Goal: Task Accomplishment & Management: Manage account settings

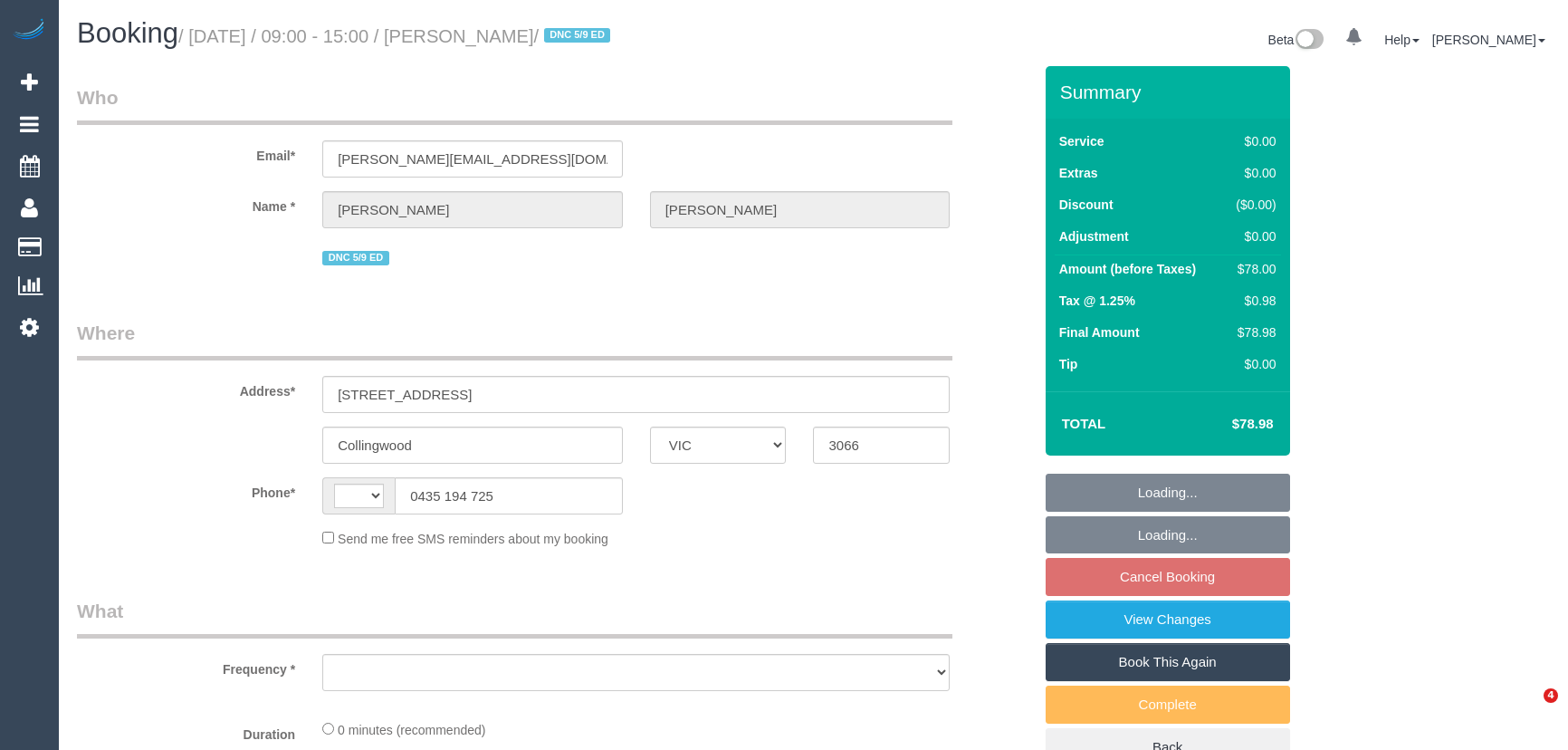
select select "VIC"
select select "string:AU"
select select "object:597"
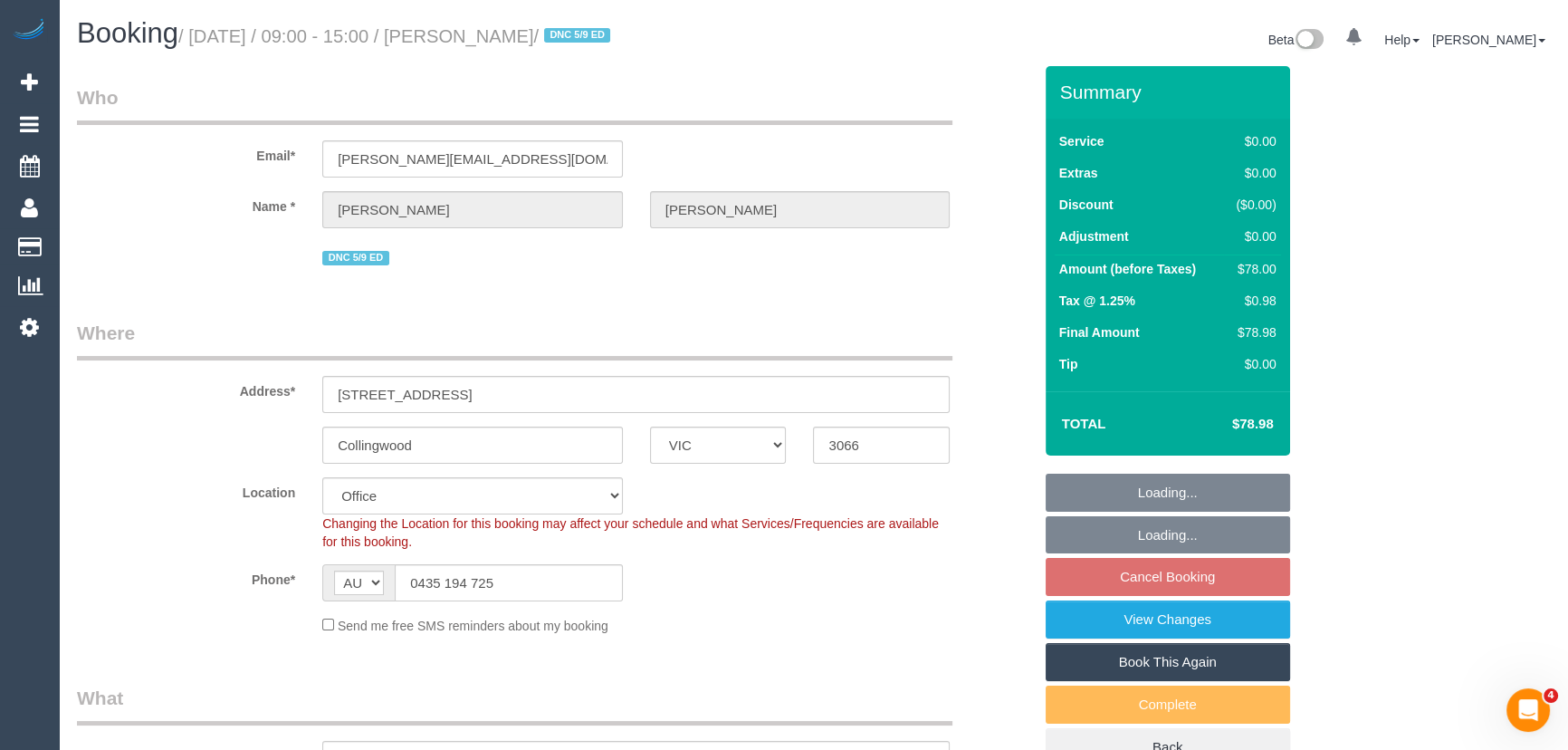
select select "string:stripe-pm_1RzVew2GScqysDRVmMYs0cBa"
select select "object:807"
select select "number:29"
select select "number:14"
select select "number:19"
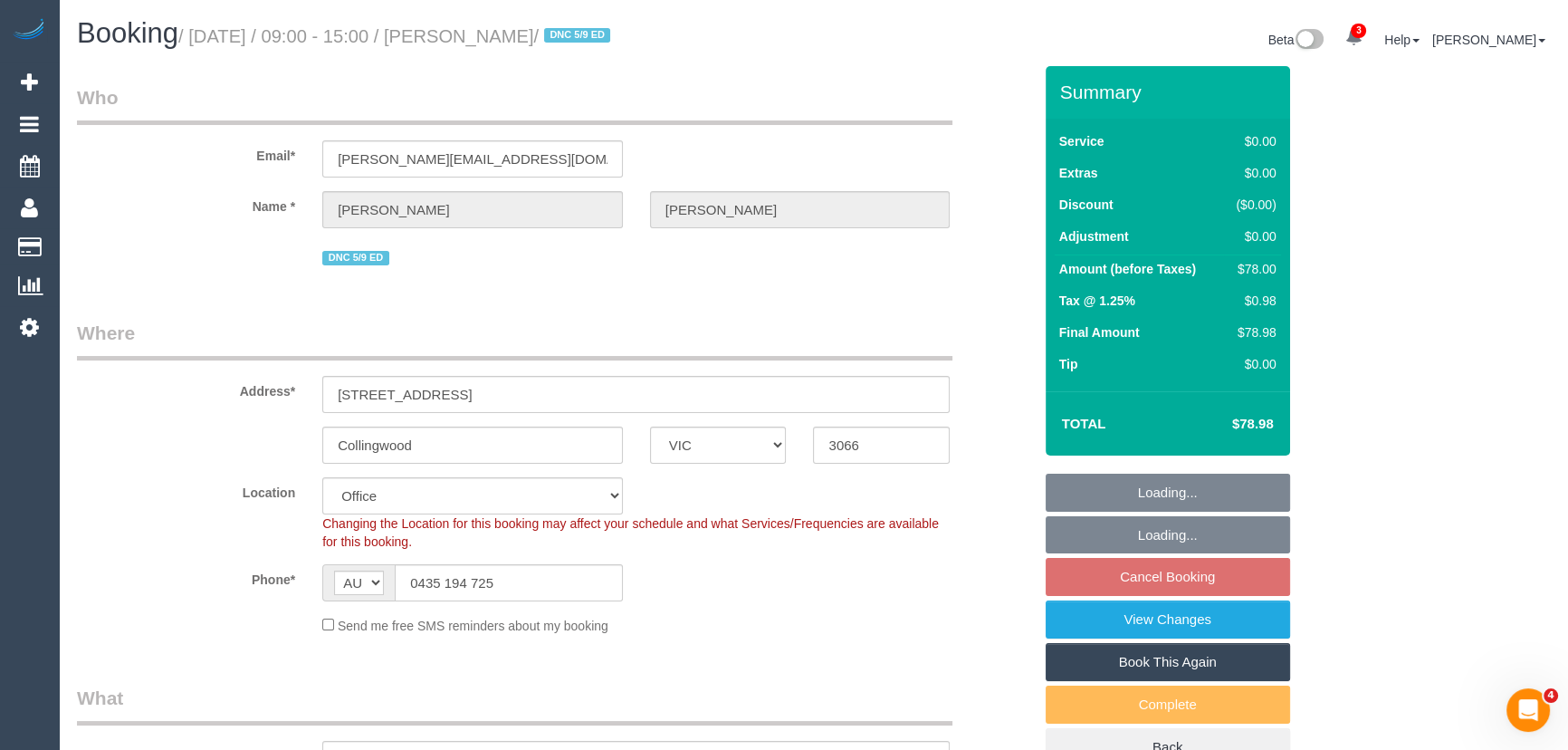
select select "number:25"
select select "number:26"
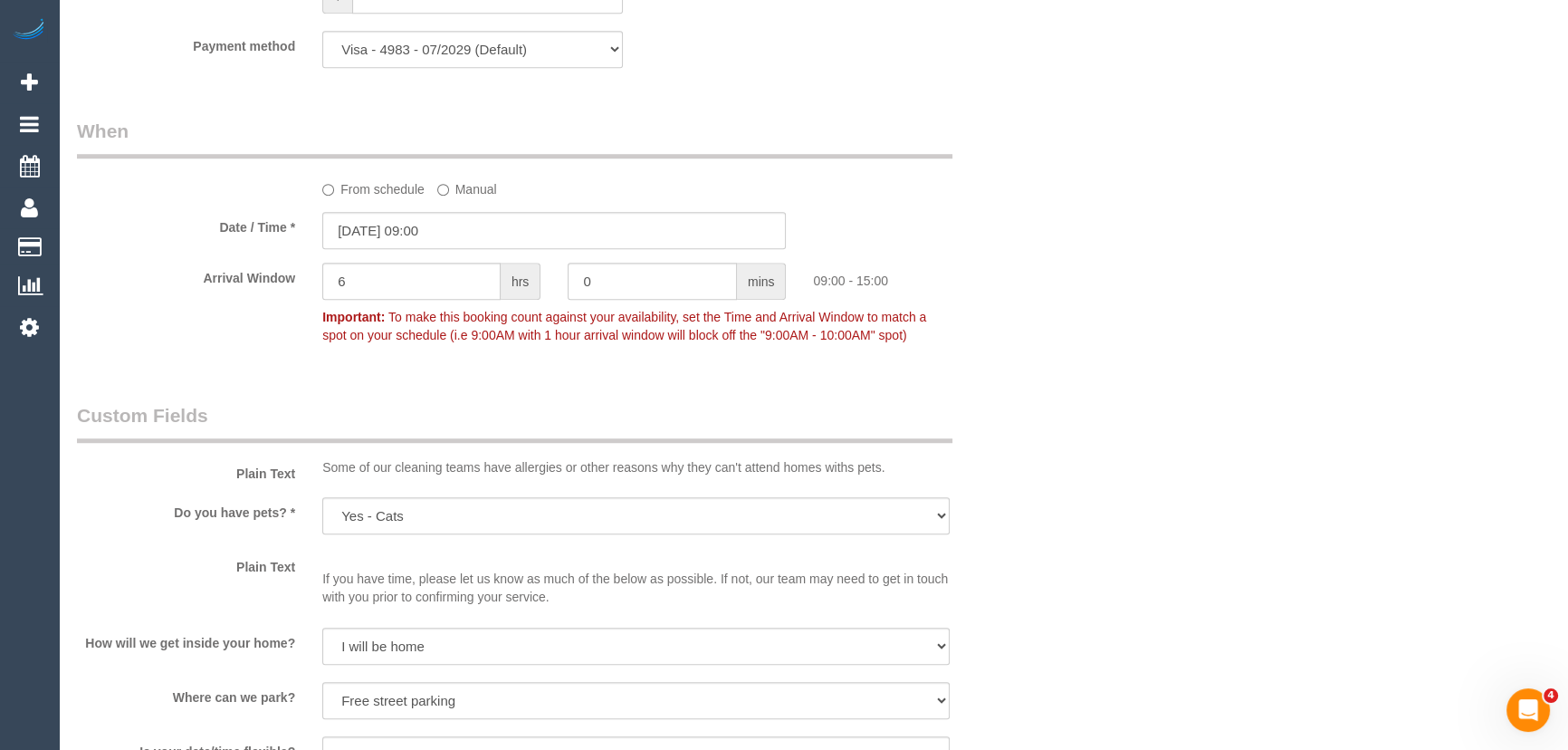
scroll to position [1729, 0]
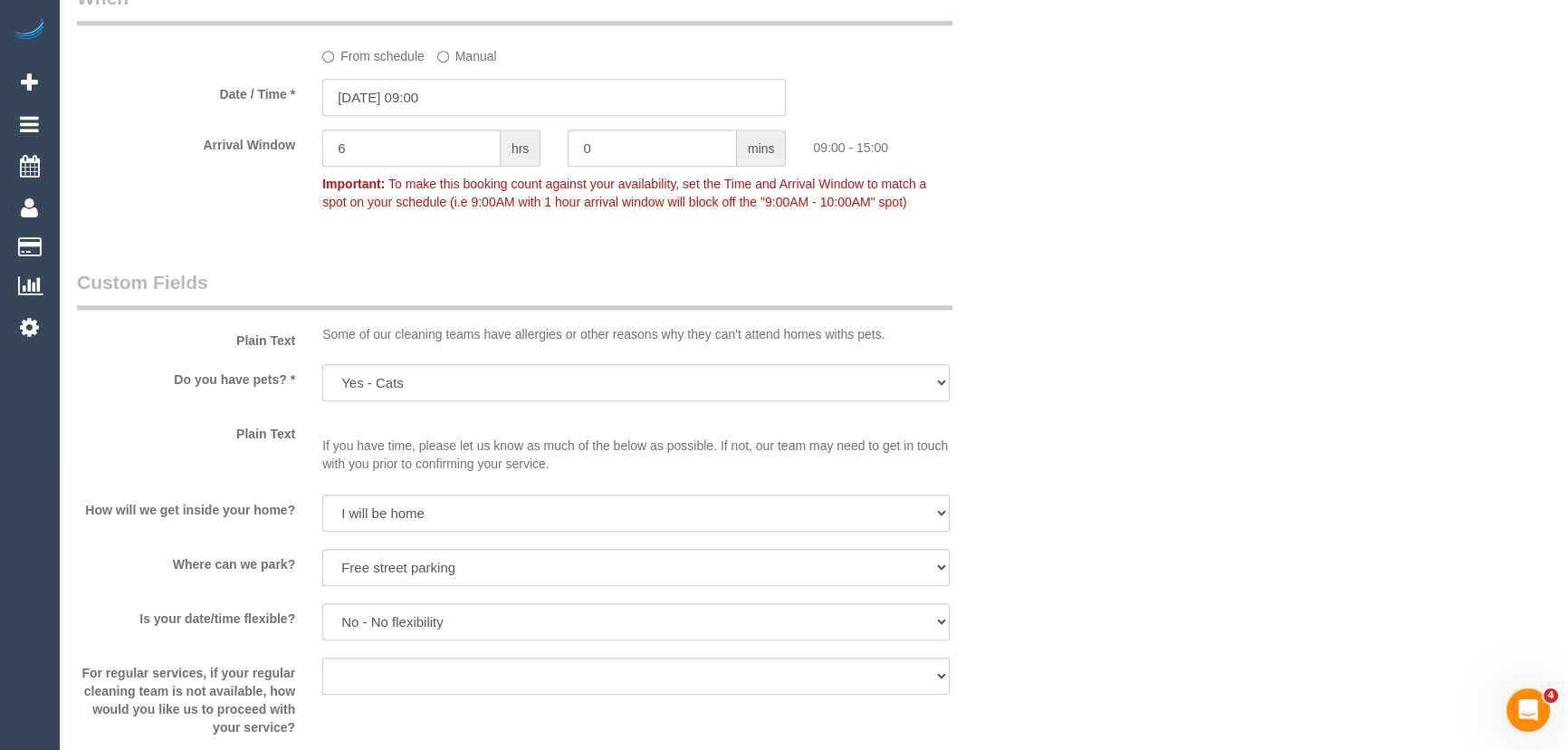
click at [470, 99] on input "15/09/2025 09:00" at bounding box center [554, 97] width 464 height 37
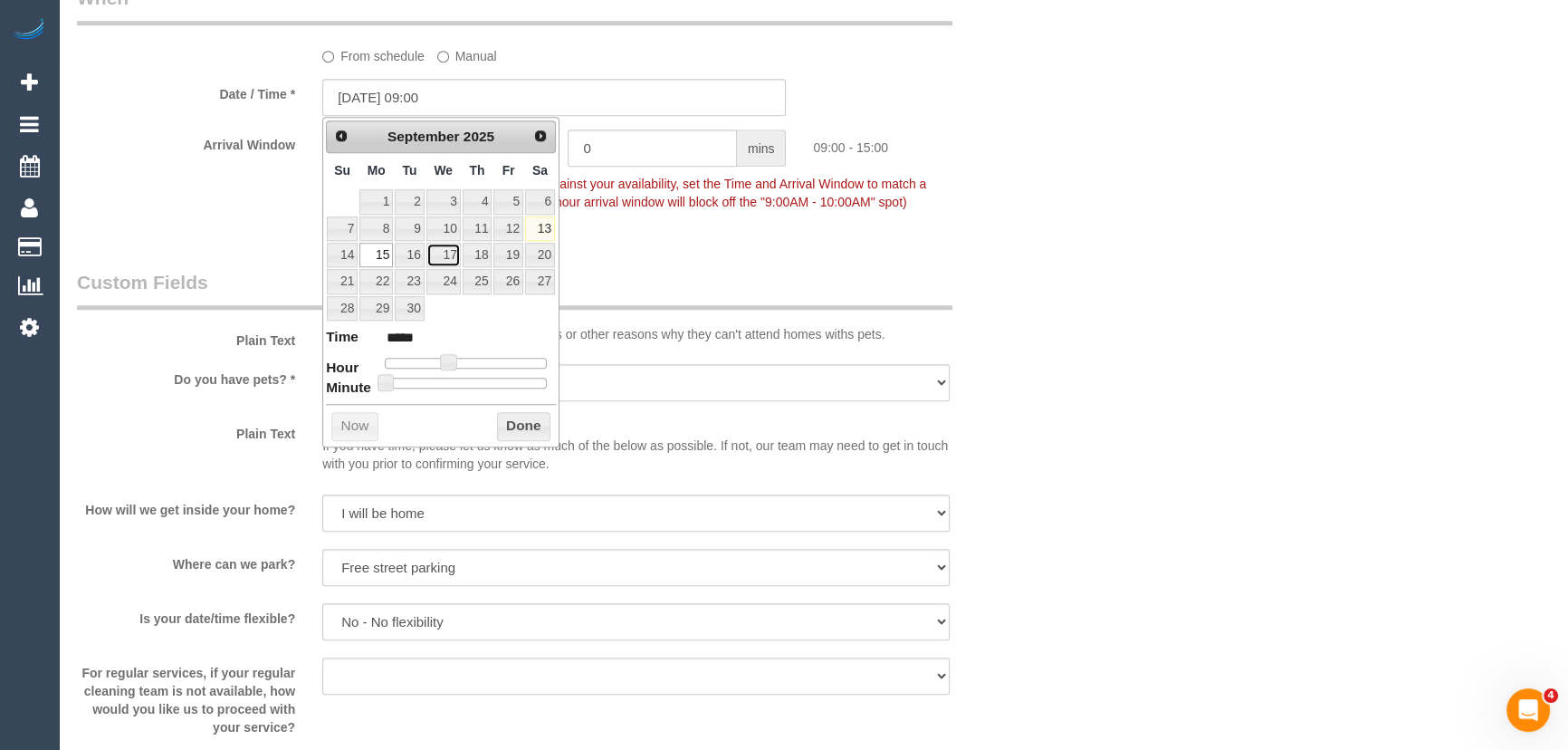
click at [451, 254] on link "17" at bounding box center [444, 255] width 34 height 25
type input "17/09/2025 09:00"
click at [1127, 369] on div "Who Email* amy.mcpherson94@icloud.com Name * Amy McPherson DNC 5/9 ED Where Add…" at bounding box center [813, 274] width 1472 height 3872
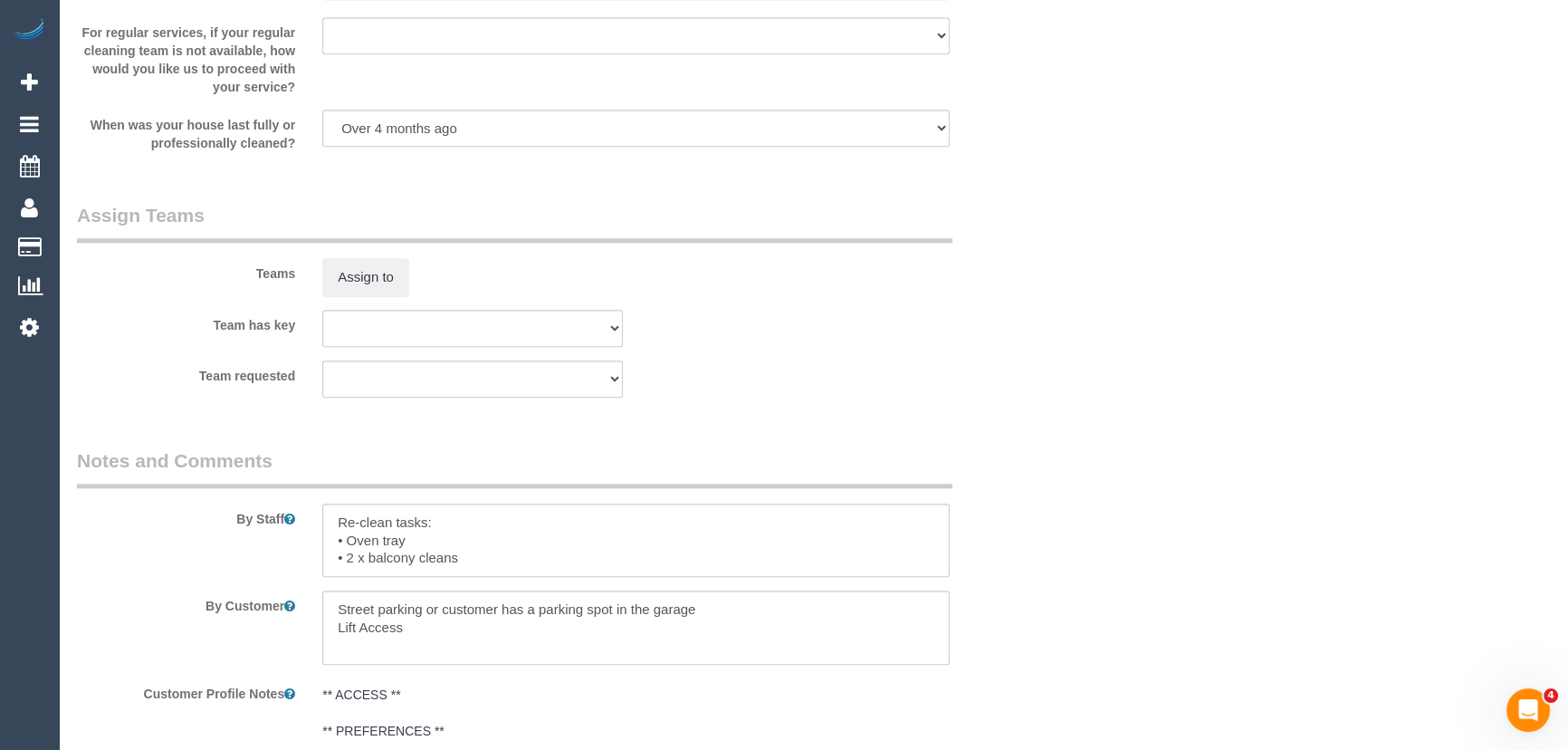
scroll to position [3232, 0]
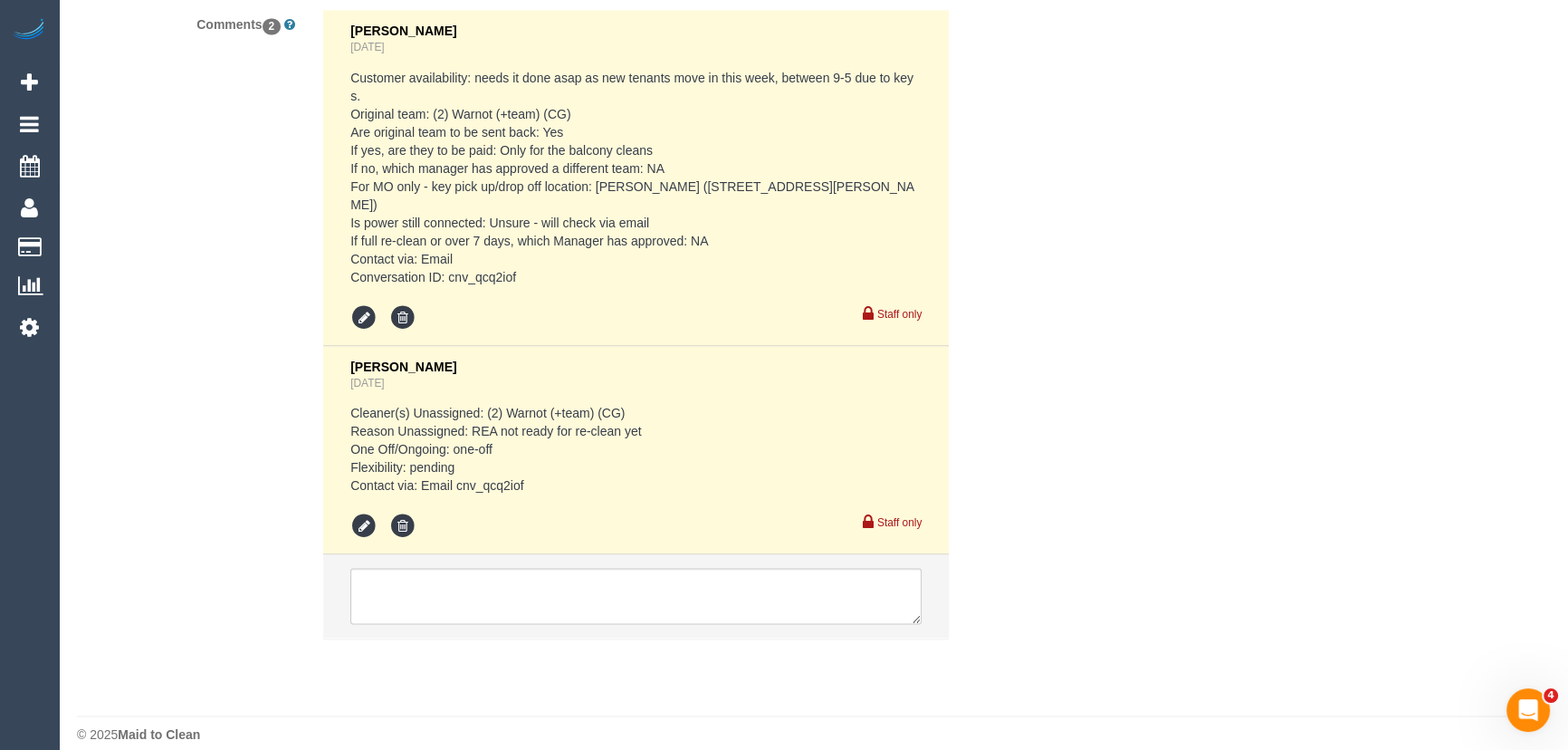
click at [644, 574] on sui-booking-comments "By Staff By Customer Customer Profile Notes ** ACCESS ** ** PREFERENCES ** ** D…" at bounding box center [554, 121] width 955 height 1072
click at [604, 584] on textarea at bounding box center [635, 596] width 571 height 56
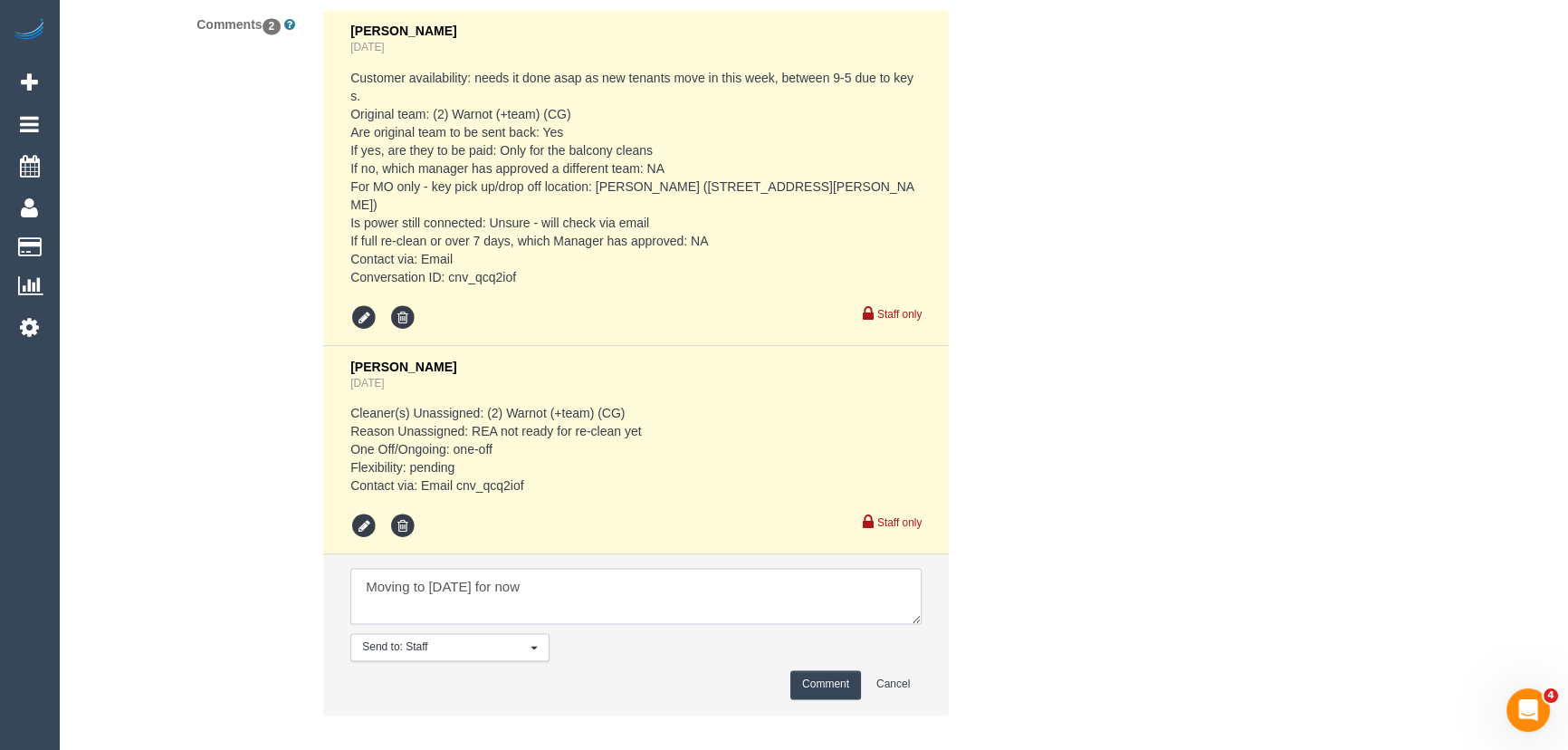
type textarea "Moving to Wednesday for now"
click at [461, 468] on pre "Cleaner(s) Unassigned: (2) Warnot (+team) (CG) Reason Unassigned: REA not ready…" at bounding box center [635, 449] width 571 height 91
copy pre "cnv_qcq2iof"
click at [831, 671] on button "Comment" at bounding box center [826, 684] width 71 height 28
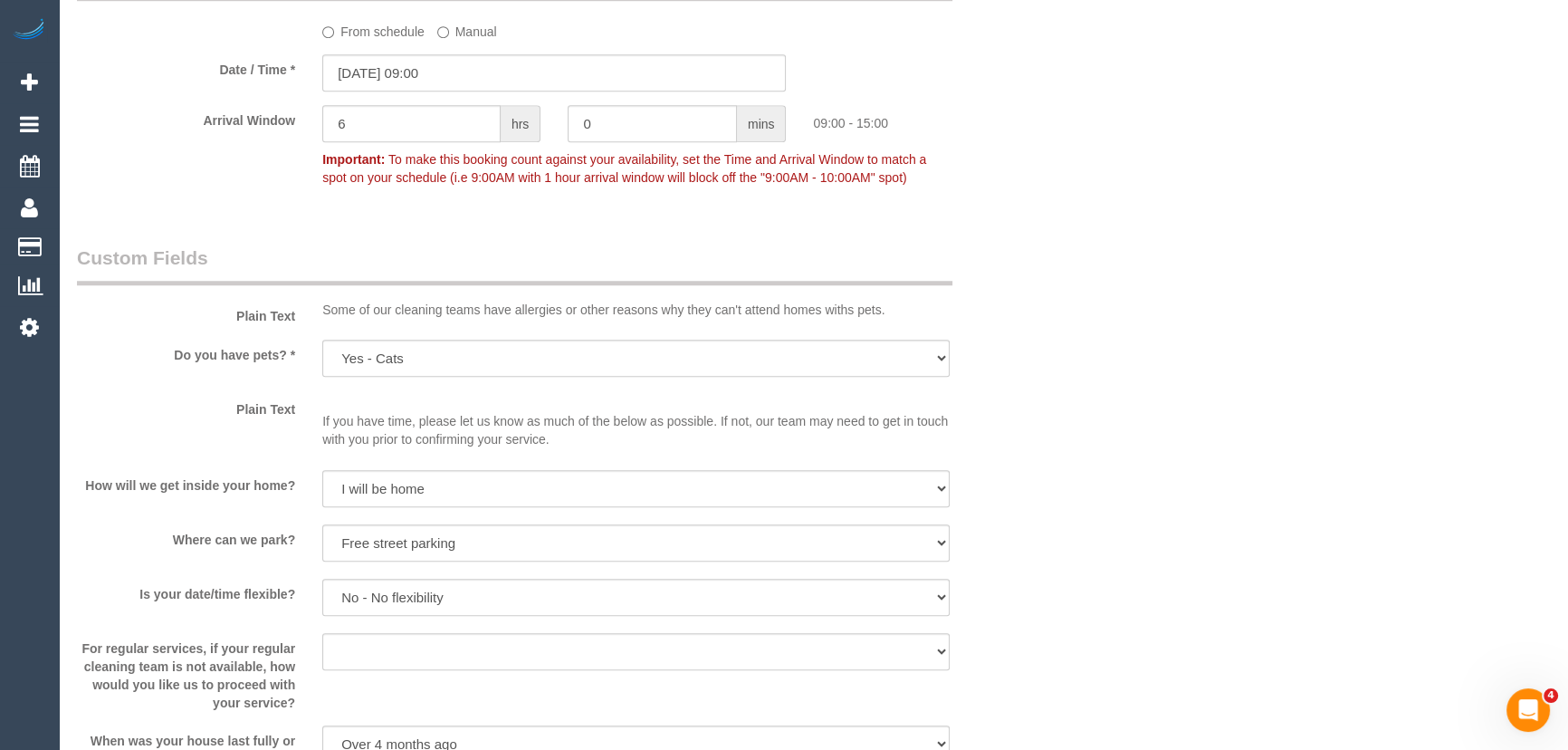
scroll to position [1666, 0]
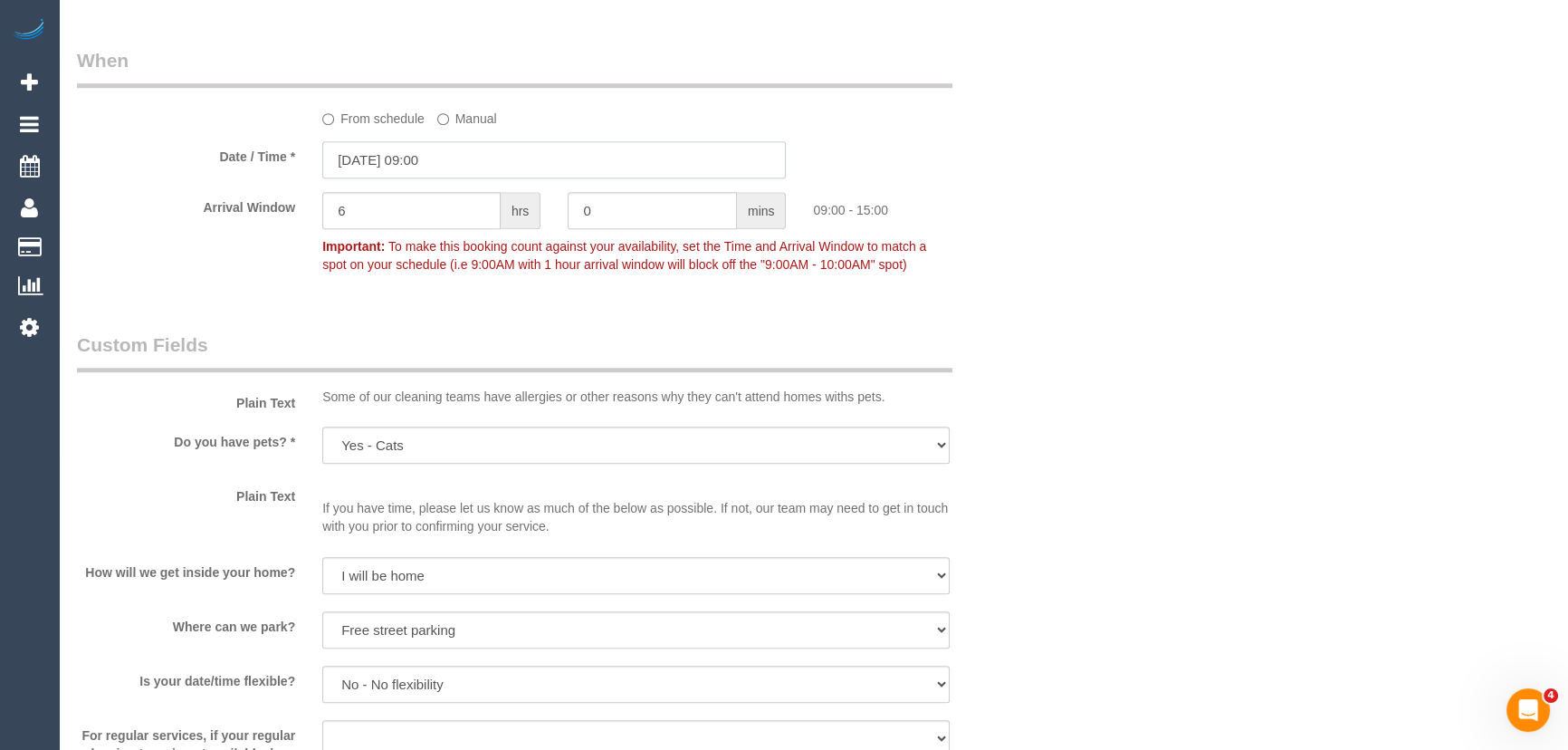
click at [487, 149] on input "17/09/2025 09:00" at bounding box center [554, 160] width 464 height 37
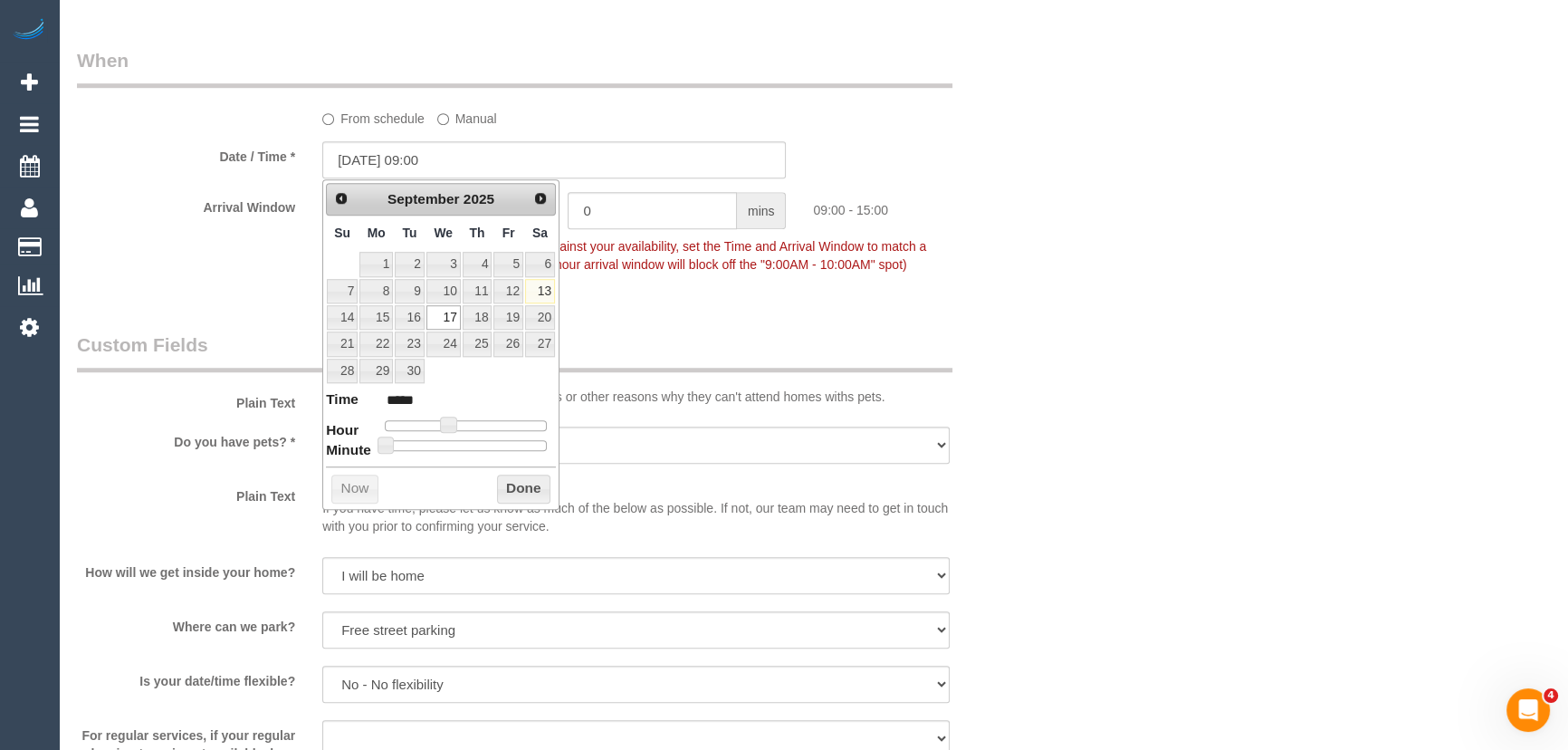
click at [1263, 342] on div "Who Email* amy.mcpherson94@icloud.com Name * Amy McPherson DNC 5/9 ED Where Add…" at bounding box center [813, 404] width 1472 height 4008
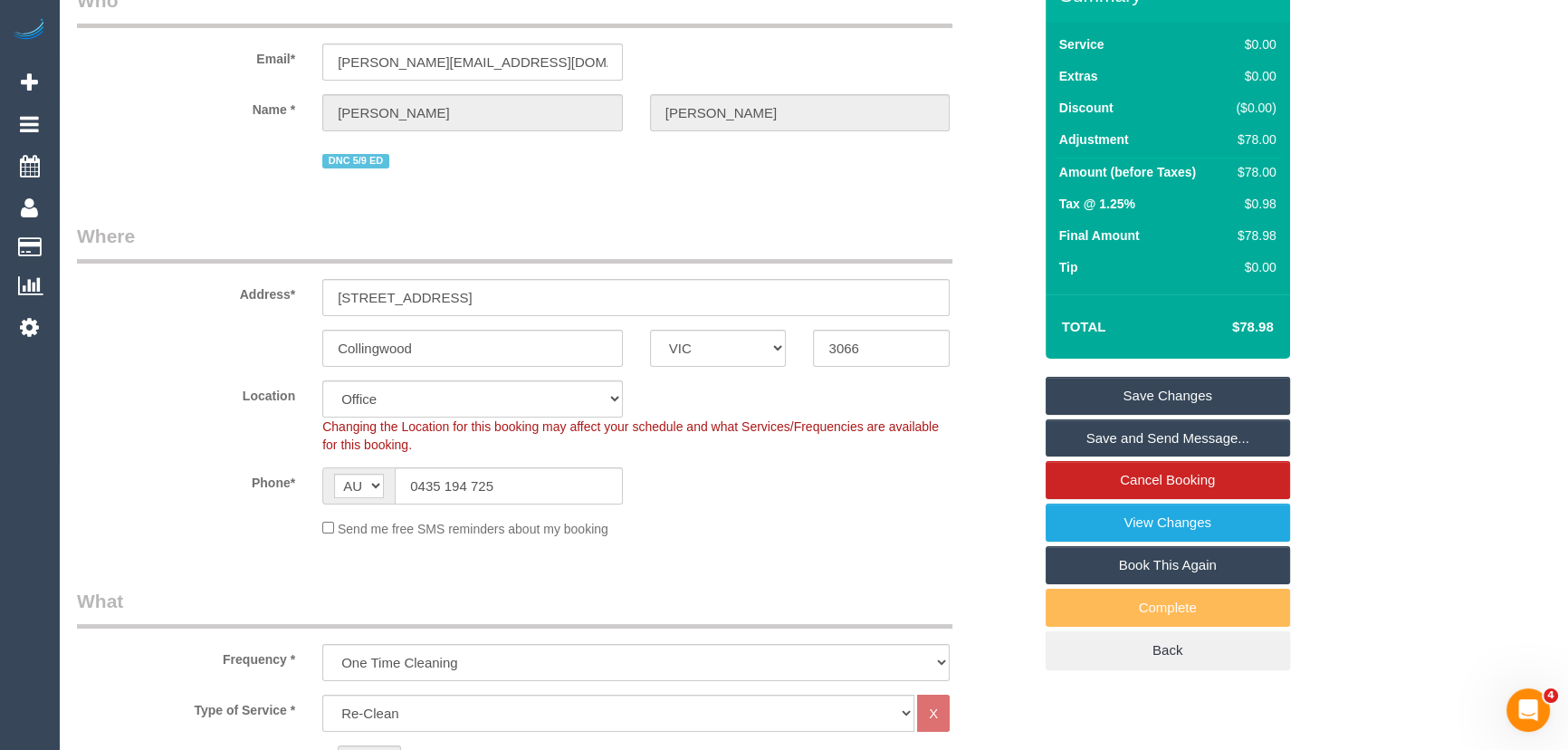
scroll to position [0, 0]
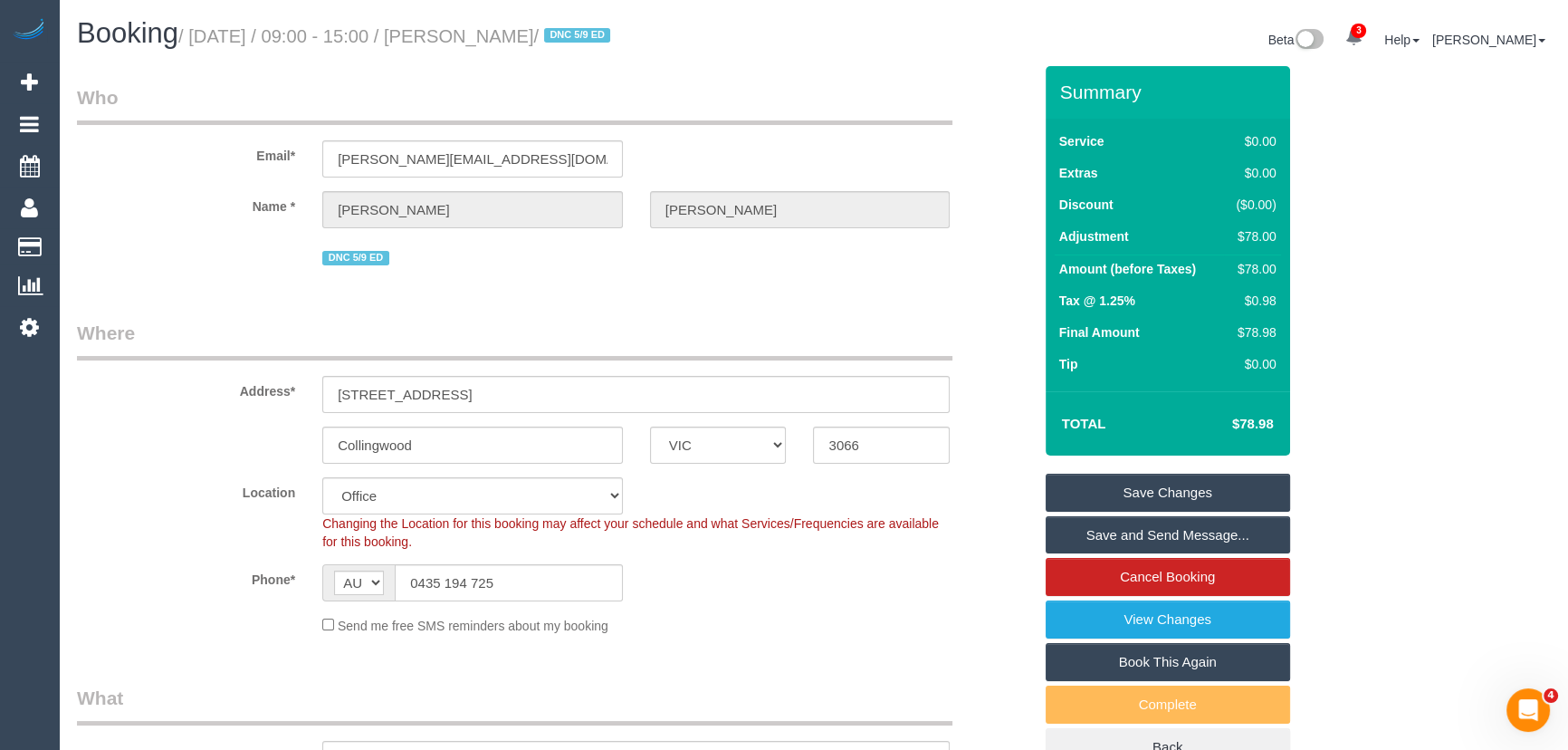
click at [1099, 498] on link "Save Changes" at bounding box center [1168, 493] width 245 height 38
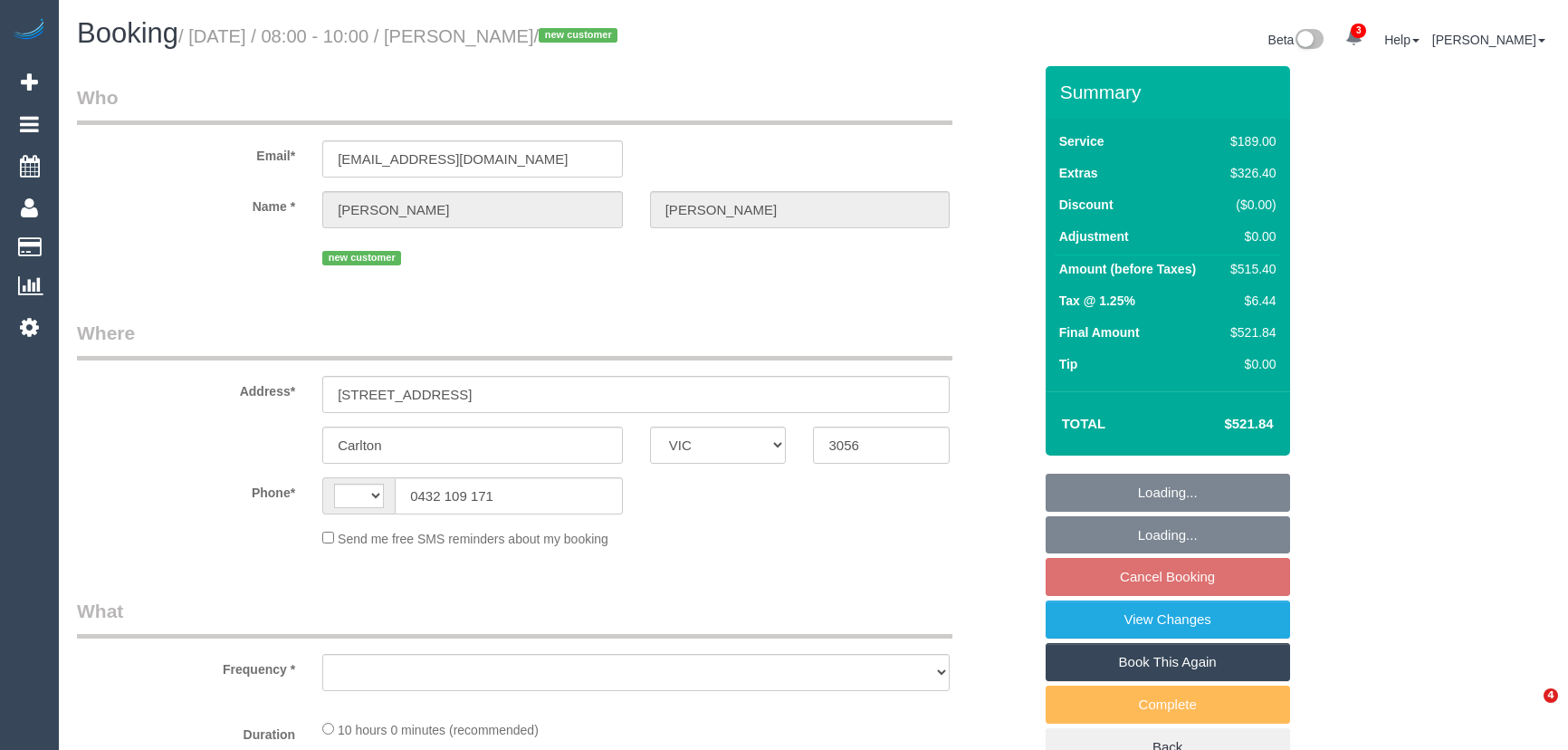
select select "VIC"
select select "string:AU"
select select "object:558"
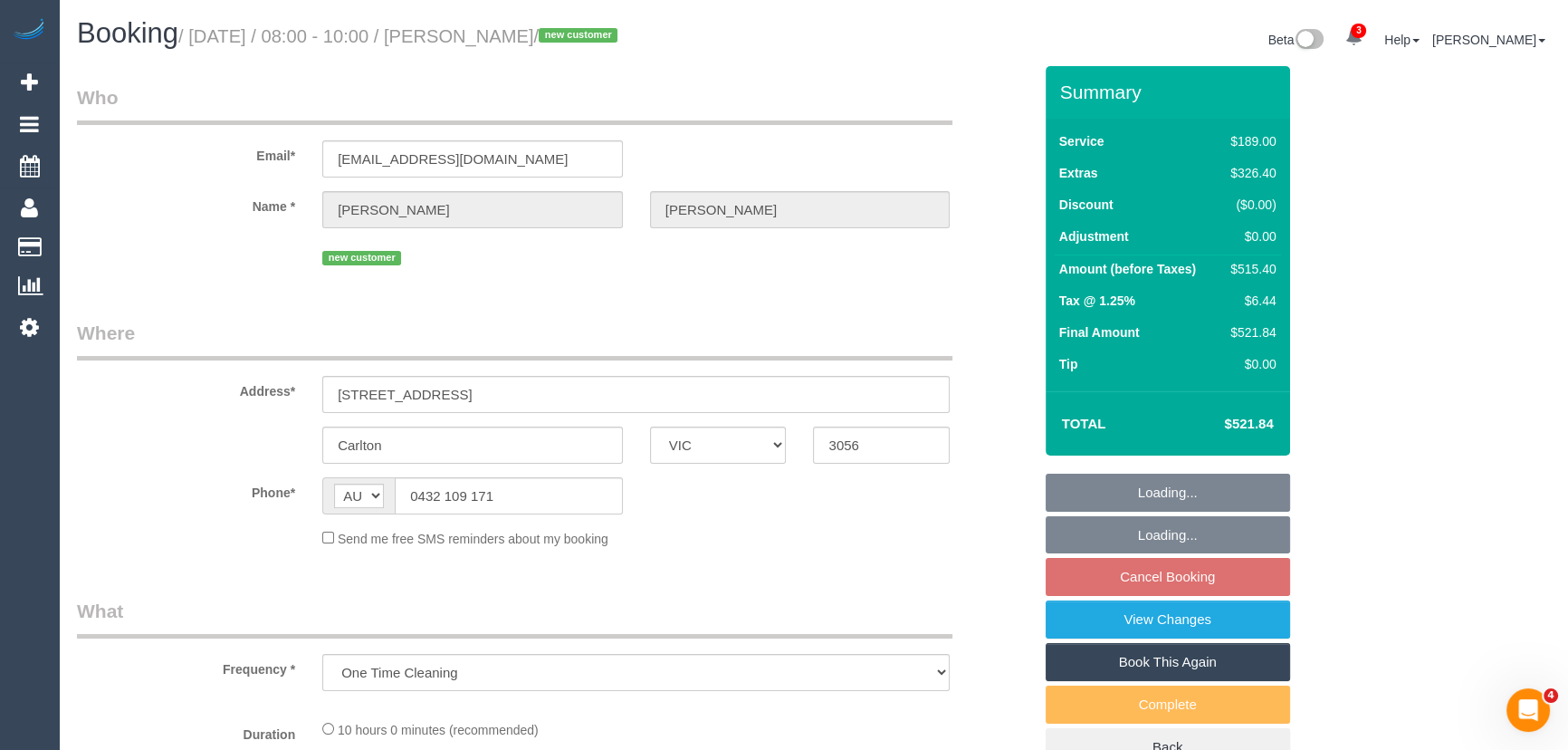
select select "string:stripe-pm_1S6T3l2GScqysDRVcDkI6Z6U"
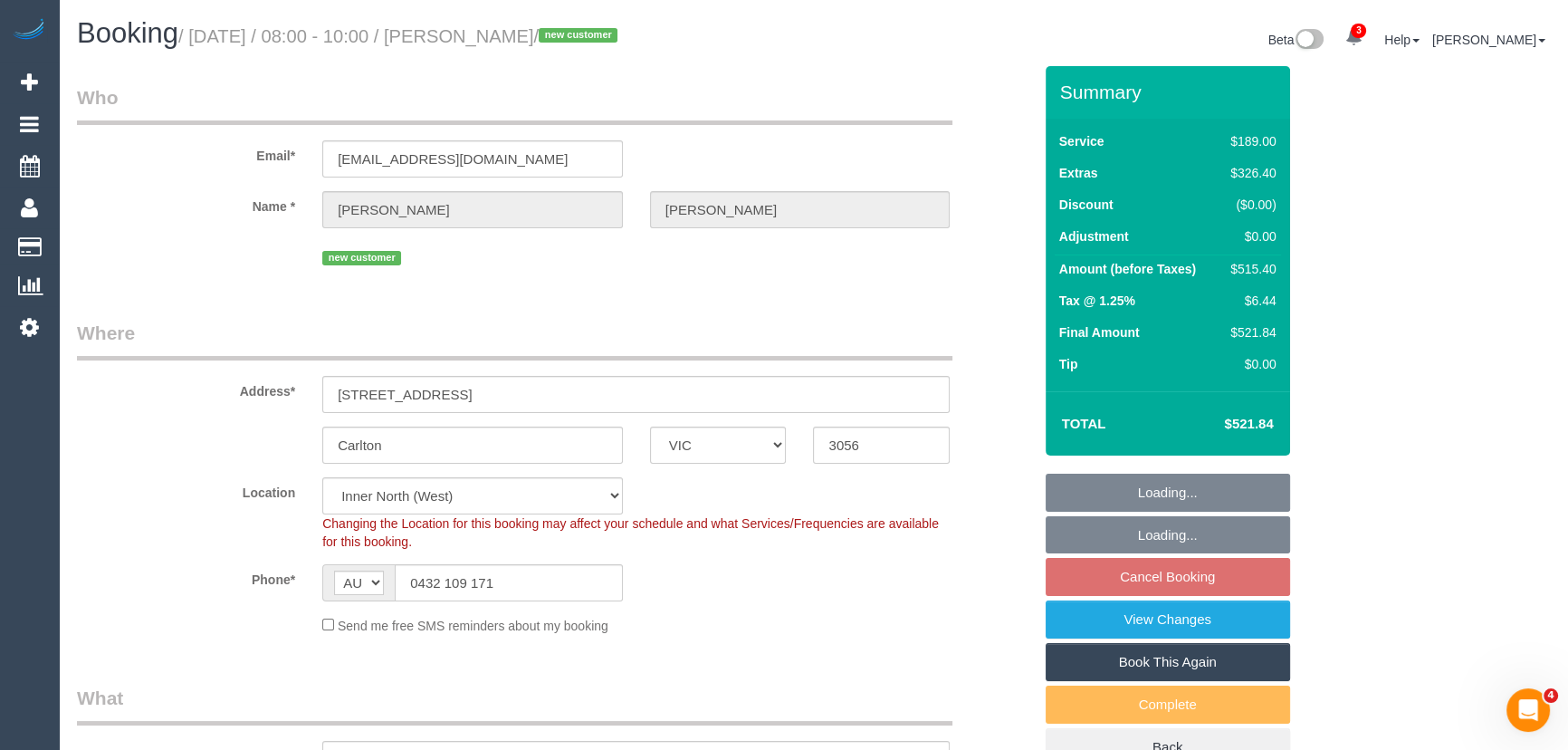
select select "number:28"
select select "number:14"
select select "number:20"
select select "number:22"
select select "number:34"
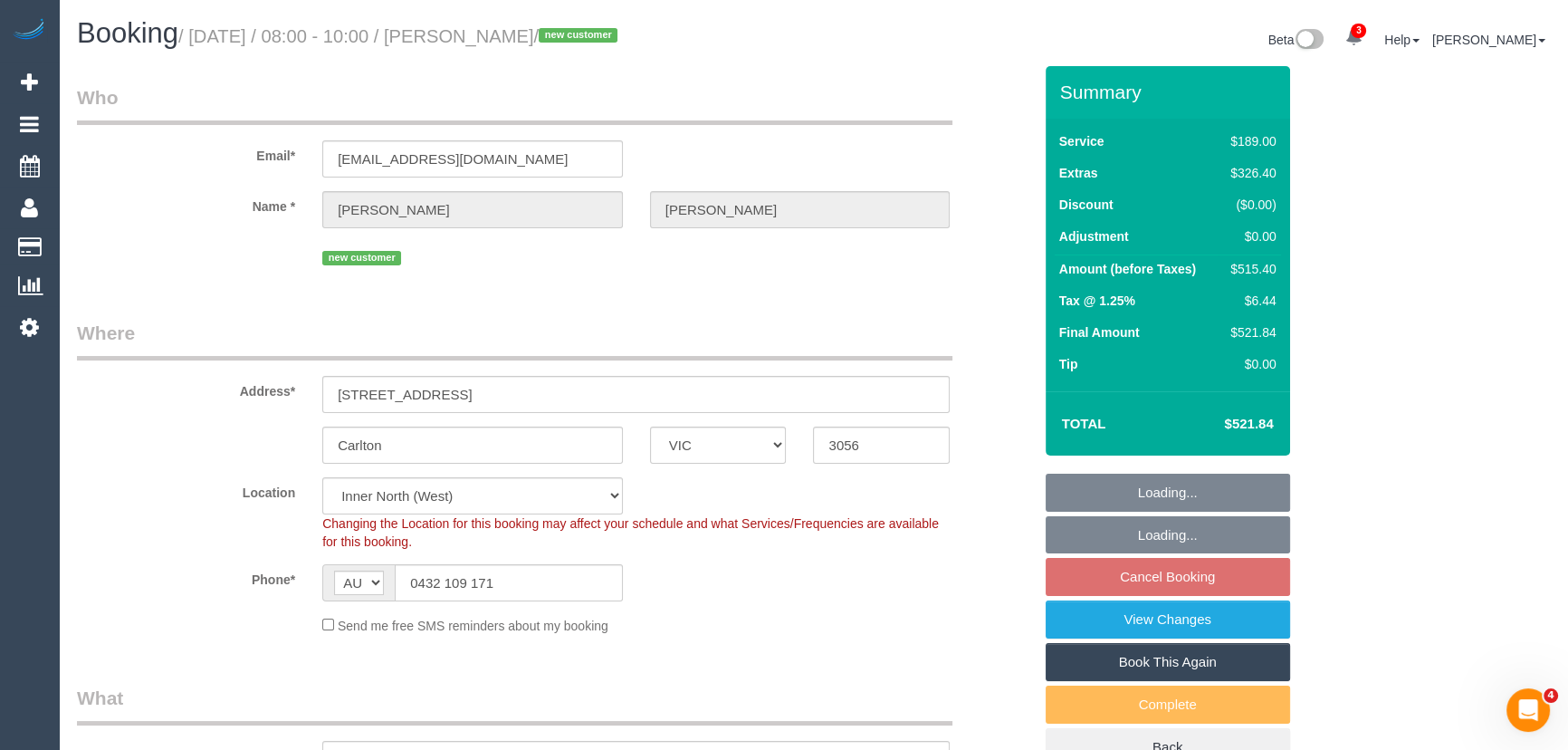
select select "number:26"
select select "object:807"
select select "spot1"
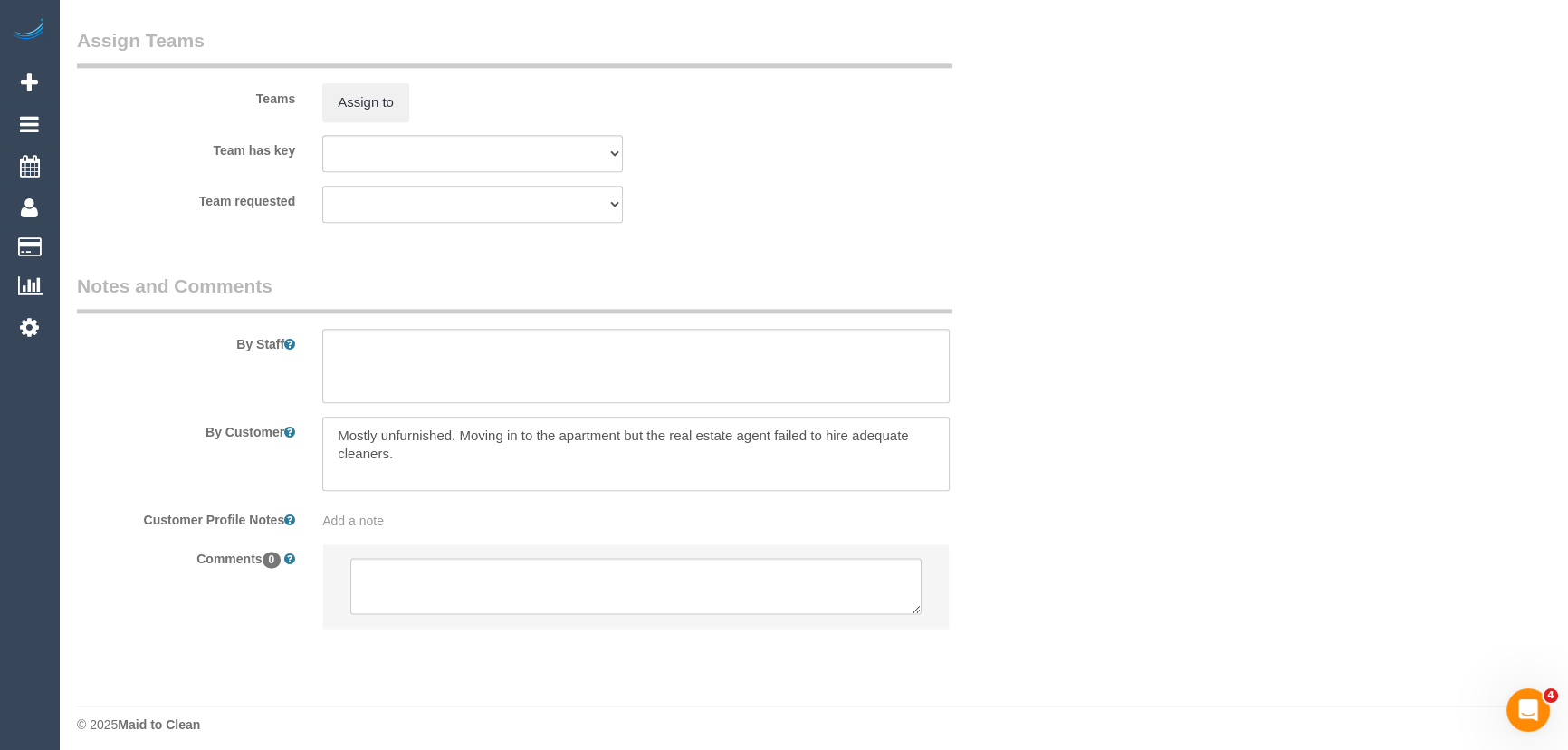
scroll to position [2753, 0]
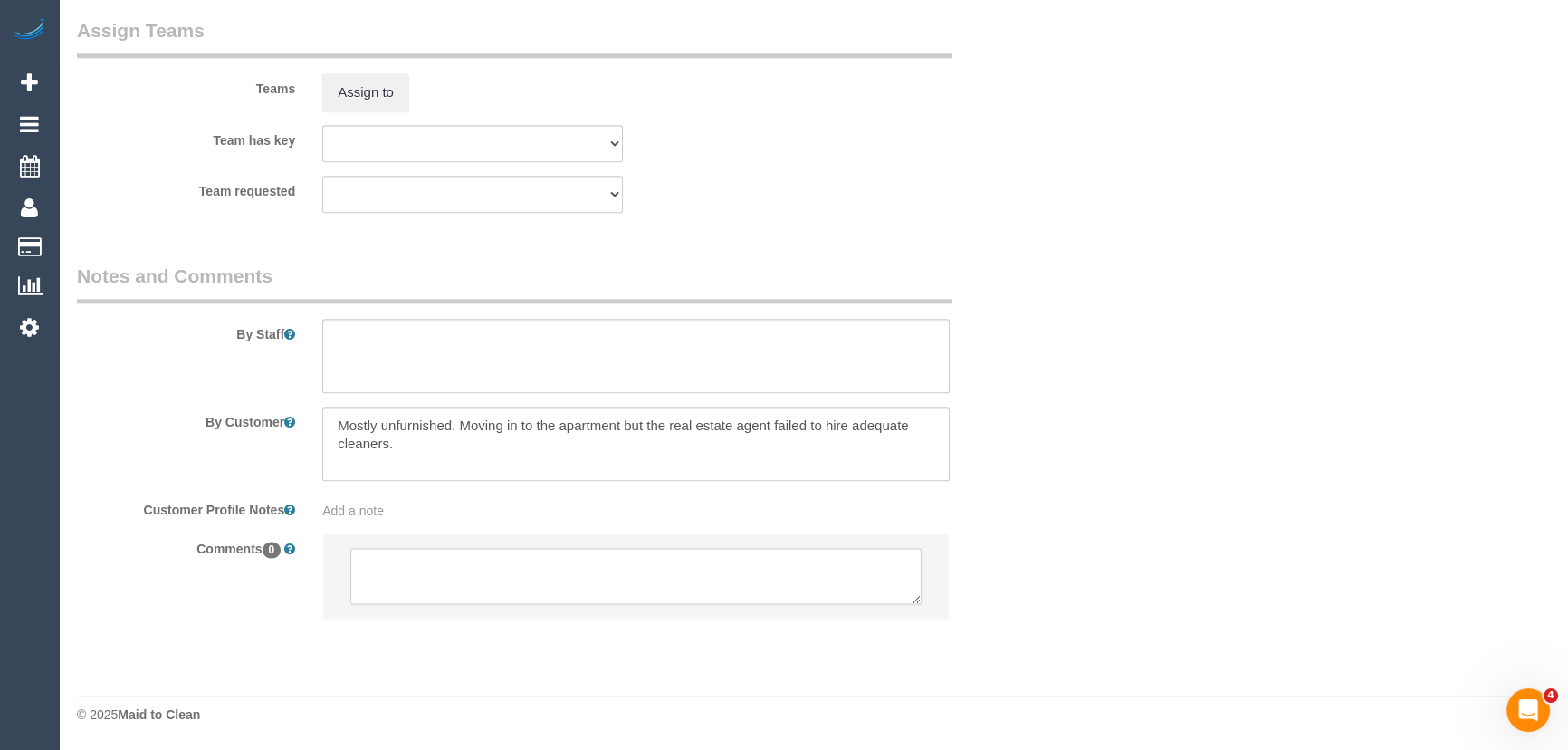
click at [406, 566] on textarea at bounding box center [635, 576] width 571 height 56
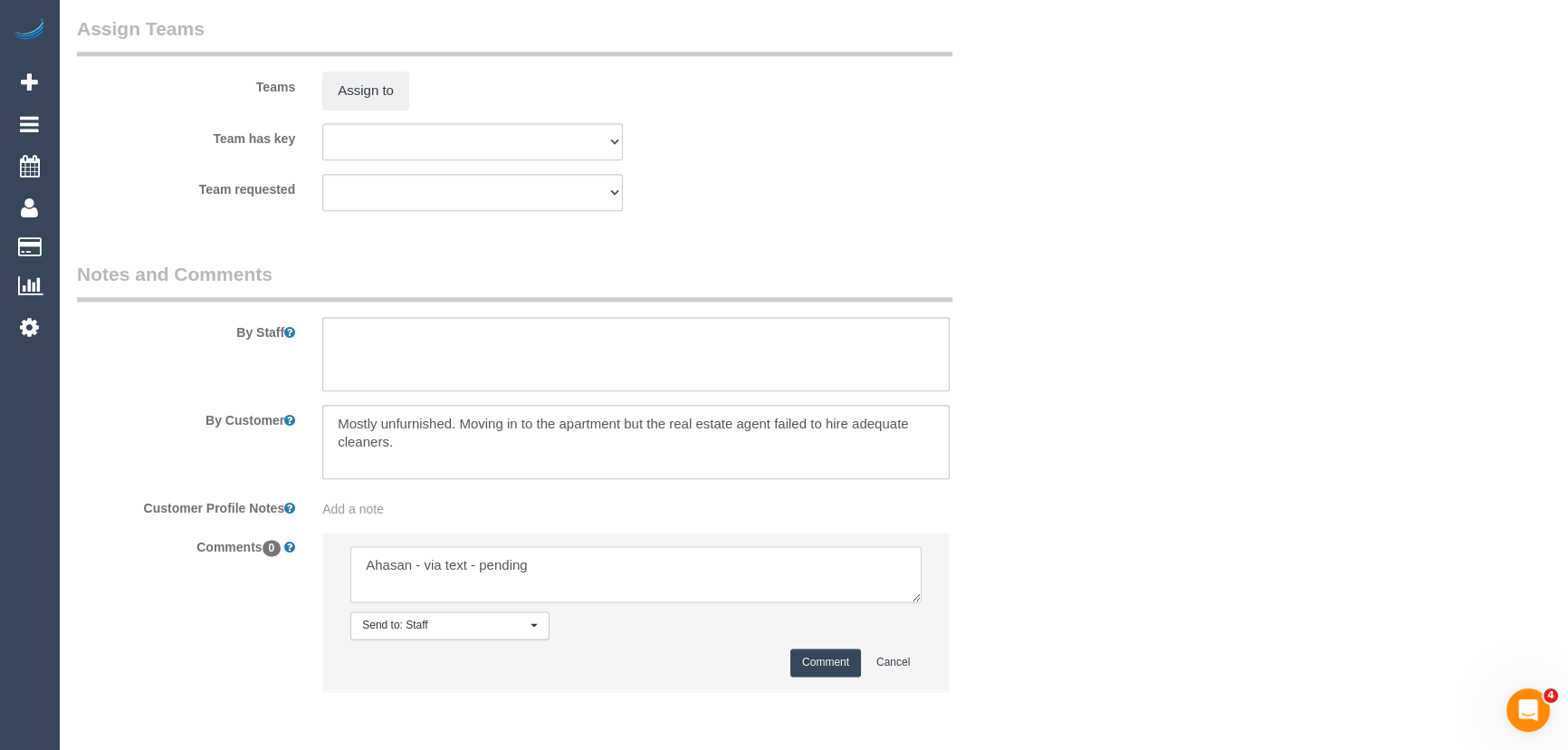
type textarea "Ahasan - via text - pending"
click at [822, 667] on button "Comment" at bounding box center [826, 662] width 71 height 28
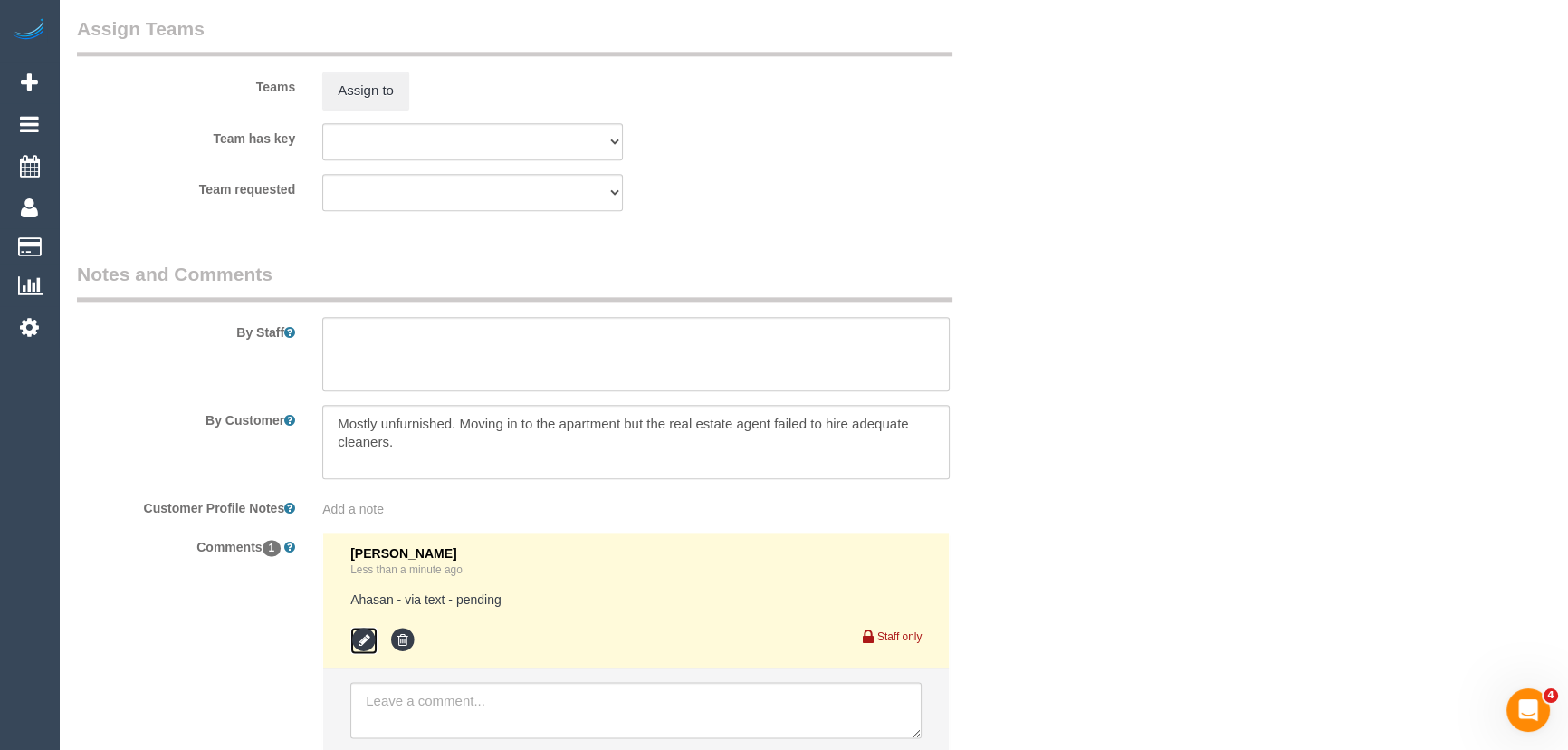
click at [367, 637] on icon at bounding box center [363, 640] width 27 height 27
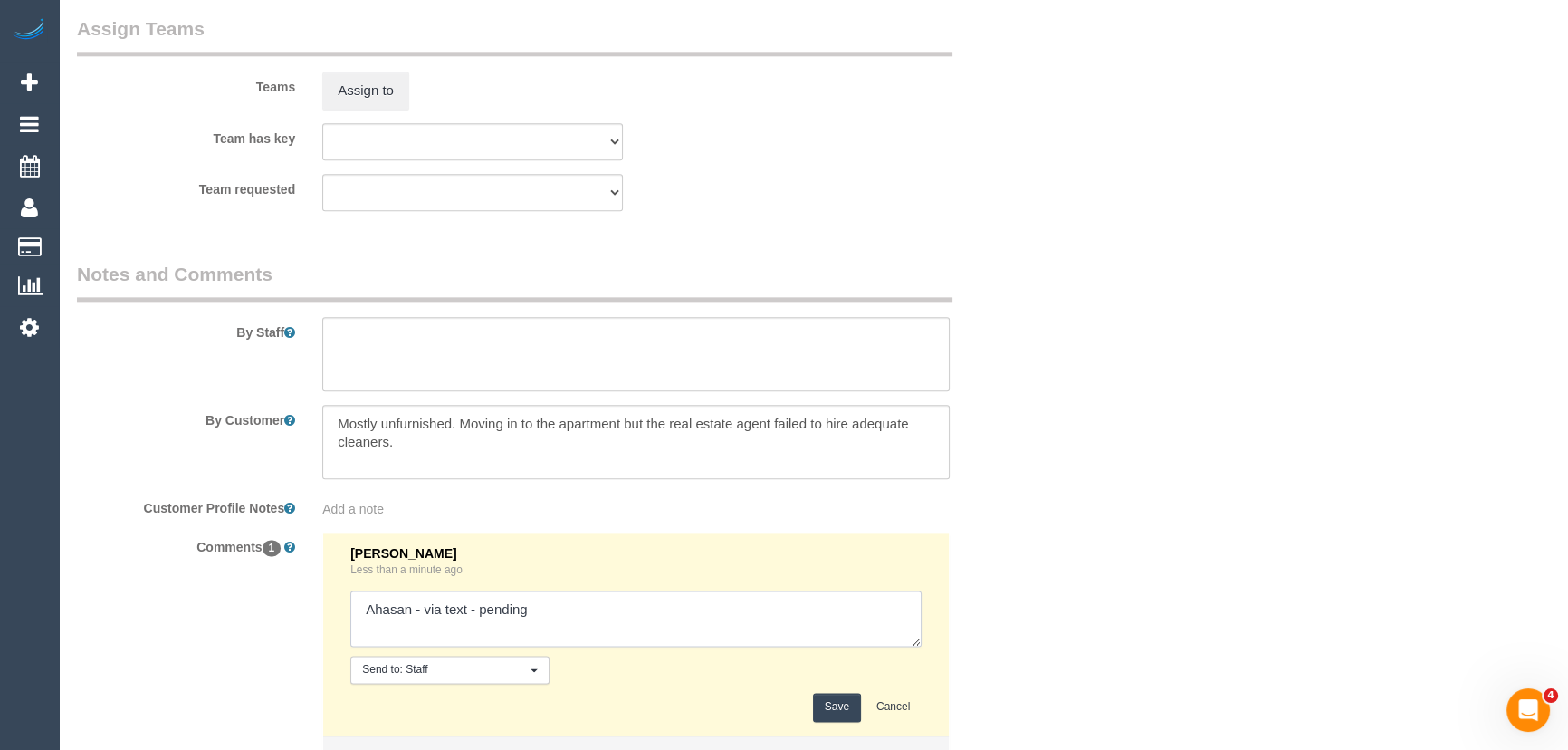
click at [553, 607] on textarea at bounding box center [635, 618] width 571 height 56
type textarea "Ahasan - via text - pending Richmond - via text - pending"
click at [839, 706] on button "Save" at bounding box center [837, 706] width 48 height 28
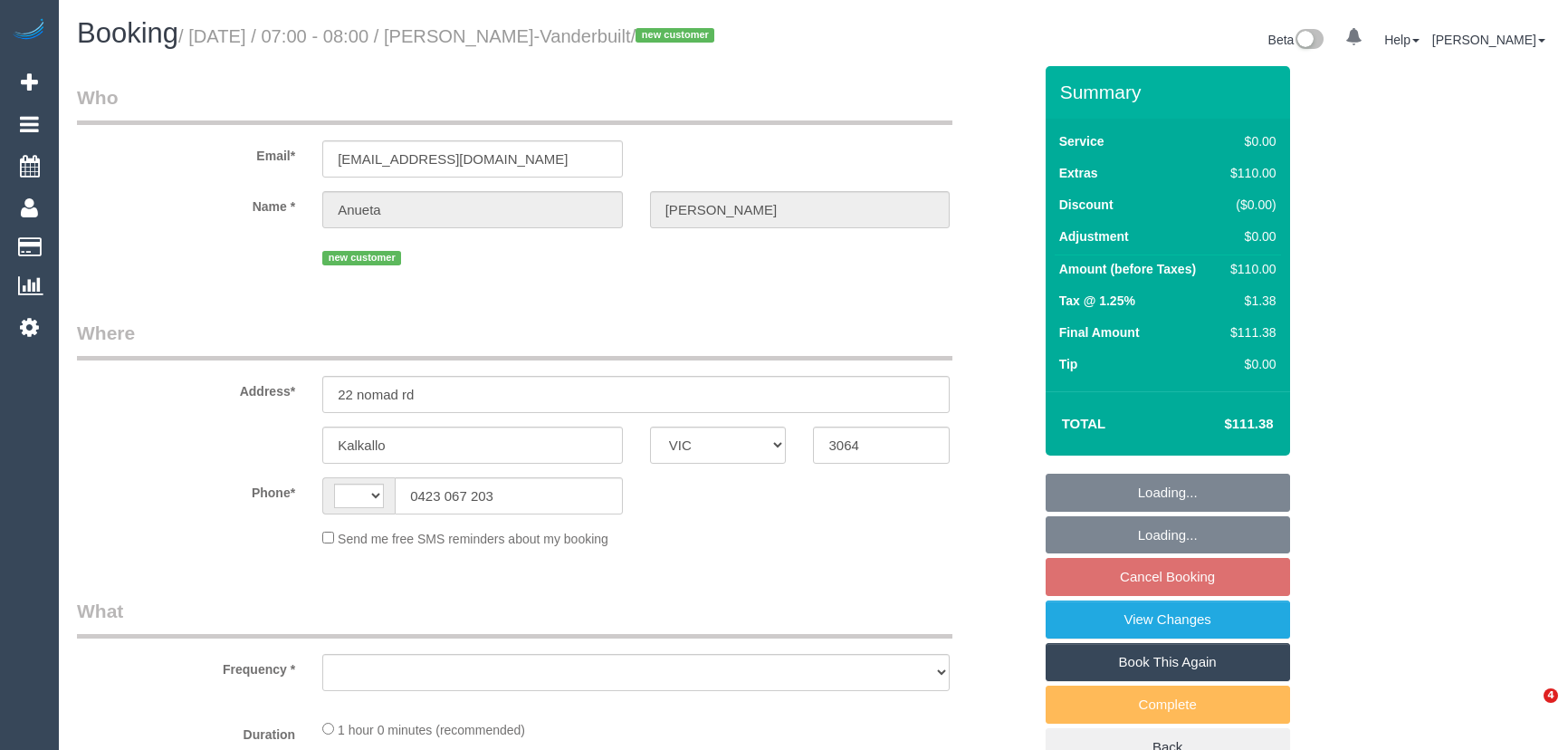
select select "VIC"
select select "string:AU"
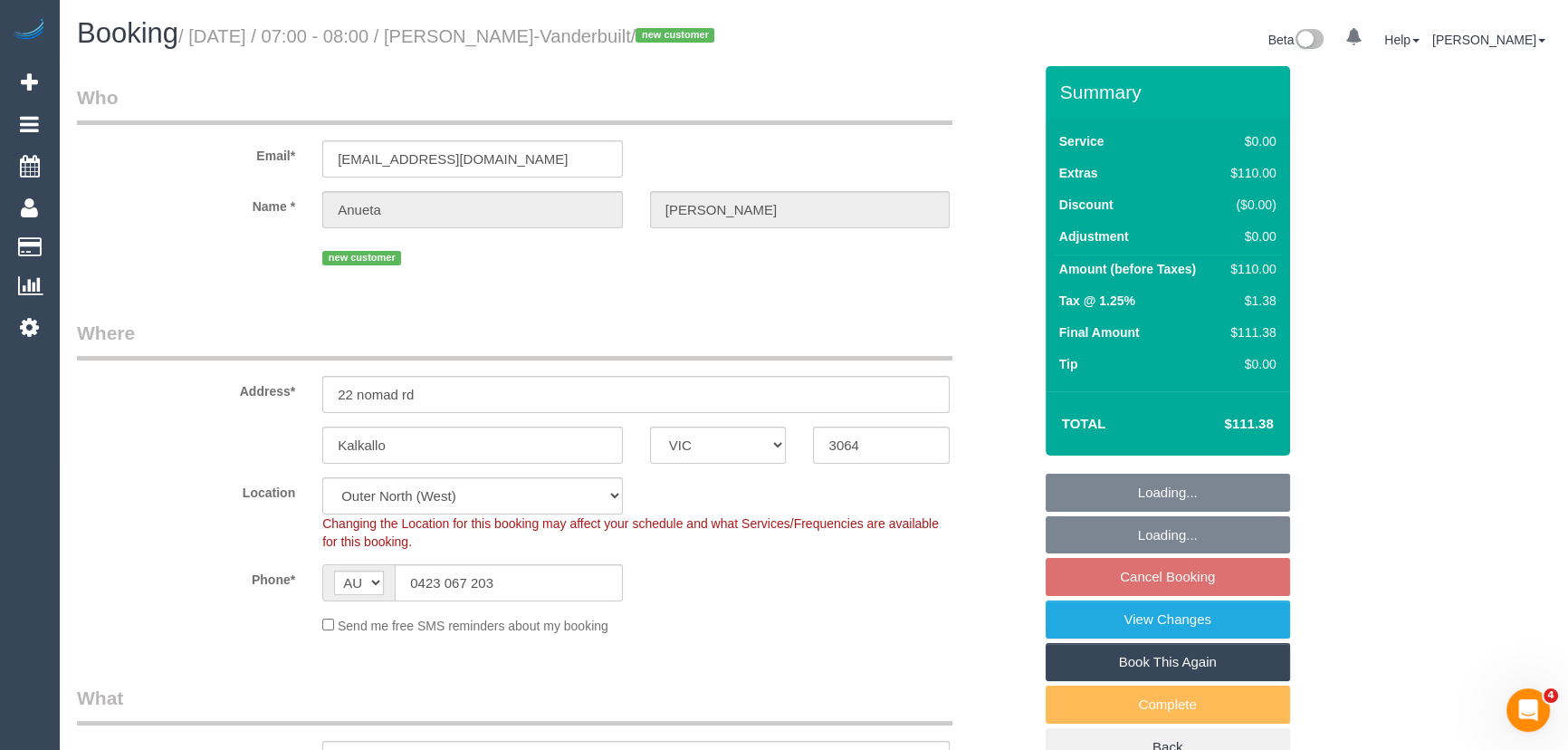
select select "string:stripe-pm_1S6Nme2GScqysDRVtpmojaOO"
select select "number:28"
select select "number:15"
select select "number:18"
select select "number:22"
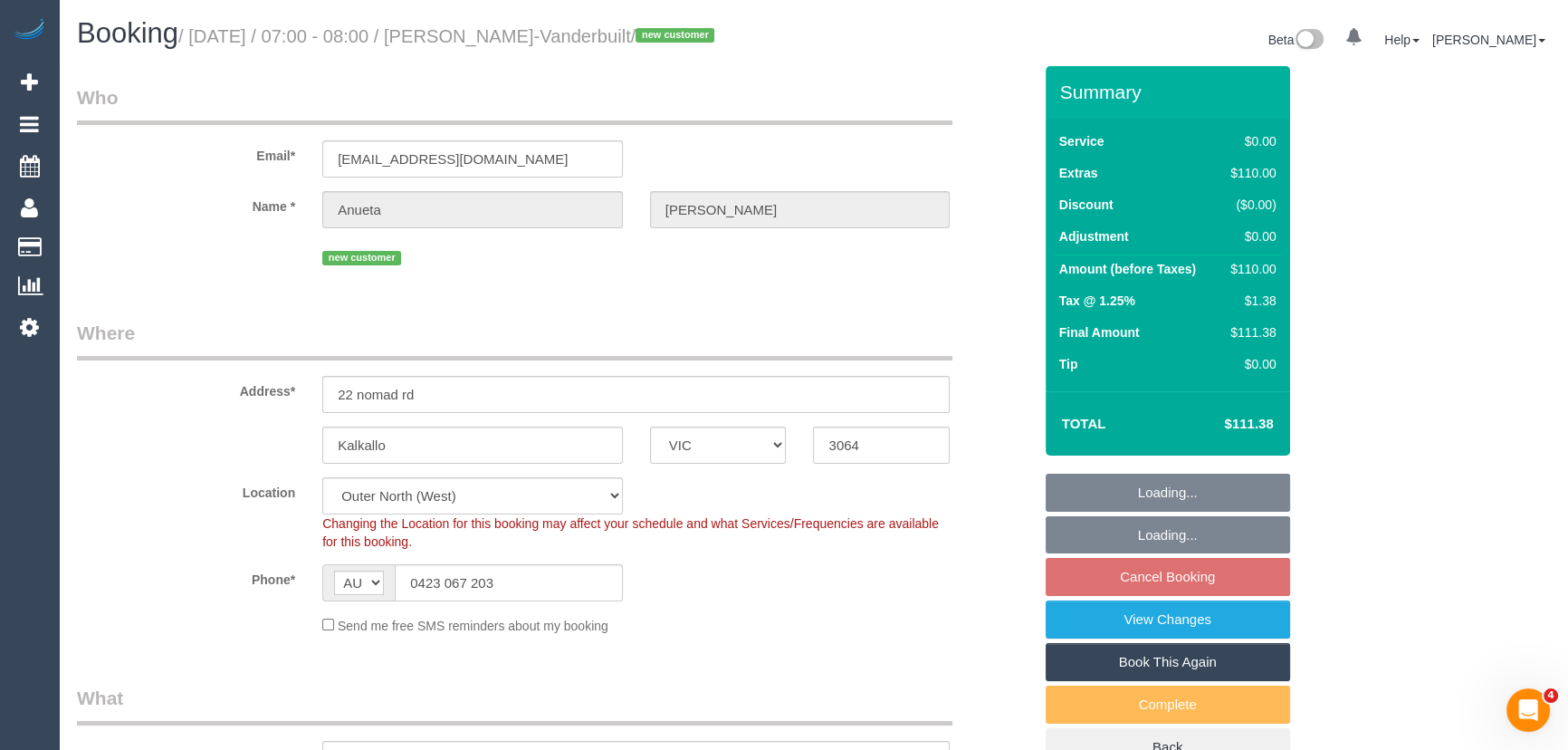
select select "number:35"
select select "number:11"
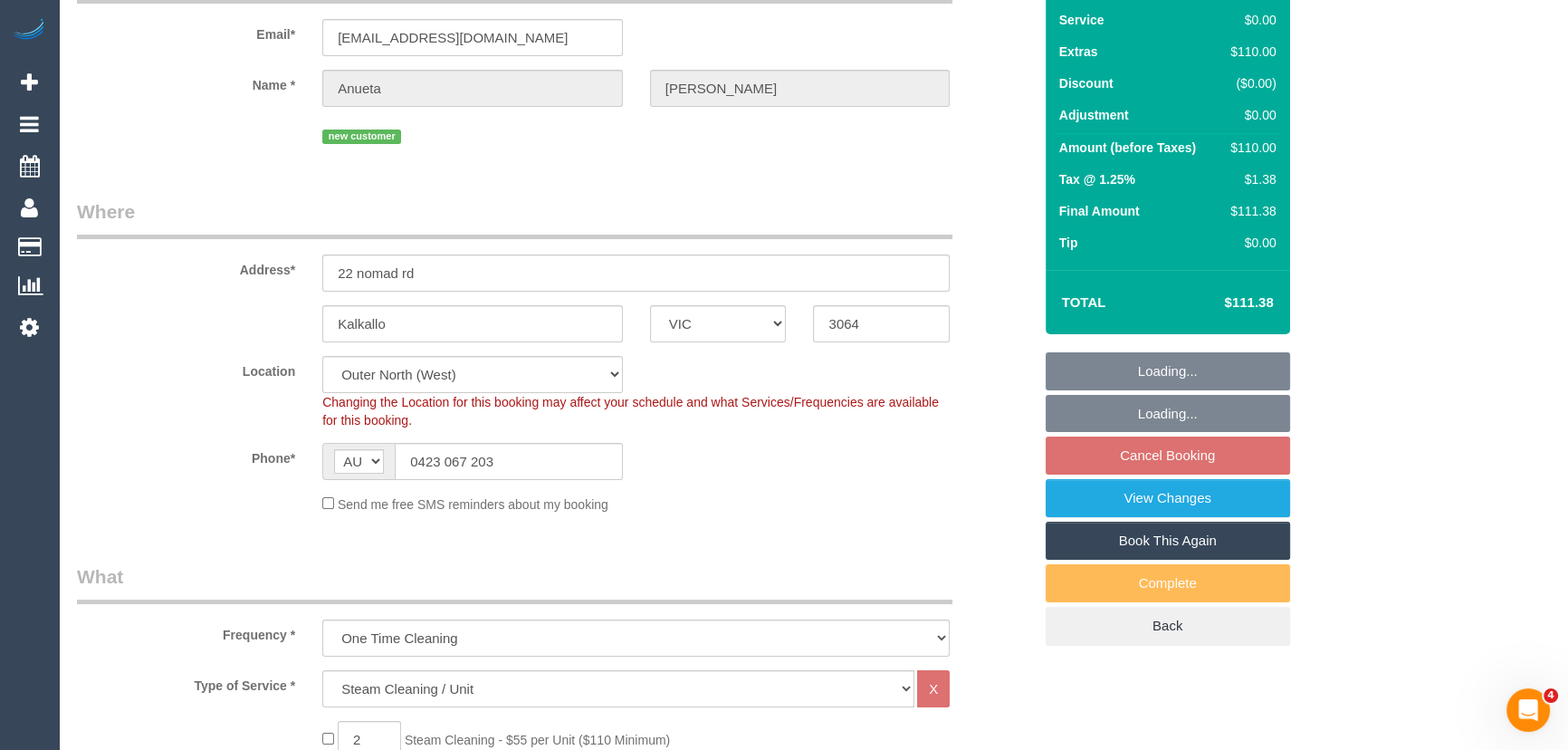
select select "object:1146"
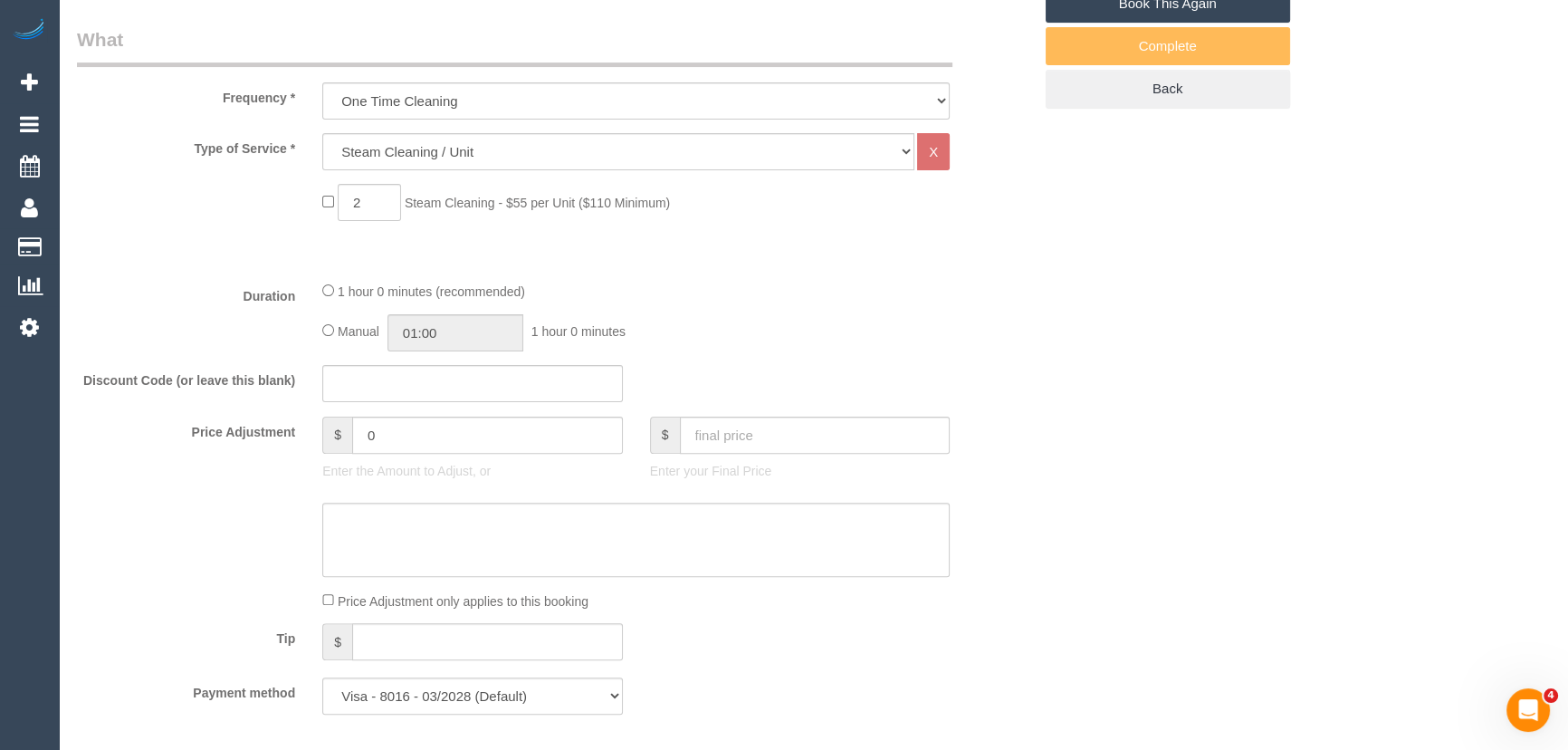
select select "spot1"
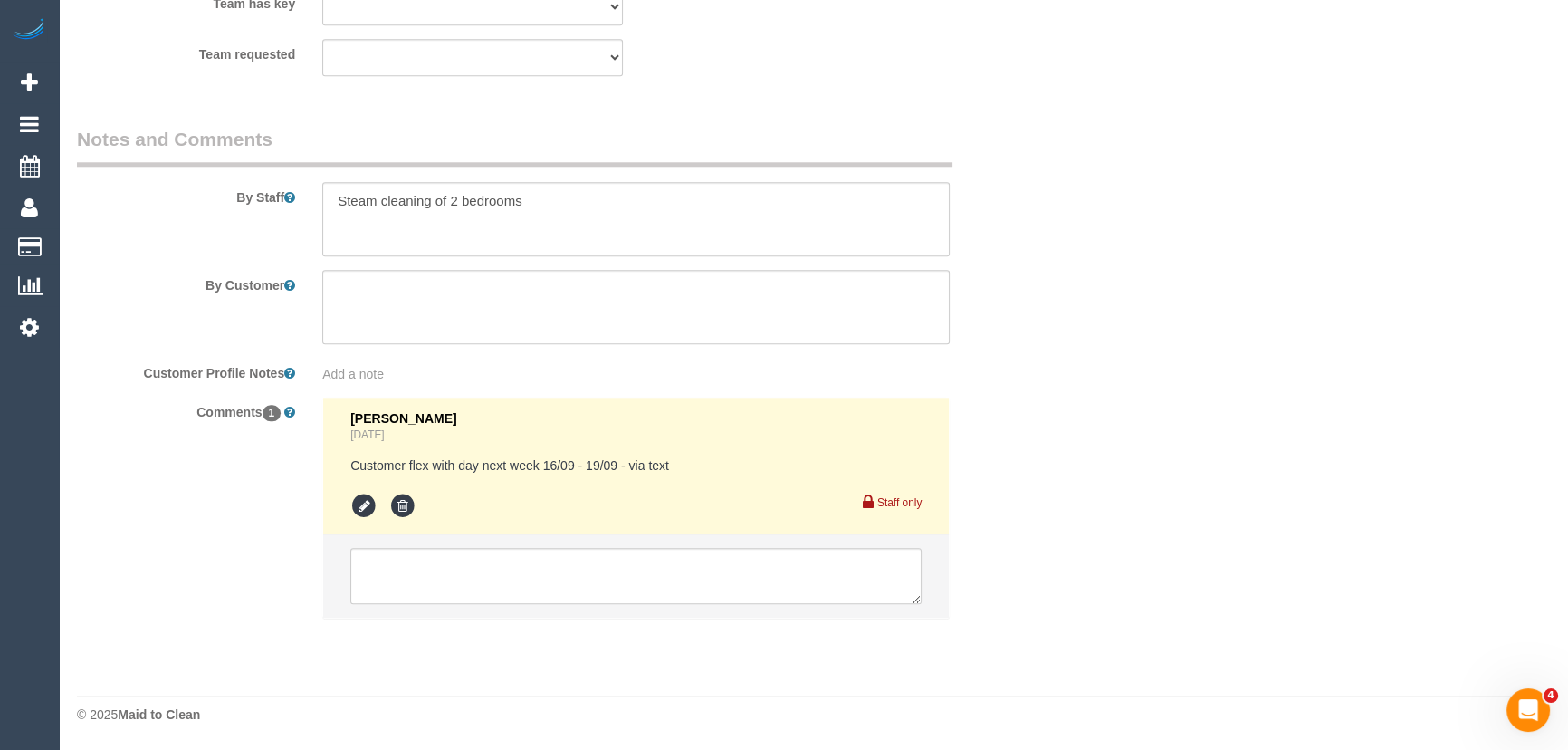
scroll to position [2319, 0]
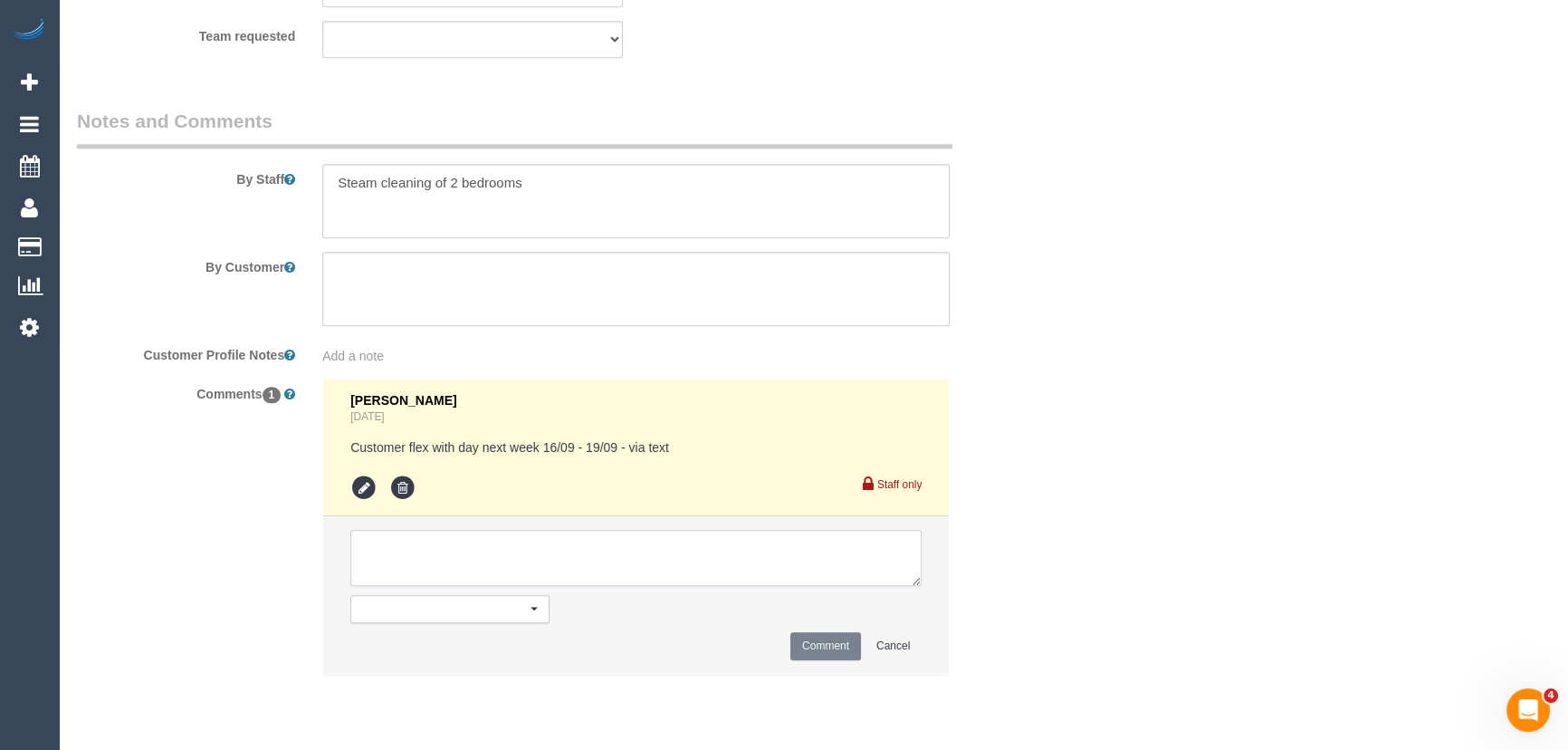
click at [495, 577] on textarea at bounding box center [635, 558] width 571 height 56
click at [403, 573] on textarea at bounding box center [635, 558] width 571 height 56
type textarea "Adnan 17/9 - via text - pending"
click at [821, 660] on button "Comment" at bounding box center [826, 646] width 71 height 28
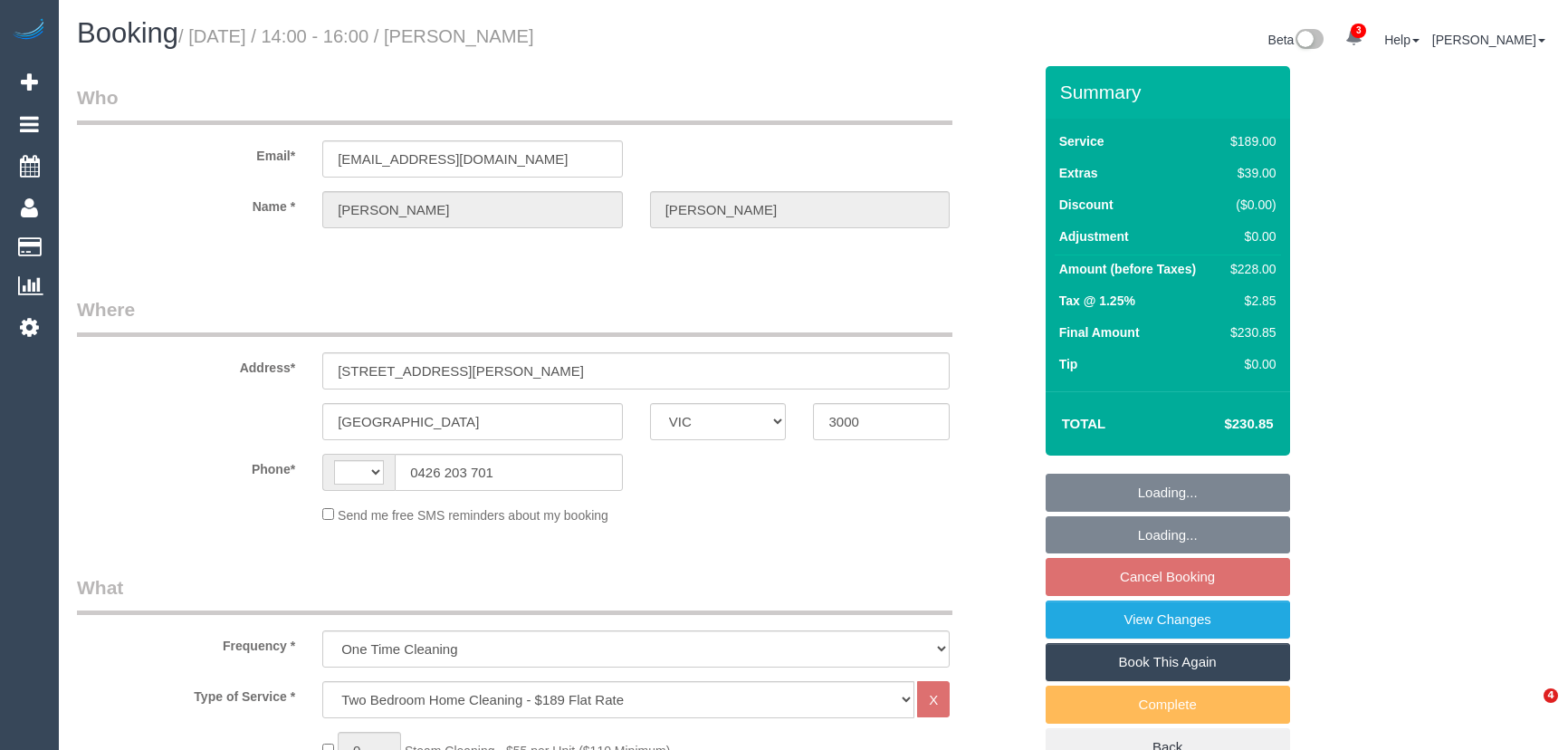
select select "VIC"
select select "object:824"
select select "string:AU"
select select "string:stripe-pm_1OOWwO2GScqysDRV2YB9mxJh"
select select "spot4"
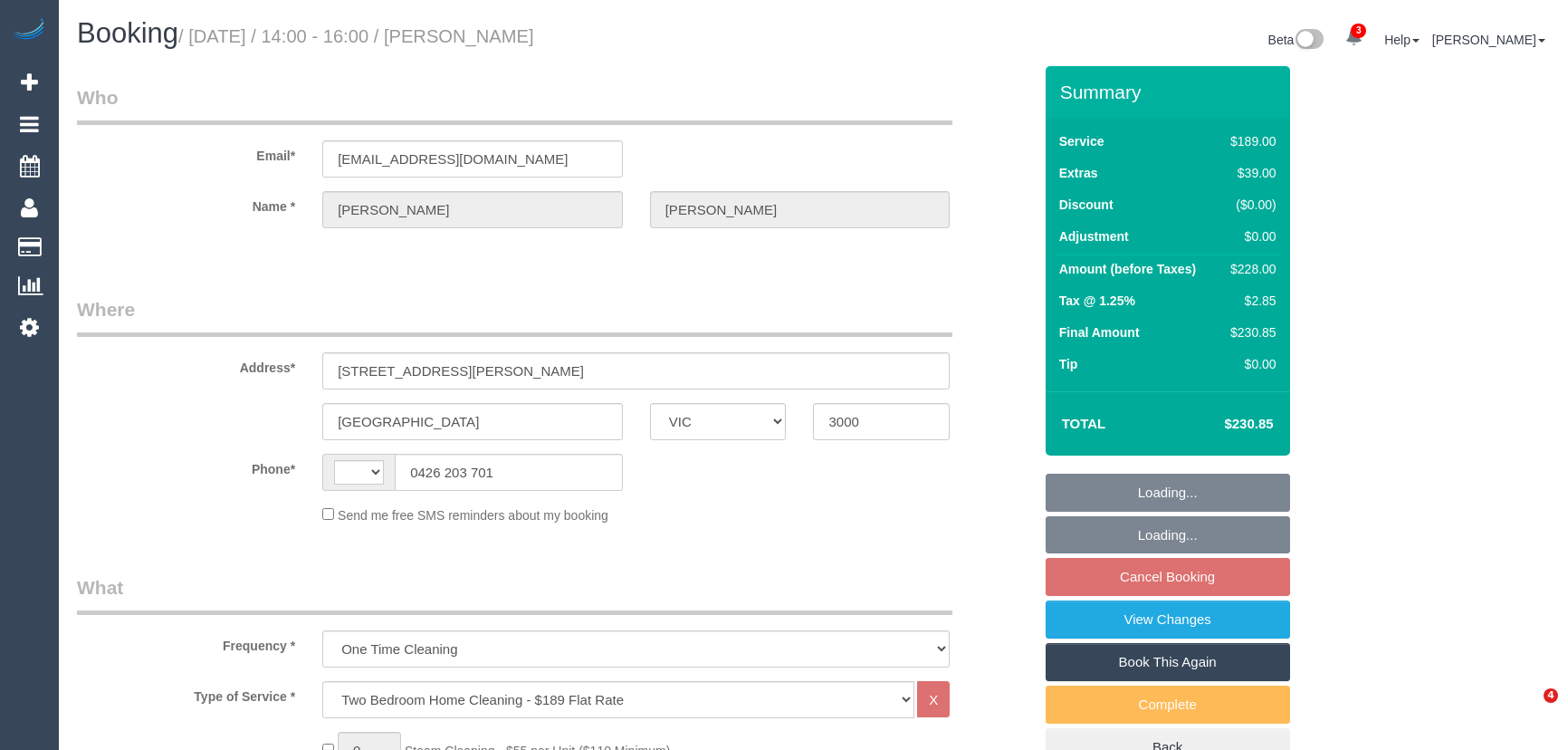
select select "number:28"
select select "number:14"
select select "number:18"
select select "number:22"
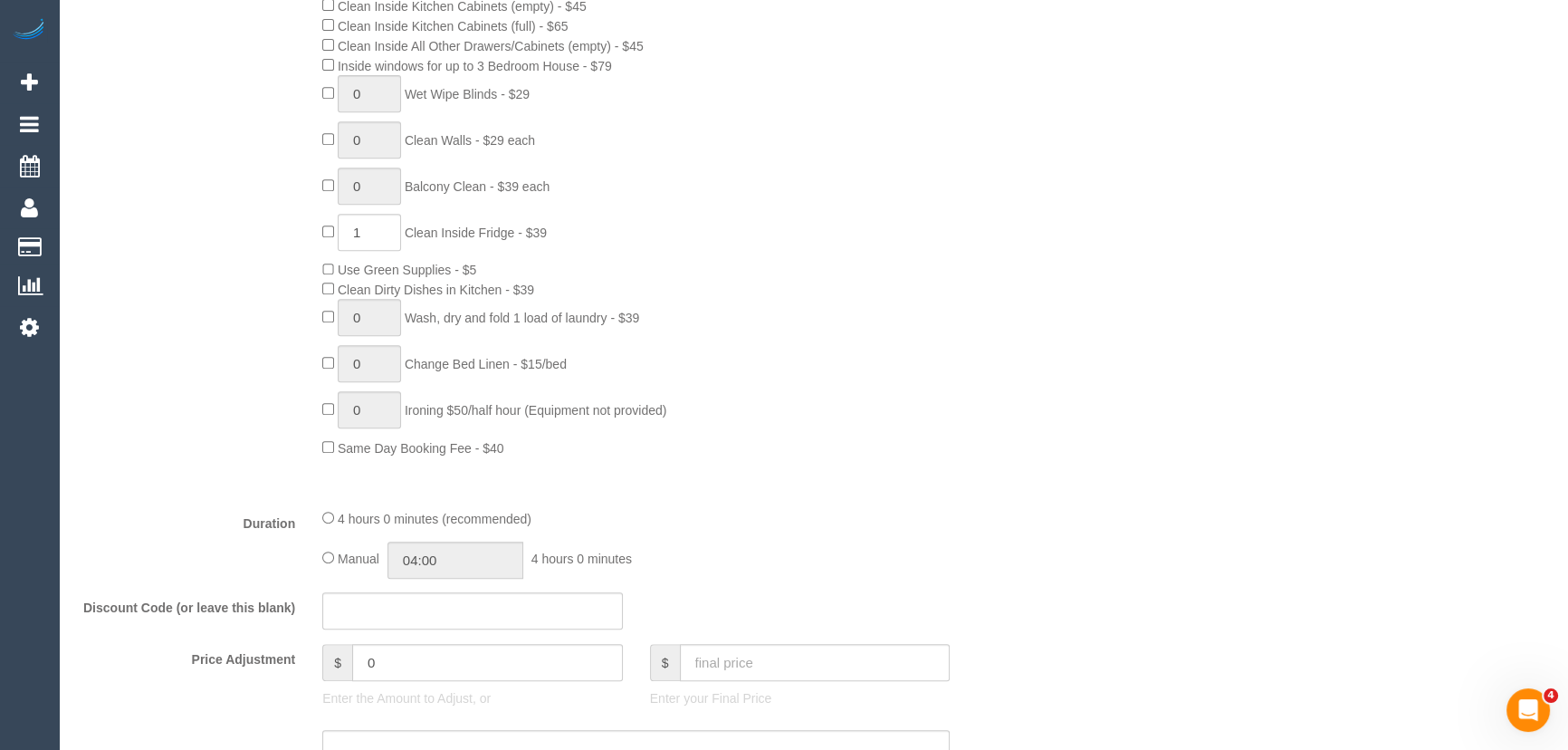
scroll to position [1152, 0]
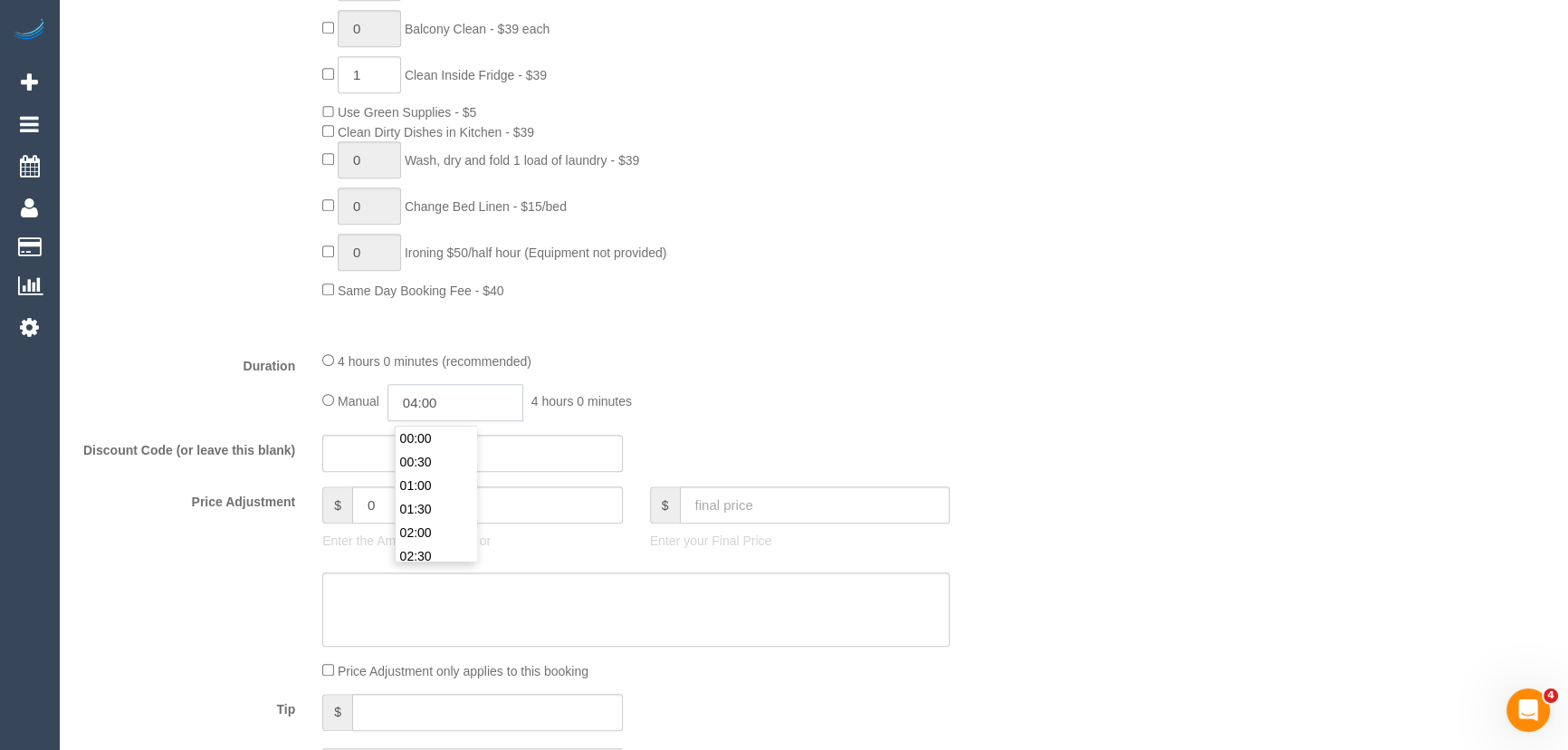
click at [463, 407] on input "04:00" at bounding box center [455, 402] width 136 height 37
type input "01:30"
click at [431, 474] on li "01:30" at bounding box center [436, 476] width 80 height 24
click at [461, 403] on input "01:30" at bounding box center [455, 402] width 136 height 37
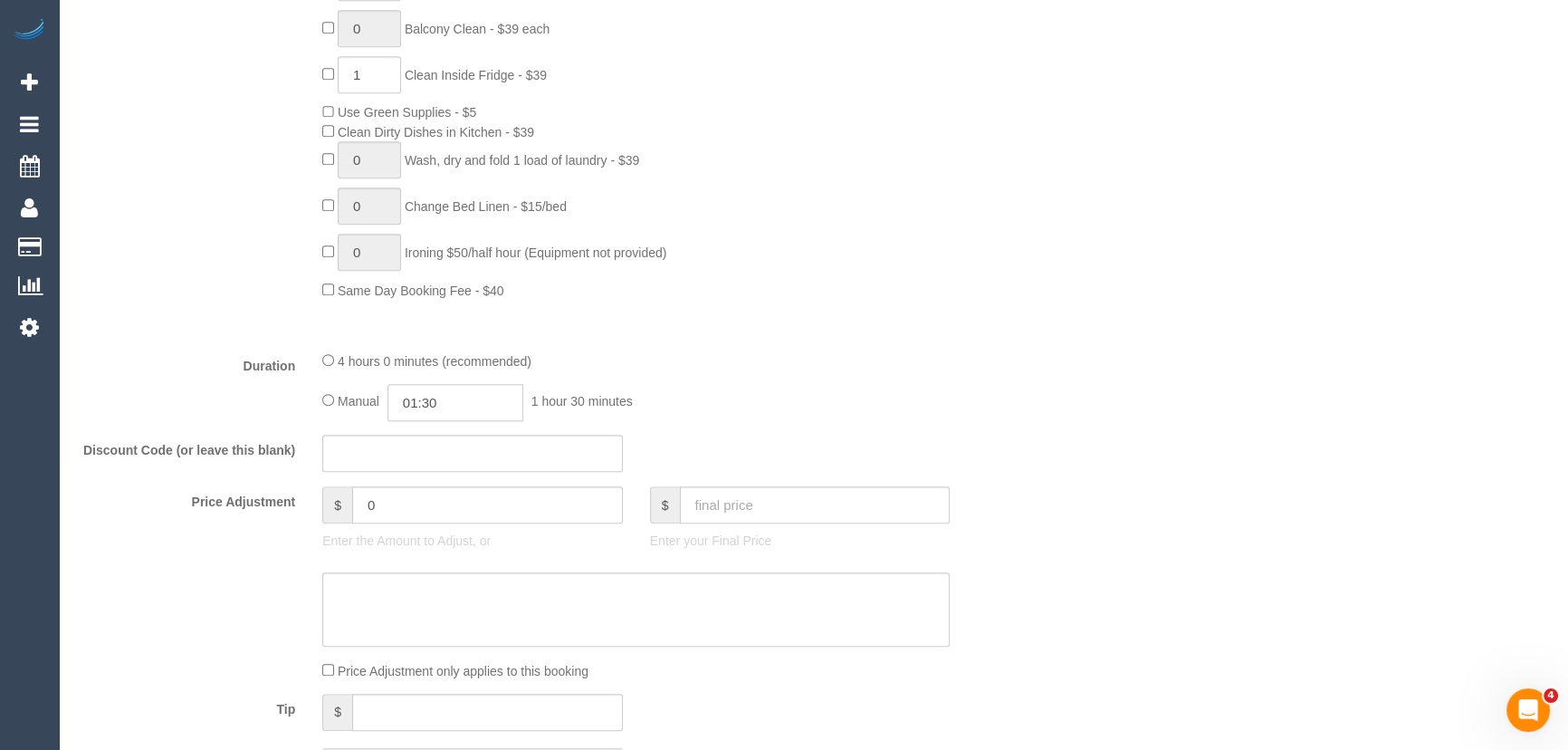
scroll to position [46, 0]
select select "spot28"
click at [434, 490] on li "02:00" at bounding box center [436, 486] width 80 height 24
click at [450, 411] on input "02:00" at bounding box center [455, 402] width 136 height 37
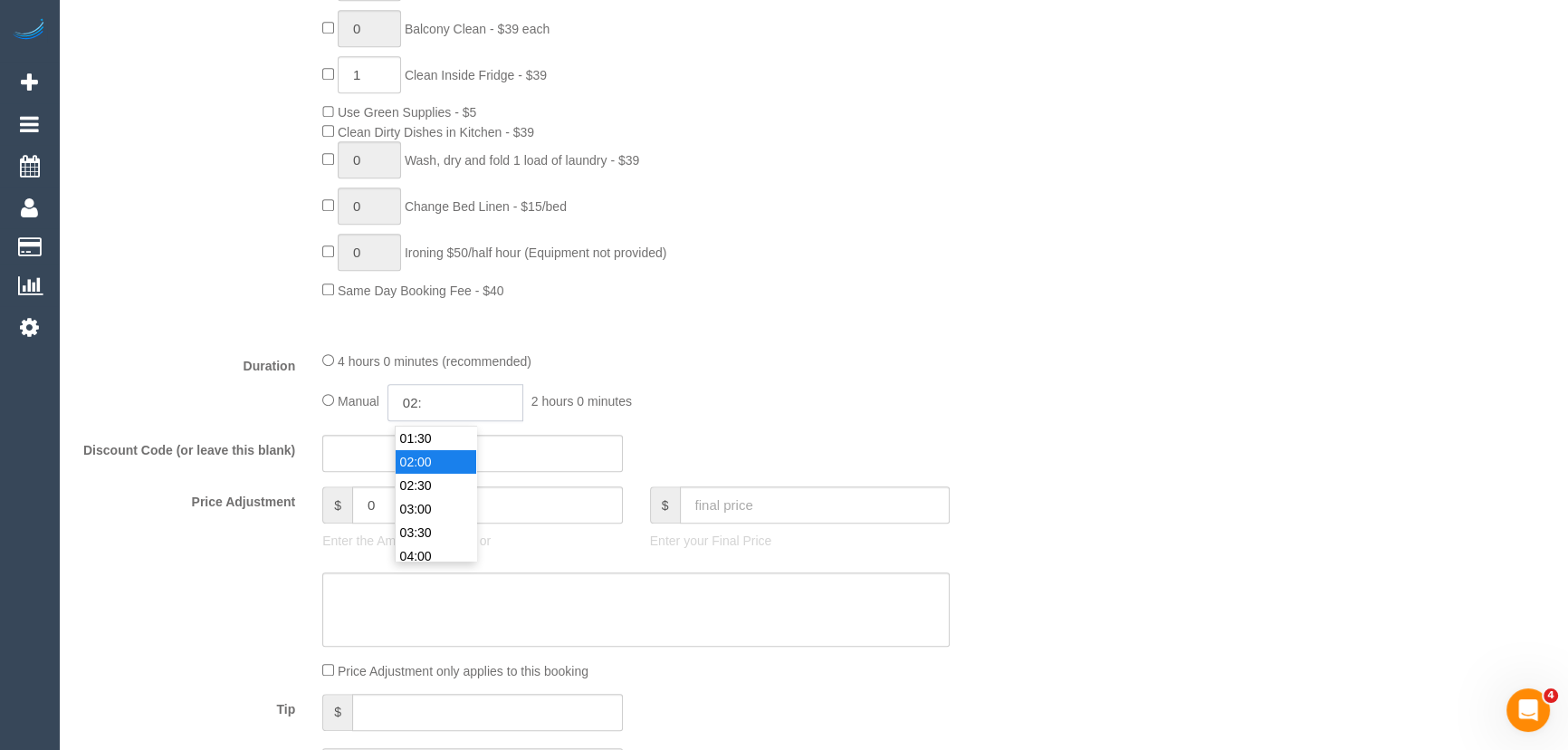
type input "02:1"
select select "spot52"
type input "02:15"
select select "spot100"
type input "02:00"
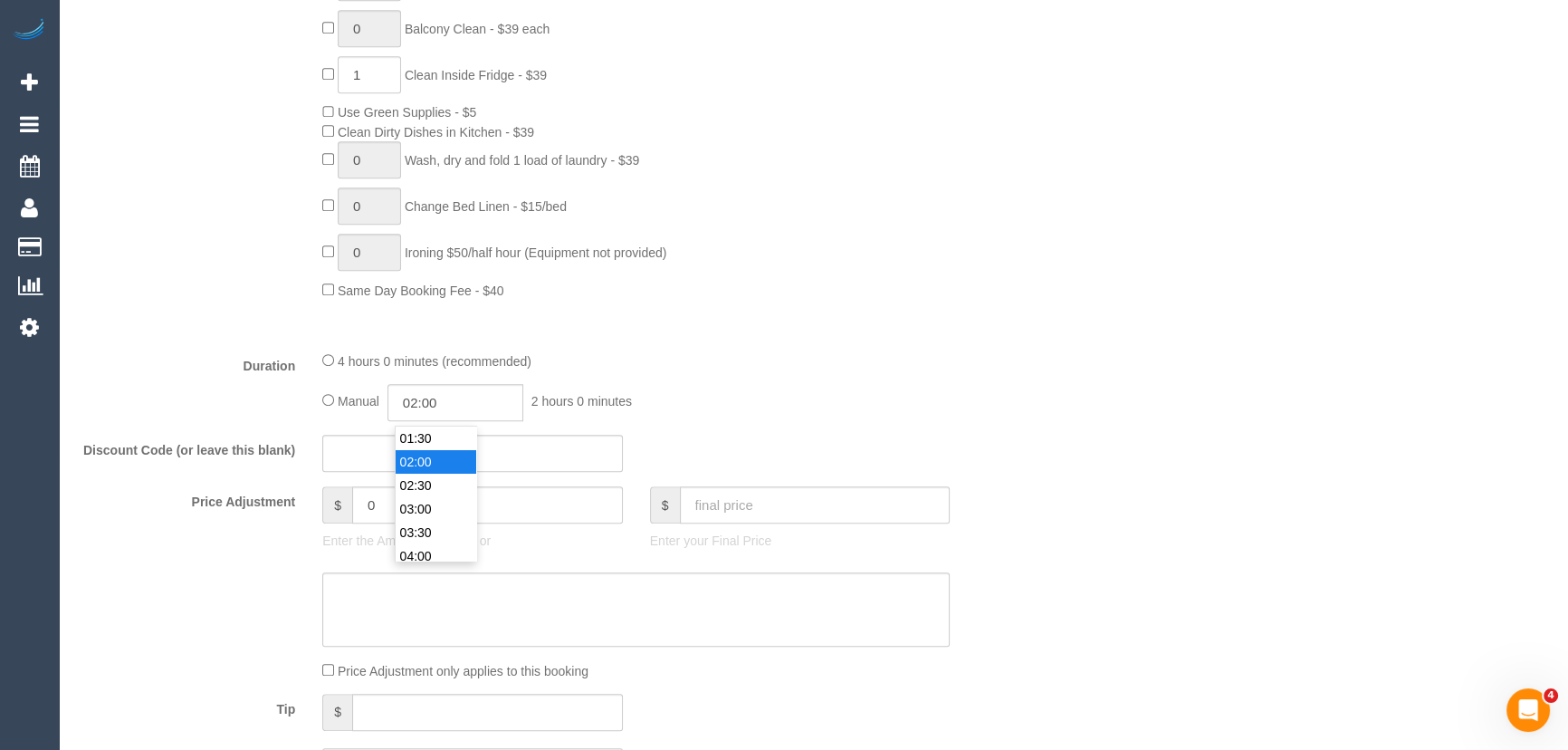
click at [447, 463] on li "02:00" at bounding box center [436, 462] width 80 height 24
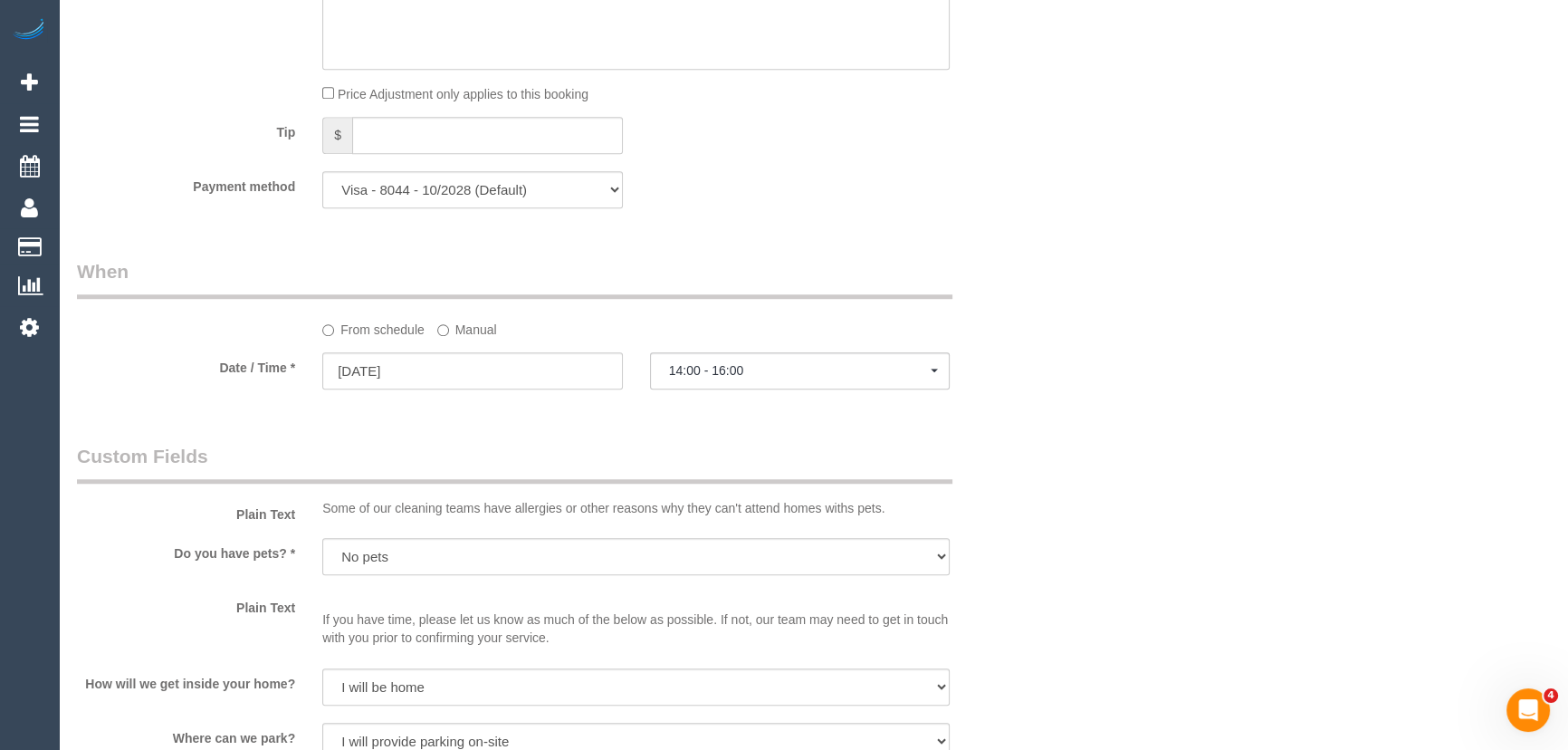
select select "spot124"
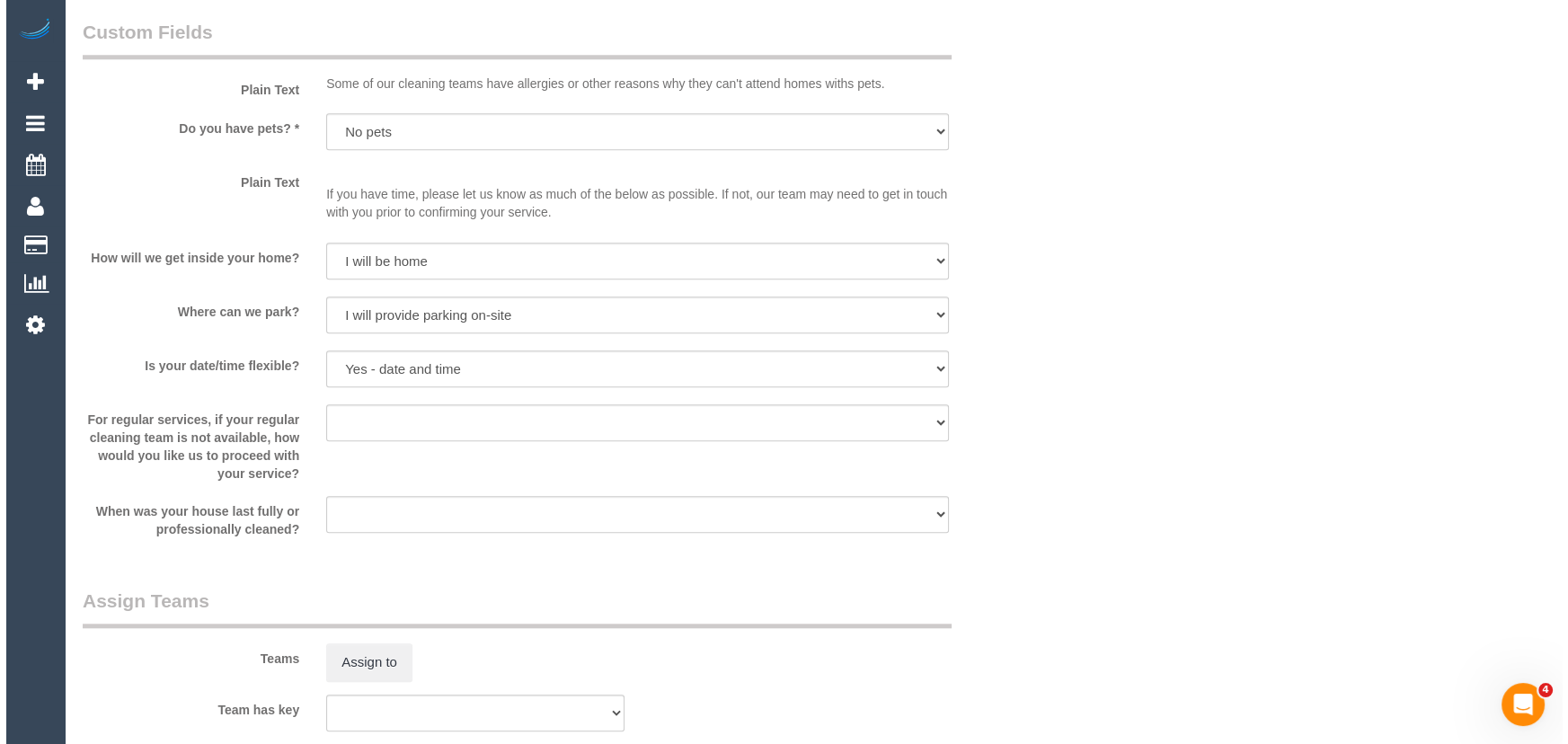
scroll to position [2287, 0]
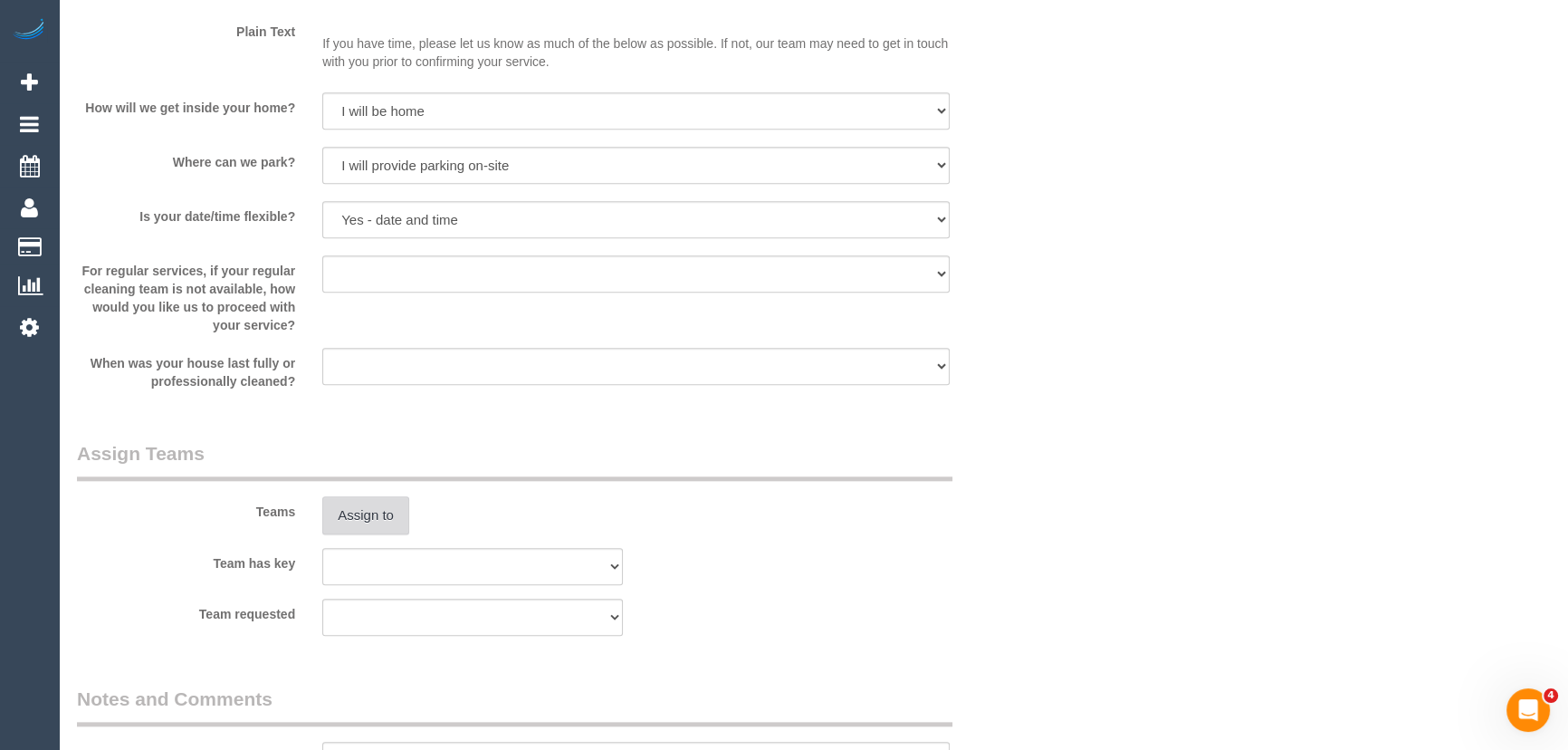
click at [360, 524] on button "Assign to" at bounding box center [365, 516] width 87 height 38
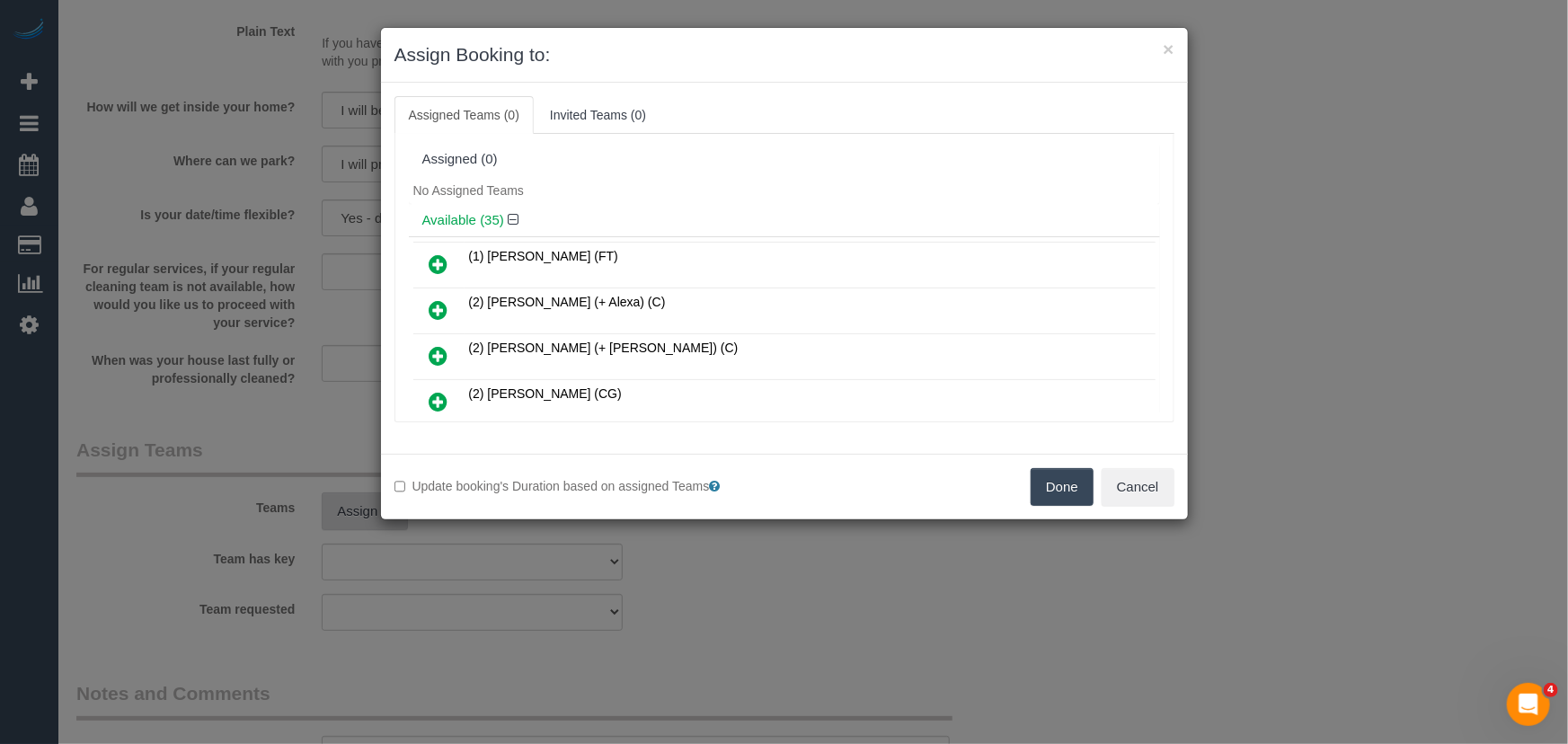
scroll to position [338, 0]
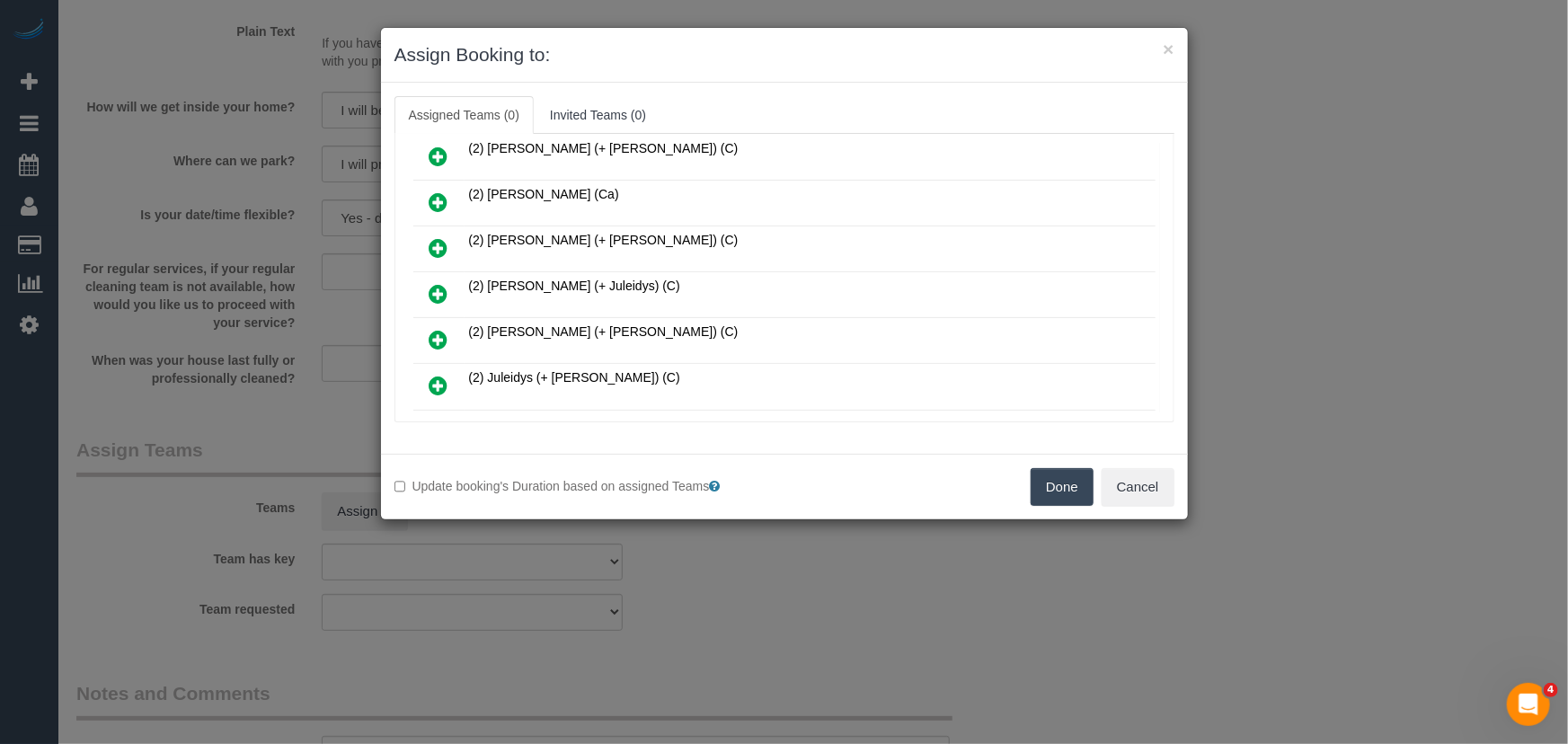
click at [439, 287] on icon at bounding box center [439, 293] width 19 height 22
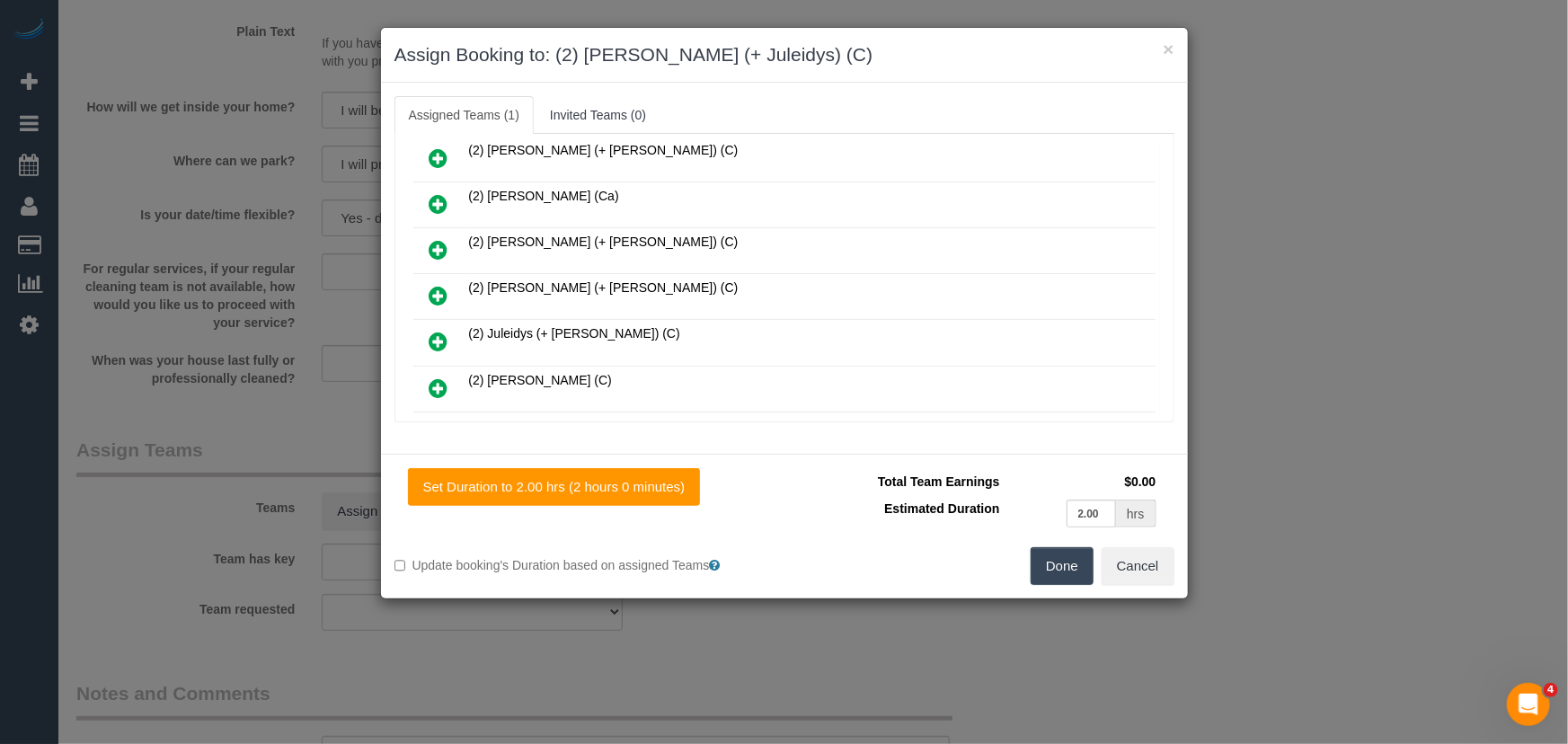
click at [448, 326] on link at bounding box center [439, 343] width 42 height 36
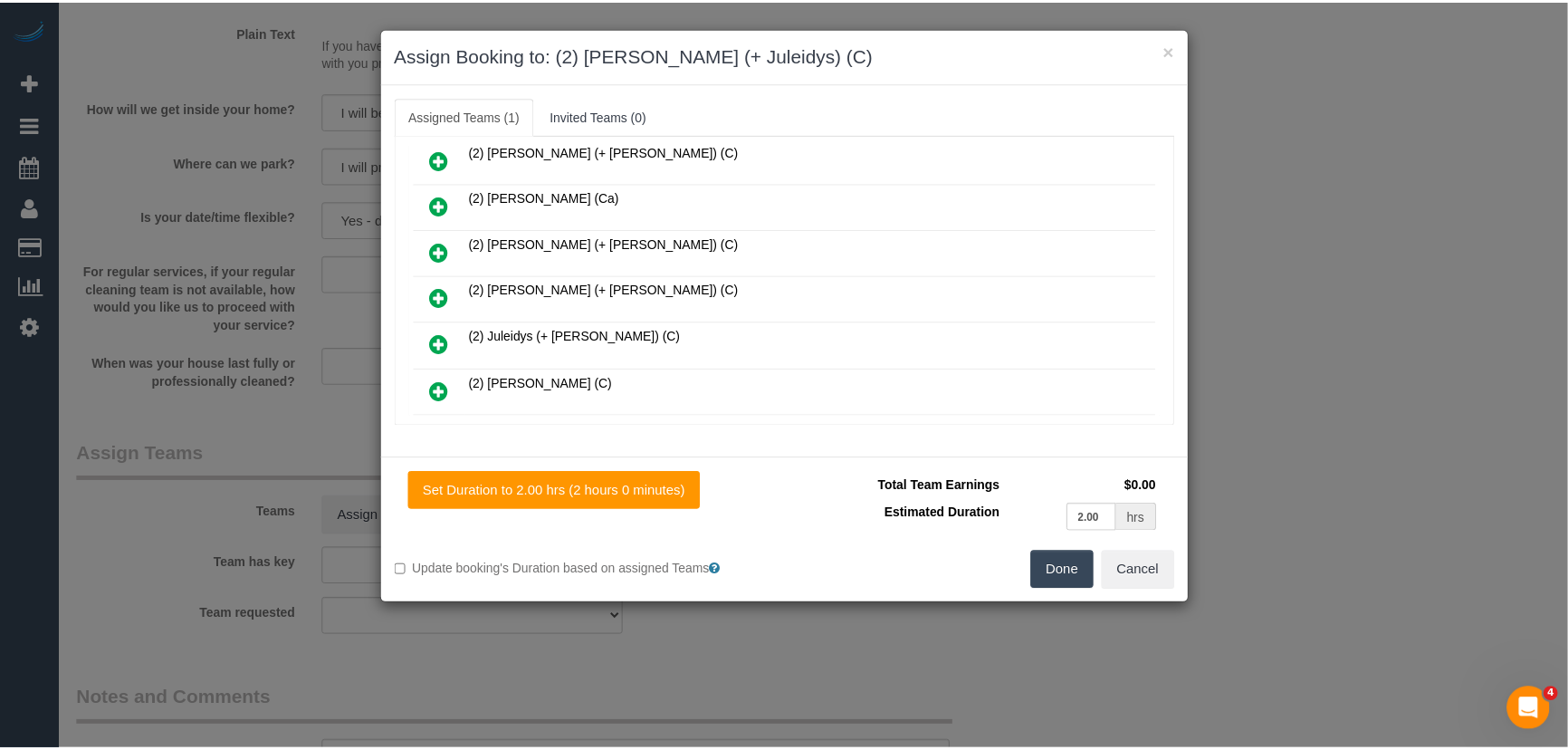
scroll to position [428, 0]
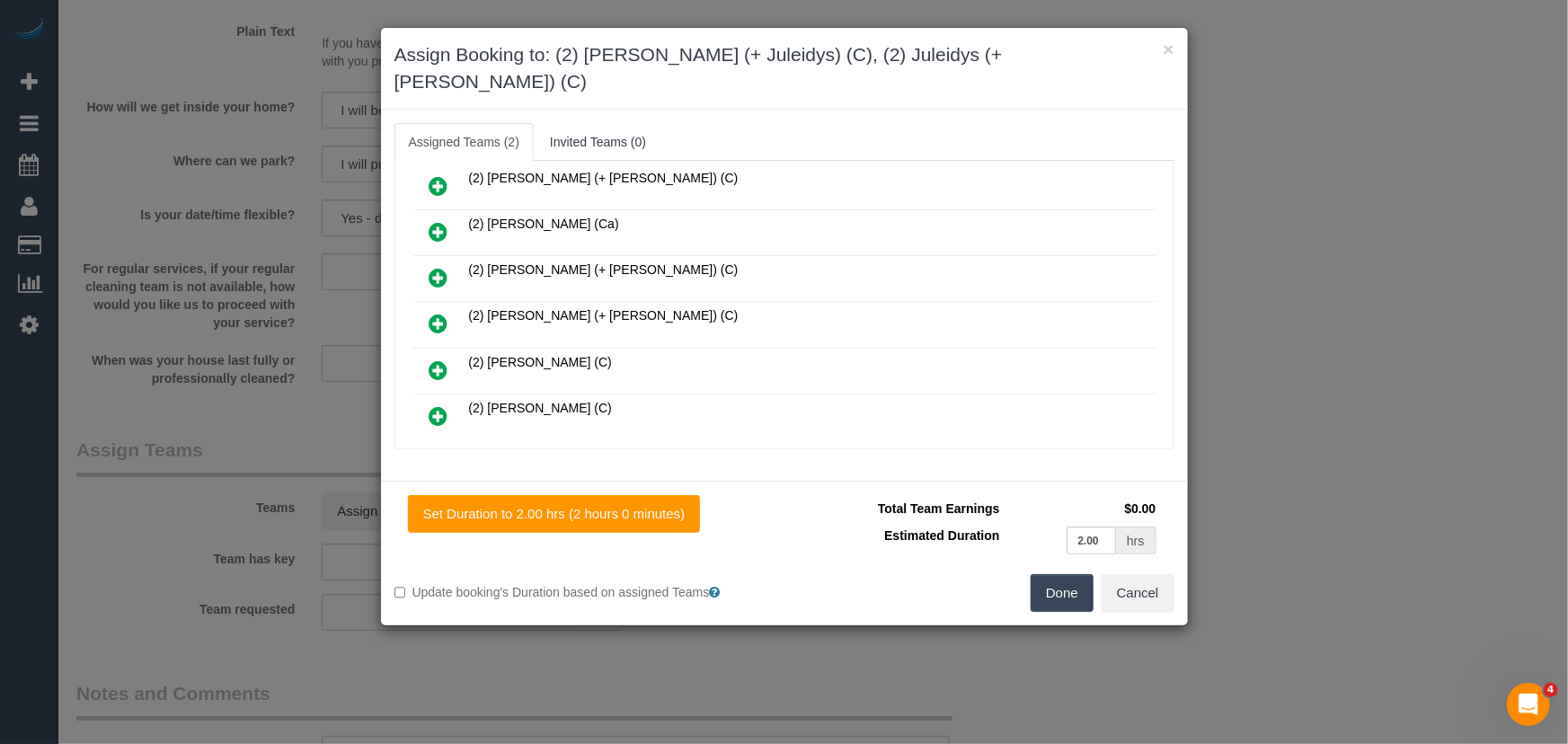
click at [1052, 574] on button "Done" at bounding box center [1062, 593] width 63 height 38
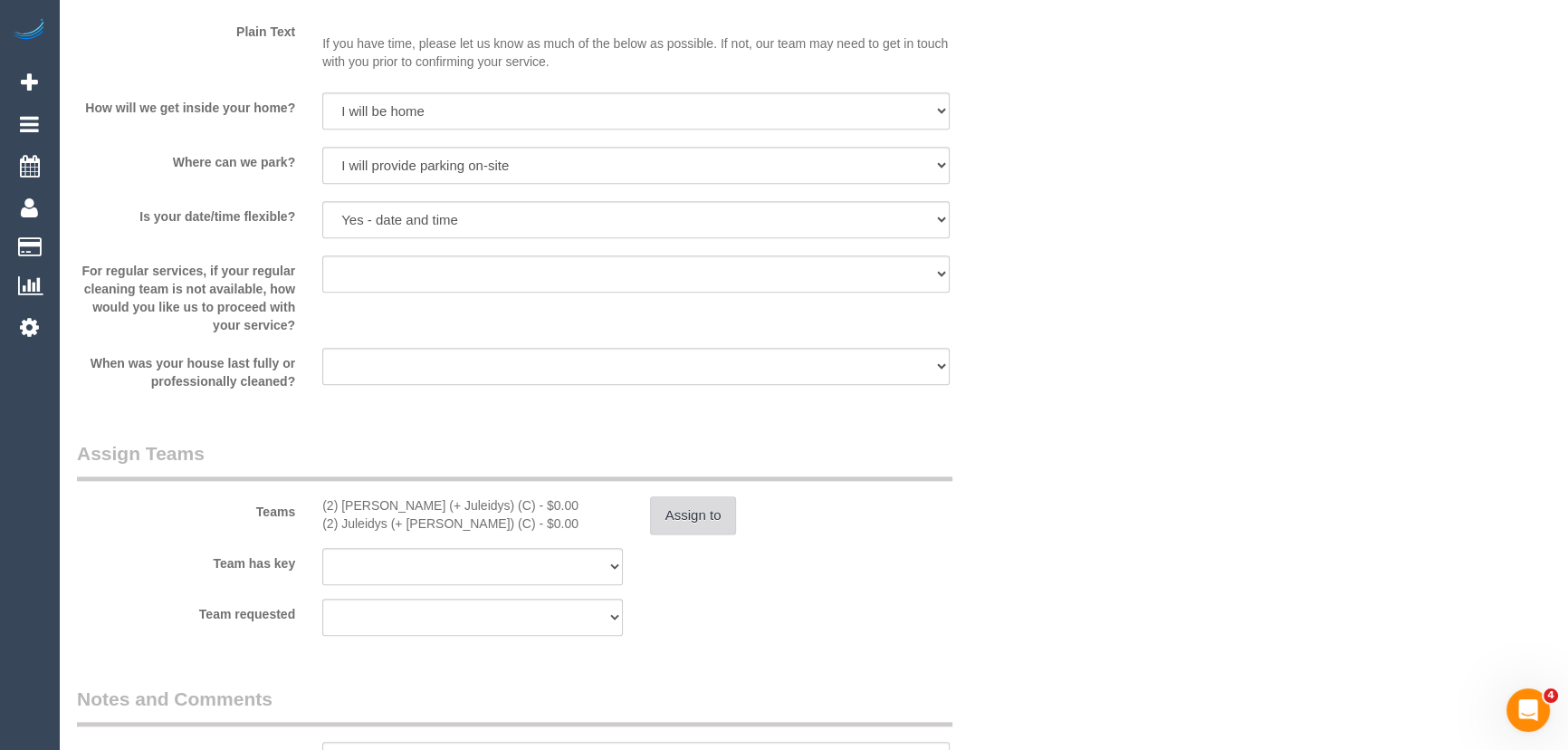
click at [706, 513] on button "Assign to" at bounding box center [693, 516] width 87 height 38
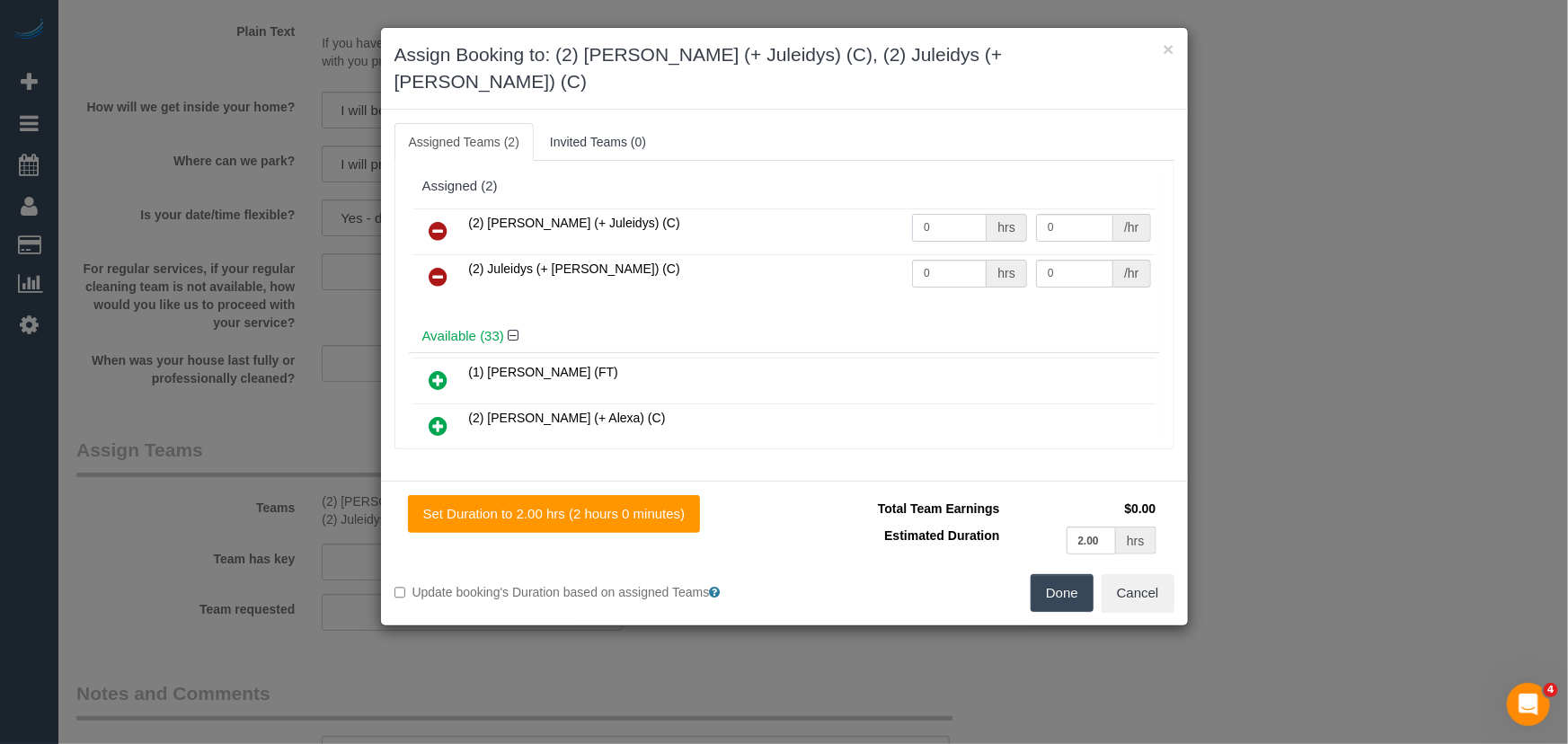
click at [966, 214] on input "0" at bounding box center [949, 227] width 75 height 28
type input "1"
type input "72.5"
click at [943, 260] on input "0" at bounding box center [949, 273] width 75 height 28
type input "1"
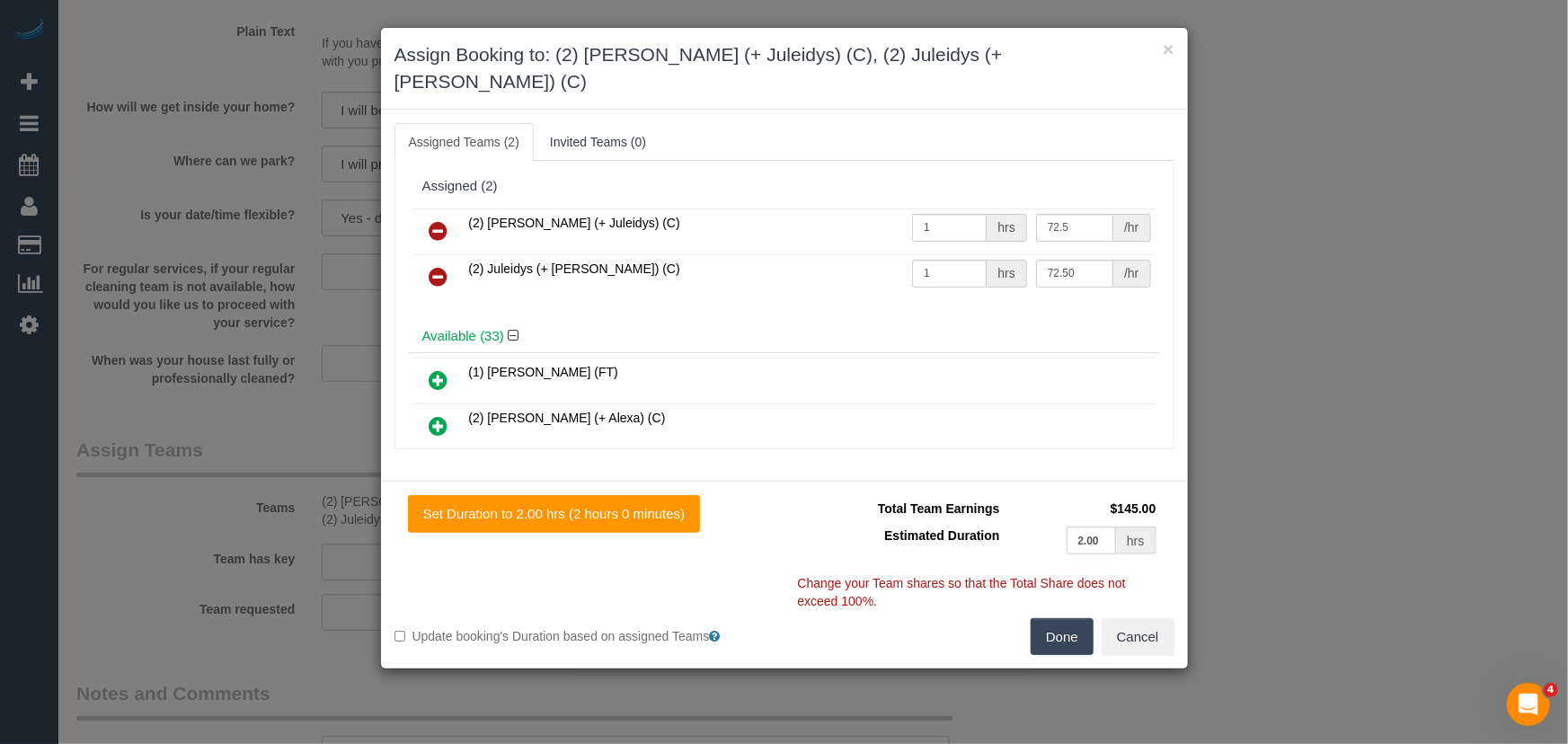
type input "72.5"
click at [1037, 619] on button "Done" at bounding box center [1062, 637] width 63 height 38
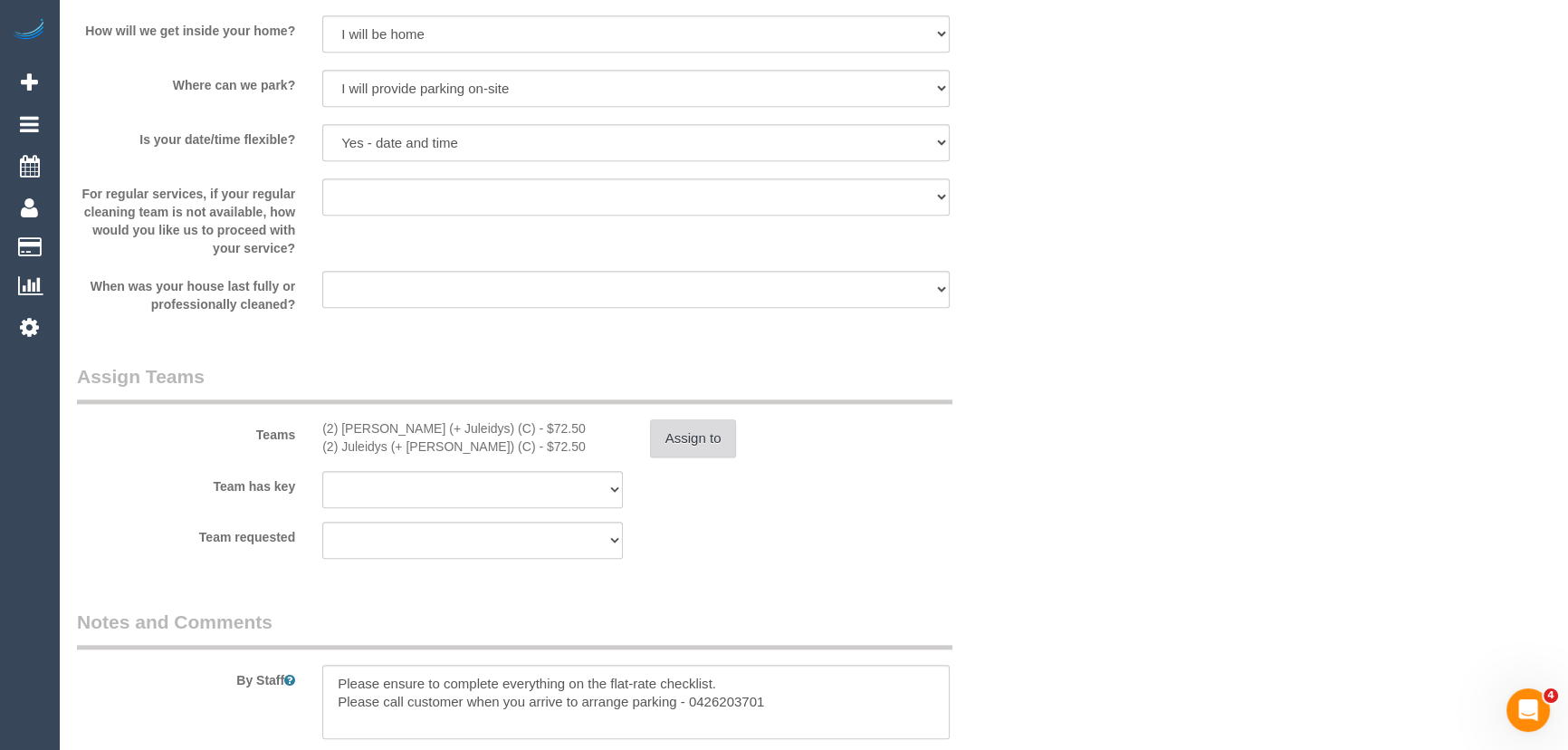
scroll to position [2470, 0]
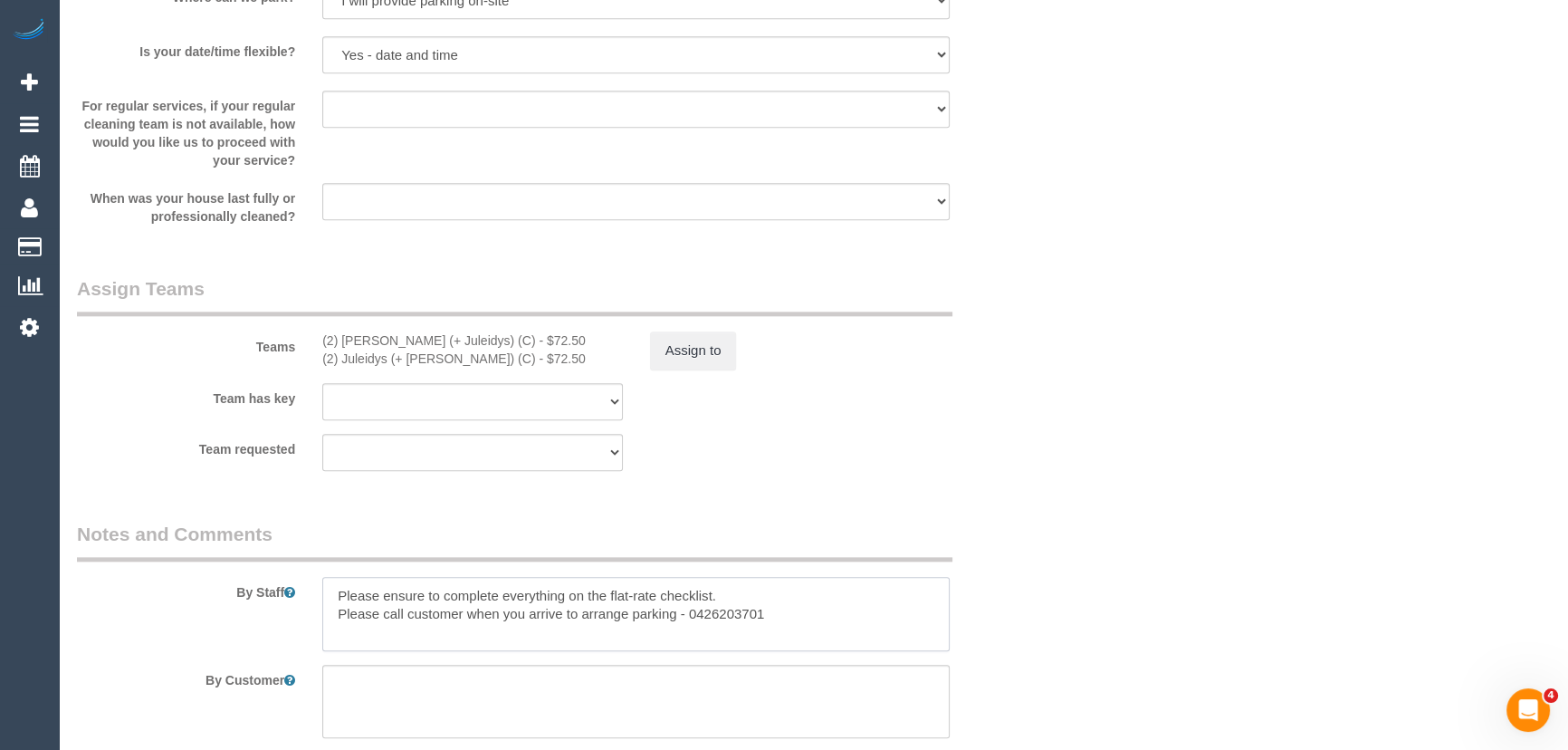
click at [333, 594] on textarea at bounding box center [636, 614] width 627 height 75
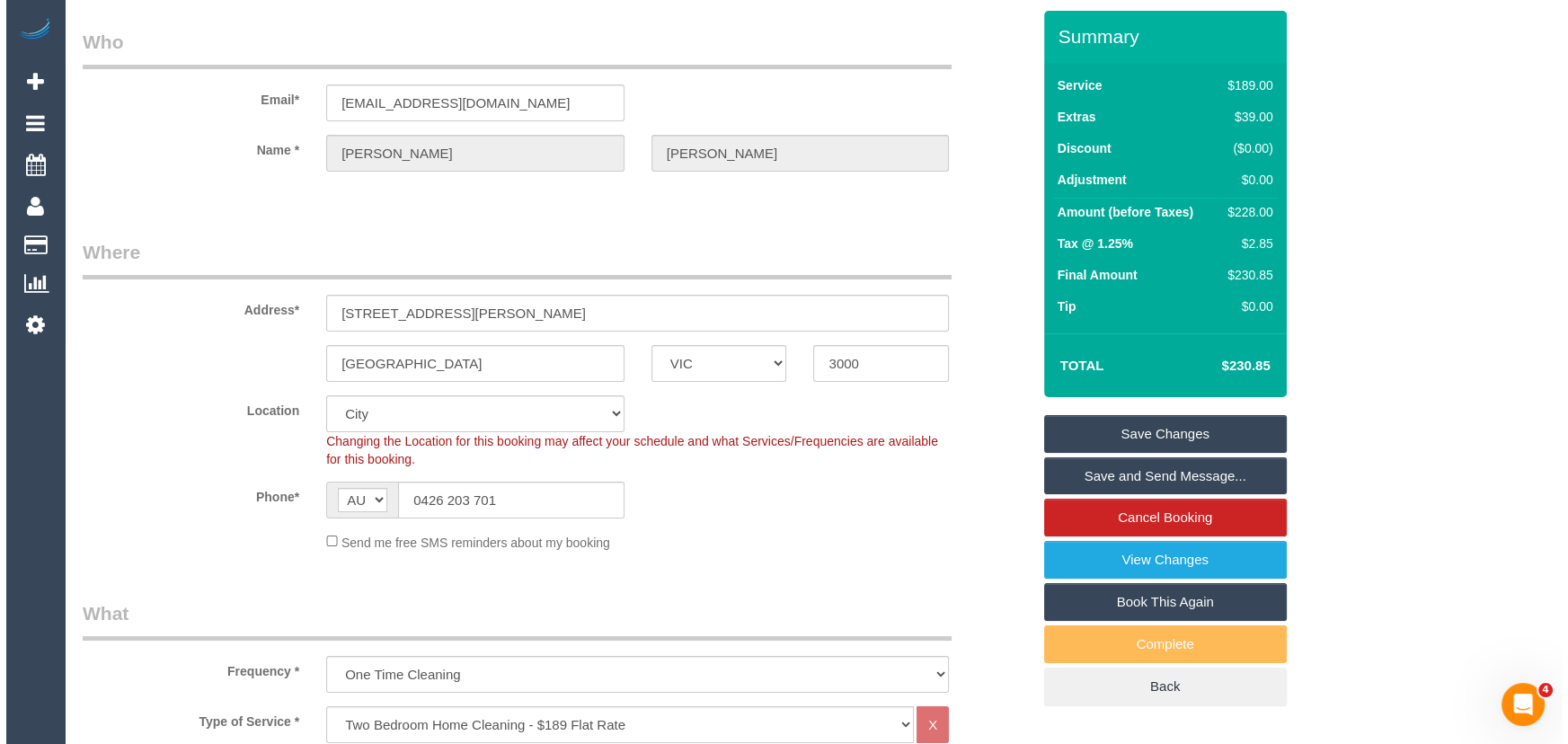
scroll to position [0, 0]
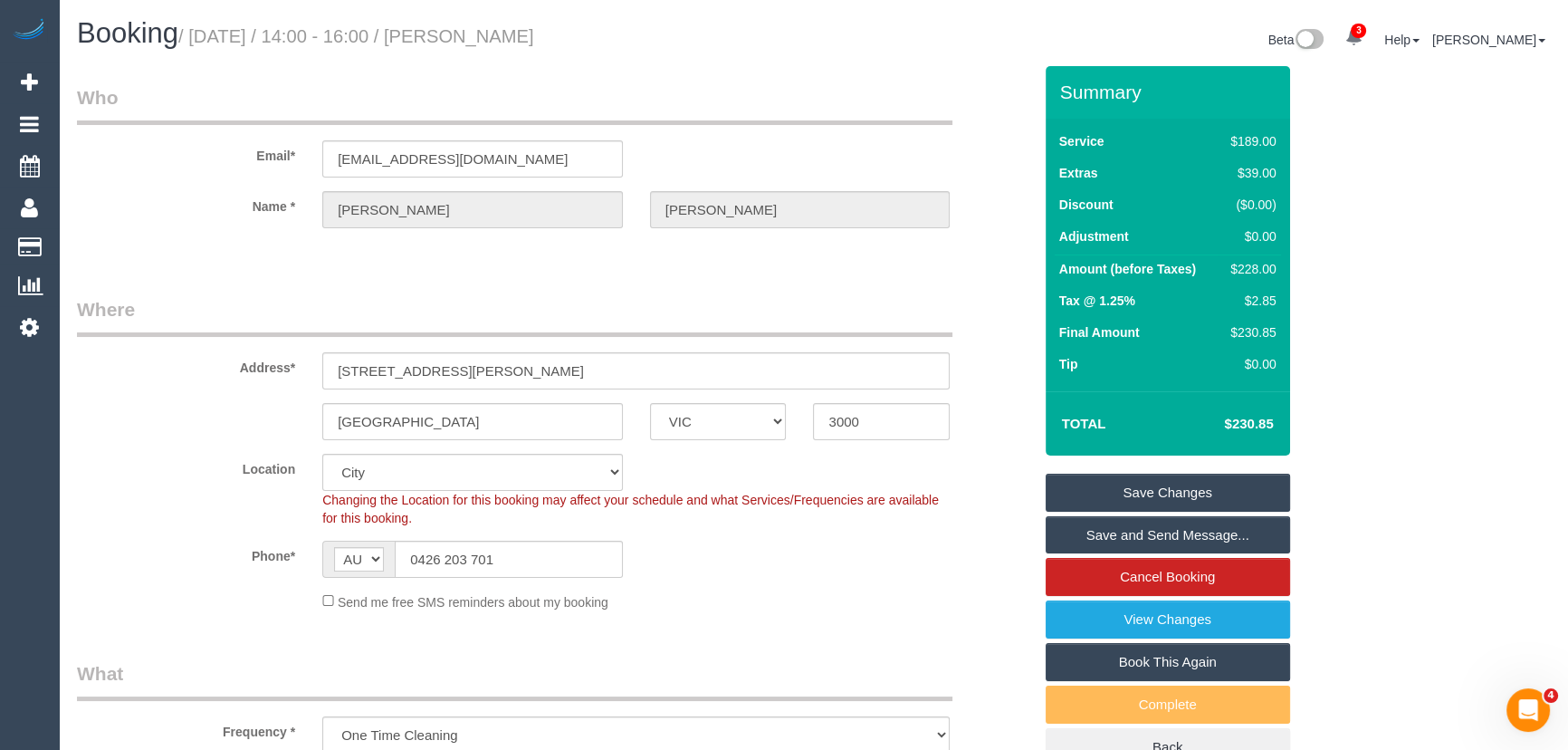
type textarea "Estimated time: 3.5-4.5 hours Please ensure to complete everything on the flat-…"
click at [508, 36] on small "/ September 16, 2025 / 14:00 - 16:00 / Michelle Donohue" at bounding box center [357, 35] width 356 height 20
copy small "Michelle Donohue"
click at [1117, 534] on link "Save and Send Message..." at bounding box center [1168, 536] width 245 height 38
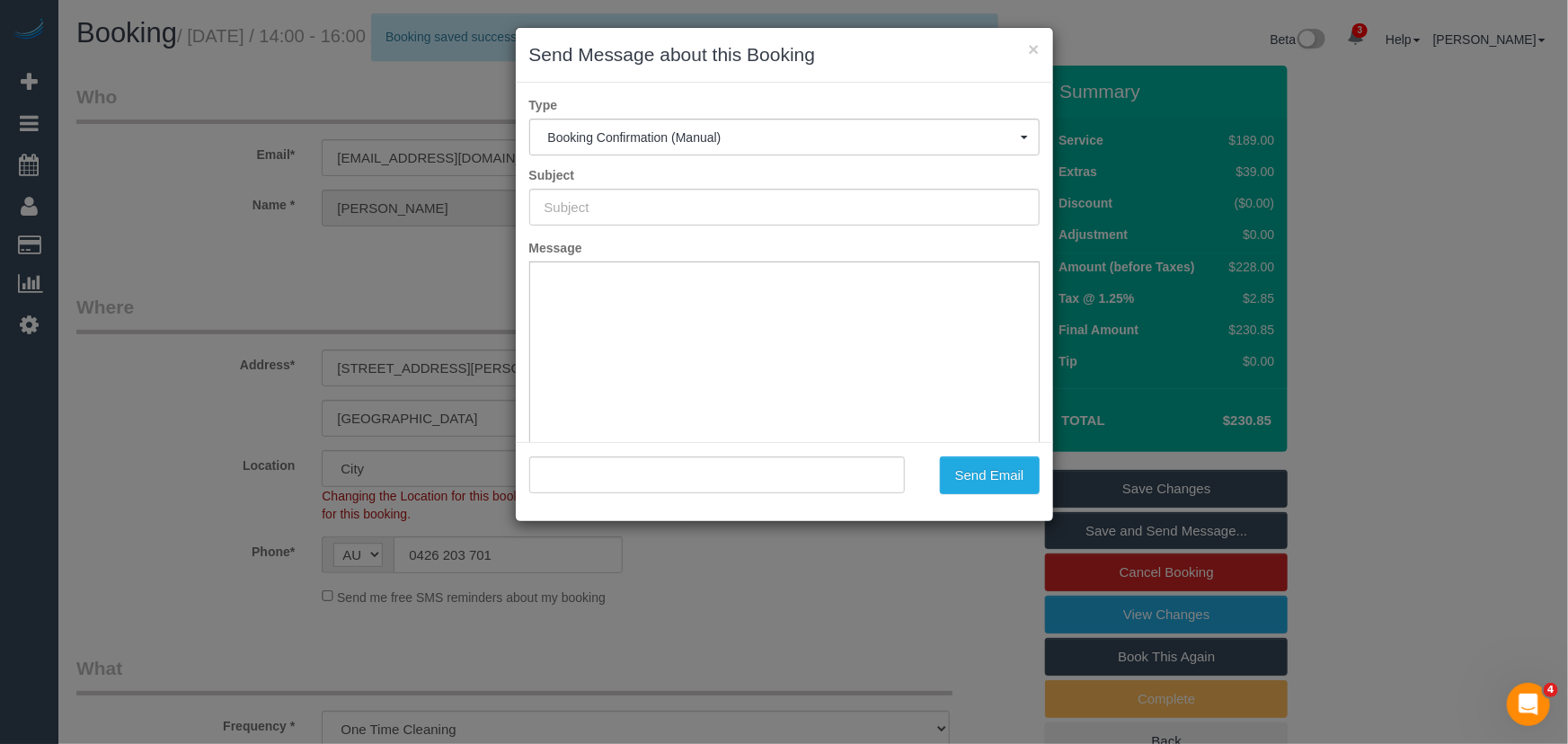
type input "Booking Confirmed"
type input ""Michelle Donohue" <ms.michelledonohue@gmail.com>"
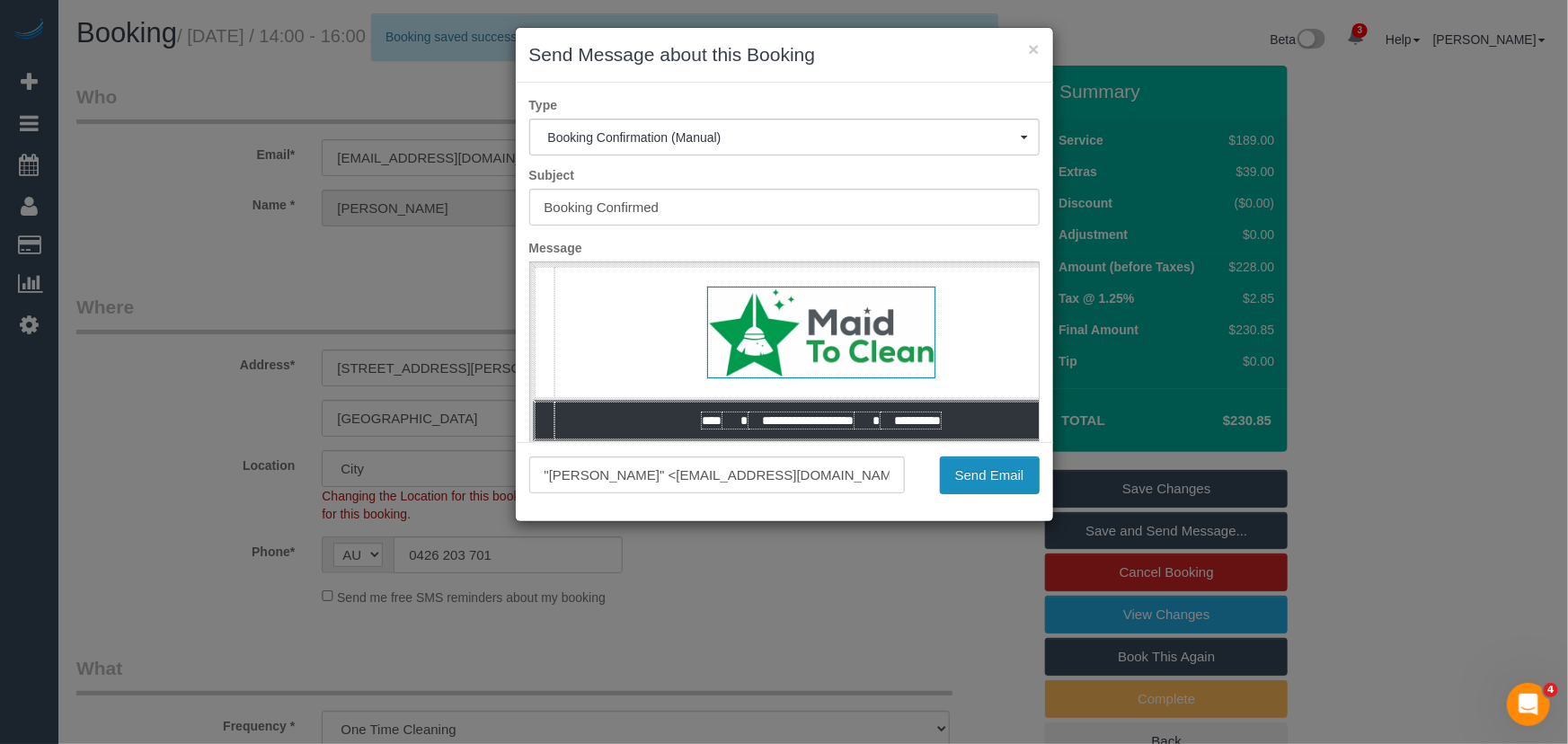
click at [980, 486] on button "Send Email" at bounding box center [989, 475] width 100 height 38
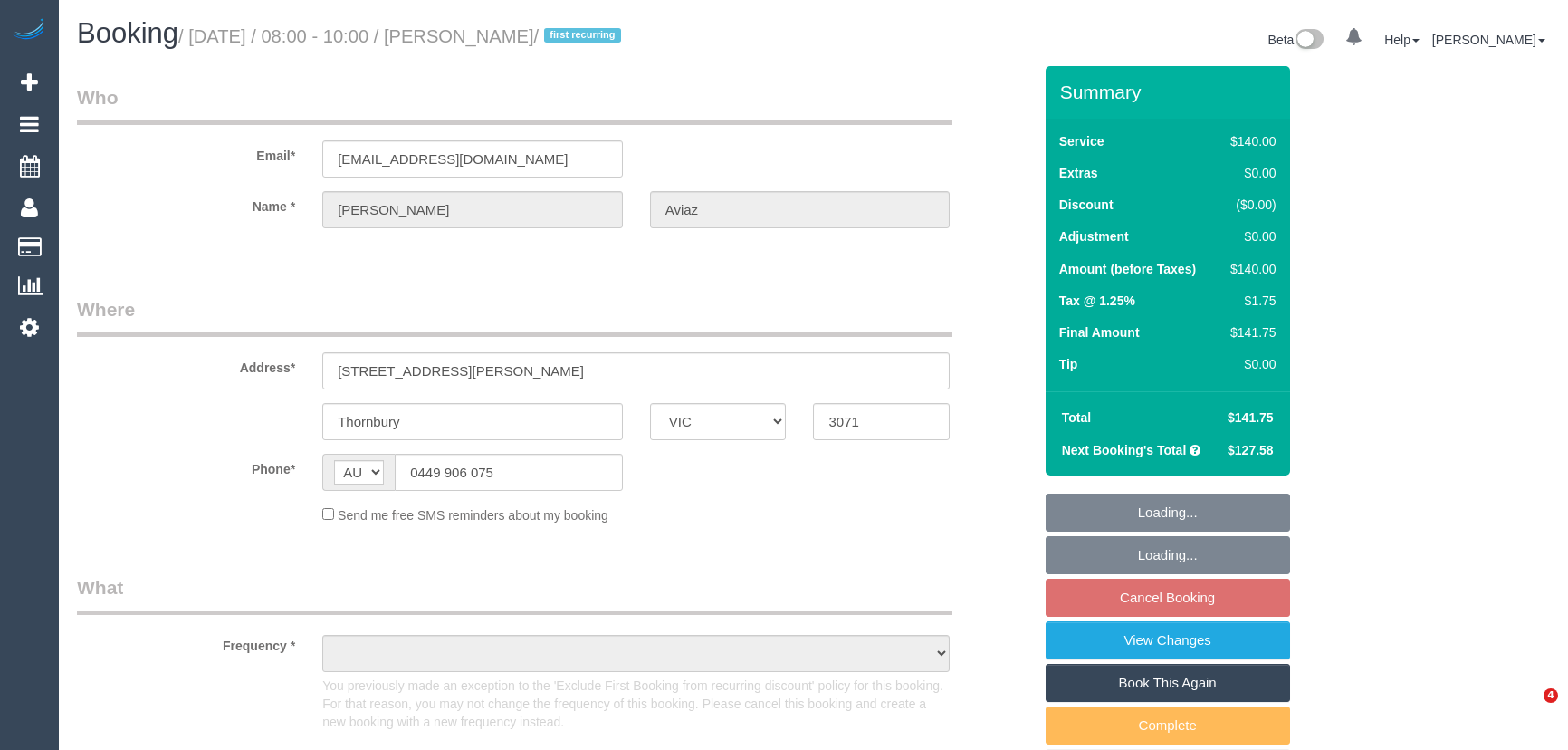
select select "VIC"
select select "string:stripe-pm_1RzoTQ2GScqysDRVP2KB029n"
select select "number:28"
select select "number:16"
select select "number:18"
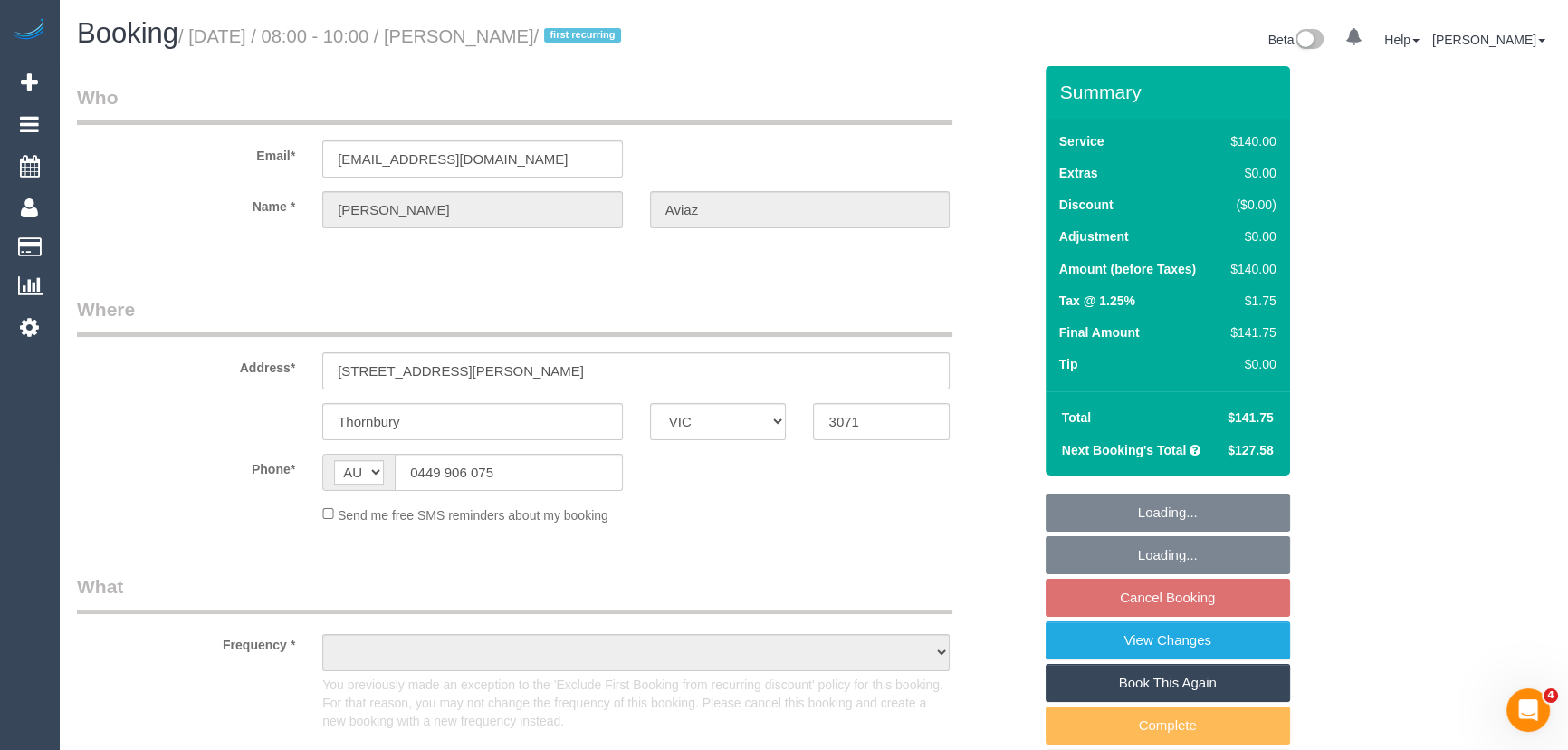
select select "number:36"
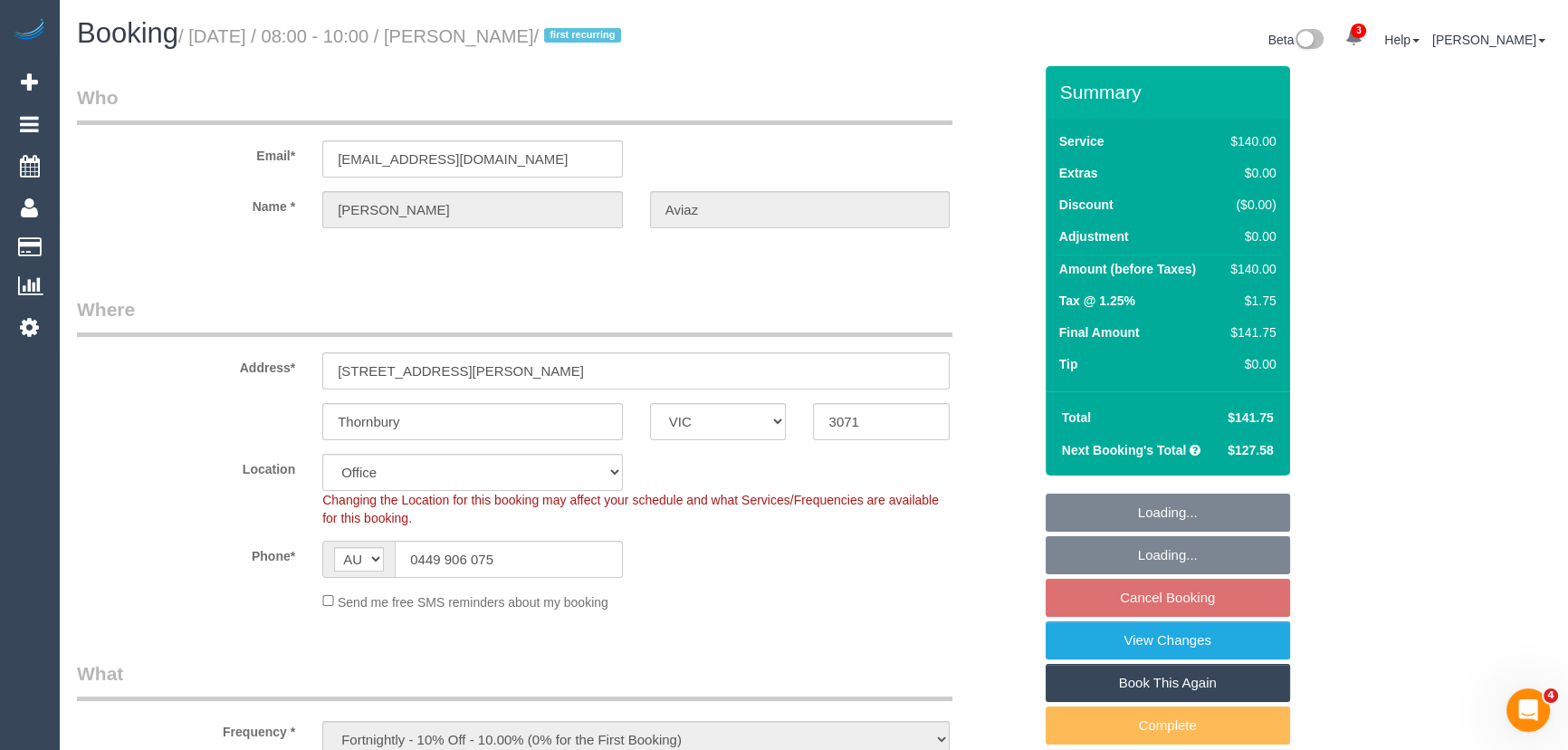
select select "object:945"
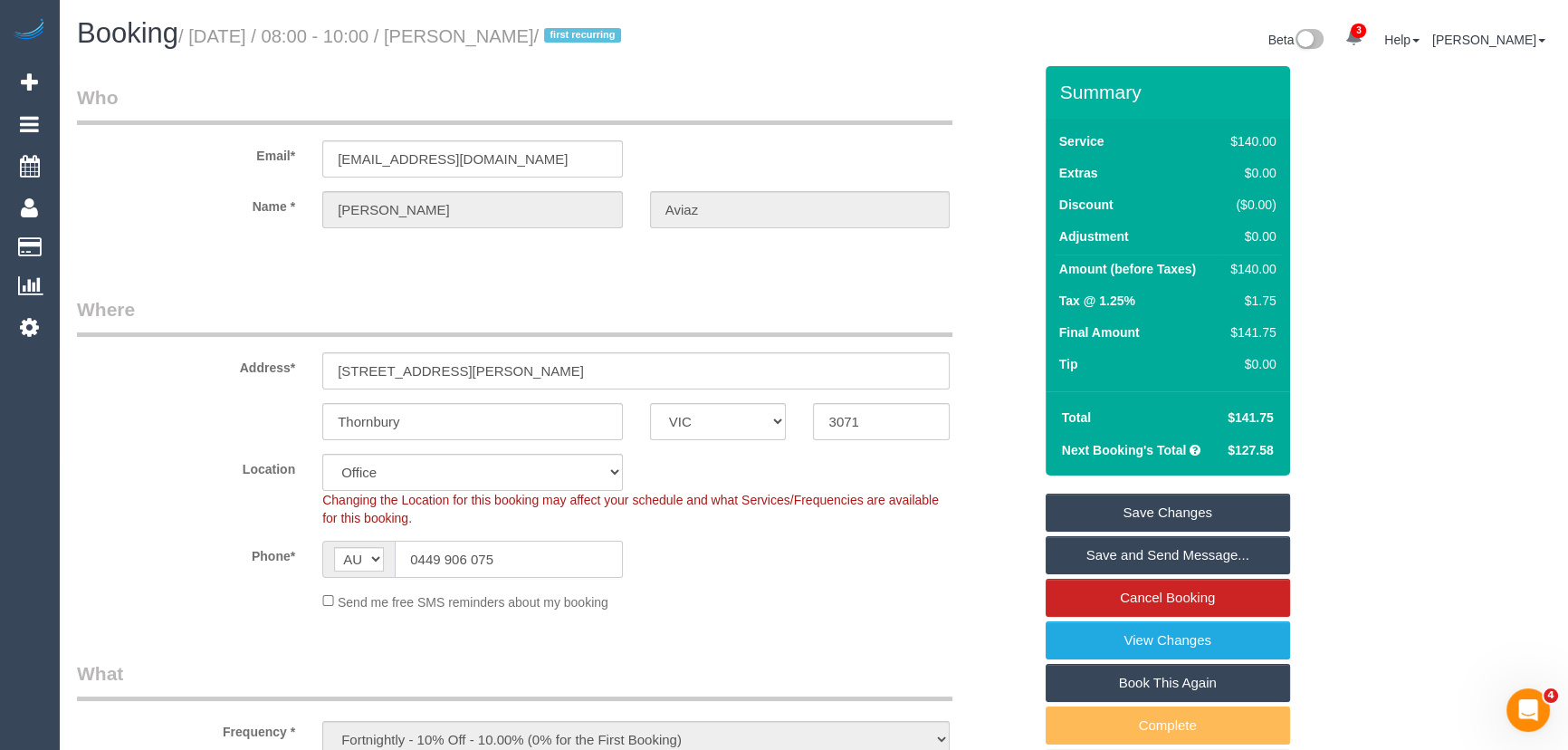
click at [507, 566] on input "0449 906 075" at bounding box center [509, 559] width 229 height 37
click at [541, 554] on input "0449 906 075" at bounding box center [509, 559] width 229 height 37
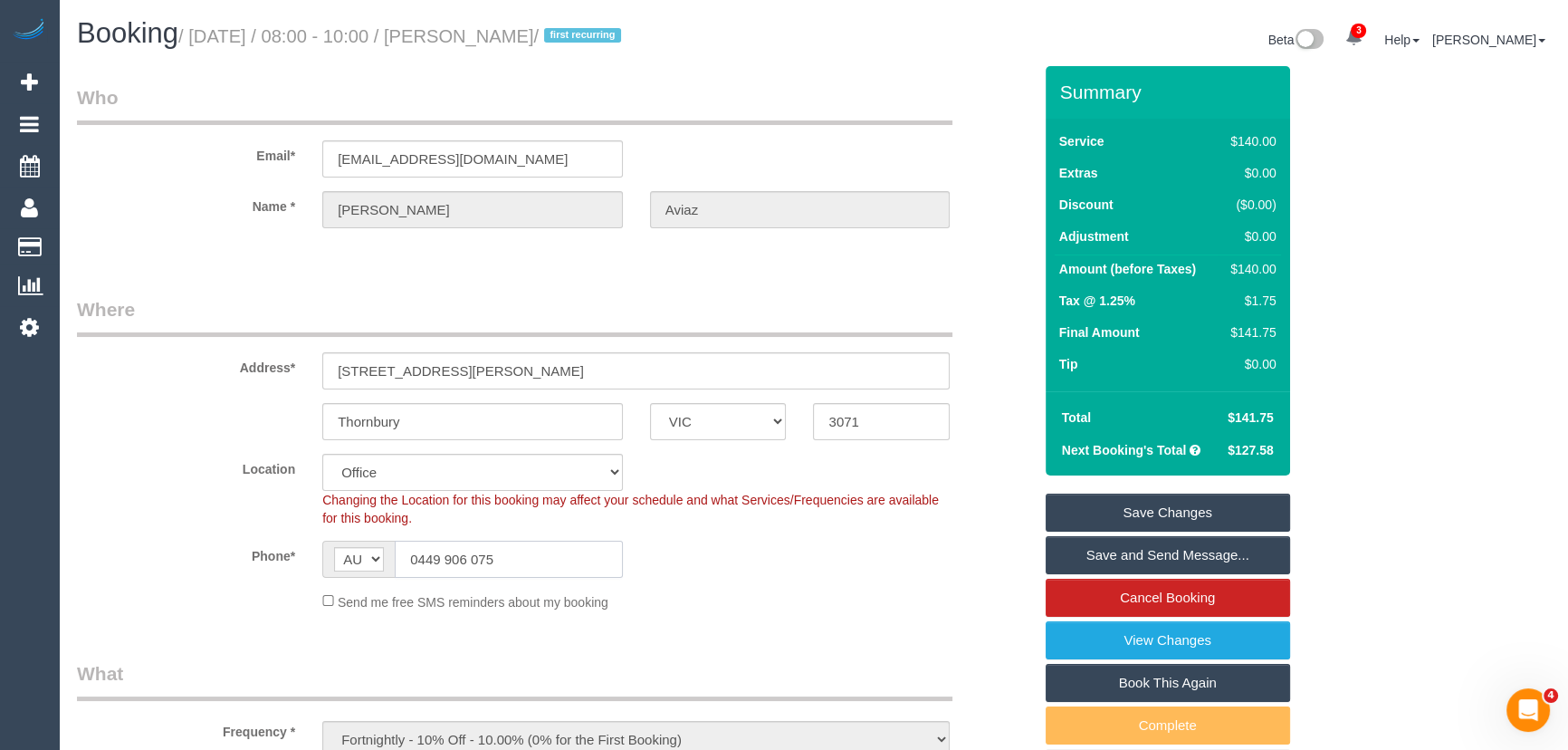
click at [541, 554] on input "0449 906 075" at bounding box center [509, 559] width 229 height 37
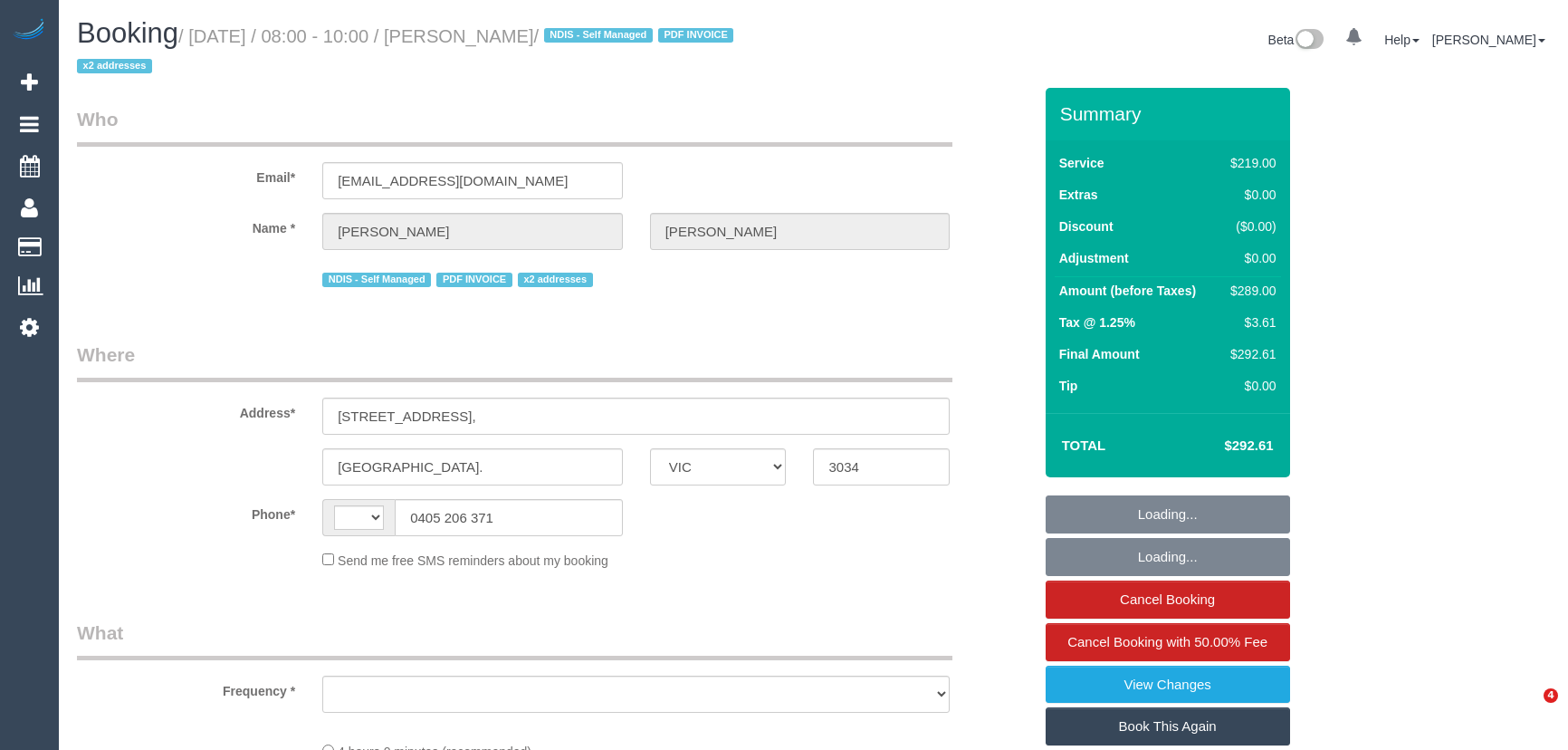
select select "VIC"
select select "object:380"
select select "string:stripe-pm_1OhLkb2GScqysDRVPTm9PCrY"
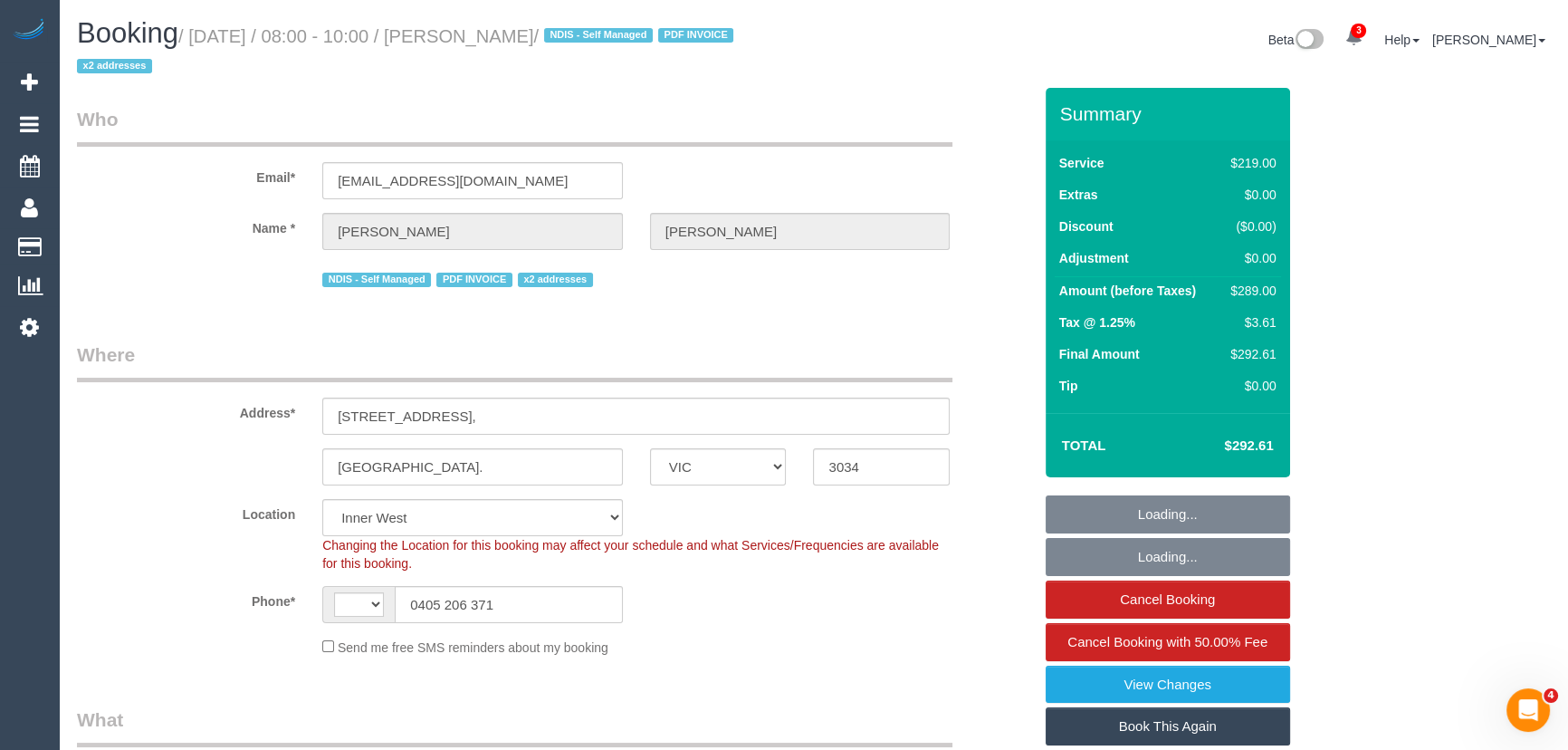
select select "string:AU"
select select "number:27"
select select "number:14"
select select "number:19"
select select "number:36"
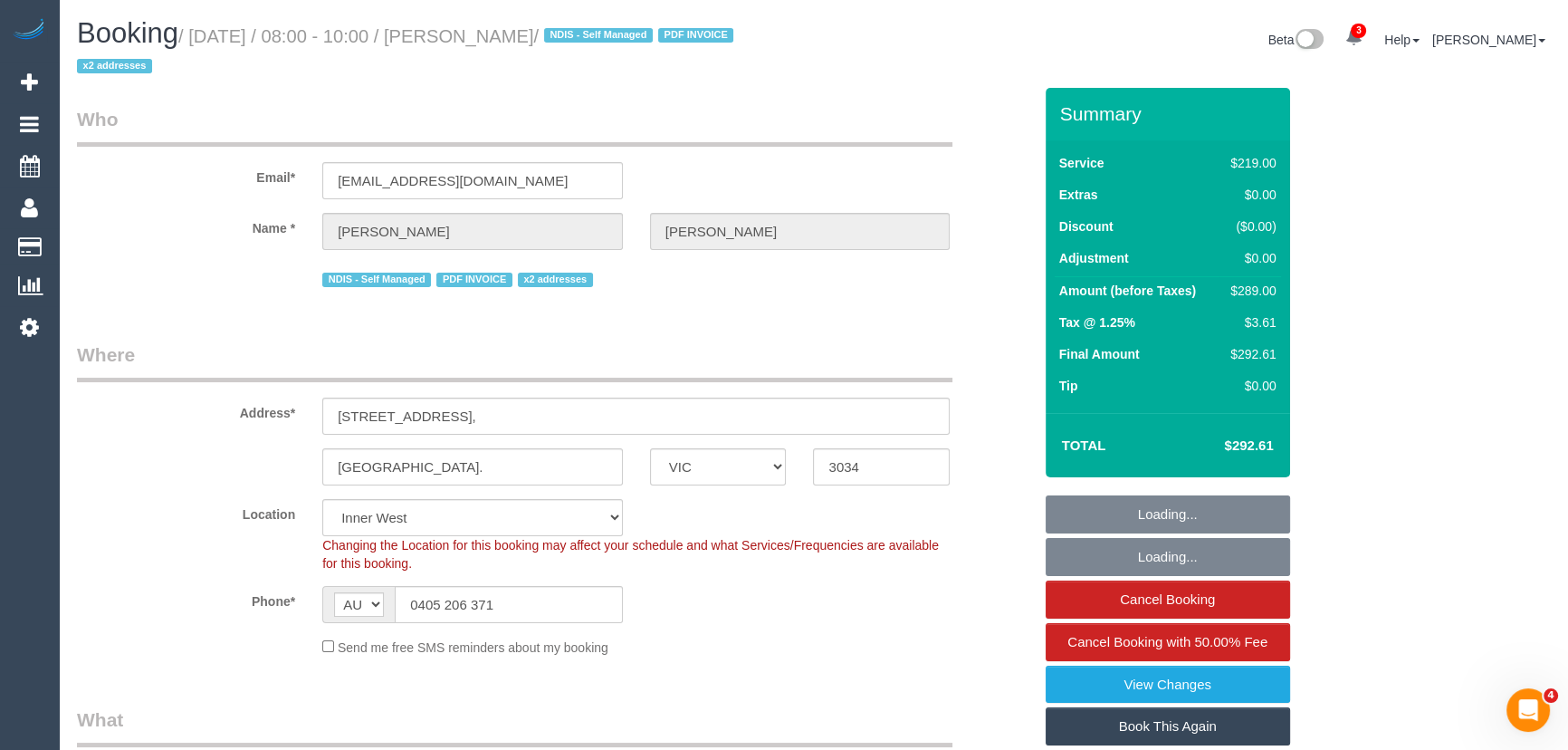
select select "object:780"
select select "spot1"
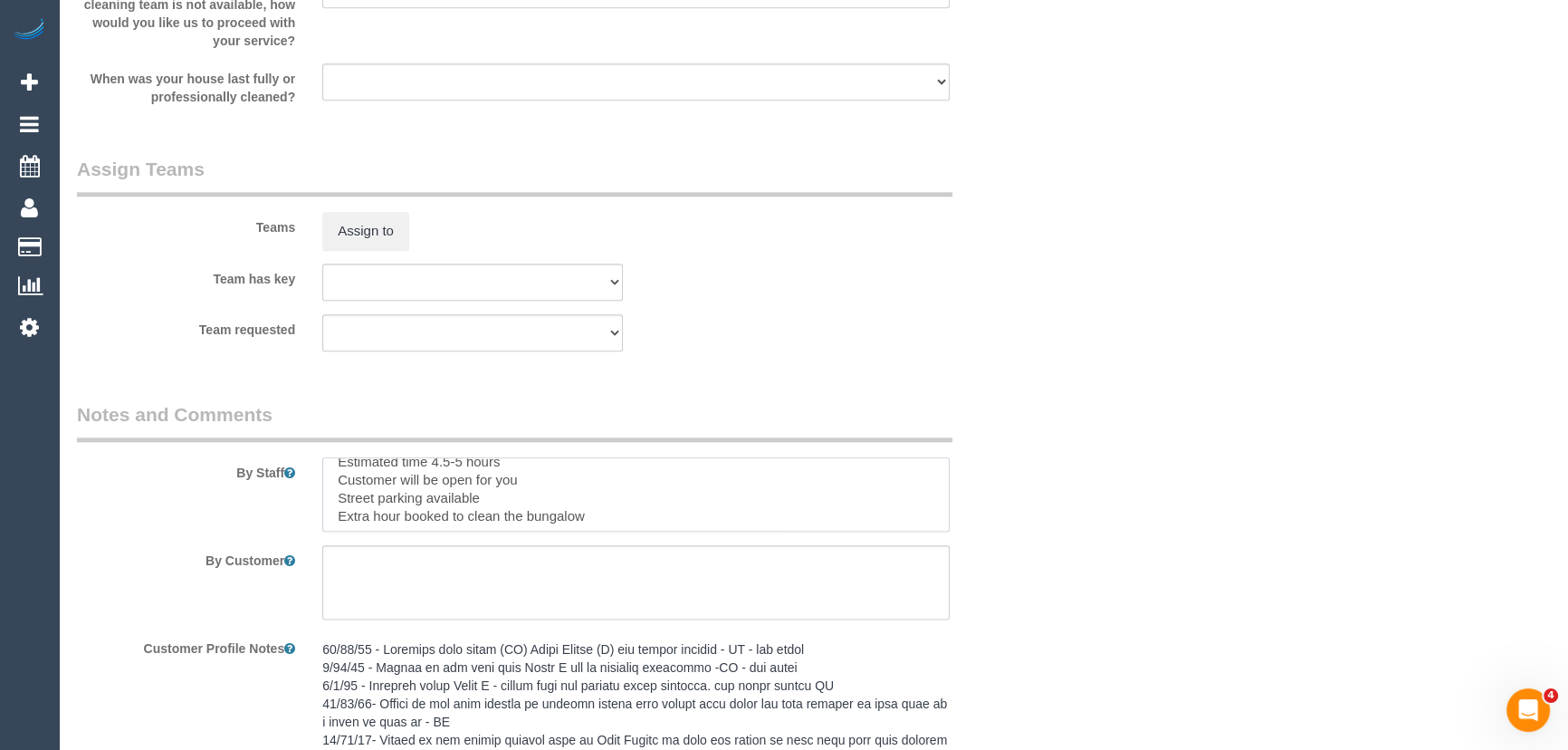
scroll to position [18, 0]
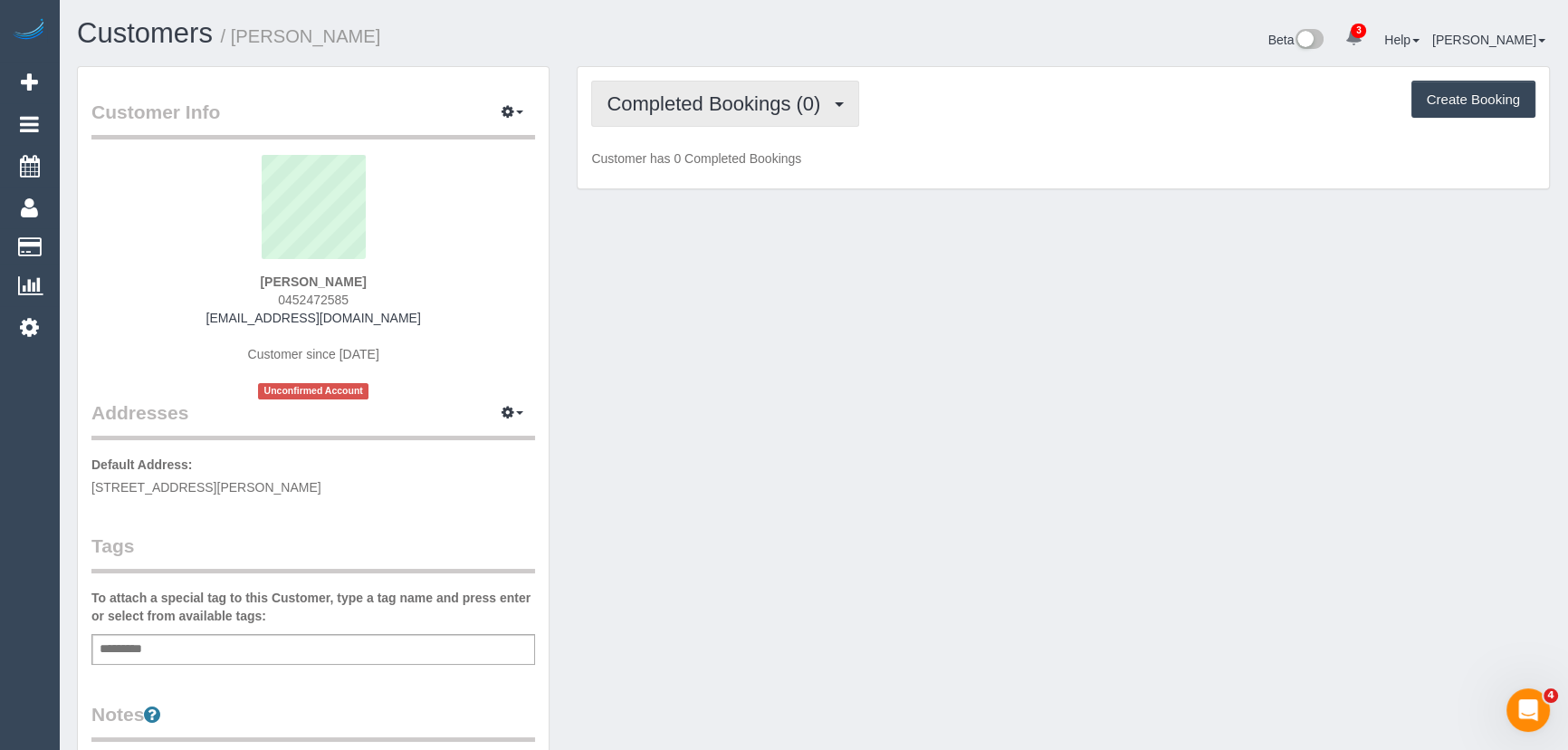
click at [801, 108] on span "Completed Bookings (0)" at bounding box center [717, 104] width 223 height 23
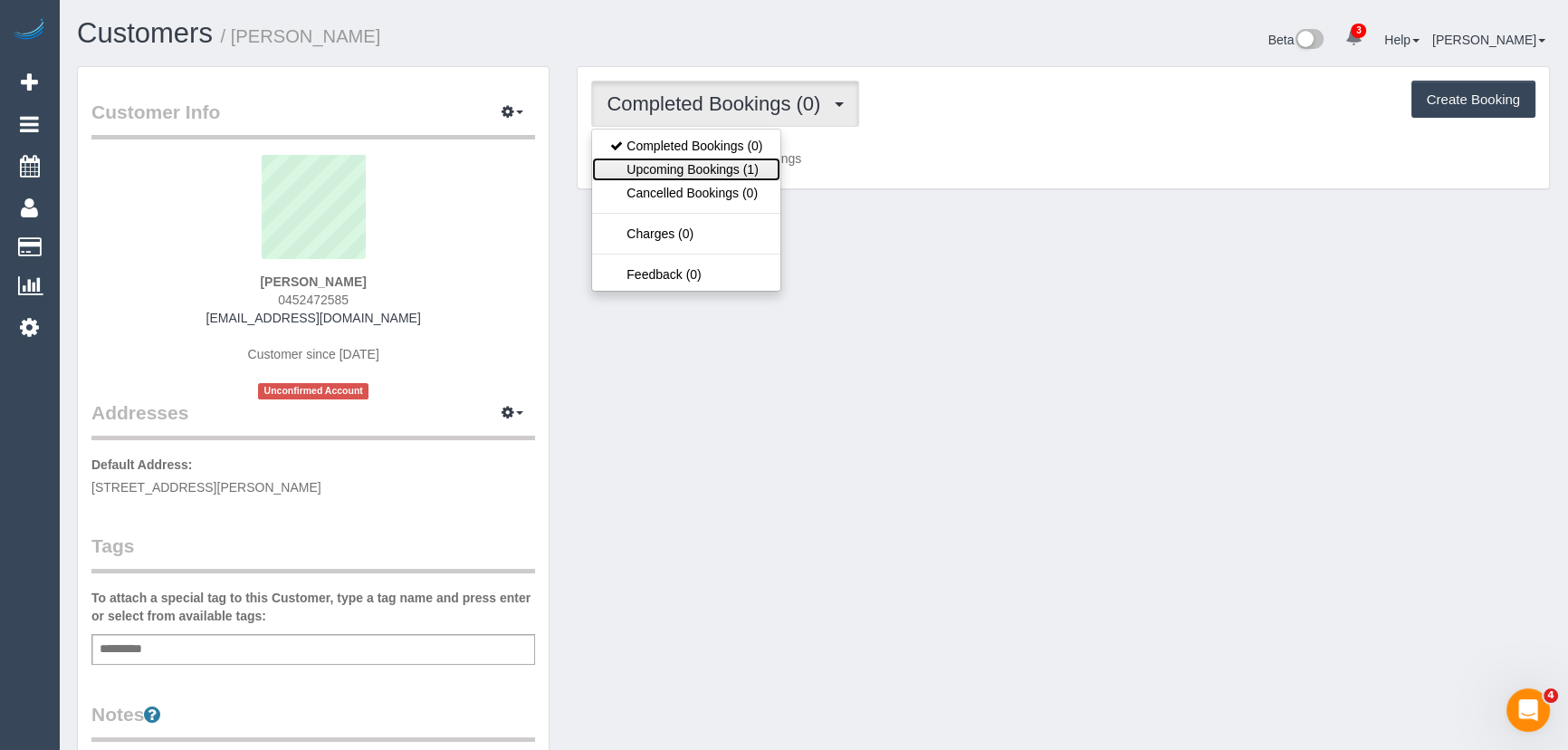
click at [760, 177] on link "Upcoming Bookings (1)" at bounding box center [686, 169] width 188 height 24
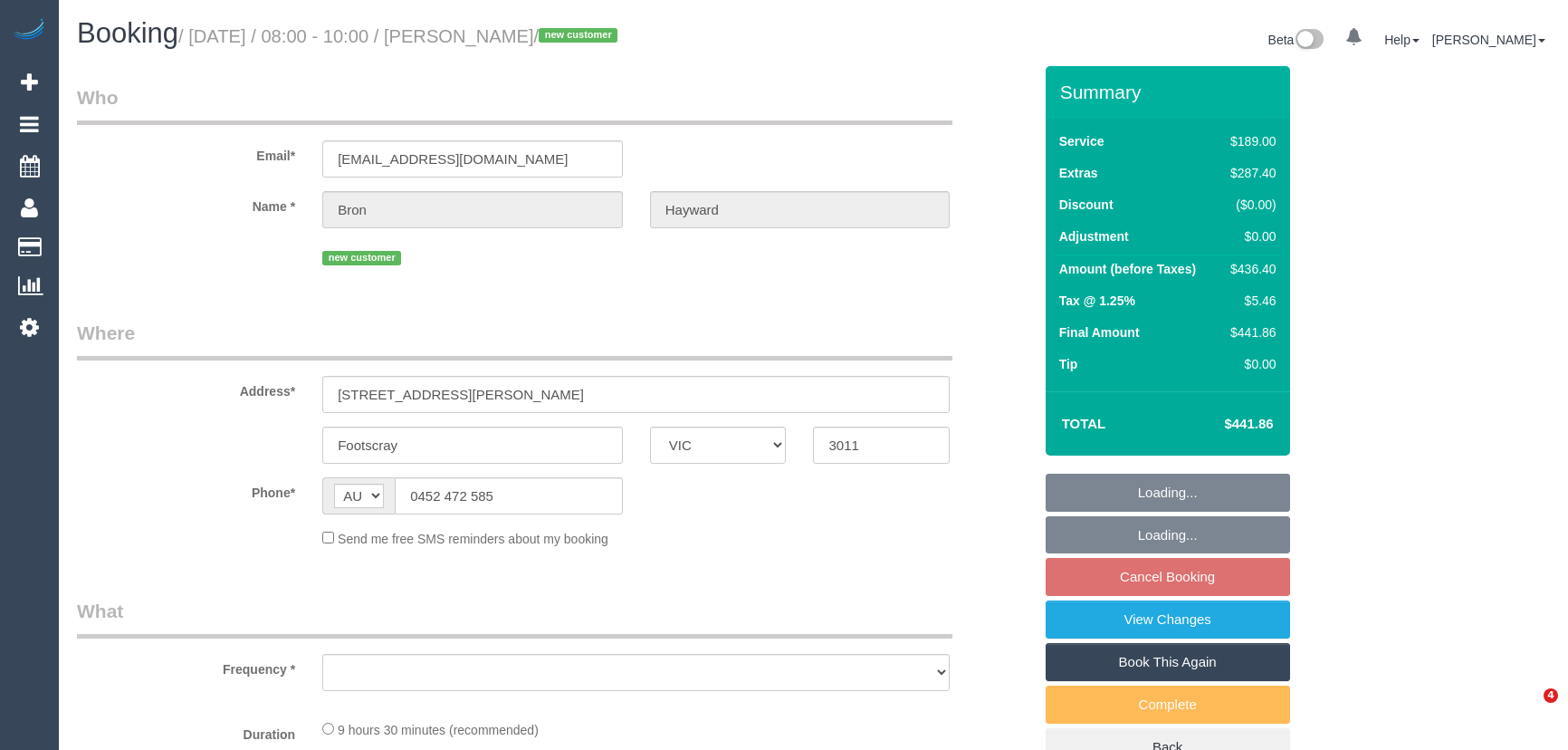
select select "VIC"
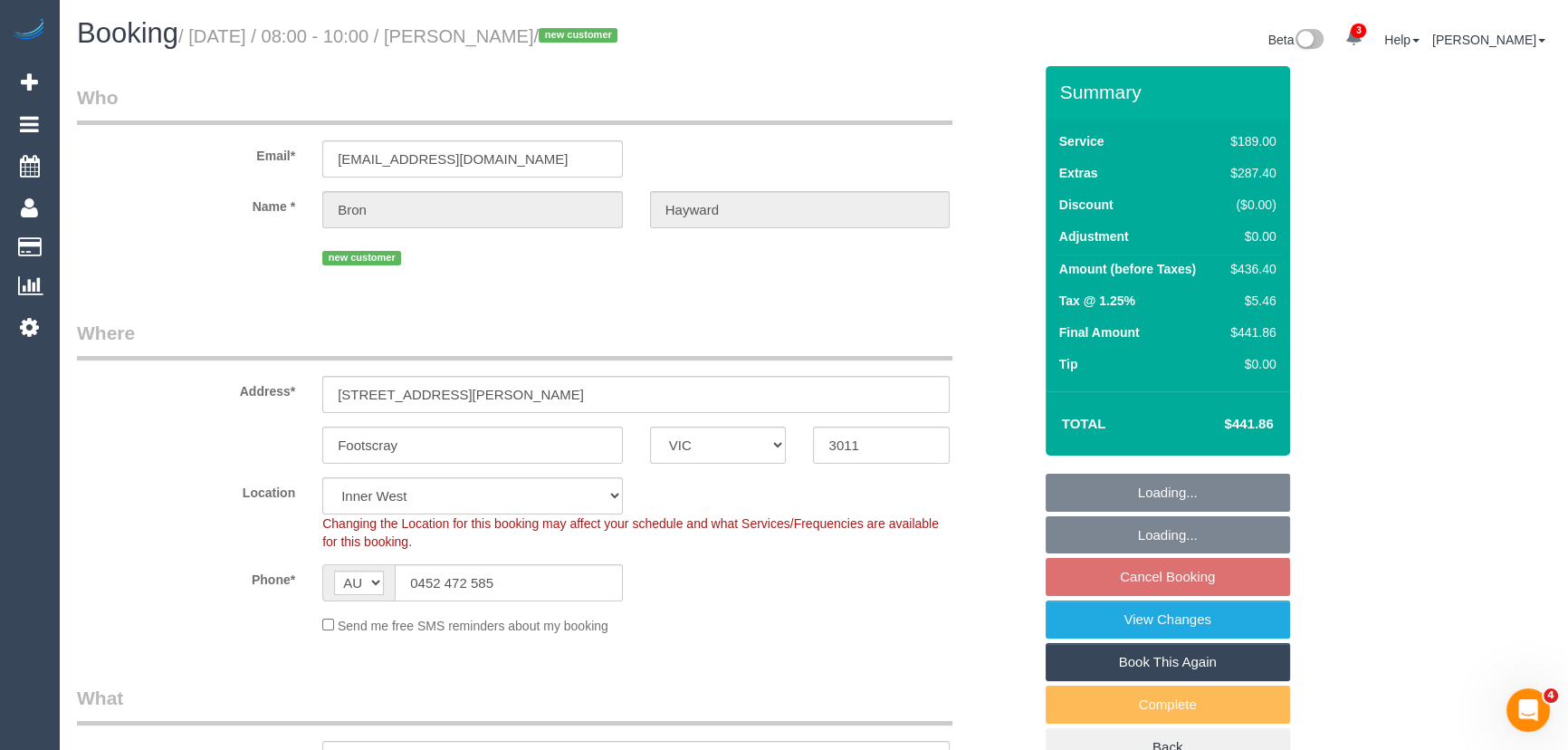
select select "object:742"
select select "spot1"
select select "number:29"
select select "number:14"
select select "number:19"
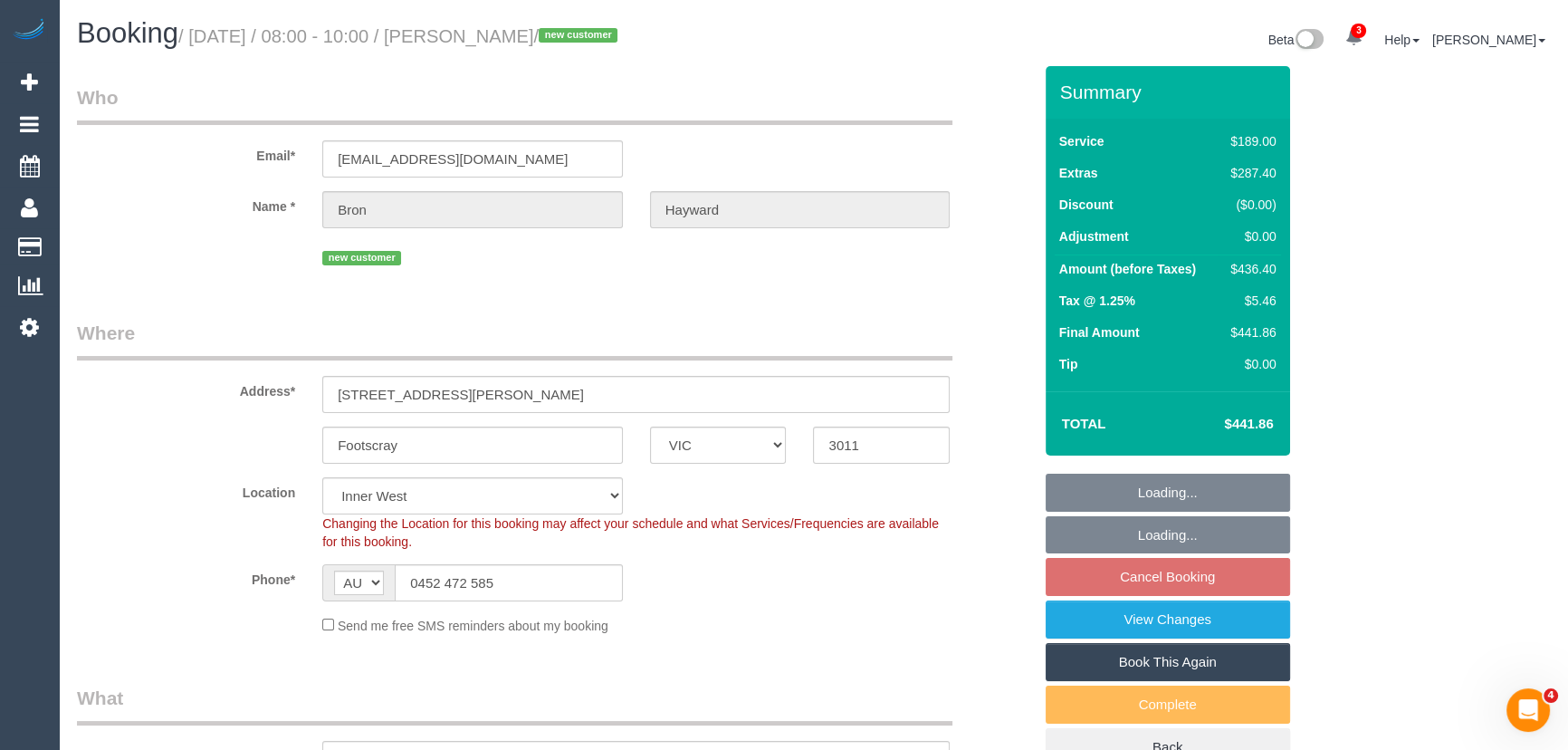
select select "number:25"
select select "number:26"
select select "string:stripe-pm_1S5bjI2GScqysDRVNcehOXzN"
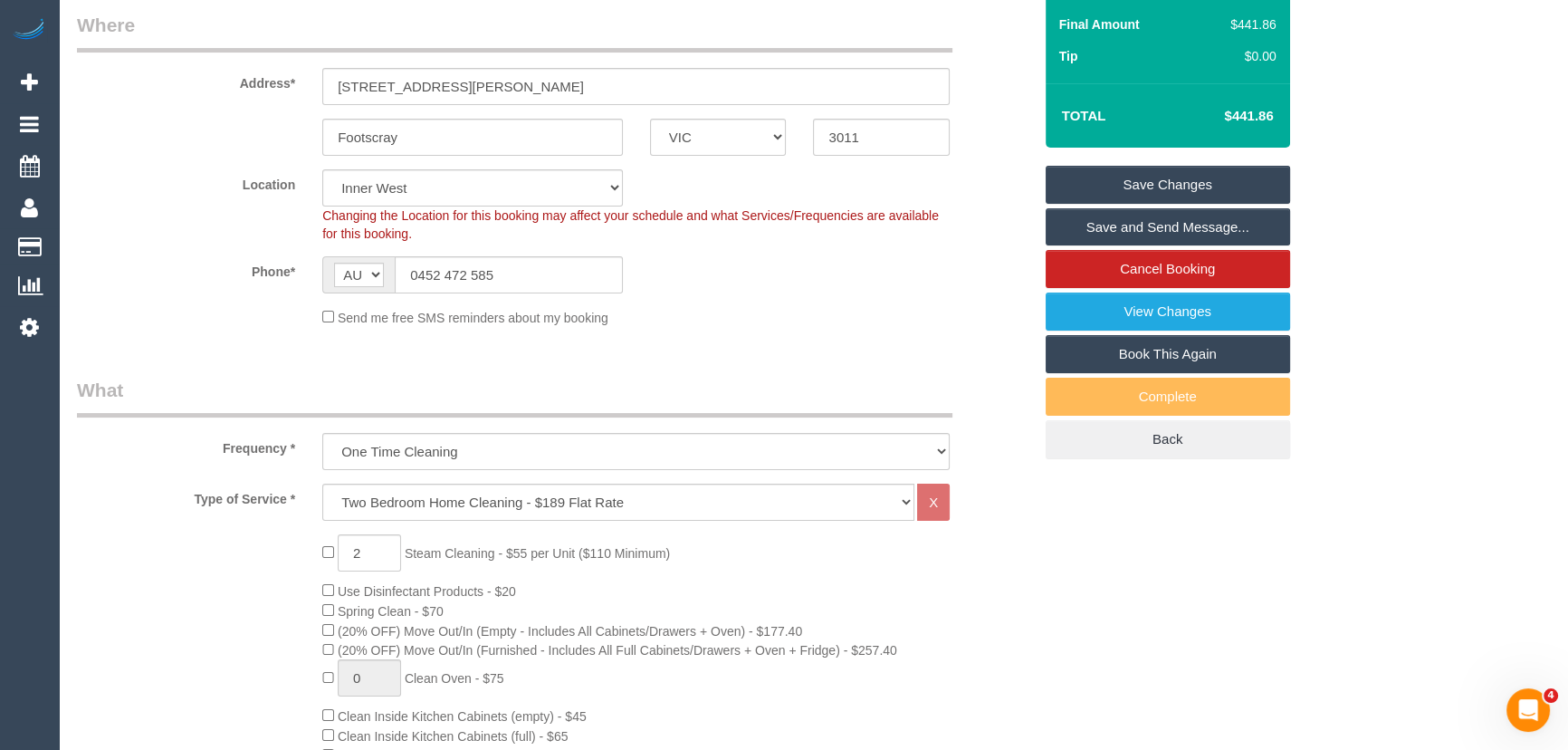
scroll to position [411, 0]
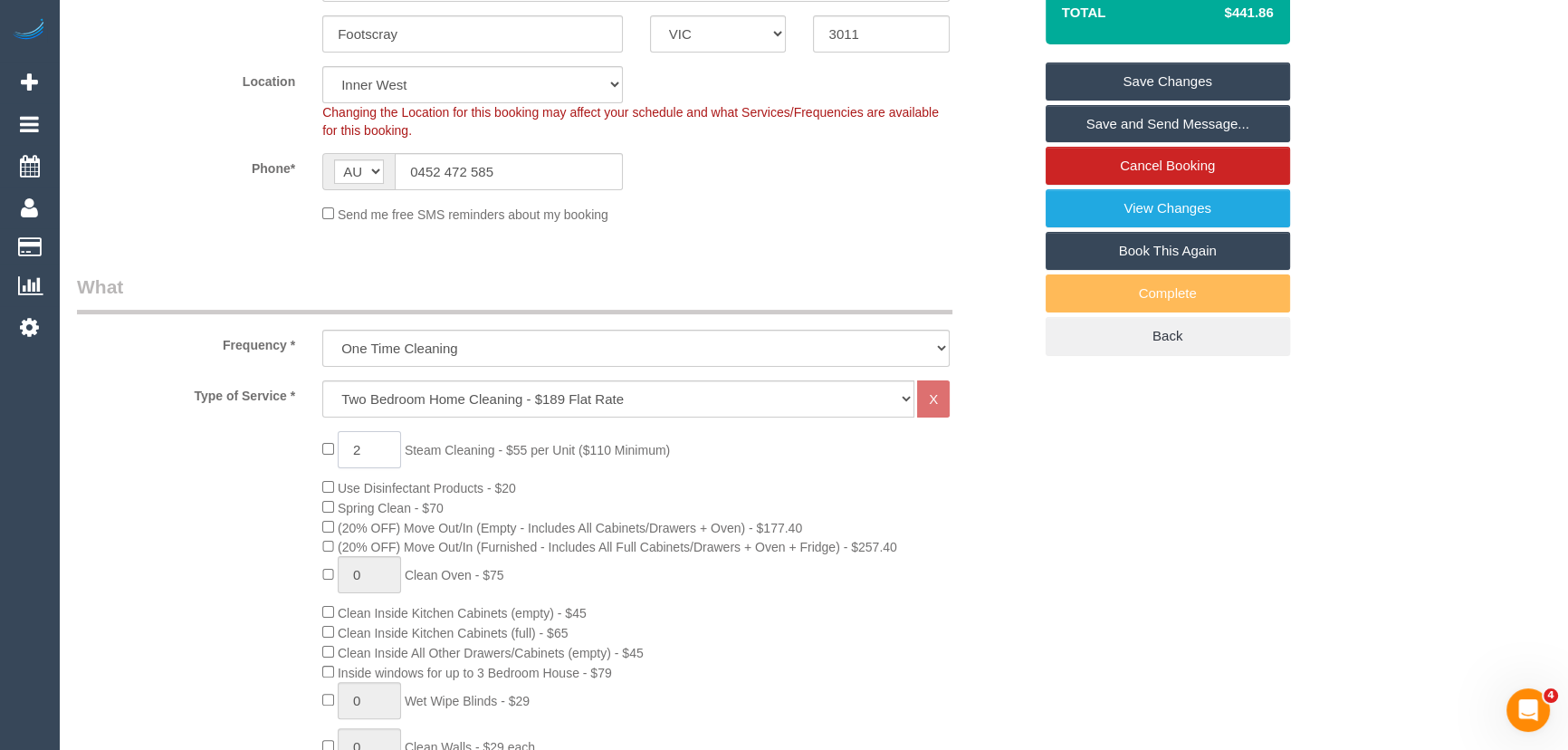
click at [377, 451] on input "2" at bounding box center [369, 450] width 63 height 37
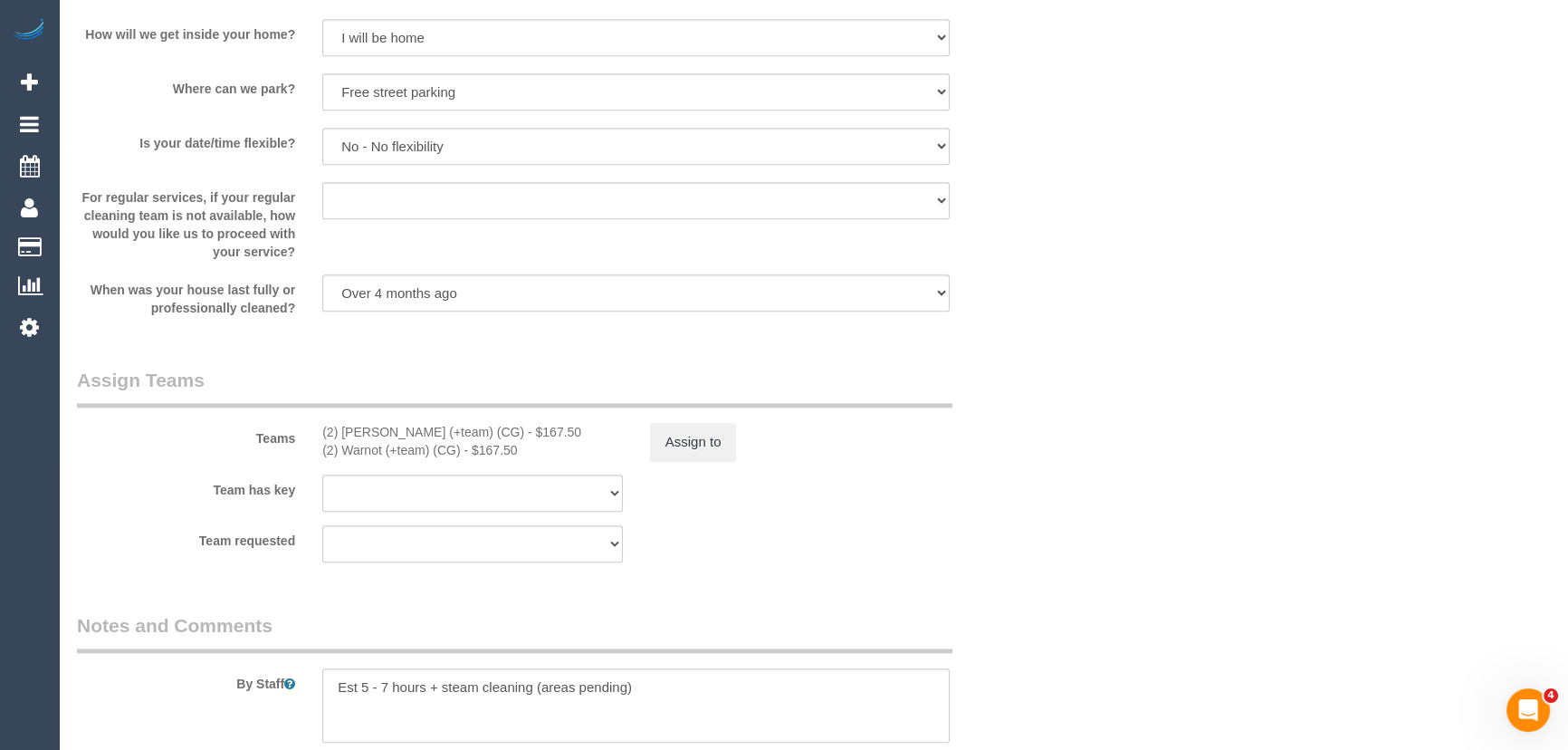
scroll to position [2635, 0]
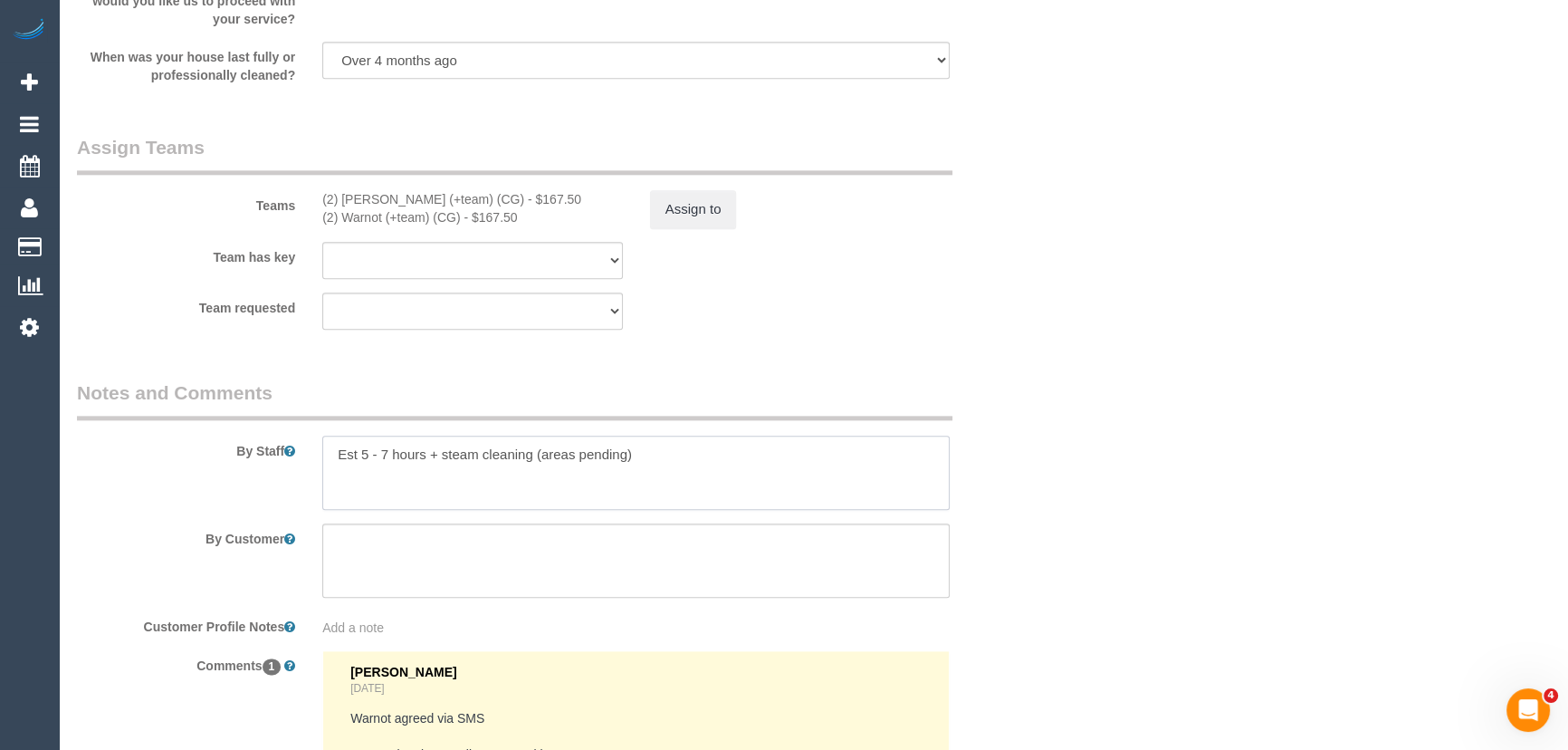
click at [639, 460] on textarea at bounding box center [636, 473] width 627 height 75
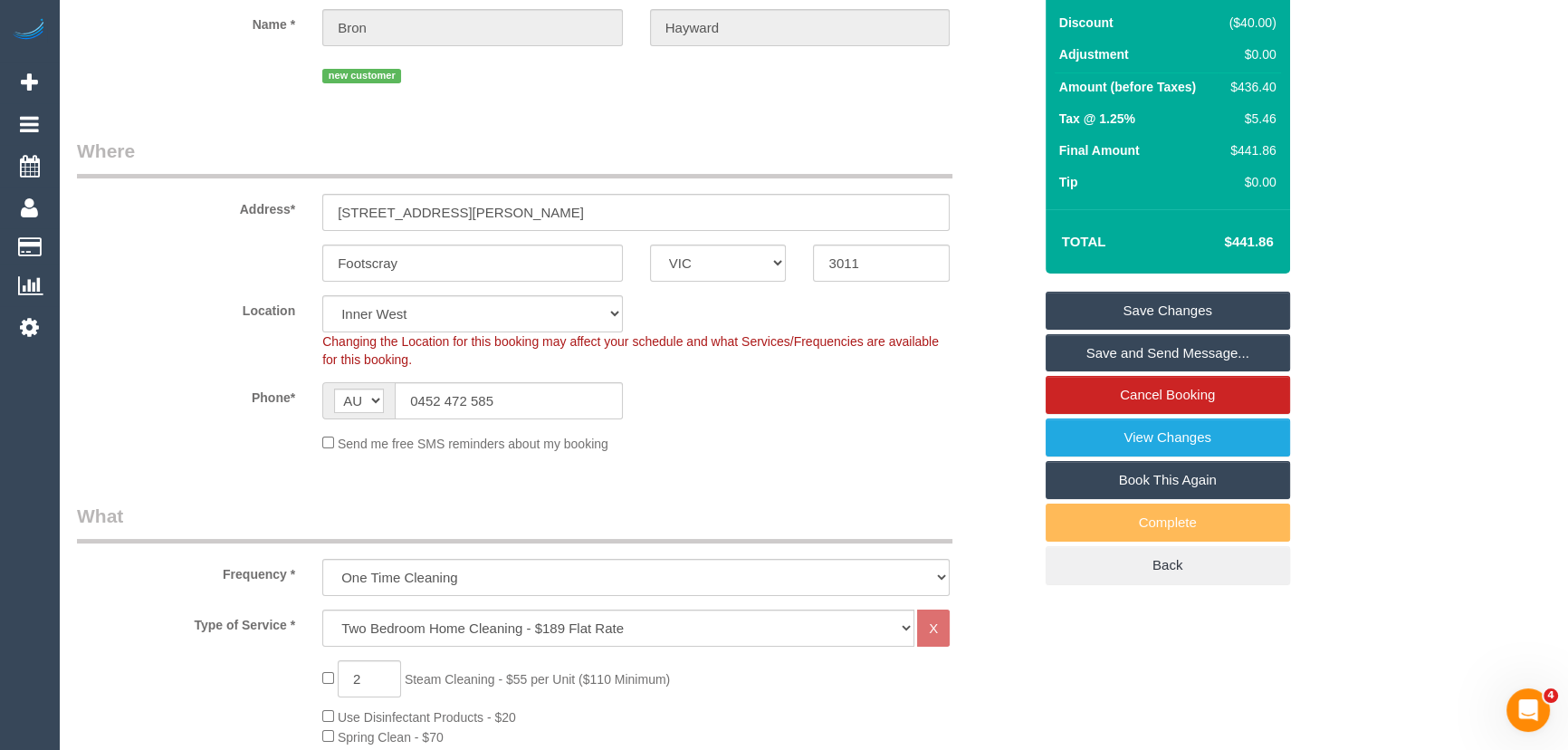
scroll to position [0, 0]
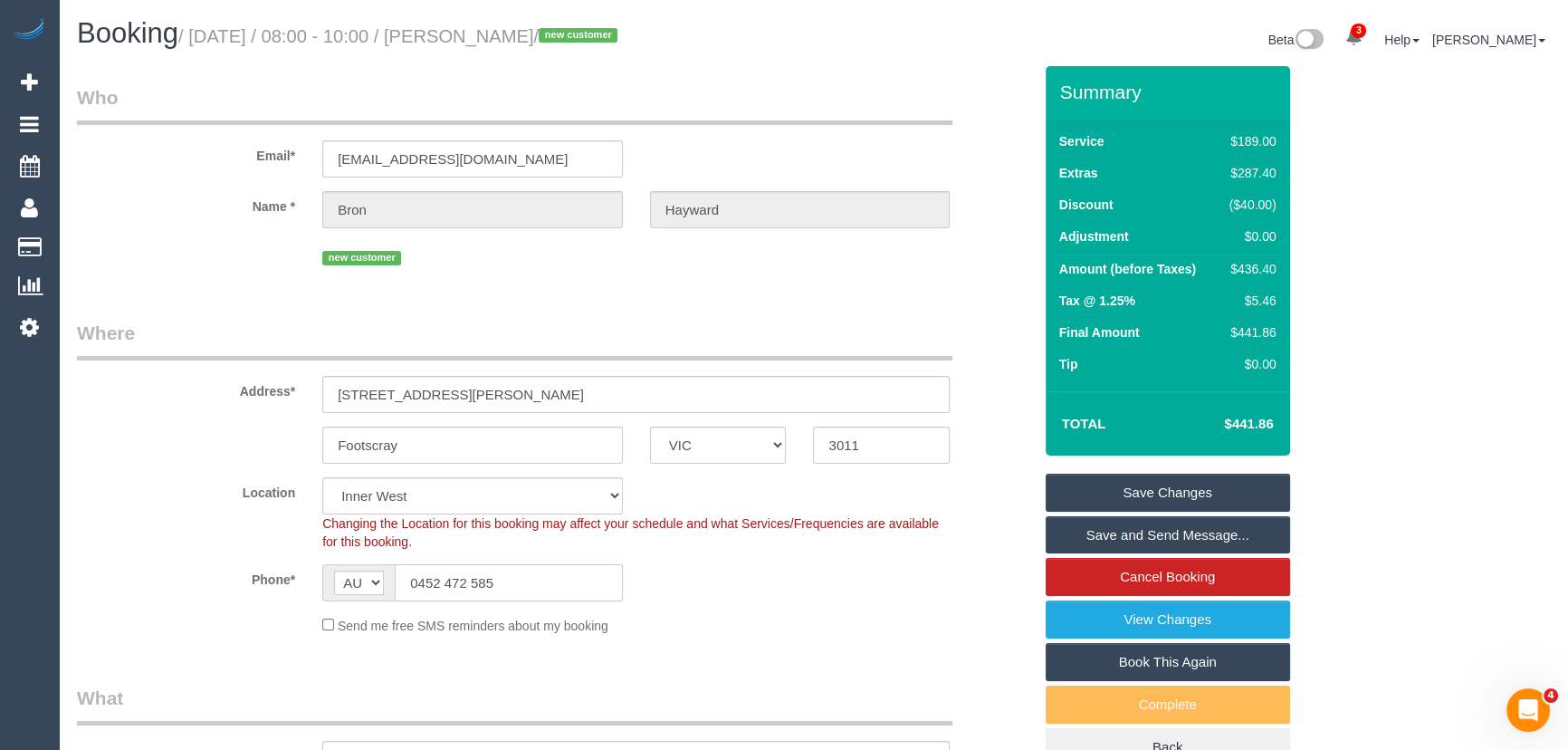
click at [521, 580] on input "0452 472 585" at bounding box center [509, 583] width 229 height 37
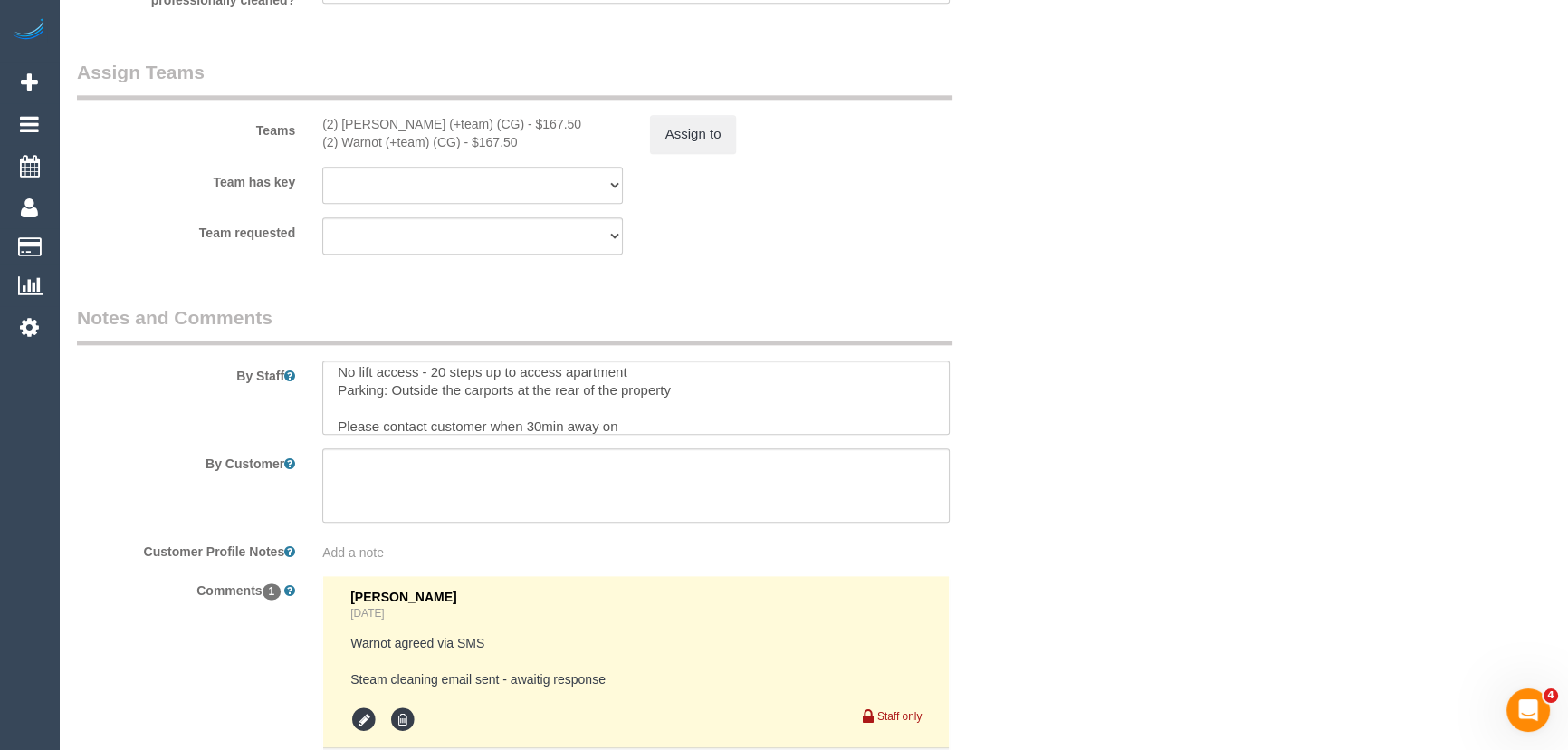
scroll to position [2717, 0]
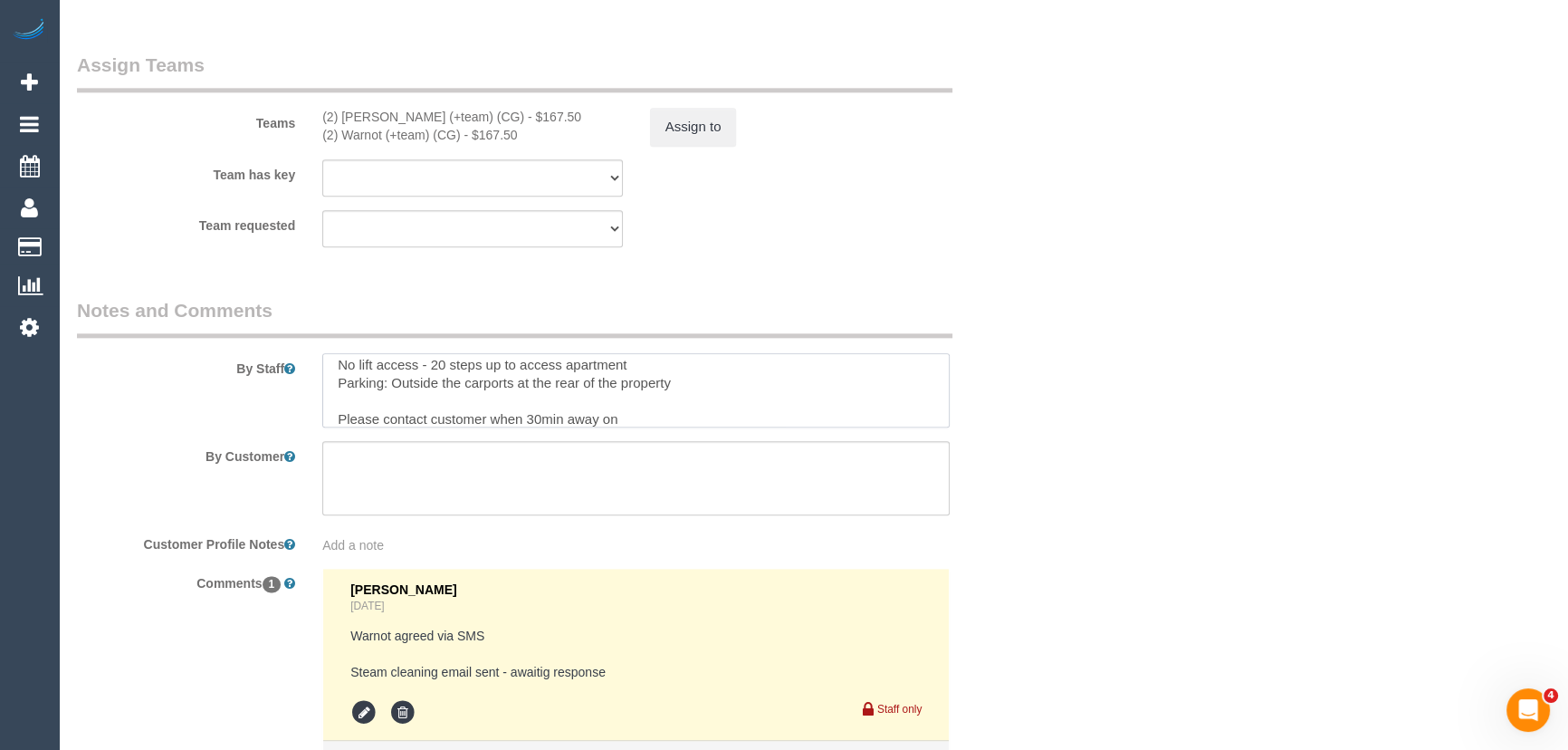
click at [630, 422] on textarea at bounding box center [636, 390] width 627 height 75
paste textarea "0452 472 585"
type textarea "Est 5 - 7 hours + steam cleaning (2 bedrooms) No lift access - 20 steps up to a…"
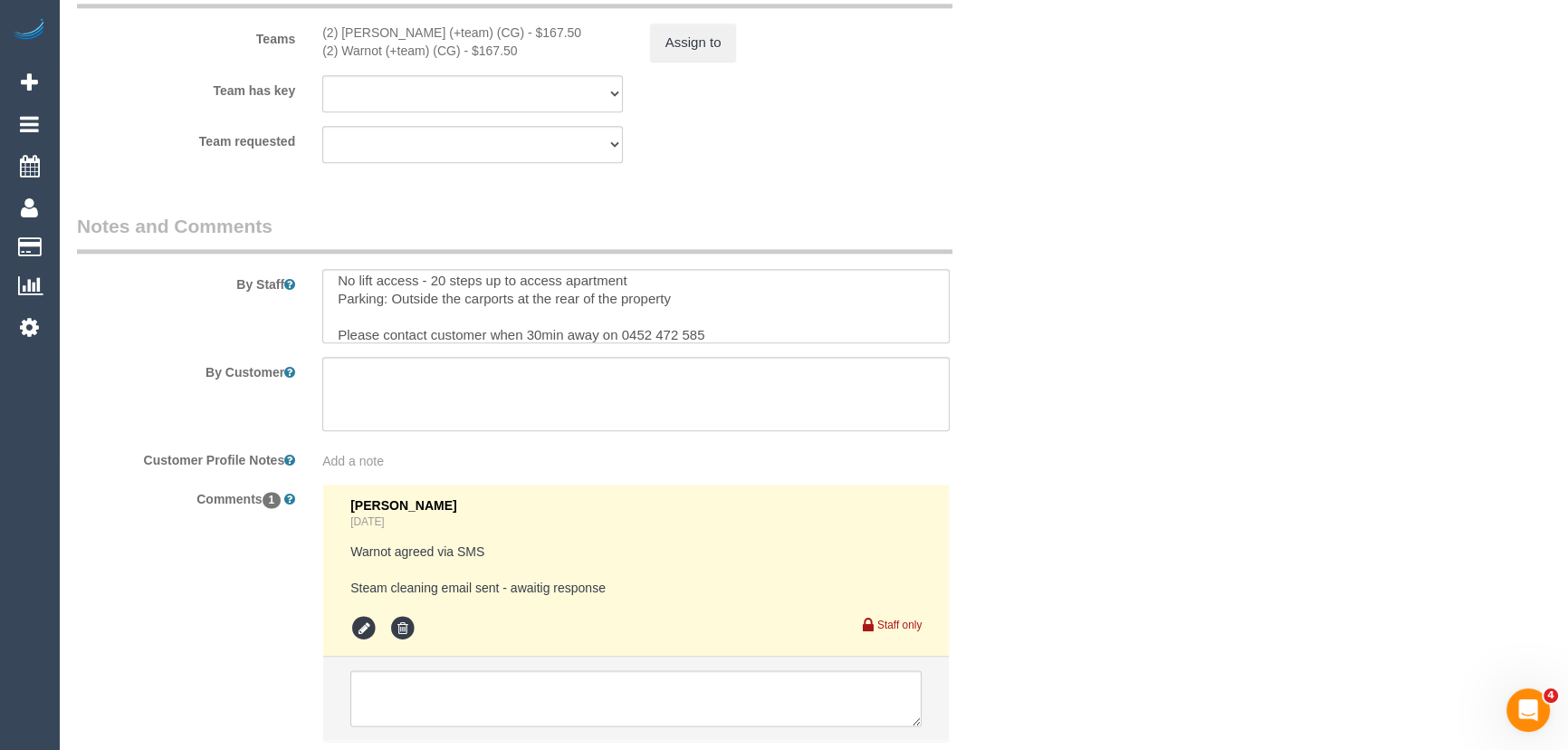
scroll to position [2881, 0]
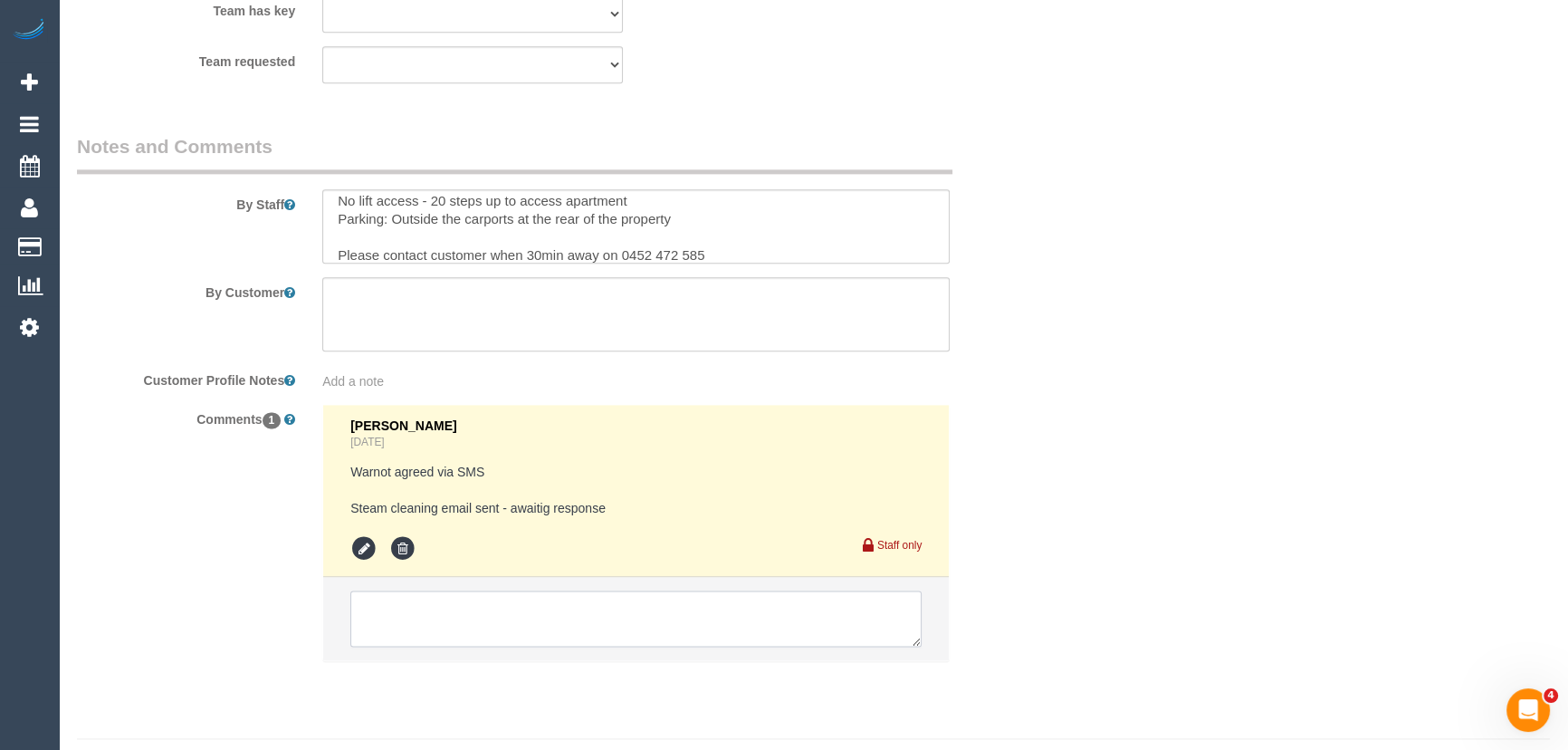
click at [490, 608] on textarea at bounding box center [635, 618] width 571 height 56
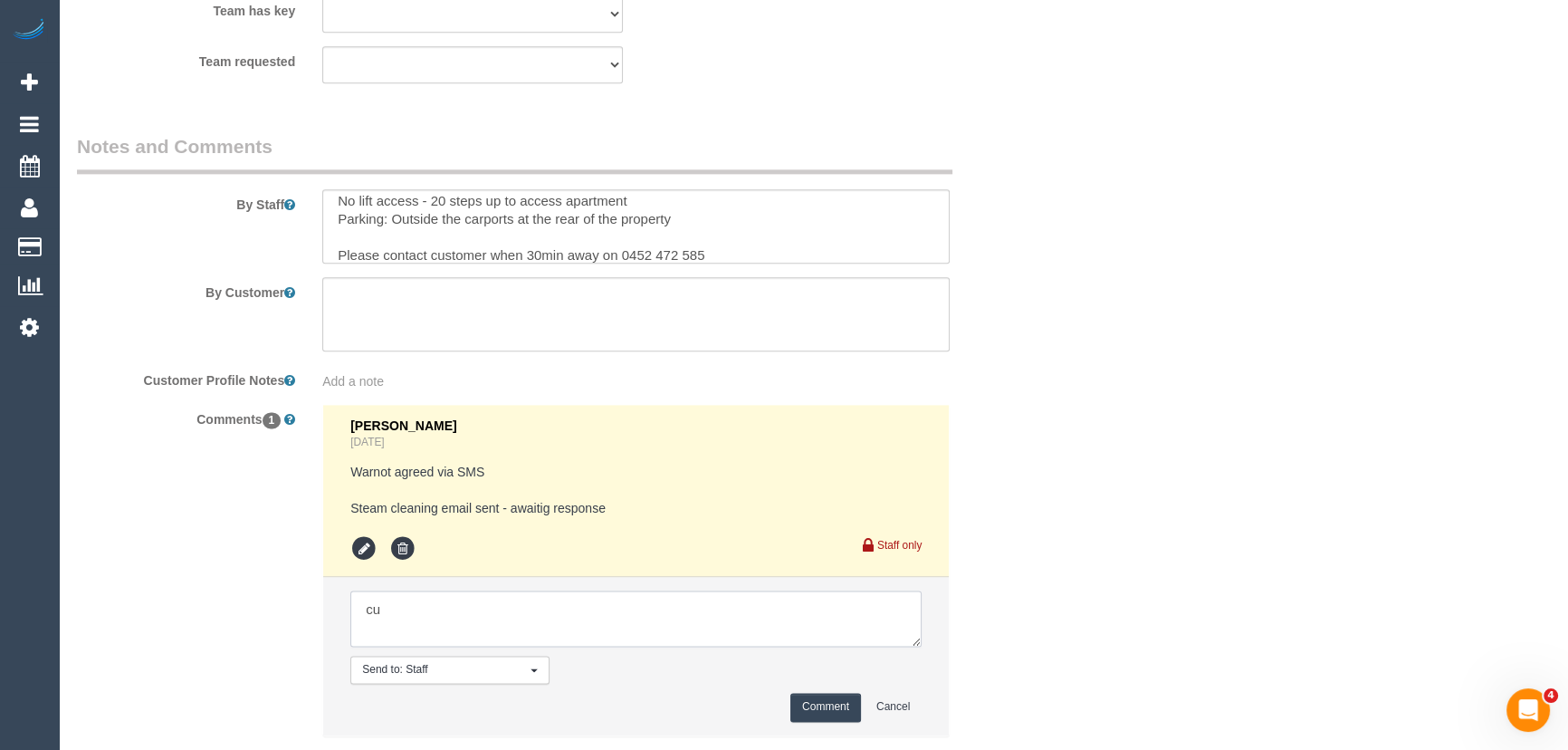
type textarea "c"
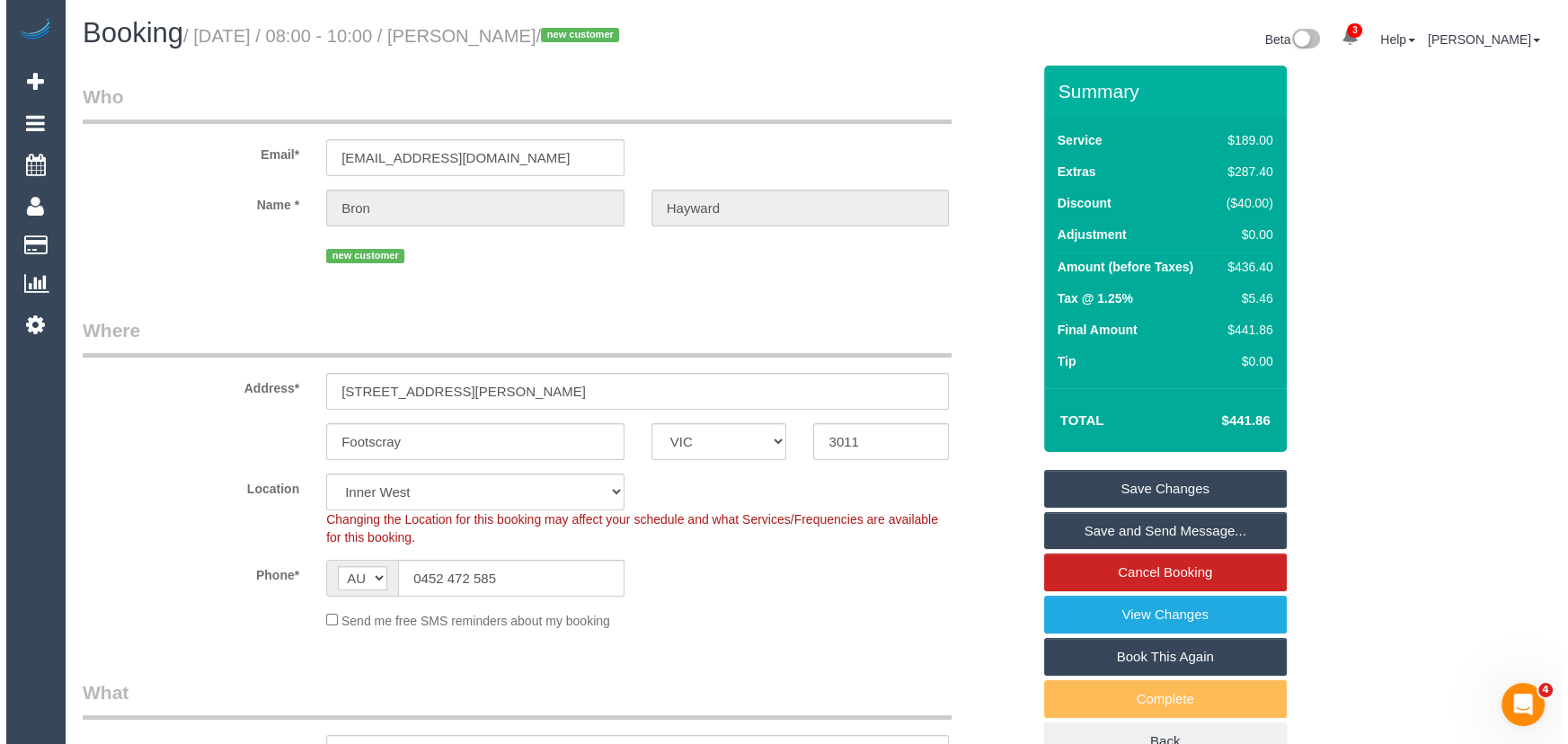
scroll to position [0, 0]
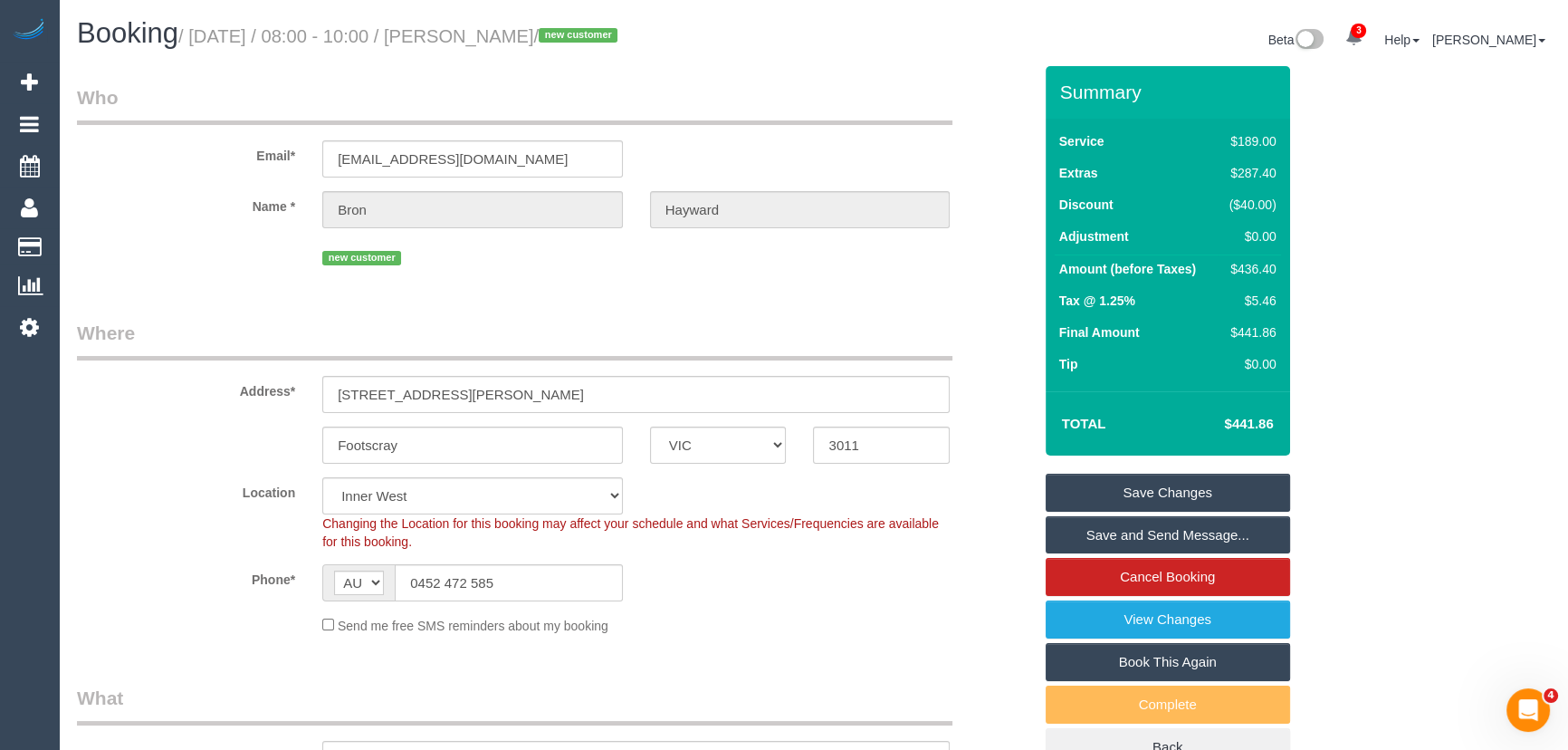
click at [1114, 532] on link "Save and Send Message..." at bounding box center [1168, 536] width 245 height 38
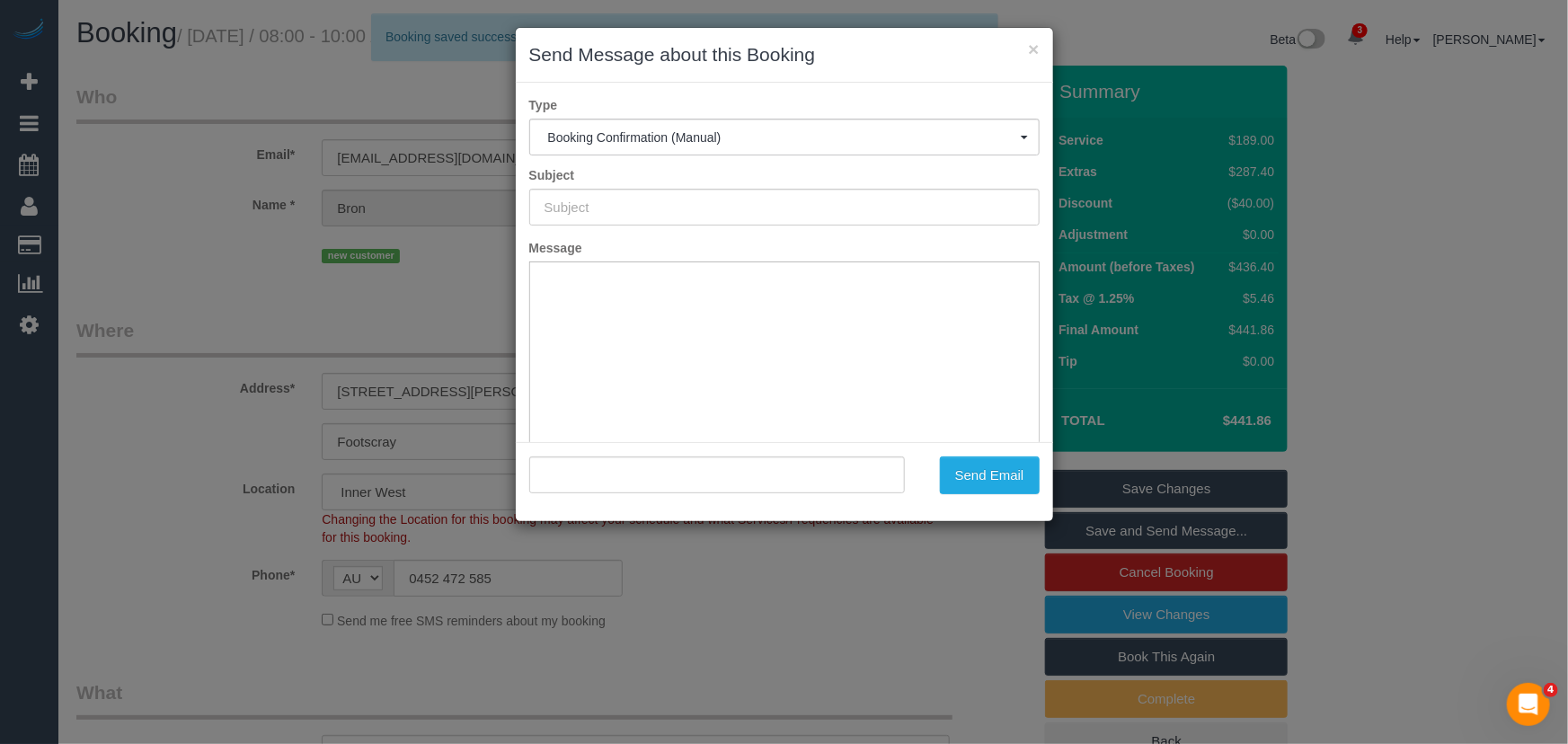
type input "Booking Confirmed"
type input ""Bron Hayward" <bronwyn.hayward@gmail.com>"
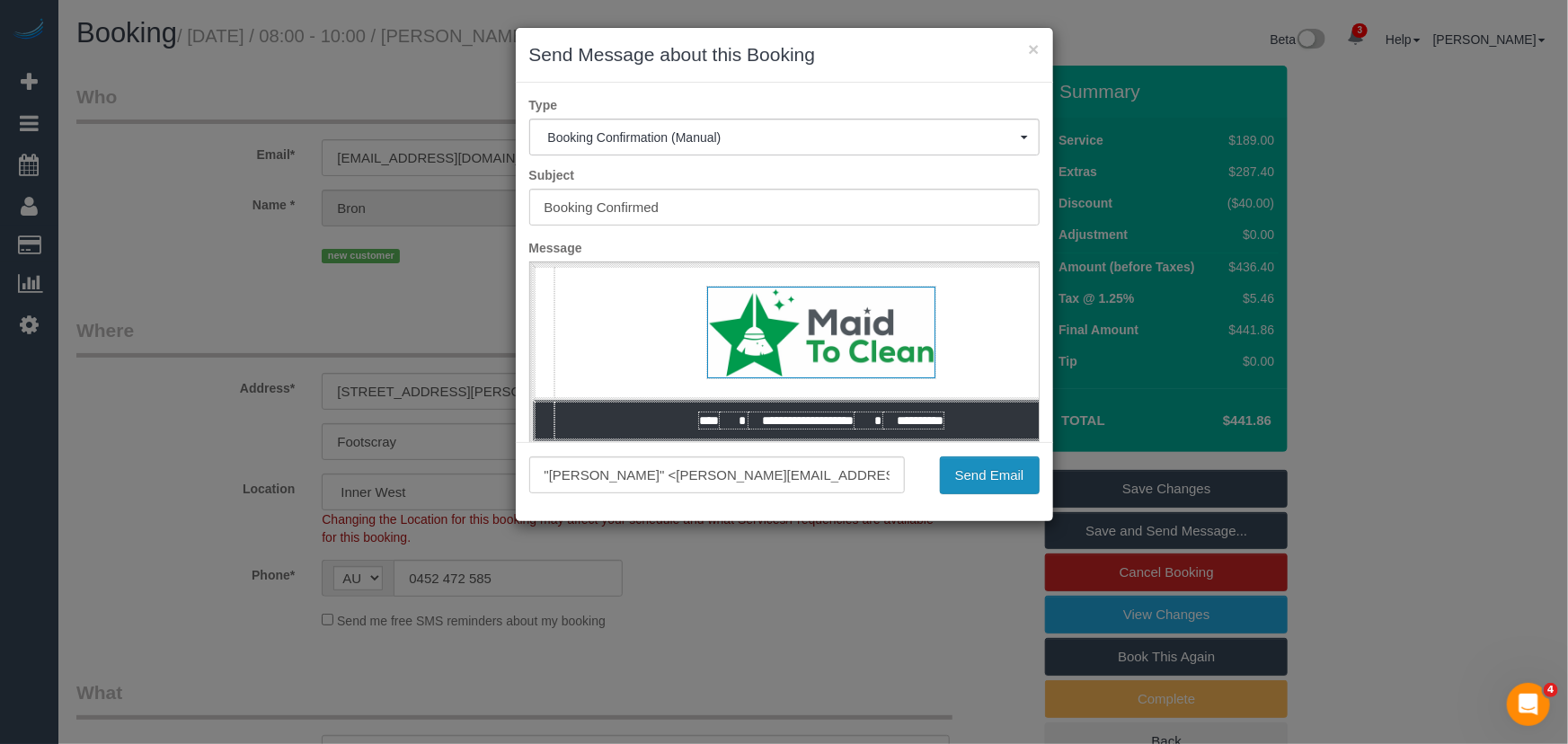
click at [971, 483] on button "Send Email" at bounding box center [989, 475] width 100 height 38
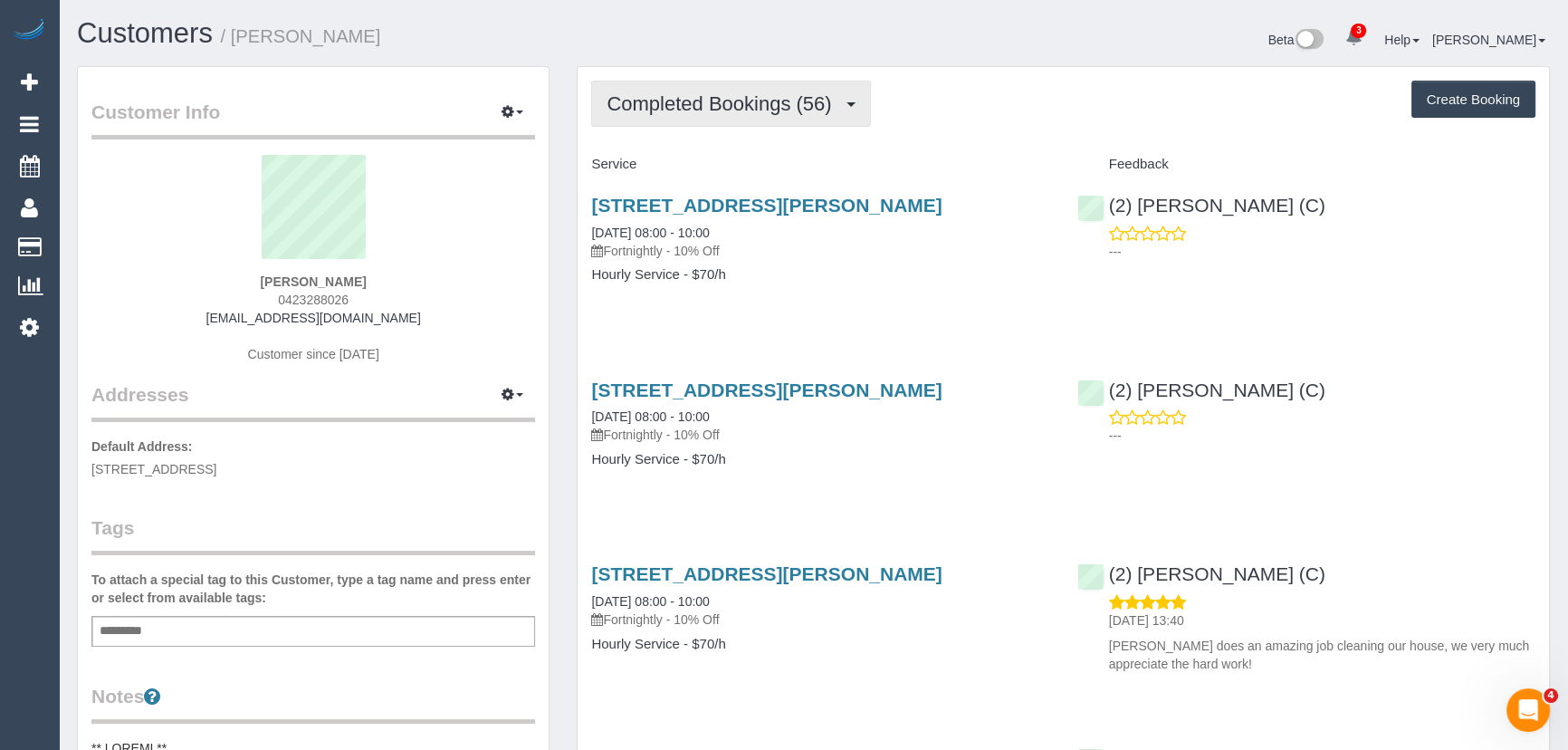
click at [780, 115] on button "Completed Bookings (56)" at bounding box center [730, 103] width 279 height 46
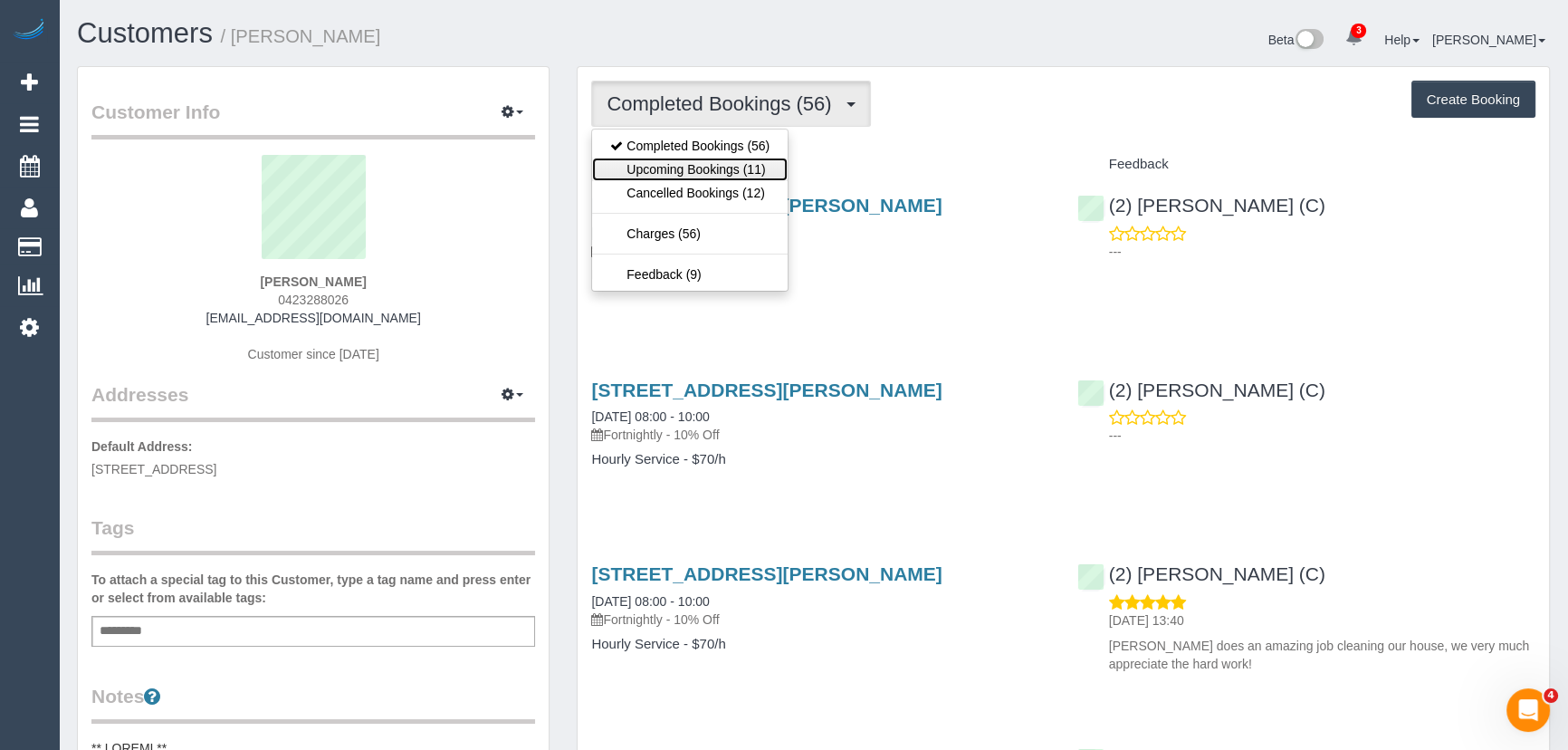
click at [756, 167] on link "Upcoming Bookings (11)" at bounding box center [689, 169] width 196 height 24
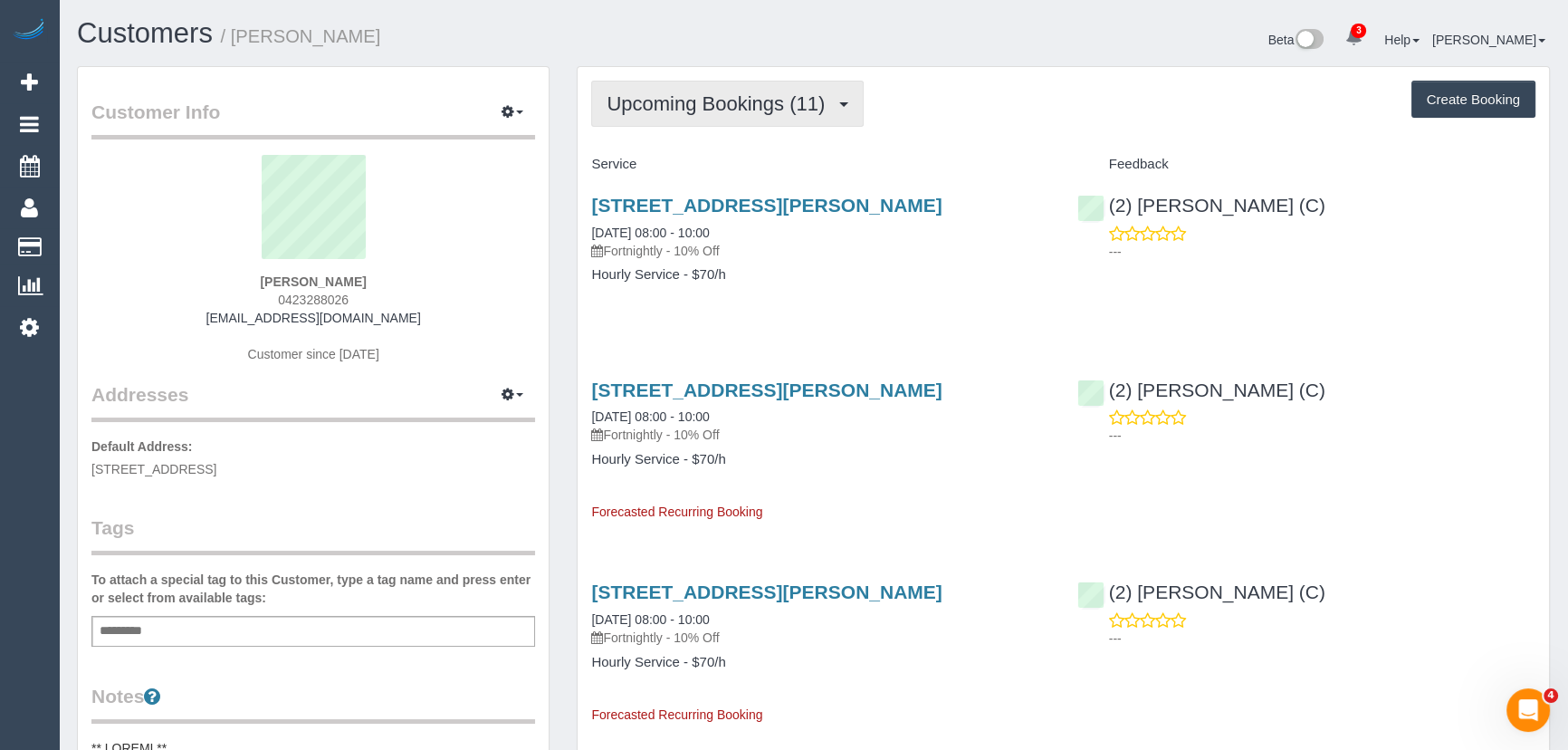
click at [721, 99] on span "Upcoming Bookings (11)" at bounding box center [720, 104] width 228 height 23
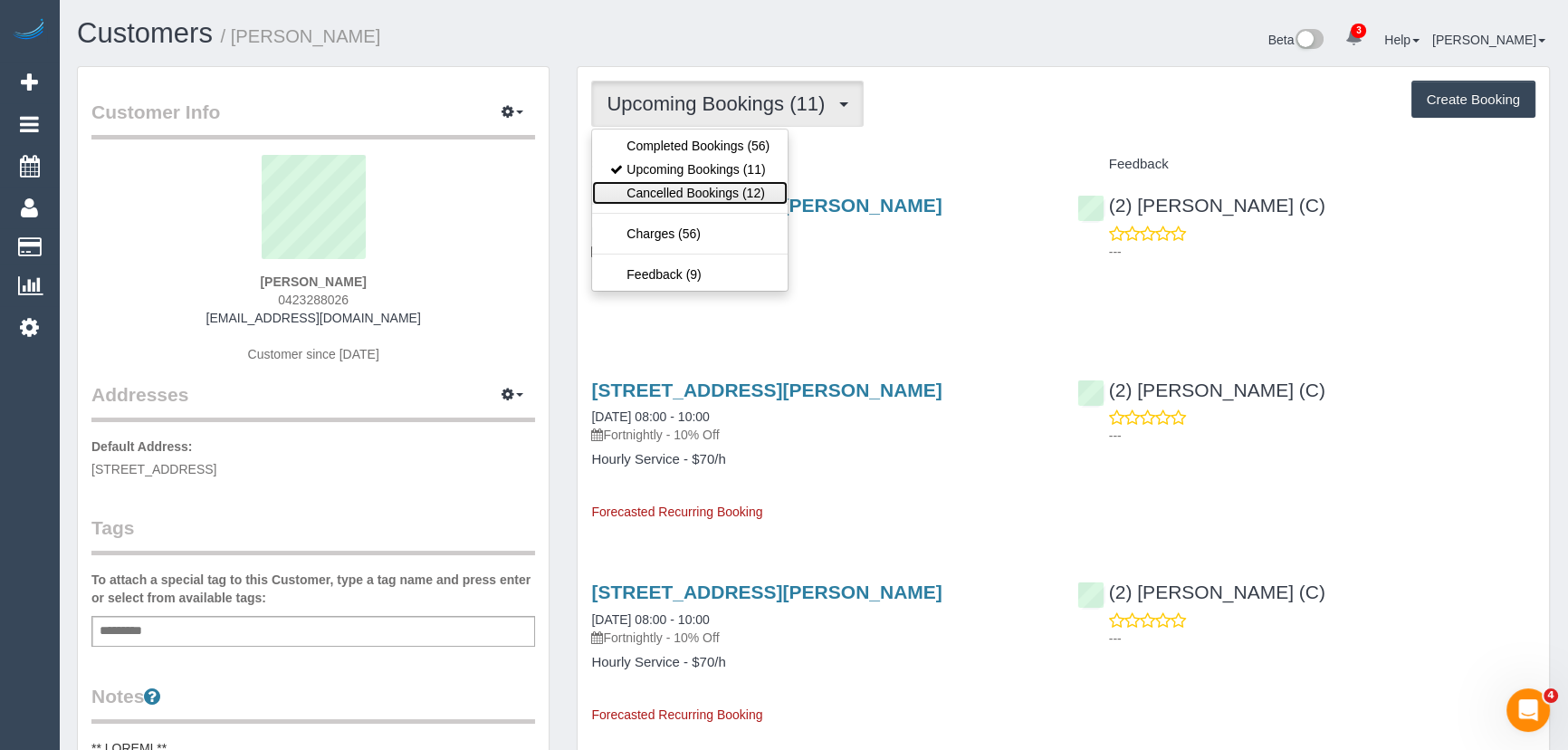
click at [705, 189] on link "Cancelled Bookings (12)" at bounding box center [689, 192] width 196 height 24
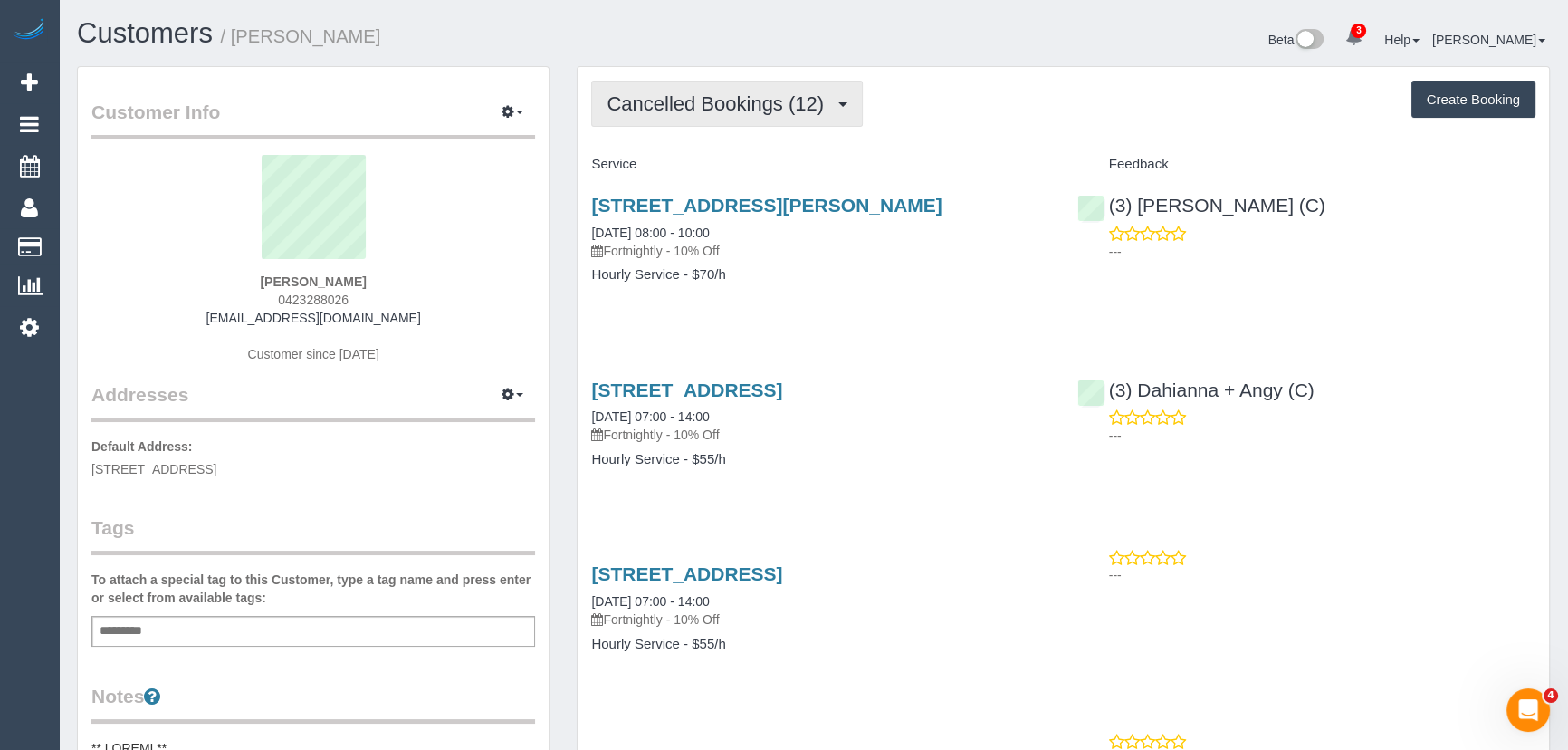
click at [671, 106] on span "Cancelled Bookings (12)" at bounding box center [719, 104] width 227 height 23
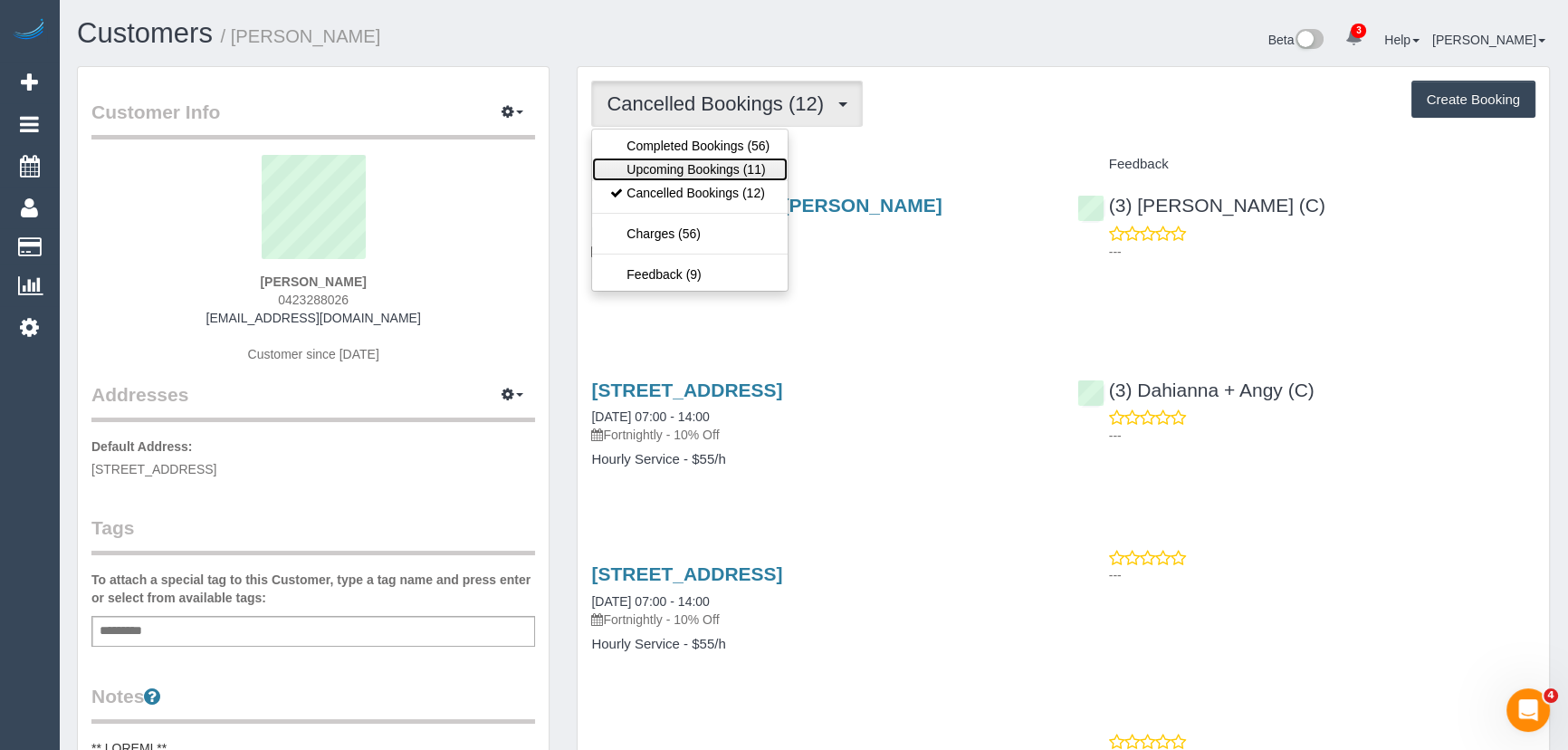
click at [662, 164] on link "Upcoming Bookings (11)" at bounding box center [689, 169] width 196 height 24
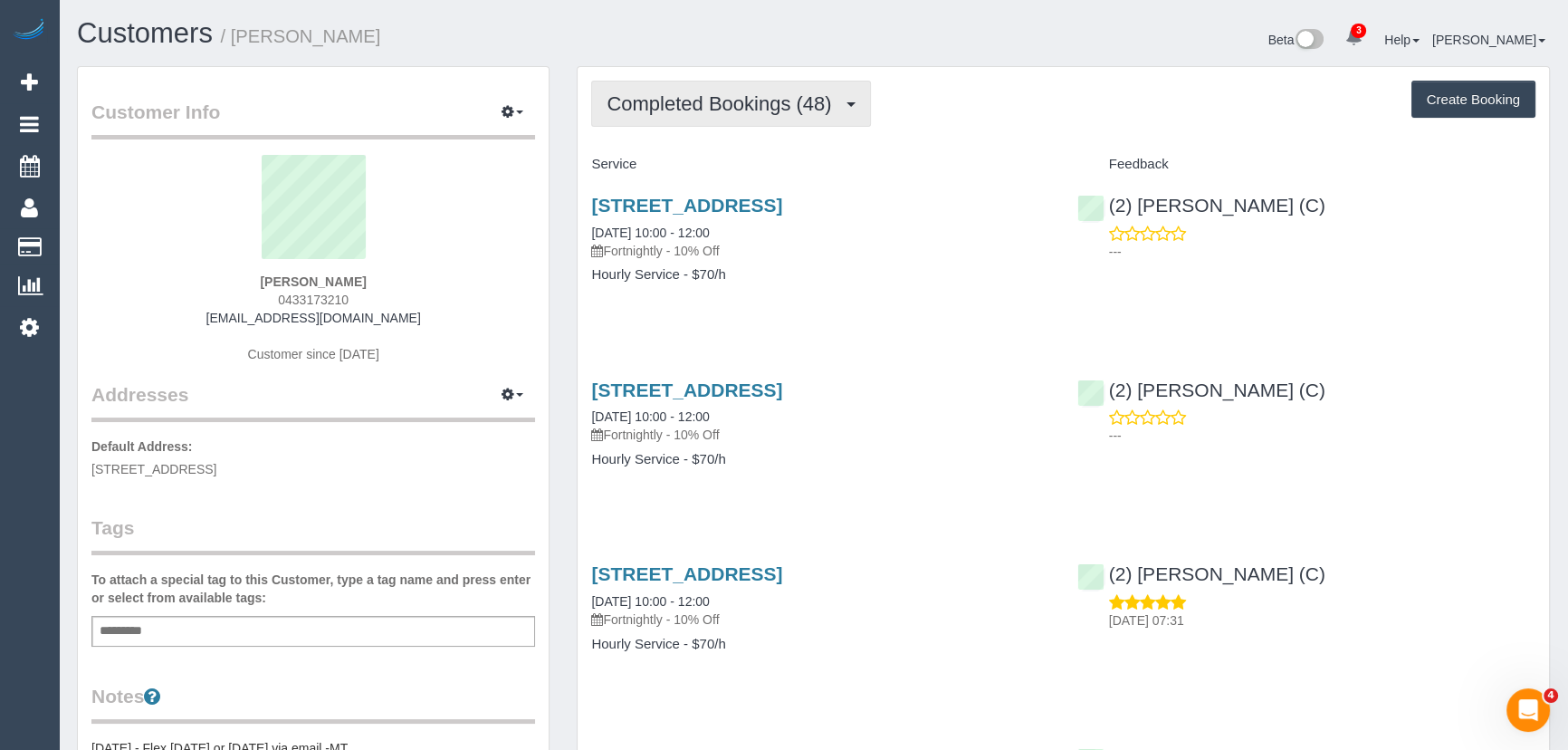
click at [778, 99] on span "Completed Bookings (48)" at bounding box center [723, 104] width 233 height 23
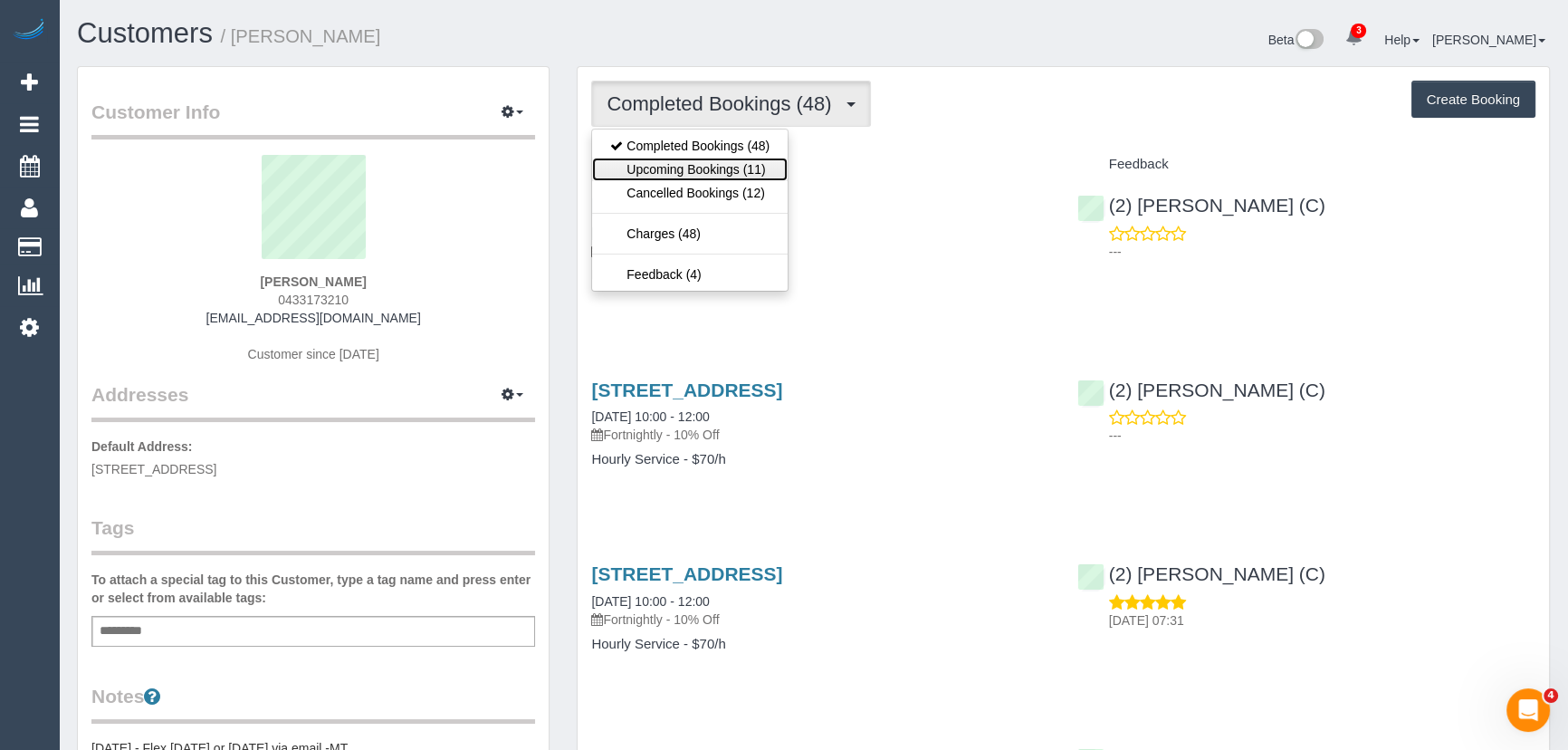
click at [752, 166] on link "Upcoming Bookings (11)" at bounding box center [689, 169] width 196 height 24
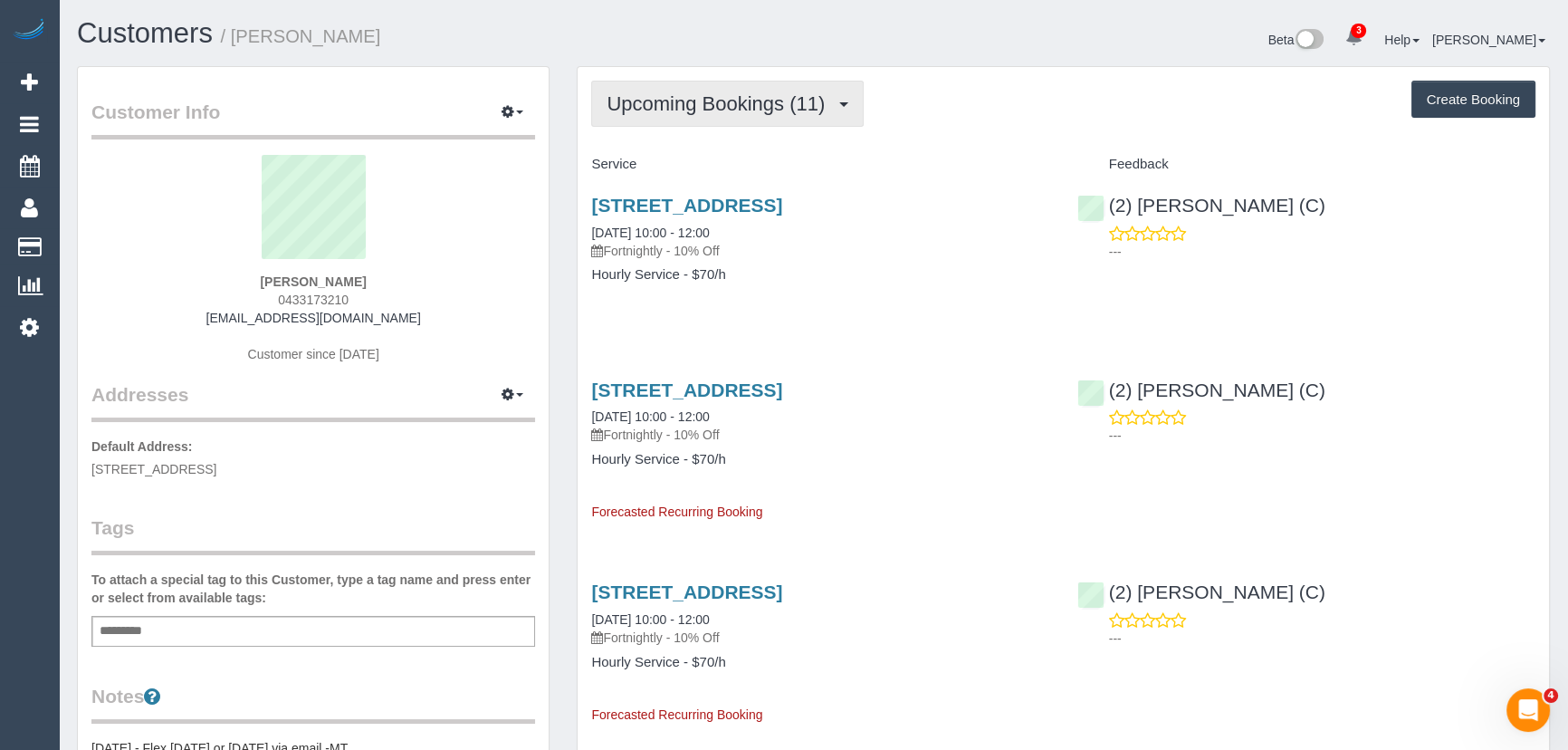
click at [760, 111] on span "Upcoming Bookings (11)" at bounding box center [720, 104] width 228 height 23
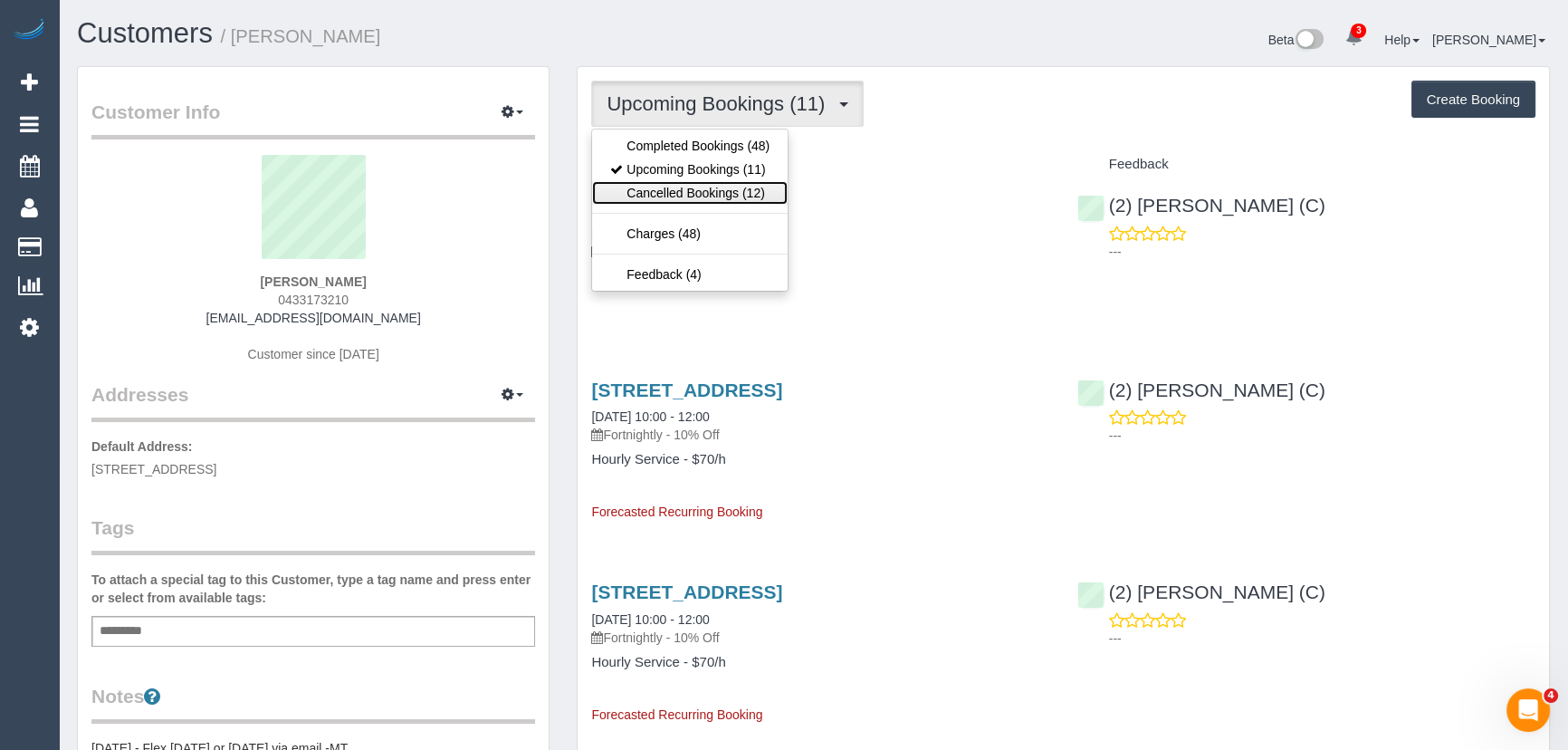
click at [733, 185] on link "Cancelled Bookings (12)" at bounding box center [689, 192] width 196 height 24
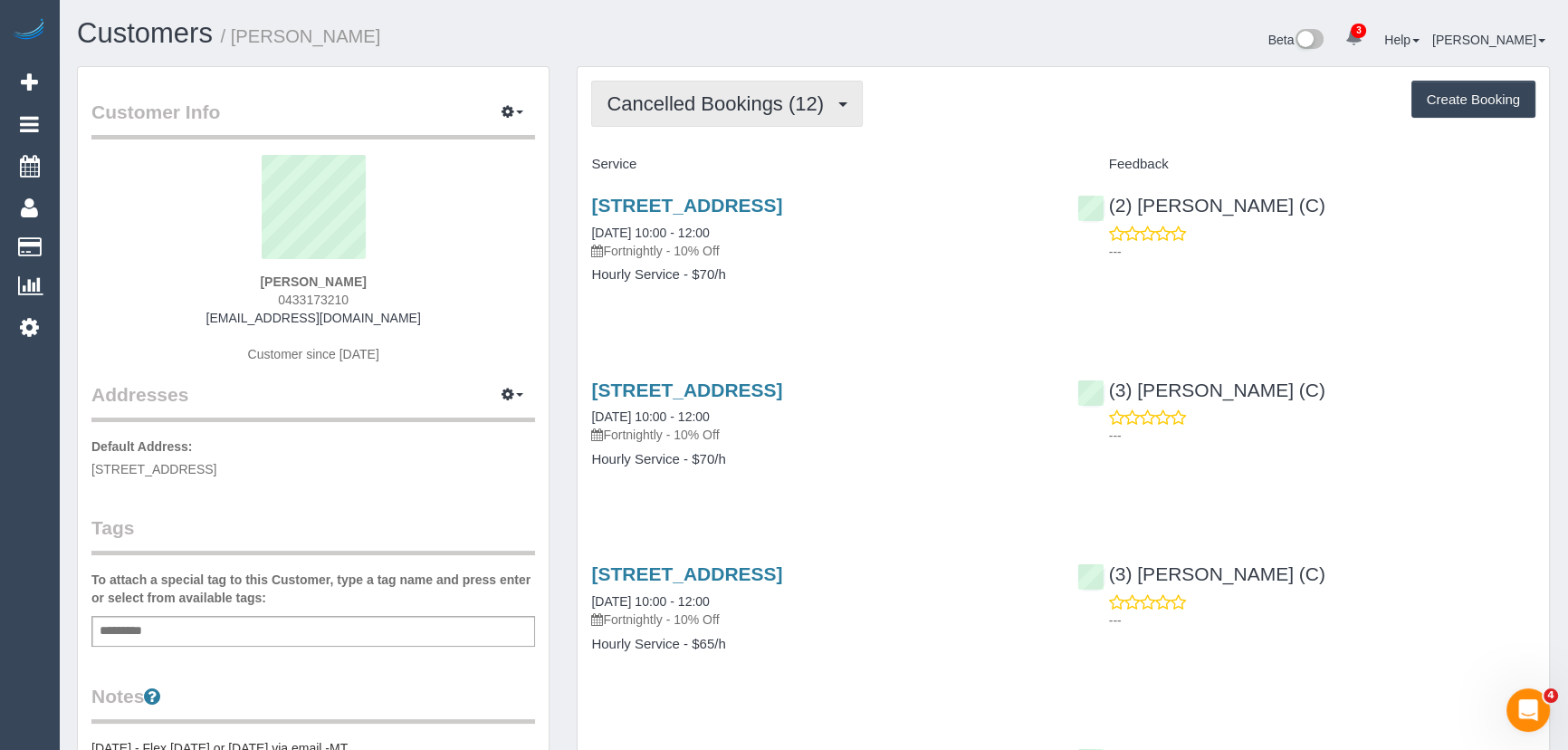
click at [777, 102] on span "Cancelled Bookings (12)" at bounding box center [719, 104] width 227 height 23
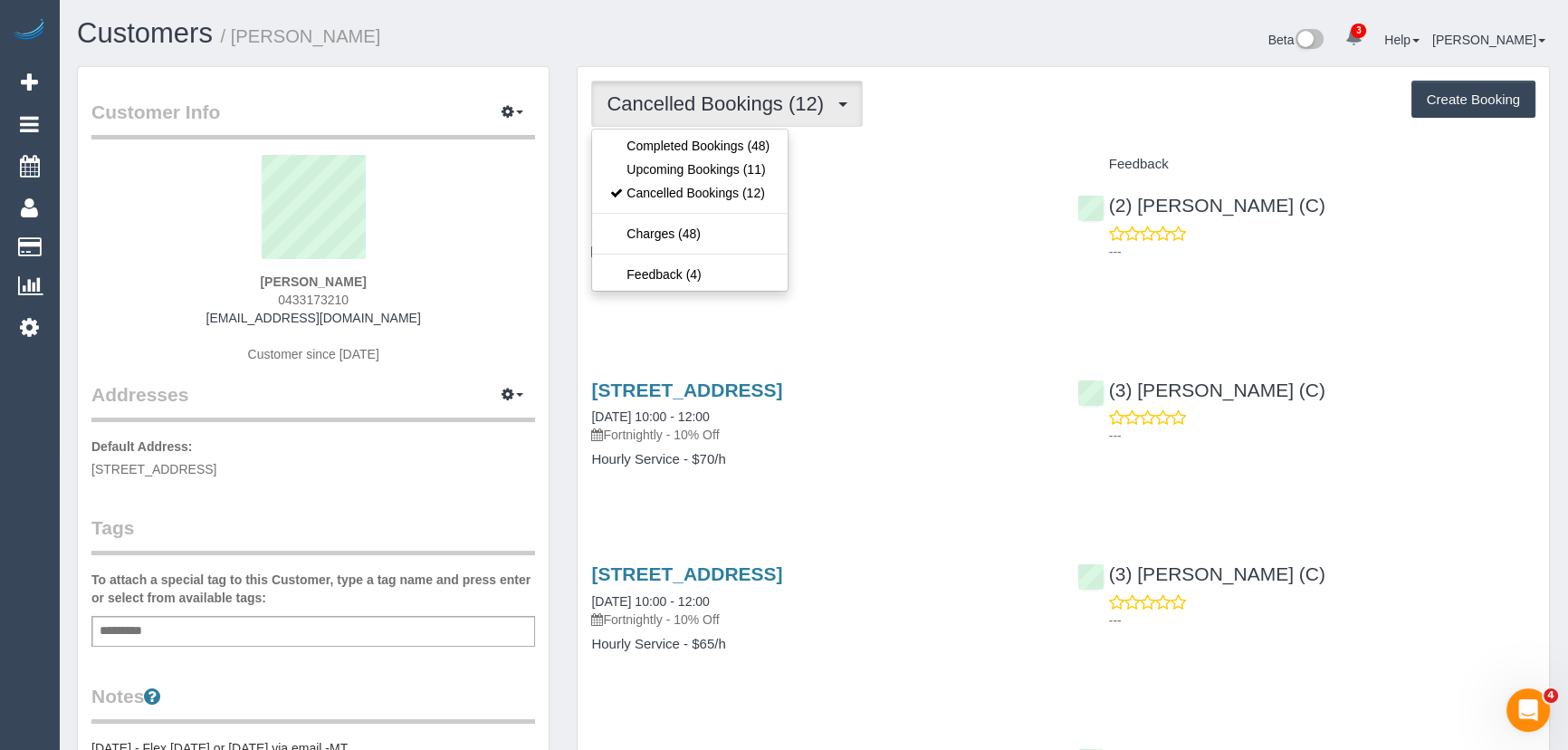
click at [858, 288] on div "26 Waratah Street, Bentleigh East, VIC 3165 30/09/2025 10:00 - 12:00 Fortnightl…" at bounding box center [819, 249] width 485 height 140
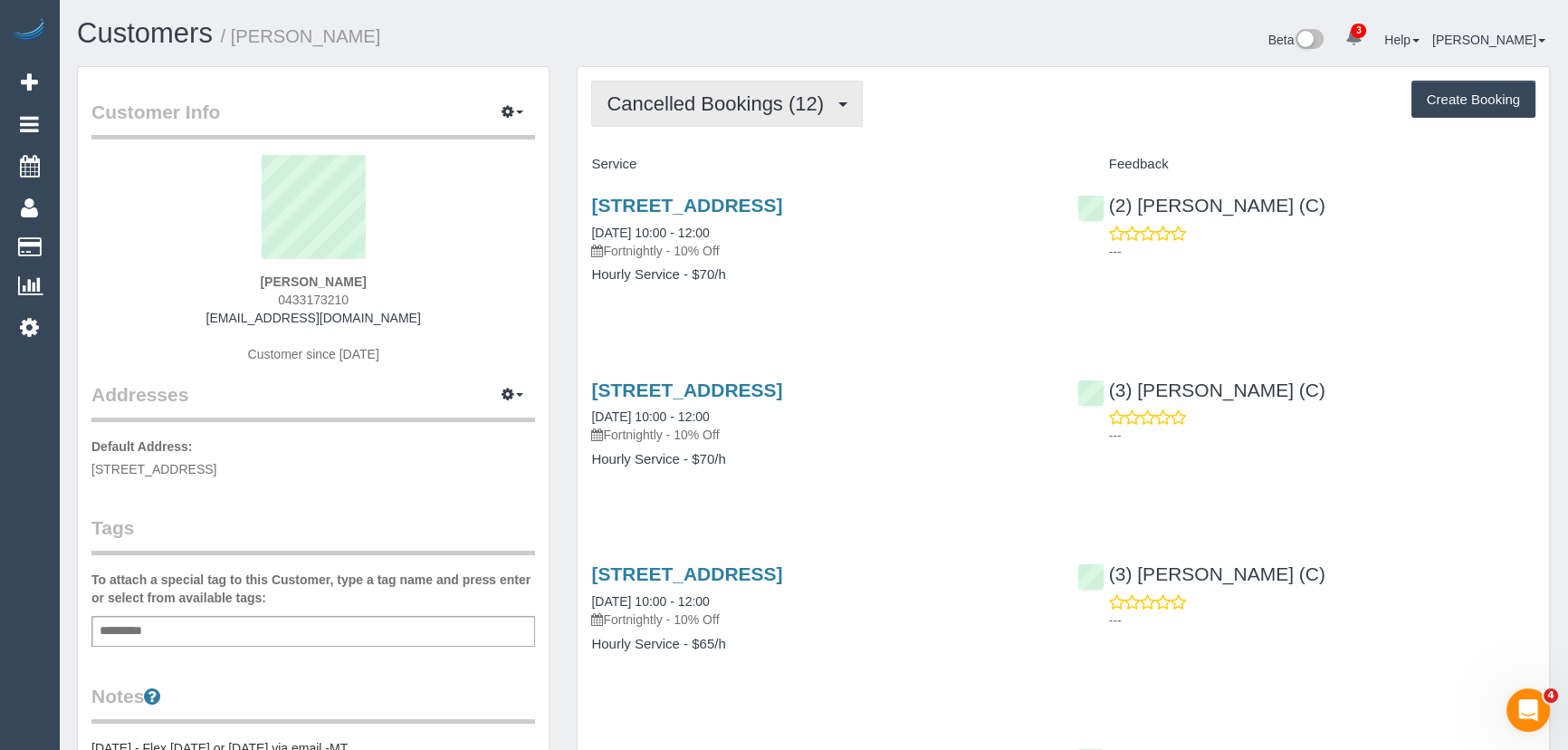
click at [757, 95] on span "Cancelled Bookings (12)" at bounding box center [719, 104] width 227 height 23
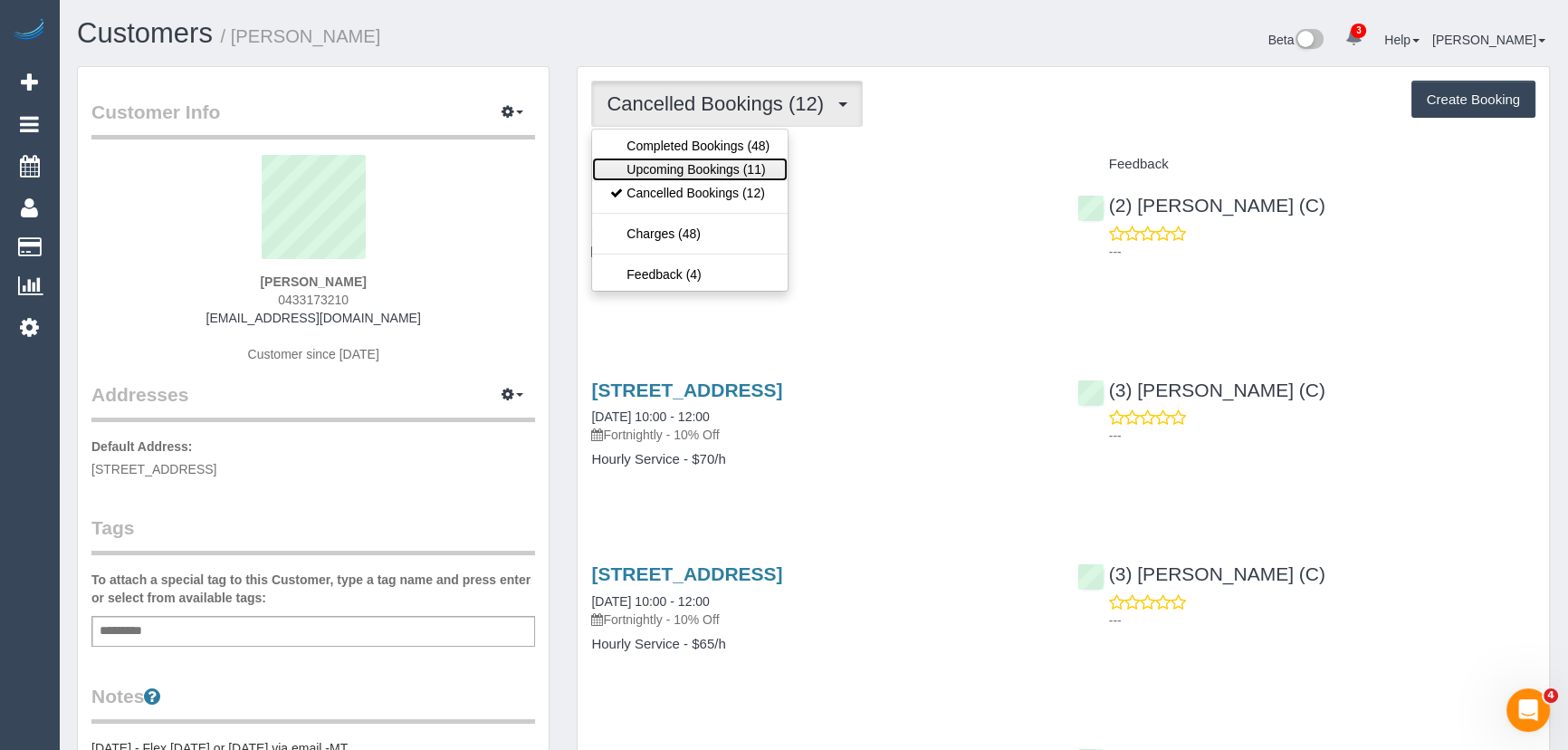
click at [738, 163] on link "Upcoming Bookings (11)" at bounding box center [689, 169] width 196 height 24
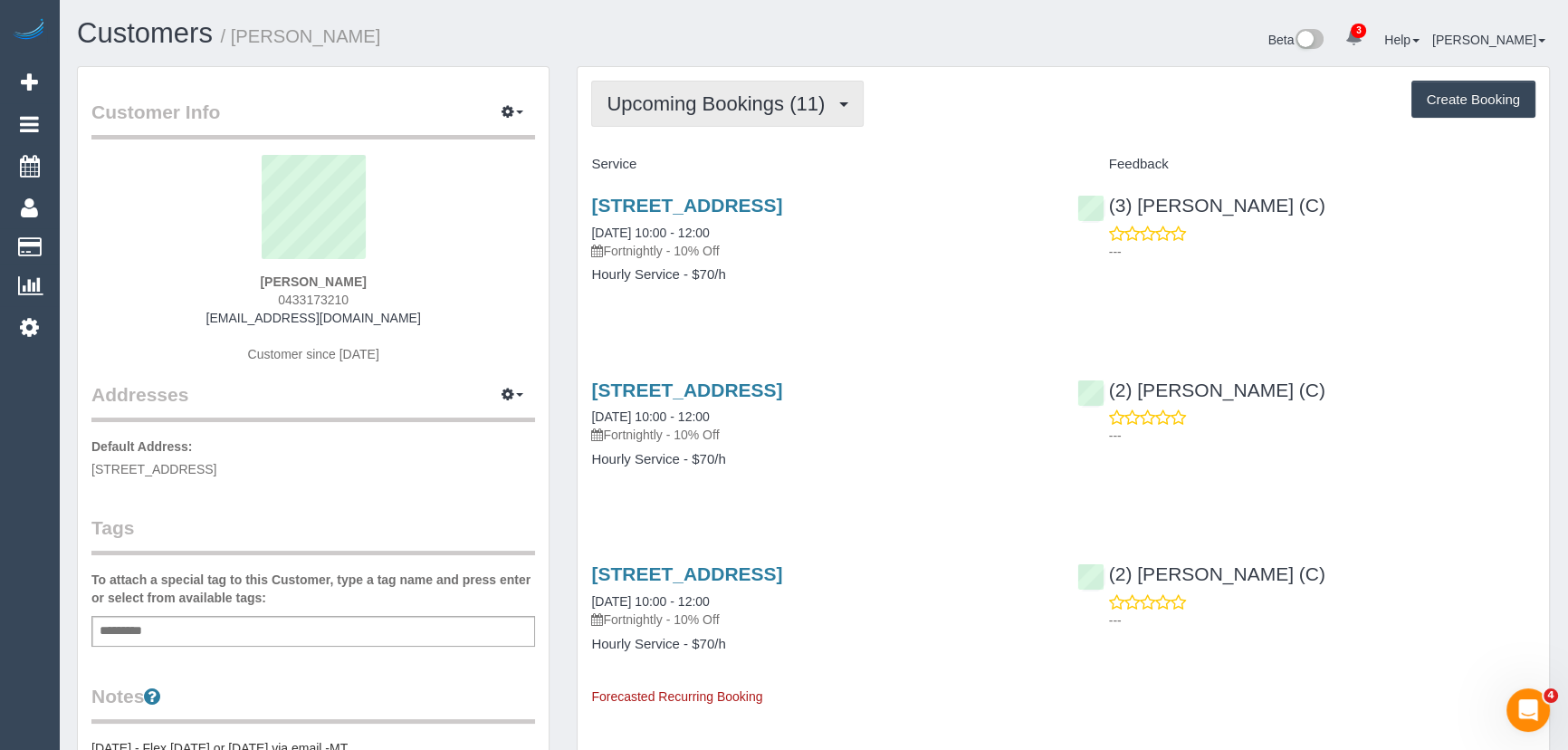
click at [736, 103] on span "Upcoming Bookings (11)" at bounding box center [720, 104] width 228 height 23
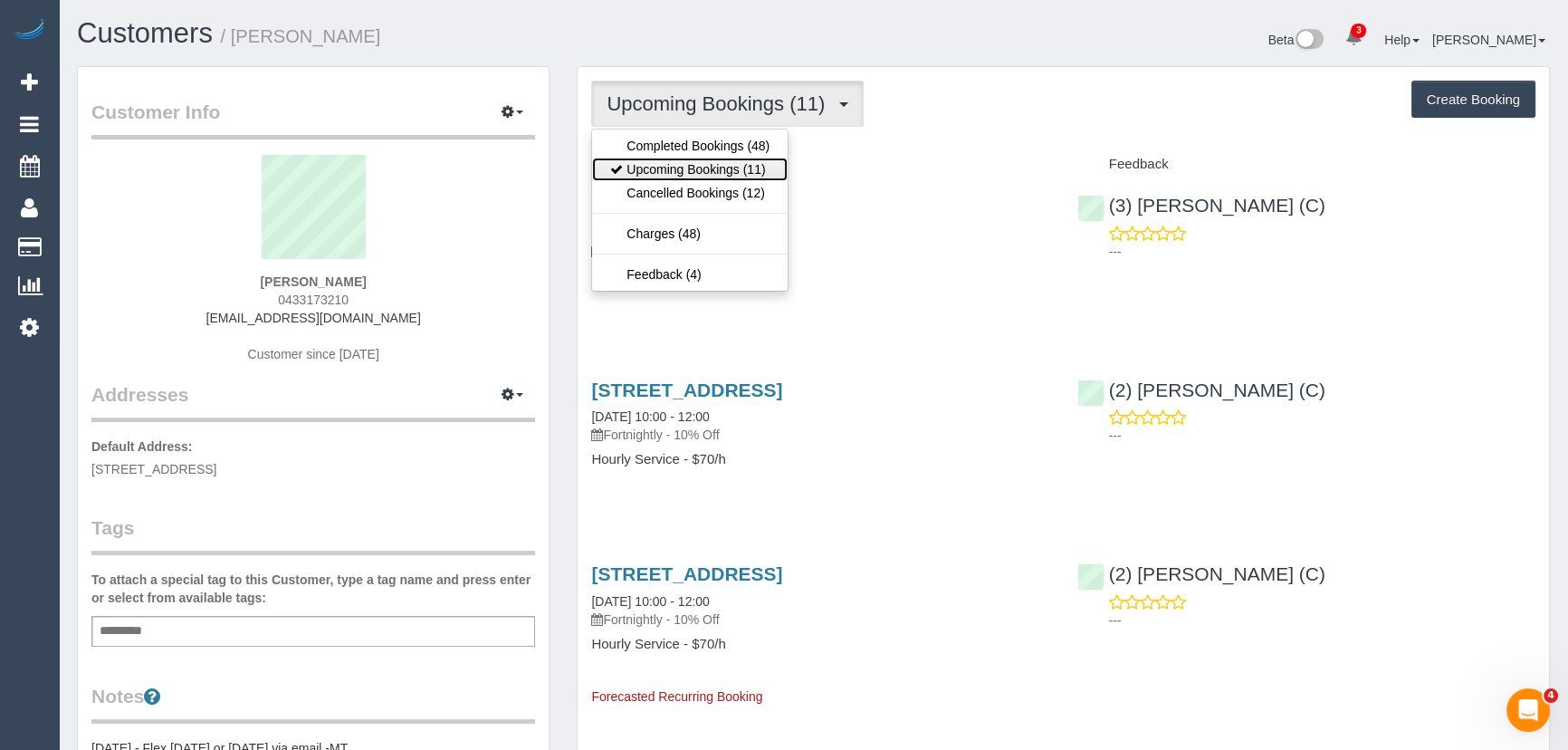
click at [734, 165] on link "Upcoming Bookings (11)" at bounding box center [689, 169] width 196 height 24
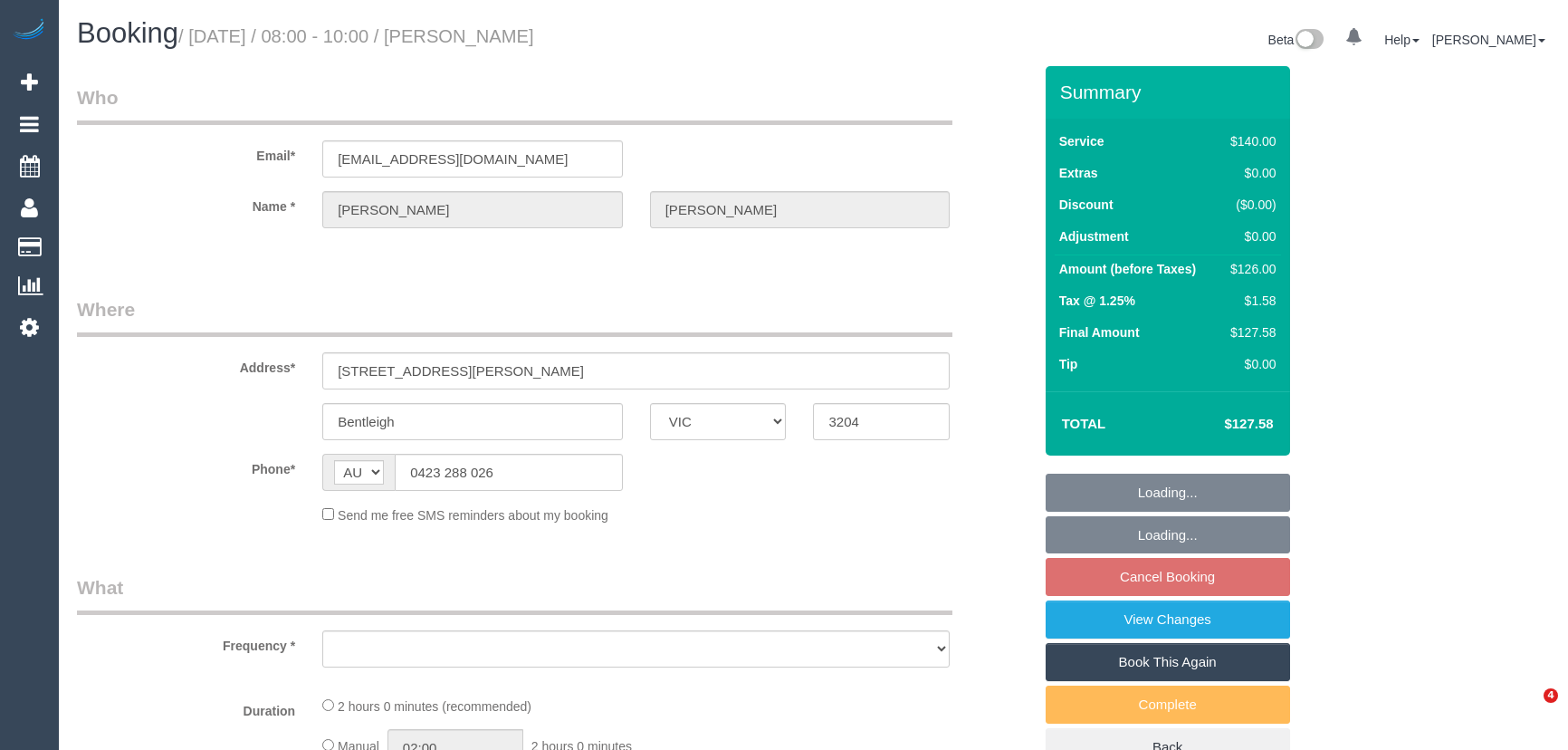
select select "VIC"
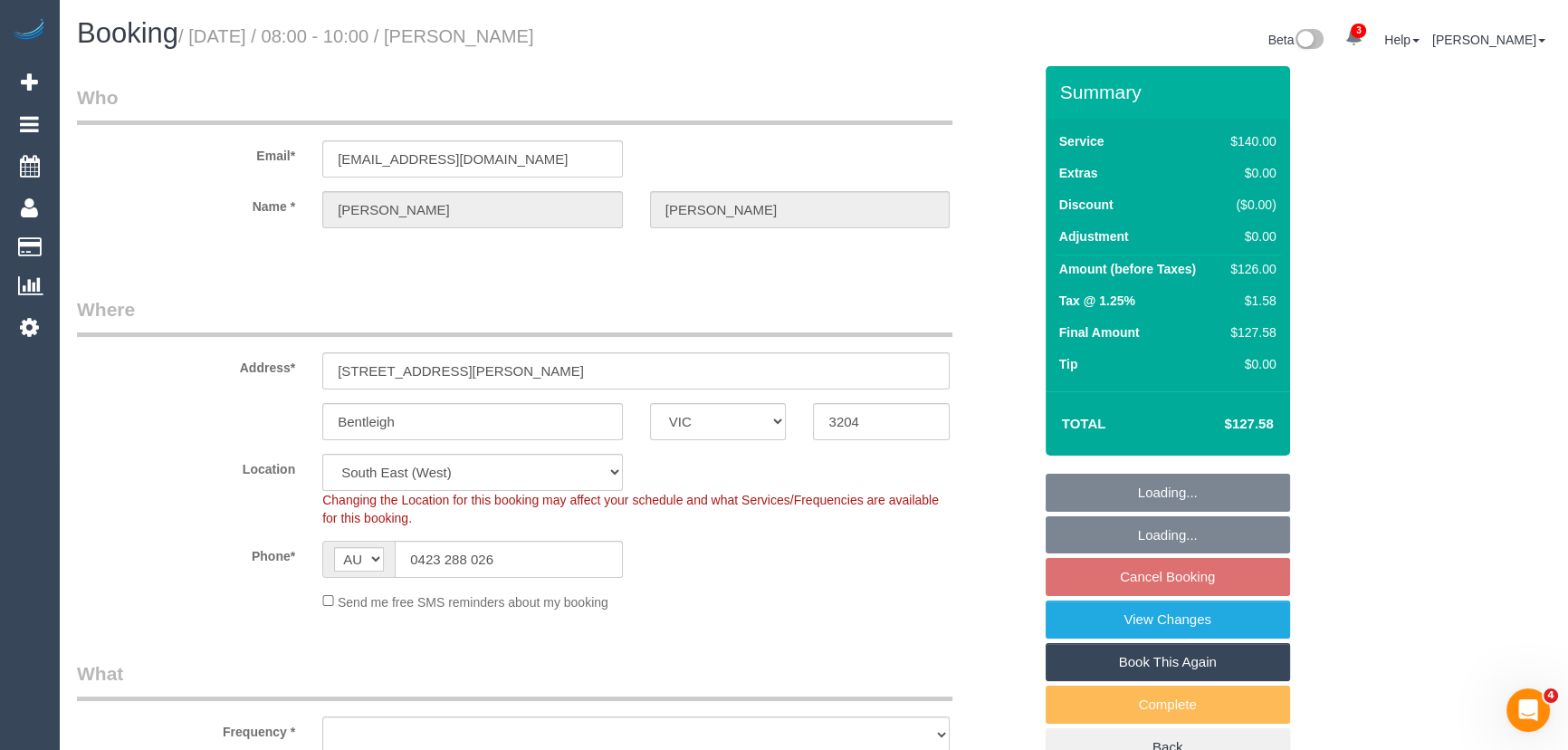
select select "object:562"
select select "string:stripe-pm_1RaTqt2GScqysDRVtZ3gVlk6"
select select "number:28"
select select "number:14"
select select "number:19"
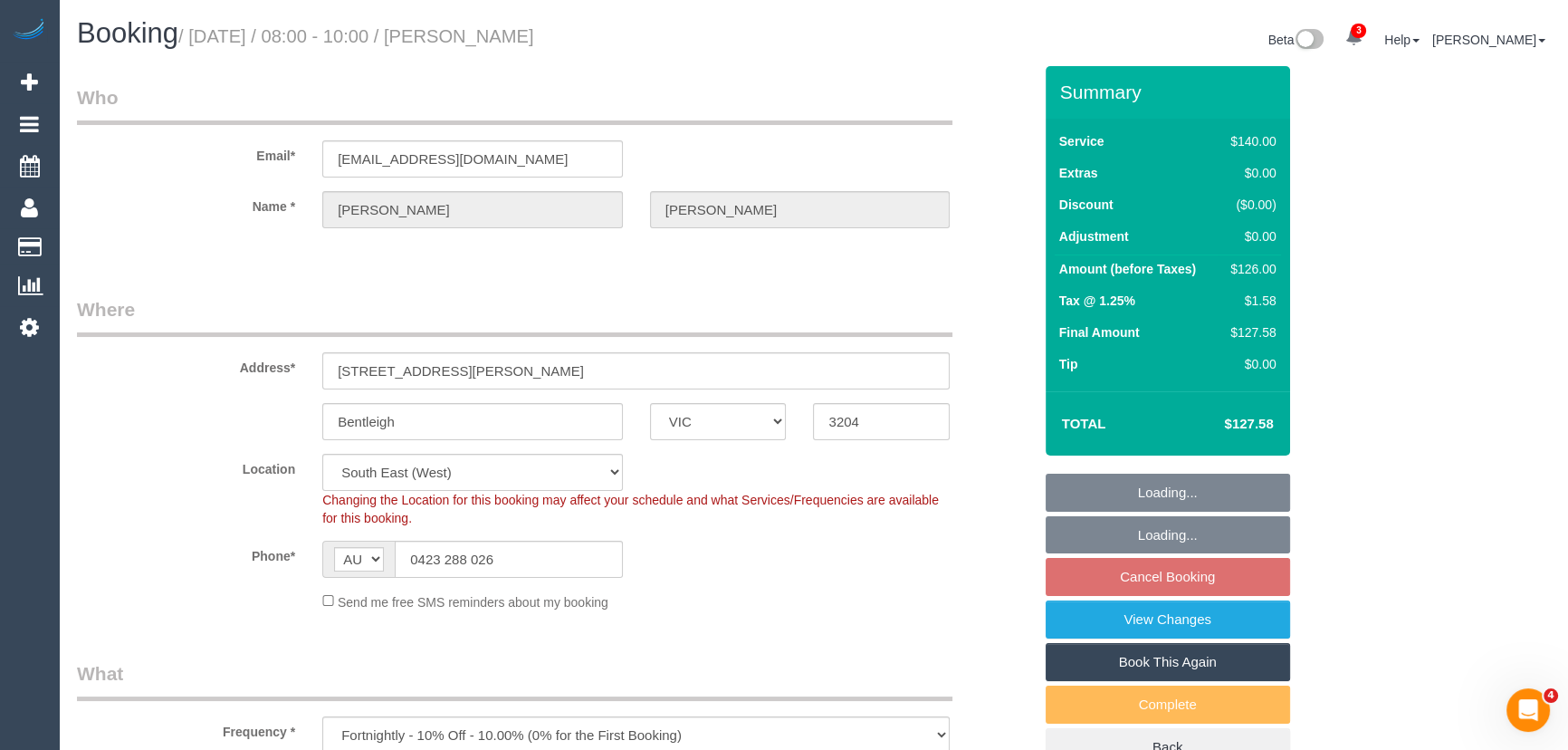
select select "number:36"
select select "number:34"
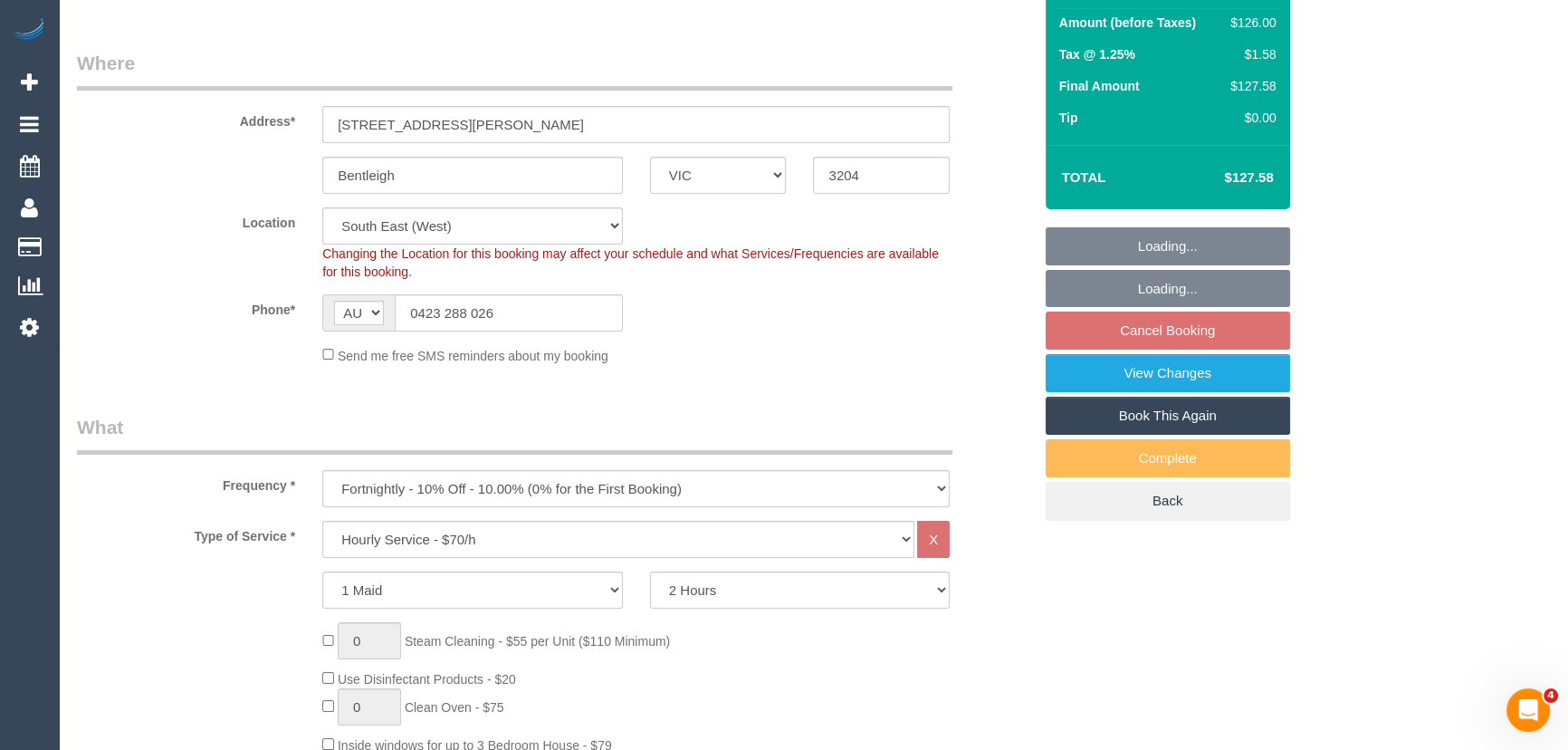
select select "object:1415"
select select "21130"
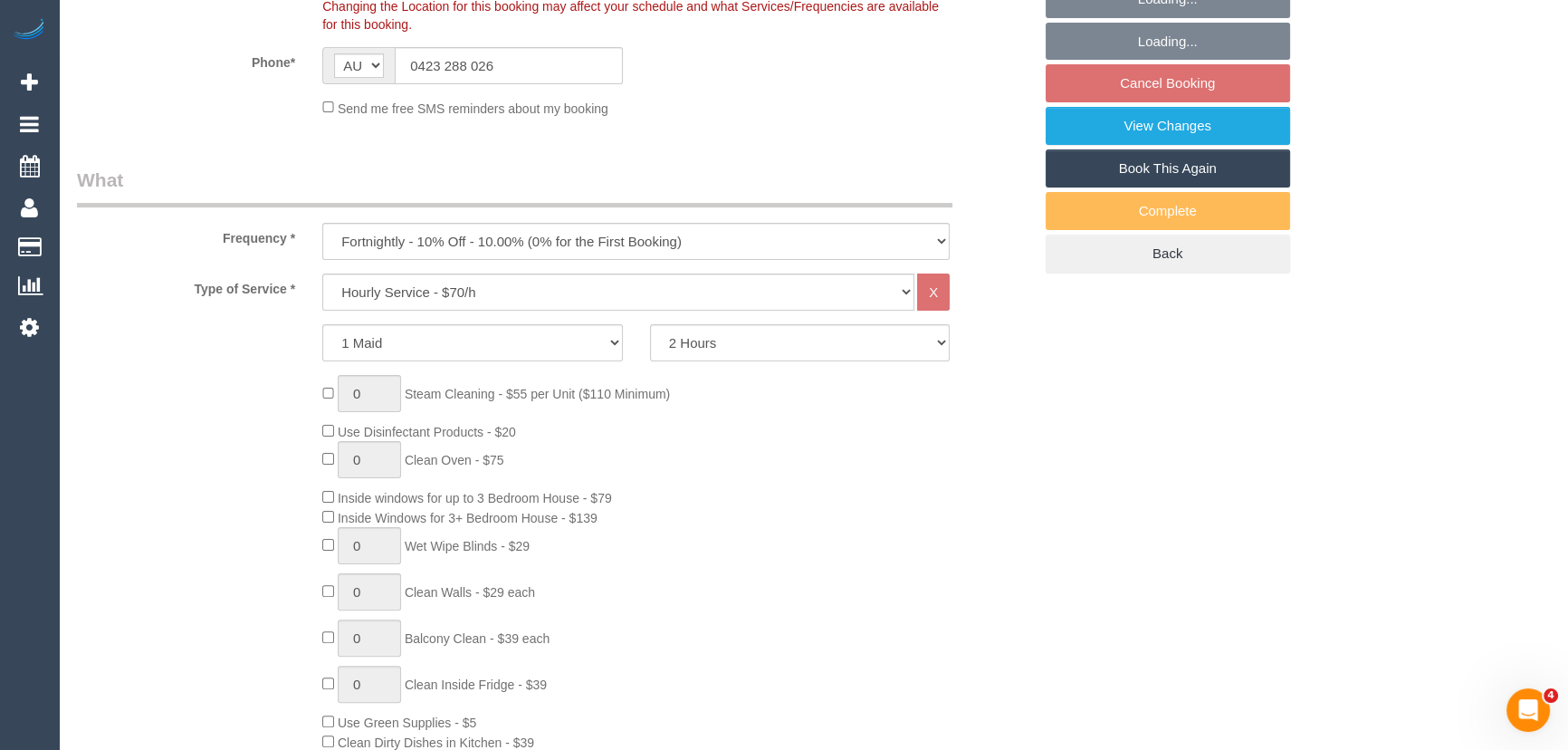
select select "spot2"
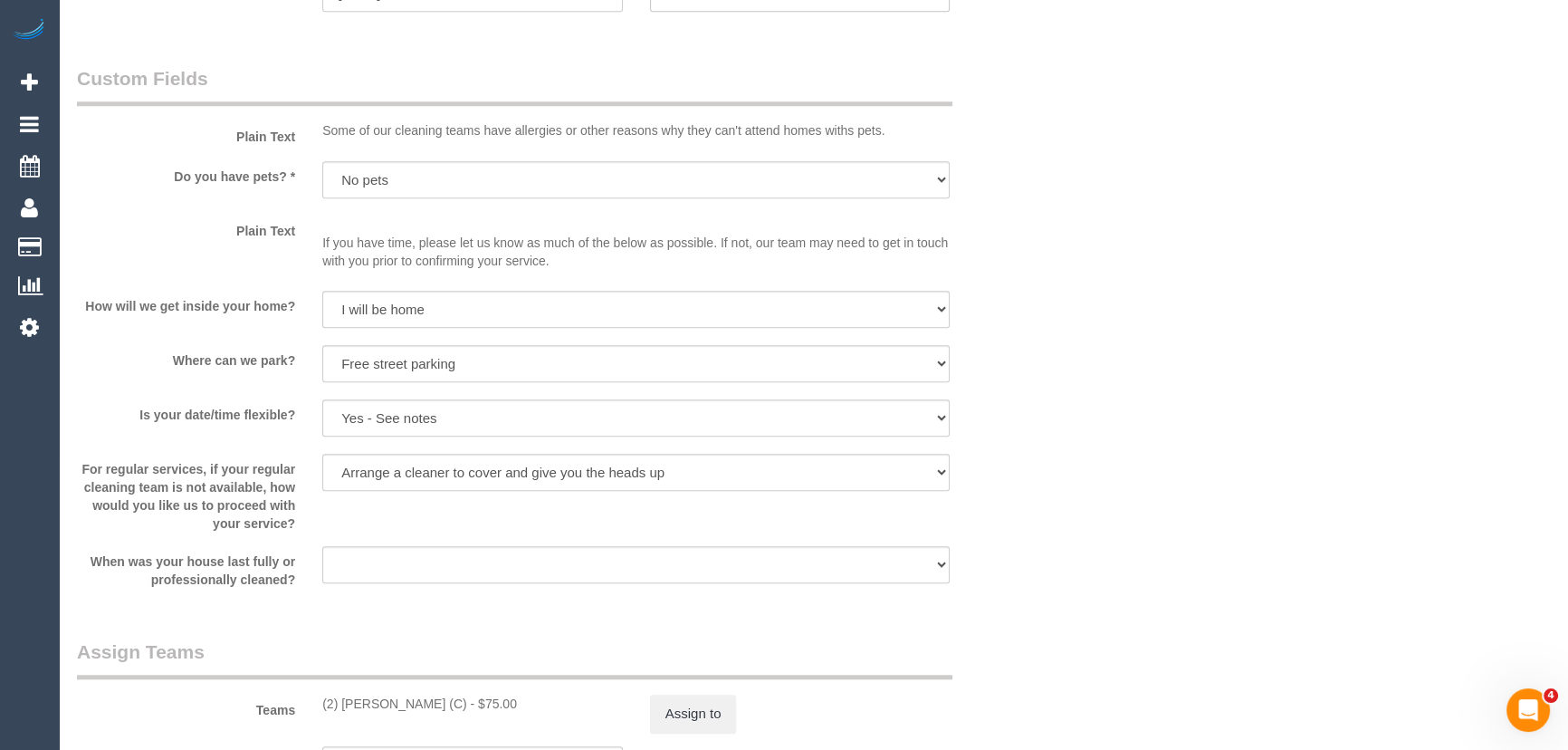
scroll to position [1893, 0]
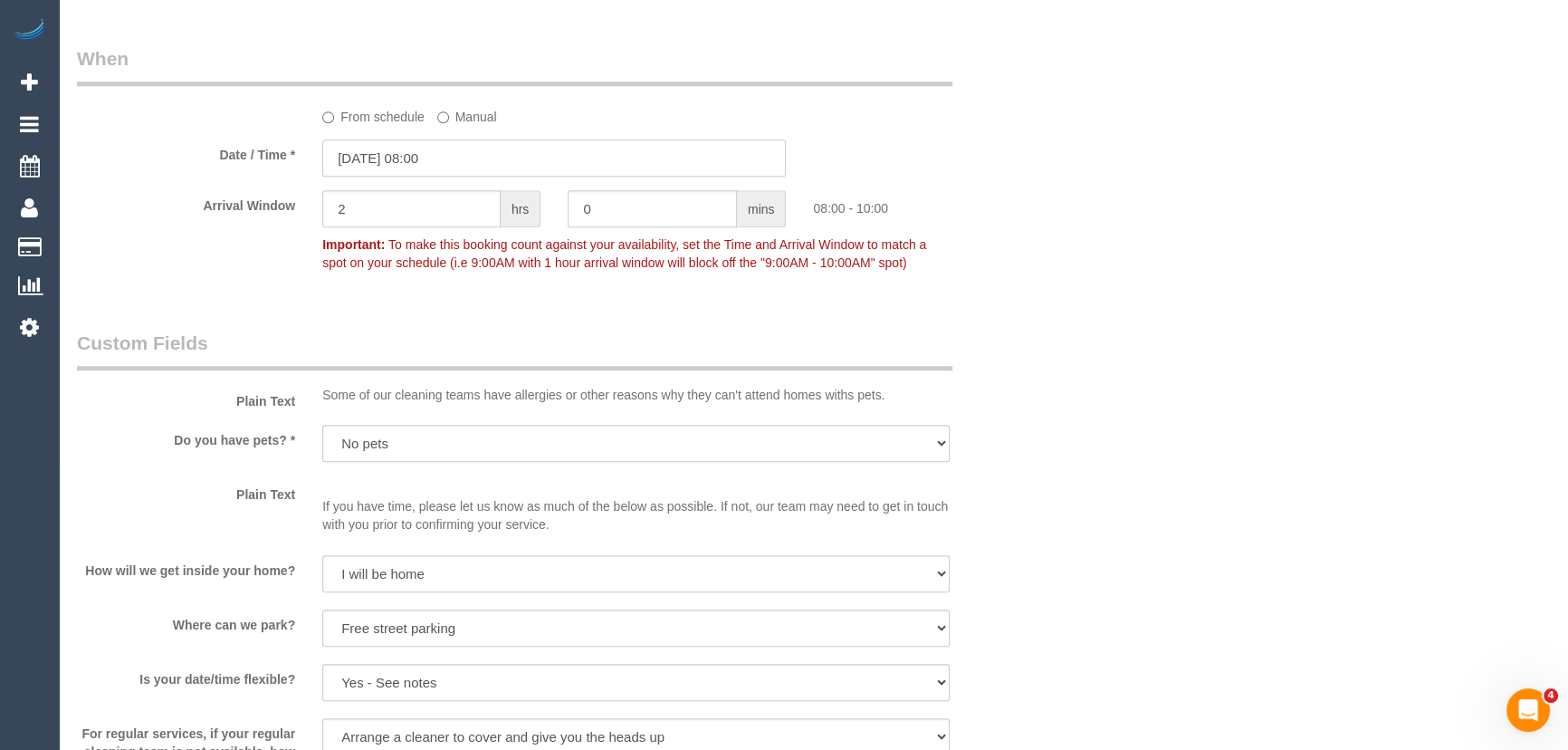
click at [463, 166] on input "[DATE] 08:00" at bounding box center [554, 158] width 464 height 37
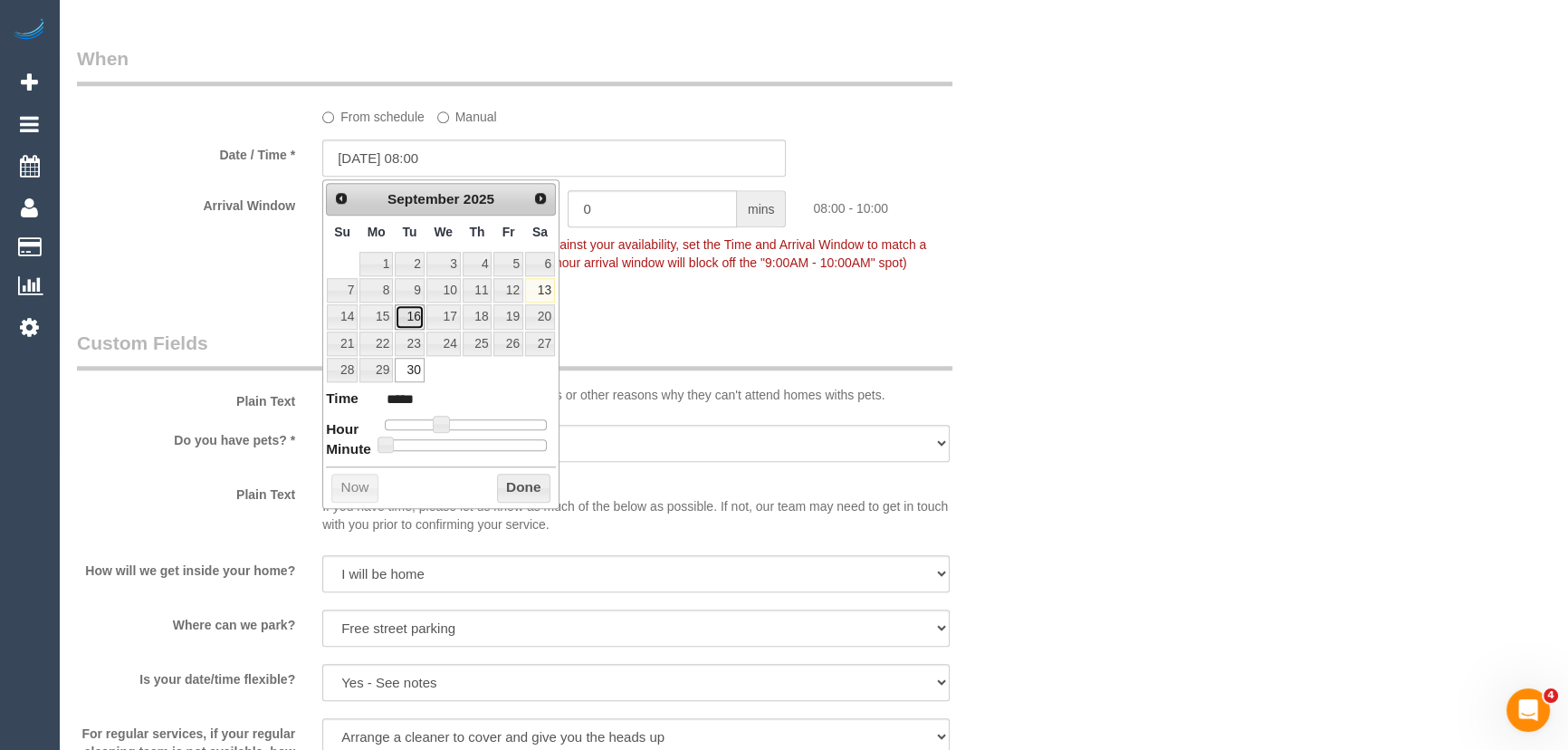
click at [417, 316] on link "16" at bounding box center [409, 317] width 29 height 25
type input "16/09/2025 08:00"
click at [1046, 416] on div "Who Email* jacquigwithers@gmail.com Name * Jacqueline Withers Where Address* 76…" at bounding box center [813, 130] width 1472 height 3915
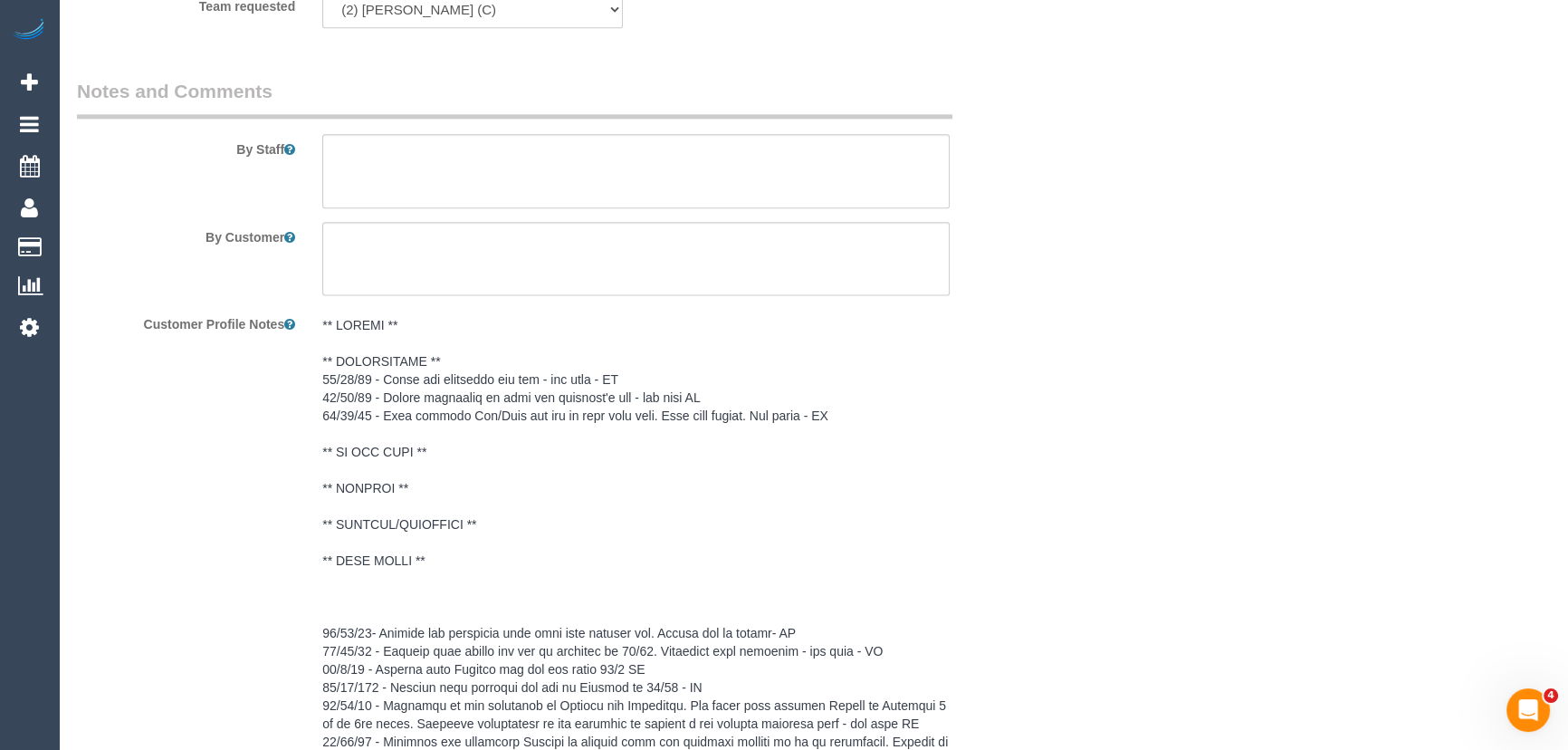
scroll to position [3294, 0]
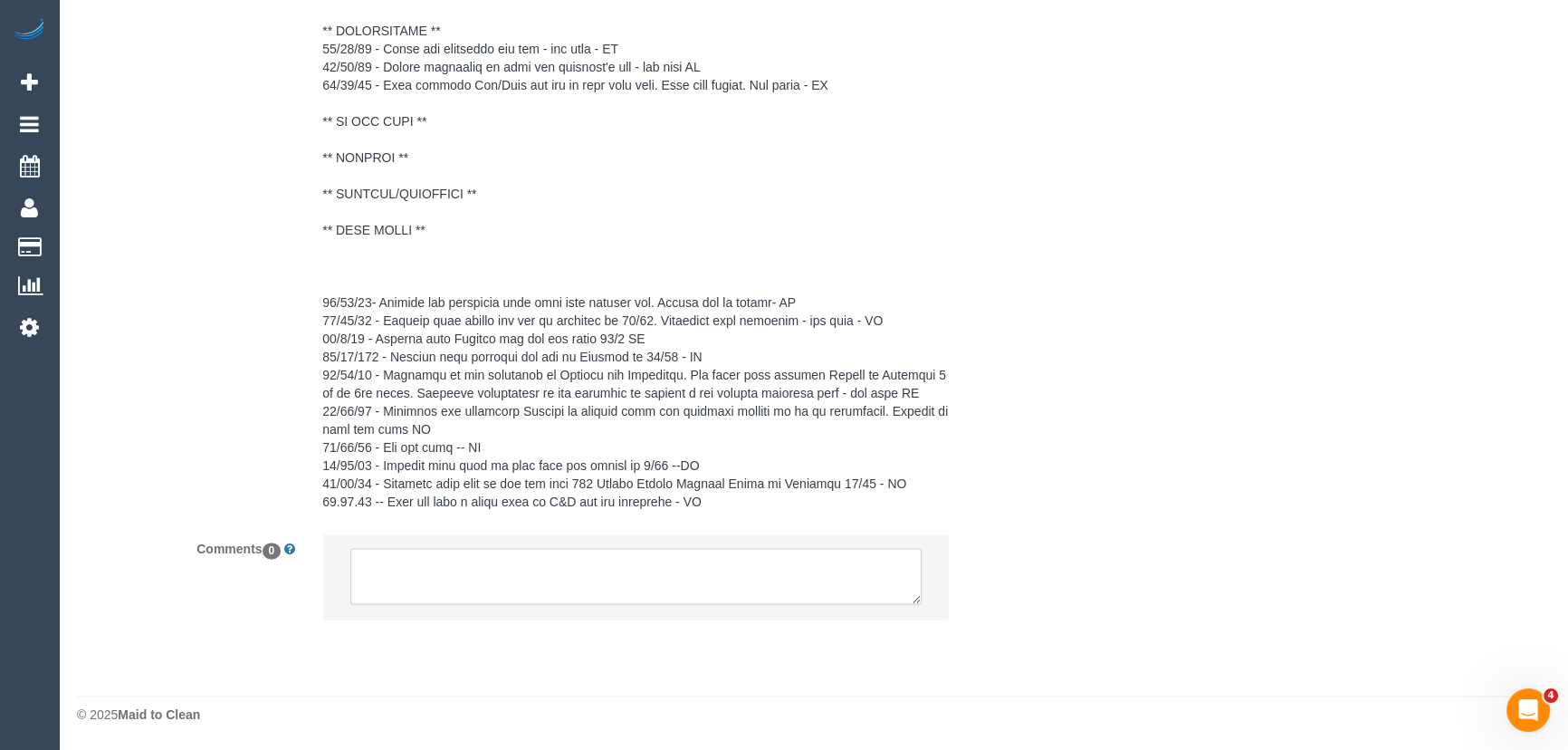
click at [423, 566] on textarea at bounding box center [635, 576] width 571 height 56
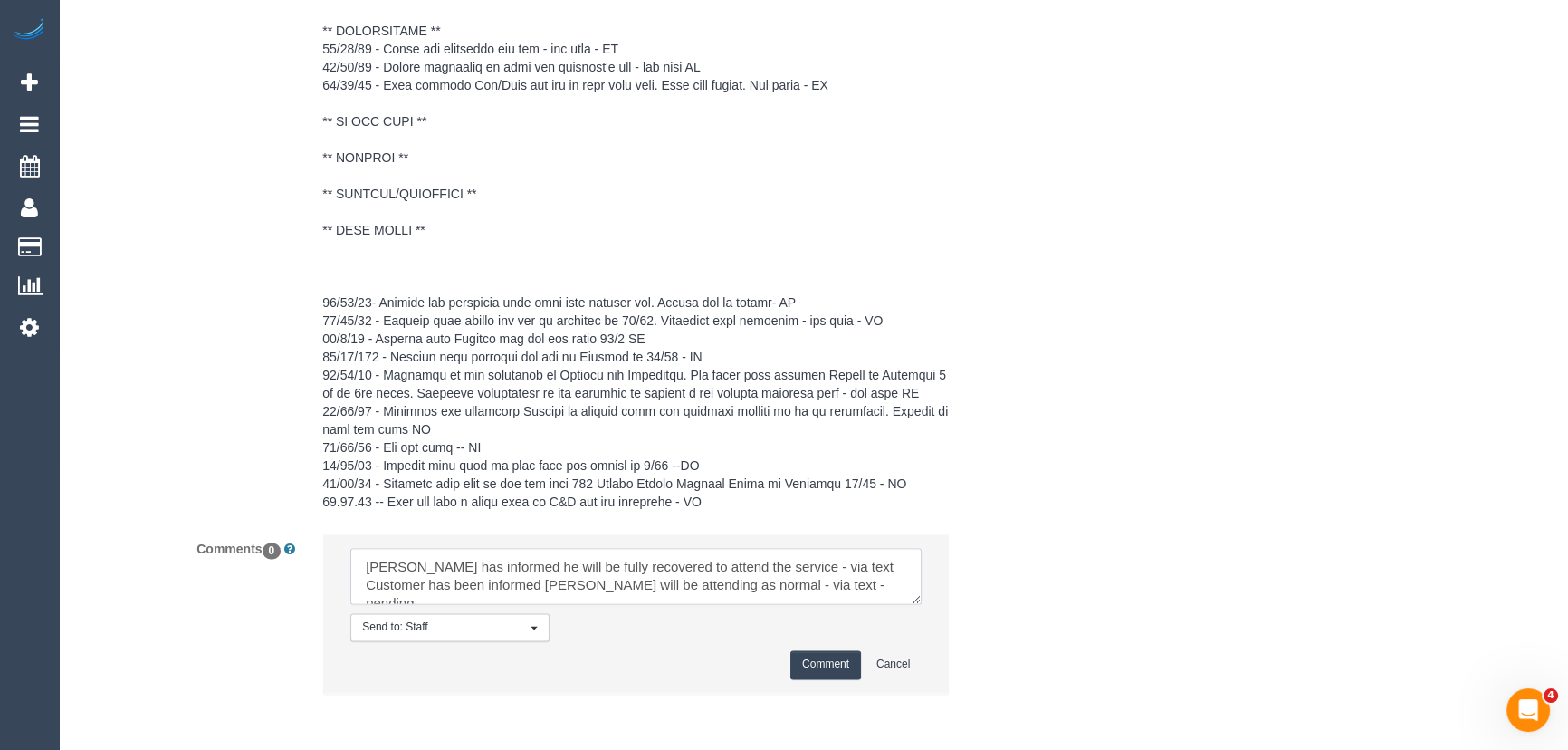
type textarea "Abdul has informed he will be fully recovered to attend the service - via text …"
click at [833, 660] on button "Comment" at bounding box center [826, 664] width 71 height 28
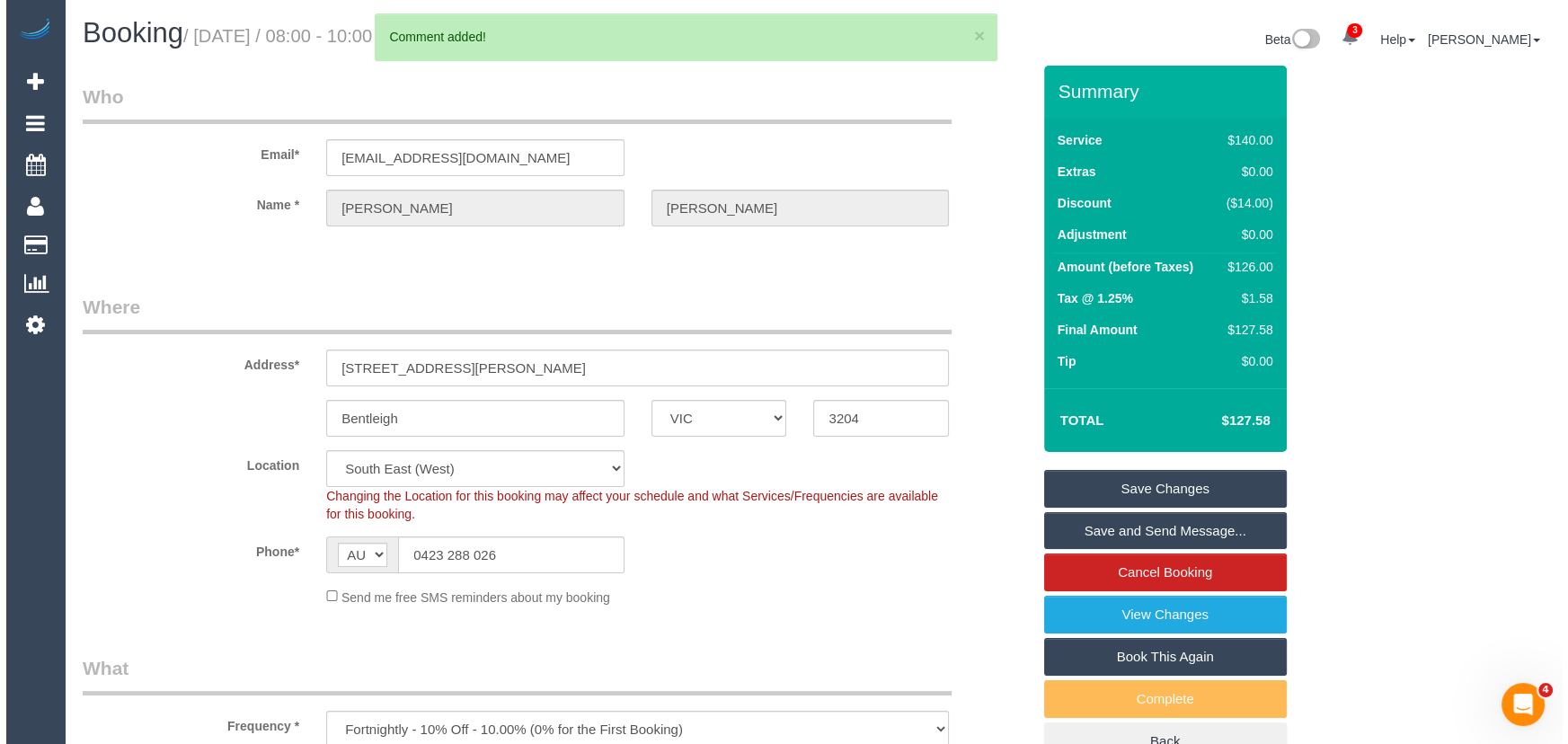
scroll to position [0, 0]
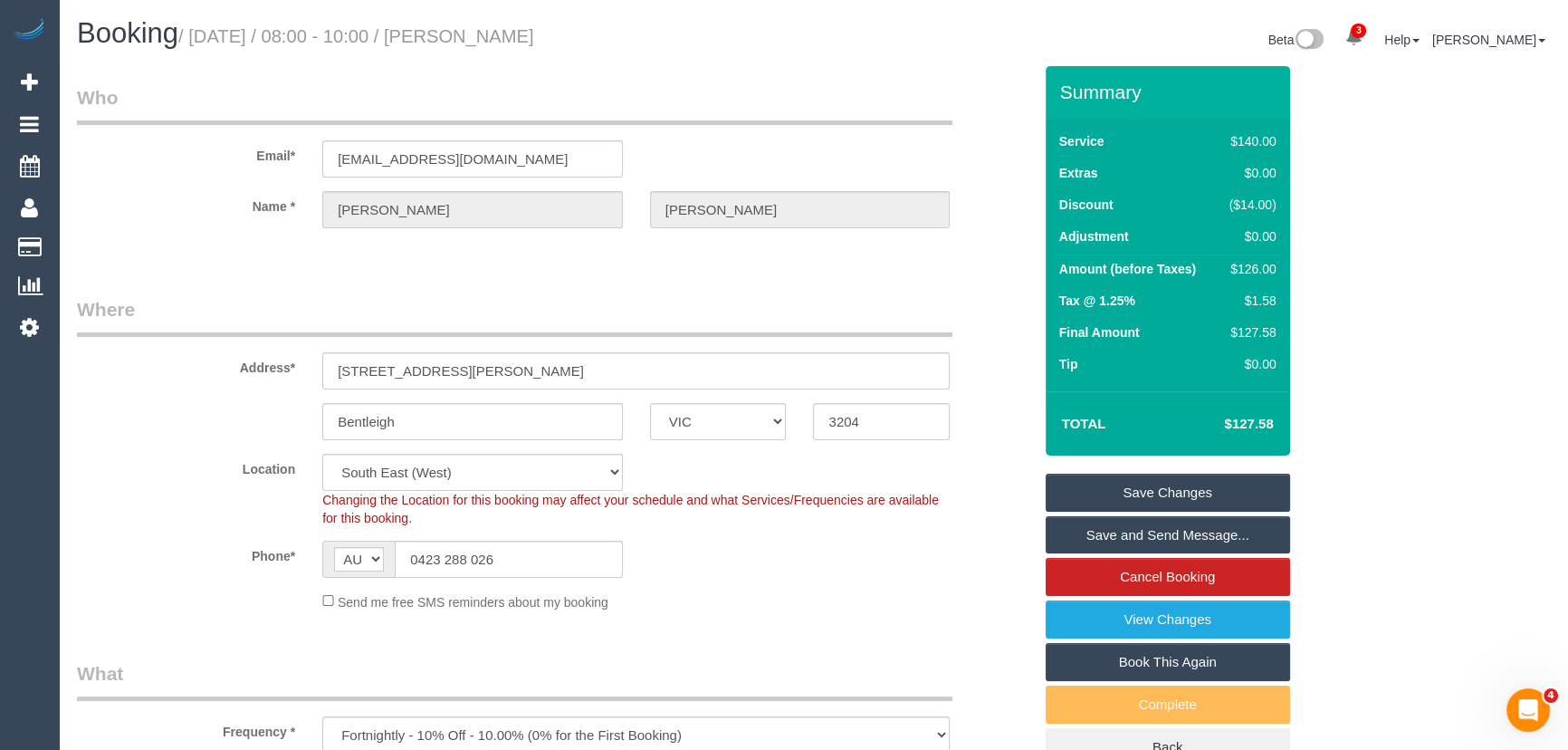
click at [521, 42] on small "/ September 30, 2025 / 08:00 - 10:00 / Jacqueline Withers" at bounding box center [357, 35] width 356 height 20
copy small "Jacqueline Withers"
click at [500, 551] on input "0423 288 026" at bounding box center [509, 559] width 229 height 37
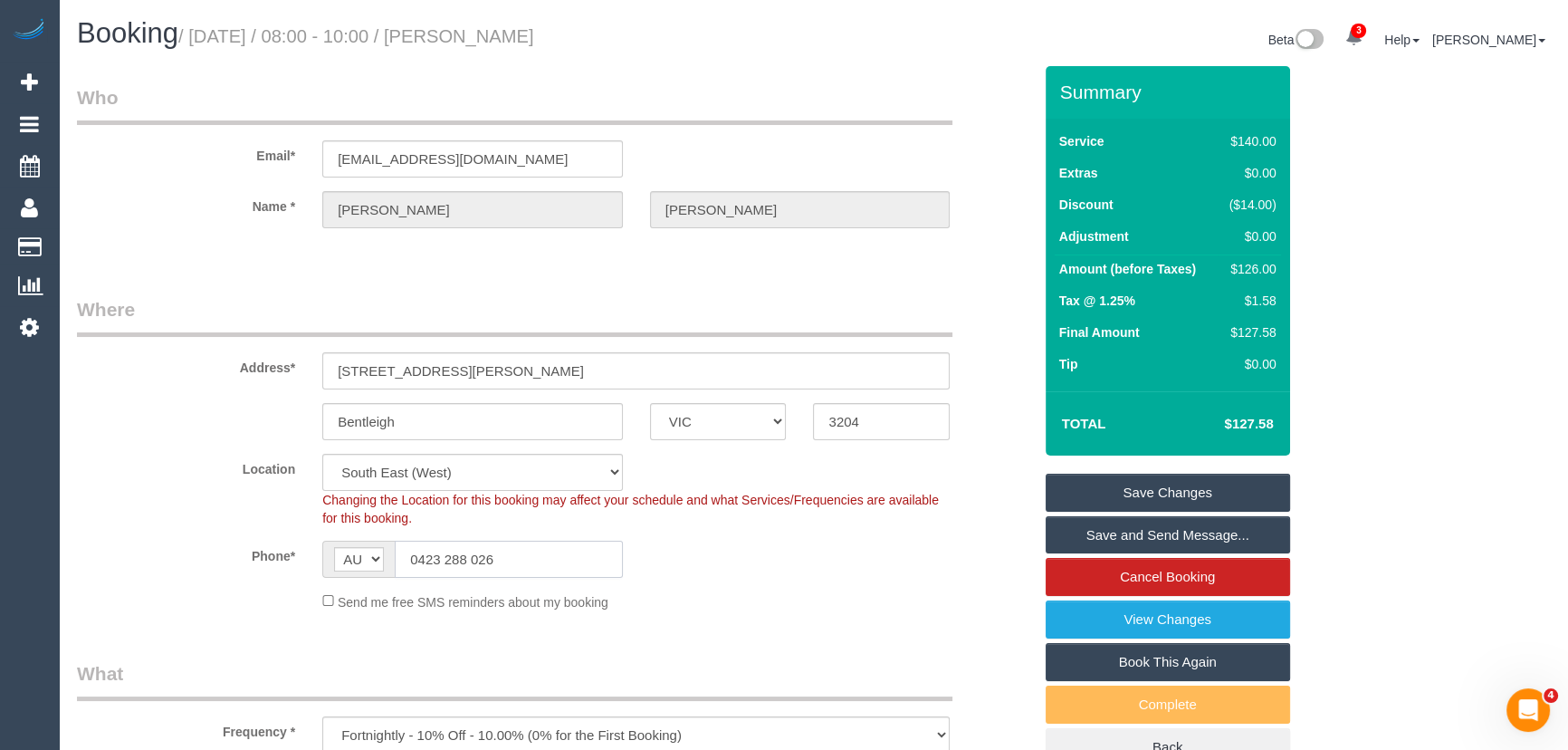
click at [500, 551] on input "0423 288 026" at bounding box center [509, 559] width 229 height 37
click at [1186, 491] on link "Save Changes" at bounding box center [1168, 493] width 245 height 38
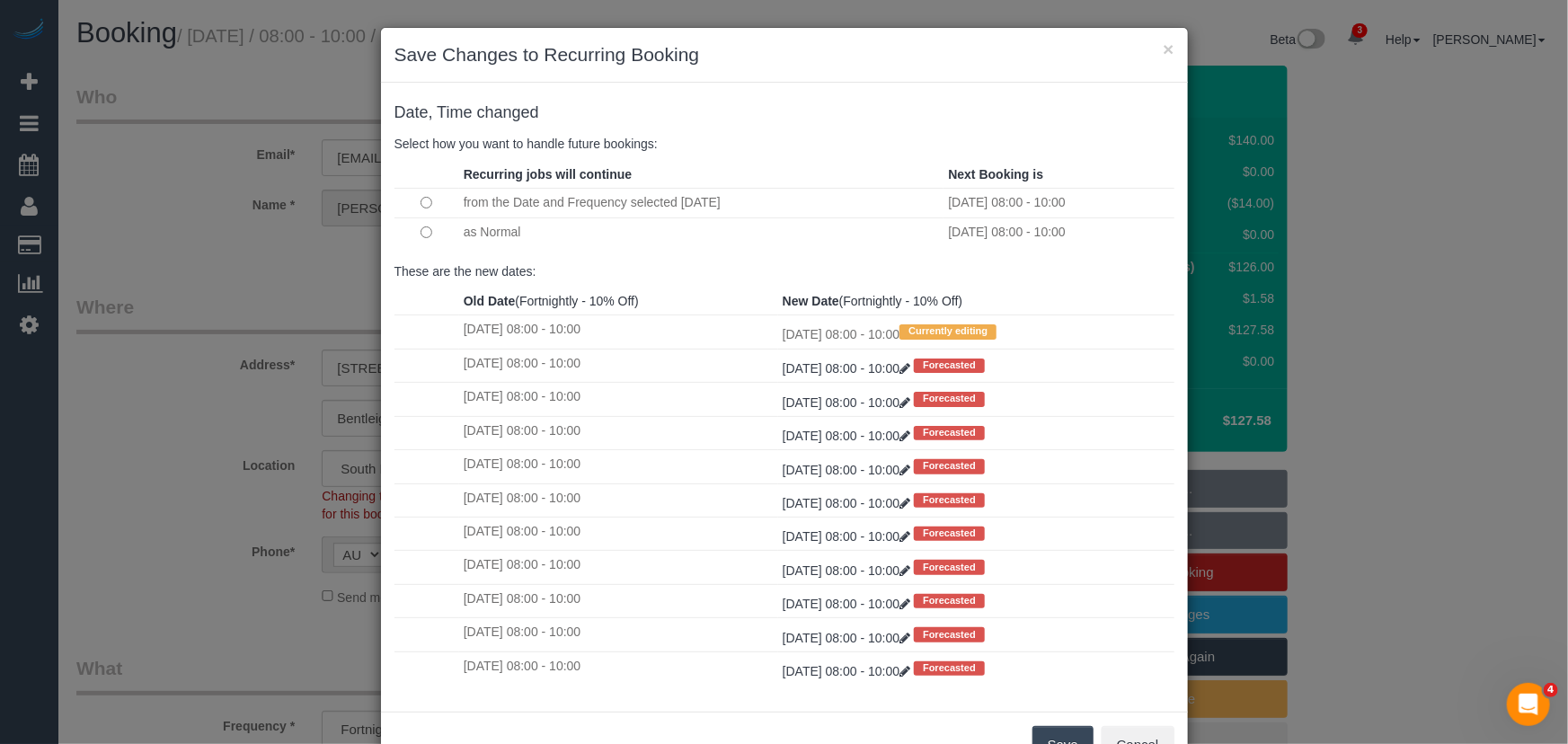
click at [1049, 736] on button "Save" at bounding box center [1063, 745] width 61 height 38
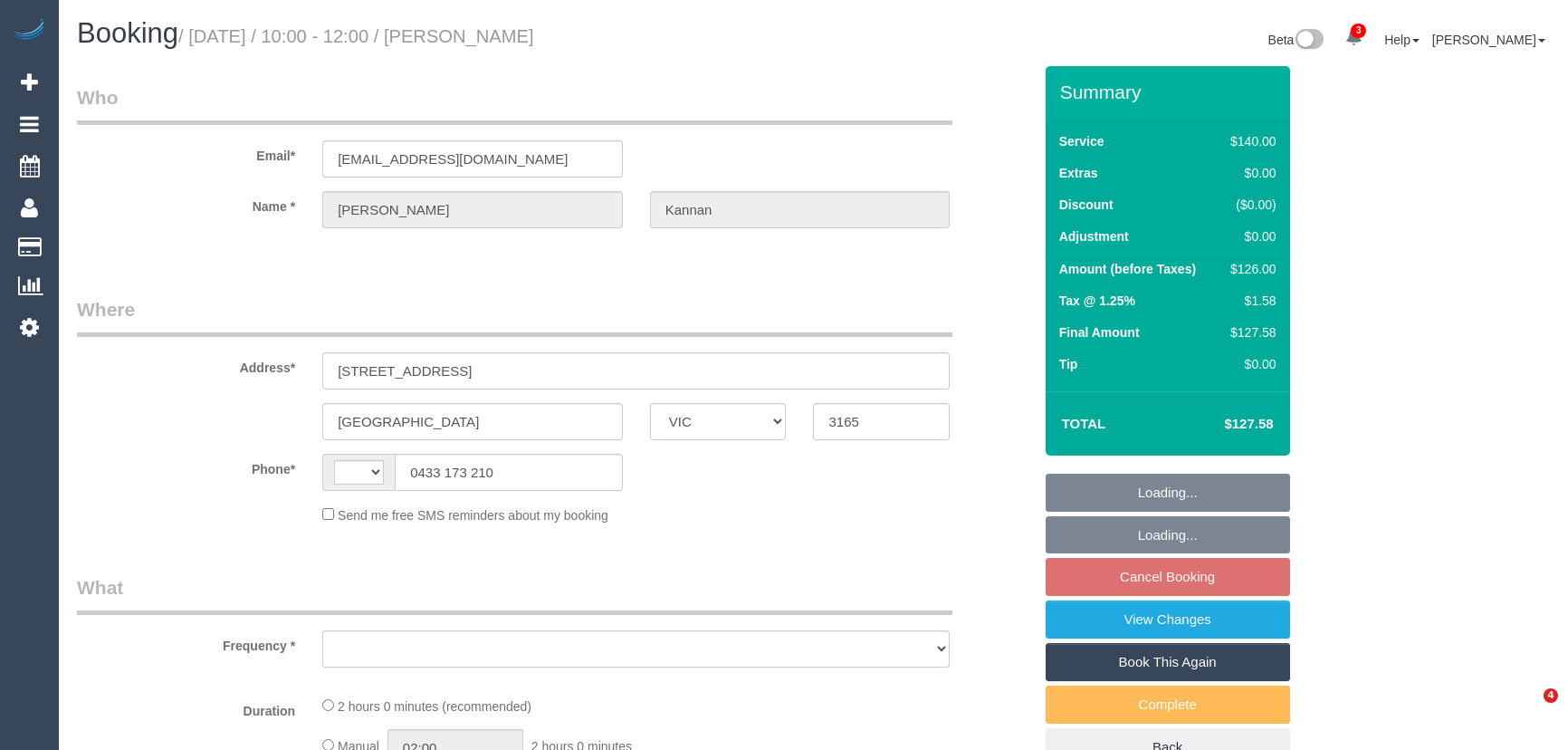
select select "VIC"
select select "string:AU"
select select "object:576"
select select "string:stripe-pm_1NHz8y2GScqysDRVaNaCkNcm"
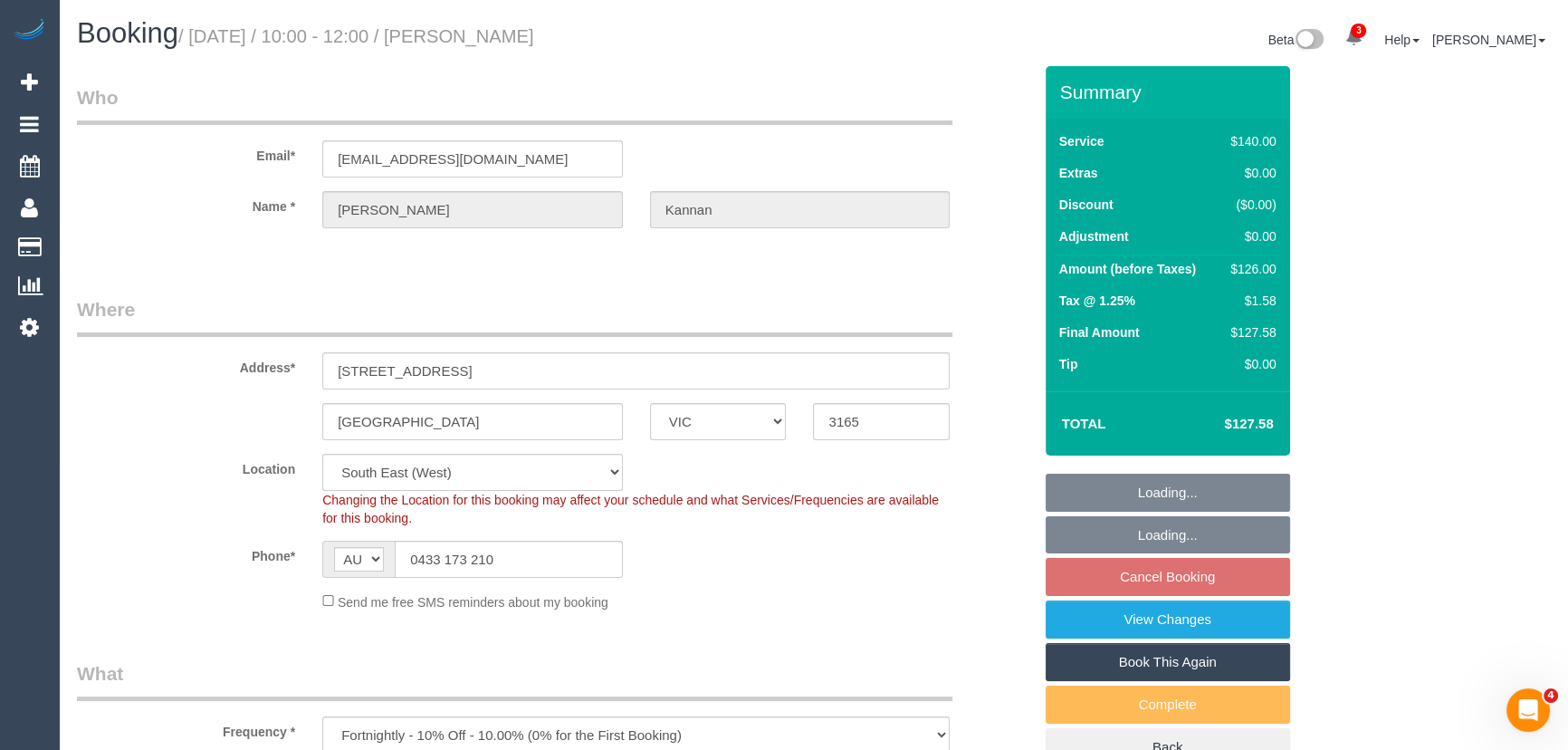
select select "object:747"
select select "number:28"
select select "number:14"
select select "number:18"
select select "number:24"
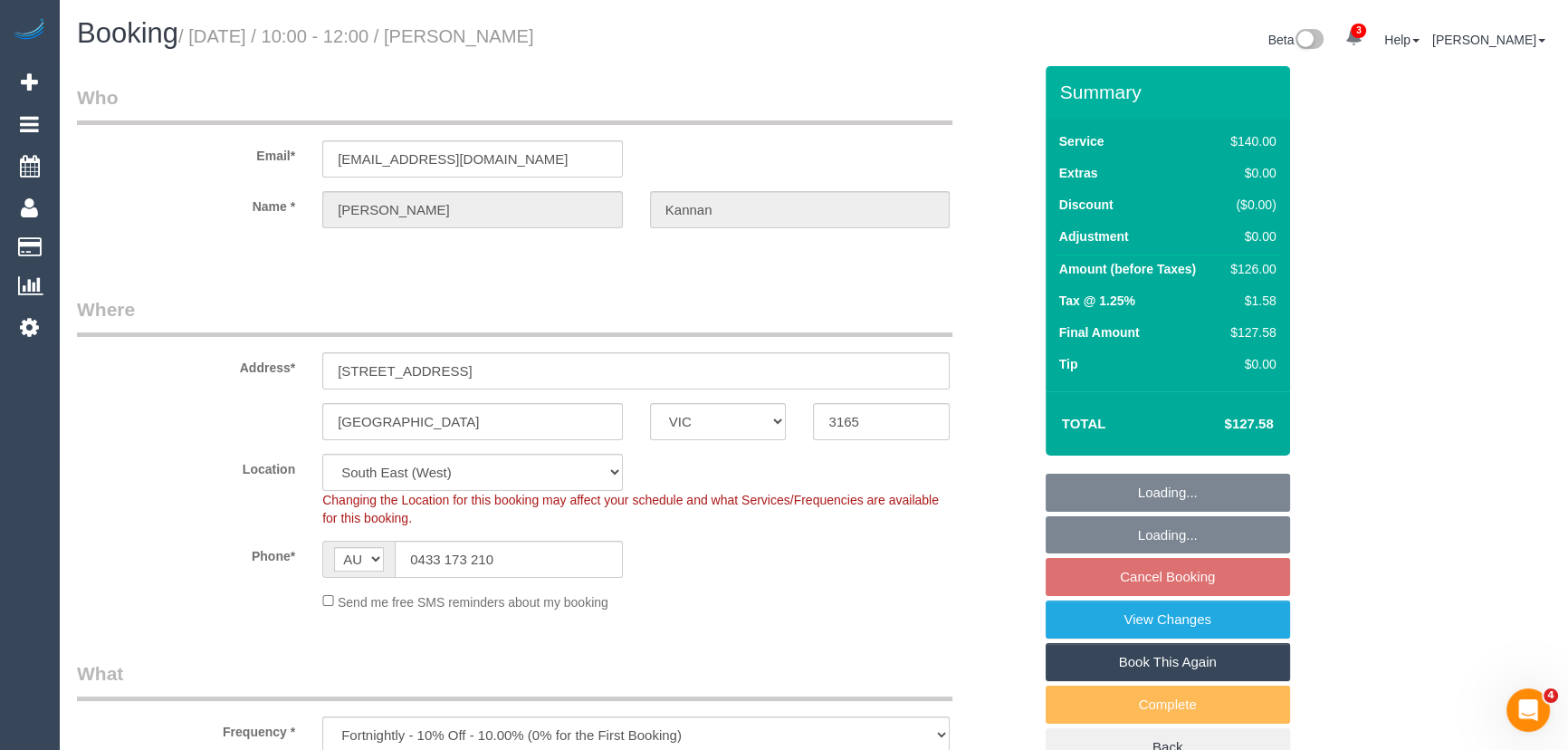
select select "number:35"
select select "number:11"
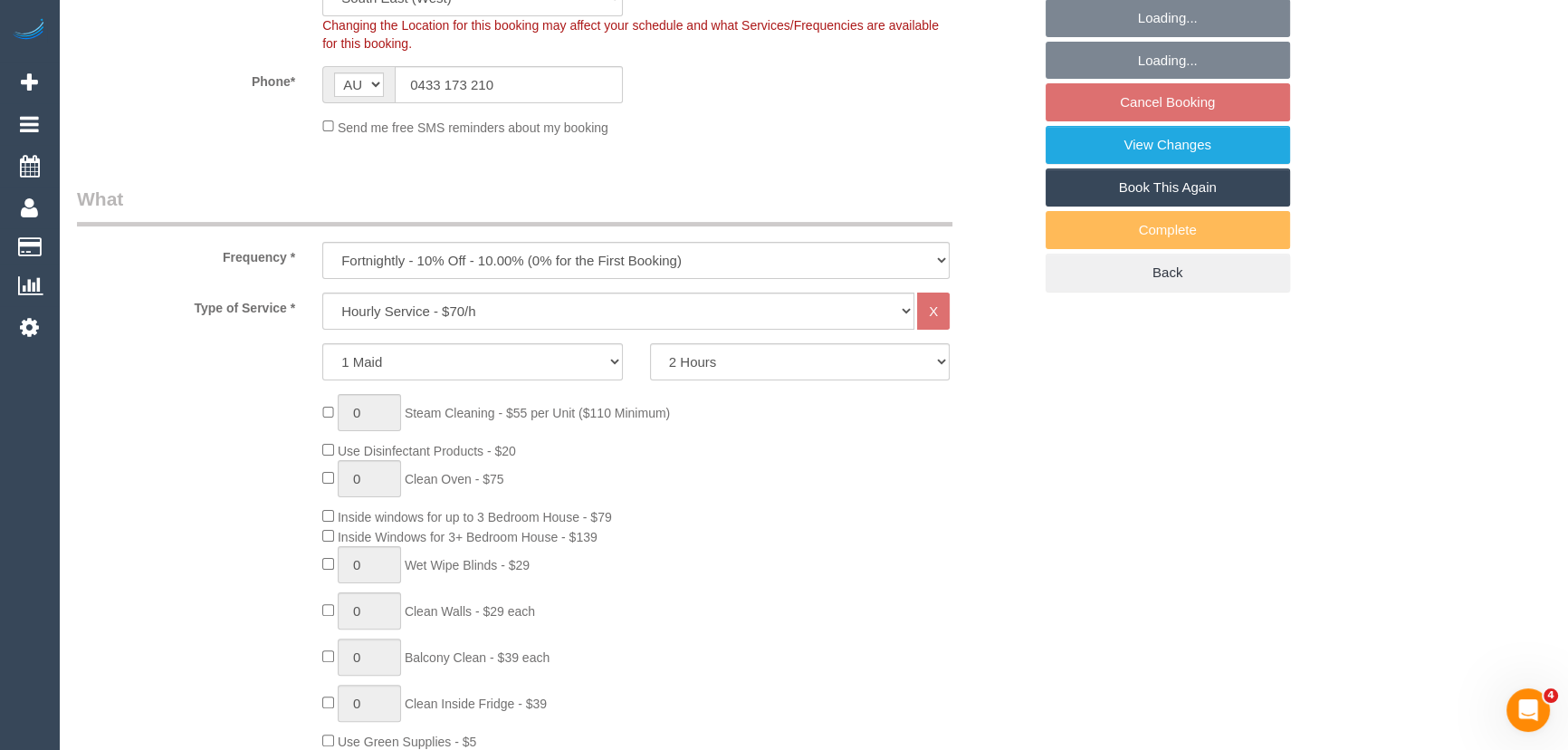
select select "spot1"
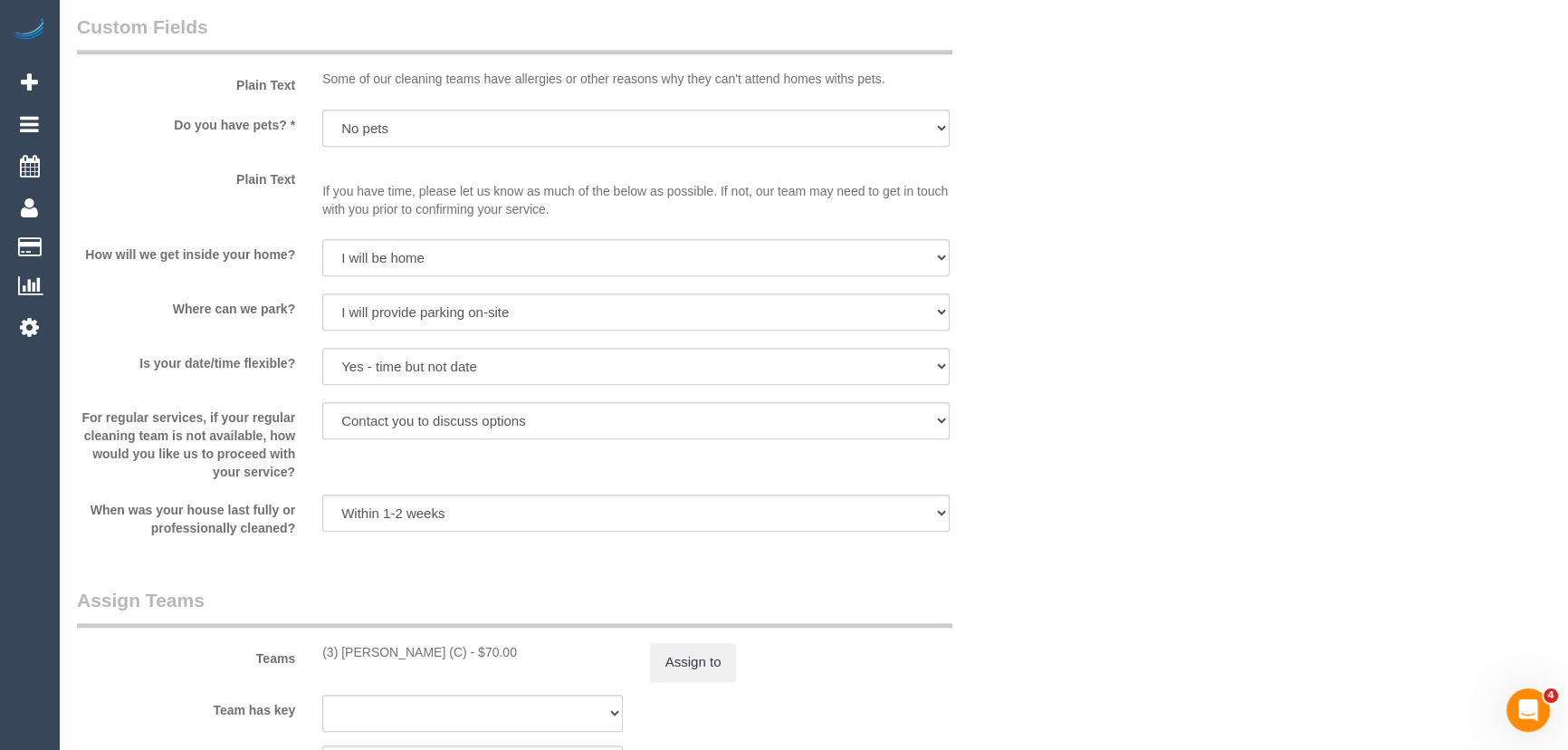
scroll to position [2305, 0]
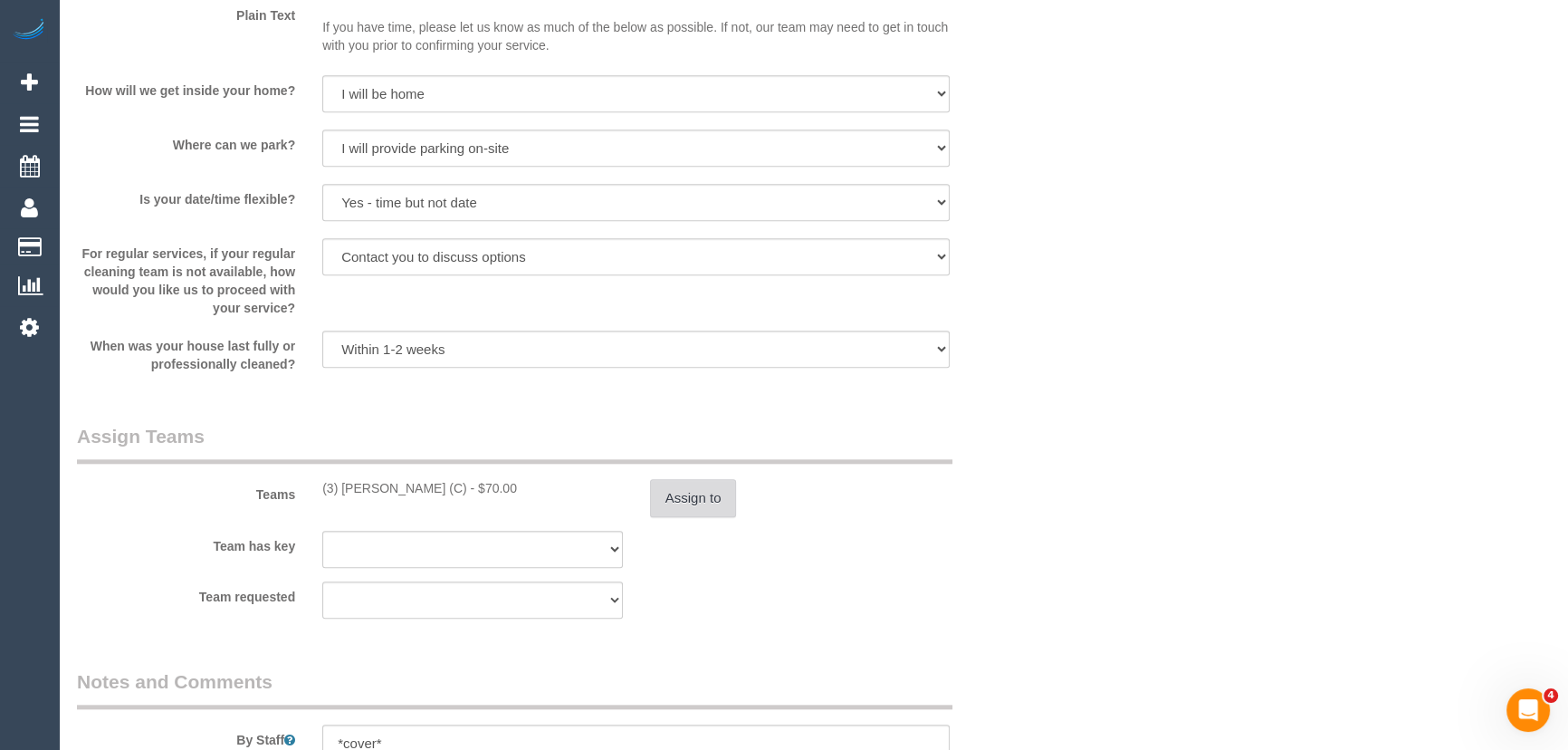
click at [671, 507] on button "Assign to" at bounding box center [693, 498] width 87 height 38
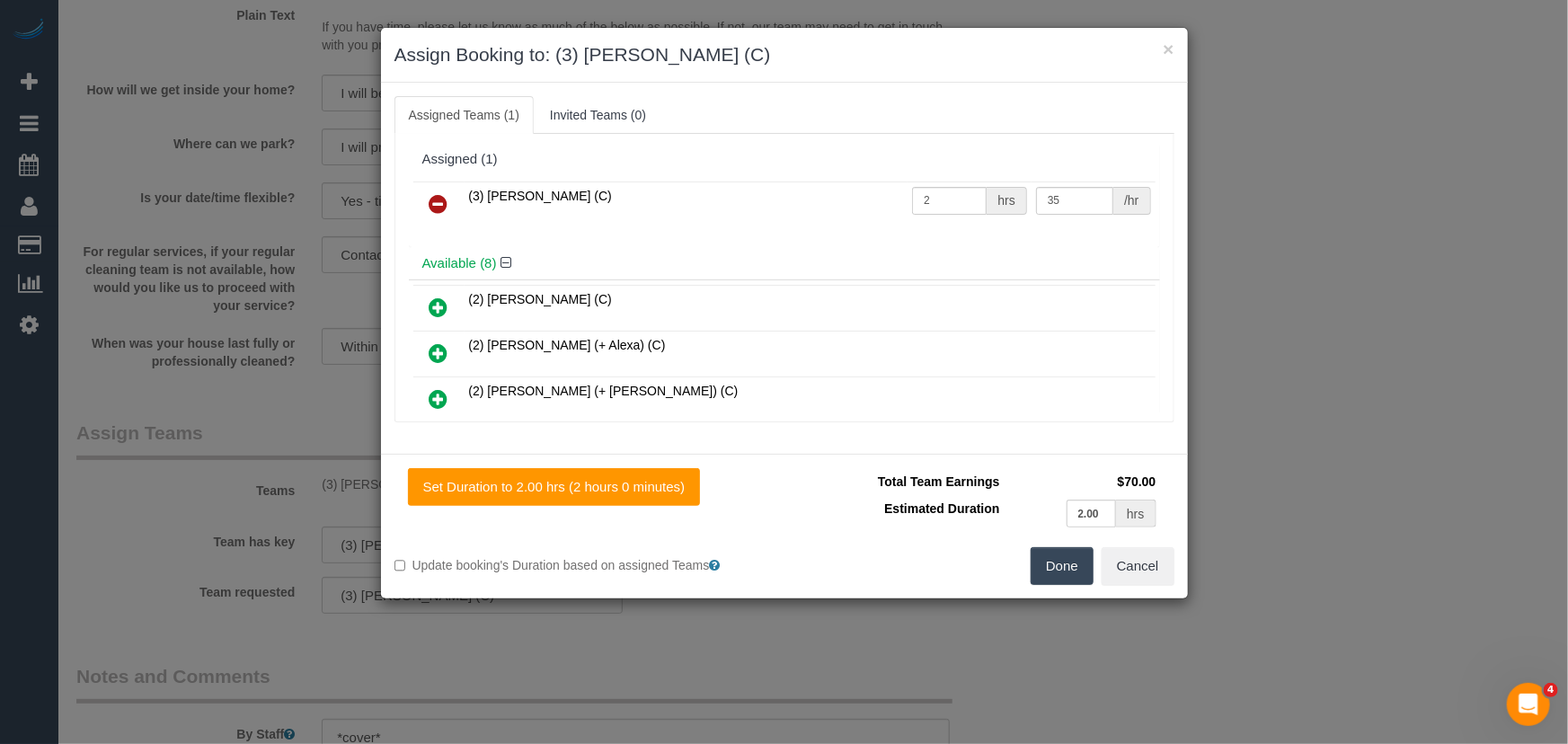
click at [439, 195] on icon at bounding box center [439, 204] width 19 height 22
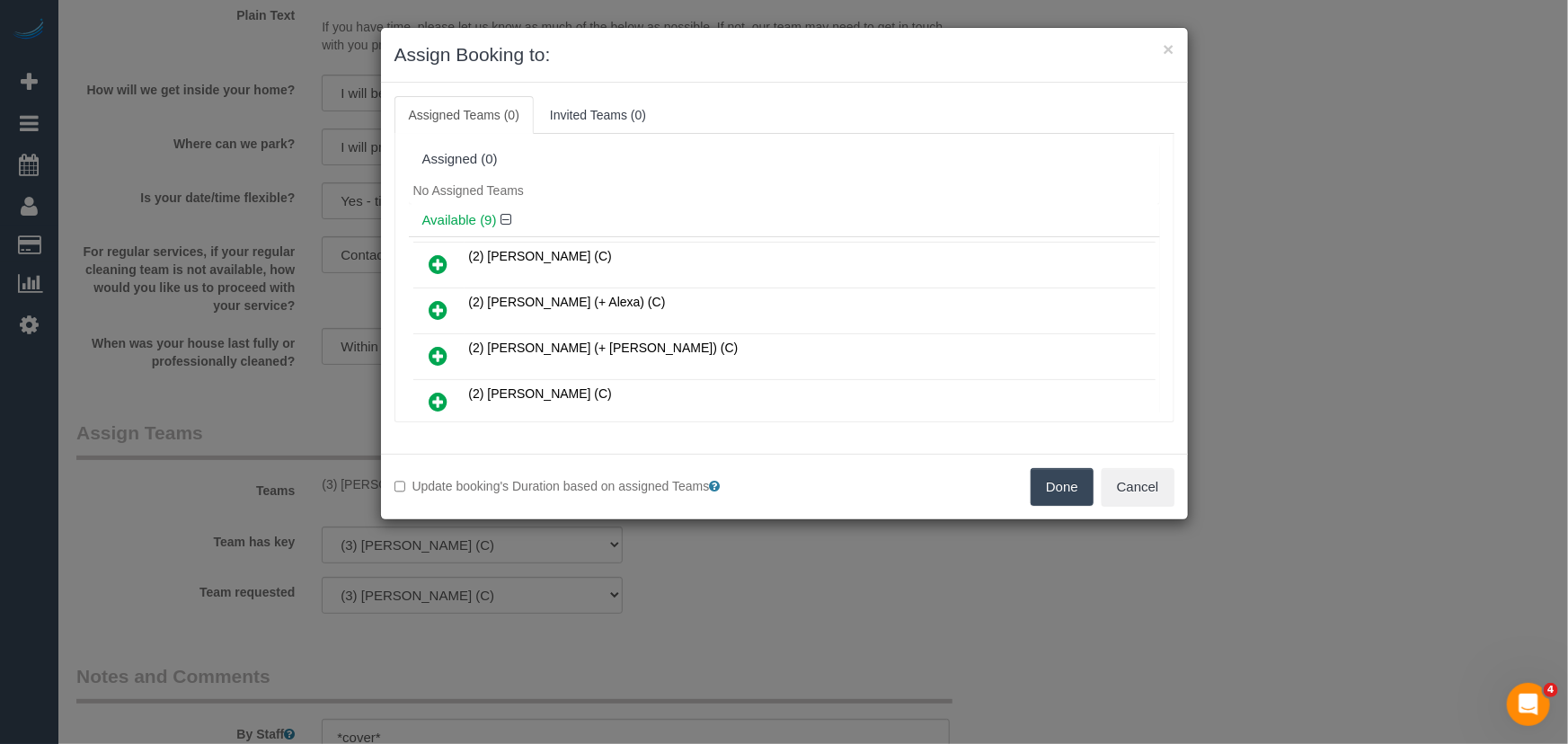
click at [433, 265] on icon at bounding box center [439, 264] width 19 height 22
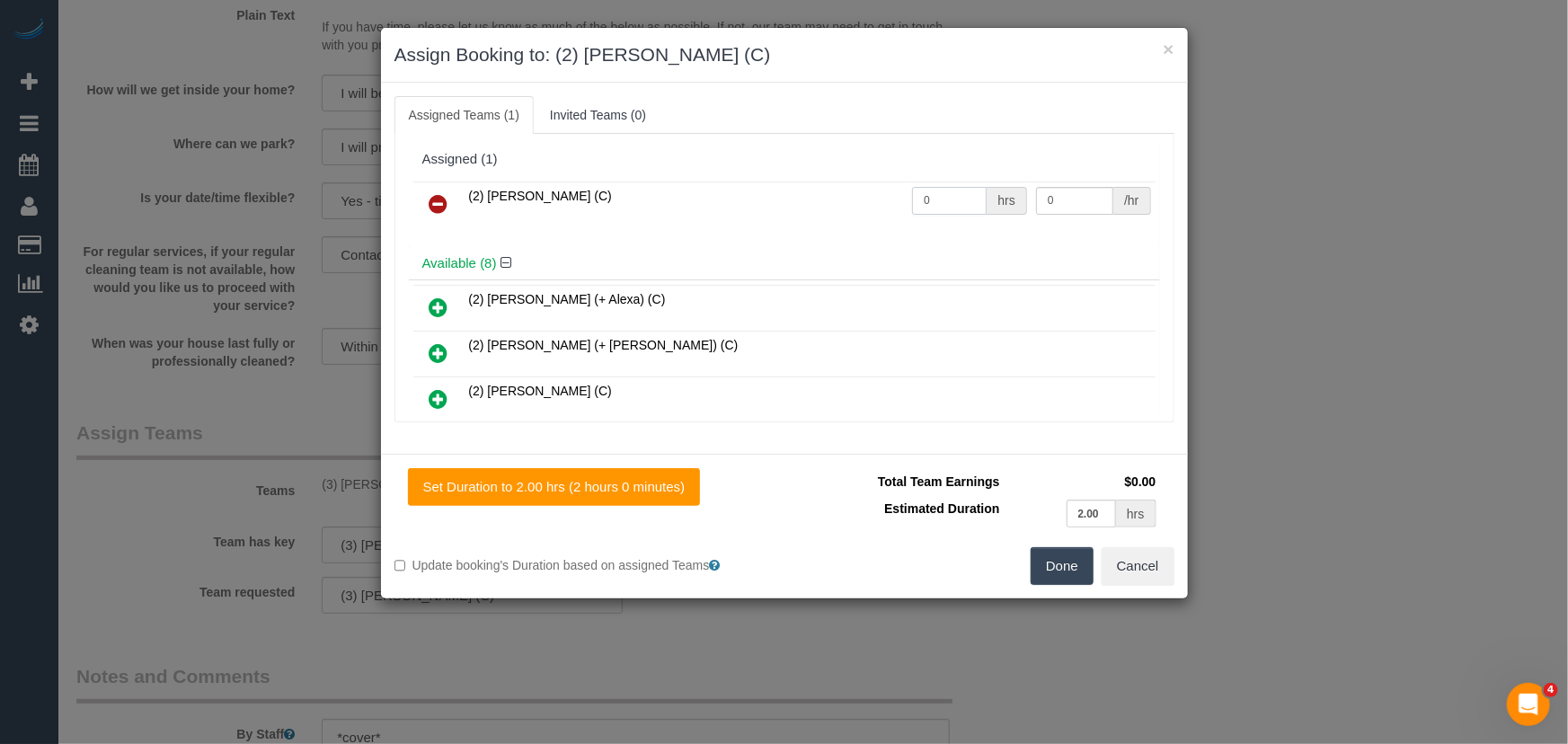
click at [967, 209] on input "0" at bounding box center [949, 200] width 75 height 28
type input "2"
type input "37.5"
click at [1044, 558] on button "Done" at bounding box center [1062, 567] width 63 height 38
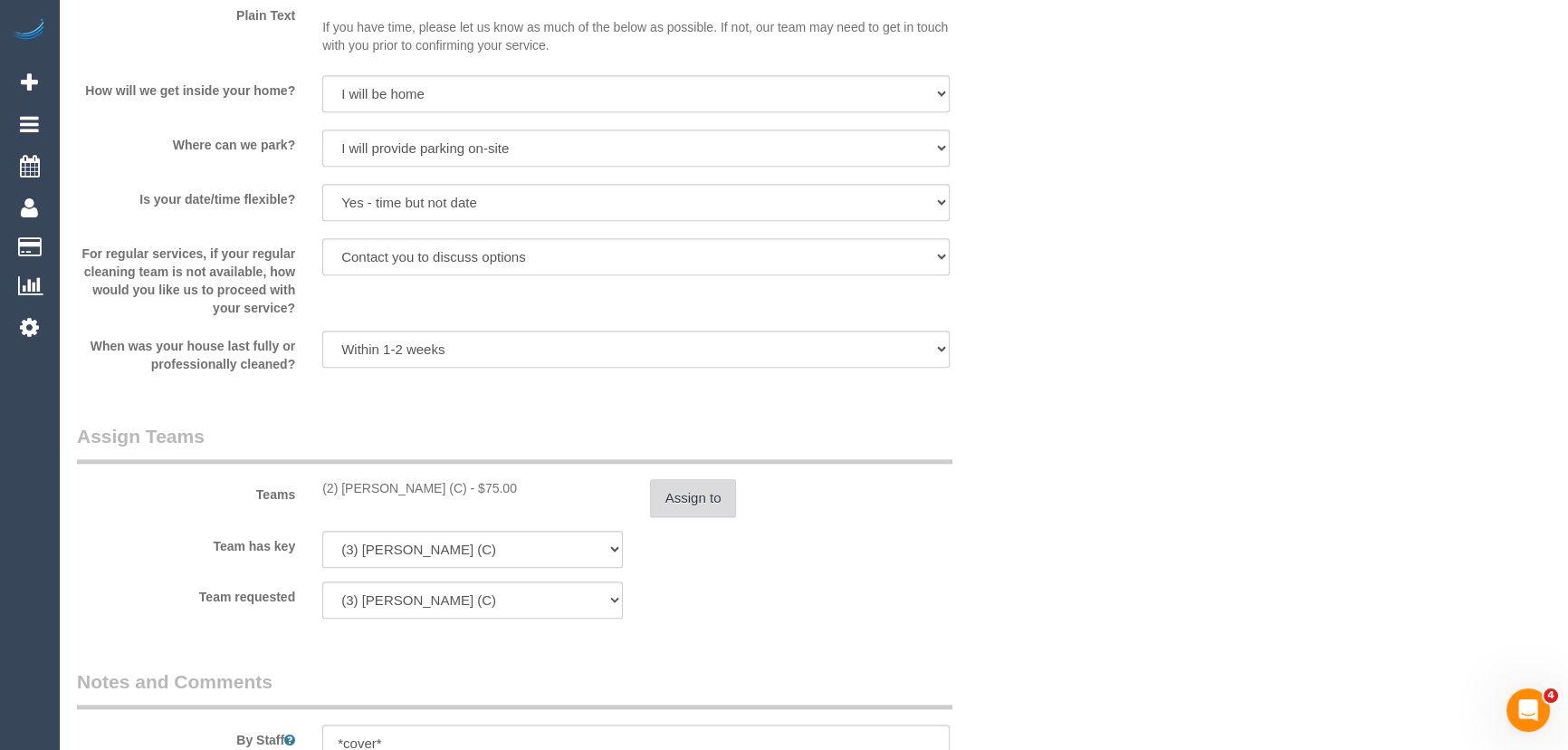
scroll to position [2552, 0]
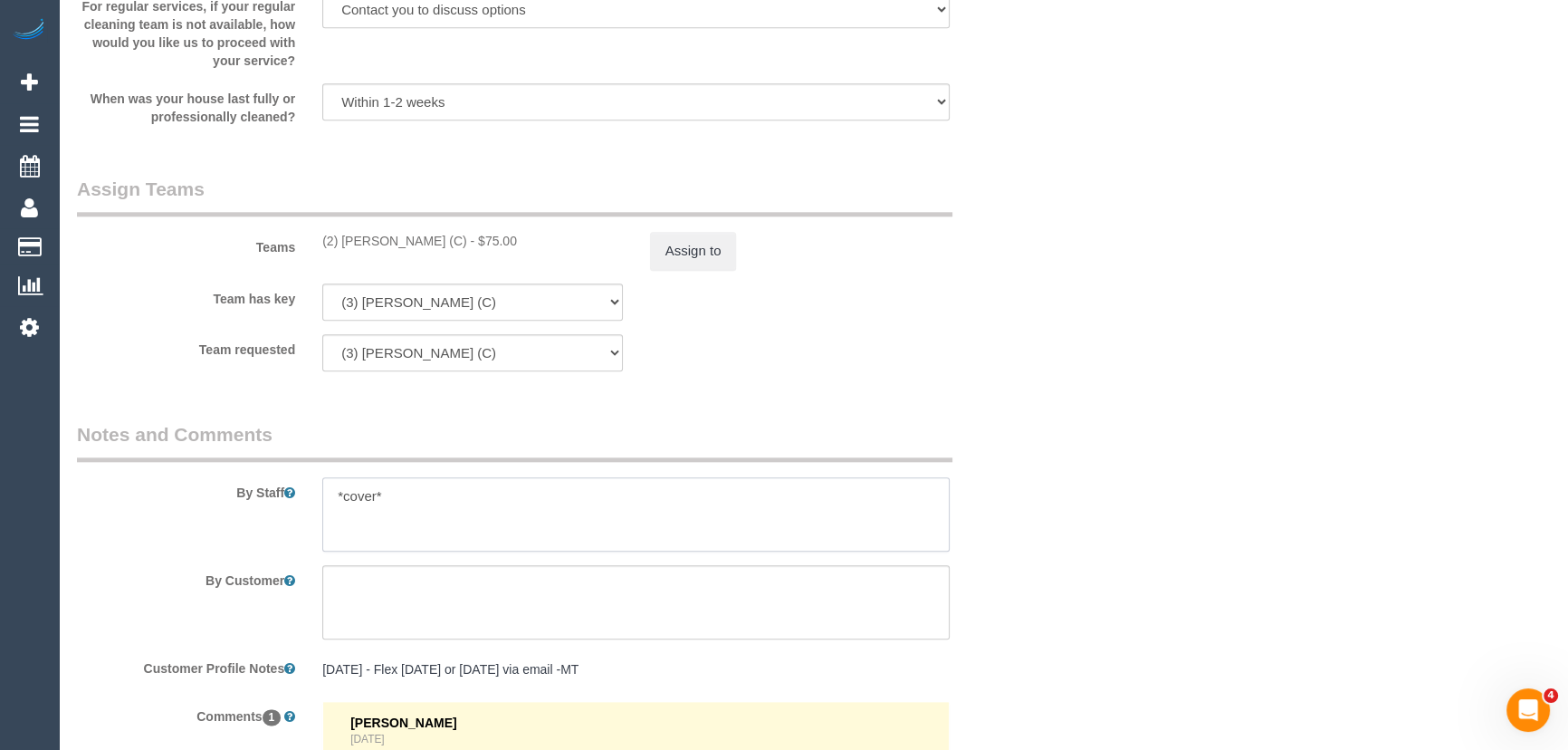
click at [408, 498] on textarea at bounding box center [636, 515] width 627 height 75
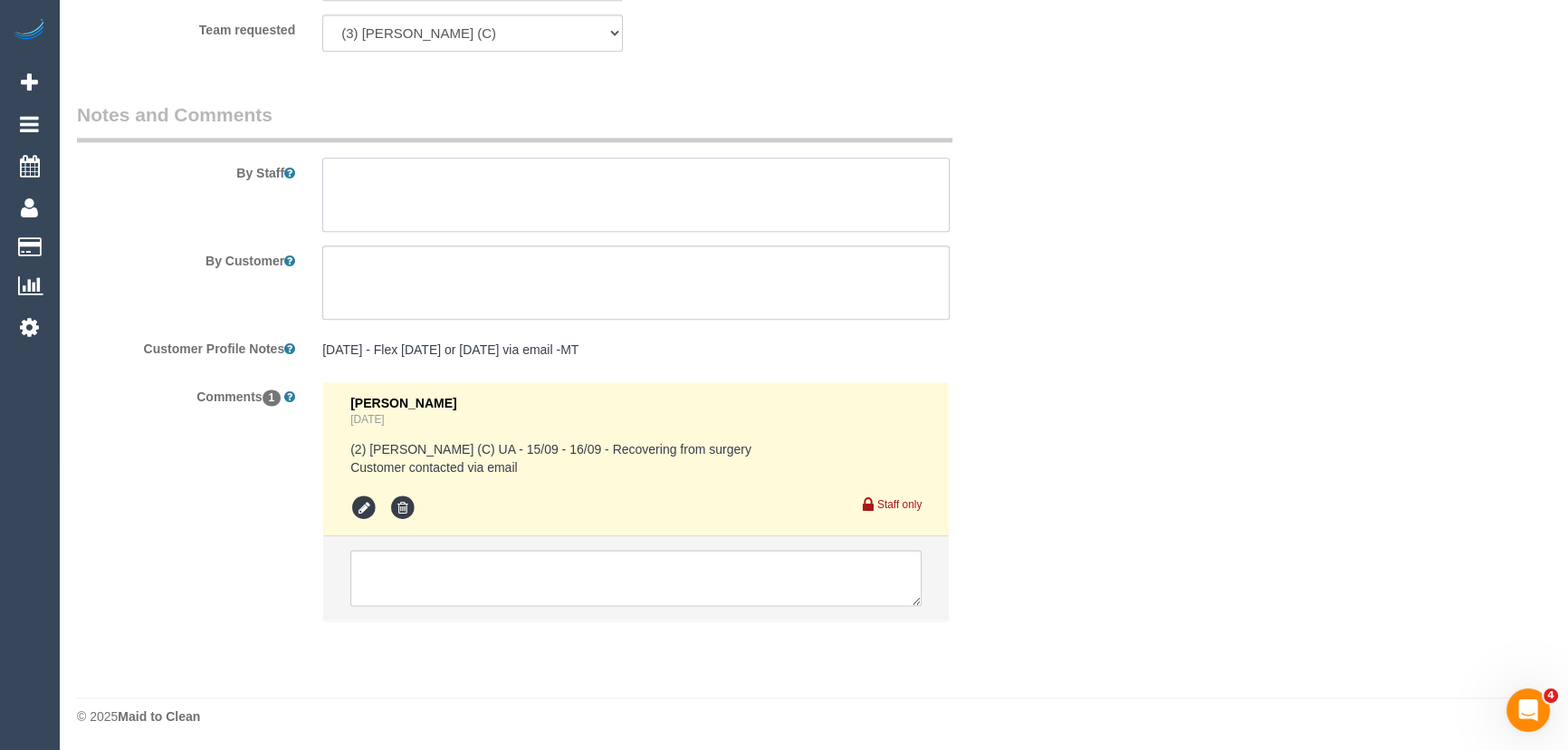
scroll to position [2873, 0]
click at [460, 570] on textarea at bounding box center [635, 577] width 571 height 56
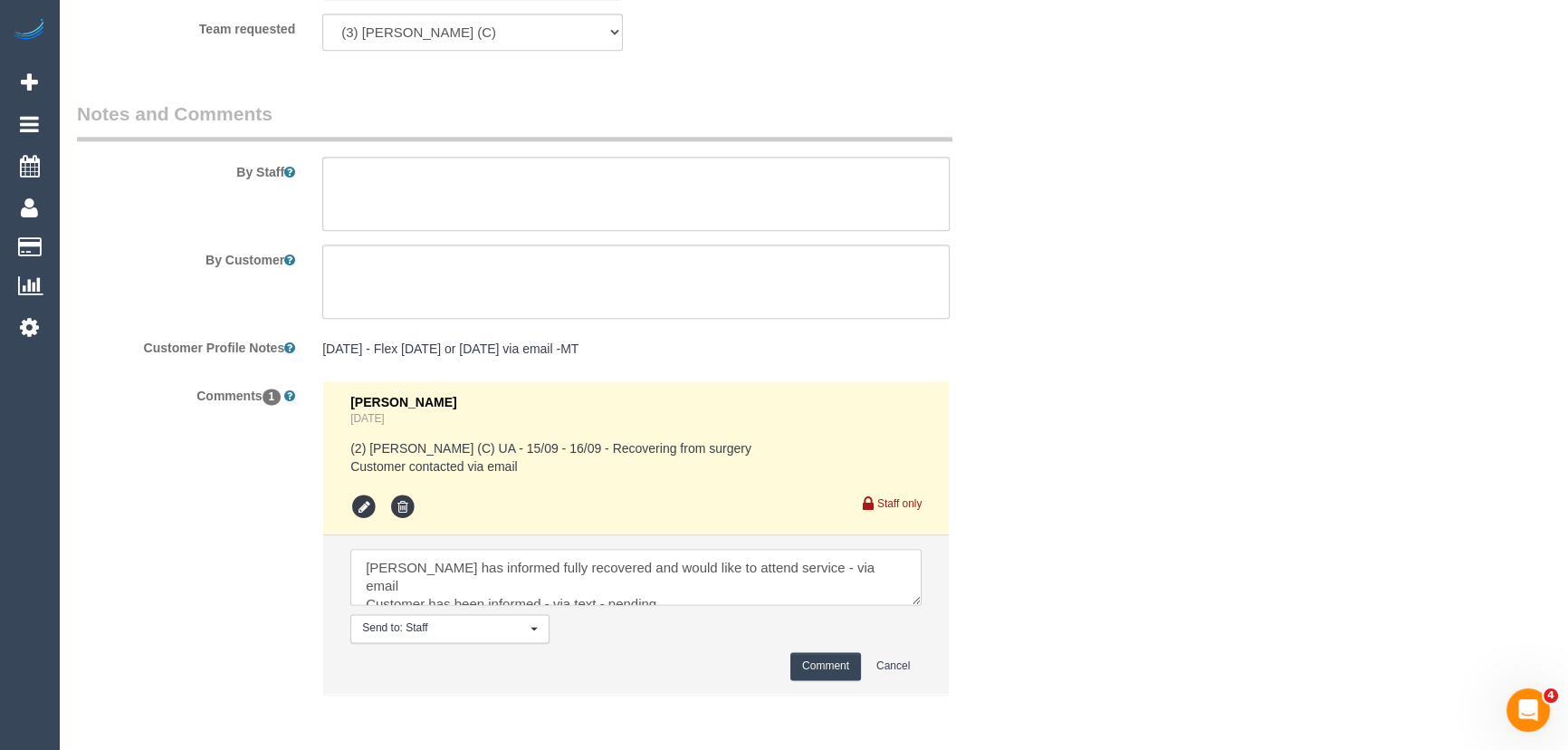
type textarea "Abdul has informed fully recovered and would like to attend service - via email…"
click at [815, 666] on button "Comment" at bounding box center [826, 666] width 71 height 28
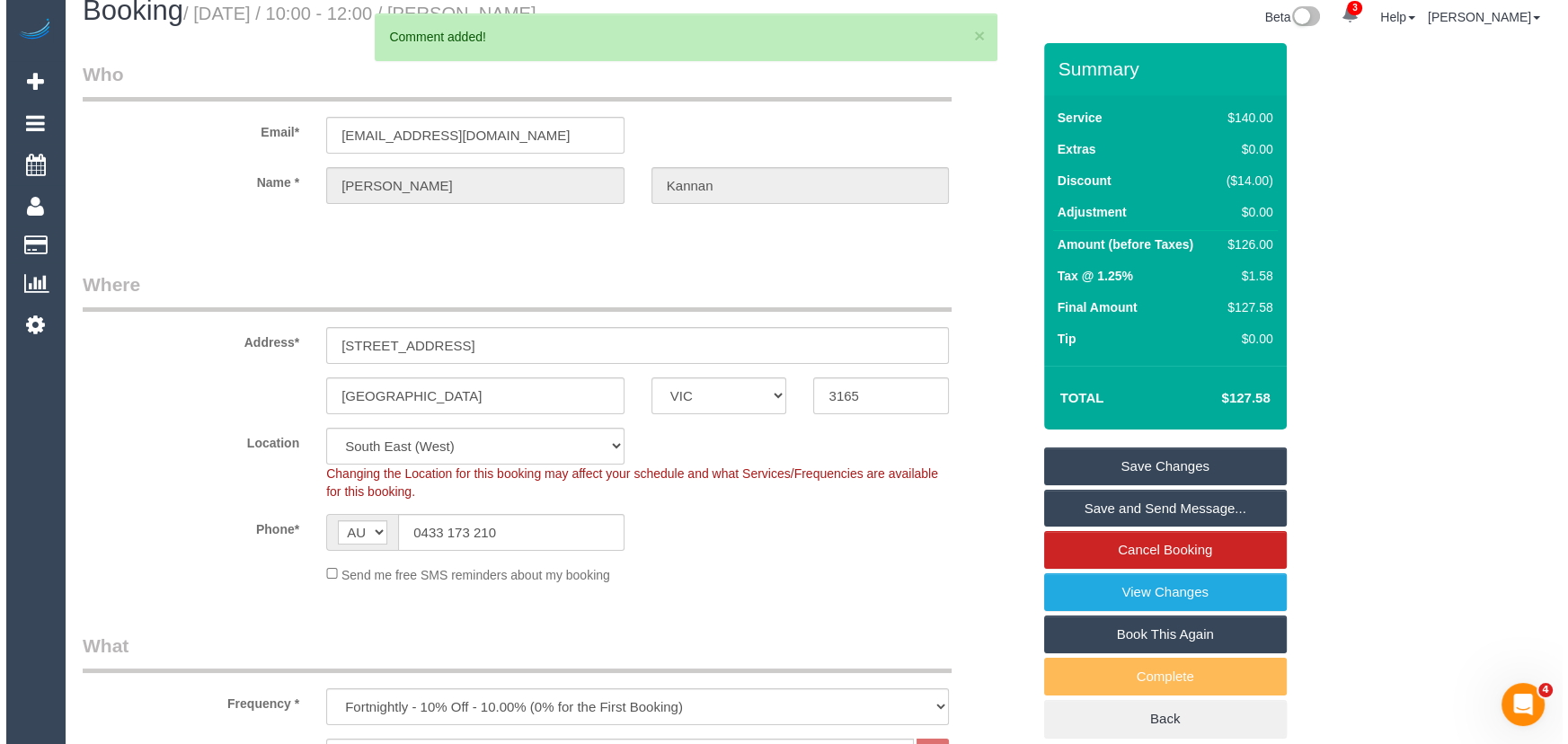
scroll to position [0, 0]
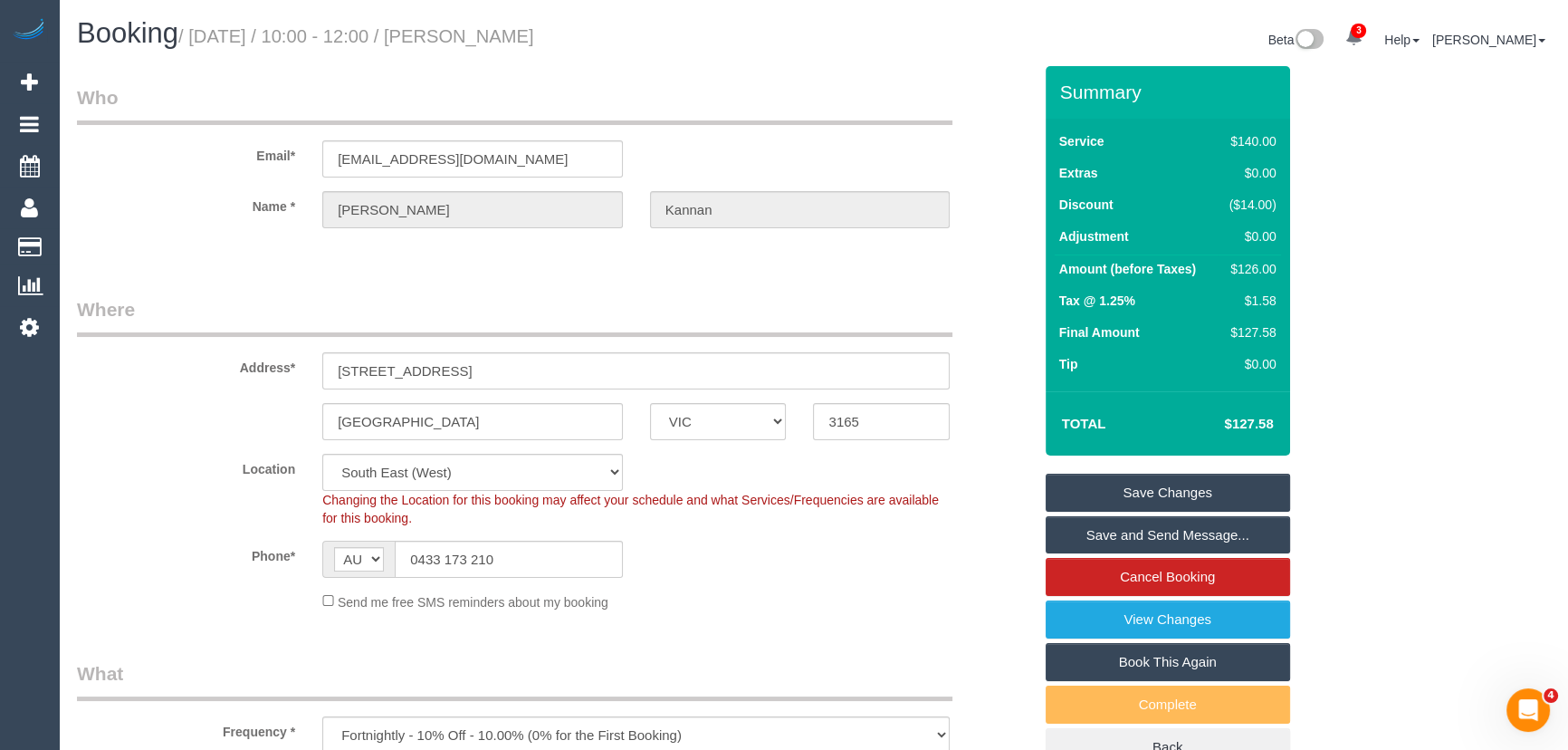
click at [522, 30] on small "/ September 16, 2025 / 10:00 - 12:00 / Sathish Kannan" at bounding box center [357, 35] width 356 height 20
copy small "Sathish Kannan"
click at [1145, 498] on link "Save Changes" at bounding box center [1168, 493] width 245 height 38
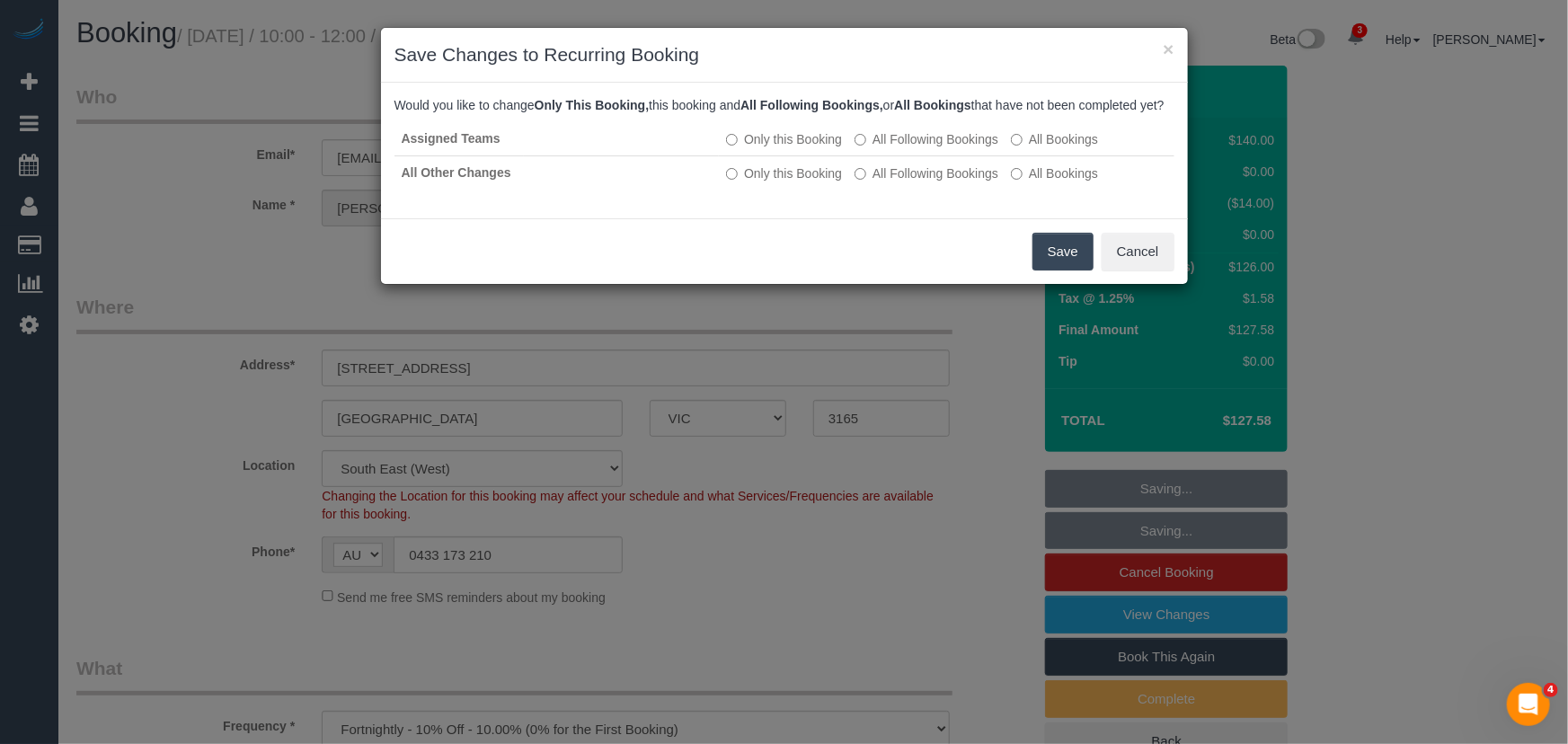
click at [1055, 270] on button "Save" at bounding box center [1063, 251] width 61 height 38
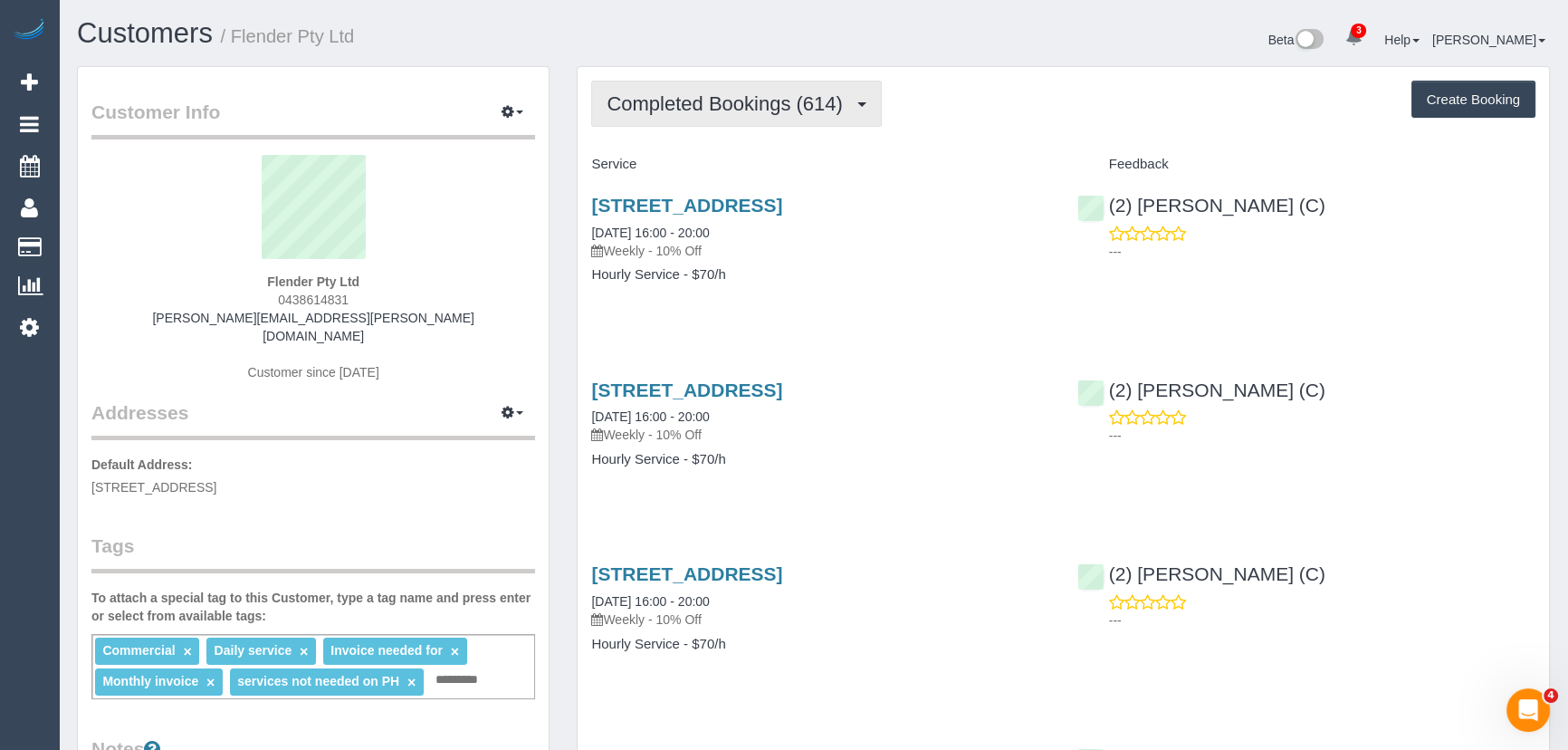
click at [786, 106] on span "Completed Bookings (614)" at bounding box center [729, 104] width 245 height 23
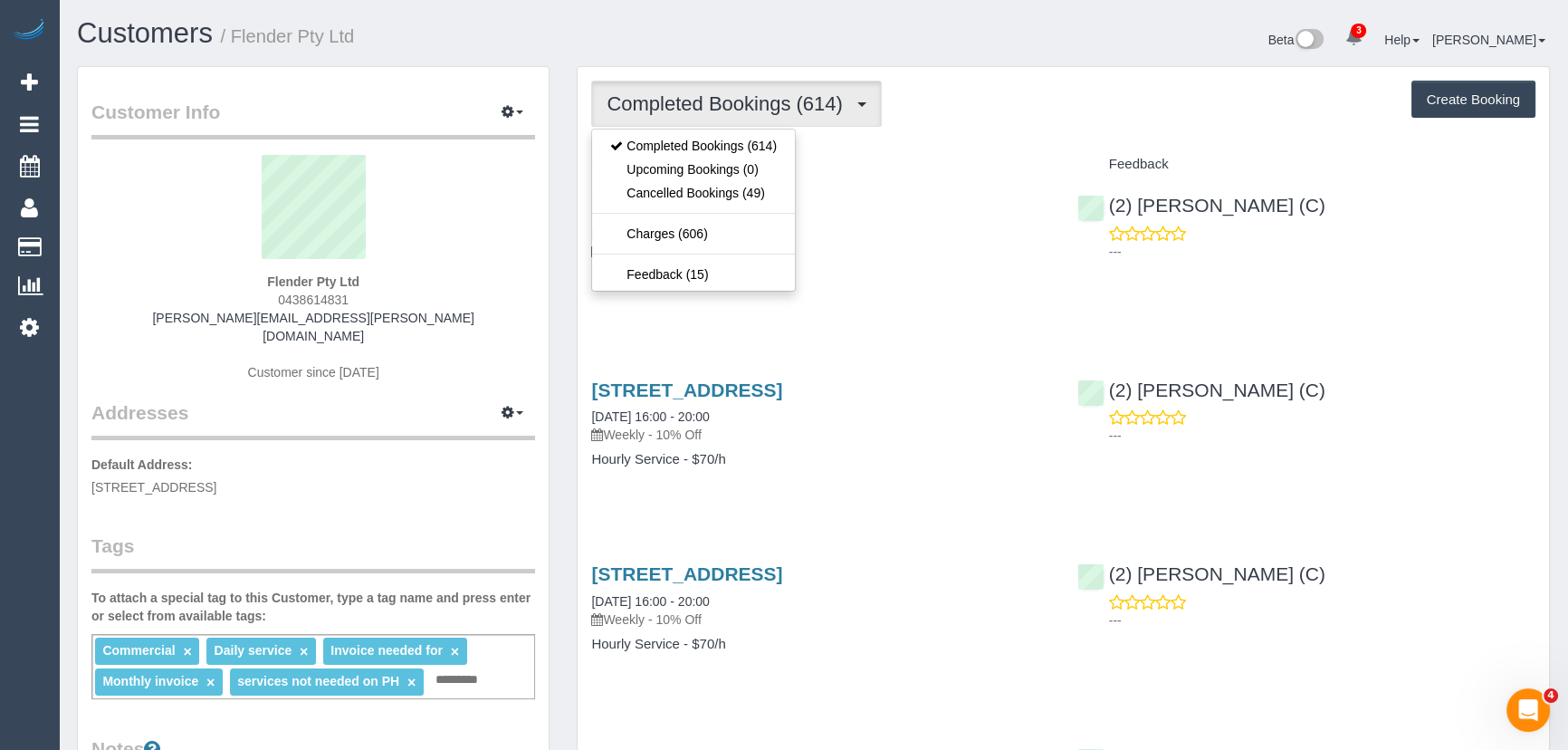
click at [875, 279] on h4 "Hourly Service - $70/h" at bounding box center [819, 275] width 458 height 15
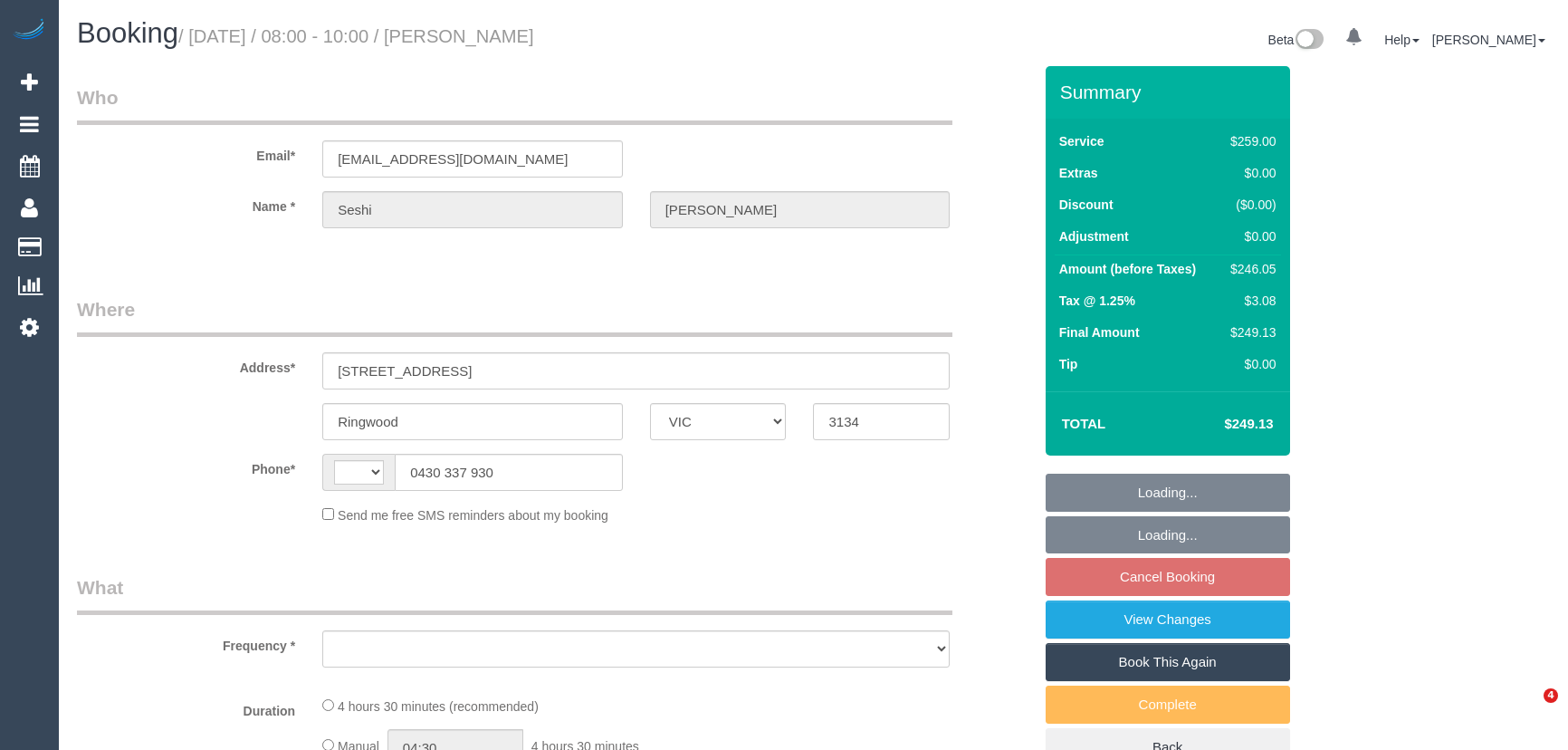
select select "VIC"
select select "string:AU"
select select "object:555"
select select "string:stripe-pm_1NOacj2GScqysDRVCgKmUEQz"
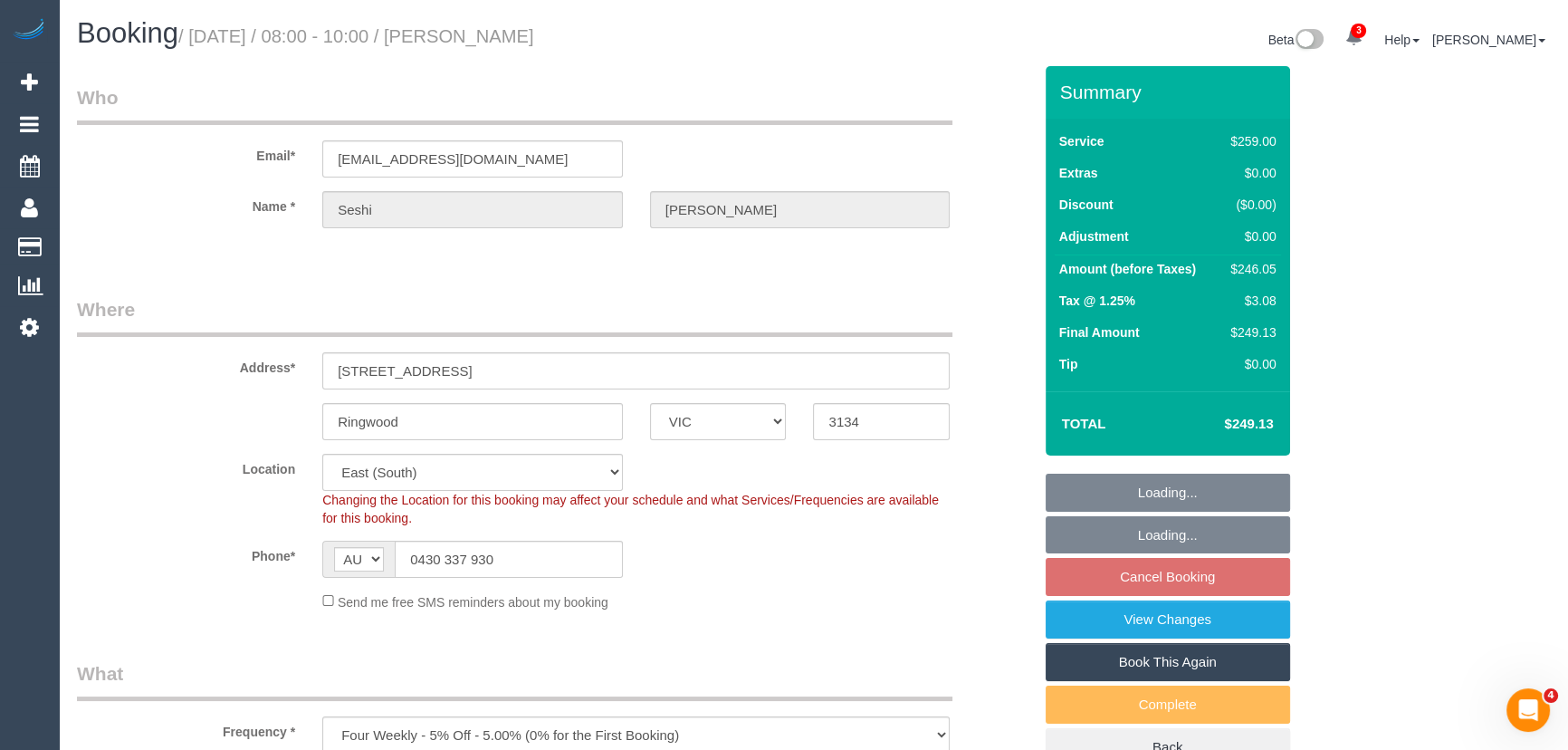
select select "object:804"
select select "number:28"
select select "number:14"
select select "number:18"
select select "number:22"
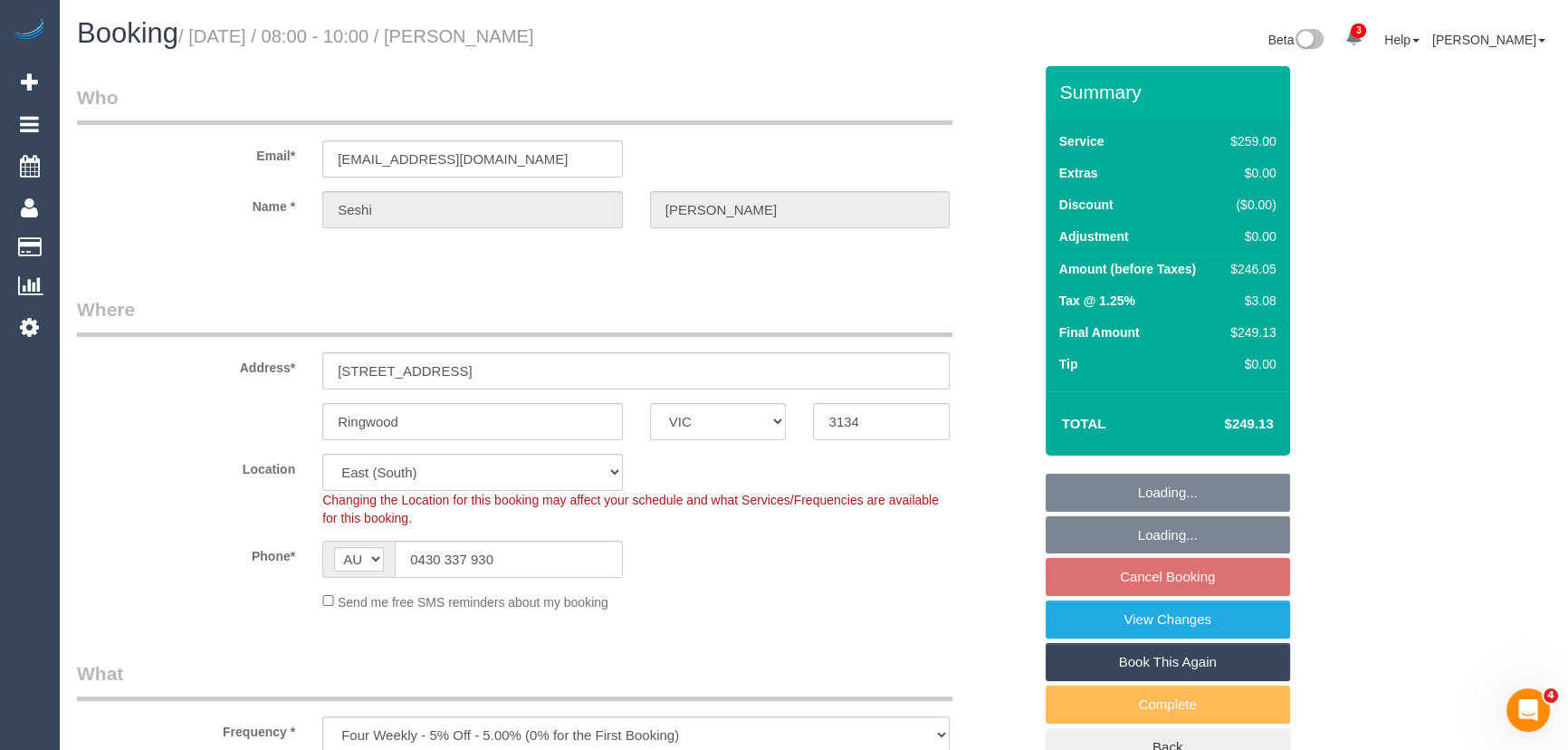
select select "number:34"
select select "number:13"
select select "spot2"
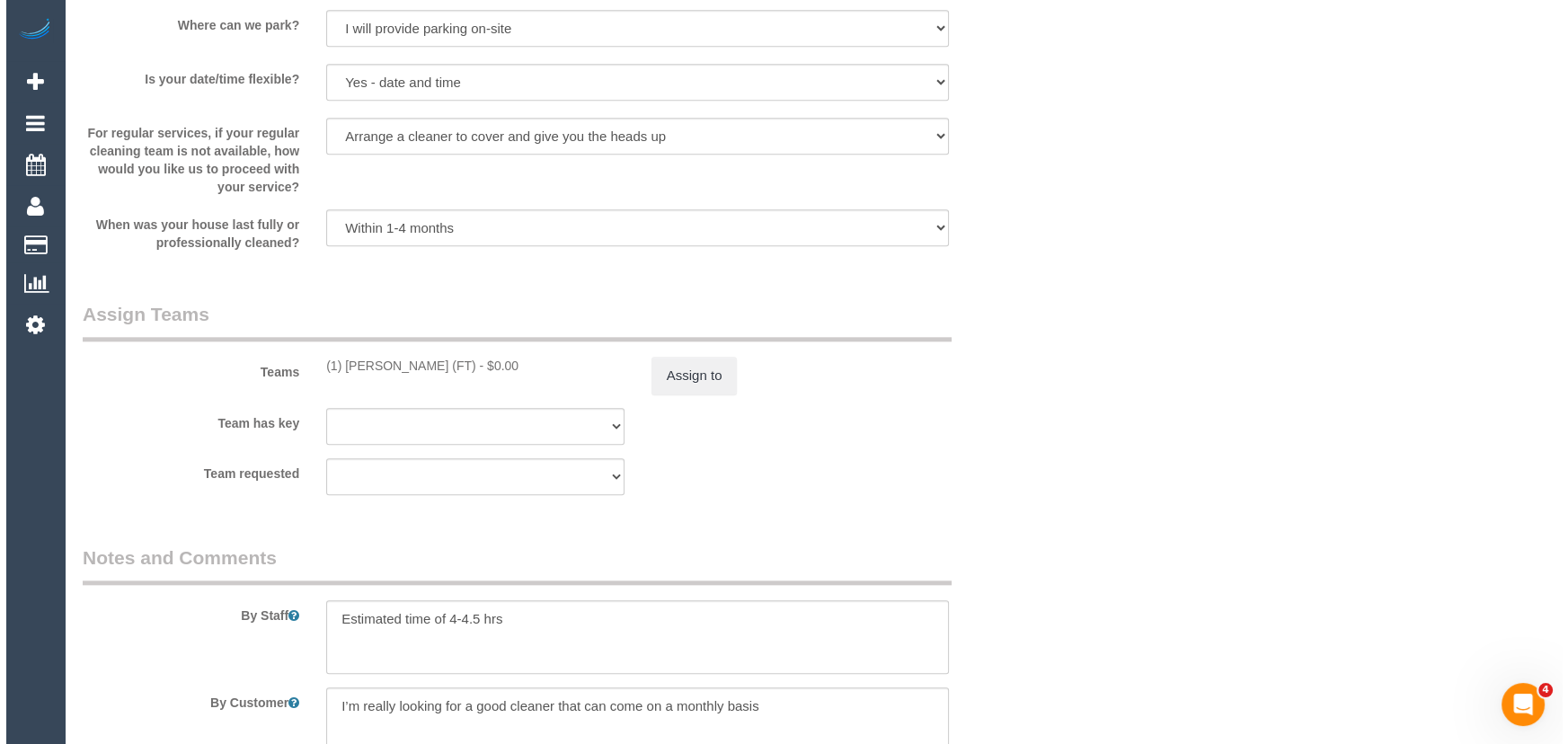
scroll to position [2450, 0]
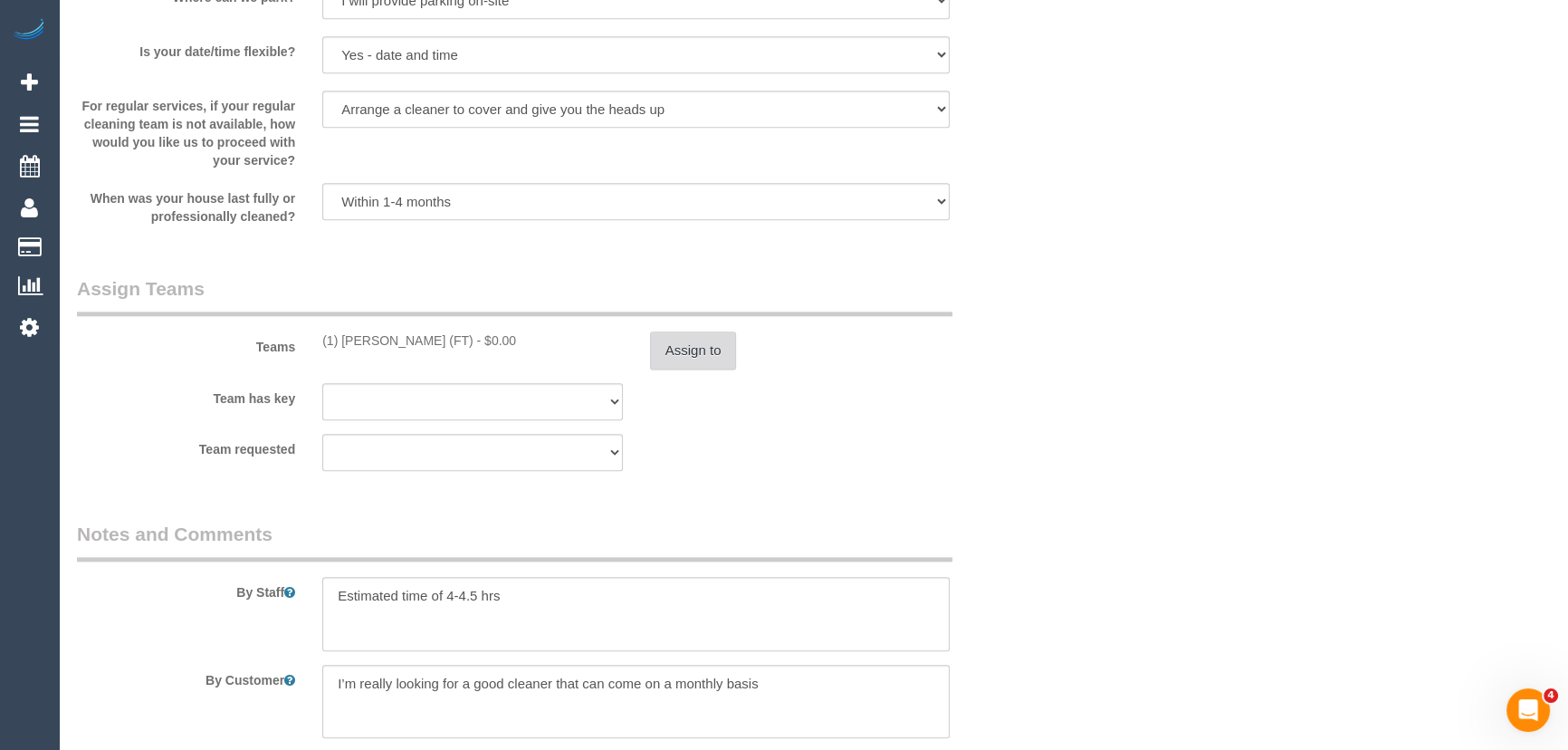
click at [699, 356] on button "Assign to" at bounding box center [693, 351] width 87 height 38
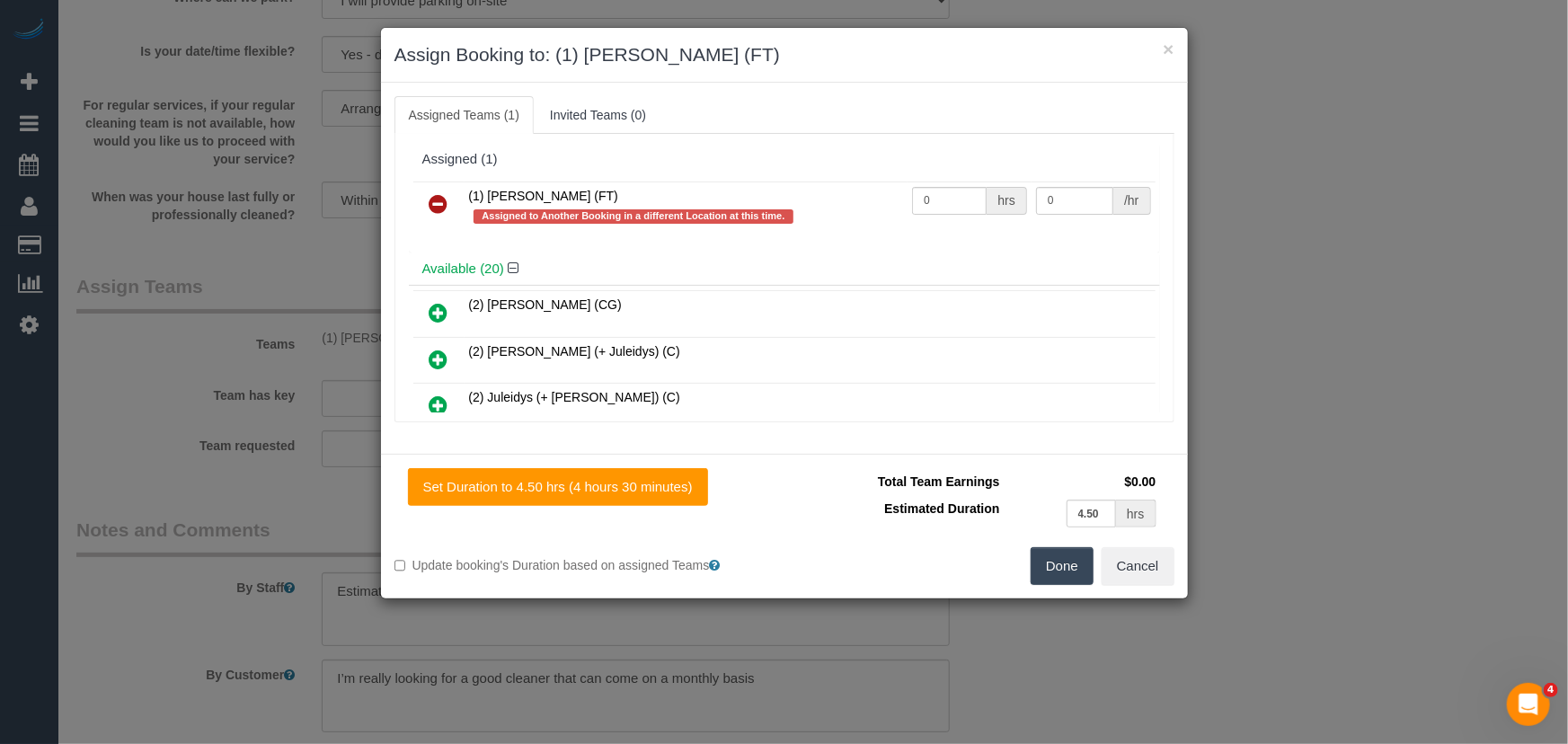
click at [431, 206] on icon at bounding box center [439, 204] width 19 height 22
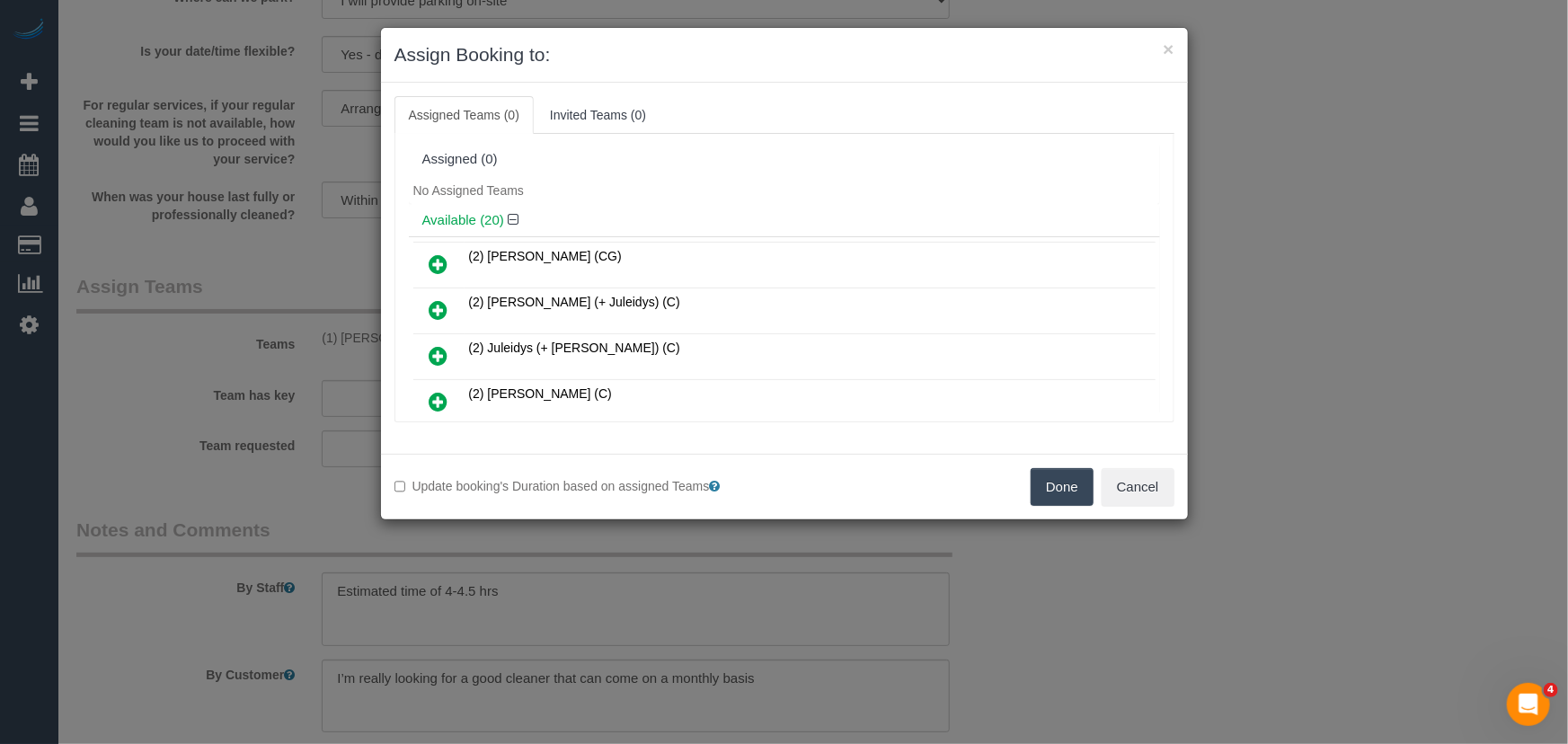
scroll to position [338, 0]
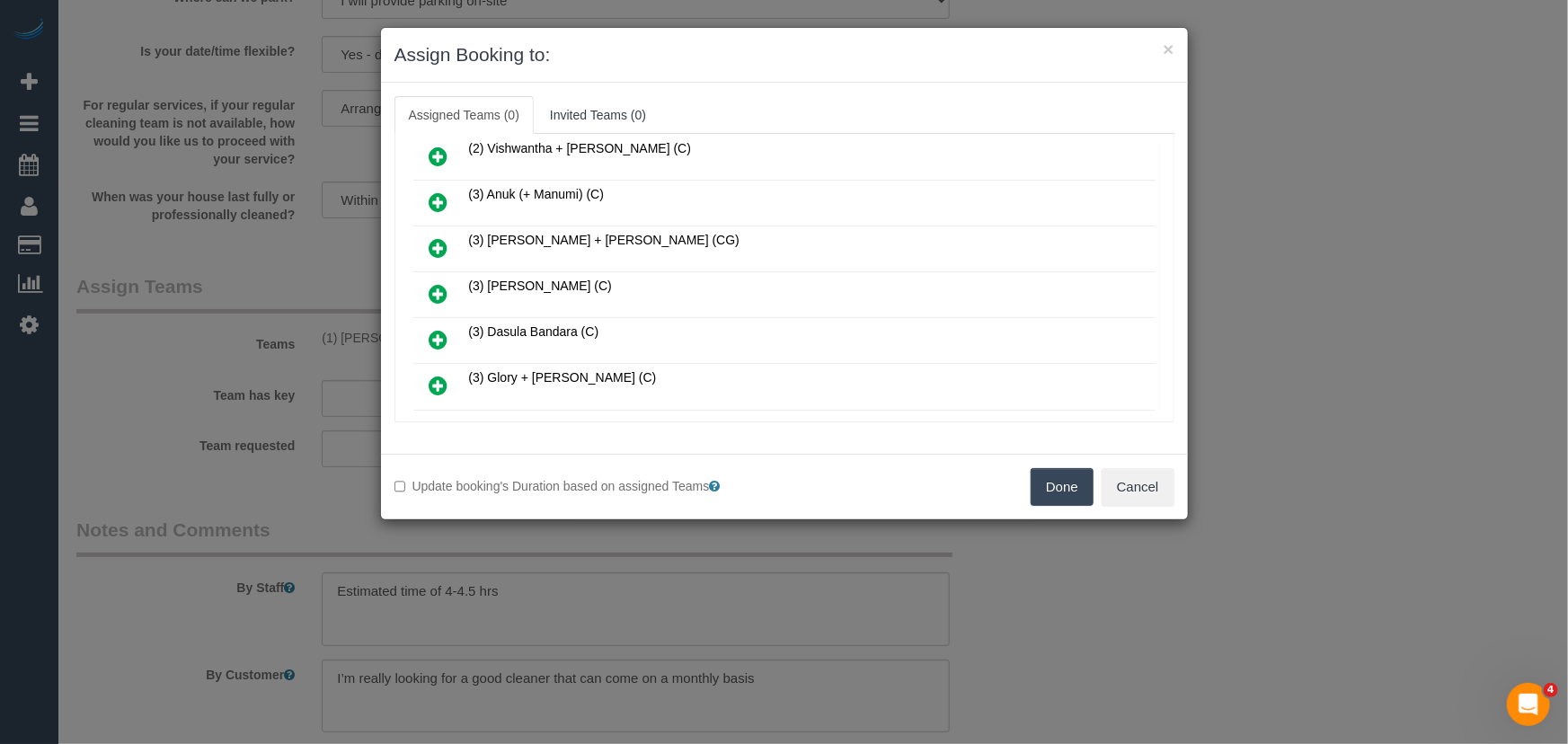
click at [439, 288] on icon at bounding box center [439, 293] width 19 height 22
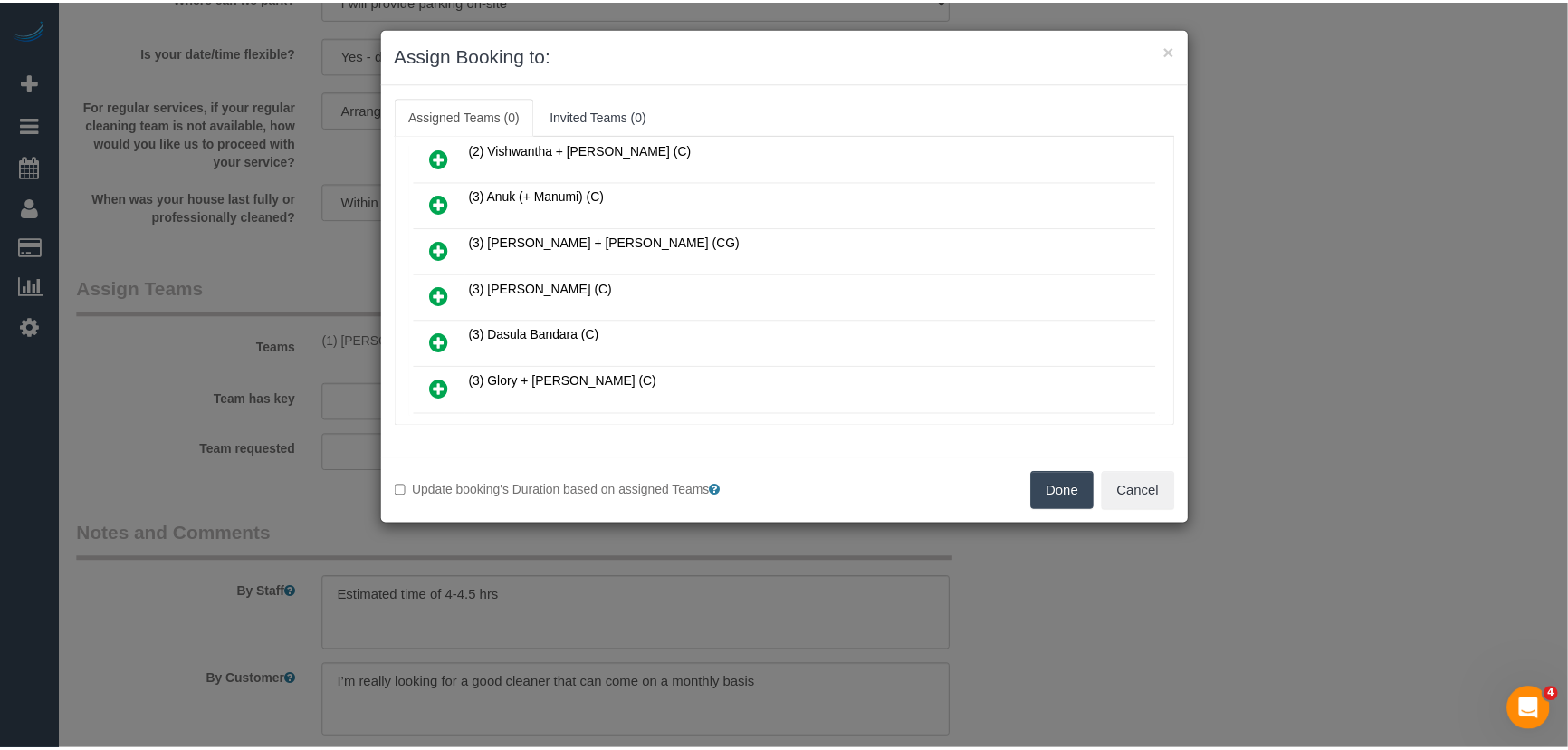
scroll to position [383, 0]
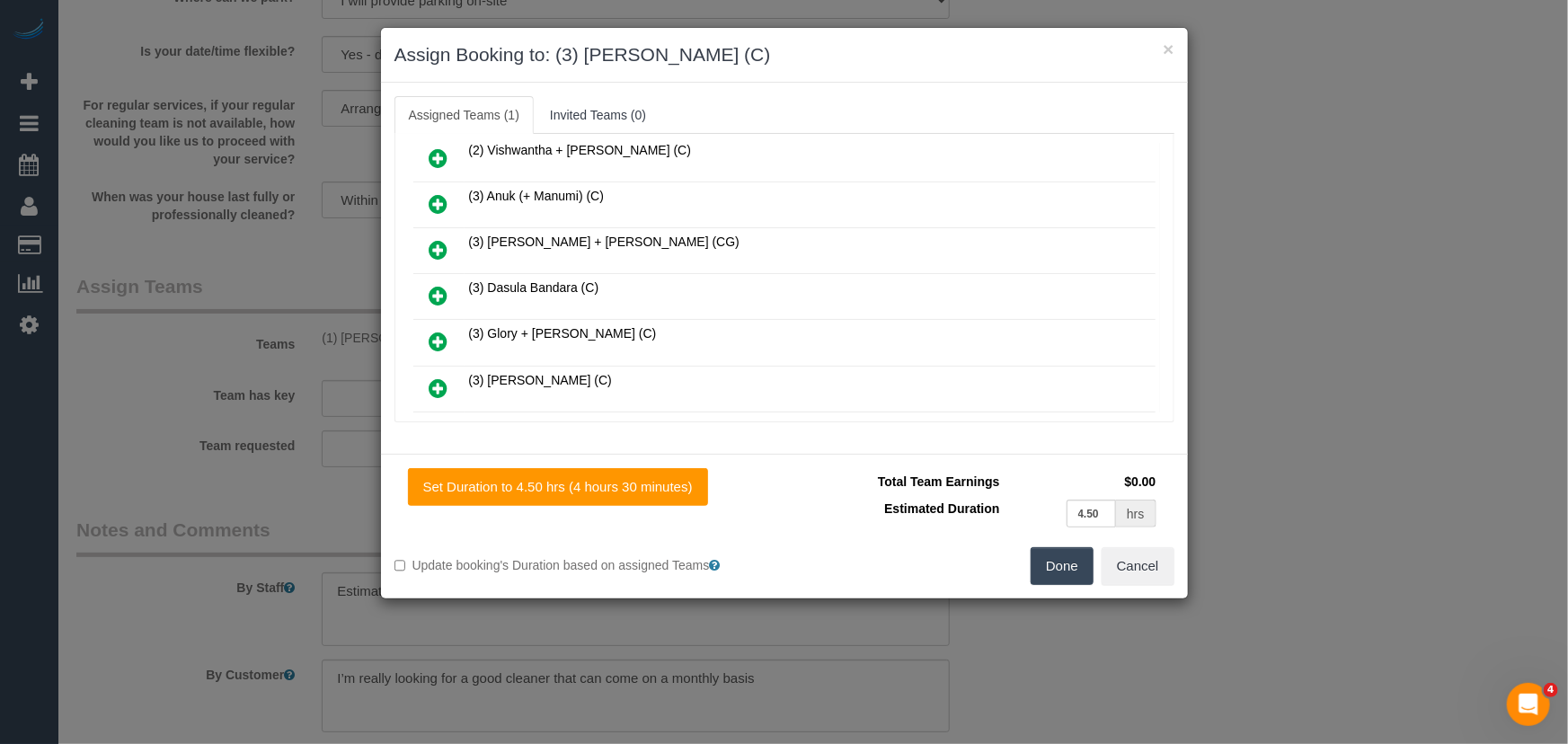
click at [1060, 570] on button "Done" at bounding box center [1062, 567] width 63 height 38
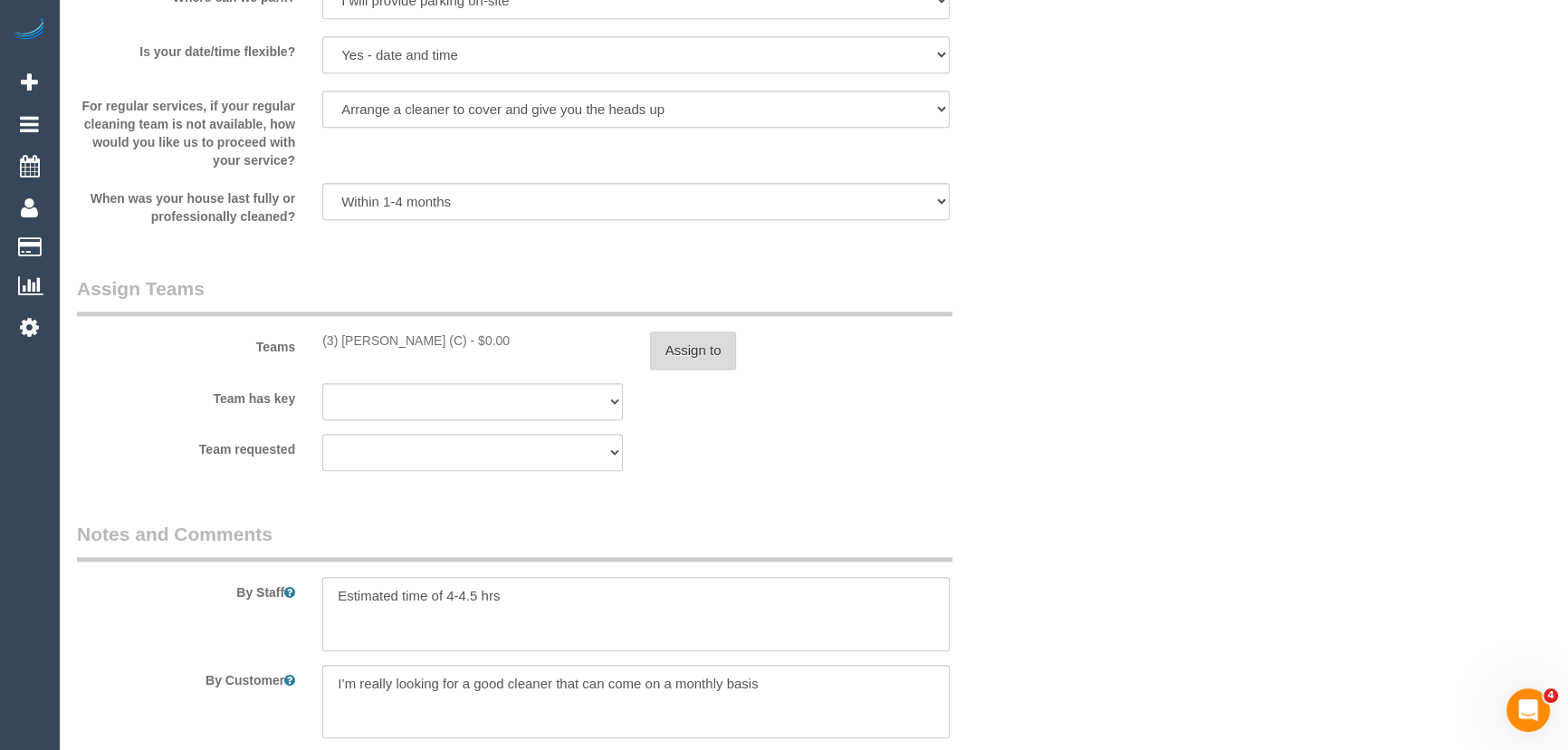
click at [691, 349] on button "Assign to" at bounding box center [693, 351] width 87 height 38
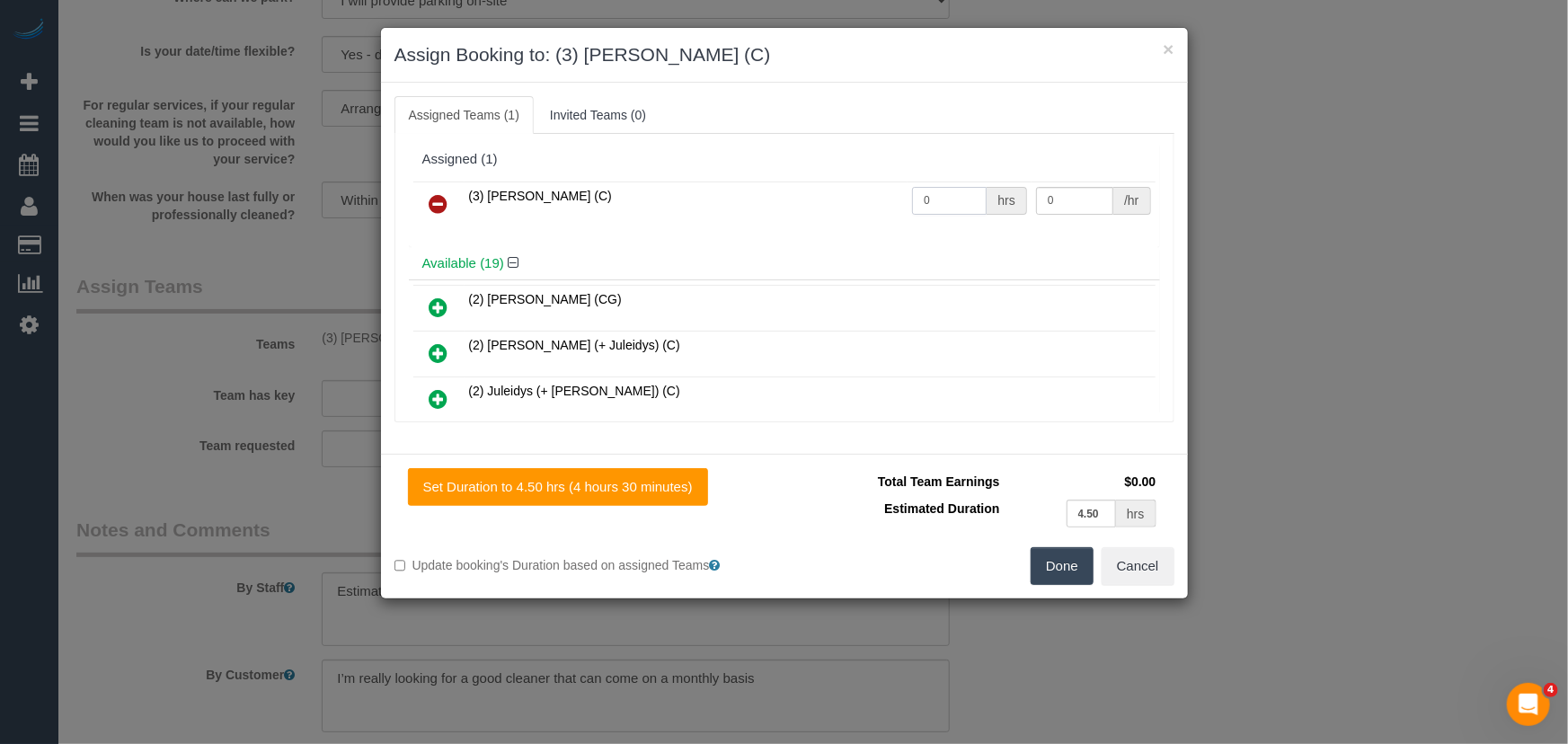
click at [920, 196] on input "0" at bounding box center [949, 200] width 75 height 28
type input "1"
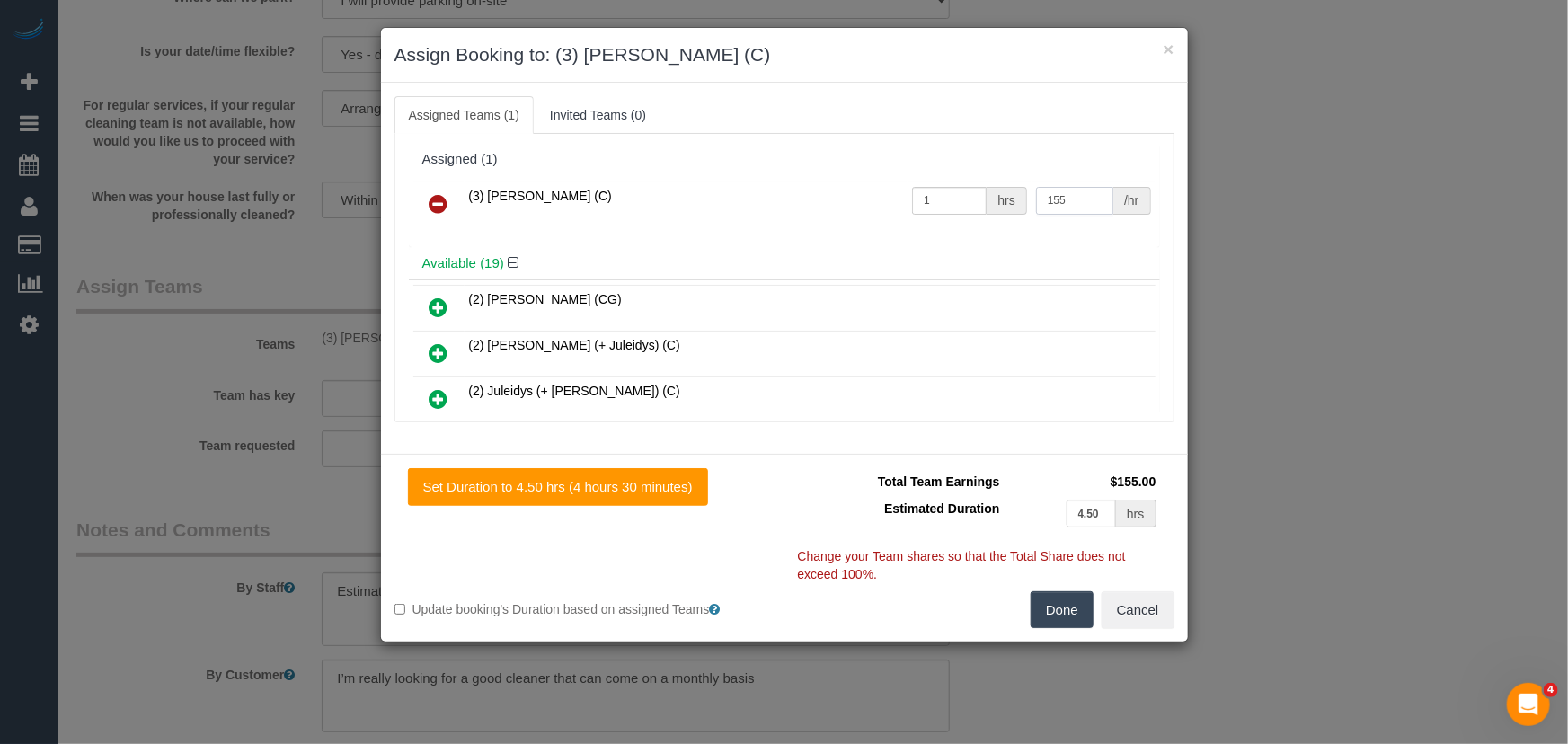
type input "155"
click at [1057, 603] on button "Done" at bounding box center [1062, 610] width 63 height 38
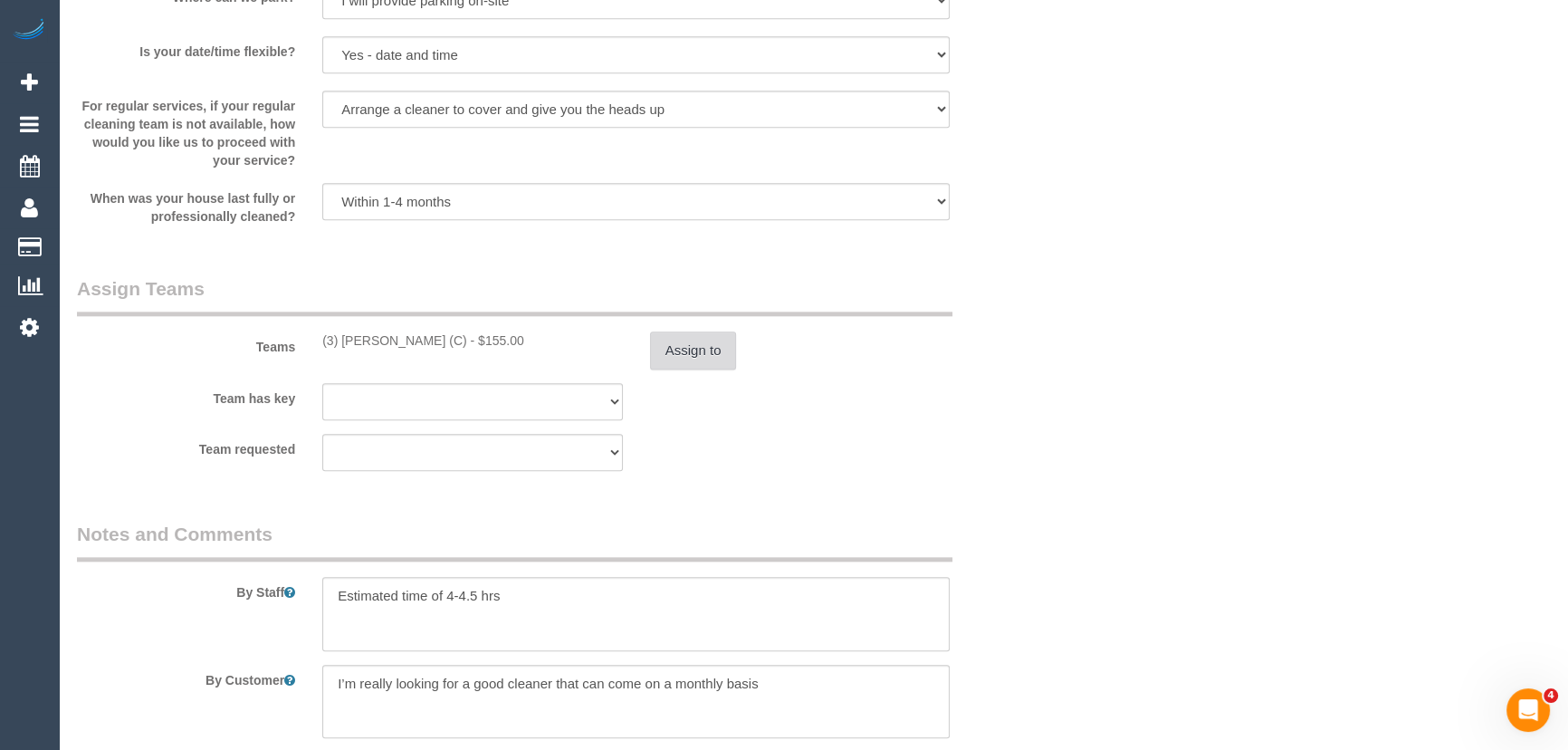
scroll to position [2811, 0]
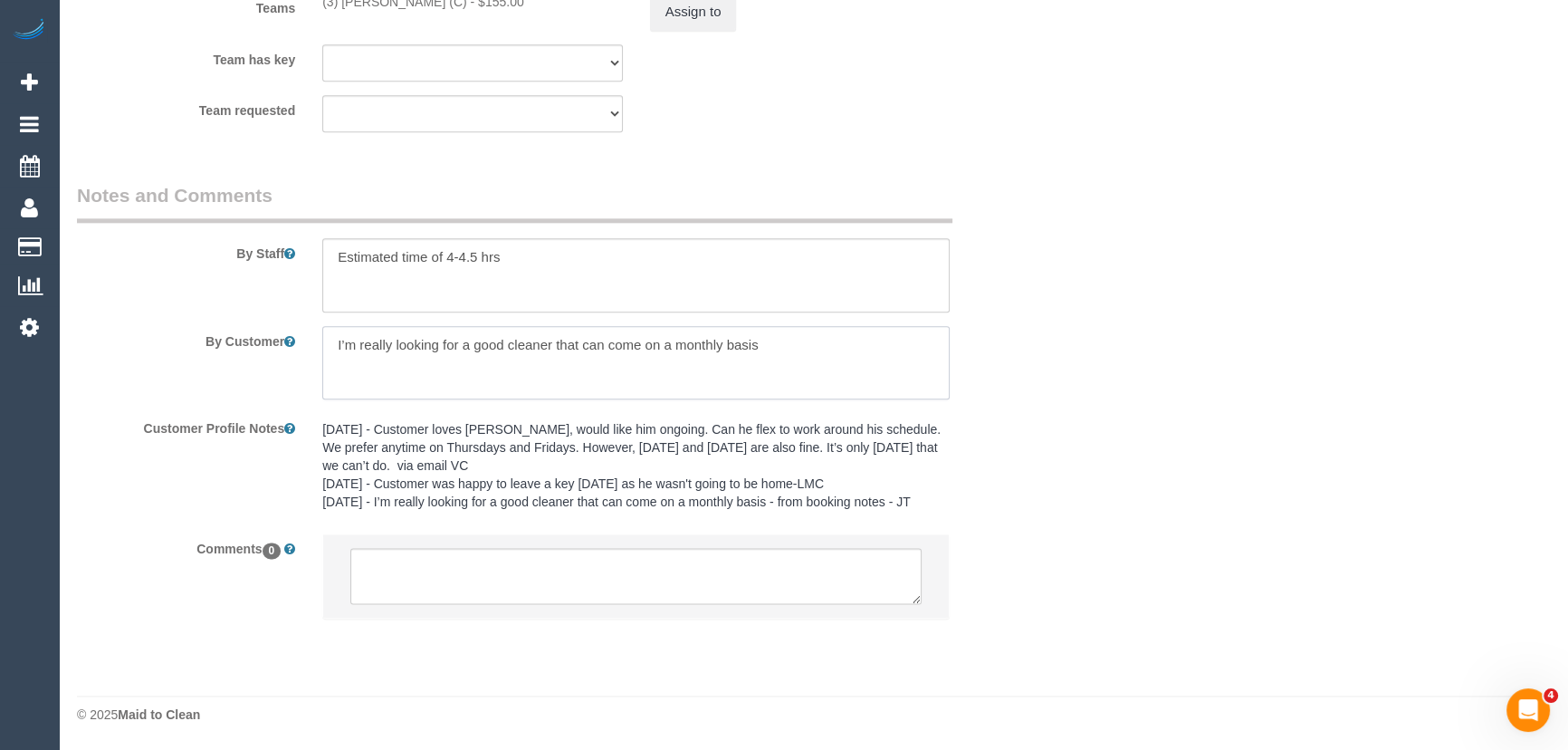
click at [795, 352] on textarea at bounding box center [636, 364] width 627 height 75
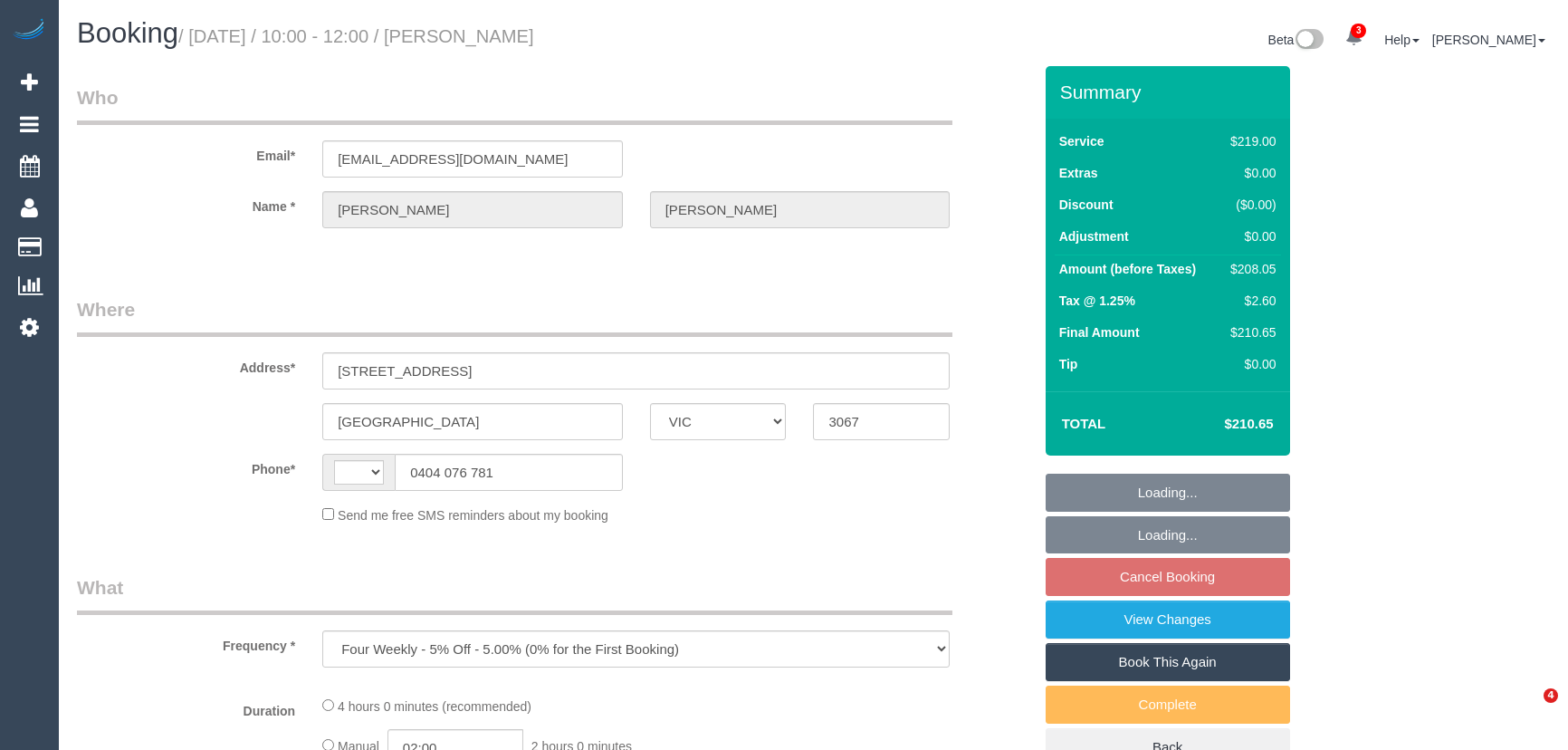
select select "VIC"
select select "string:AU"
select select "string:stripe-pm_1NOYwq2GScqysDRVRjm2bxhj"
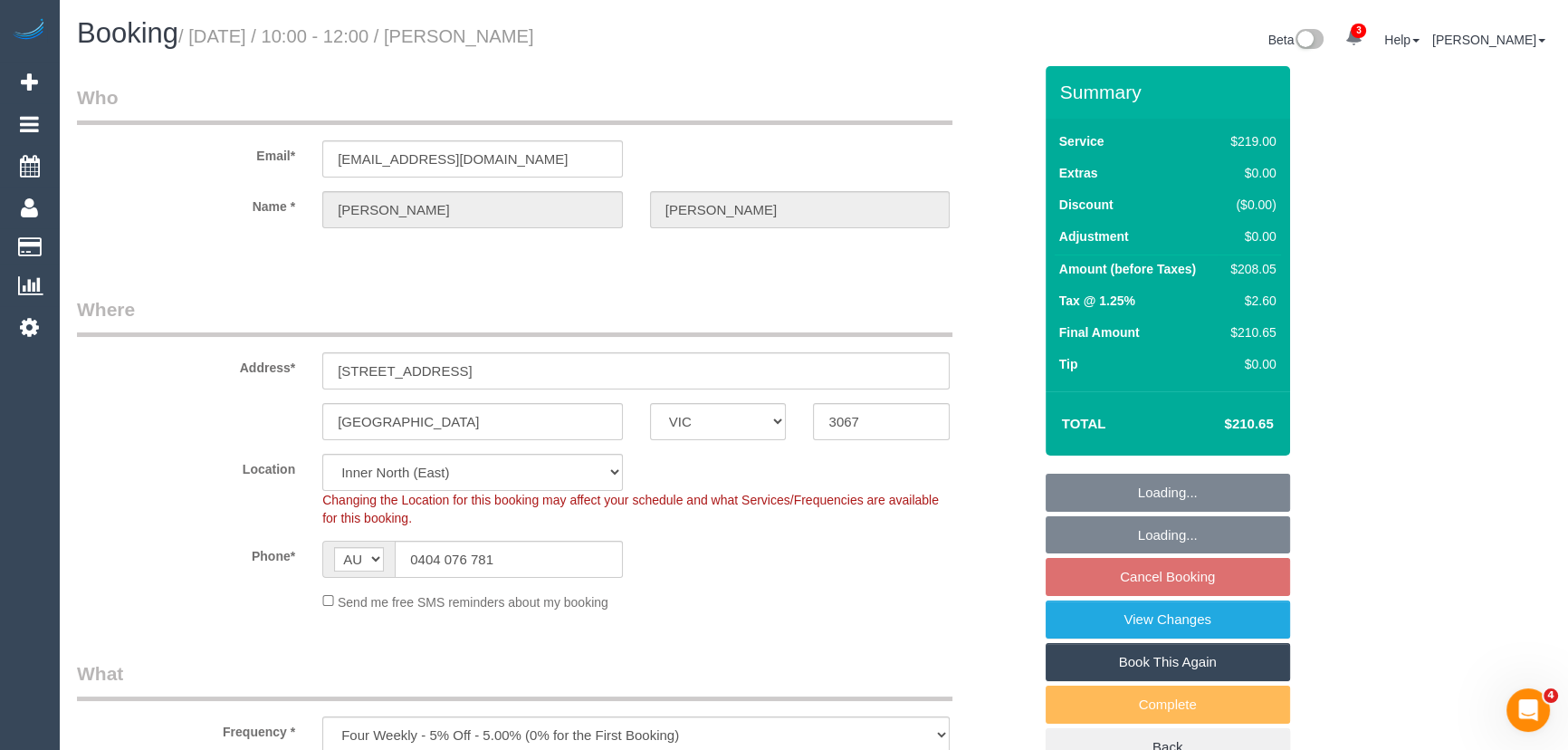
select select "object:652"
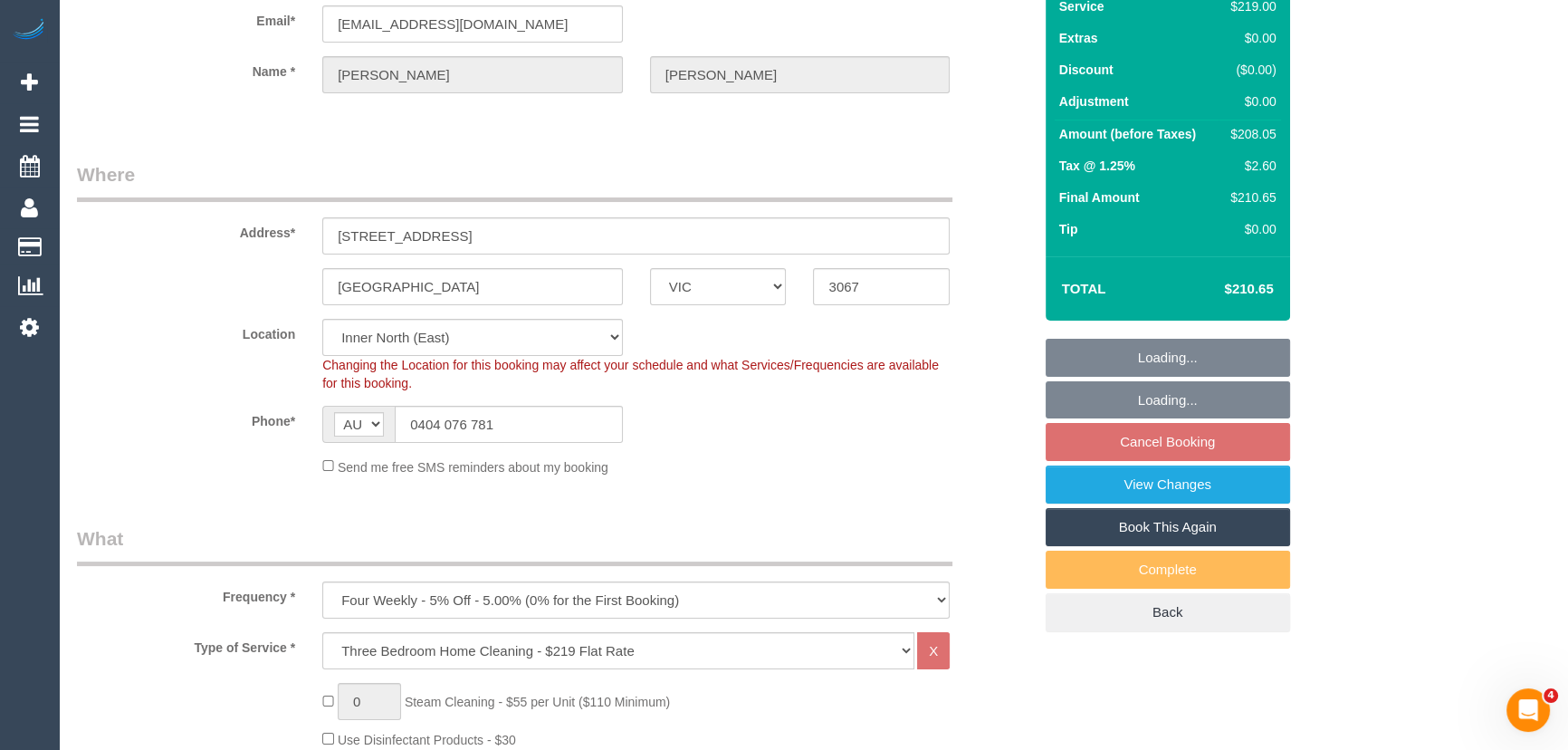
select select "spot3"
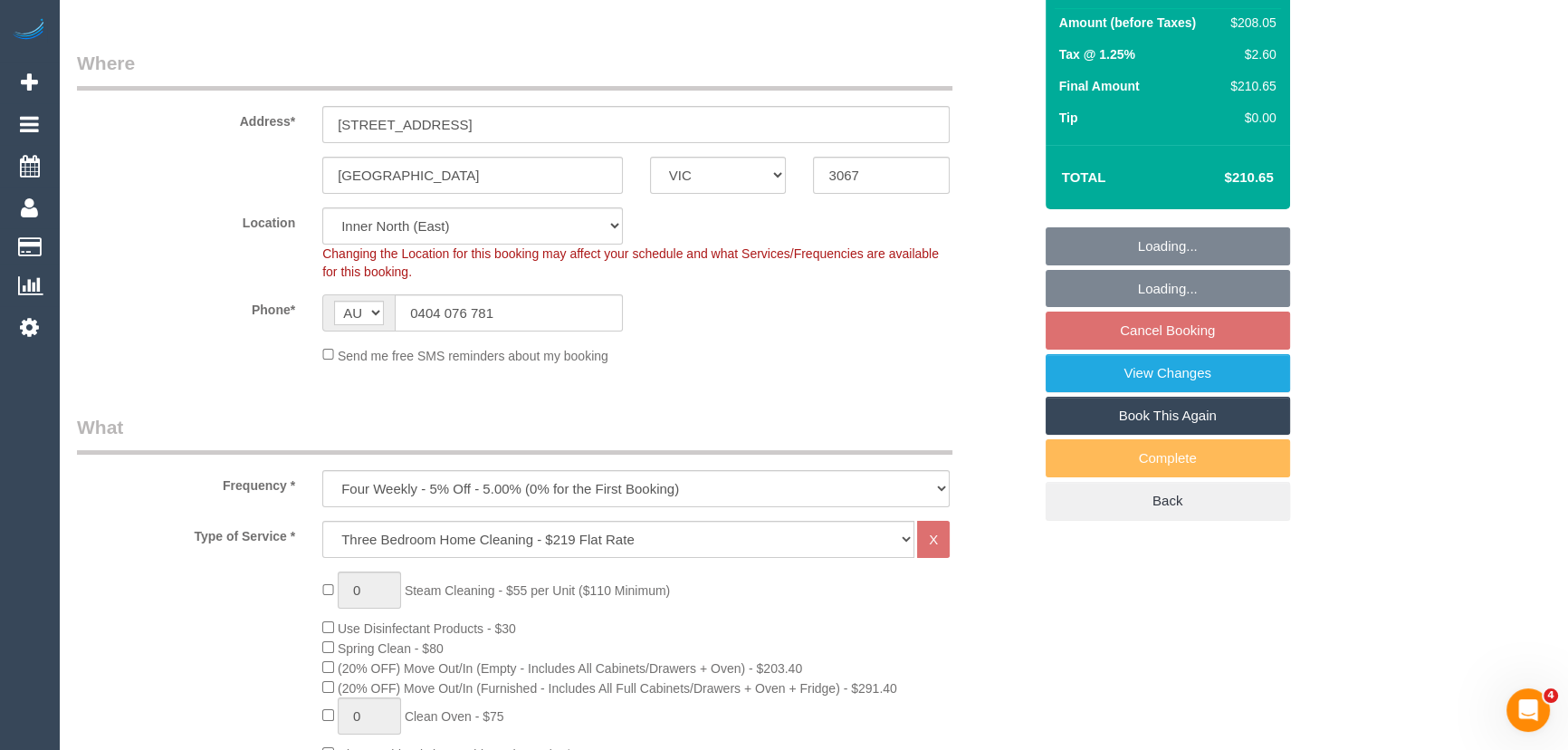
select select "number:29"
select select "number:14"
select select "number:21"
select select "number:22"
select select "number:34"
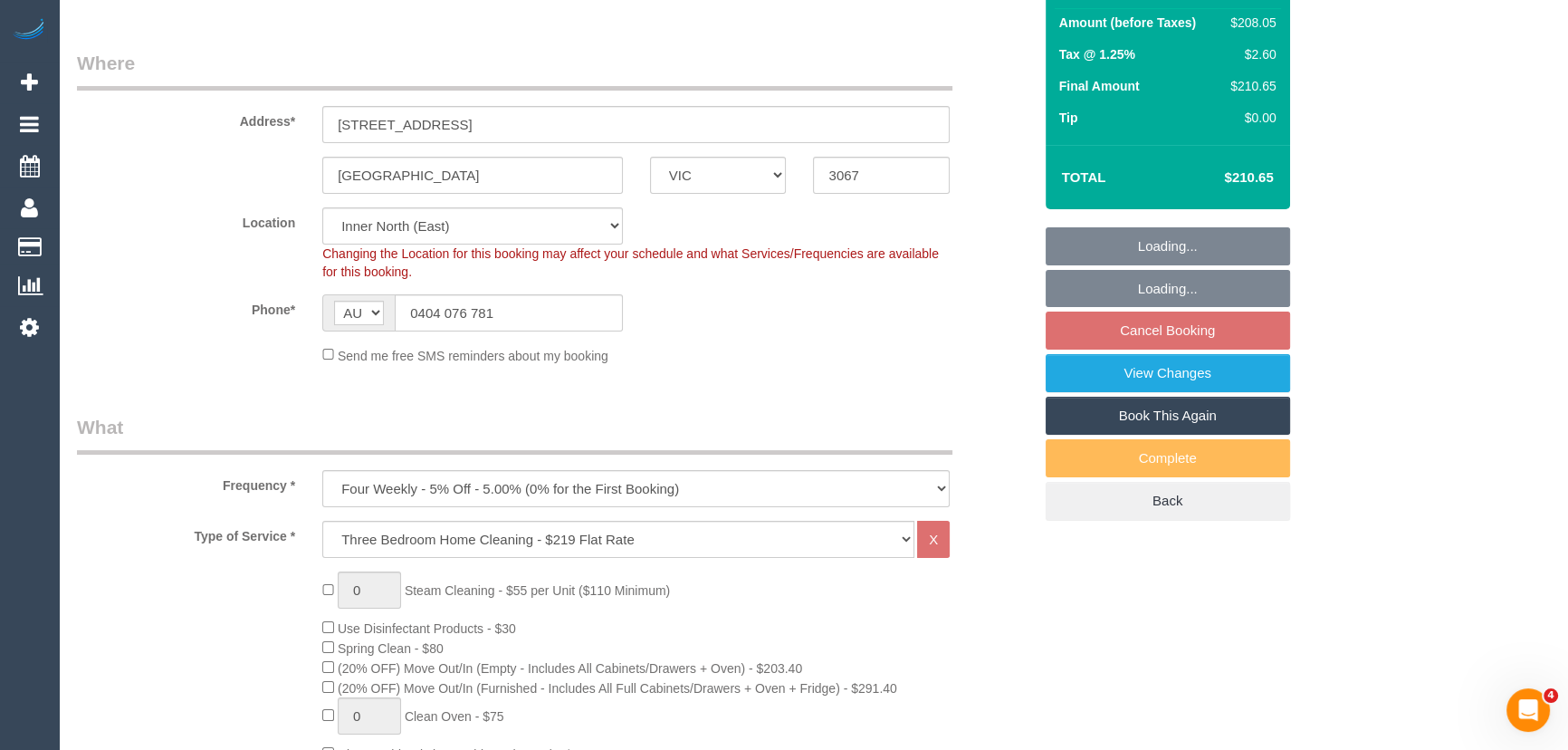
select select "number:11"
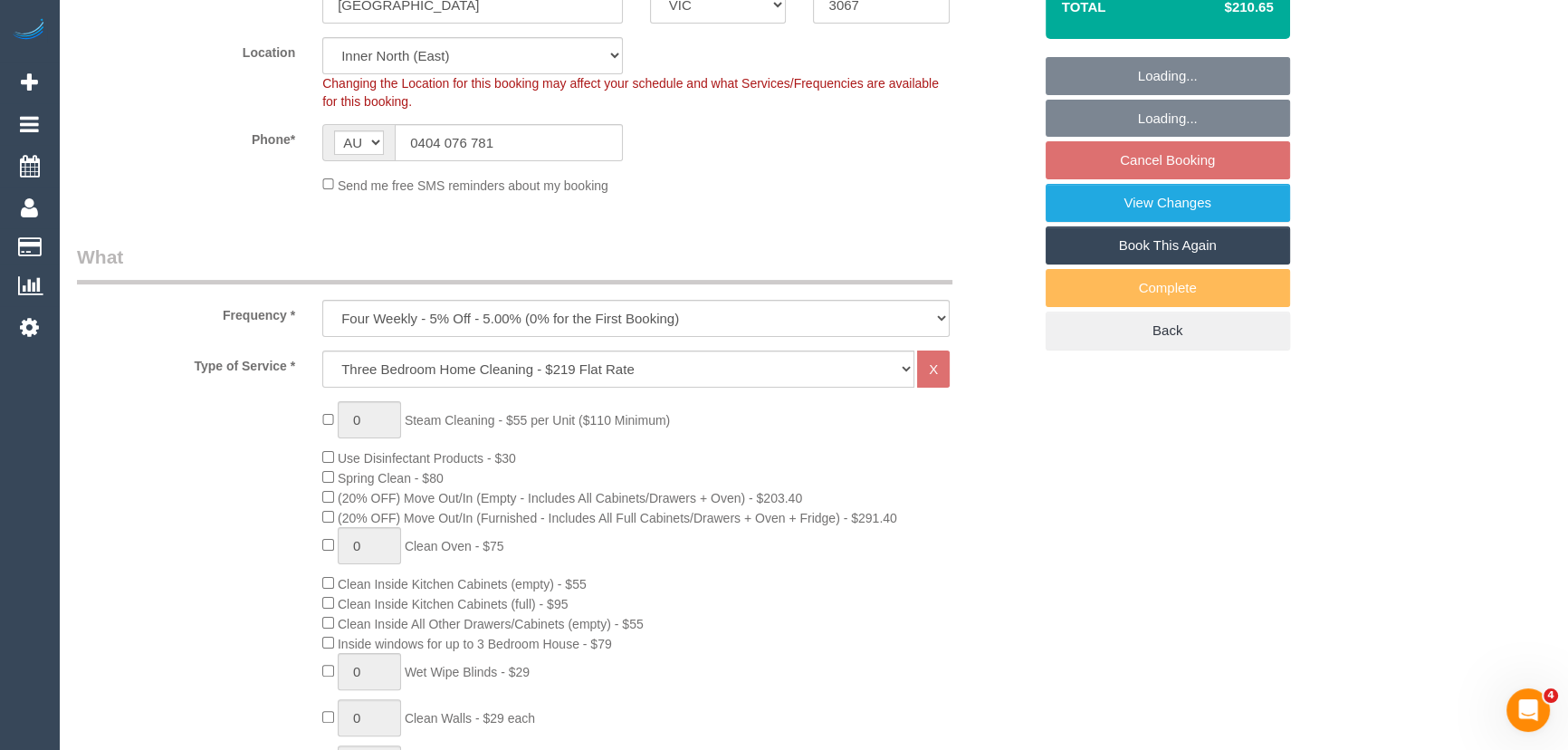
scroll to position [329, 0]
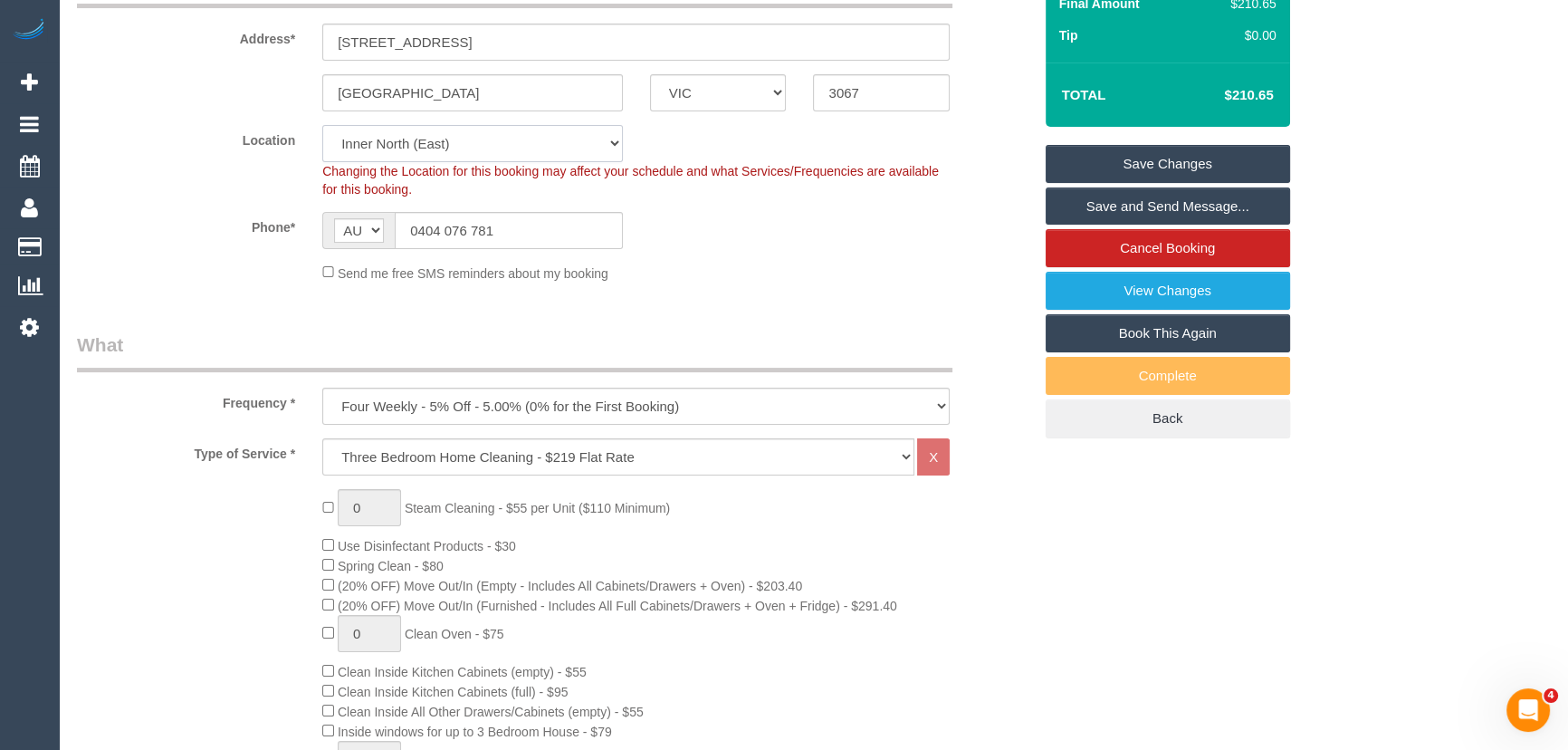
click at [428, 147] on select "Office City East (North) East (South) Inner East Inner North (East) Inner North…" at bounding box center [472, 143] width 300 height 37
select select "50"
click at [322, 125] on select "Office City East (North) East (South) Inner East Inner North (East) Inner North…" at bounding box center [472, 143] width 300 height 37
click at [98, 222] on label "Phone*" at bounding box center [185, 225] width 246 height 25
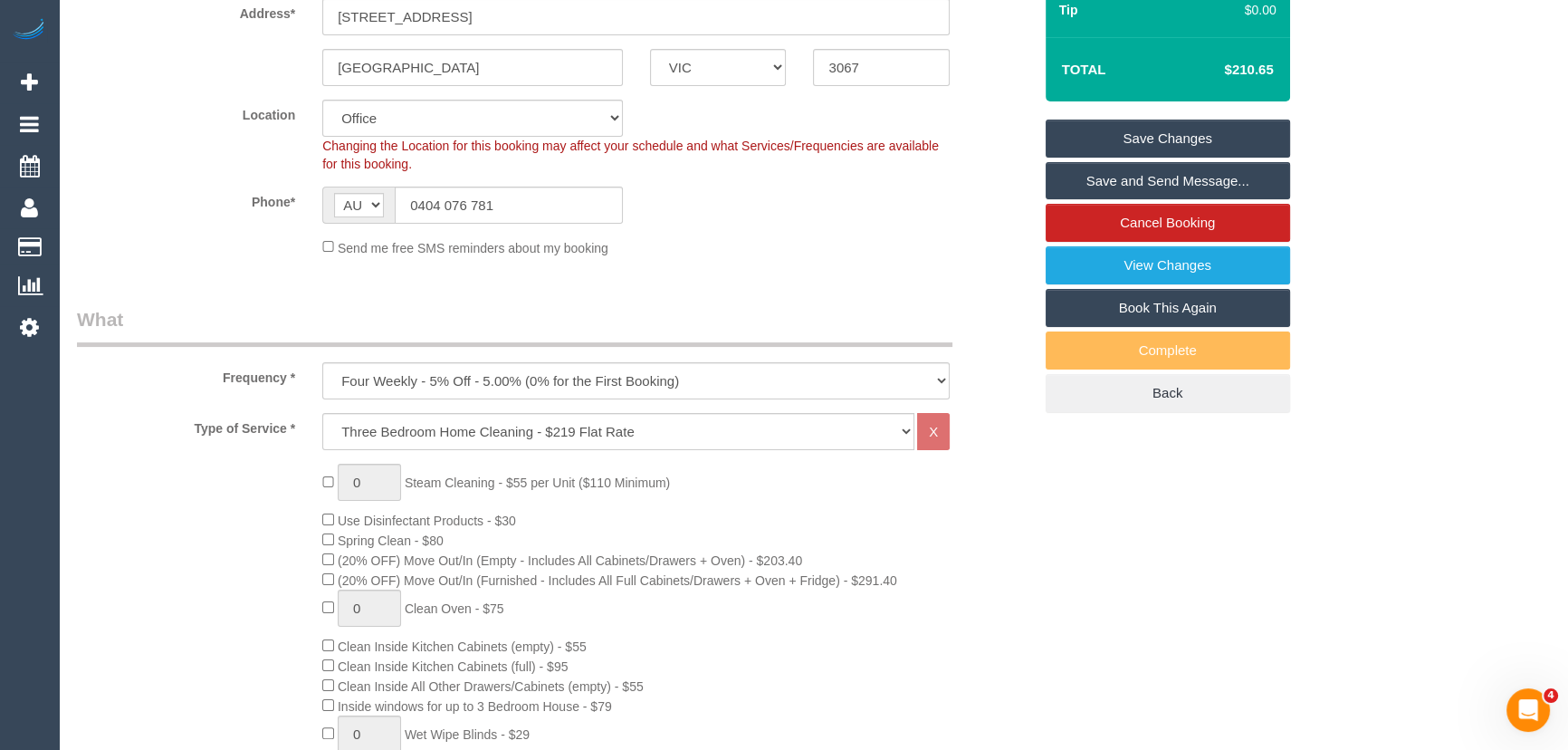
select select "object:2478"
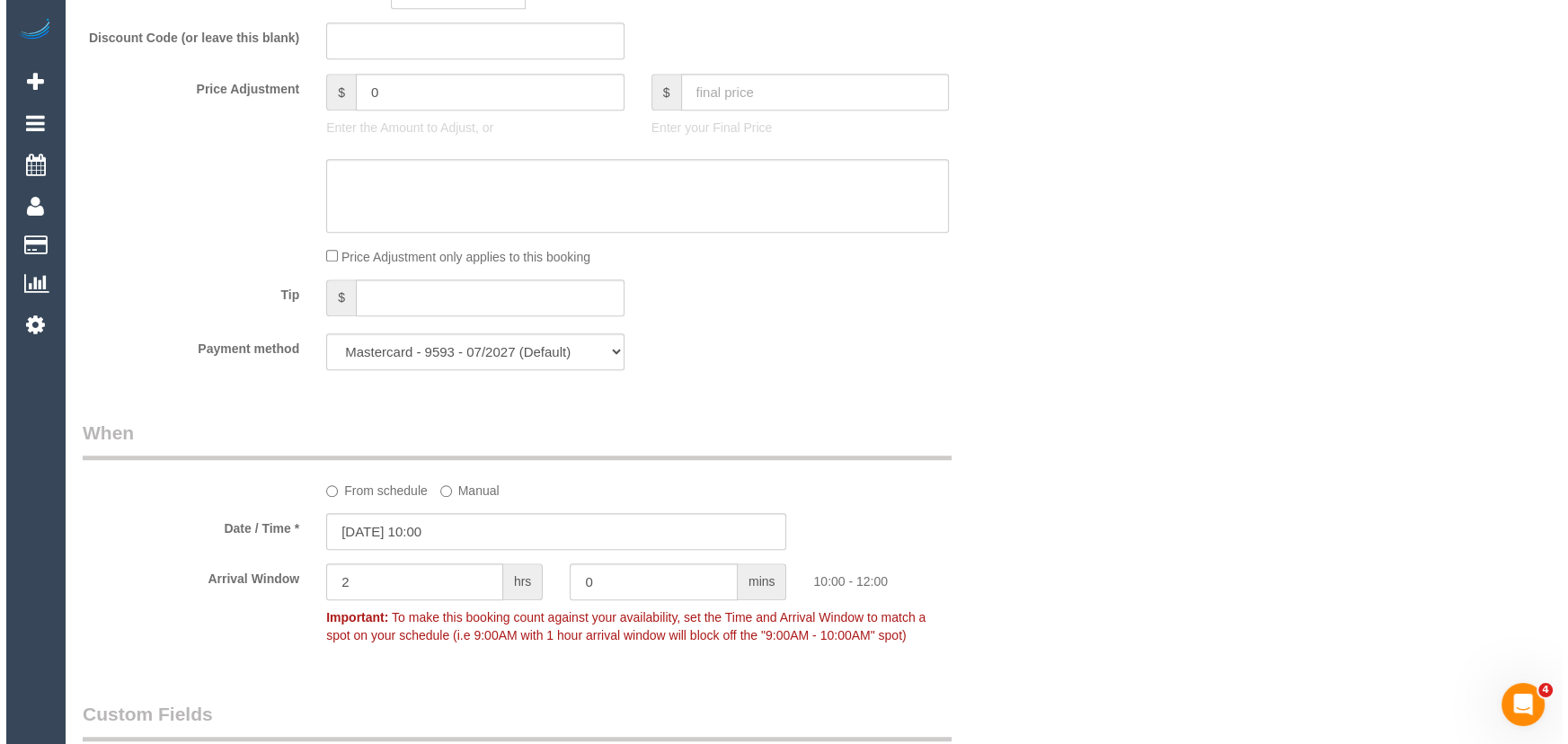
scroll to position [2369, 0]
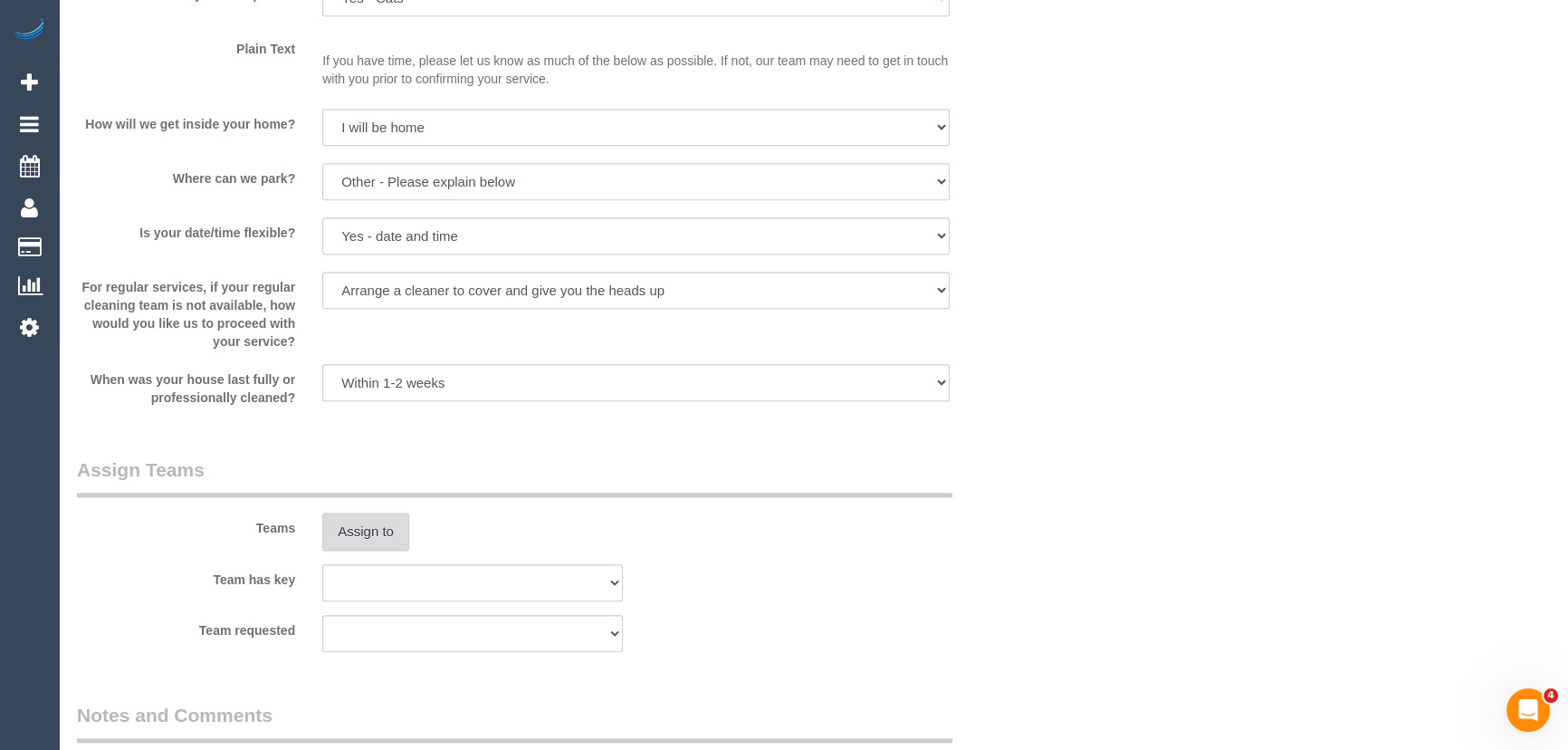
click at [375, 545] on button "Assign to" at bounding box center [365, 532] width 87 height 38
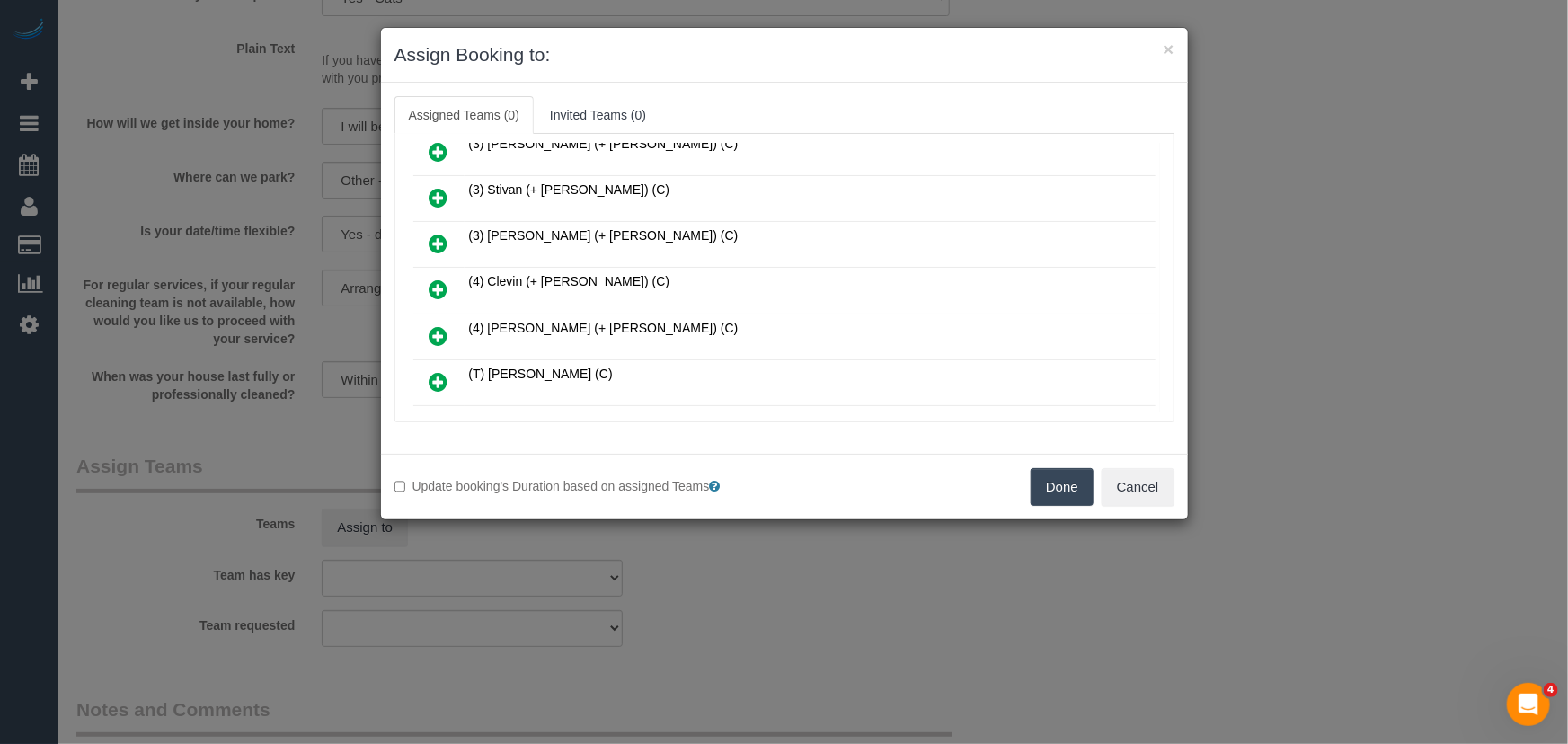
scroll to position [1210, 0]
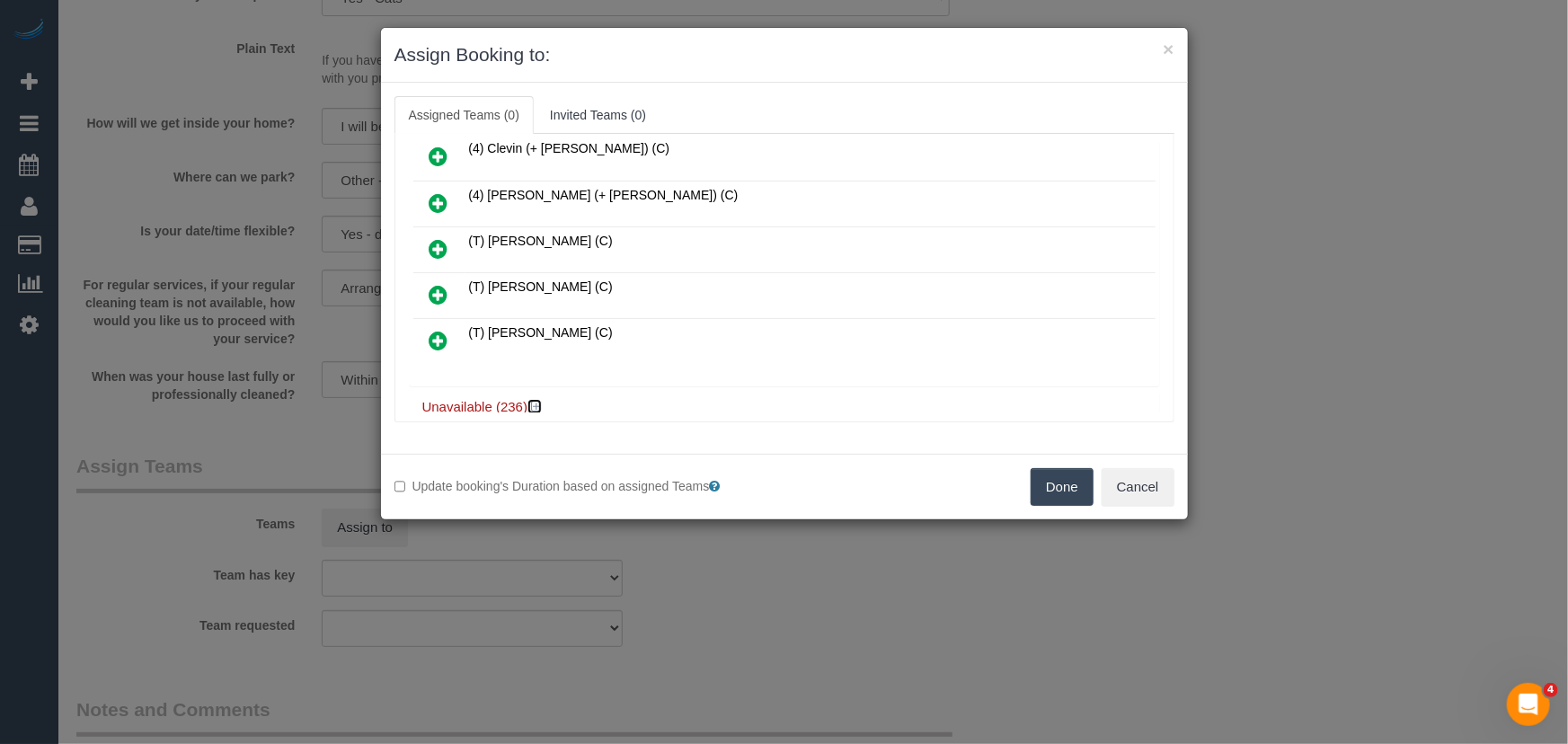
click at [538, 400] on icon at bounding box center [536, 406] width 10 height 13
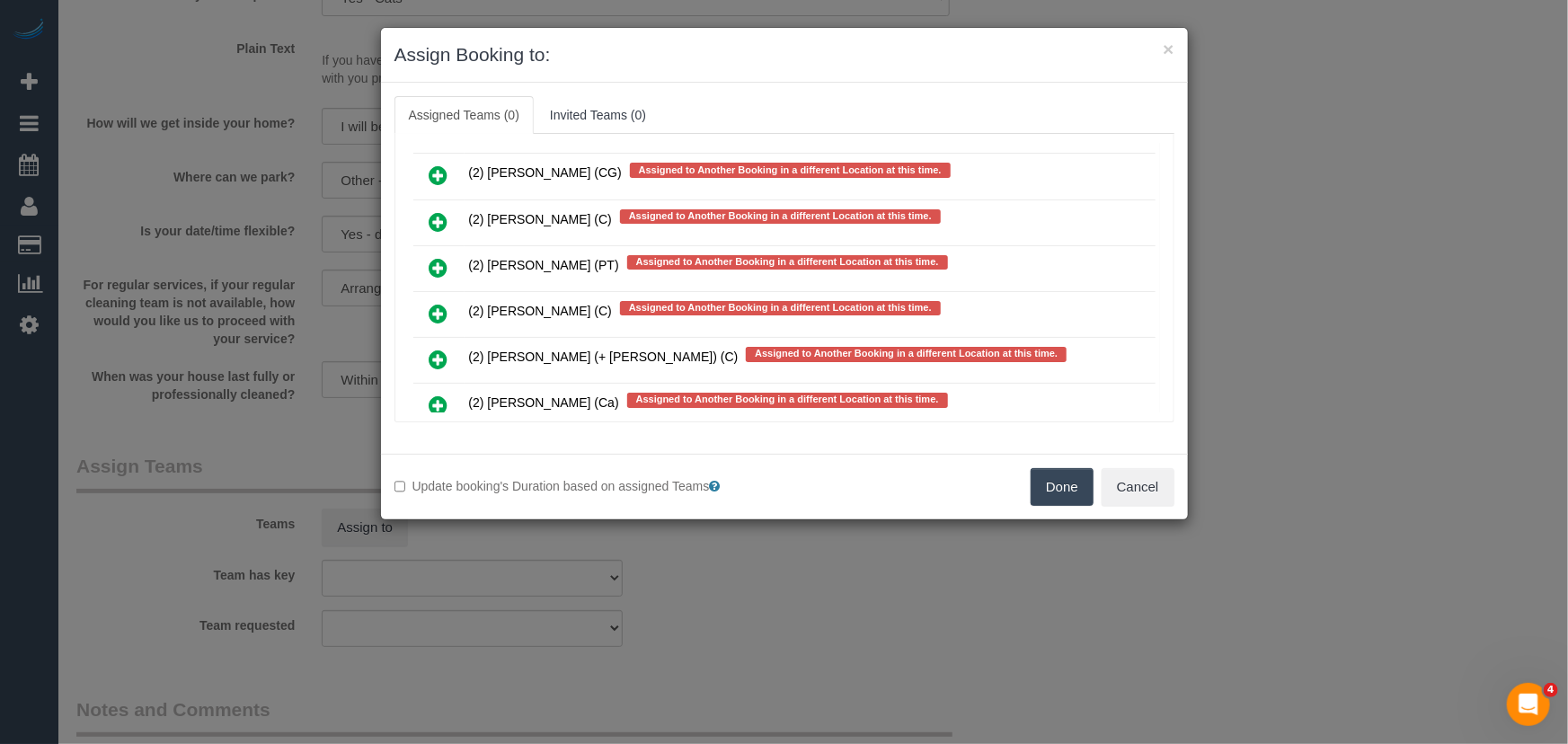
click at [432, 486] on icon at bounding box center [439, 496] width 19 height 22
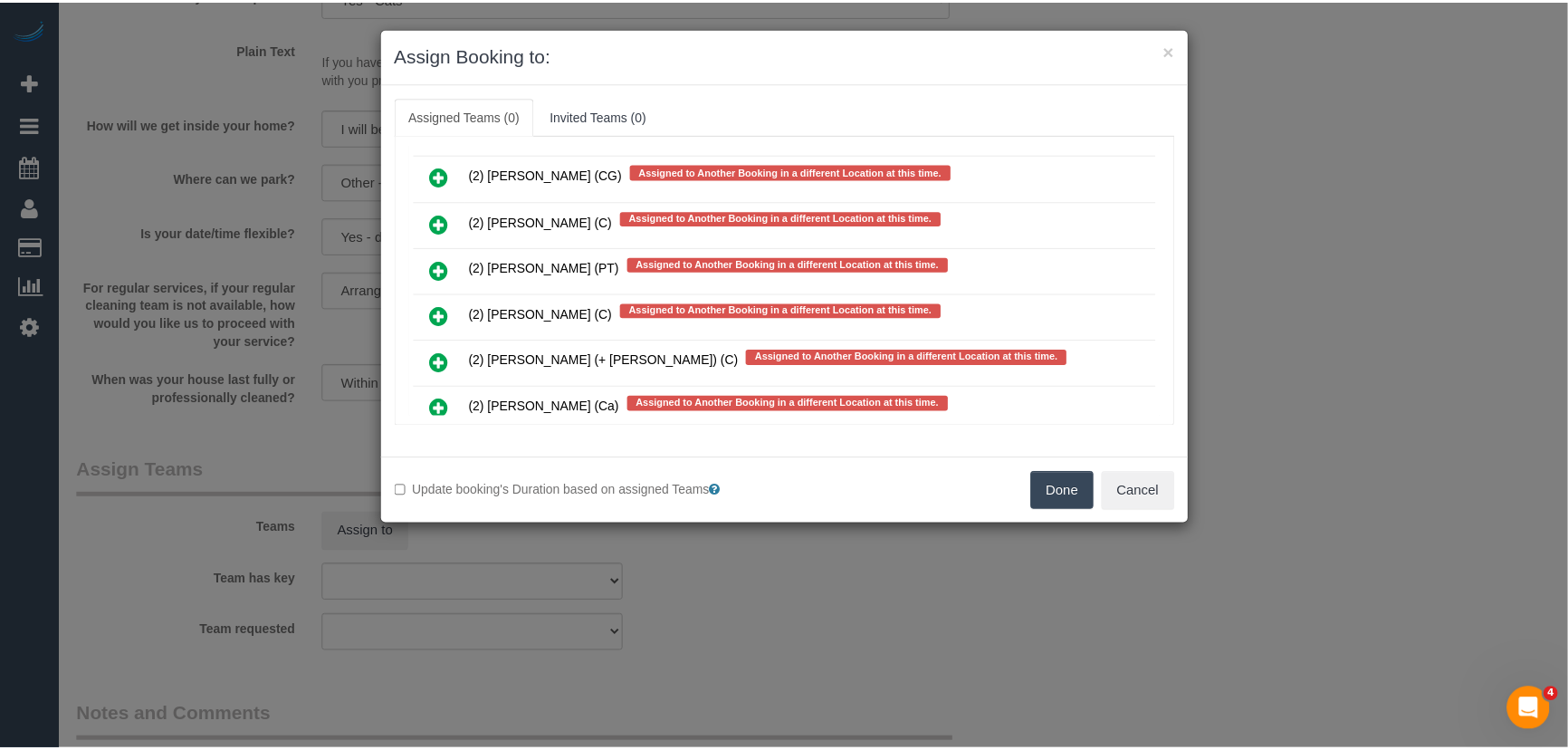
scroll to position [10117, 0]
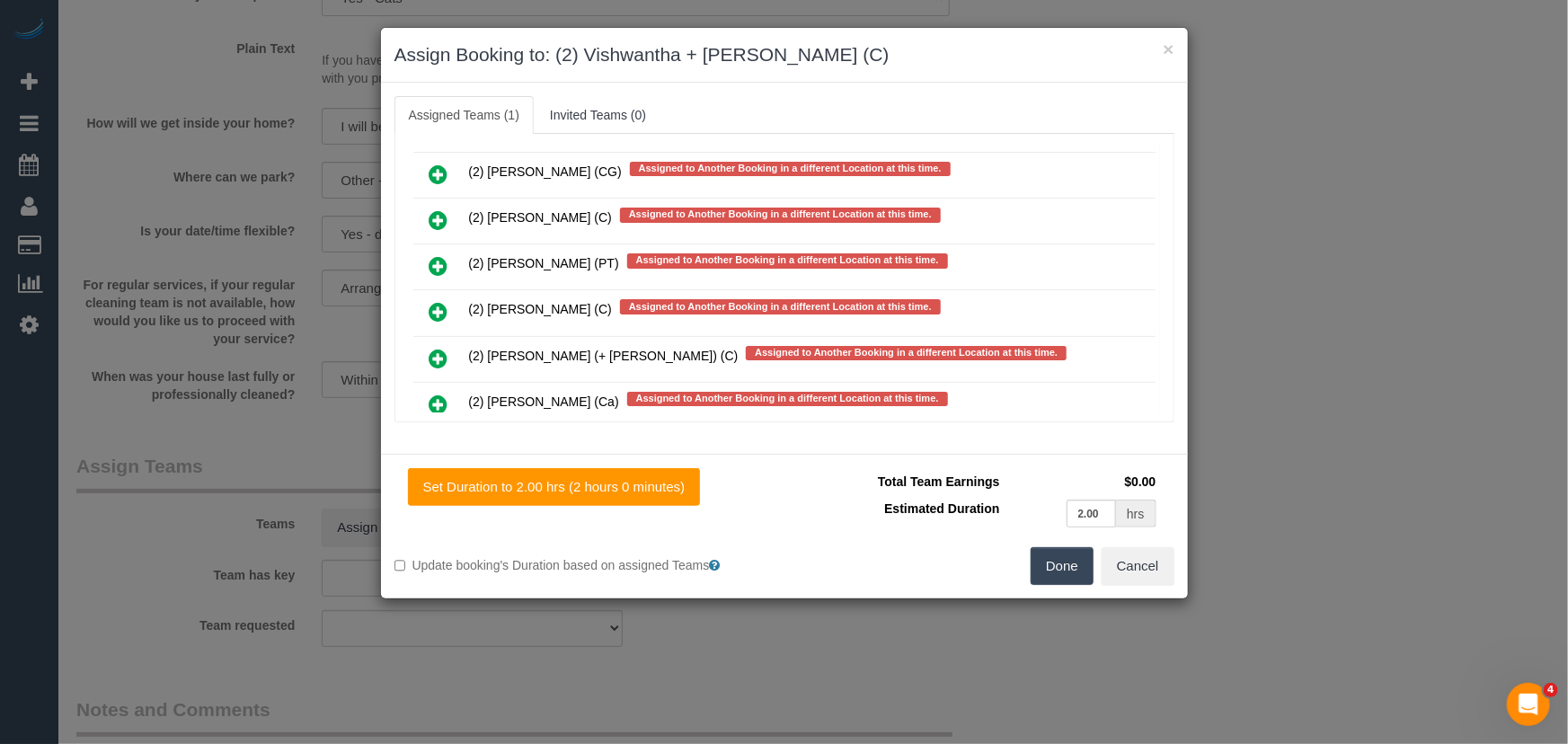
click at [1060, 563] on button "Done" at bounding box center [1062, 567] width 63 height 38
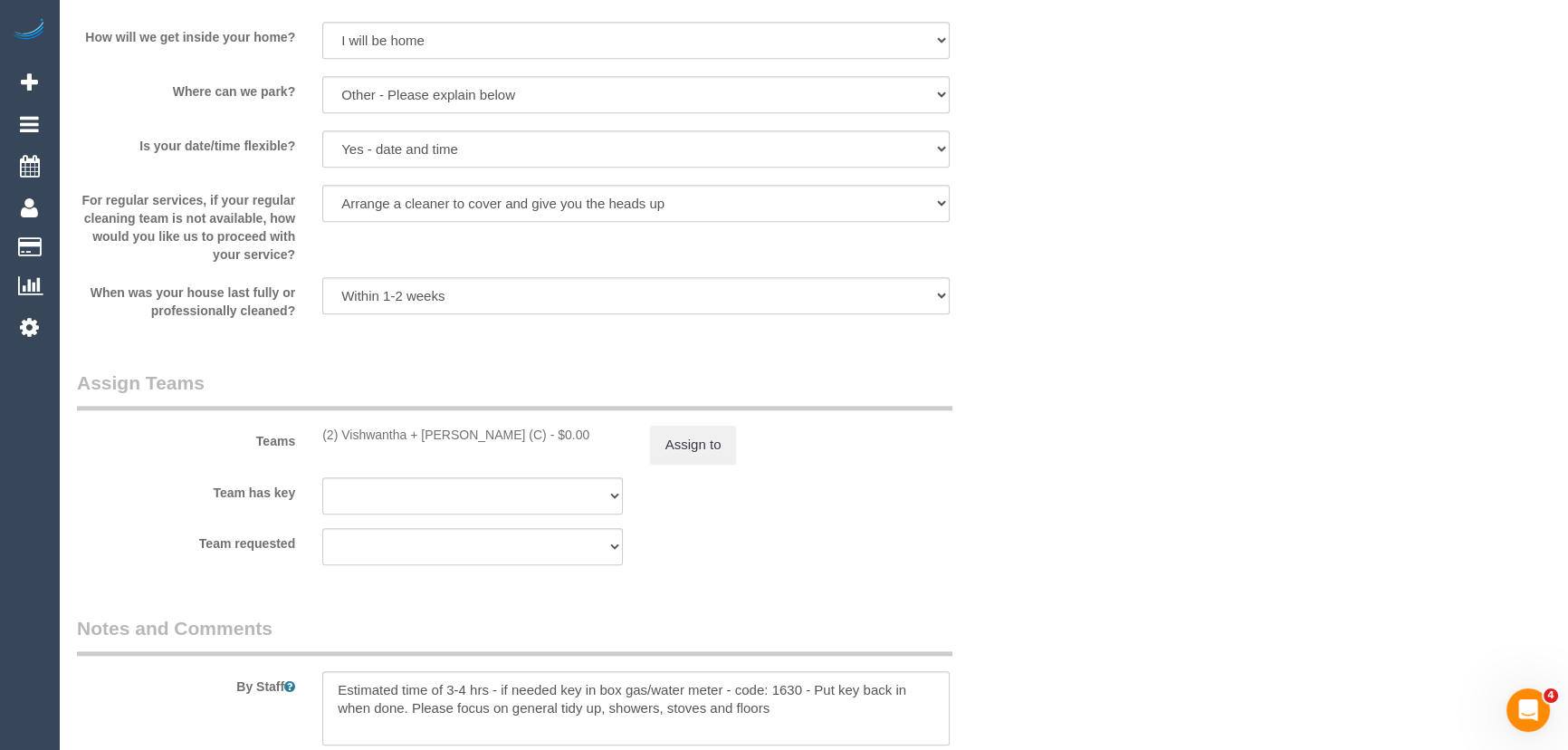
scroll to position [2635, 0]
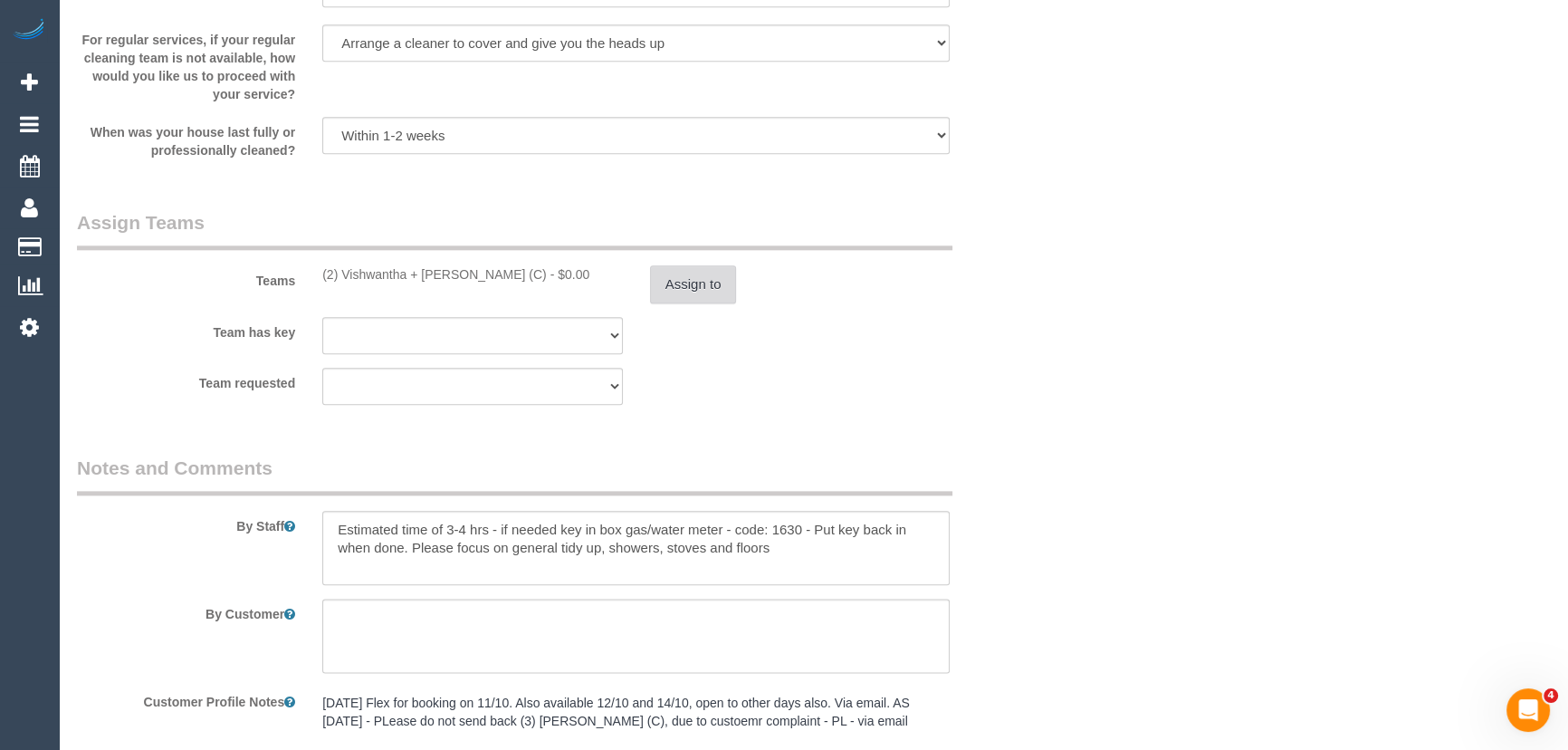
click at [679, 300] on button "Assign to" at bounding box center [693, 284] width 87 height 38
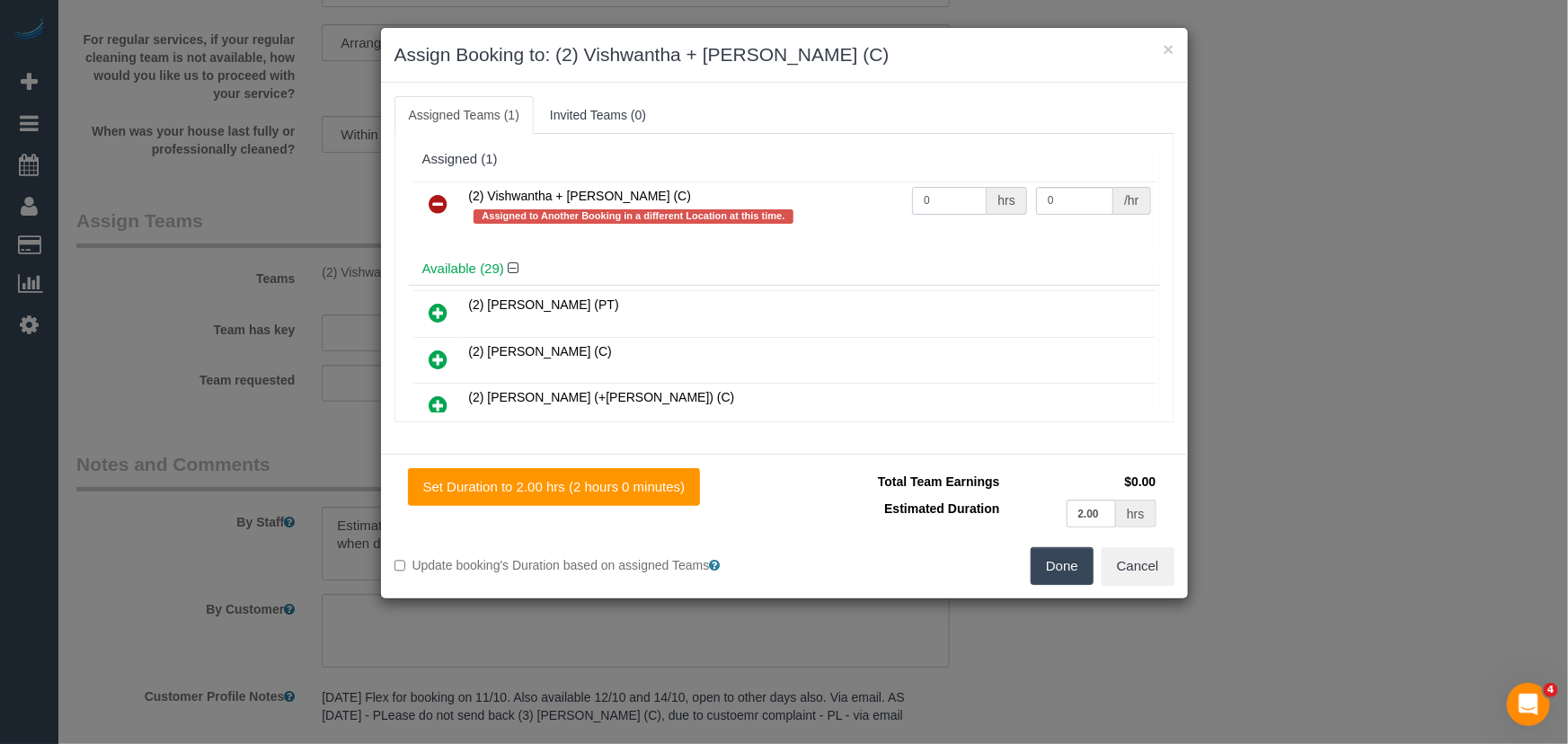
click at [943, 201] on input "0" at bounding box center [949, 200] width 75 height 28
type input "1"
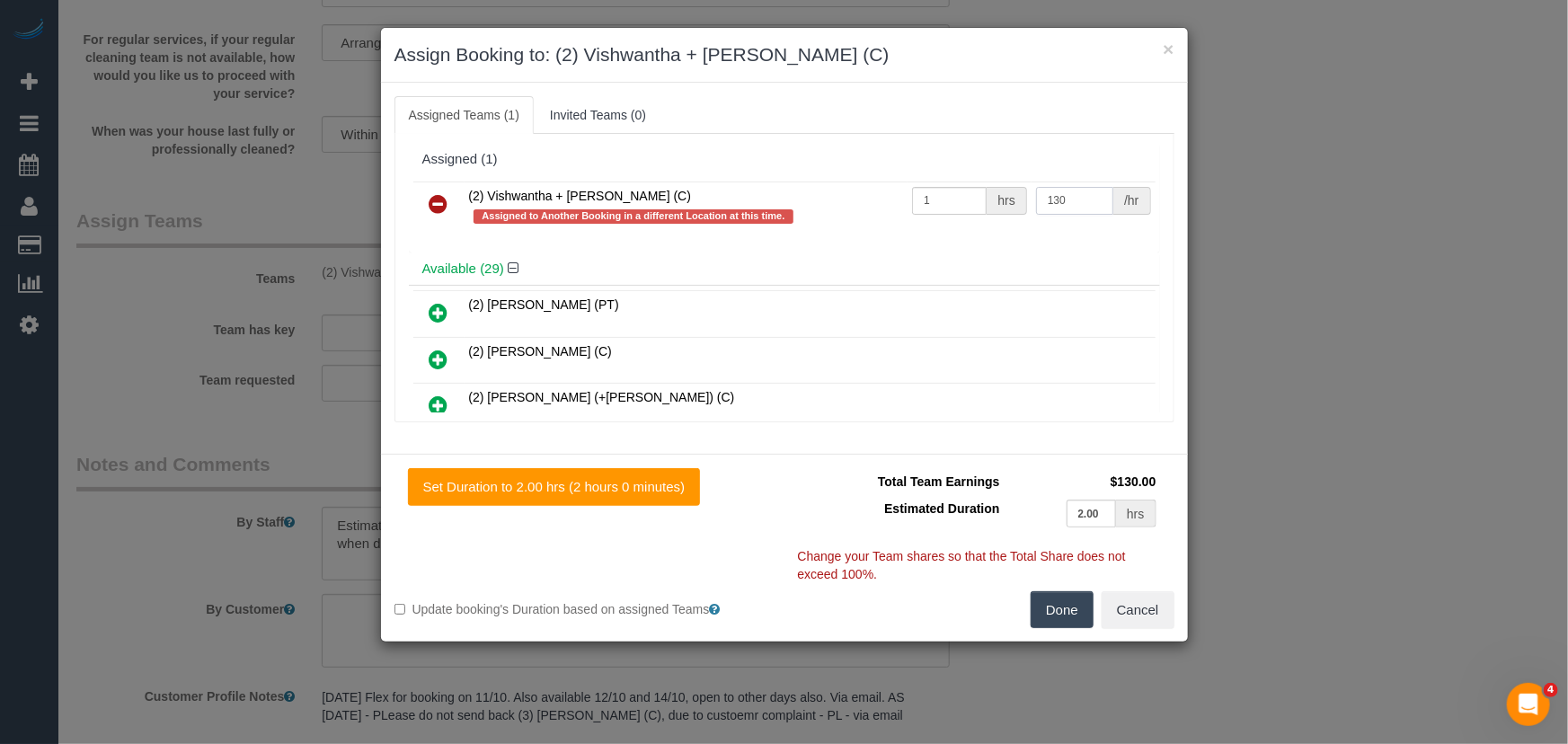
type input "130"
click at [1068, 603] on button "Done" at bounding box center [1062, 610] width 63 height 38
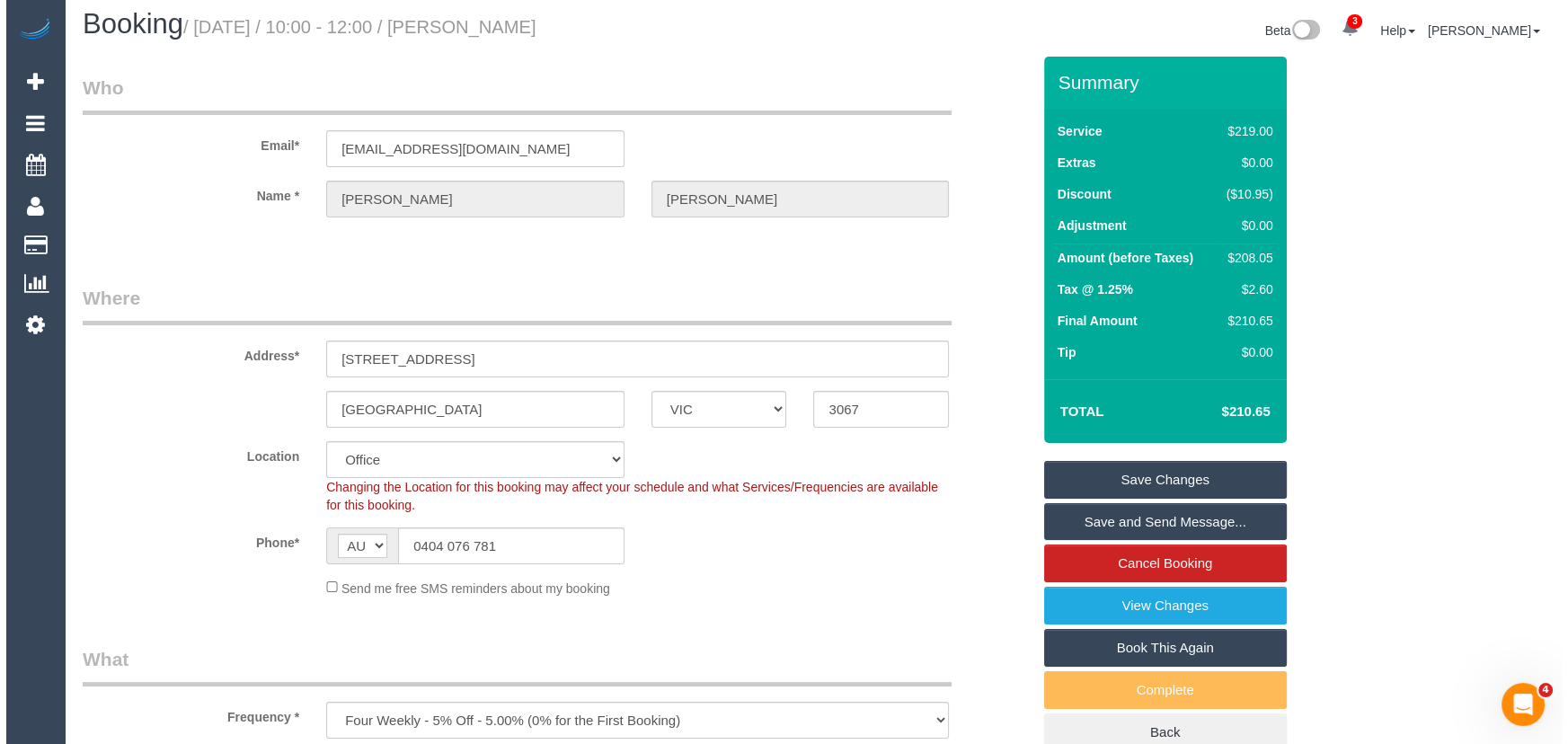
scroll to position [0, 0]
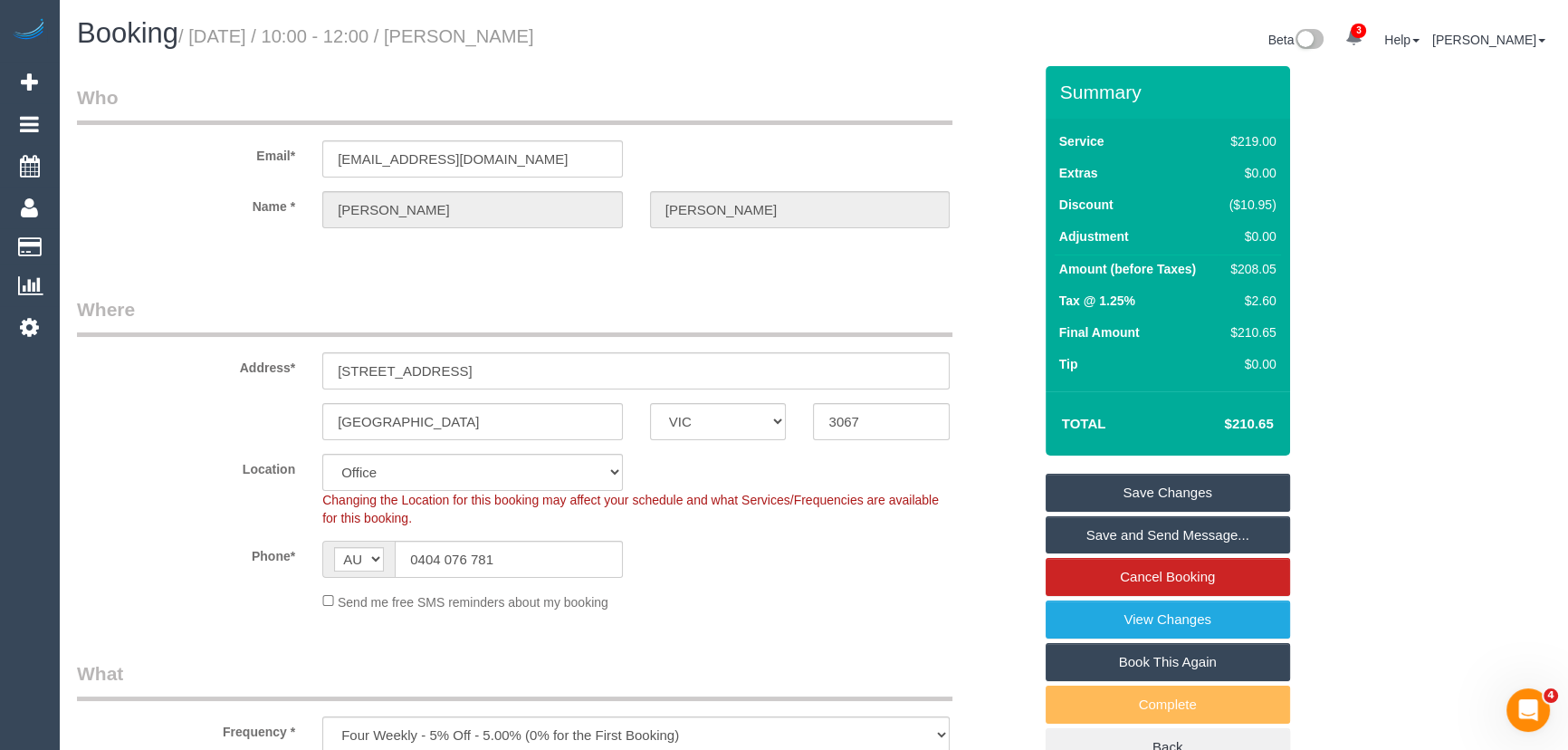
click at [531, 26] on small "/ September 19, 2025 / 10:00 - 12:00 / Bianca Harris" at bounding box center [357, 35] width 356 height 20
copy small "Bianca Harris"
drag, startPoint x: 1134, startPoint y: 542, endPoint x: 1122, endPoint y: 549, distance: 13.9
click at [1134, 542] on link "Save and Send Message..." at bounding box center [1168, 536] width 245 height 38
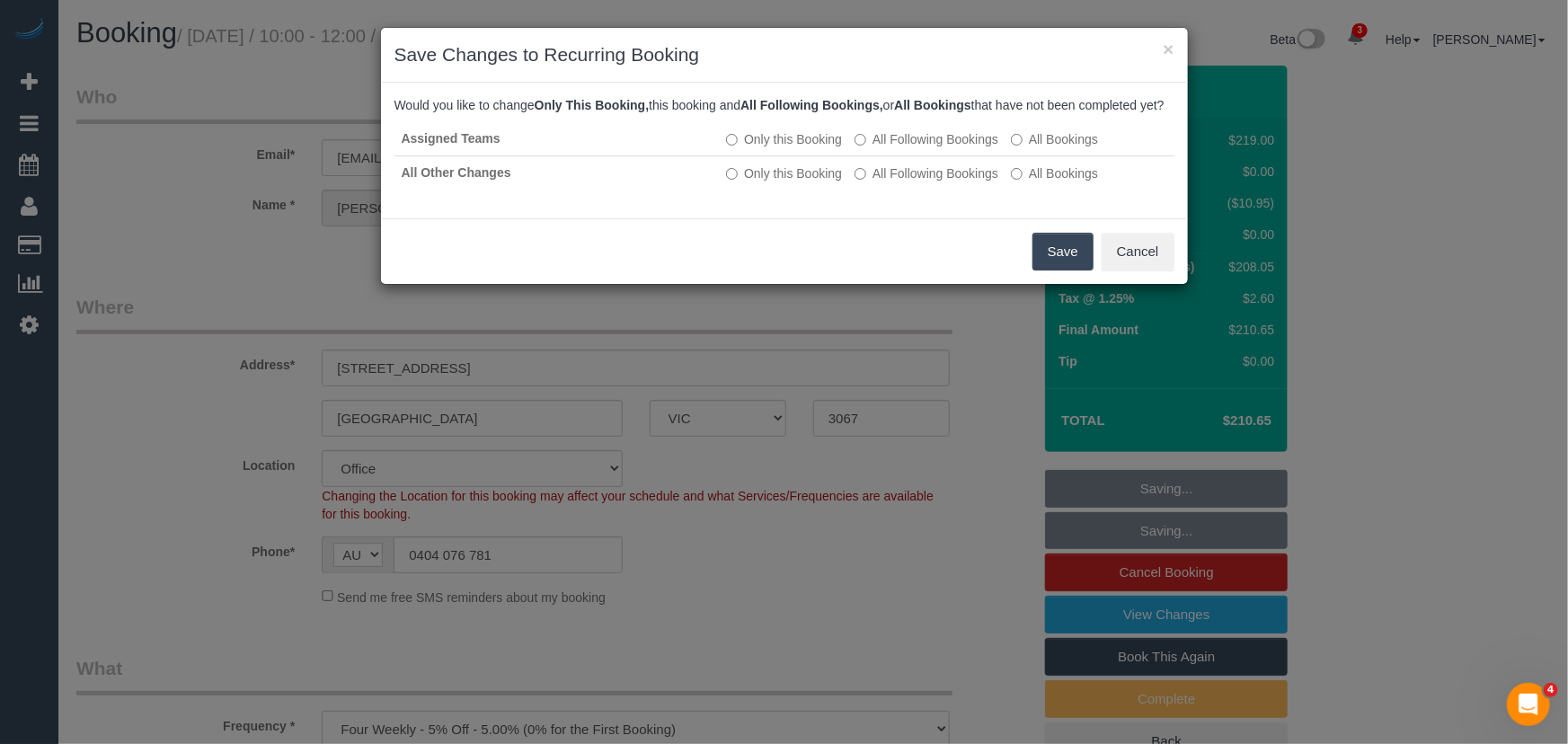
click at [1065, 270] on button "Save" at bounding box center [1063, 251] width 61 height 38
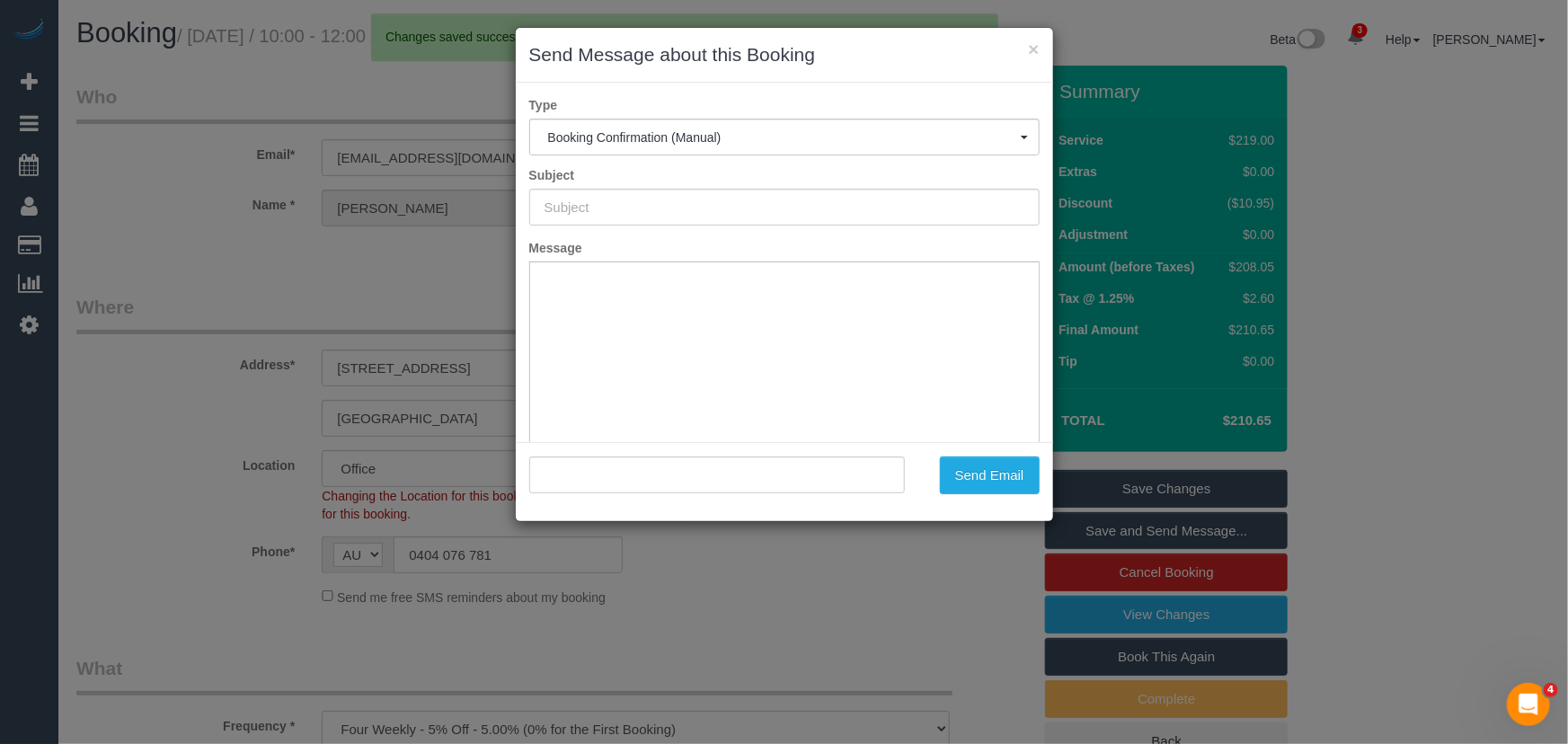
type input "Booking Confirmed"
type input ""Bianca Harris" <bianca.286@gmail.com>"
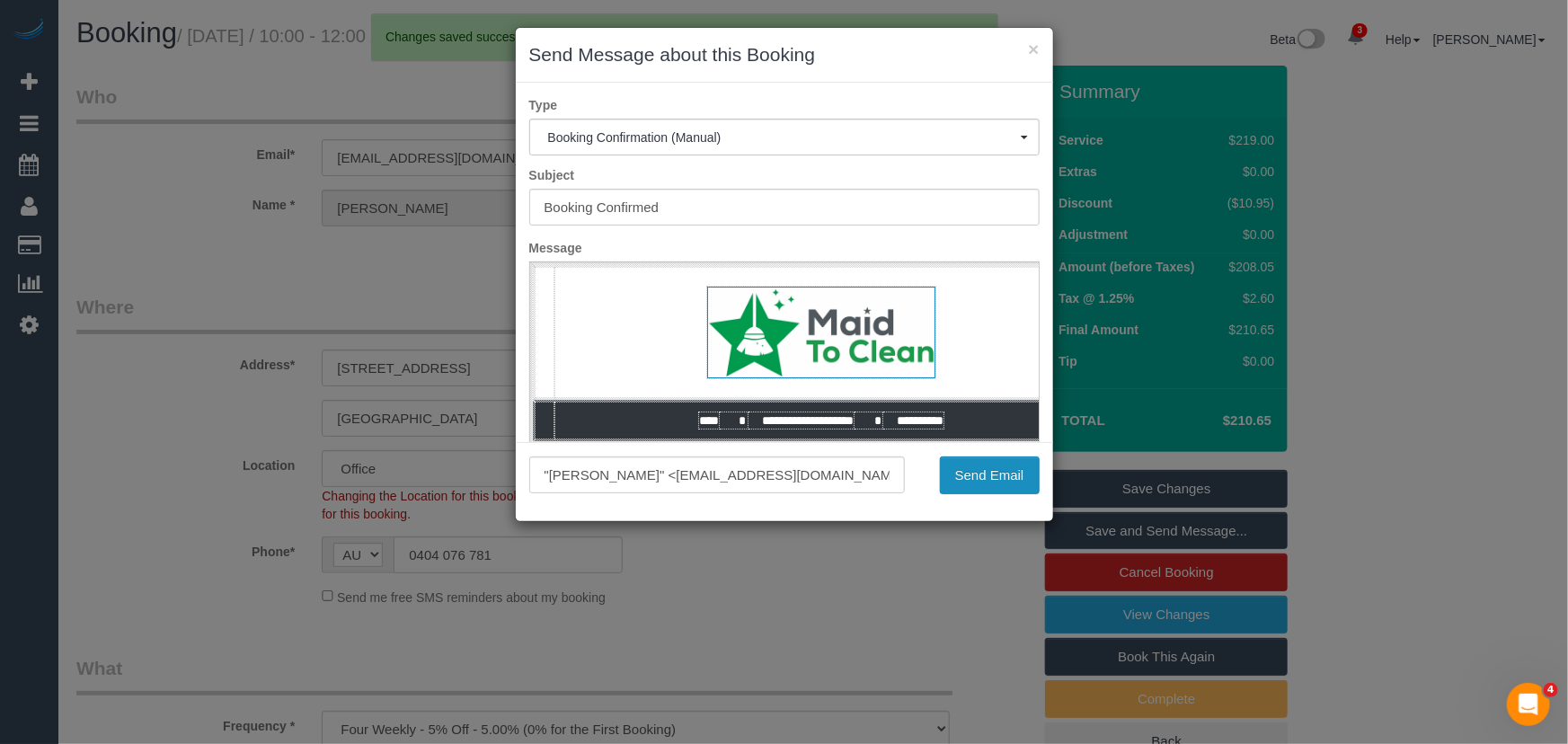
click at [965, 485] on button "Send Email" at bounding box center [989, 475] width 100 height 38
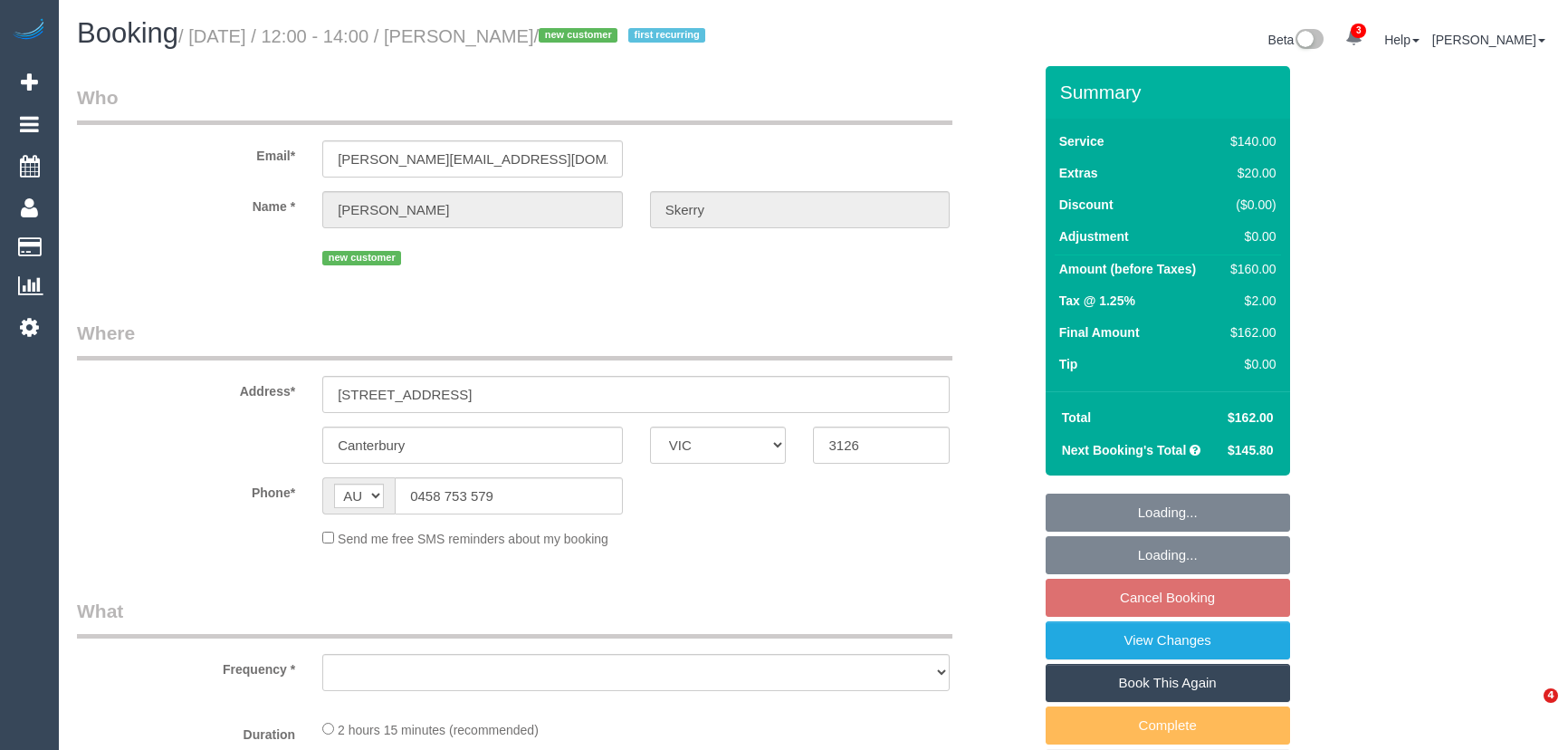
select select "VIC"
select select "object:563"
select select "string:stripe-pm_1S5wAT2GScqysDRVmES4rEYt"
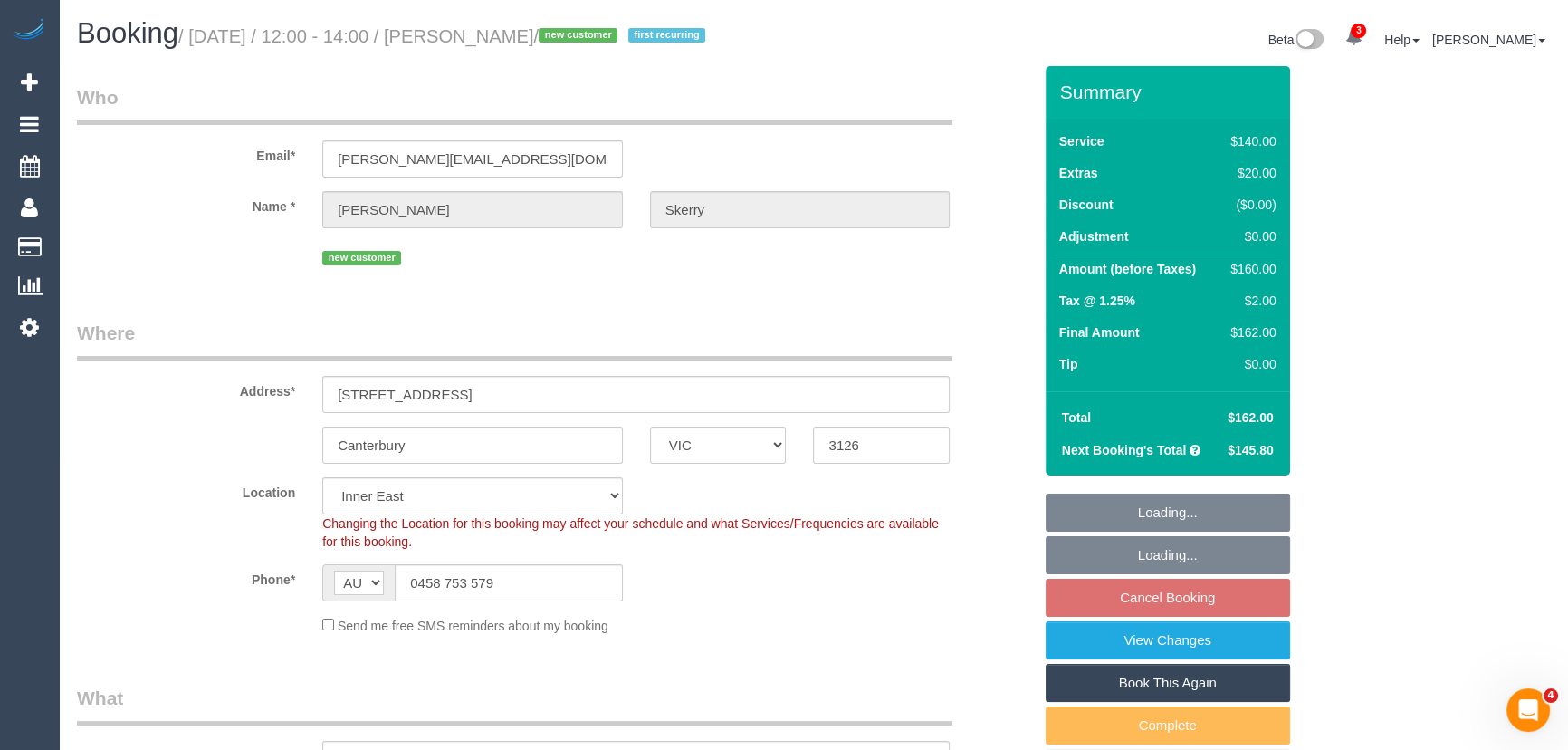
select select "object:570"
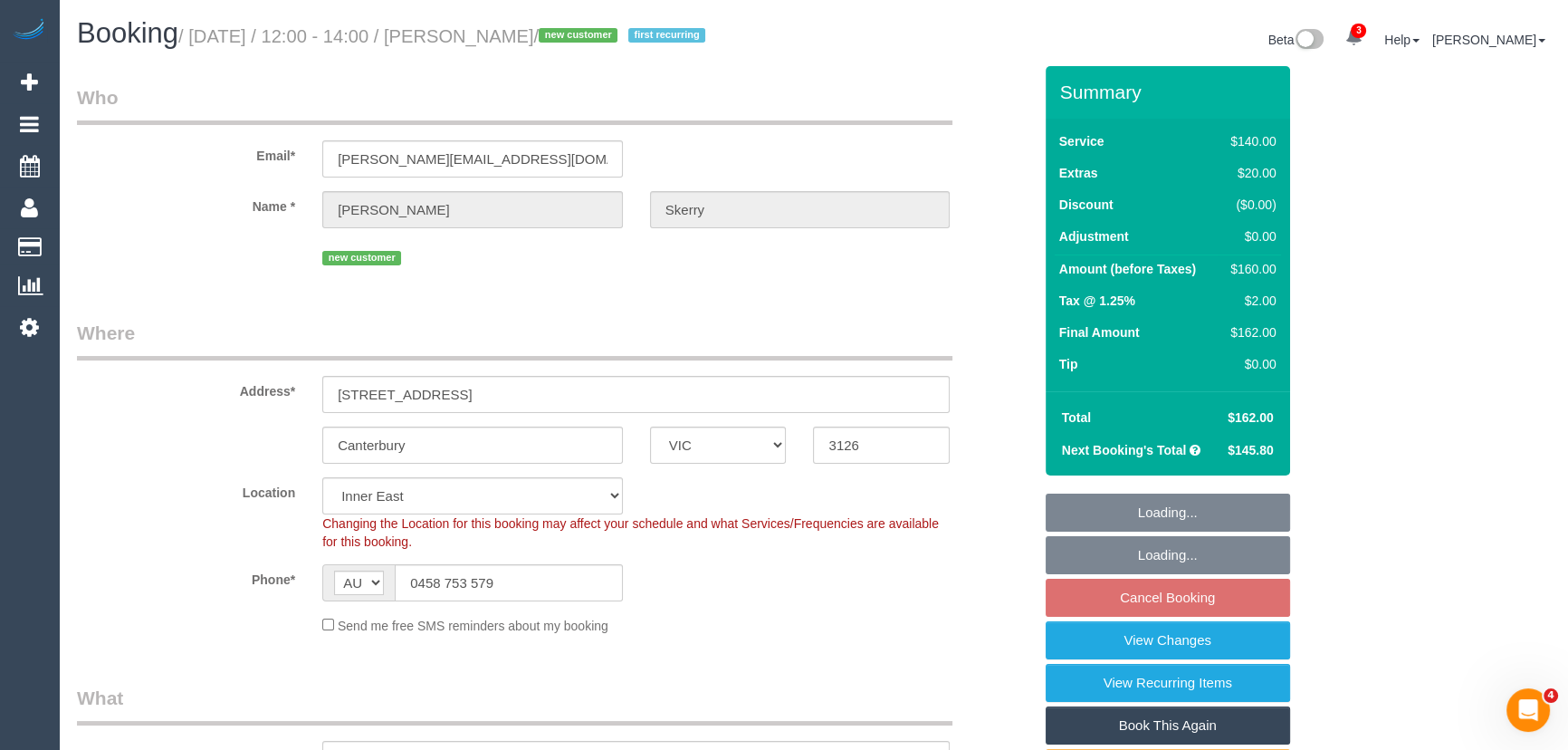
select select "spot4"
select select "number:27"
select select "number:17"
select select "number:19"
select select "number:22"
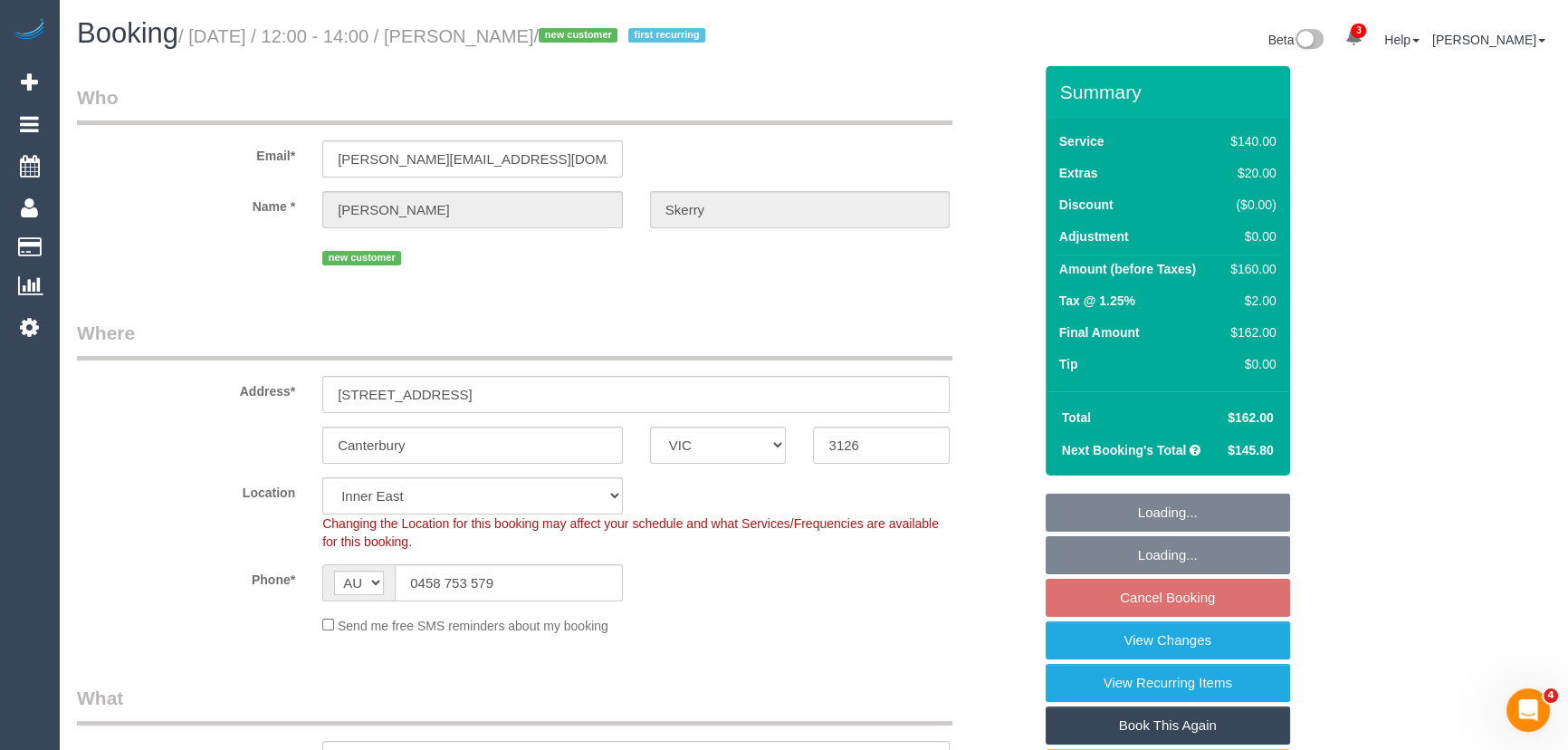
select select "number:33"
select select "number:12"
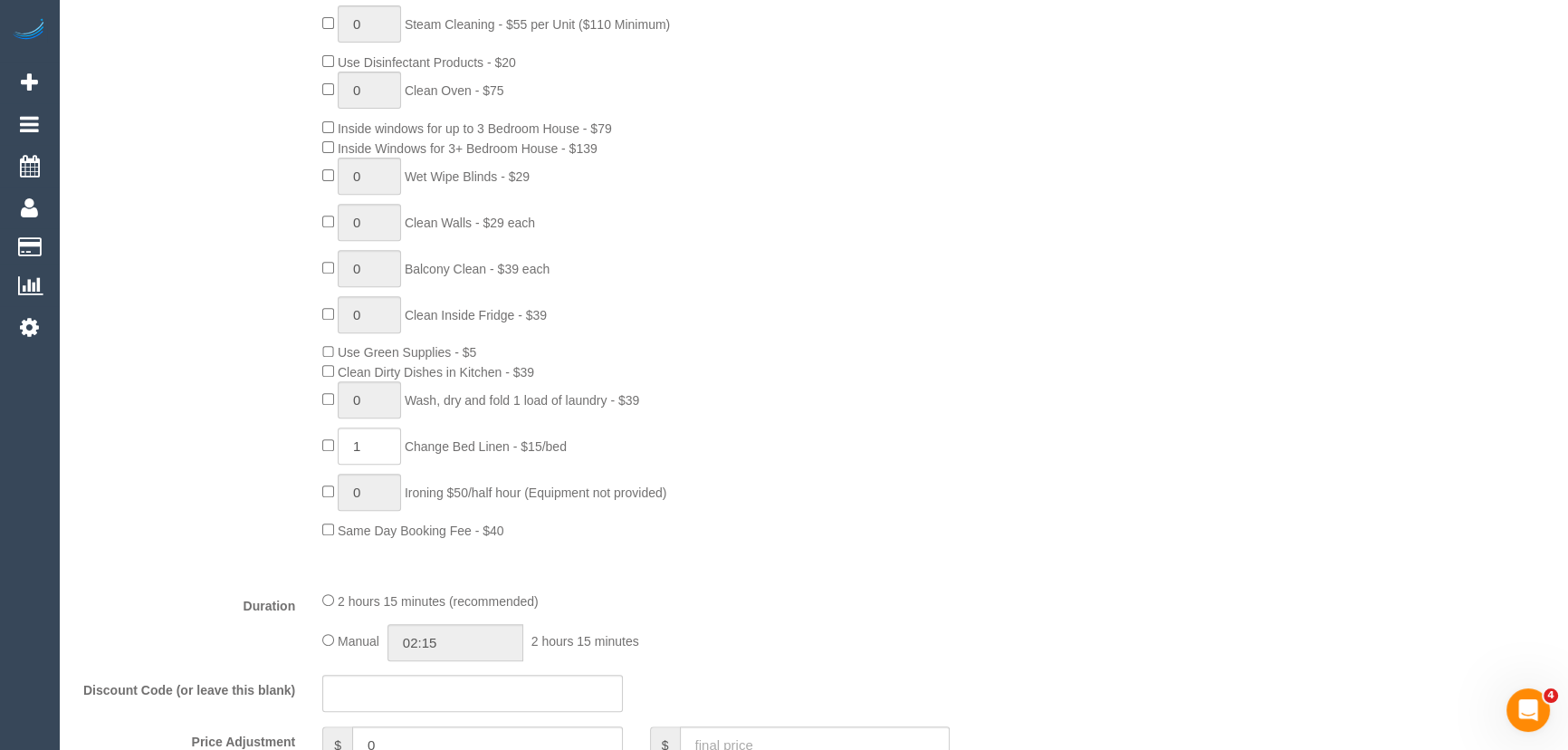
scroll to position [1070, 0]
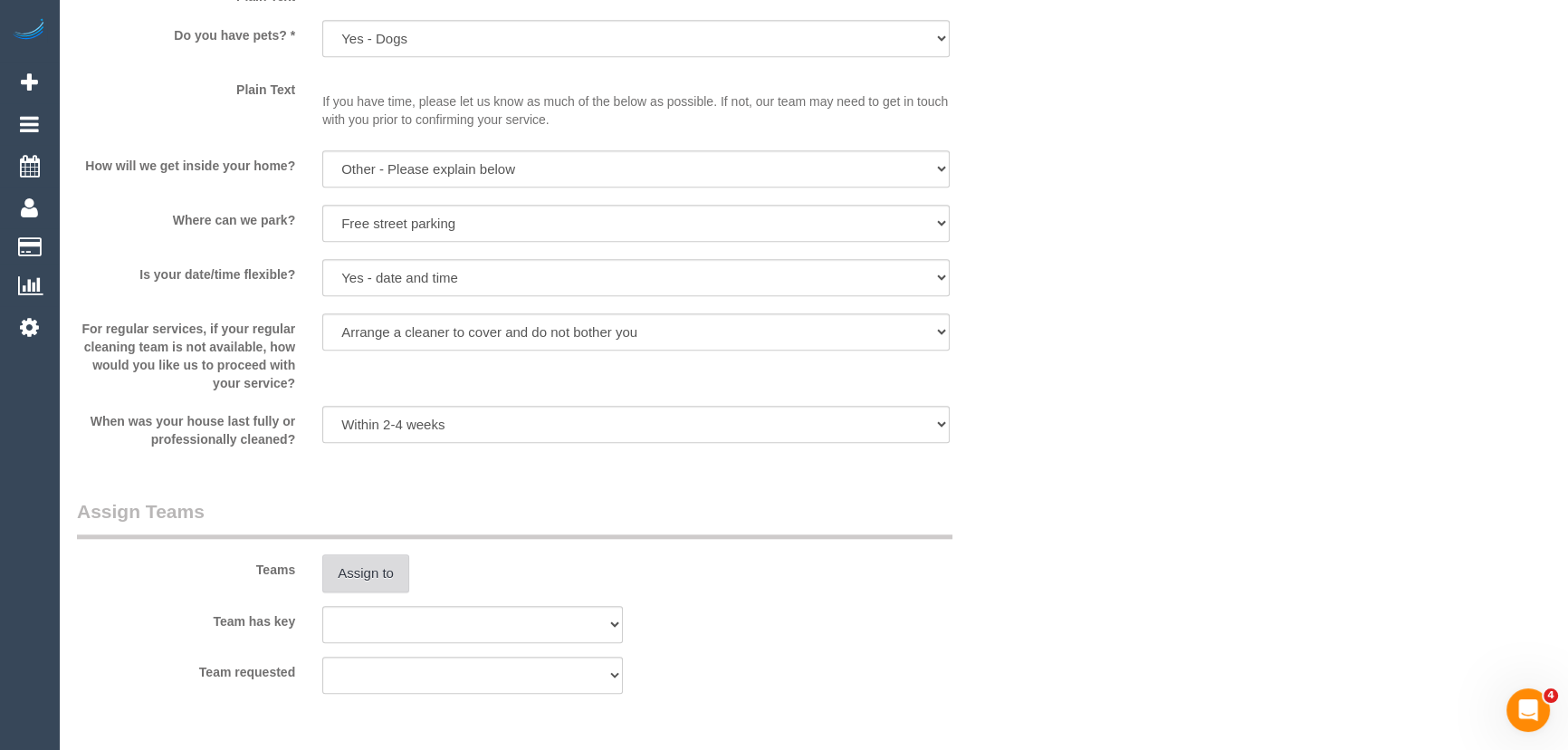
click at [363, 592] on button "Assign to" at bounding box center [365, 573] width 87 height 38
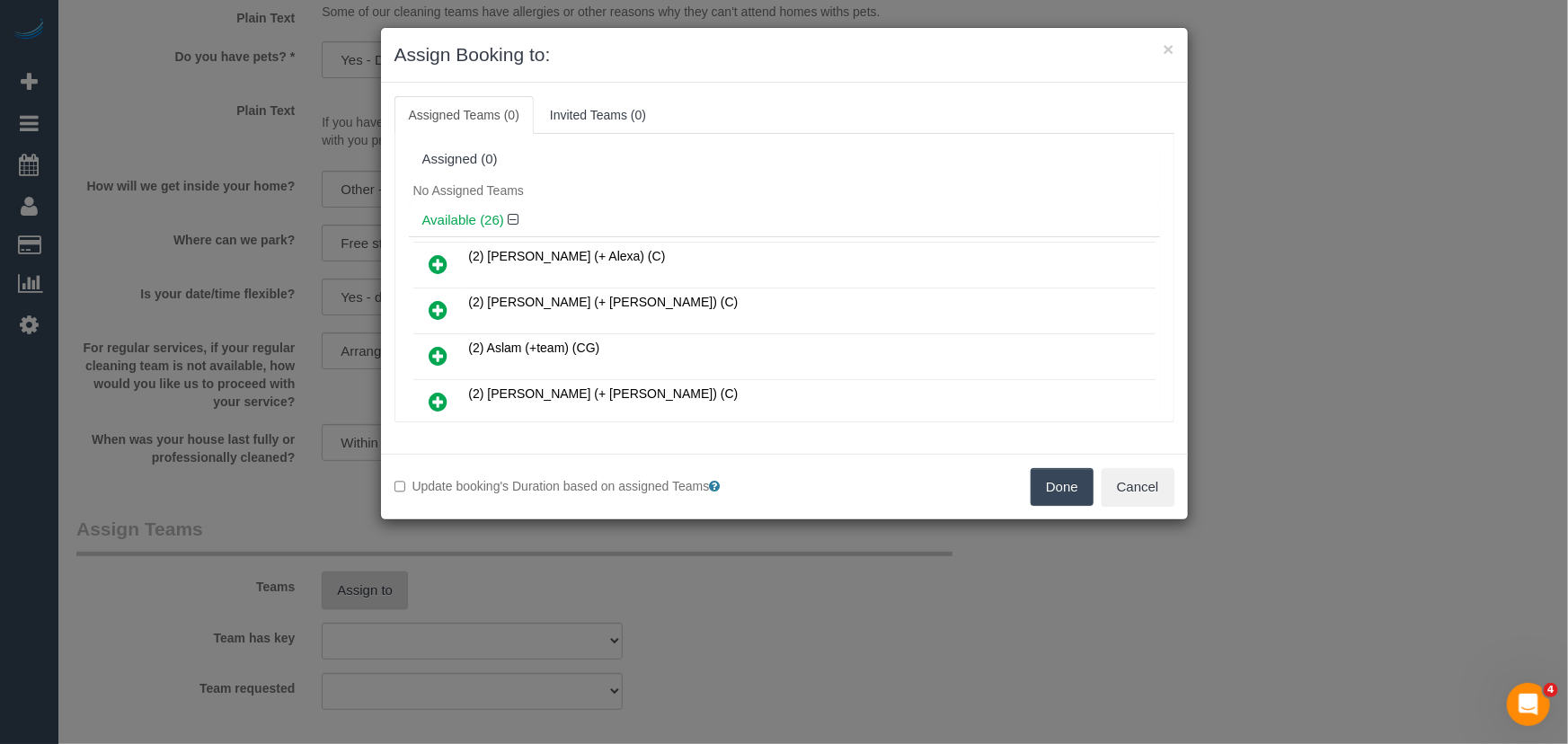
scroll to position [517, 0]
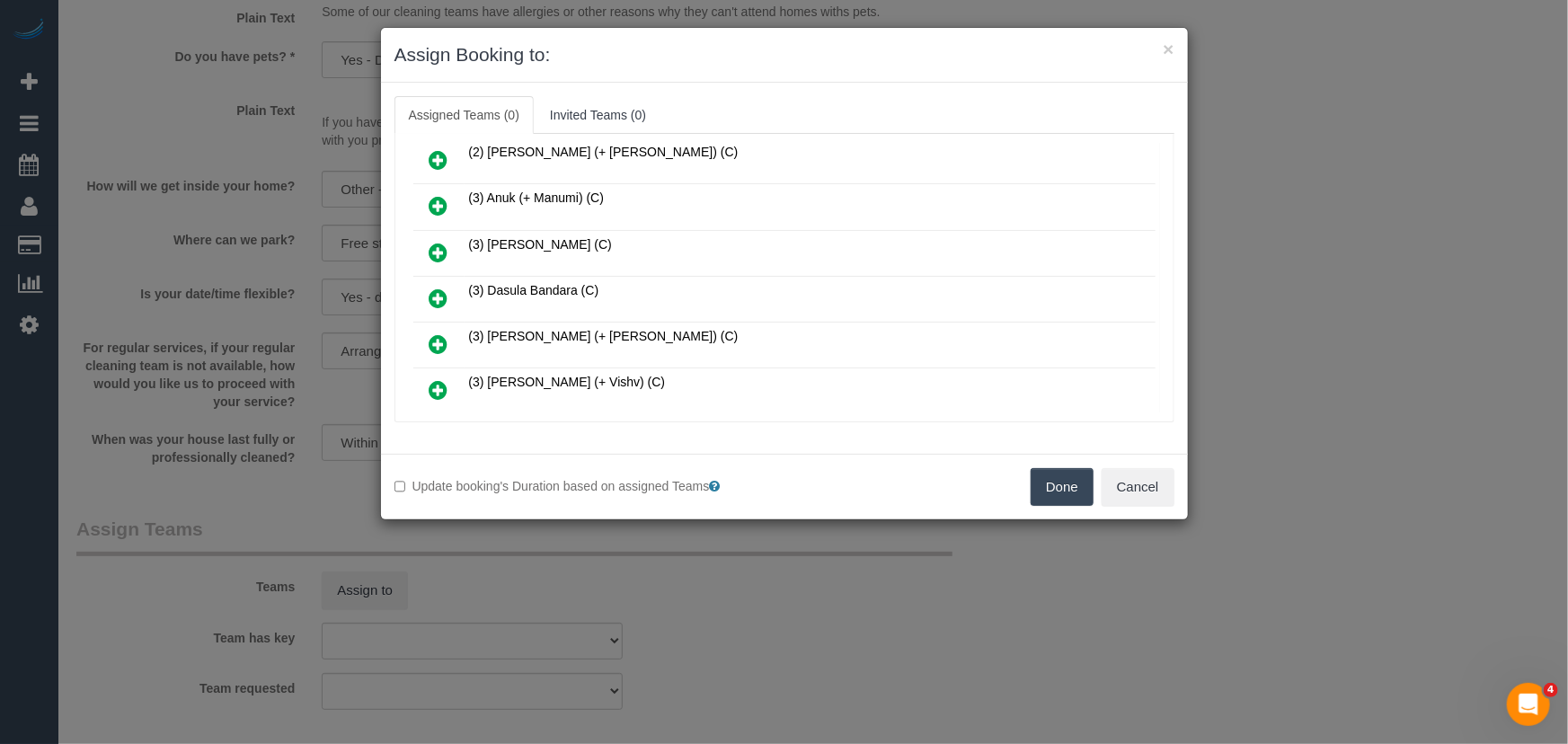
click at [441, 288] on icon at bounding box center [439, 298] width 19 height 22
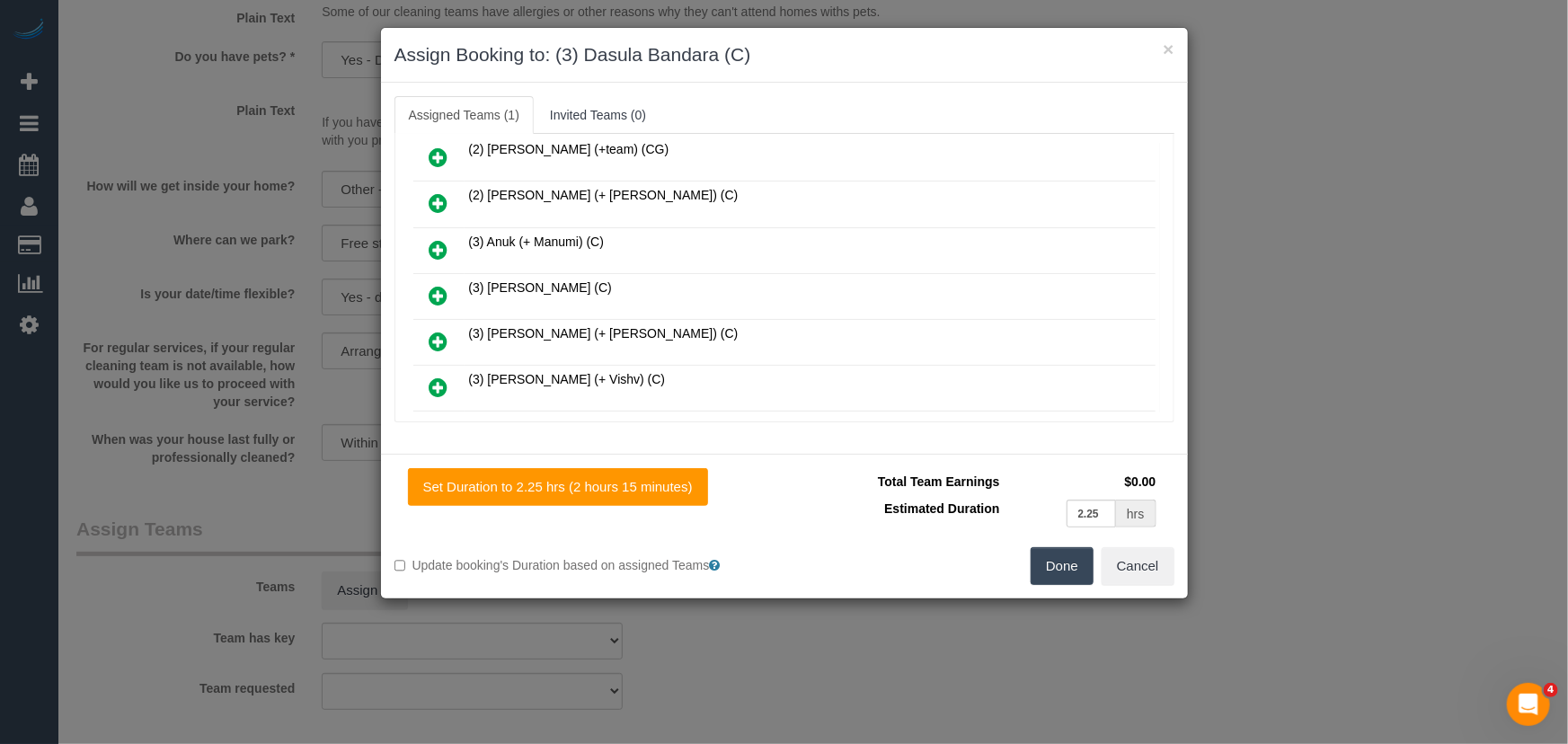
scroll to position [560, 0]
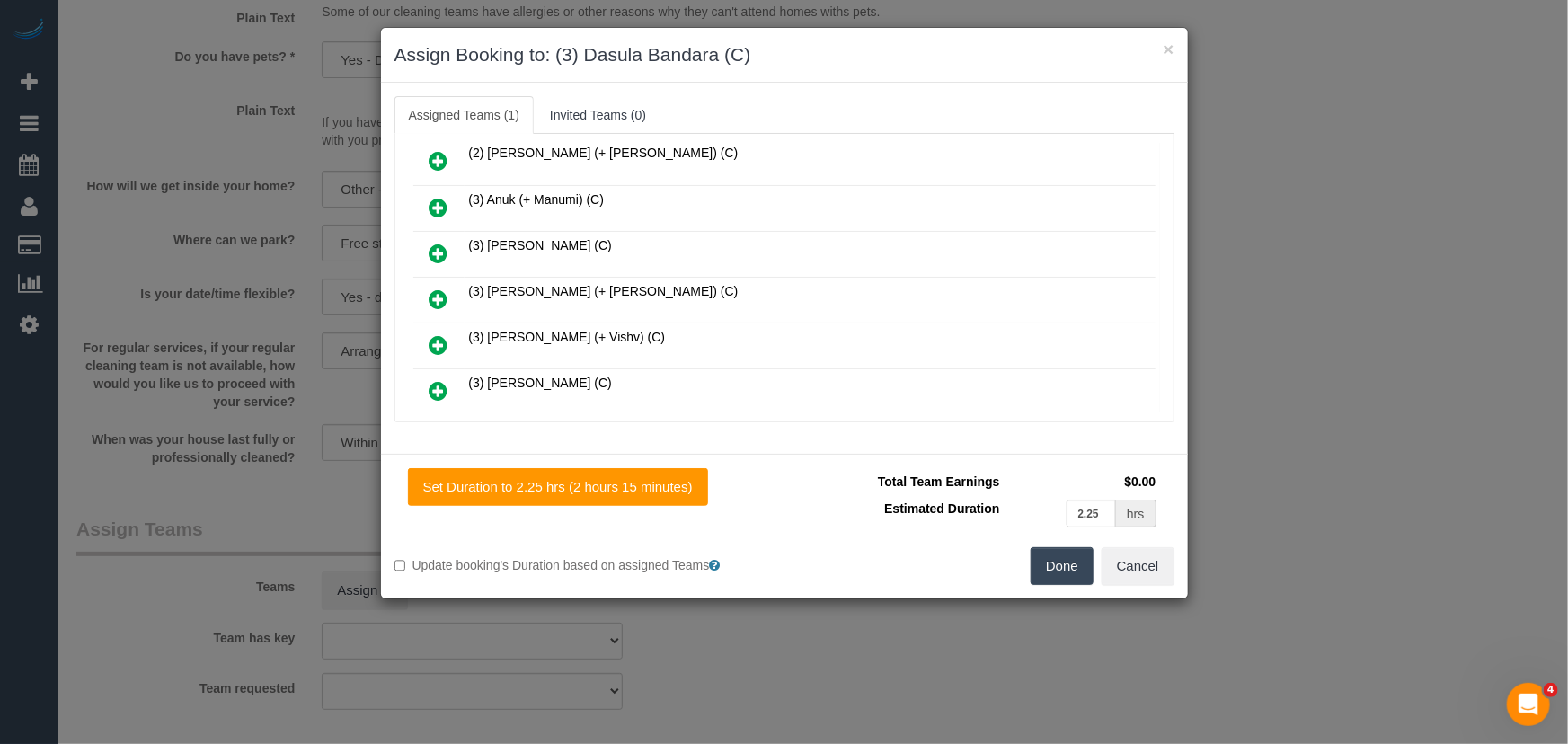
click at [1055, 569] on button "Done" at bounding box center [1062, 567] width 63 height 38
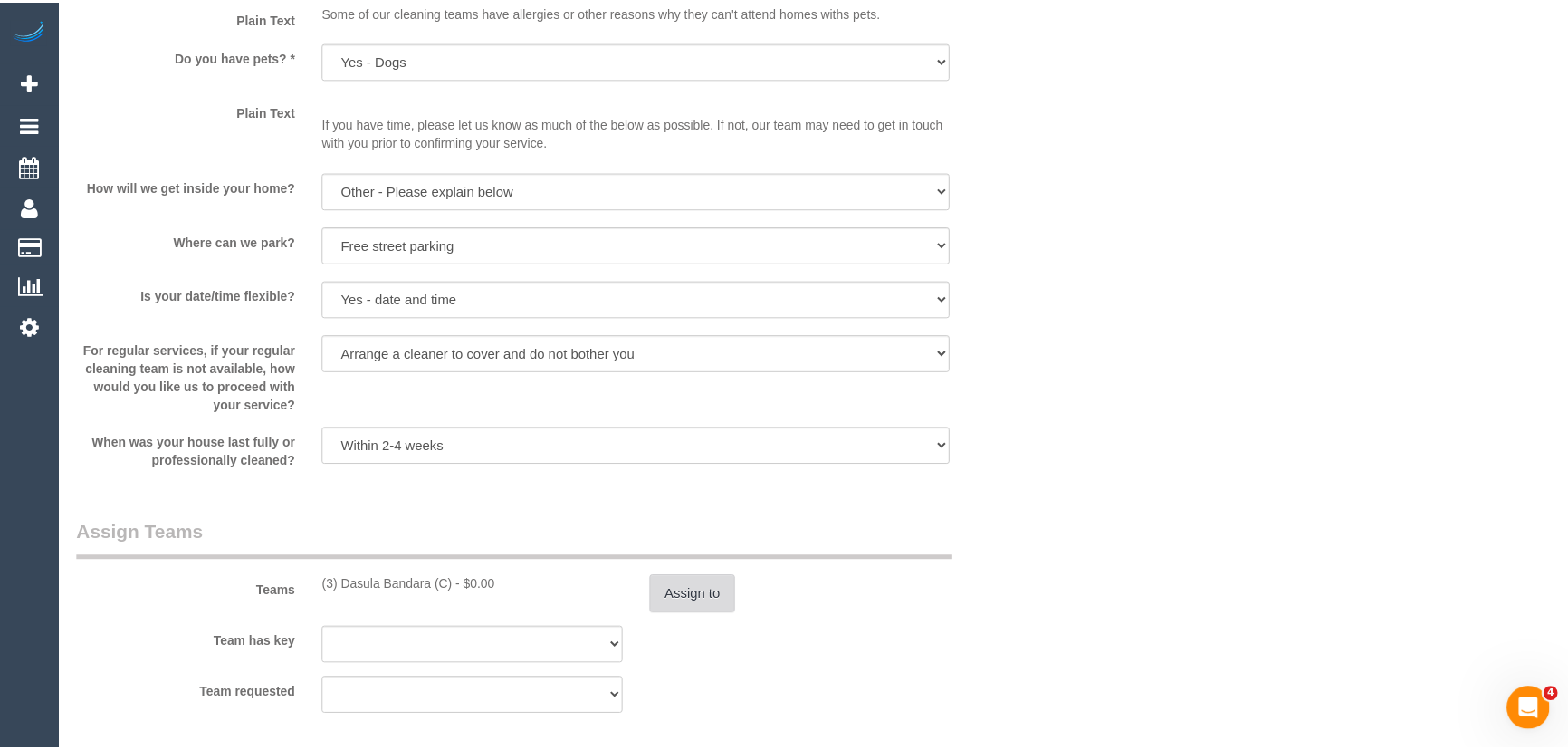
scroll to position [2222, 0]
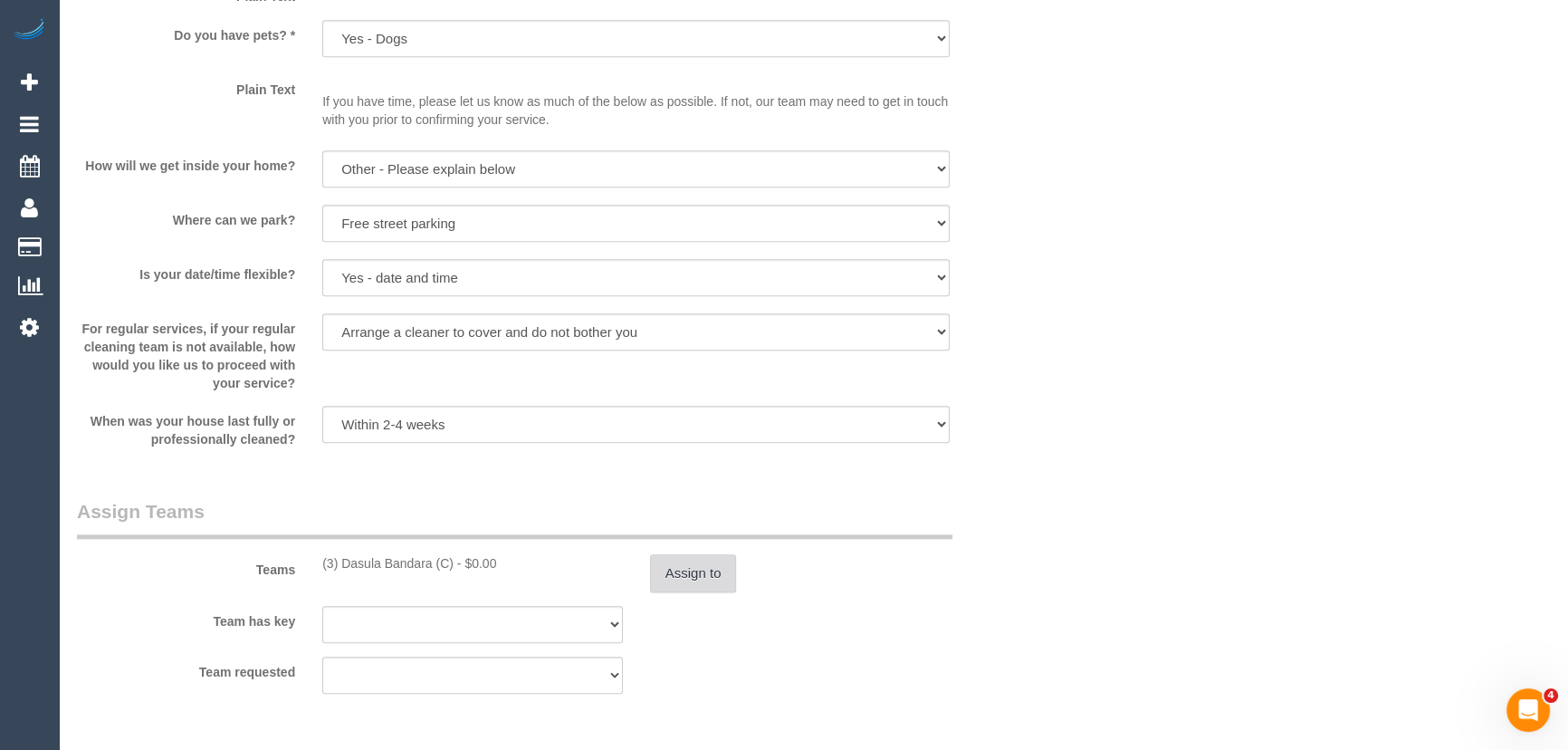
click at [707, 592] on button "Assign to" at bounding box center [693, 573] width 87 height 38
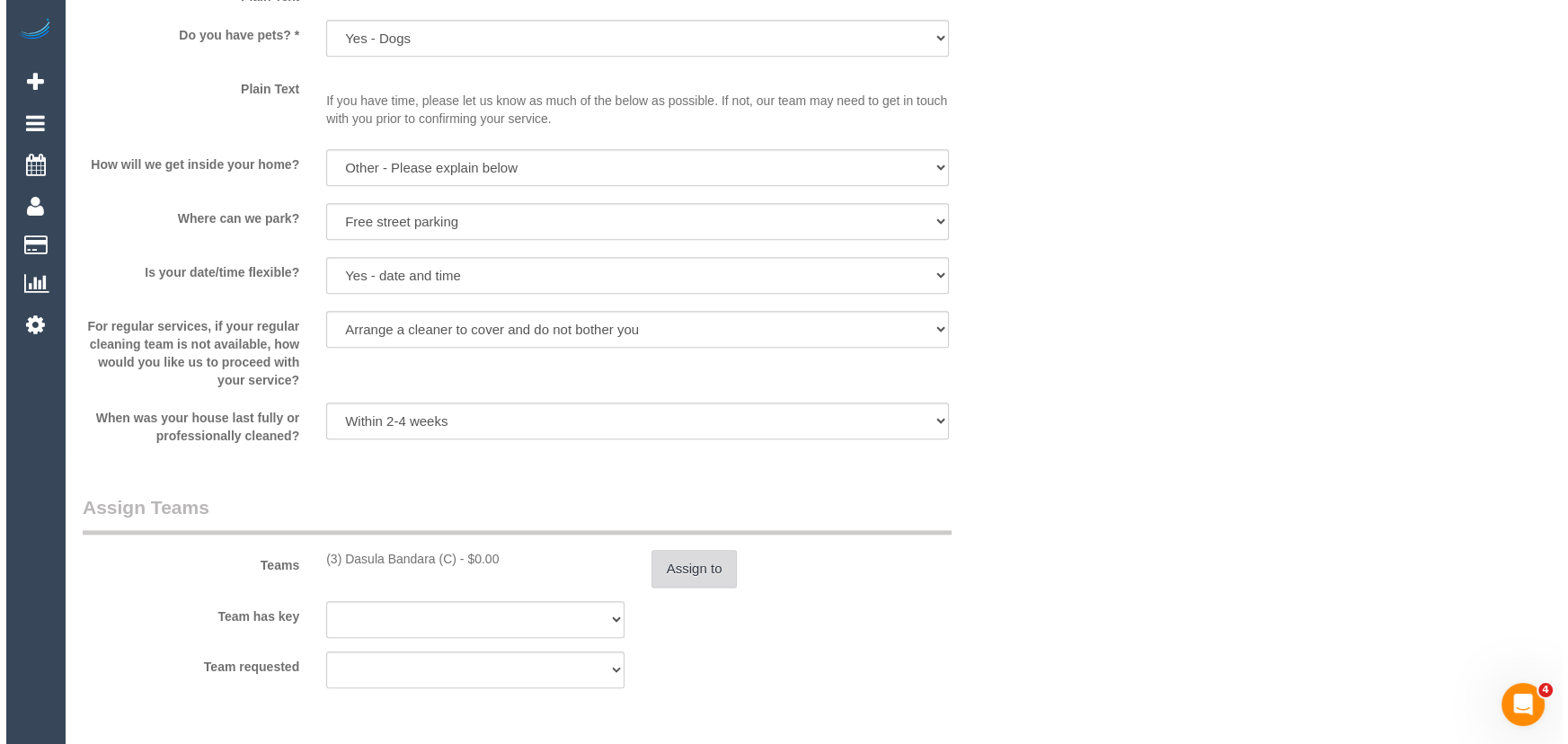
scroll to position [2184, 0]
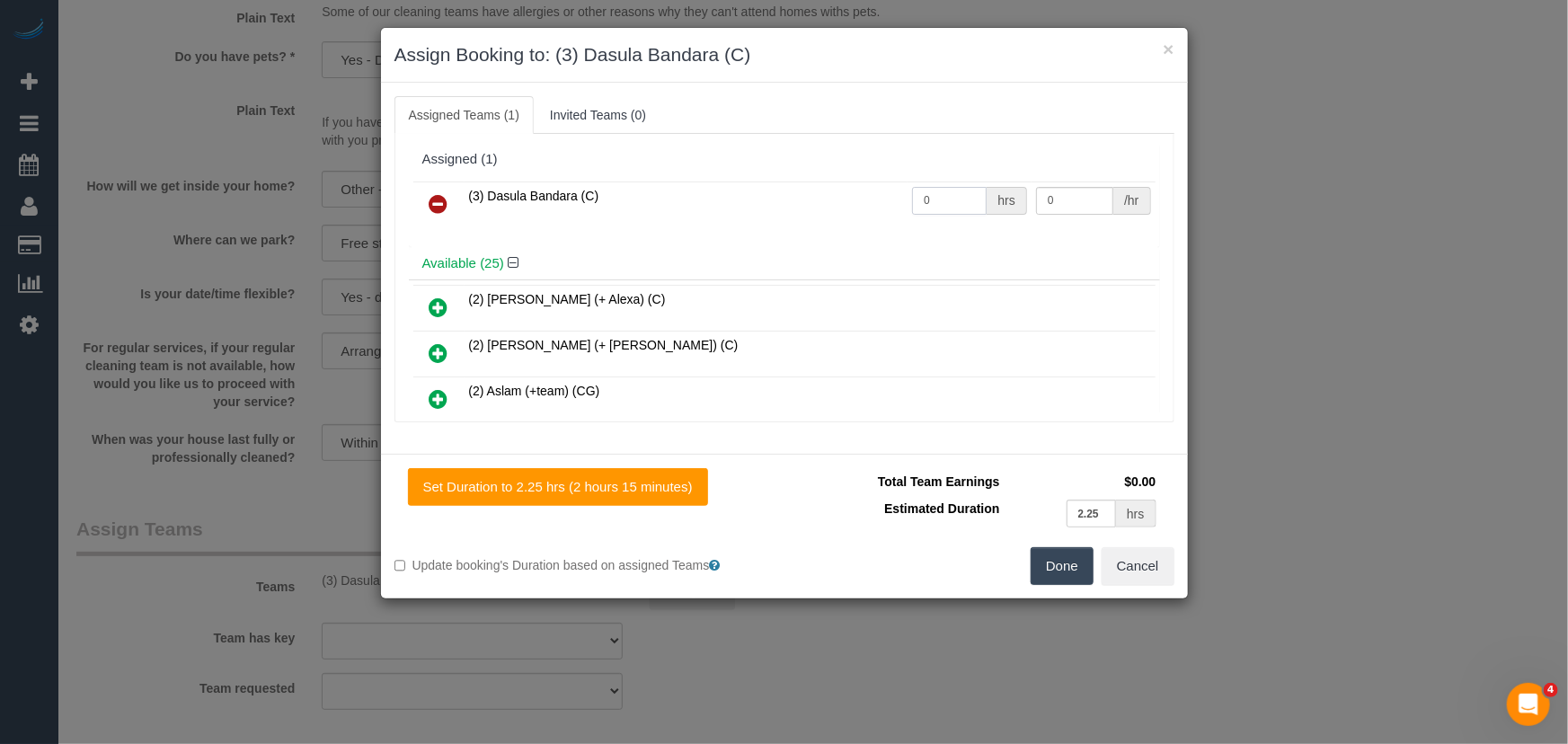
click at [961, 210] on input "0" at bounding box center [949, 200] width 75 height 28
type input "2.25"
click at [1072, 201] on input "0" at bounding box center [1074, 200] width 77 height 28
type input "36"
click at [1078, 555] on button "Done" at bounding box center [1062, 567] width 63 height 38
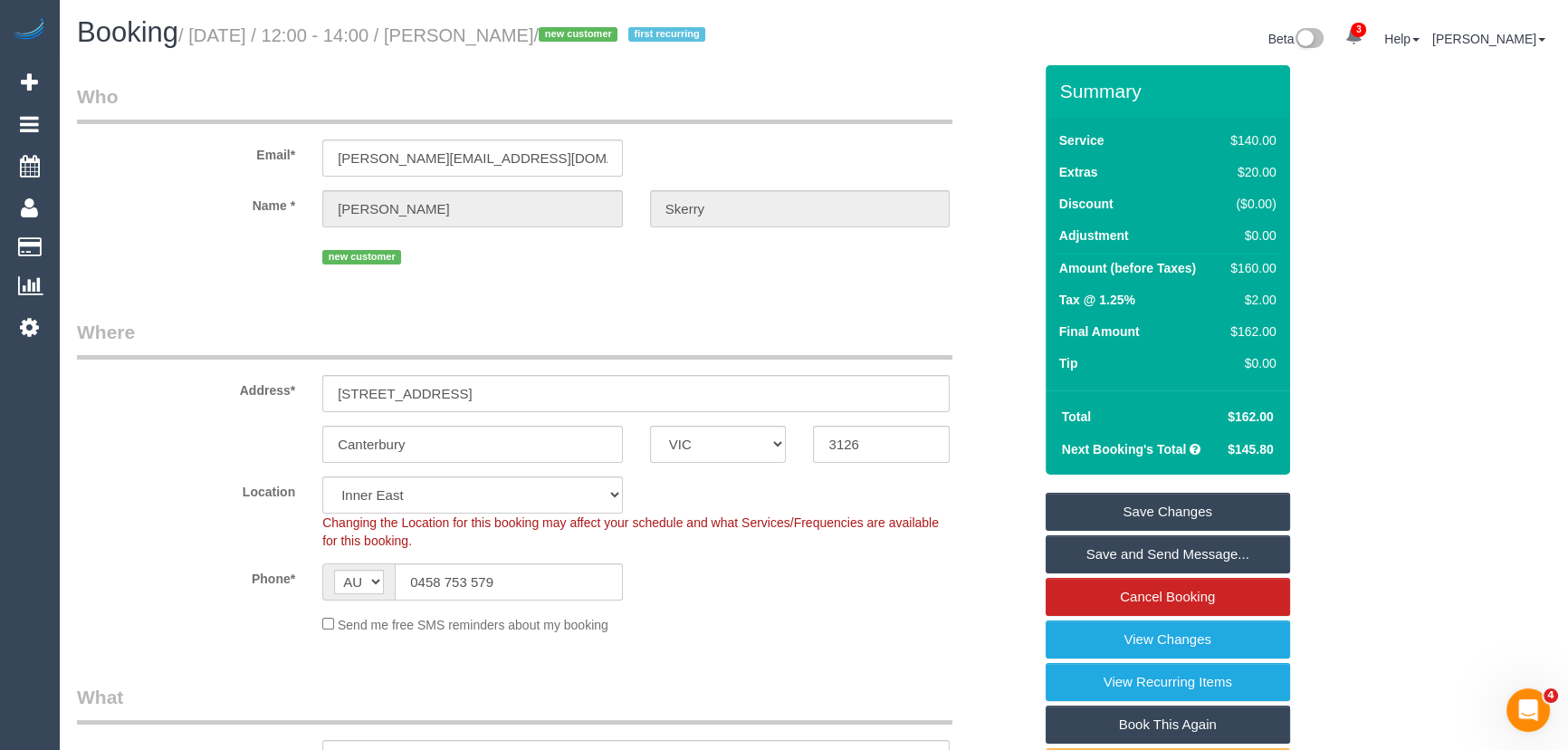
scroll to position [0, 0]
click at [531, 40] on small "/ September 19, 2025 / 12:00 - 14:00 / Sharon Skerry / new customer first recur…" at bounding box center [445, 35] width 533 height 20
copy small "Sharon Skerry"
click at [1140, 574] on link "Save and Send Message..." at bounding box center [1168, 555] width 245 height 38
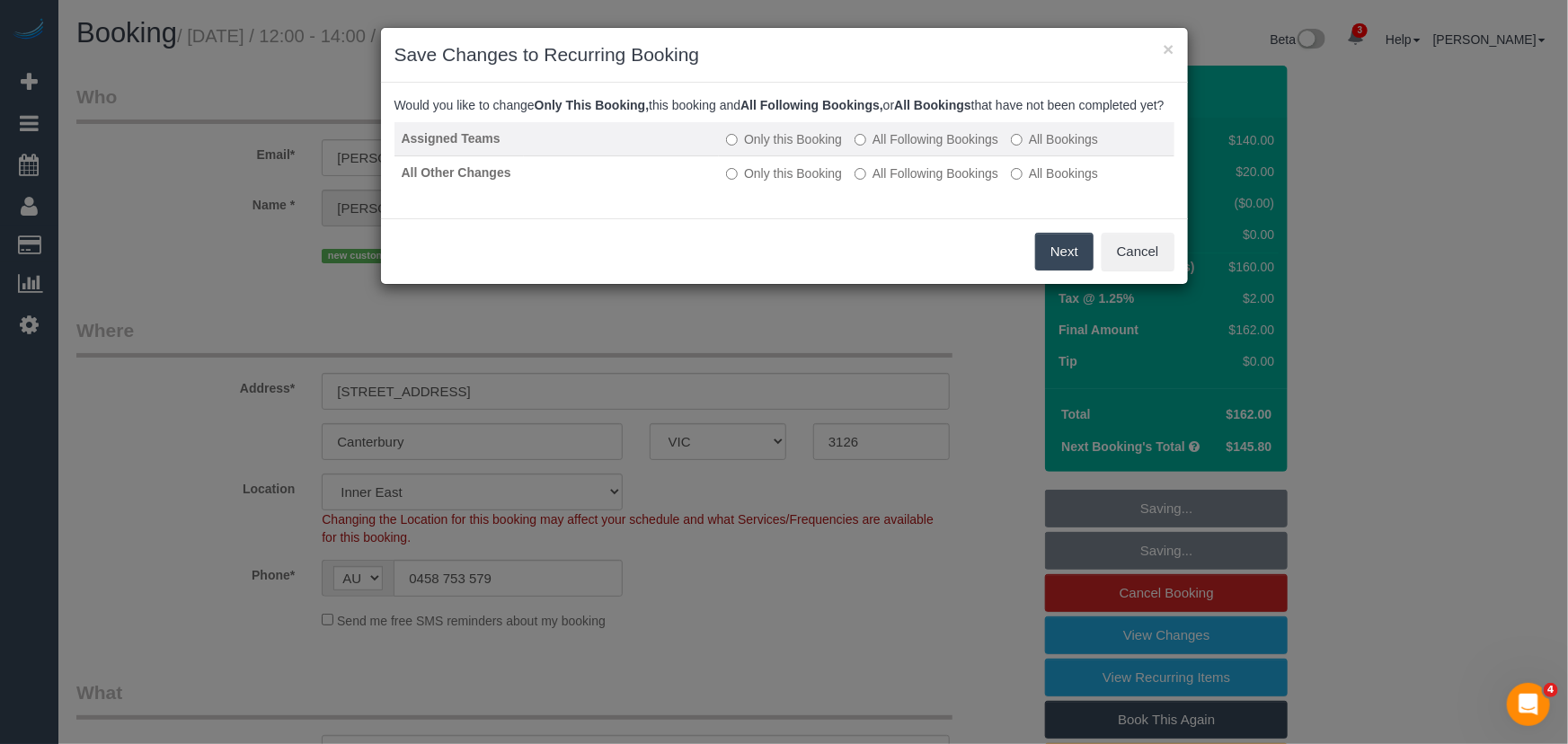
click at [879, 148] on label "All Following Bookings" at bounding box center [925, 139] width 143 height 18
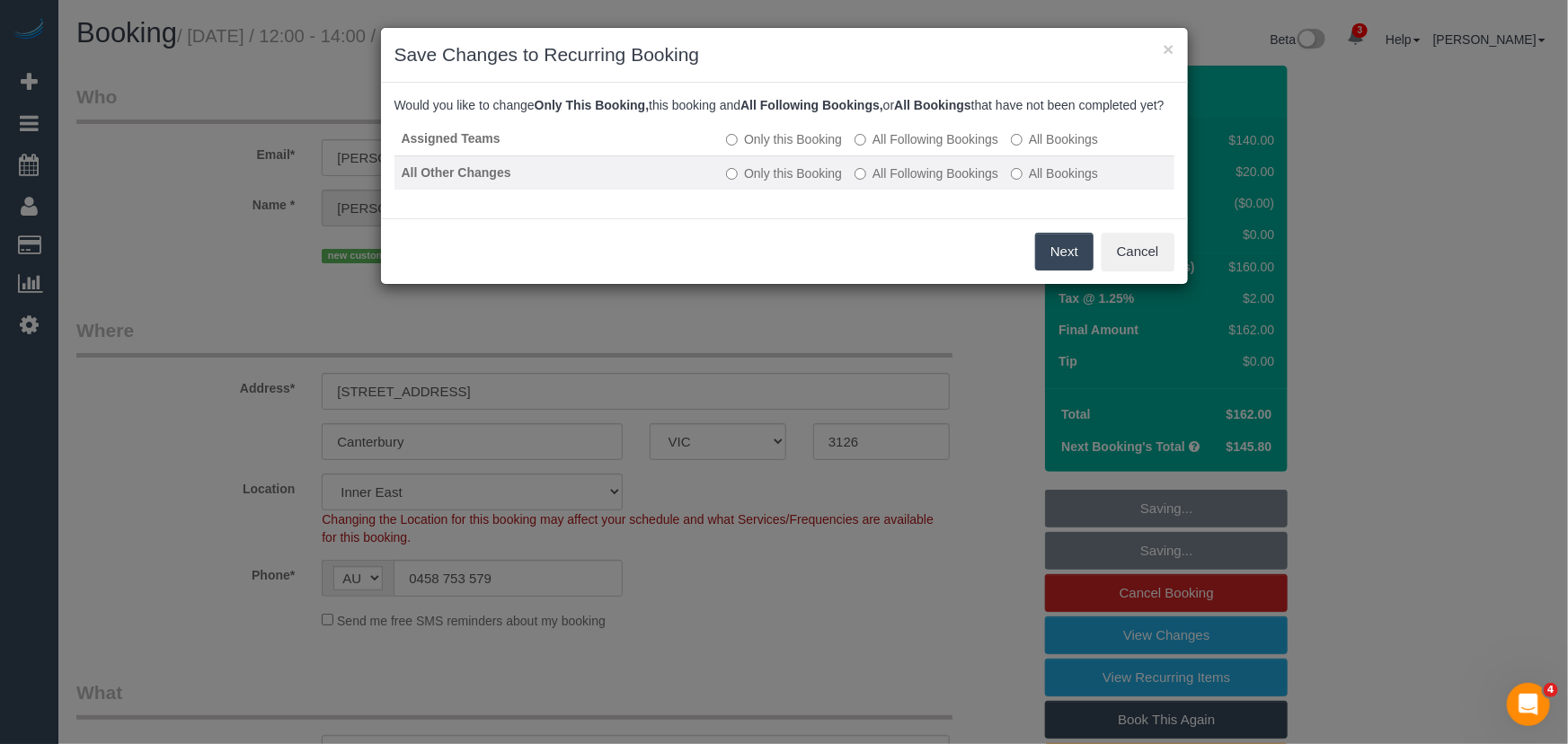
click at [888, 182] on label "All Following Bookings" at bounding box center [925, 173] width 143 height 18
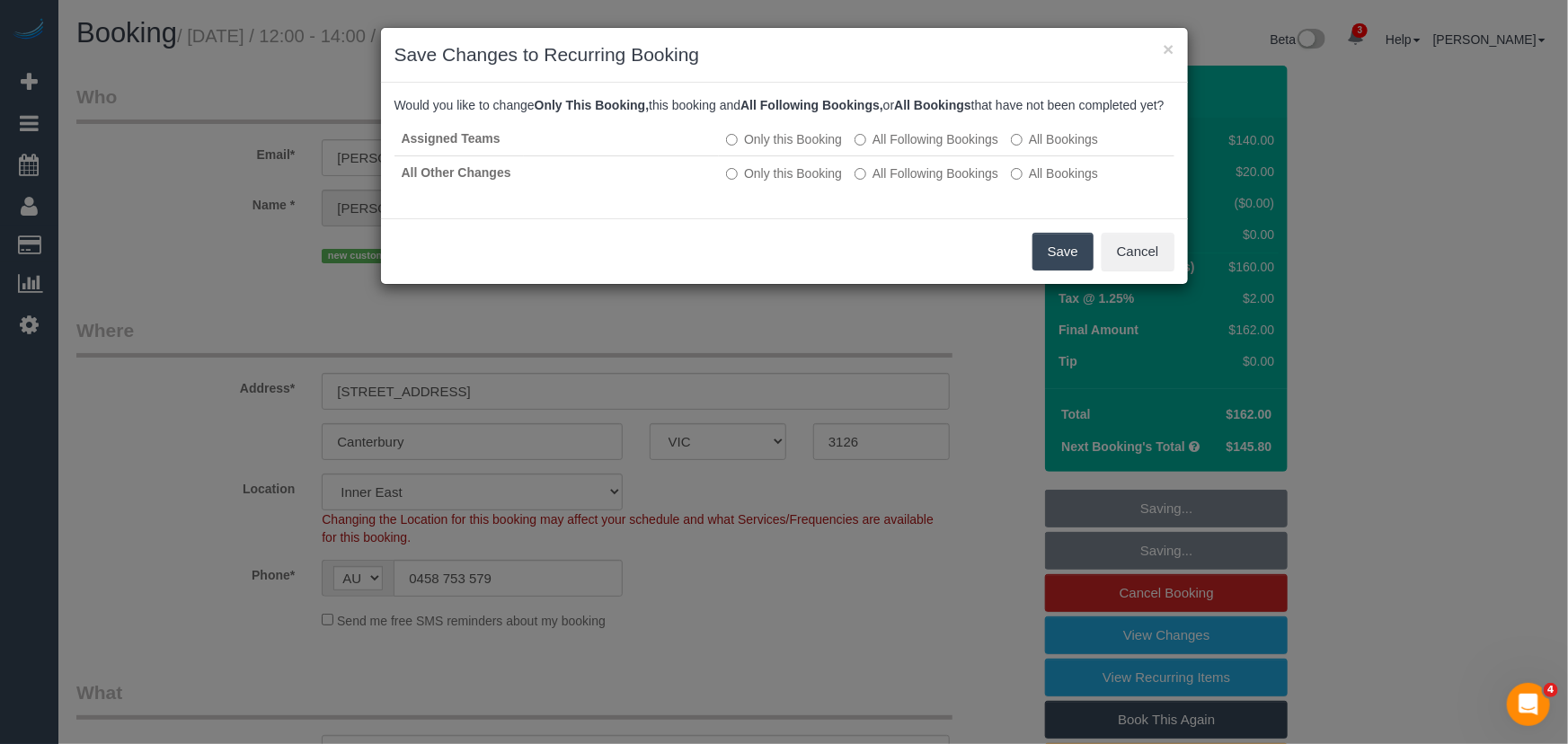
click at [1052, 266] on button "Save" at bounding box center [1063, 251] width 61 height 38
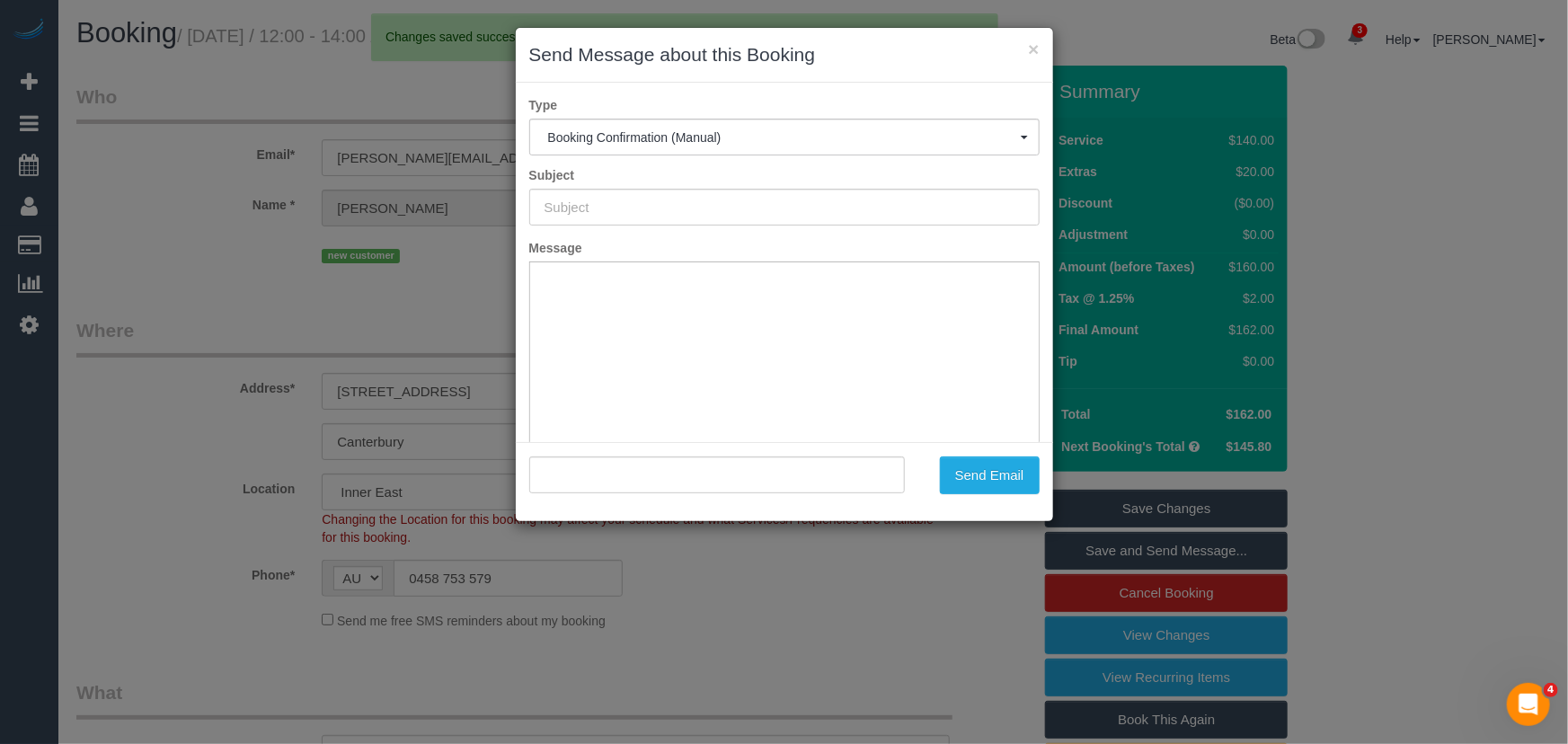
type input "Booking Confirmed"
type input ""Sharon Skerry" <sharon@visioncamberwell.com.au>"
click at [985, 492] on button "Send Email" at bounding box center [989, 475] width 100 height 38
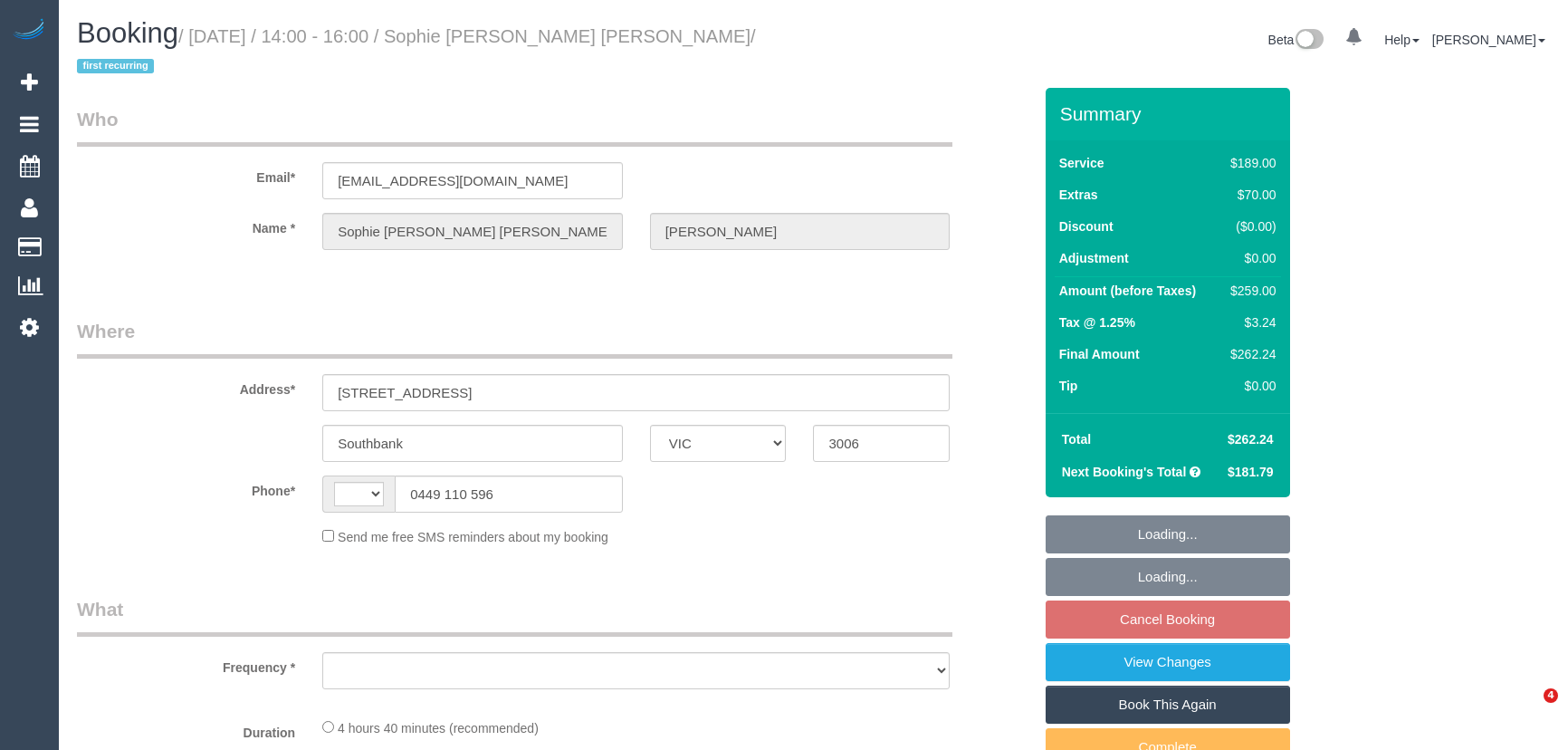
select select "VIC"
select select "string:AU"
select select "object:556"
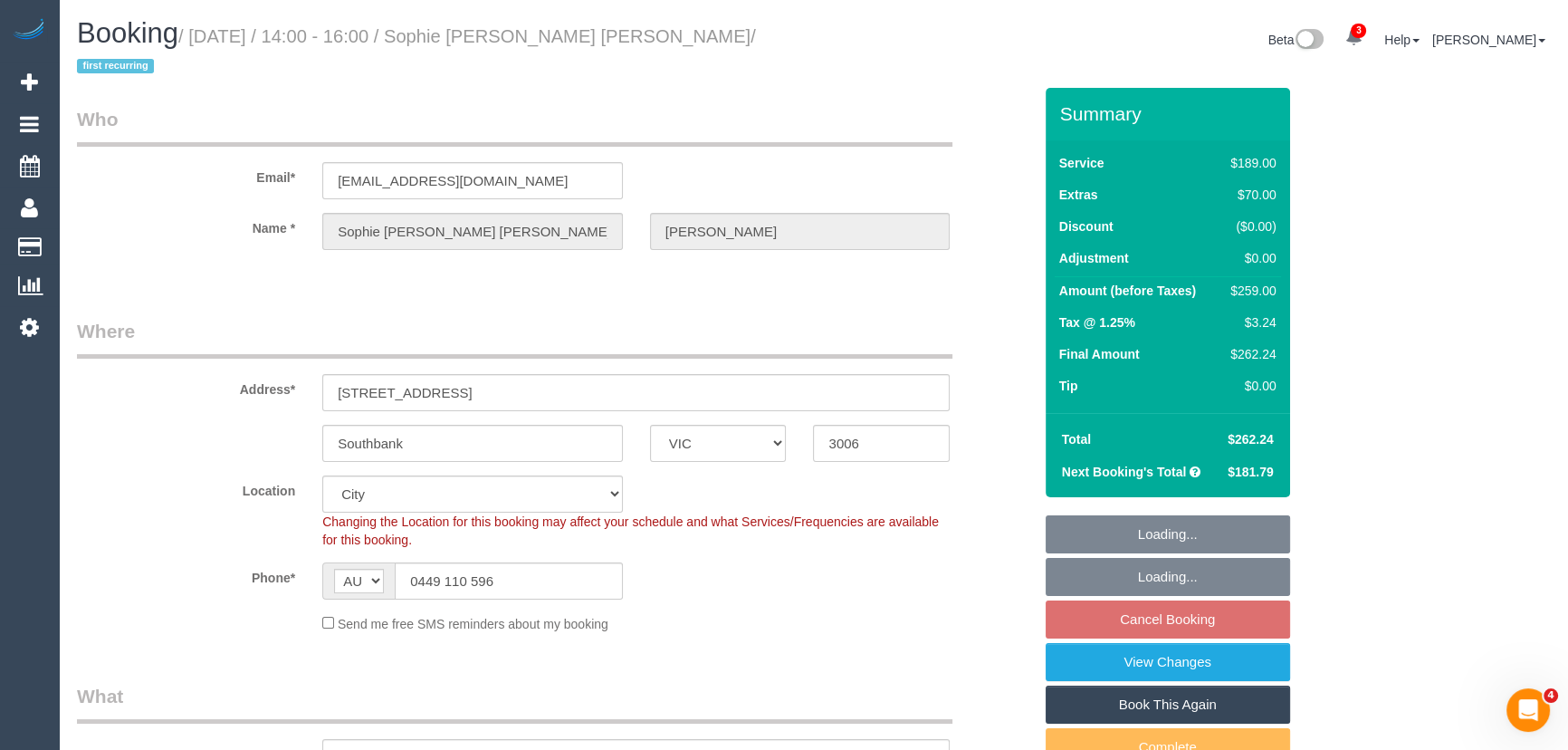
select select "number:28"
select select "number:14"
select select "number:20"
select select "number:22"
select select "number:33"
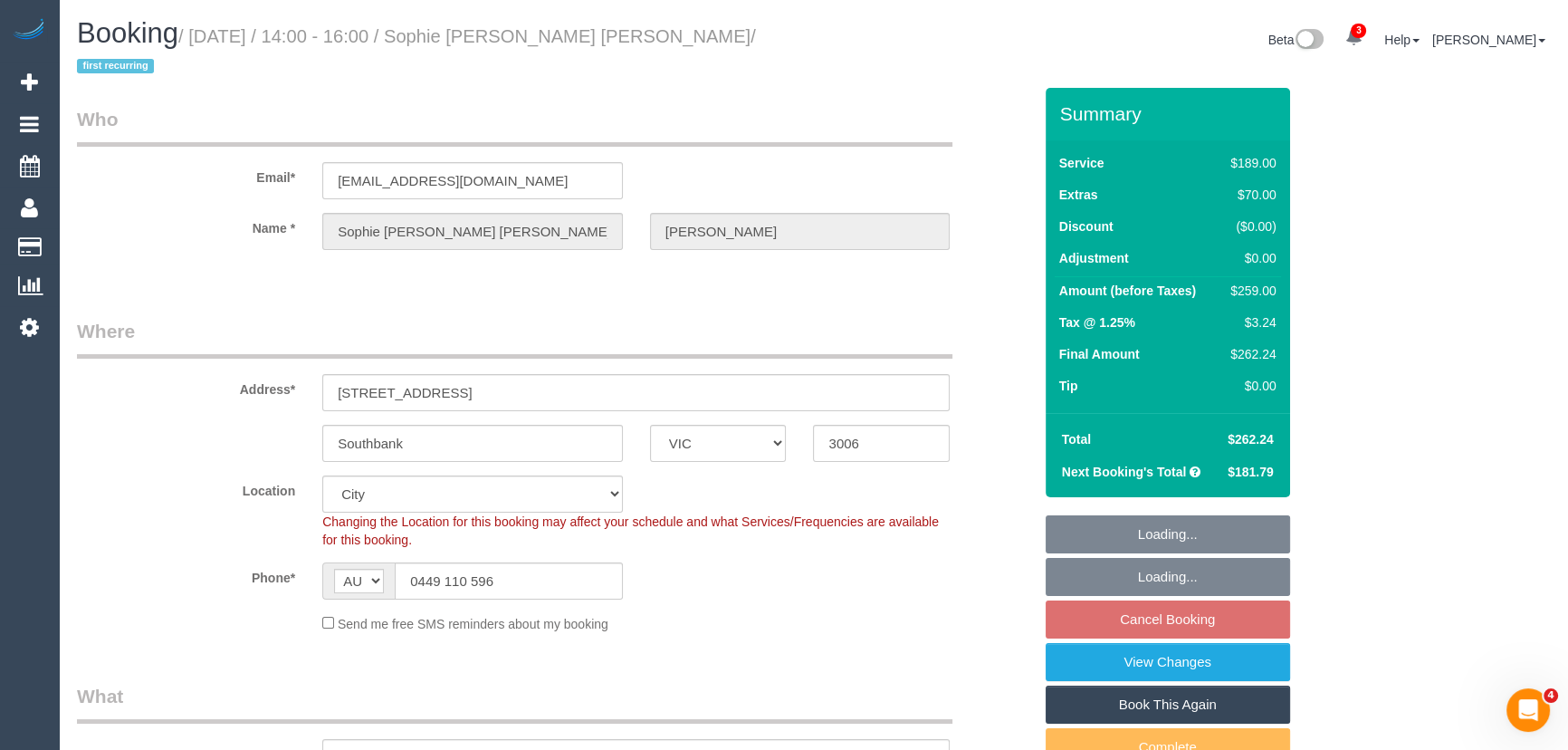
select select "number:12"
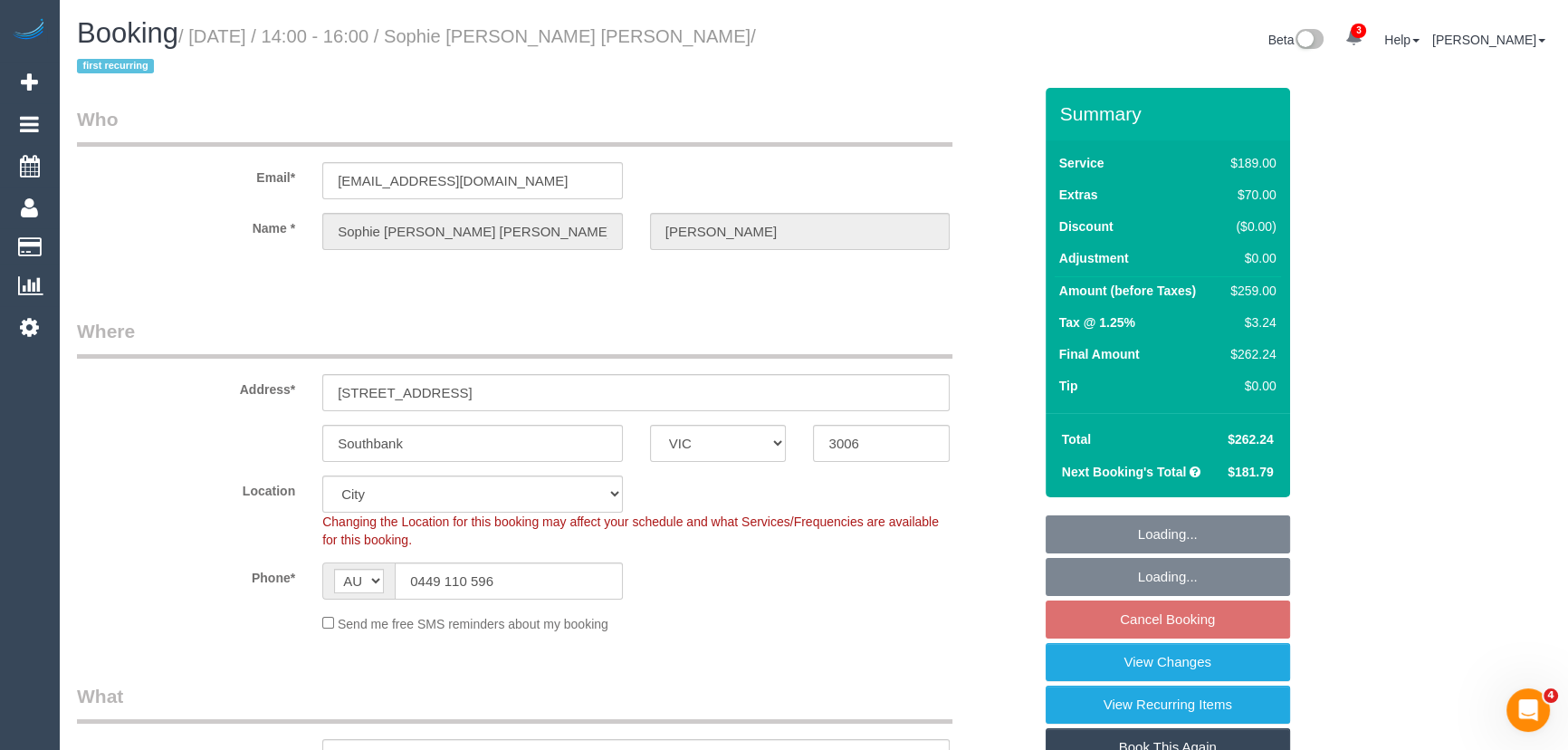
select select "object:1233"
select select "string:stripe-pm_1Rg1Ar2GScqysDRVZfWaAwaX"
select select "spot5"
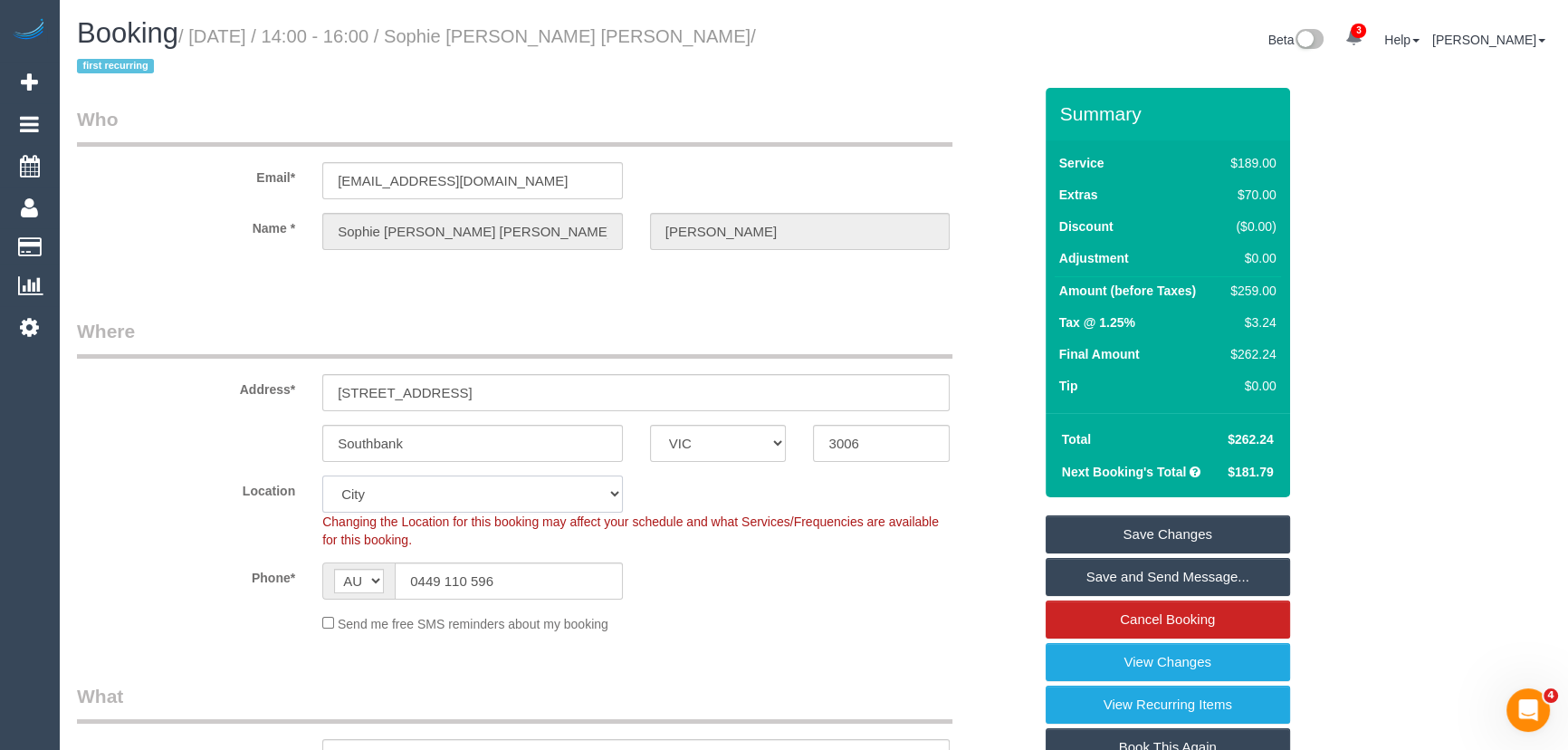
click at [394, 495] on select "Office [GEOGRAPHIC_DATA] (North) East (South) [GEOGRAPHIC_DATA] (East) [GEOGRAP…" at bounding box center [472, 494] width 300 height 37
select select "55"
click at [322, 475] on select "Office [GEOGRAPHIC_DATA] (North) East (South) [GEOGRAPHIC_DATA] (East) [GEOGRAP…" at bounding box center [472, 494] width 300 height 37
select select "object:1655"
select select "spot26"
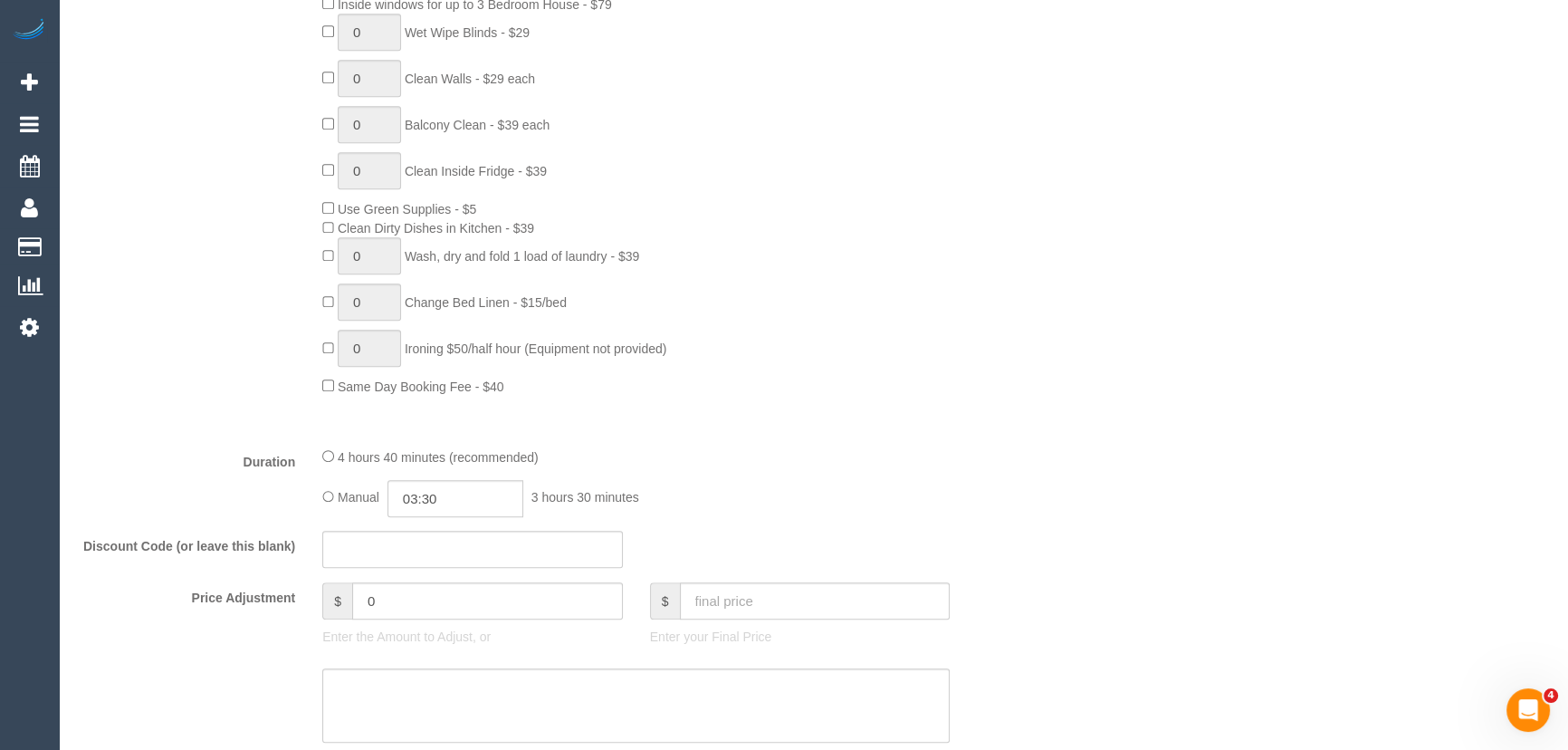
scroll to position [1234, 0]
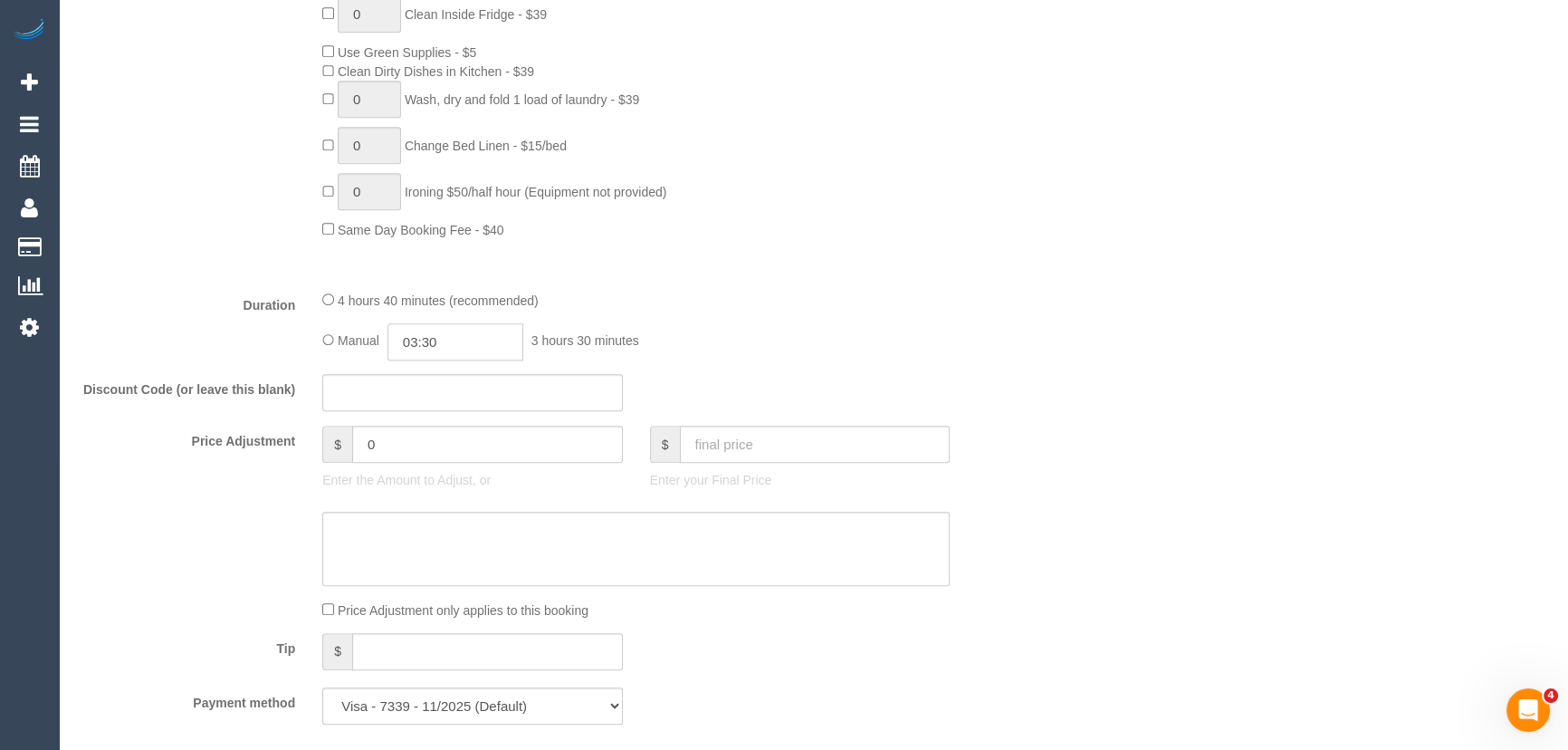
click at [470, 351] on input "03:30" at bounding box center [455, 342] width 136 height 37
type input "02:30"
click at [437, 417] on li "02:30" at bounding box center [436, 421] width 80 height 24
click at [860, 373] on fieldset "What Frequency * One Time Cleaning Weekly - 10% Off - 10.00% (0% for the First …" at bounding box center [554, 93] width 955 height 1290
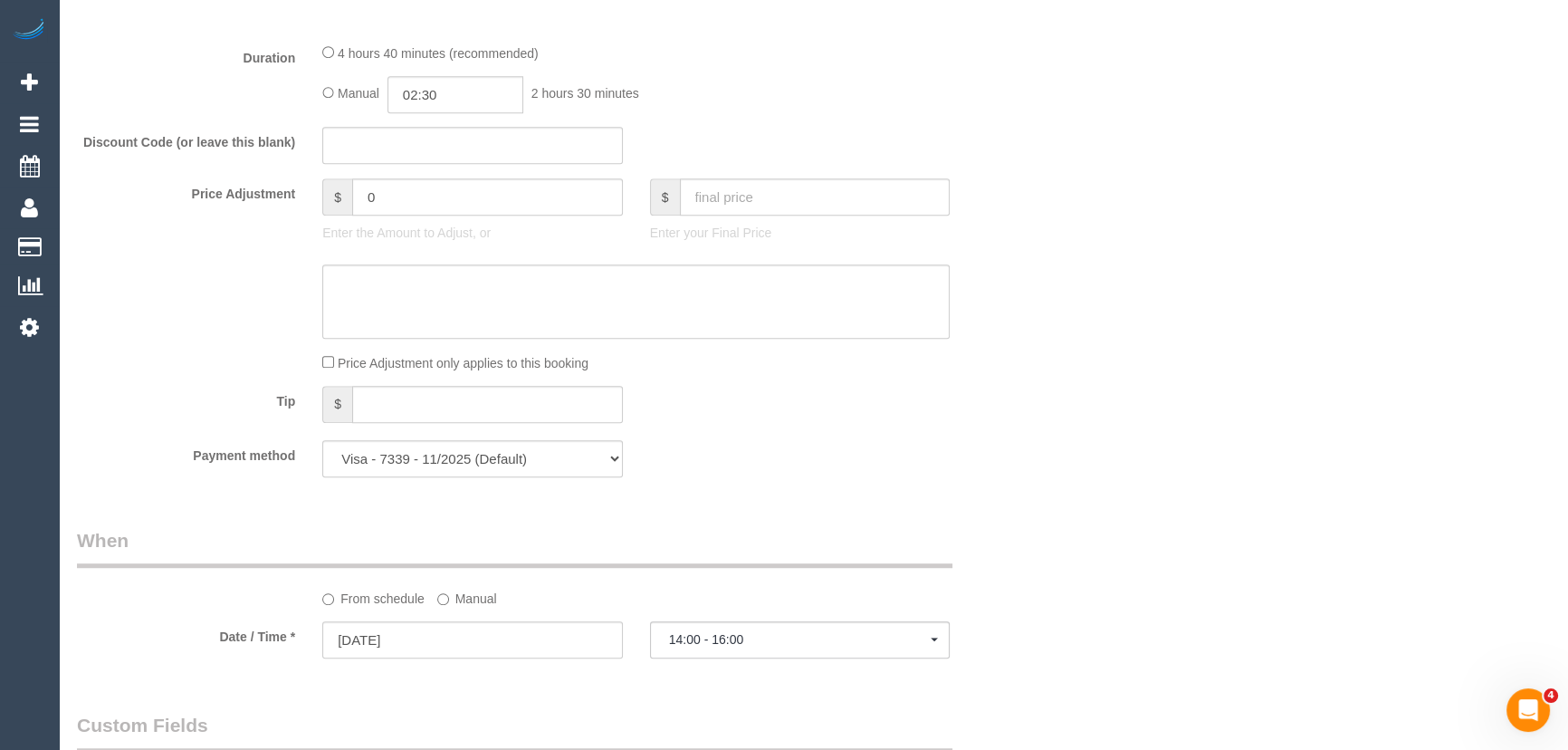
select select "spot47"
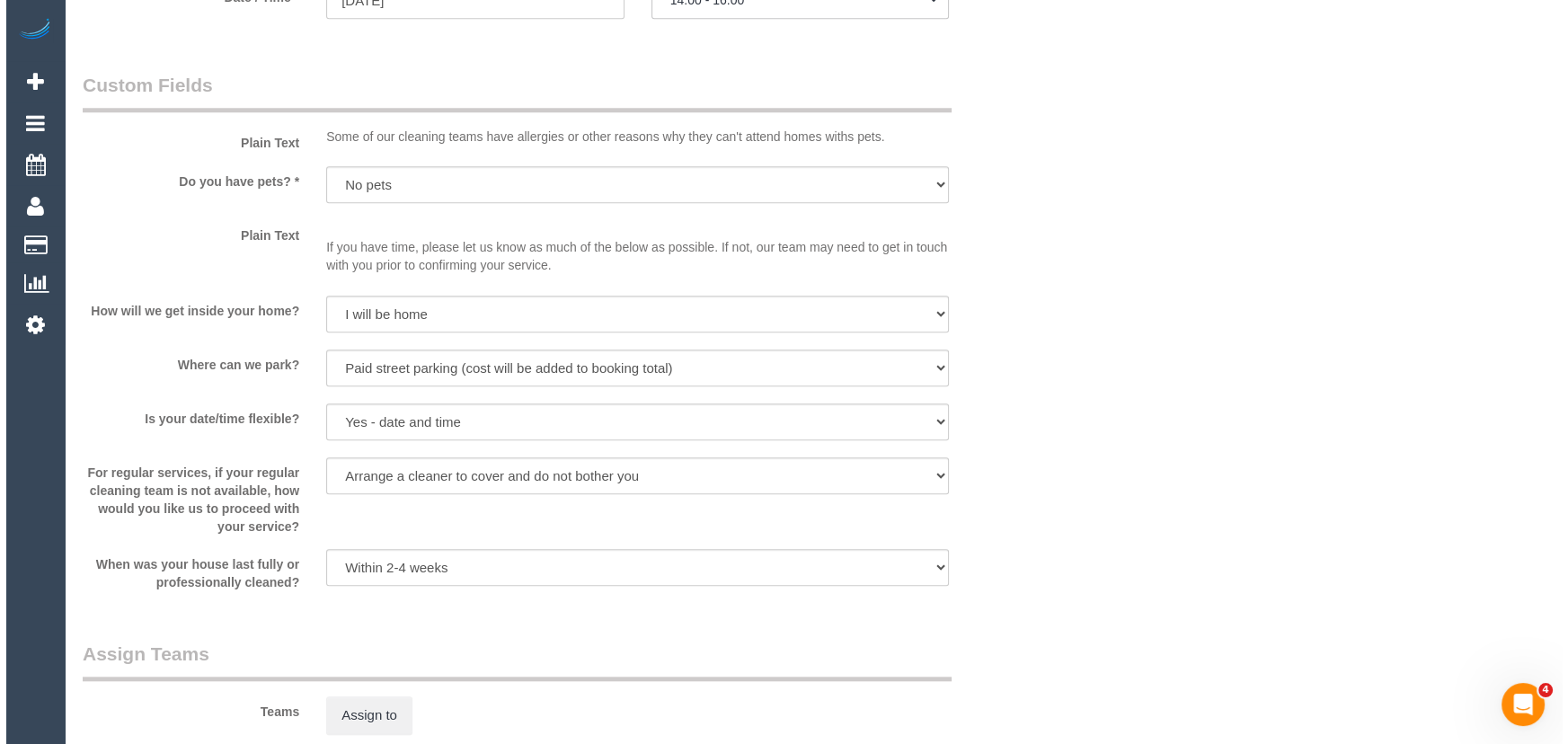
scroll to position [2287, 0]
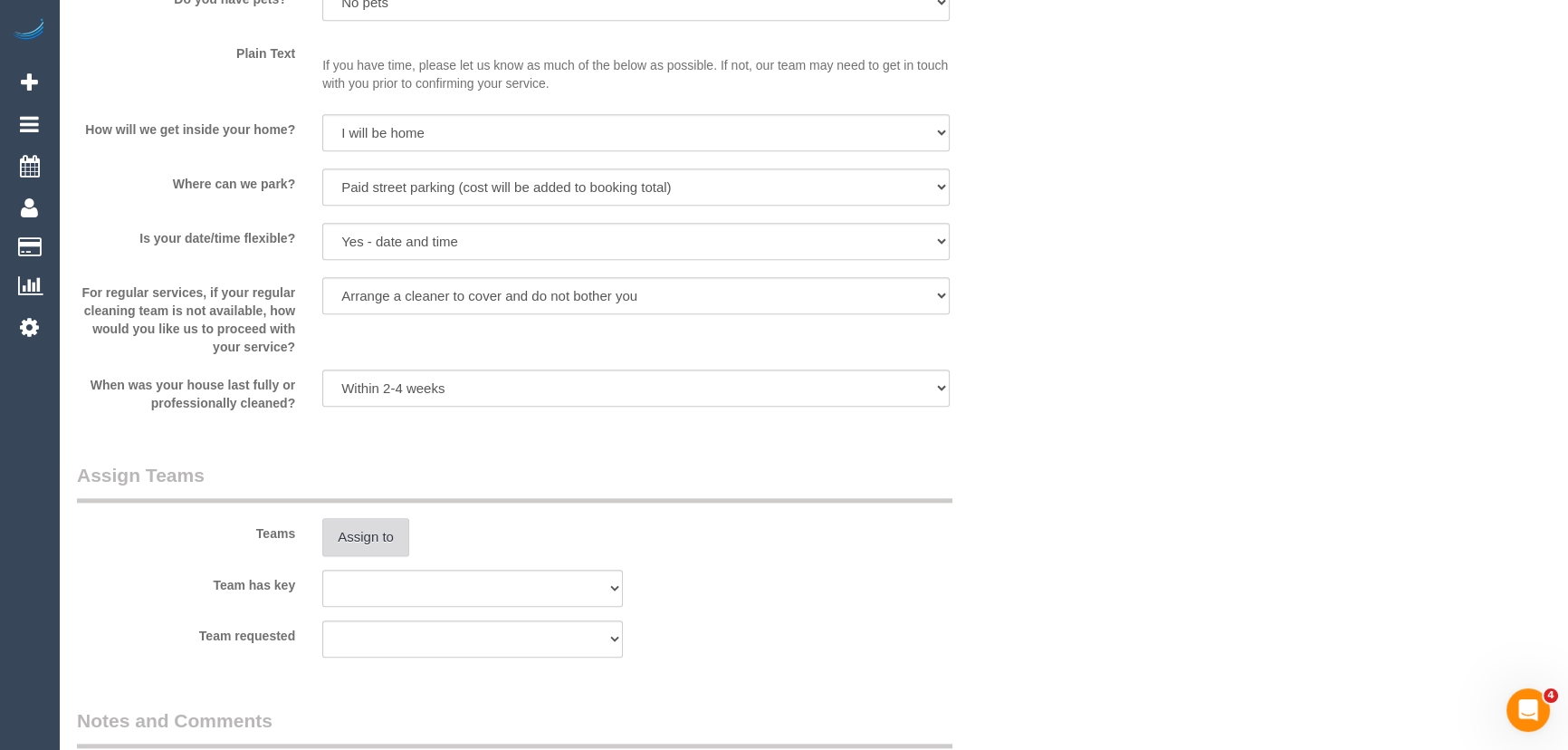
click at [370, 529] on button "Assign to" at bounding box center [365, 538] width 87 height 38
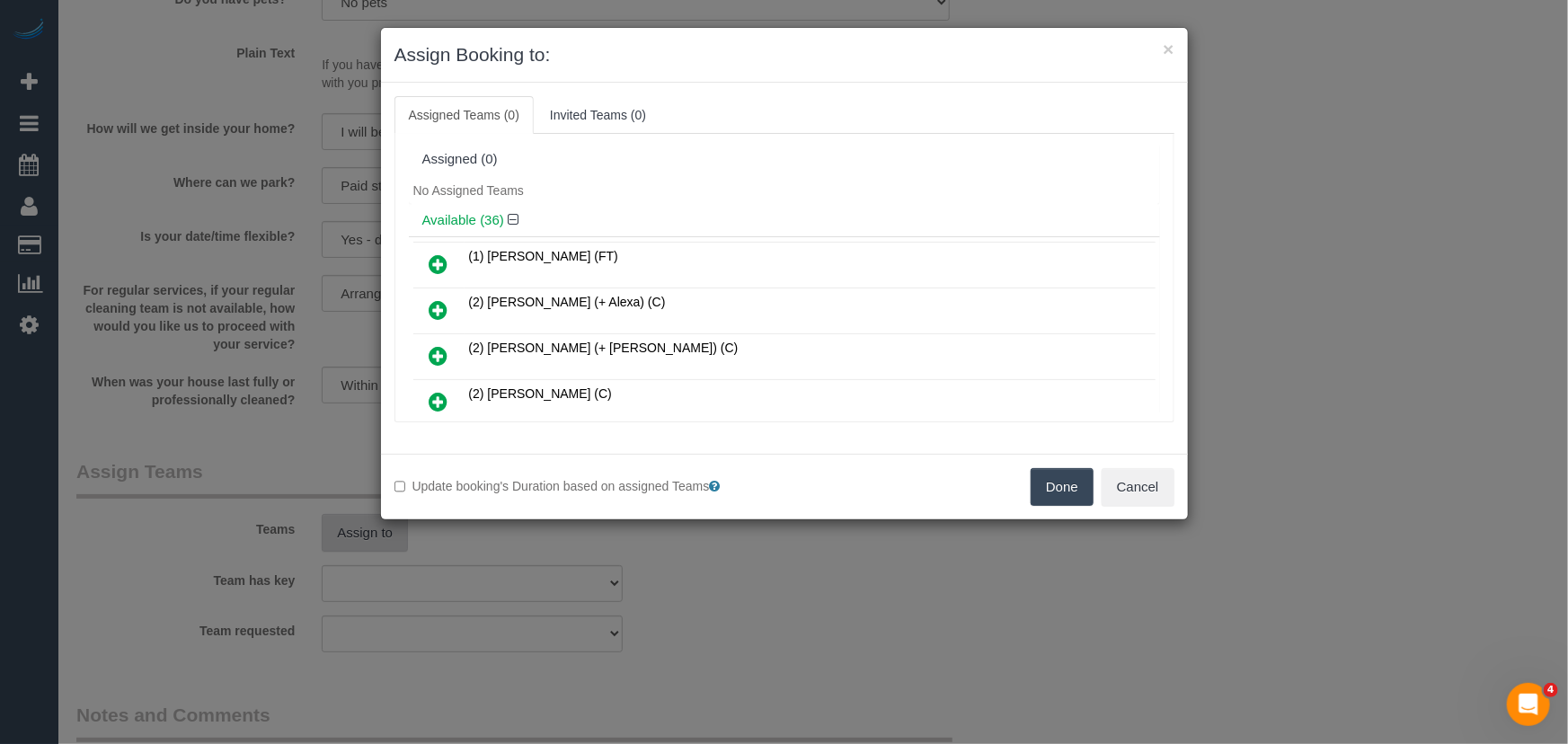
scroll to position [832, 0]
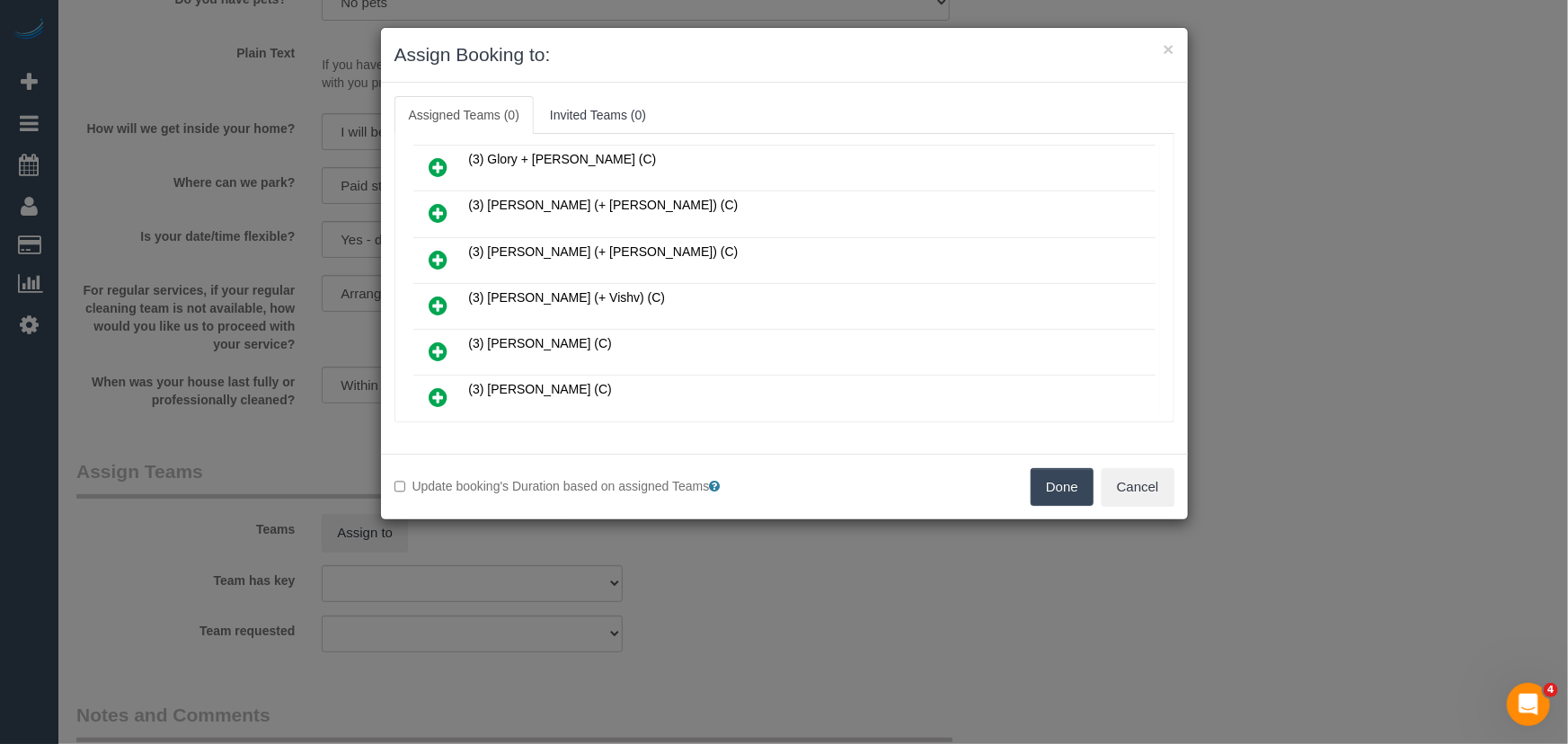
click at [441, 295] on icon at bounding box center [439, 306] width 19 height 22
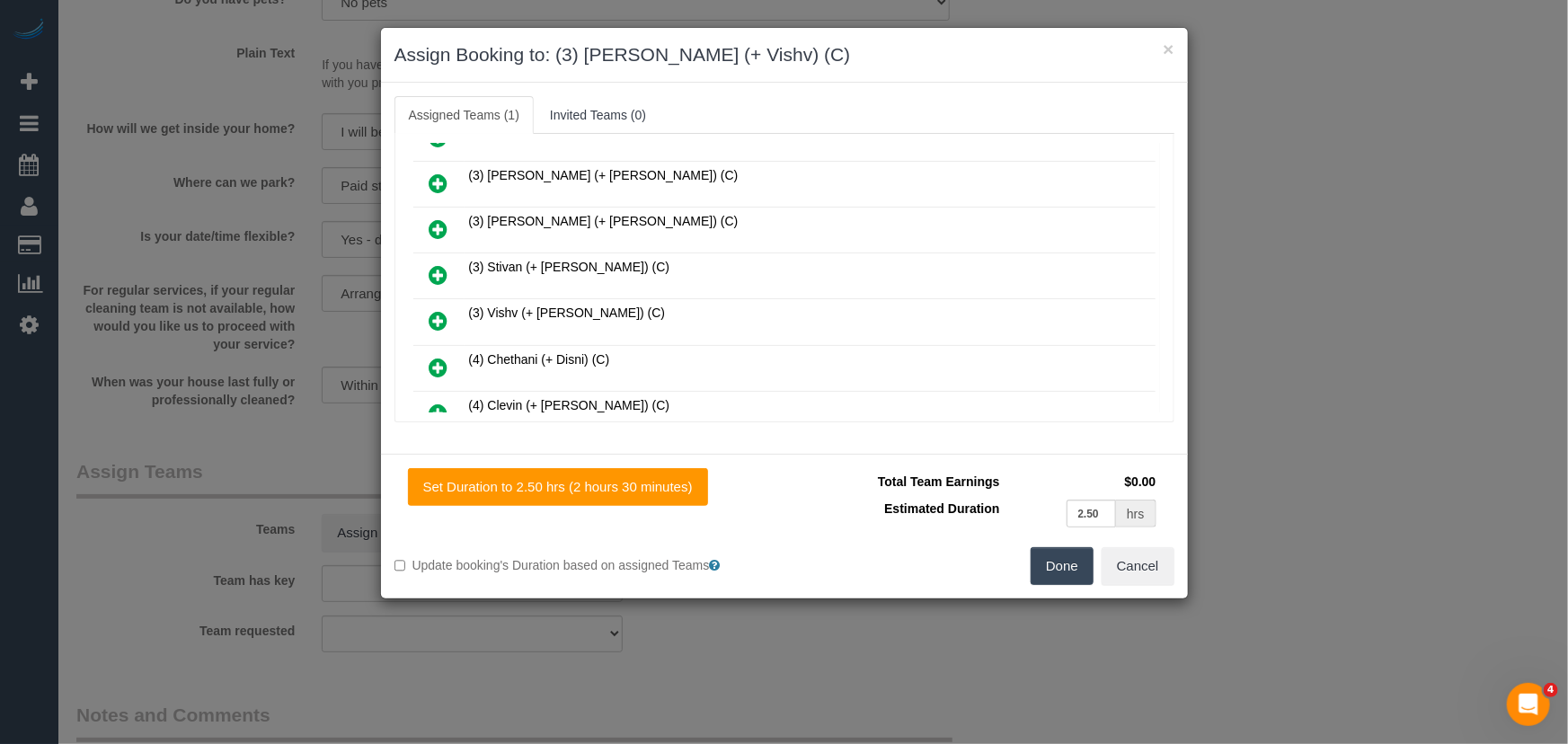
click at [434, 310] on icon at bounding box center [439, 321] width 19 height 22
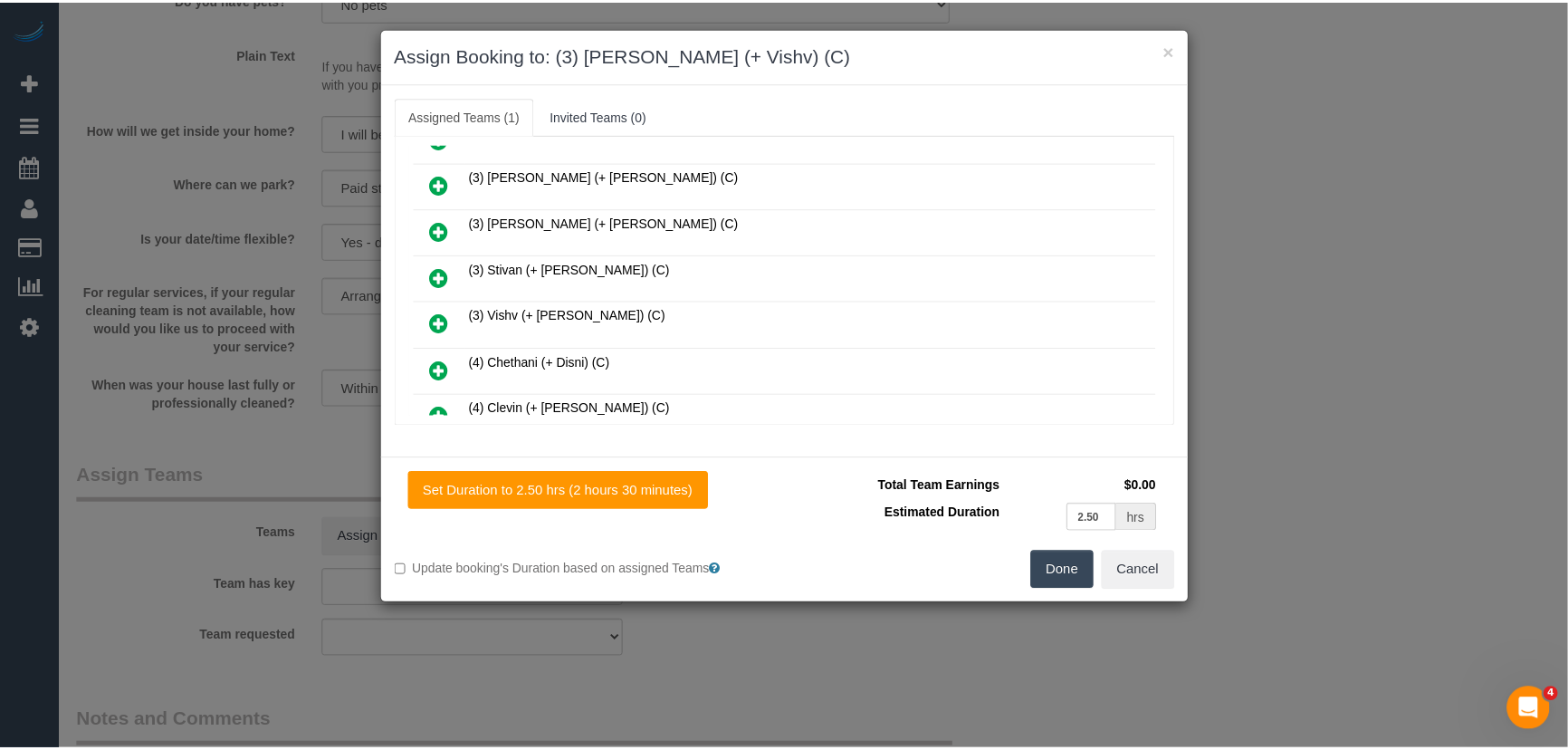
scroll to position [1422, 0]
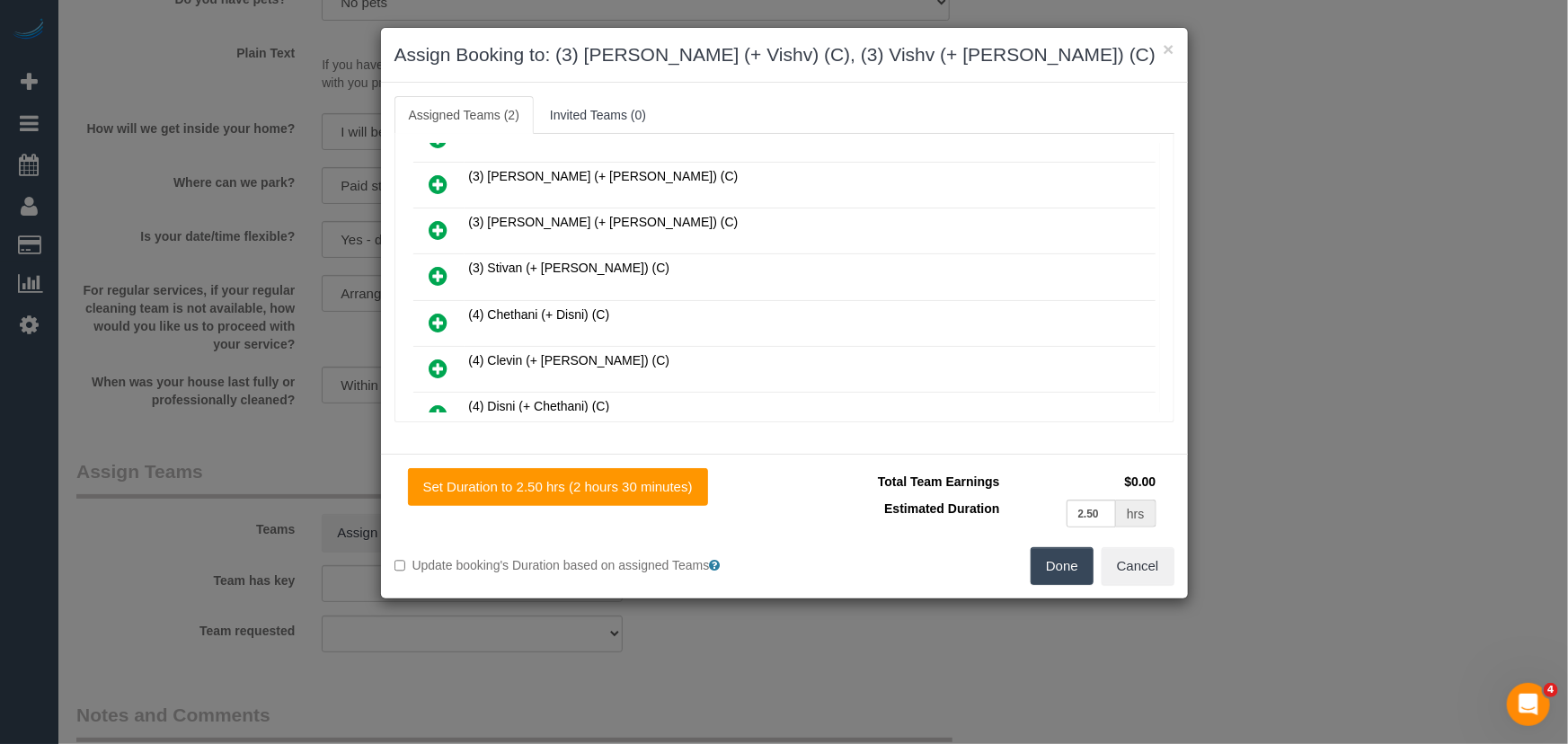
click at [1050, 564] on button "Done" at bounding box center [1062, 567] width 63 height 38
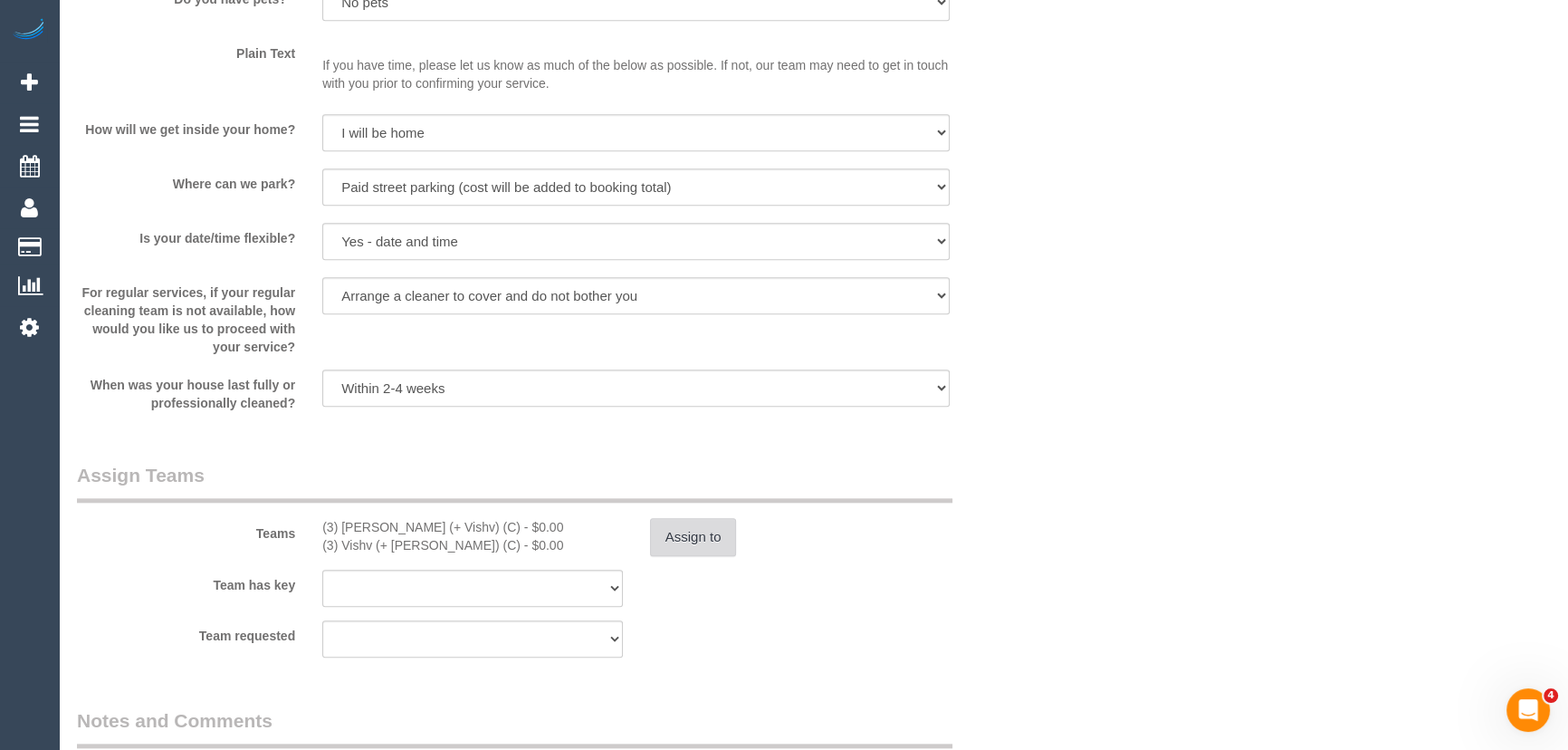
click at [683, 527] on button "Assign to" at bounding box center [693, 538] width 87 height 38
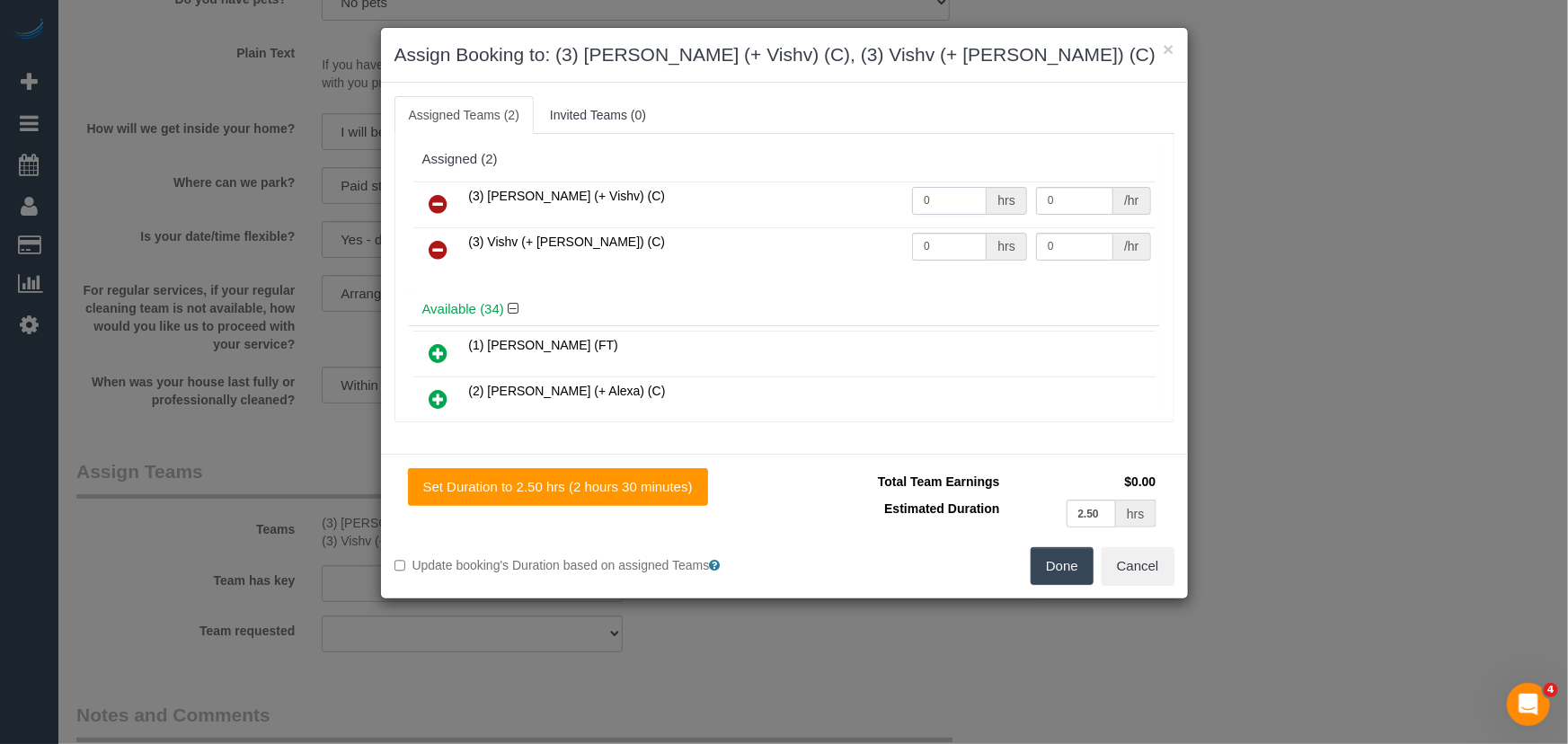
click at [952, 204] on input "0" at bounding box center [949, 200] width 75 height 28
type input "1"
type input "82.5"
click at [948, 242] on input "0" at bounding box center [949, 246] width 75 height 28
type input "1"
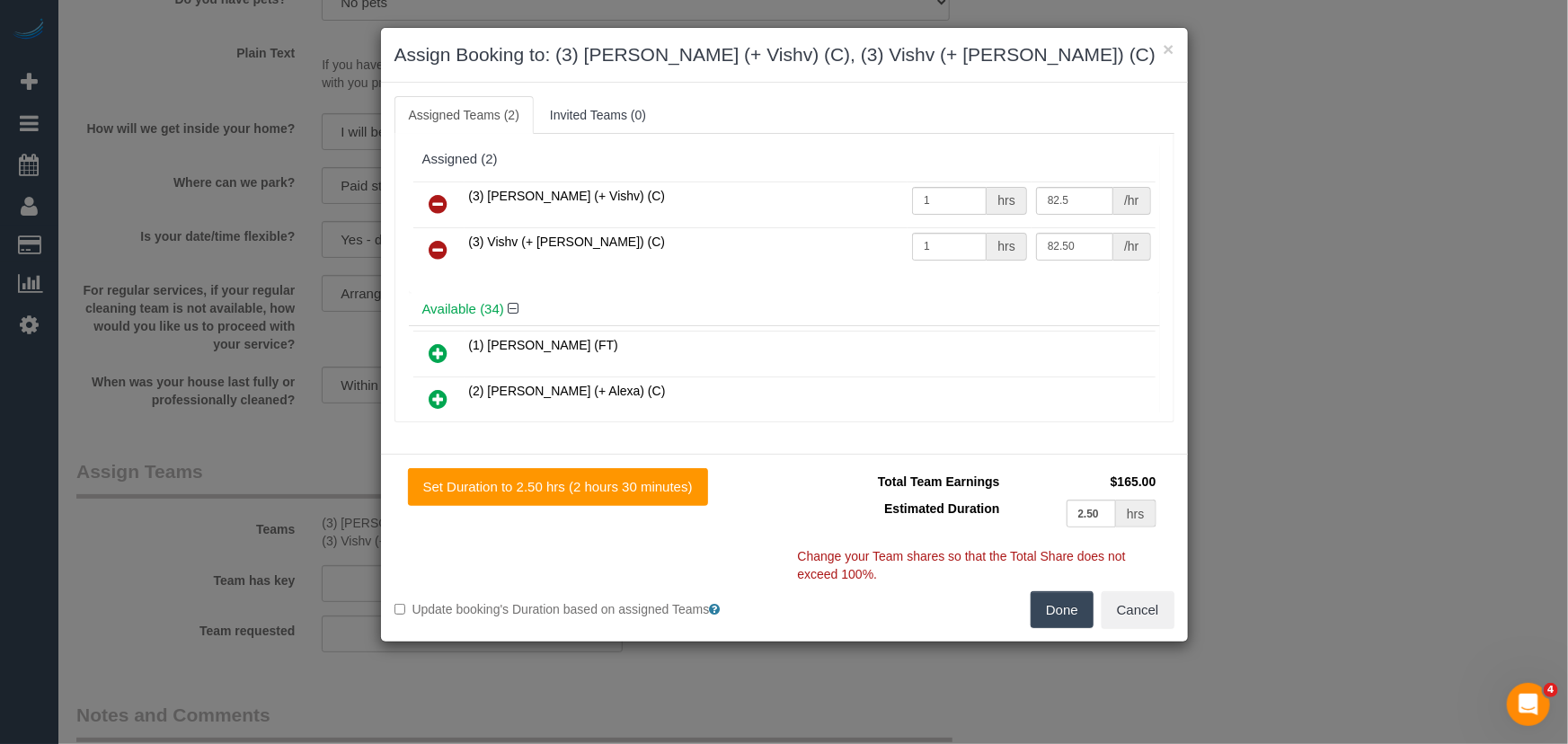
type input "82.5"
click at [1074, 591] on button "Done" at bounding box center [1062, 610] width 63 height 38
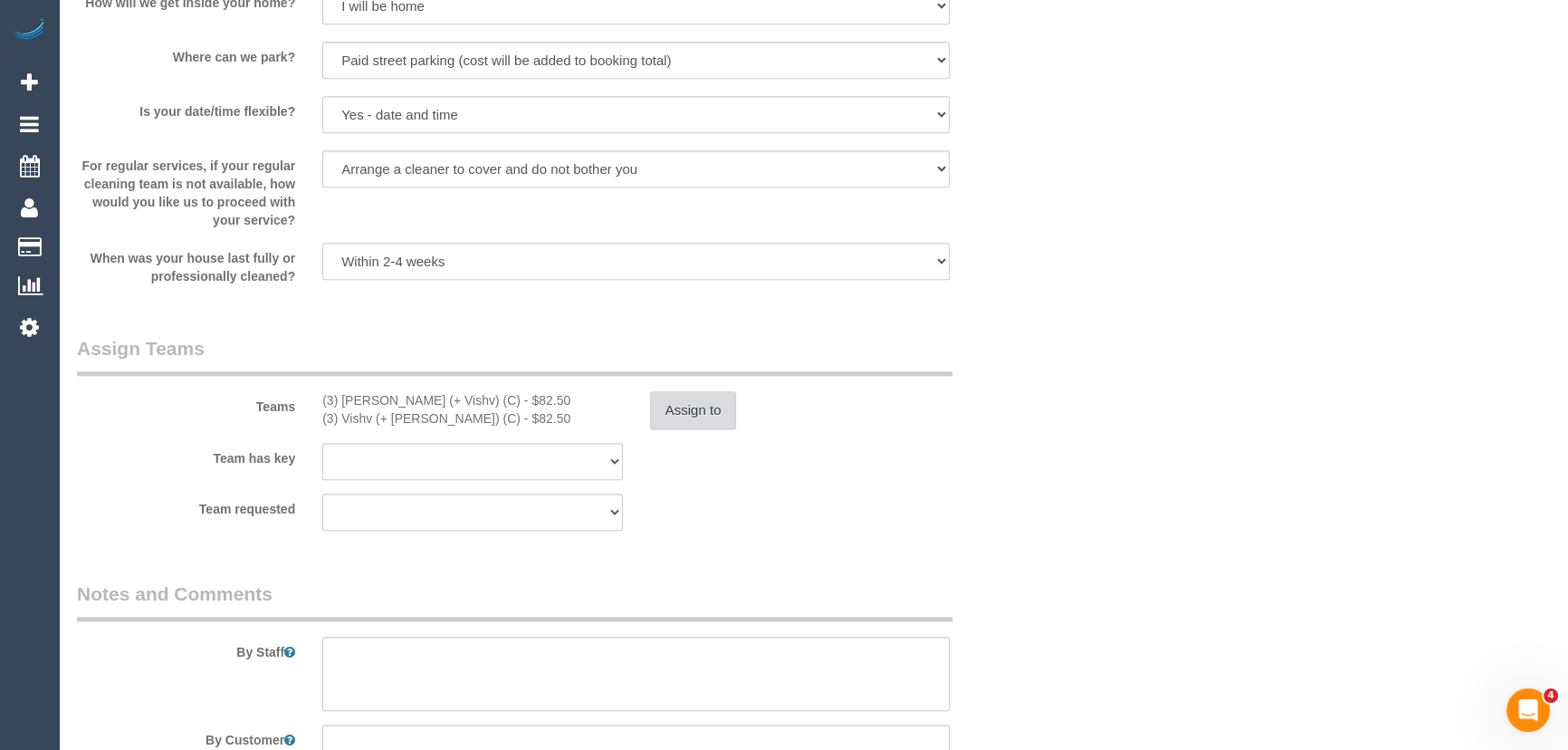
scroll to position [2552, 0]
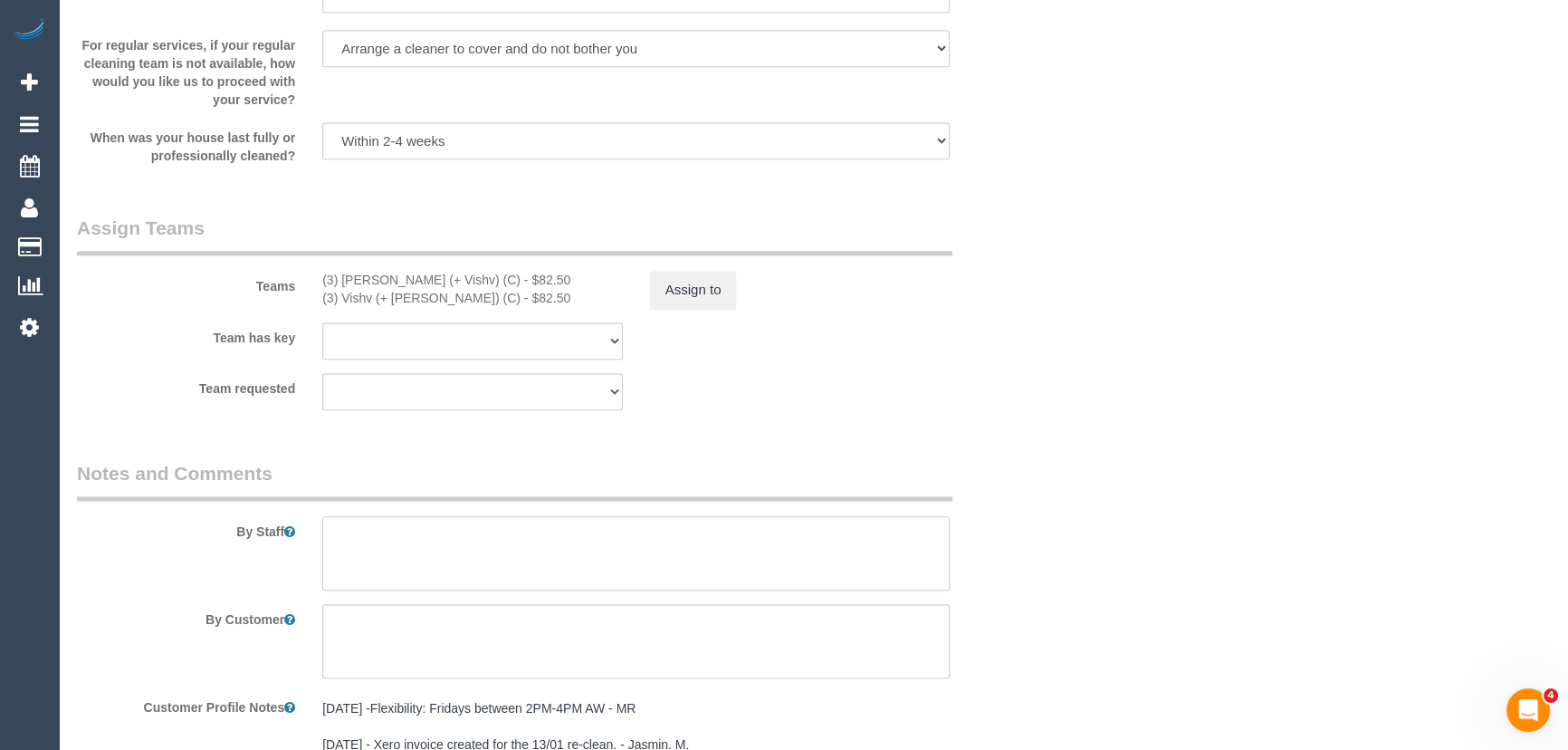
click at [516, 533] on textarea at bounding box center [636, 554] width 627 height 75
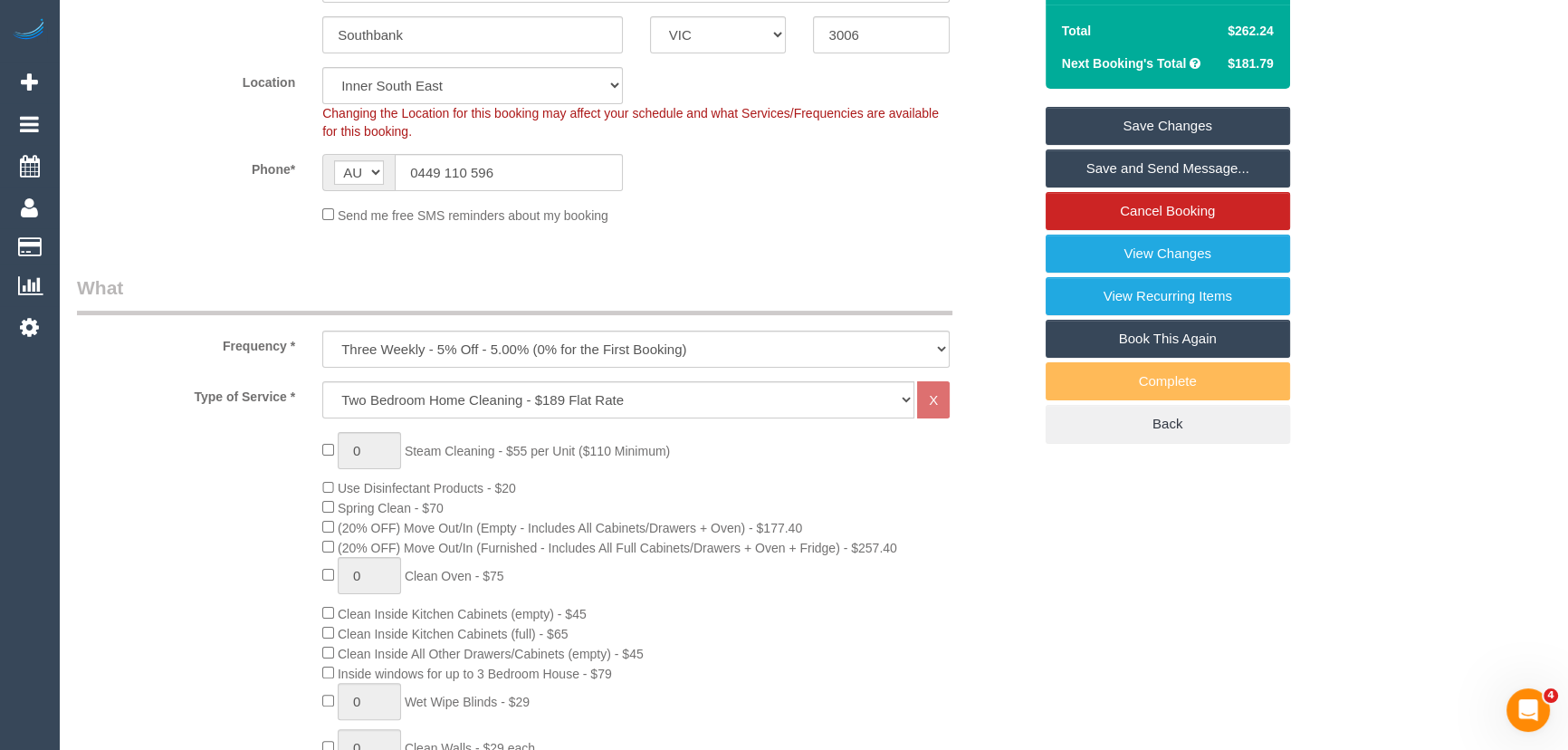
scroll to position [0, 0]
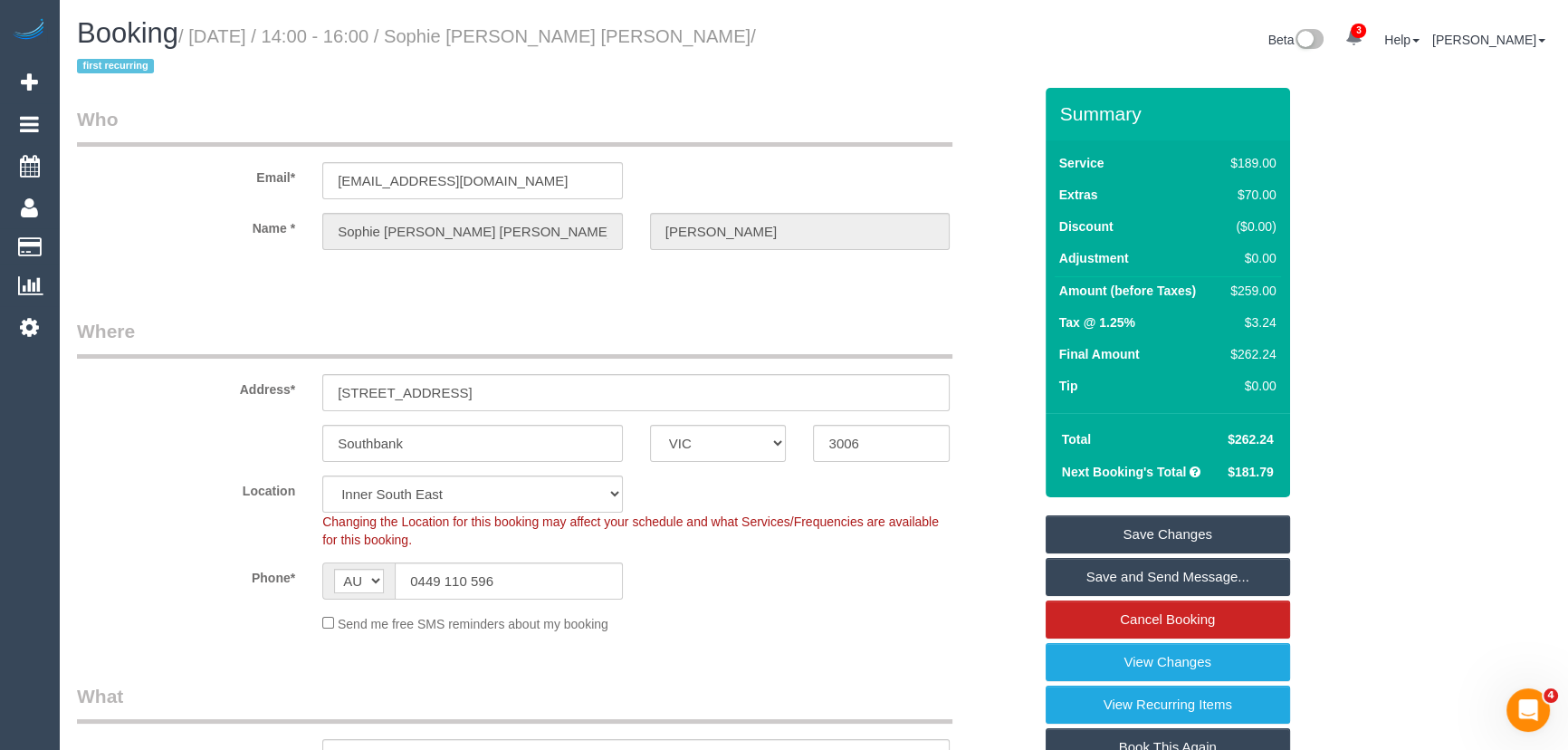
type textarea "Estimated time: 4-5 hours"
click at [532, 33] on small "/ September 19, 2025 / 14:00 - 16:00 / Sophie Isabella Victoria Rae / first rec…" at bounding box center [416, 51] width 679 height 51
copy small "Sophie Isabella Victoria Rae"
click at [1120, 575] on link "Save and Send Message..." at bounding box center [1168, 577] width 245 height 38
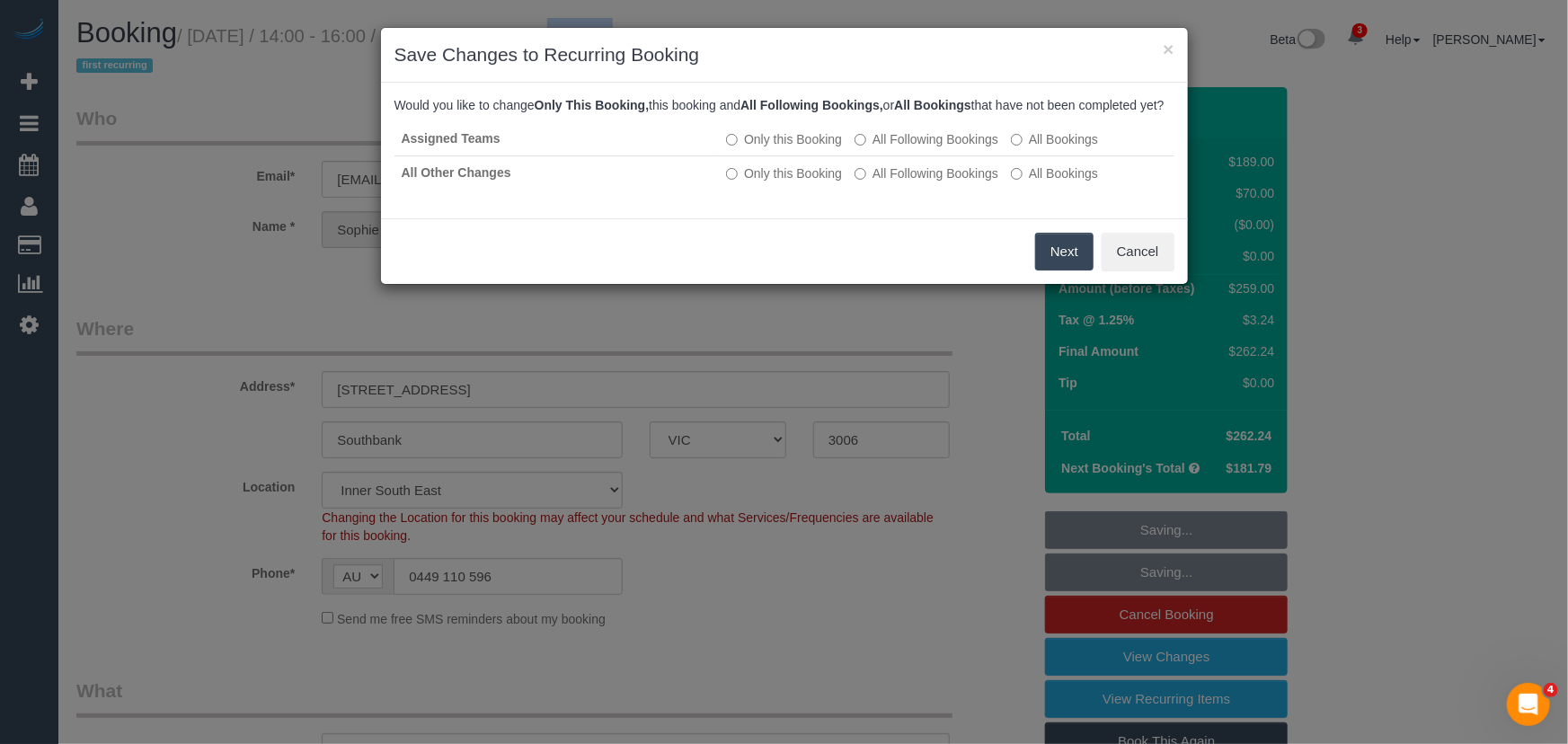
click at [1056, 270] on button "Next" at bounding box center [1065, 251] width 59 height 38
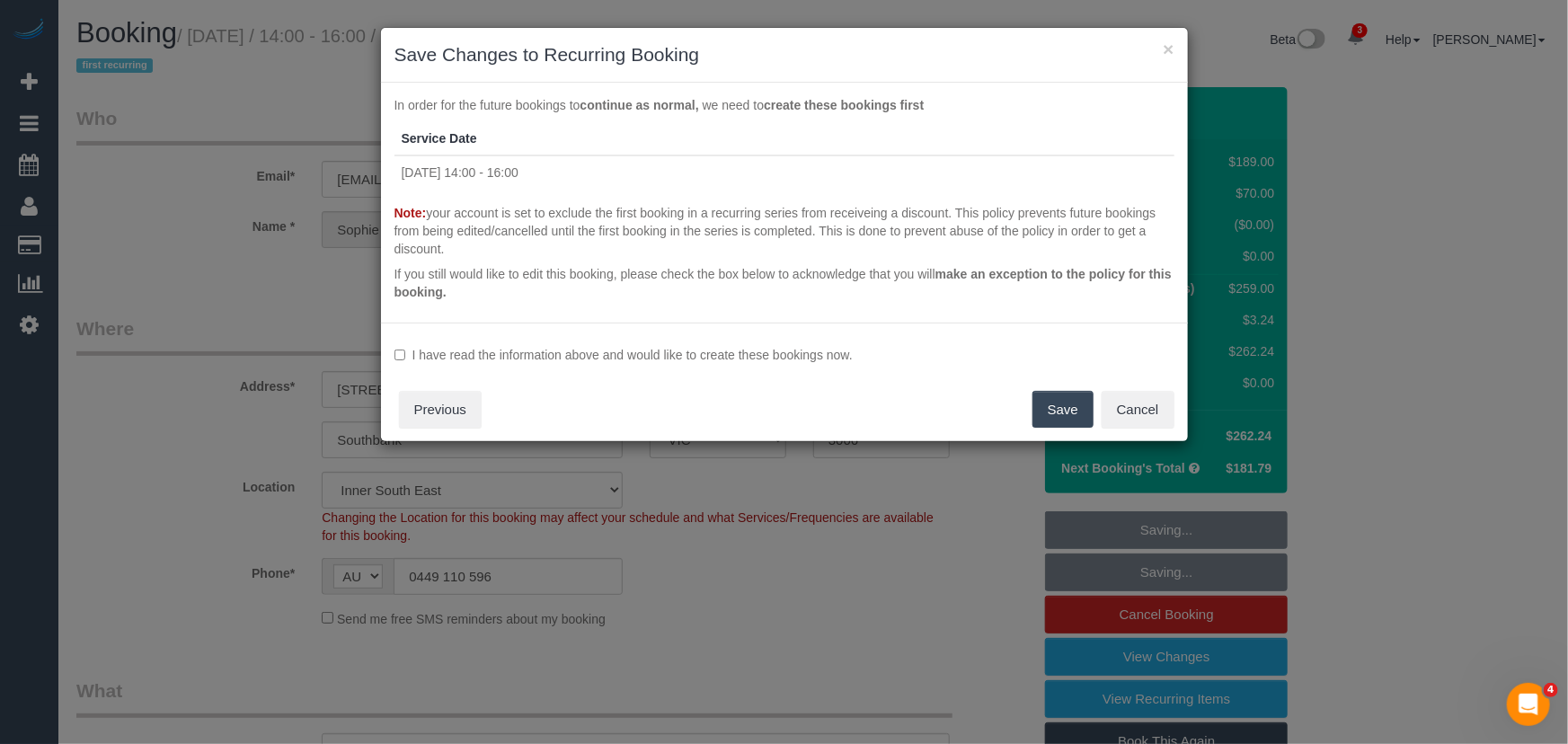
click at [590, 354] on label "I have read the information above and would like to create these bookings now." at bounding box center [785, 355] width 780 height 18
click at [1047, 413] on button "Save" at bounding box center [1063, 410] width 61 height 38
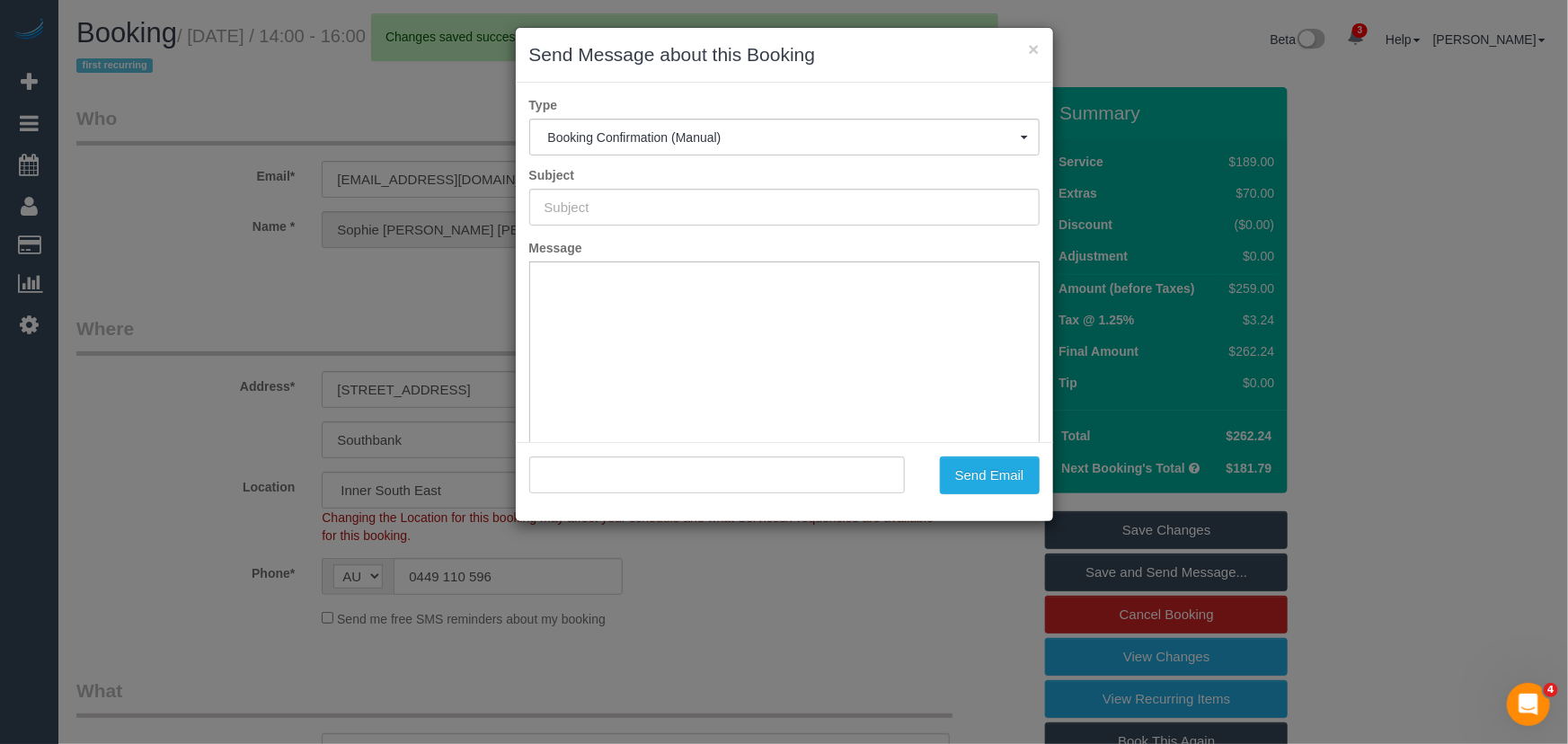
type input "Booking Confirmed"
type input ""Sophie Isabella Victoria Rae" <sophie.rae1@hotmail.com>"
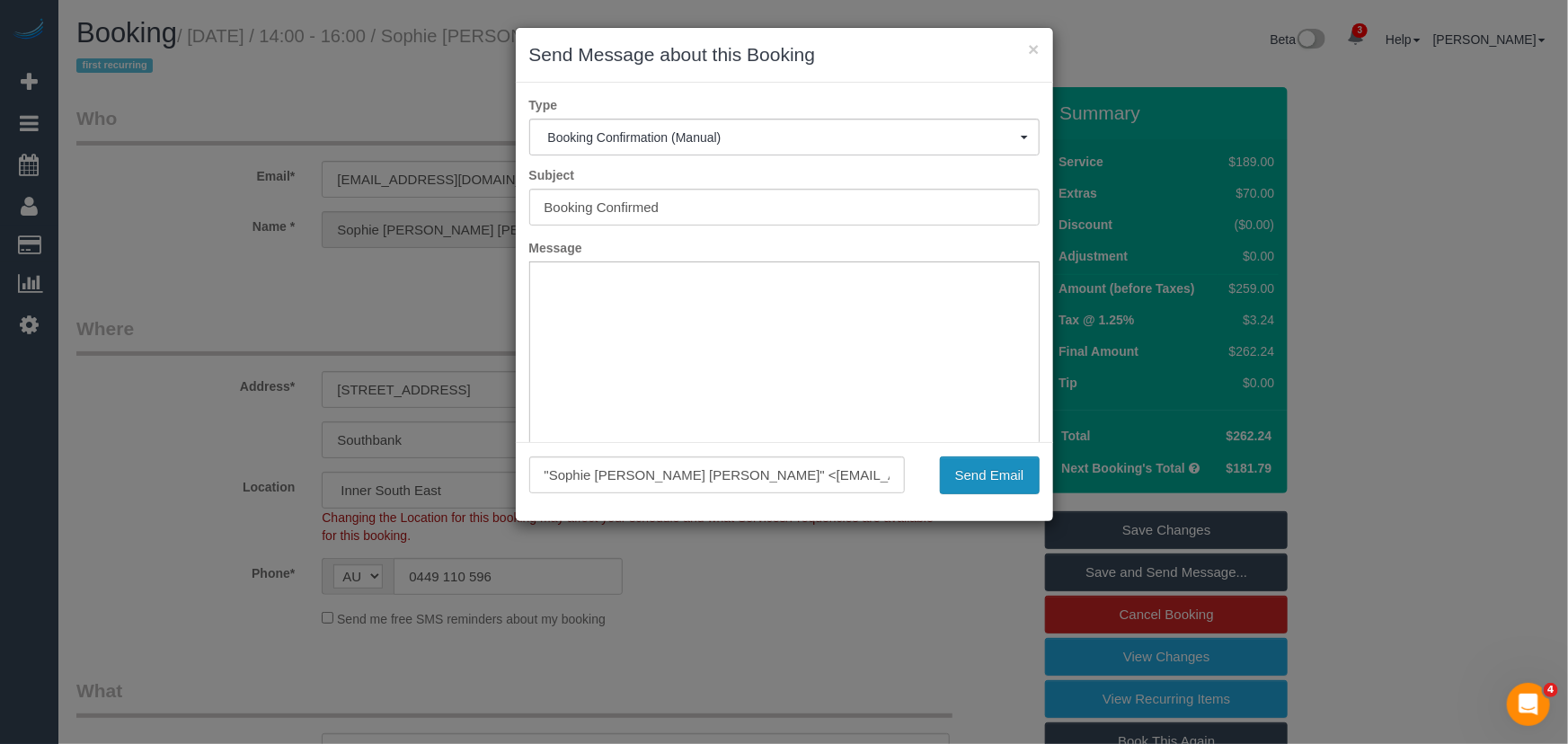
click at [988, 484] on button "Send Email" at bounding box center [989, 475] width 100 height 38
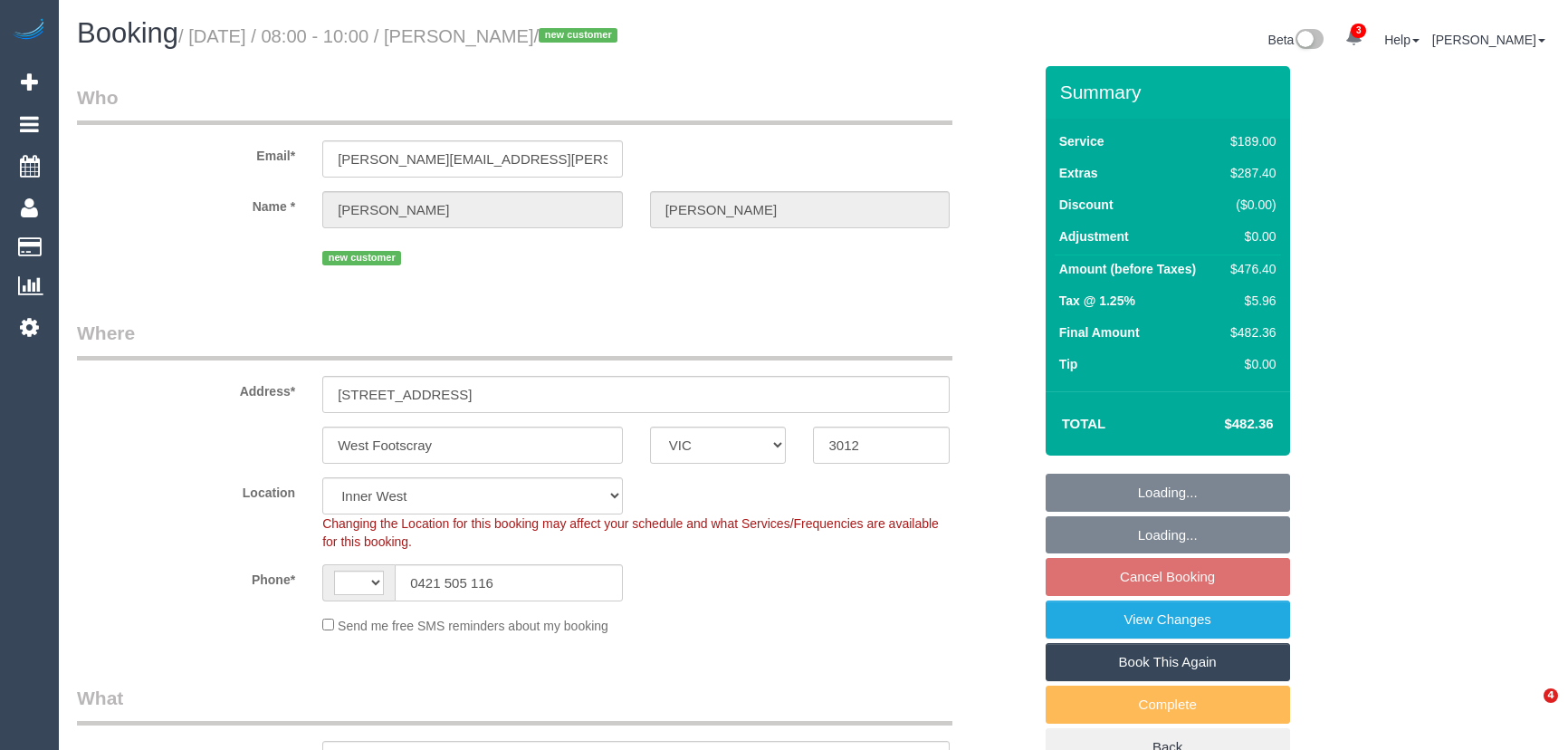
select select "VIC"
select select "string:AU"
select select "object:313"
select select "string:stripe-pm_1S6LrZ2GScqysDRVR3tpkIrO"
select select "spot2"
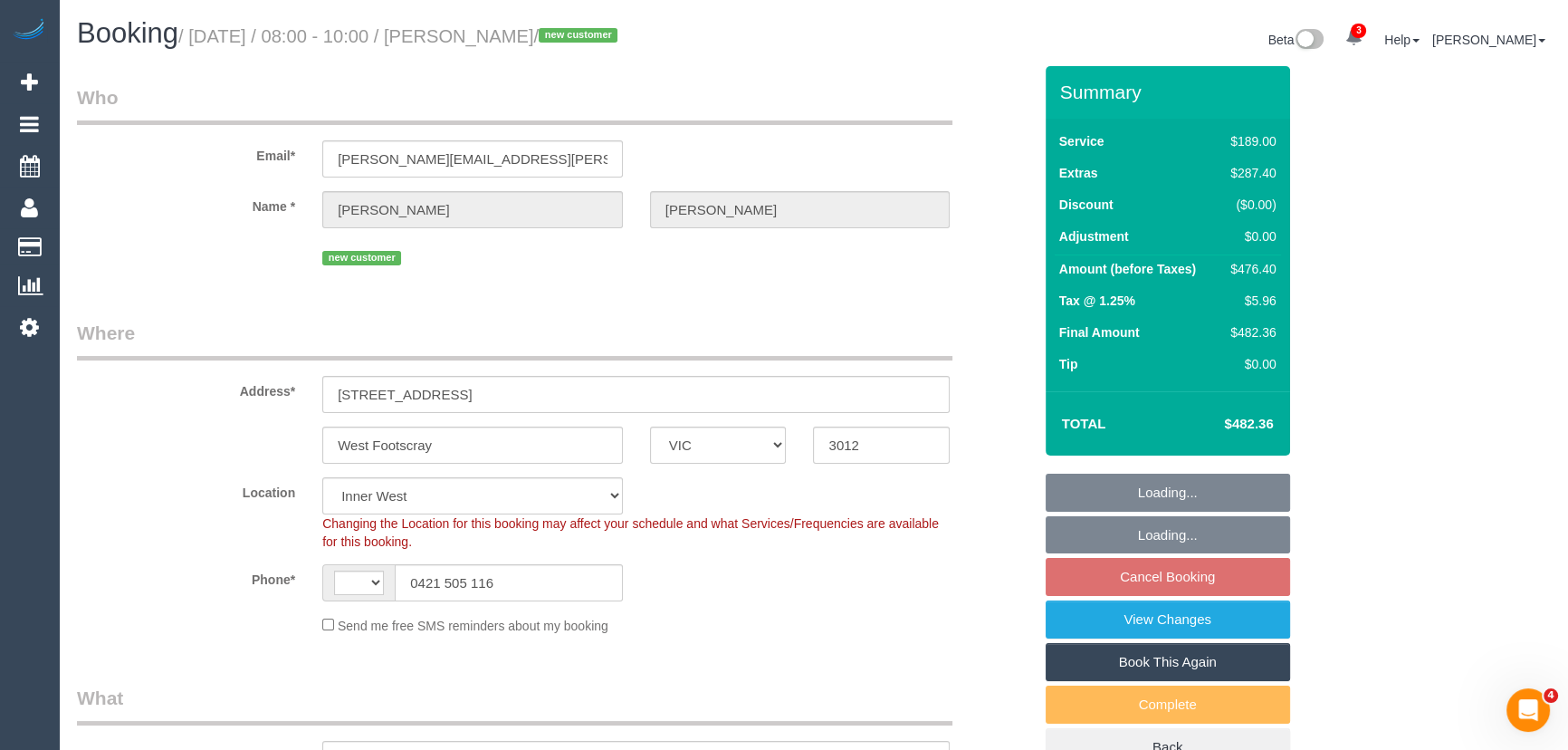
select select "number:28"
select select "number:14"
select select "number:19"
select select "number:24"
select select "number:12"
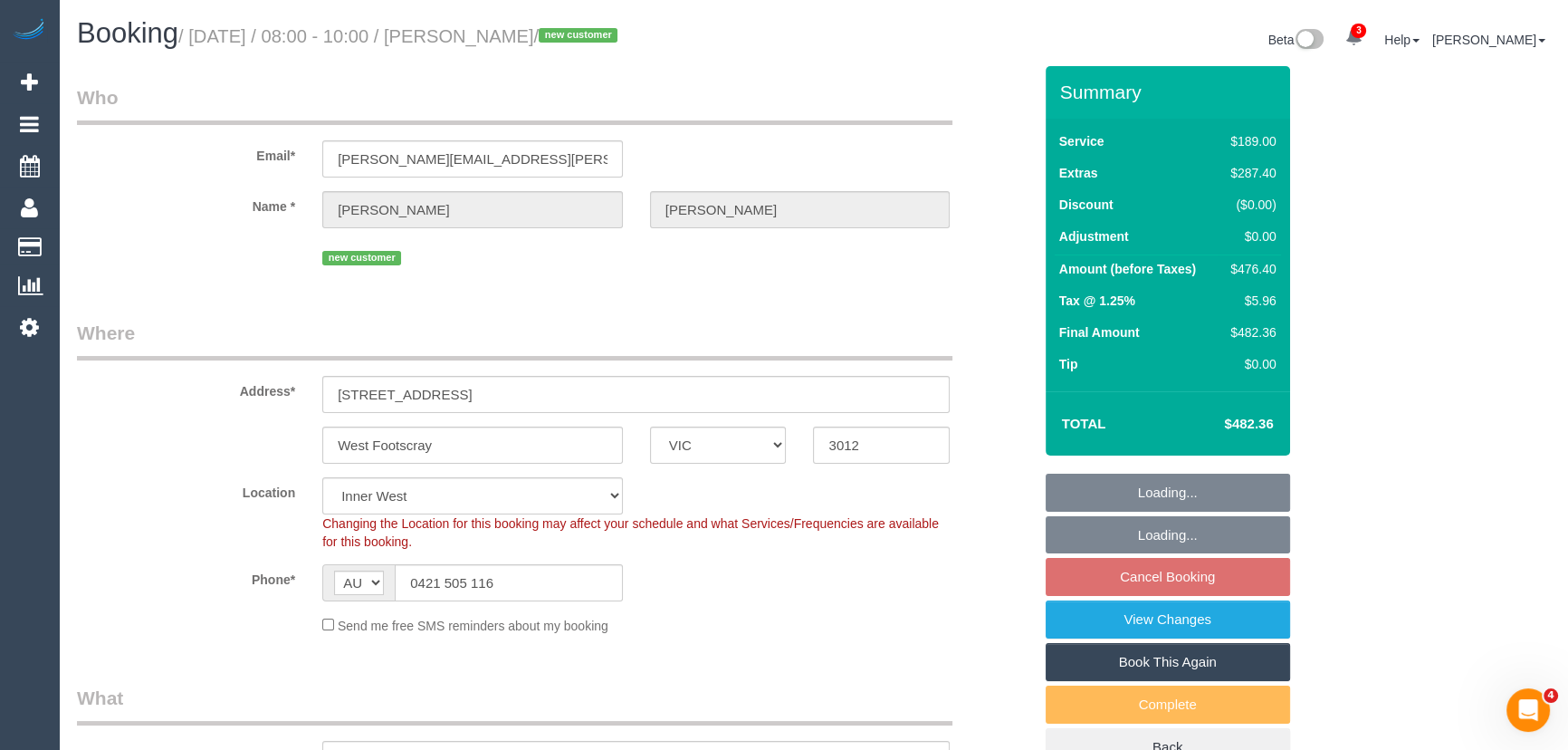
select select "object:812"
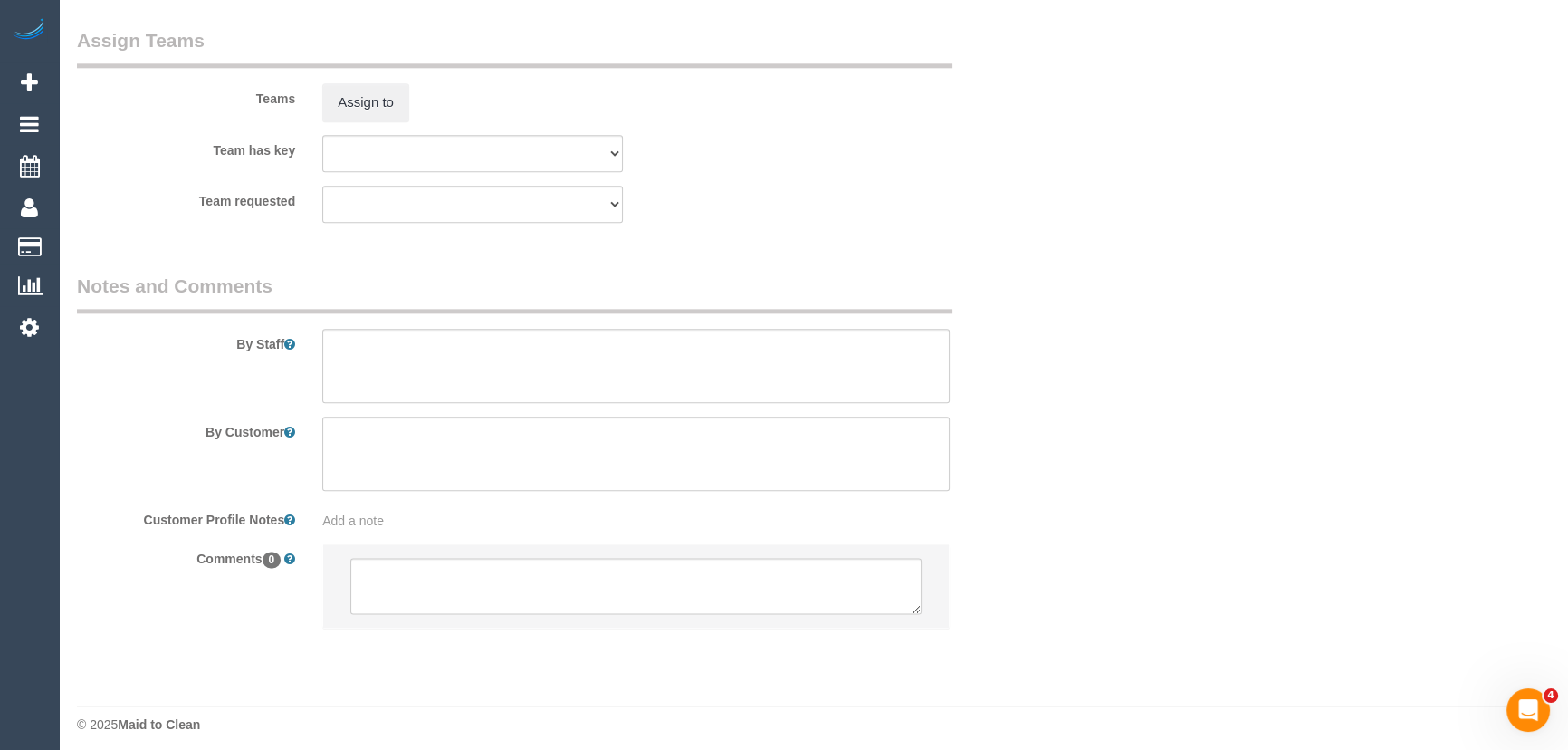
scroll to position [2753, 0]
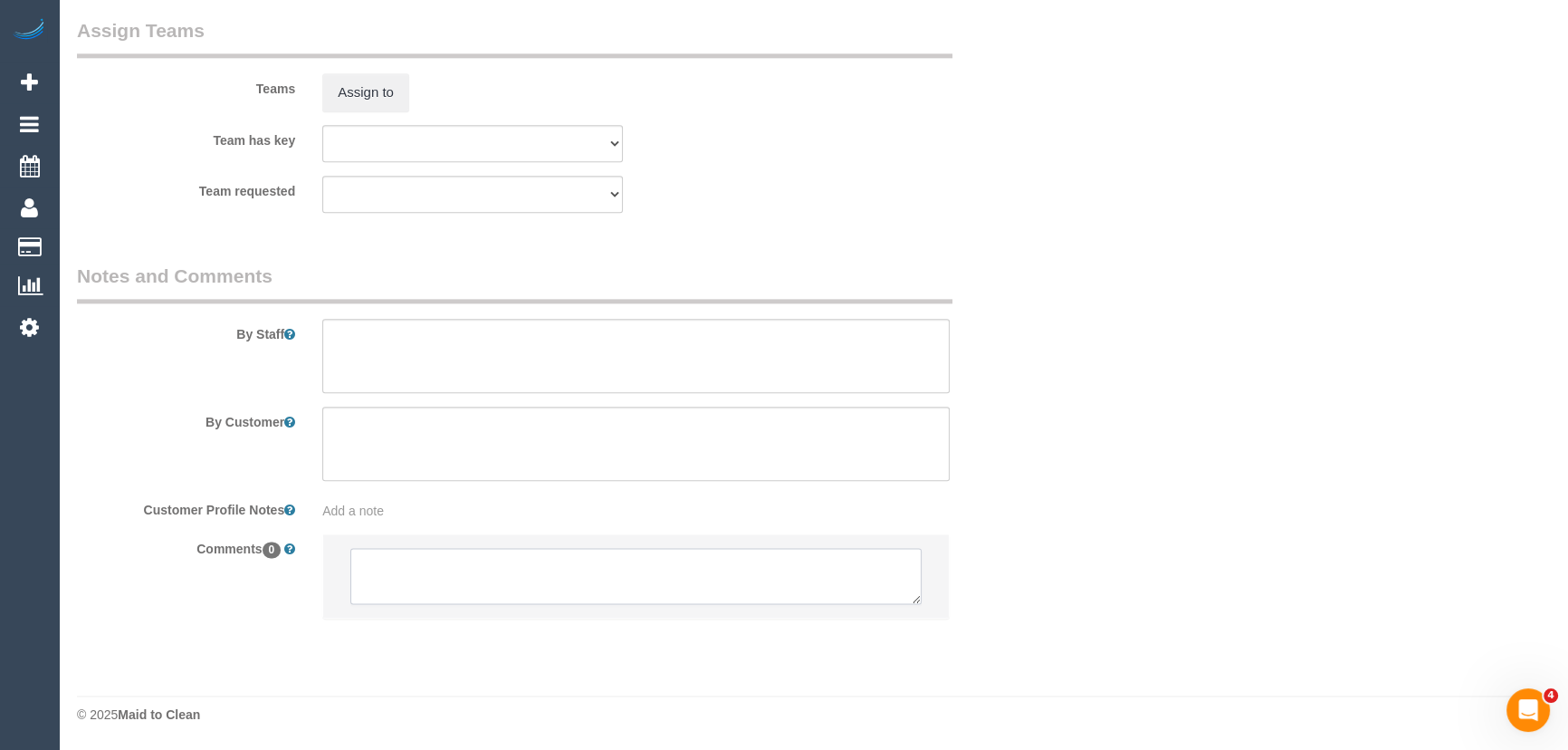
click at [420, 580] on textarea at bounding box center [635, 576] width 571 height 56
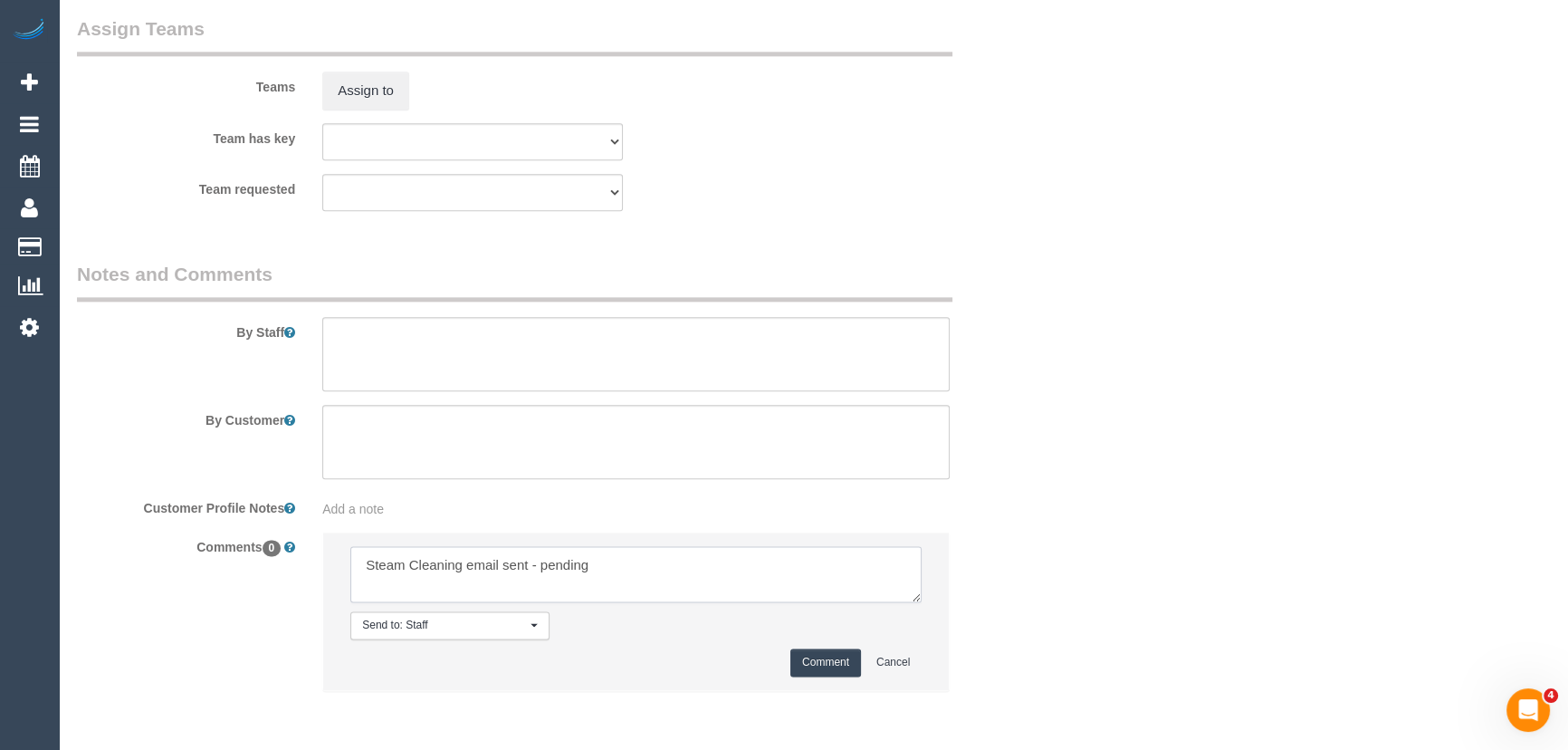
type textarea "Steam Cleaning email sent - pending"
click at [831, 670] on button "Comment" at bounding box center [826, 662] width 71 height 28
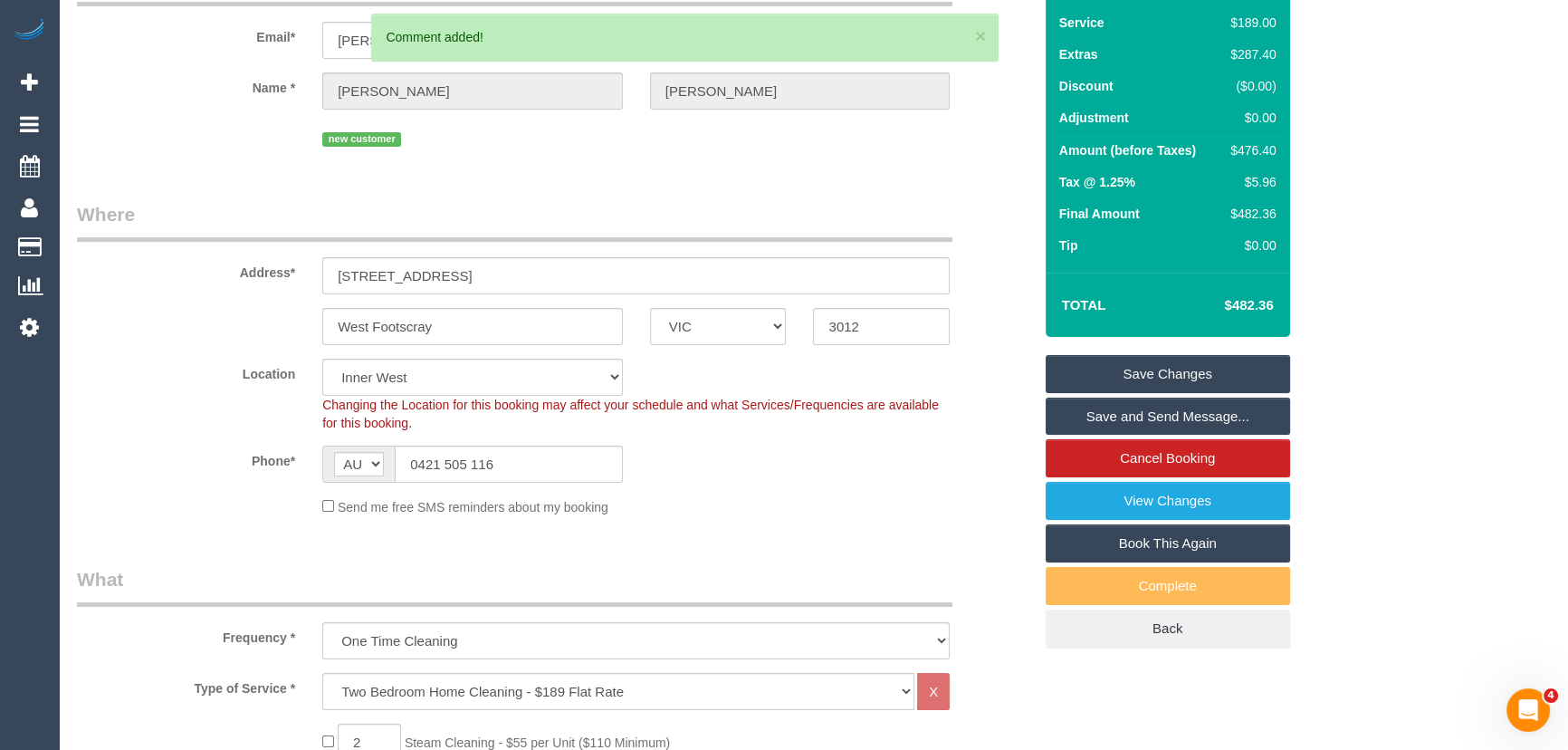
scroll to position [0, 0]
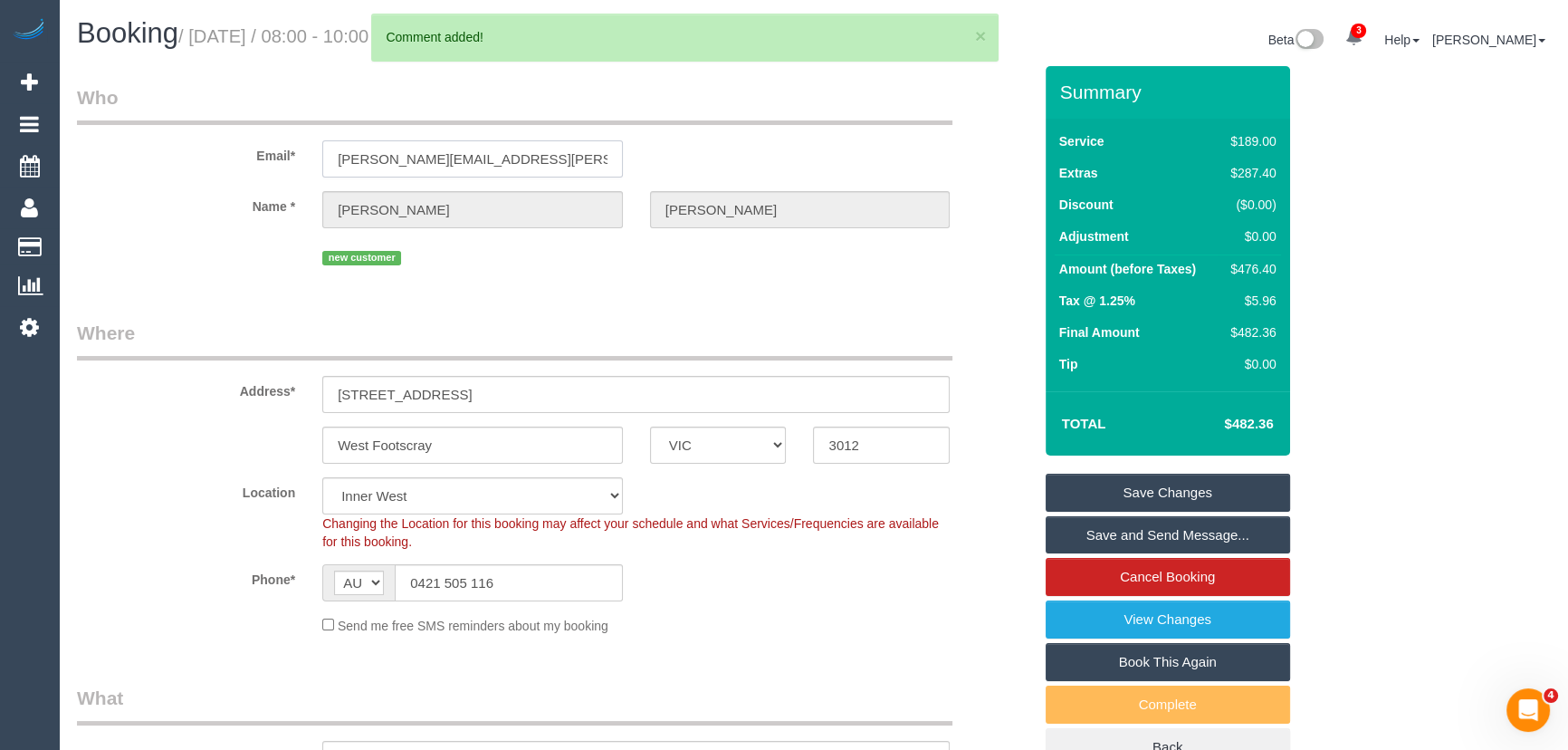
click at [541, 154] on input "oliver.e.barnett@gmail.com" at bounding box center [472, 159] width 300 height 37
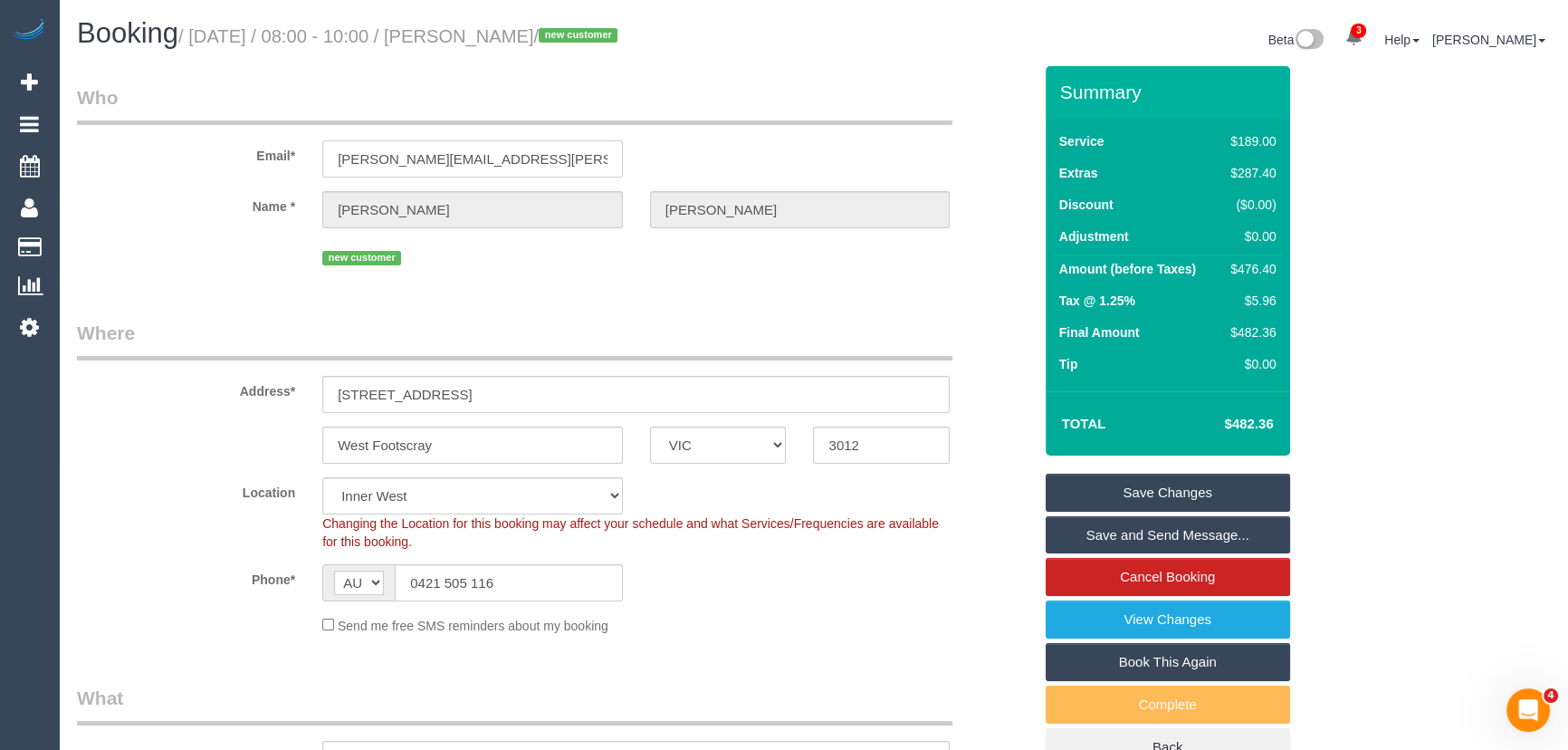
click at [541, 154] on input "oliver.e.barnett@gmail.com" at bounding box center [472, 159] width 300 height 37
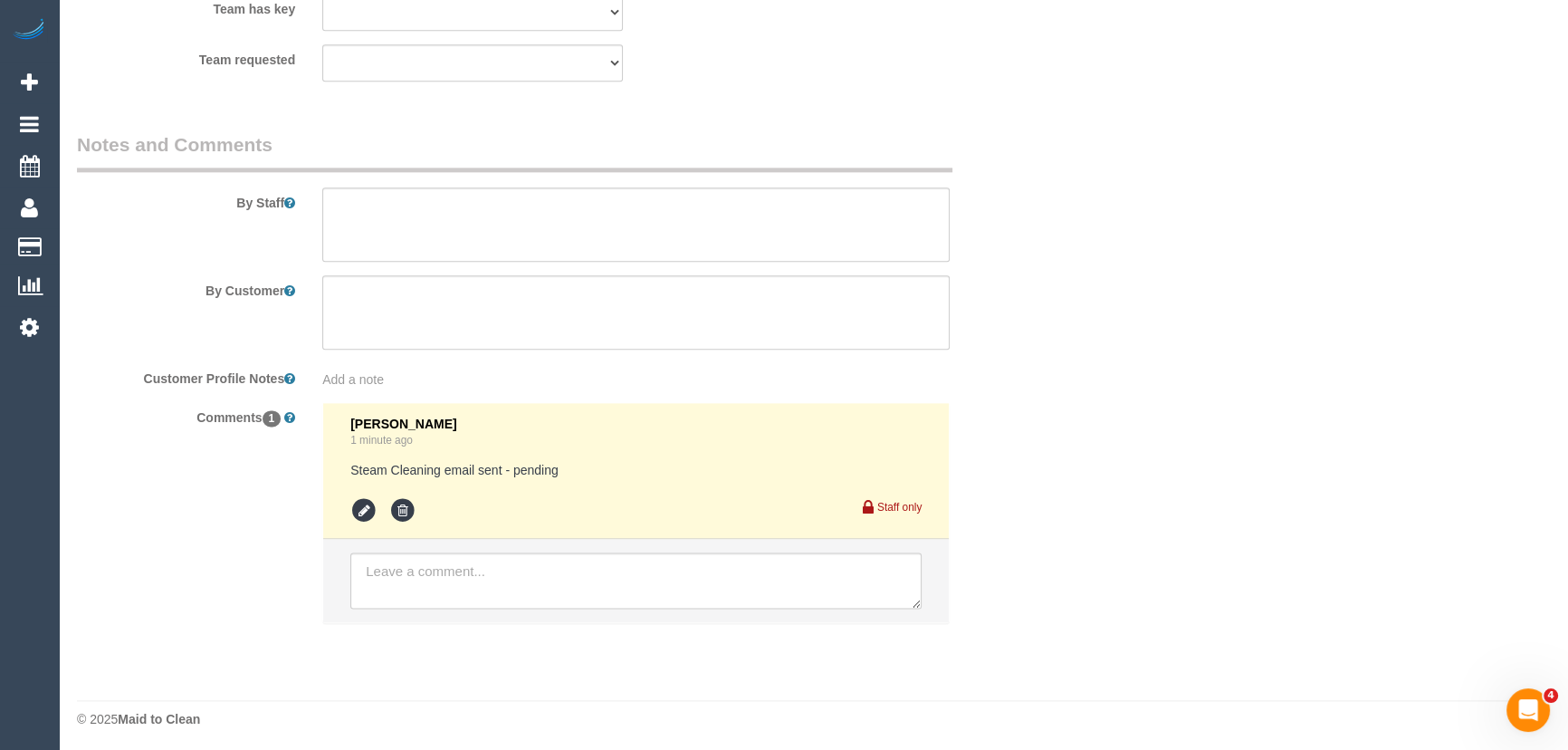
scroll to position [2889, 0]
click at [458, 587] on textarea at bounding box center [635, 576] width 571 height 56
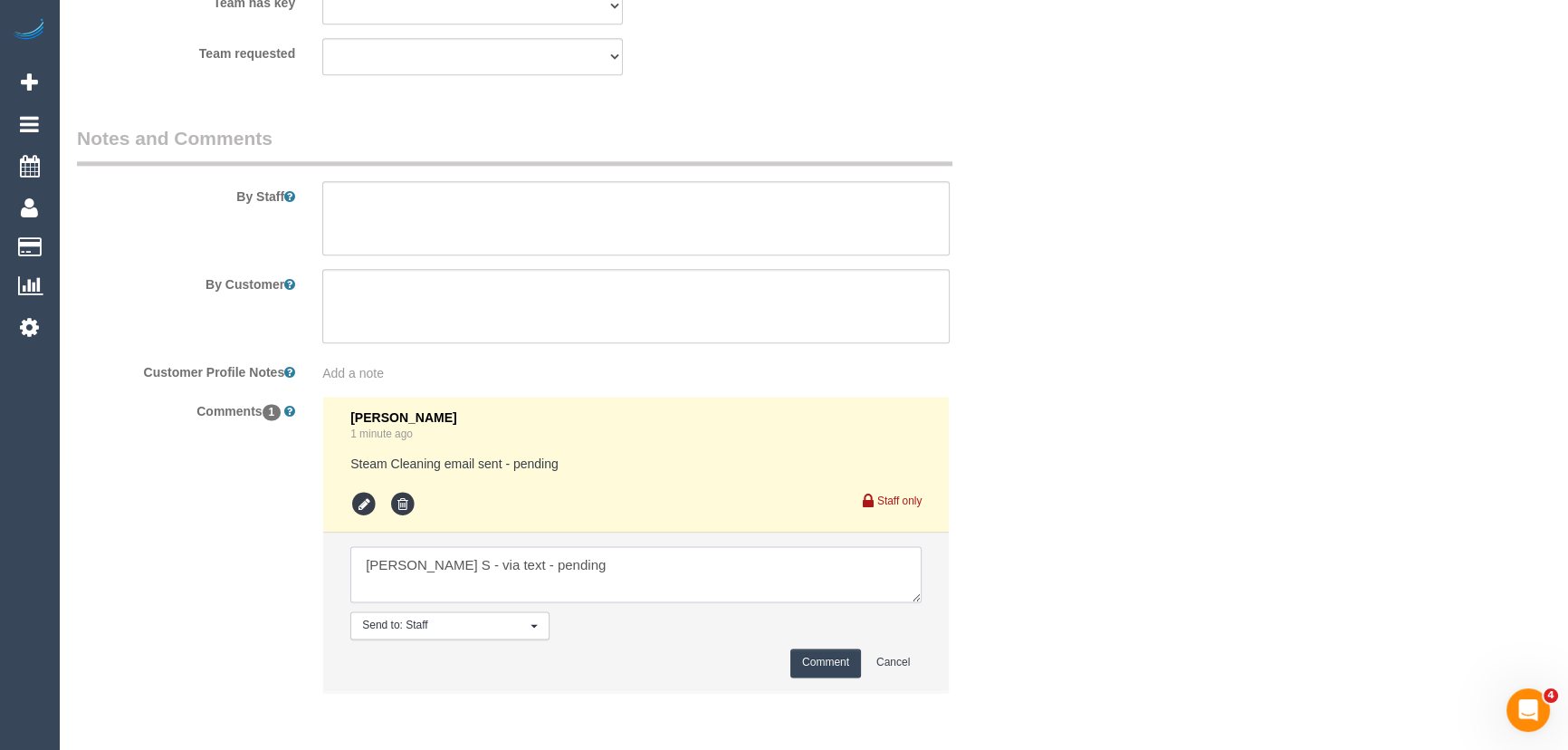
type textarea "Gurpreet S - via text - pending"
click at [820, 666] on button "Comment" at bounding box center [826, 662] width 71 height 28
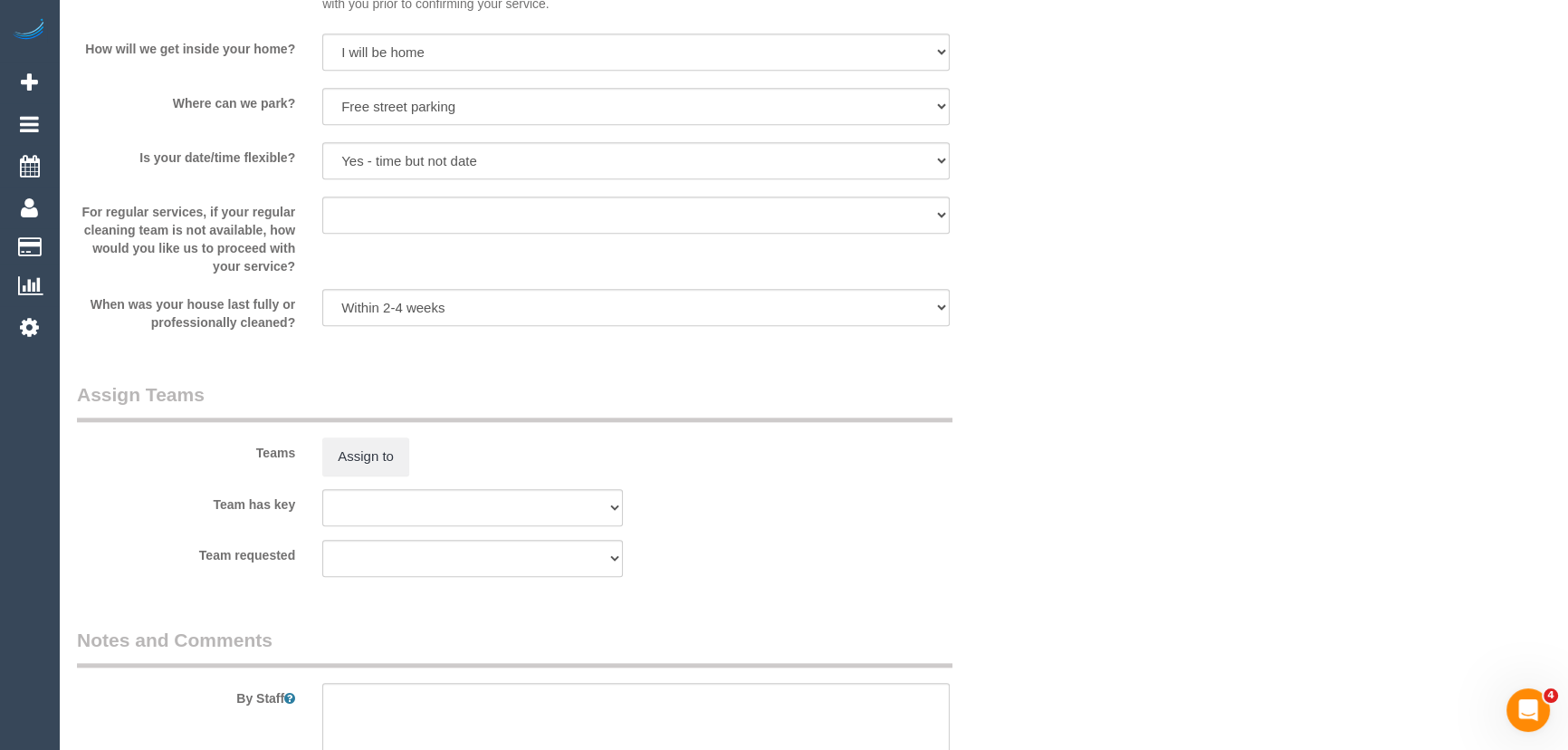
scroll to position [2635, 0]
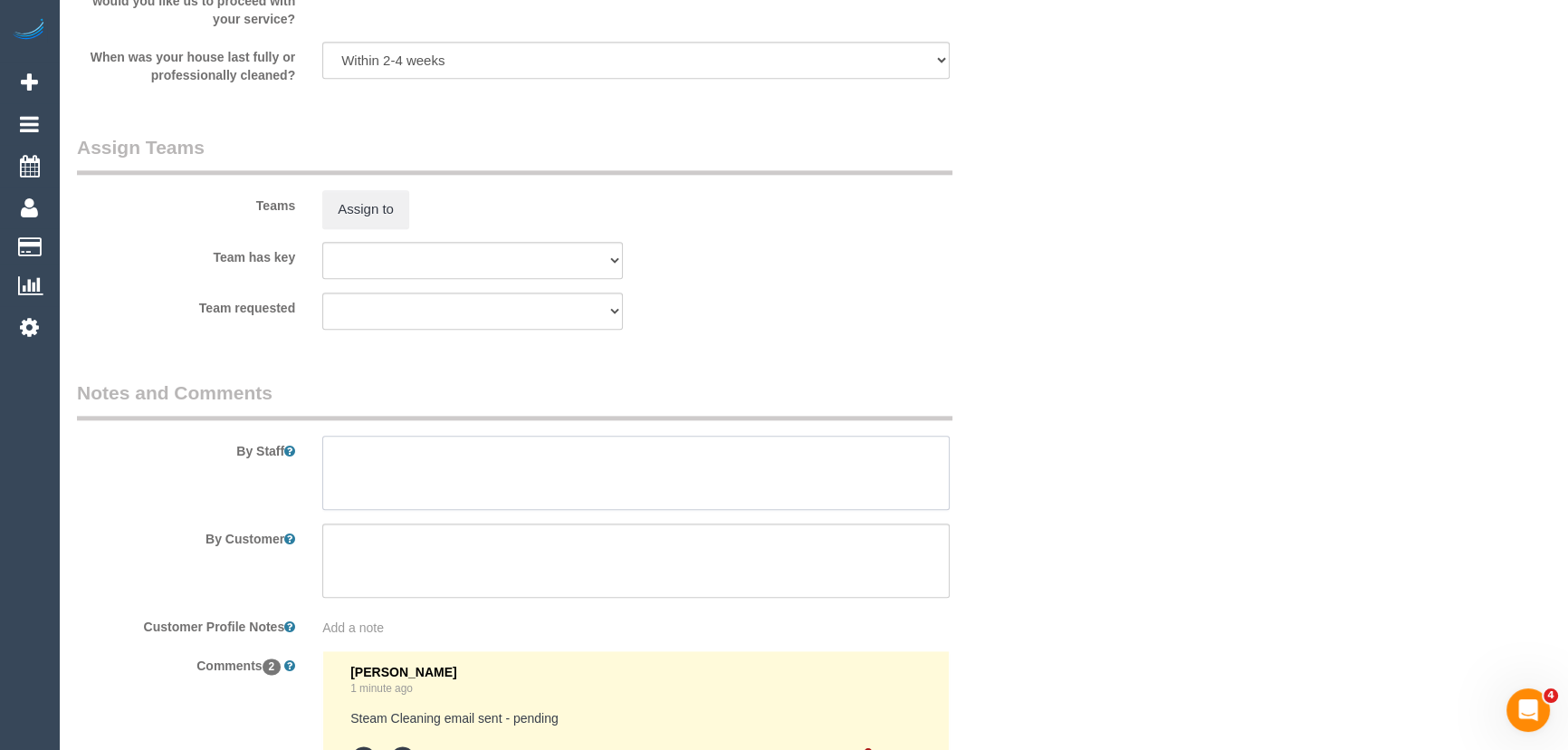
click at [406, 461] on textarea at bounding box center [636, 473] width 627 height 75
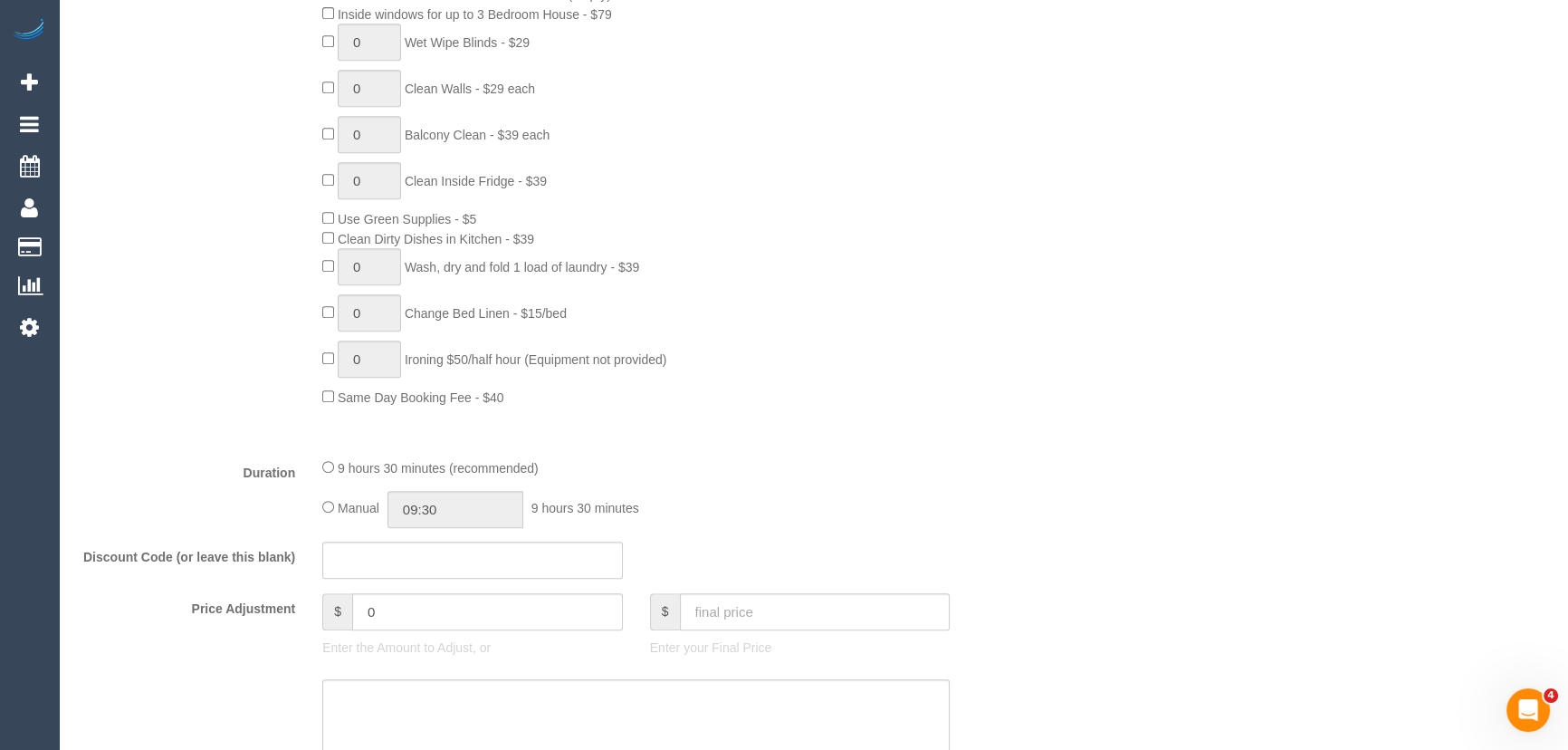
scroll to position [1152, 0]
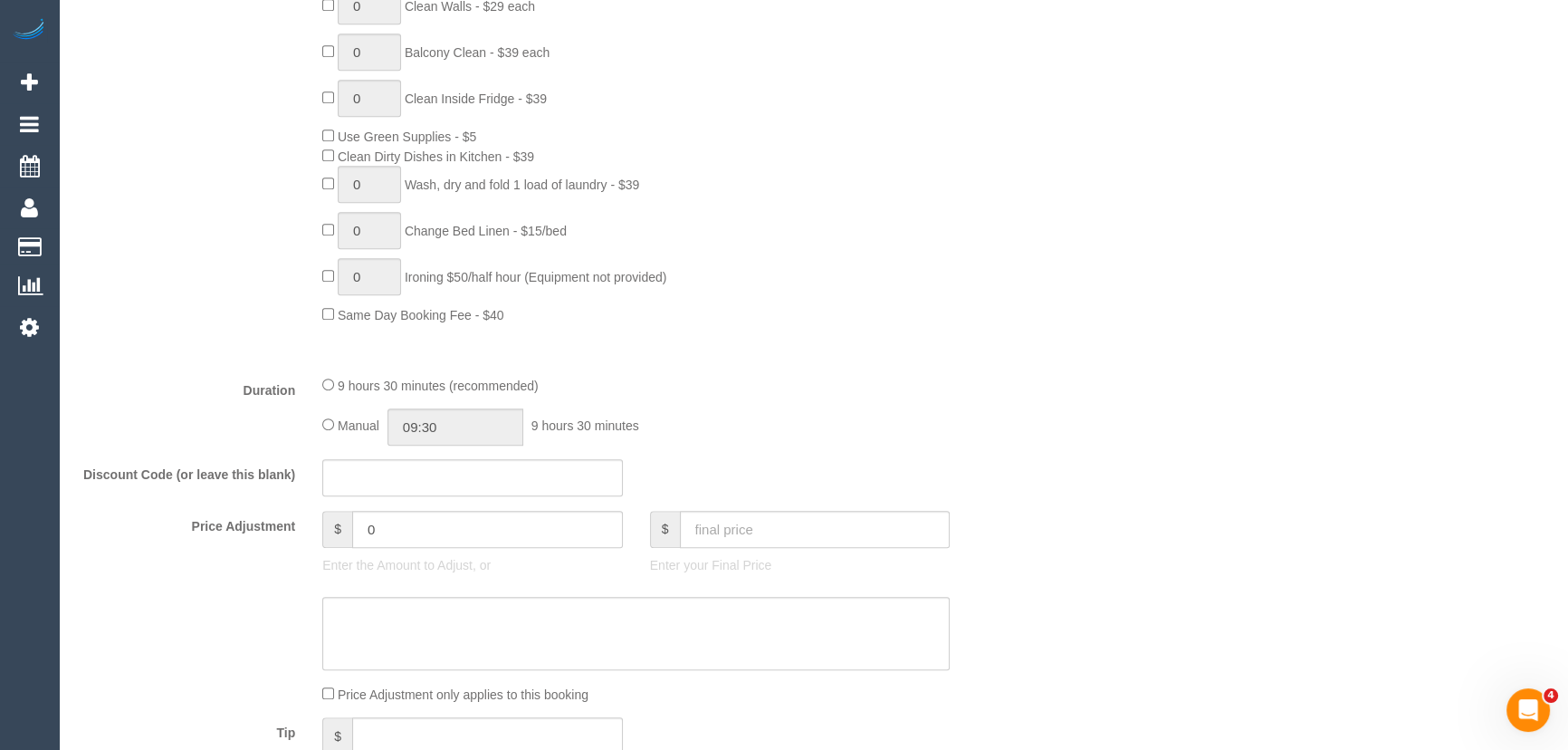
type textarea "Estimated time: 5-7 hours + Steam Cleaning (areas pending)"
click input "09:30"
type input "08:00"
click li "08:00"
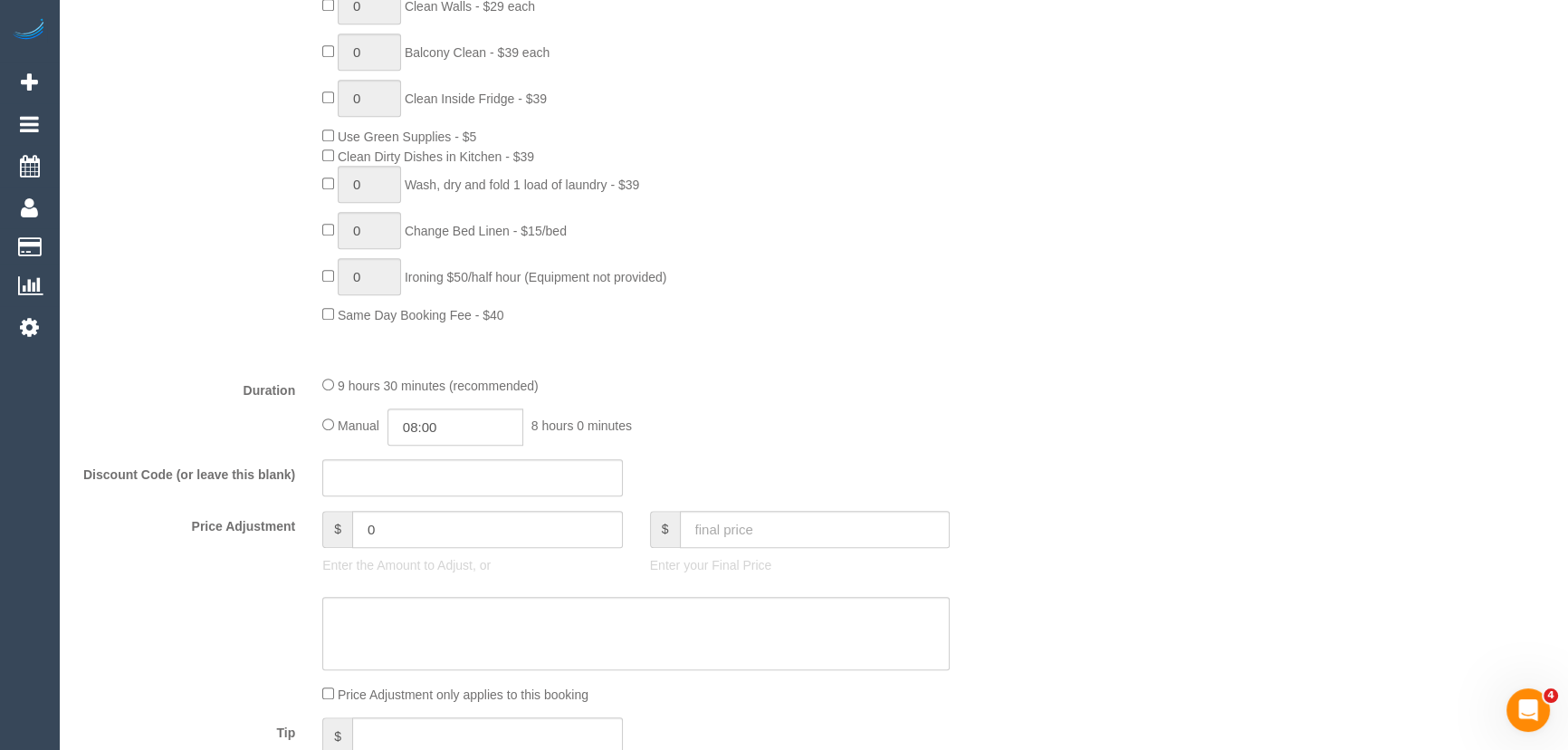
click div "9 hours 30 minutes (recommended) Manual 08:00 8 hours 0 minutes"
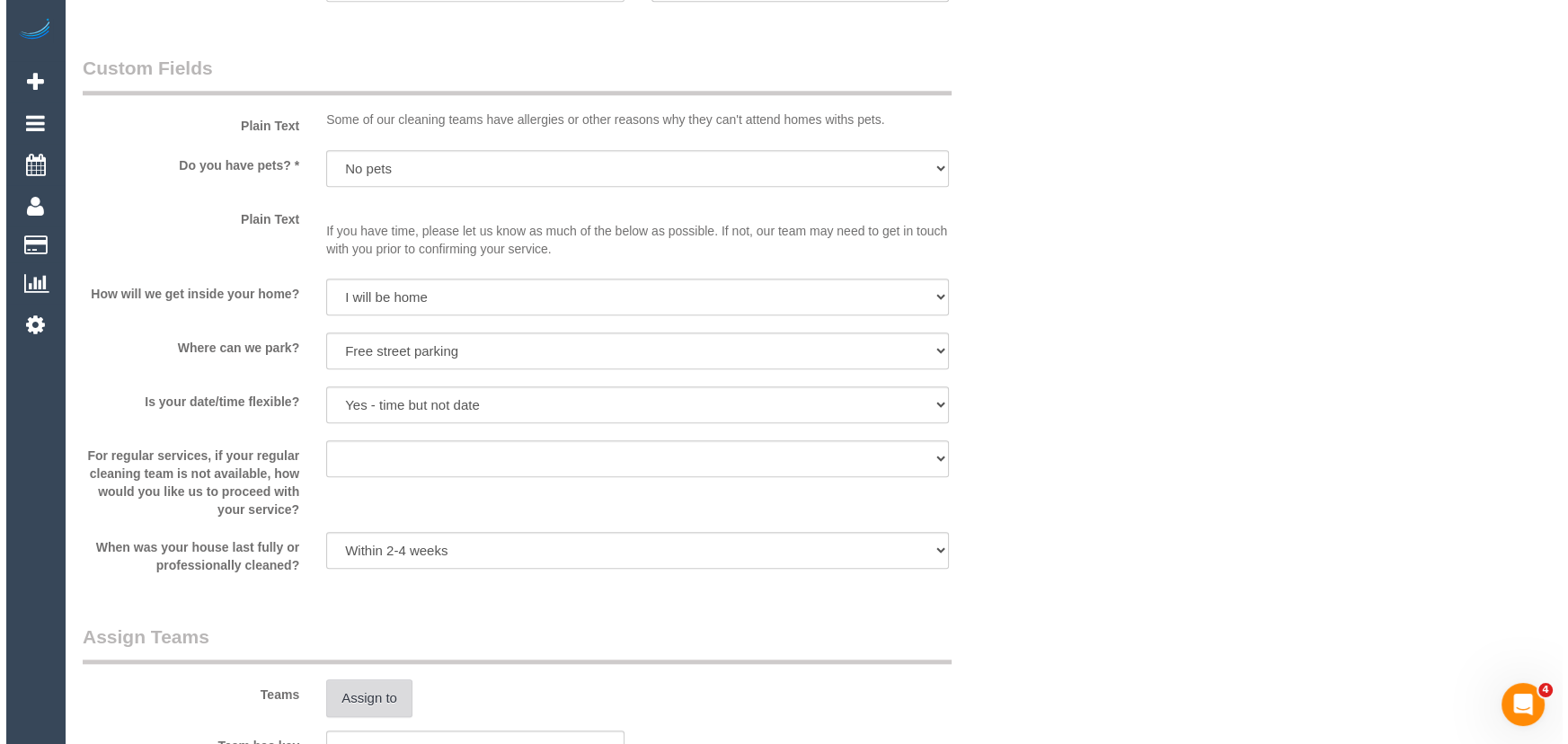
scroll to position [2287, 0]
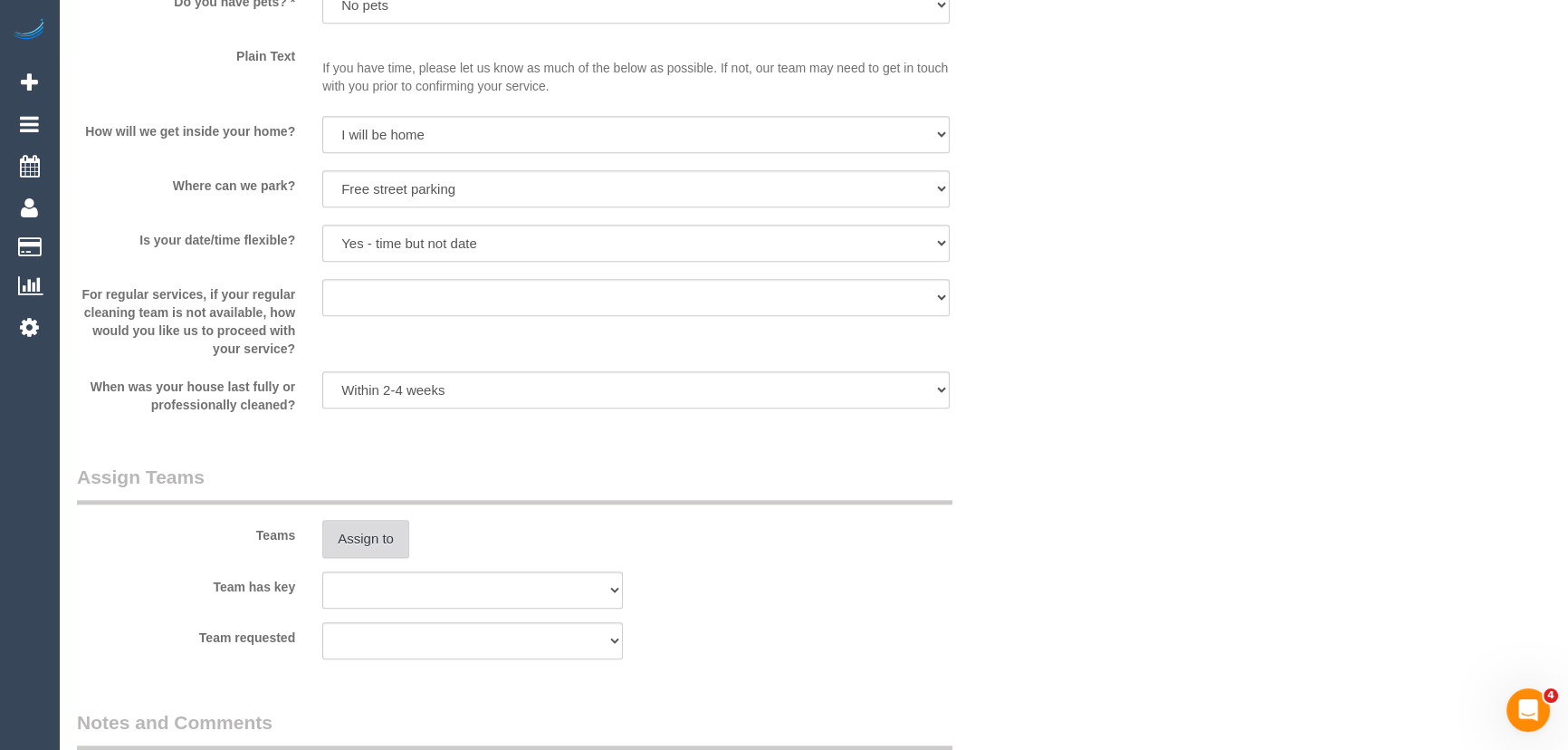
select select "spot23"
click button "Assign to"
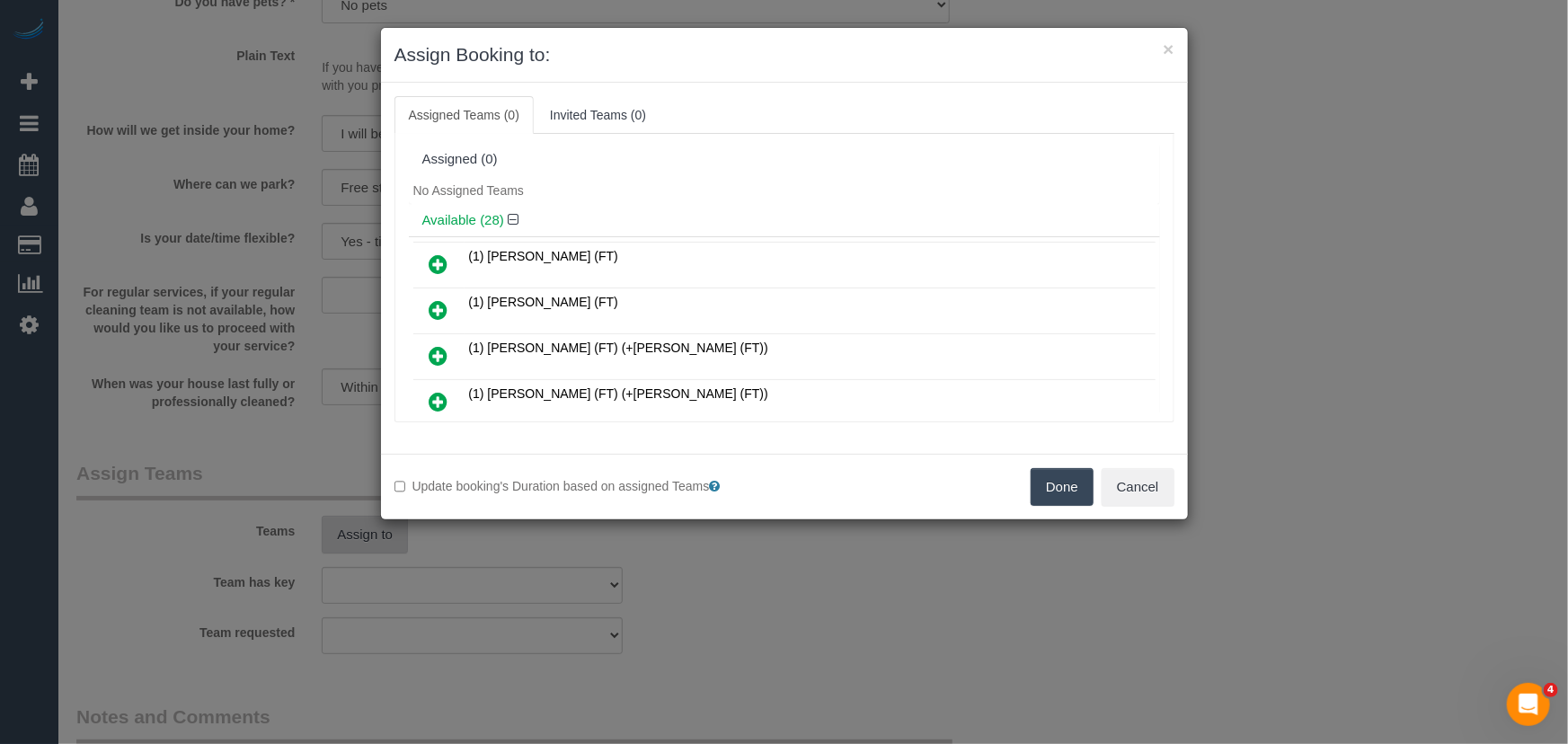
scroll to position [4920, 0]
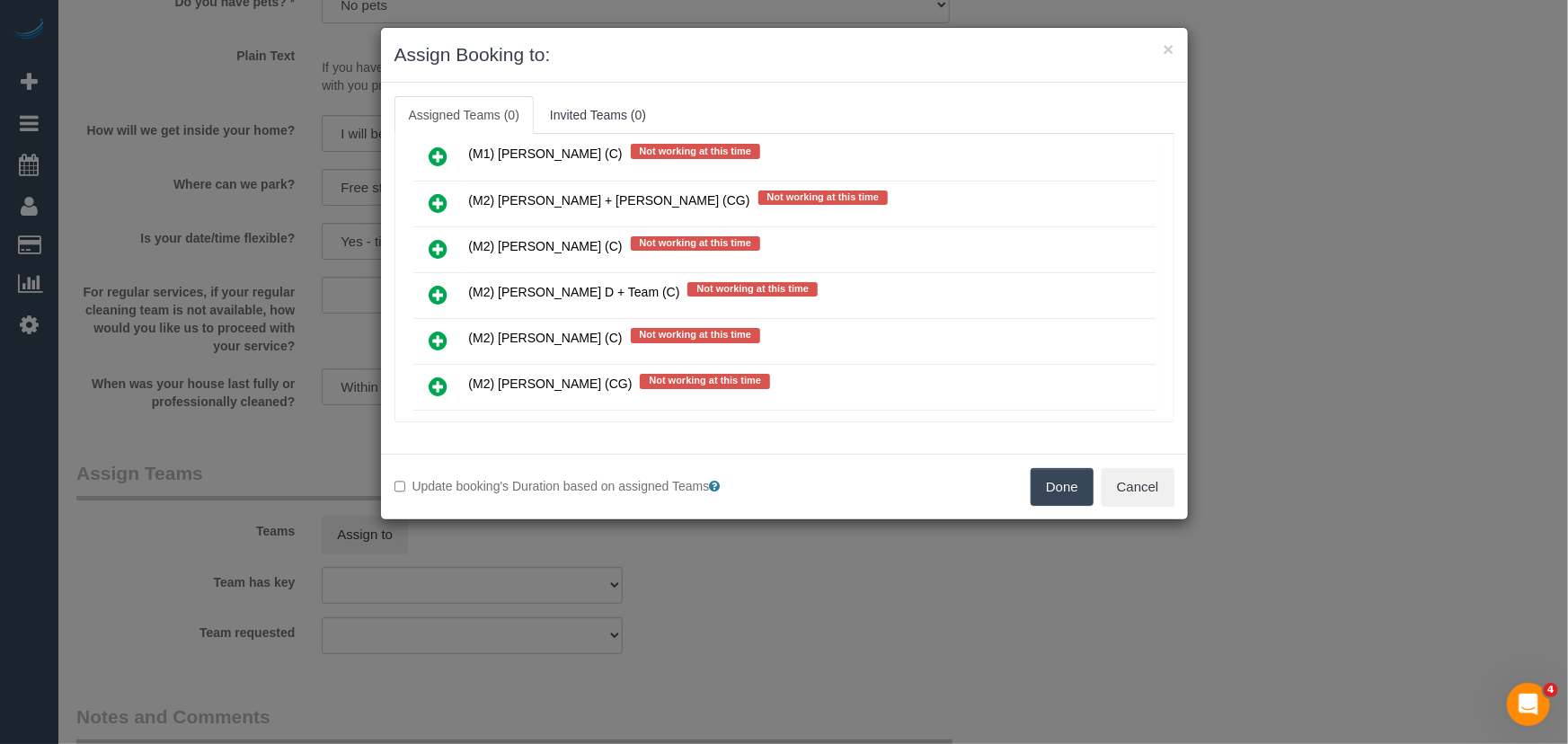
click icon
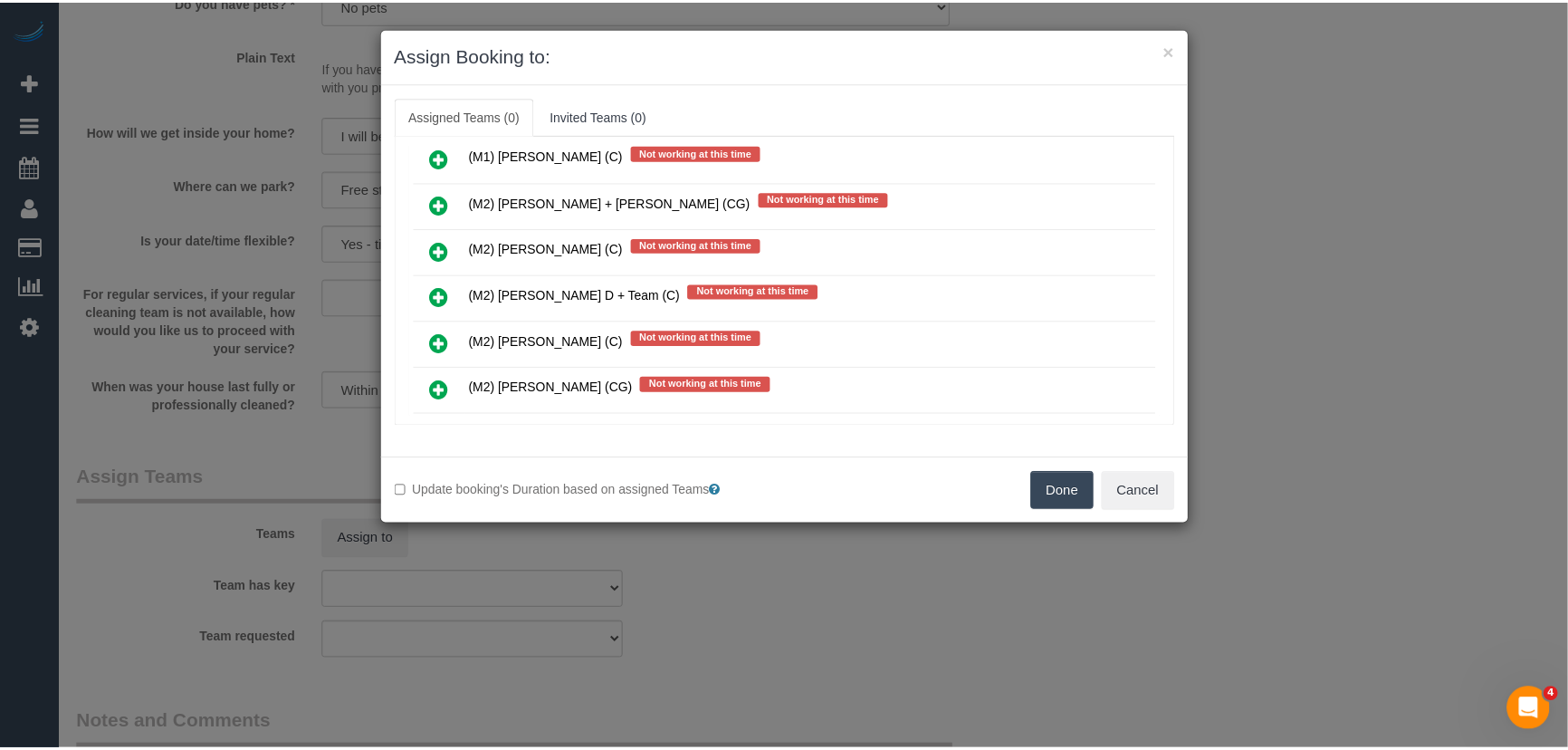
scroll to position [5002, 0]
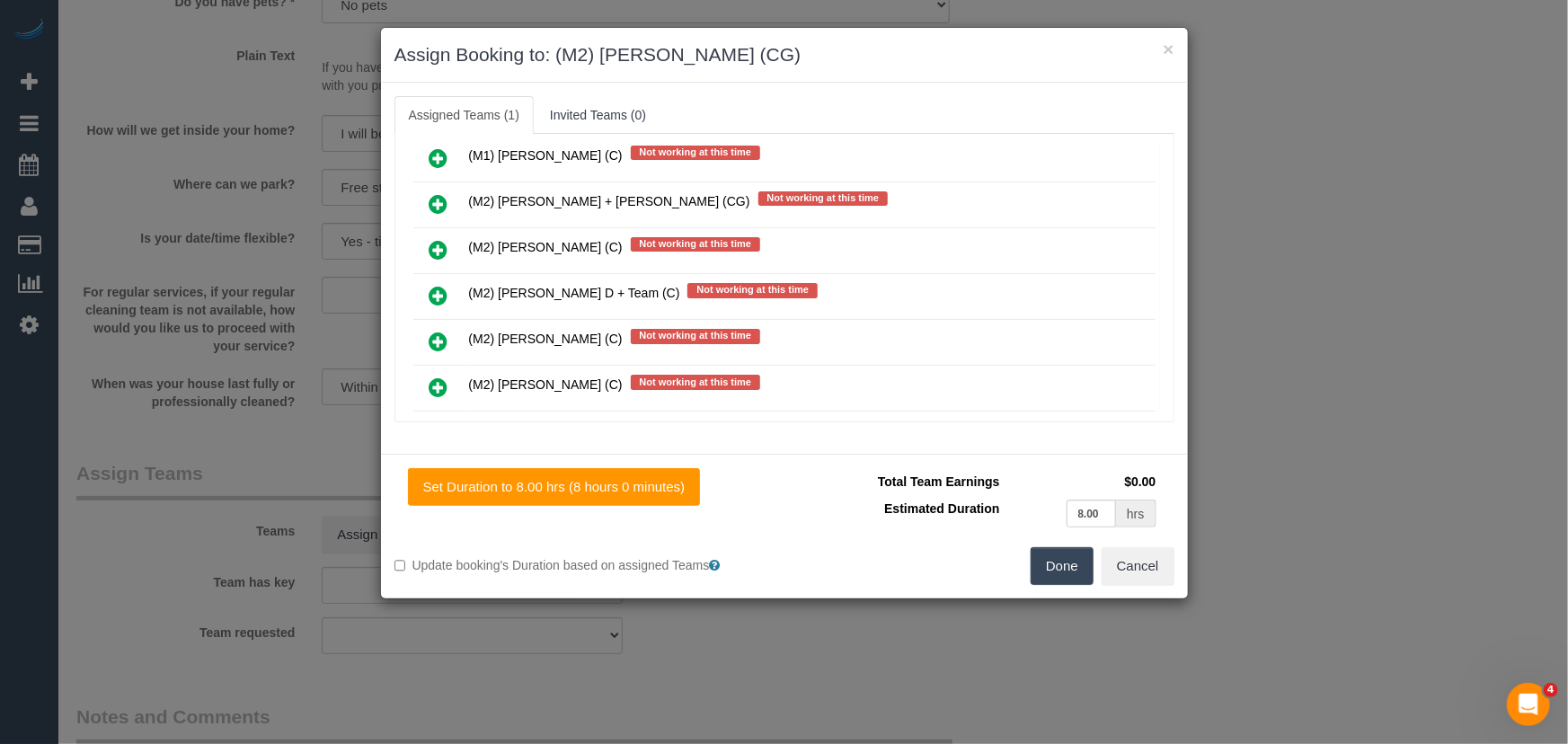
click button "Done"
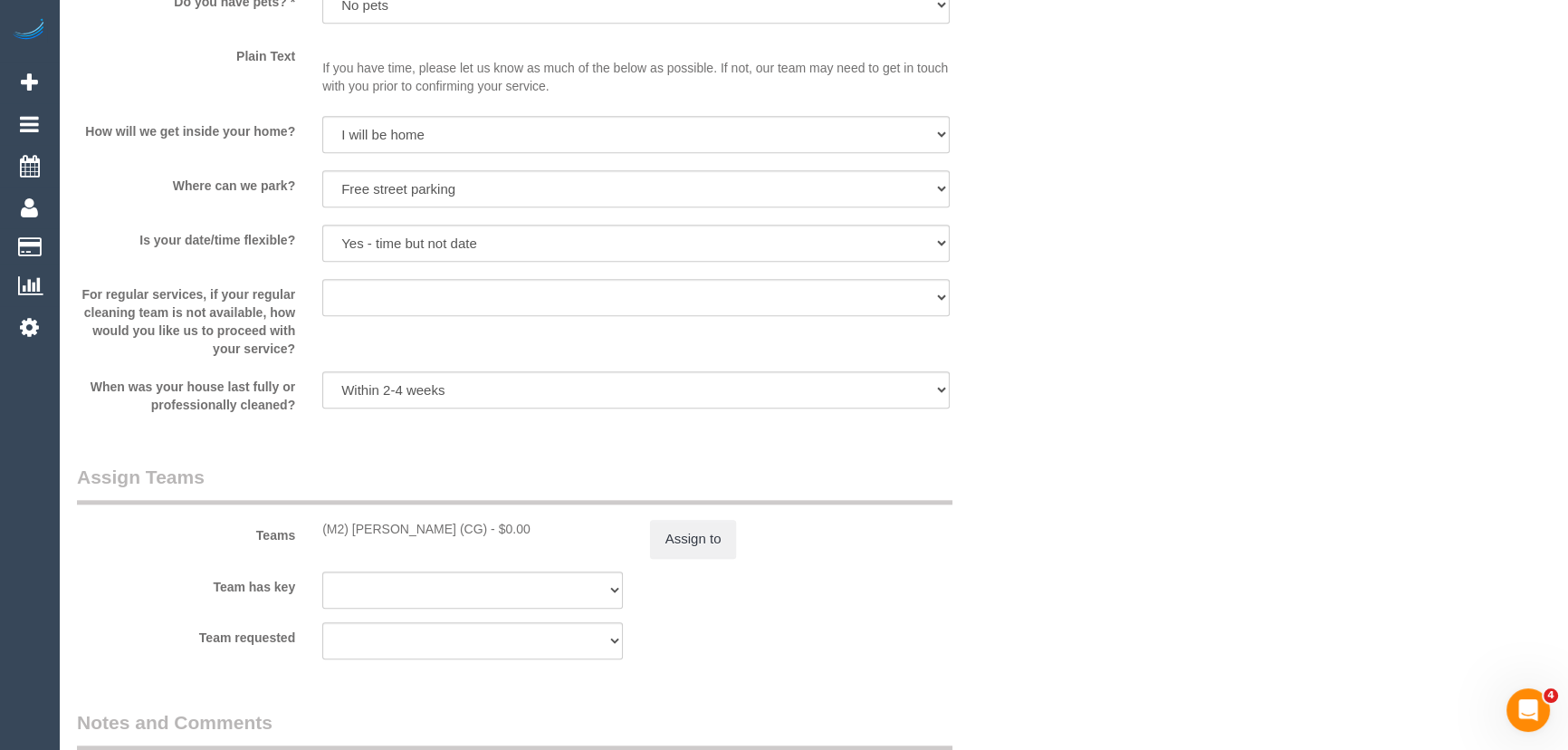
click div "Teams (M2) Gurpreet Singh (CG) - $0.00 Assign to"
click button "Assign to"
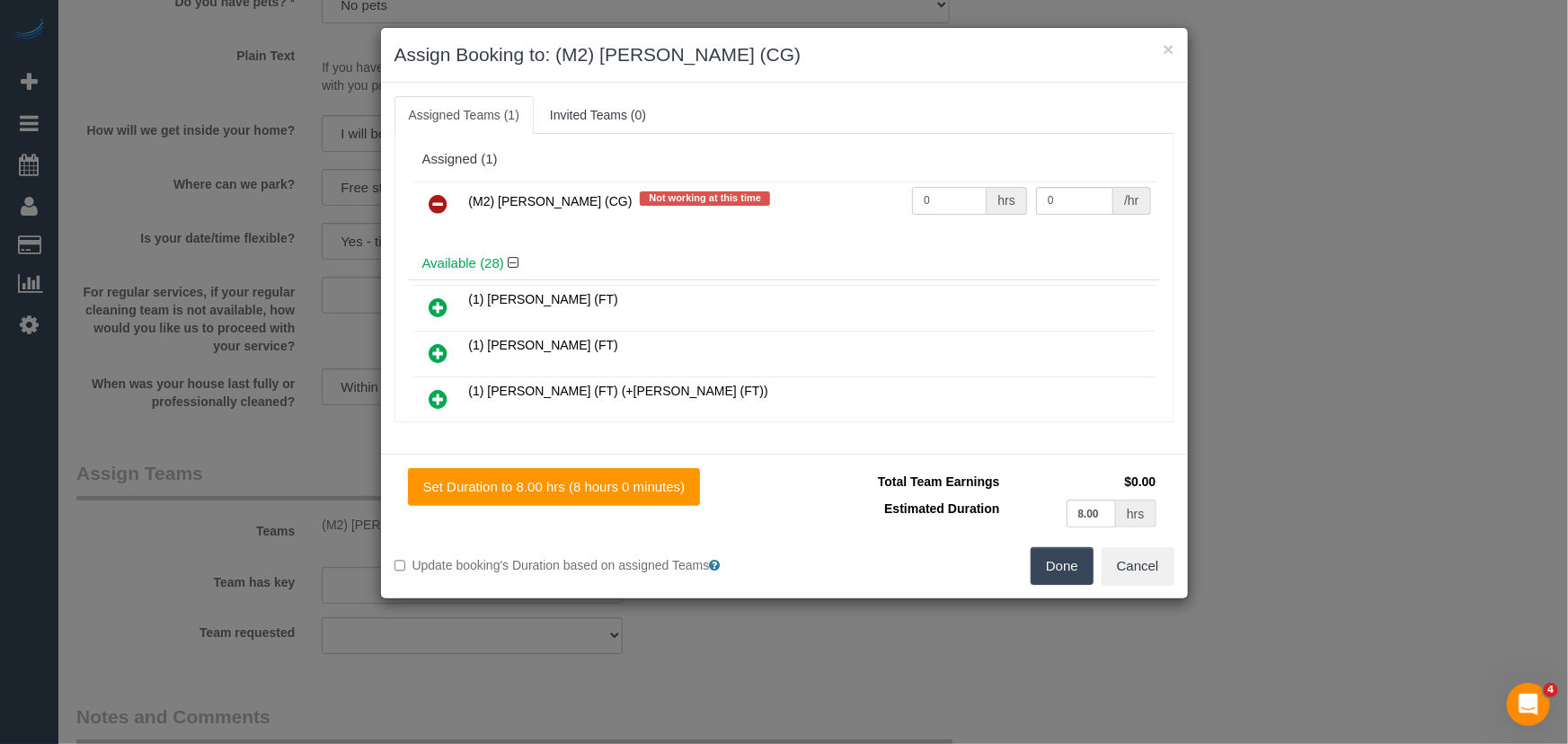
click input "0"
type input "1"
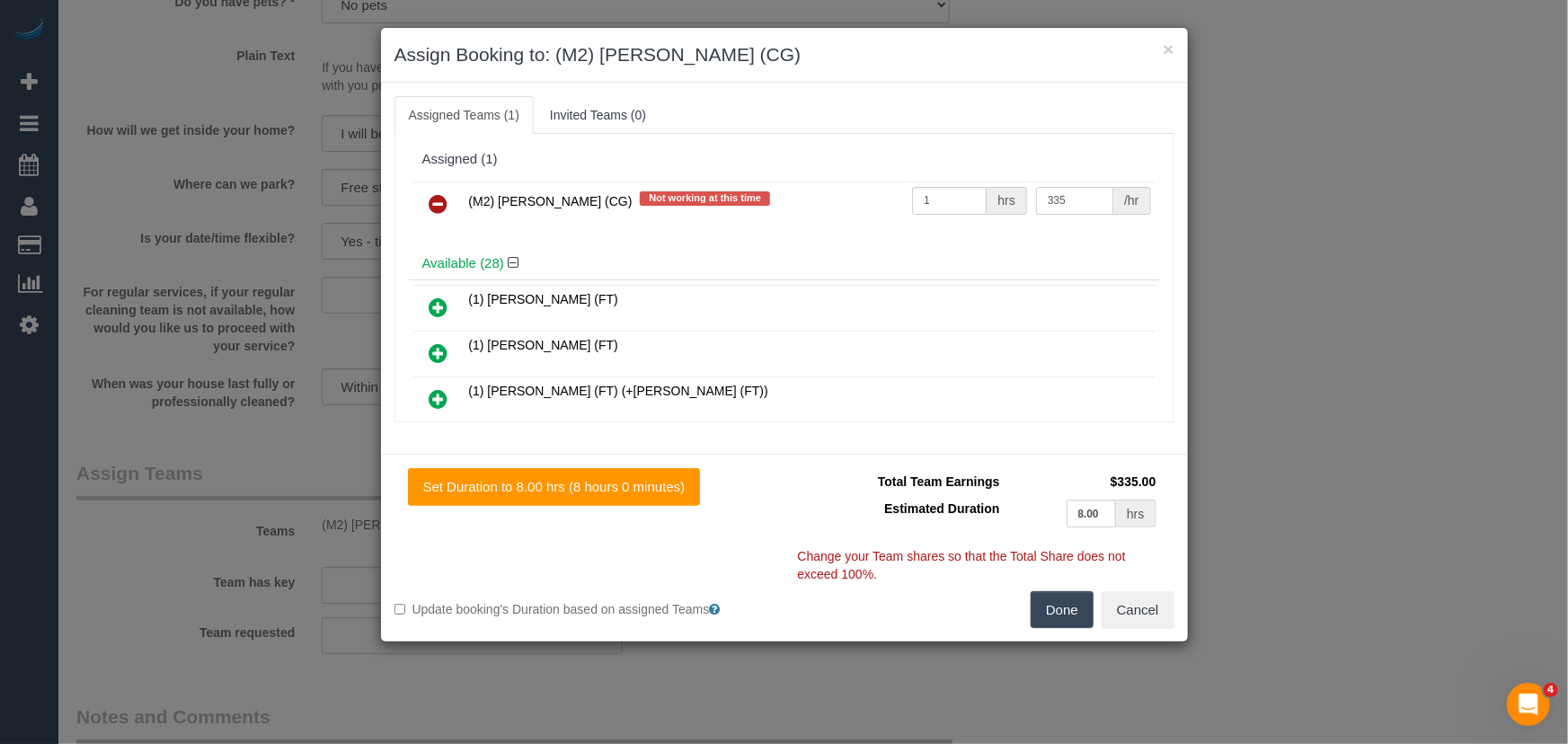
type input "335"
click button "Done"
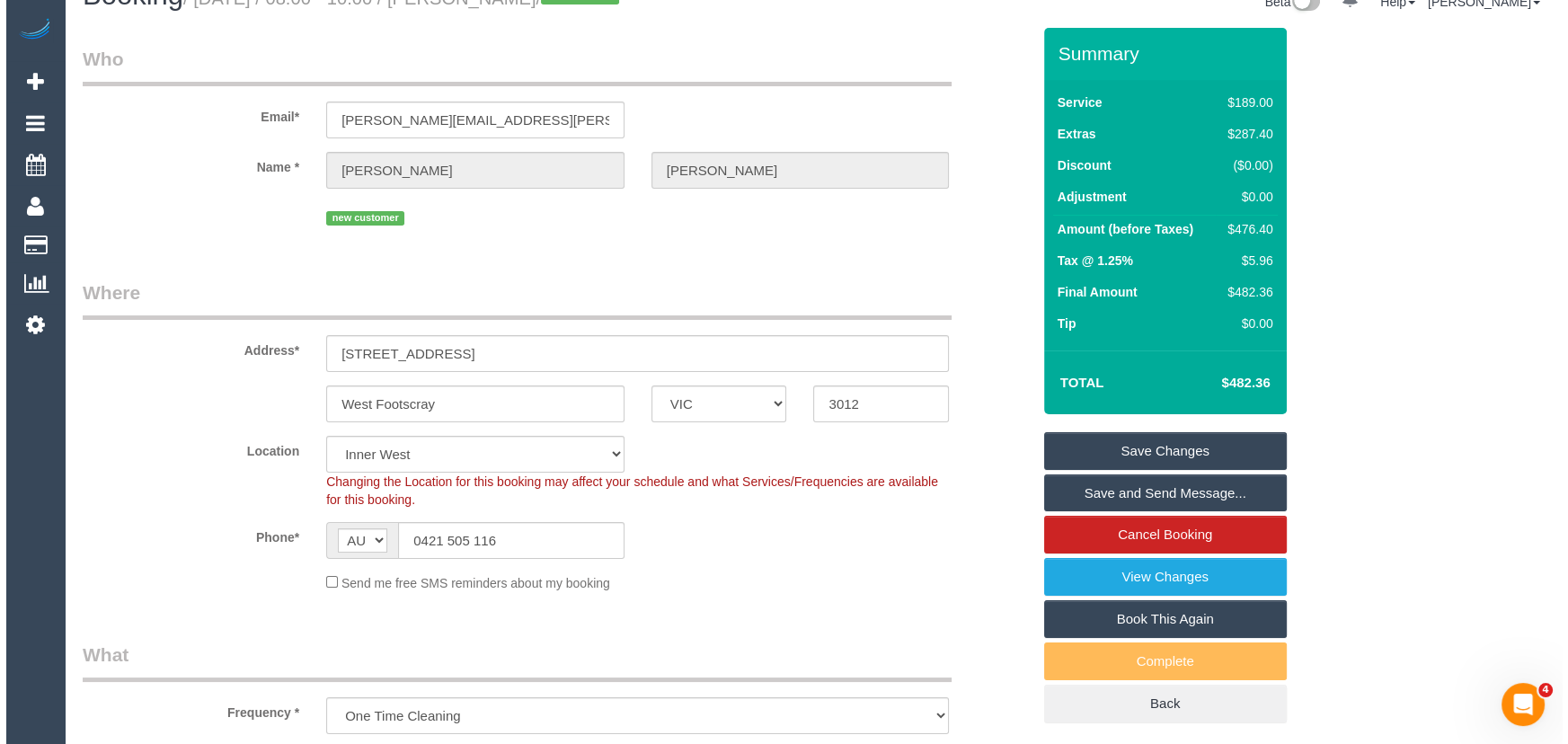
scroll to position [0, 0]
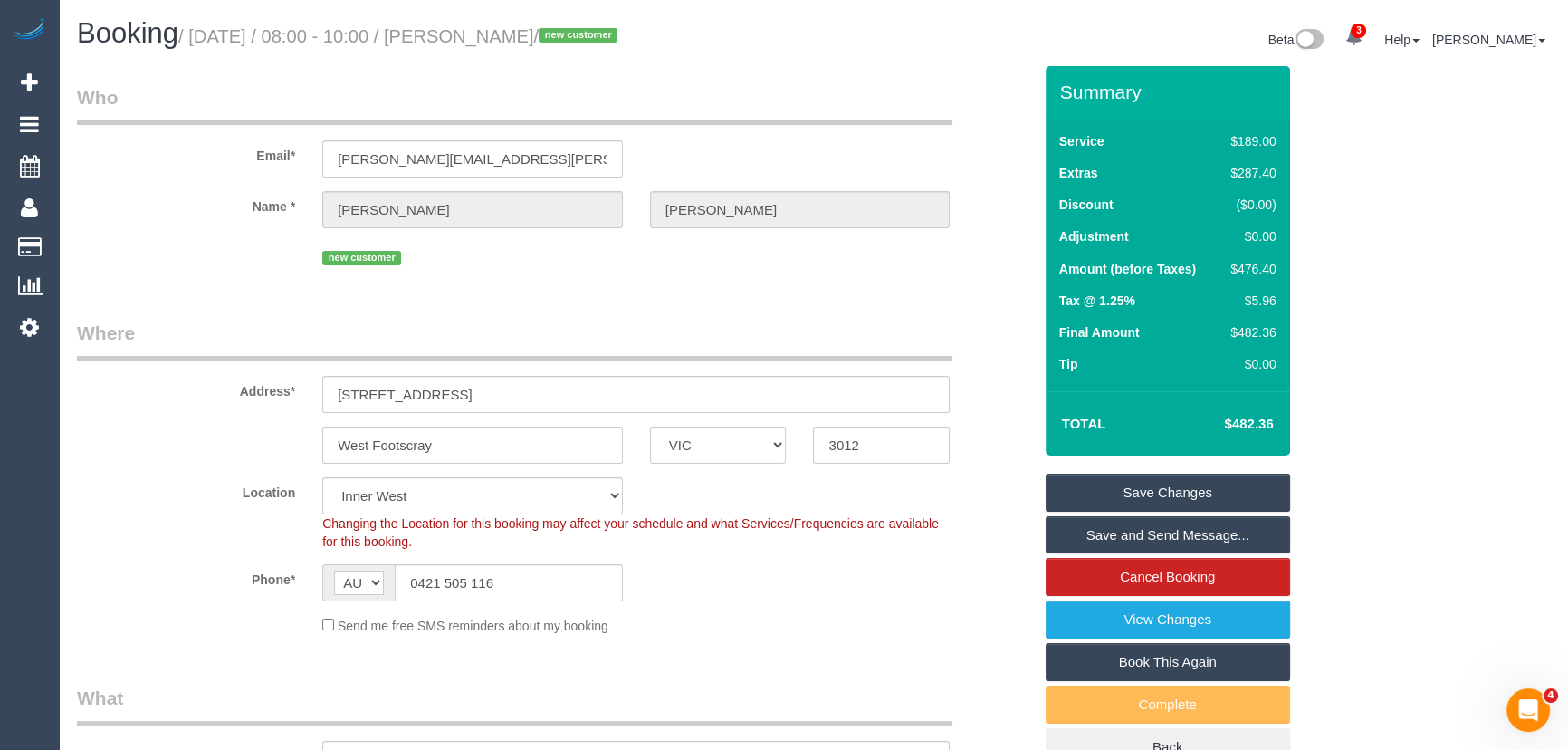
click small "/ September 19, 2025 / 08:00 - 10:00 / Oliver Barnett / new customer"
copy small "Oliver Barnett"
click link "Save Changes"
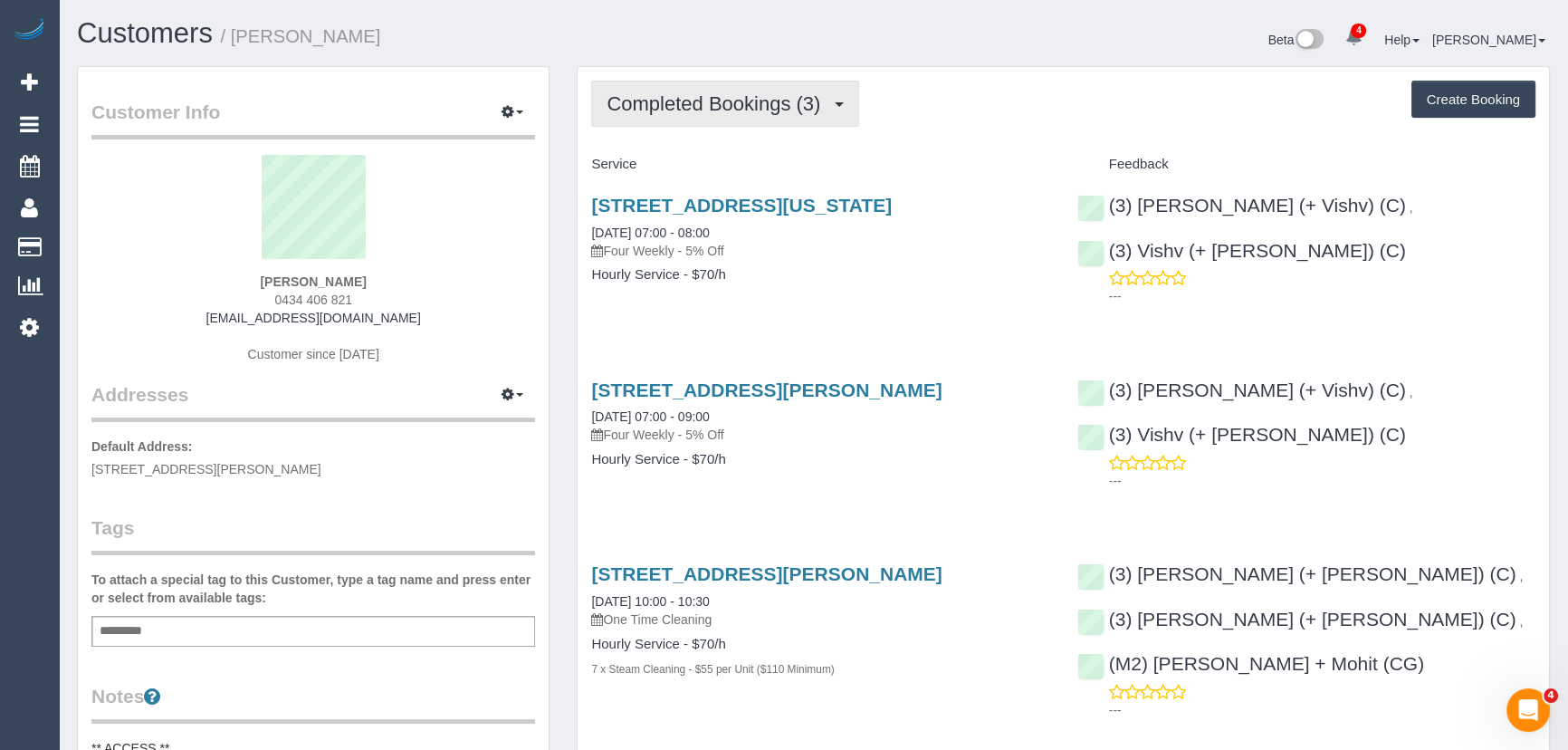
click at [787, 109] on span "Completed Bookings (3)" at bounding box center [717, 104] width 223 height 23
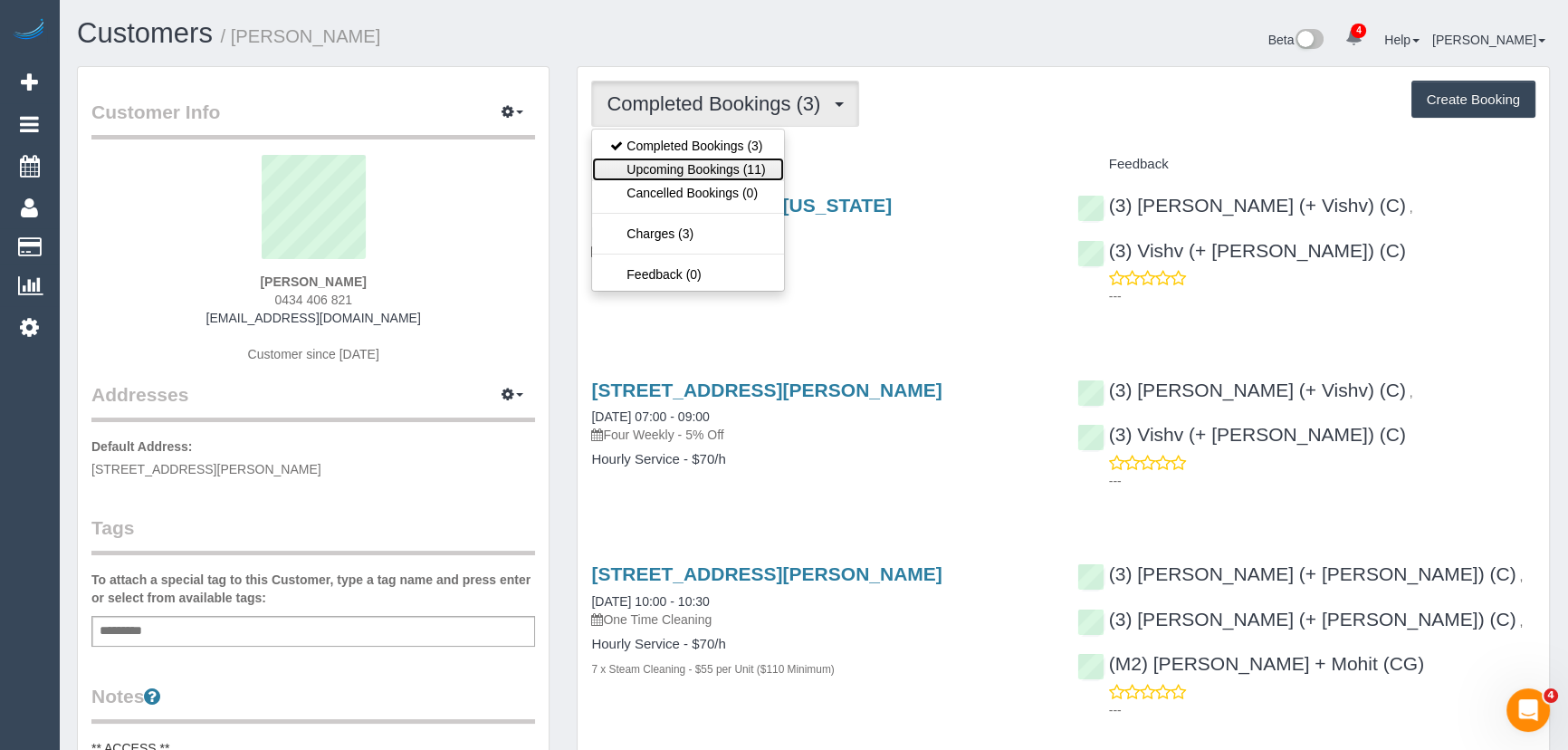
click at [753, 176] on link "Upcoming Bookings (11)" at bounding box center [687, 169] width 191 height 24
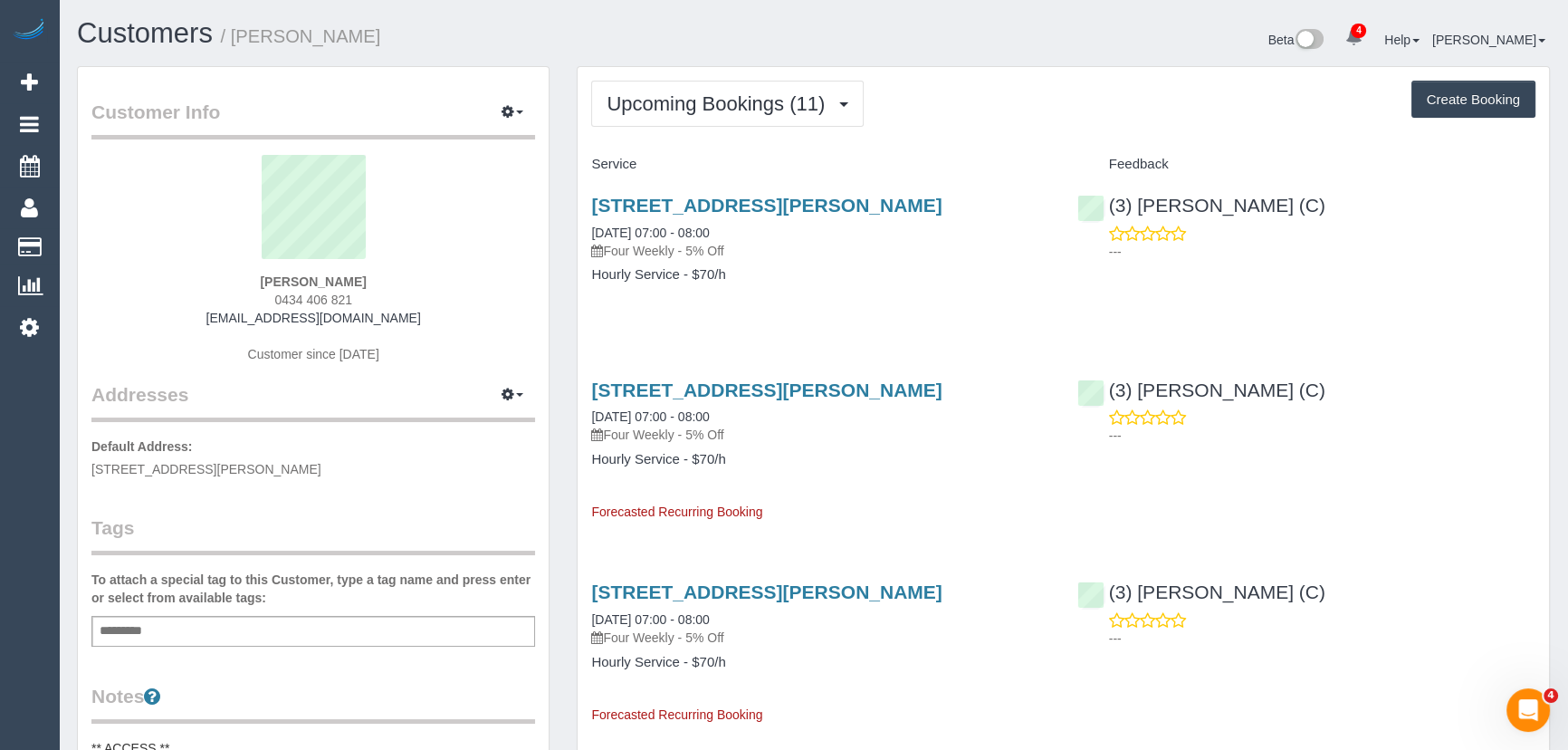
click at [947, 492] on div "[STREET_ADDRESS][PERSON_NAME] [DATE] 07:00 - 08:00 Four Weekly - 5% Off Hourly …" at bounding box center [819, 443] width 485 height 158
click at [764, 386] on link "[STREET_ADDRESS][PERSON_NAME]" at bounding box center [766, 390] width 350 height 21
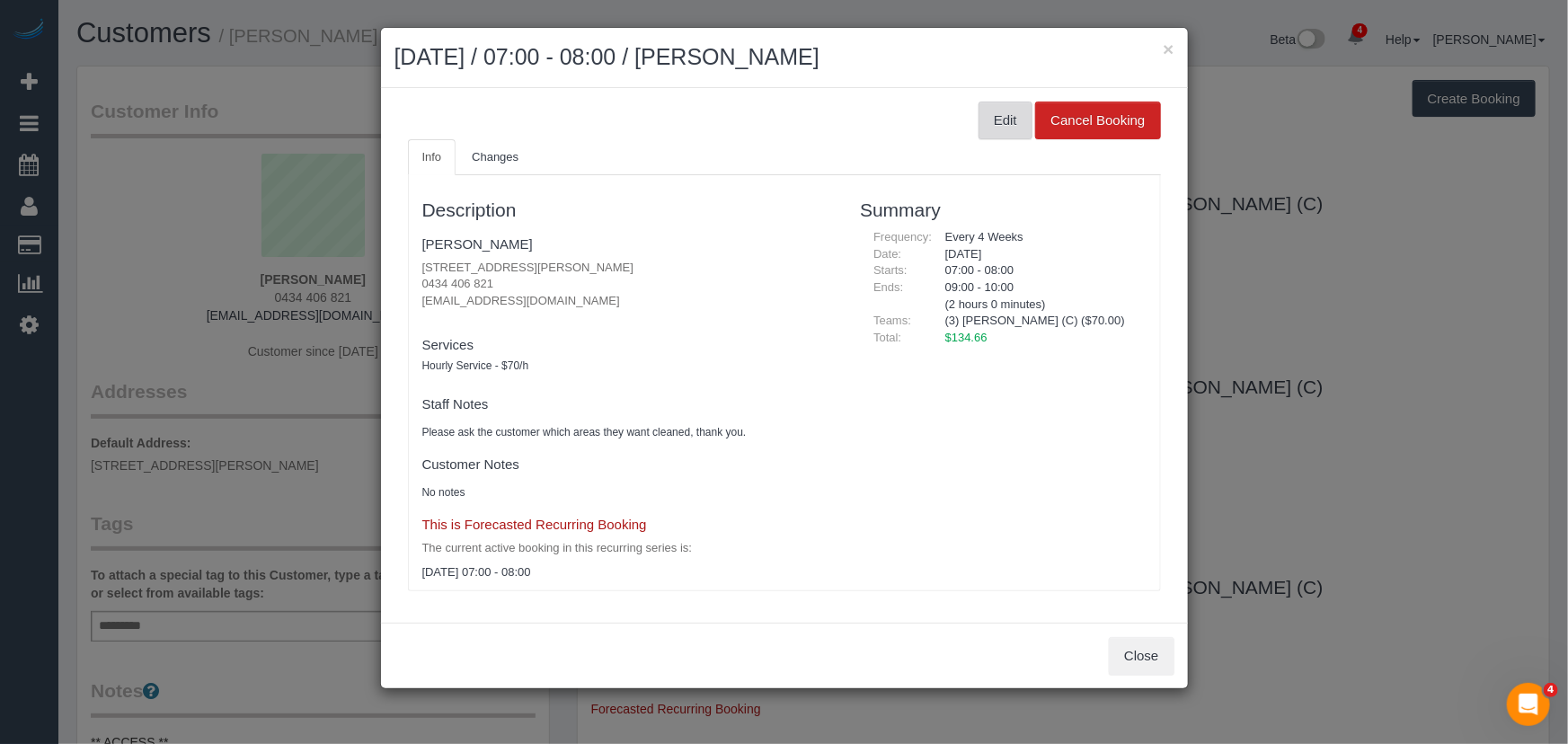
click at [1011, 126] on button "Edit" at bounding box center [1005, 121] width 54 height 38
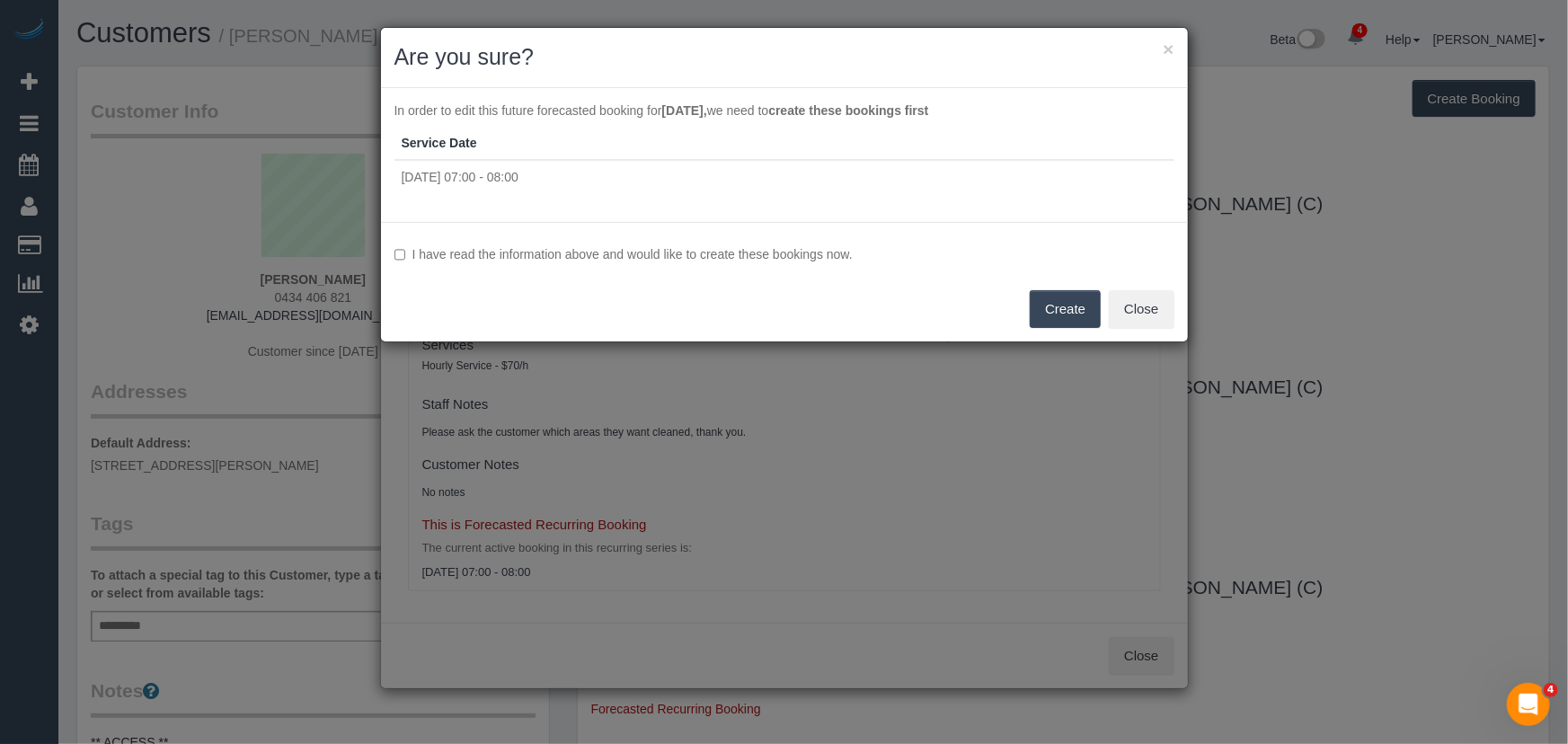
click at [555, 253] on label "I have read the information above and would like to create these bookings now." at bounding box center [785, 253] width 780 height 18
click at [707, 251] on label "I have read the information above and would like to create these bookings now." at bounding box center [785, 253] width 780 height 18
click at [1055, 302] on button "Create" at bounding box center [1065, 309] width 71 height 38
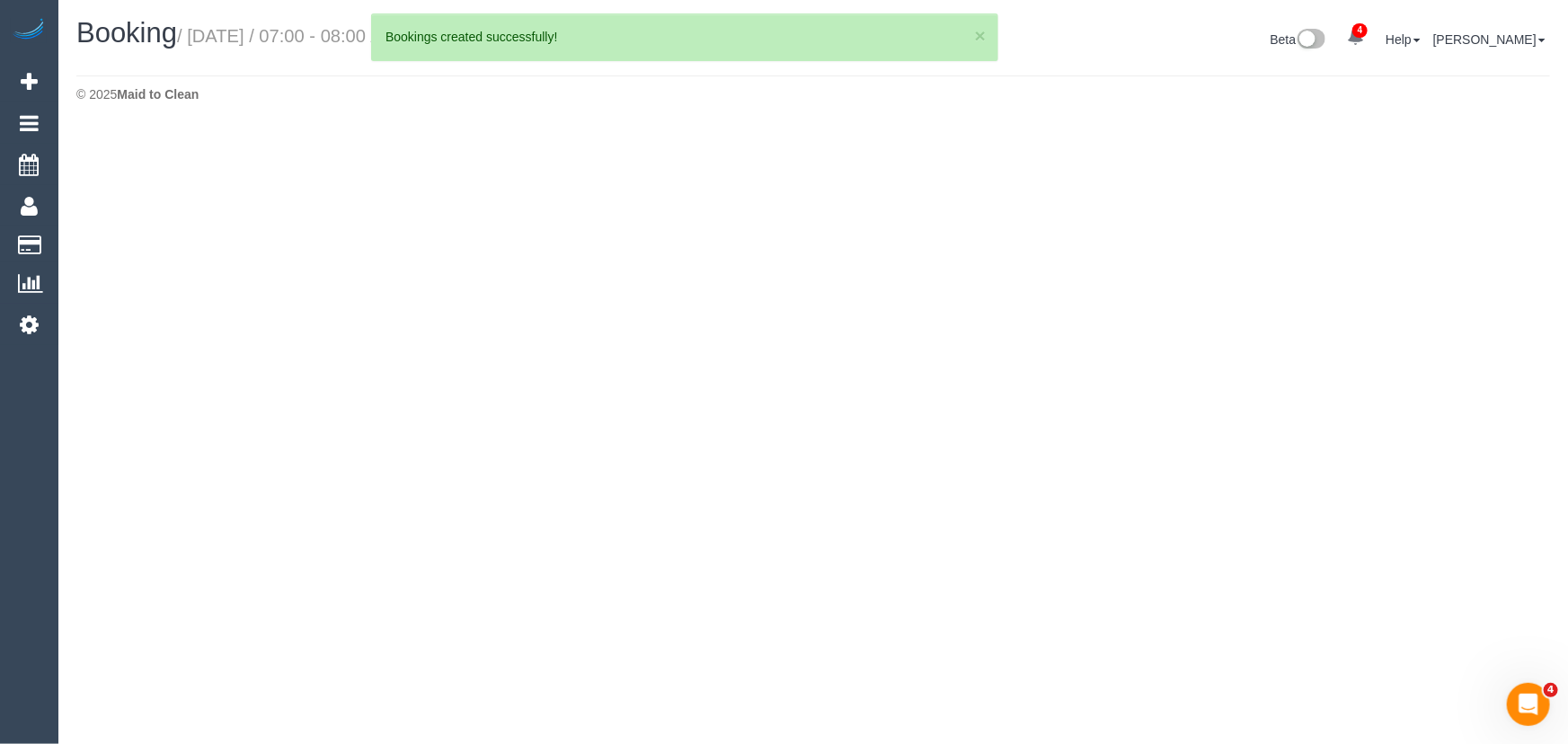
select select "VIC"
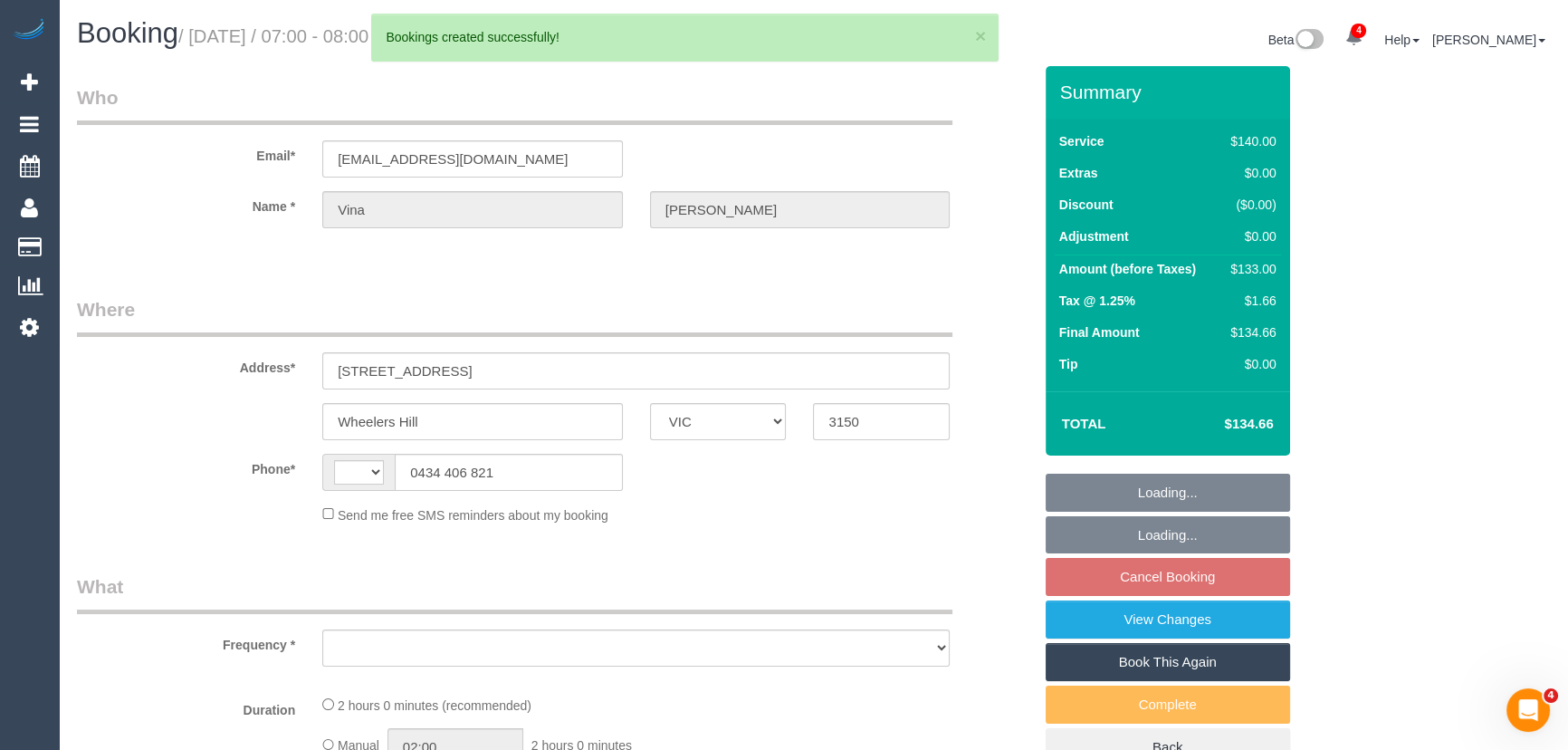
select select "string:AU"
select select "object:1349"
select select "string:stripe-pm_1QHvjD2GScqysDRVseX9VJLl"
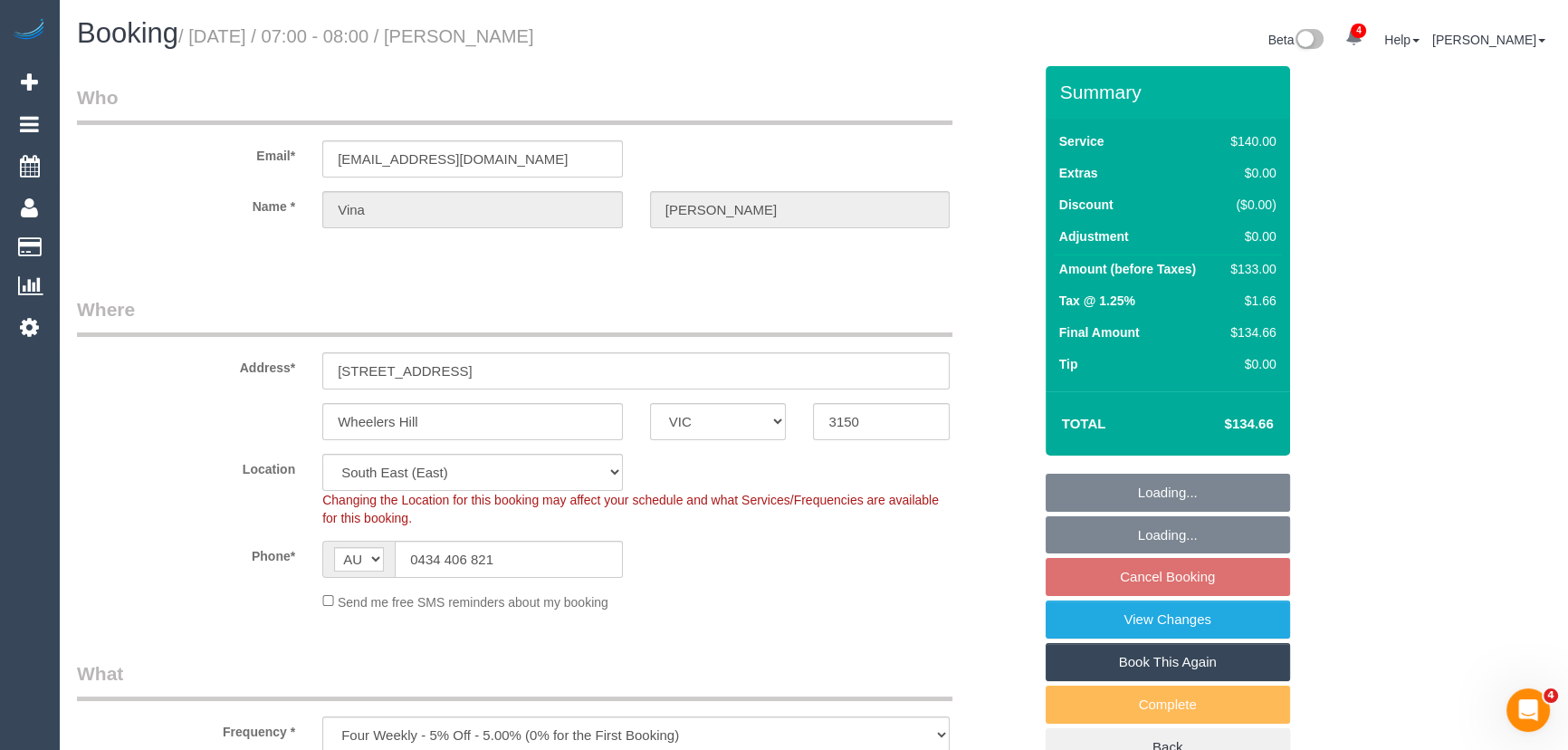
select select "number:28"
select select "number:14"
select select "number:19"
select select "number:25"
select select "spot1"
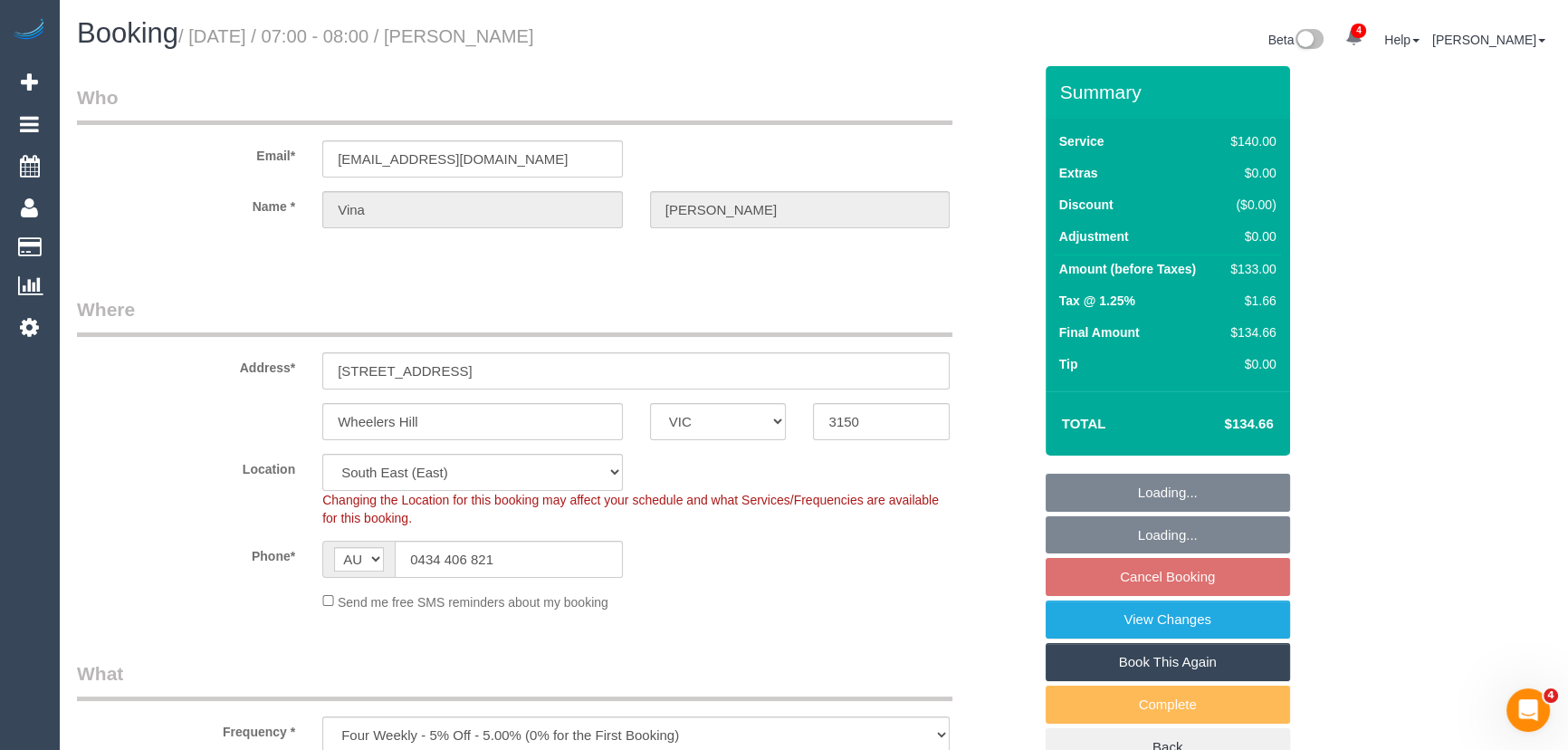
select select "object:2194"
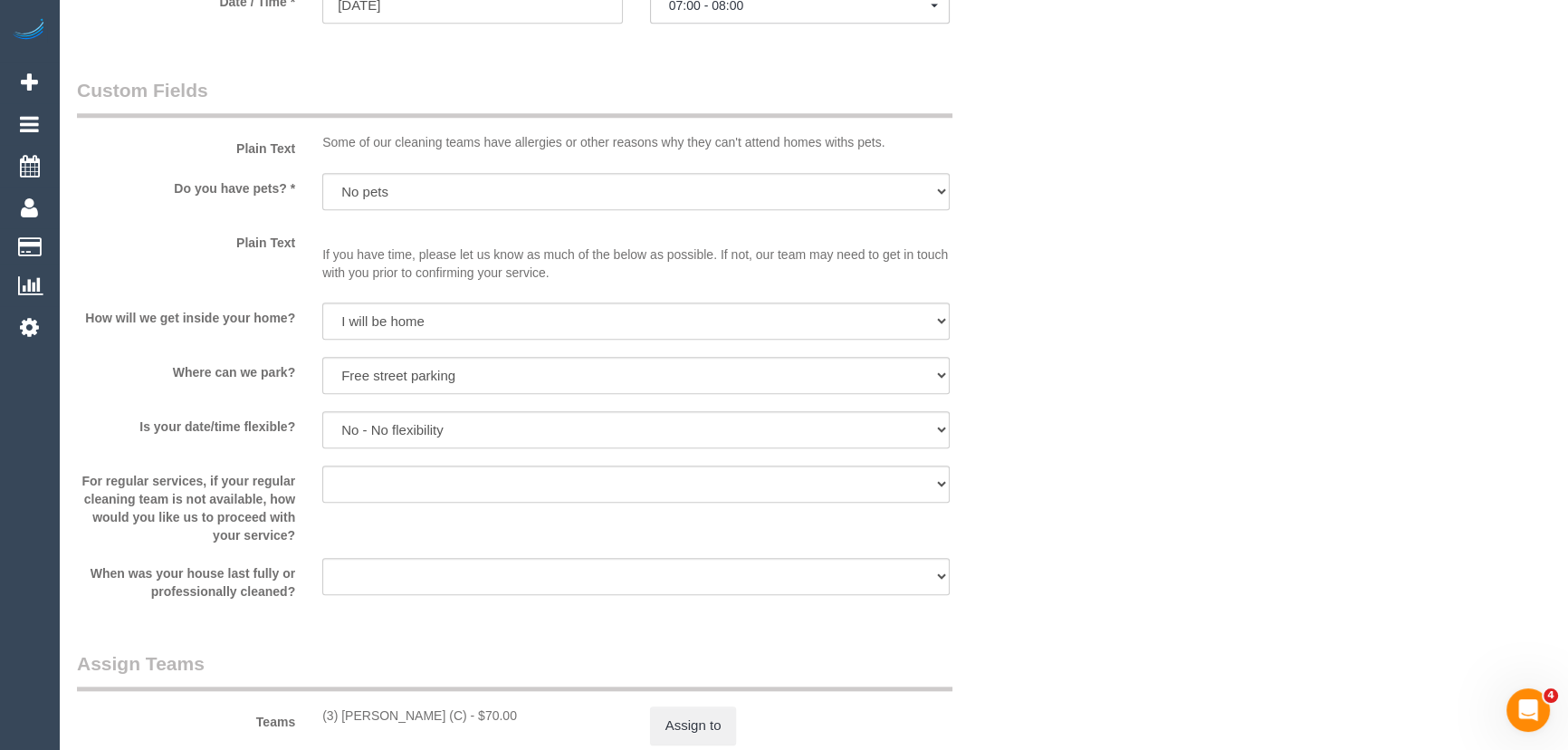
scroll to position [2305, 0]
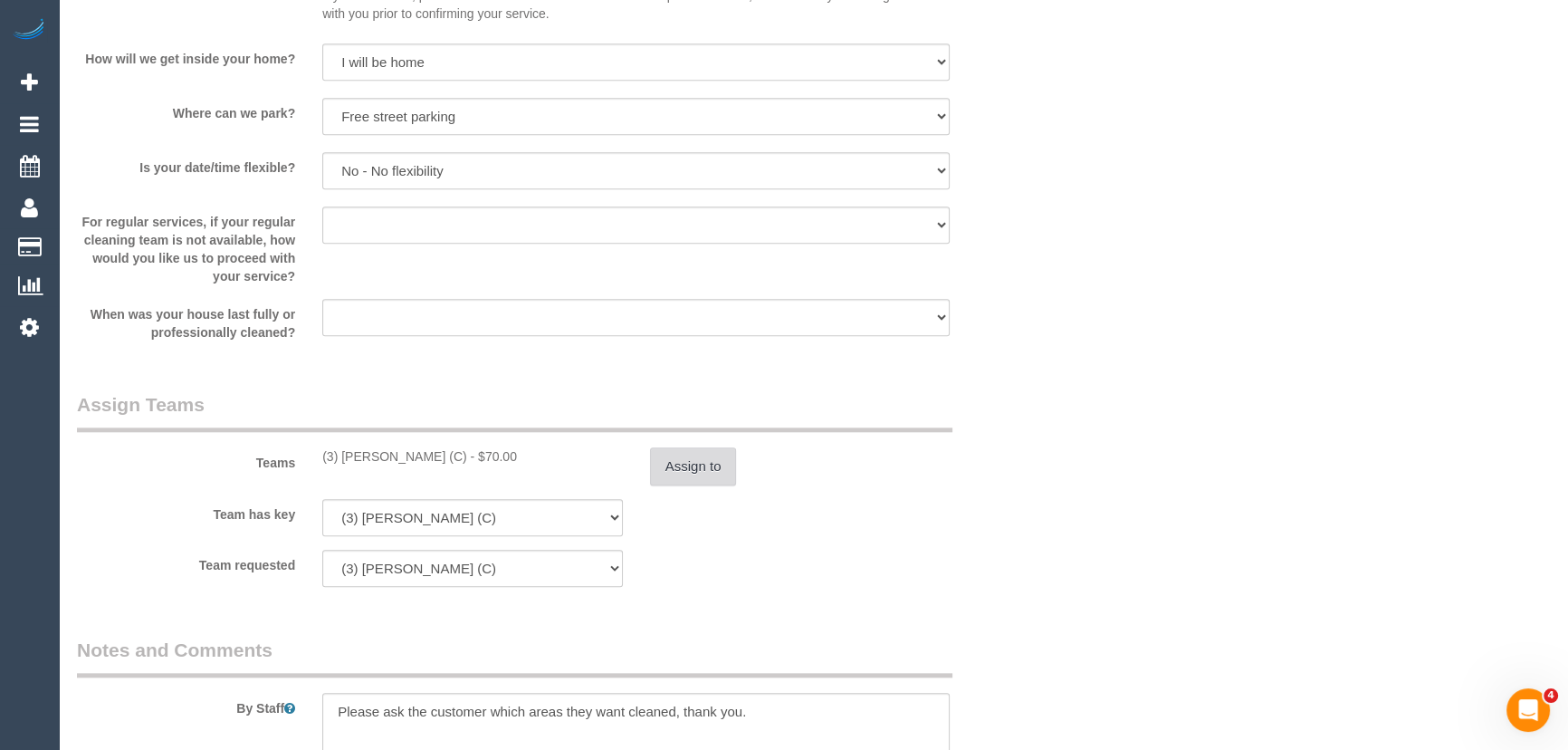
click at [685, 466] on button "Assign to" at bounding box center [693, 467] width 87 height 38
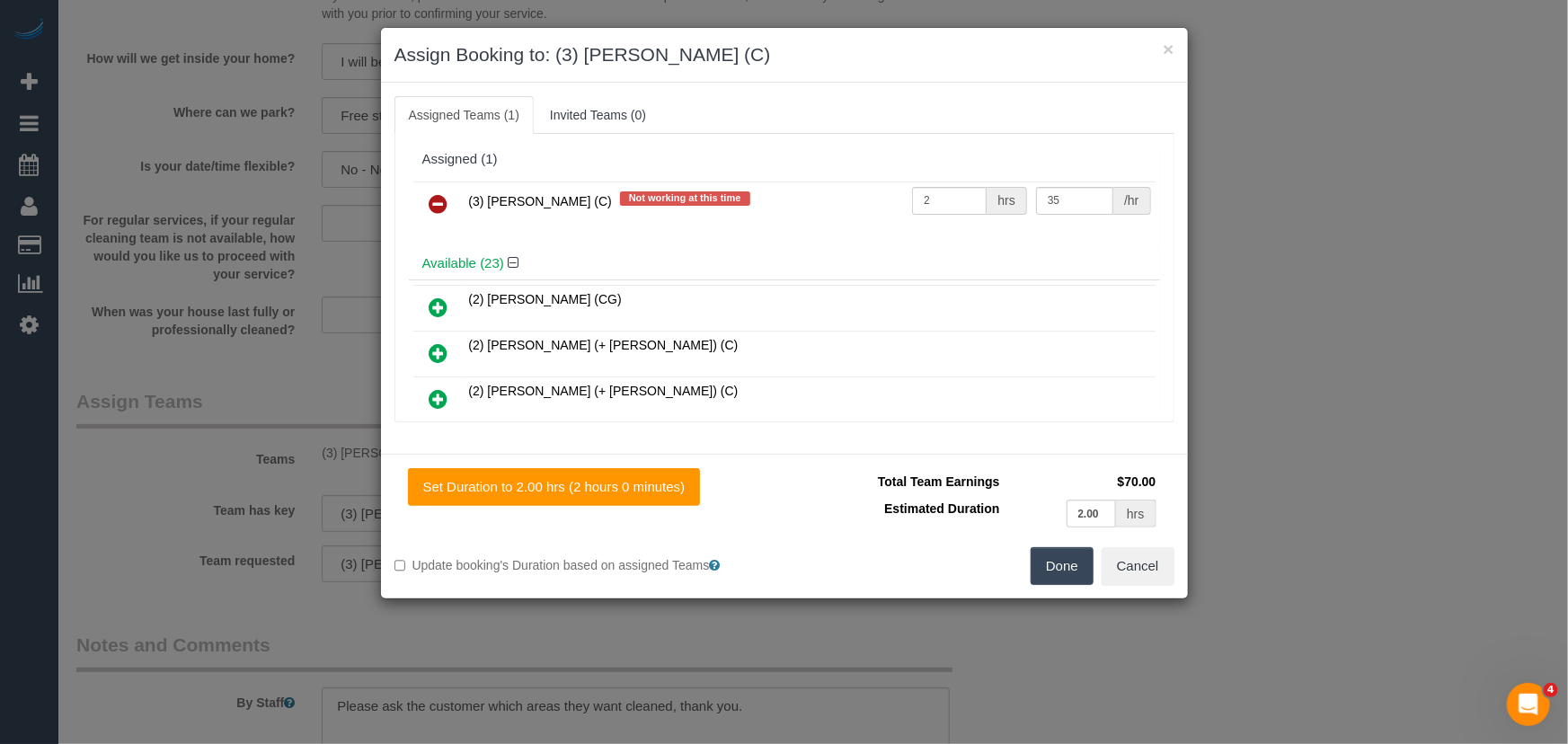
click at [434, 200] on icon at bounding box center [439, 204] width 19 height 22
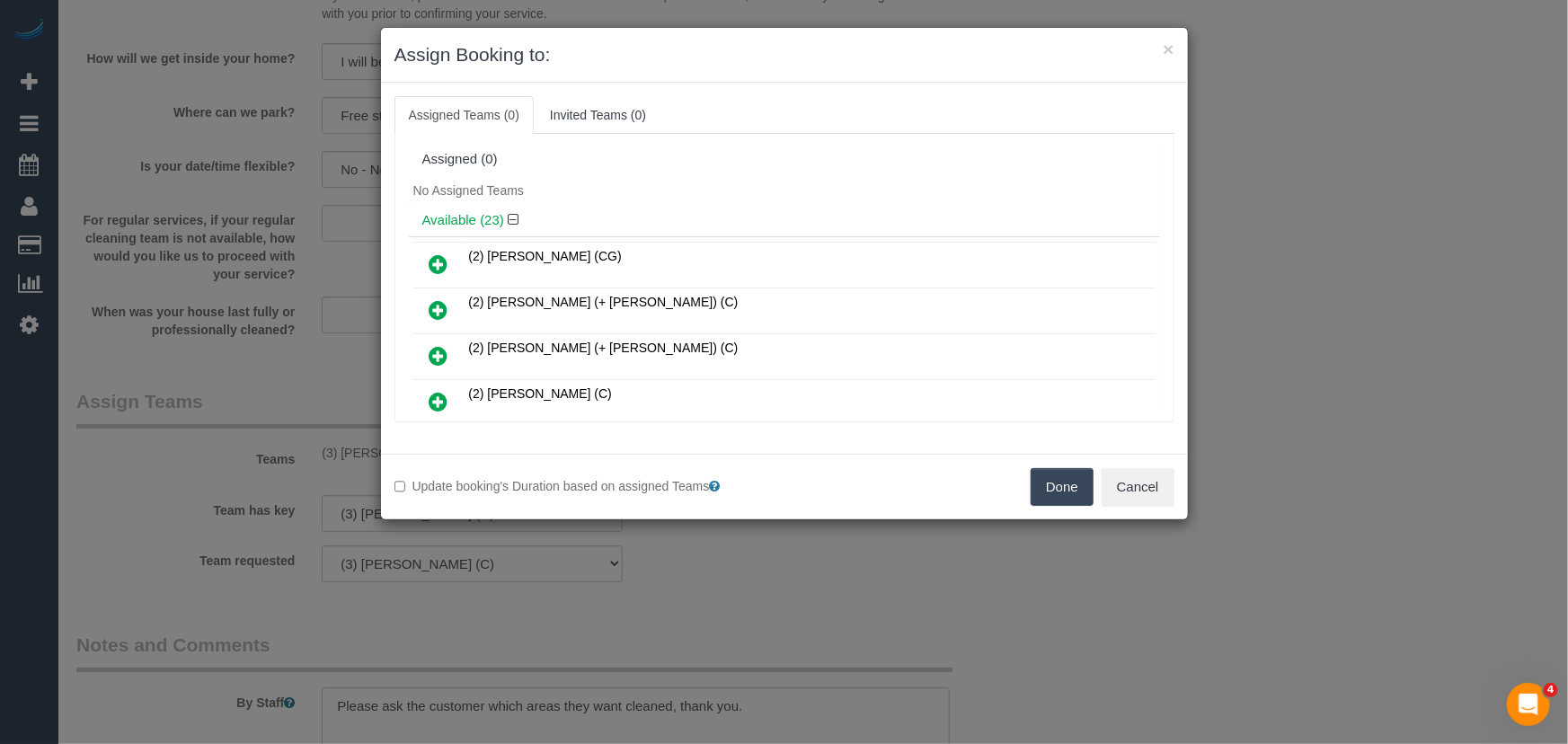
click at [1089, 490] on button "Done" at bounding box center [1062, 487] width 63 height 38
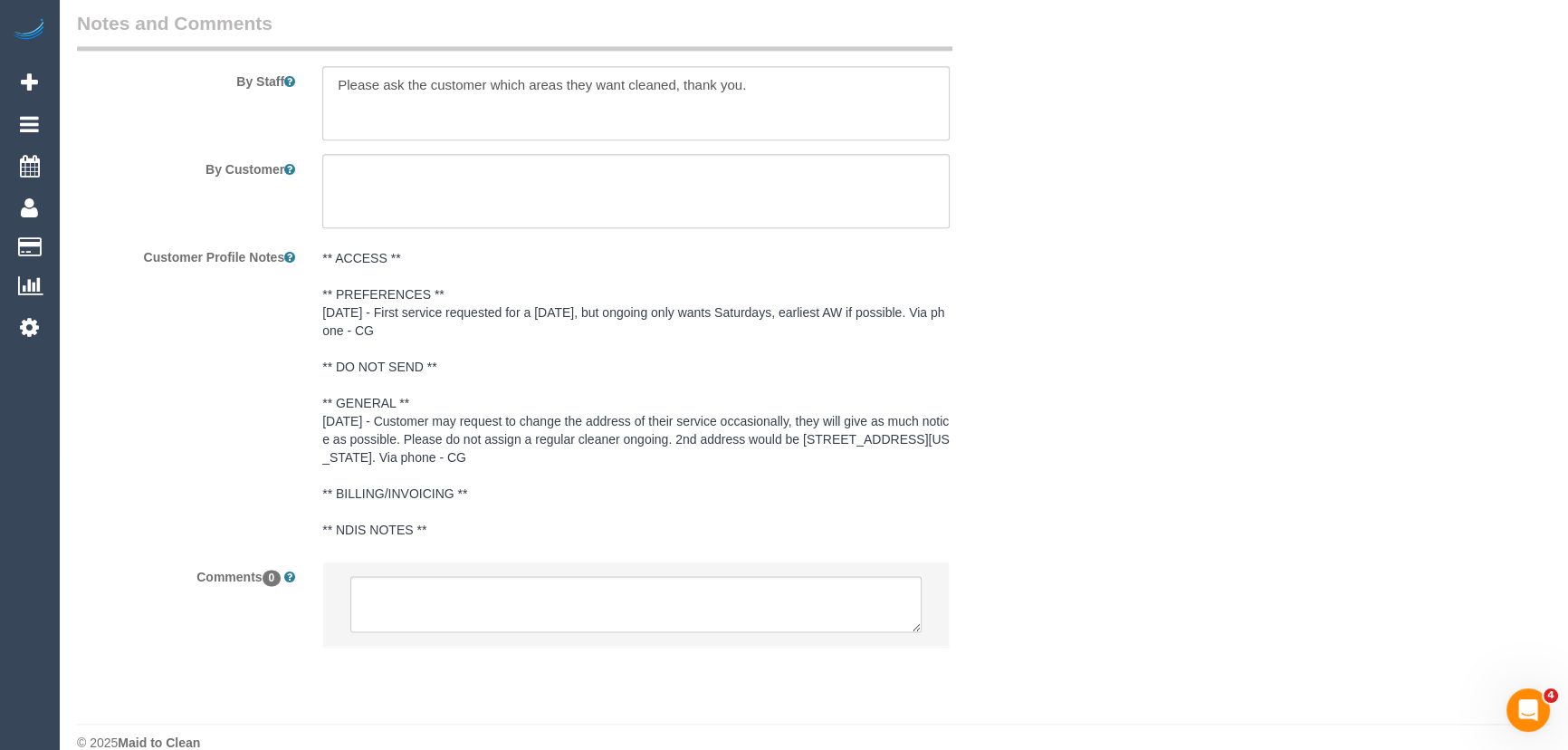
scroll to position [2959, 0]
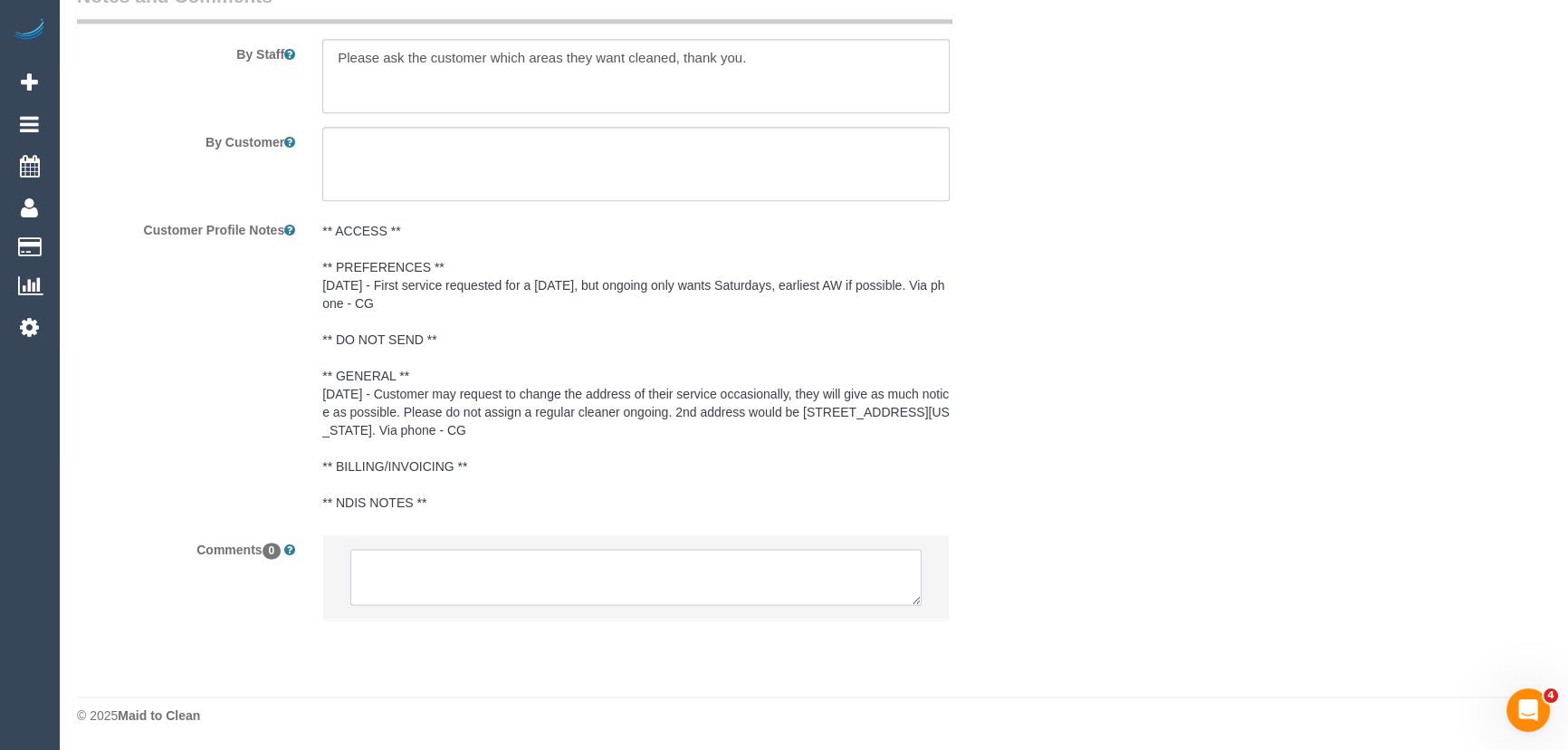
click at [535, 577] on textarea at bounding box center [635, 577] width 571 height 56
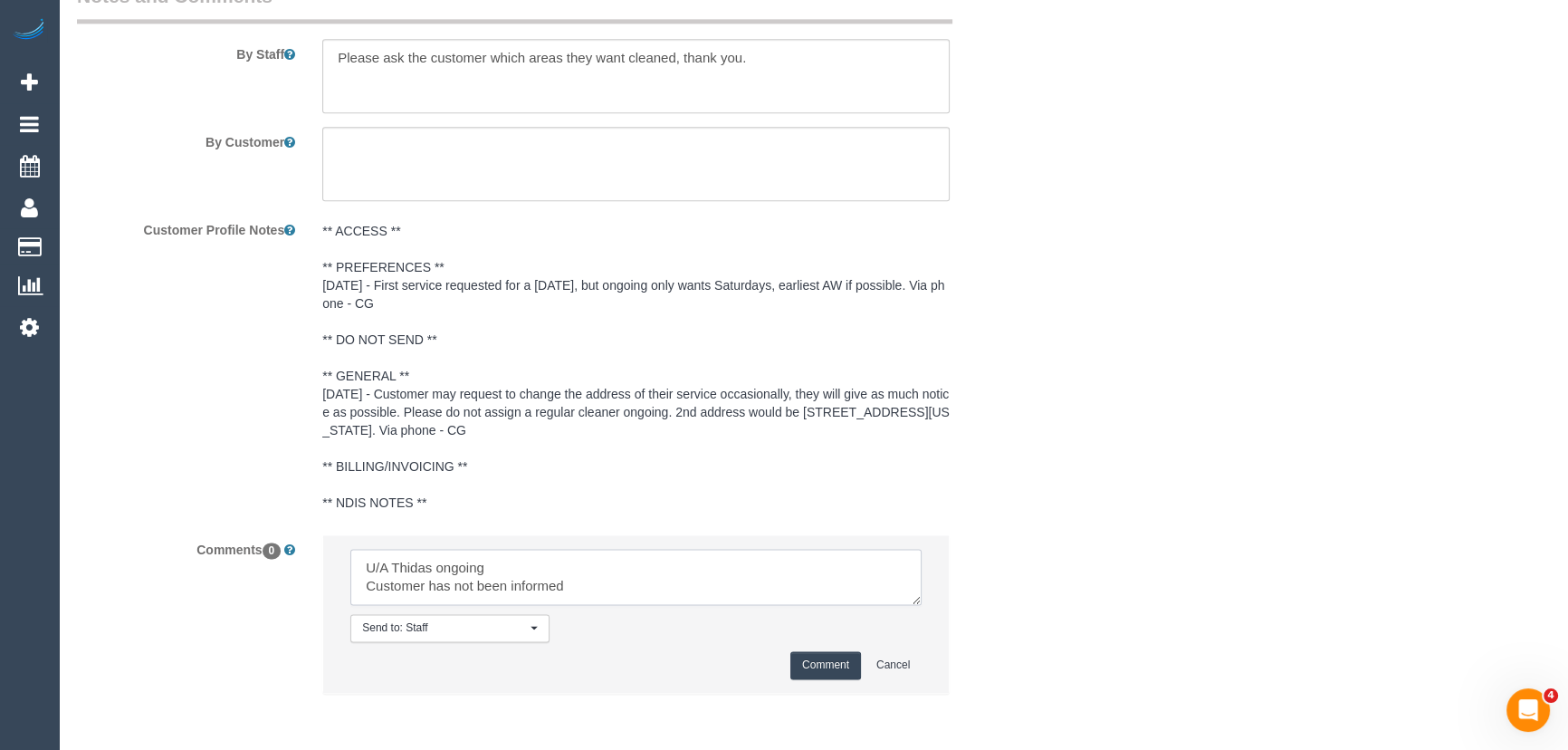
type textarea "U/A Thidas ongoing Customer has not been informed"
click at [829, 662] on button "Comment" at bounding box center [826, 665] width 71 height 28
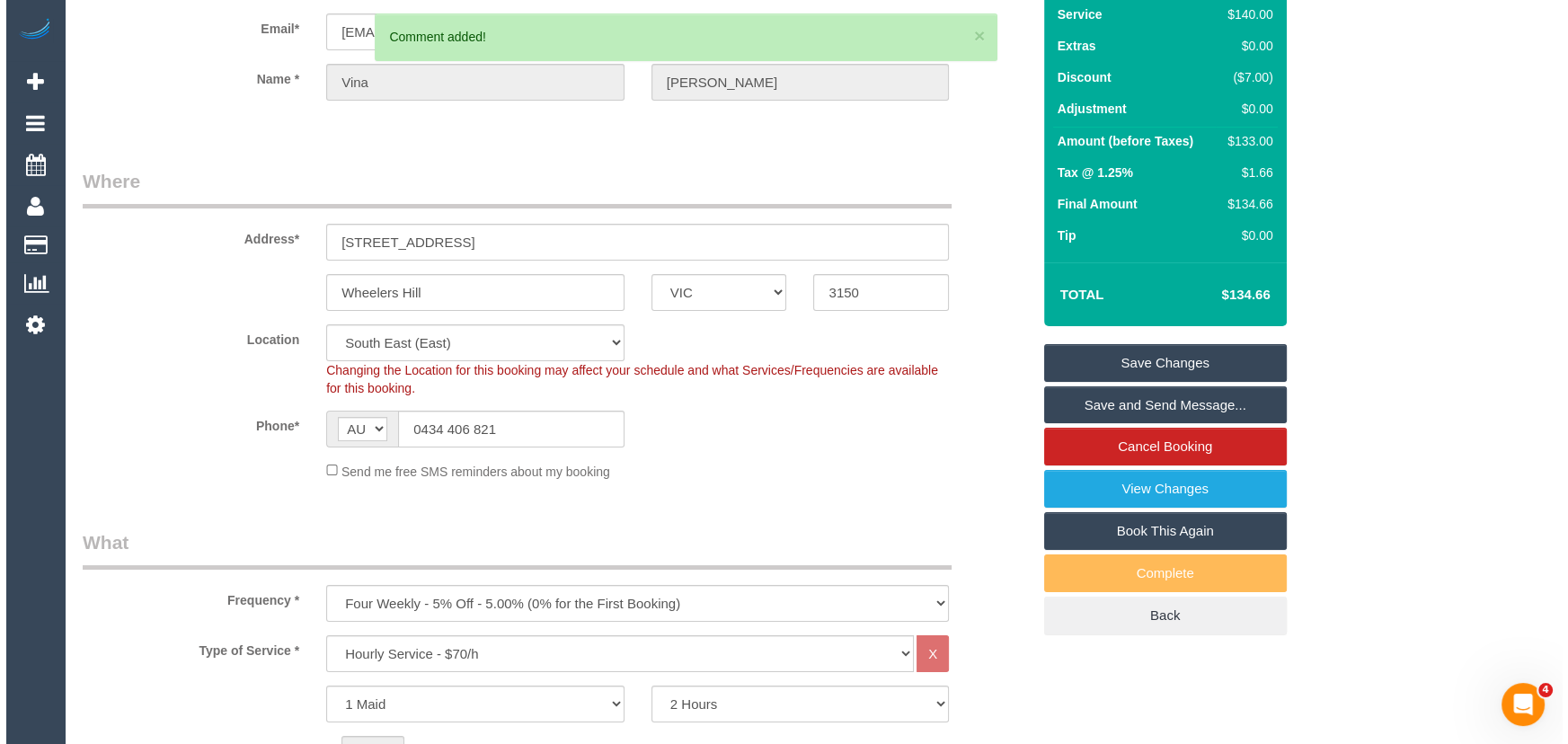
scroll to position [0, 0]
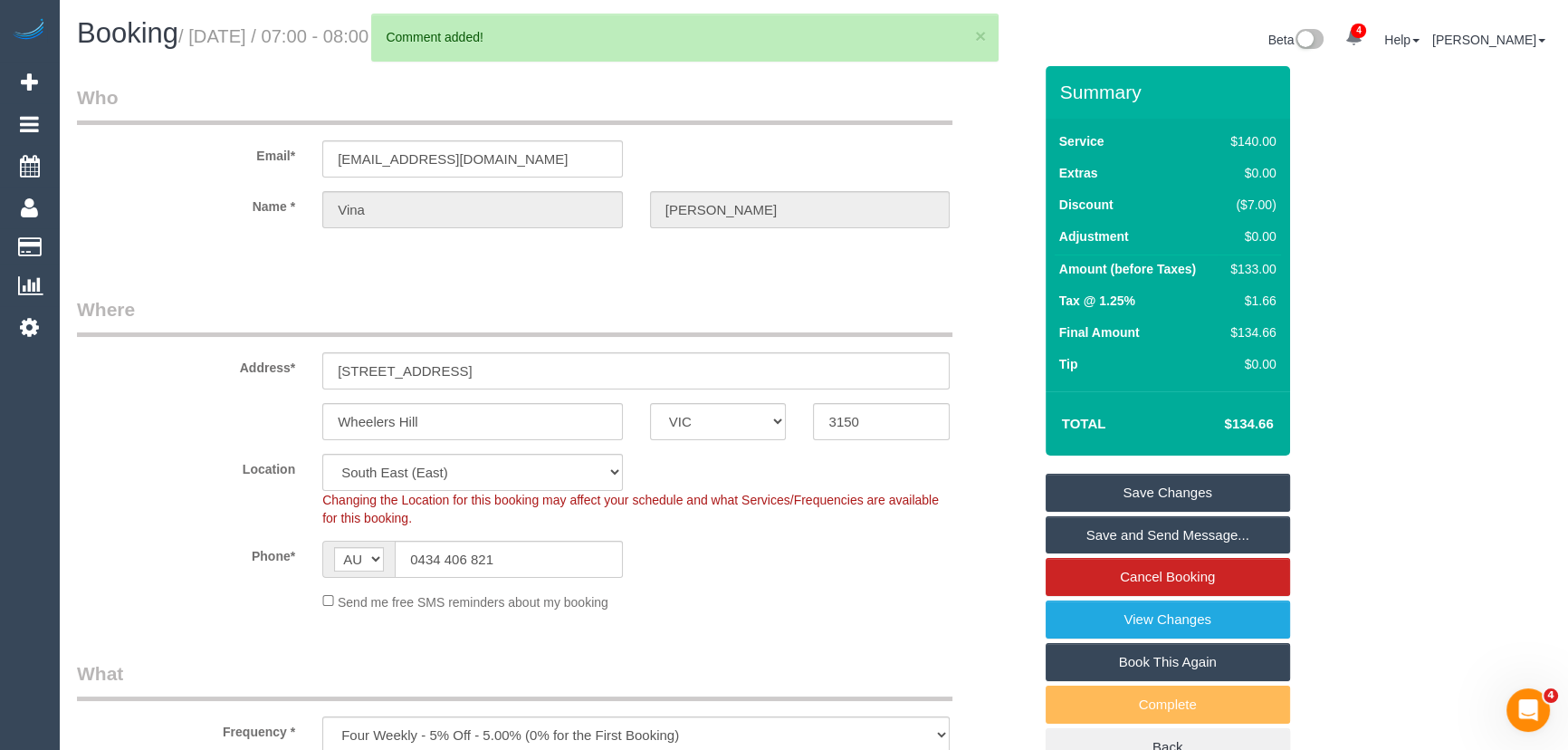
click at [1153, 493] on link "Save Changes" at bounding box center [1168, 493] width 245 height 38
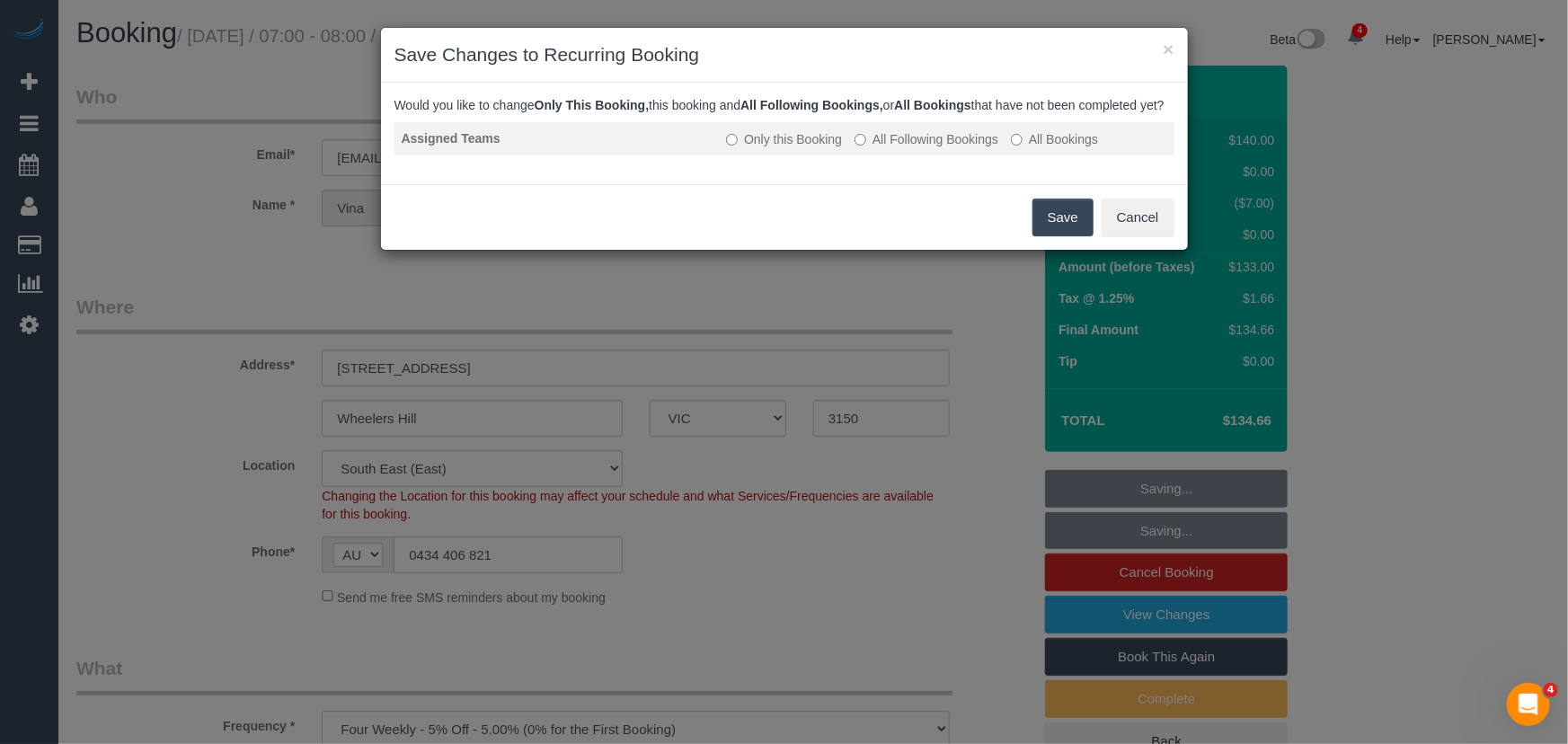
click at [905, 148] on label "All Following Bookings" at bounding box center [925, 139] width 143 height 18
click at [1078, 236] on button "Save" at bounding box center [1063, 217] width 61 height 38
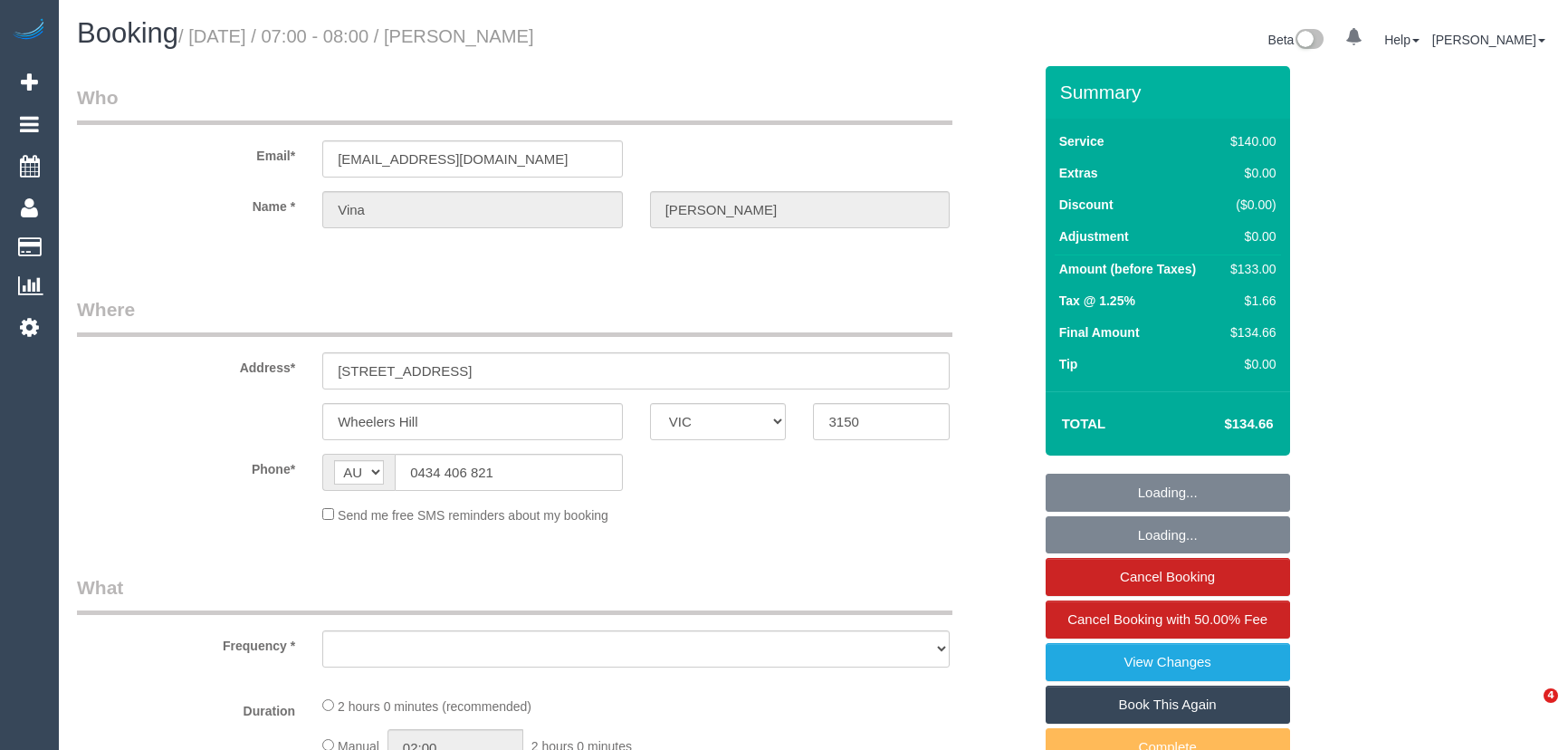
select select "VIC"
select select "string:stripe-pm_1QHvjD2GScqysDRVseX9VJLl"
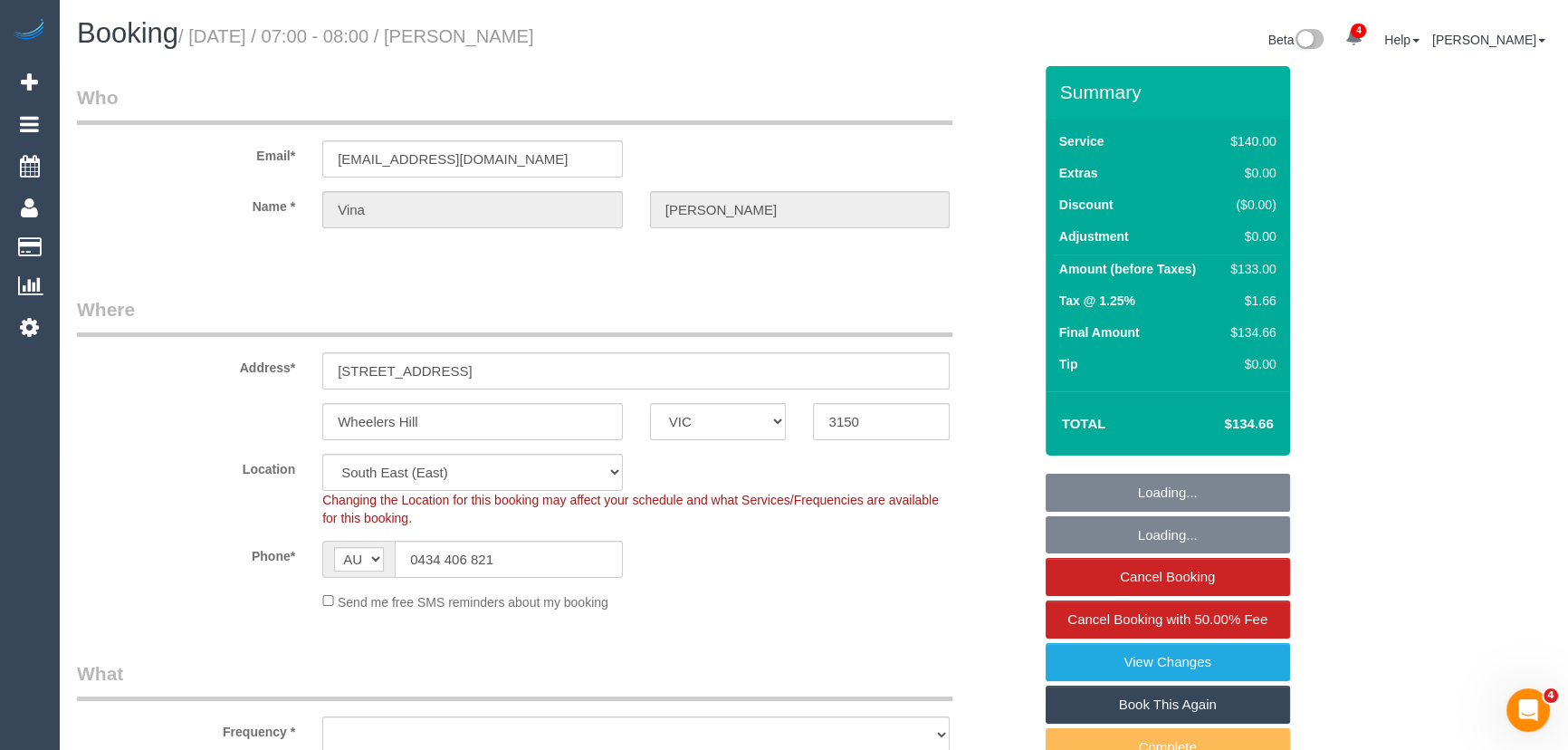
select select "object:570"
select select "spot1"
select select "number:28"
select select "number:14"
select select "number:19"
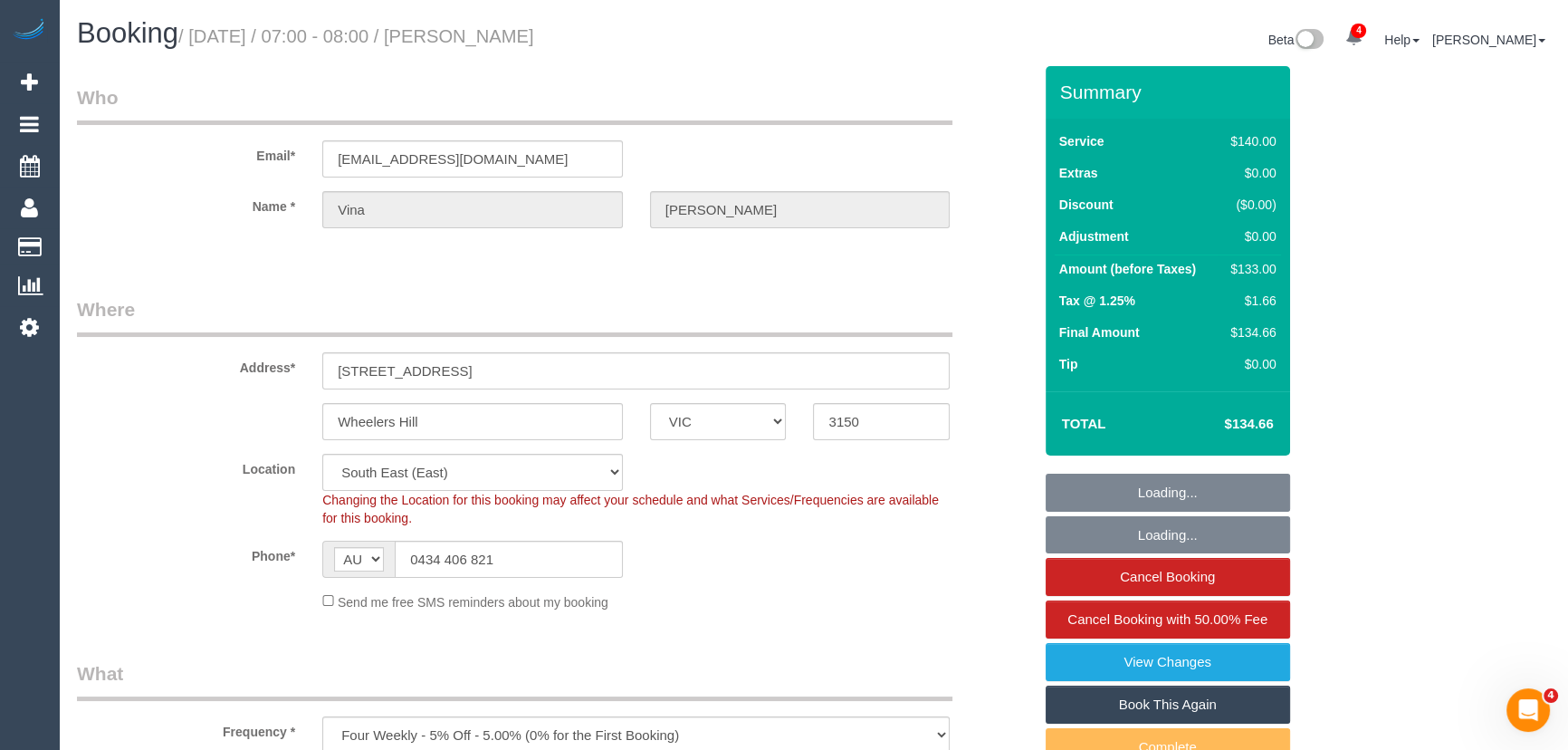
select select "number:25"
select select "object:1249"
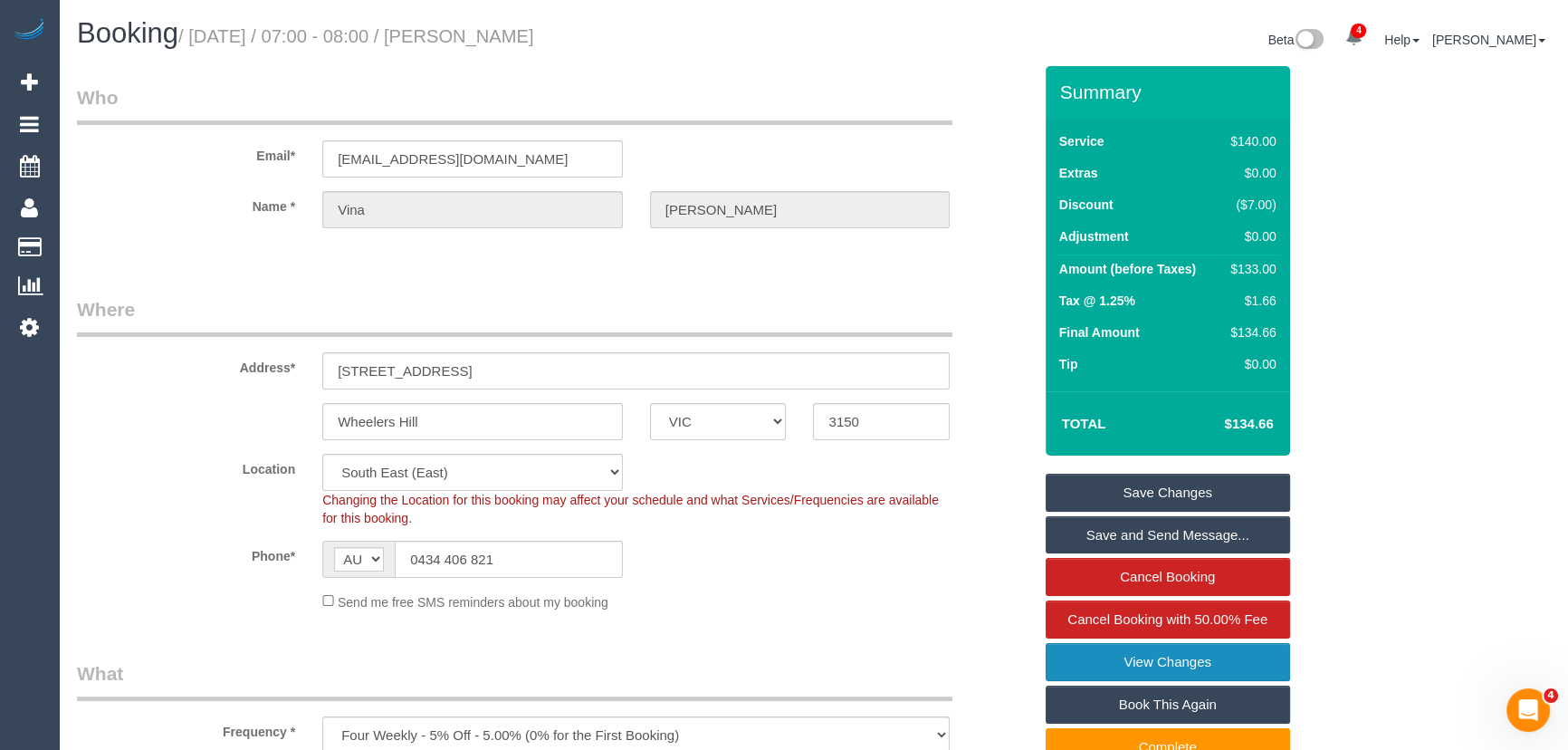
click at [1140, 669] on link "View Changes" at bounding box center [1168, 662] width 245 height 38
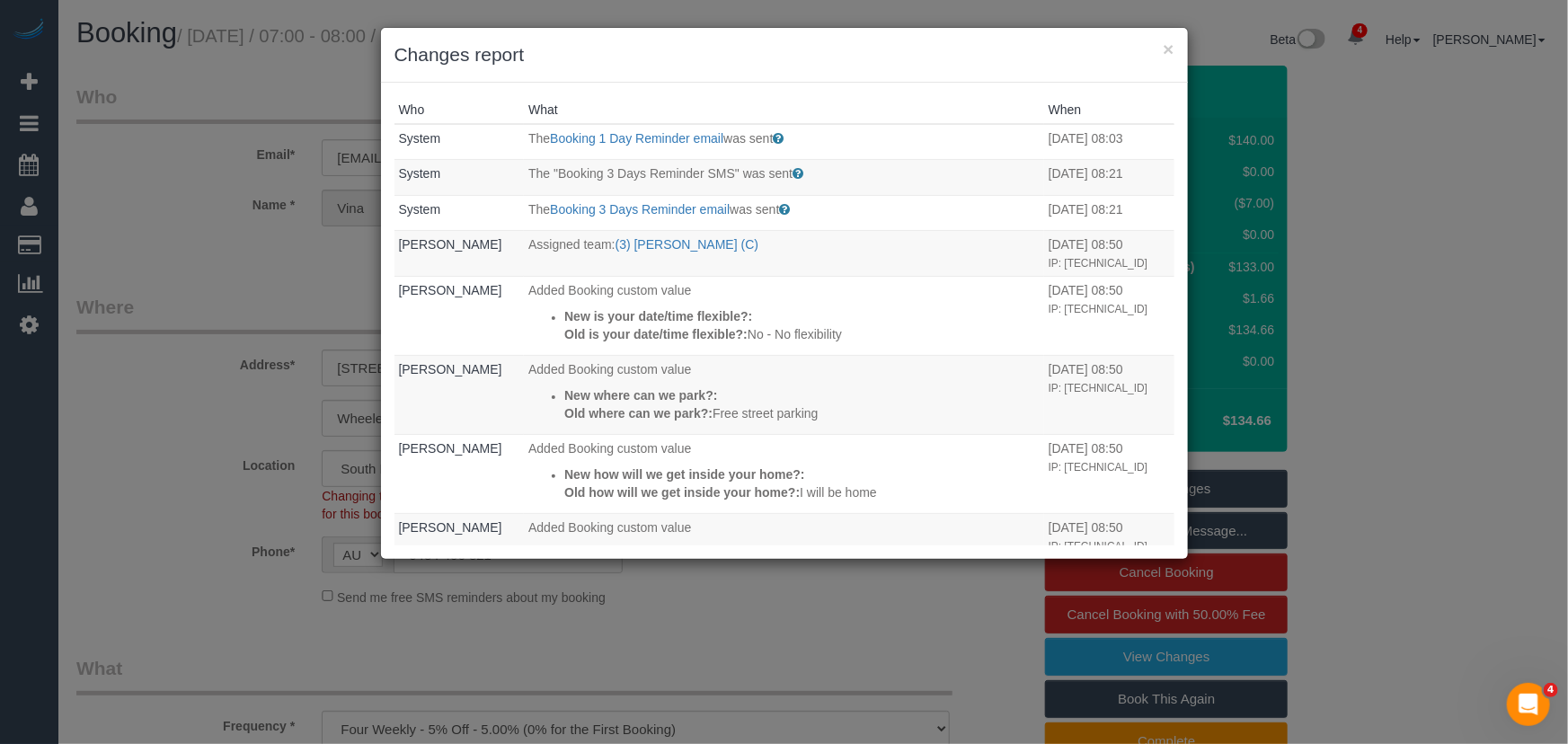
click at [935, 616] on div "× Changes report Who What When System The Booking 1 Day Reminder email was sent…" at bounding box center [784, 372] width 1568 height 744
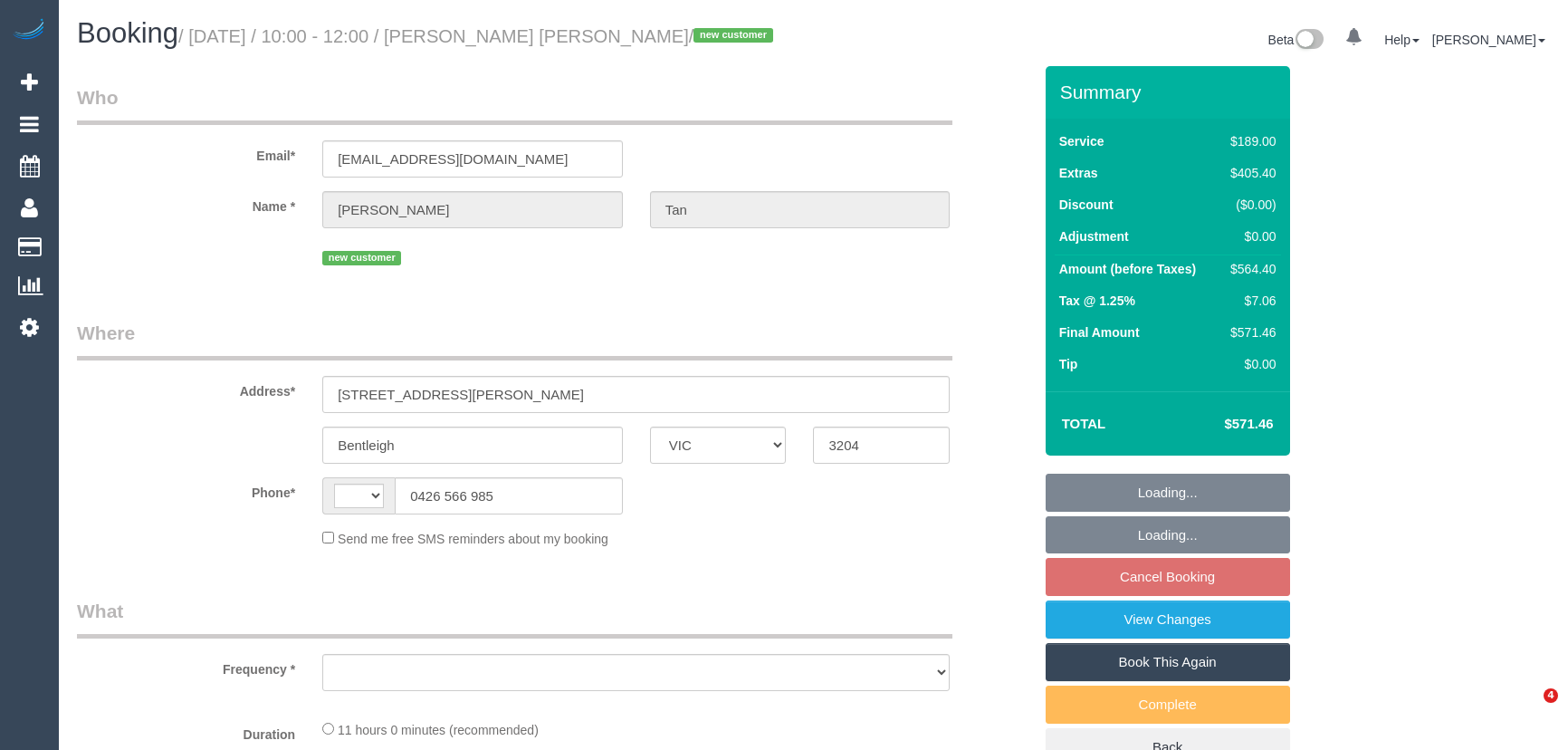
select select "VIC"
select select "string:AU"
select select "object:588"
select select "string:stripe-pm_1S4WoG2GScqysDRV8Ru47XTv"
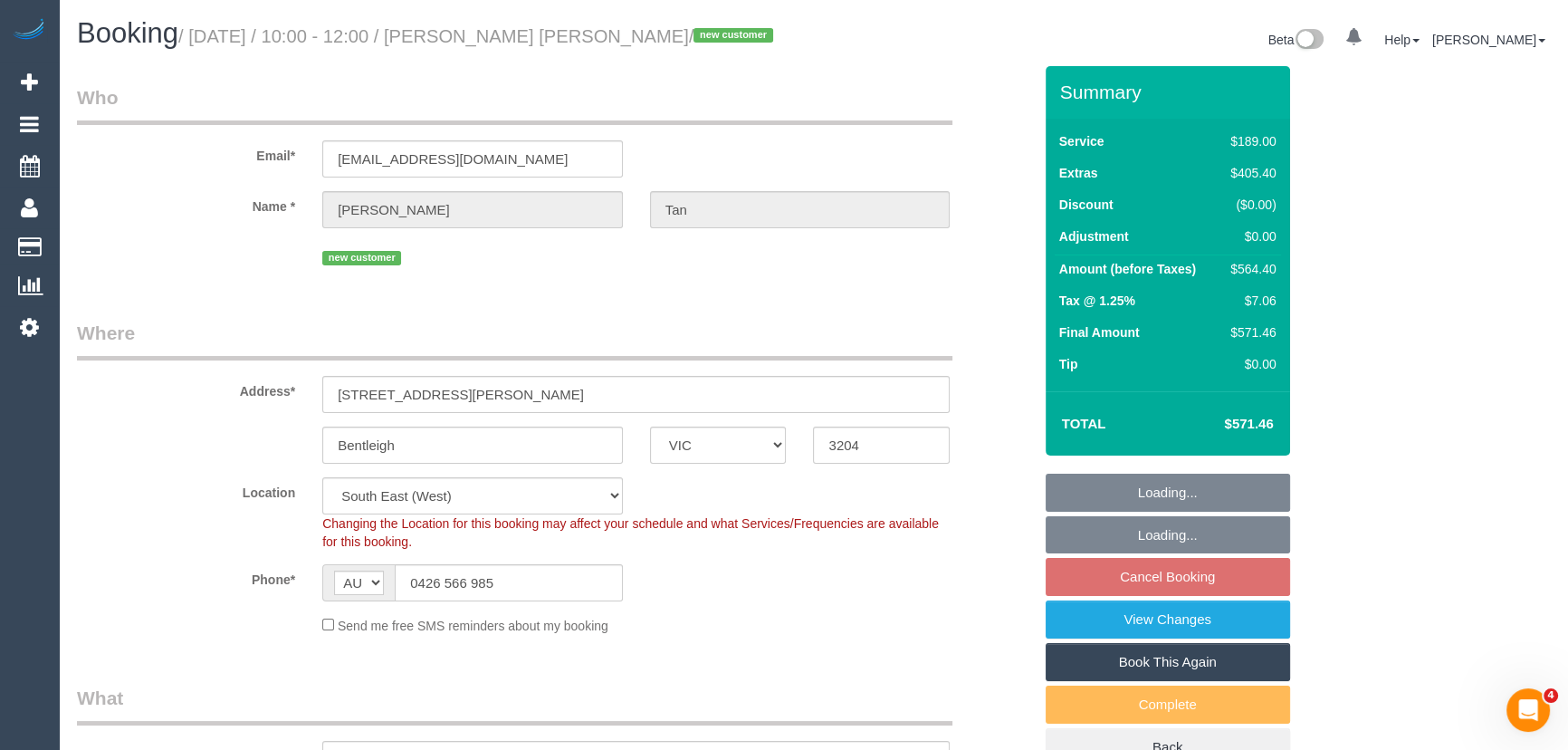
select select "object:741"
select select "number:28"
select select "number:17"
select select "number:18"
select select "number:22"
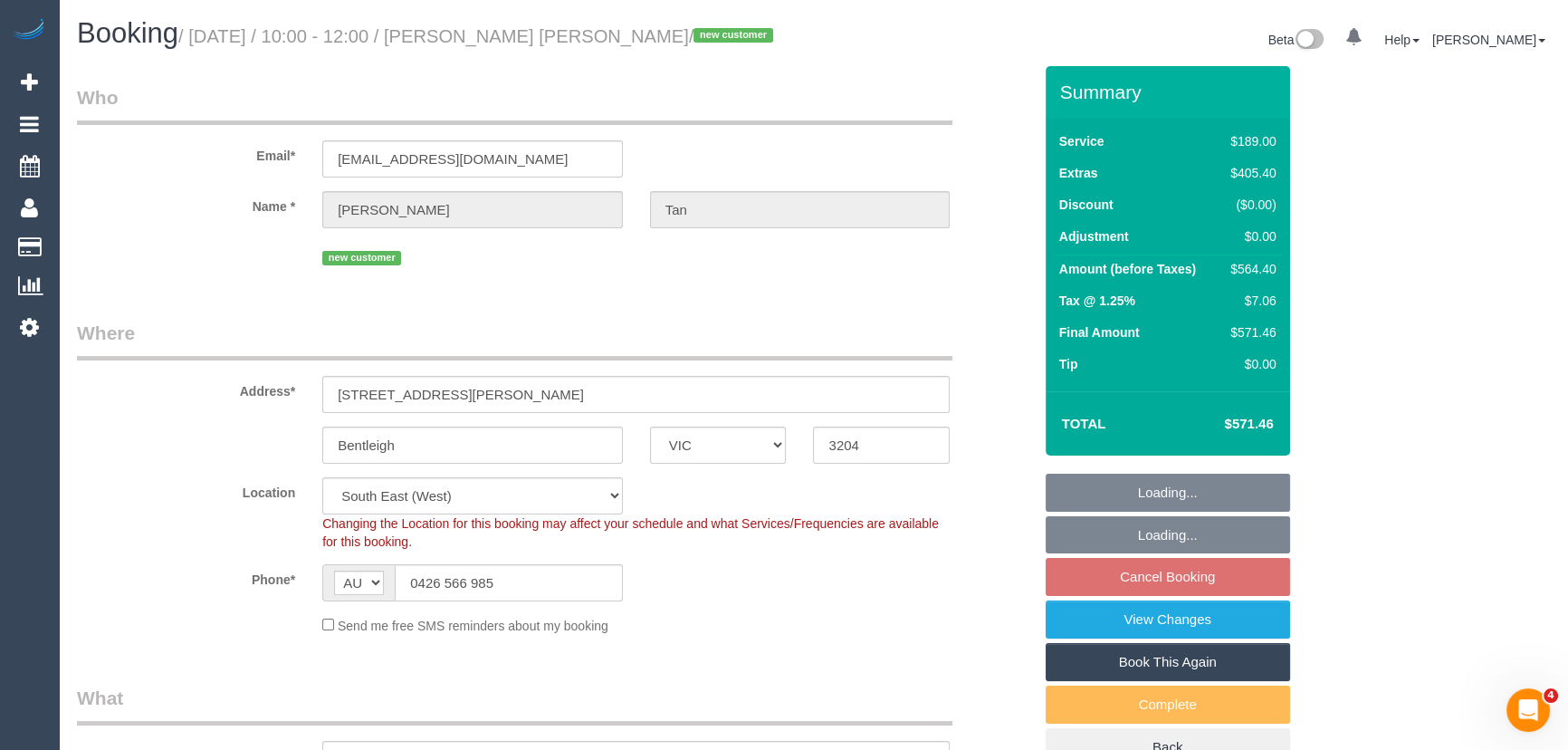
select select "number:13"
select select "spot3"
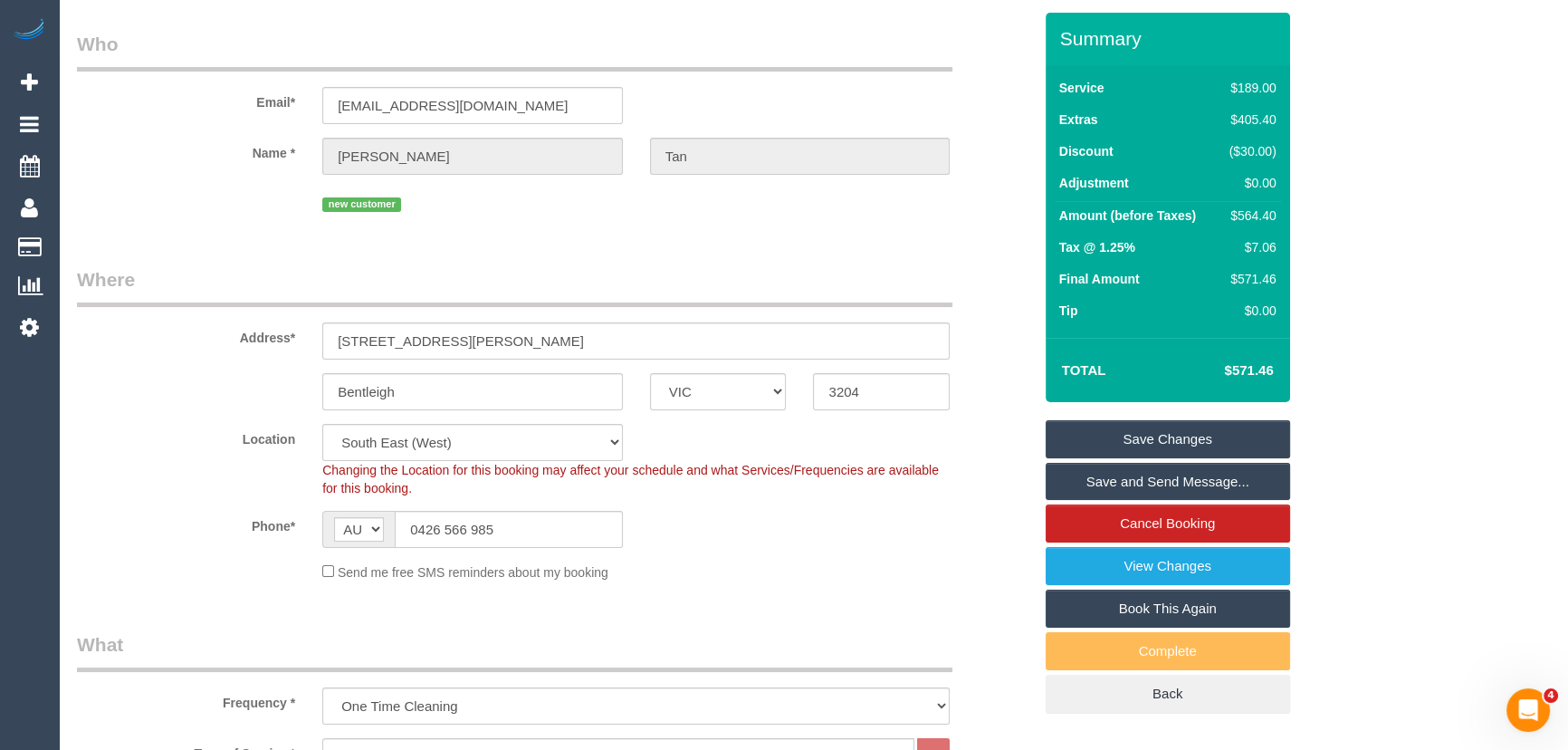
scroll to position [81, 0]
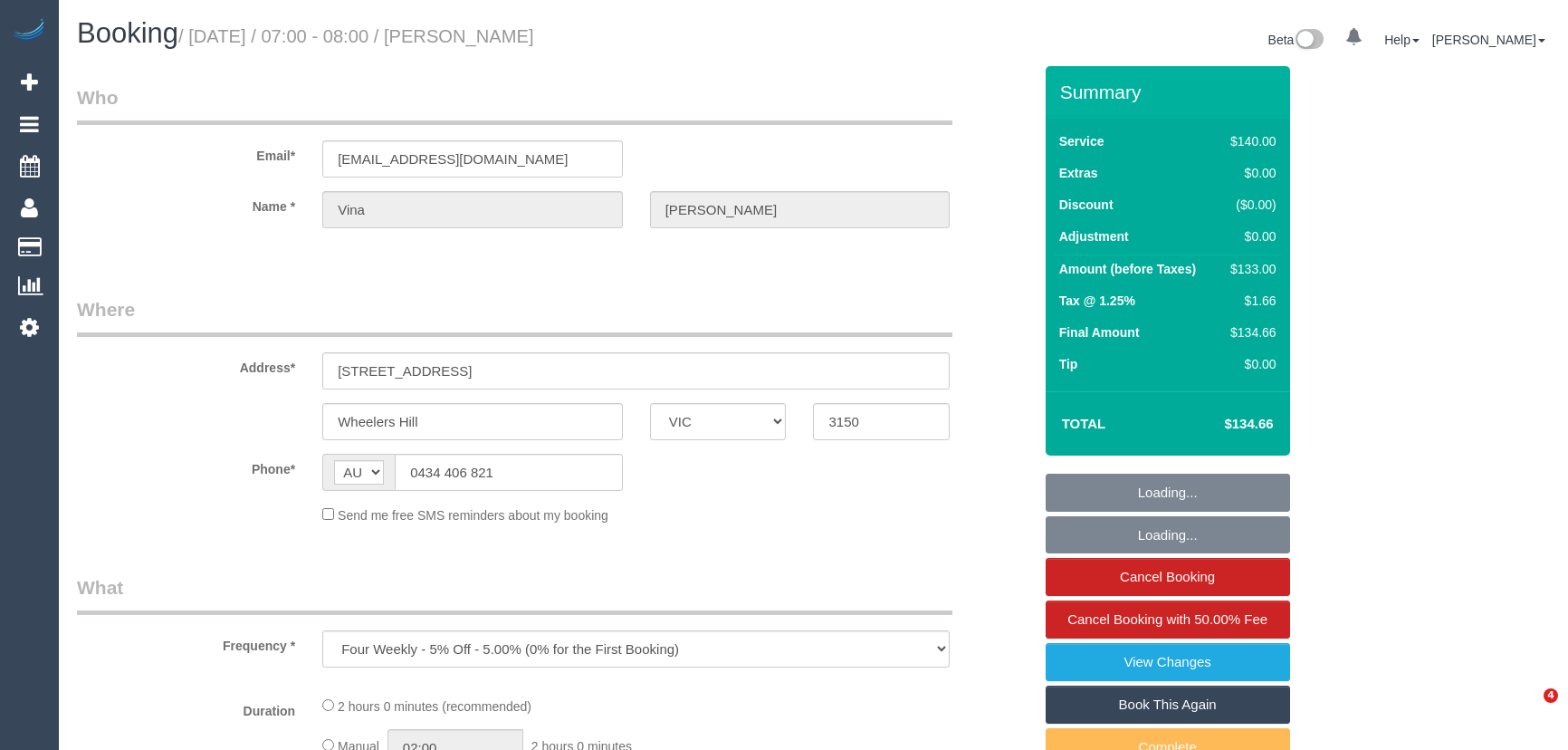
select select "VIC"
select select "string:stripe-pm_1QHvjD2GScqysDRVseX9VJLl"
select select "number:28"
select select "number:14"
select select "number:19"
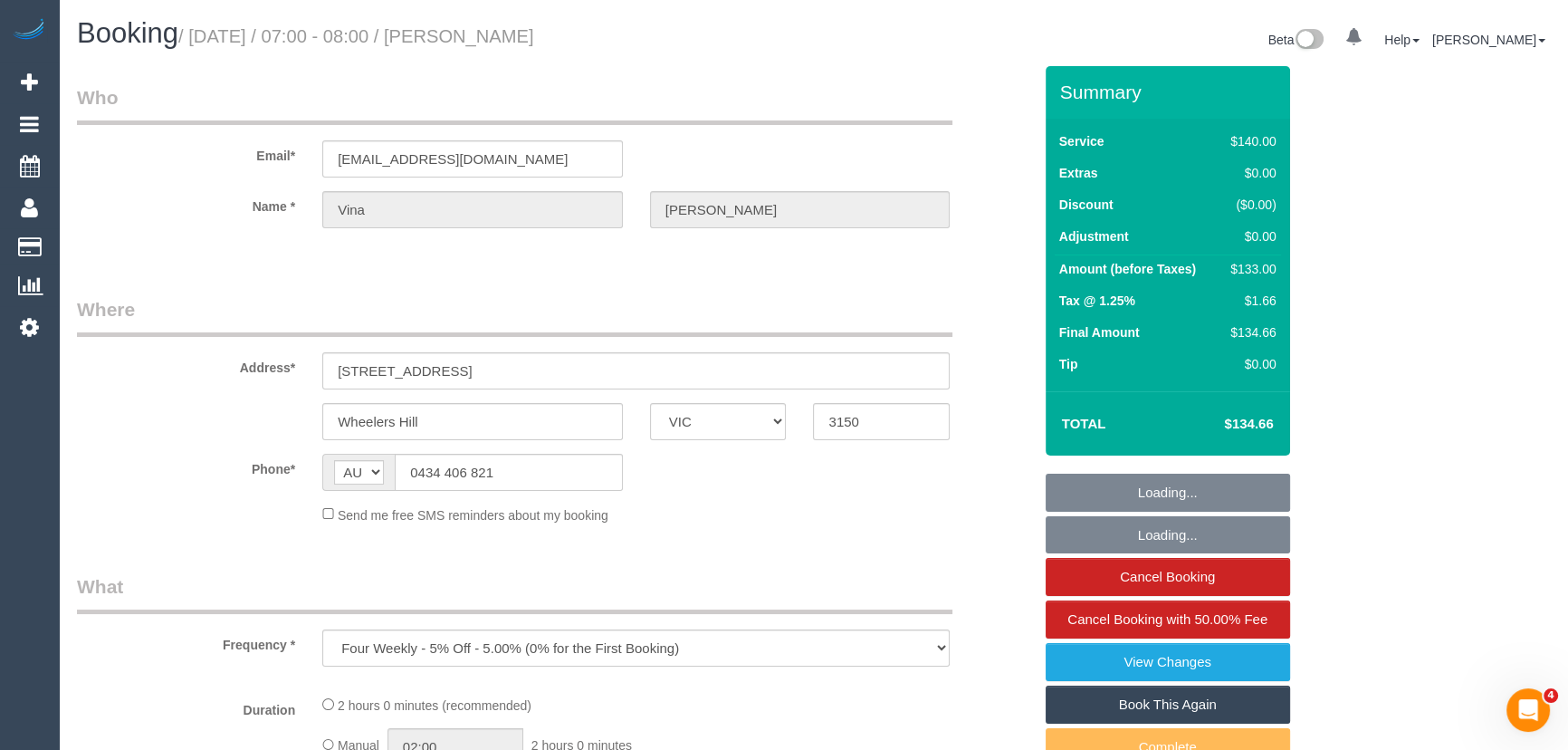
select select "number:25"
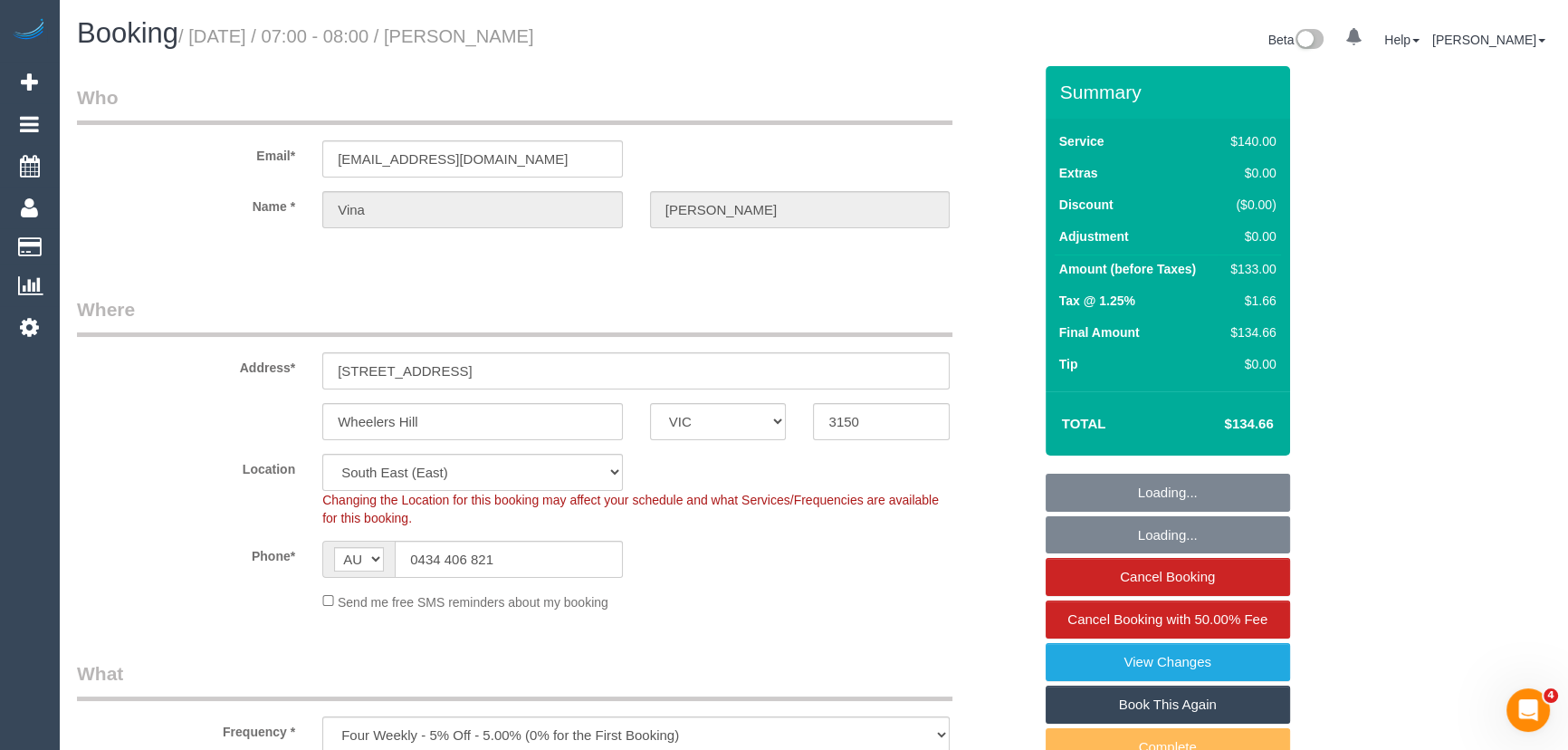
select select "object:918"
select select "spot1"
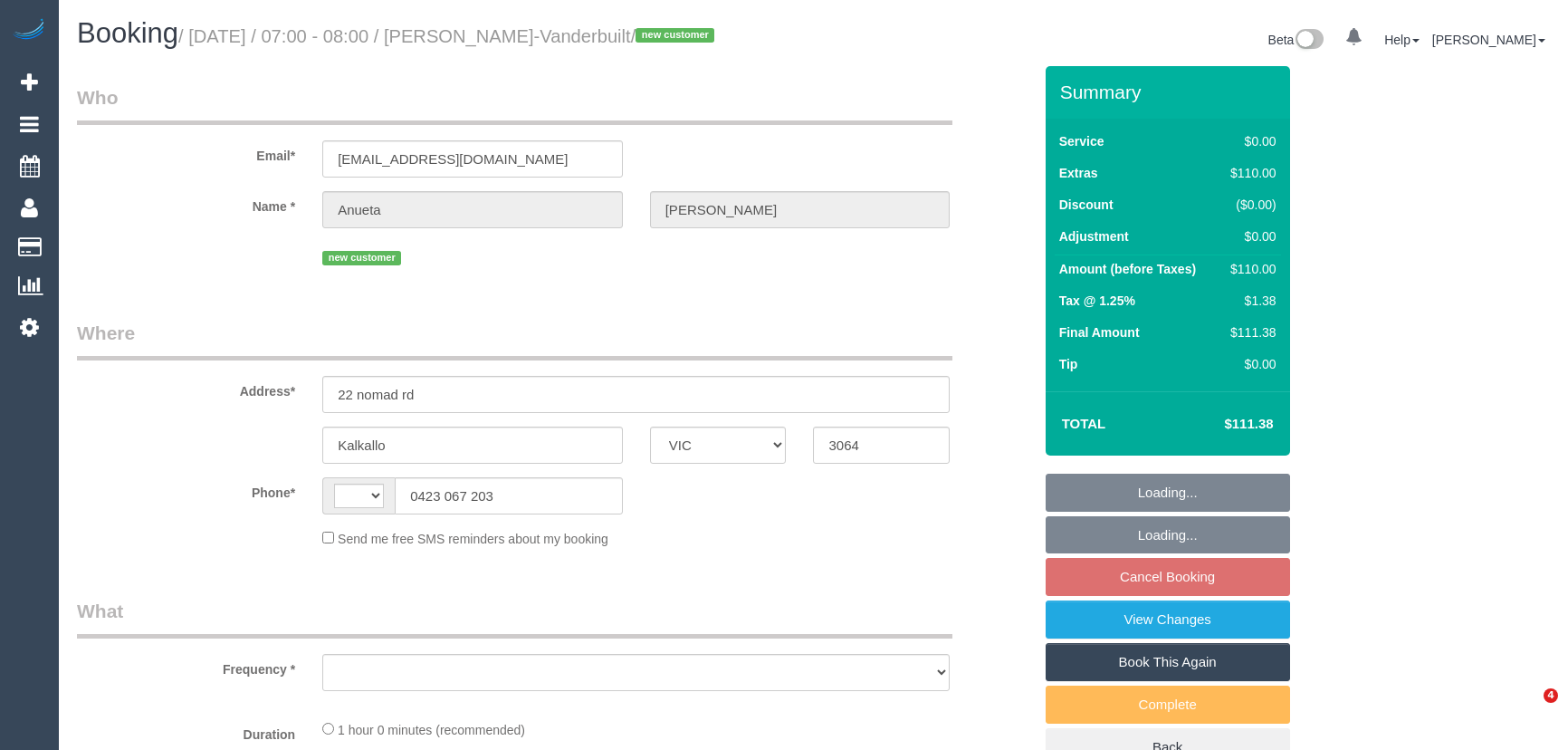
select select "VIC"
select select "string:AU"
select select "object:606"
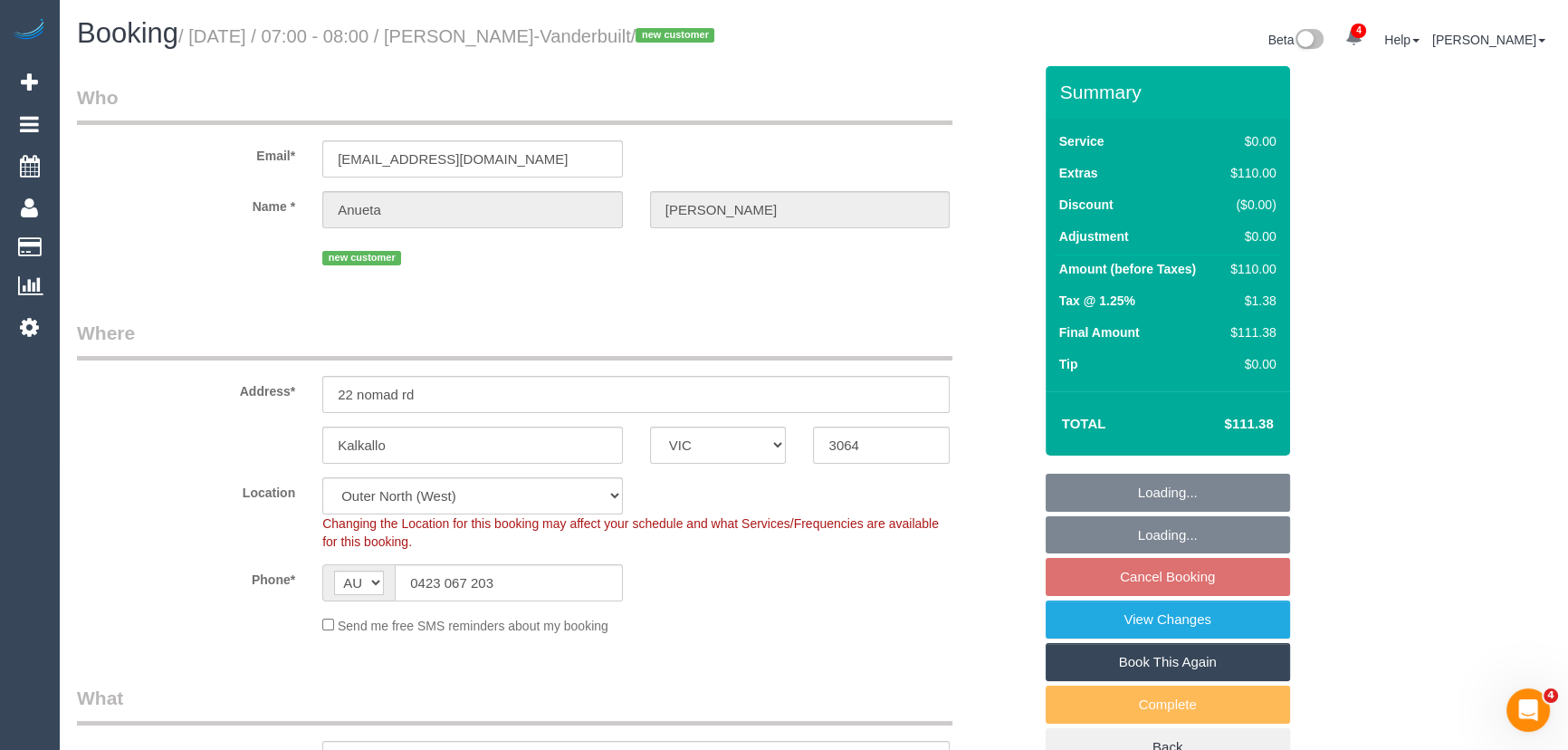
select select "string:stripe-pm_1S6Nme2GScqysDRVtpmojaOO"
select select "number:28"
select select "number:15"
select select "number:18"
select select "number:22"
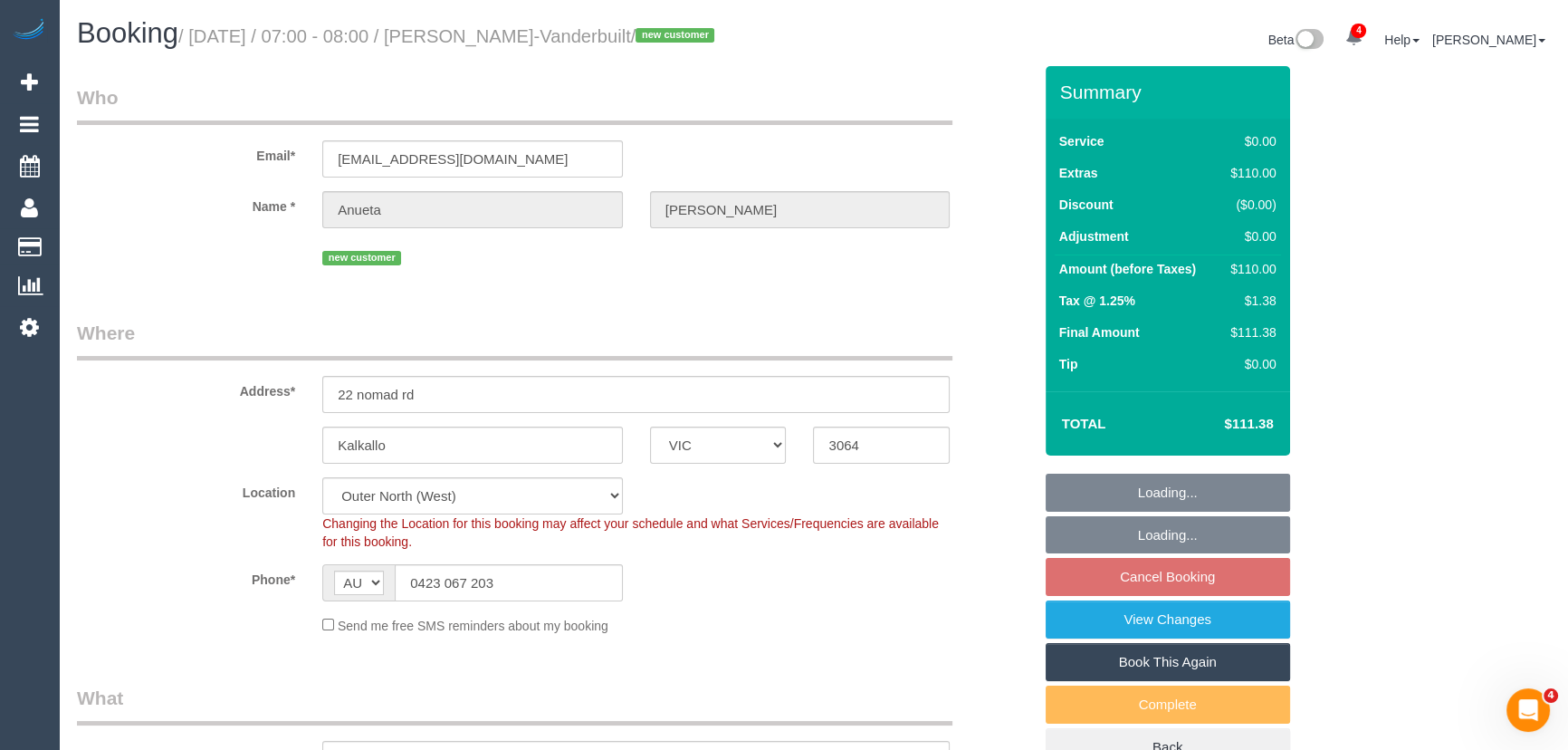
select select "number:35"
select select "number:11"
select select "object:1173"
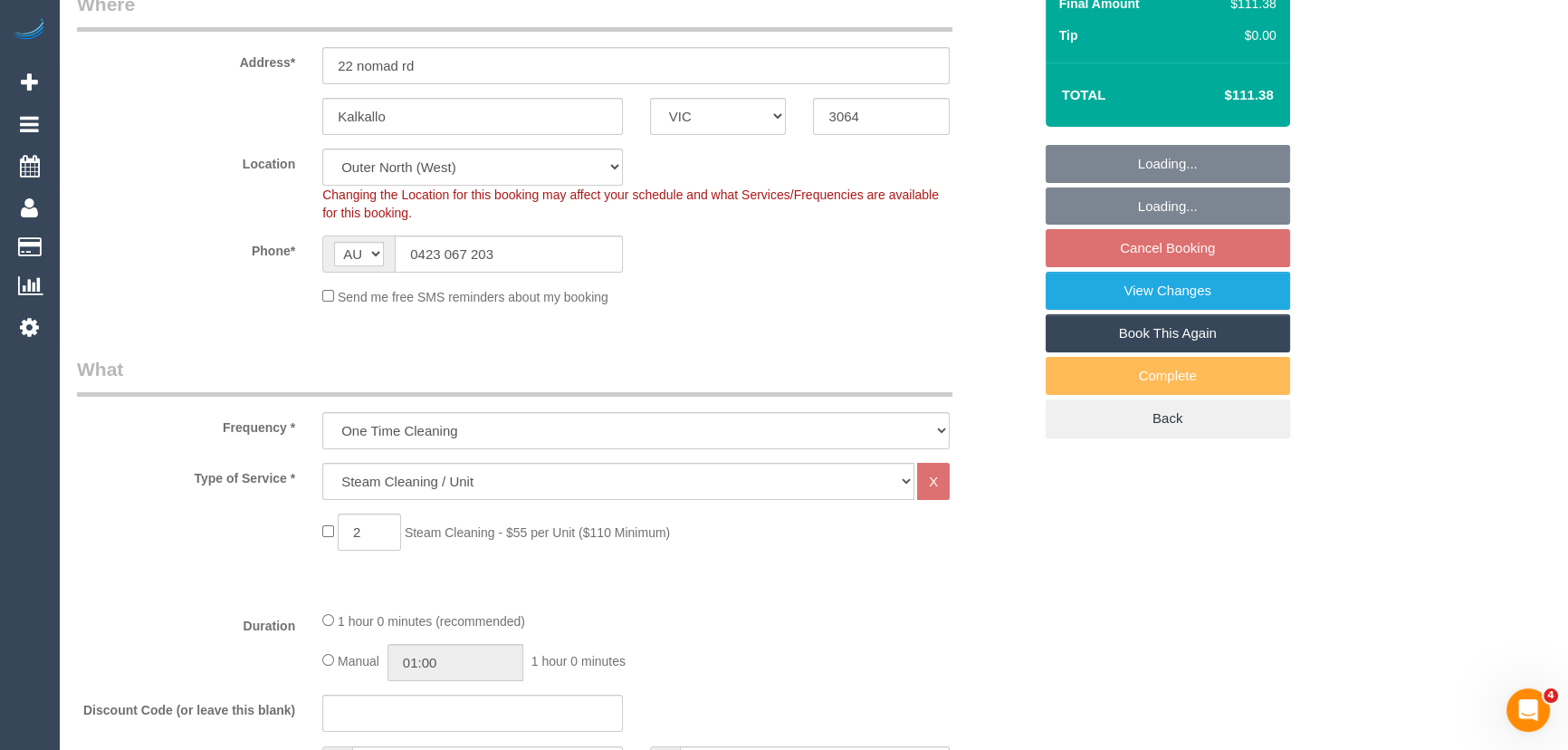
select select "spot1"
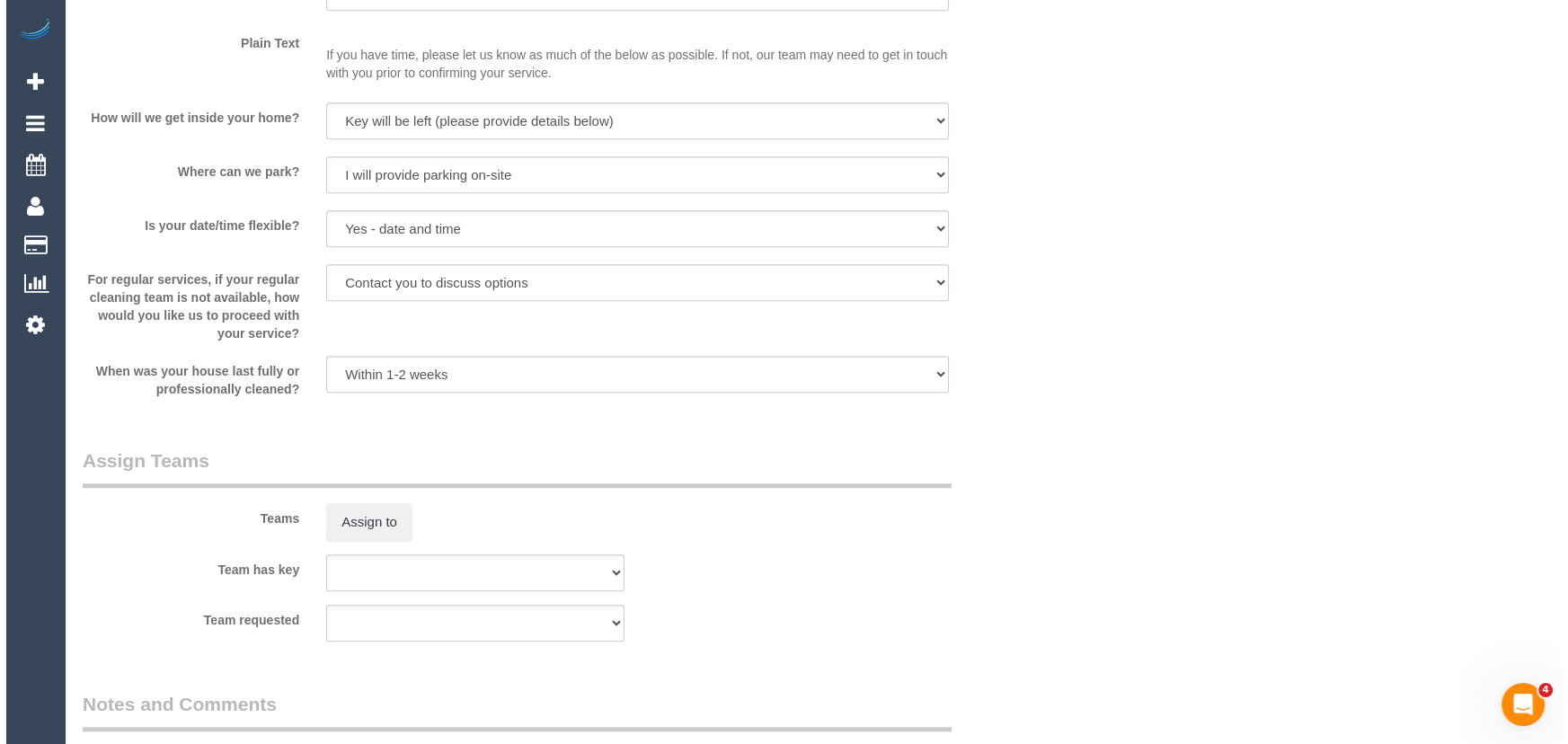
scroll to position [1878, 0]
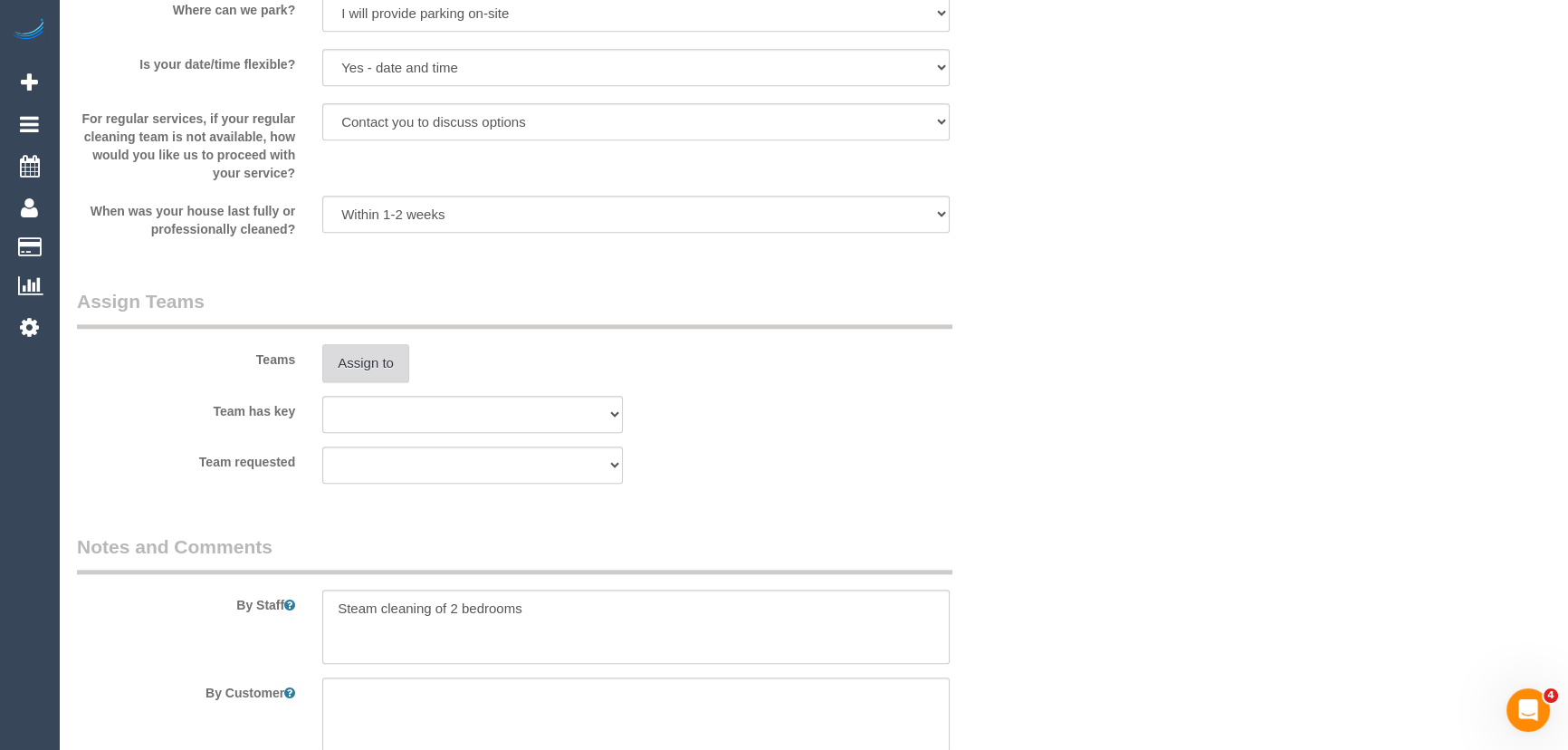
click at [353, 383] on button "Assign to" at bounding box center [365, 364] width 87 height 38
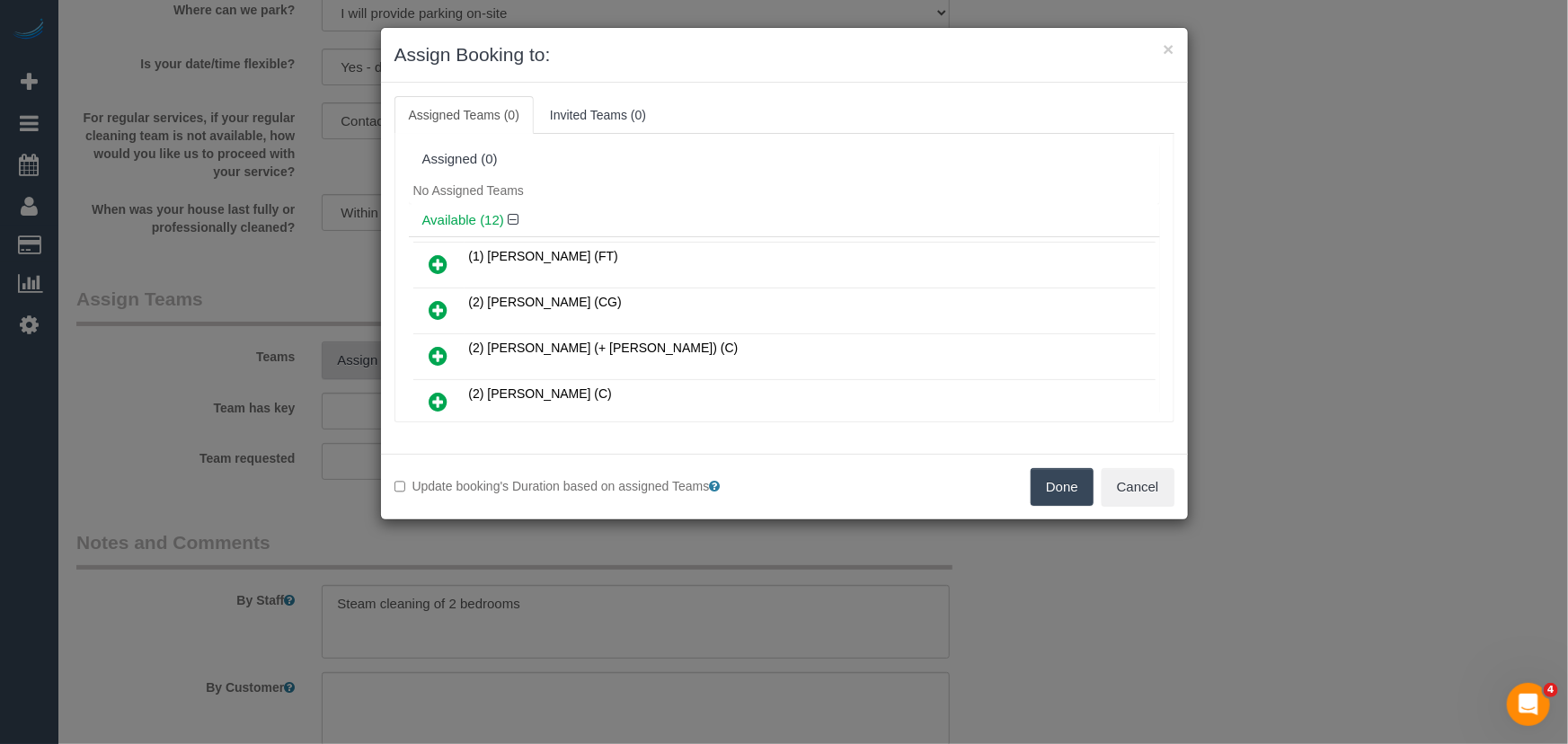
scroll to position [3166, 0]
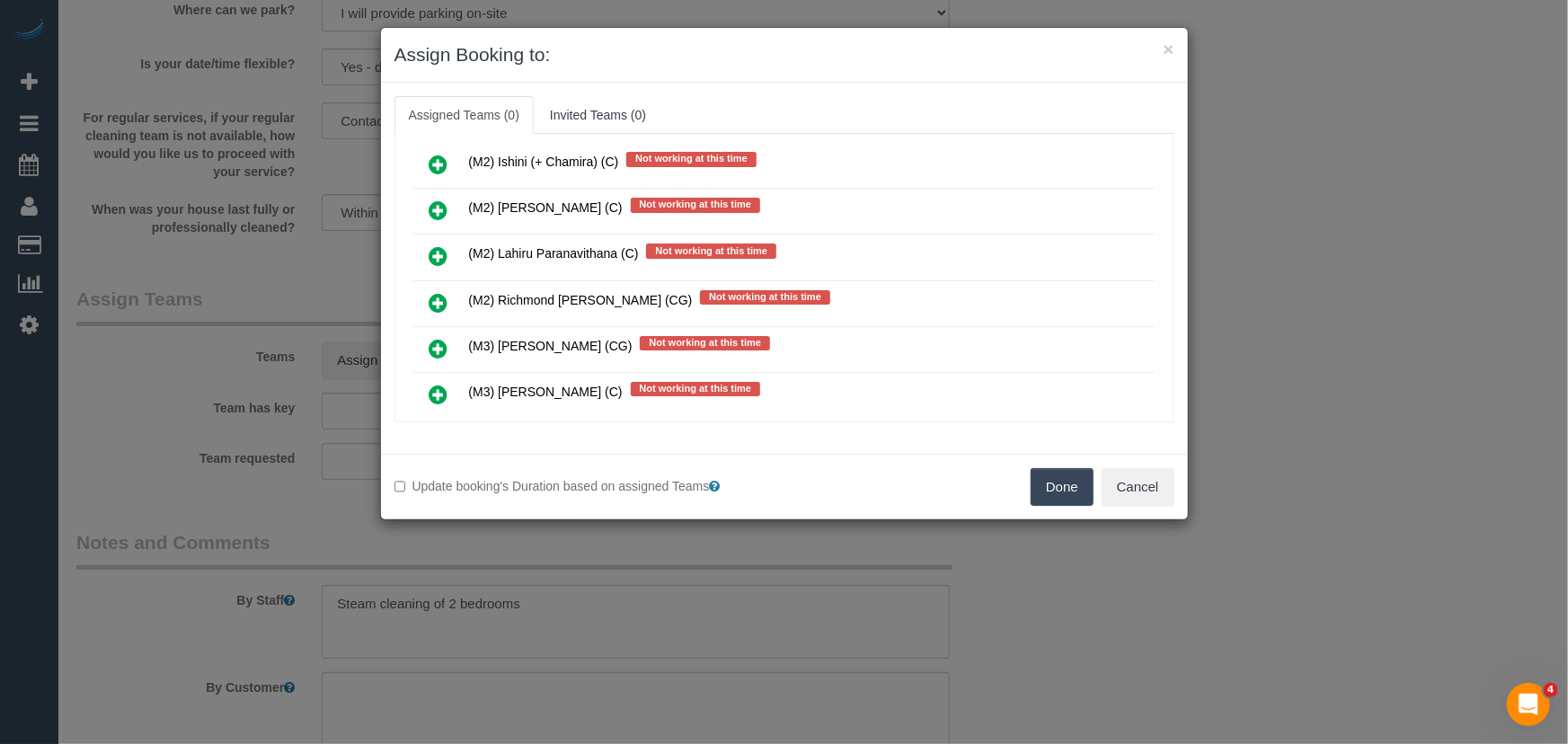
click at [435, 338] on icon at bounding box center [439, 348] width 19 height 22
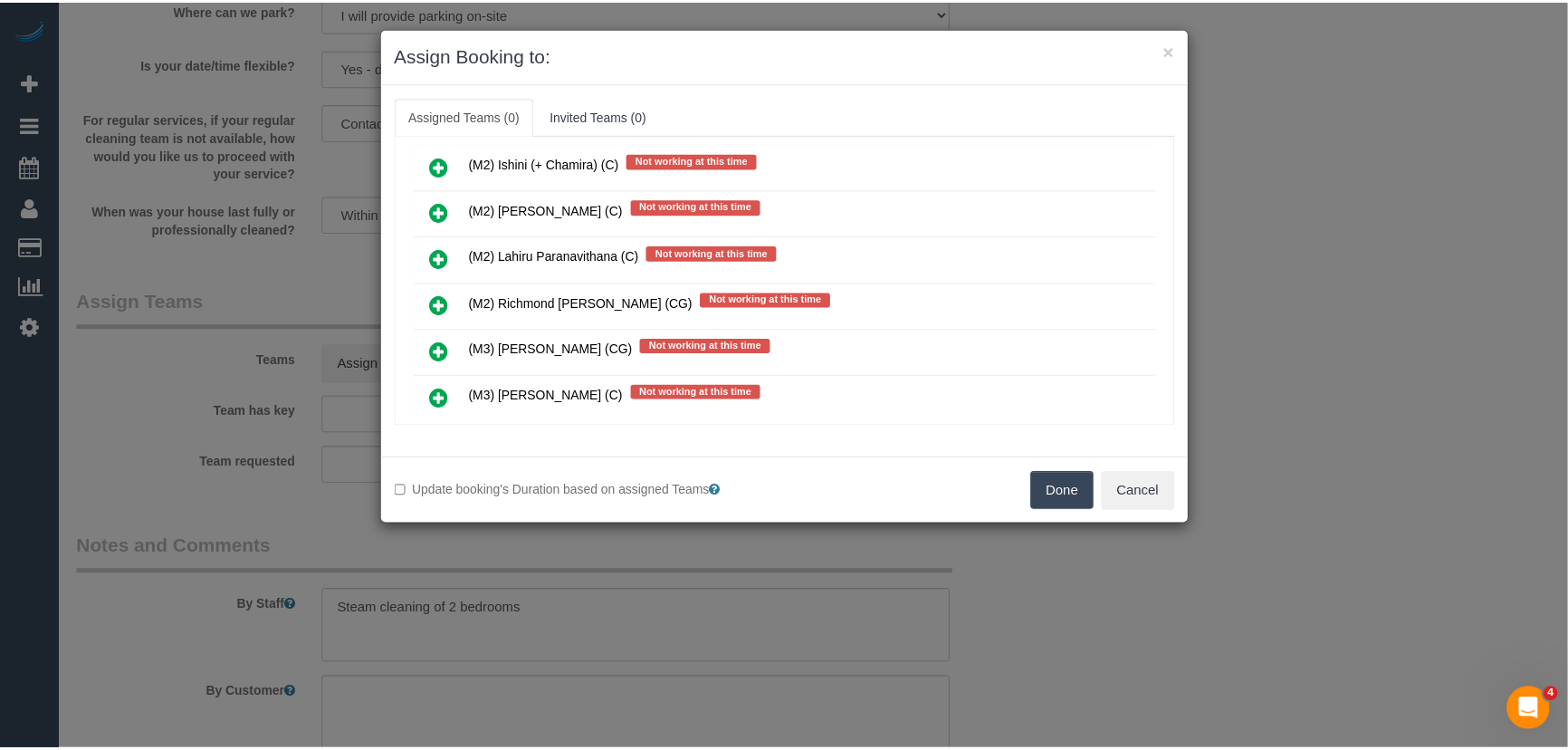
scroll to position [3234, 0]
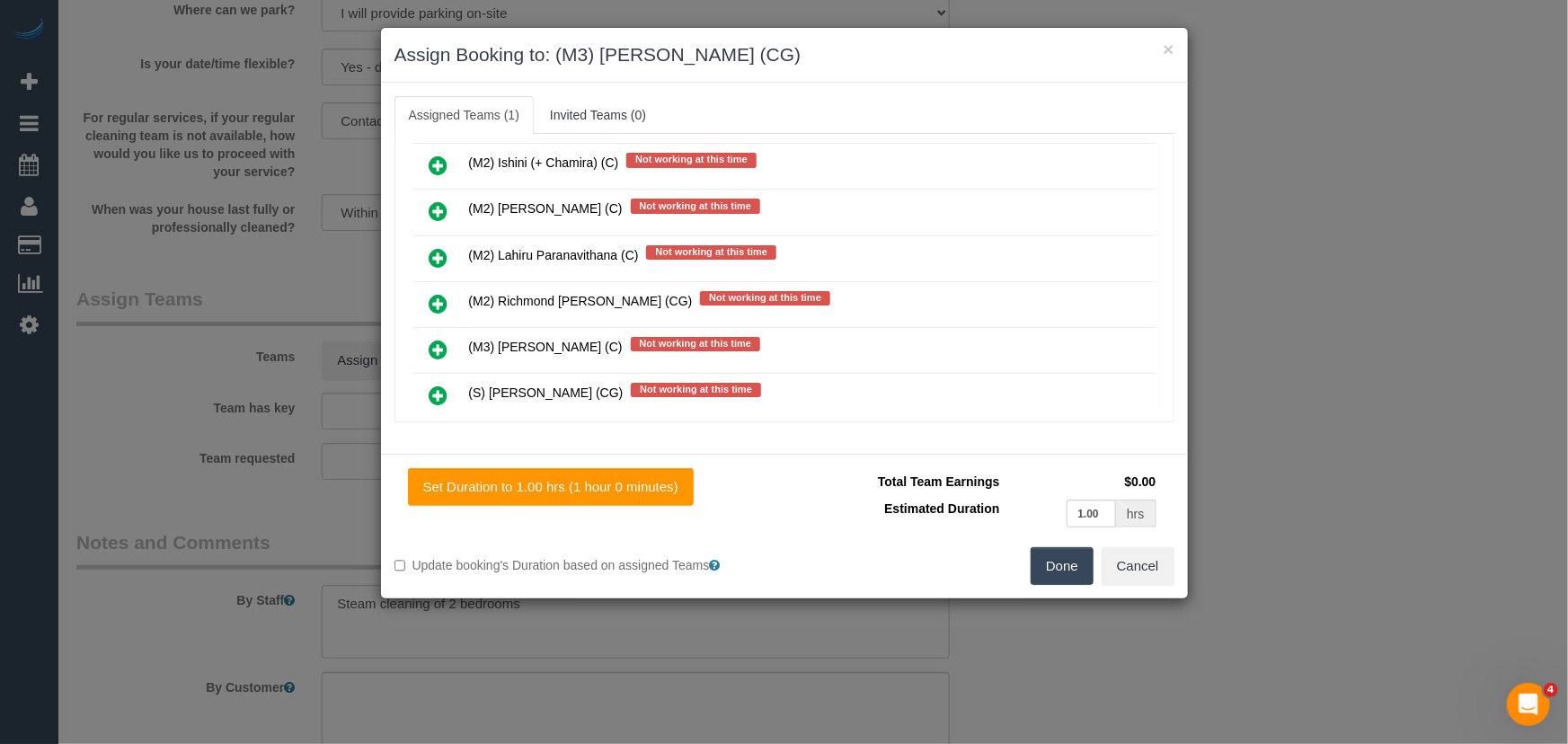
click at [1069, 566] on button "Done" at bounding box center [1062, 567] width 63 height 38
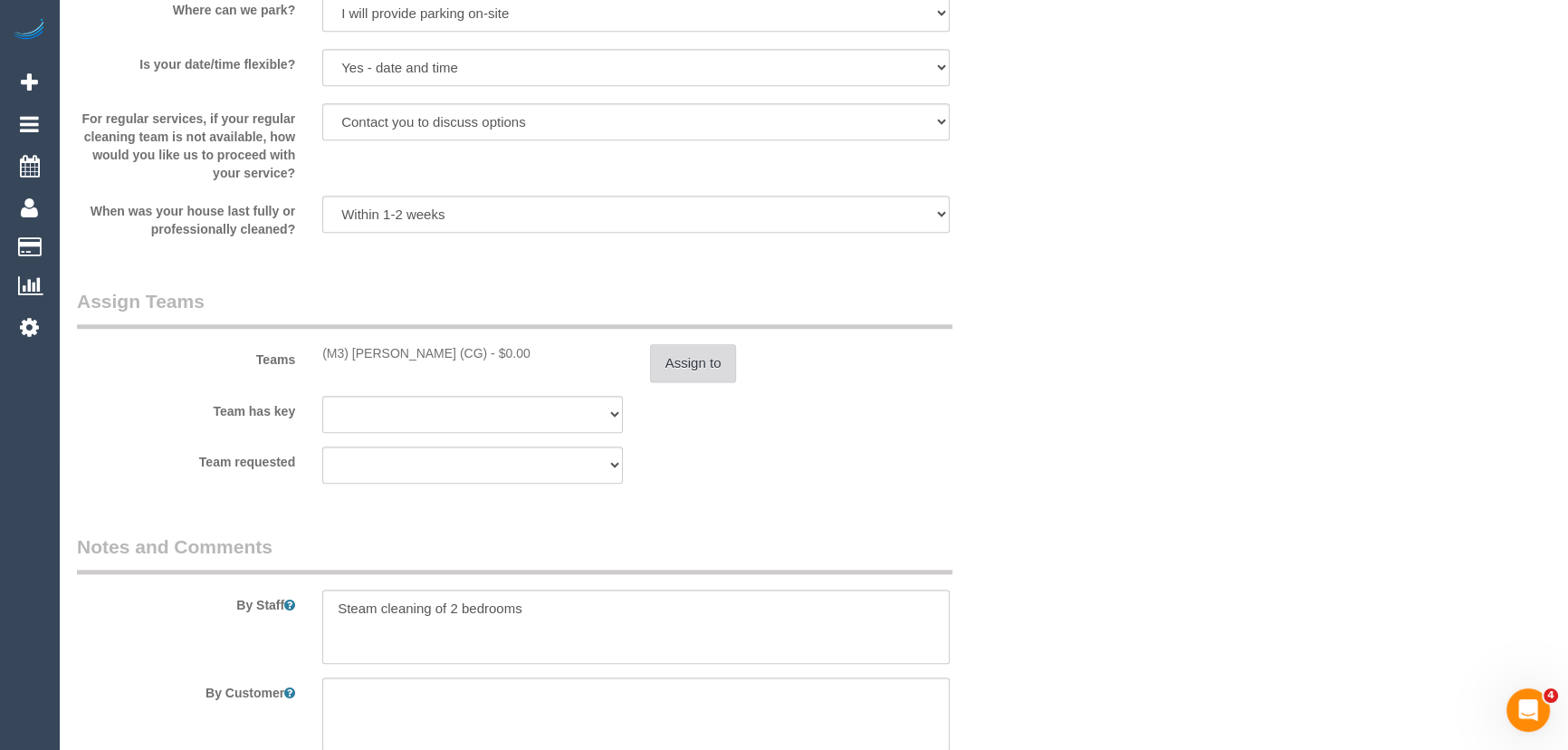
click at [712, 383] on button "Assign to" at bounding box center [693, 364] width 87 height 38
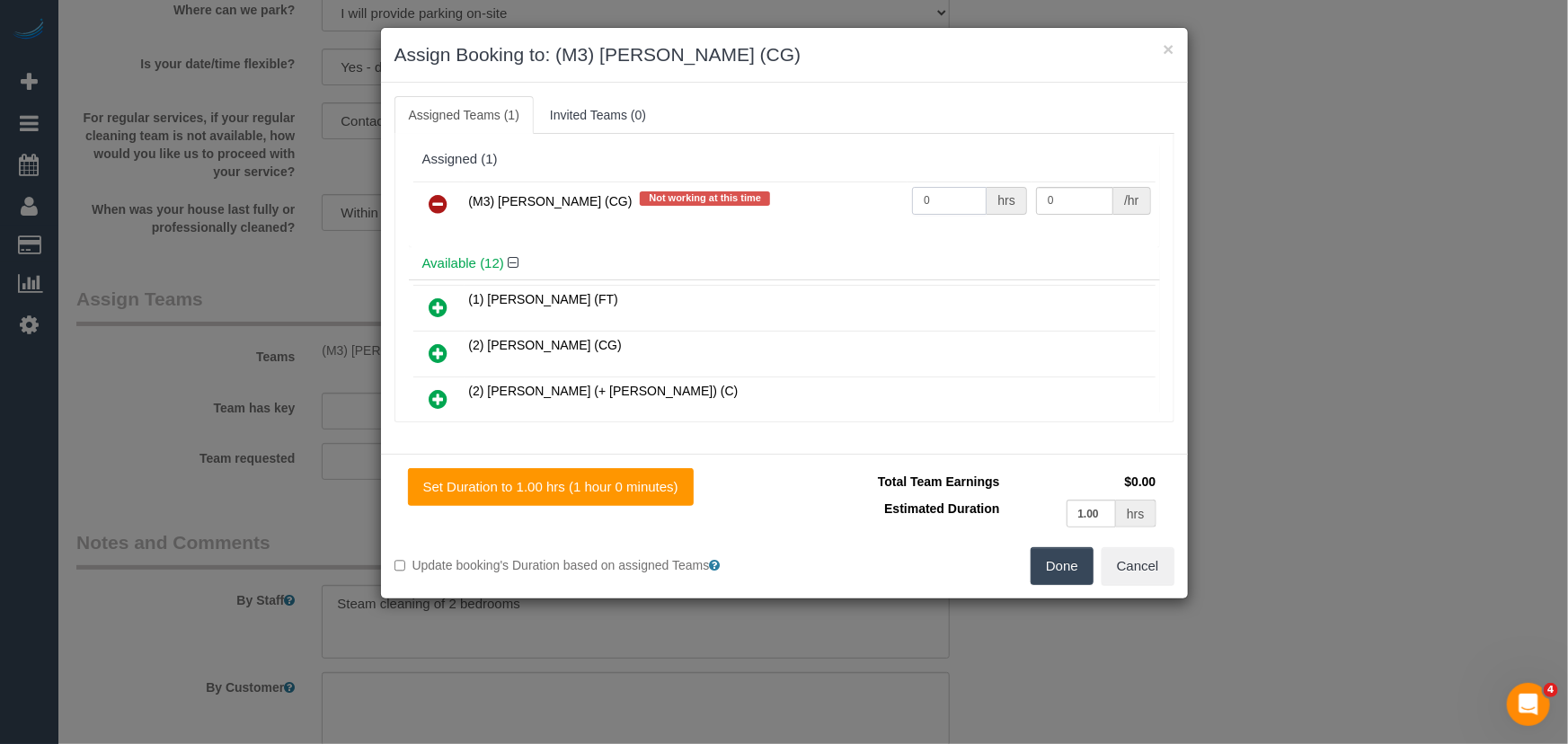
click at [952, 209] on input "0" at bounding box center [949, 200] width 75 height 28
type input "1"
type input "85"
click at [1055, 561] on button "Done" at bounding box center [1062, 567] width 63 height 38
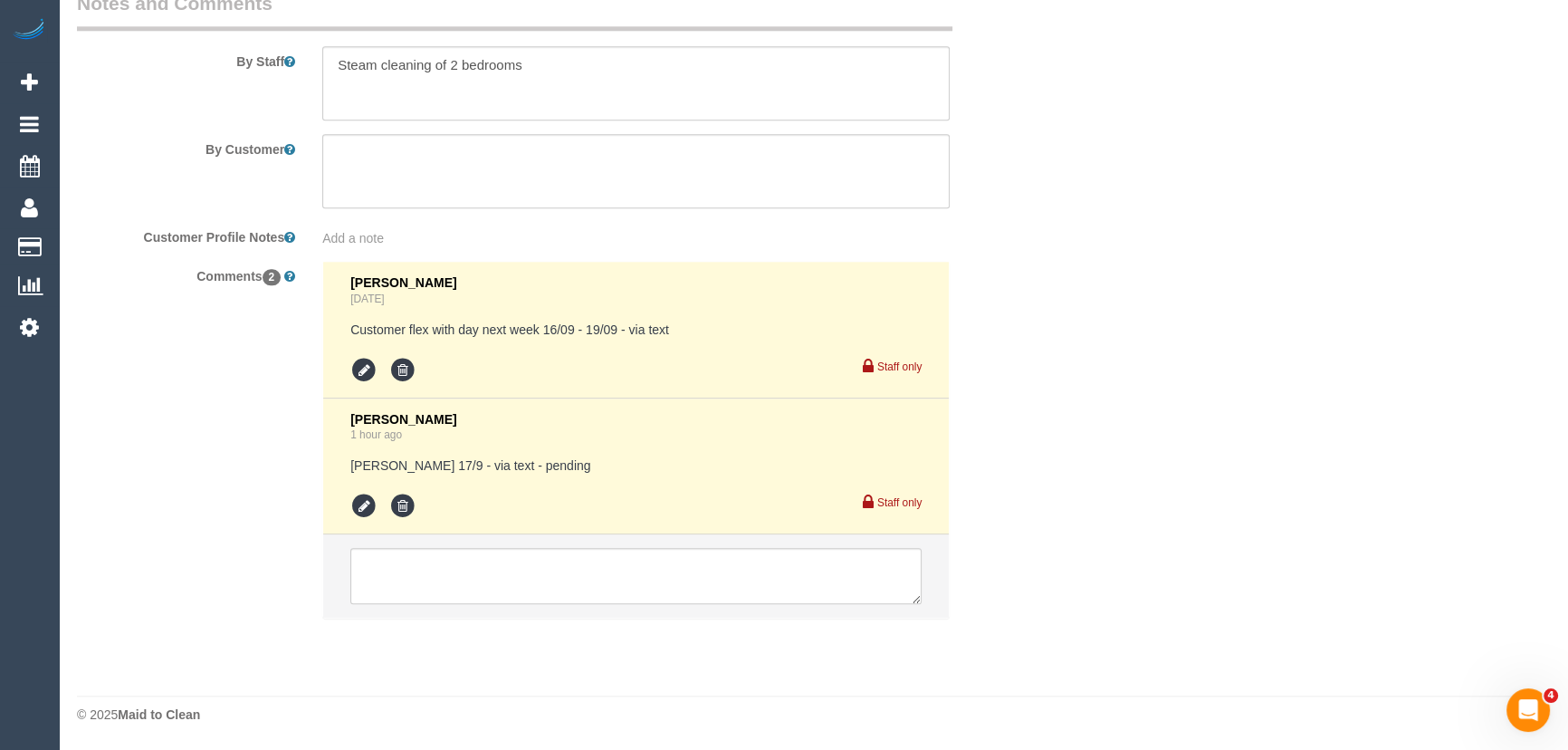
scroll to position [2455, 0]
click at [356, 507] on icon at bounding box center [363, 506] width 27 height 27
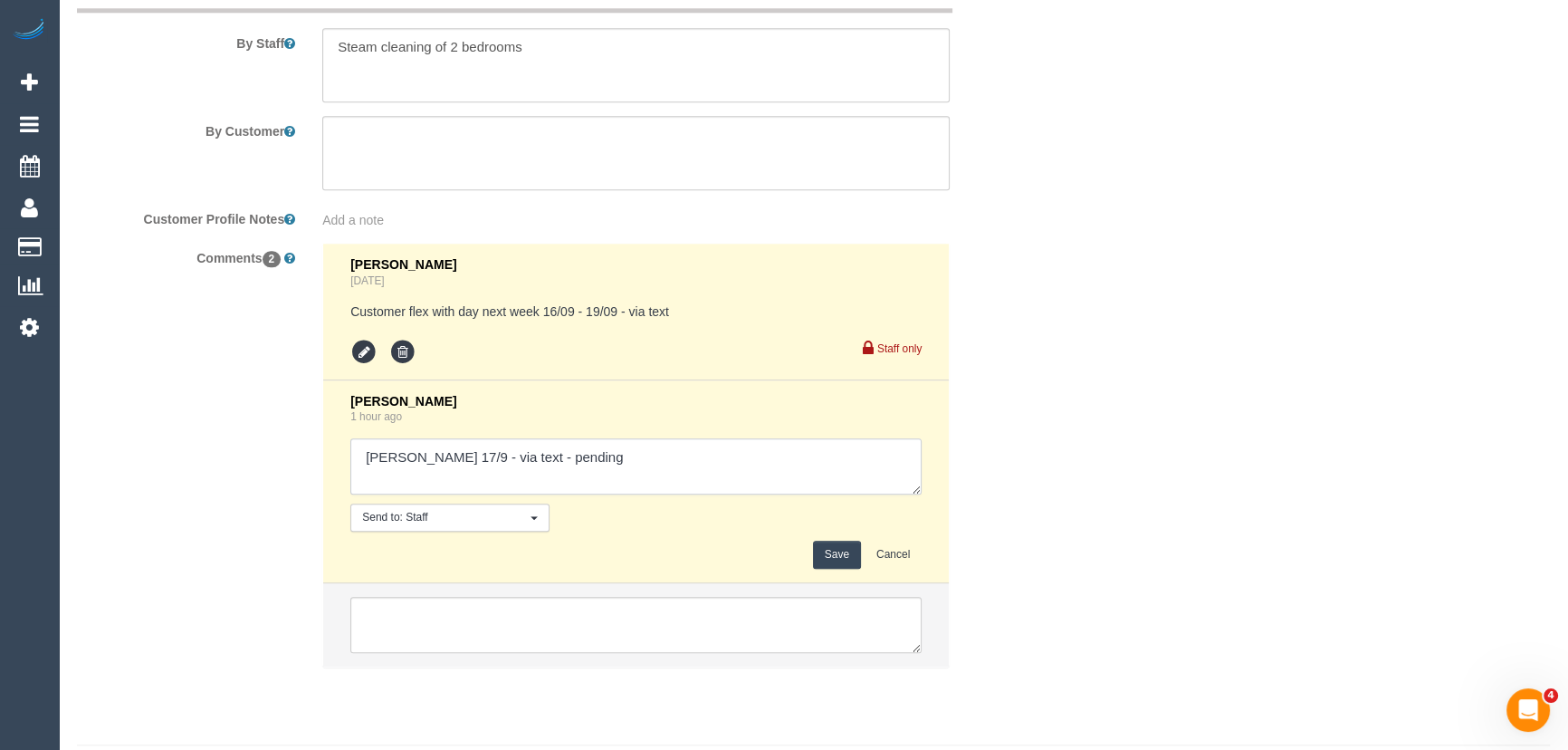
click at [642, 484] on textarea at bounding box center [635, 466] width 571 height 56
click at [613, 467] on textarea at bounding box center [635, 466] width 571 height 56
type textarea "Adnan 17/9 - via text - confirmed Customer has been informed of day/time: Wedne…"
click at [832, 569] on button "Save" at bounding box center [837, 554] width 48 height 28
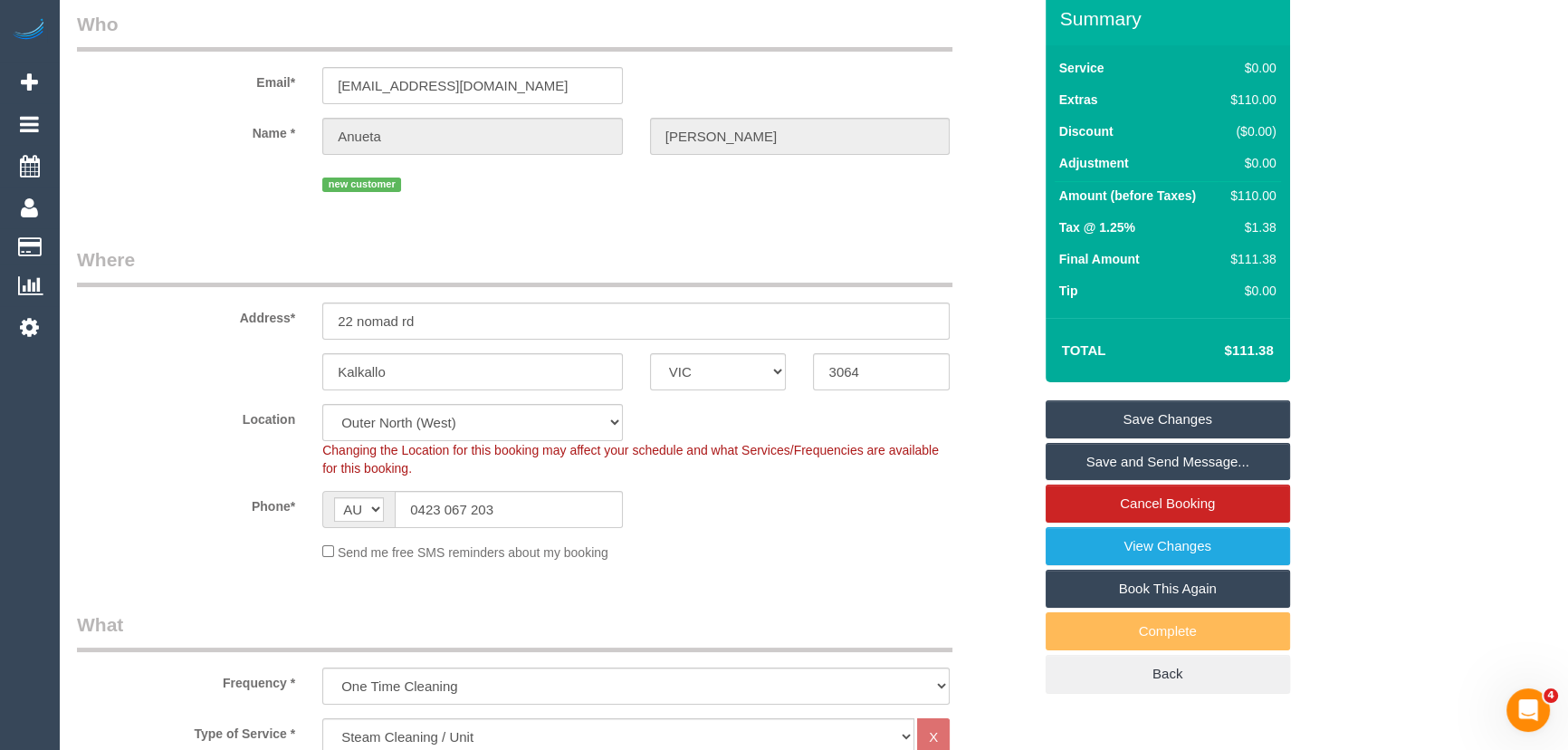
scroll to position [0, 0]
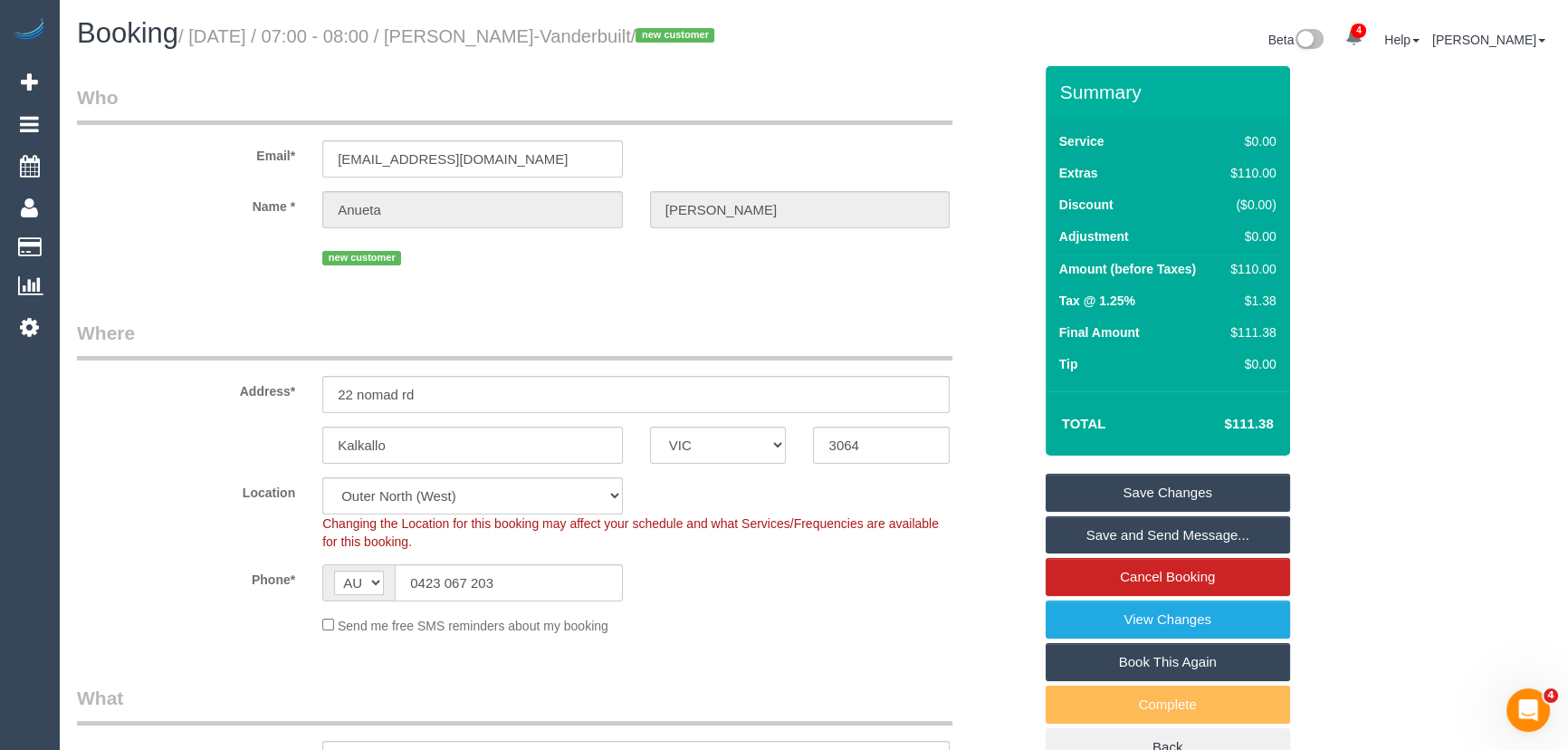
click at [518, 37] on small "/ September 16, 2025 / 07:00 - 08:00 / Anueta Madison-Vanderbuilt / new customer" at bounding box center [449, 35] width 541 height 20
copy small "Anueta Madison-Vanderbuilt"
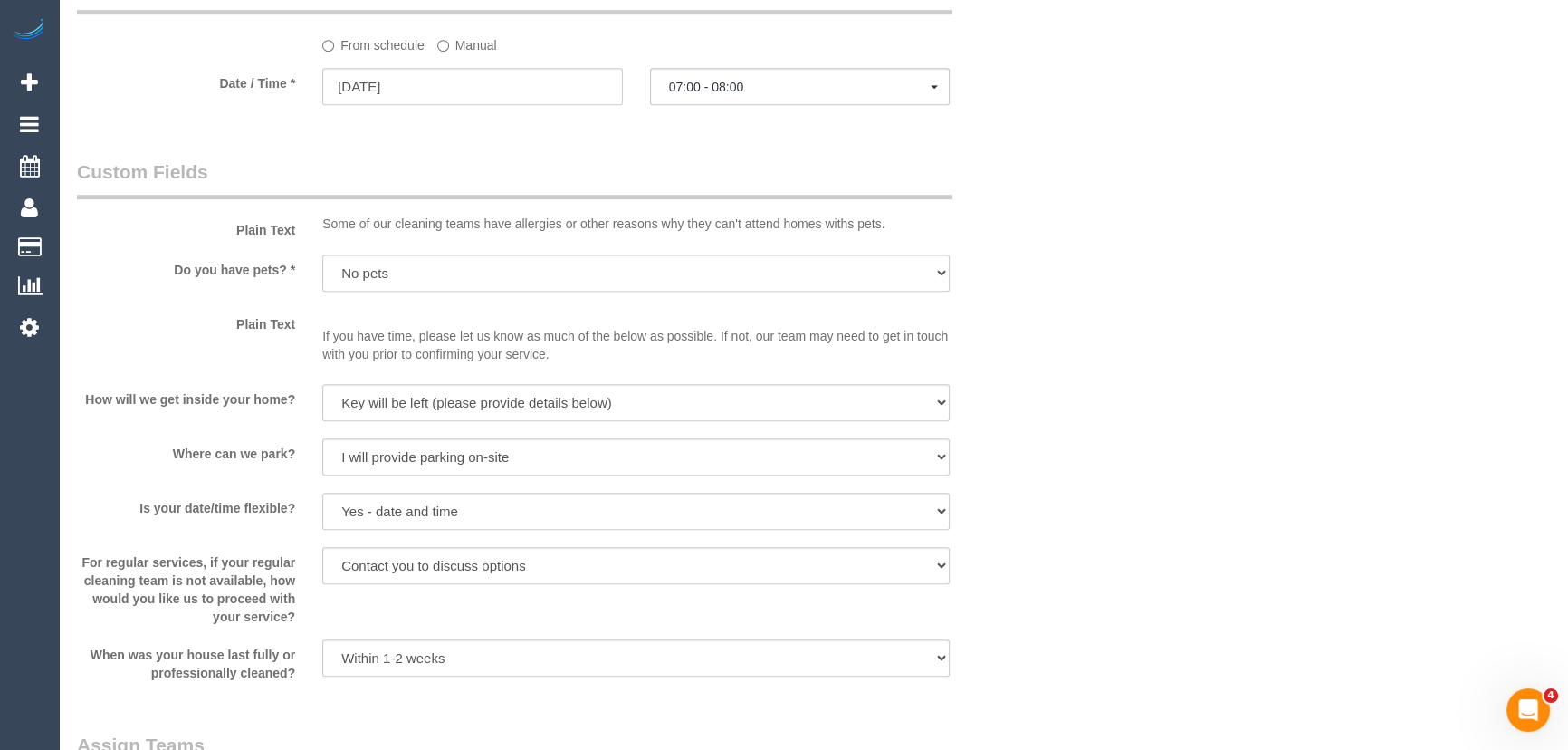
scroll to position [1234, 0]
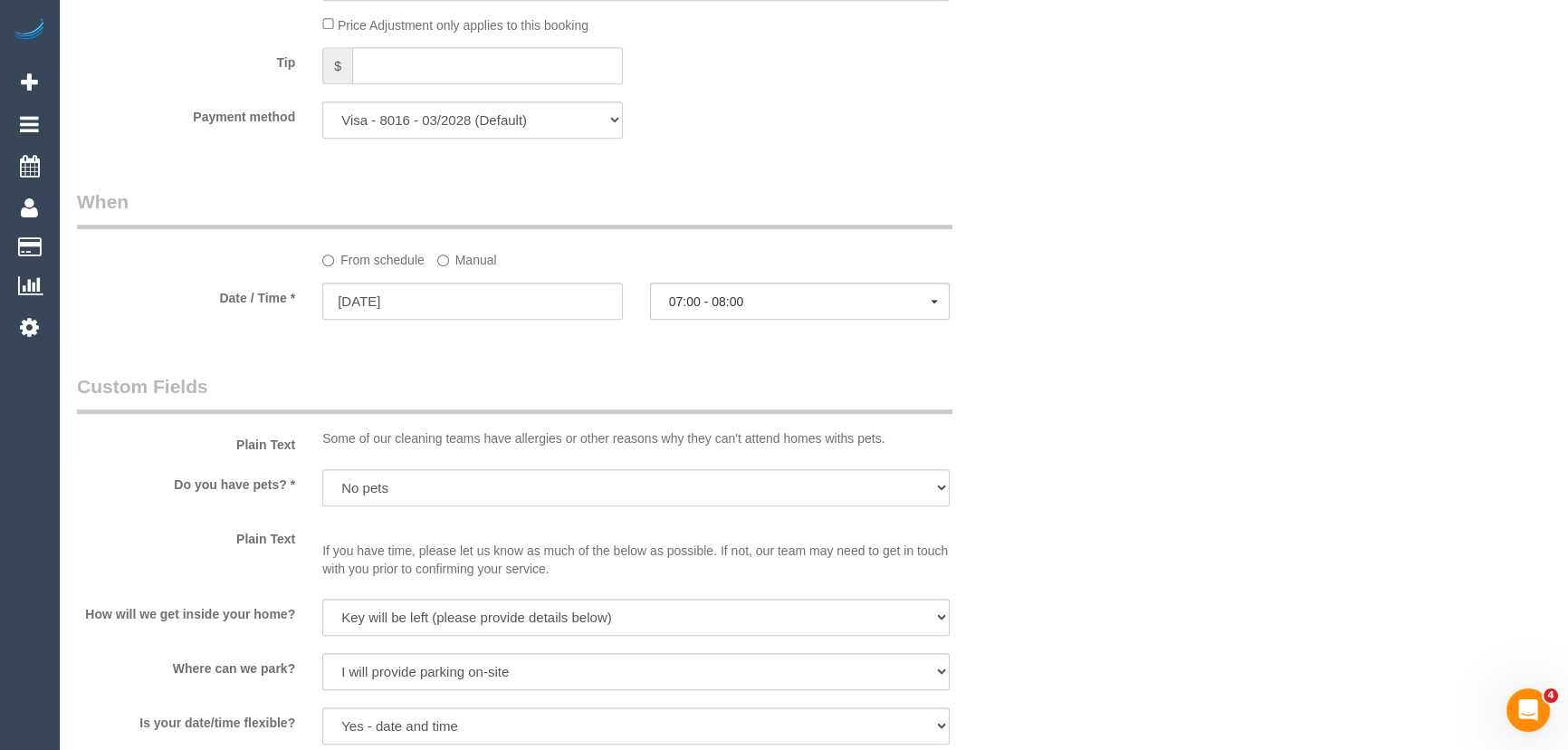
click at [453, 269] on label "Manual" at bounding box center [467, 257] width 59 height 25
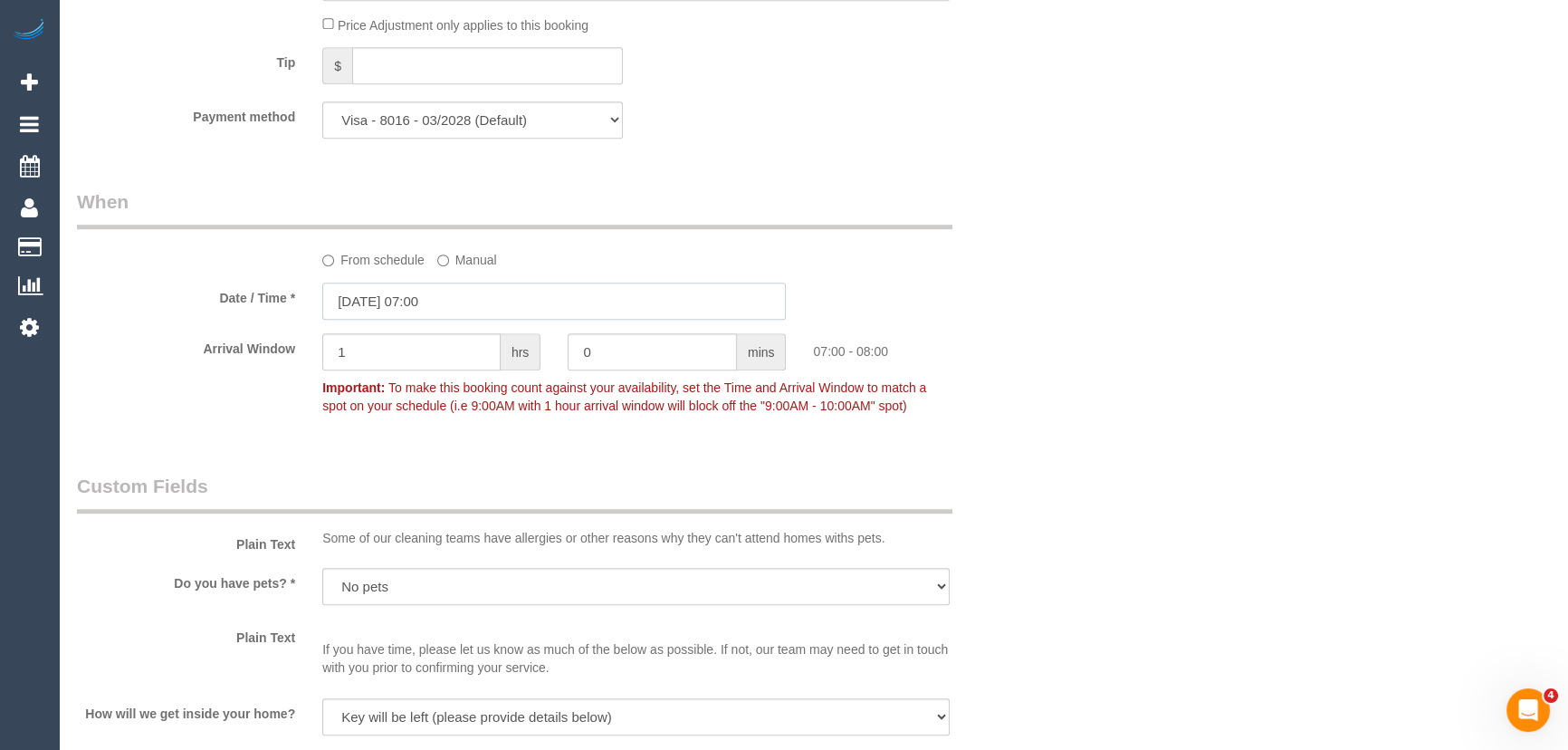
click at [460, 320] on input "16/09/2025 07:00" at bounding box center [554, 300] width 464 height 37
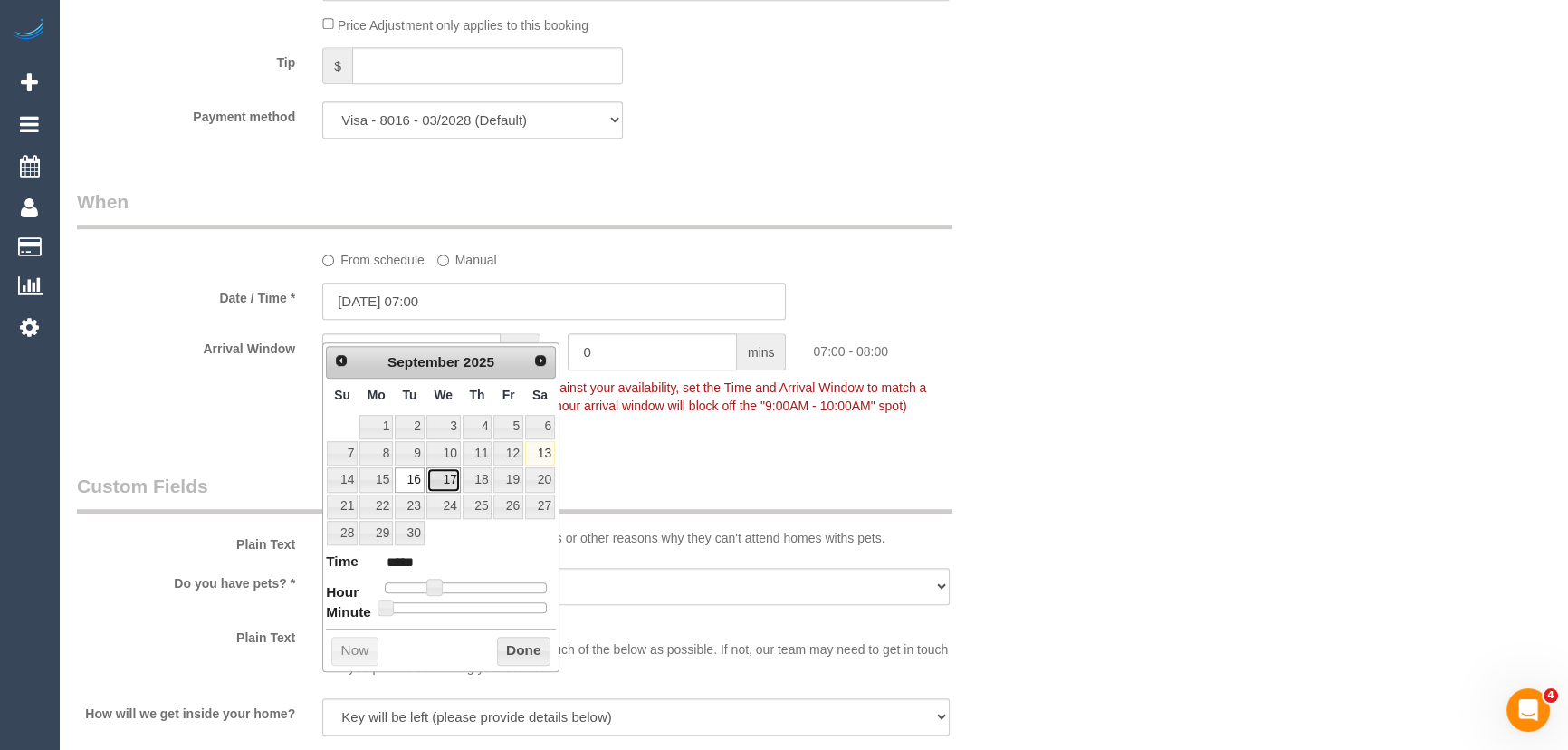
click at [445, 474] on link "17" at bounding box center [444, 480] width 34 height 25
type input "17/09/2025 07:00"
click at [985, 542] on div "Plain Text Some of our cleaning teams have allergies or other reasons why they …" at bounding box center [554, 514] width 982 height 82
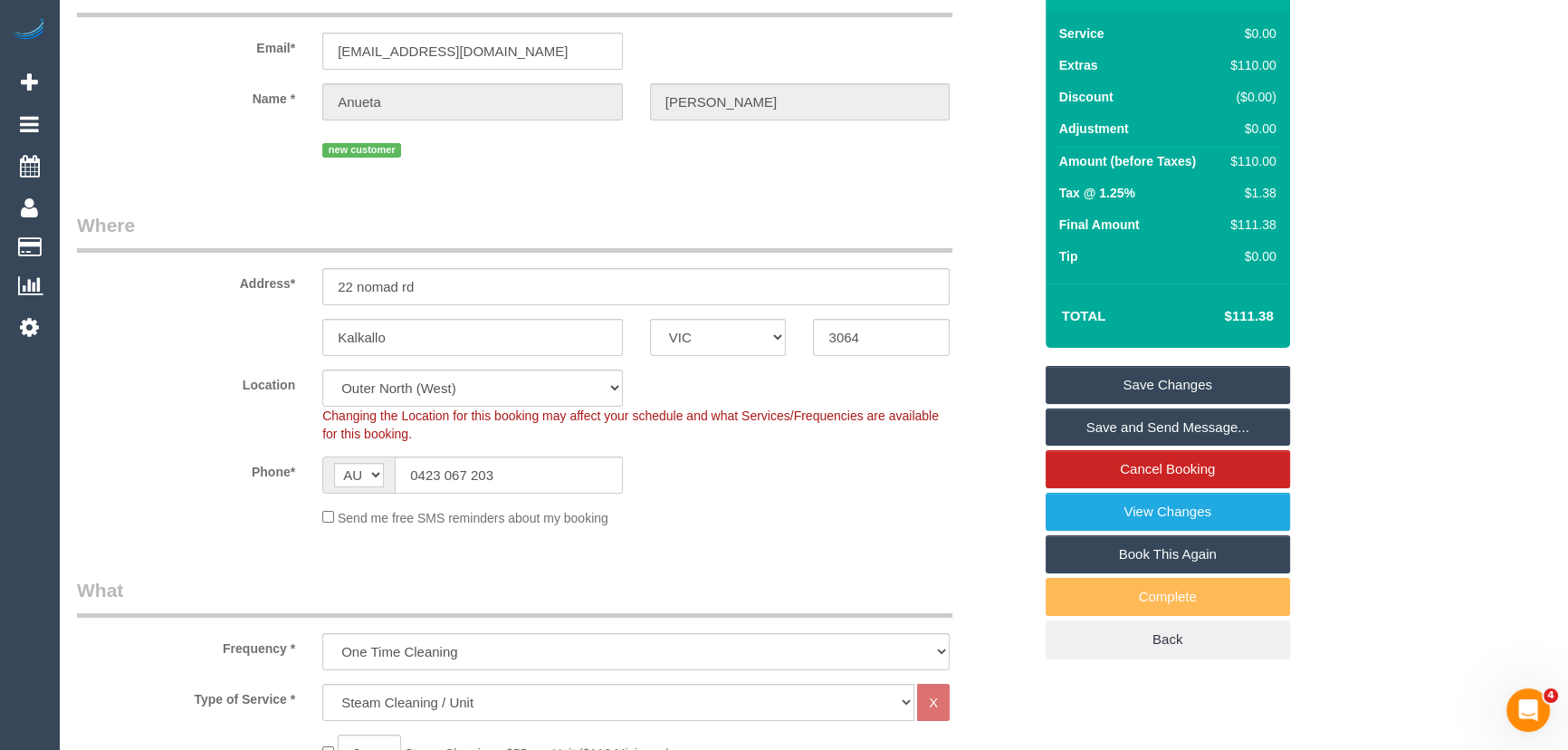
scroll to position [0, 0]
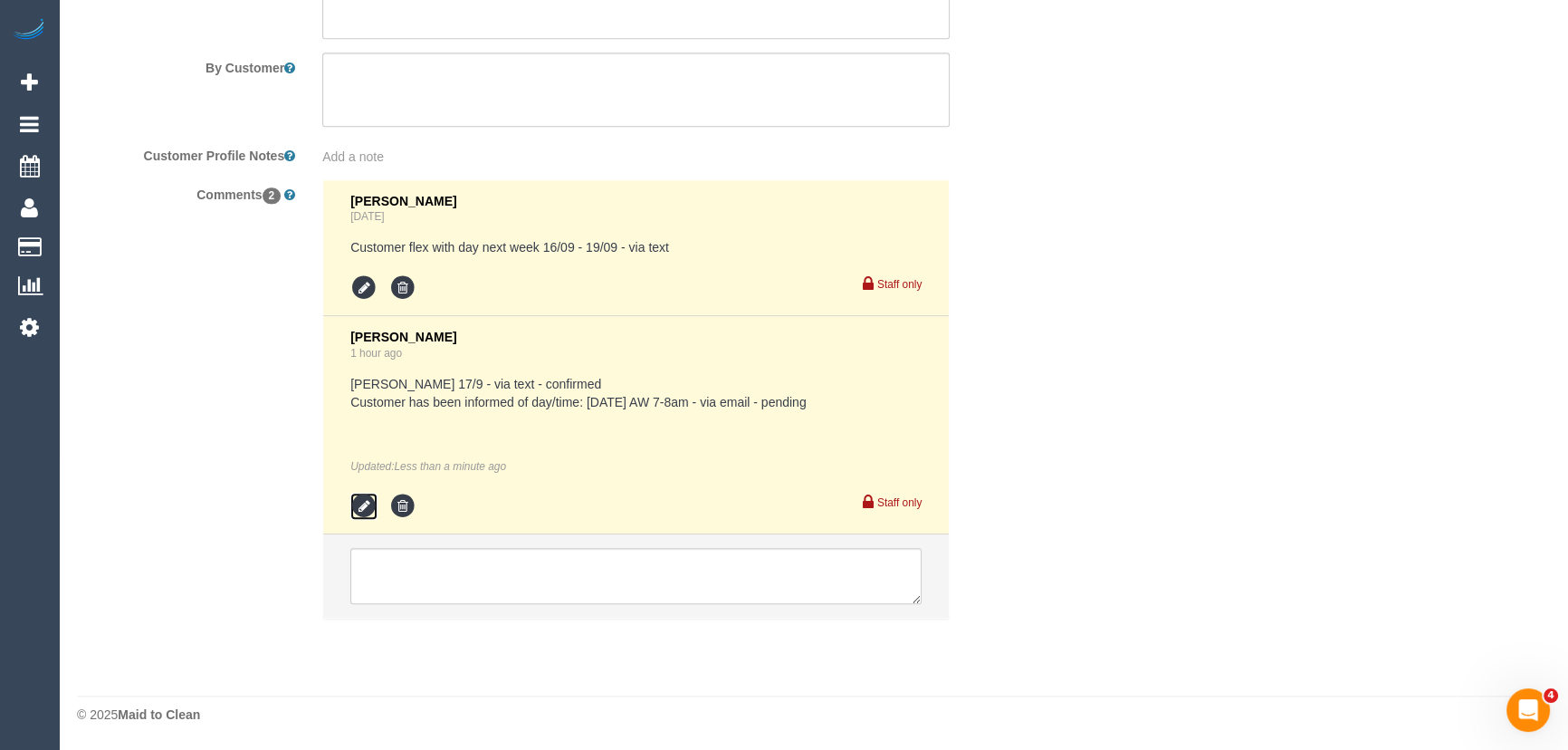
click at [366, 497] on icon at bounding box center [363, 506] width 27 height 27
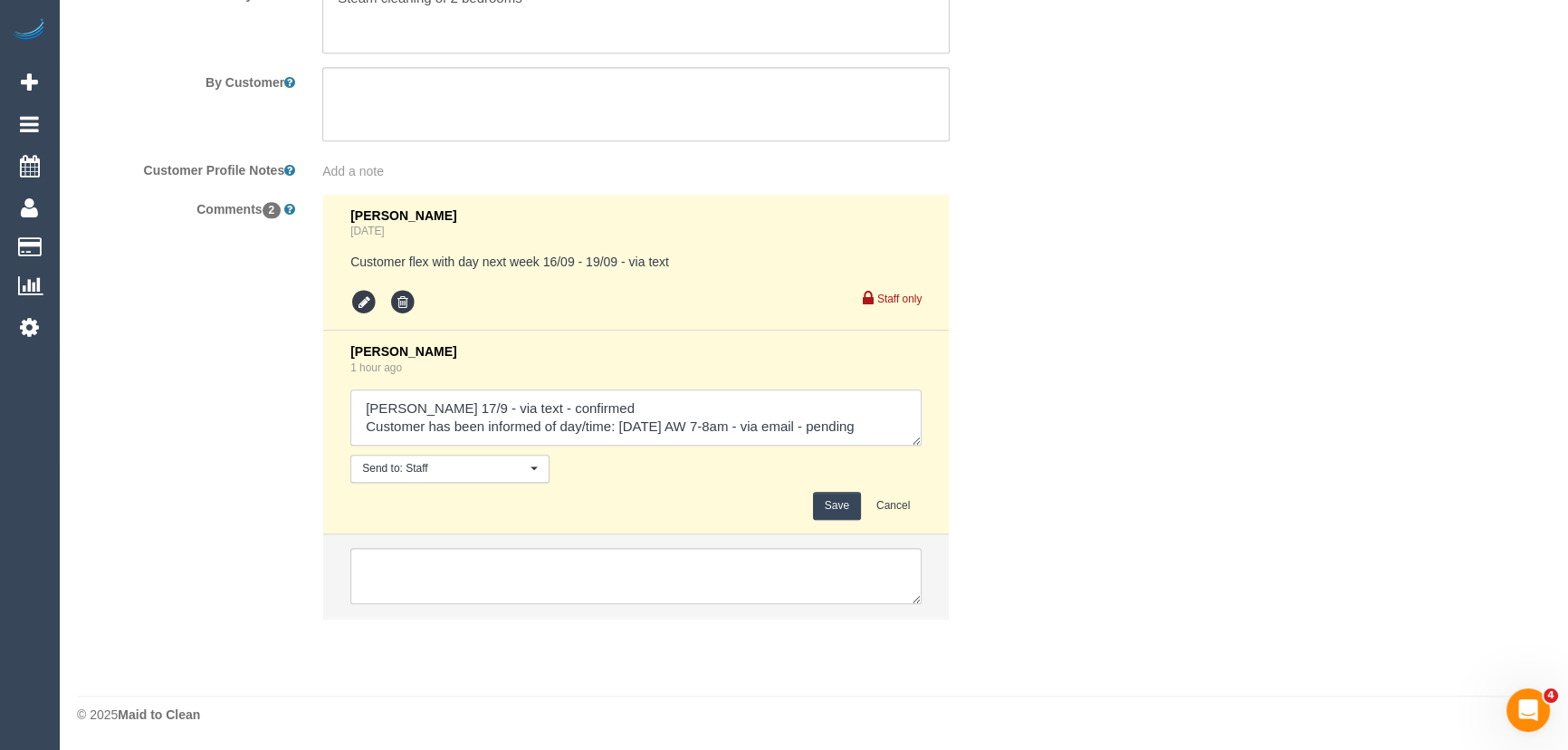
click at [706, 432] on textarea at bounding box center [635, 417] width 571 height 56
type textarea "Adnan 17/9 - via text - confirmed Customer has been informed of day/time: Wedne…"
click at [838, 501] on button "Save" at bounding box center [837, 505] width 48 height 28
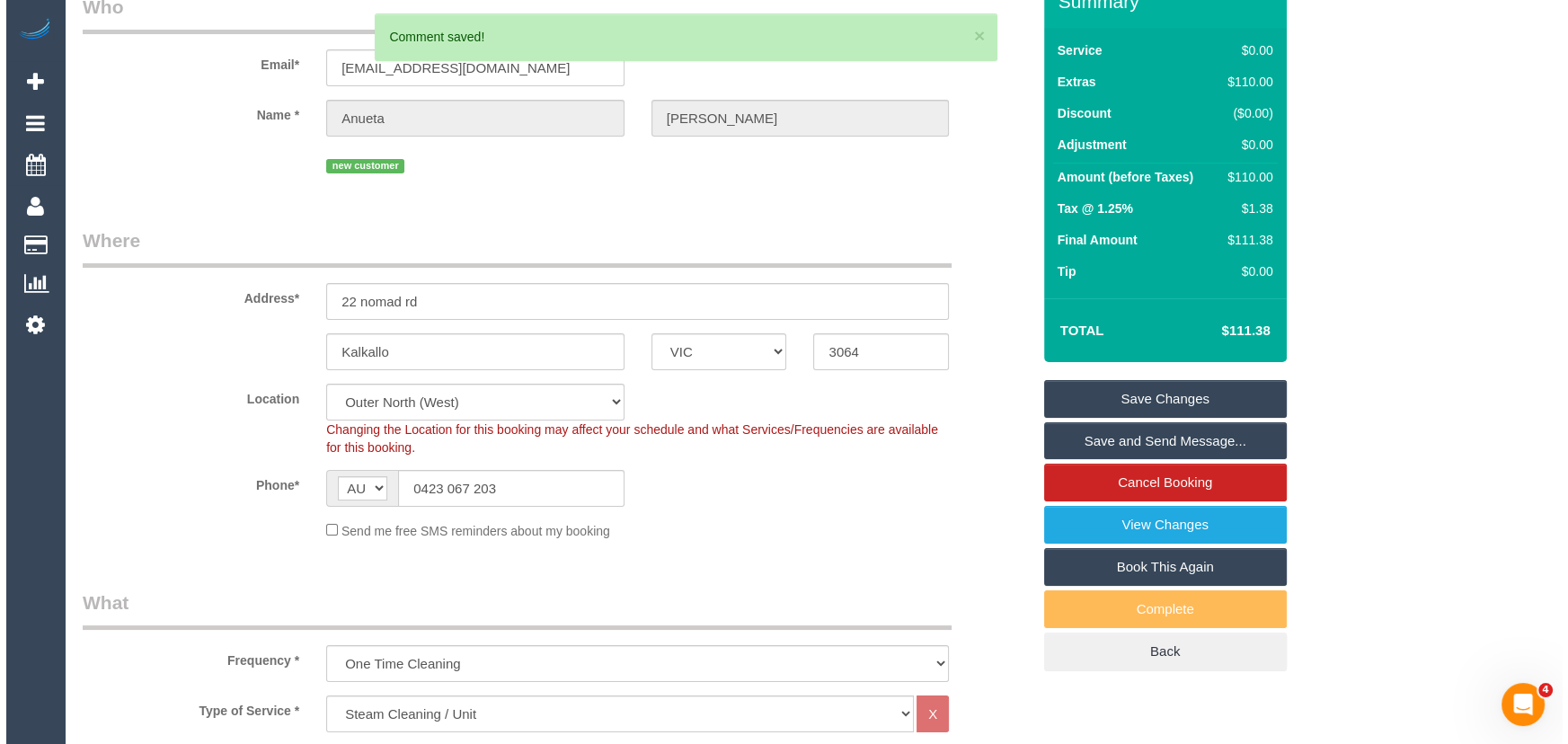
scroll to position [0, 0]
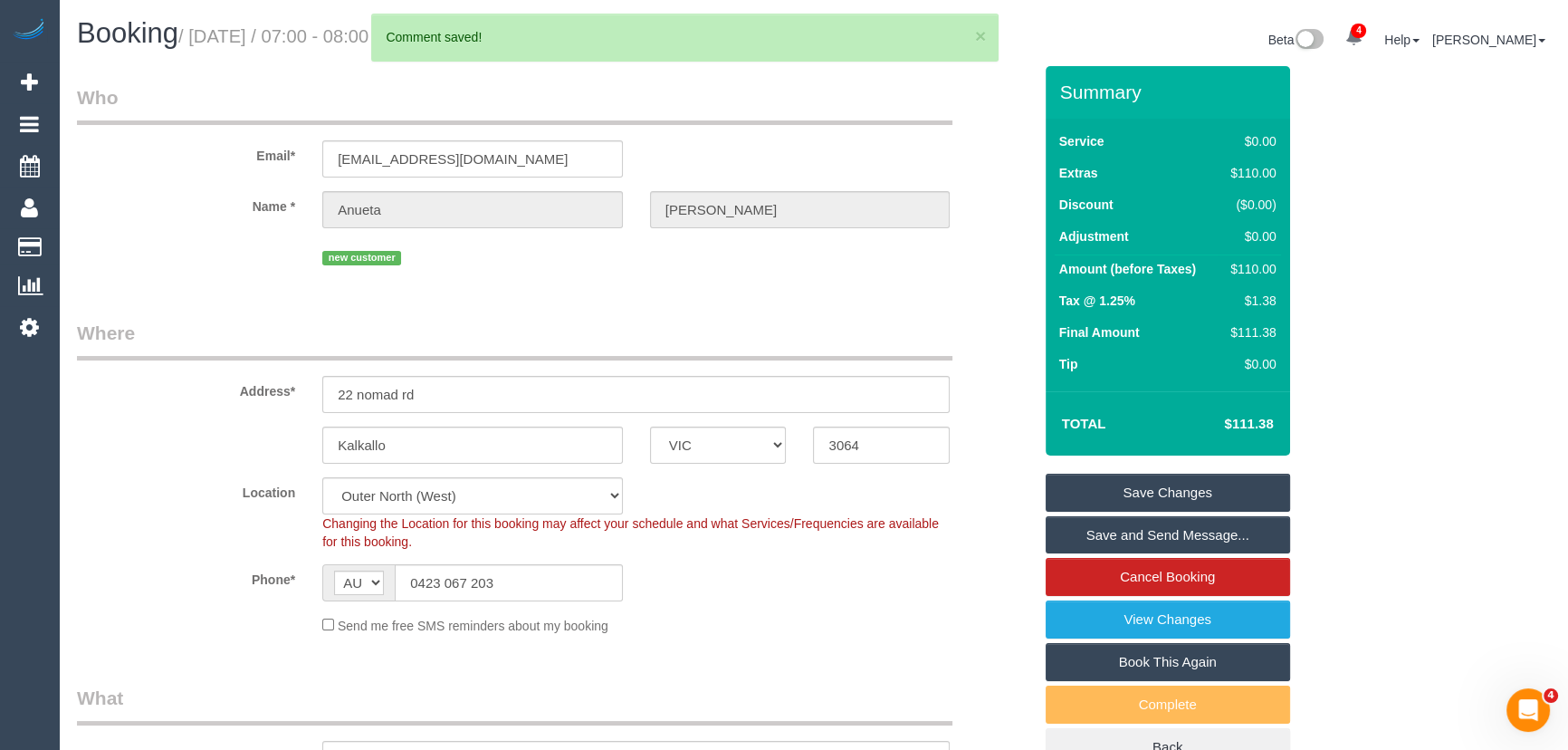
click at [1175, 512] on link "Save Changes" at bounding box center [1168, 493] width 245 height 38
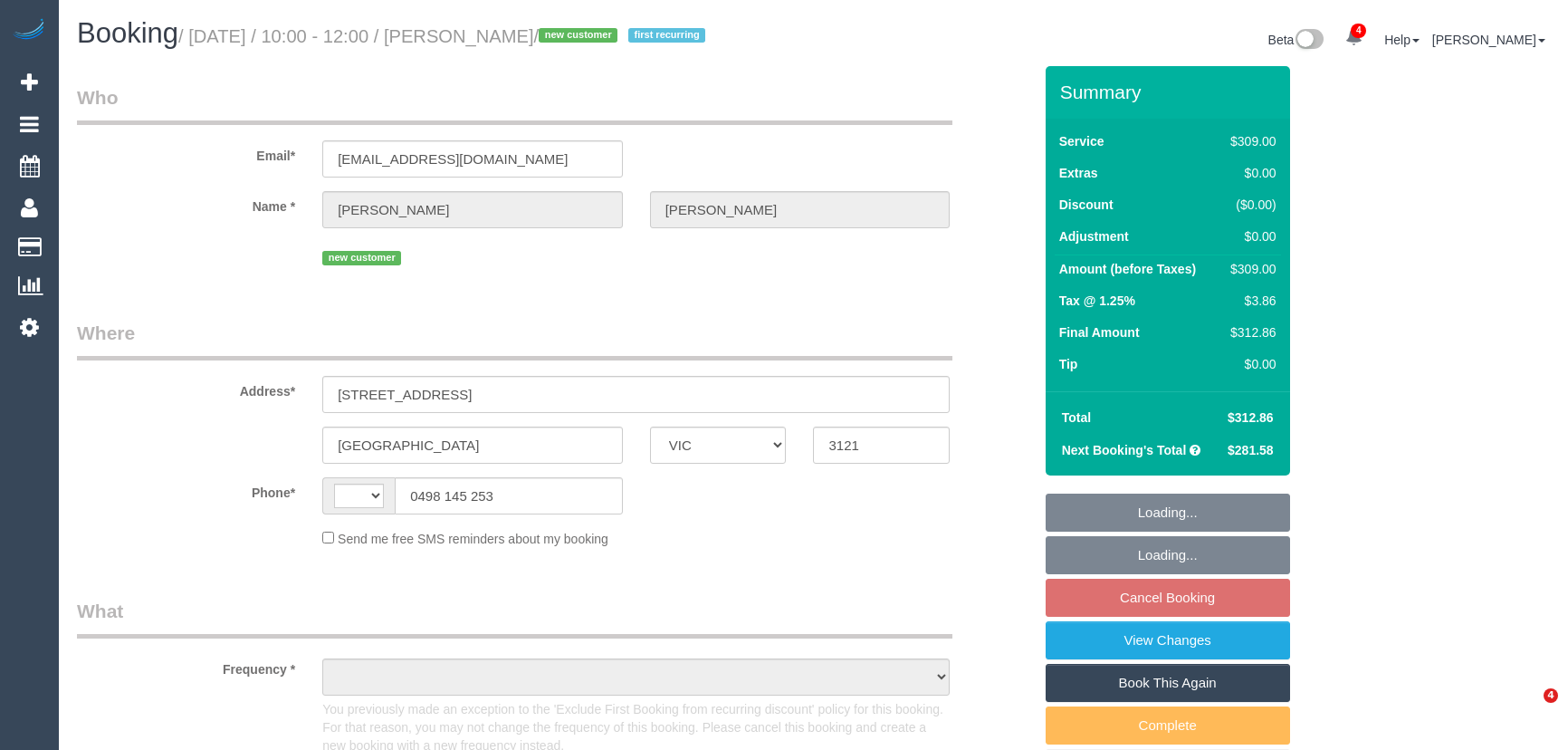
select select "VIC"
select select "string:AU"
select select "object:587"
select select "string:stripe-pm_1S53kA2GScqysDRVN4RYpq7h"
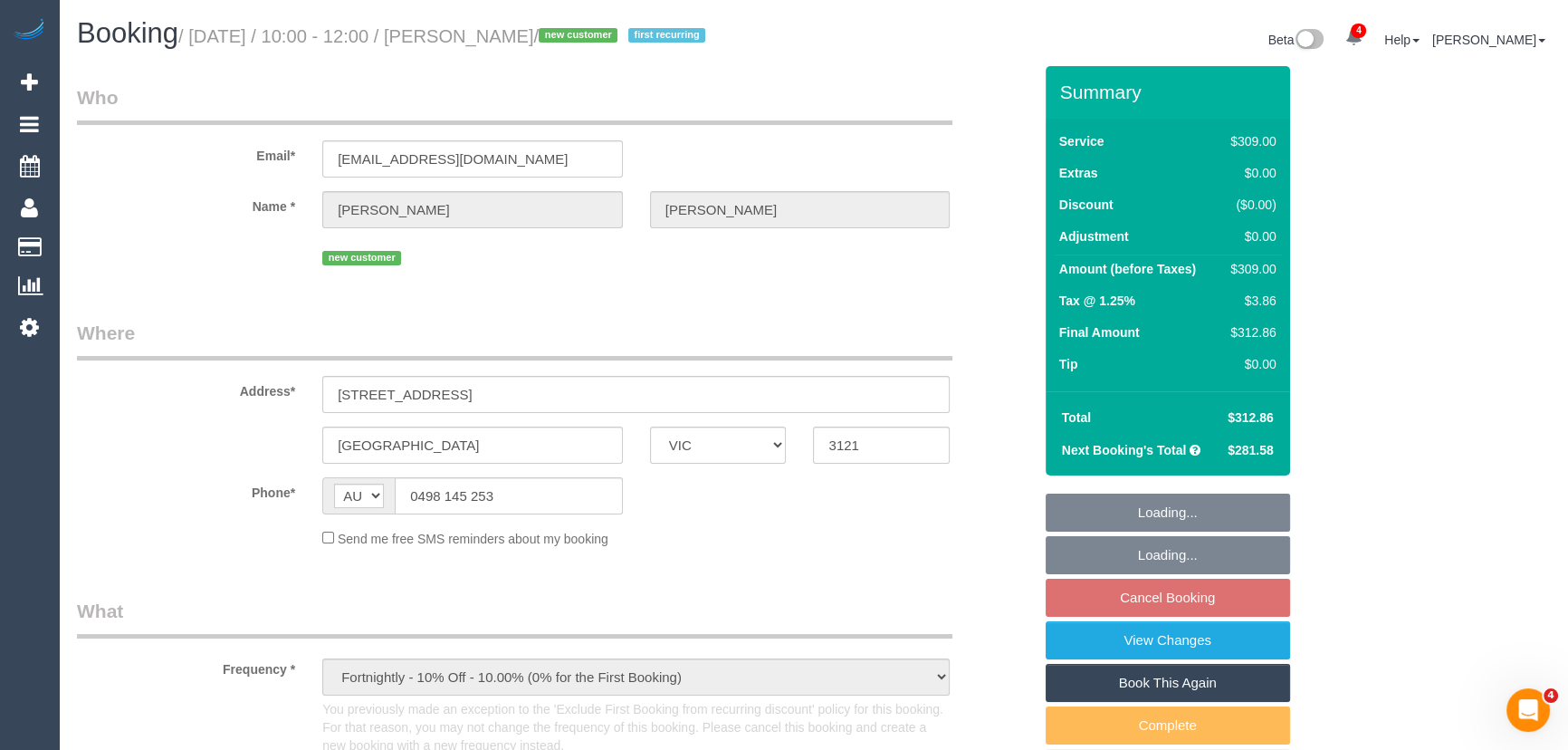
select select "number:28"
select select "number:14"
select select "number:20"
select select "number:24"
select select "number:34"
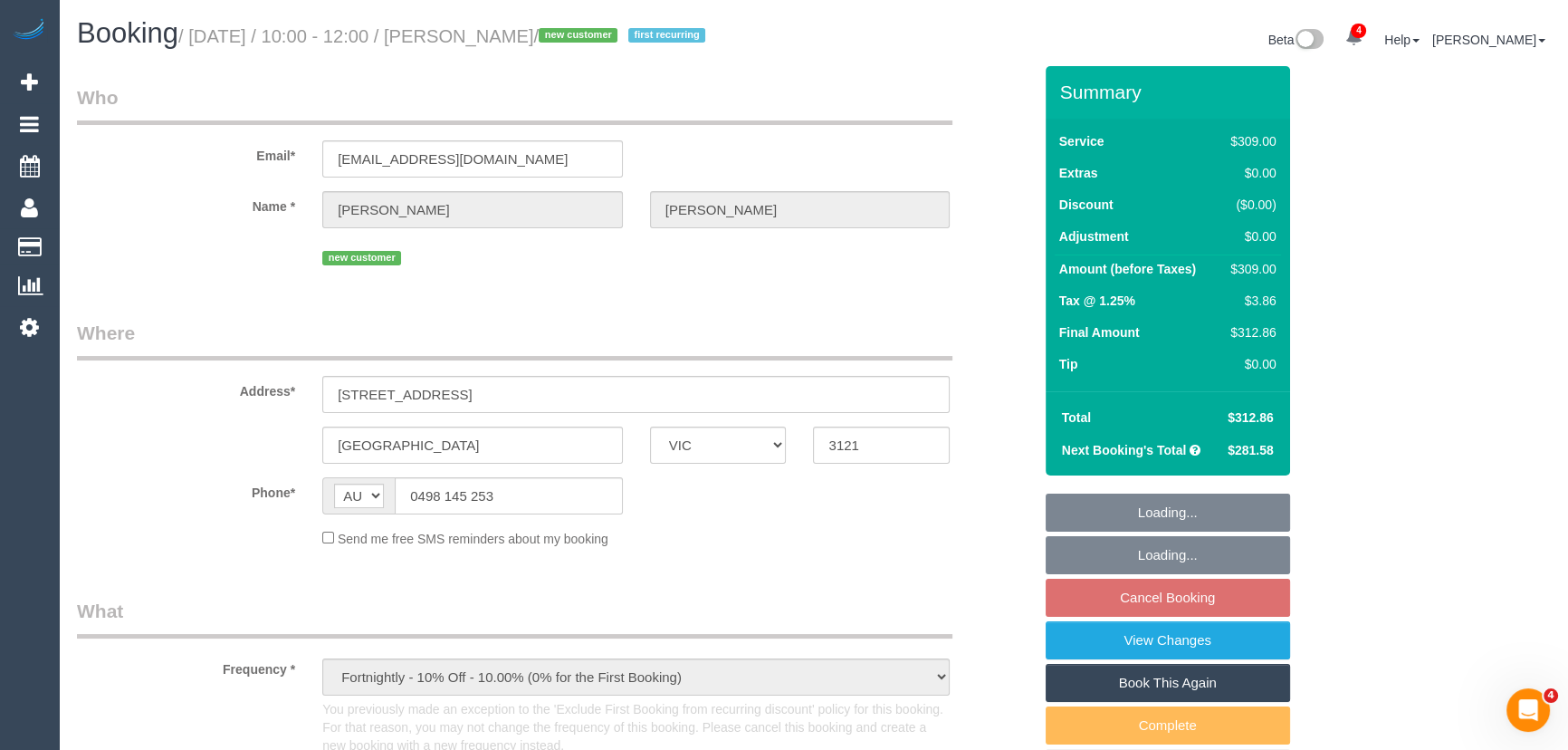
select select "number:13"
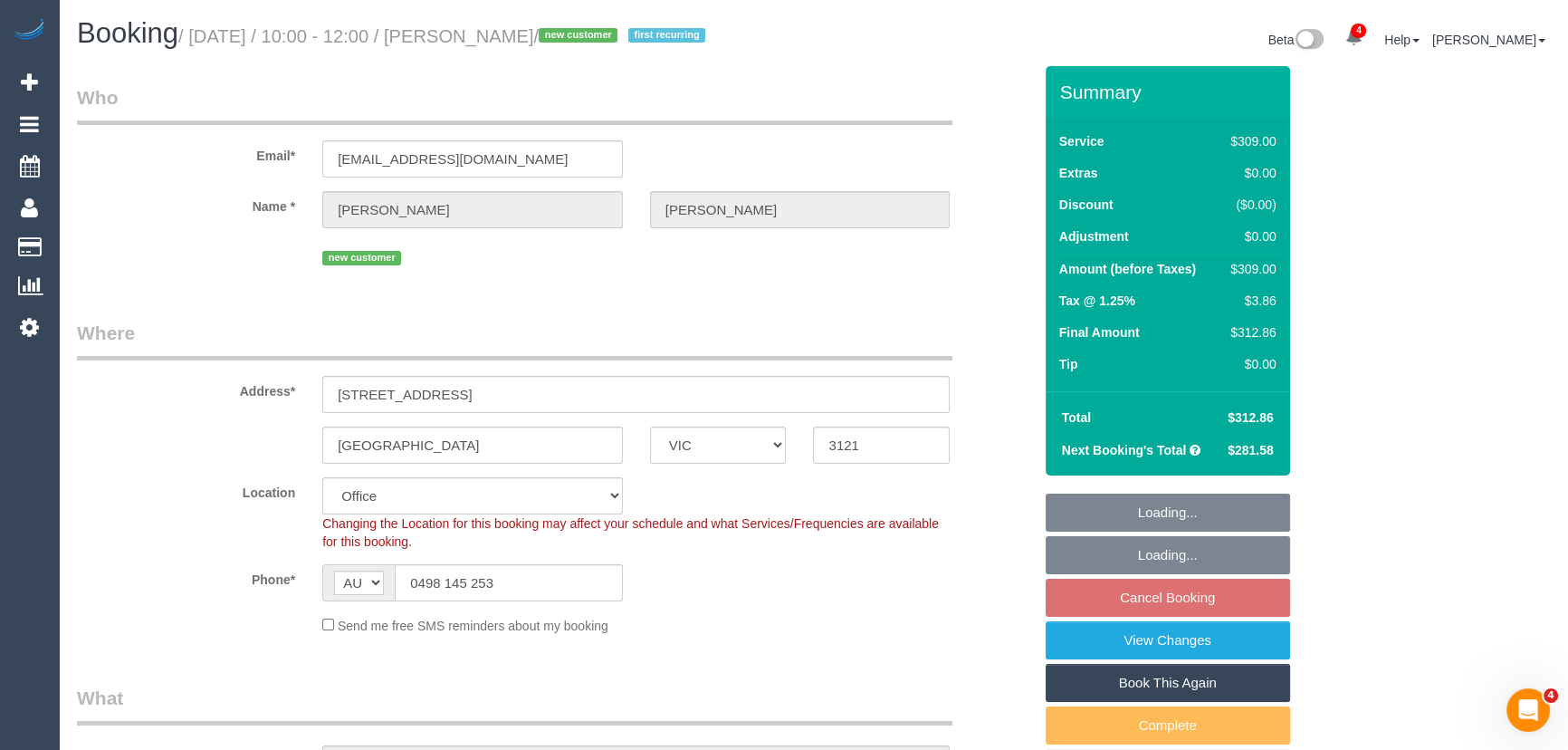
select select "object:840"
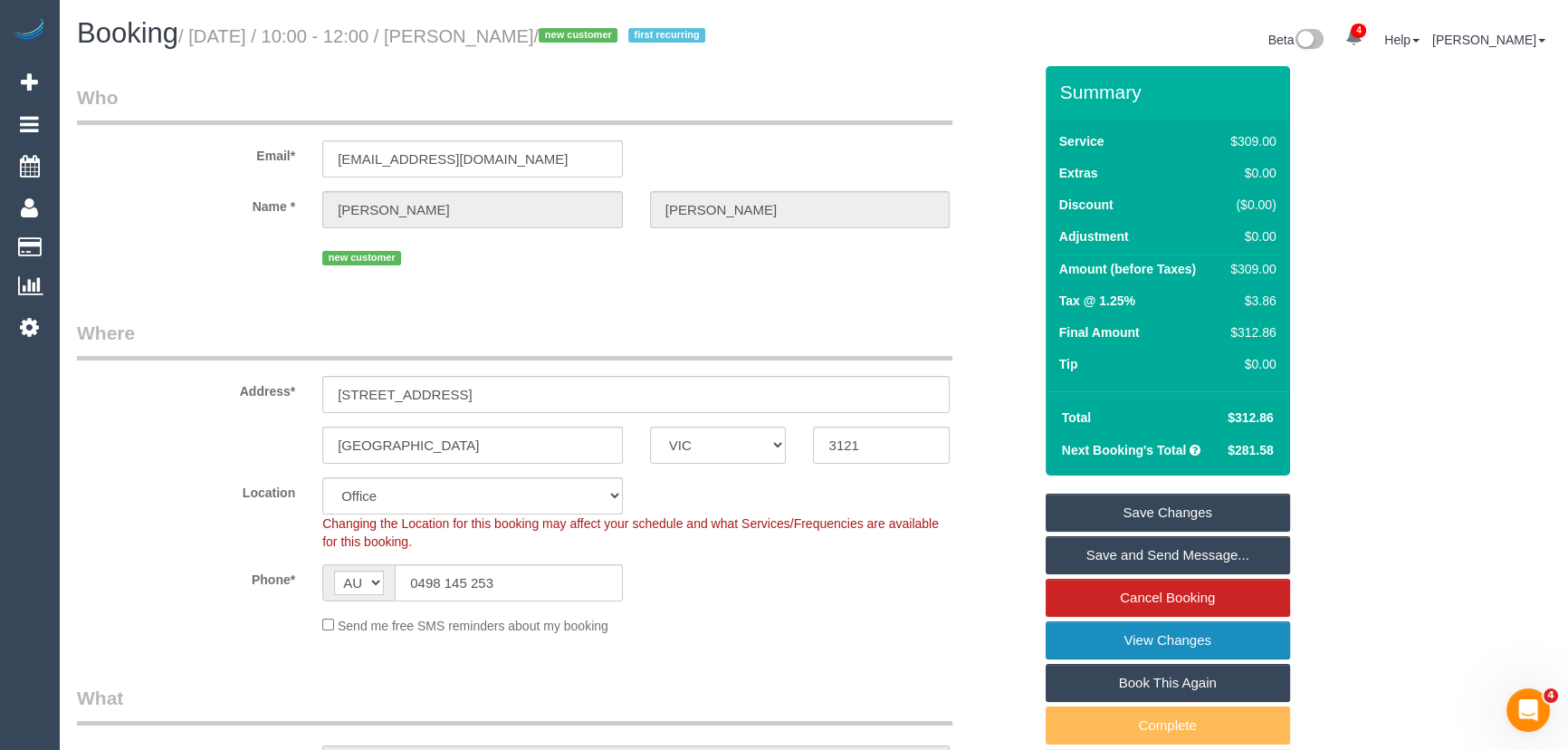
click at [1071, 659] on link "View Changes" at bounding box center [1168, 640] width 245 height 38
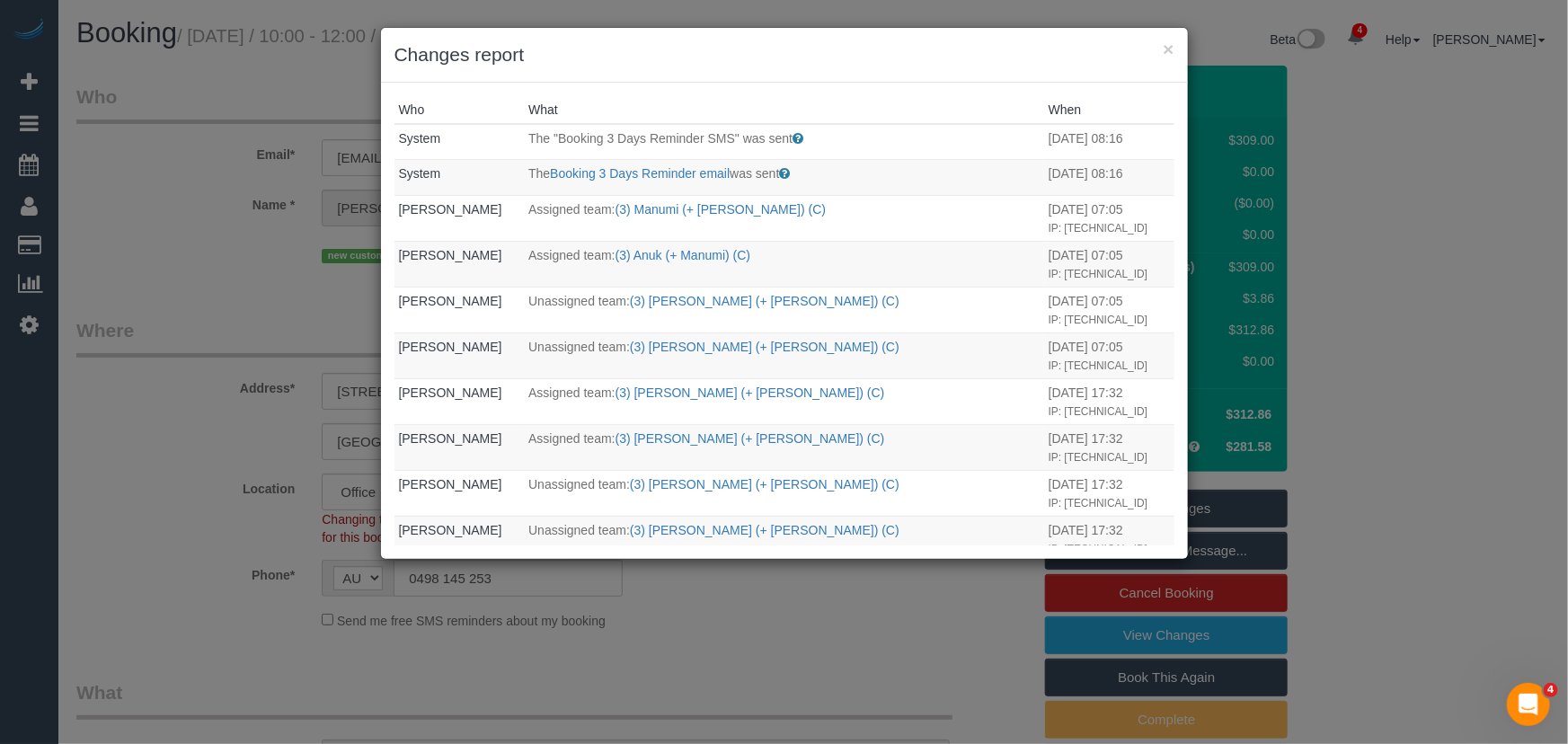
click at [880, 612] on div "× Changes report Who What When System The "Booking 3 Days Reminder SMS" was sen…" at bounding box center [784, 372] width 1568 height 744
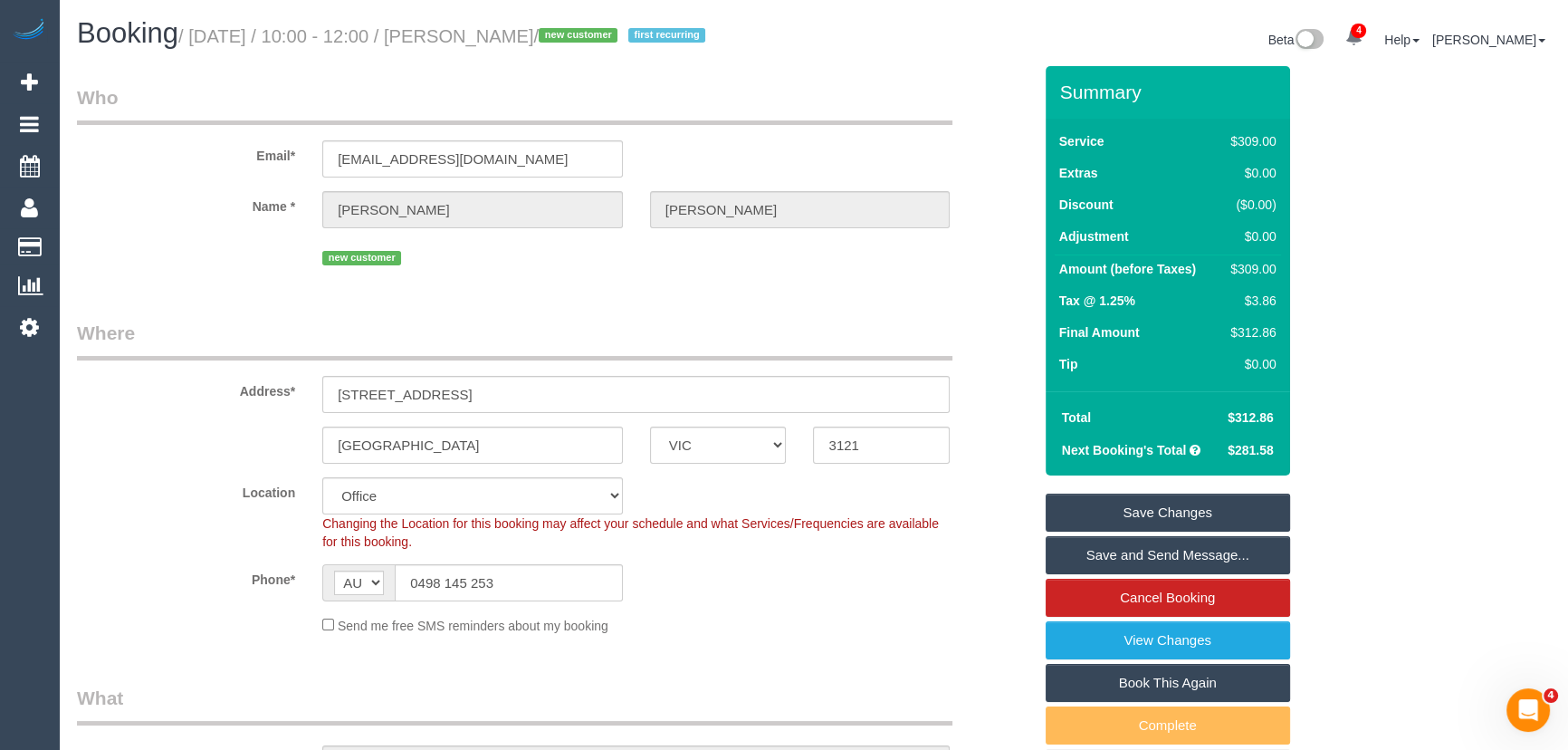
click at [1130, 574] on link "Save and Send Message..." at bounding box center [1168, 555] width 245 height 38
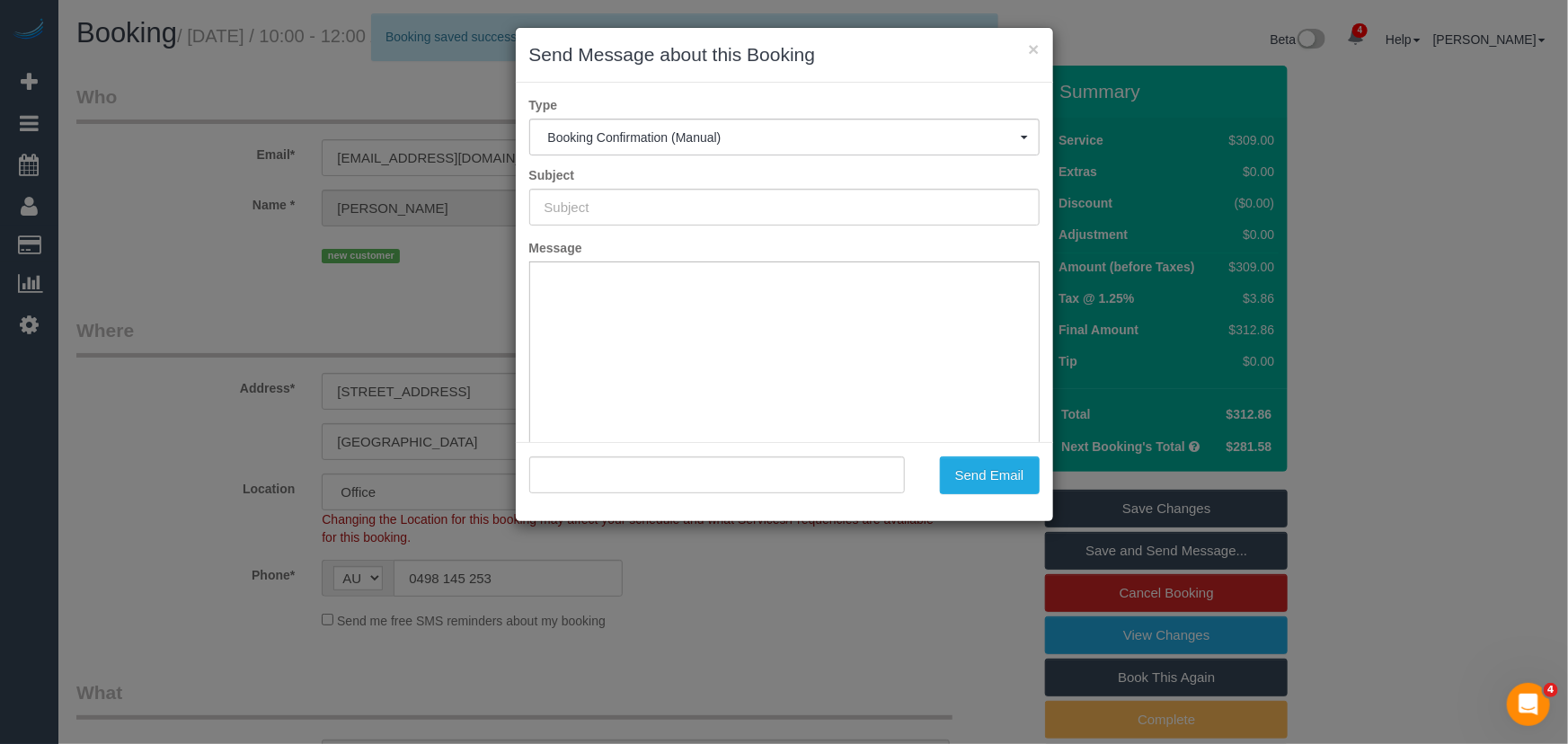
type input "Booking Confirmed"
type input ""[PERSON_NAME]" <[EMAIL_ADDRESS][DOMAIN_NAME]>"
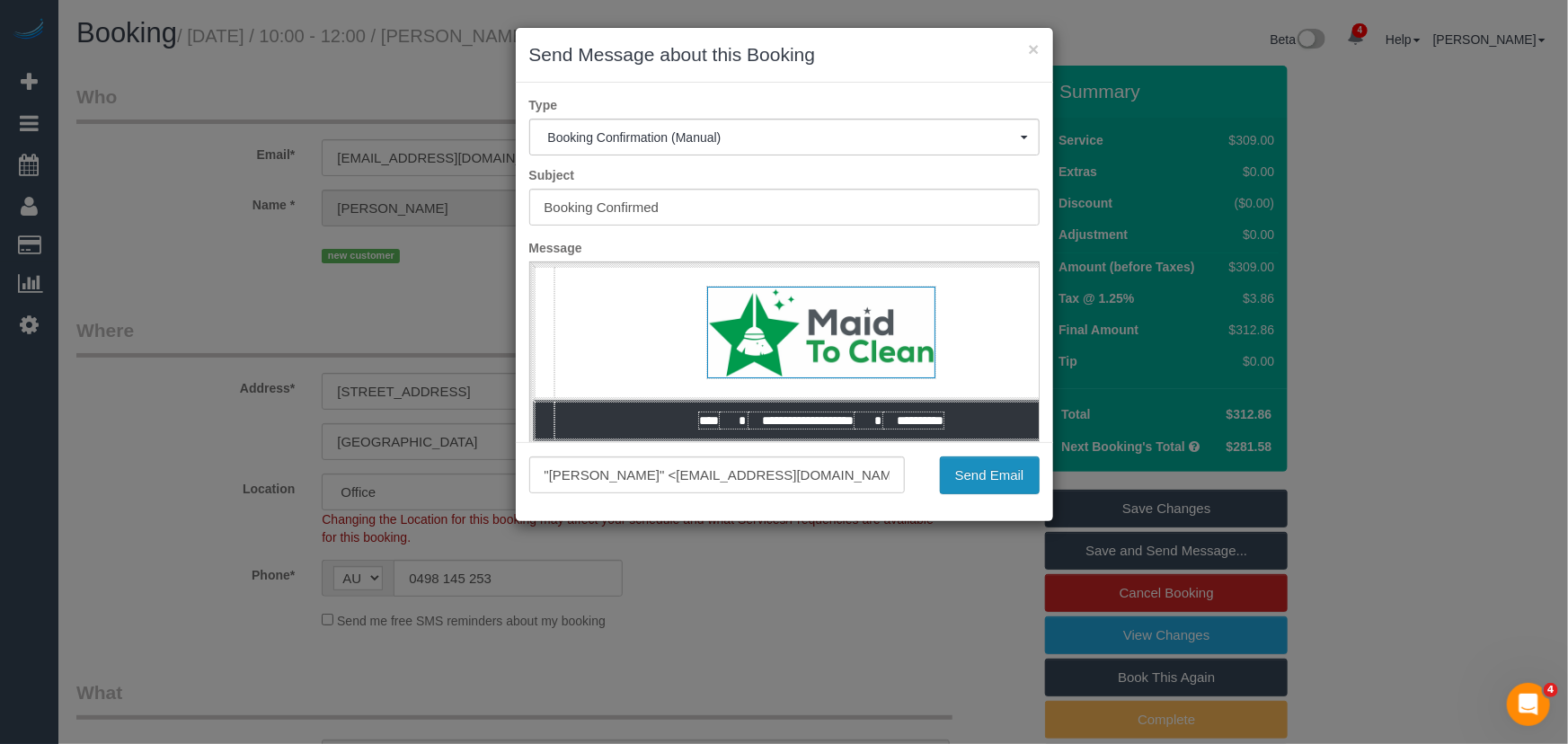
click at [980, 492] on button "Send Email" at bounding box center [989, 475] width 100 height 38
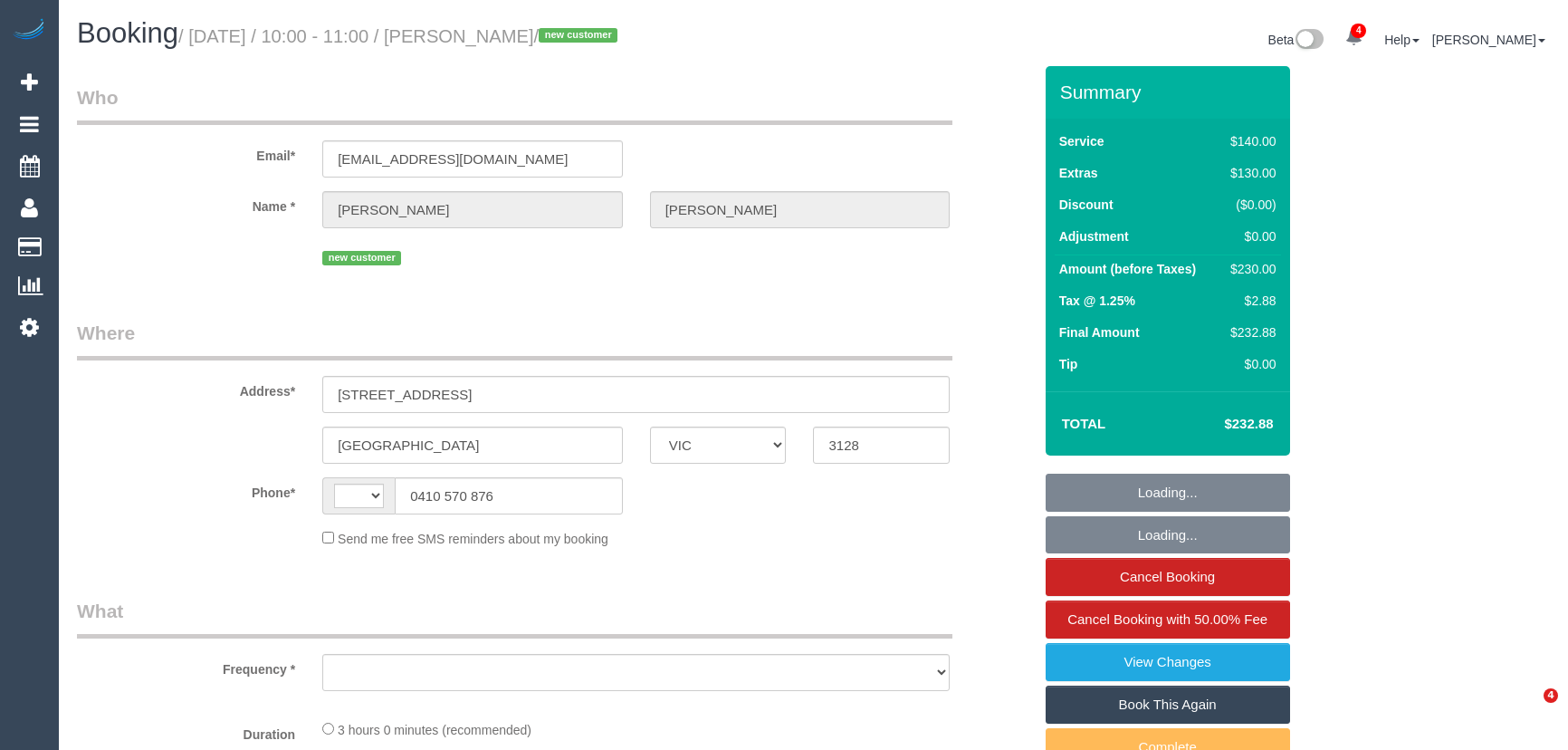
select select "VIC"
select select "string:AU"
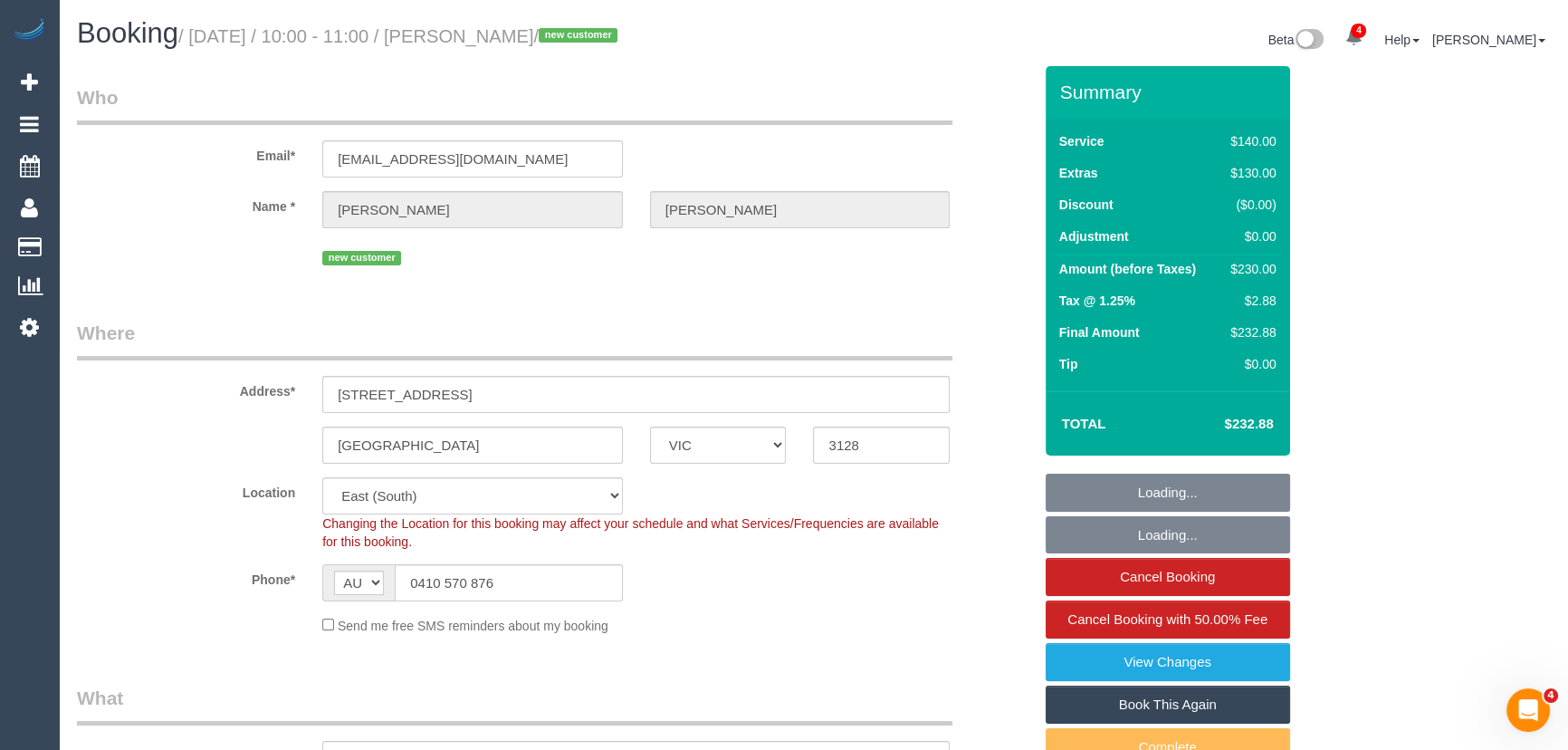
select select "object:930"
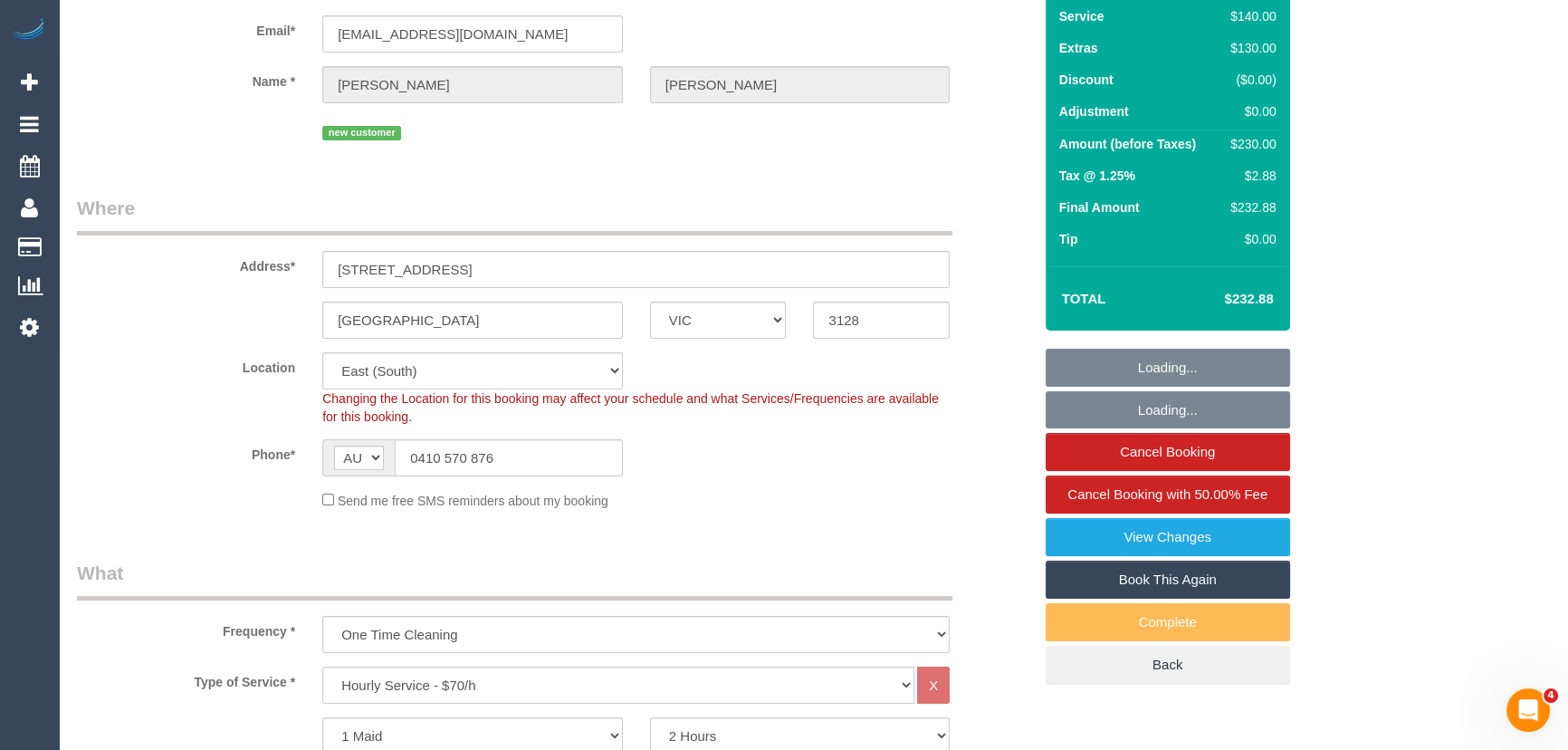
select select "string:stripe-pm_1S3bWD2GScqysDRVfB37uJIA"
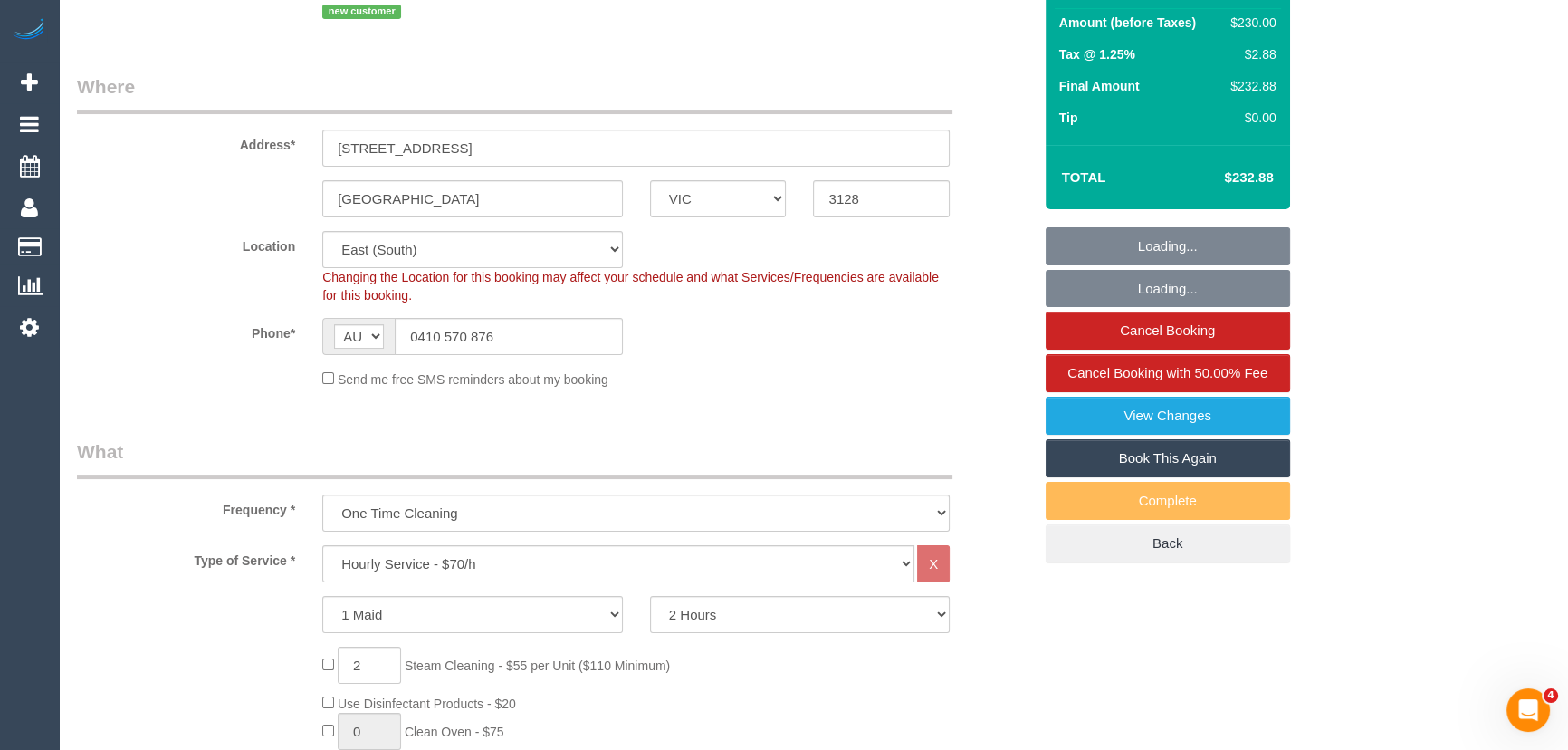
select select "number:28"
select select "number:14"
select select "number:20"
select select "number:24"
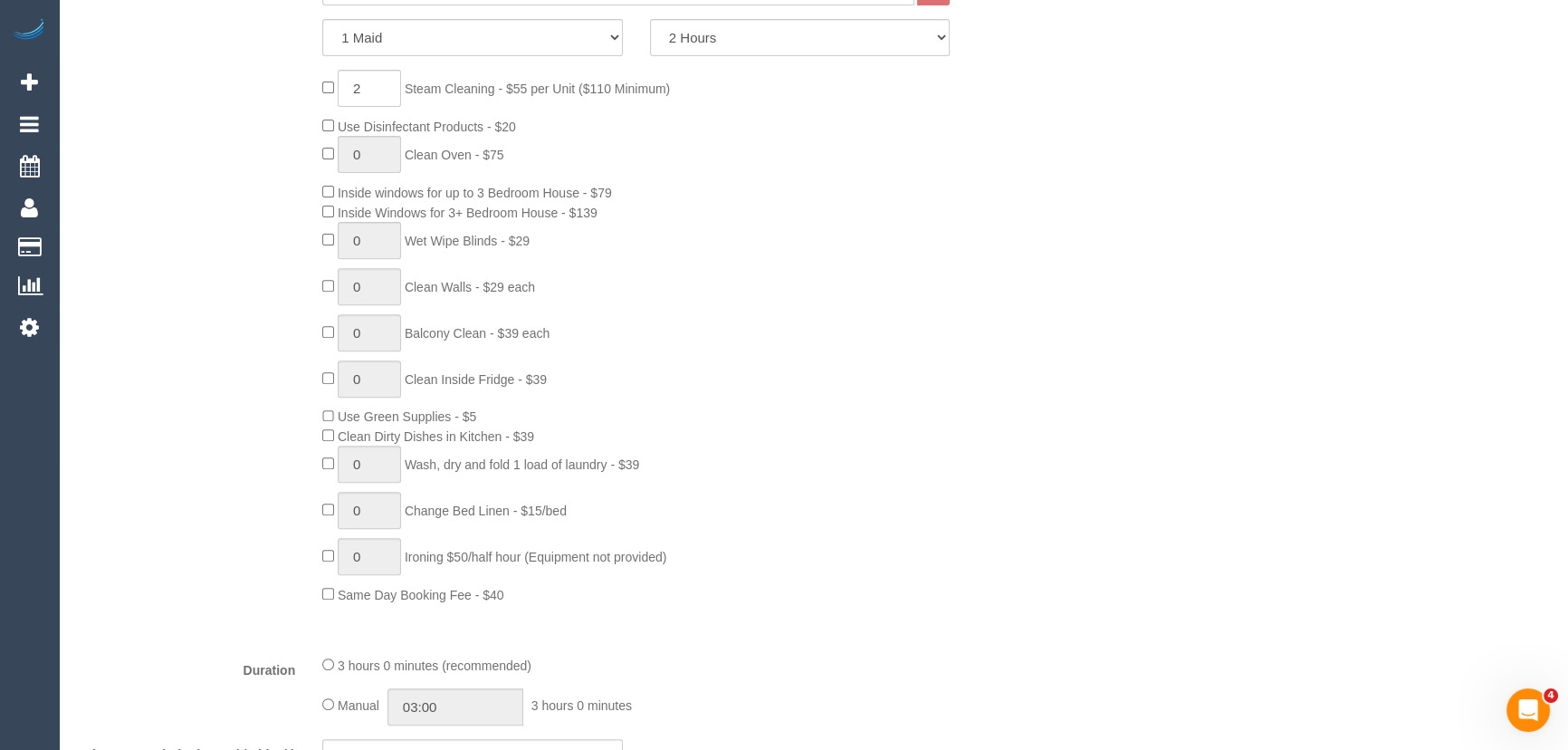
scroll to position [1152, 0]
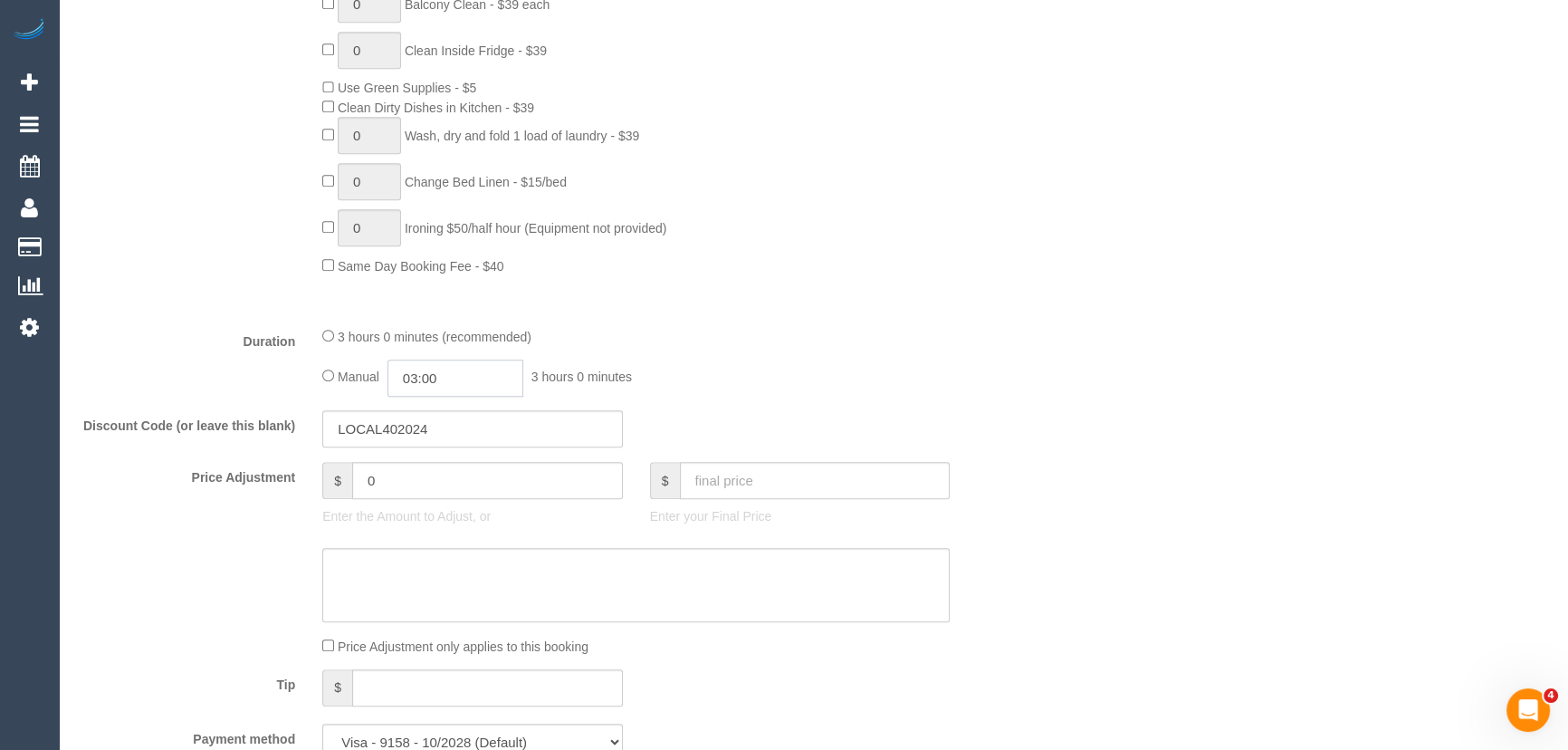
click at [462, 383] on input "03:00" at bounding box center [455, 378] width 136 height 37
type input "02:00"
click at [443, 417] on li "02:00" at bounding box center [436, 422] width 80 height 24
click at [773, 379] on div "Manual 02:00 2 hours 0 minutes" at bounding box center [636, 378] width 627 height 37
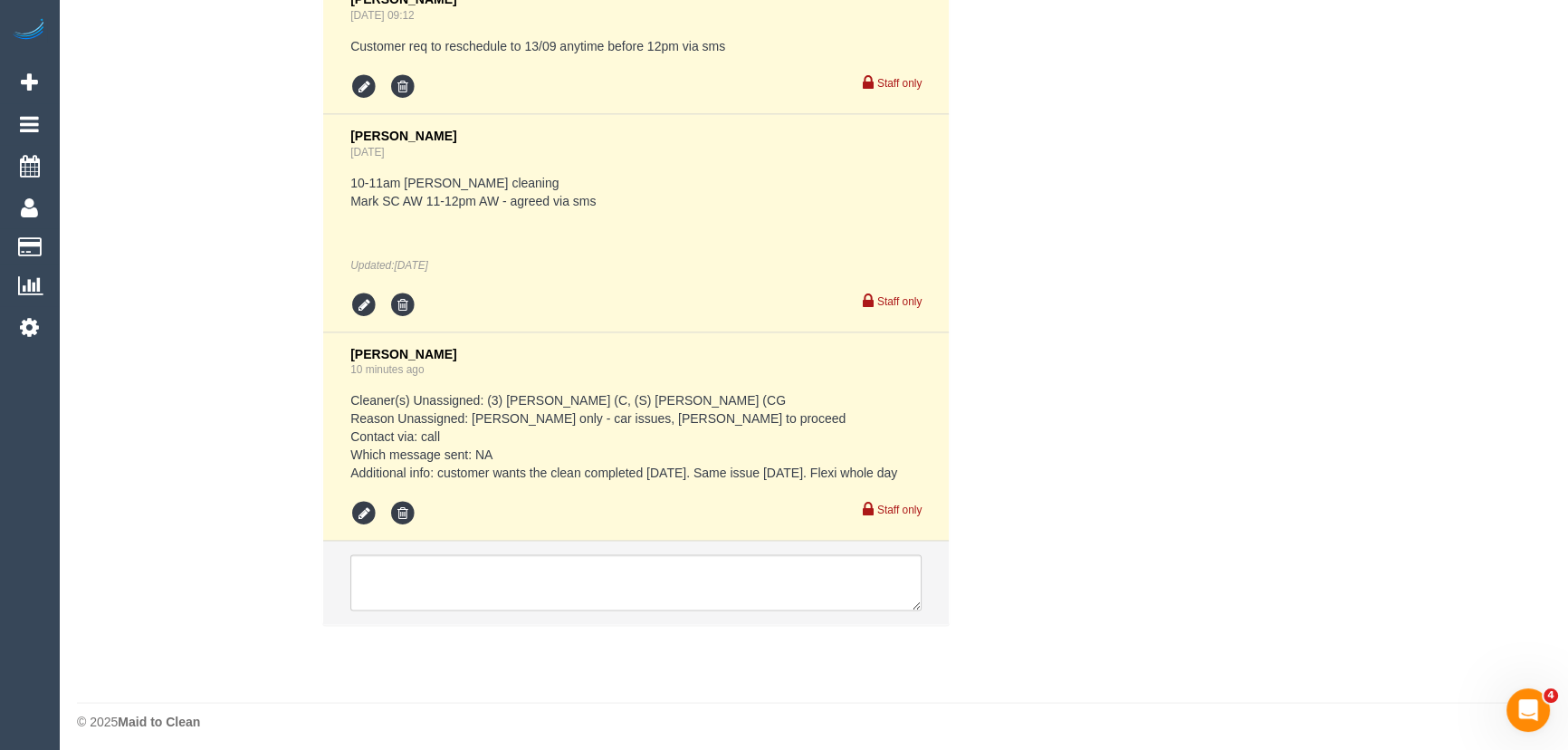
scroll to position [4436, 0]
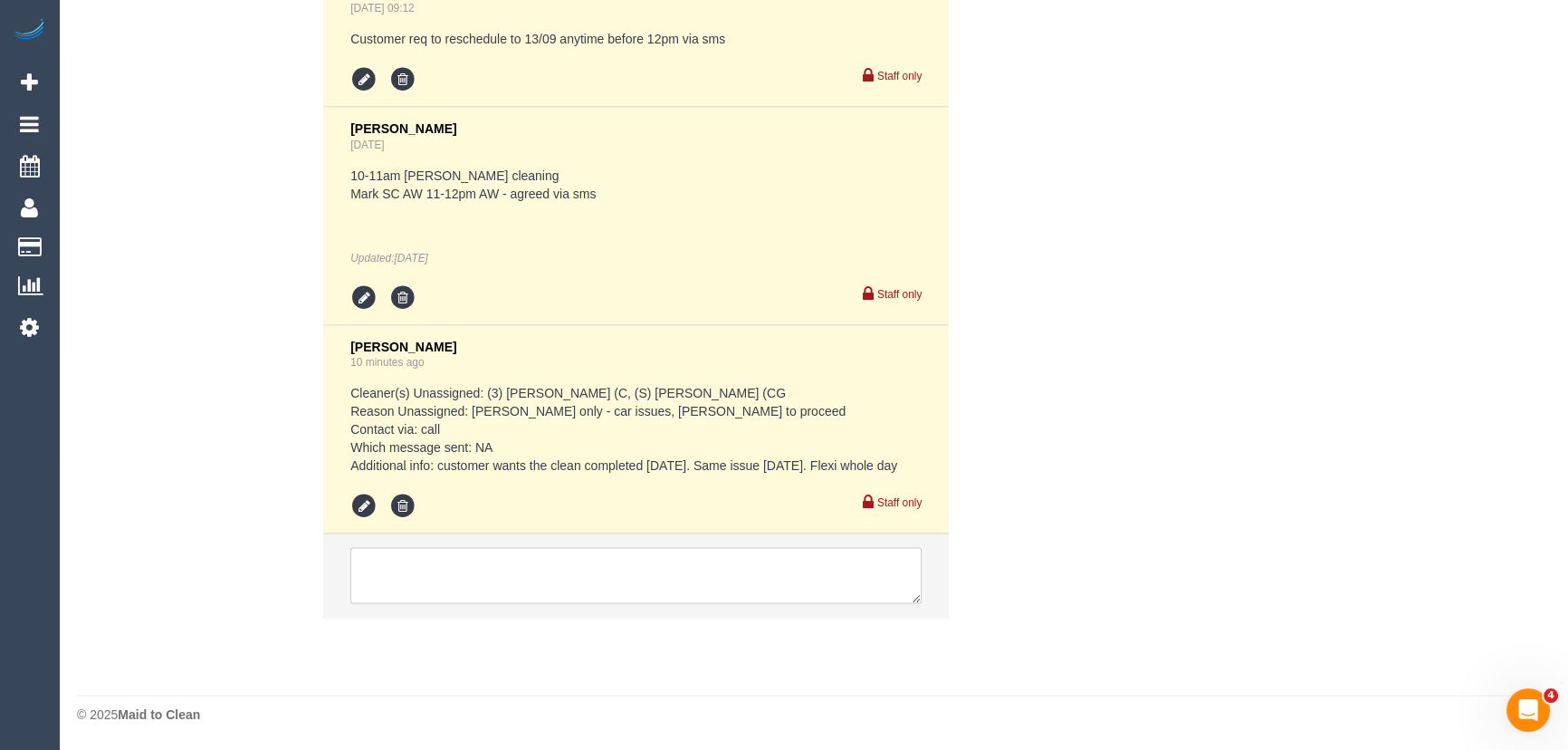
click at [617, 576] on textarea at bounding box center [635, 576] width 571 height 56
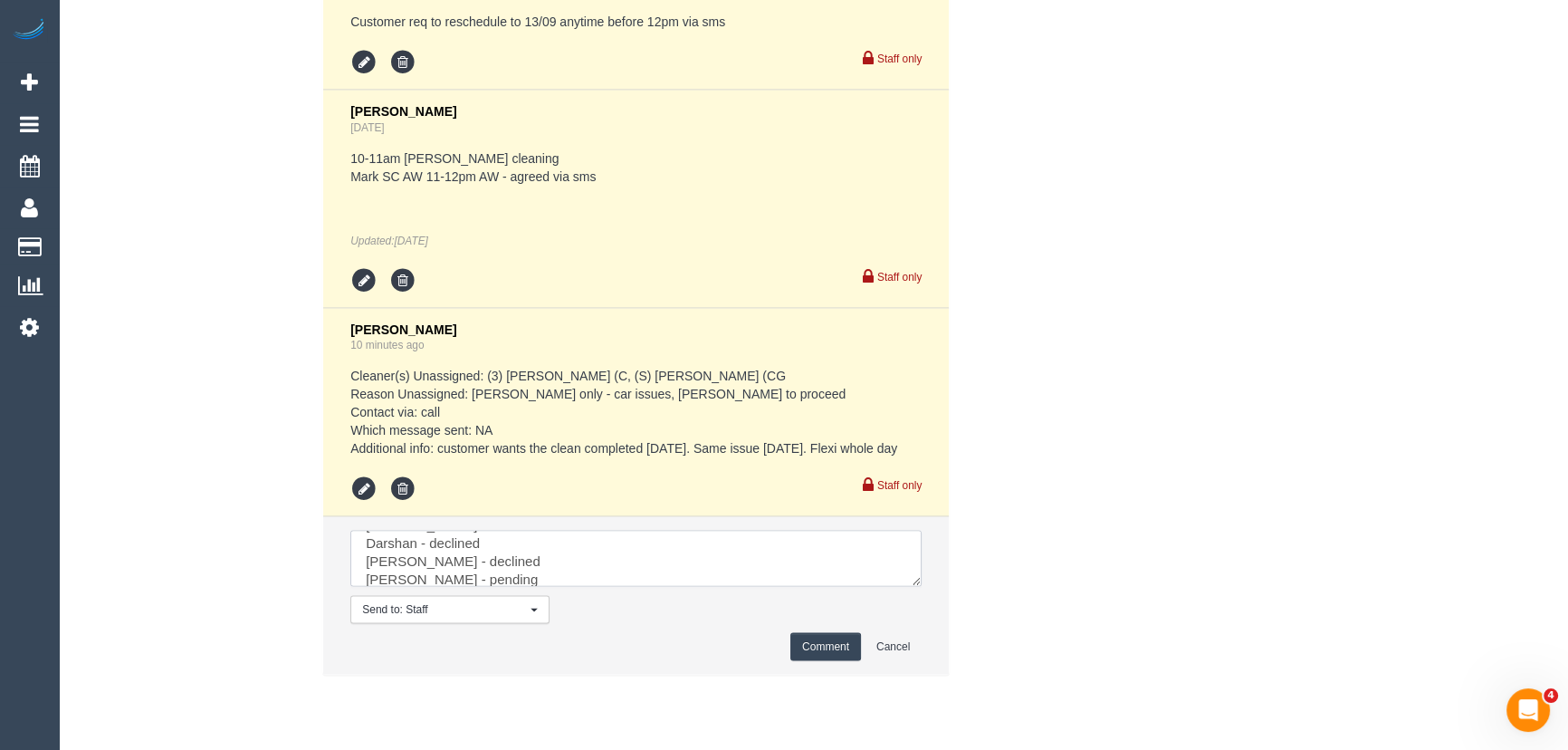
scroll to position [42, 0]
type textarea "[PERSON_NAME] - declined [PERSON_NAME] - declined [PERSON_NAME] - declined [PER…"
click at [819, 661] on button "Comment" at bounding box center [826, 647] width 71 height 28
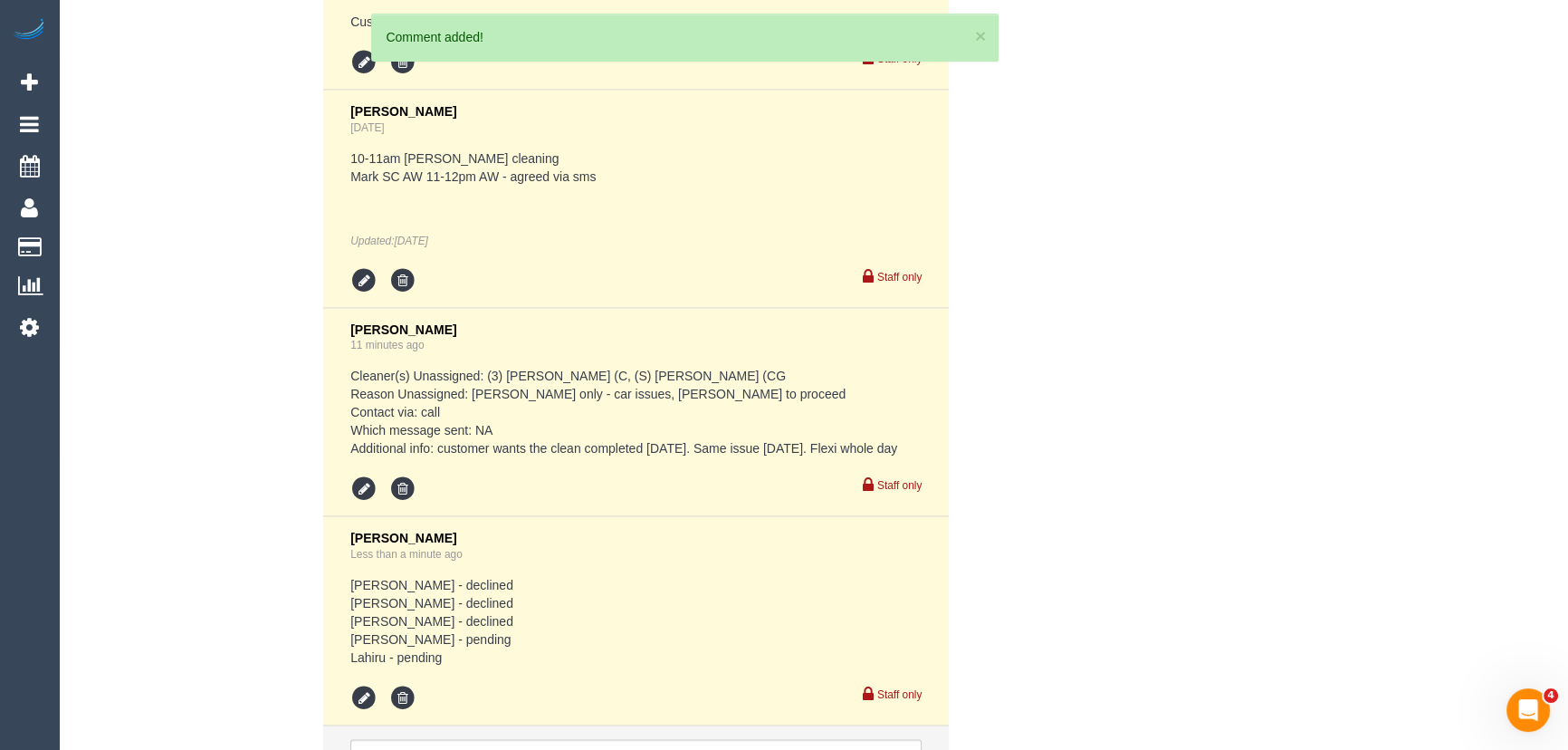
scroll to position [4644, 0]
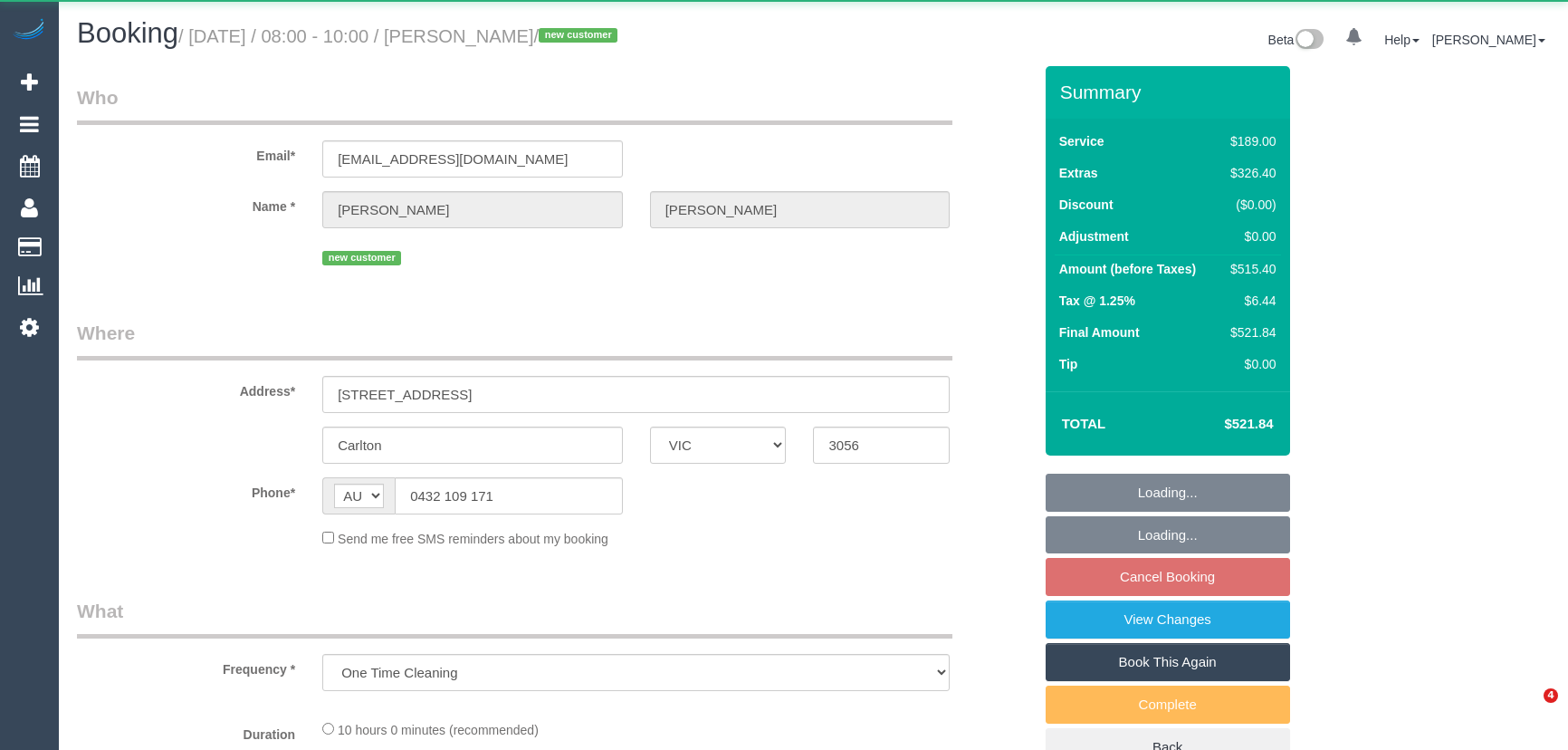
select select "VIC"
select select "object:816"
select select "string:stripe-pm_1S6T3l2GScqysDRVcDkI6Z6U"
select select "number:28"
select select "number:14"
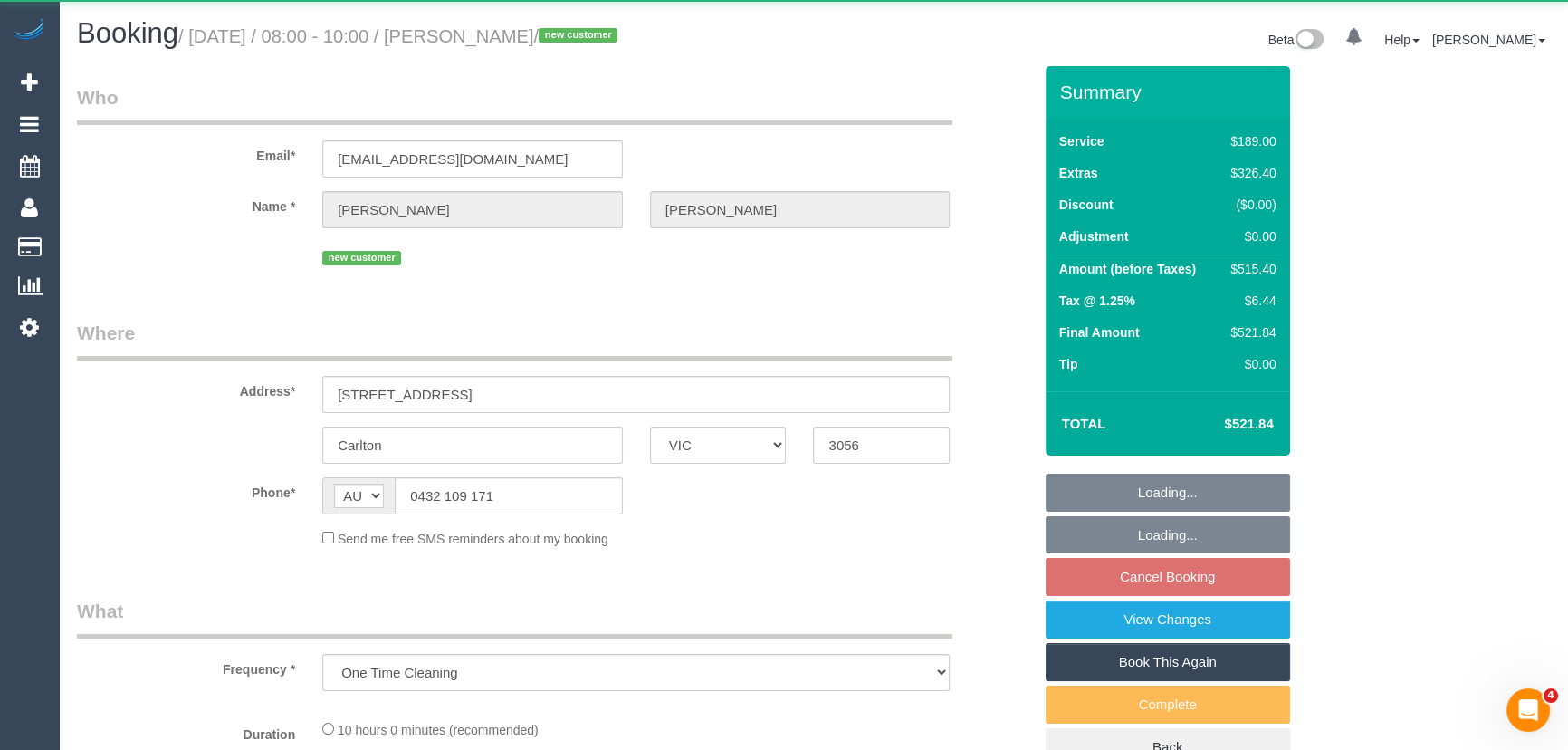
select select "number:20"
select select "number:22"
select select "number:34"
select select "number:26"
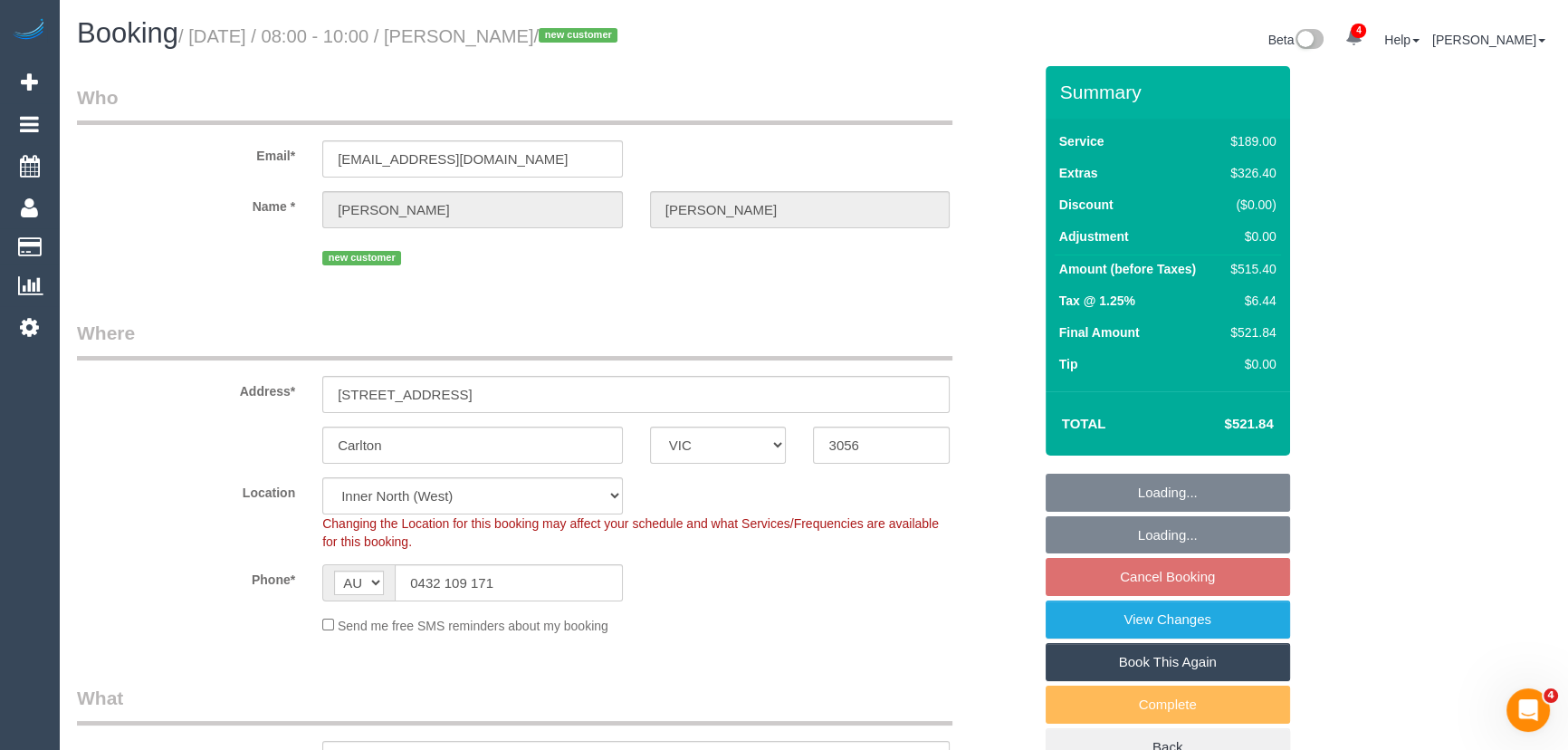
select select "spot1"
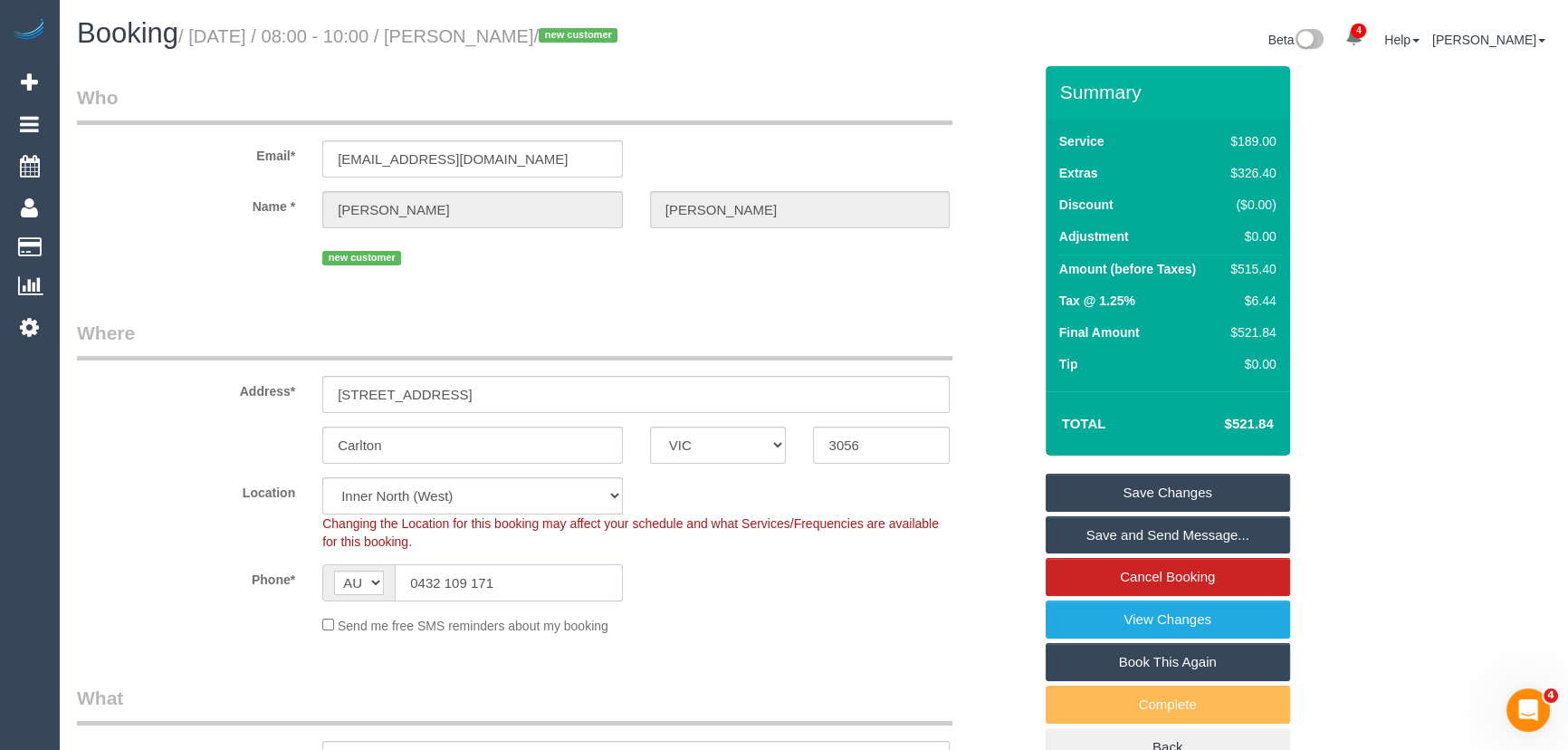
click at [532, 579] on input "0432 109 171" at bounding box center [509, 583] width 229 height 37
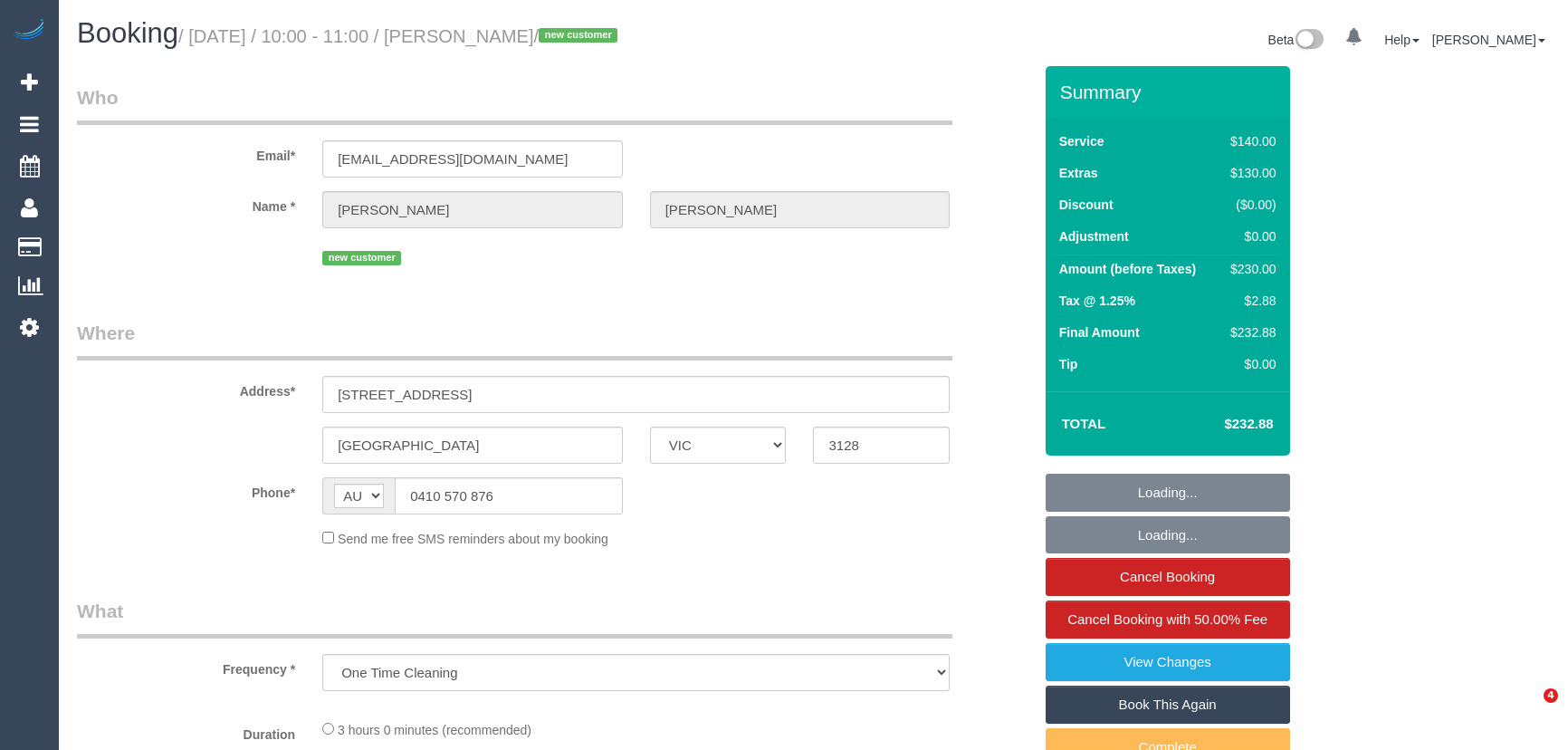
select select "VIC"
select select "string:stripe-pm_1S3bWD2GScqysDRVfB37uJIA"
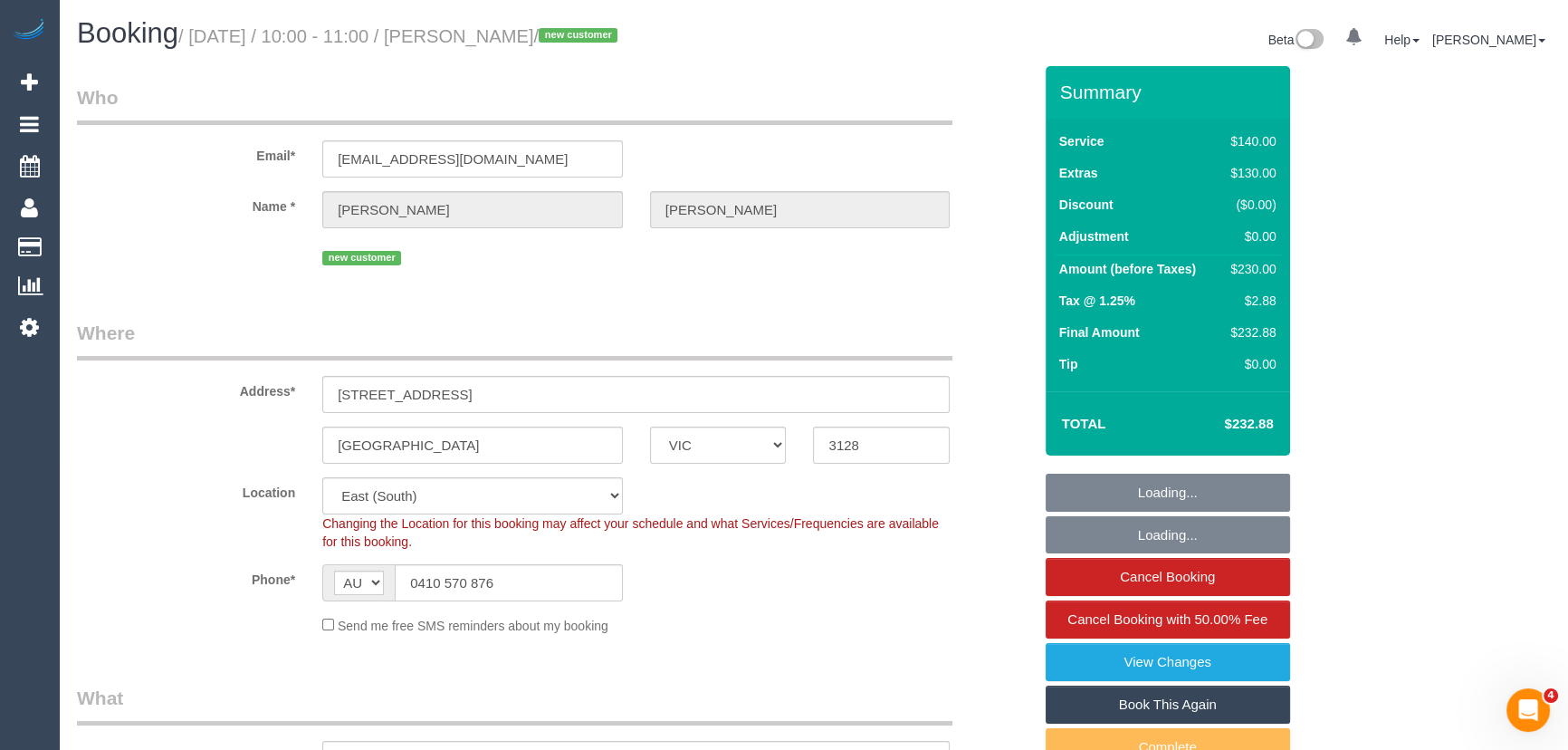
select select "object:742"
select select "number:28"
select select "number:14"
select select "number:20"
select select "number:24"
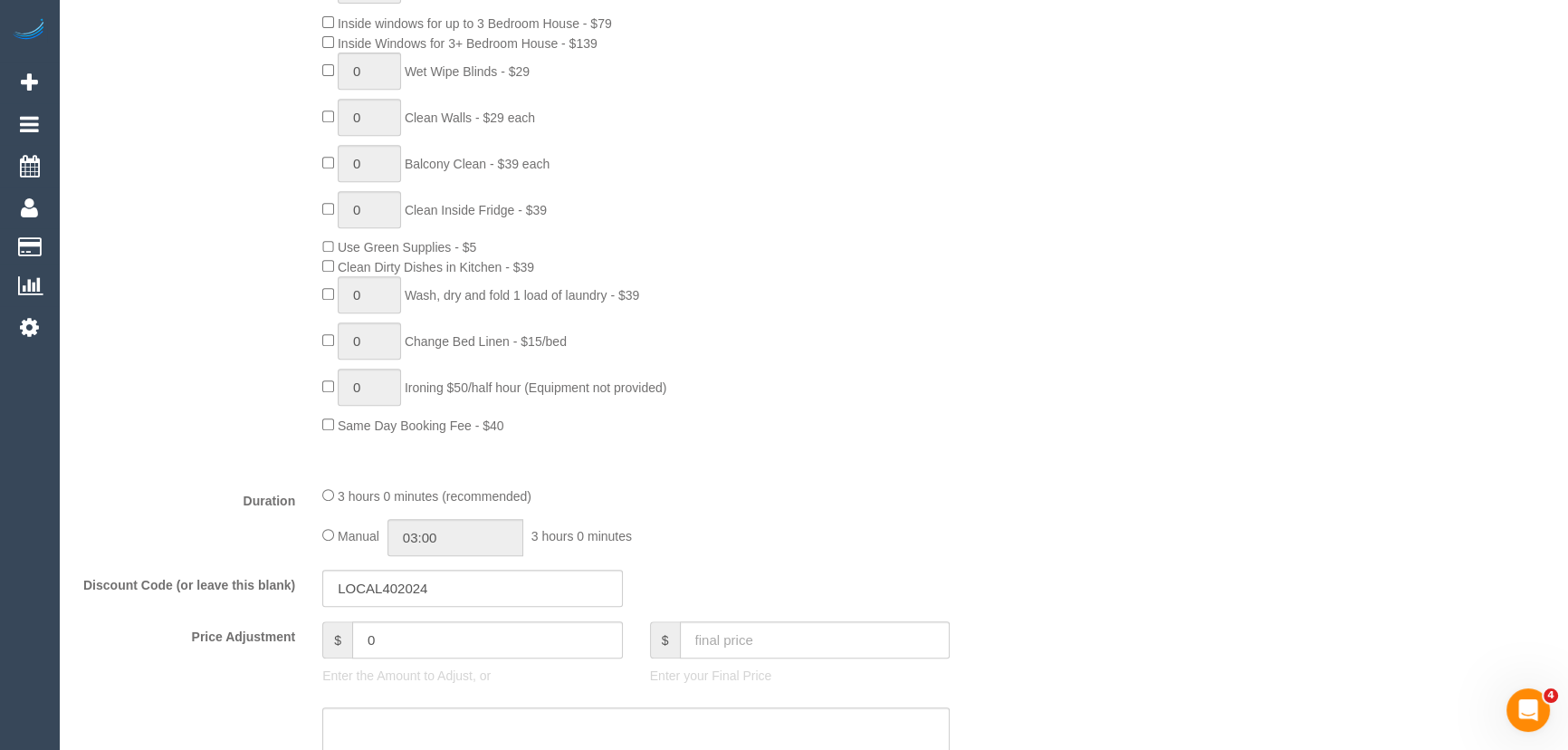
scroll to position [1317, 0]
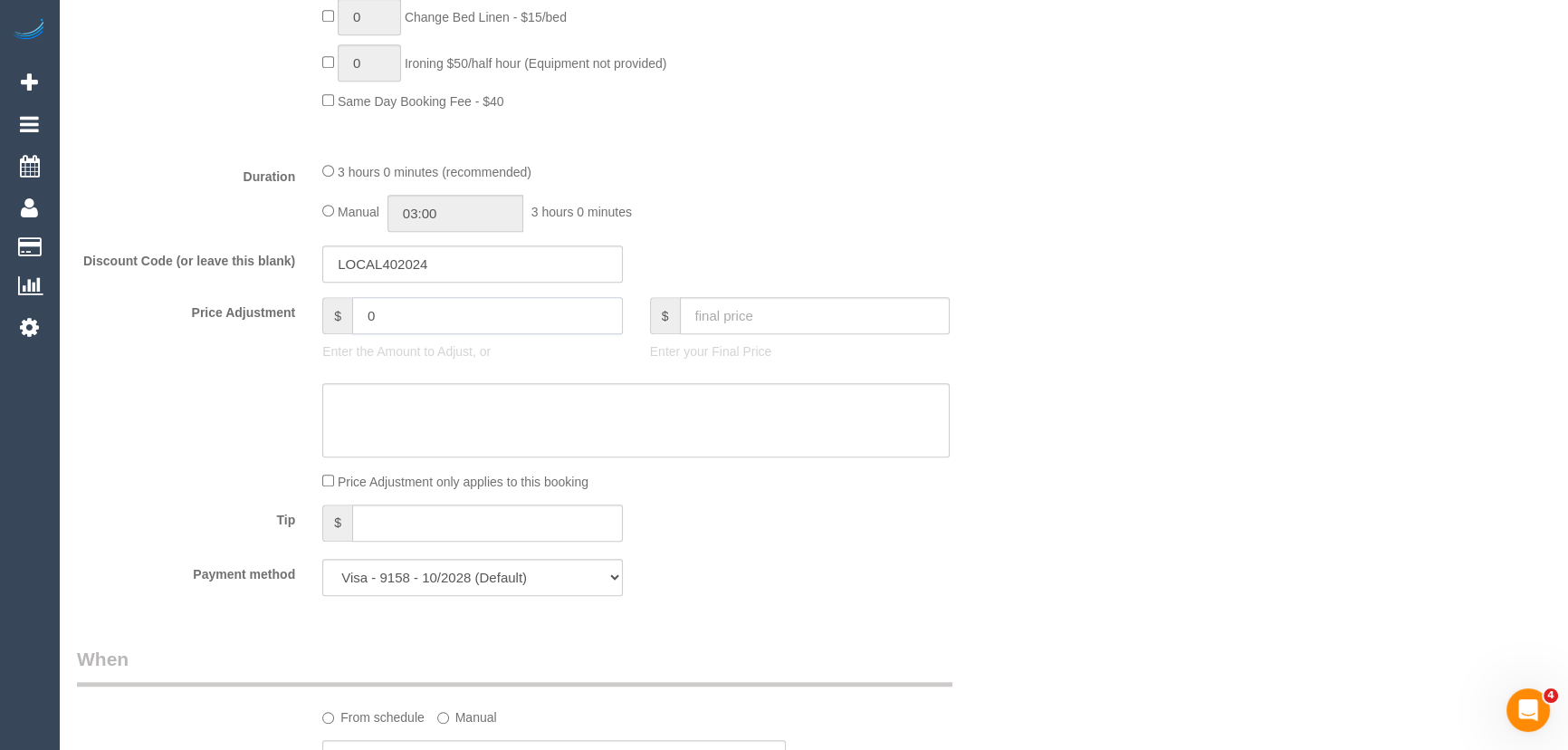
click at [397, 318] on input "0" at bounding box center [487, 316] width 271 height 37
type input "-10"
click at [500, 214] on input "03:00" at bounding box center [455, 213] width 136 height 37
type input "02:00"
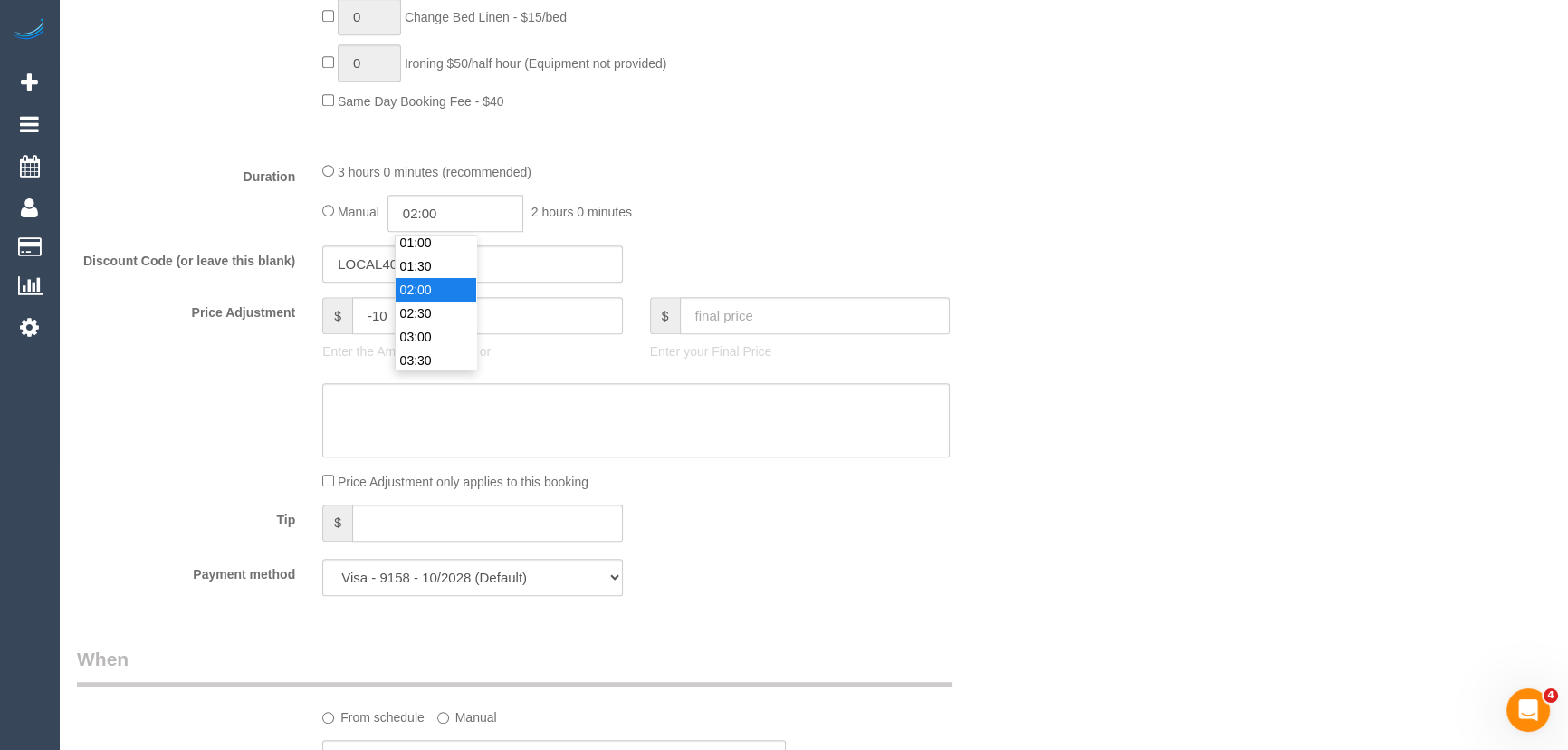
click at [436, 290] on li "02:00" at bounding box center [436, 290] width 80 height 24
drag, startPoint x: 949, startPoint y: 211, endPoint x: 889, endPoint y: 232, distance: 63.6
click at [950, 211] on div "3 hours 0 minutes (recommended) Manual 02:00 2 hours 0 minutes" at bounding box center [636, 197] width 655 height 71
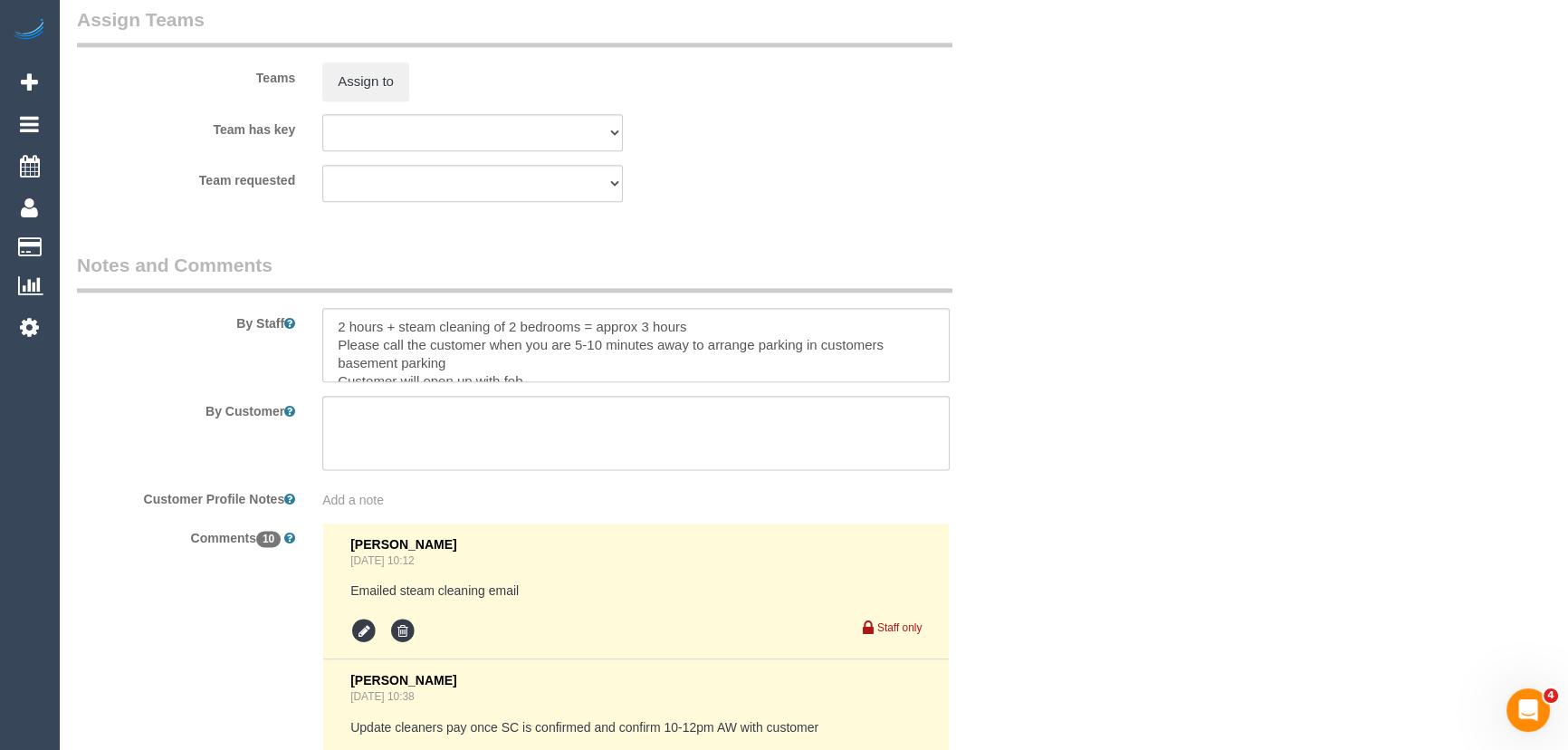
scroll to position [2964, 0]
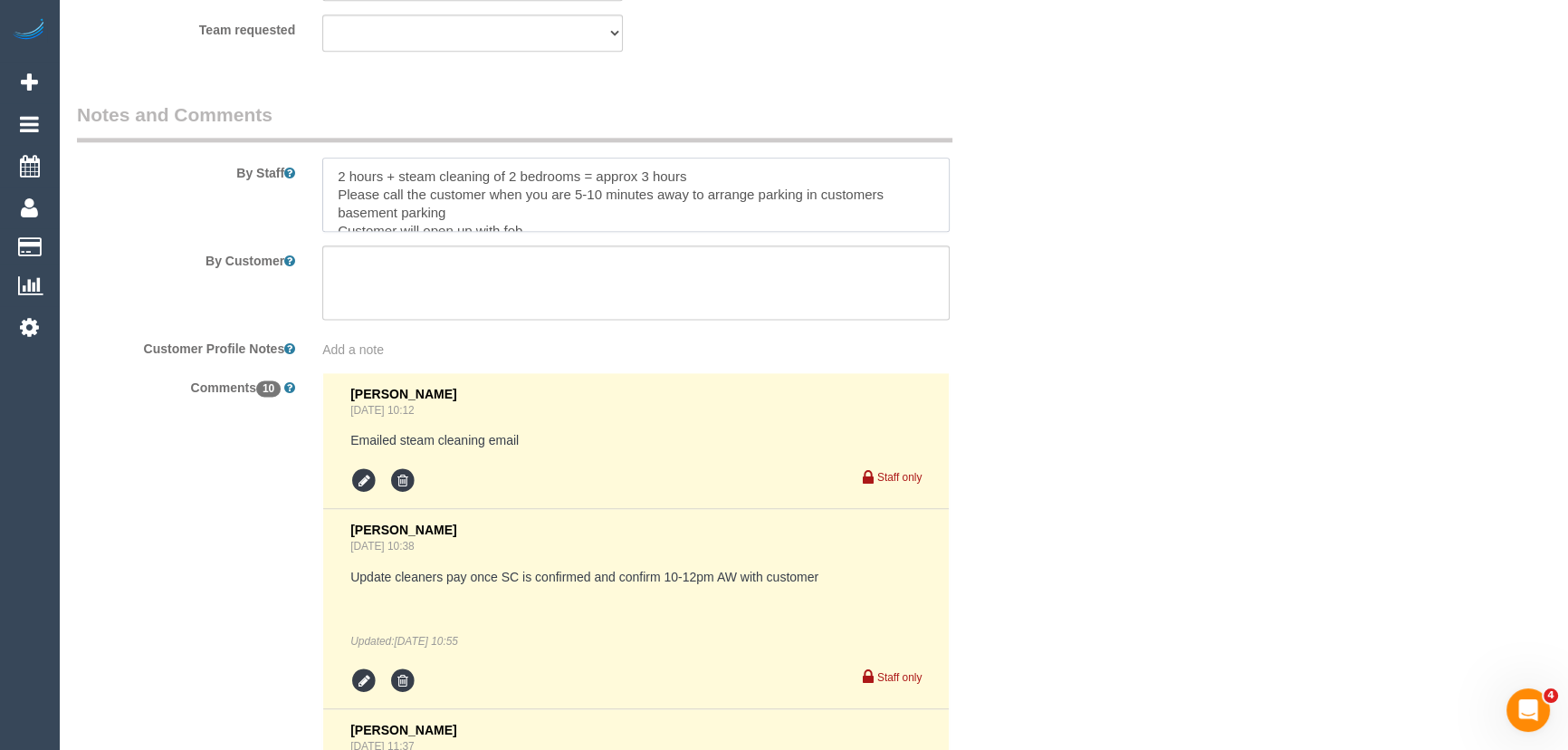
click at [735, 175] on textarea at bounding box center [636, 195] width 627 height 75
type textarea "2 hours + steam cleaning of 2 bedrooms Please call the customer when you are 5-…"
click at [770, 103] on legend "Notes and Comments" at bounding box center [514, 121] width 876 height 41
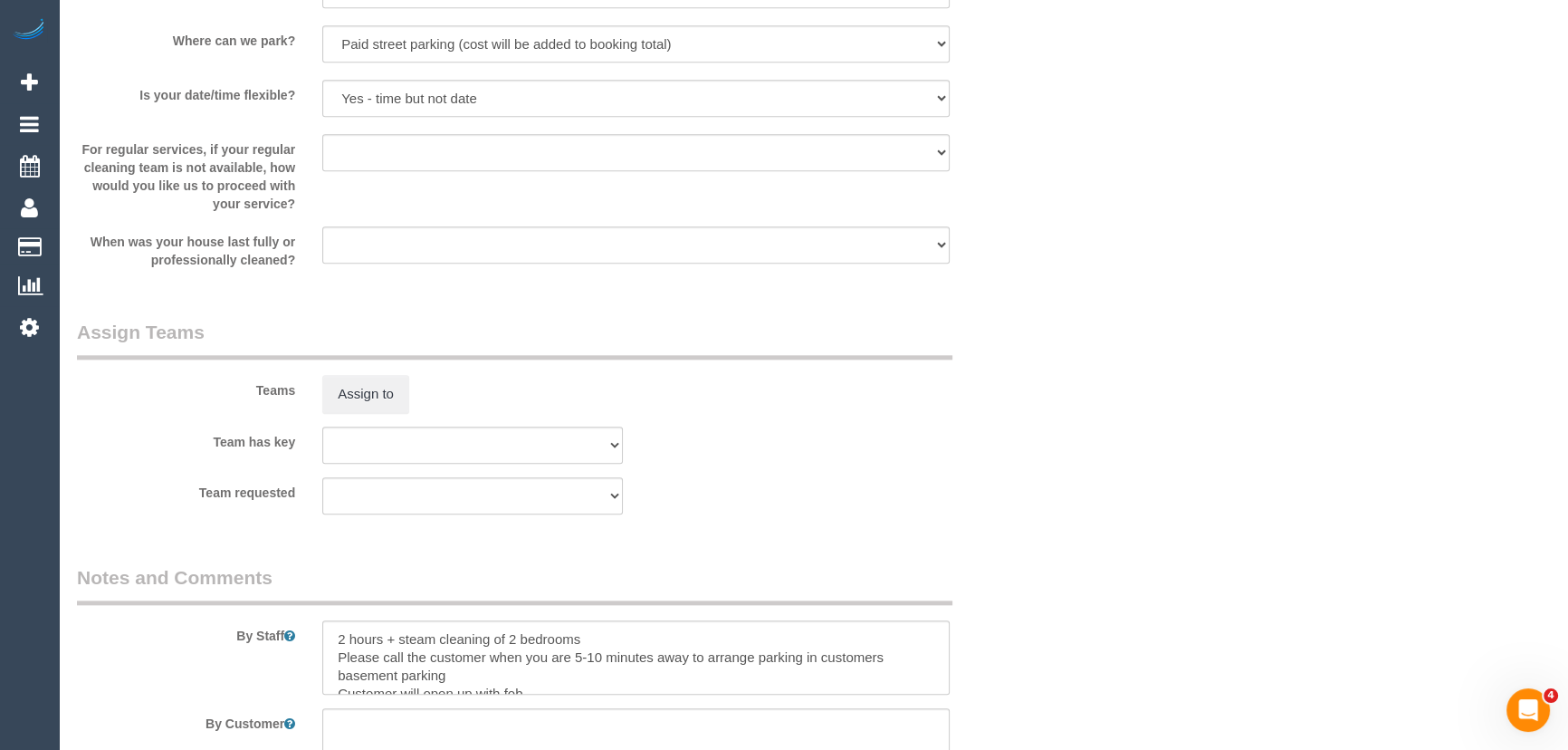
scroll to position [2470, 0]
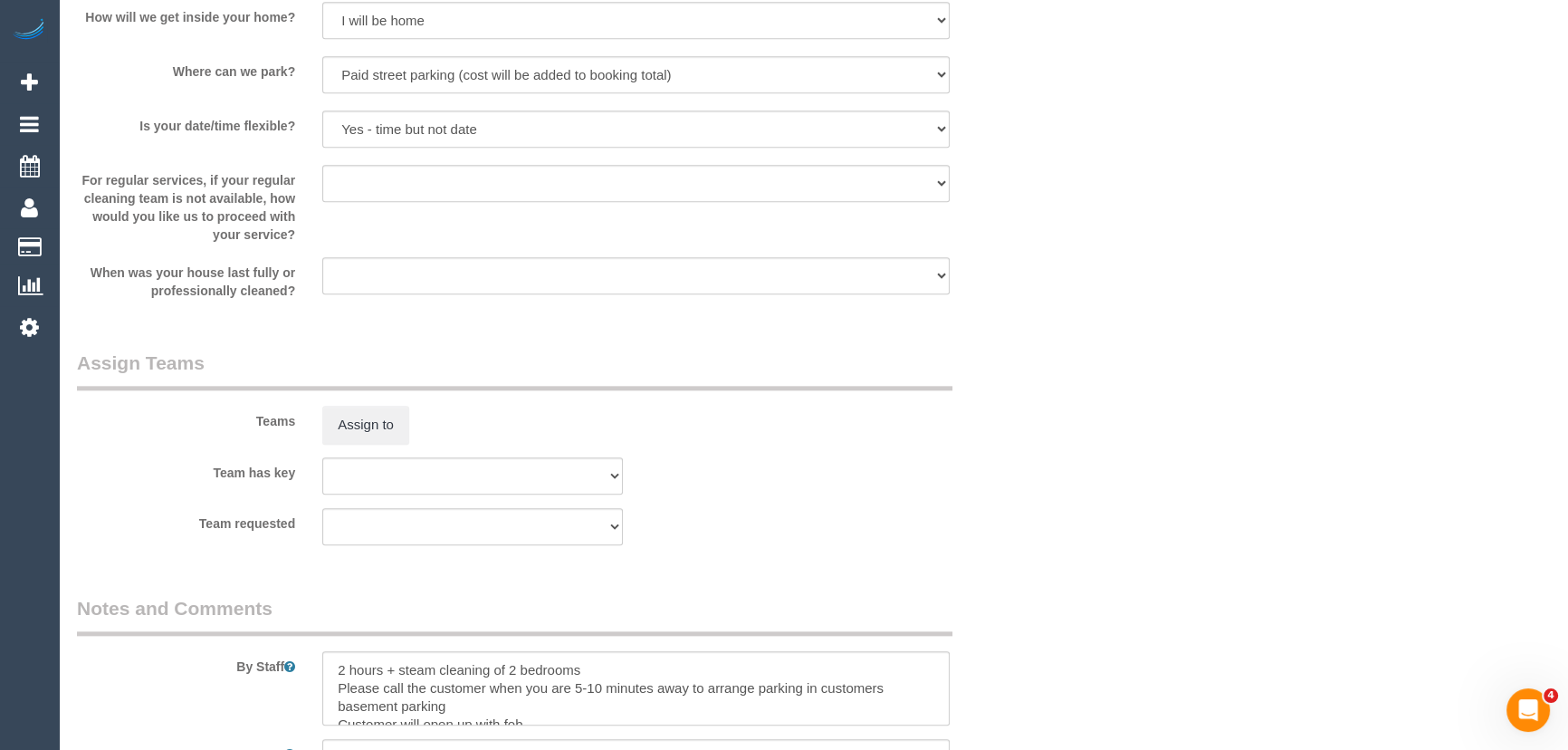
click at [365, 448] on sui-booking-teams "Teams Assign to Team has key (0) Office (1) Helen Trickett (FT) (1) Jeremy Law …" at bounding box center [554, 447] width 955 height 196
click at [381, 420] on button "Assign to" at bounding box center [365, 425] width 87 height 38
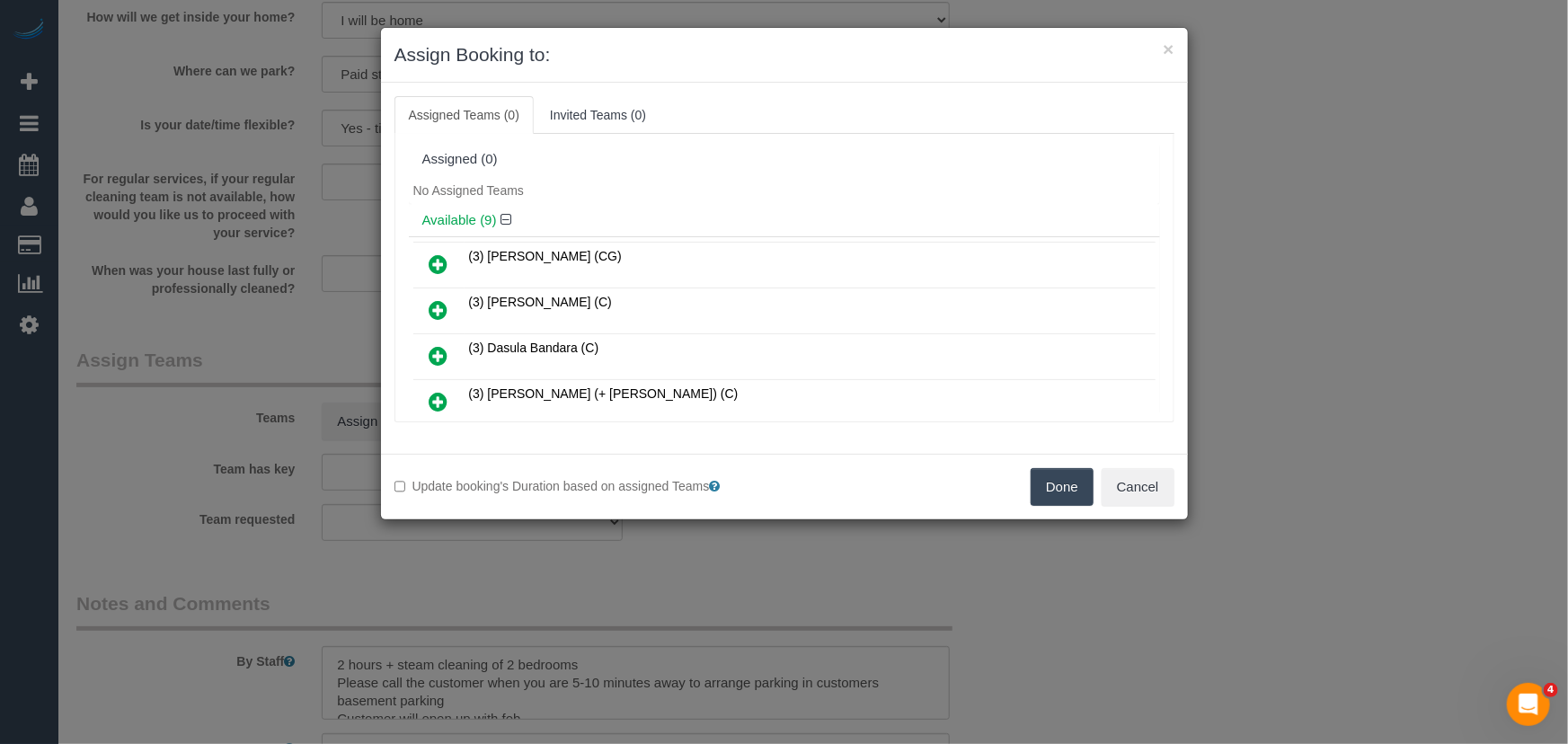
drag, startPoint x: 439, startPoint y: 302, endPoint x: 450, endPoint y: 297, distance: 12.1
click at [439, 302] on icon at bounding box center [439, 309] width 19 height 22
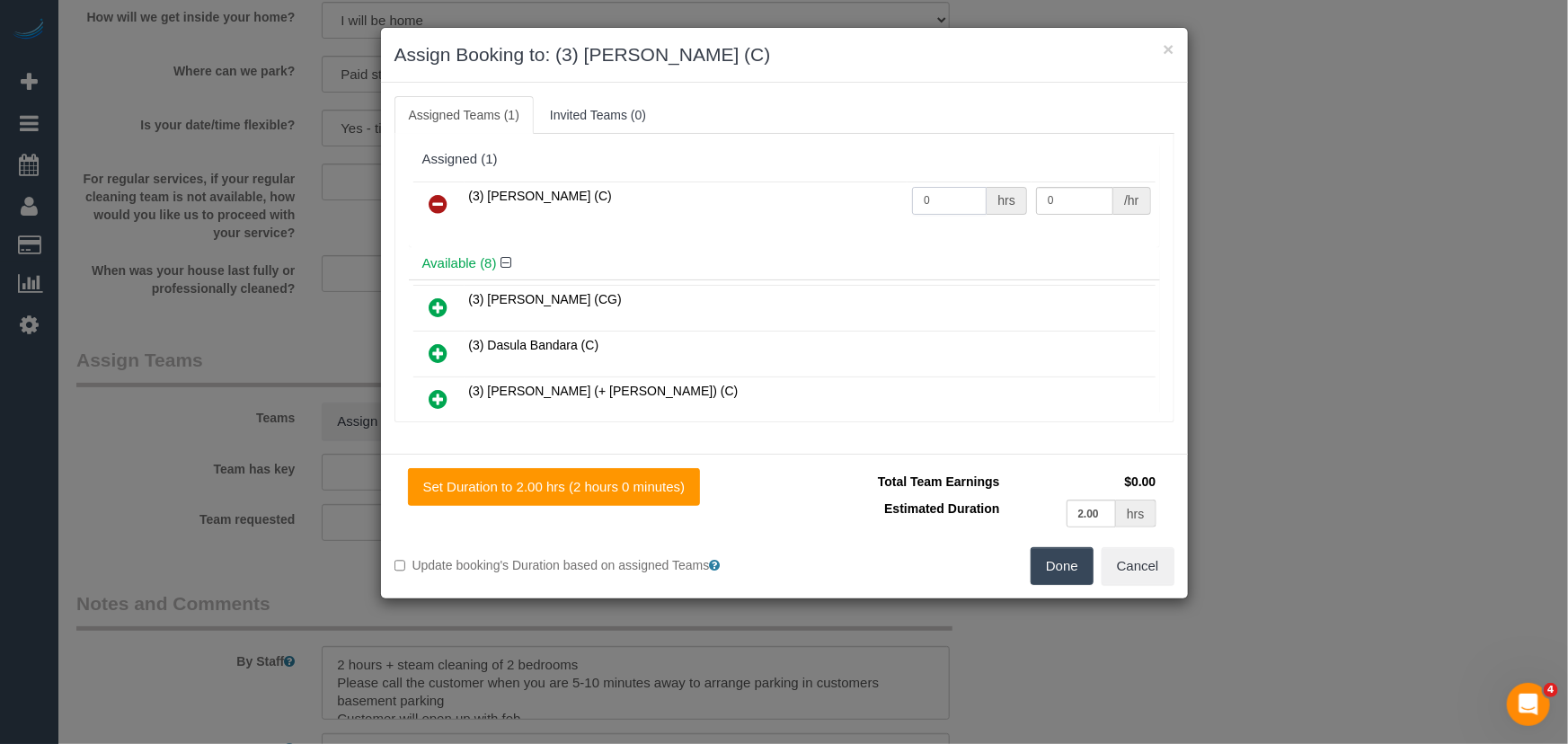
click at [956, 204] on input "0" at bounding box center [949, 200] width 75 height 28
type input "2"
type input "35"
click at [1036, 564] on button "Done" at bounding box center [1062, 567] width 63 height 38
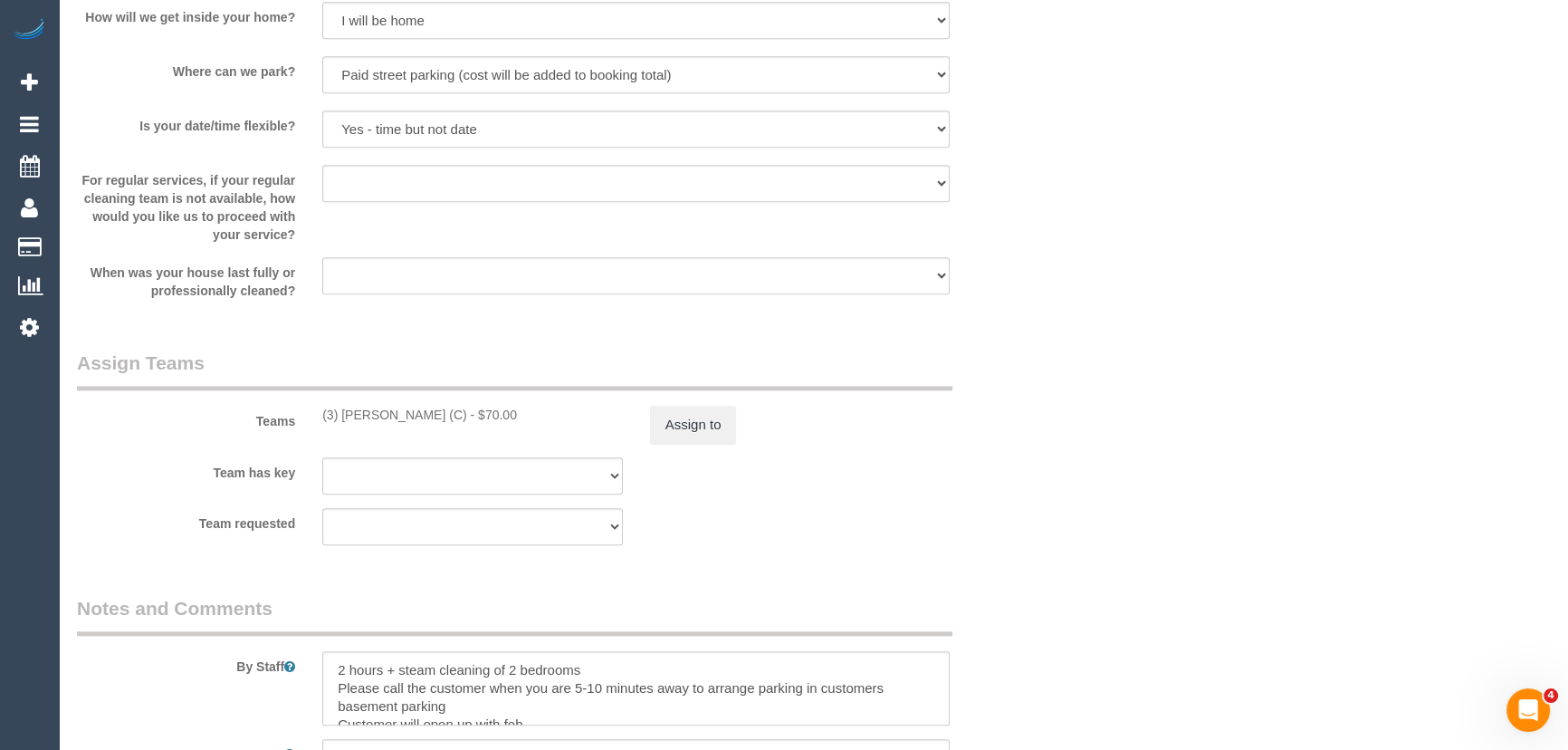
scroll to position [4644, 0]
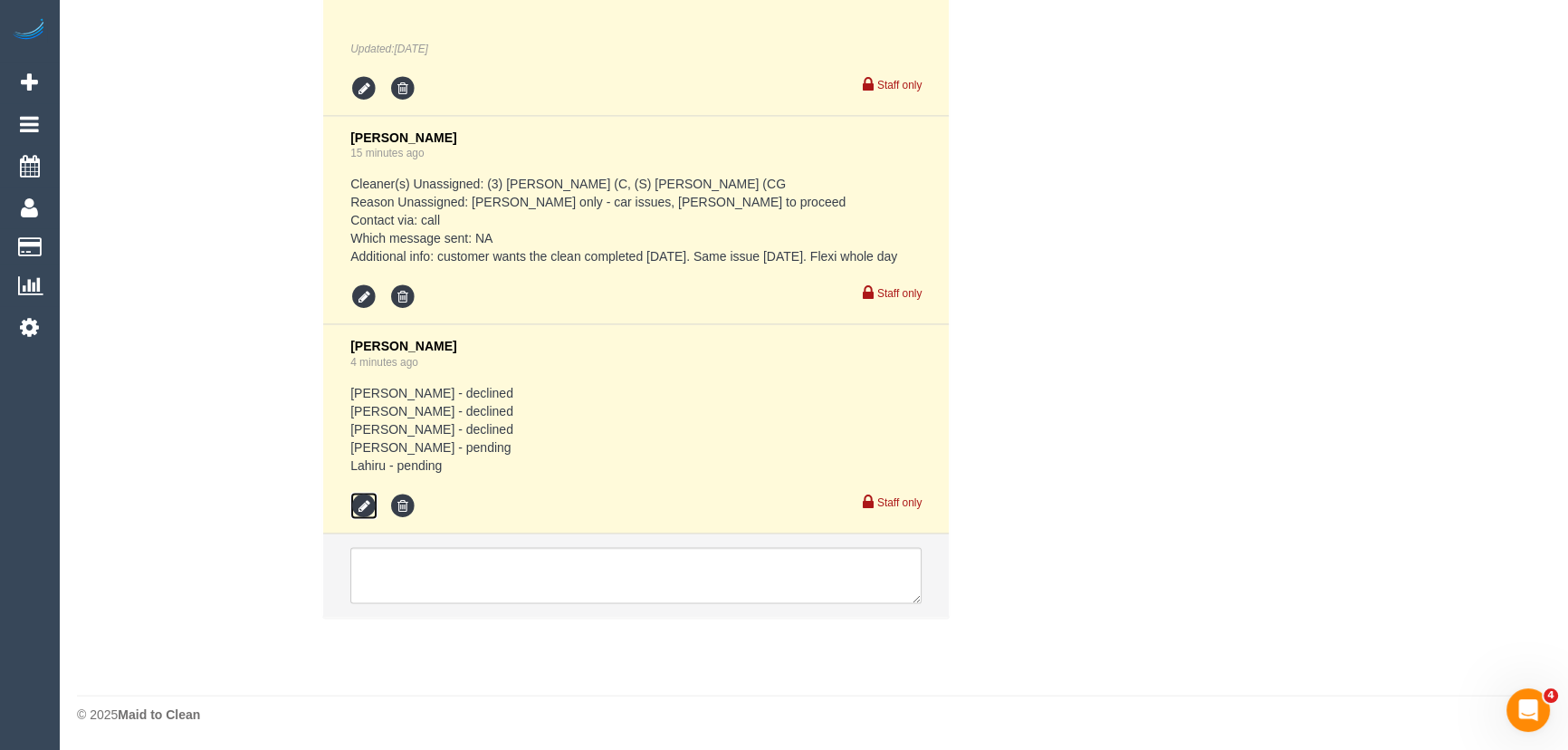
click at [371, 514] on icon at bounding box center [363, 506] width 27 height 27
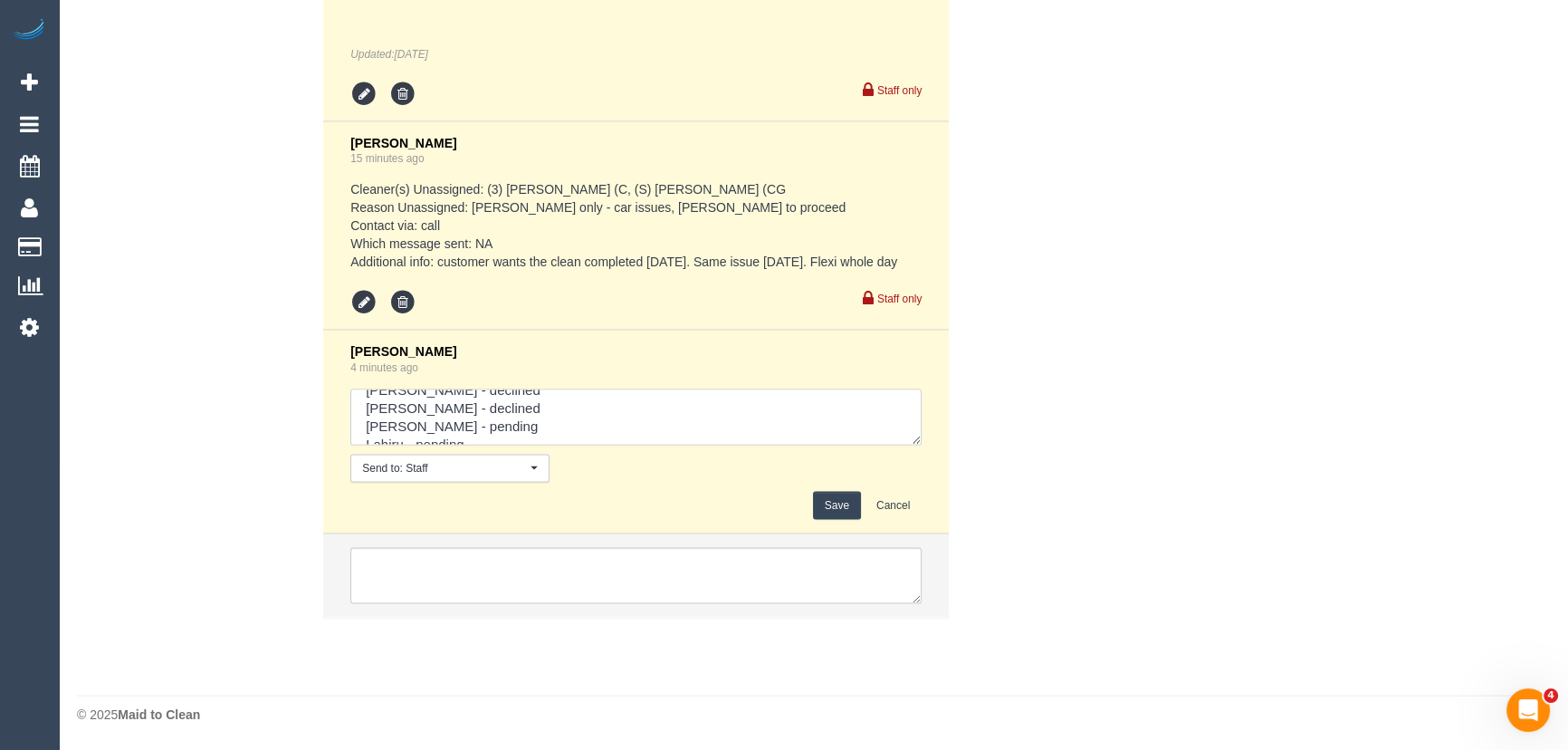
scroll to position [55, 0]
click at [519, 423] on textarea at bounding box center [635, 417] width 571 height 56
click at [403, 439] on textarea at bounding box center [635, 417] width 571 height 56
click at [642, 436] on textarea at bounding box center [635, 417] width 571 height 56
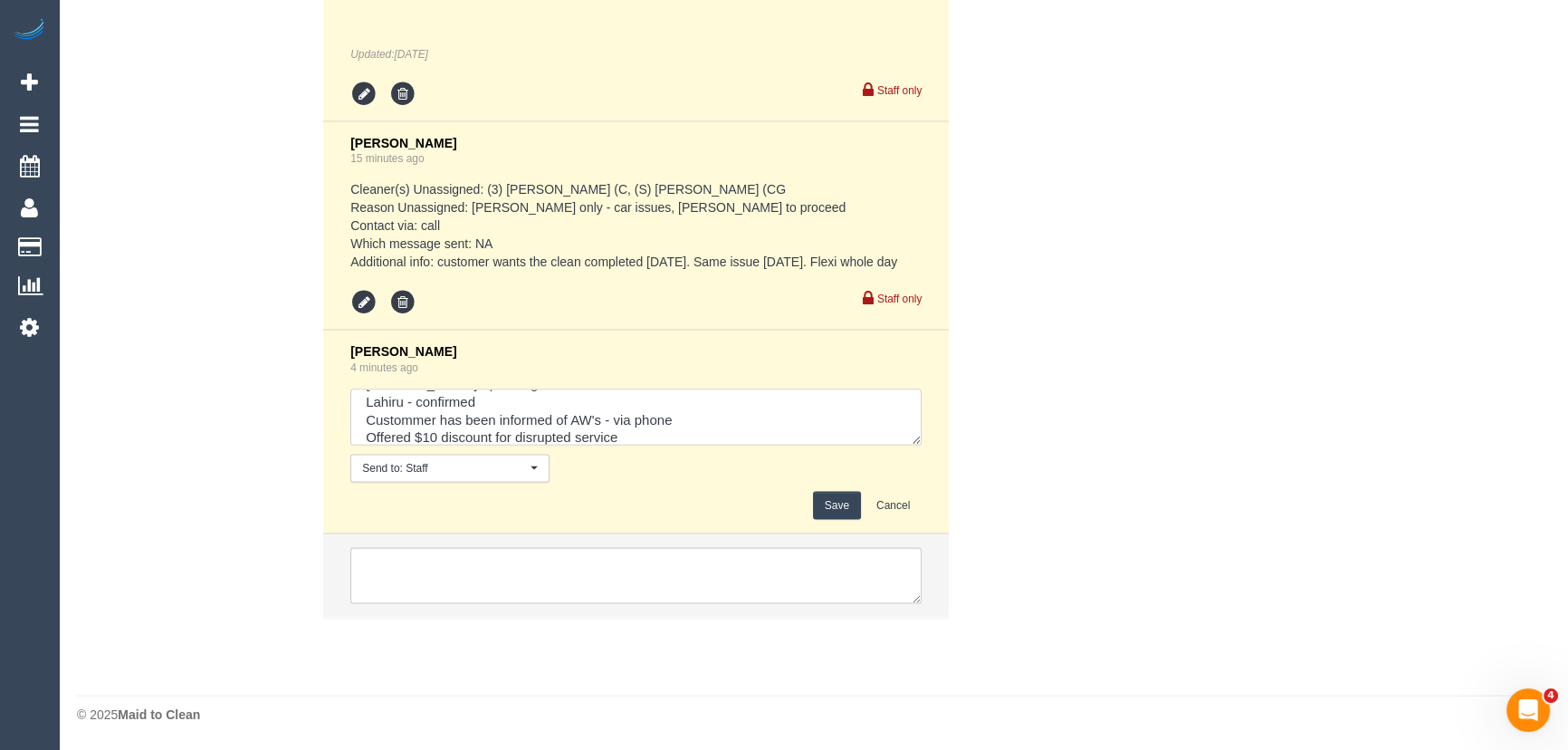
scroll to position [97, 0]
type textarea "Adnan - declined Darshan - declined Sayan - declined Poorna - pending Lahiru - …"
click at [824, 511] on button "Save" at bounding box center [837, 505] width 48 height 28
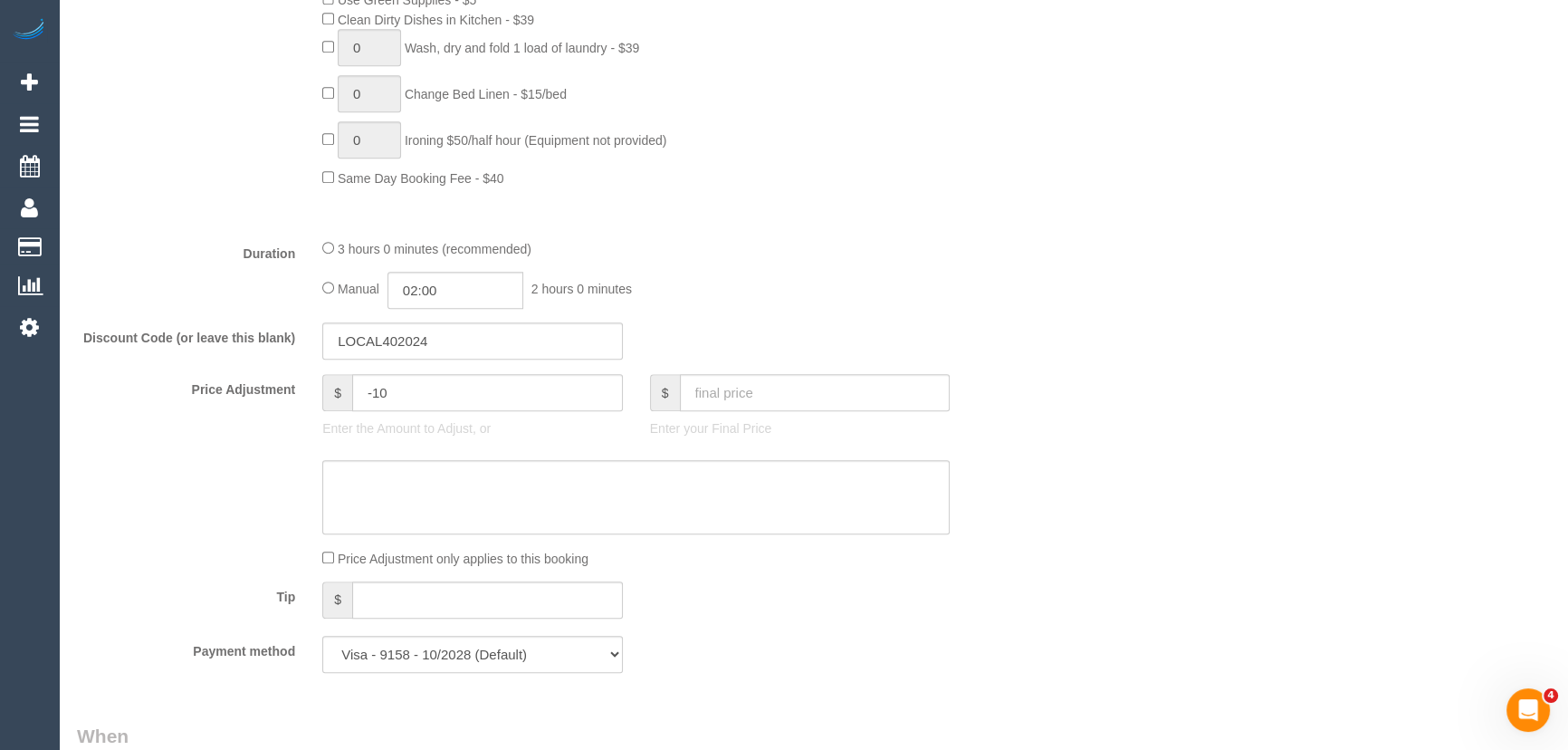
scroll to position [1263, 0]
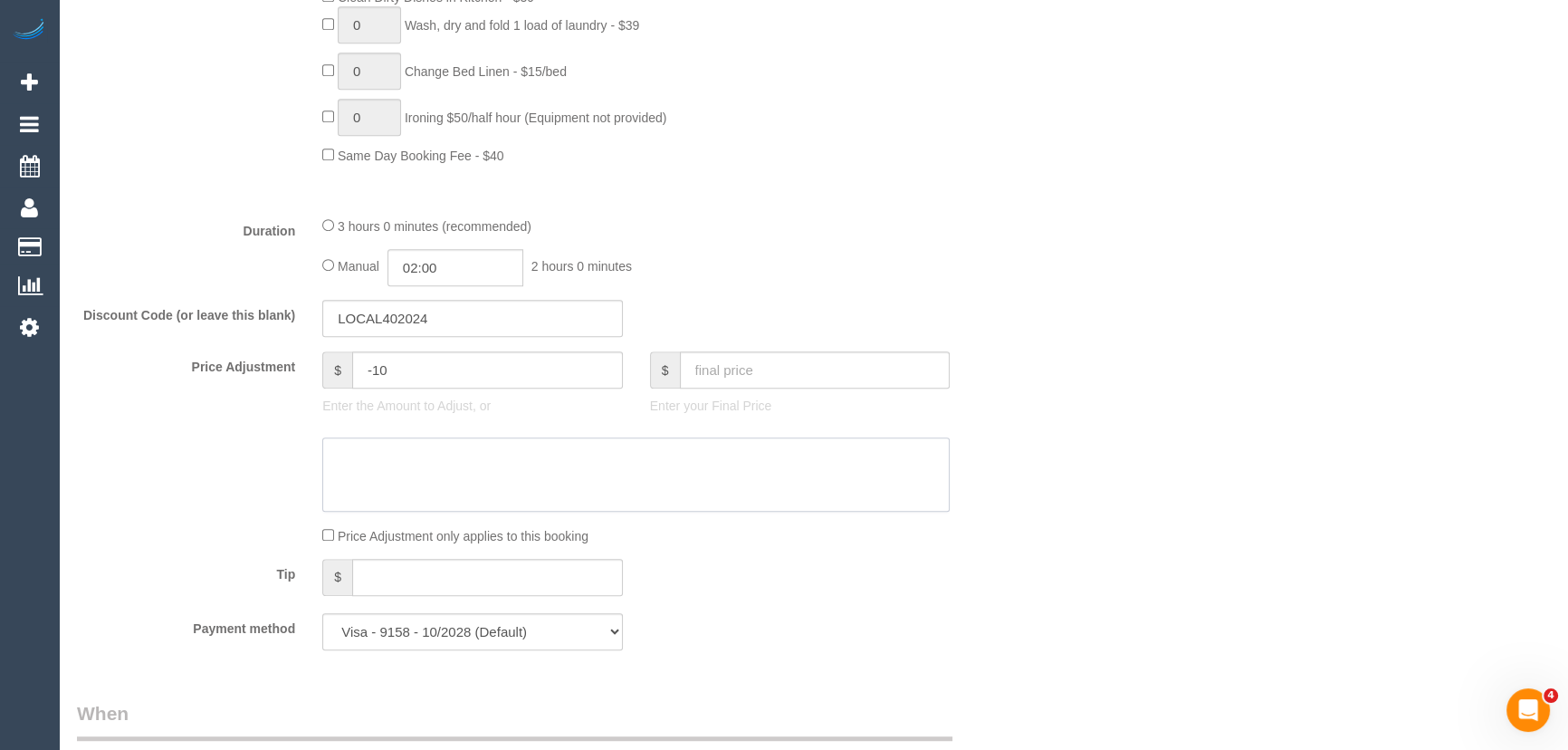
click at [377, 455] on textarea at bounding box center [636, 474] width 627 height 75
type textarea "$10 discount for disrupted service - JT"
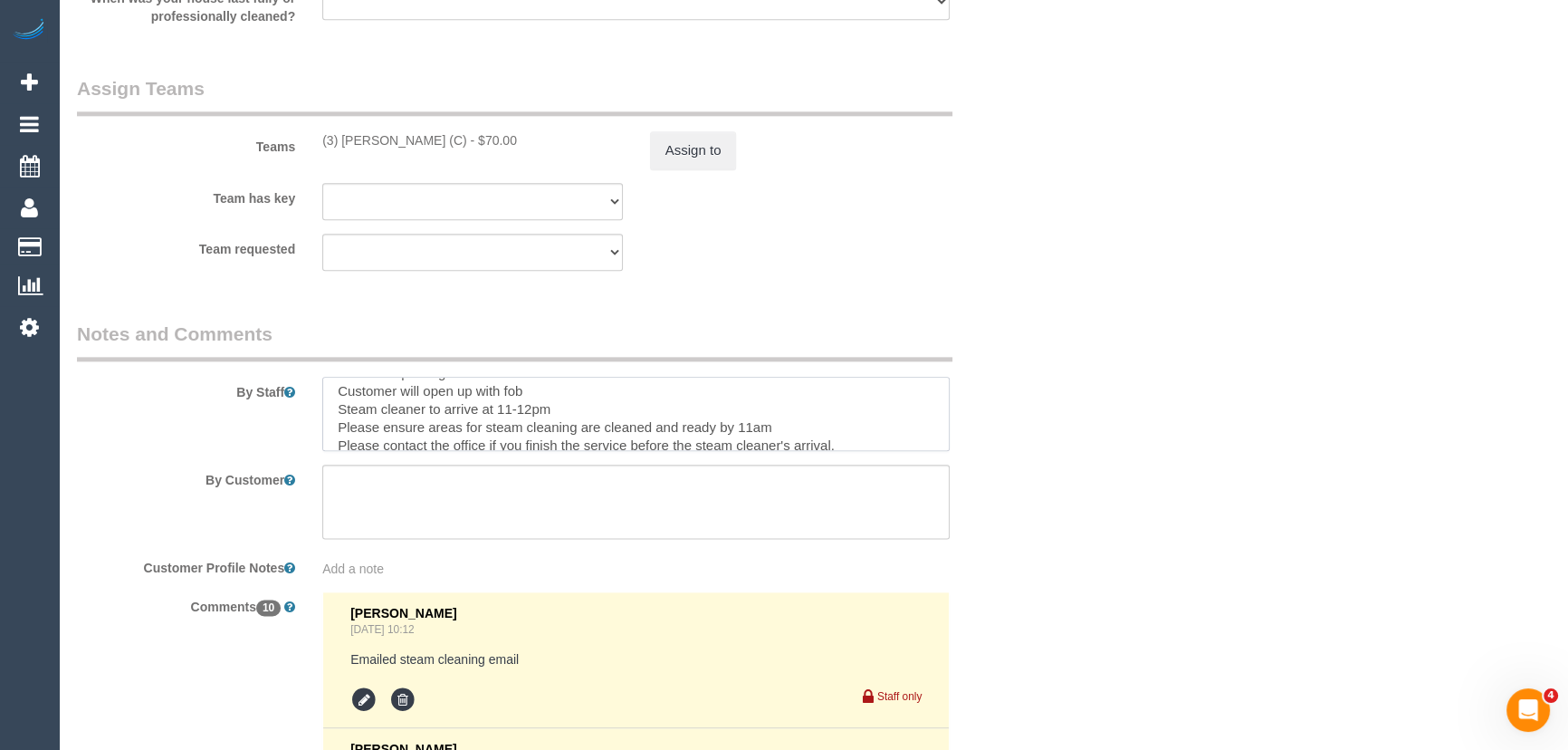
scroll to position [65, 0]
click at [531, 398] on textarea at bounding box center [636, 414] width 627 height 75
click at [788, 417] on textarea at bounding box center [636, 414] width 627 height 75
click at [913, 335] on legend "Notes and Comments" at bounding box center [514, 341] width 876 height 41
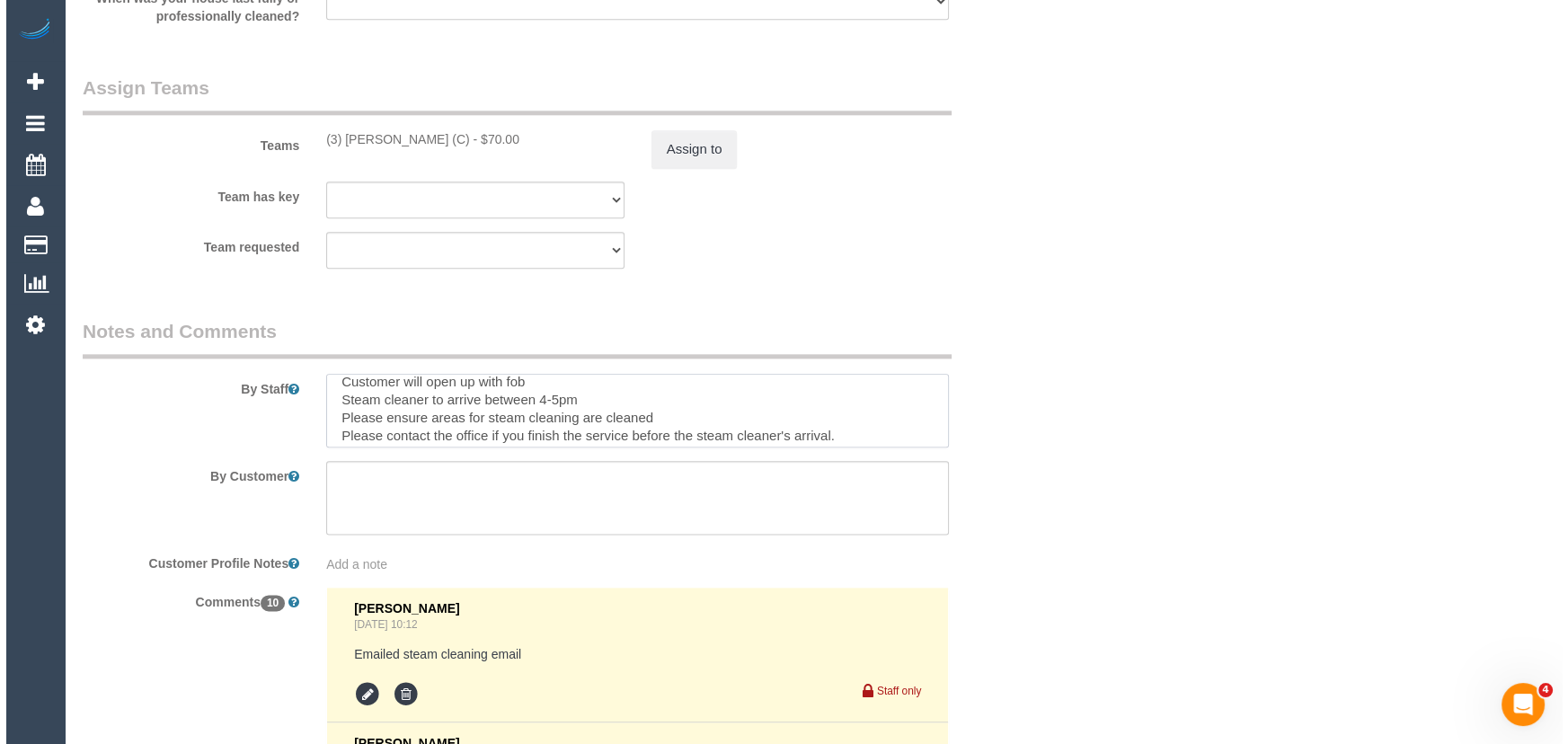
scroll to position [72, 0]
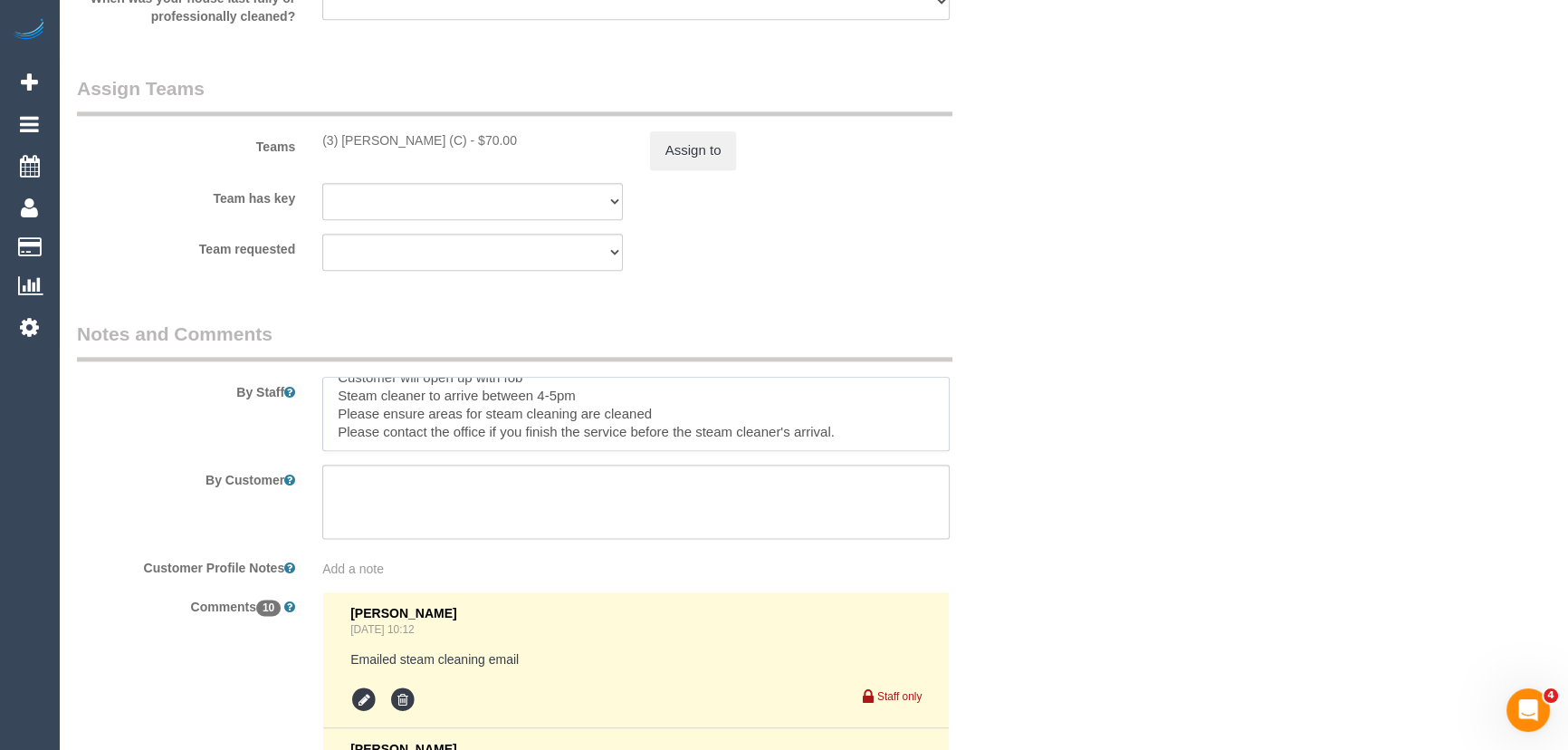
click at [872, 438] on textarea at bounding box center [636, 414] width 627 height 75
type textarea "2 hours + steam cleaning of 2 bedrooms Please call the customer when you are 5-…"
click at [851, 326] on legend "Notes and Comments" at bounding box center [514, 341] width 876 height 41
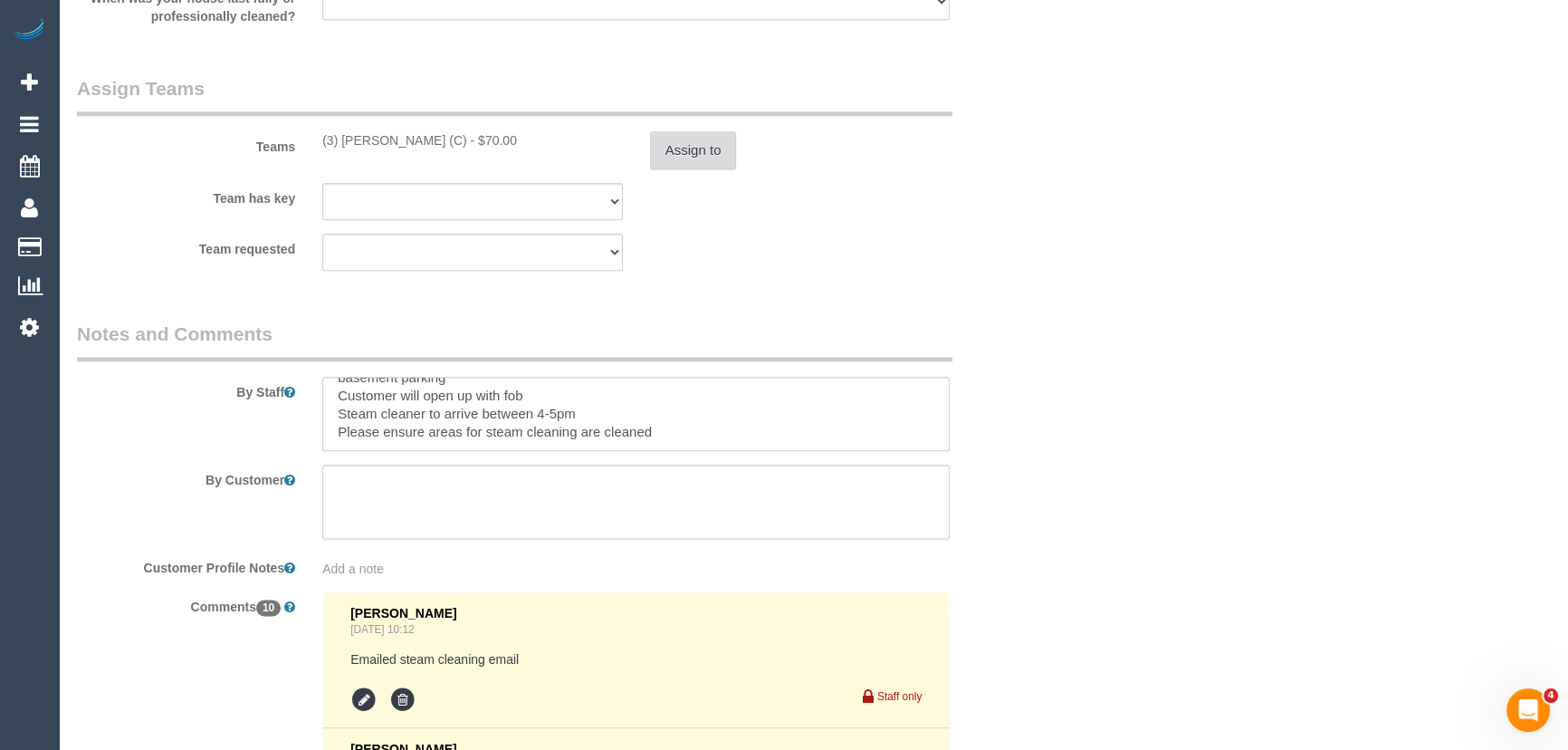
click at [706, 154] on button "Assign to" at bounding box center [693, 150] width 87 height 38
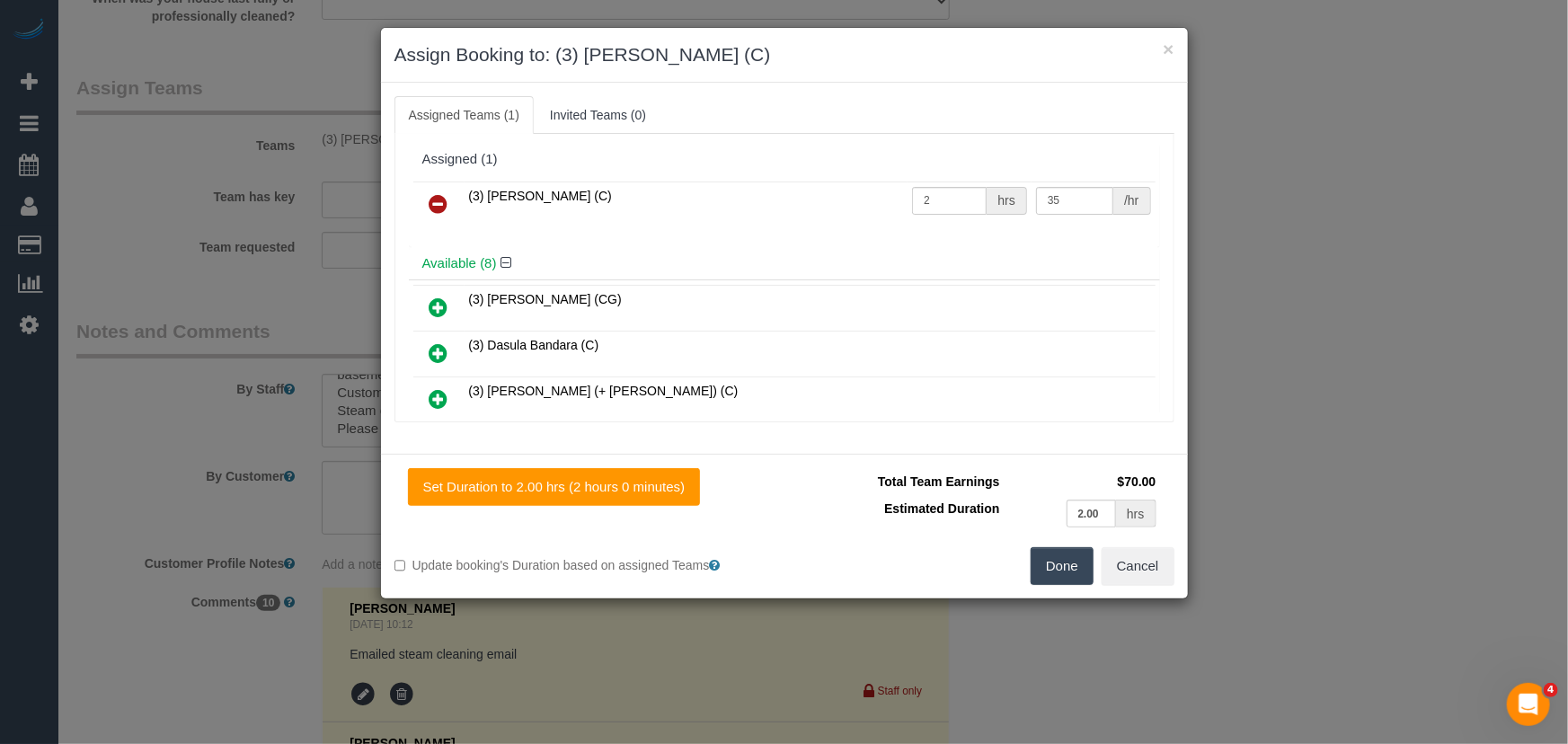
scroll to position [2983, 0]
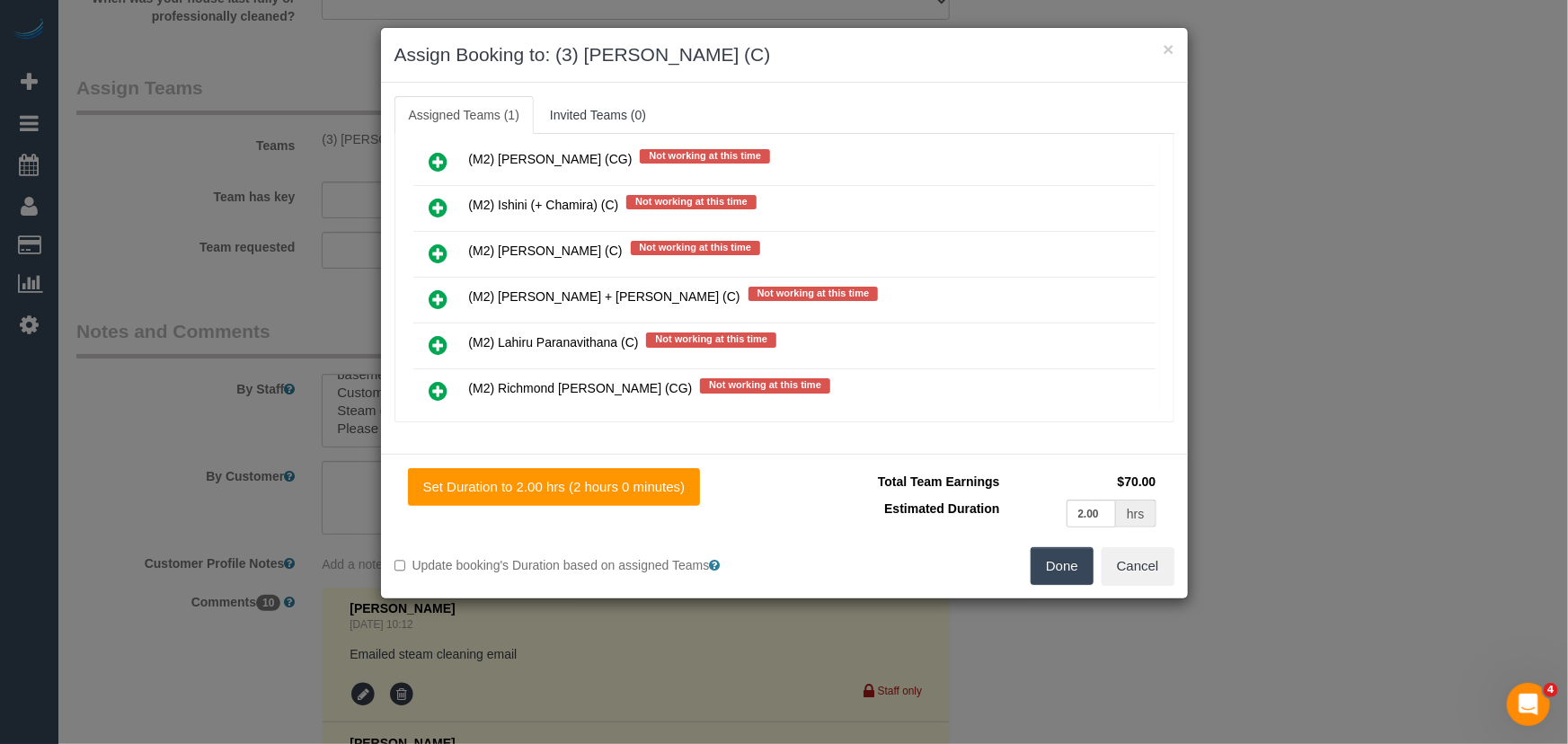
click at [439, 334] on icon at bounding box center [439, 344] width 19 height 22
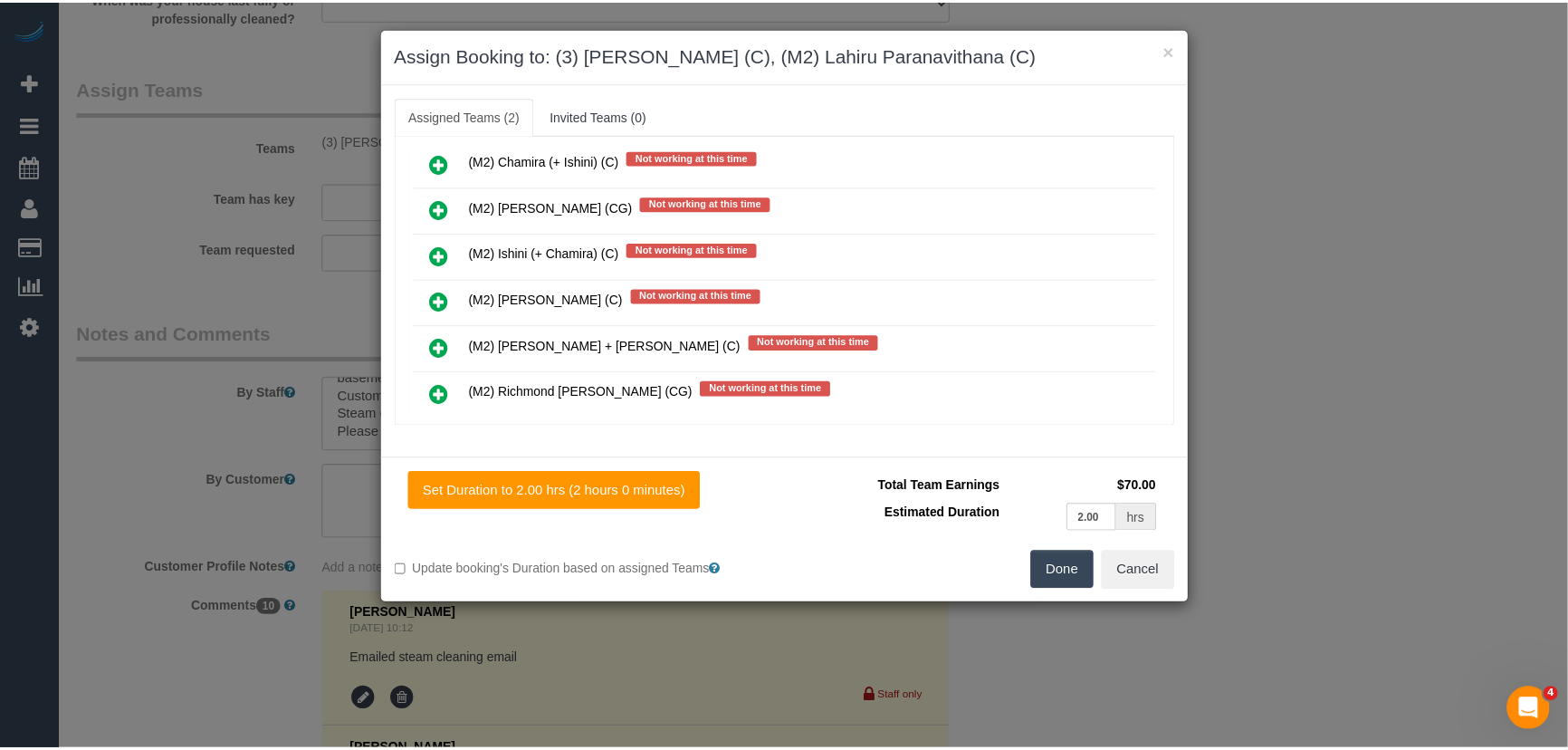
scroll to position [3053, 0]
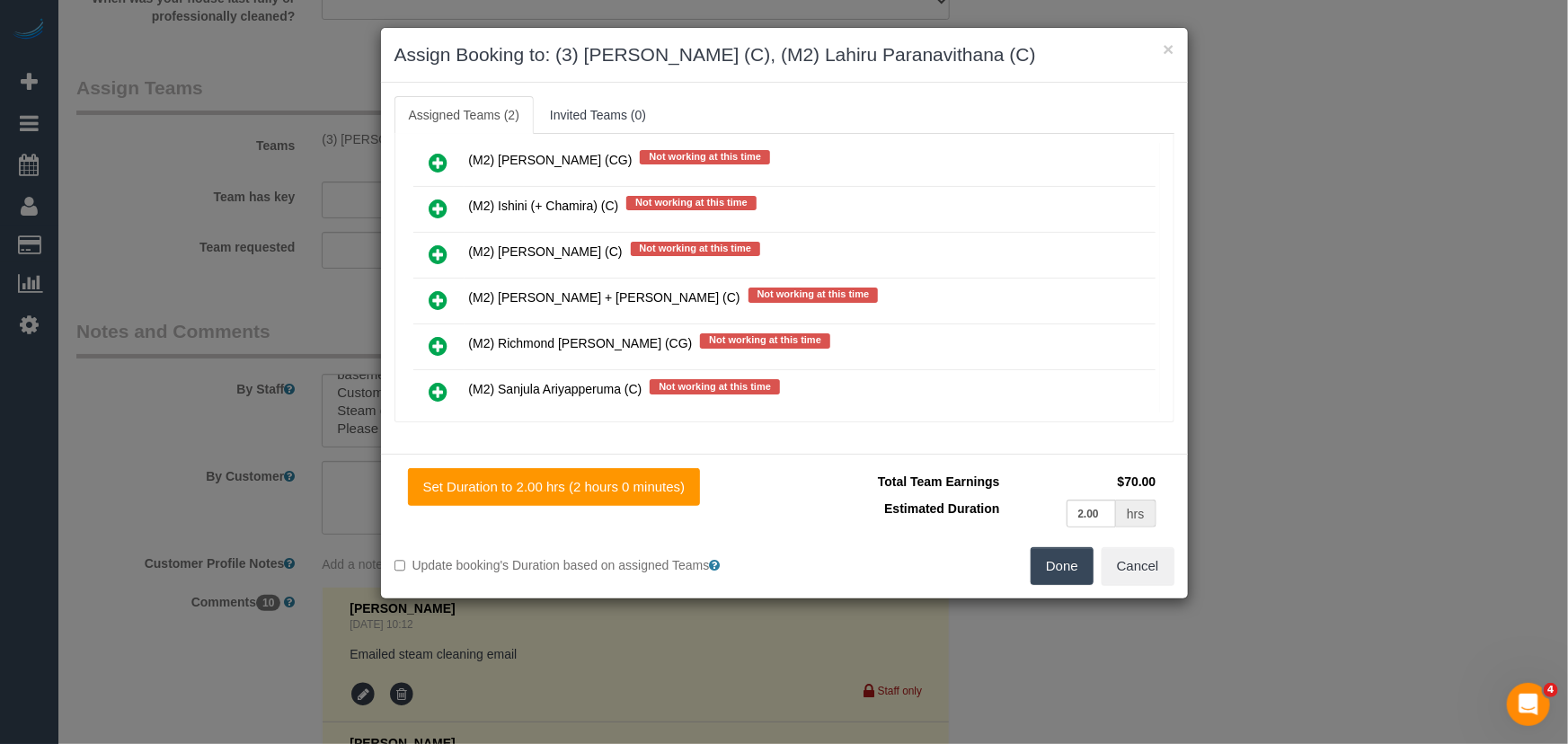
click at [1070, 579] on button "Done" at bounding box center [1062, 567] width 63 height 38
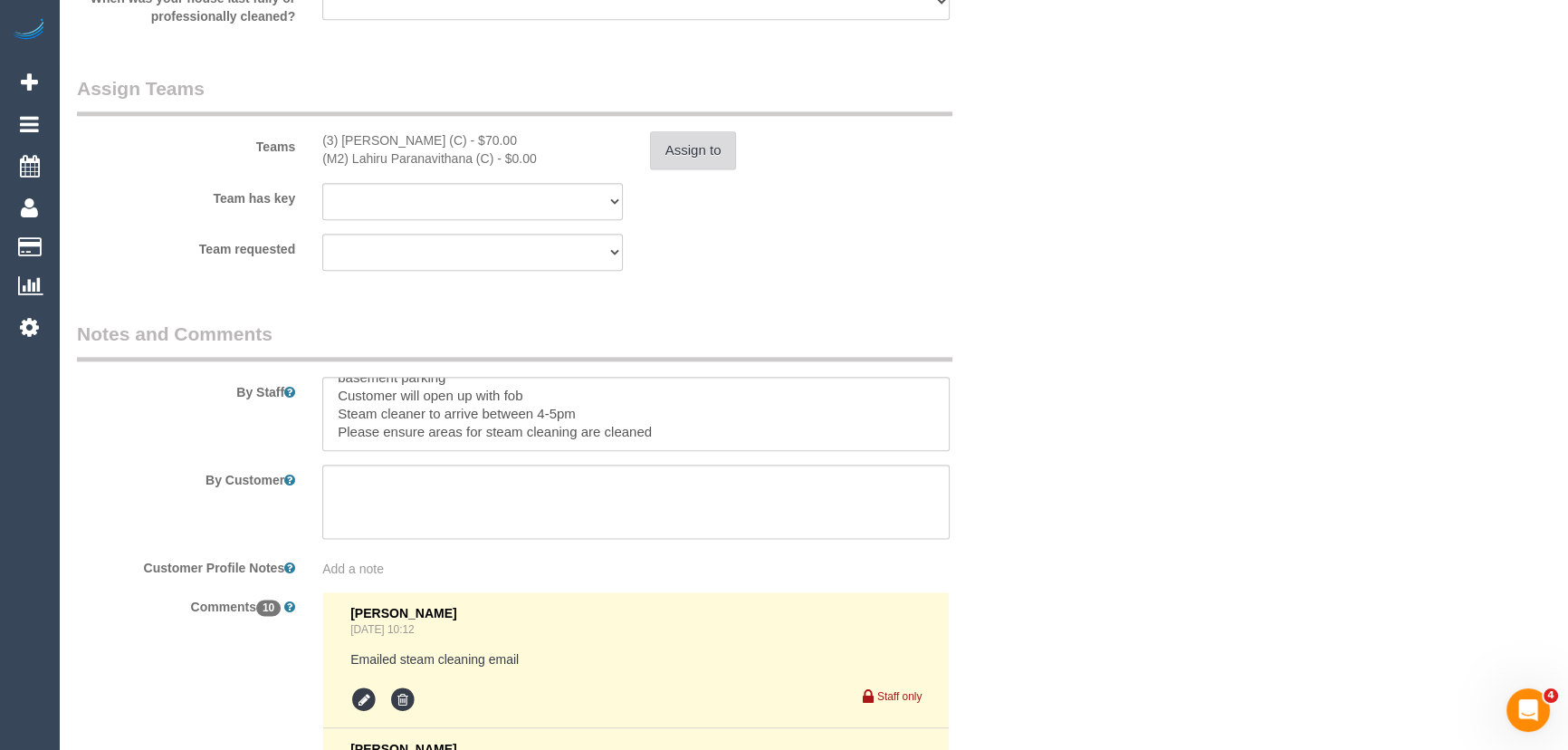
click at [693, 146] on button "Assign to" at bounding box center [693, 150] width 87 height 38
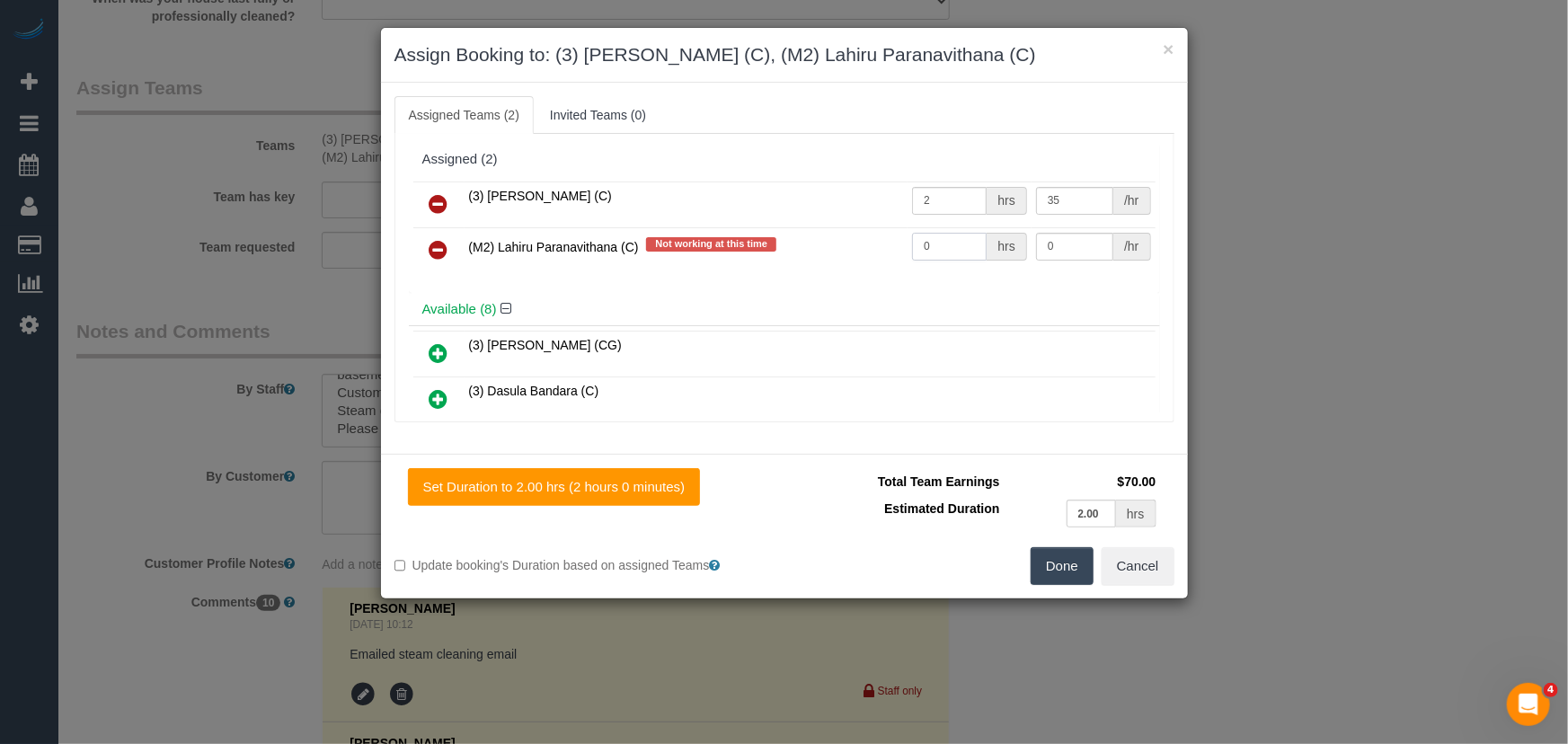
click at [951, 245] on input "0" at bounding box center [949, 246] width 75 height 28
type input "1"
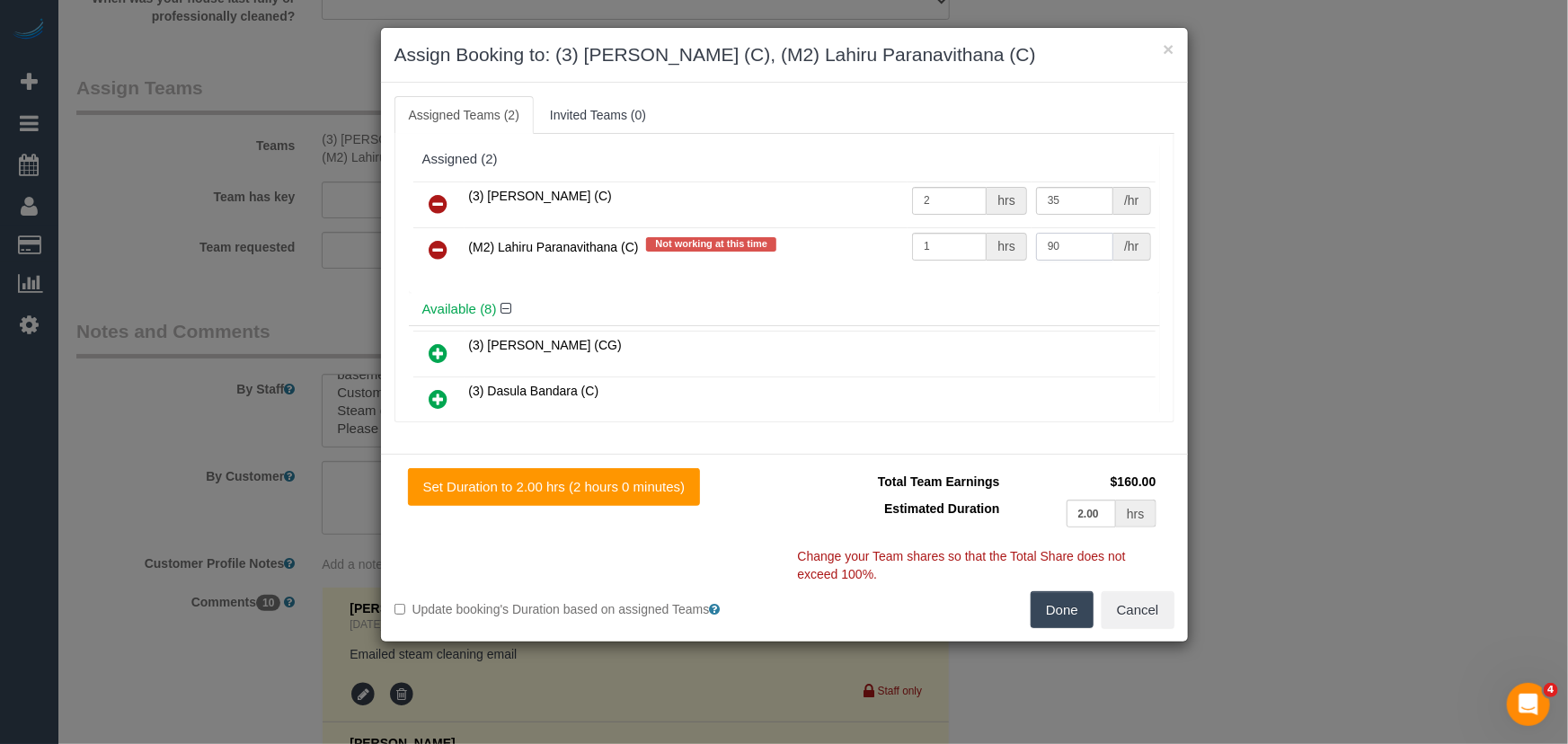
type input "90"
click at [1073, 609] on button "Done" at bounding box center [1062, 610] width 63 height 38
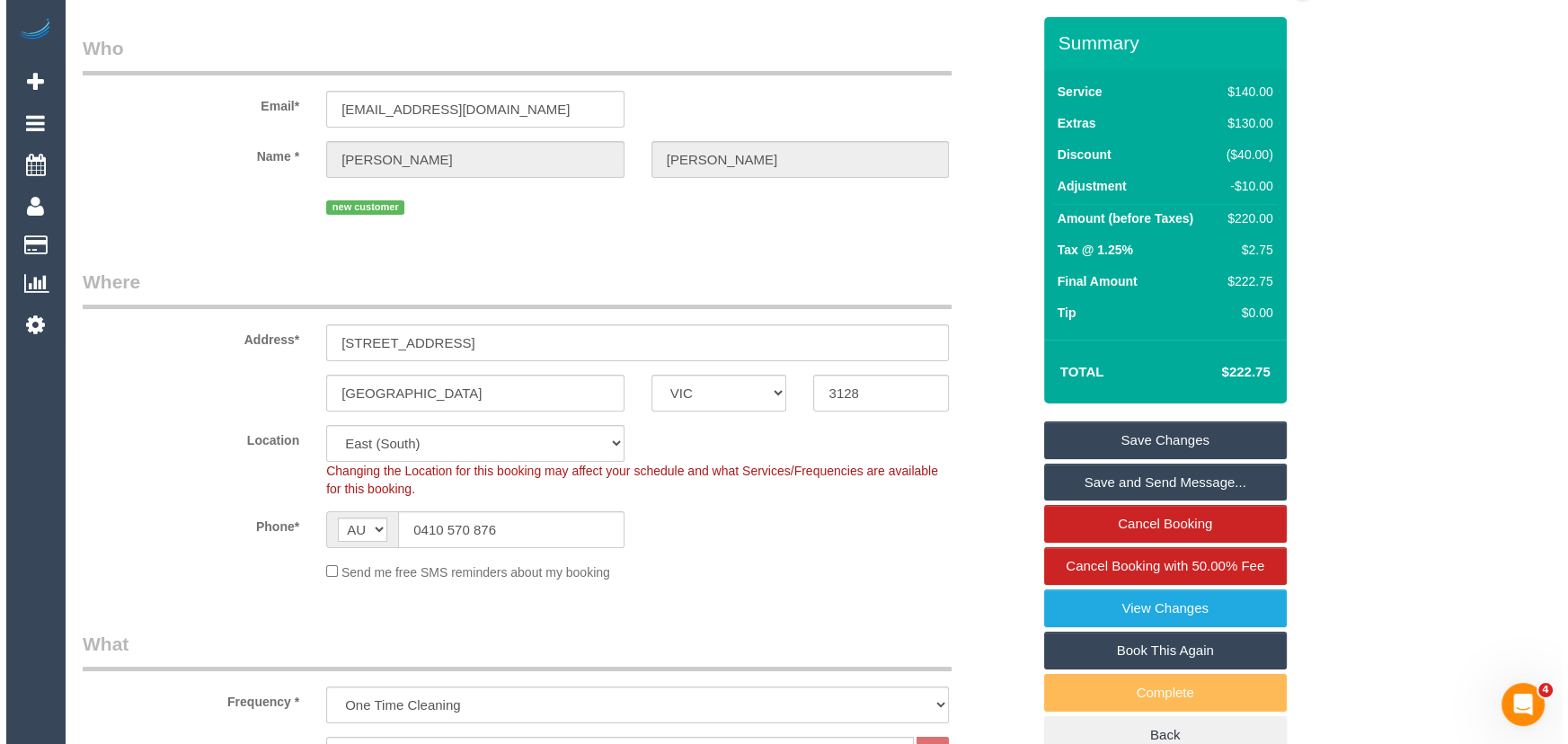
scroll to position [0, 0]
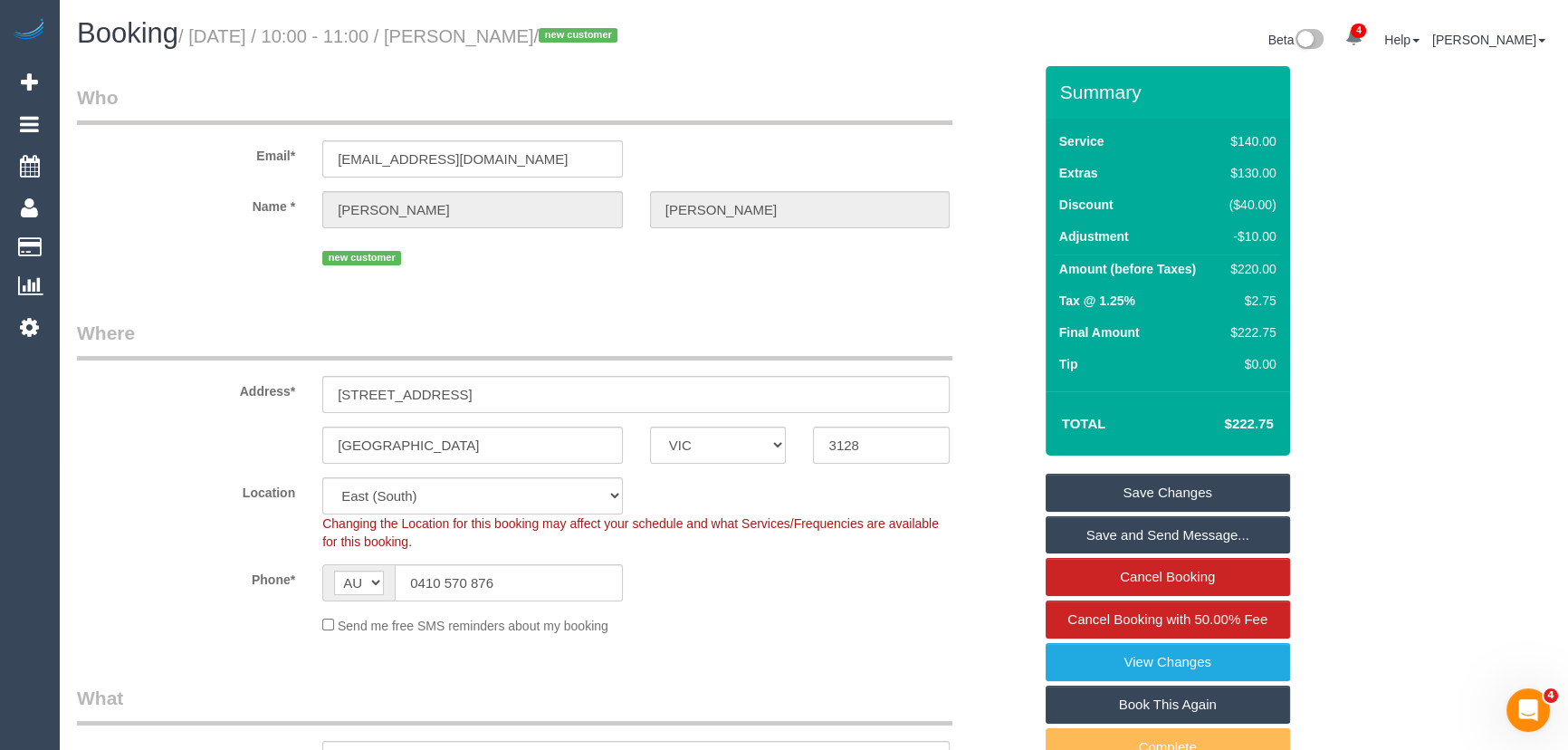
click at [525, 38] on small "/ September 13, 2025 / 10:00 - 11:00 / Calvin Nguy / new customer" at bounding box center [401, 35] width 445 height 20
copy small "Calvin Nguy"
click at [1161, 482] on link "Save Changes" at bounding box center [1168, 493] width 245 height 38
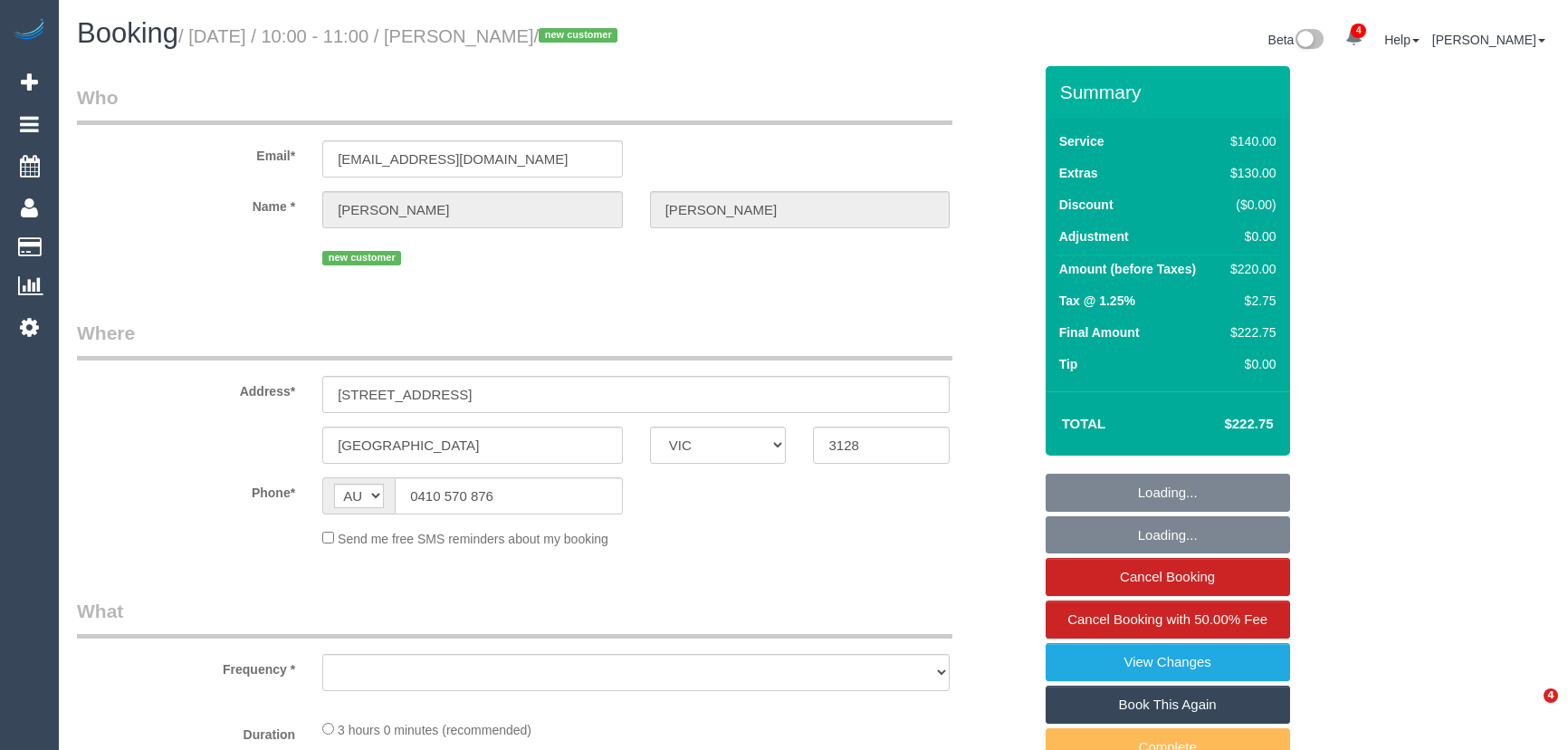
select select "VIC"
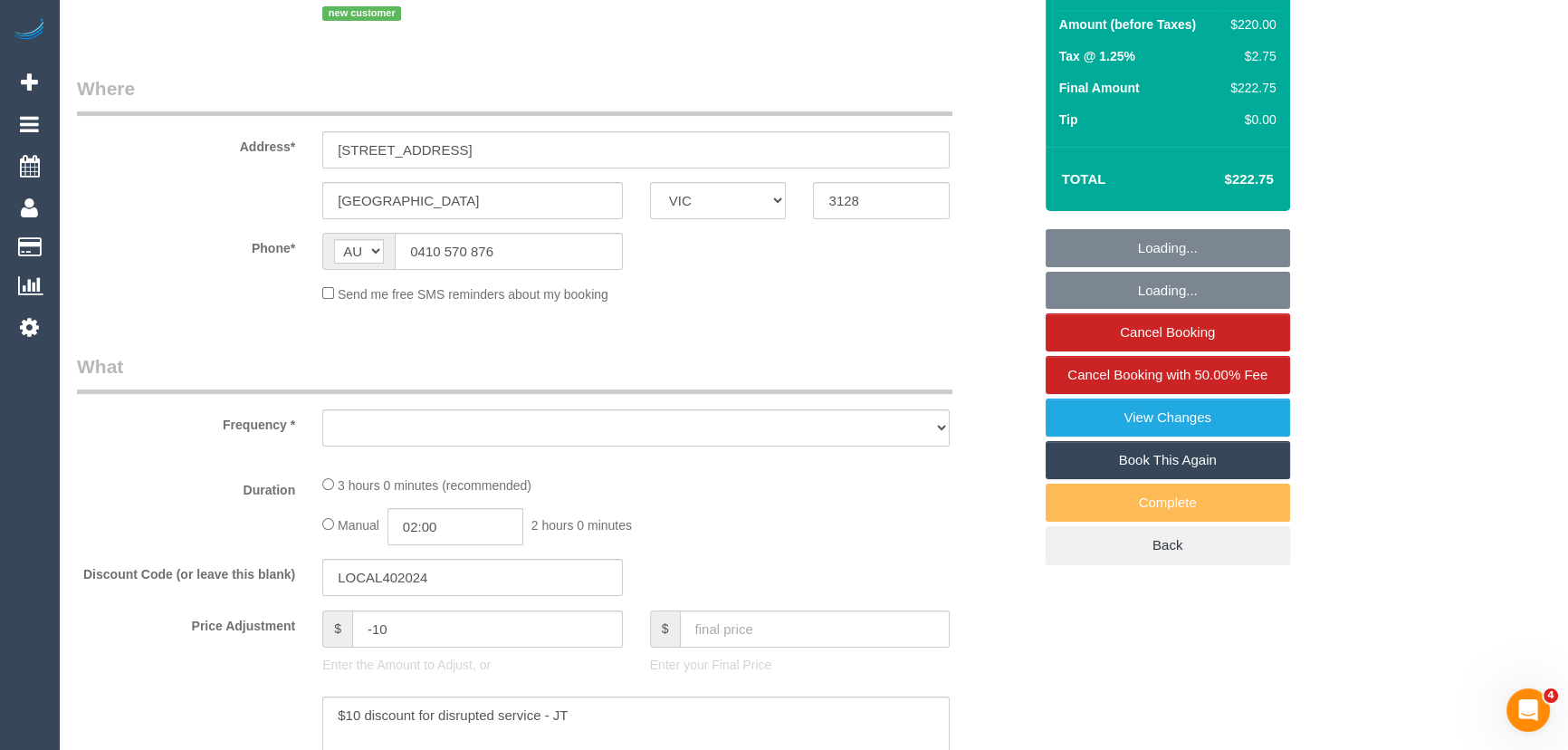
select select "string:stripe-pm_1S3bWD2GScqysDRVfB37uJIA"
select select "number:28"
select select "number:14"
select select "number:20"
select select "number:24"
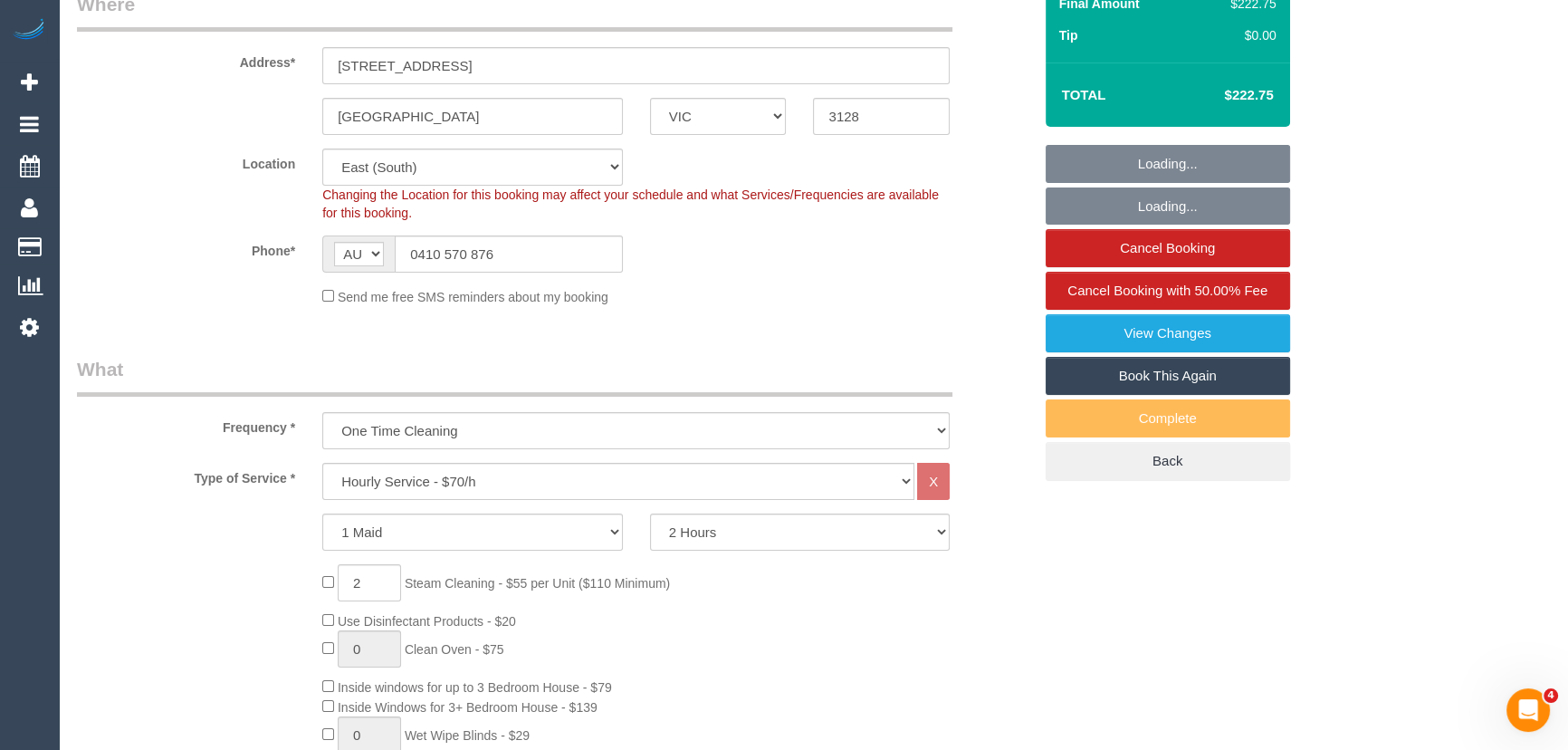
select select "object:1552"
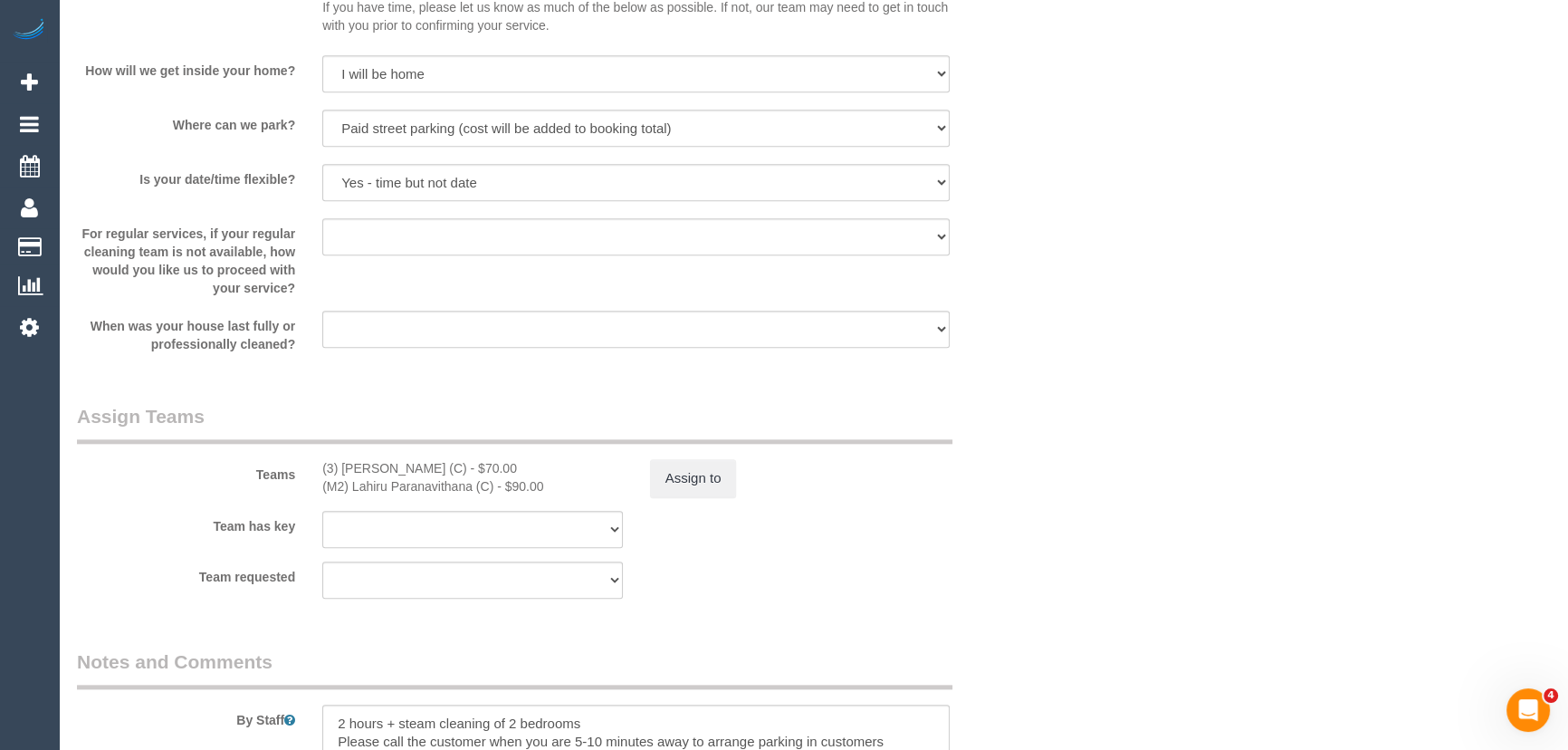
scroll to position [2552, 0]
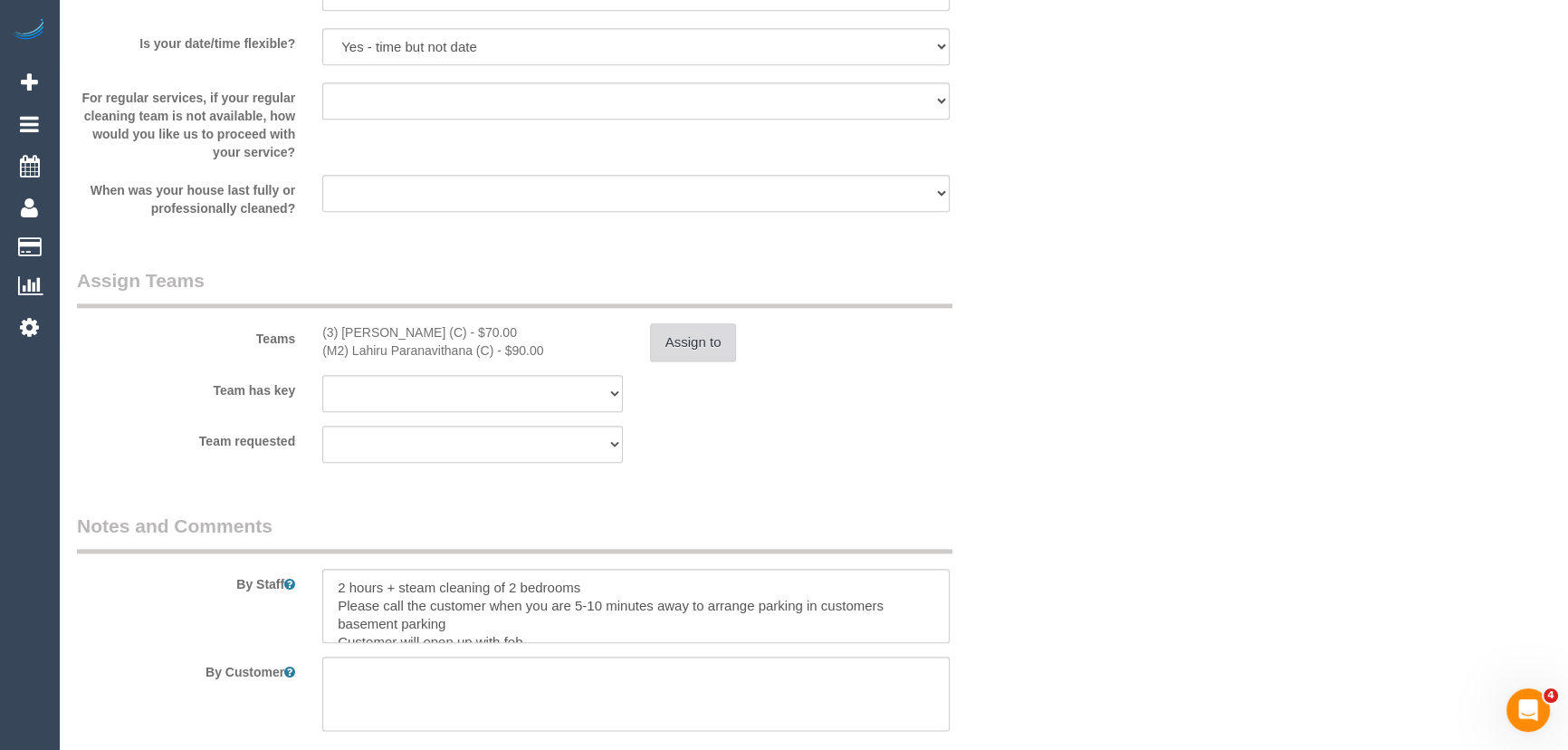
click at [700, 351] on button "Assign to" at bounding box center [693, 342] width 87 height 38
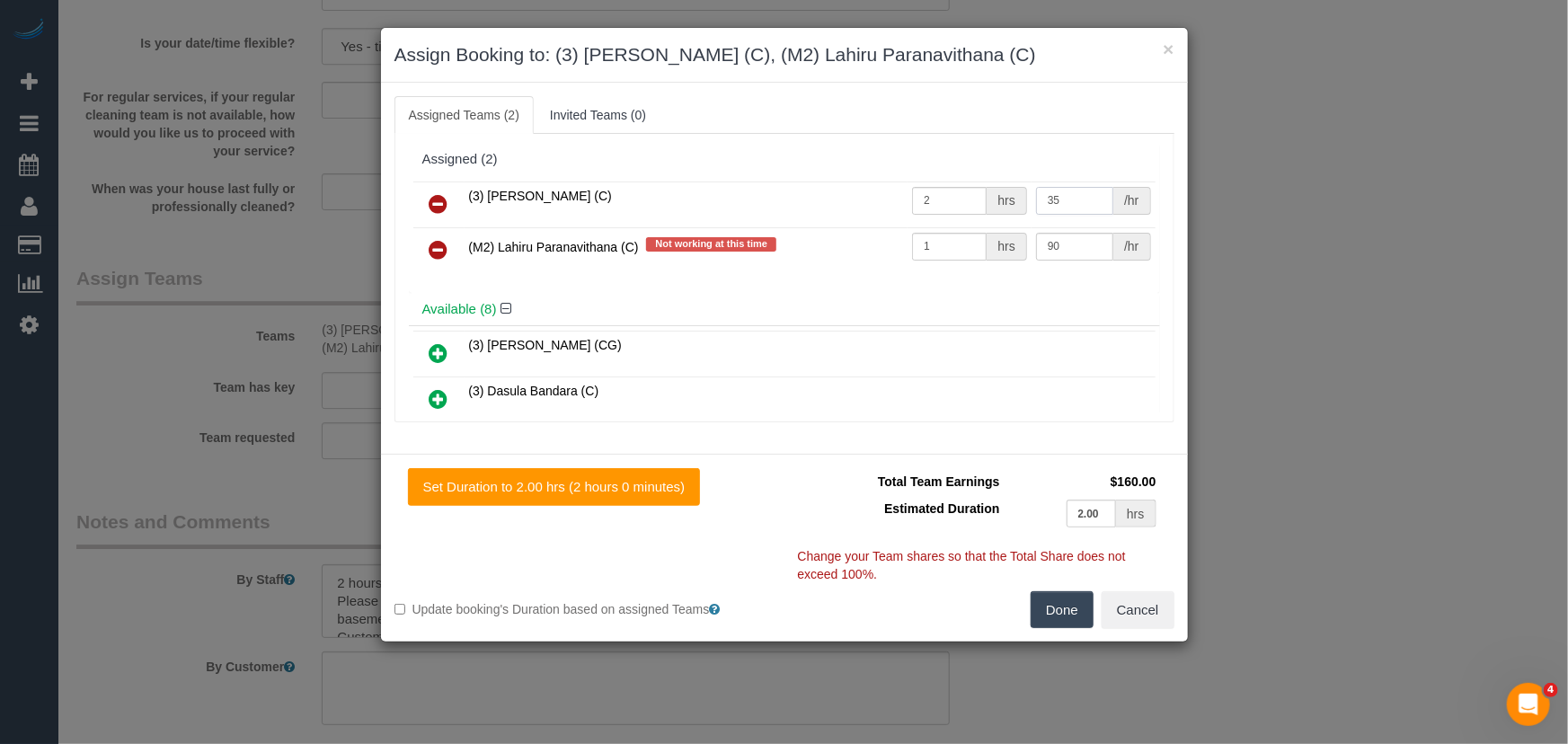
click at [1063, 202] on input "35" at bounding box center [1074, 200] width 77 height 28
type input "40"
click at [1060, 611] on button "Done" at bounding box center [1062, 610] width 63 height 38
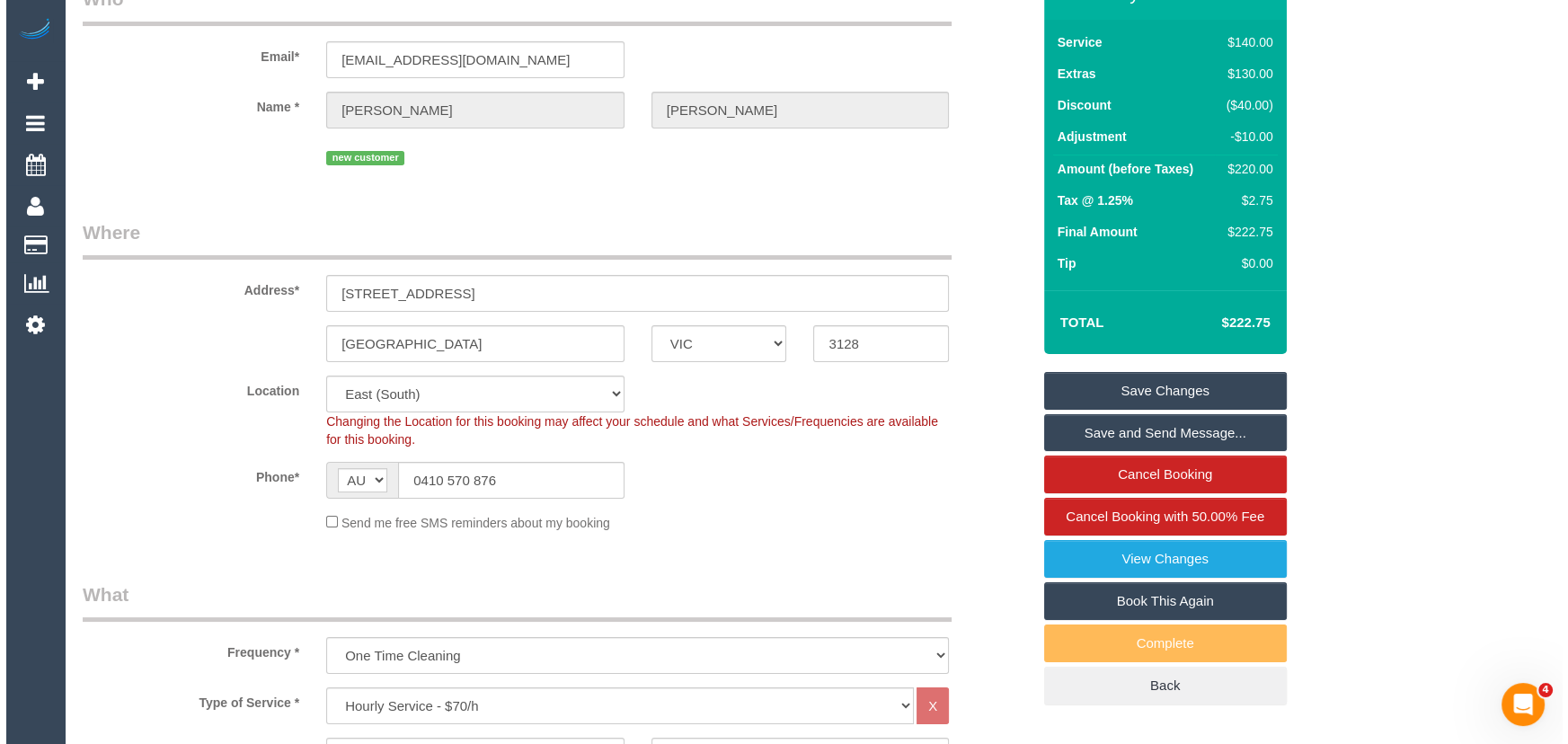
scroll to position [0, 0]
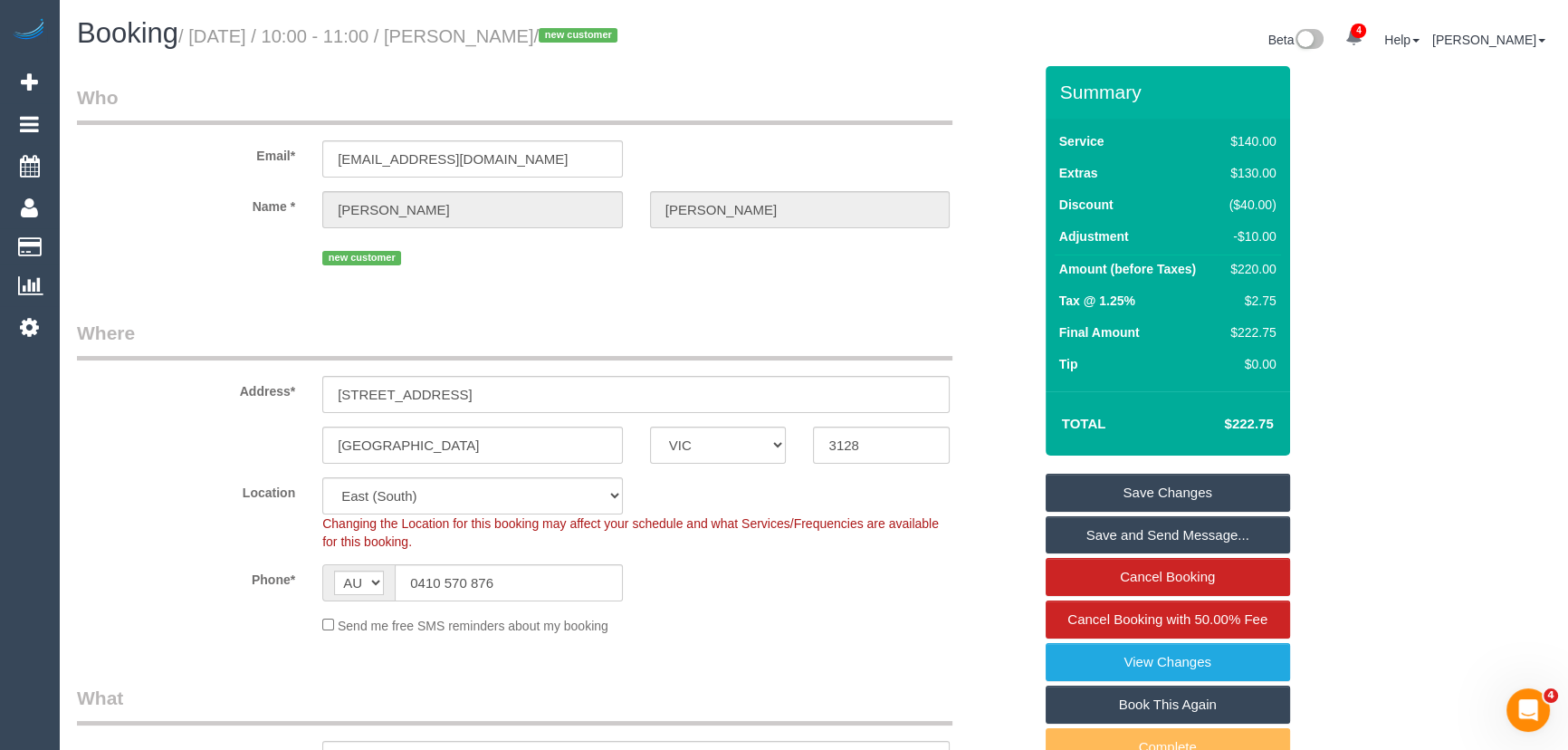
drag, startPoint x: 1165, startPoint y: 489, endPoint x: 1149, endPoint y: 495, distance: 17.1
click at [1165, 489] on link "Save Changes" at bounding box center [1168, 493] width 245 height 38
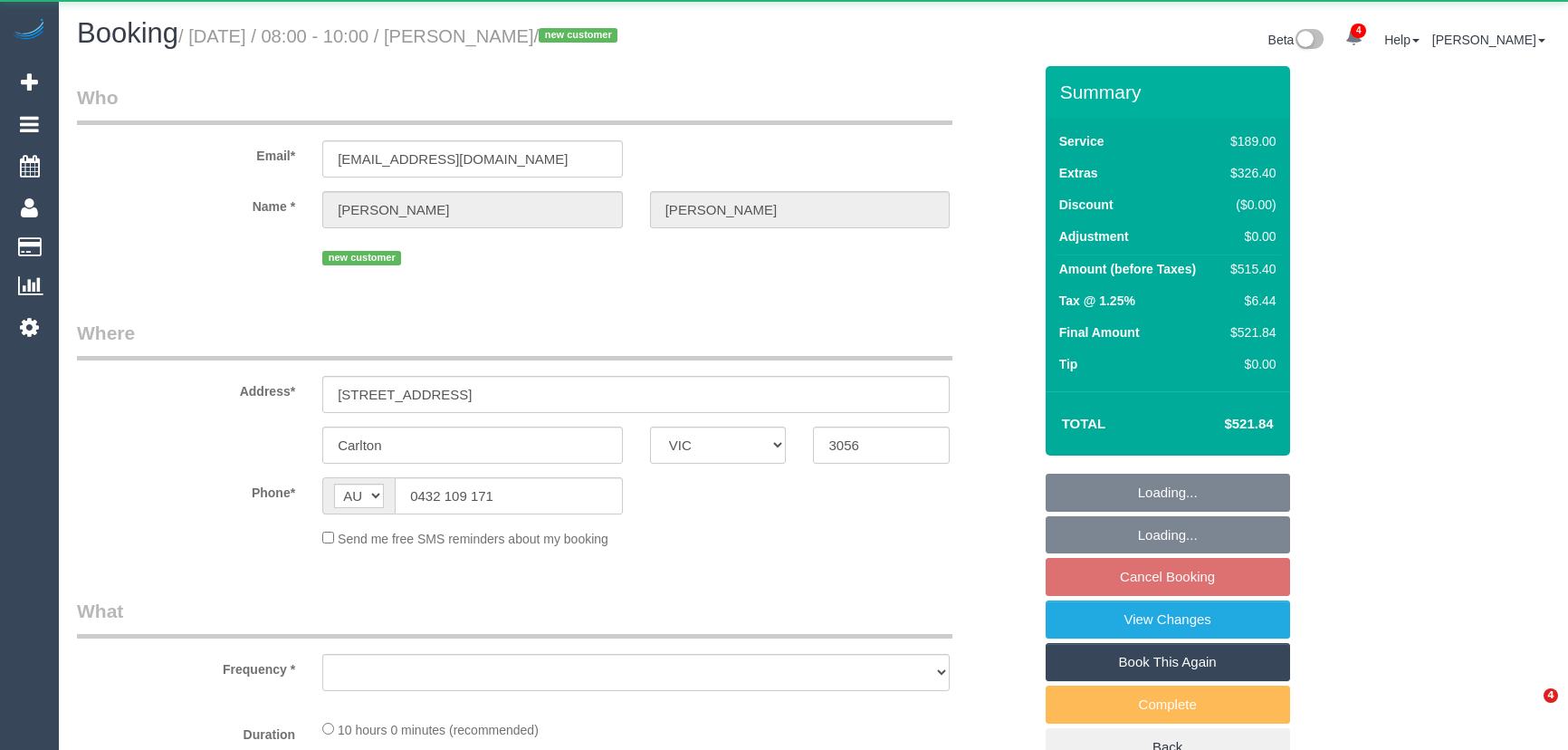
select select "VIC"
select select "string:stripe-pm_1S6T3l2GScqysDRVcDkI6Z6U"
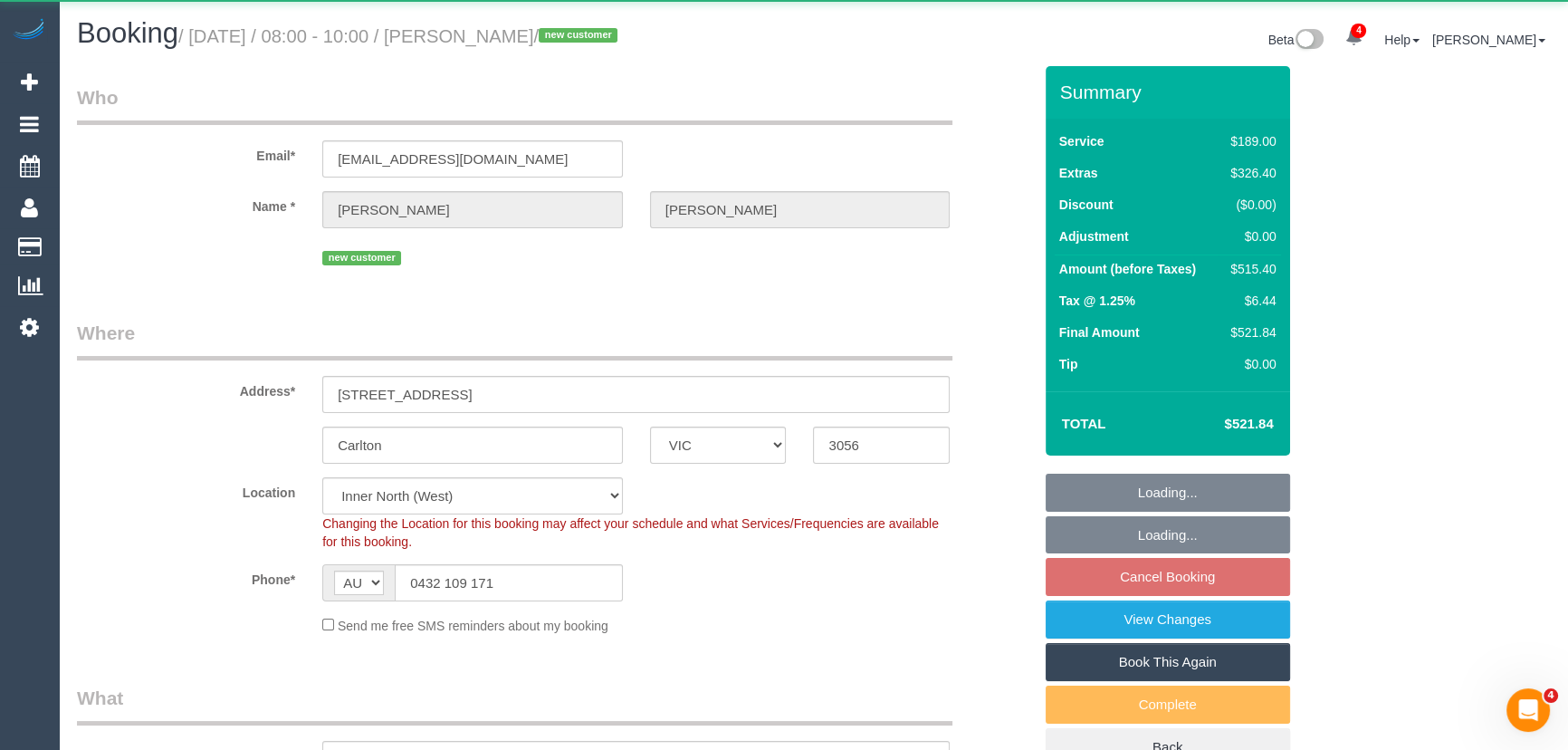
select select "object:593"
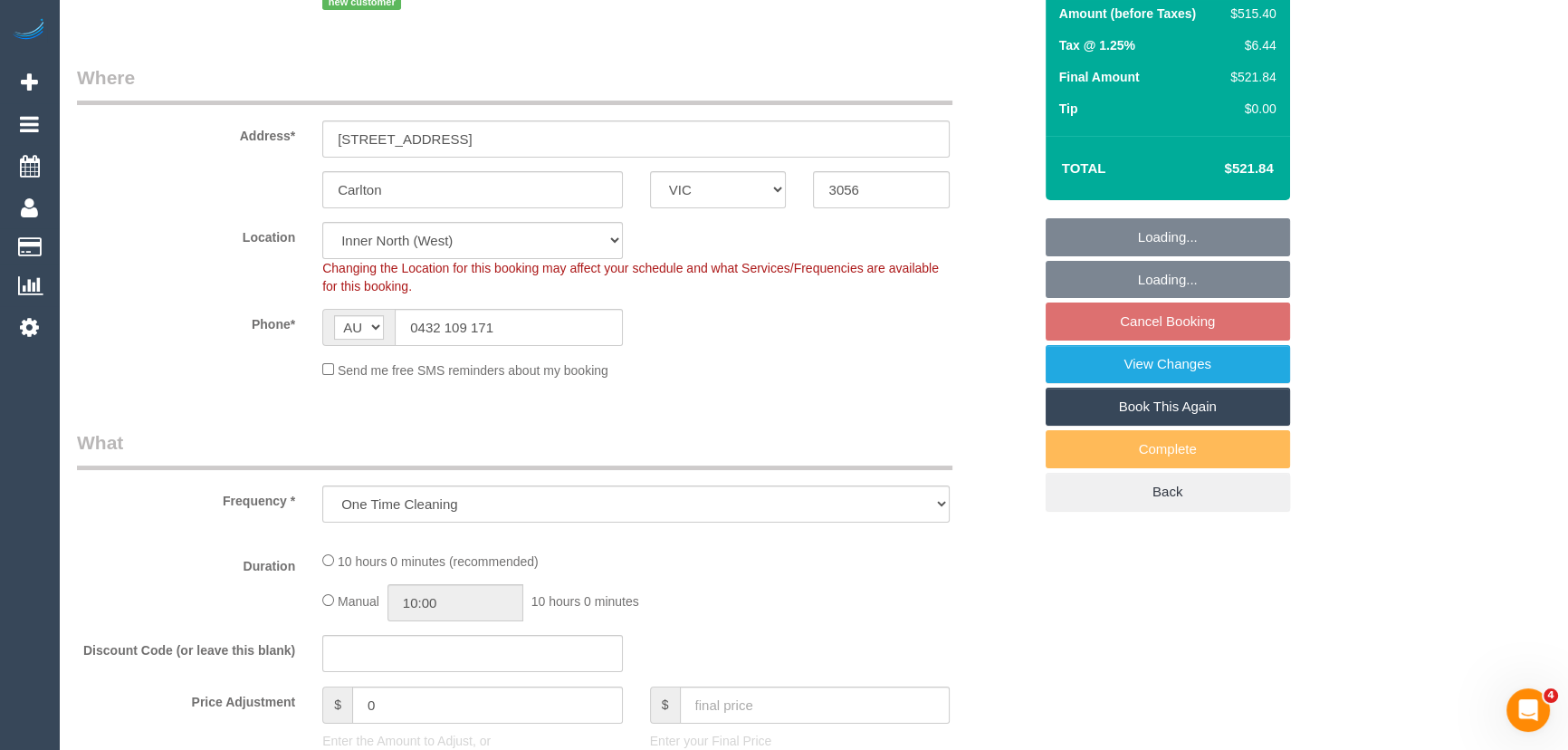
select select "number:28"
select select "number:14"
select select "number:20"
select select "number:22"
select select "number:34"
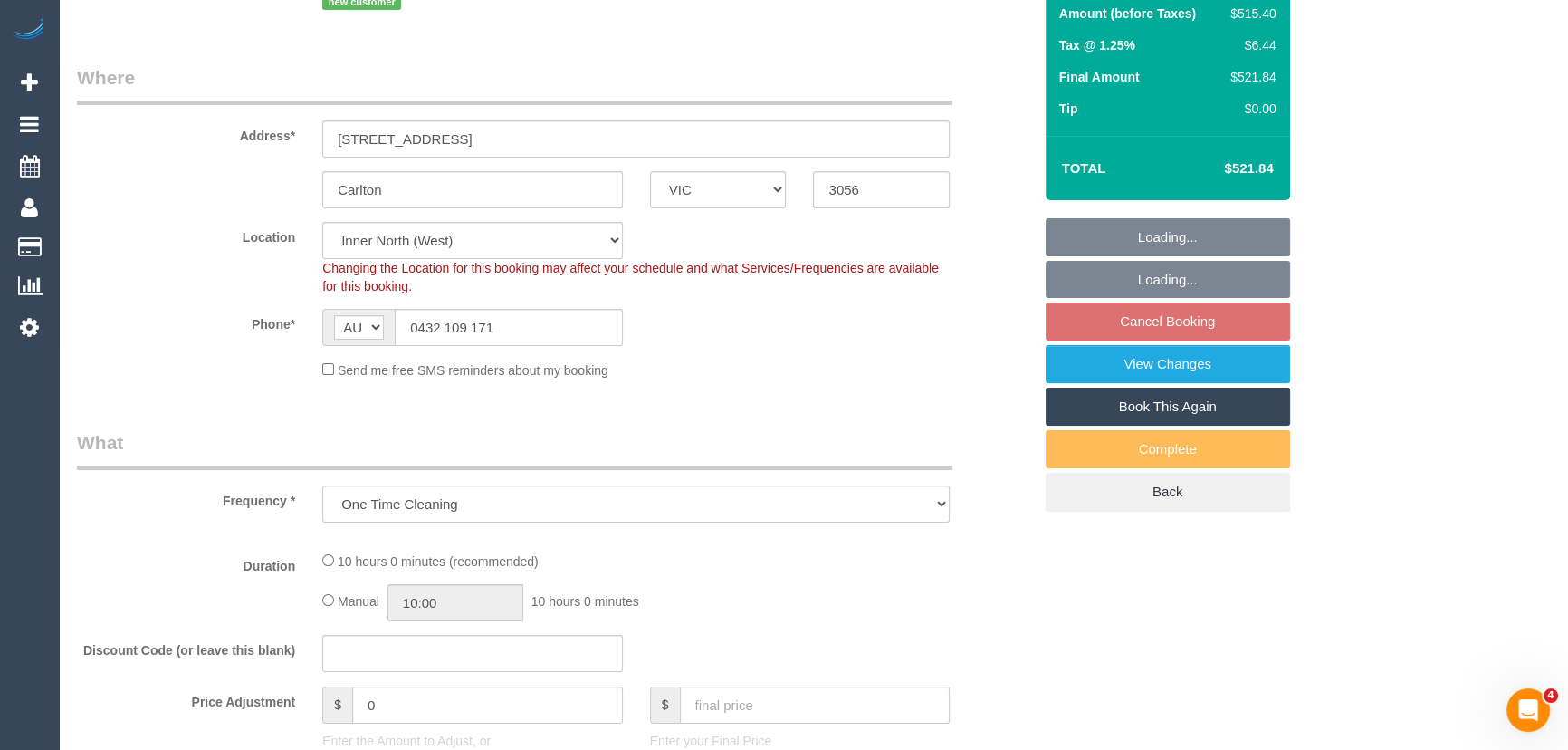
select select "number:26"
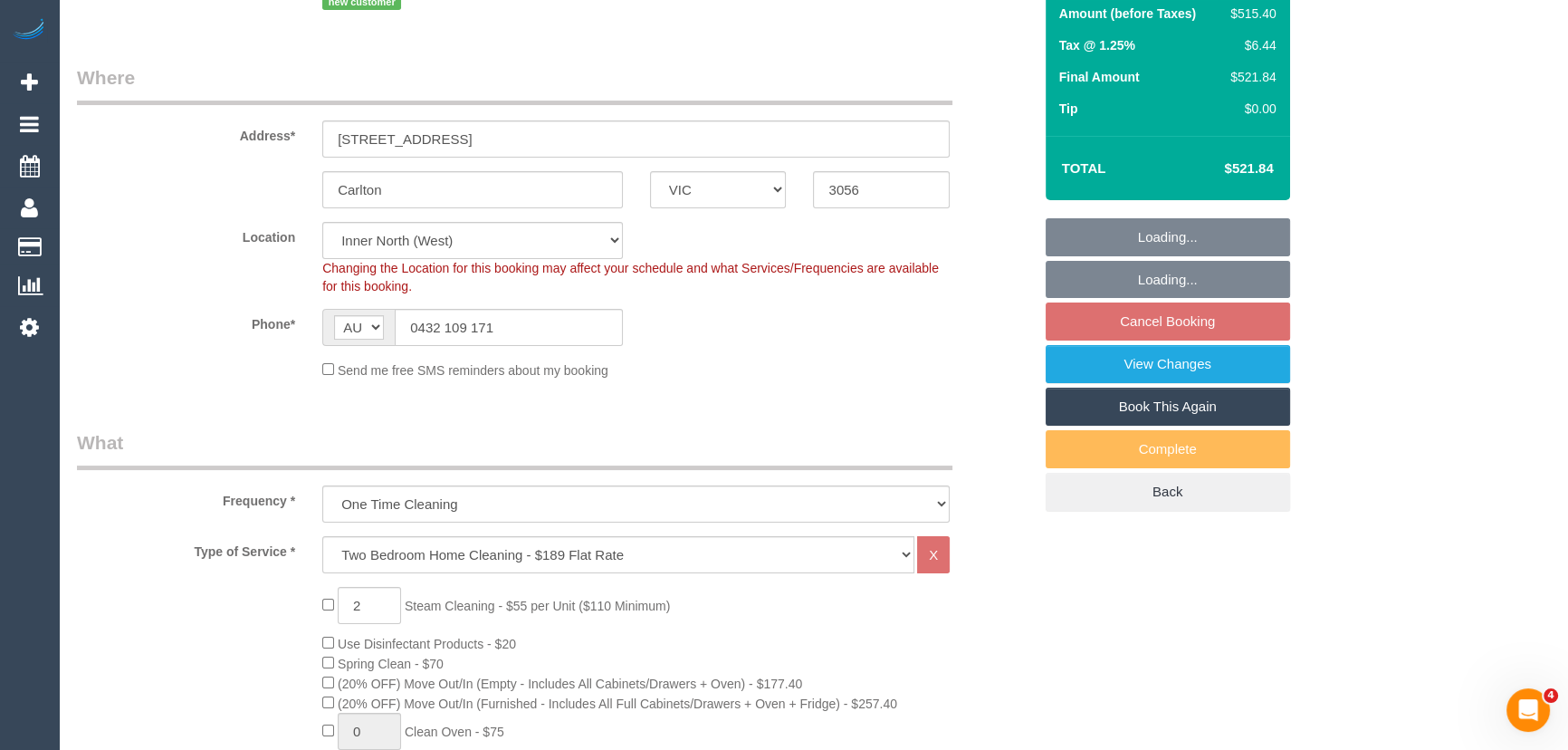
select select "object:1635"
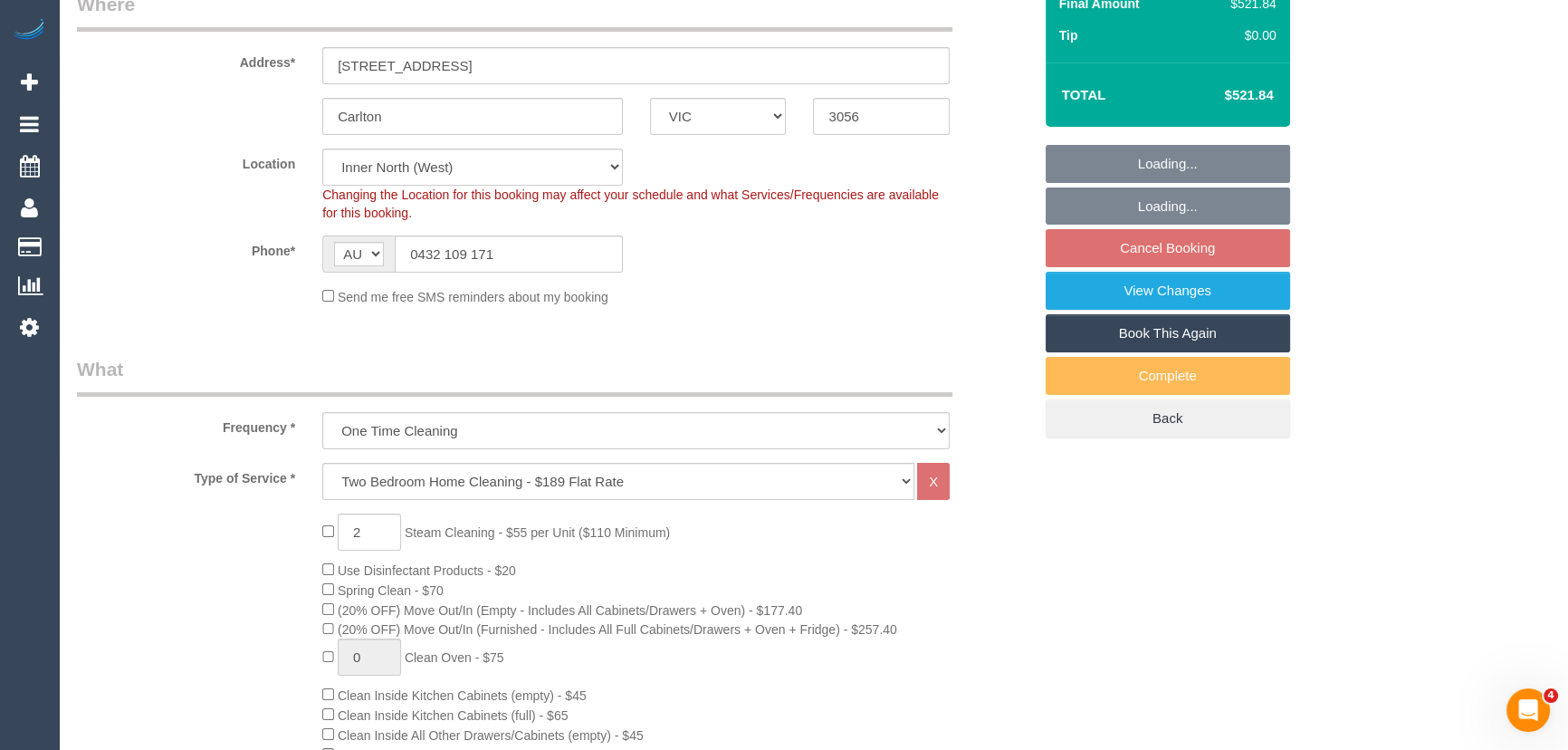
select select "spot1"
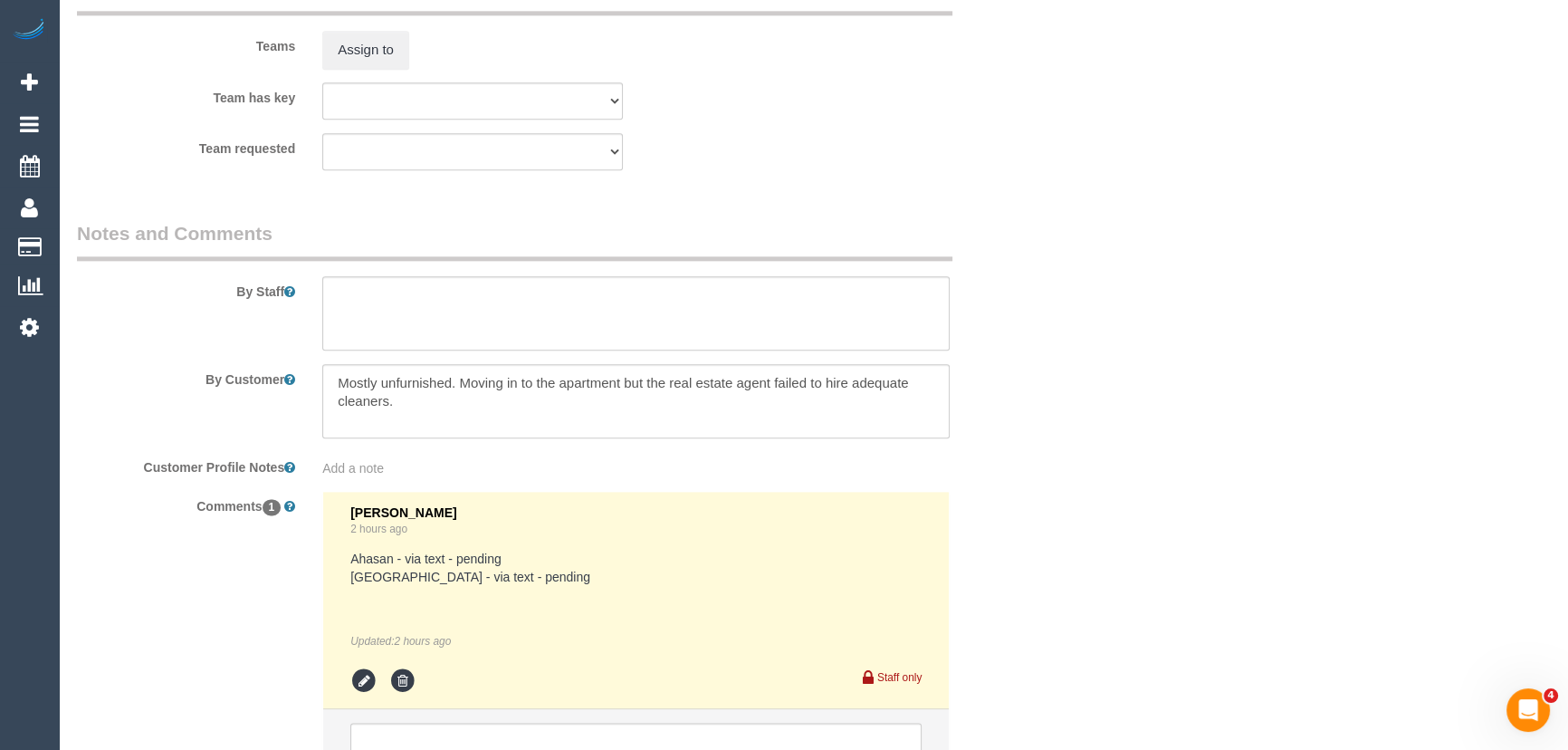
scroll to position [2964, 0]
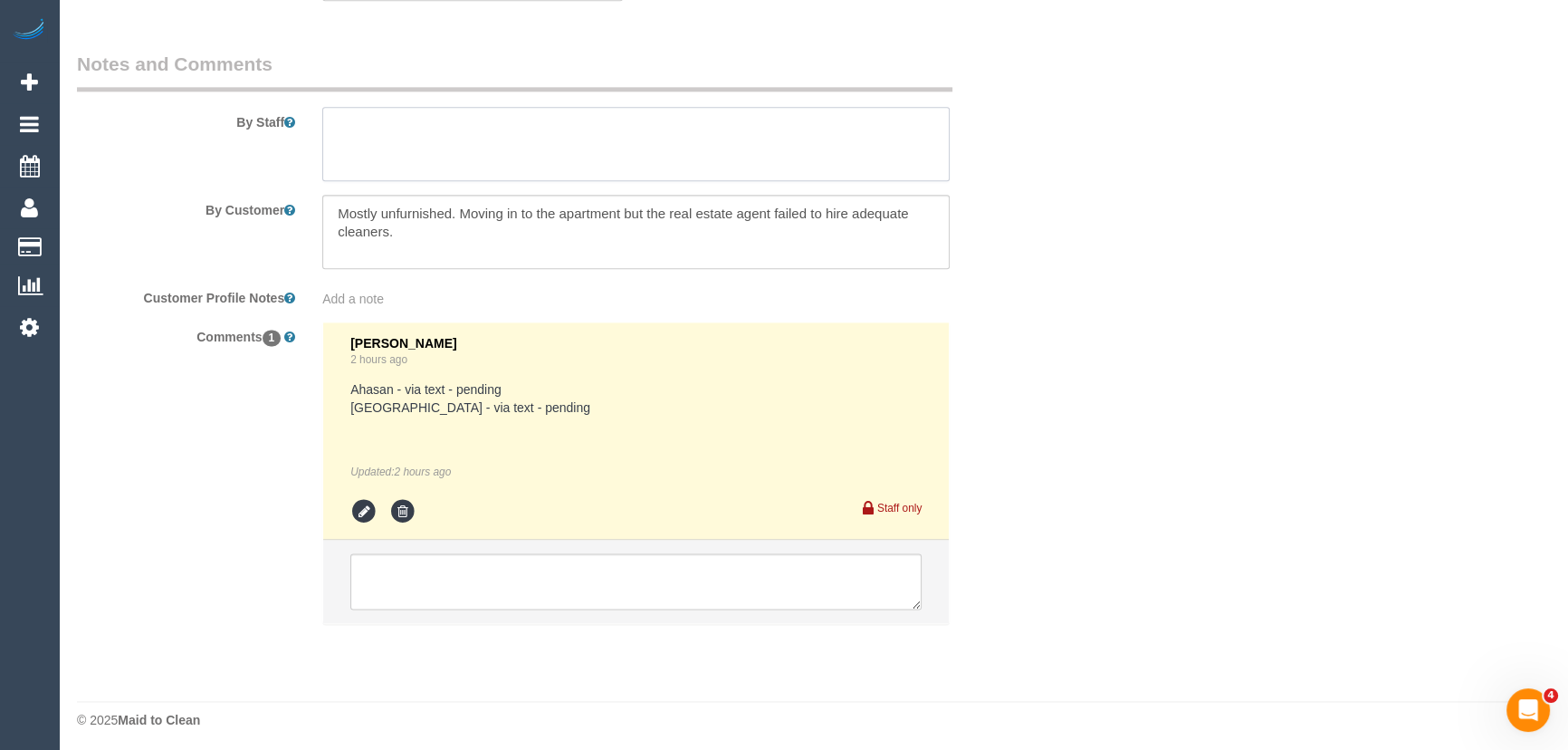
click at [417, 146] on textarea at bounding box center [636, 144] width 627 height 75
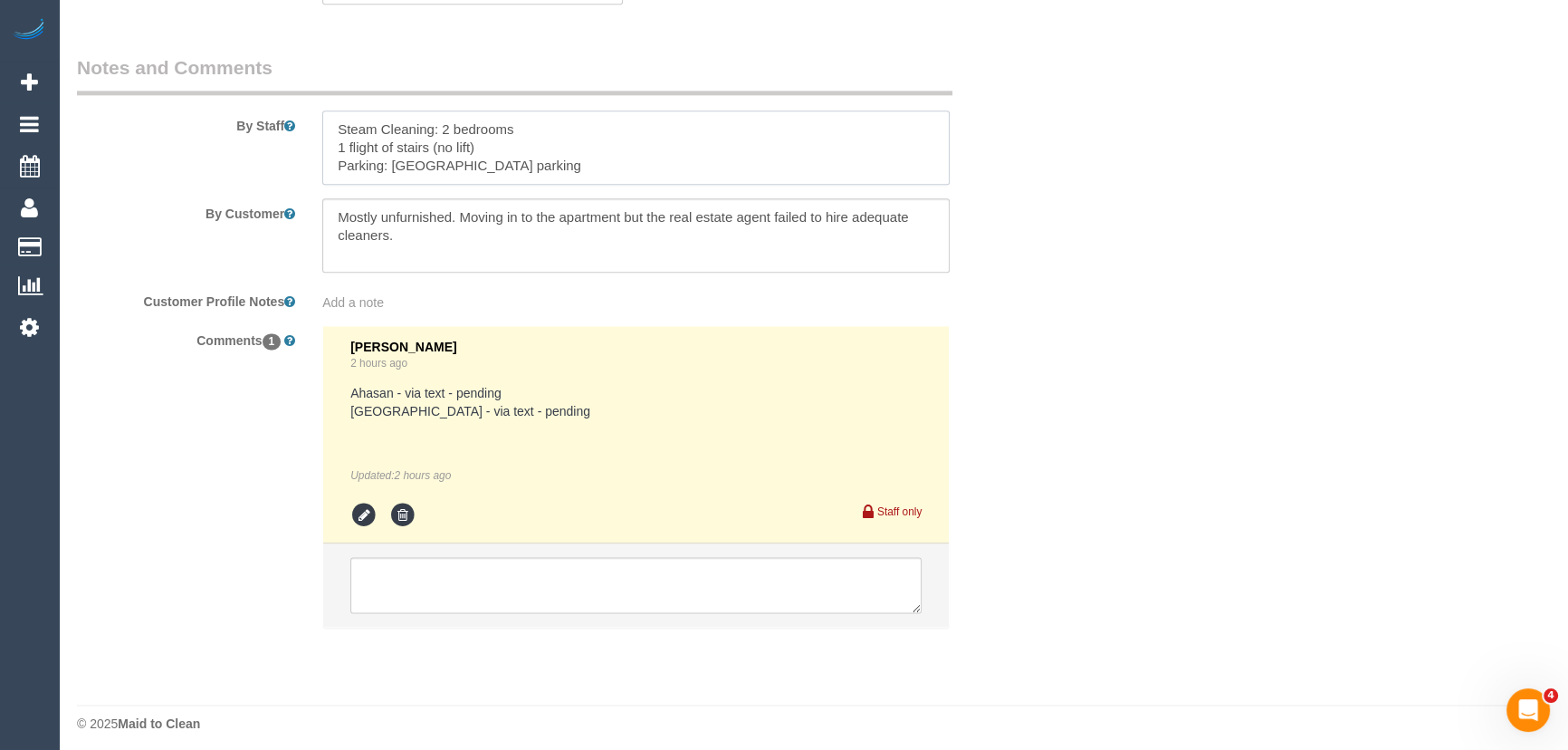
scroll to position [2970, 0]
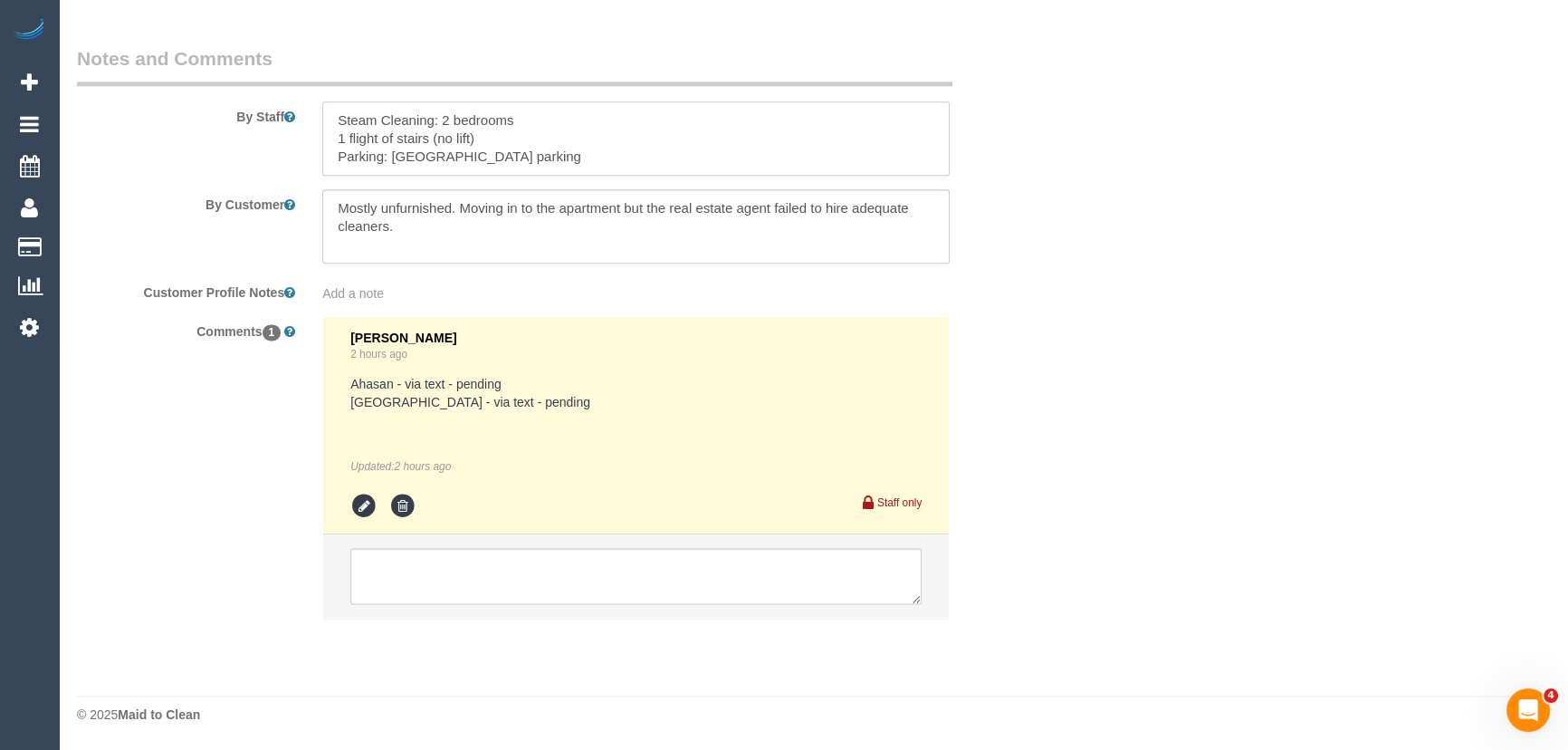
type textarea "Steam Cleaning: 2 bedrooms 1 flight of stairs (no lift) Parking: Paid street pa…"
click at [434, 572] on textarea at bounding box center [635, 576] width 571 height 56
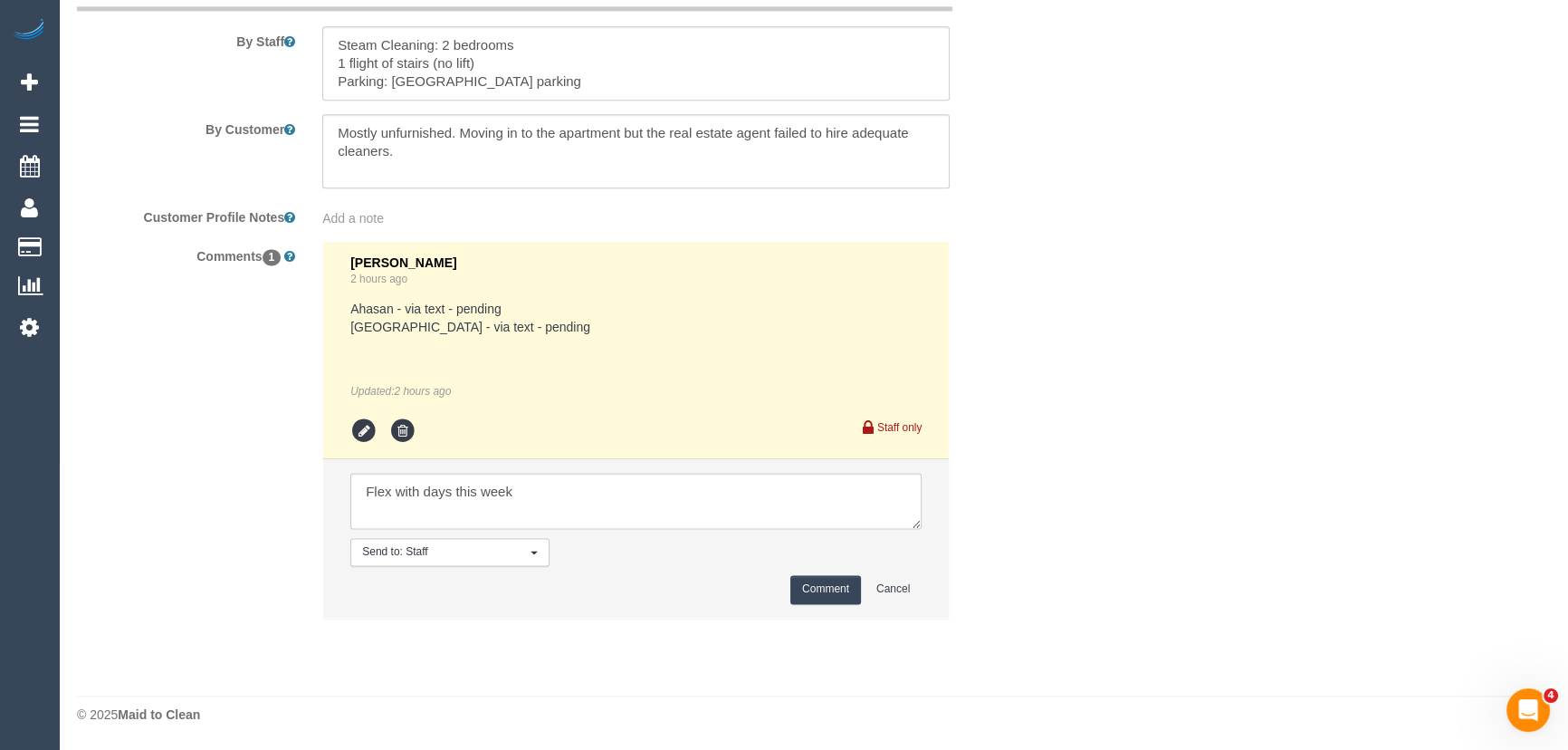
scroll to position [3045, 0]
click at [565, 501] on textarea at bounding box center [635, 500] width 571 height 56
type textarea "Flex with days this week - via phone"
click at [812, 590] on button "Comment" at bounding box center [826, 588] width 71 height 28
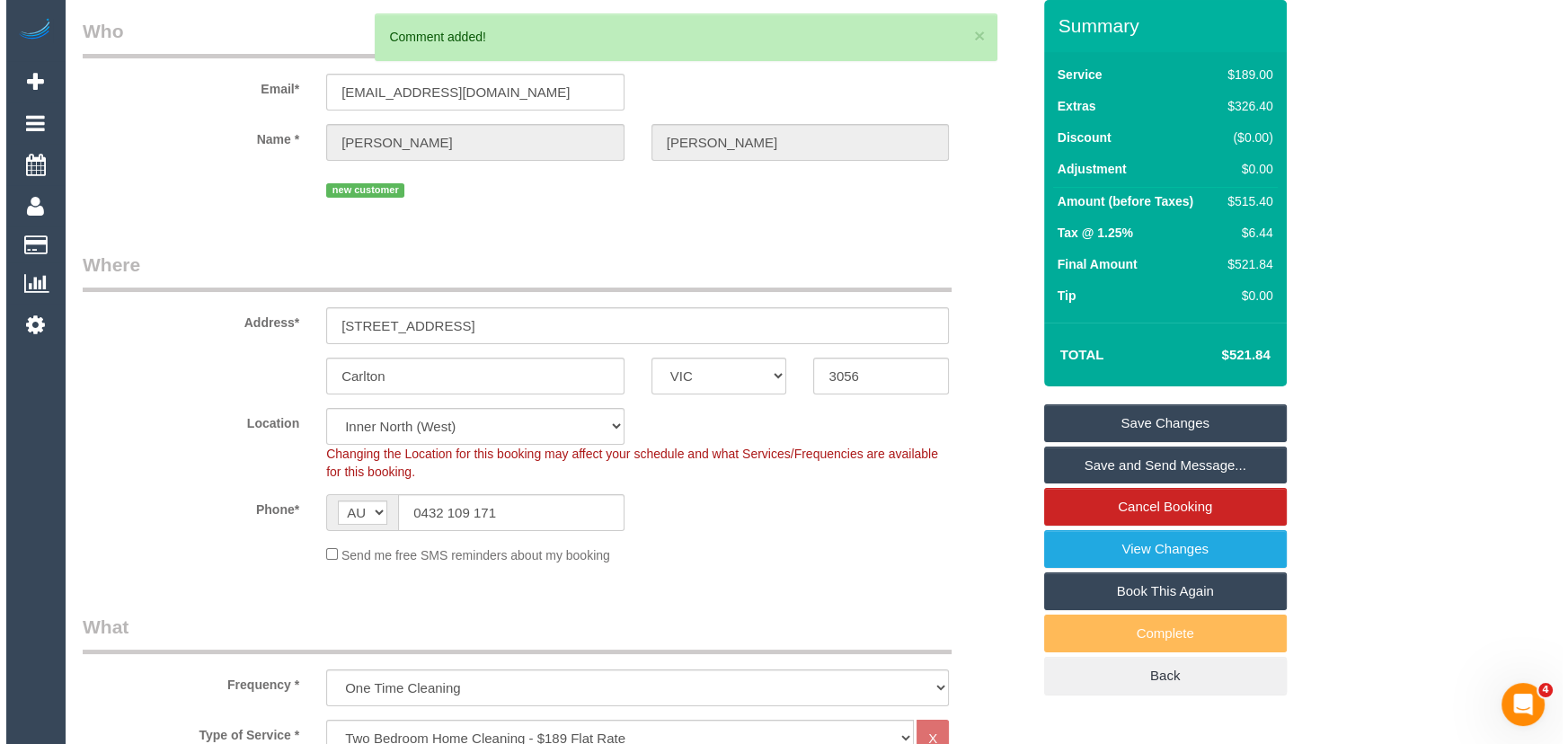
scroll to position [0, 0]
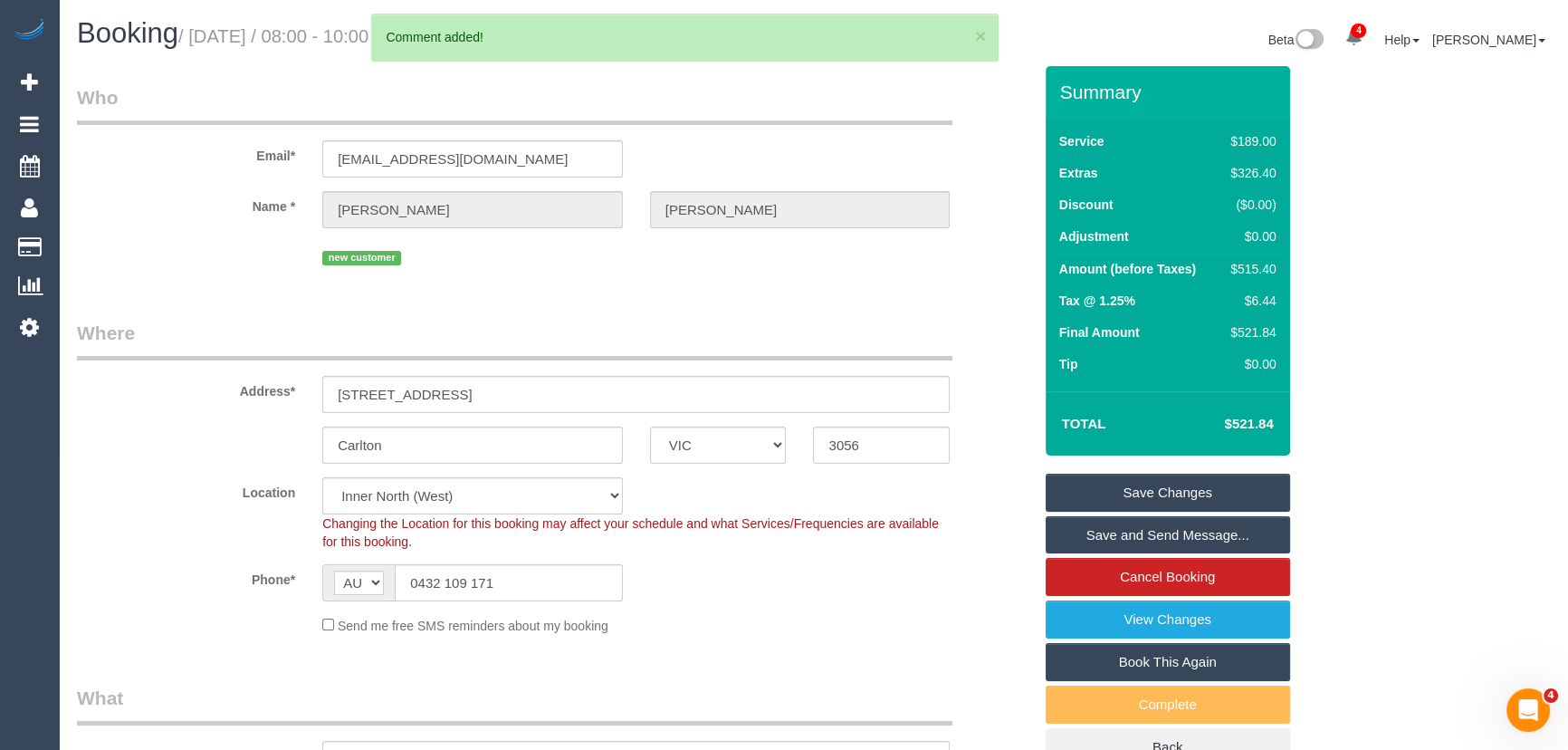
click at [1099, 496] on link "Save Changes" at bounding box center [1168, 493] width 245 height 38
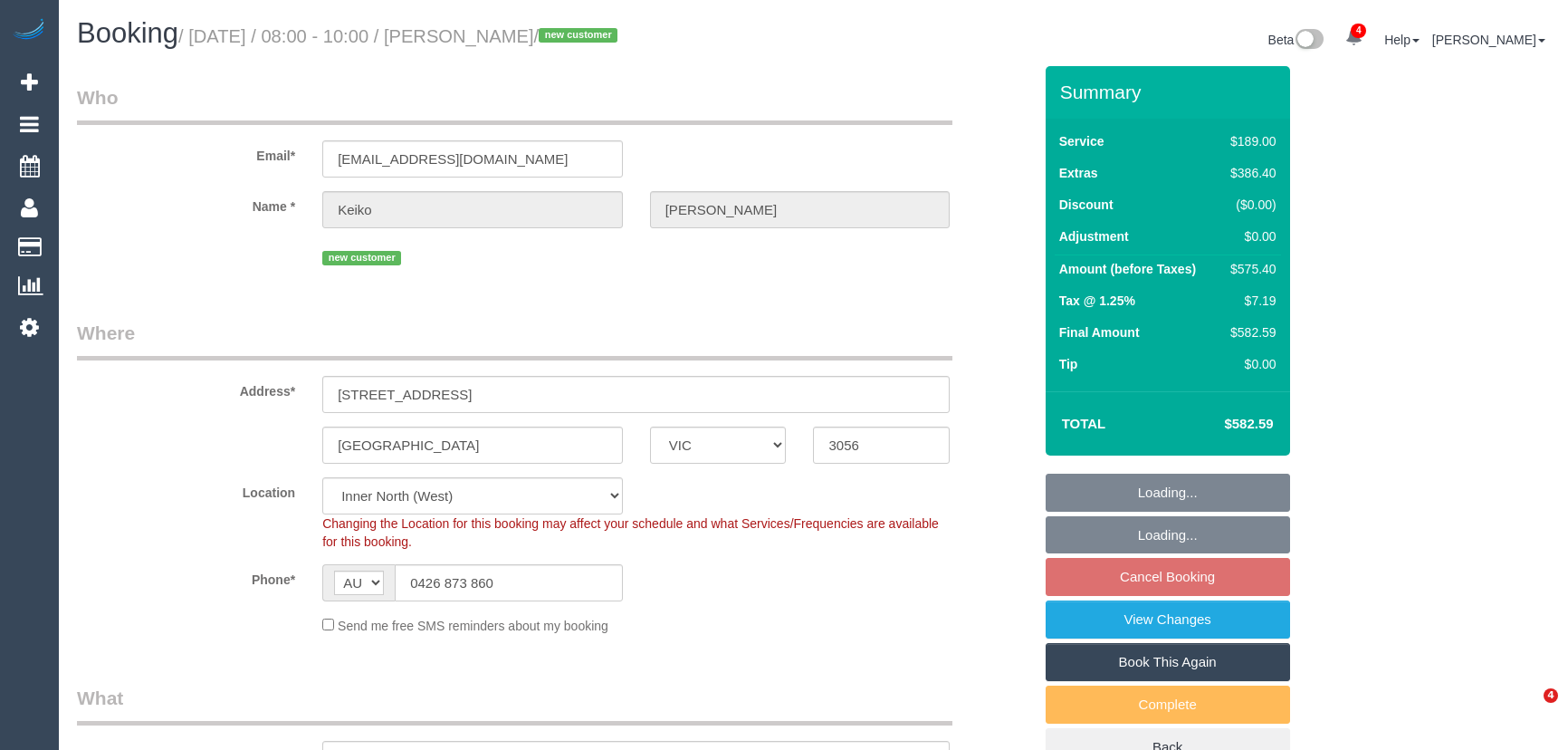
select select "VIC"
select select "number:28"
select select "number:17"
select select "number:20"
select select "number:24"
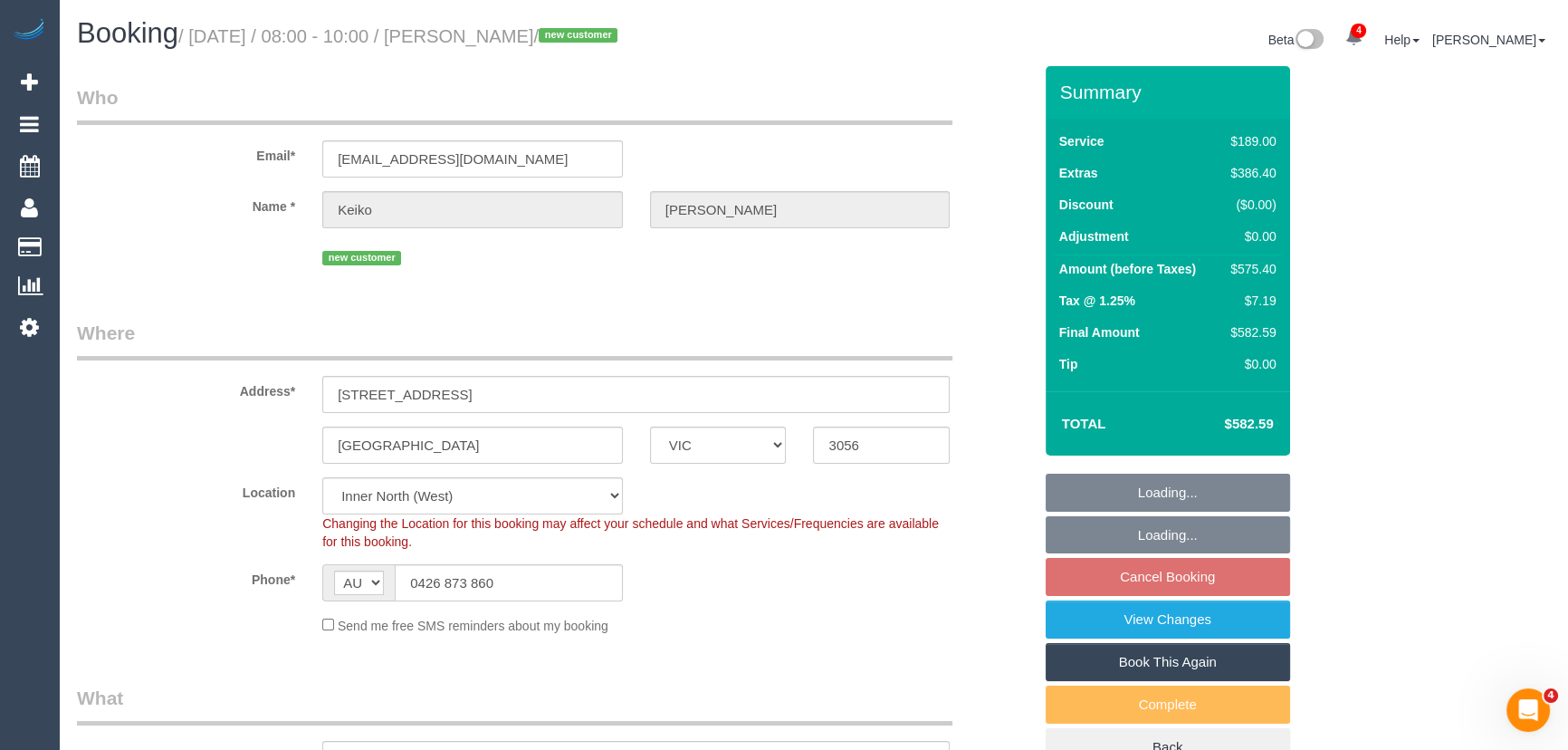
select select "object:816"
select select "string:stripe-pm_1S6gqW2GScqysDRVD0ltoxTe"
select select "spot1"
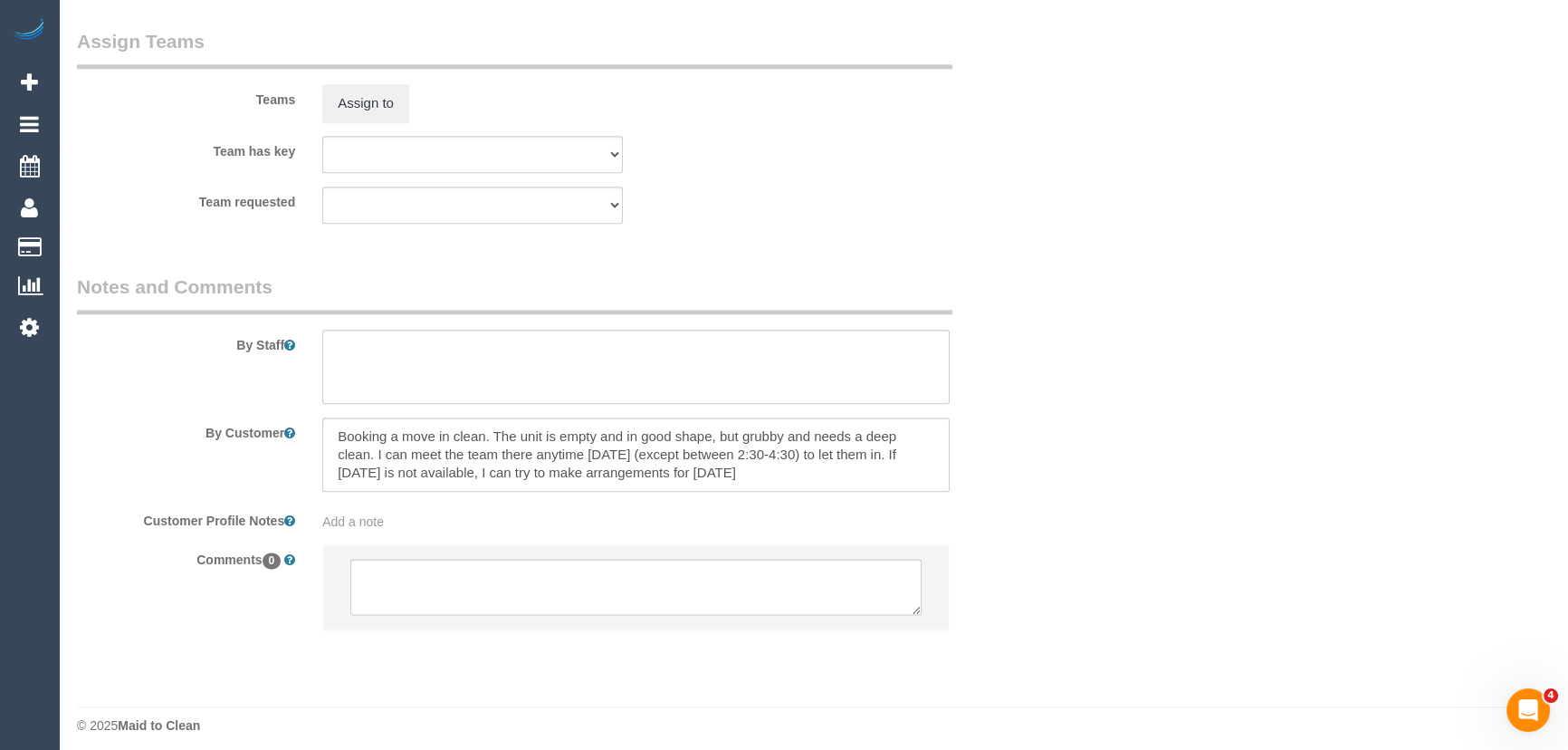
scroll to position [2753, 0]
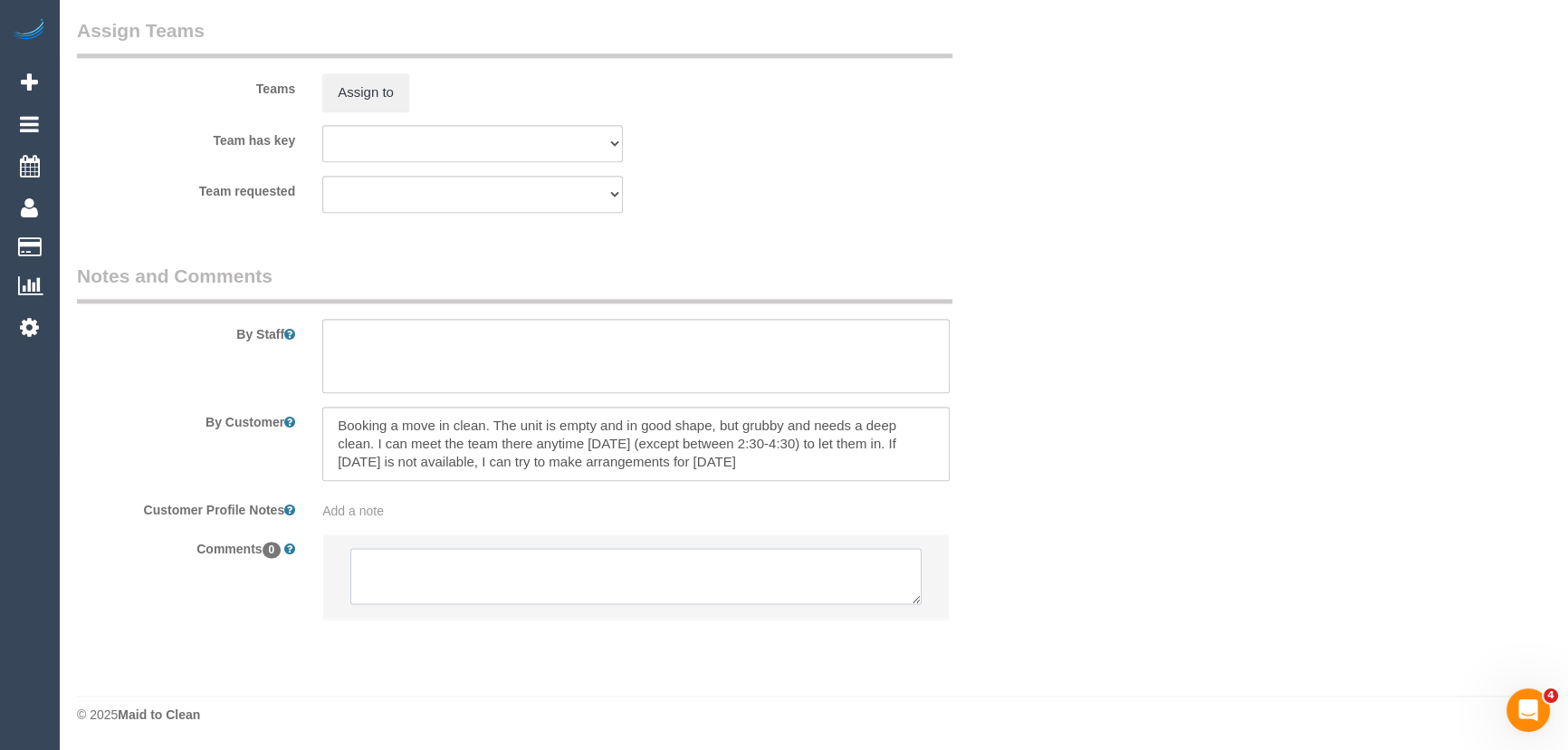
click at [462, 579] on textarea at bounding box center [635, 576] width 571 height 56
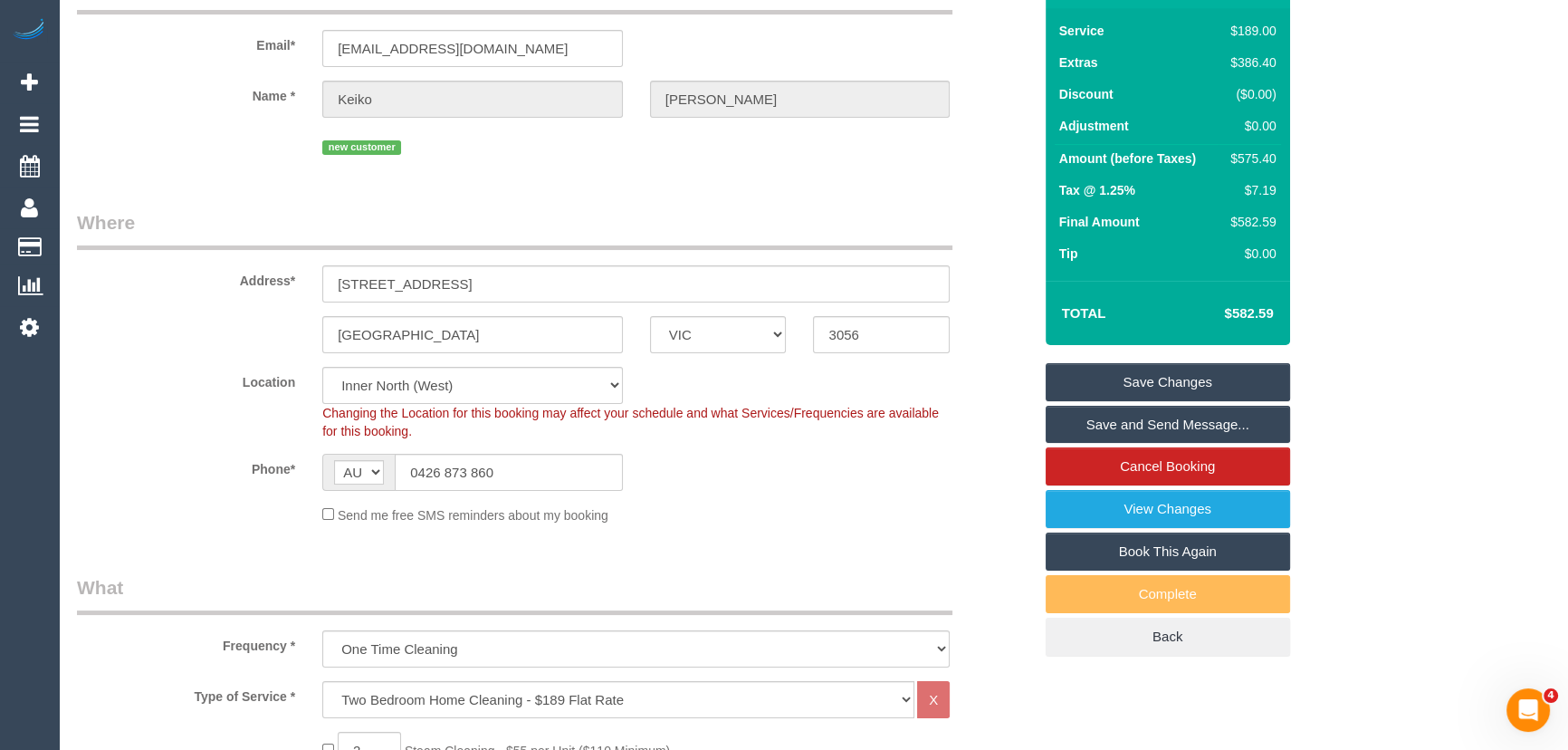
scroll to position [0, 0]
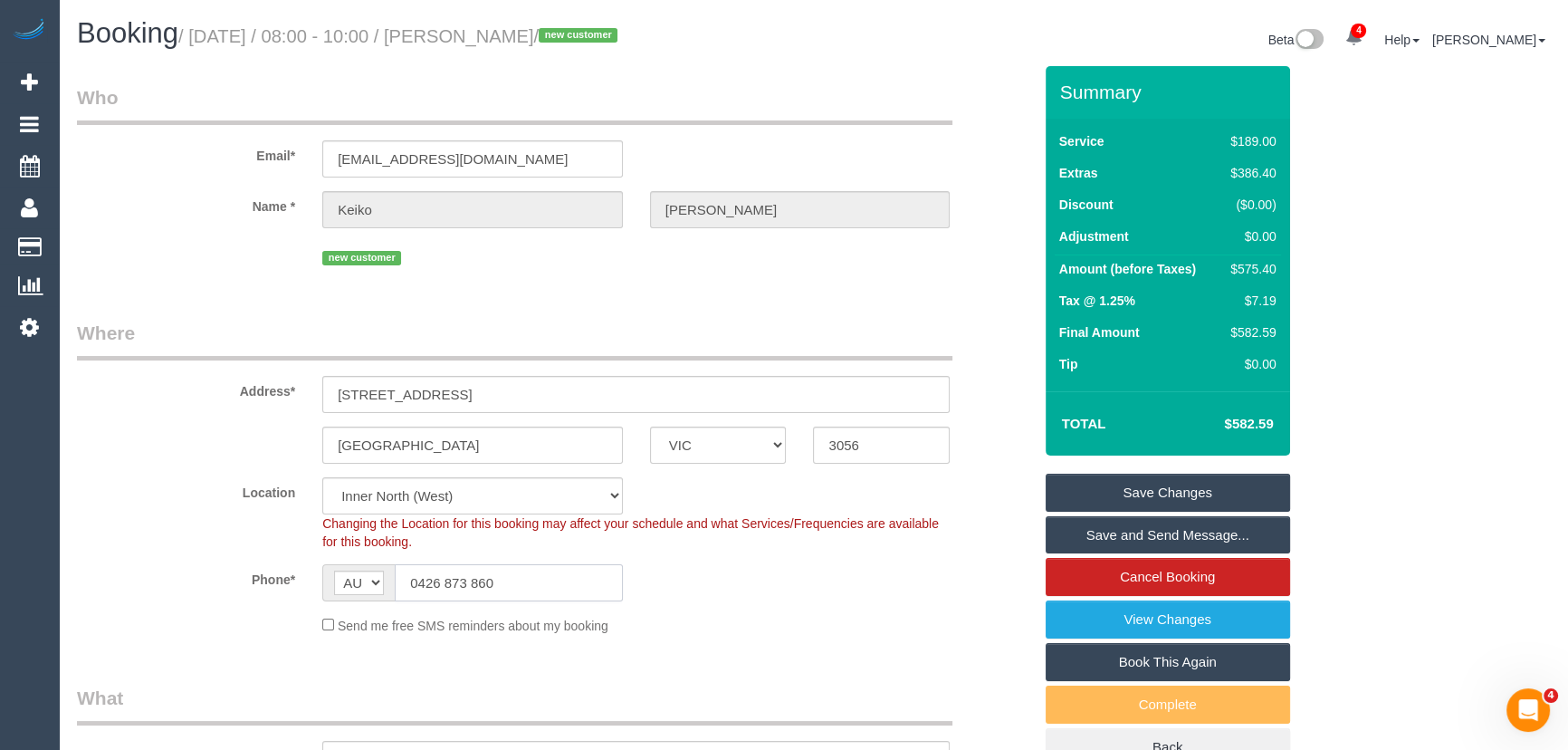
click at [526, 587] on input "0426 873 860" at bounding box center [509, 583] width 229 height 37
click at [527, 587] on input "0426 873 860" at bounding box center [509, 583] width 229 height 37
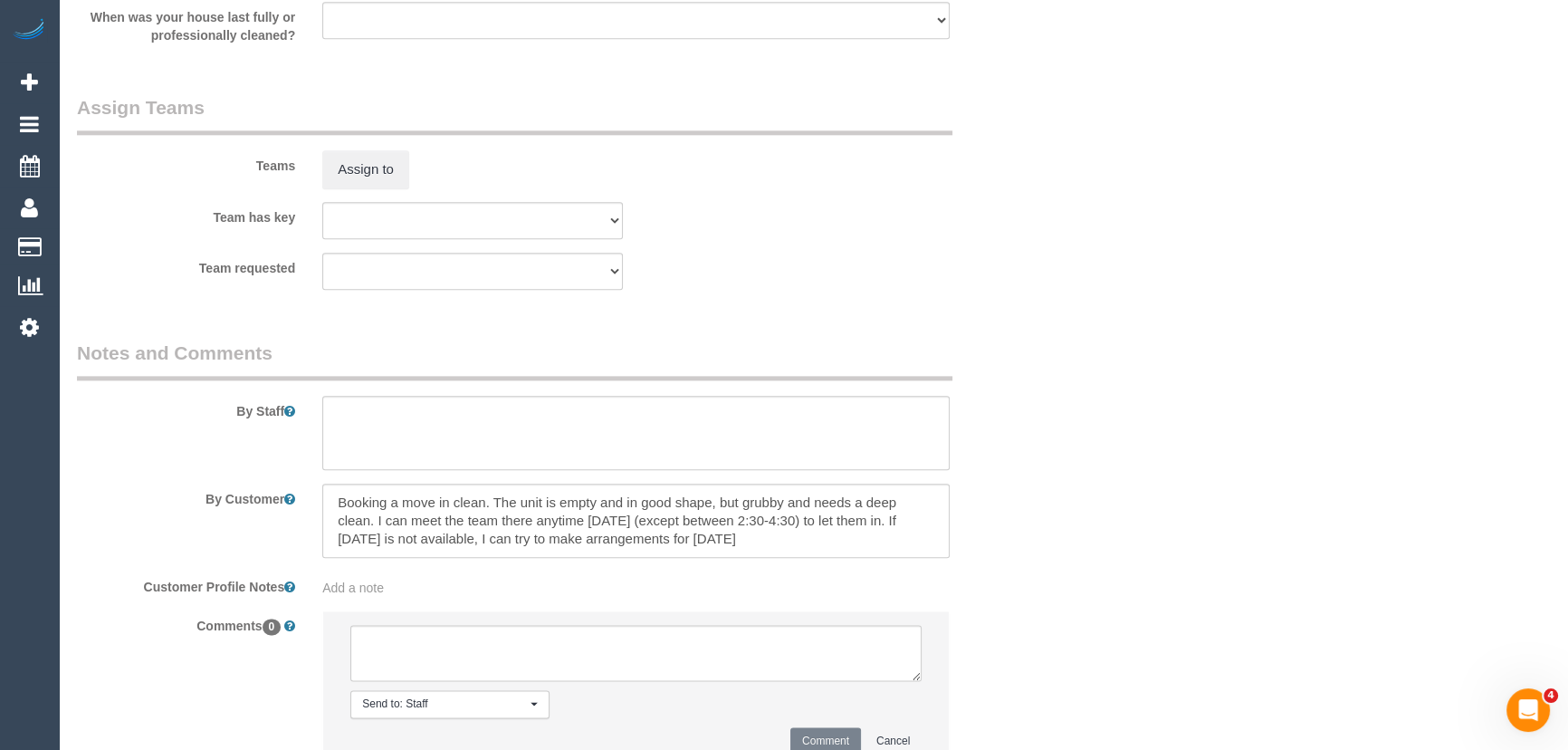
scroll to position [2799, 0]
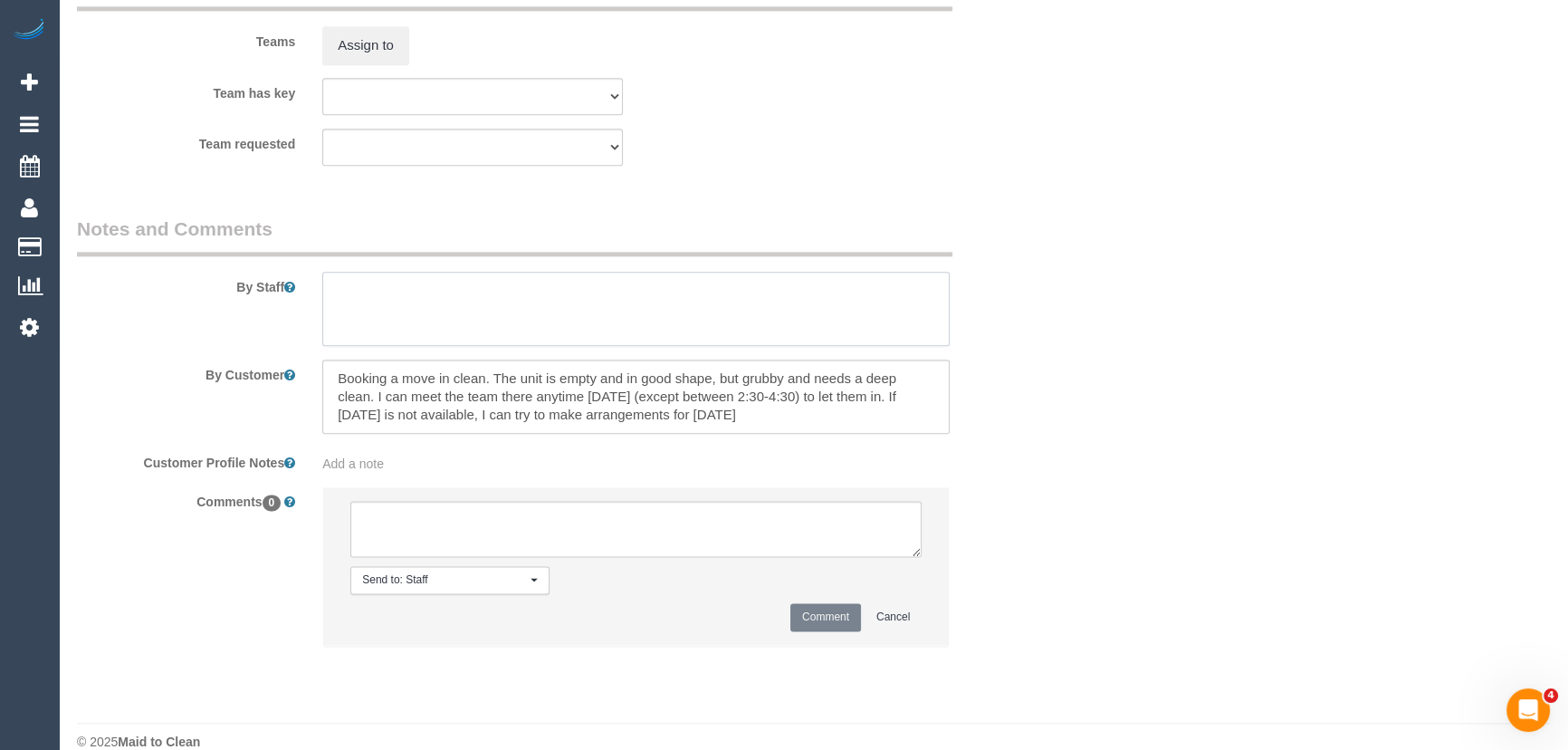
click at [397, 301] on textarea at bounding box center [636, 309] width 627 height 75
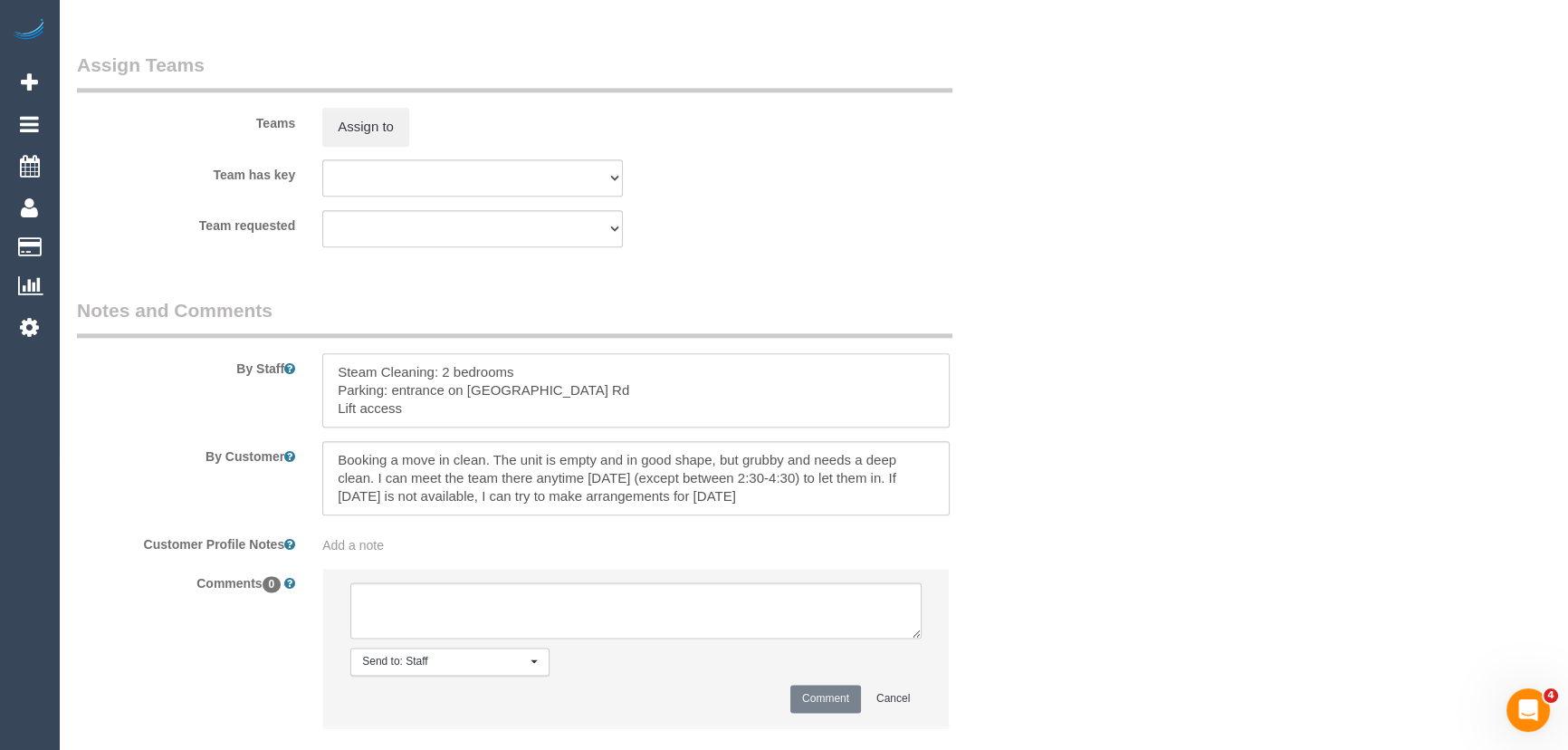
scroll to position [8, 0]
click at [561, 382] on textarea at bounding box center [636, 390] width 627 height 75
type textarea "Steam Cleaning: 2 bedrooms Parking: entrance on [PERSON_NAME][GEOGRAPHIC_DATA] …"
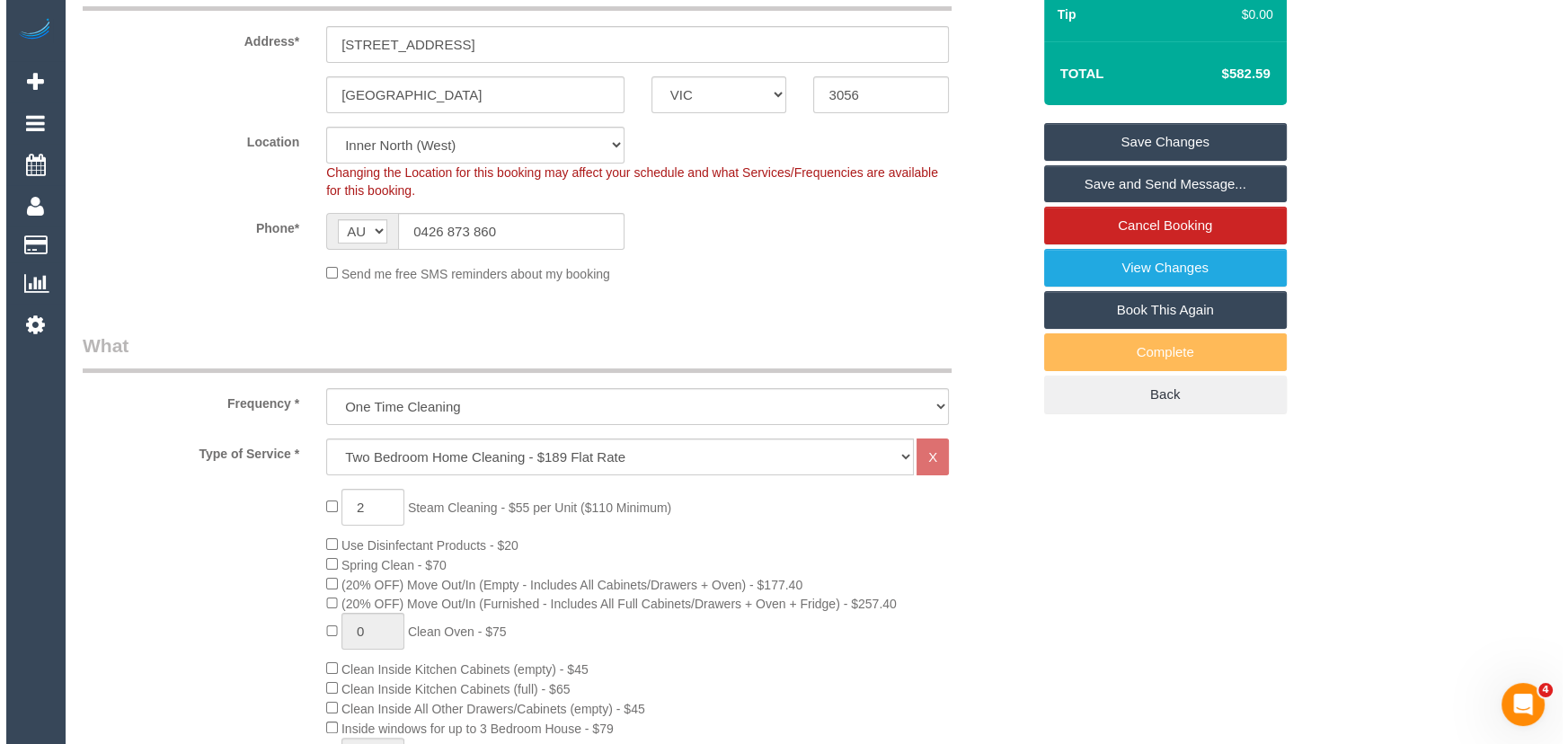
scroll to position [0, 0]
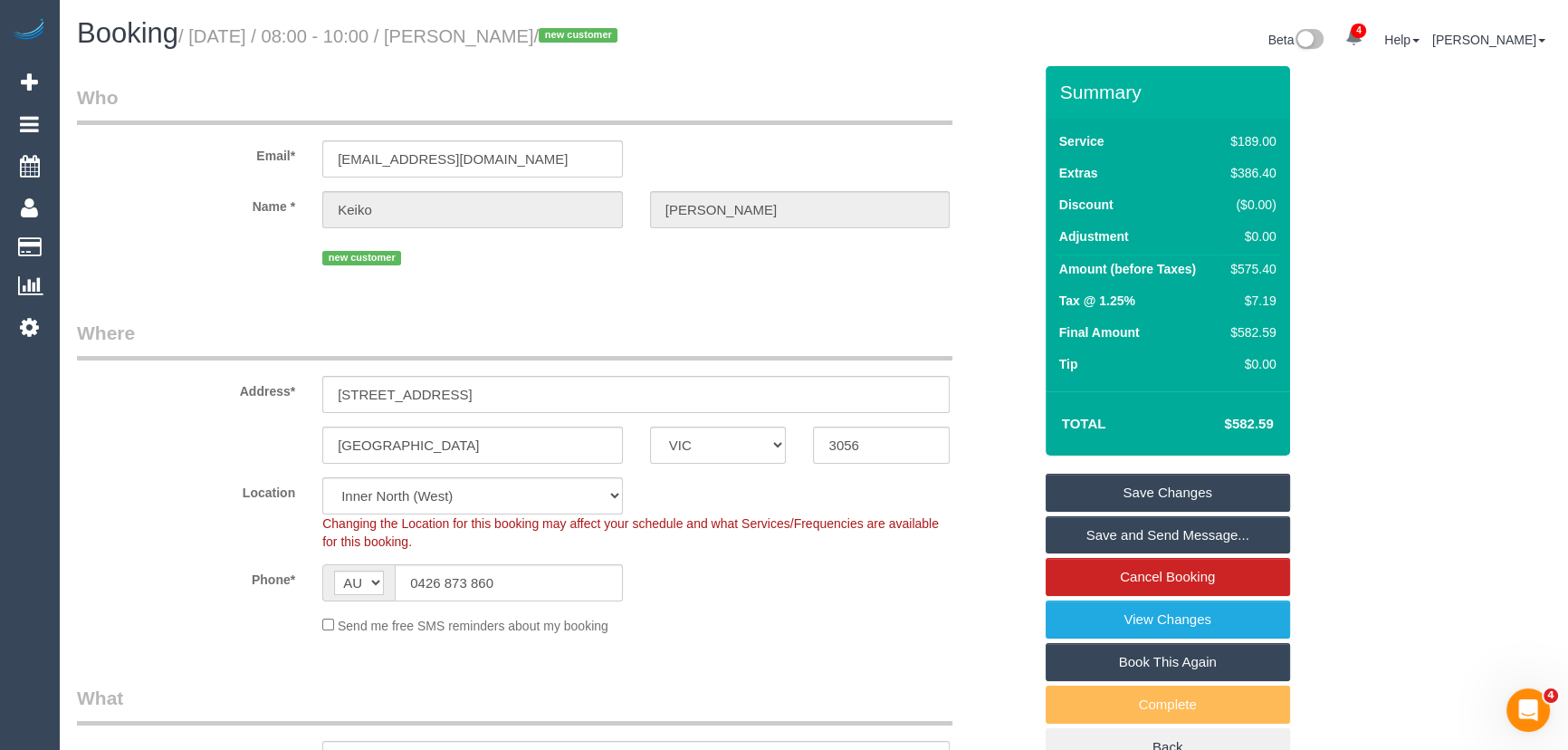
click at [1166, 492] on link "Save Changes" at bounding box center [1168, 493] width 245 height 38
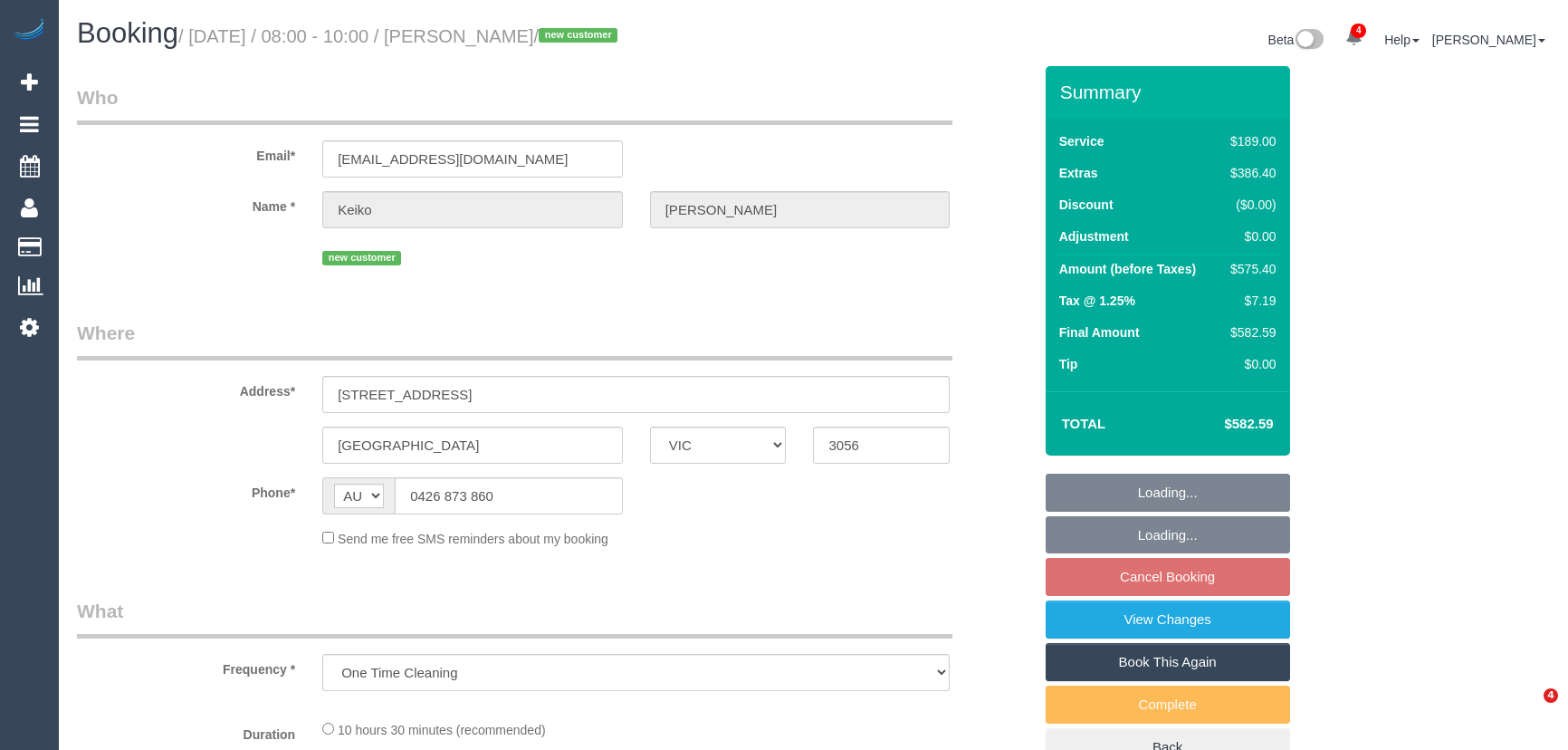
select select "VIC"
select select "string:stripe-pm_1S6gqW2GScqysDRVD0ltoxTe"
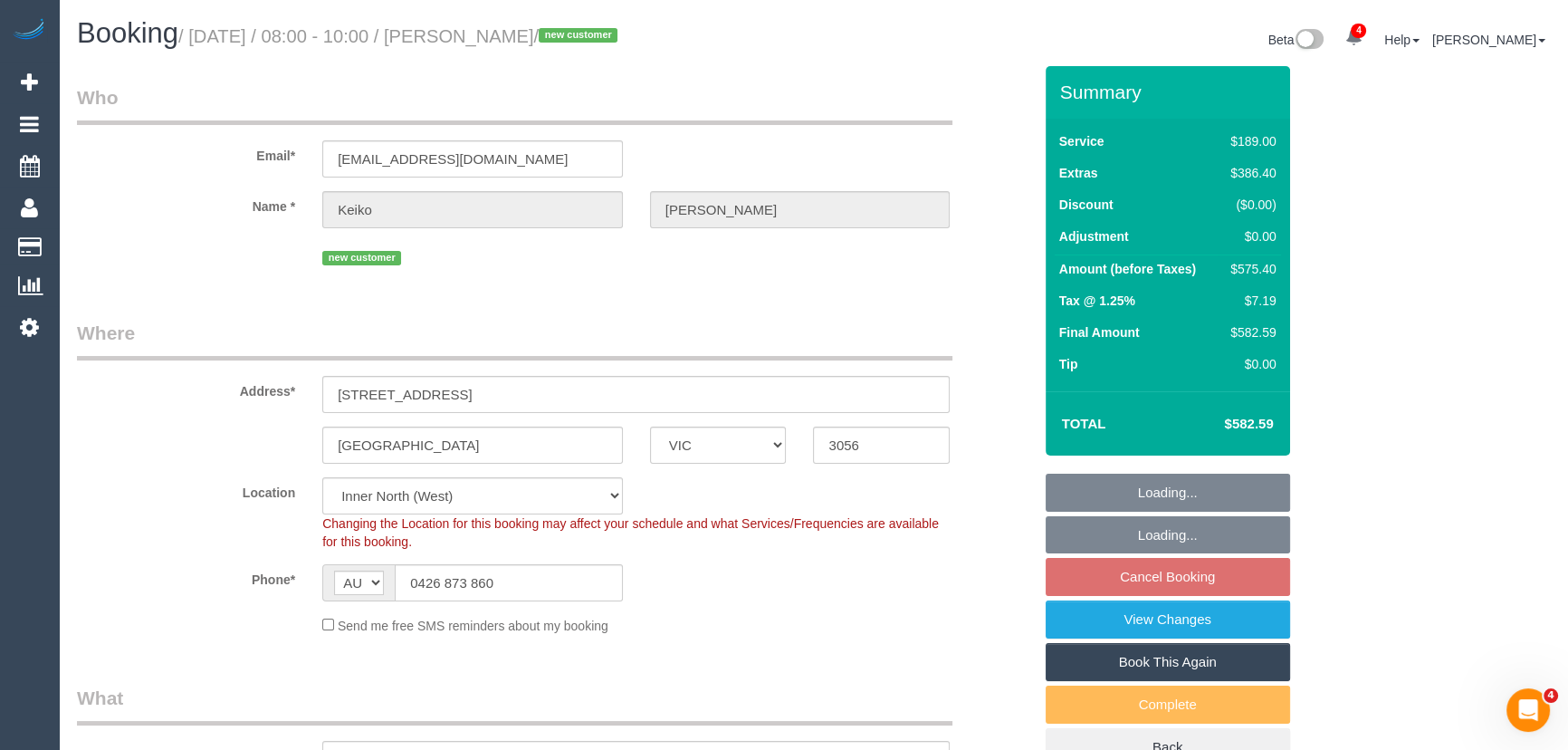
select select "object:574"
select select "number:28"
select select "number:17"
select select "number:20"
select select "number:24"
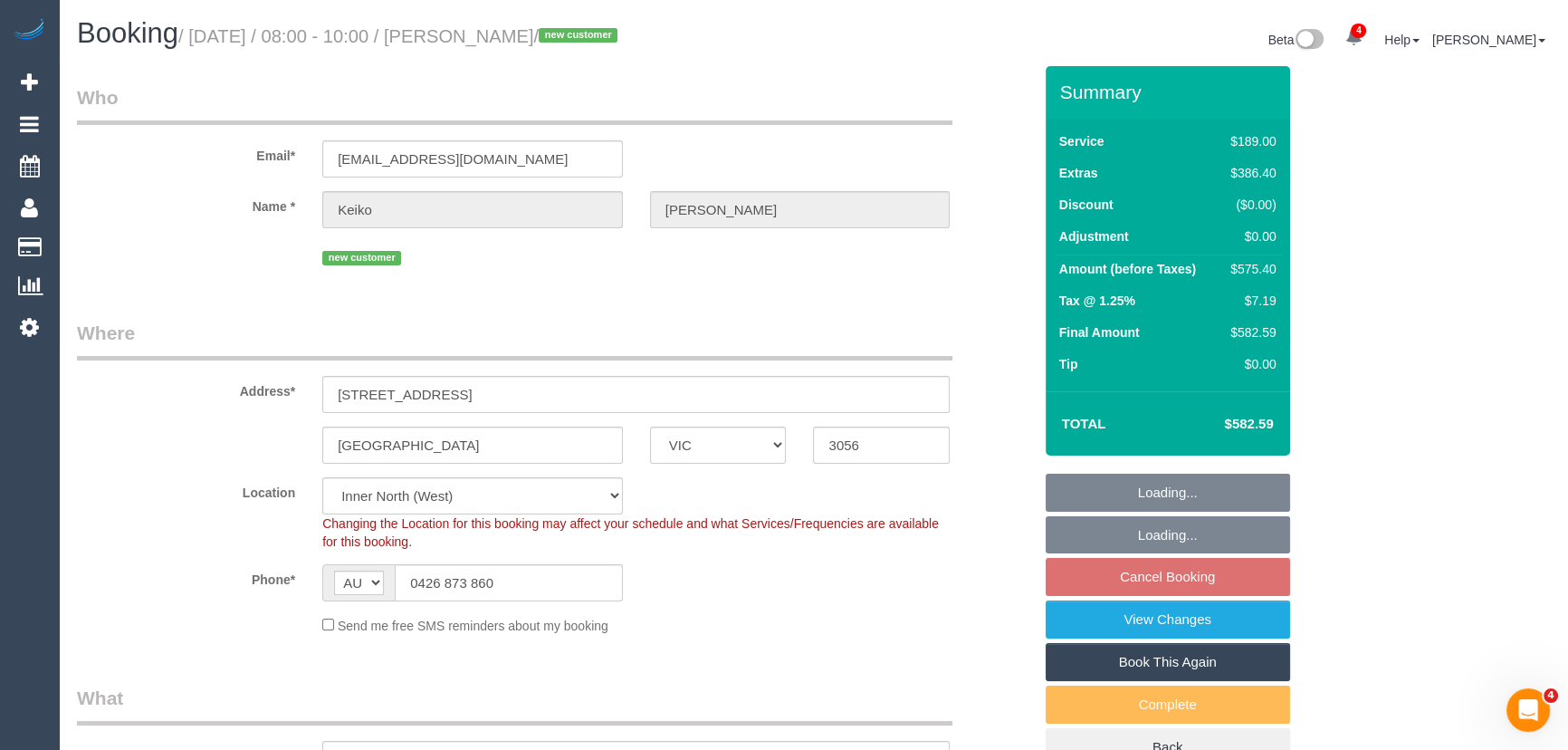
select select "spot1"
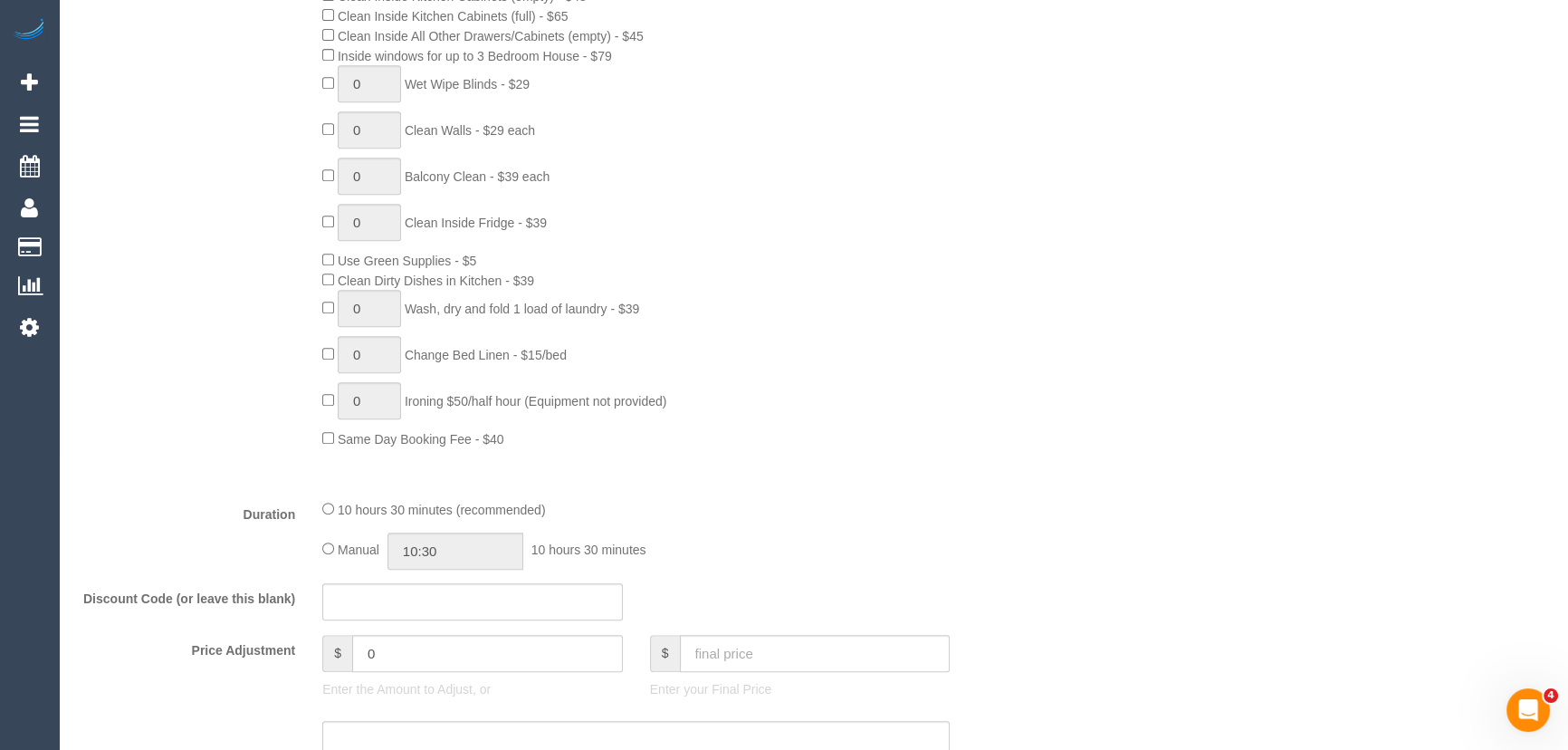
scroll to position [1234, 0]
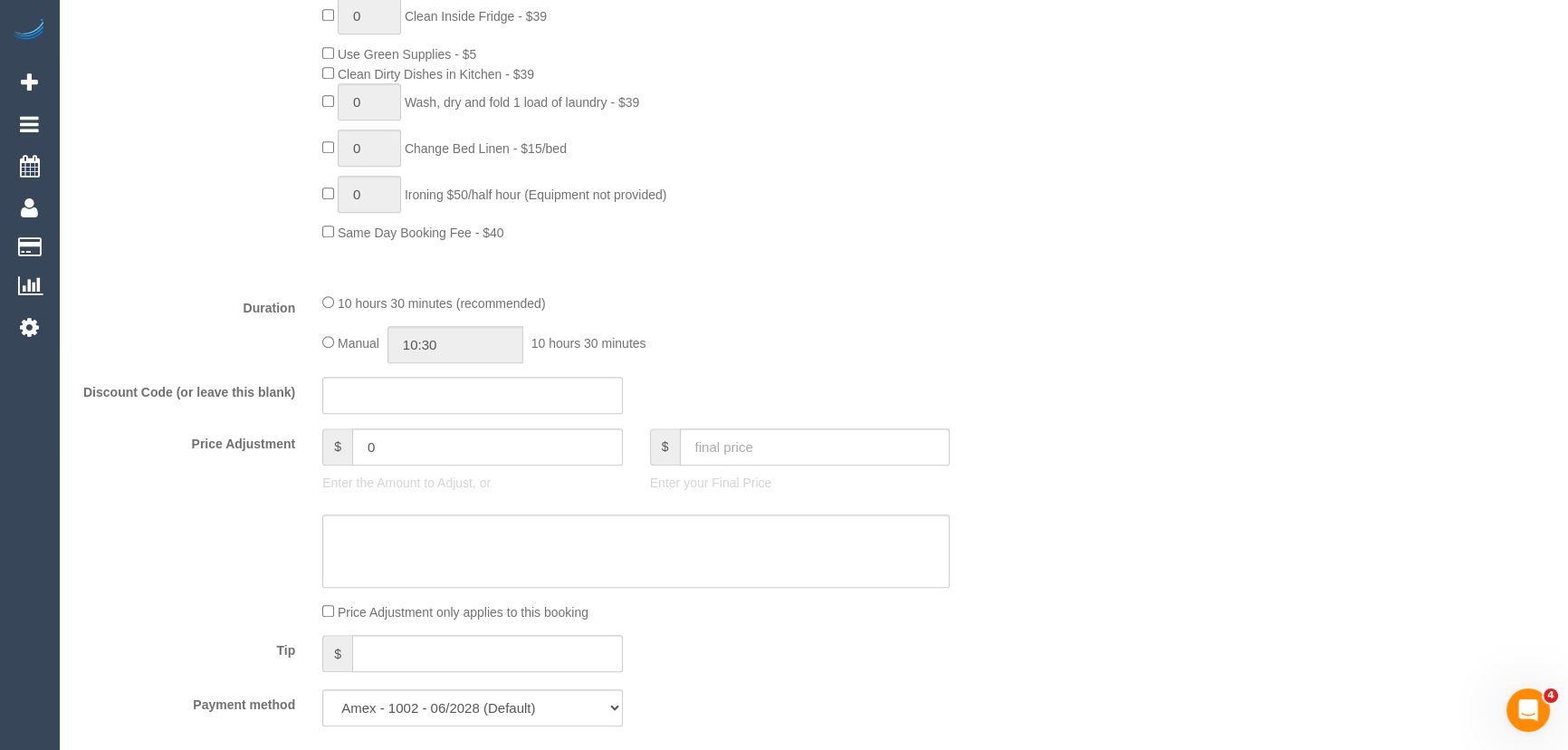
click at [320, 342] on div "10 hours 30 minutes (recommended) Manual 10:30 10 hours 30 minutes" at bounding box center [636, 328] width 655 height 71
click at [457, 341] on input "10:30" at bounding box center [455, 344] width 136 height 37
type input "04:00"
click at [446, 416] on li "04:00" at bounding box center [436, 428] width 80 height 24
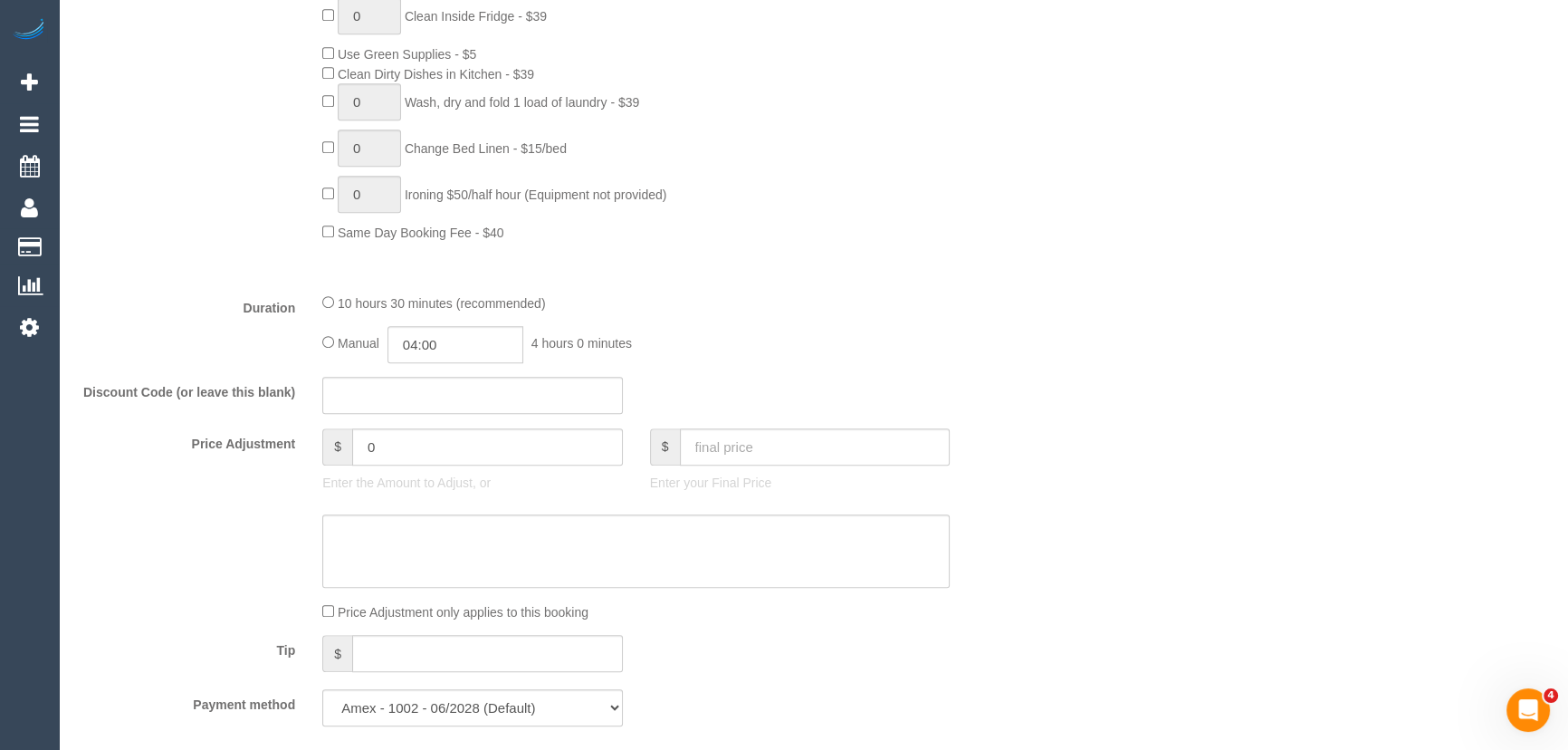
click at [837, 347] on div "Manual 04:00 4 hours 0 minutes" at bounding box center [636, 344] width 627 height 37
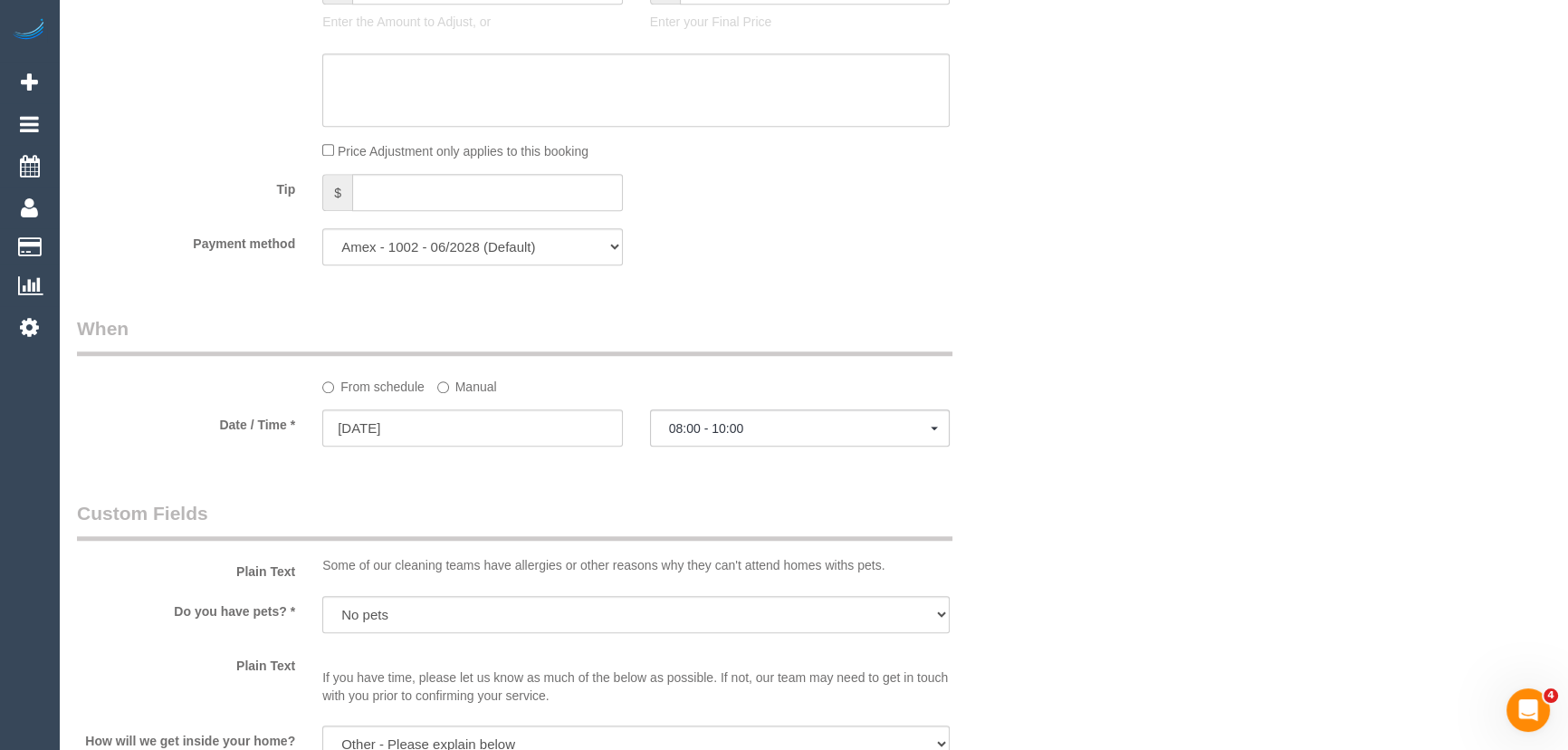
scroll to position [1893, 0]
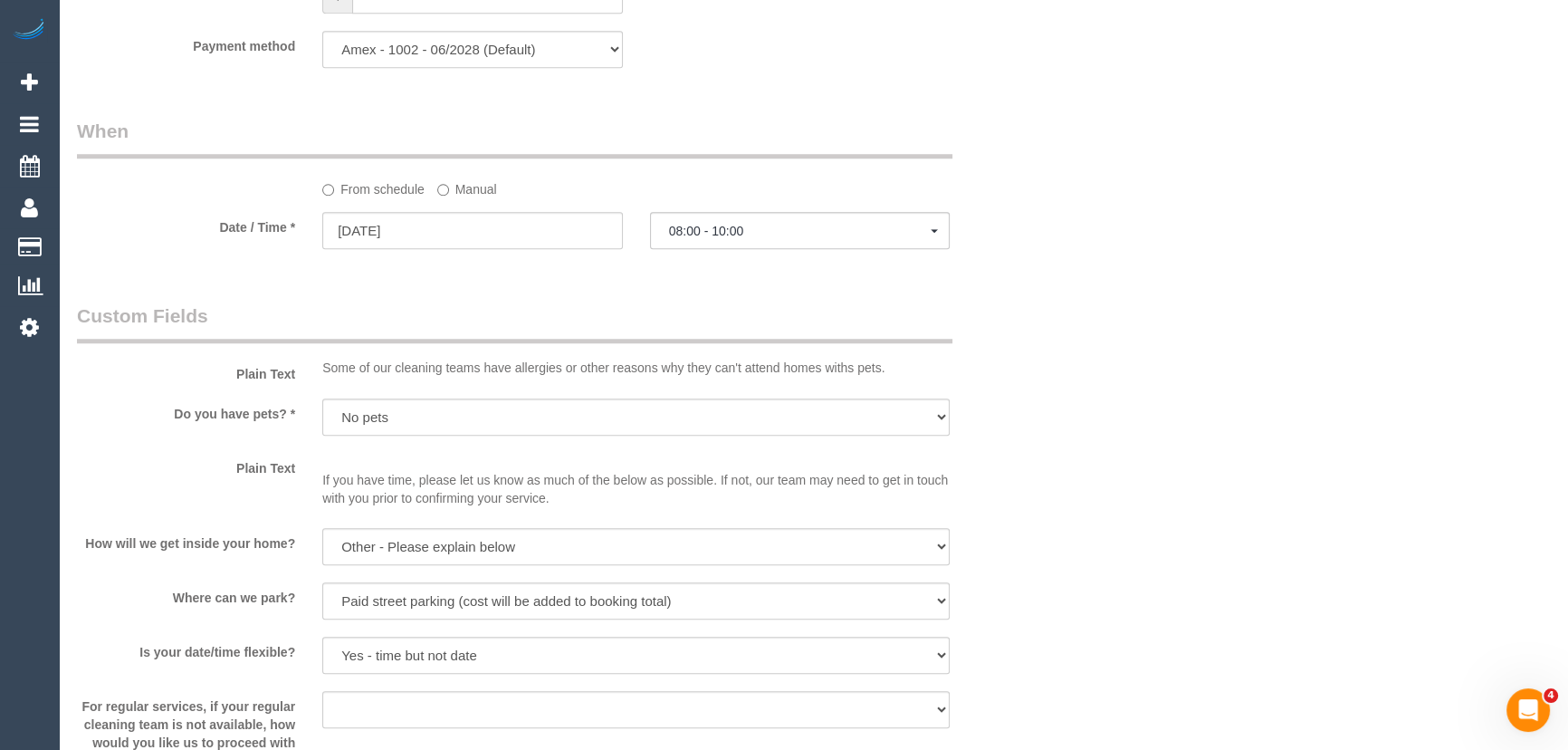
select select "spot29"
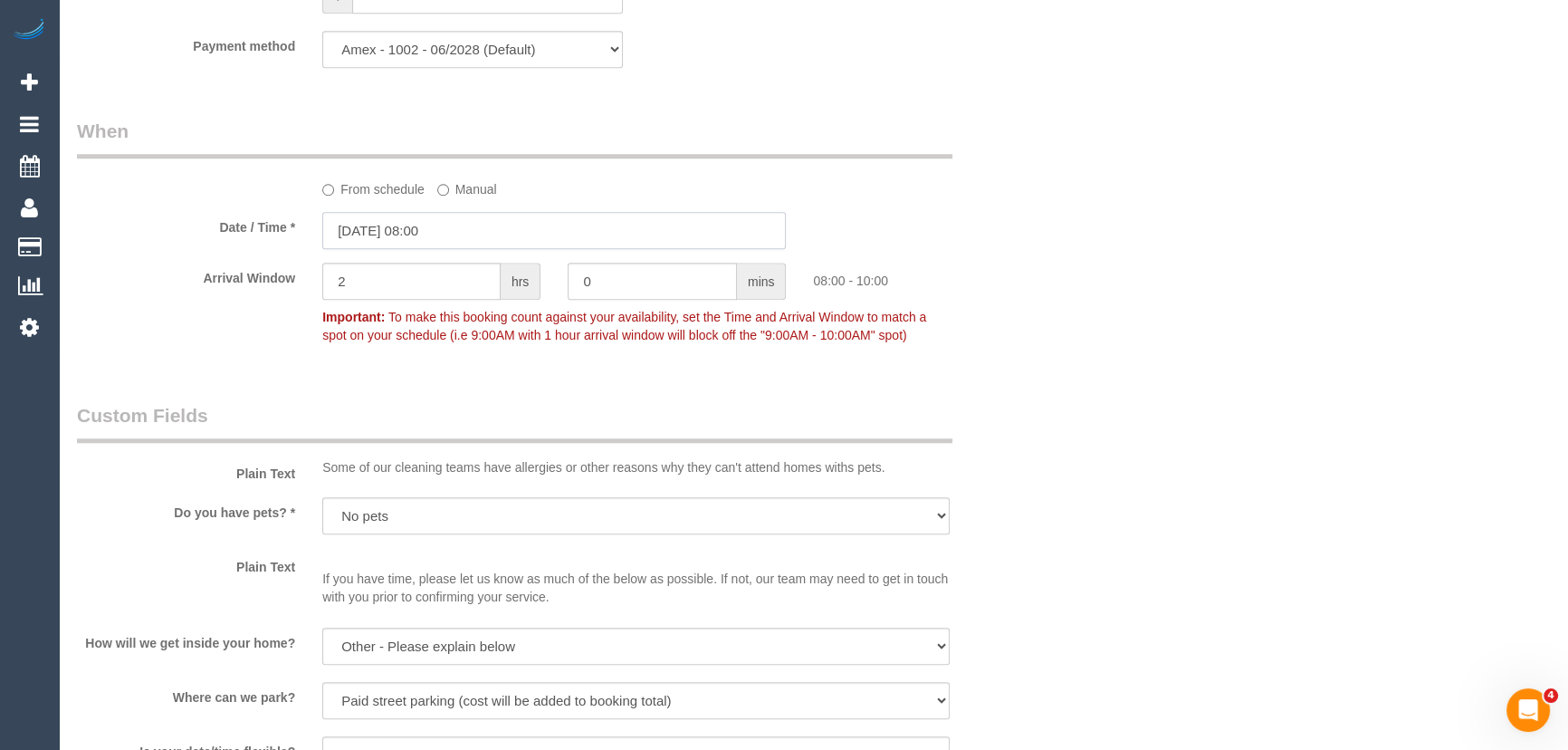
click at [467, 232] on input "[DATE] 08:00" at bounding box center [554, 231] width 464 height 37
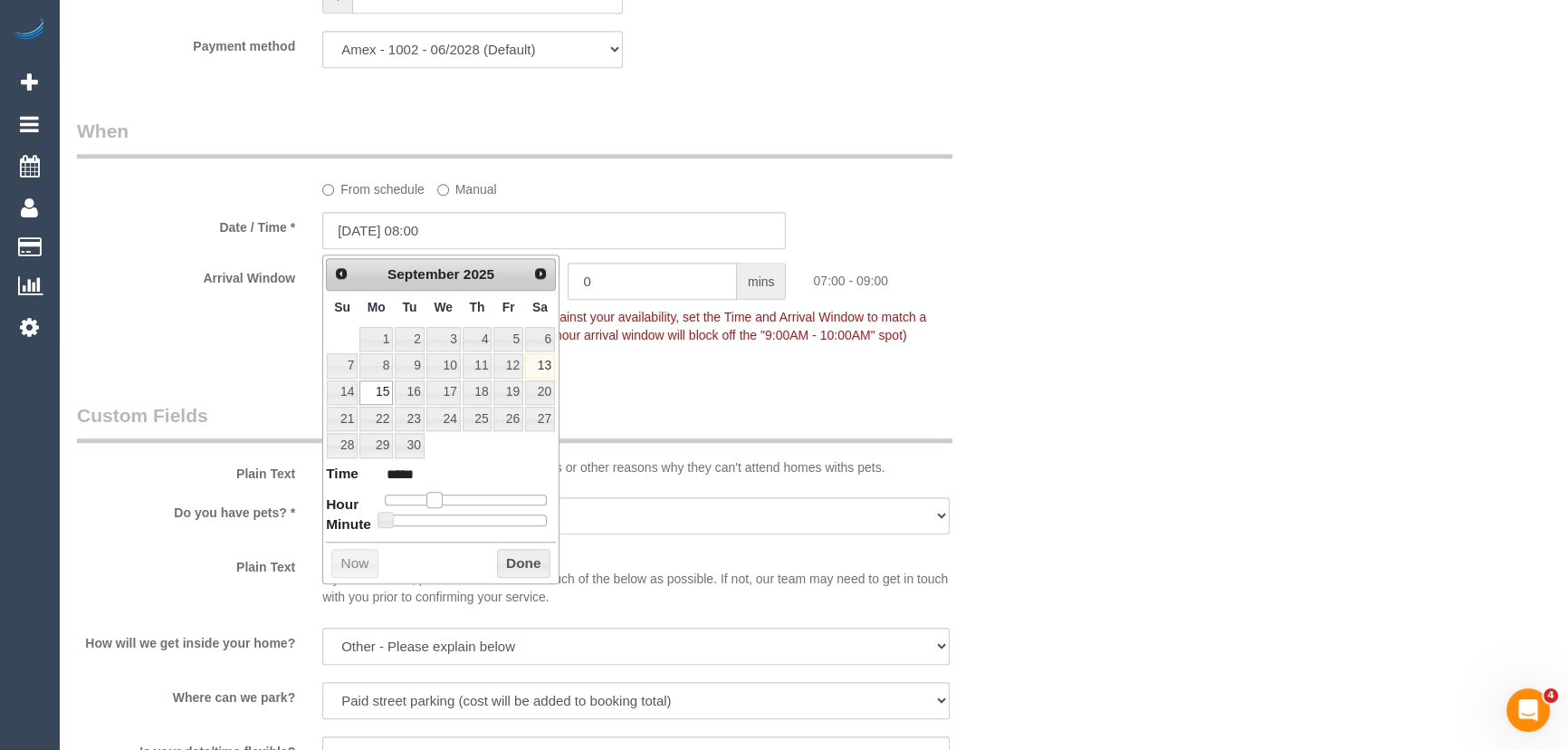
type input "[DATE] 07:00"
type input "*****"
drag, startPoint x: 437, startPoint y: 498, endPoint x: 428, endPoint y: 497, distance: 9.1
click at [428, 497] on span at bounding box center [434, 499] width 16 height 16
click at [700, 364] on fieldset "When From schedule Manual Date / Time * [DATE] 07:00 Arrival Window 2 hrs 0 min…" at bounding box center [554, 241] width 955 height 248
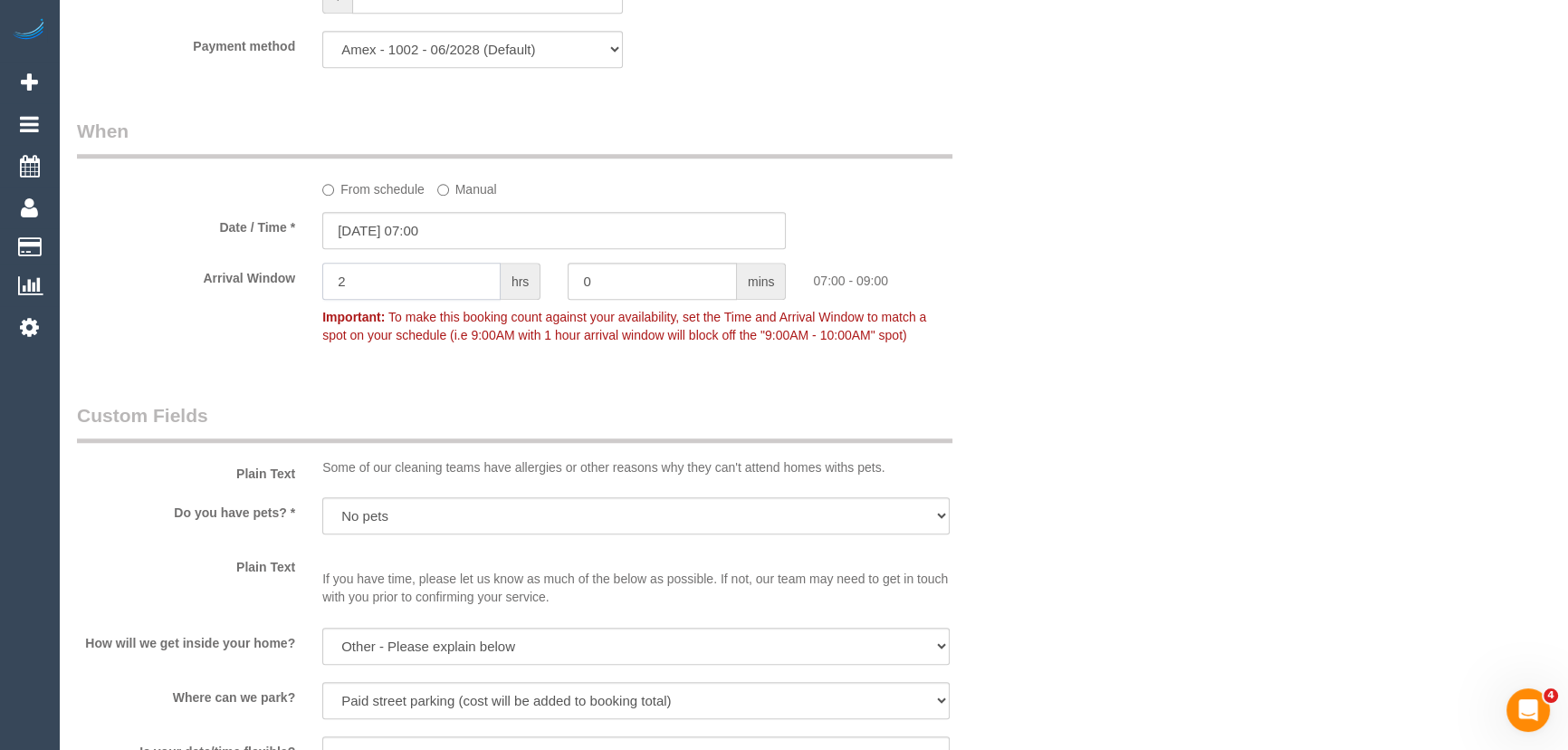
click at [389, 297] on input "2" at bounding box center [411, 281] width 179 height 37
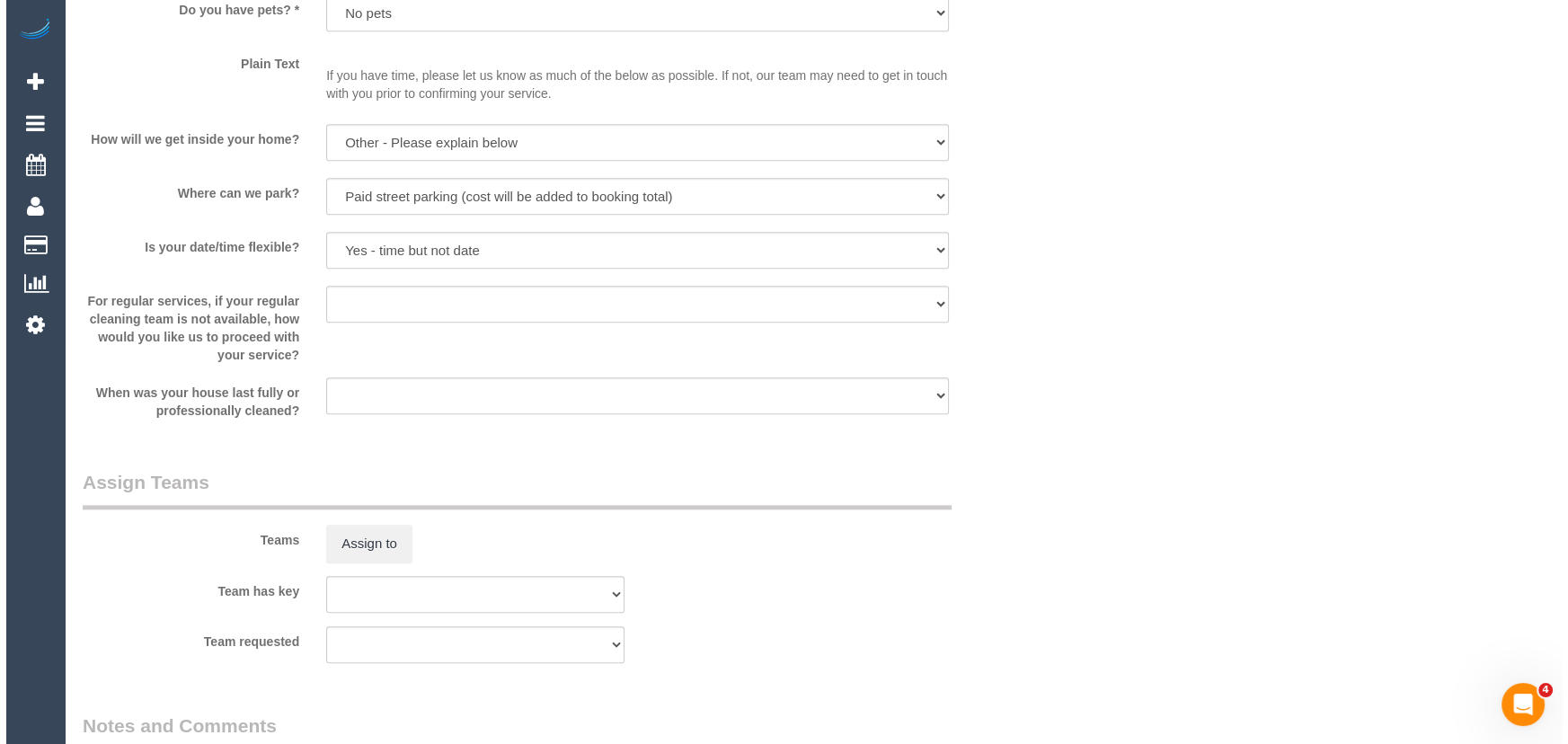
scroll to position [2532, 0]
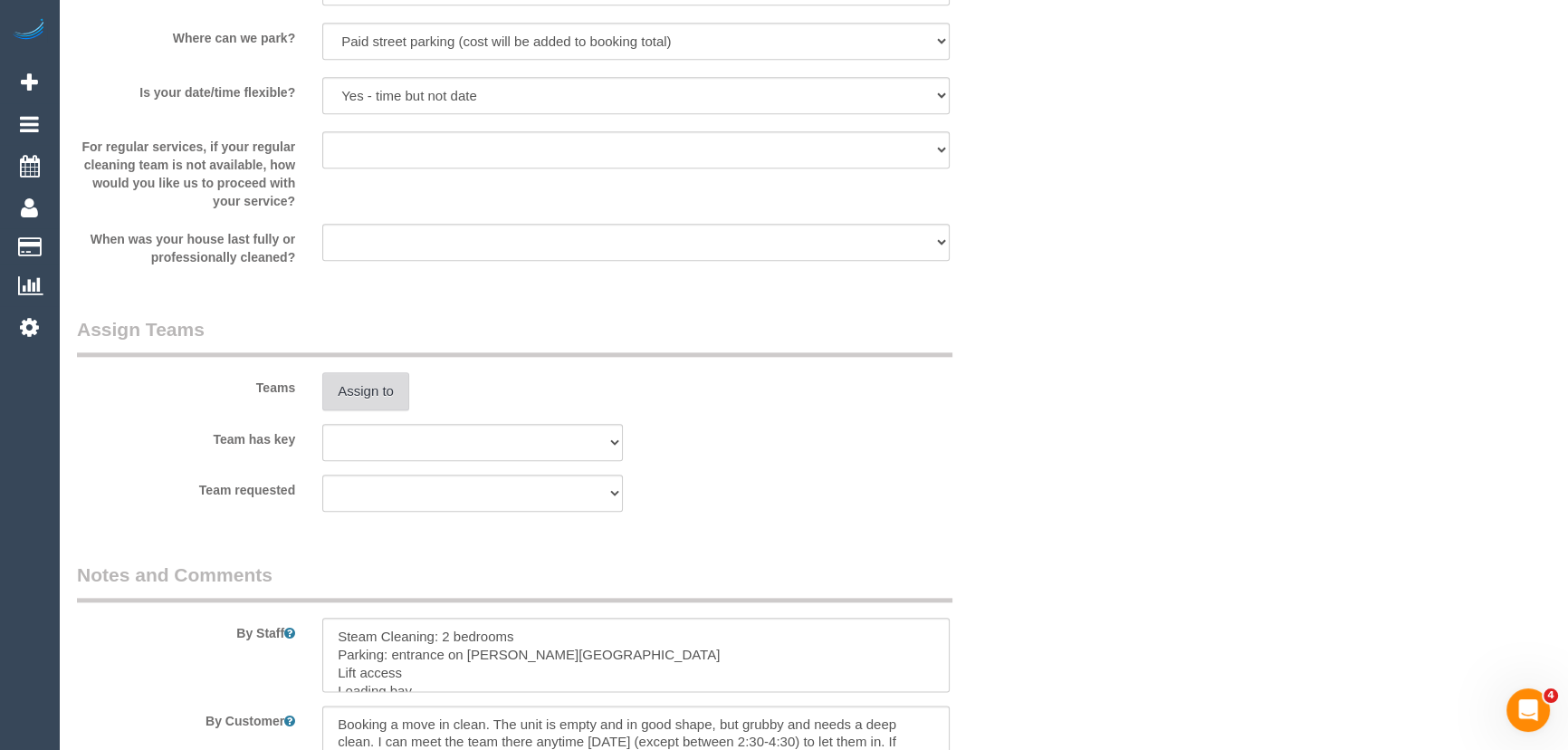
type input "1"
click at [369, 409] on button "Assign to" at bounding box center [365, 391] width 87 height 38
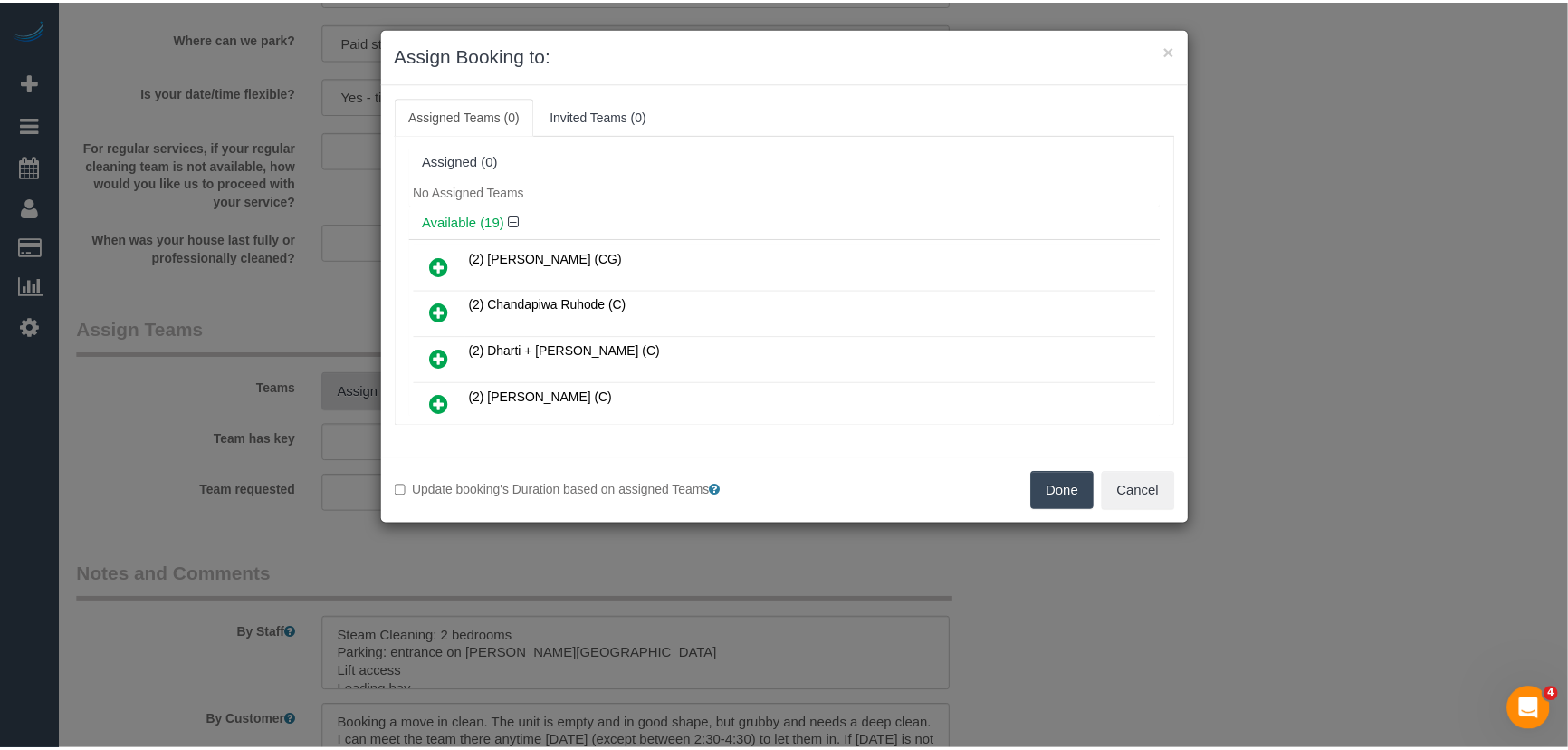
scroll to position [3373, 0]
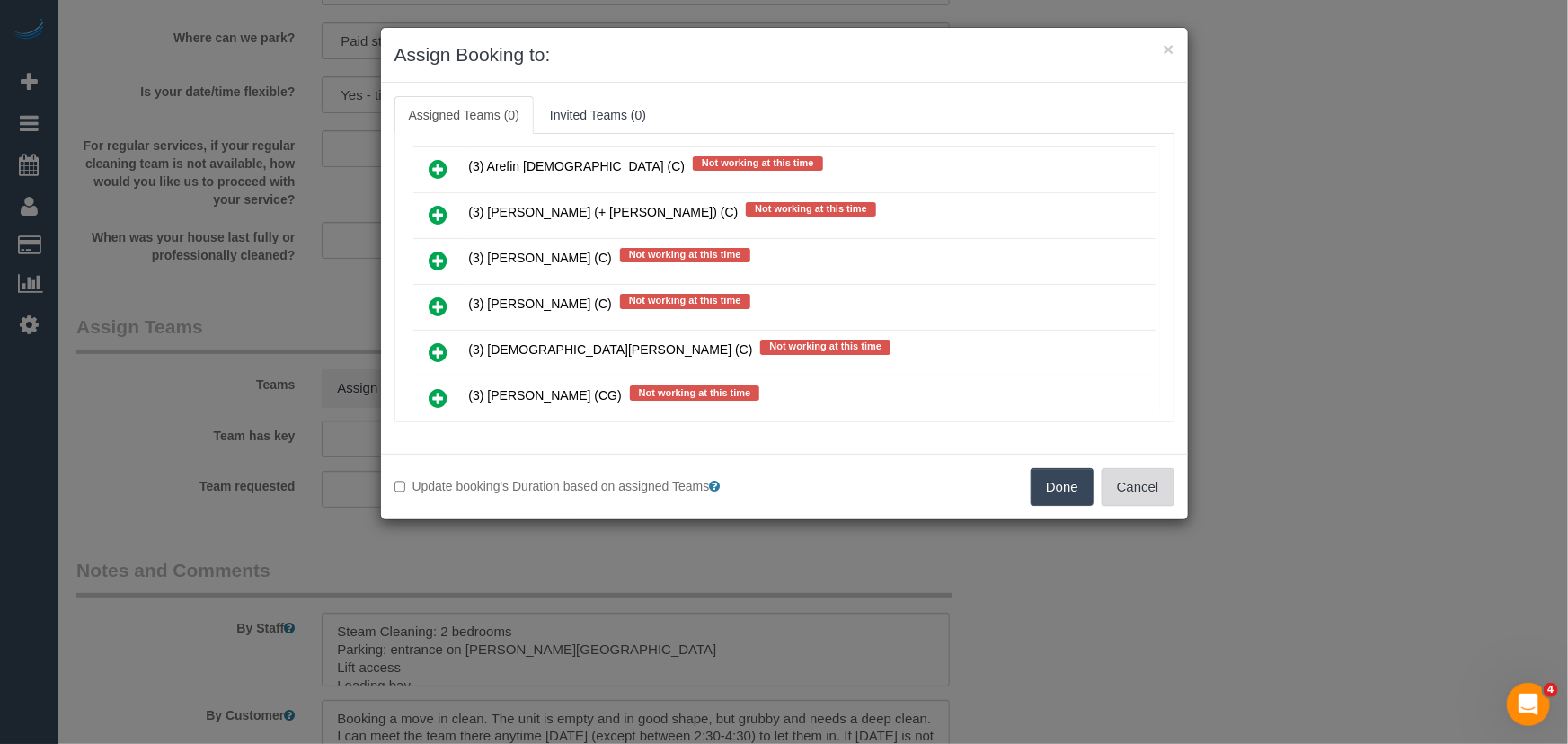
click at [1139, 497] on button "Cancel" at bounding box center [1138, 487] width 73 height 38
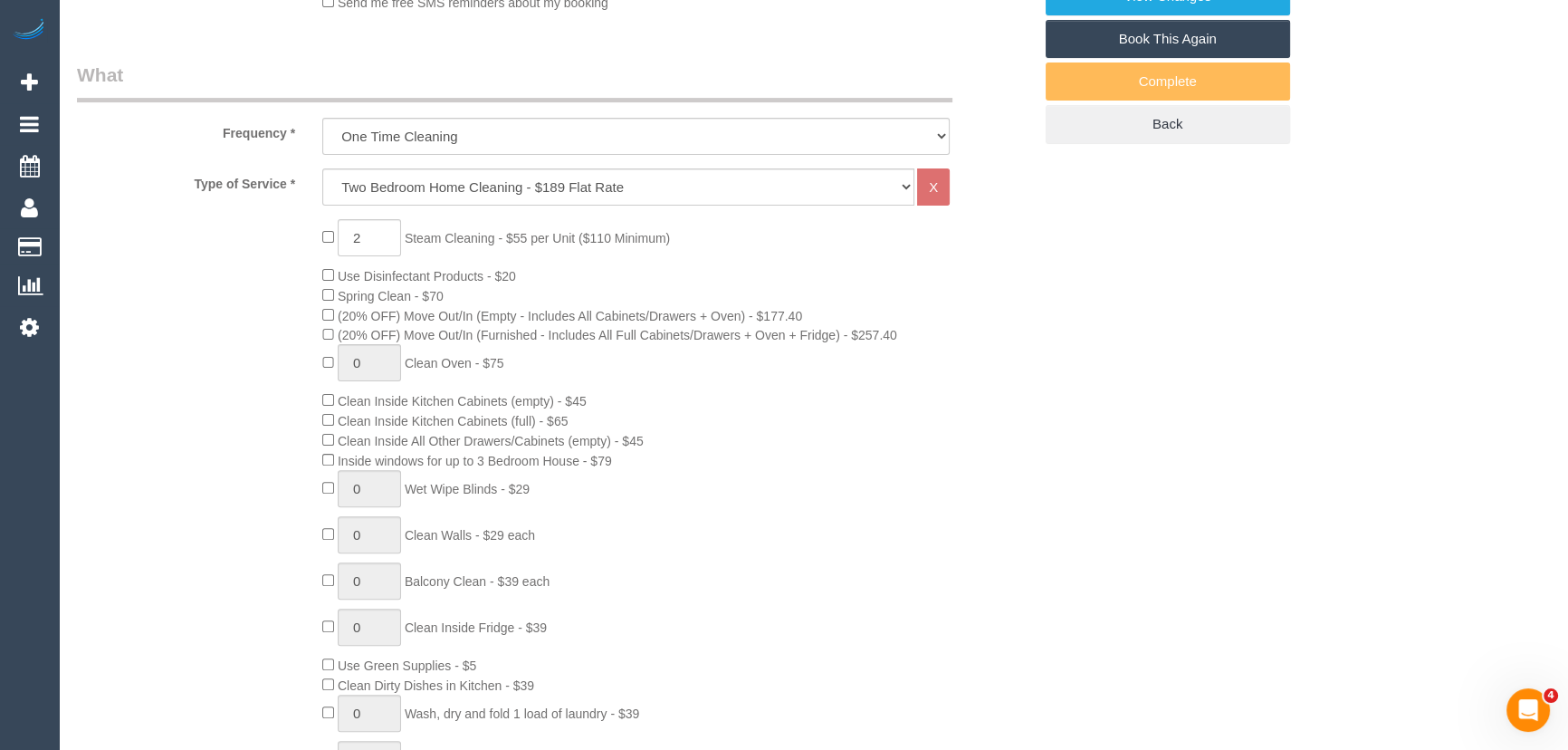
scroll to position [411, 0]
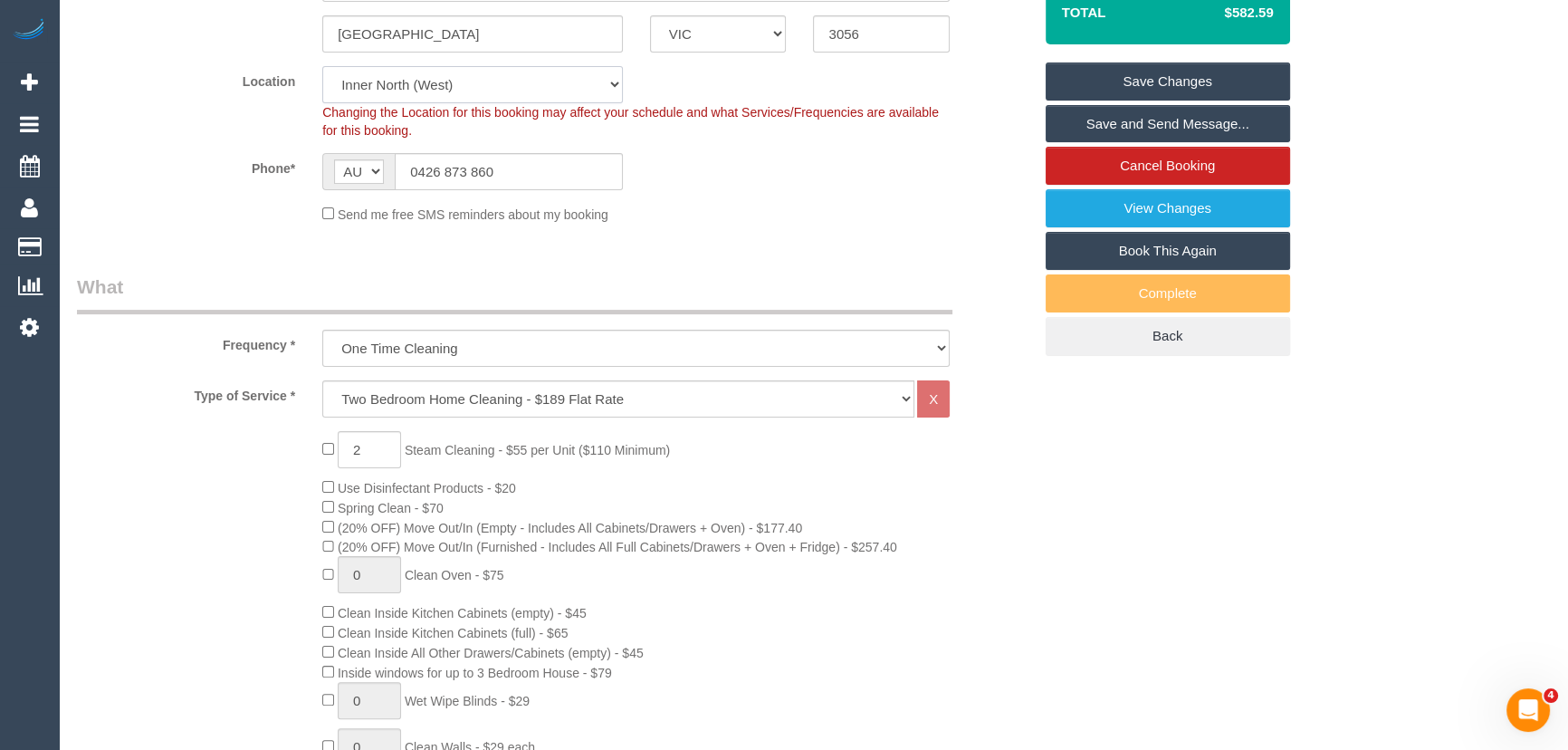
click at [403, 82] on select "Office [GEOGRAPHIC_DATA] (North) East (South) [GEOGRAPHIC_DATA] (East) [GEOGRAP…" at bounding box center [472, 84] width 300 height 37
select select "50"
click at [322, 66] on select "Office [GEOGRAPHIC_DATA] (North) East (South) [GEOGRAPHIC_DATA] (East) [GEOGRAP…" at bounding box center [472, 84] width 300 height 37
click at [813, 221] on div "Send me free SMS reminders about my booking" at bounding box center [636, 213] width 655 height 20
select select "object:8451"
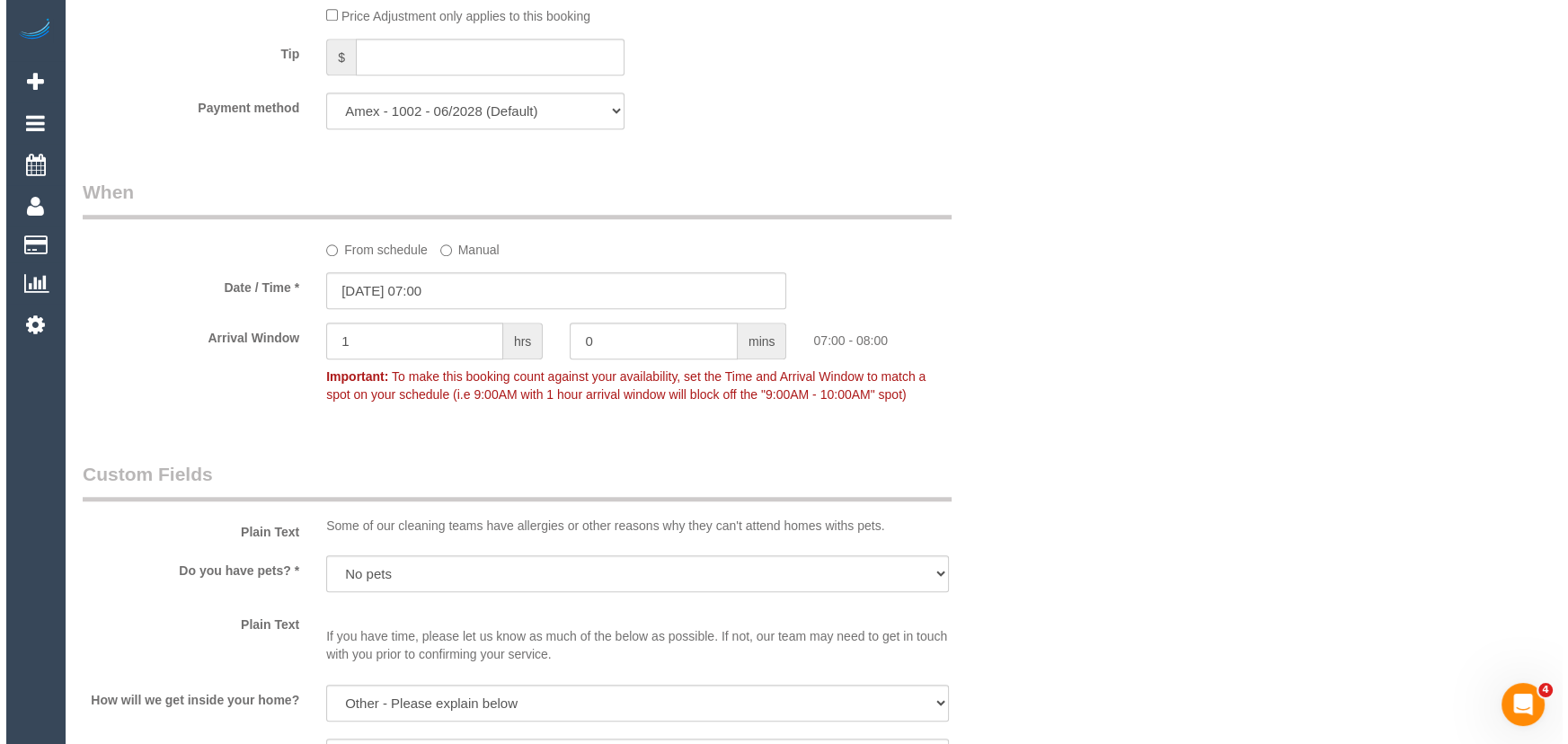
scroll to position [2450, 0]
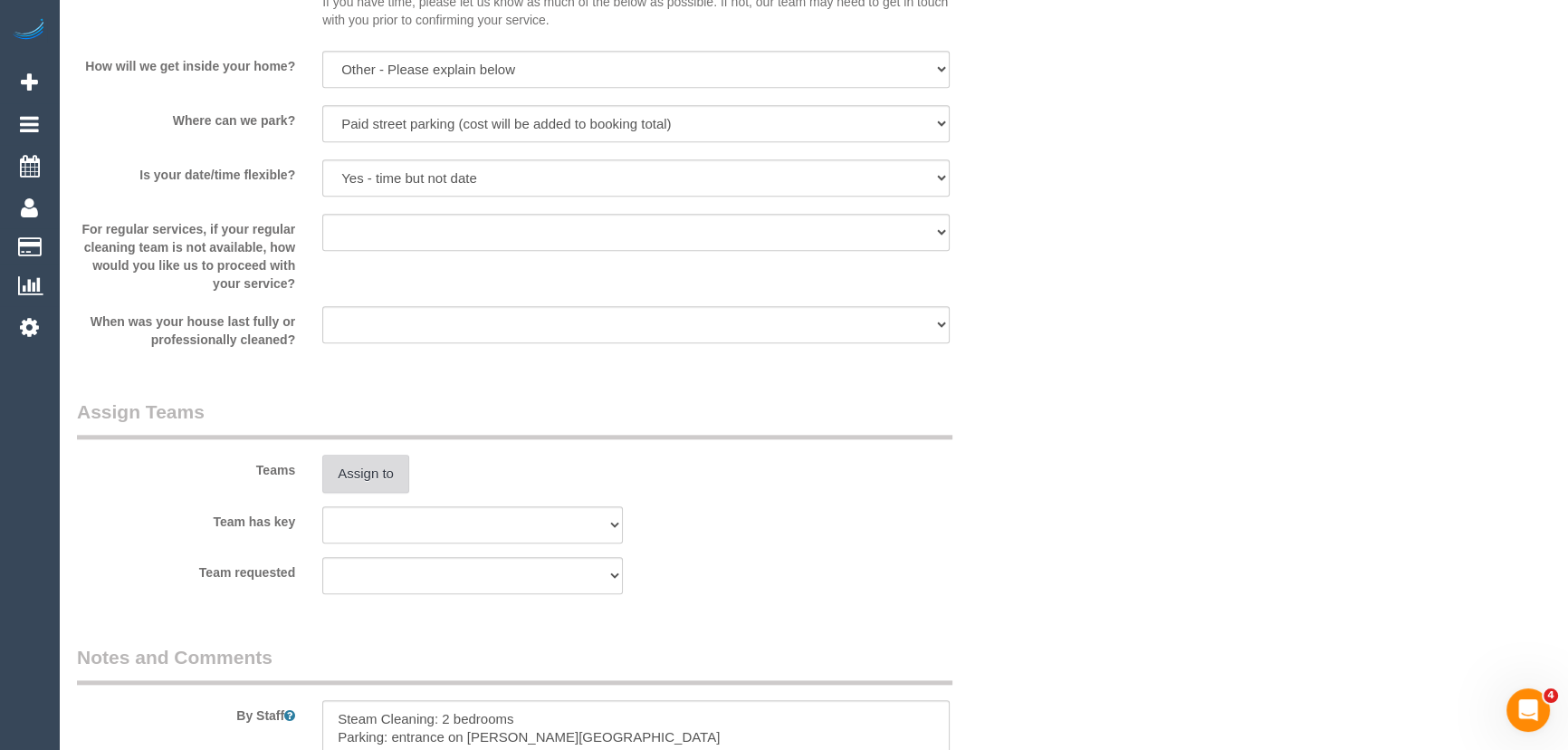
click at [362, 480] on button "Assign to" at bounding box center [365, 474] width 87 height 38
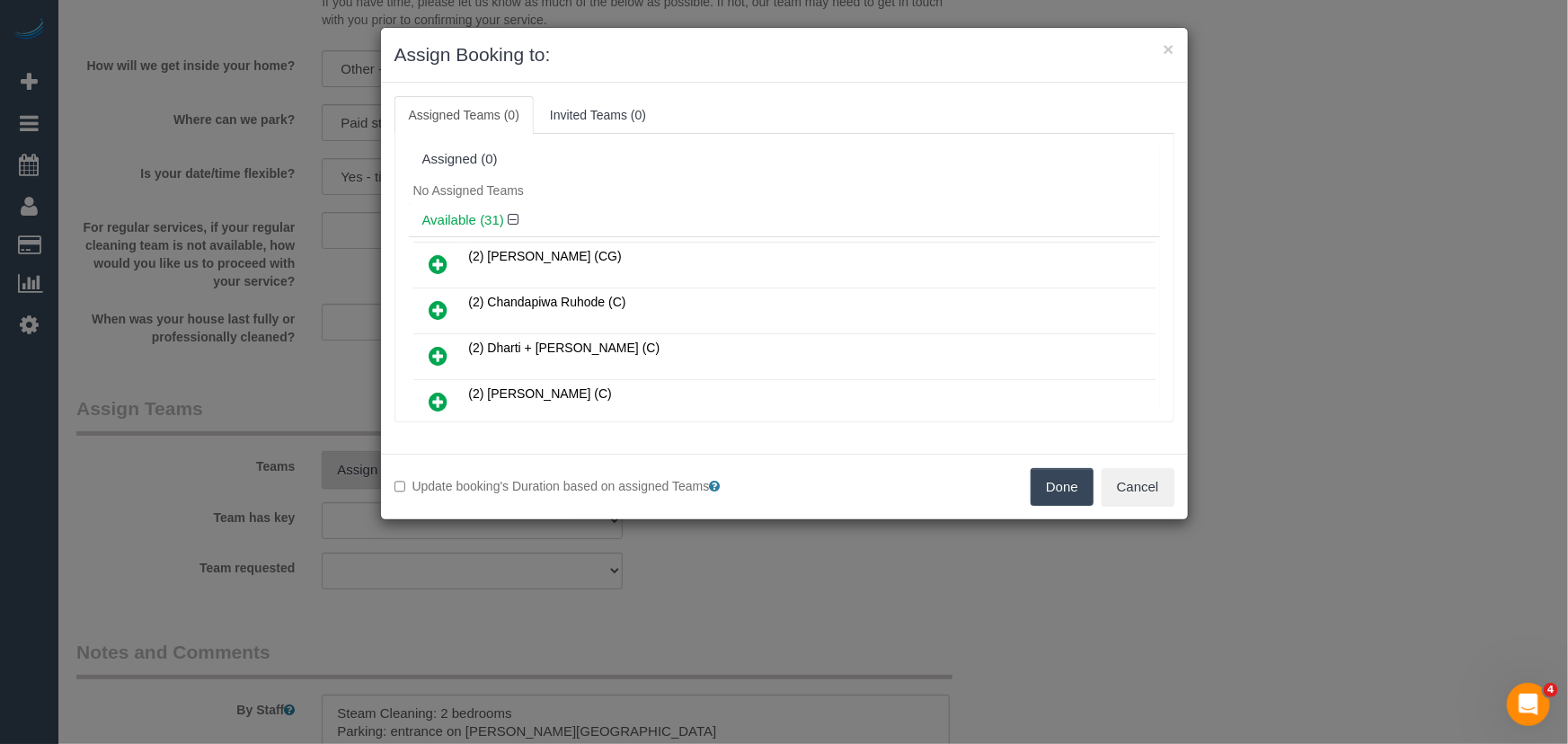
scroll to position [8922, 0]
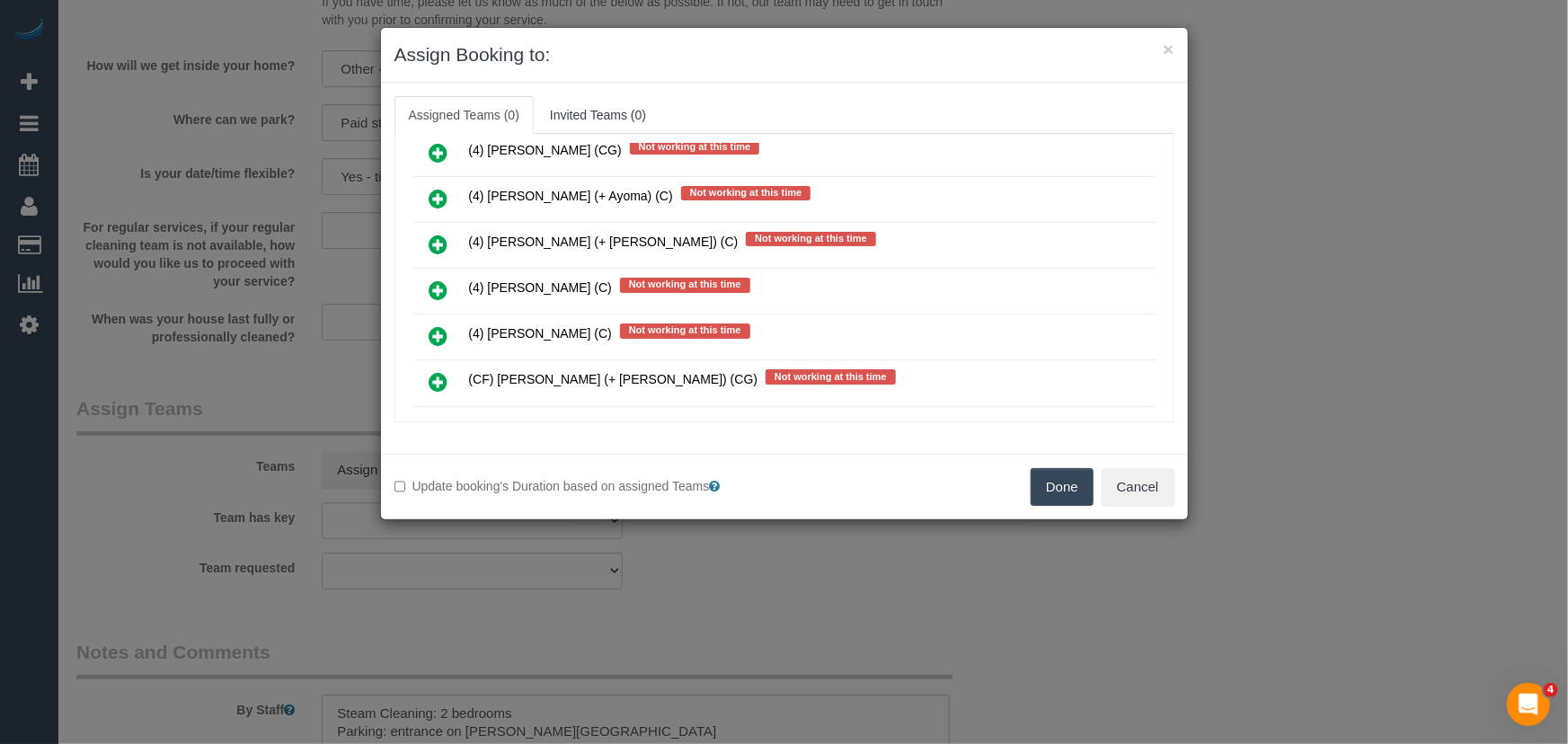
click at [430, 464] on icon at bounding box center [439, 474] width 19 height 22
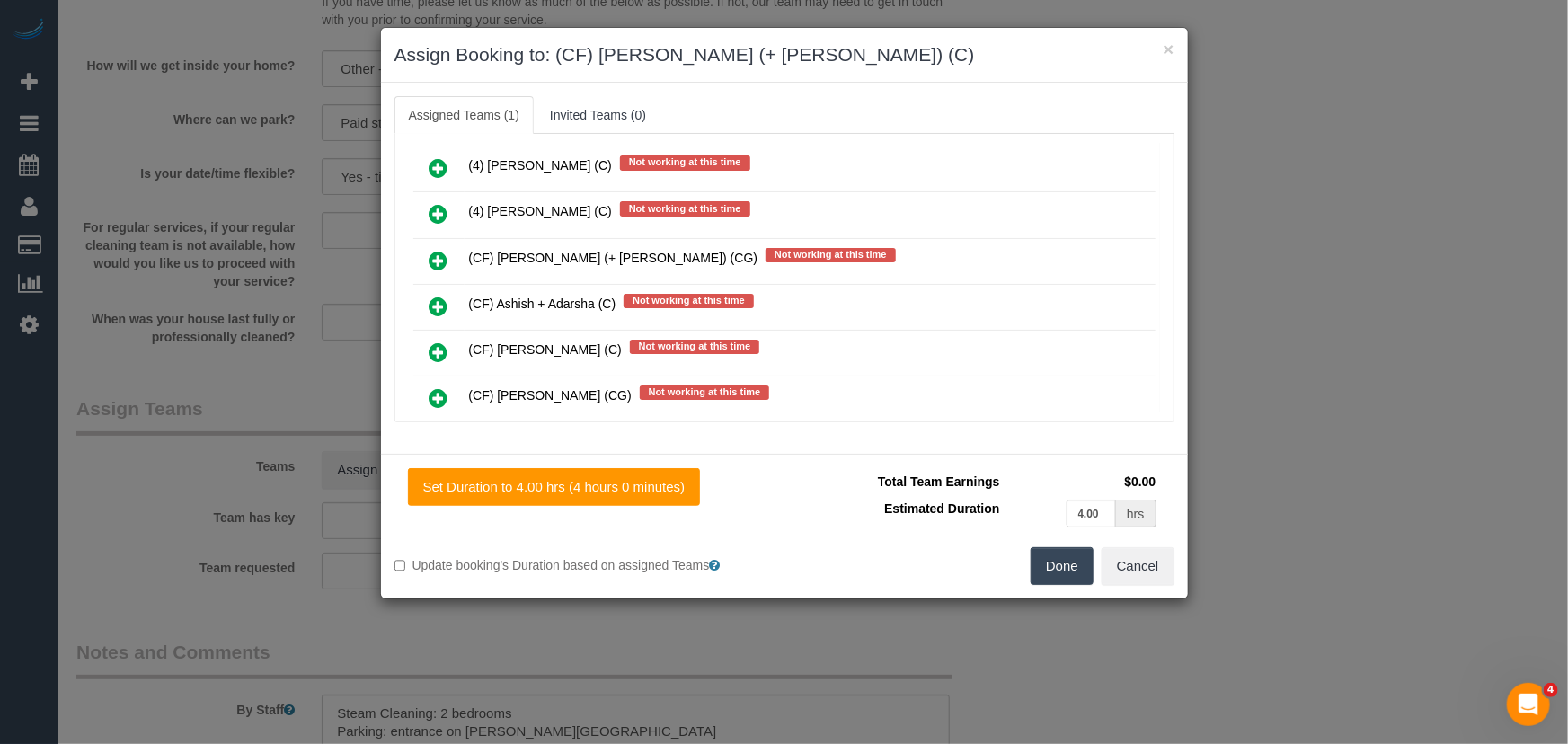
scroll to position [9127, 0]
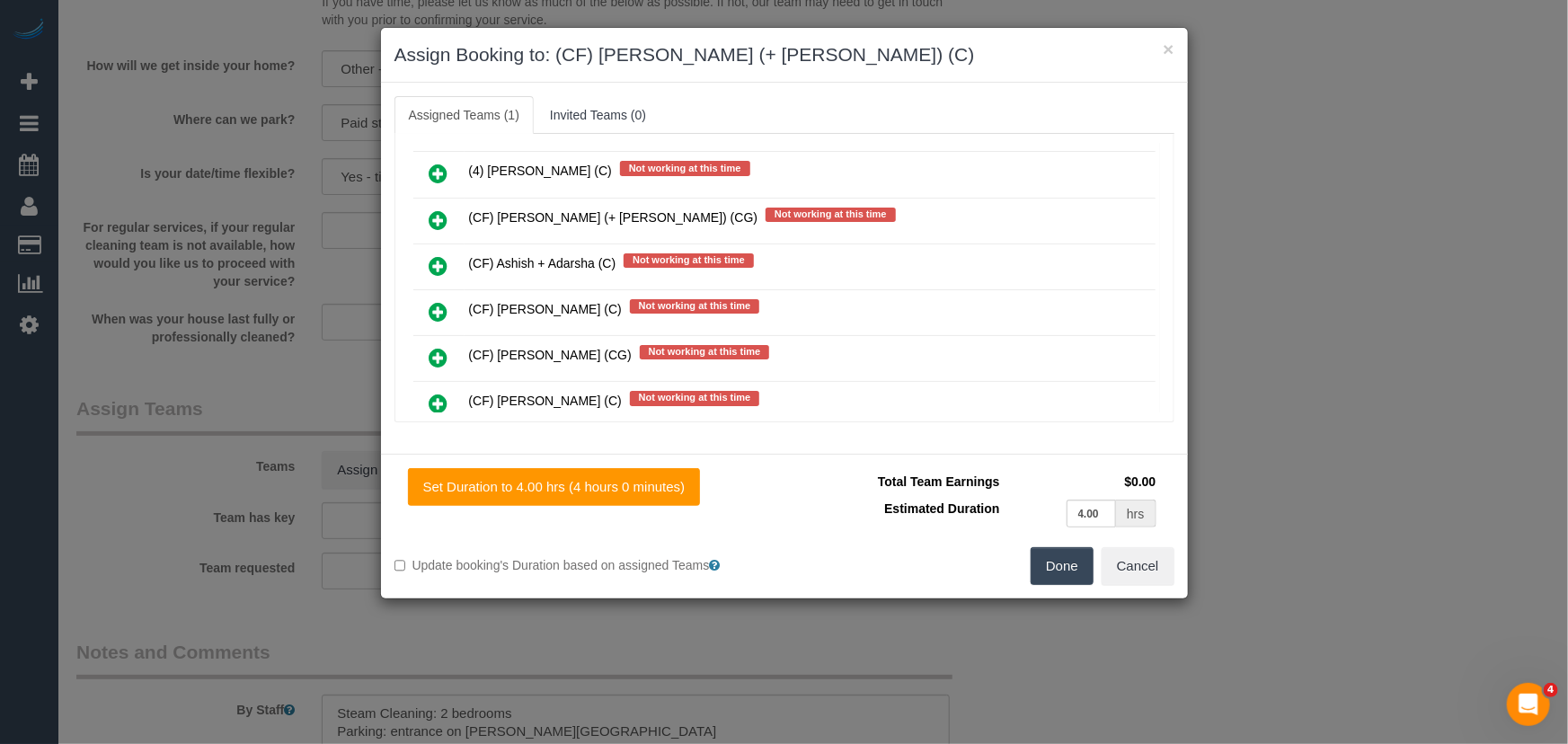
click at [441, 531] on icon at bounding box center [439, 542] width 19 height 22
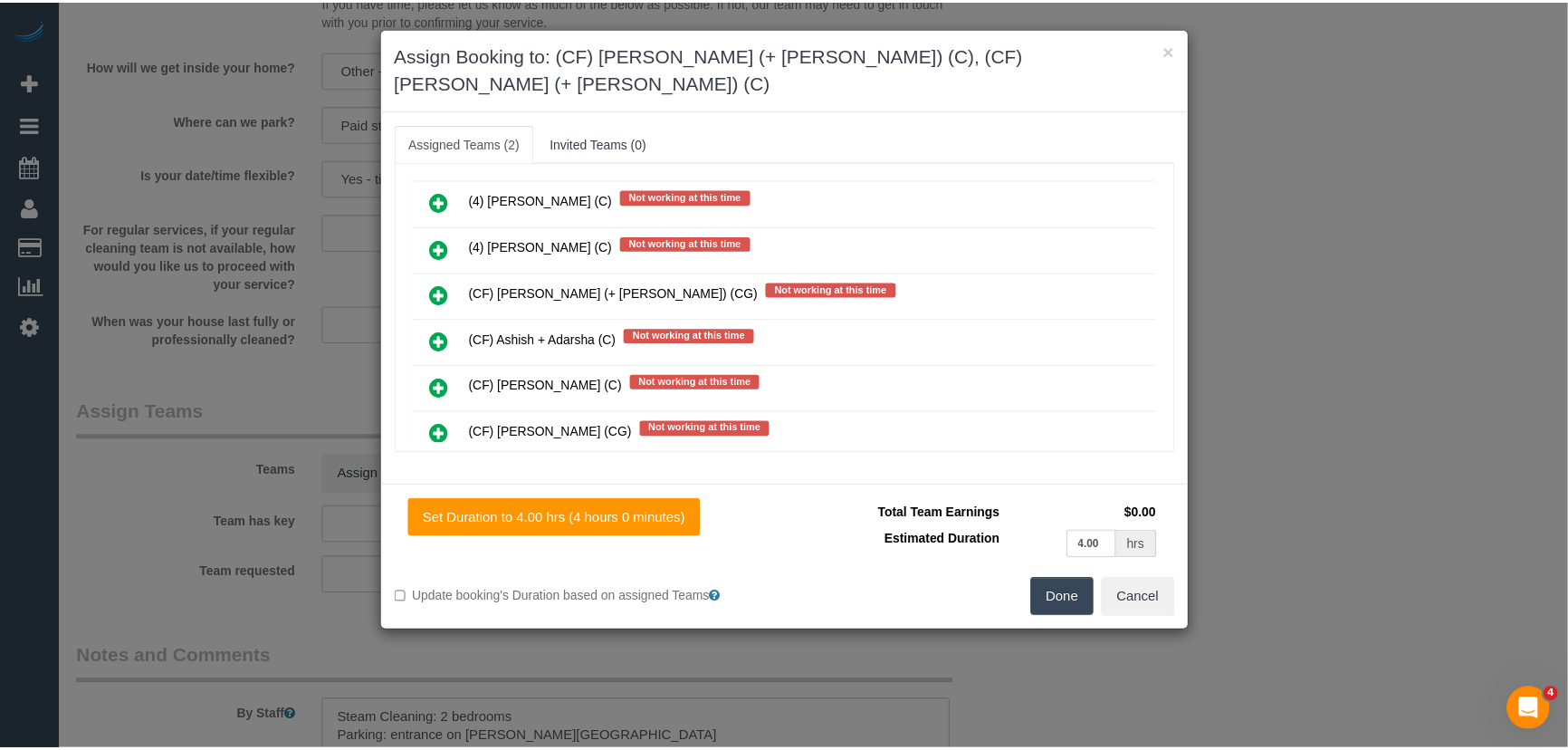
scroll to position [9247, 0]
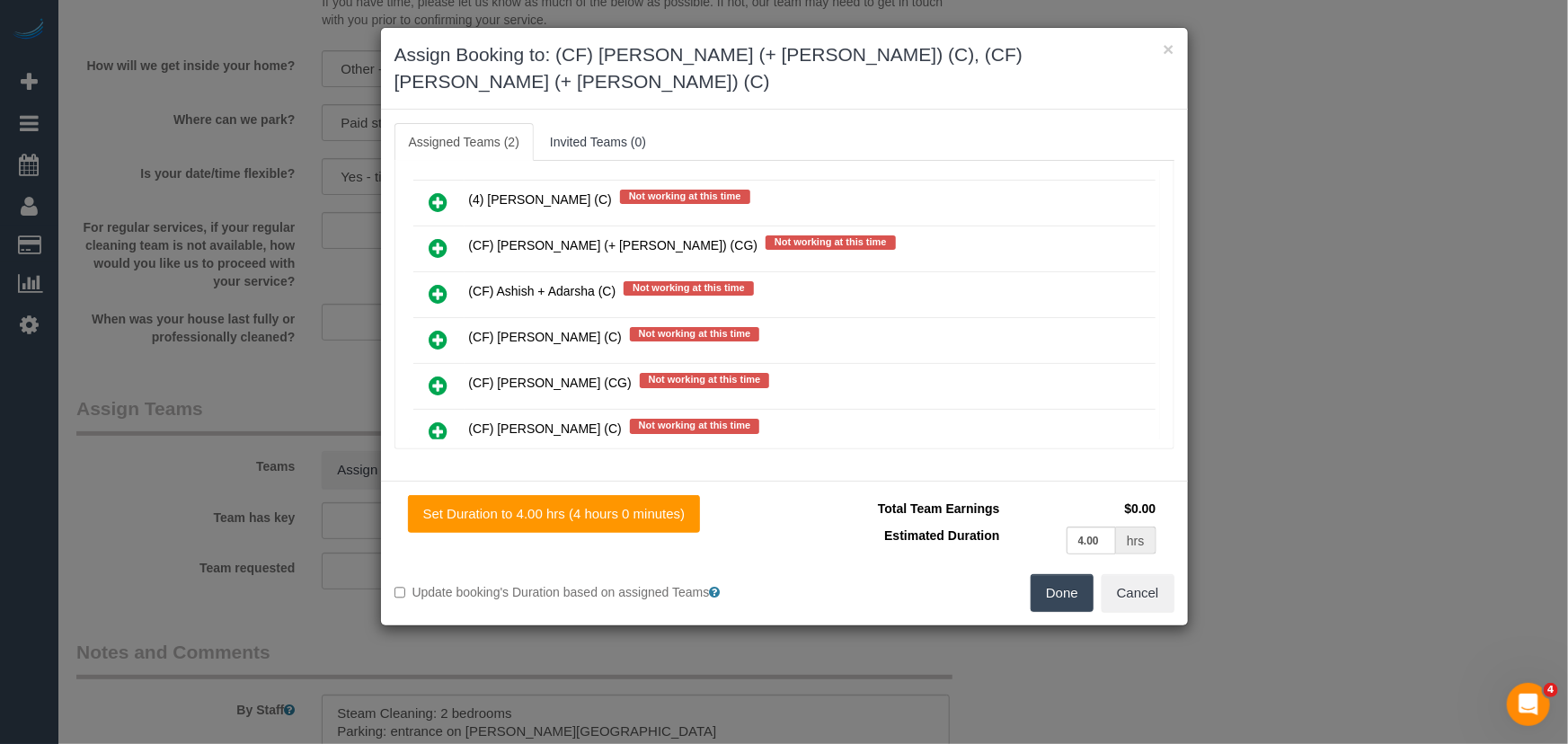
click at [1051, 574] on button "Done" at bounding box center [1062, 593] width 63 height 38
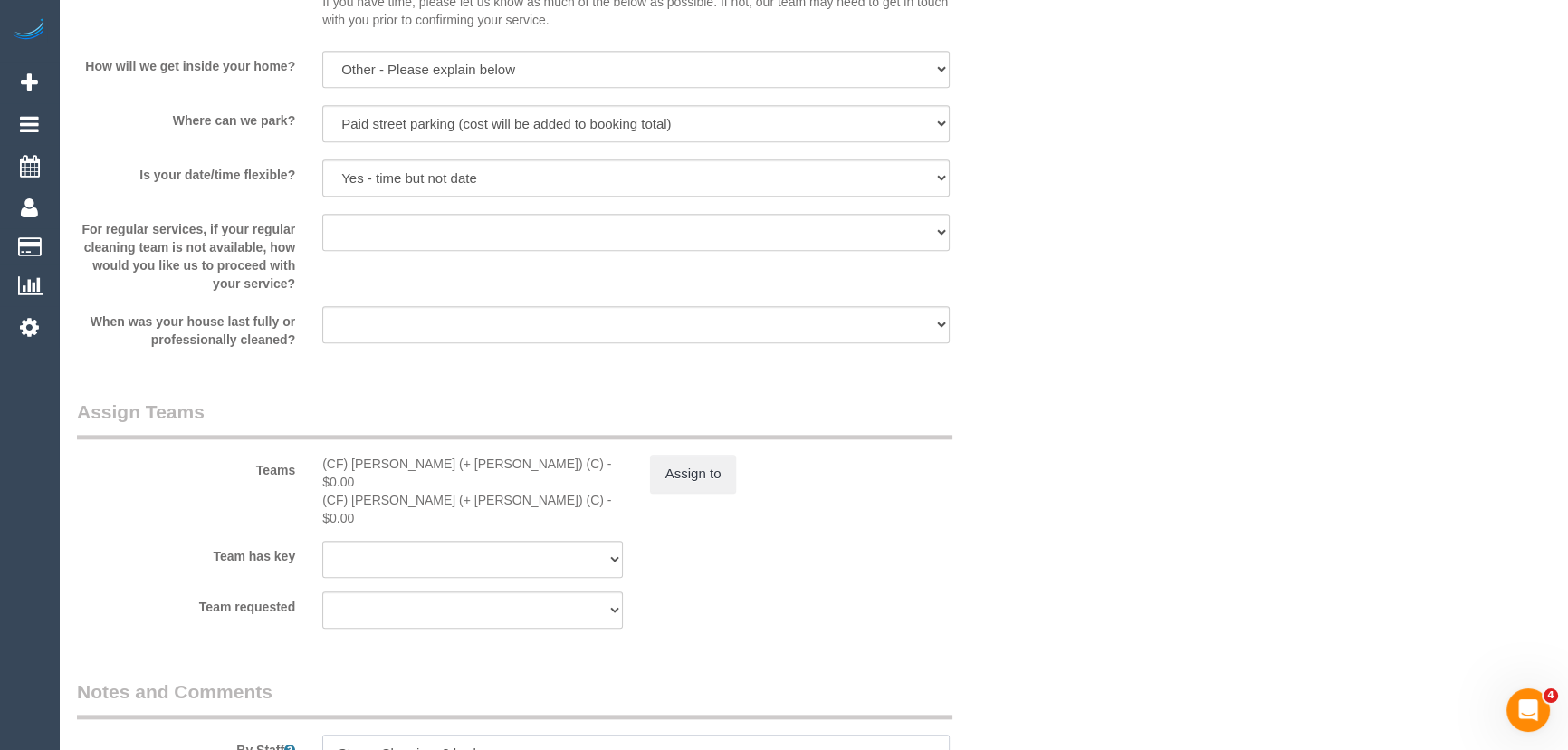
type textarea "Estimated time: 6-8 hours + Steam Cleaning Steam Cleaning: 2 bedrooms Parking: …"
click at [999, 591] on div "Team requested (0) Account - Tech (0) Office (0) [PERSON_NAME] Test Account (1)…" at bounding box center [554, 609] width 982 height 37
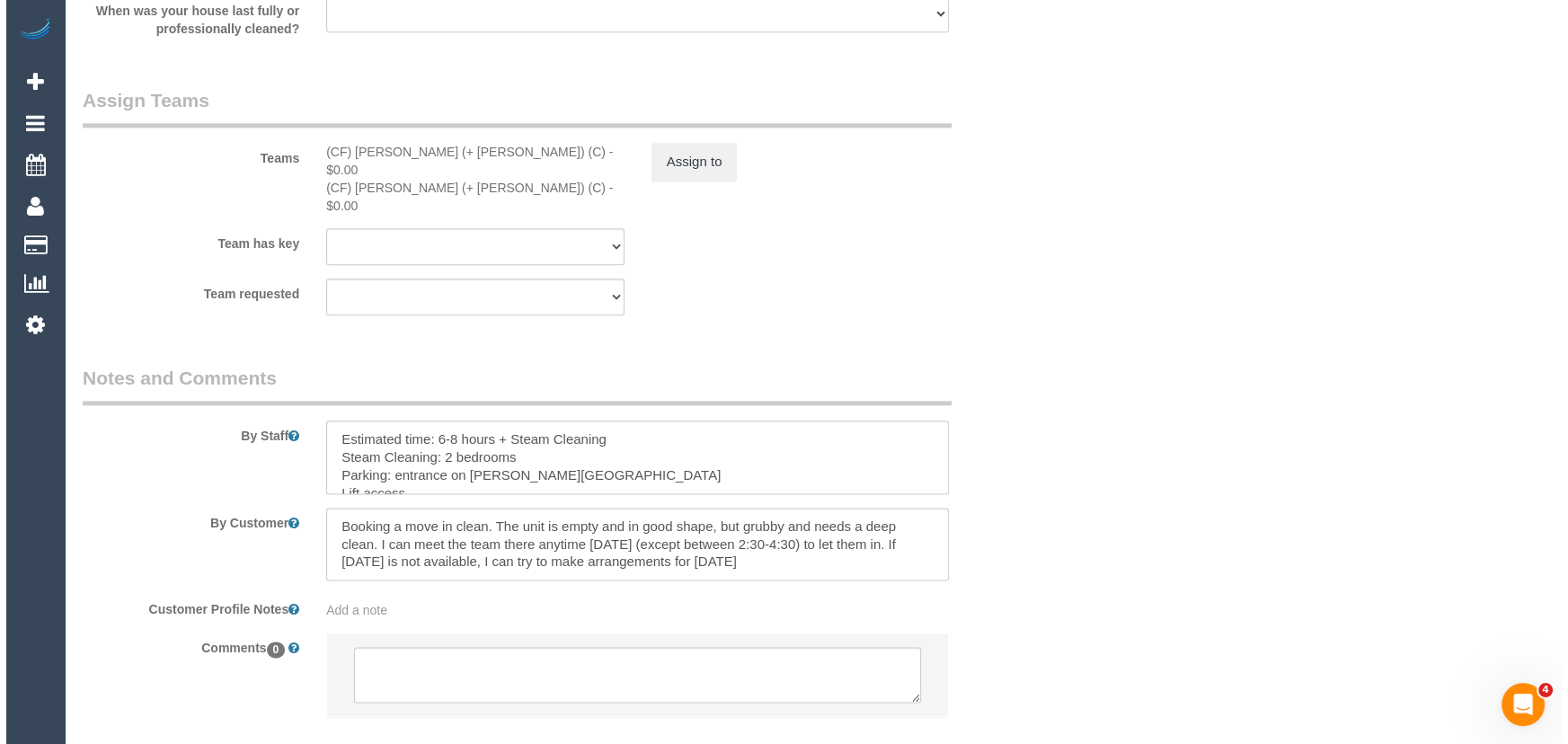
scroll to position [2830, 0]
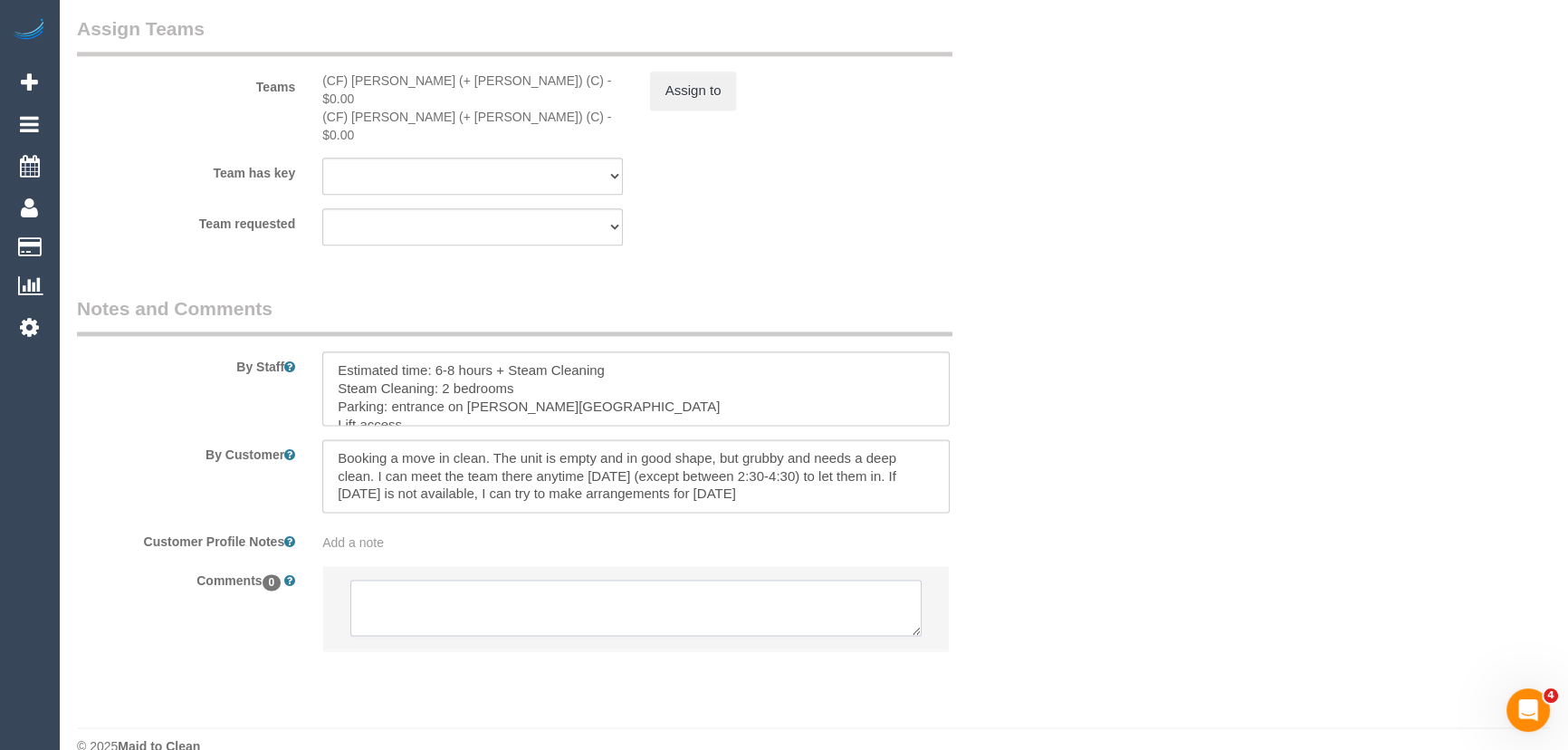
click at [607, 583] on textarea at bounding box center [635, 607] width 571 height 56
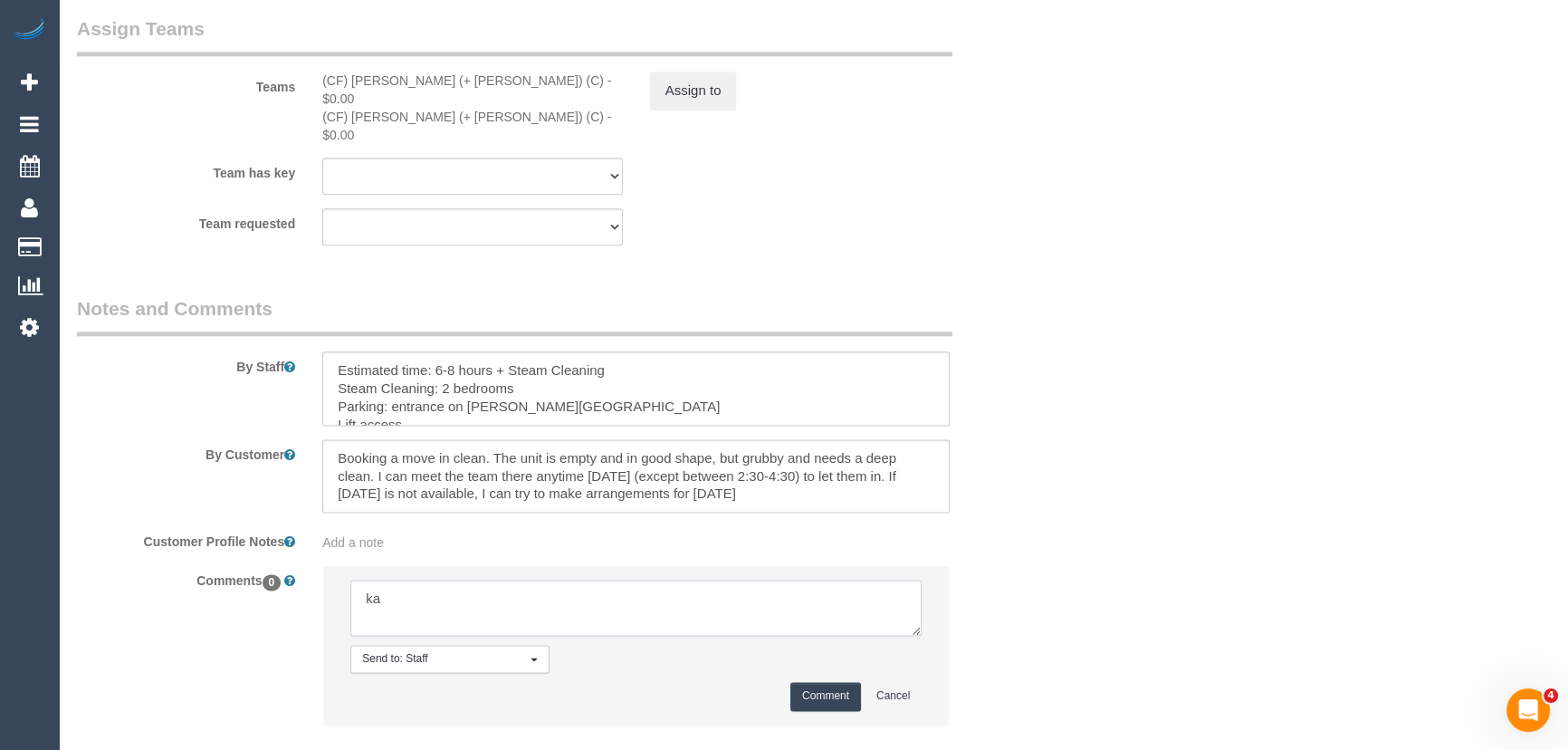
type textarea "k"
click at [404, 584] on textarea at bounding box center [635, 607] width 571 height 56
type textarea "[PERSON_NAME] + [PERSON_NAME] - via text - confirmed [PERSON_NAME] AW 10am-12pm…"
click at [809, 682] on button "Comment" at bounding box center [826, 695] width 71 height 28
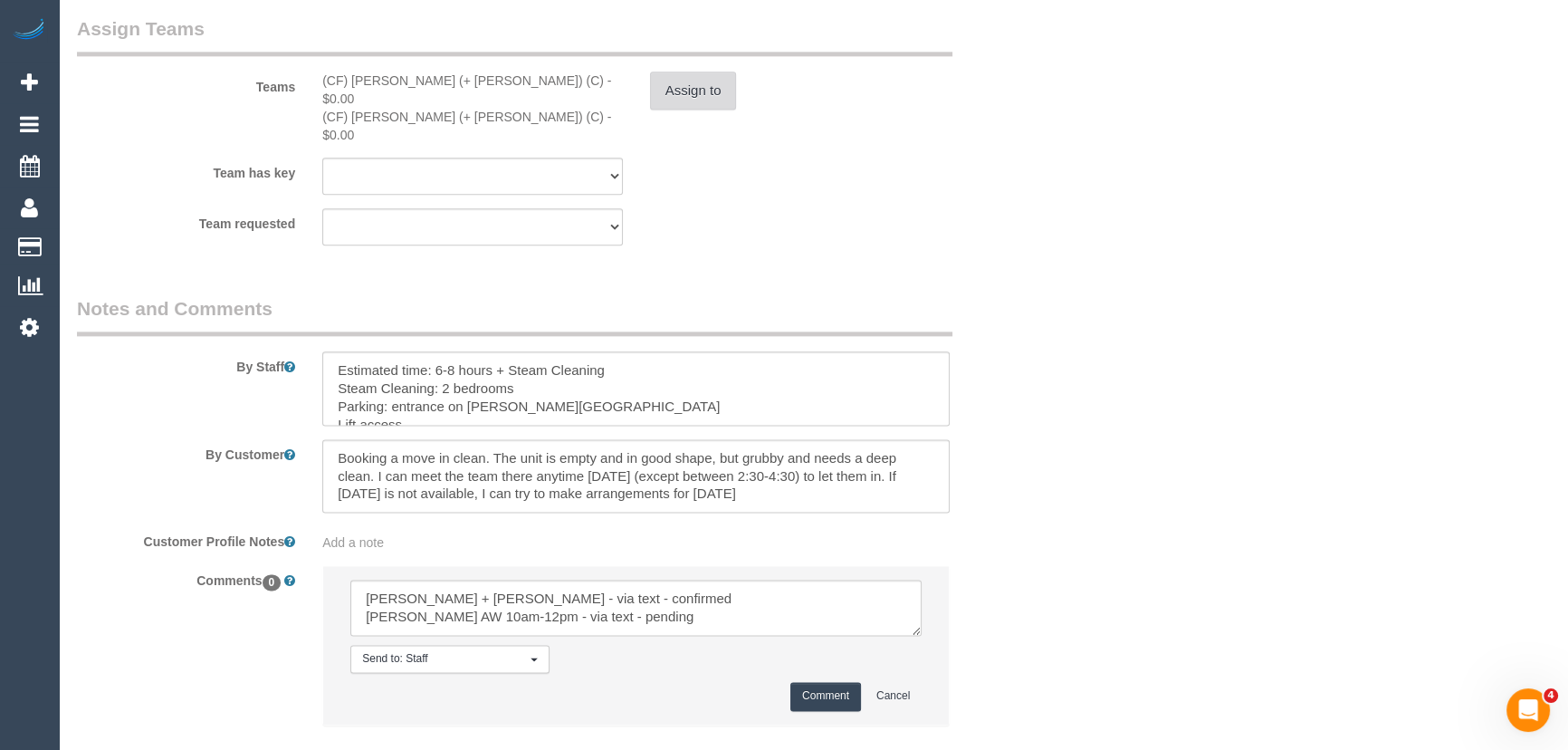
click at [701, 103] on button "Assign to" at bounding box center [693, 91] width 87 height 38
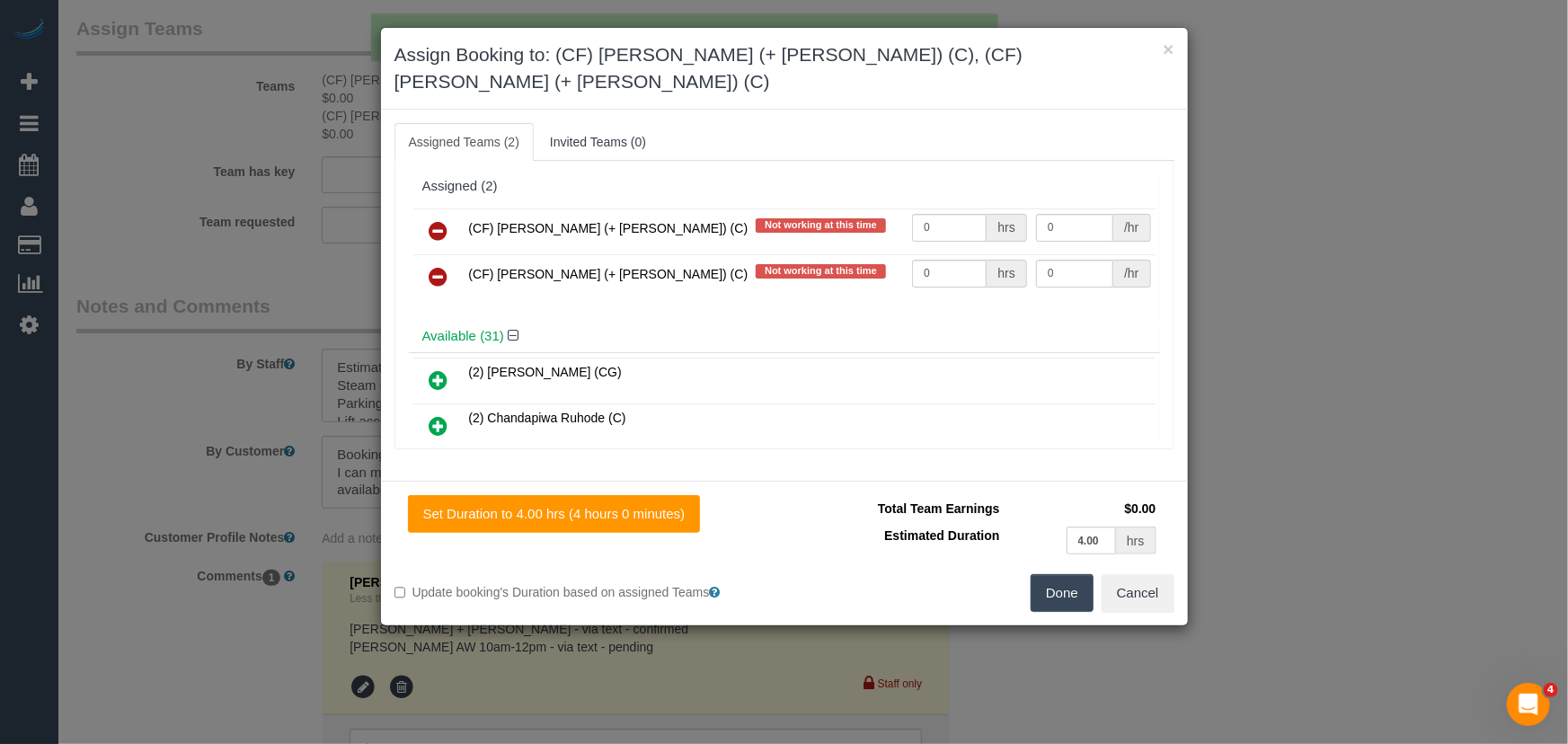
scroll to position [10493, 0]
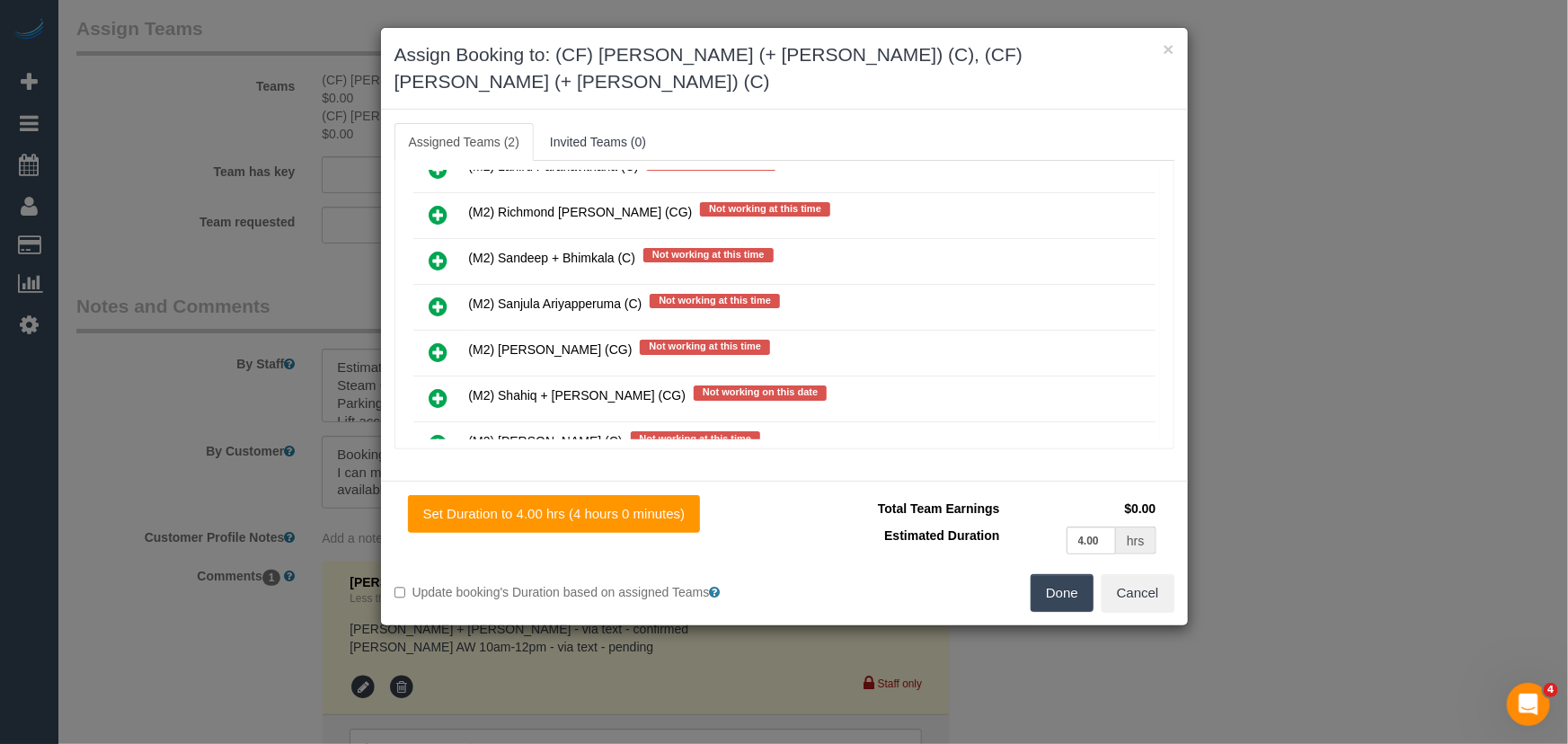
drag, startPoint x: 436, startPoint y: 277, endPoint x: 477, endPoint y: 293, distance: 44.0
click at [436, 526] on icon at bounding box center [439, 536] width 19 height 22
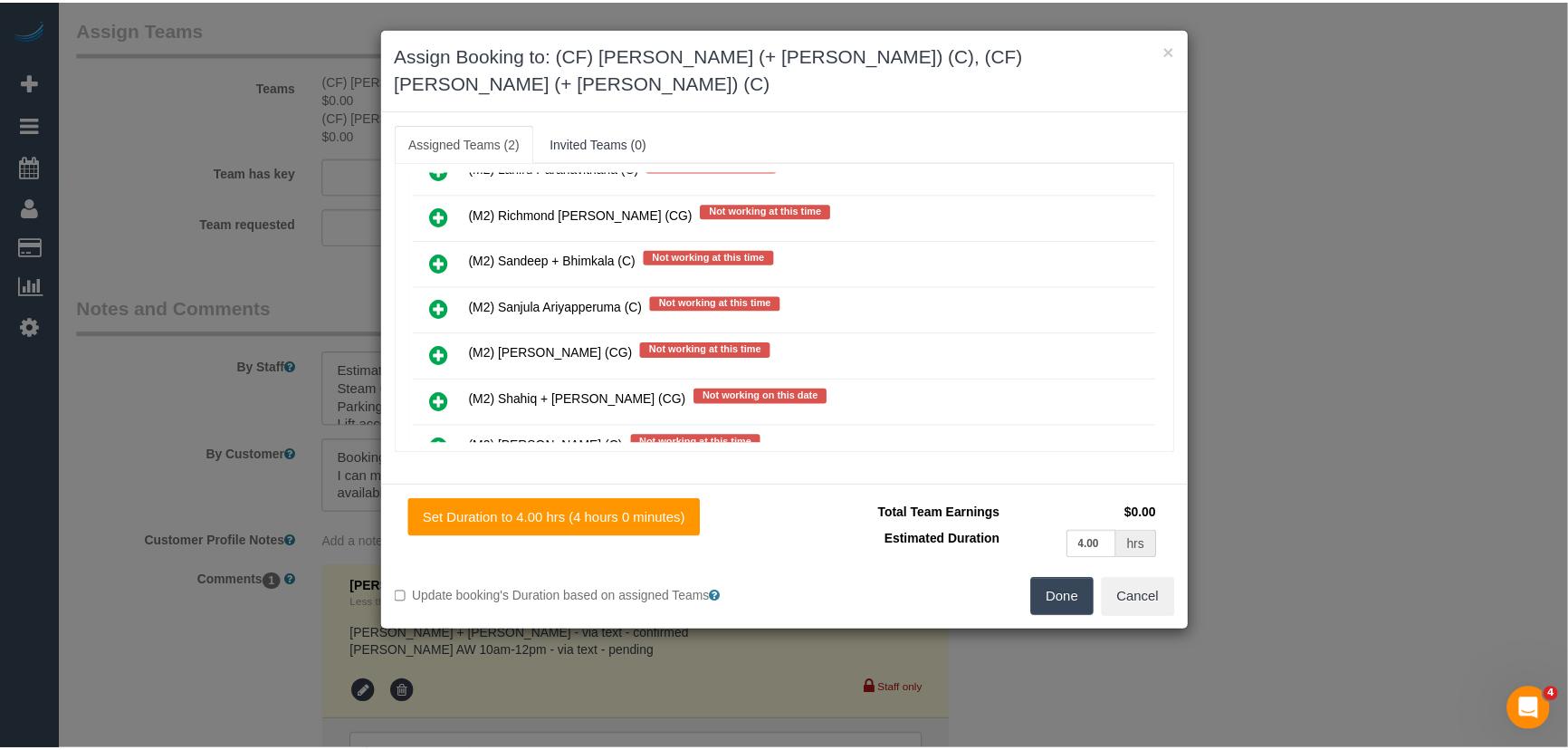
scroll to position [10622, 0]
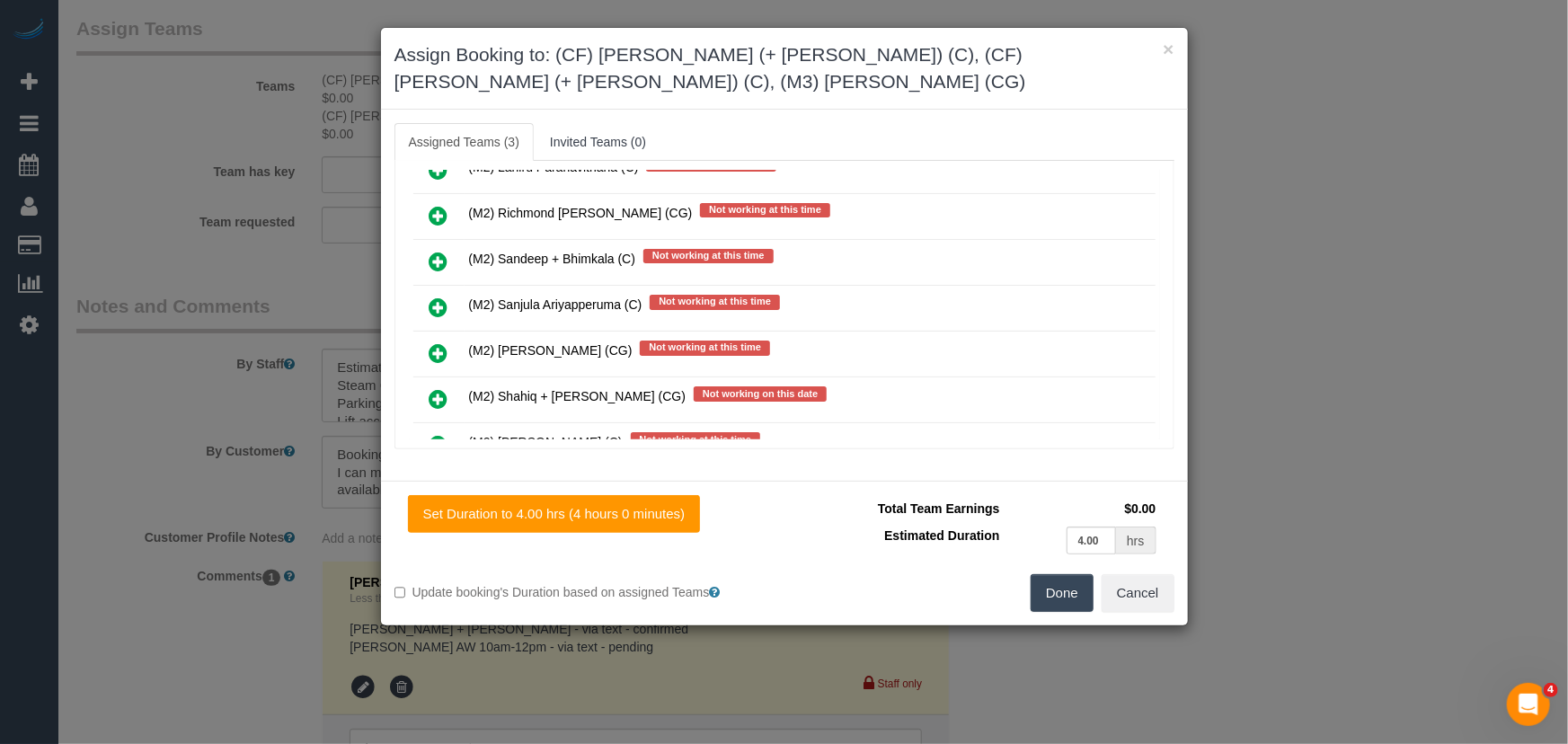
click at [1076, 574] on button "Done" at bounding box center [1062, 593] width 63 height 38
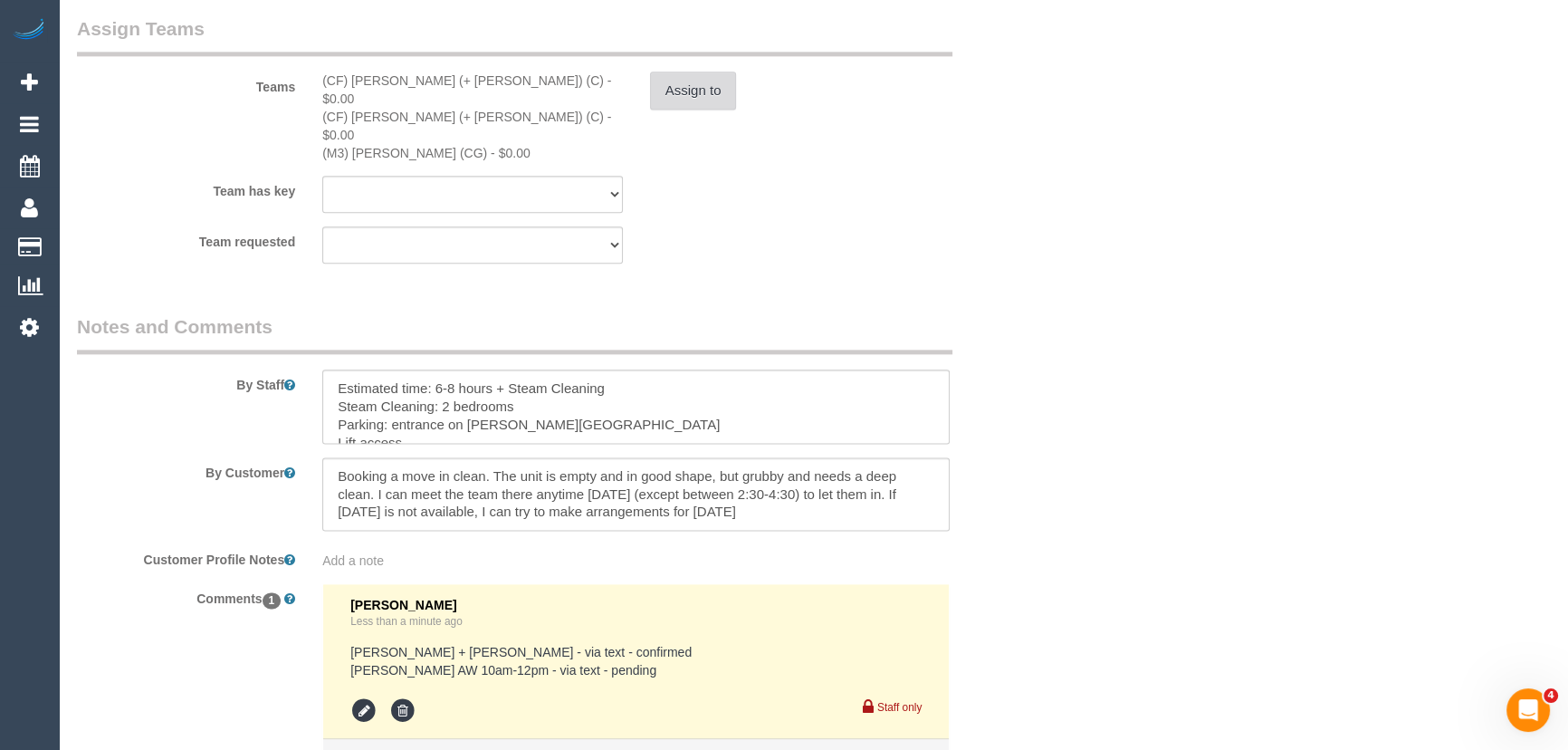
click at [718, 91] on button "Assign to" at bounding box center [693, 91] width 87 height 38
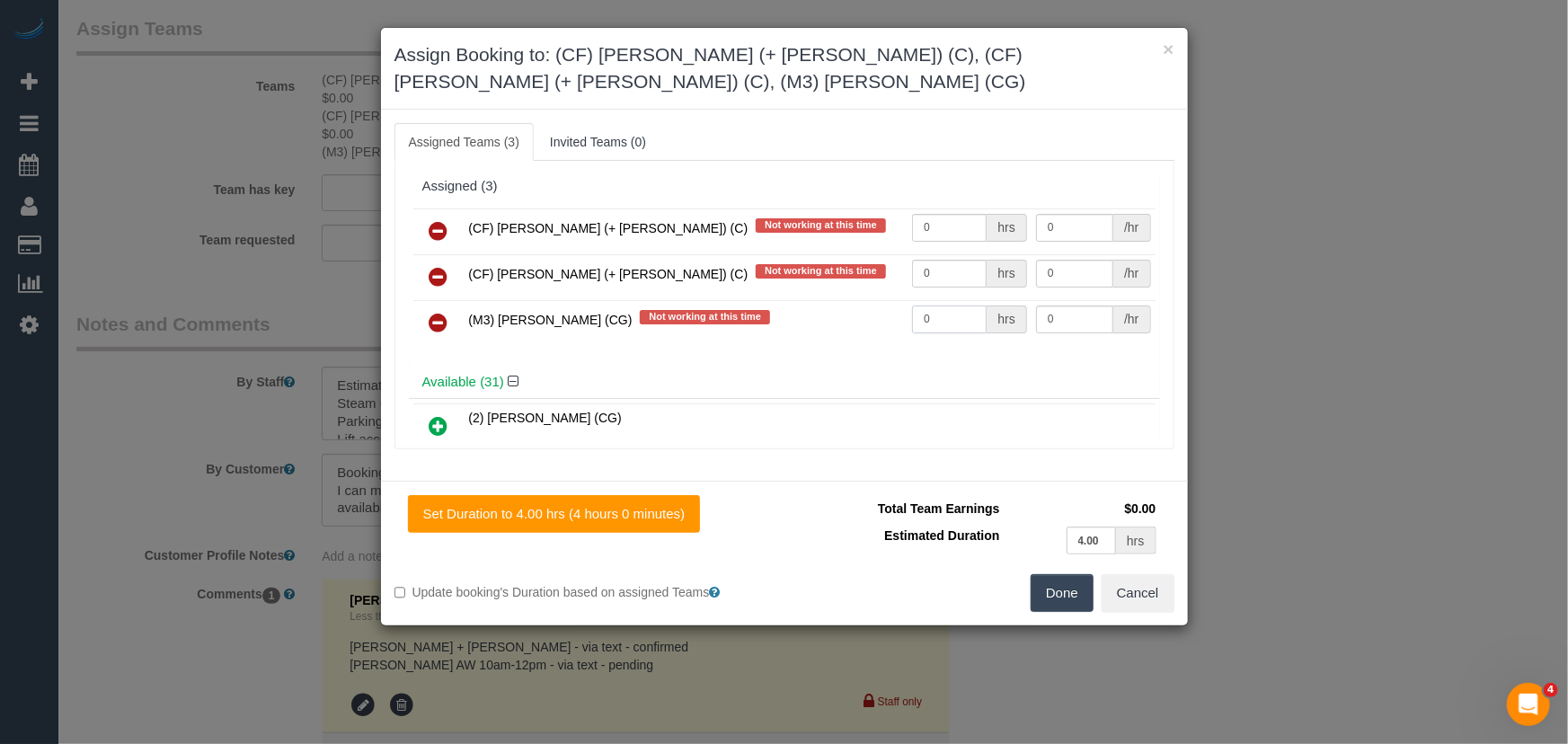
click at [944, 306] on input "0" at bounding box center [949, 319] width 75 height 28
type input "1"
type input "85"
click at [1073, 574] on button "Done" at bounding box center [1062, 593] width 63 height 38
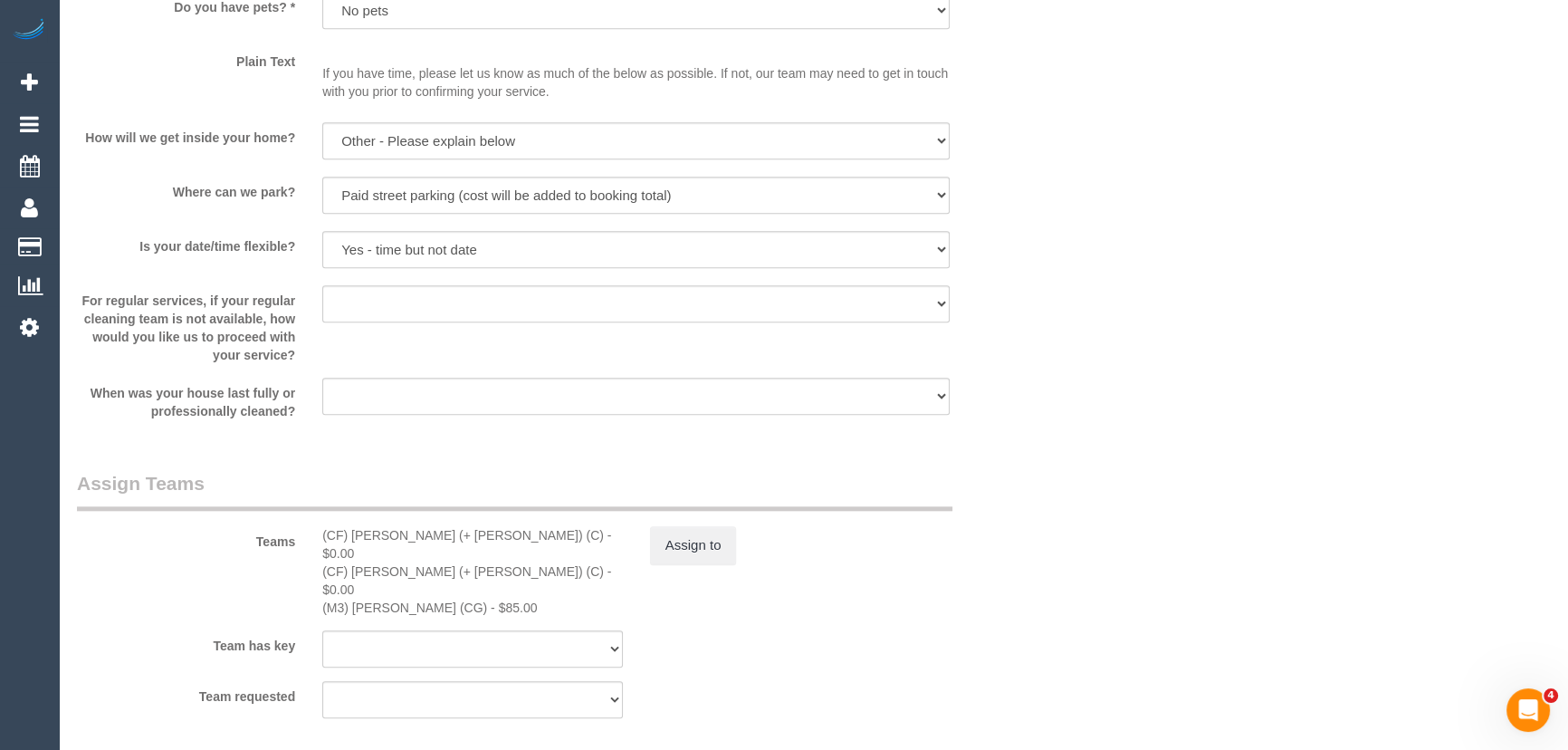
scroll to position [2552, 0]
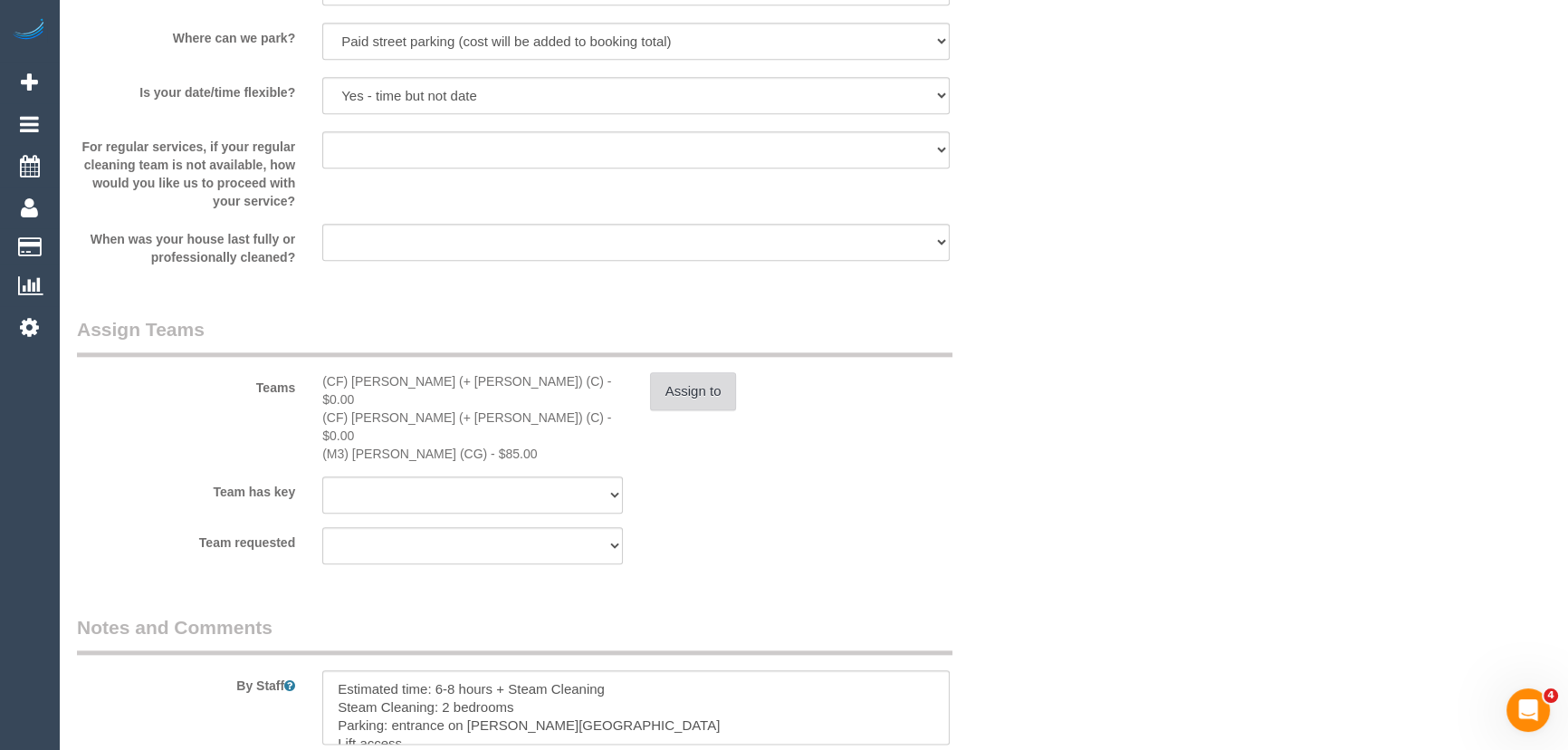
click at [689, 398] on button "Assign to" at bounding box center [693, 391] width 87 height 38
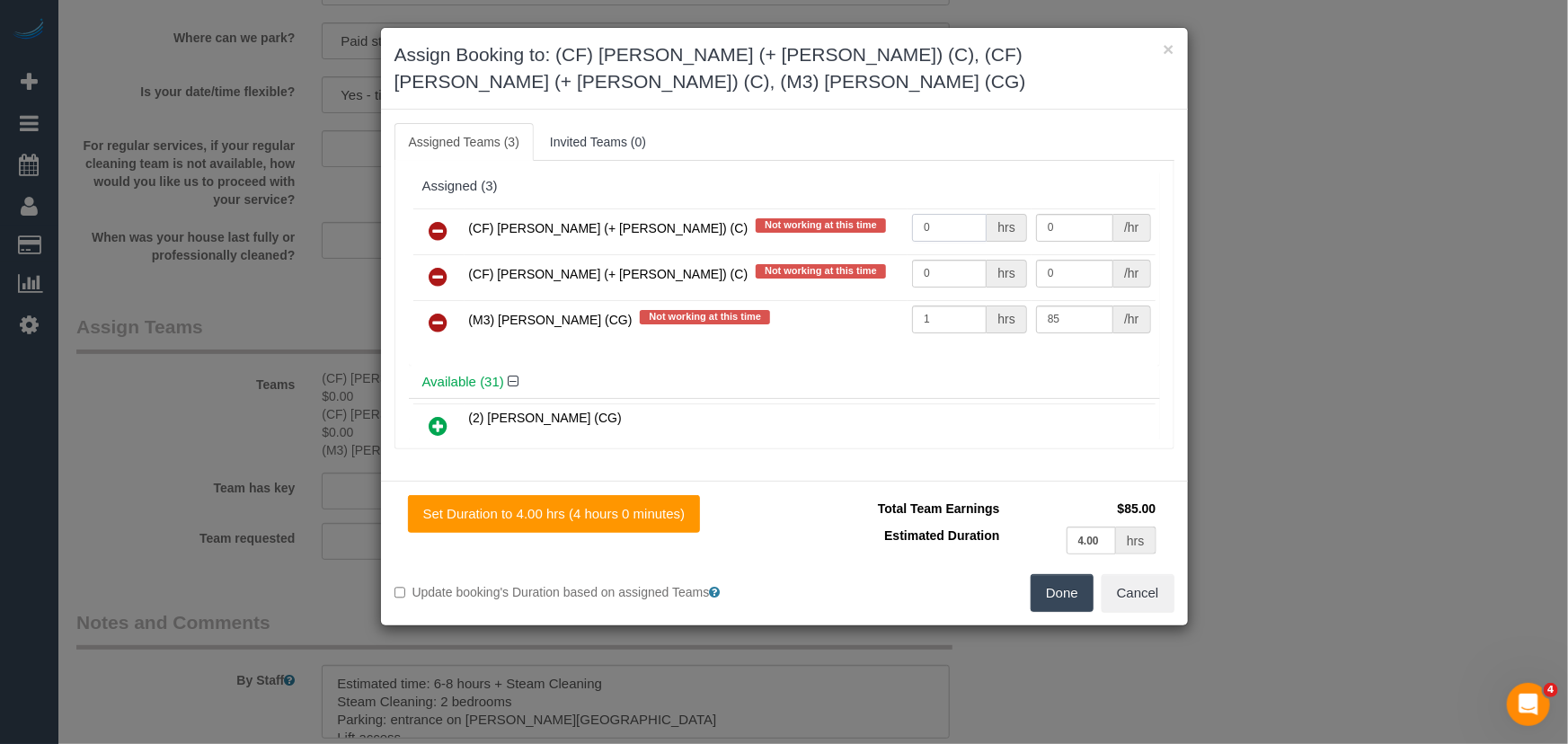
click at [946, 214] on input "0" at bounding box center [949, 227] width 75 height 28
type input "1"
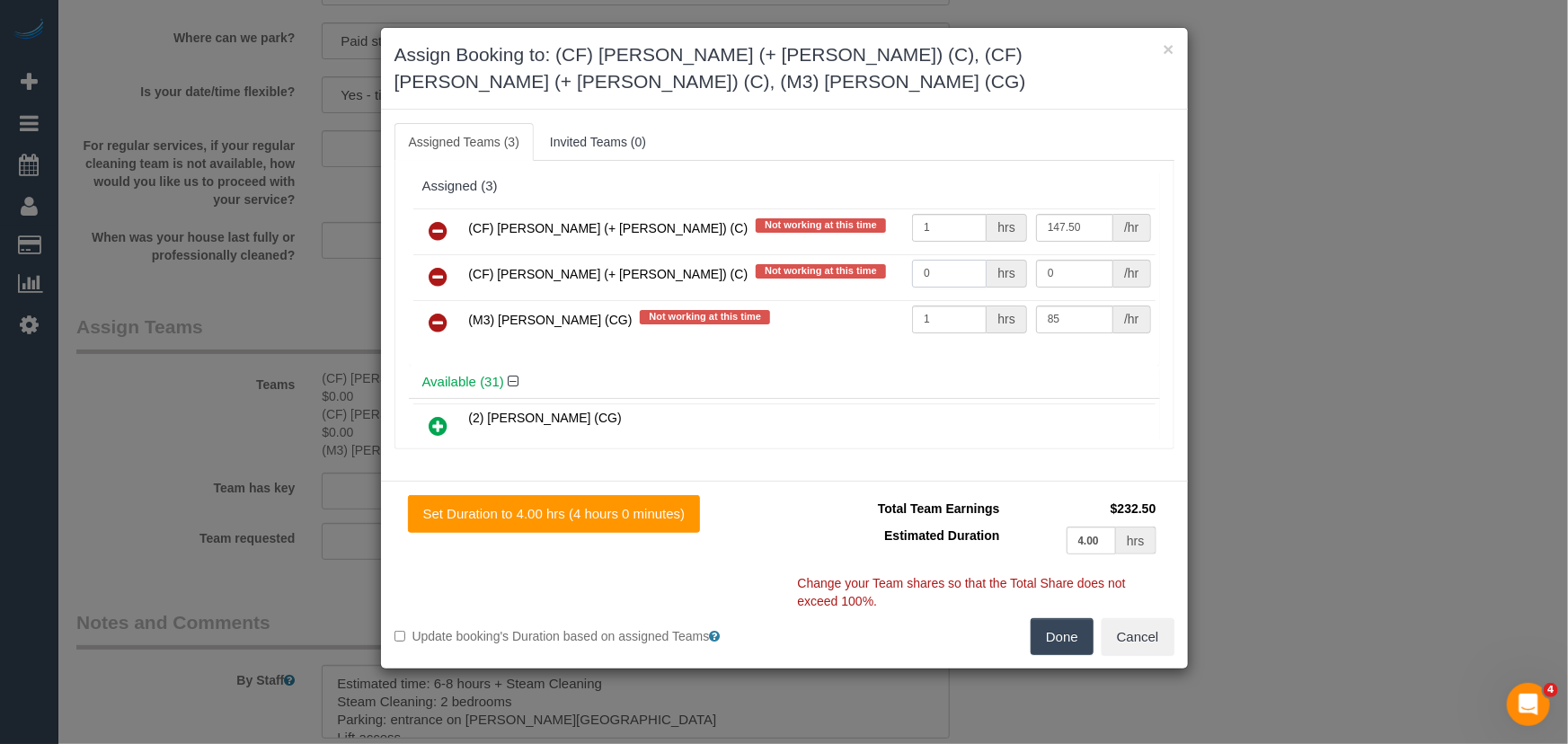
click at [926, 260] on input "0" at bounding box center [949, 273] width 75 height 28
type input "147.5"
type input "1"
type input "147.5"
click at [1052, 618] on button "Done" at bounding box center [1062, 637] width 63 height 38
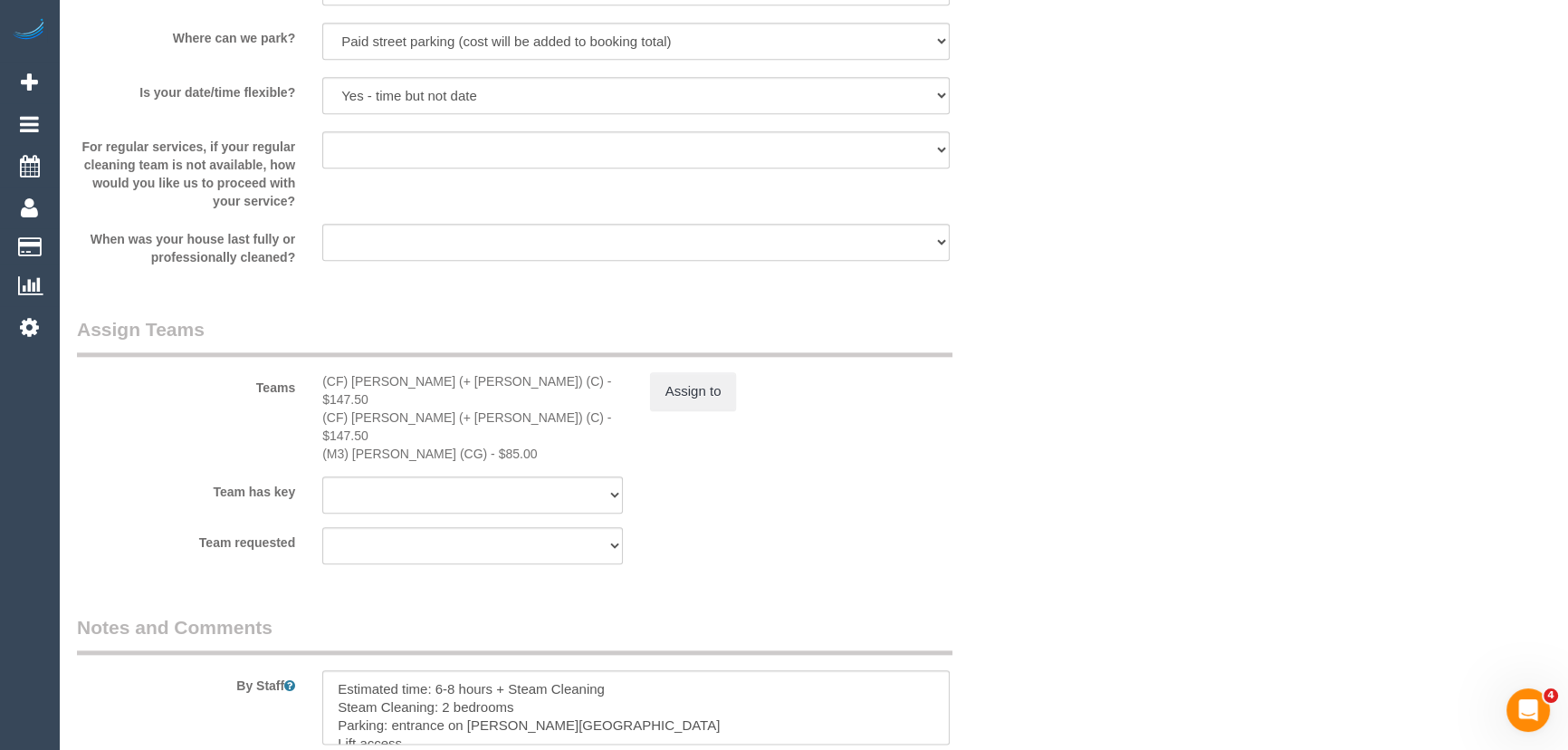
click at [955, 527] on div "Team requested (0) Account - Tech (0) Office (0) [PERSON_NAME] Test Account (1)…" at bounding box center [554, 545] width 982 height 37
click at [647, 671] on textarea at bounding box center [636, 708] width 627 height 75
type textarea "Estimated time: 6-8 hours + Steam Cleaning (2 bedrooms) Steam Cleaning: 2 bedro…"
click at [862, 528] on div "Team requested (0) Account - Tech (0) Office (0) [PERSON_NAME] Test Account (1)…" at bounding box center [554, 545] width 982 height 37
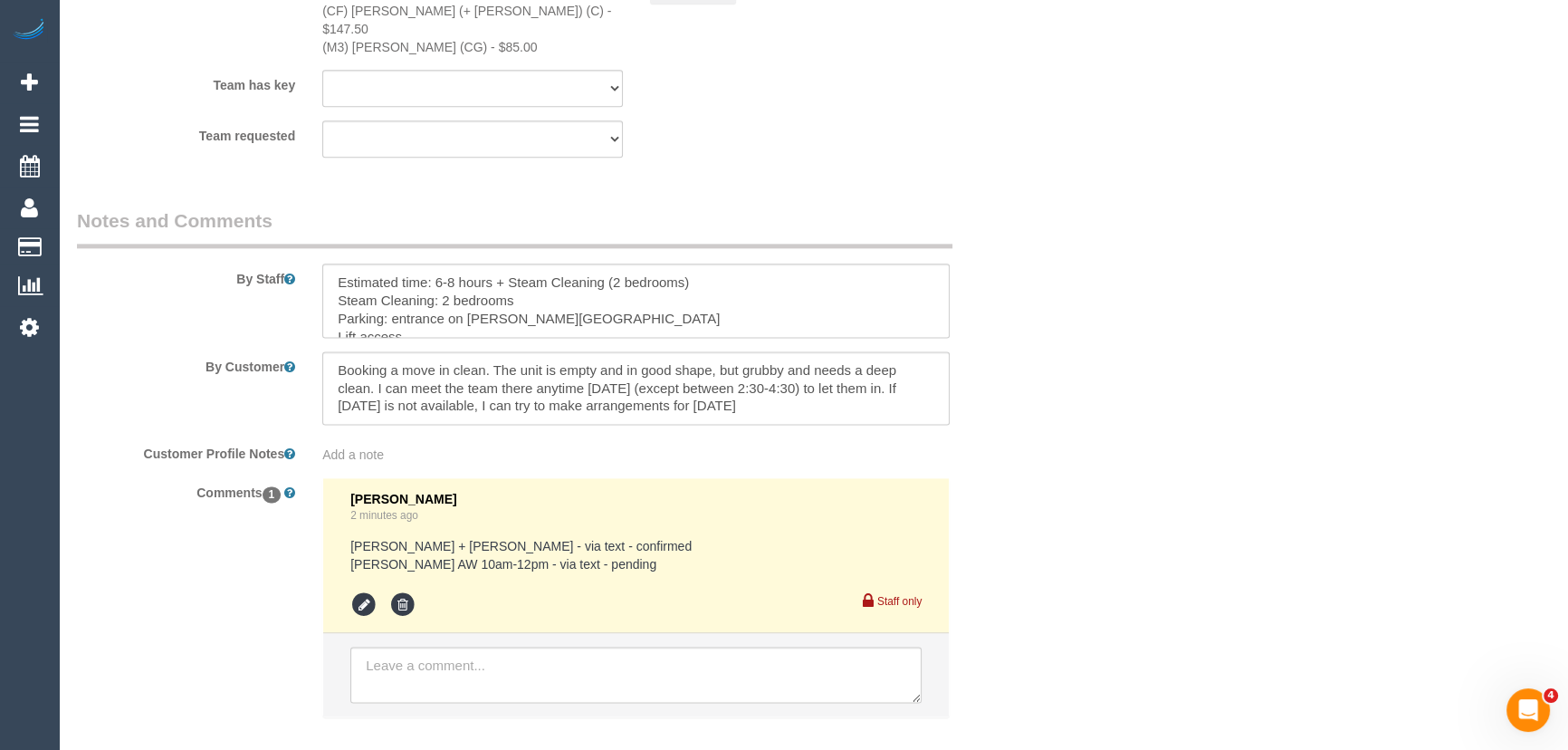
scroll to position [3024, 0]
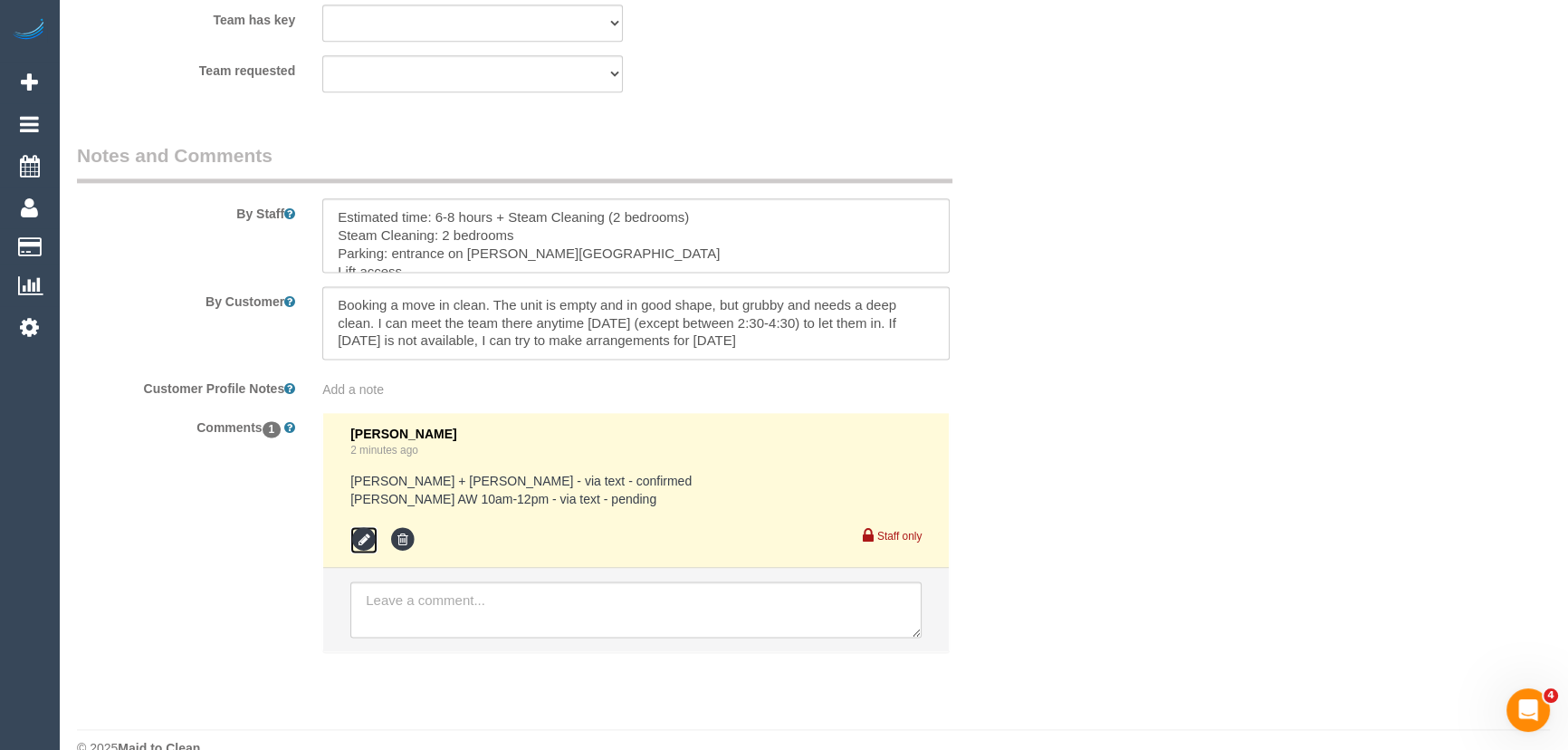
click at [375, 526] on icon at bounding box center [363, 540] width 27 height 27
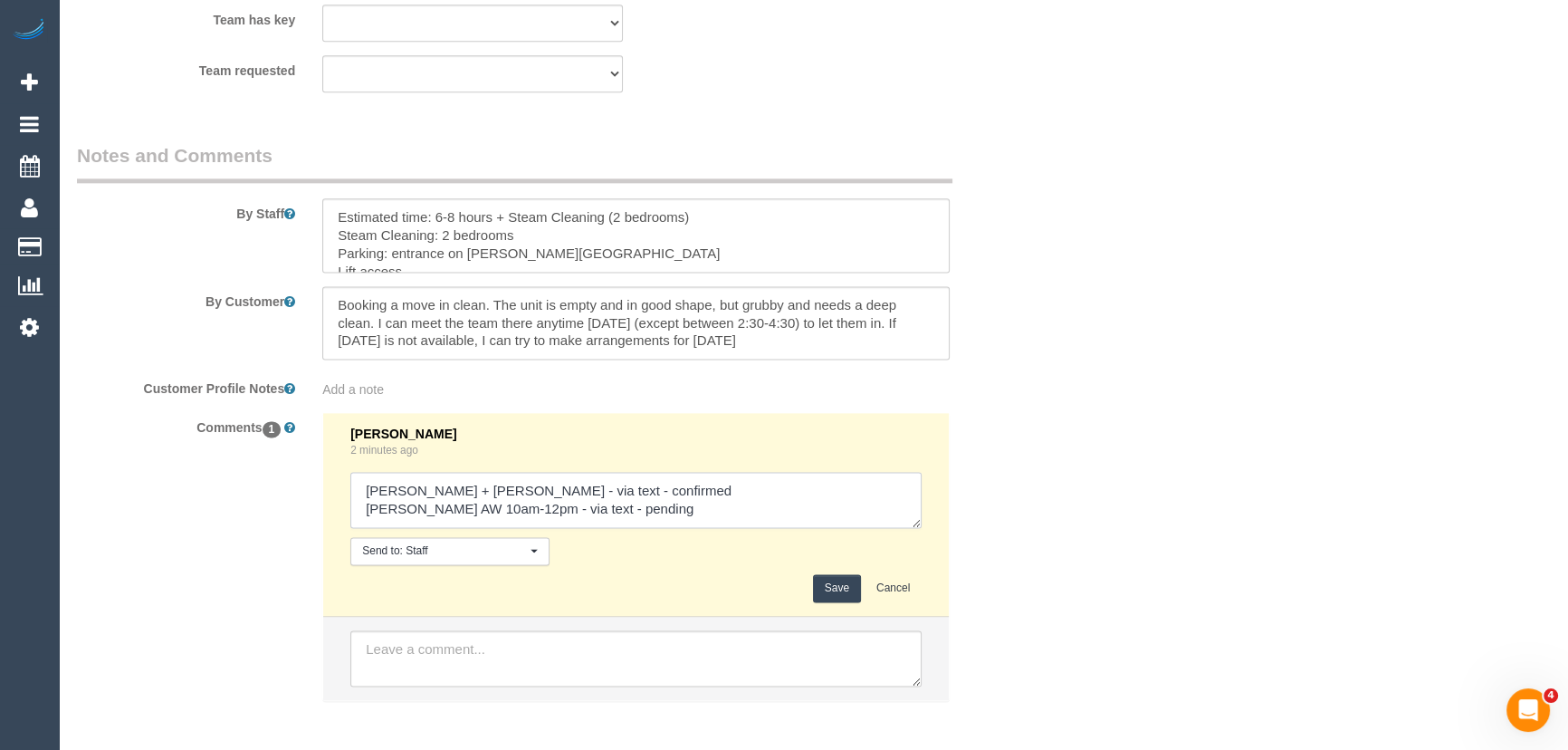
click at [647, 480] on textarea at bounding box center [635, 499] width 571 height 56
type textarea "[PERSON_NAME] + [PERSON_NAME] - via text - confirmed [PERSON_NAME] AW 10am-12pm…"
click at [827, 574] on button "Save" at bounding box center [837, 587] width 48 height 28
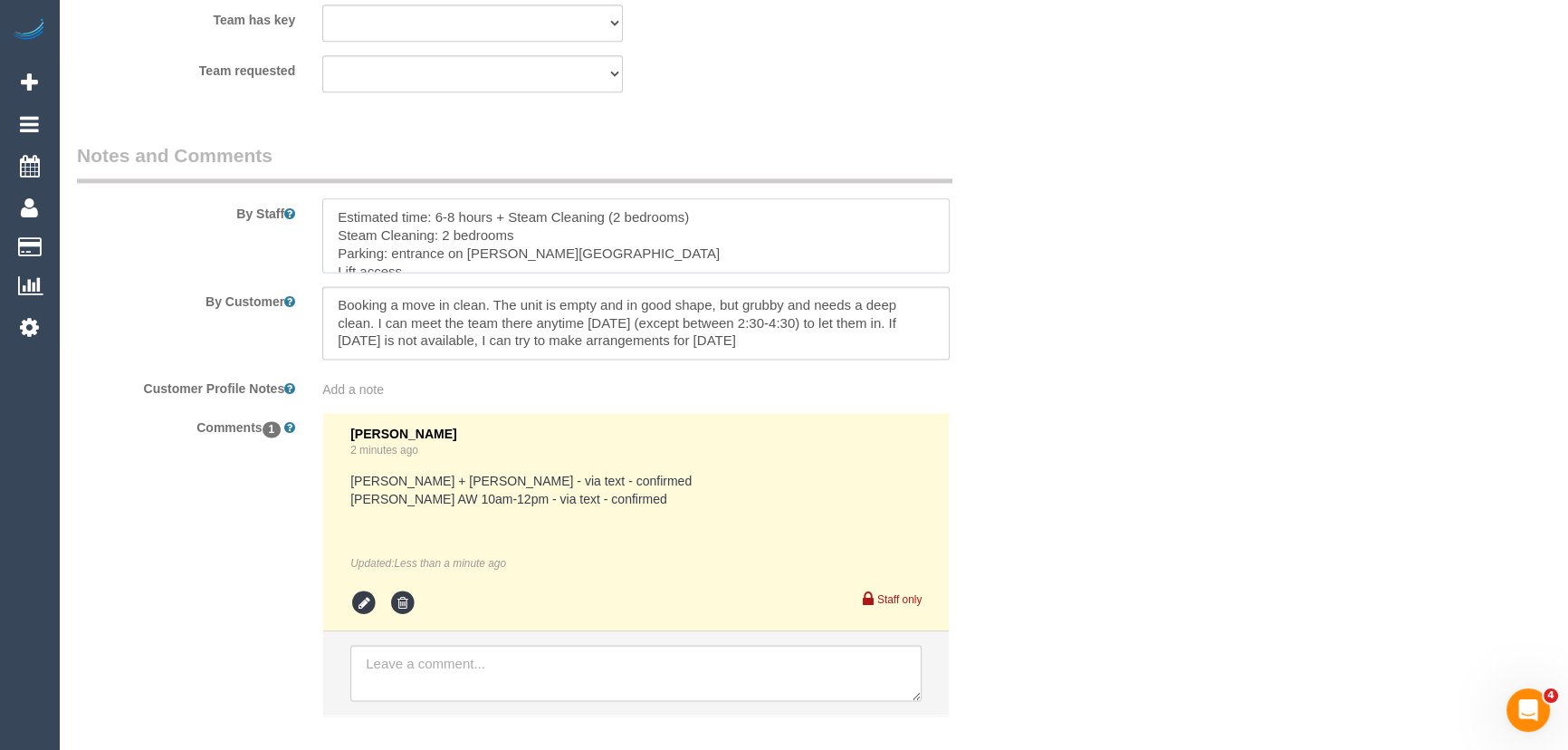
click at [335, 198] on textarea at bounding box center [636, 235] width 627 height 75
paste textarea "Est. time: _hrs + SC of _(areas)__ Steam cleaner to arrive at ___ Please ensure…"
click at [403, 198] on textarea at bounding box center [636, 235] width 627 height 75
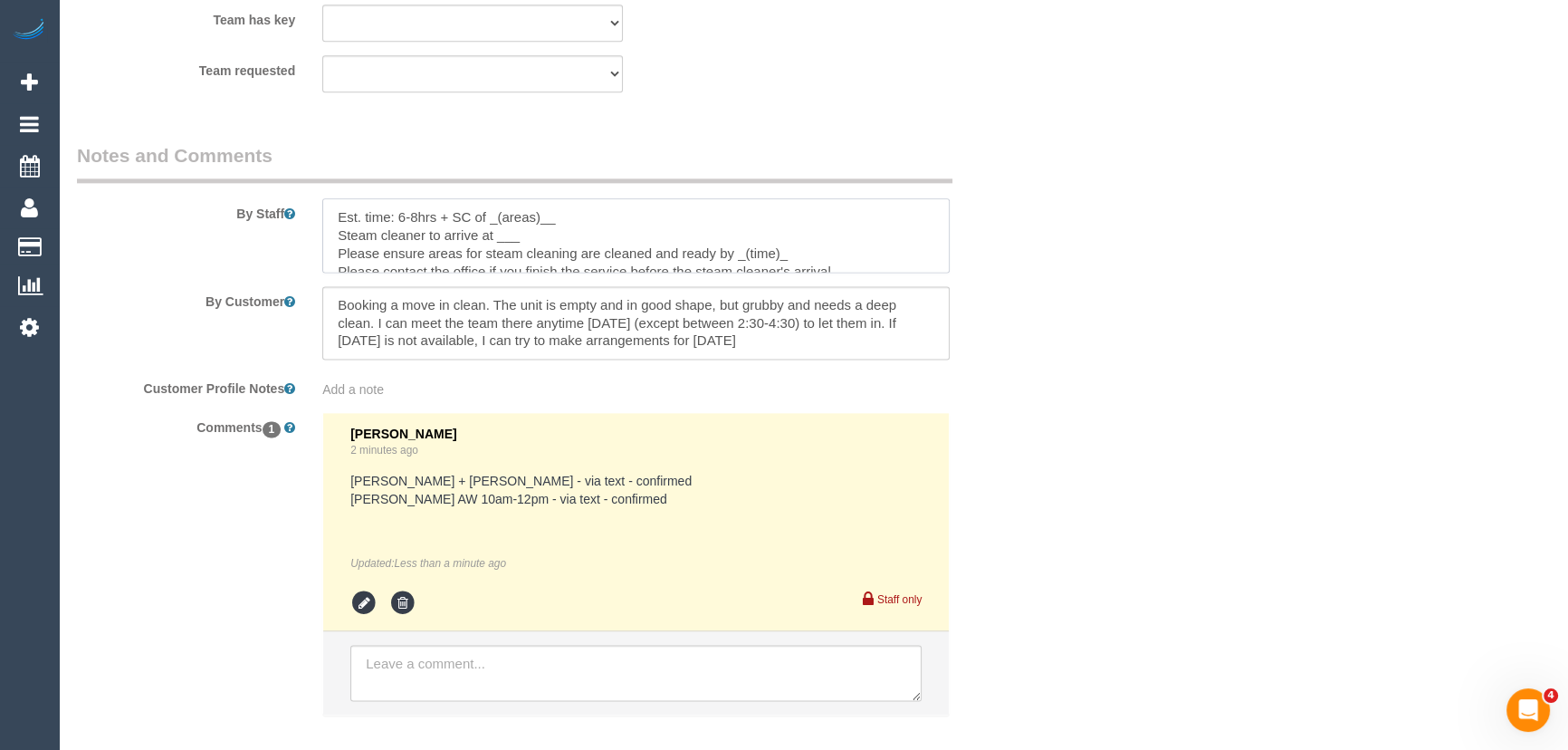
click at [589, 198] on textarea at bounding box center [636, 235] width 627 height 75
click at [530, 201] on textarea at bounding box center [636, 235] width 627 height 75
click at [808, 216] on textarea at bounding box center [636, 235] width 627 height 75
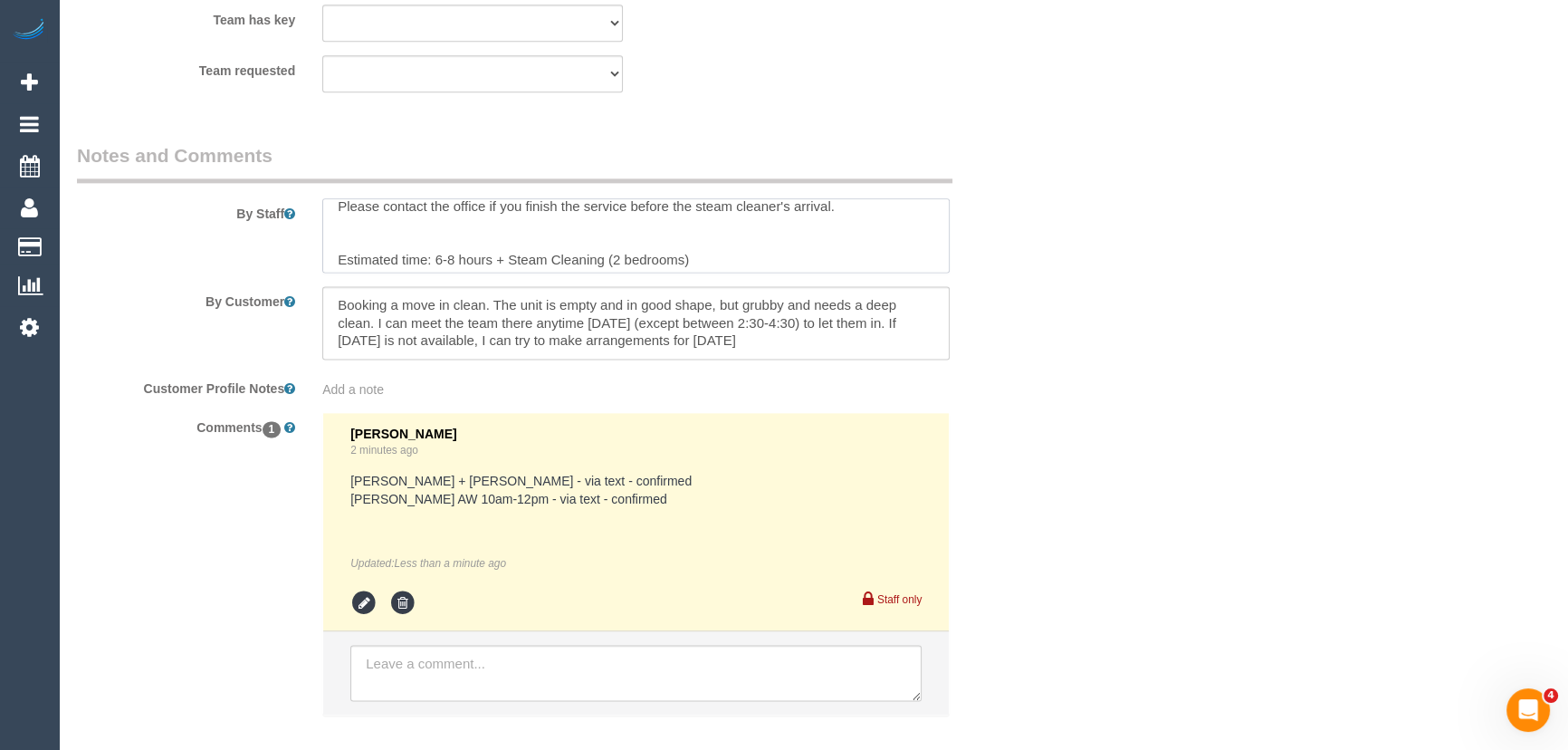
scroll to position [99, 0]
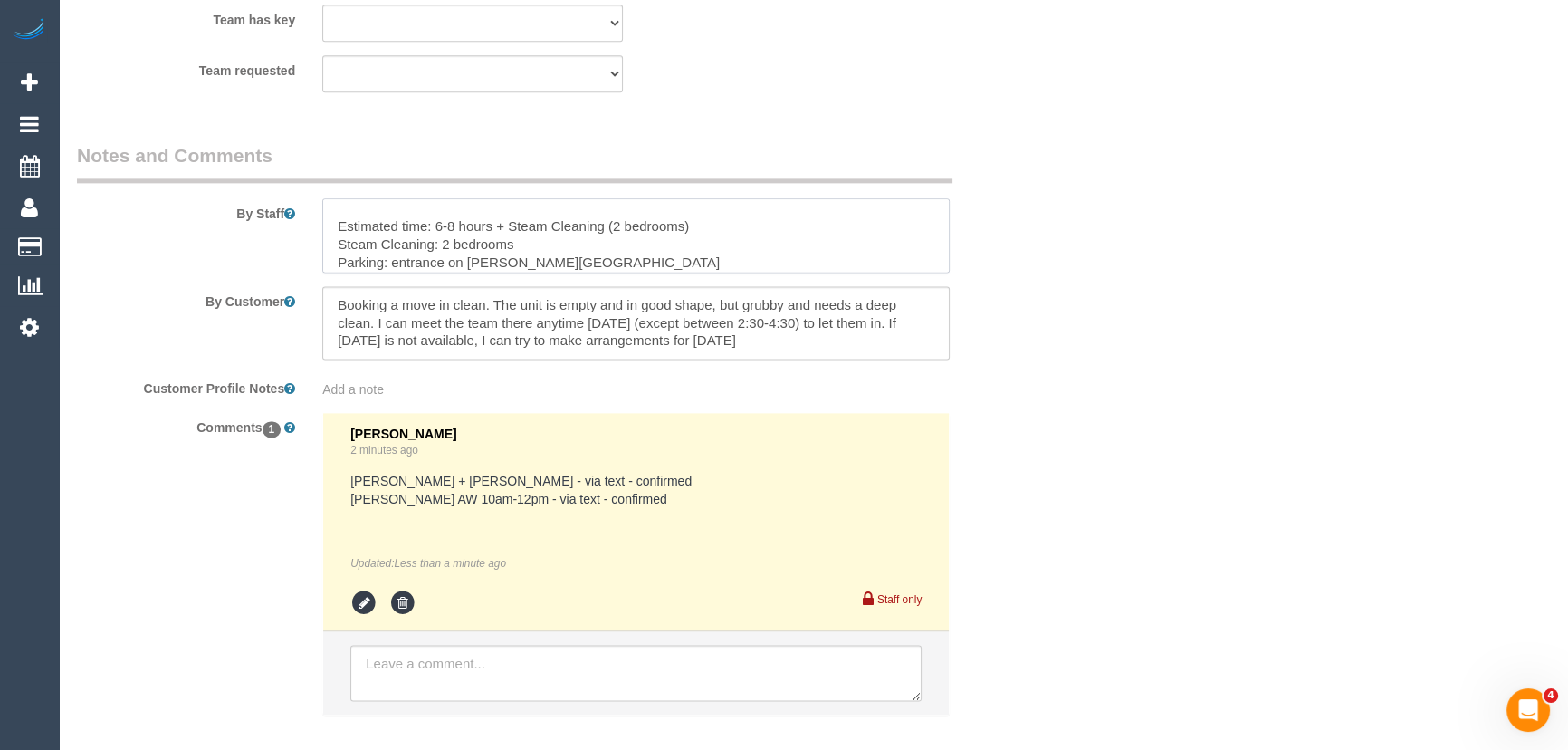
click at [737, 198] on textarea at bounding box center [636, 235] width 627 height 75
click at [694, 208] on textarea at bounding box center [636, 235] width 627 height 75
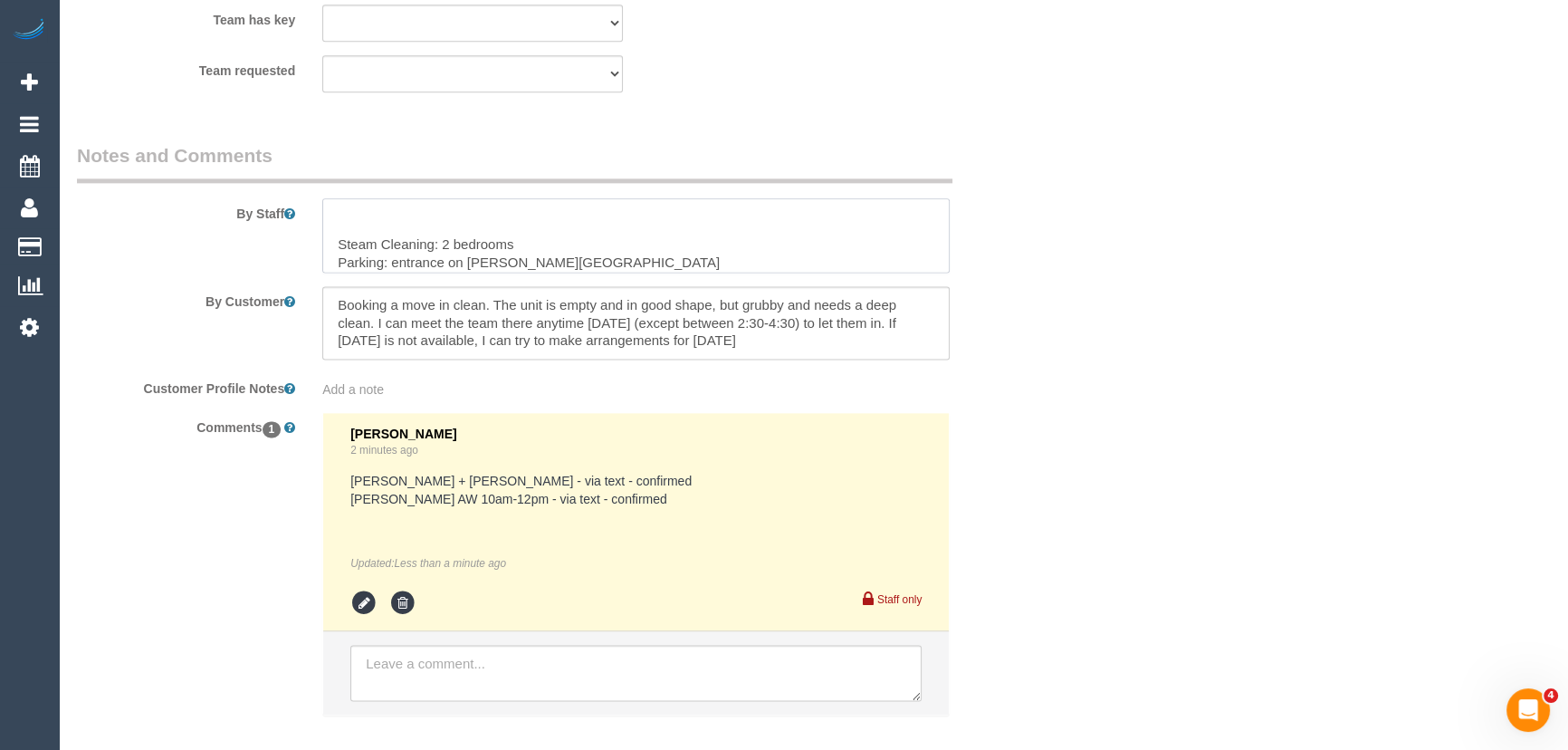
click at [694, 208] on textarea at bounding box center [636, 235] width 627 height 75
type textarea "Est. time: 6-8hrs + SC of 2 bedrooms Steam cleaner to arrive between 10am-12pm …"
click at [760, 311] on textarea at bounding box center [636, 323] width 627 height 75
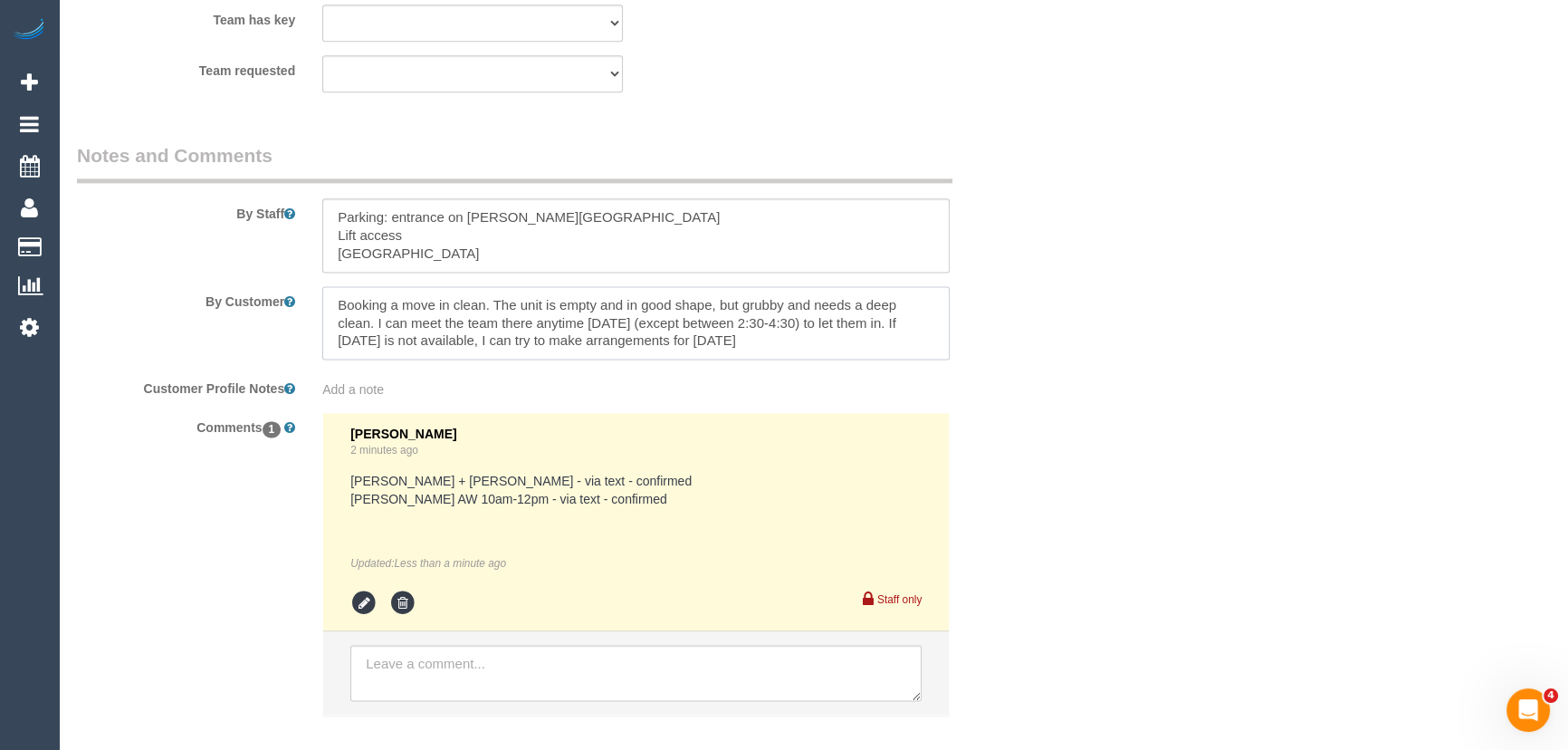
click at [760, 311] on textarea at bounding box center [636, 323] width 627 height 75
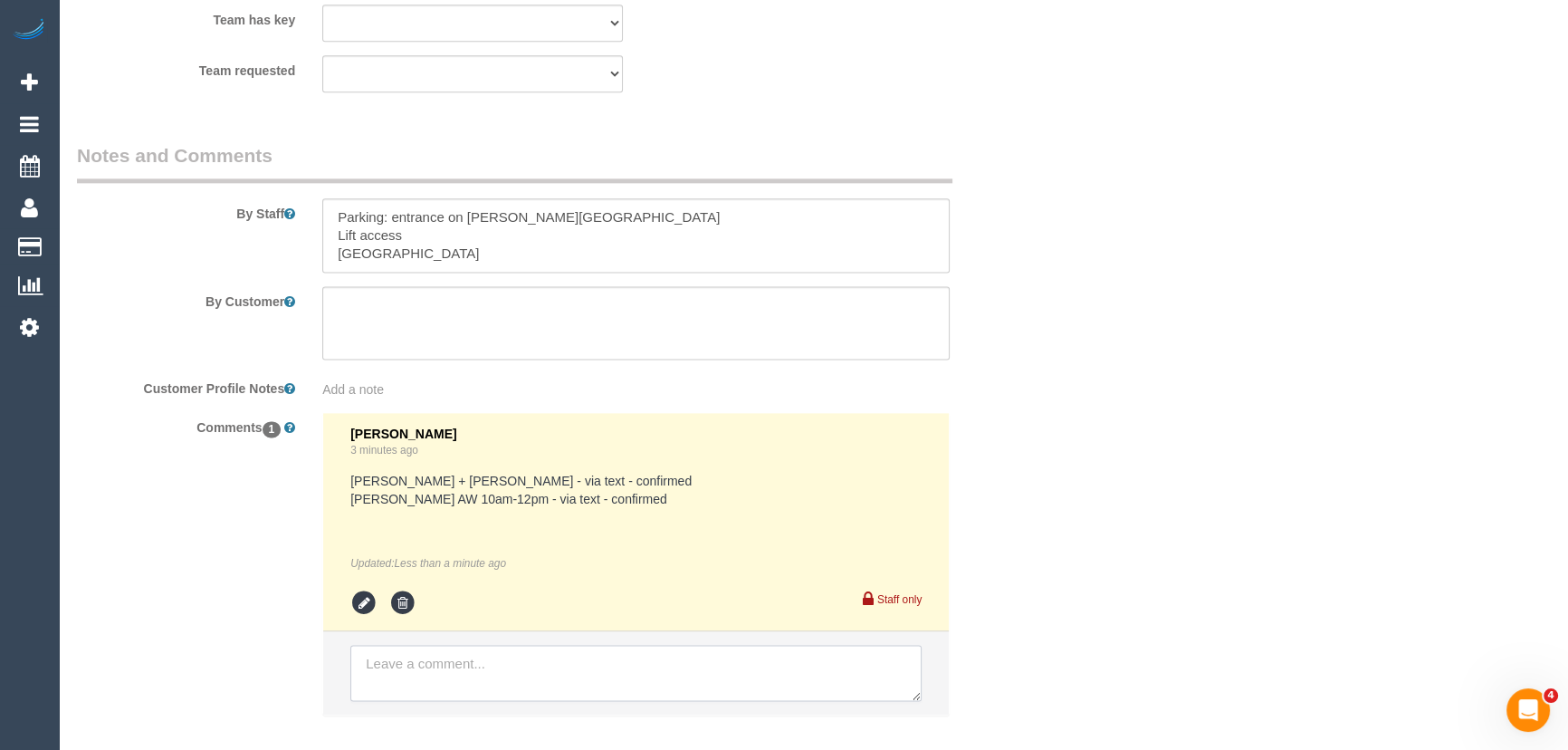
click at [481, 645] on textarea at bounding box center [635, 673] width 571 height 56
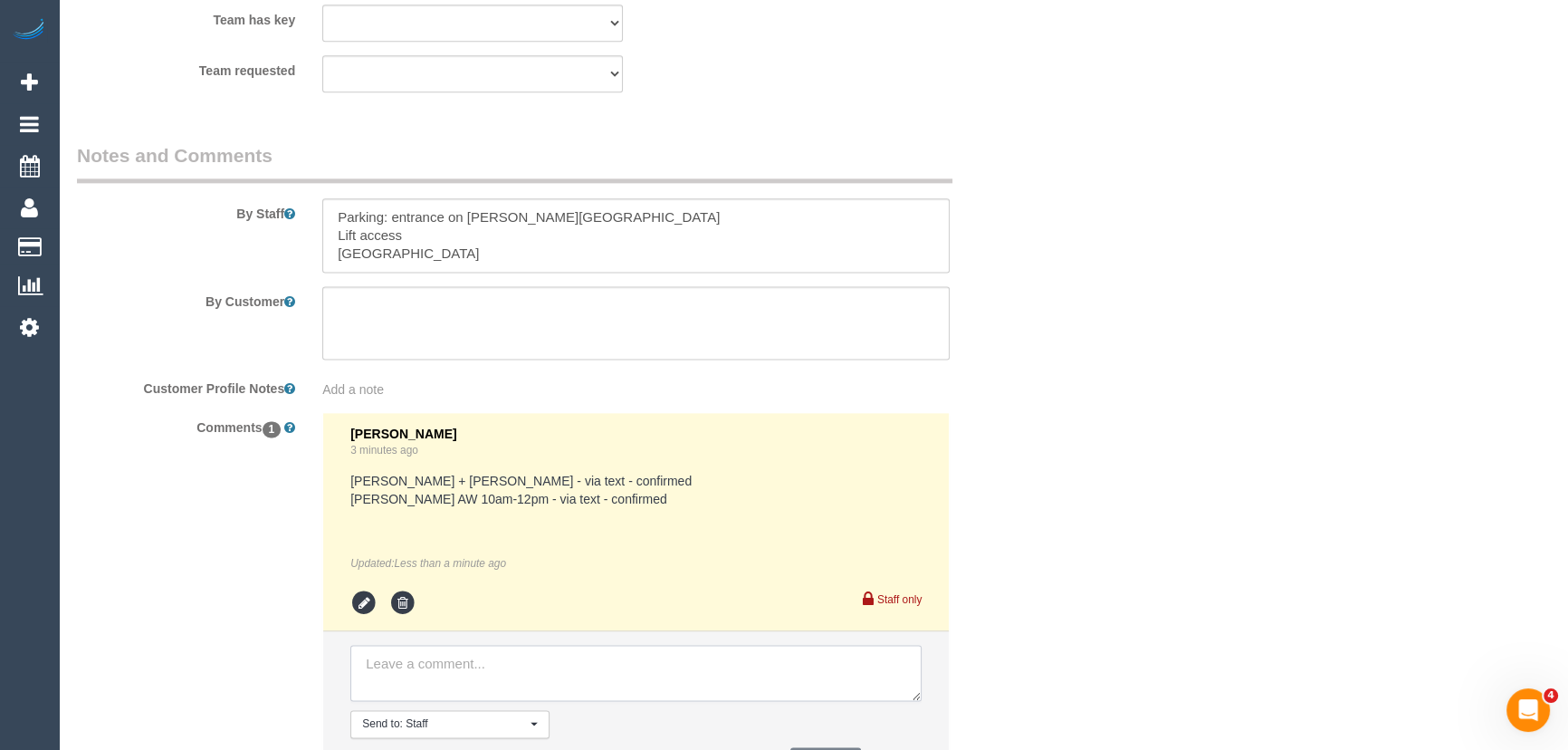
paste textarea "Booking a move in clean. The unit is empty and in good shape, but grubby and ne…"
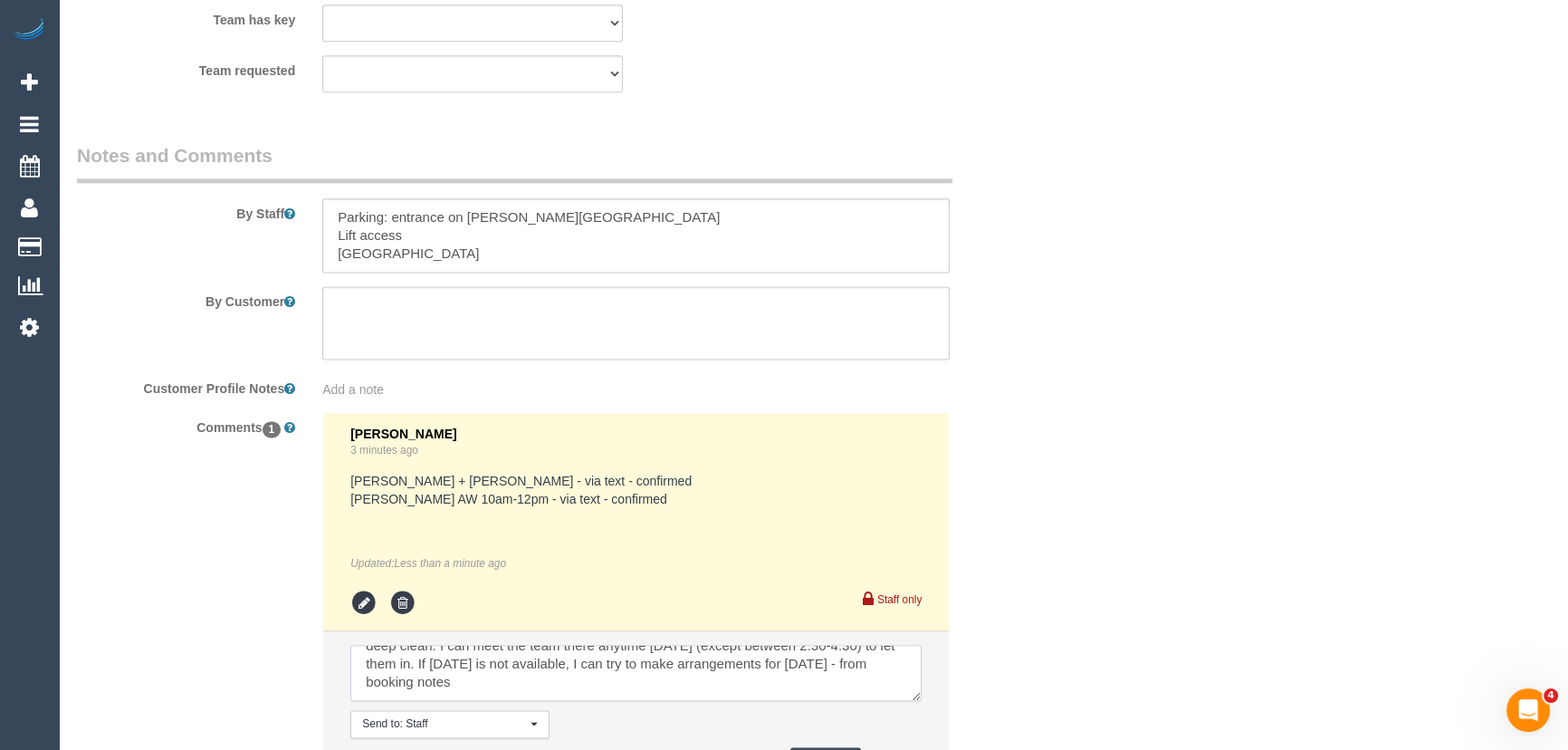
scroll to position [60, 0]
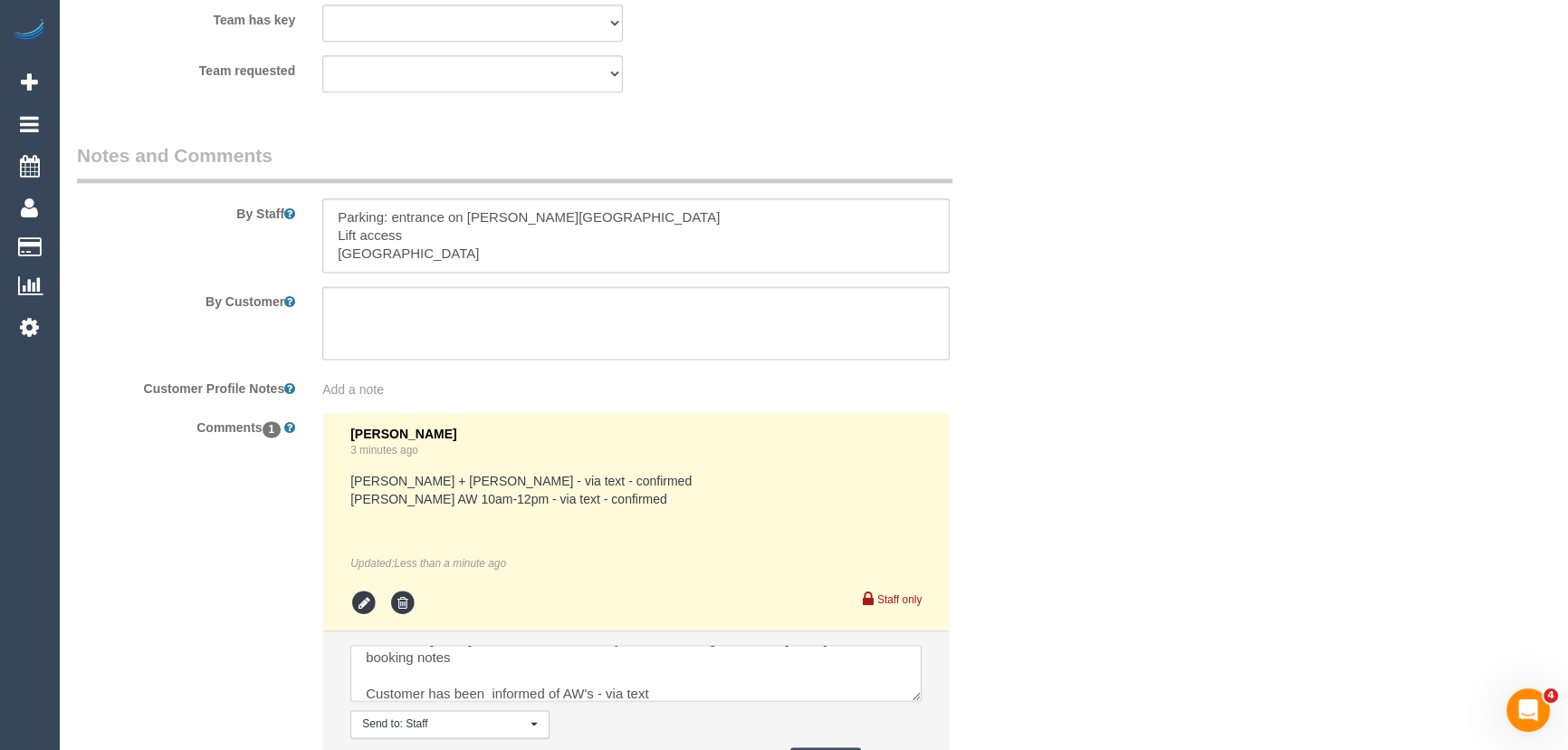
type textarea "Booking a move in clean. The unit is empty and in good shape, but grubby and ne…"
click at [820, 747] on button "Comment" at bounding box center [826, 761] width 71 height 28
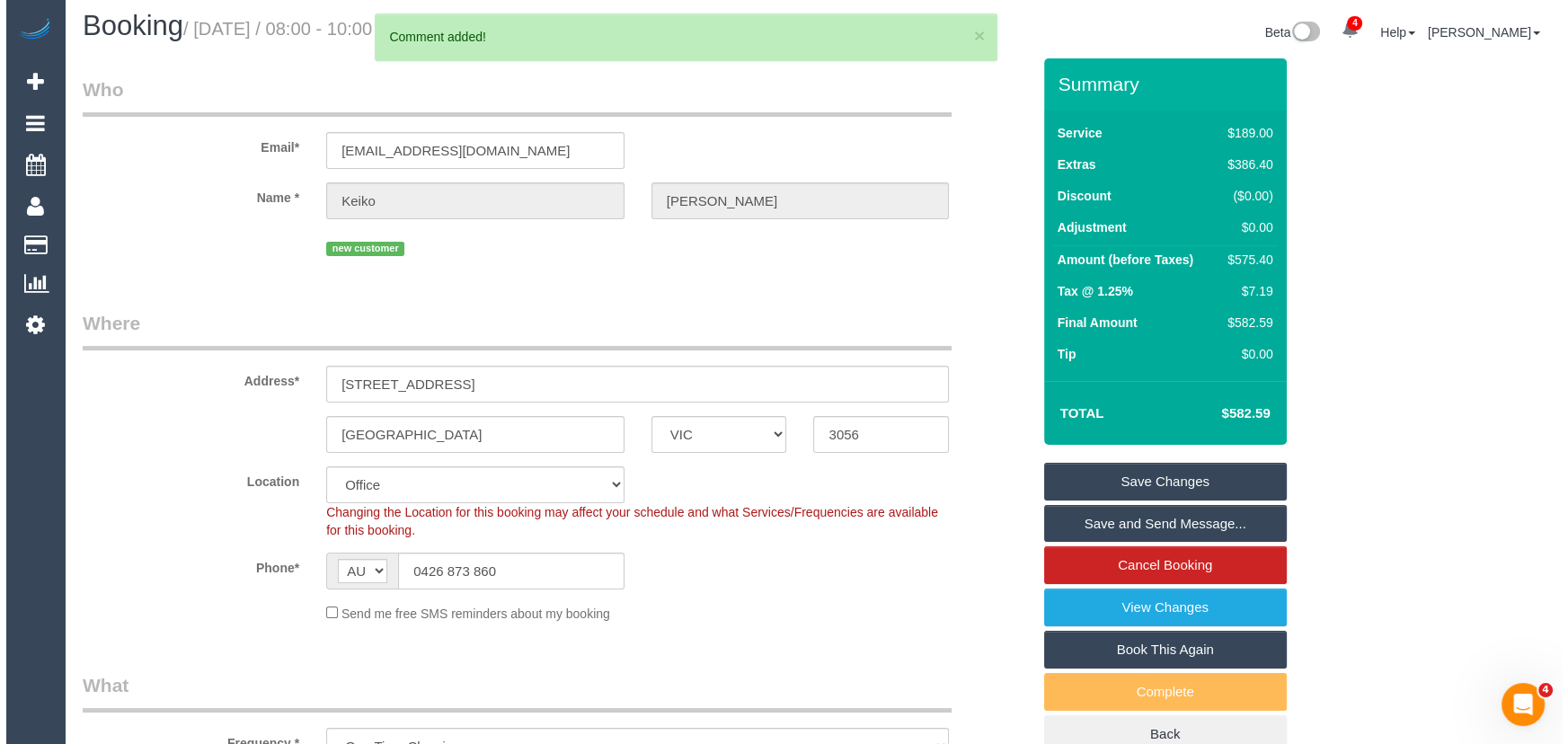
scroll to position [0, 0]
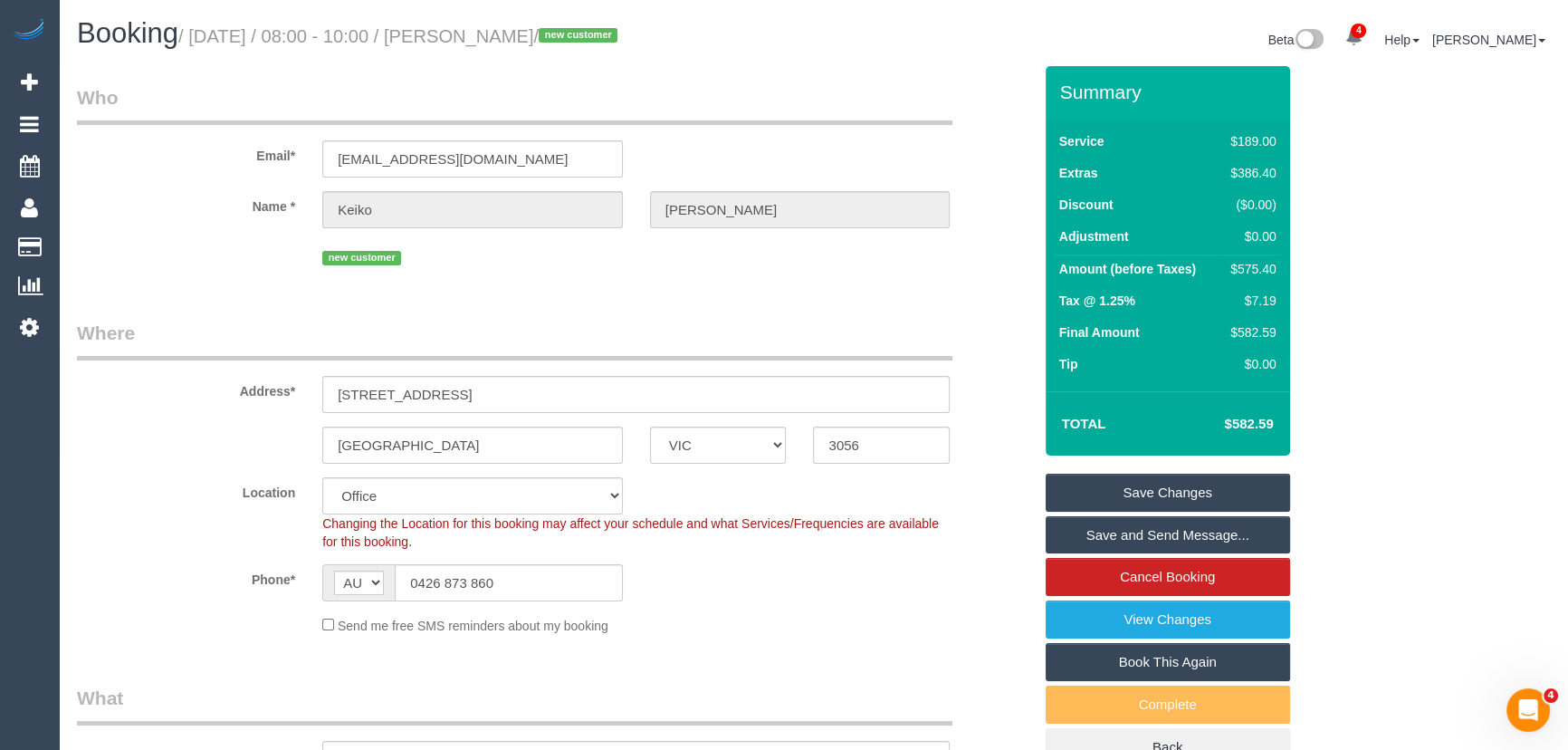
click at [525, 40] on small "/ [DATE] / 08:00 - 10:00 / [PERSON_NAME] / new customer" at bounding box center [401, 35] width 445 height 20
copy small "[PERSON_NAME]"
click at [515, 582] on input "0426 873 860" at bounding box center [509, 583] width 229 height 37
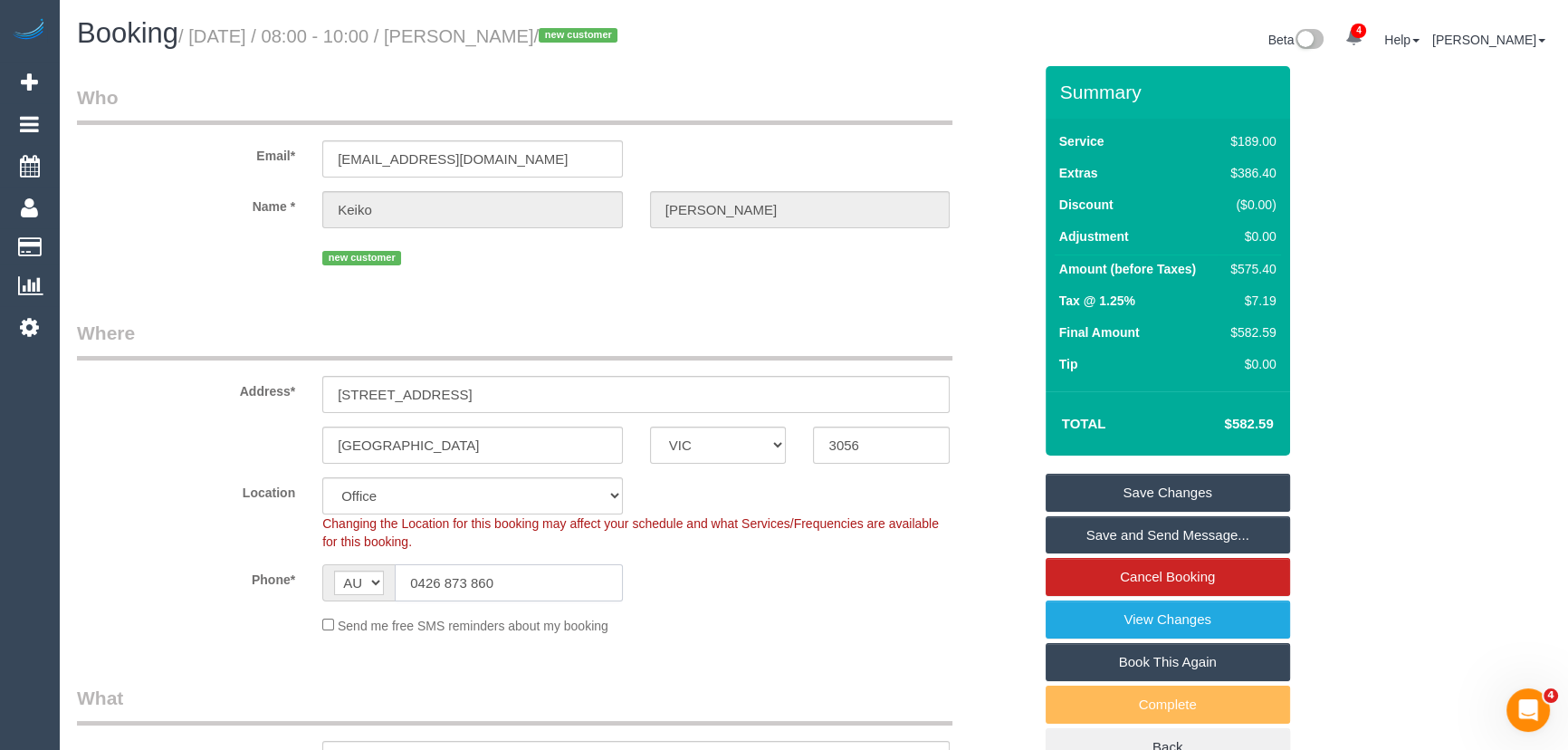
click at [515, 582] on input "0426 873 860" at bounding box center [509, 583] width 229 height 37
click at [1118, 531] on link "Save and Send Message..." at bounding box center [1168, 536] width 245 height 38
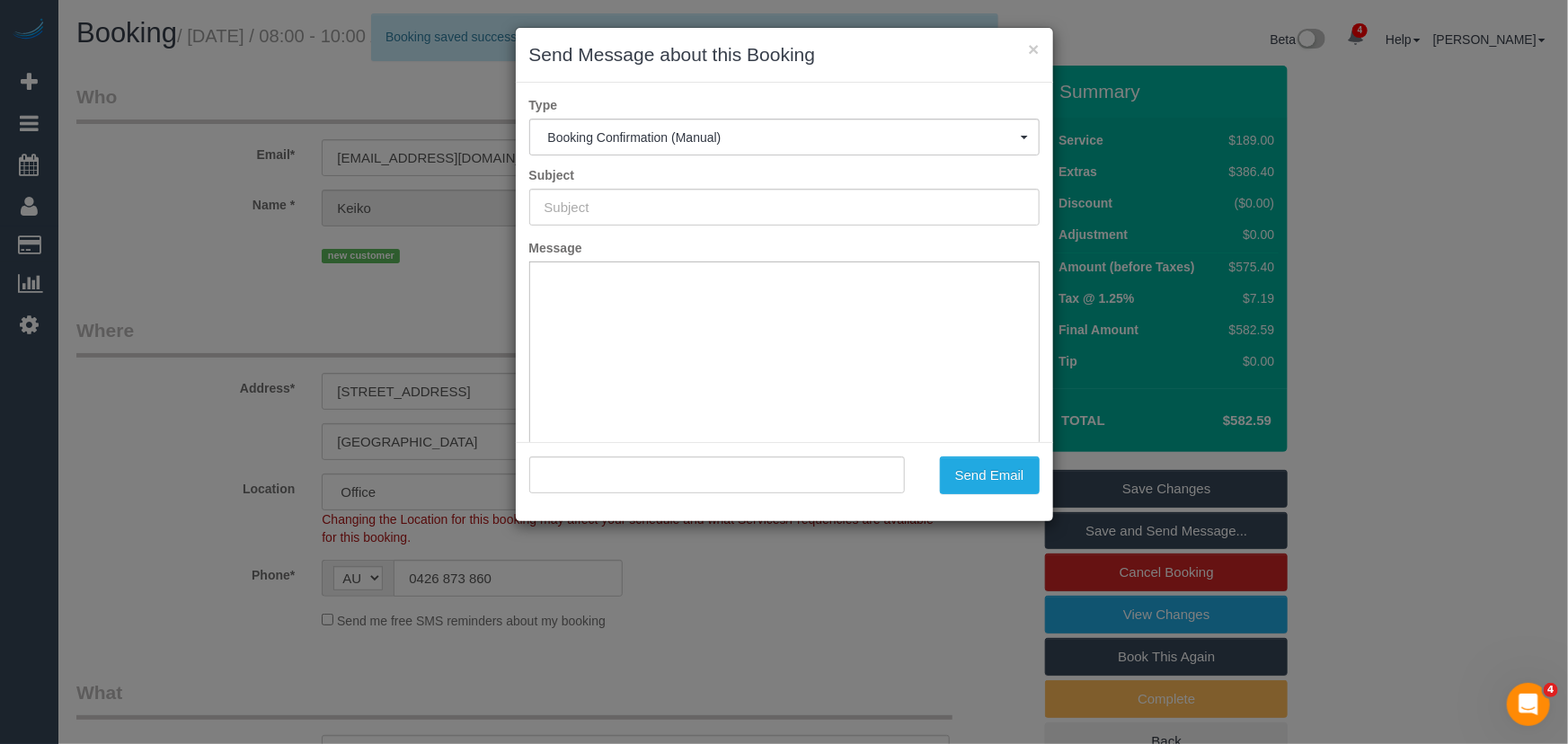
type input "Booking Confirmed"
type input ""[PERSON_NAME]" <[EMAIL_ADDRESS][DOMAIN_NAME]>"
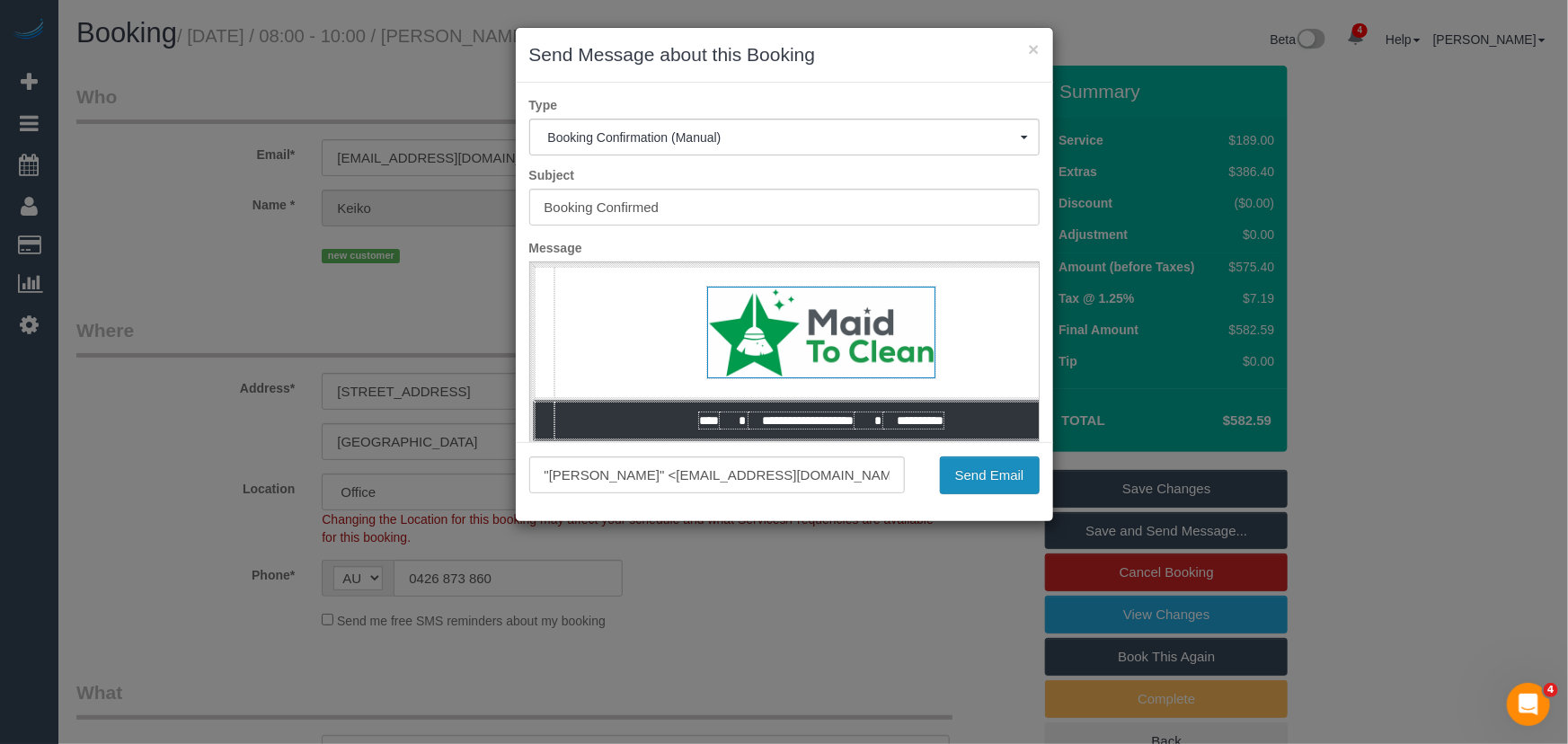
click at [991, 472] on button "Send Email" at bounding box center [989, 475] width 100 height 38
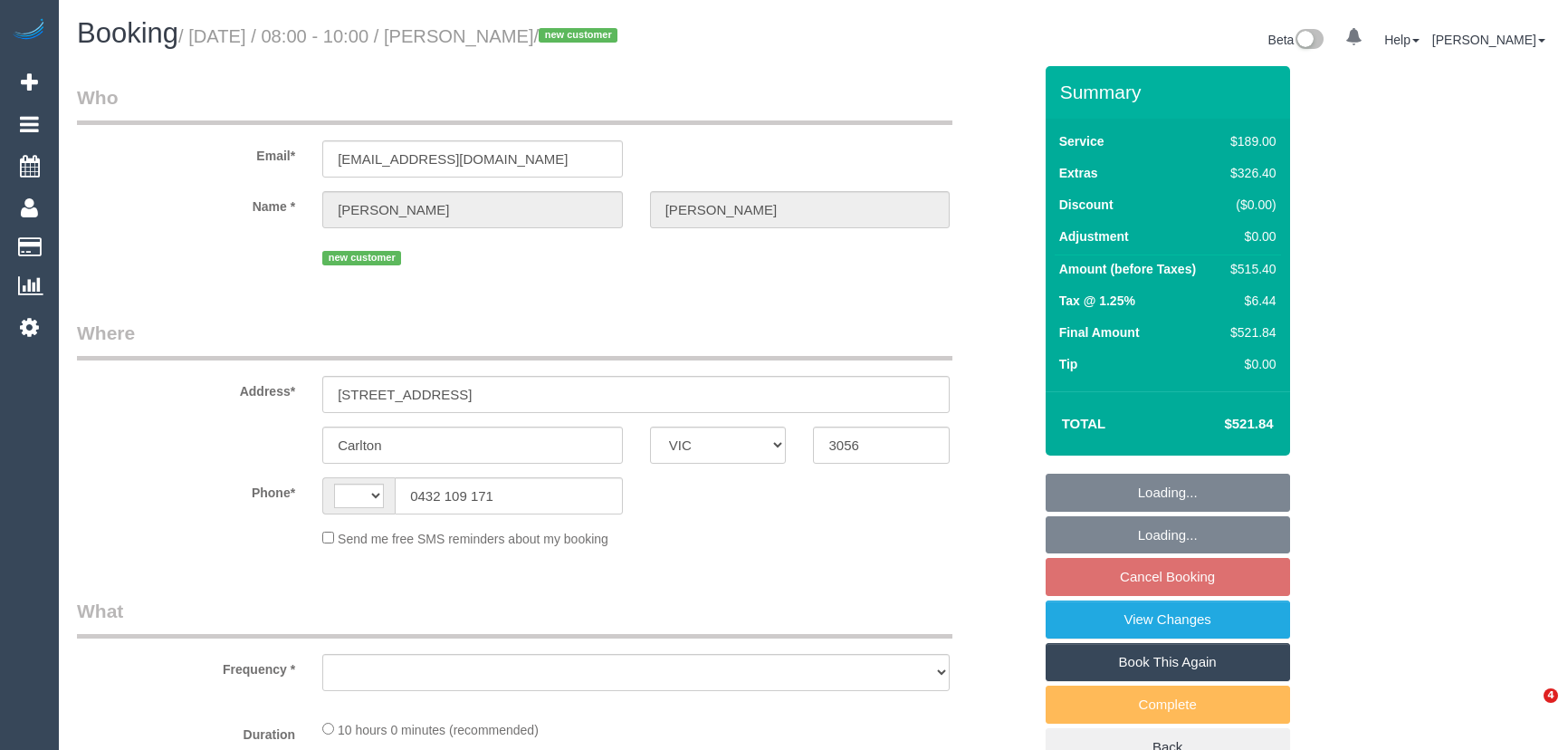
select select "VIC"
select select "string:AU"
select select "object:609"
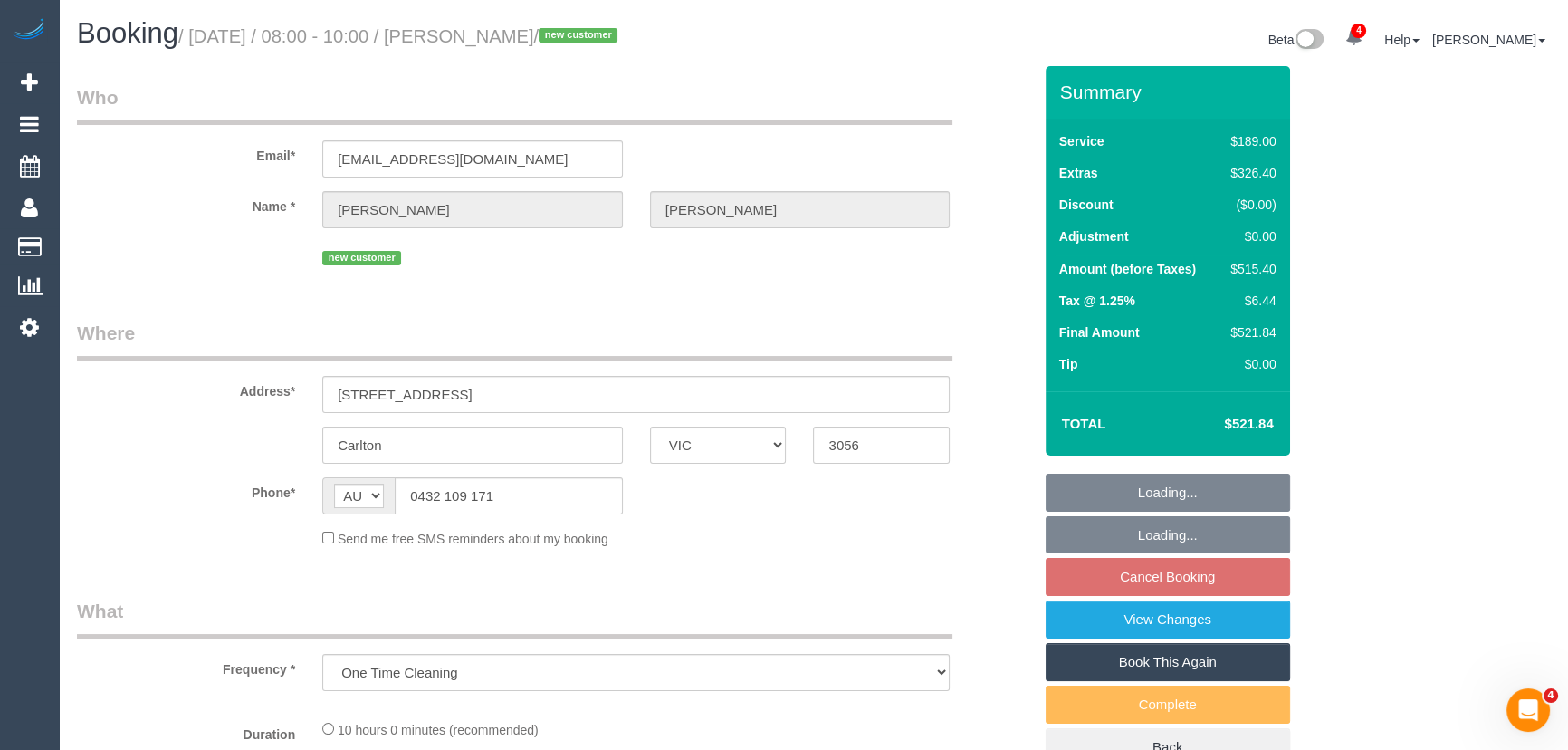
select select "string:stripe-pm_1S6T3l2GScqysDRVcDkI6Z6U"
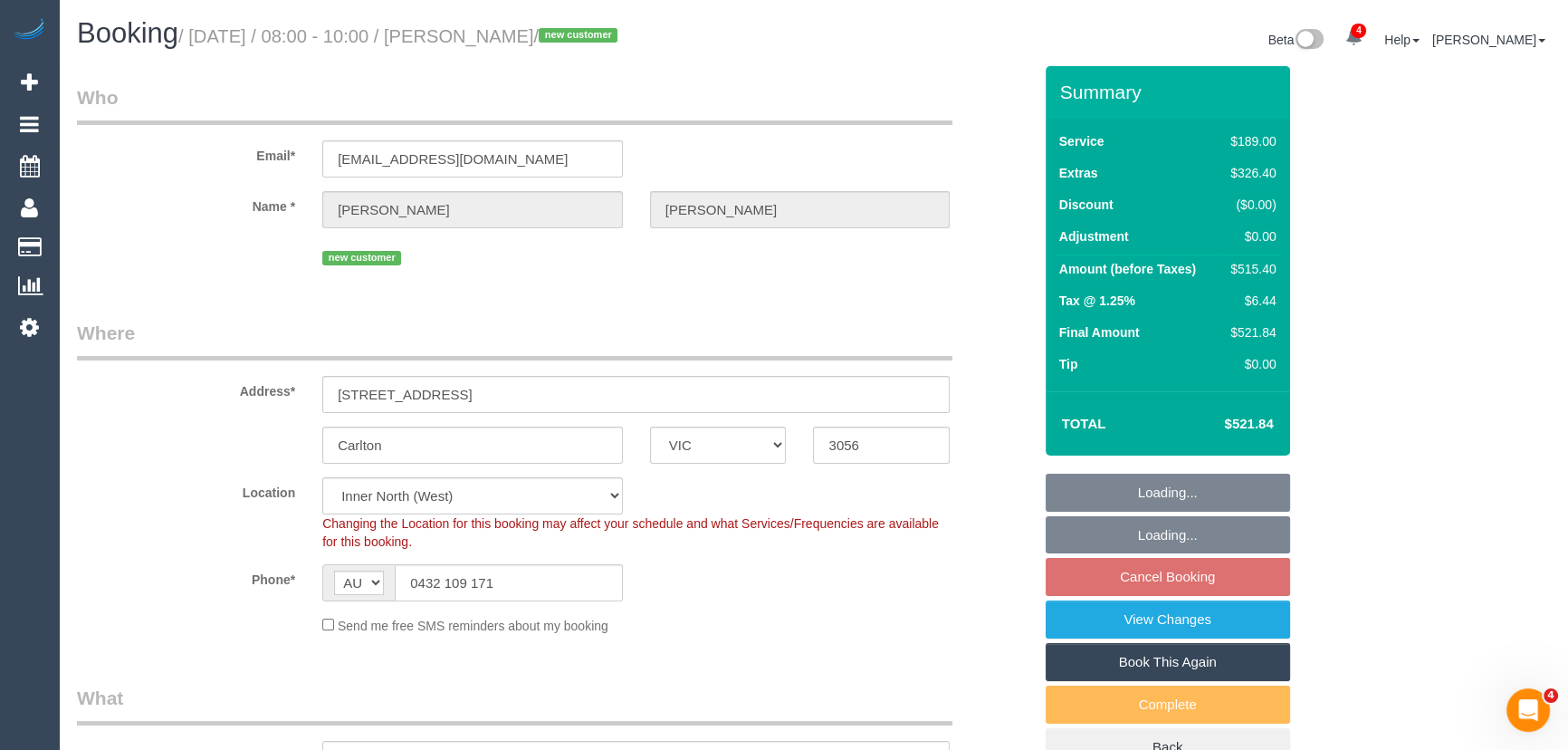
select select "number:28"
select select "number:14"
select select "number:20"
select select "number:22"
select select "number:34"
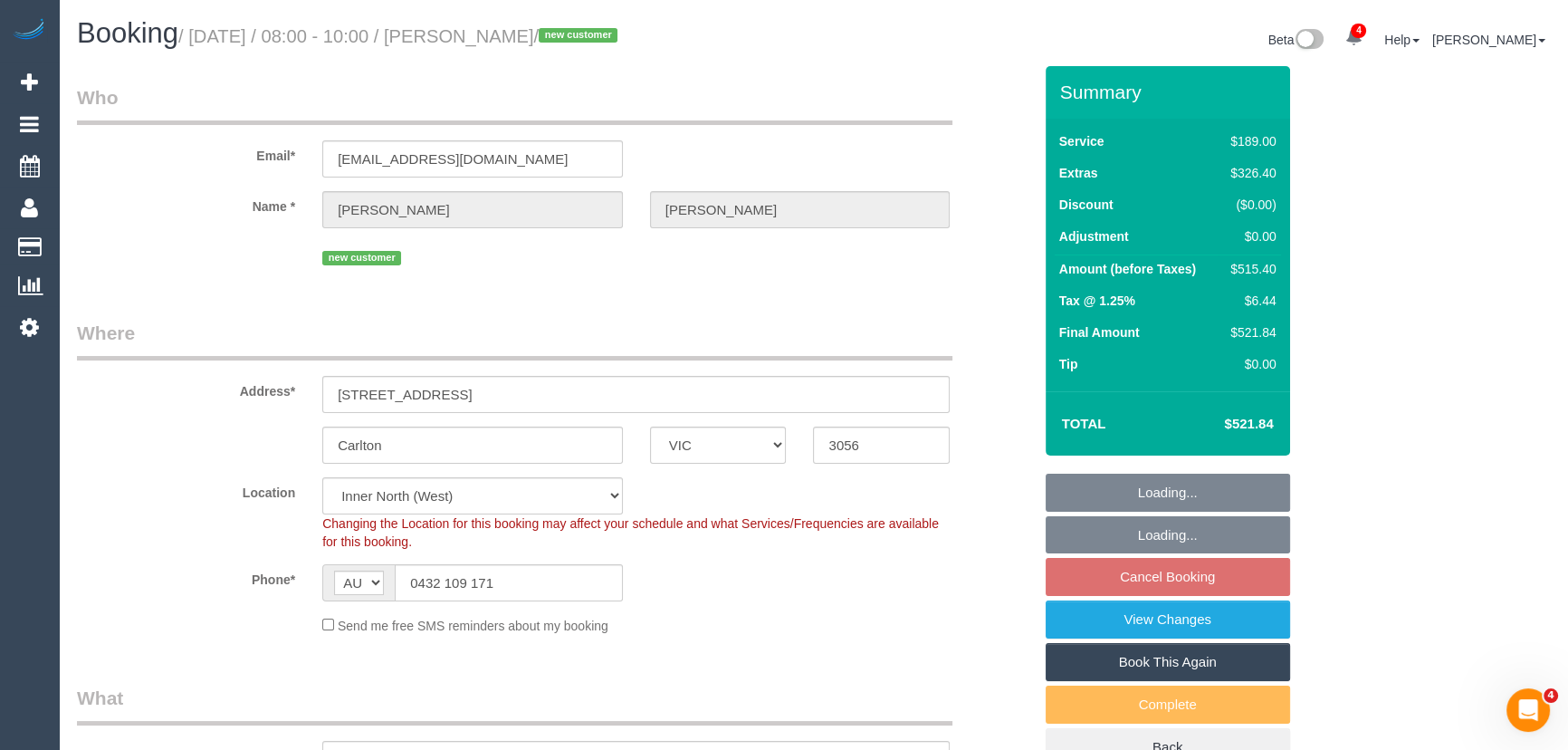
select select "number:26"
select select "object:1749"
select select "spot1"
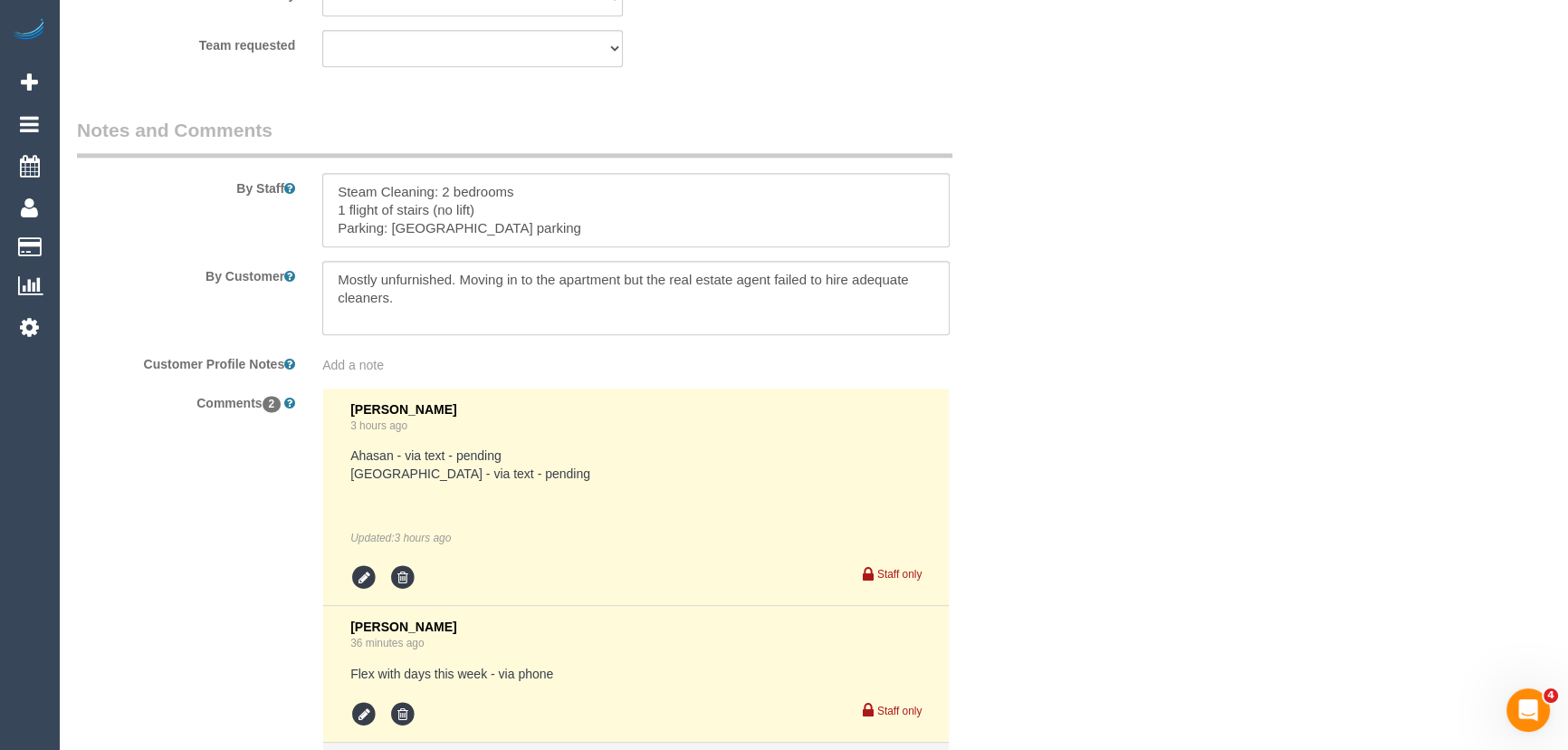
scroll to position [3107, 0]
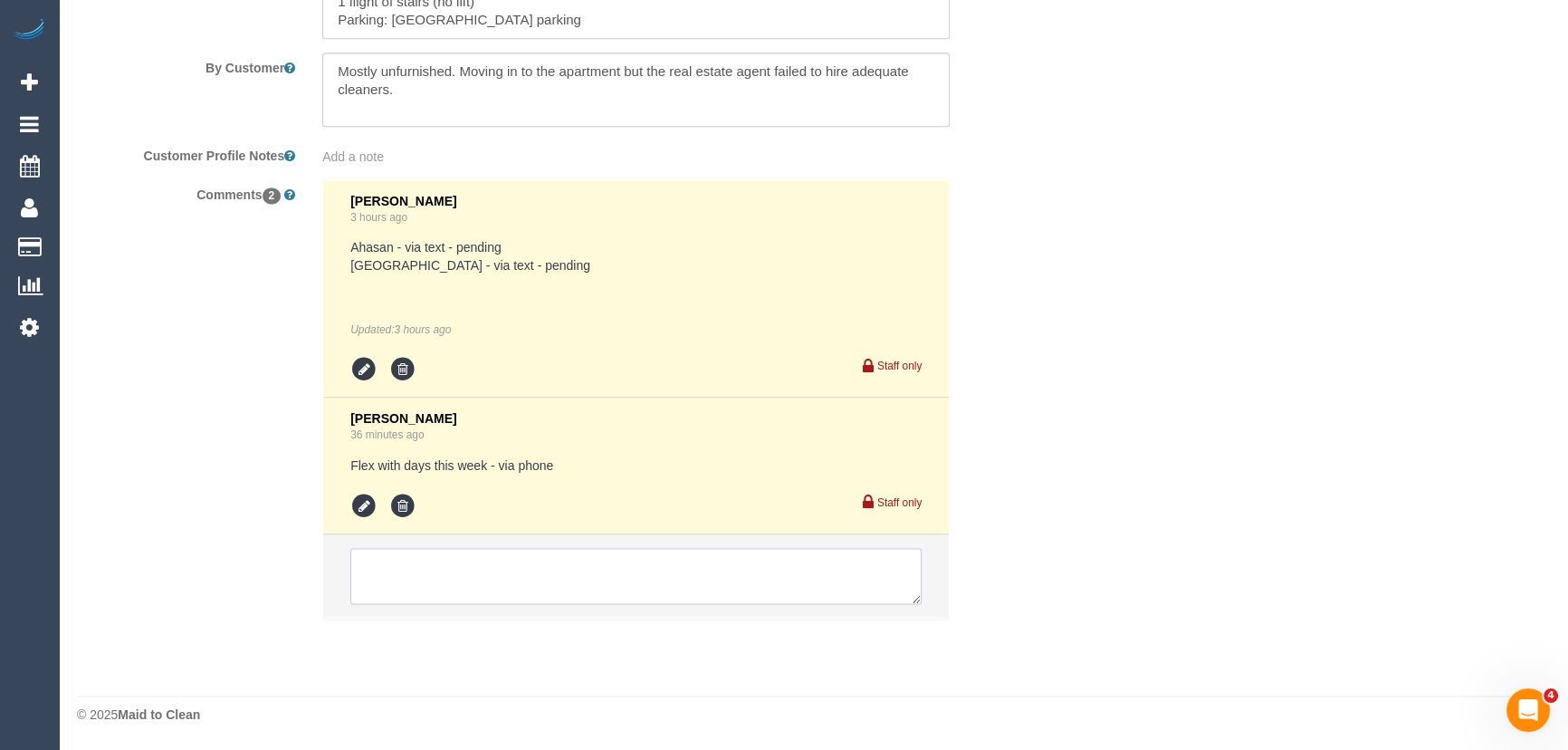
click at [537, 577] on textarea at bounding box center [635, 576] width 571 height 56
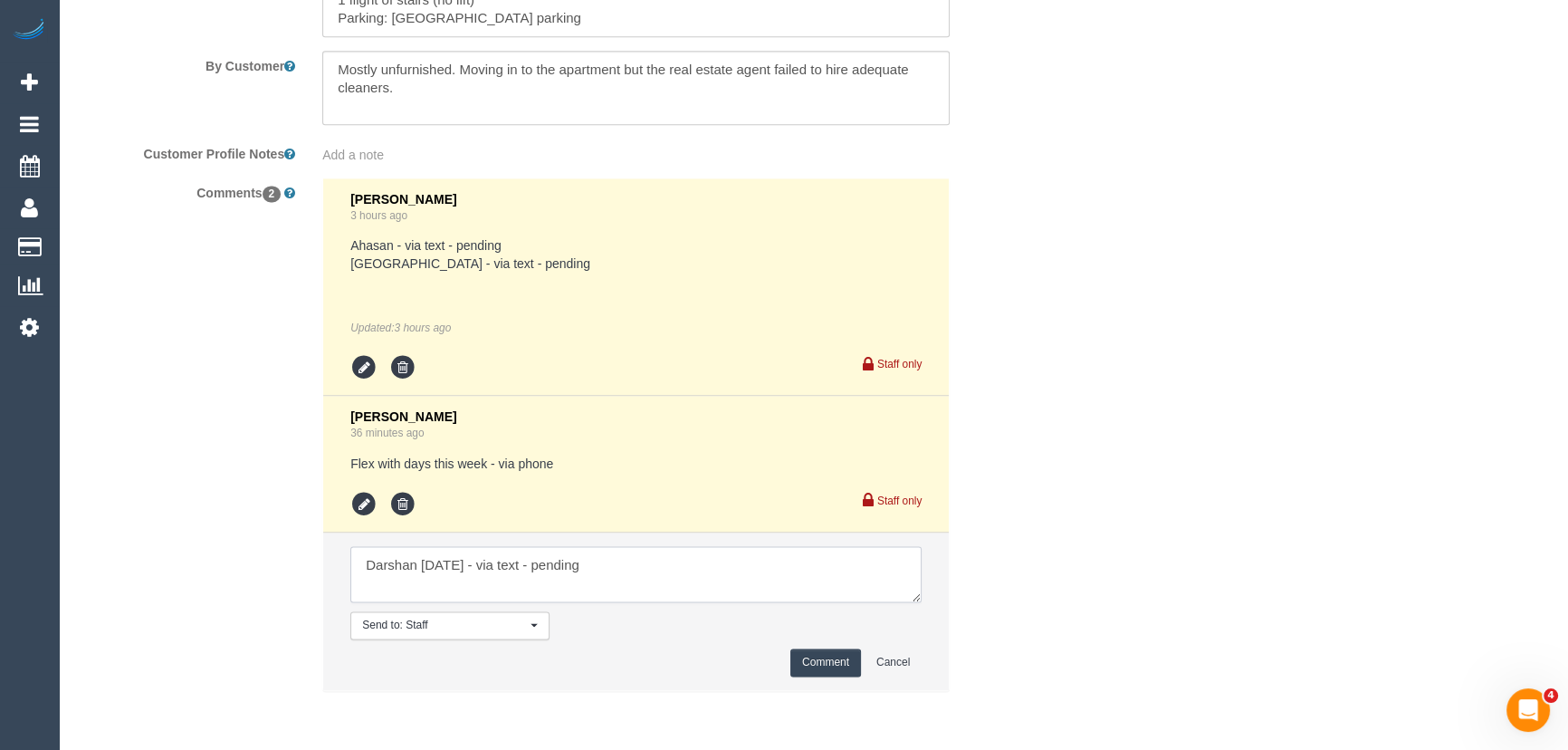
type textarea "Darshan Wednesday 17/9 - via text - pending"
click at [814, 664] on button "Comment" at bounding box center [826, 662] width 71 height 28
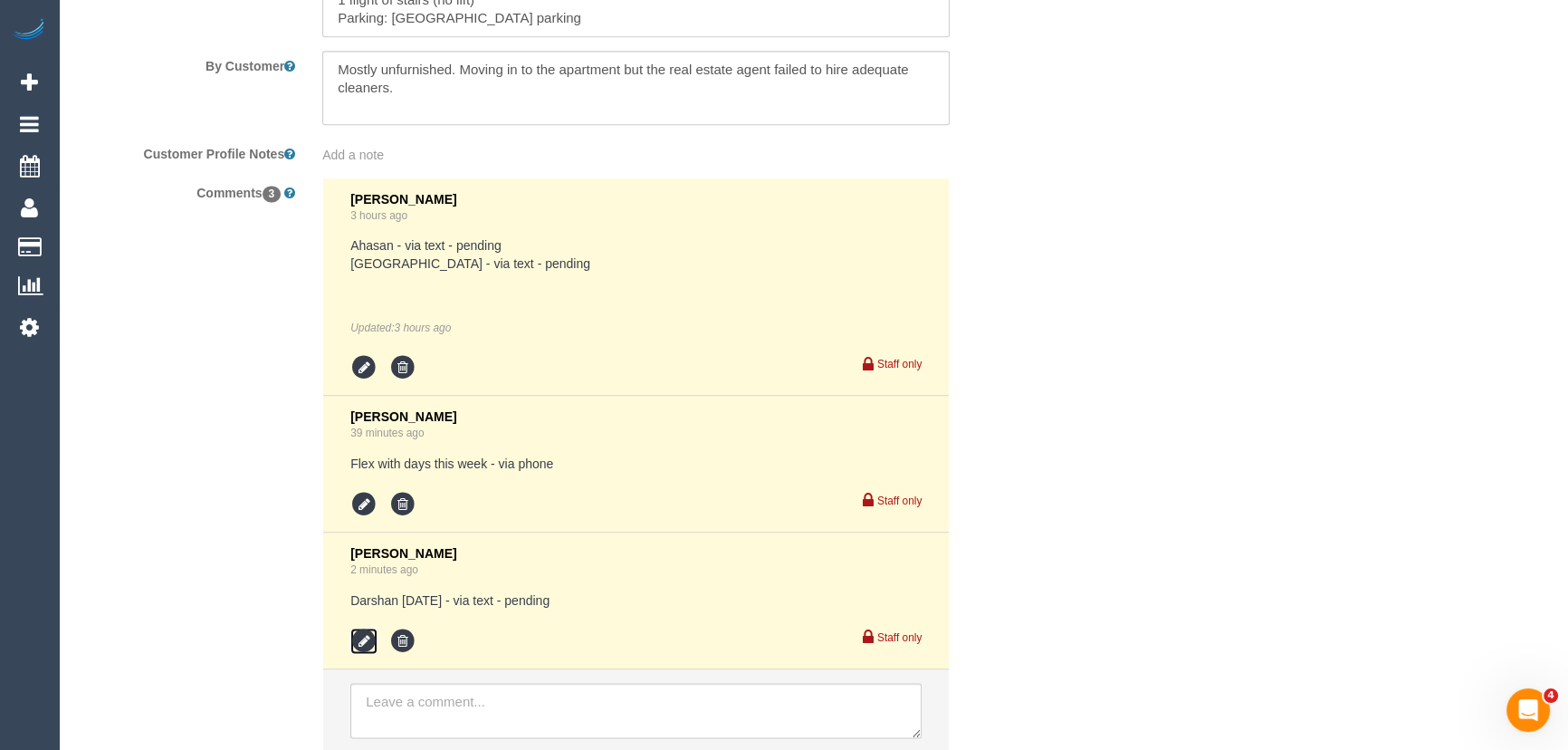
click at [365, 640] on icon at bounding box center [363, 641] width 27 height 27
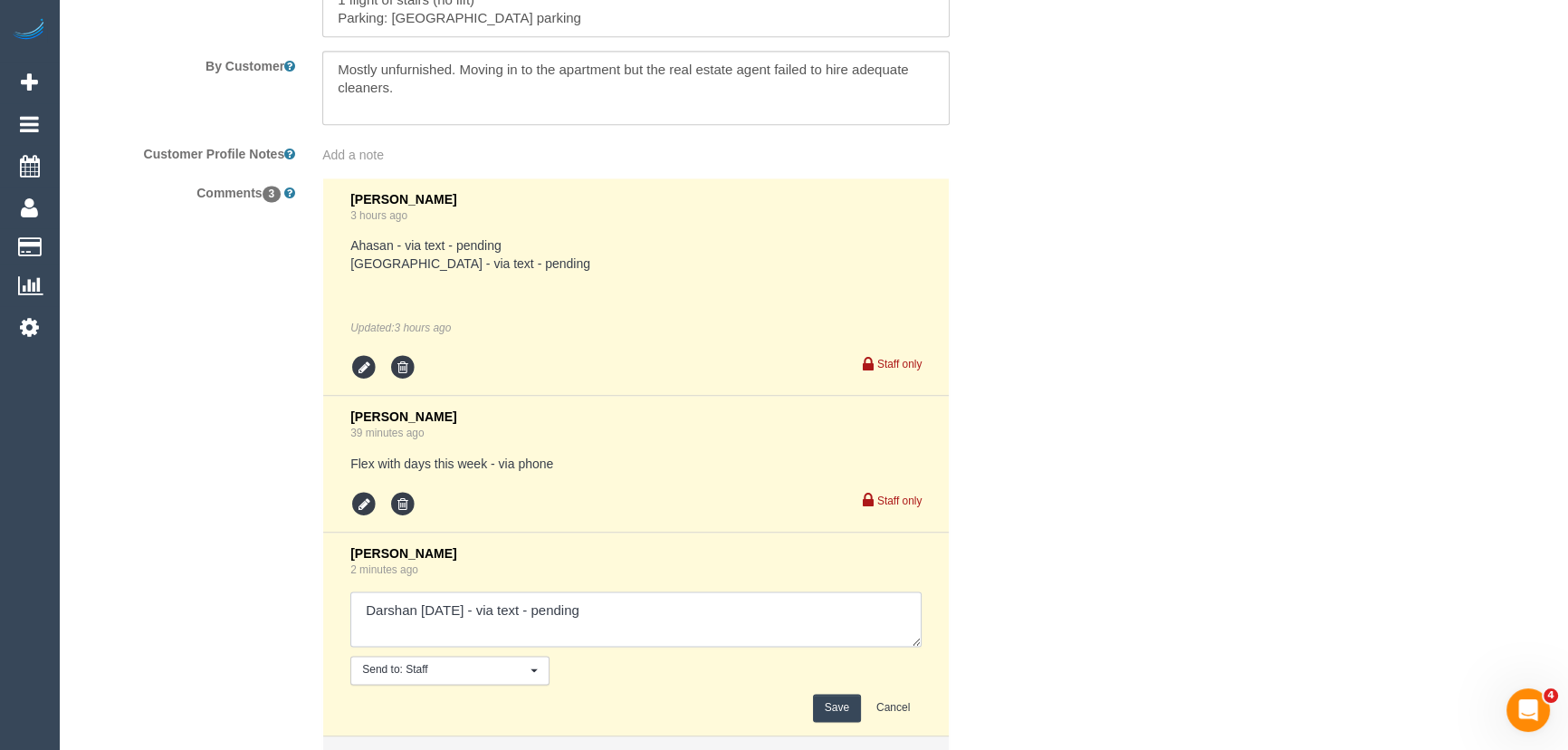
click at [669, 610] on textarea at bounding box center [635, 619] width 571 height 56
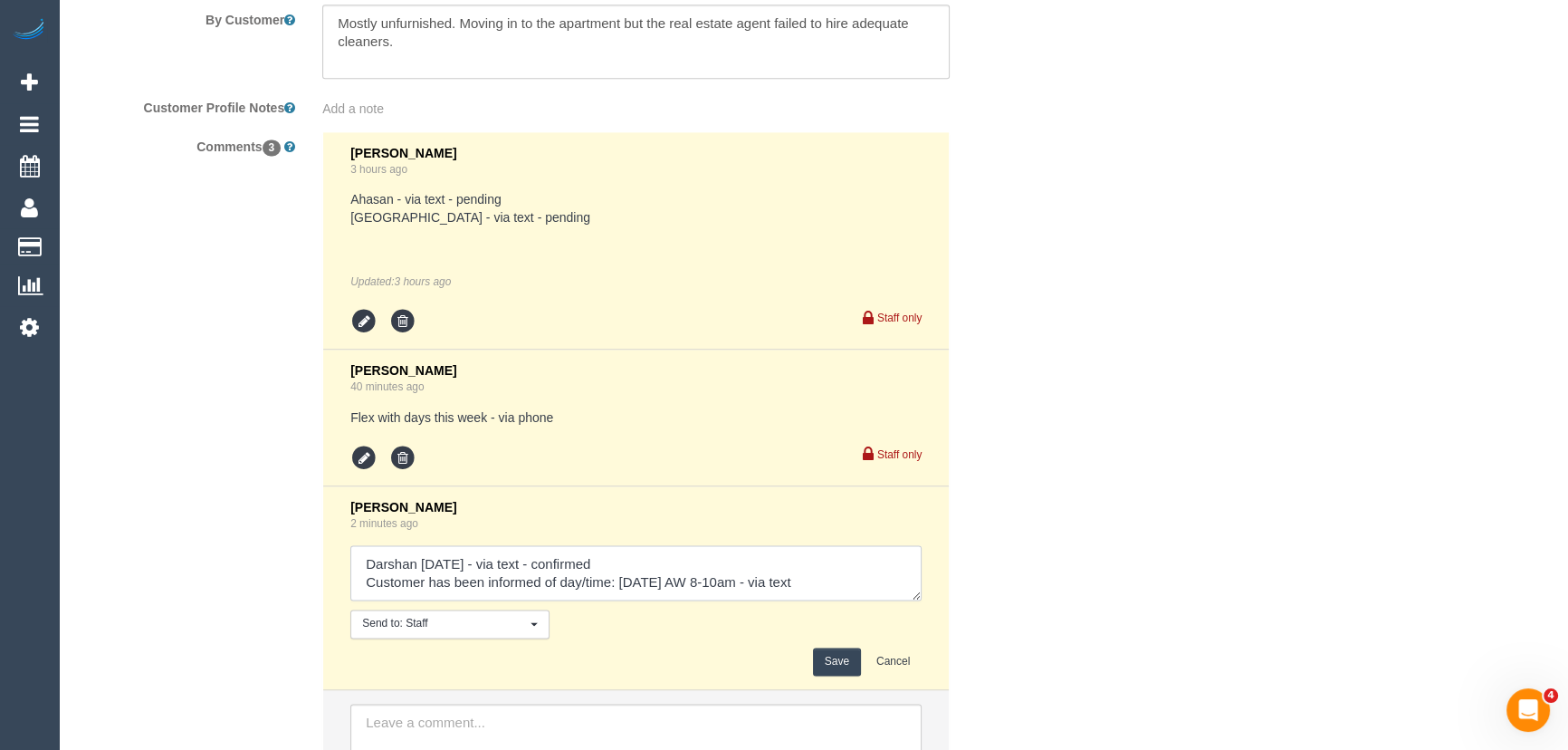
scroll to position [3190, 0]
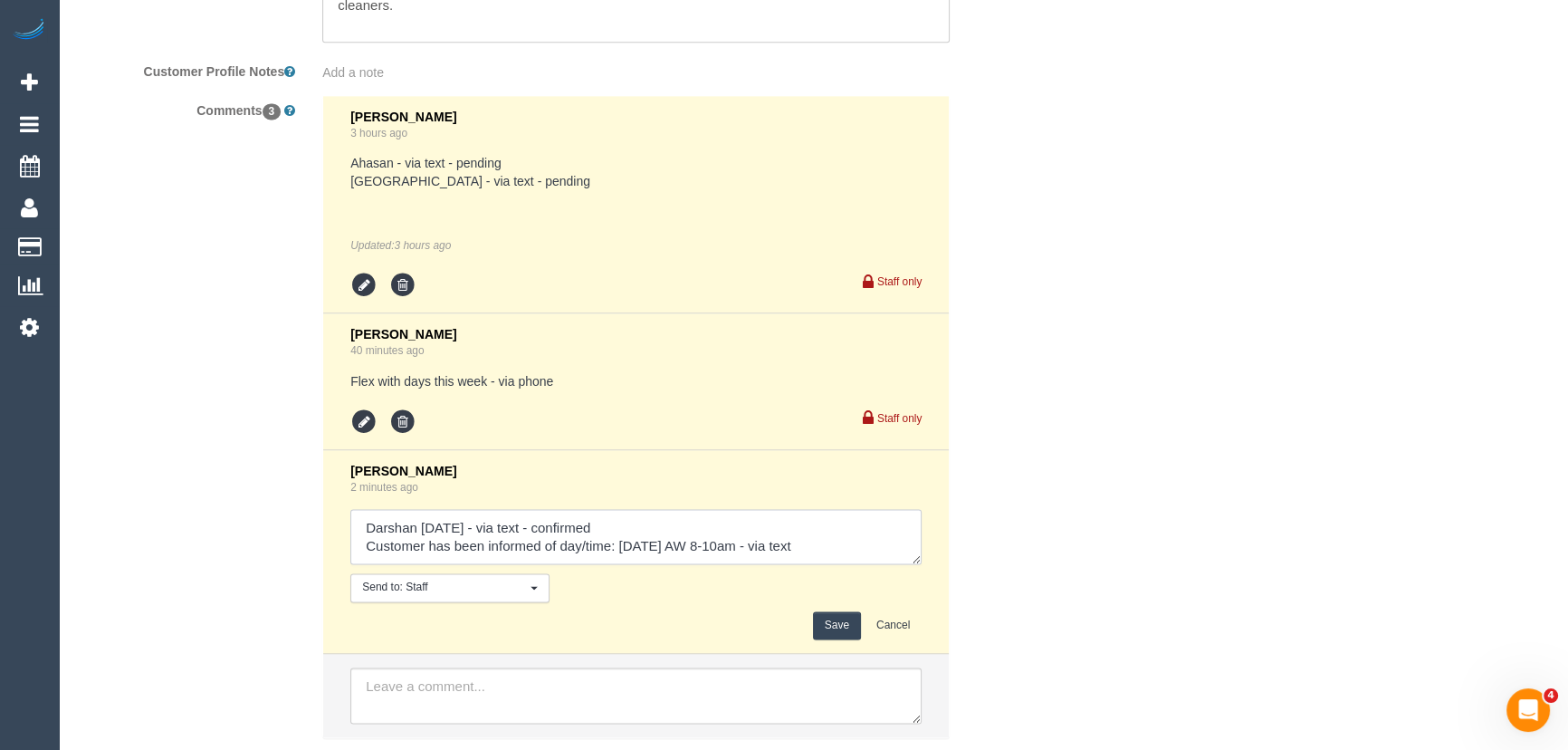
type textarea "Darshan Wednesday 17/9 - via text - confirmed Customer has been informed of day…"
click at [828, 630] on button "Save" at bounding box center [837, 625] width 48 height 28
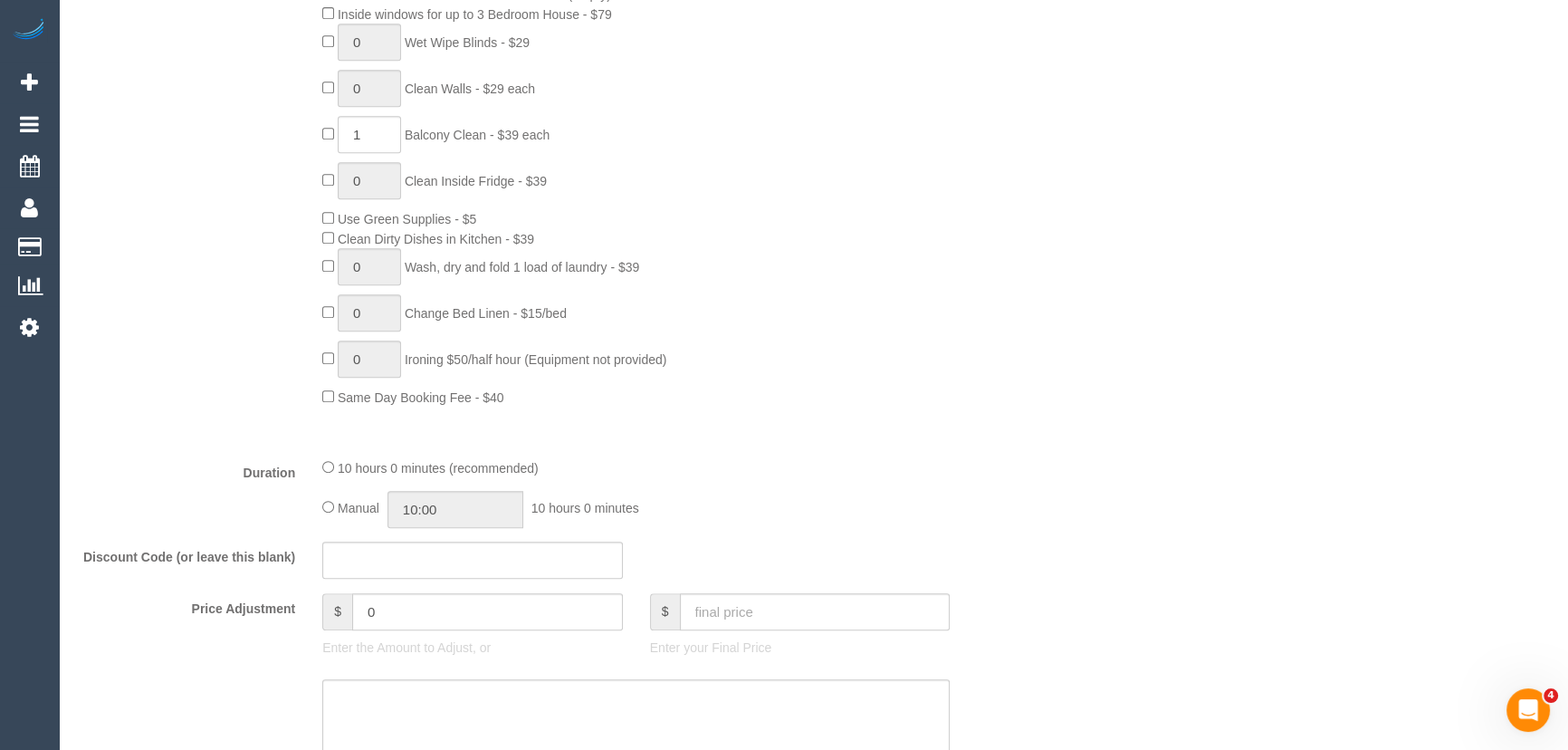
scroll to position [1234, 0]
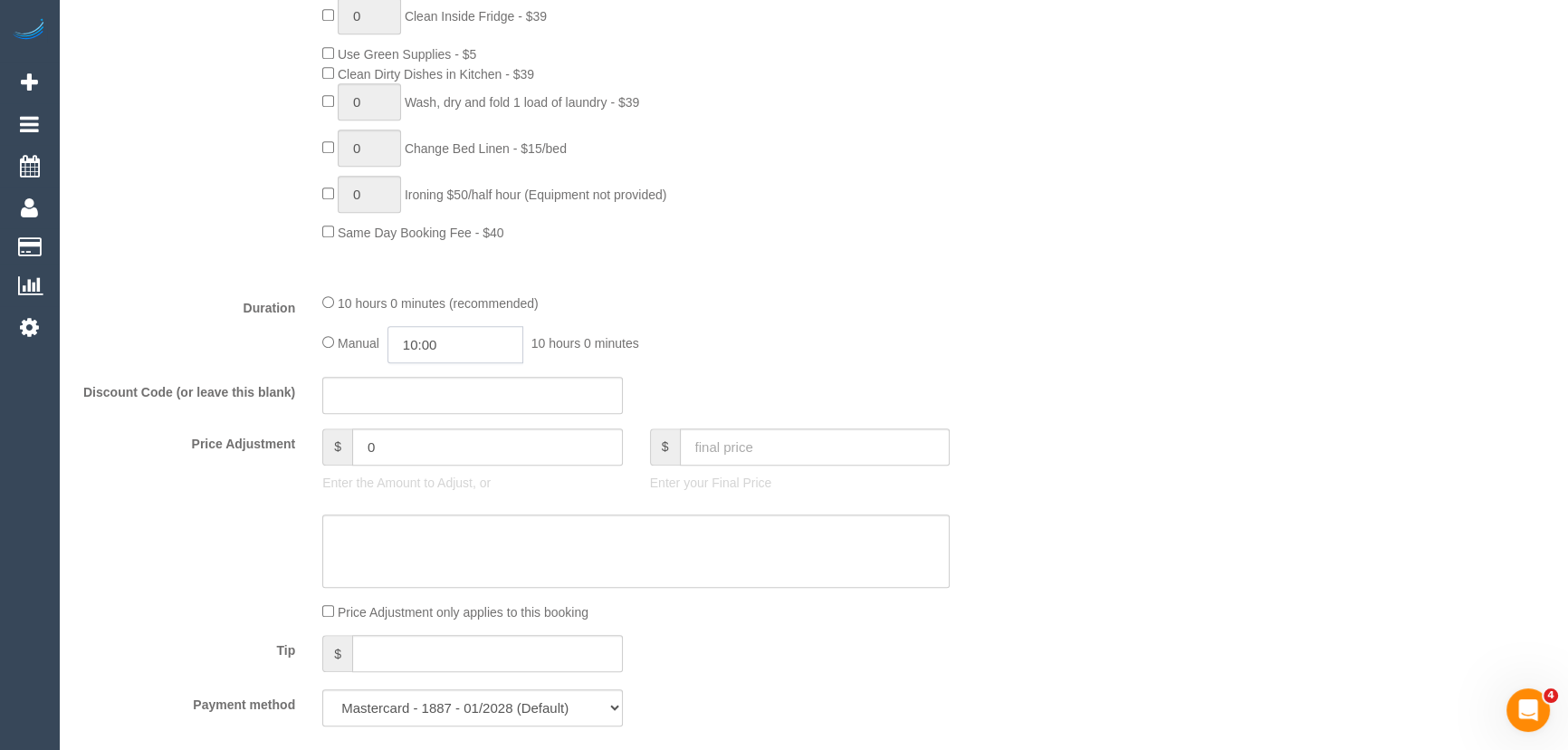
click at [451, 349] on input "10:00" at bounding box center [455, 344] width 136 height 37
type input "08:30"
click at [434, 430] on li "08:30" at bounding box center [436, 432] width 80 height 24
click at [777, 305] on div "10 hours 0 minutes (recommended)" at bounding box center [636, 302] width 627 height 20
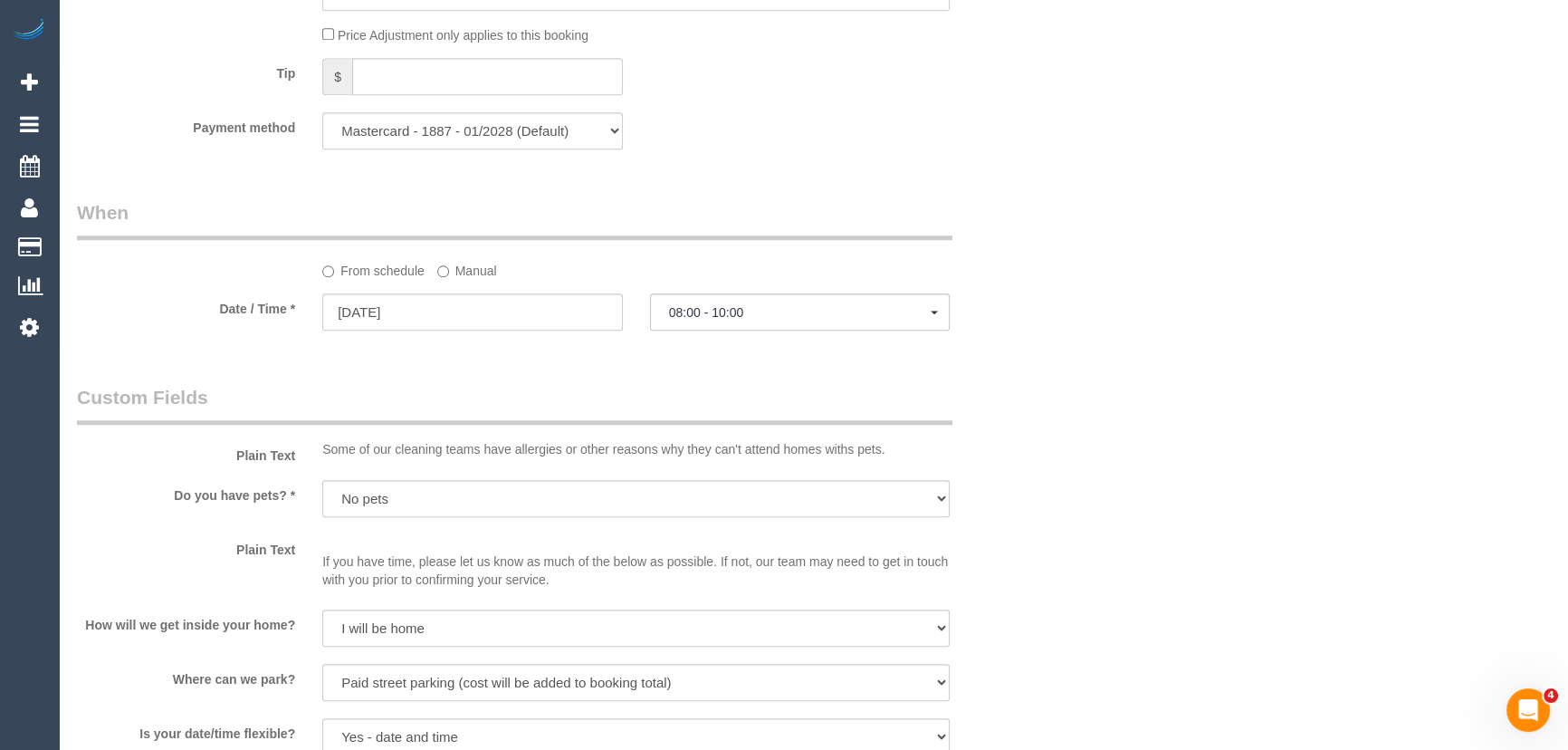
select select "spot29"
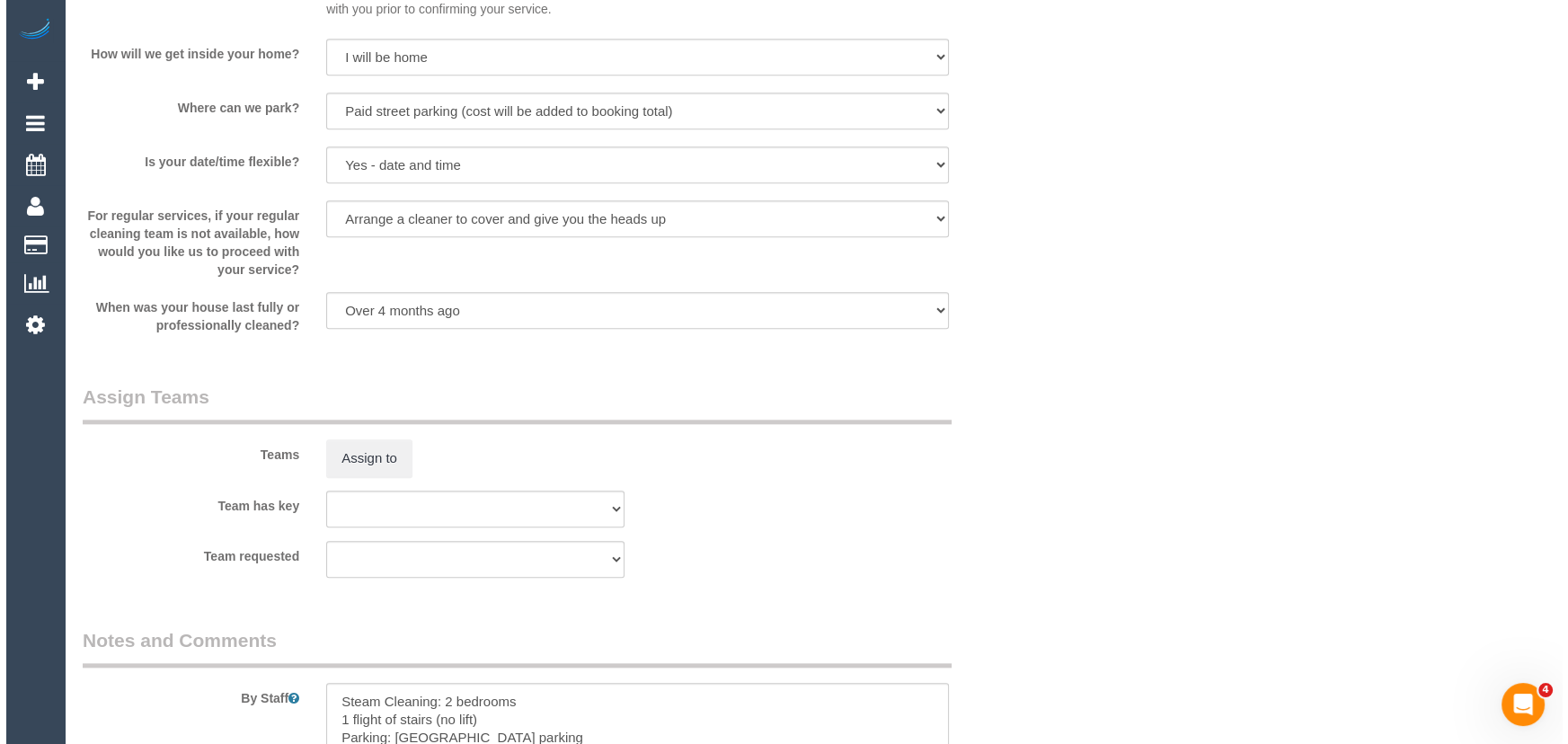
scroll to position [2369, 0]
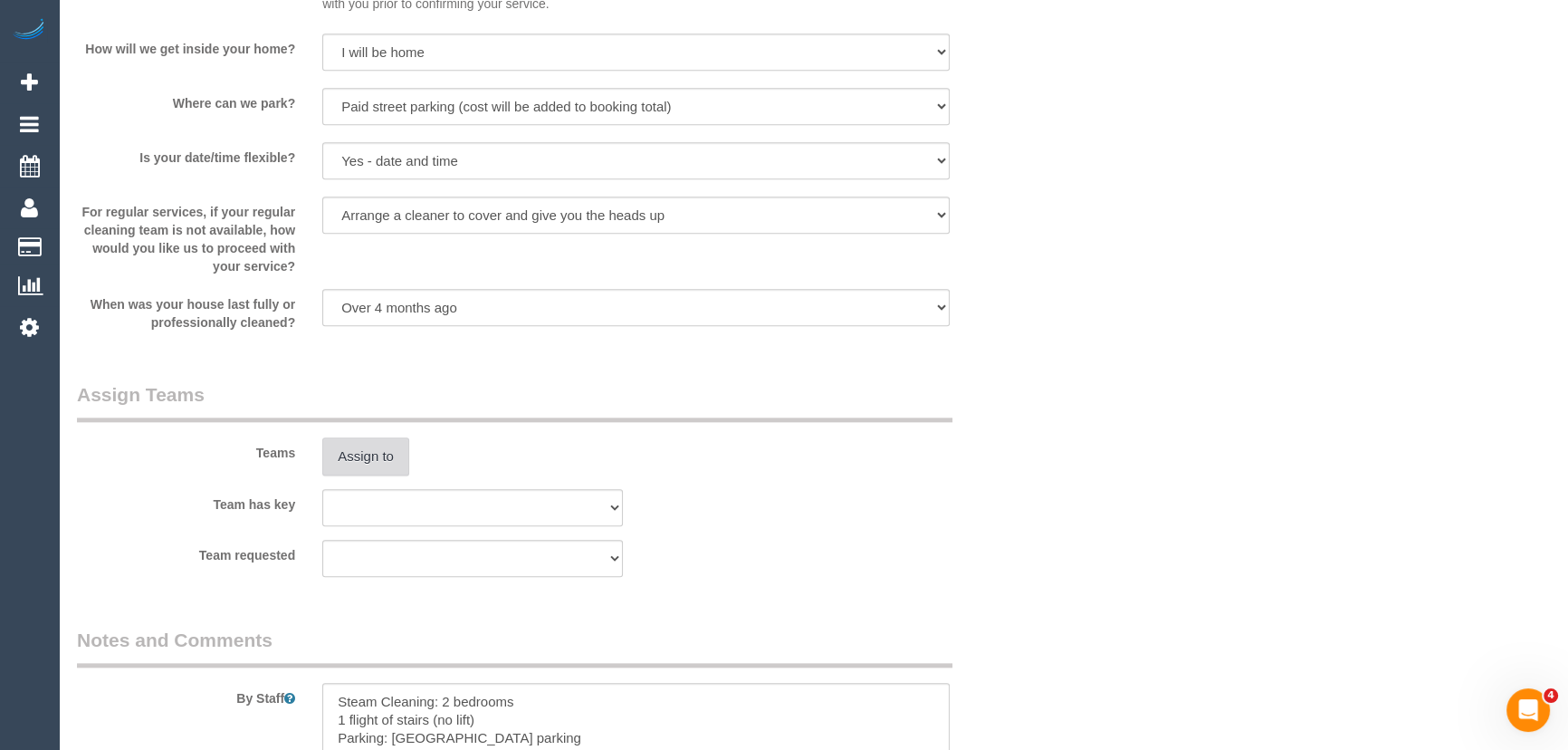
click at [372, 474] on button "Assign to" at bounding box center [365, 456] width 87 height 38
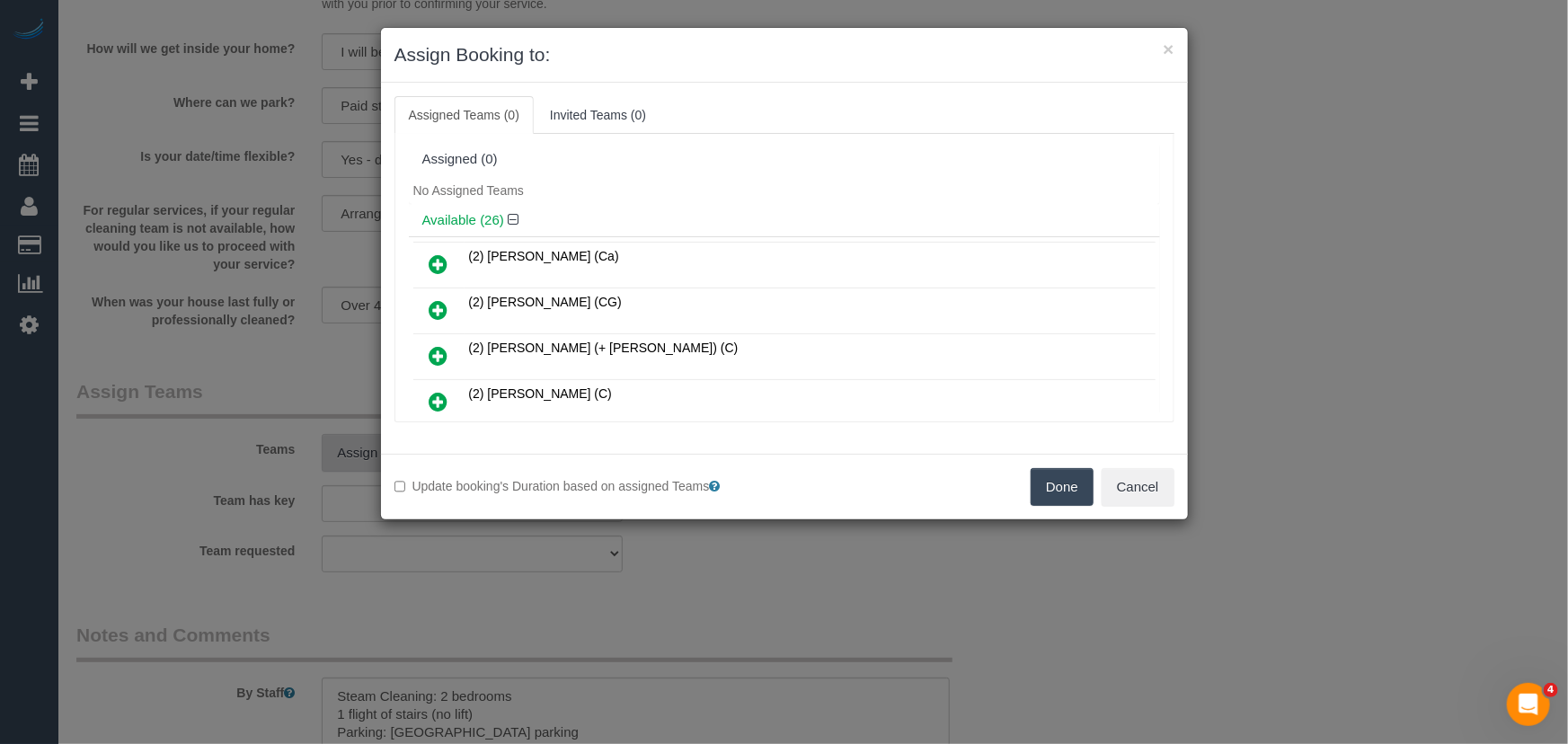
scroll to position [5999, 0]
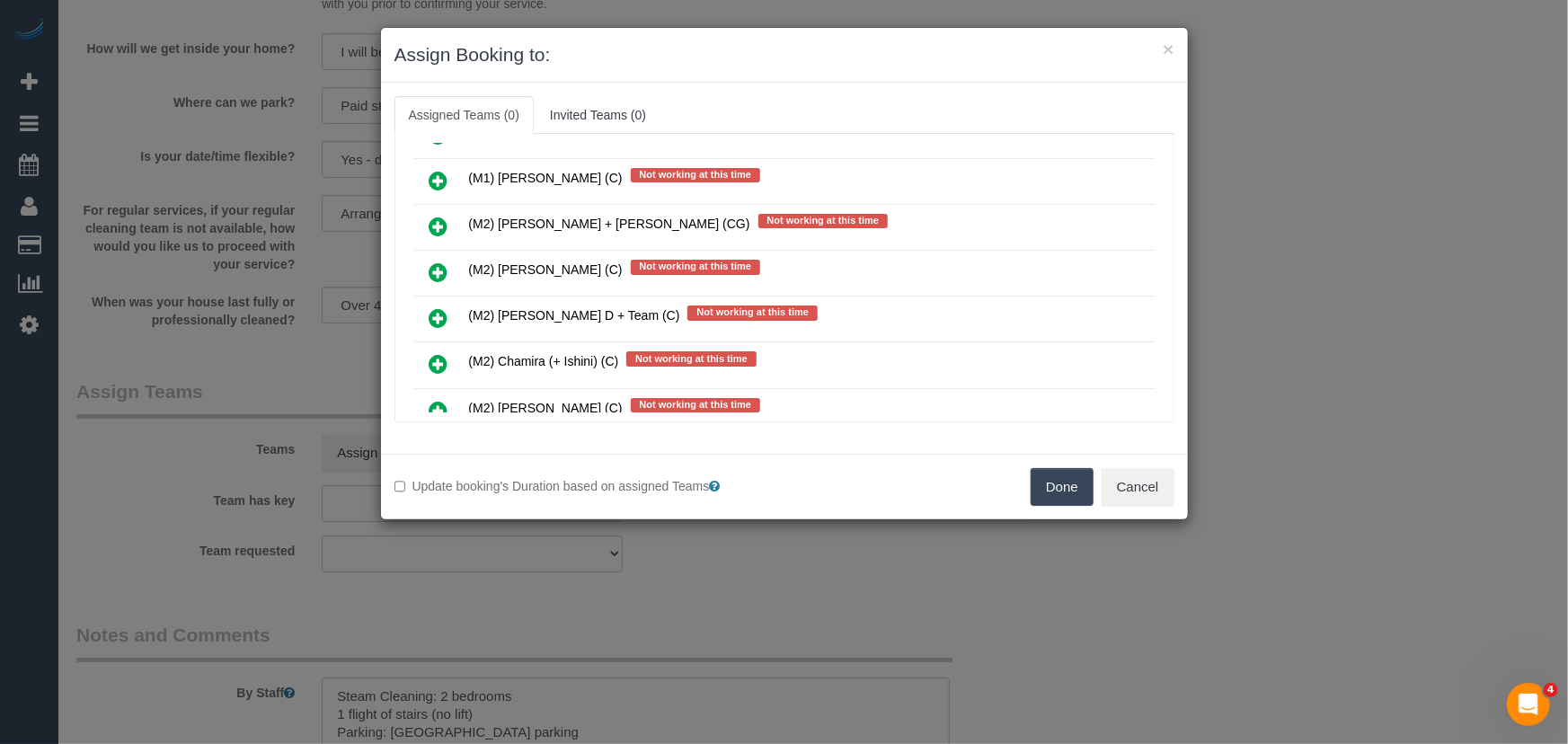
click at [437, 400] on icon at bounding box center [439, 410] width 19 height 22
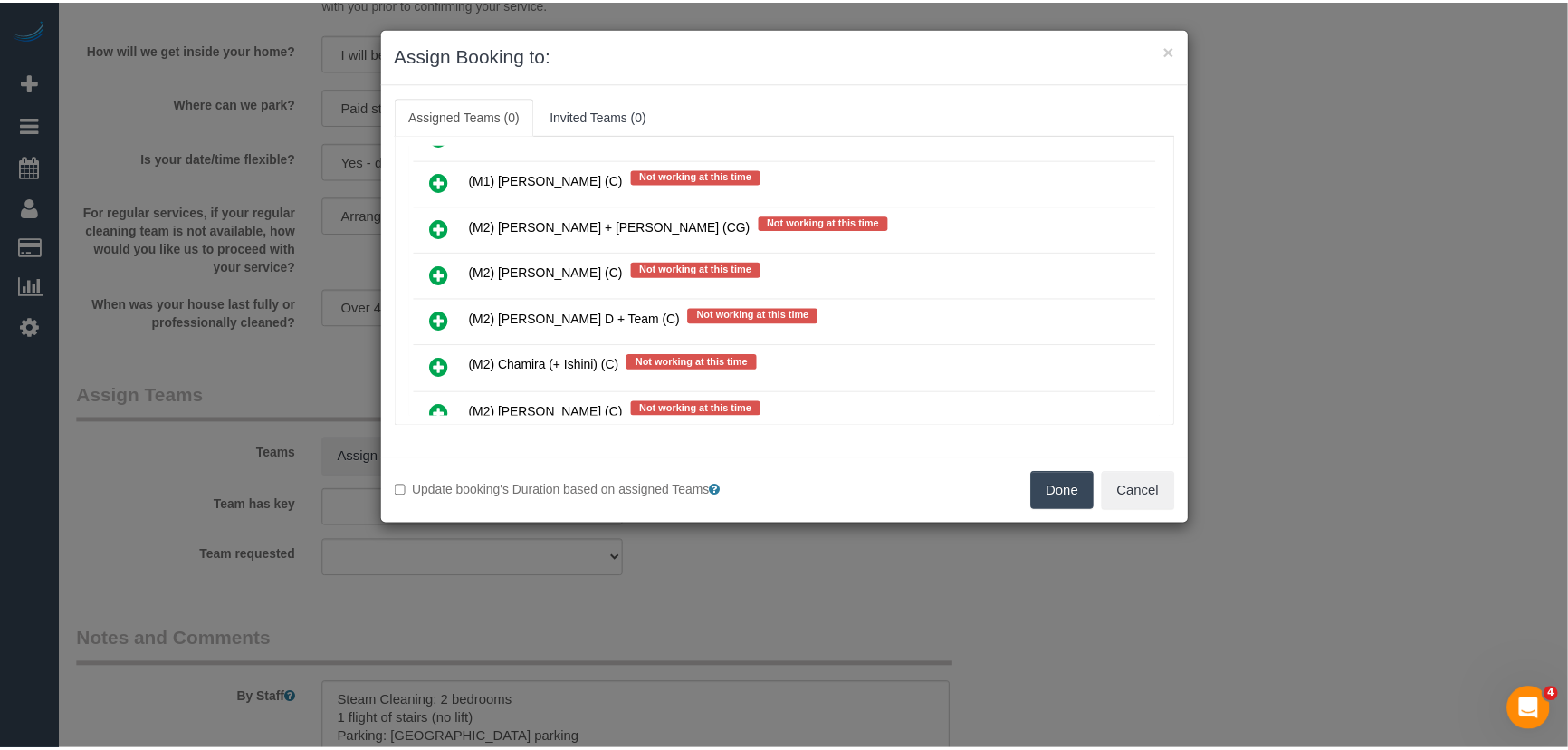
scroll to position [6090, 0]
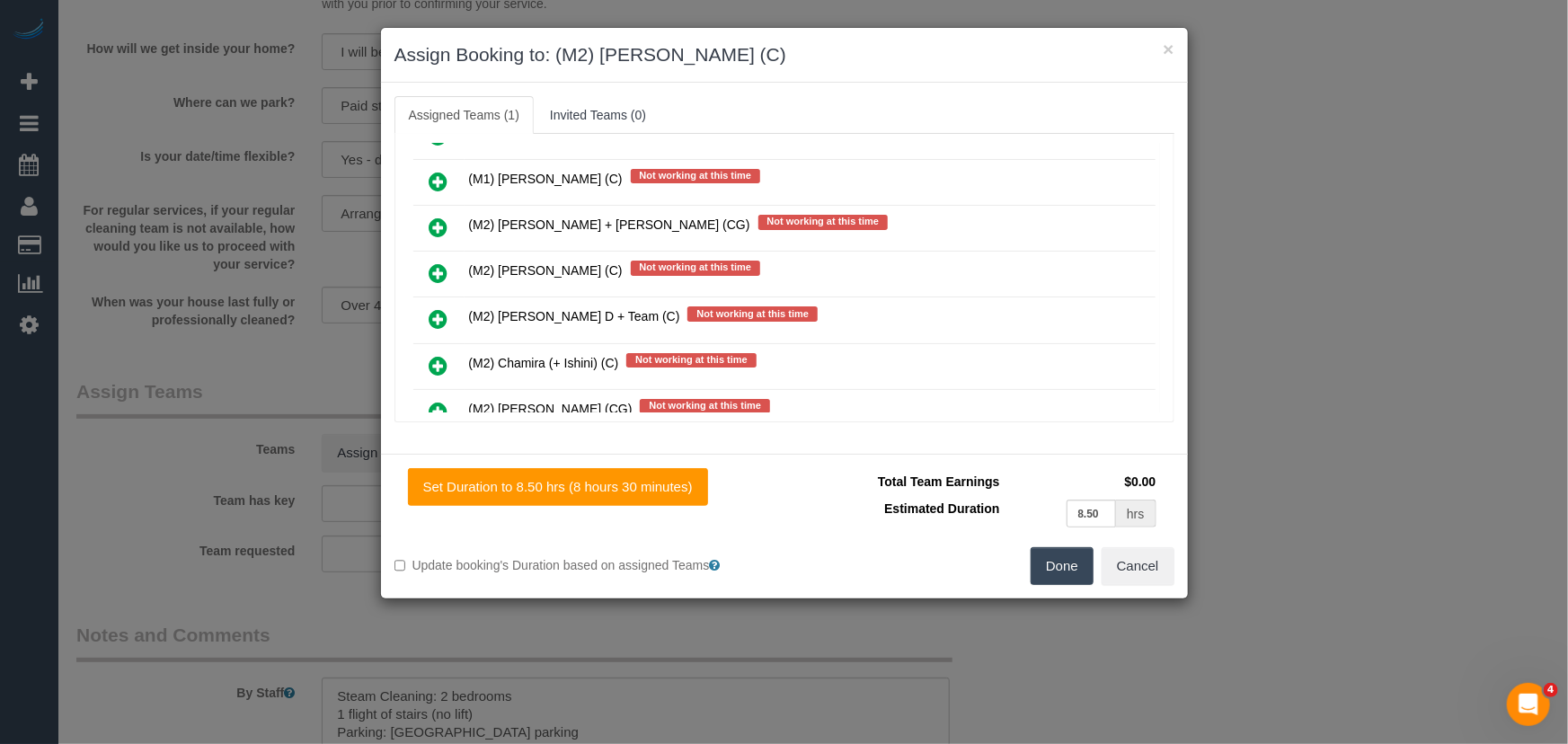
click at [1052, 563] on button "Done" at bounding box center [1062, 567] width 63 height 38
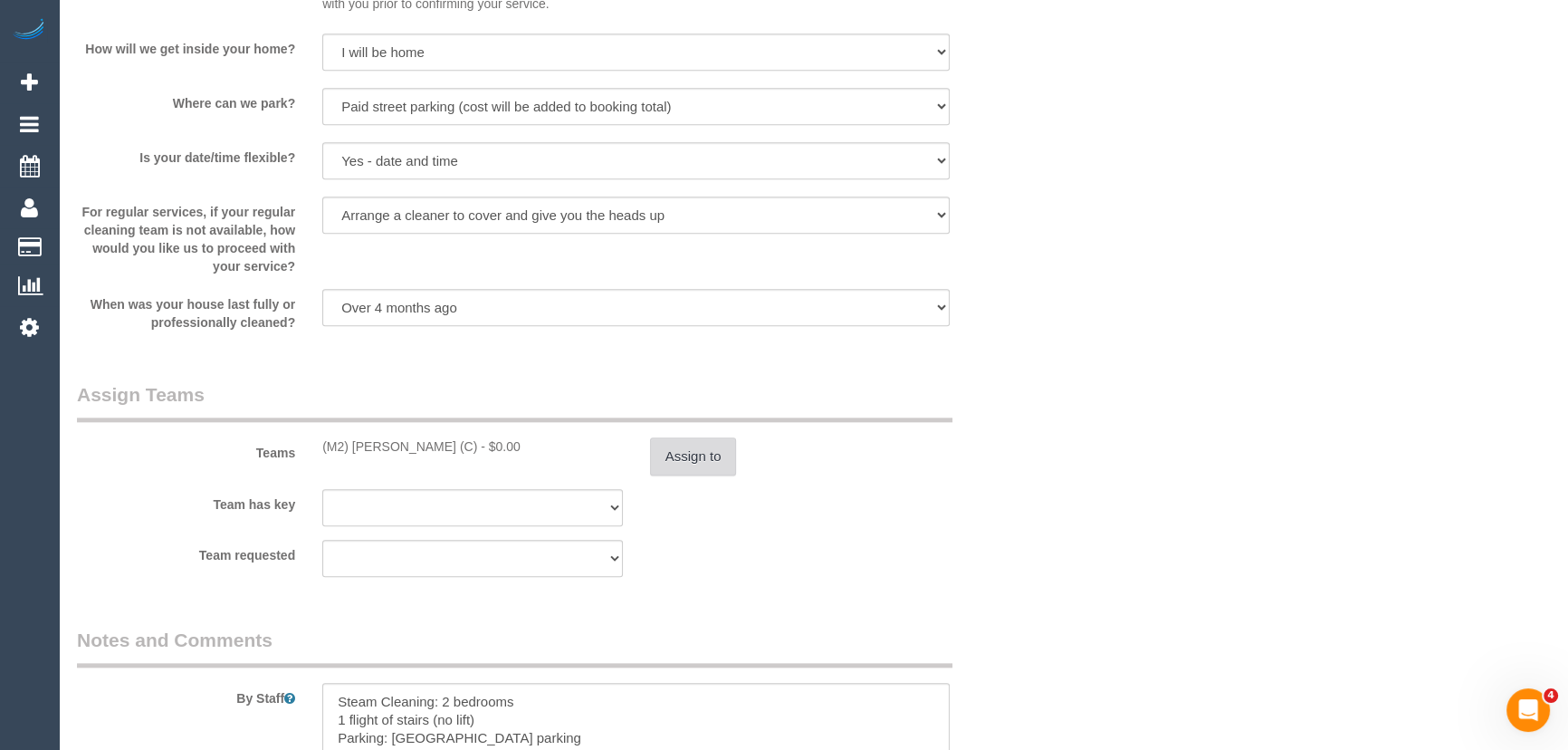
click at [686, 458] on button "Assign to" at bounding box center [693, 456] width 87 height 38
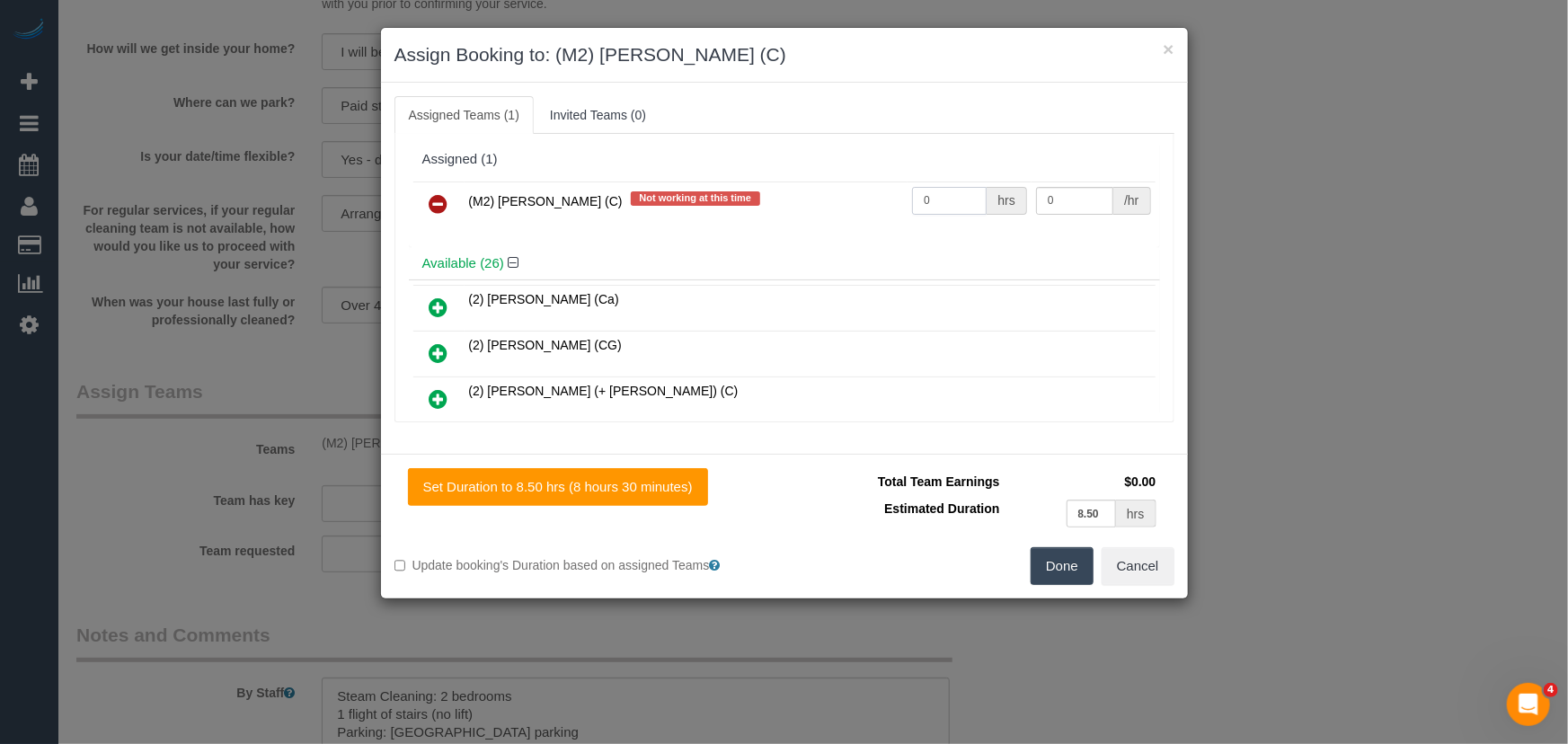
click at [962, 211] on input "0" at bounding box center [949, 200] width 75 height 28
type input "1"
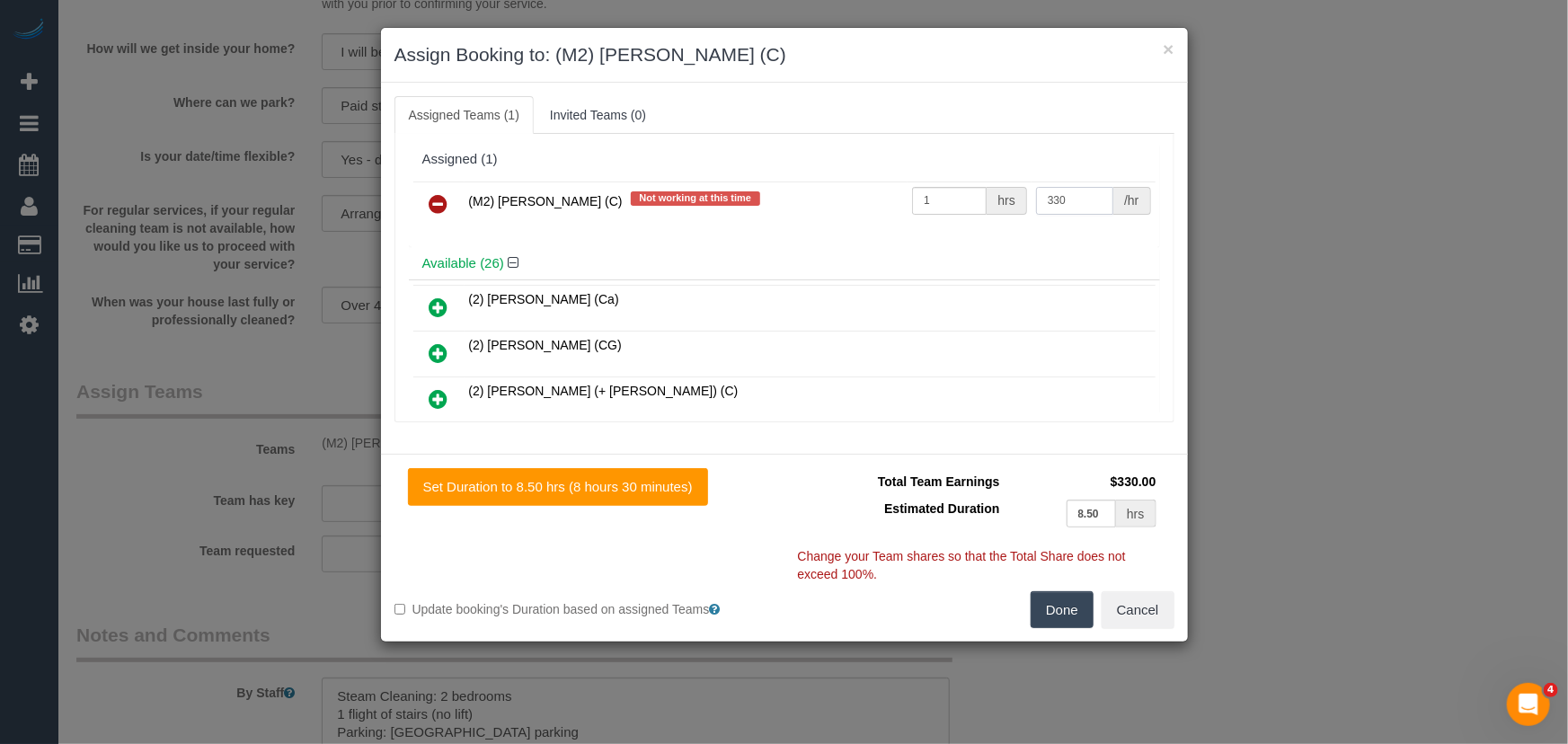
type input "330"
click at [1058, 610] on button "Done" at bounding box center [1062, 610] width 63 height 38
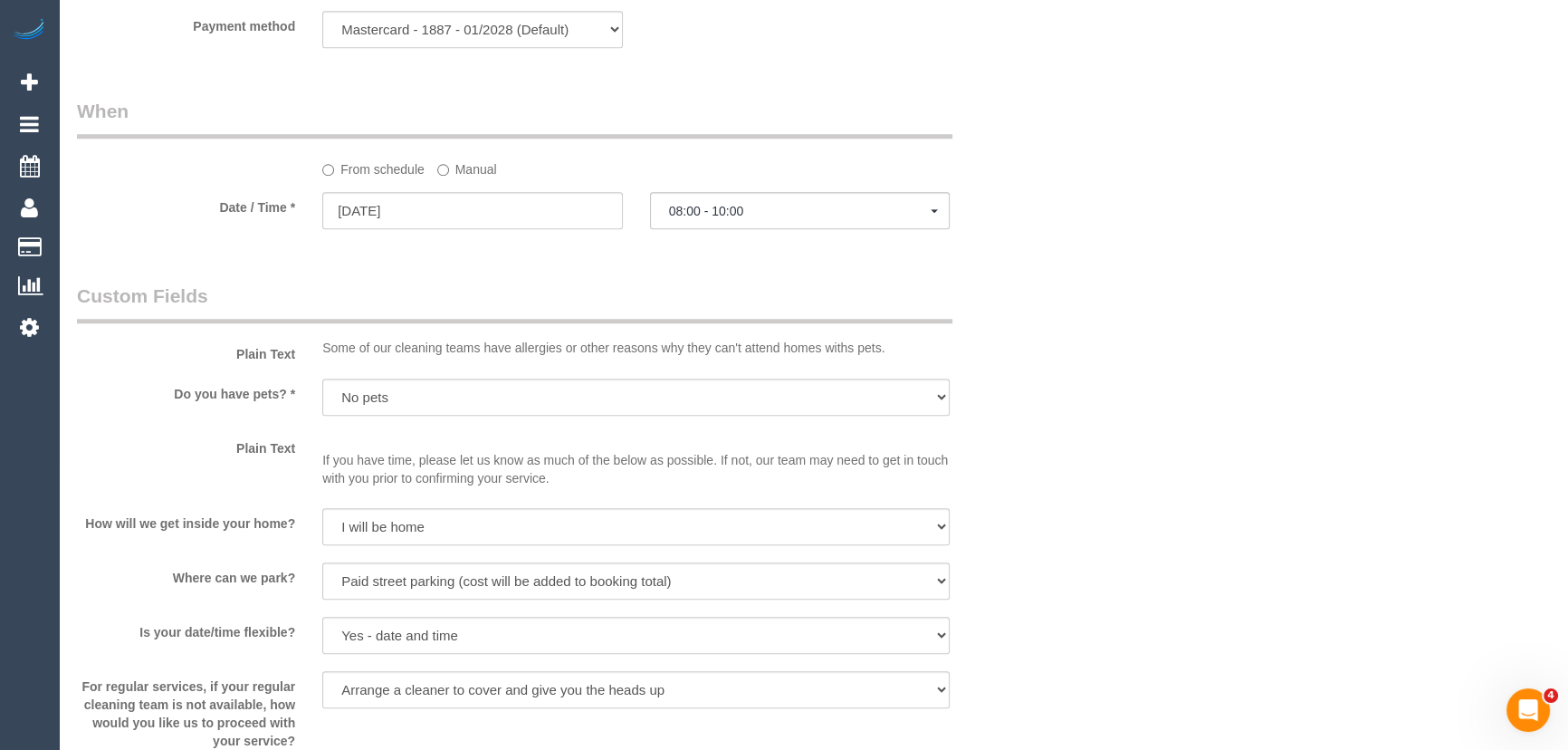
scroll to position [1893, 0]
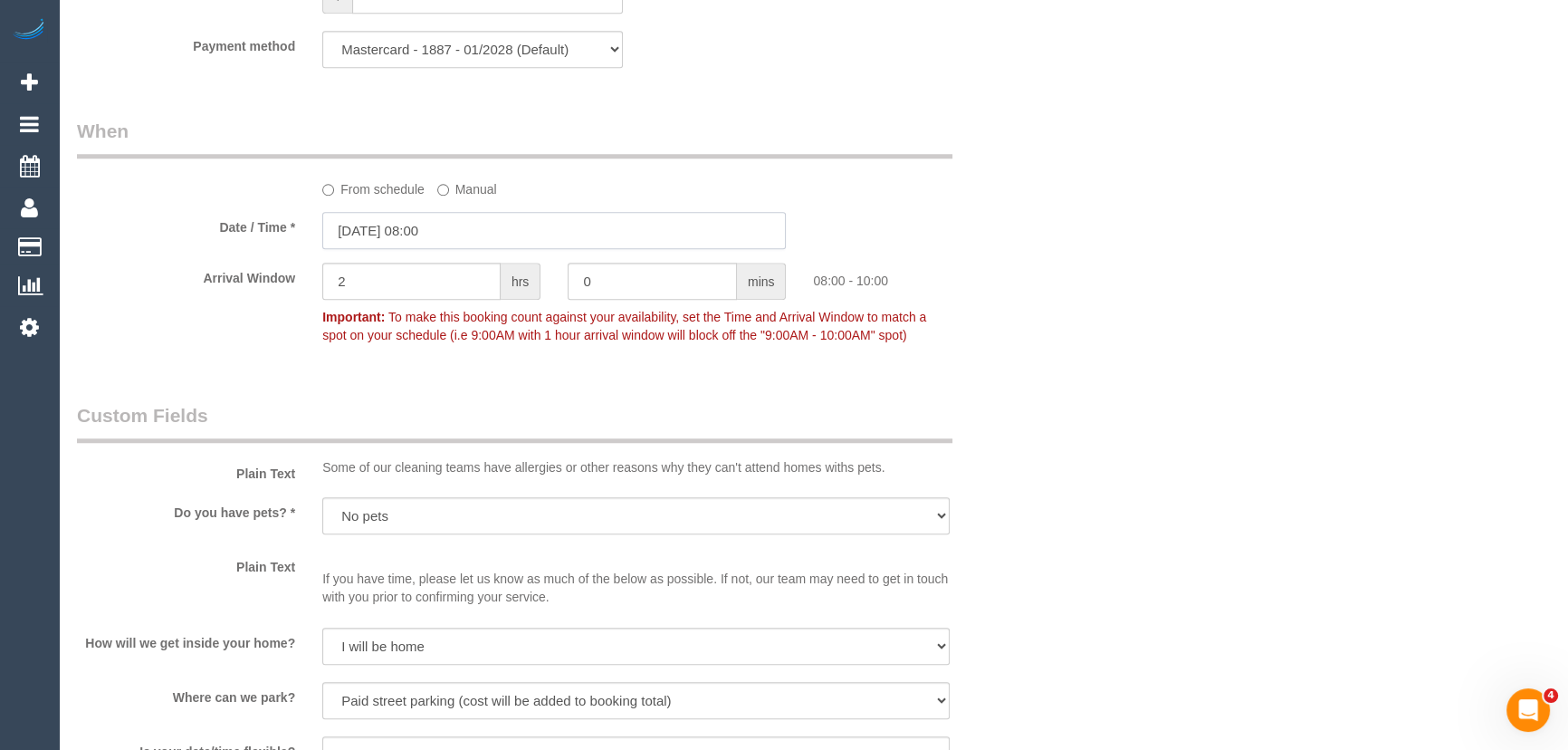
click at [469, 239] on input "15/09/2025 08:00" at bounding box center [554, 231] width 464 height 37
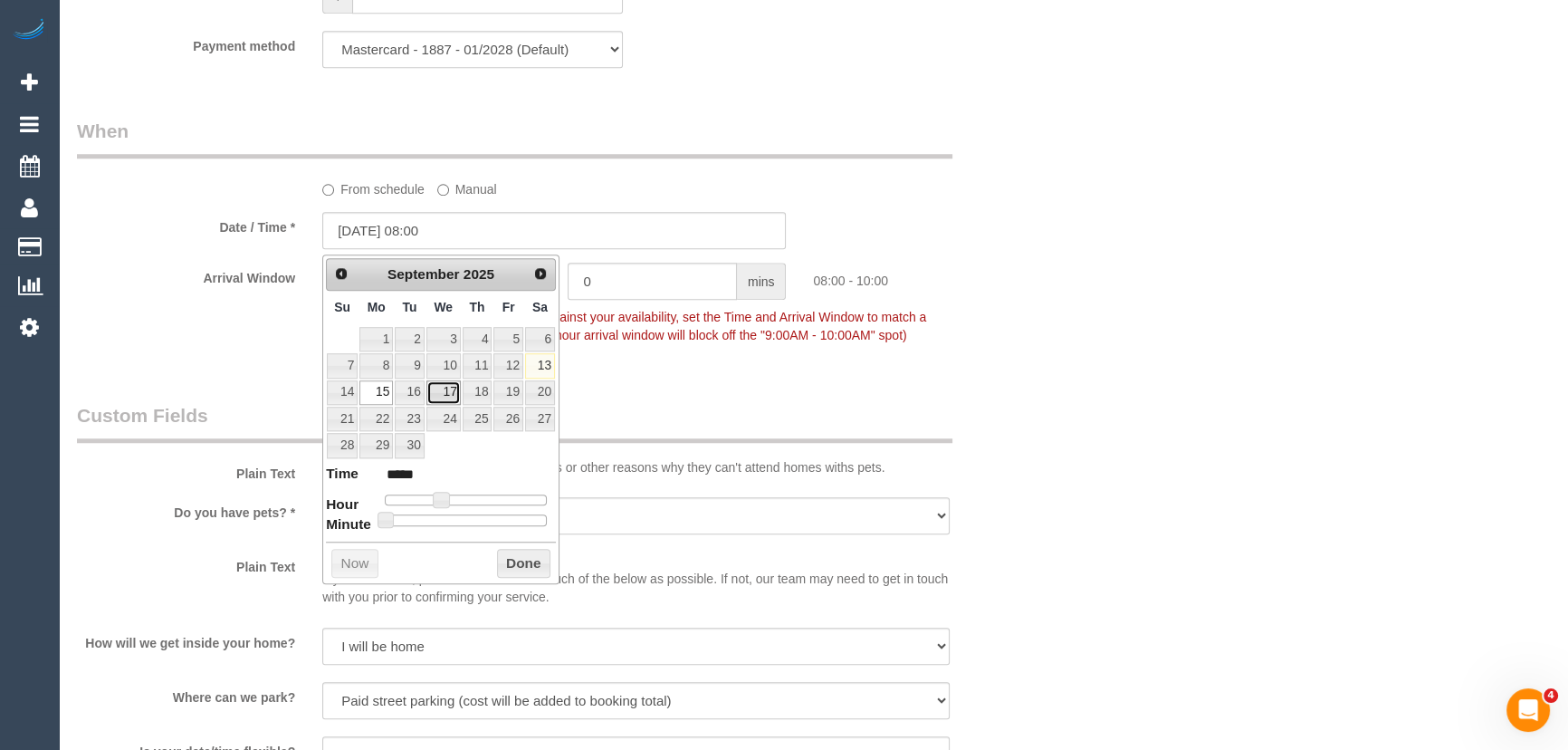
click at [443, 390] on link "17" at bounding box center [444, 393] width 34 height 25
type input "[DATE] 08:00"
click at [1045, 444] on div "Who Email* niklasbriden@gmail.com Name * Niklas Briden new customer Where Addre…" at bounding box center [813, 194] width 1472 height 4043
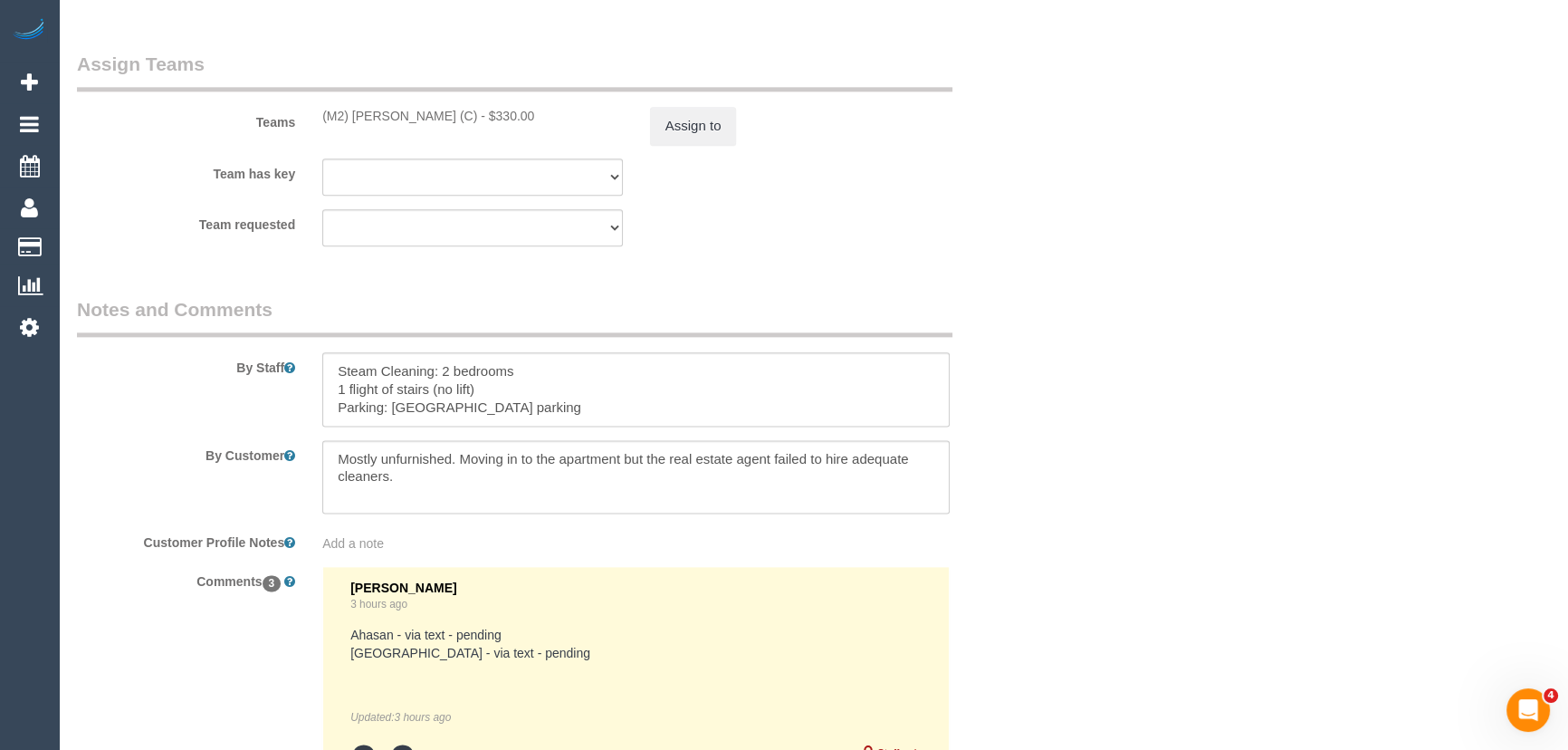
scroll to position [2881, 0]
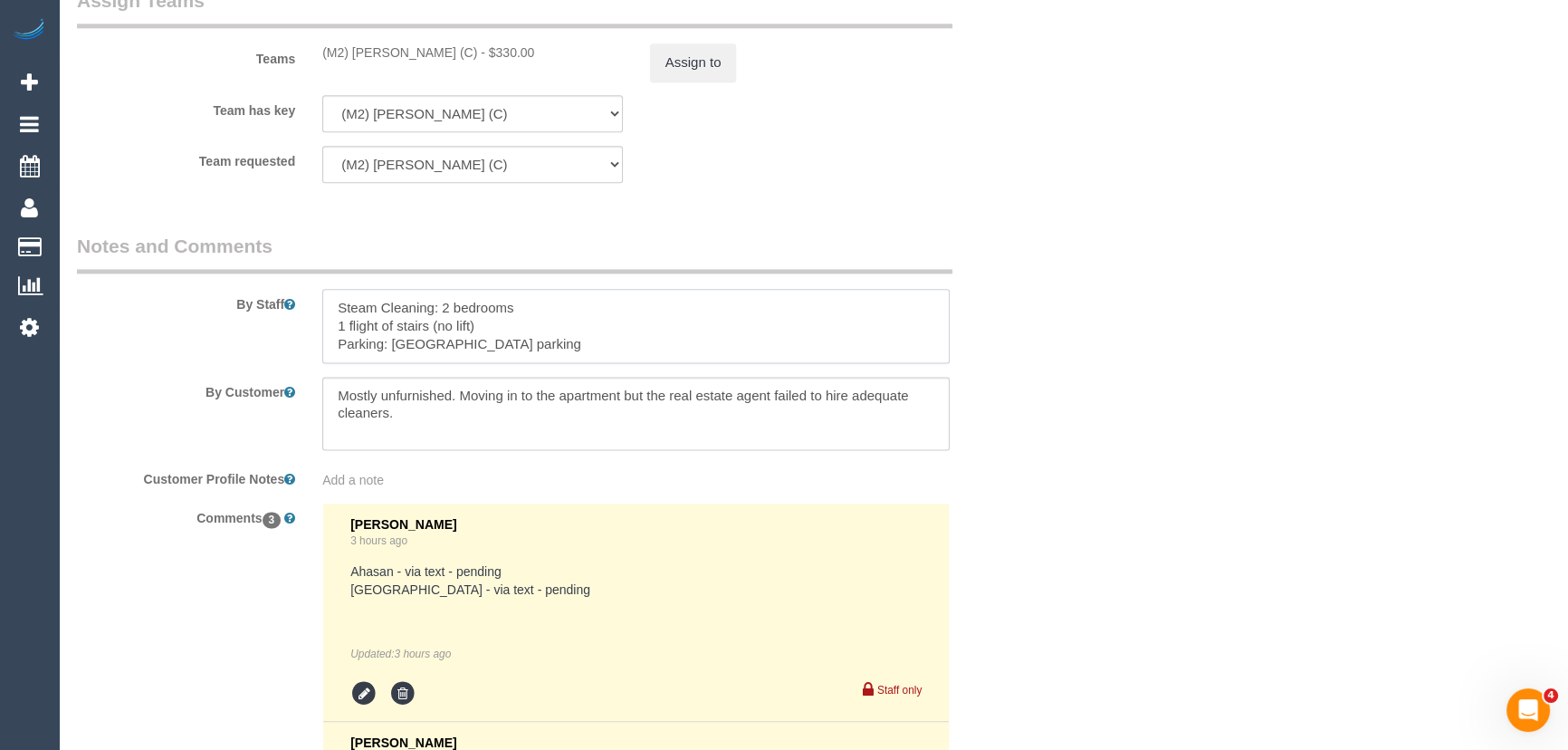
click at [334, 312] on textarea at bounding box center [636, 326] width 627 height 75
click at [445, 308] on textarea at bounding box center [636, 326] width 627 height 75
type textarea "Estimated time: 5.5-7.5 hours + Steam Cleaning Steam Cleaning: 2 bedrooms 1 fli…"
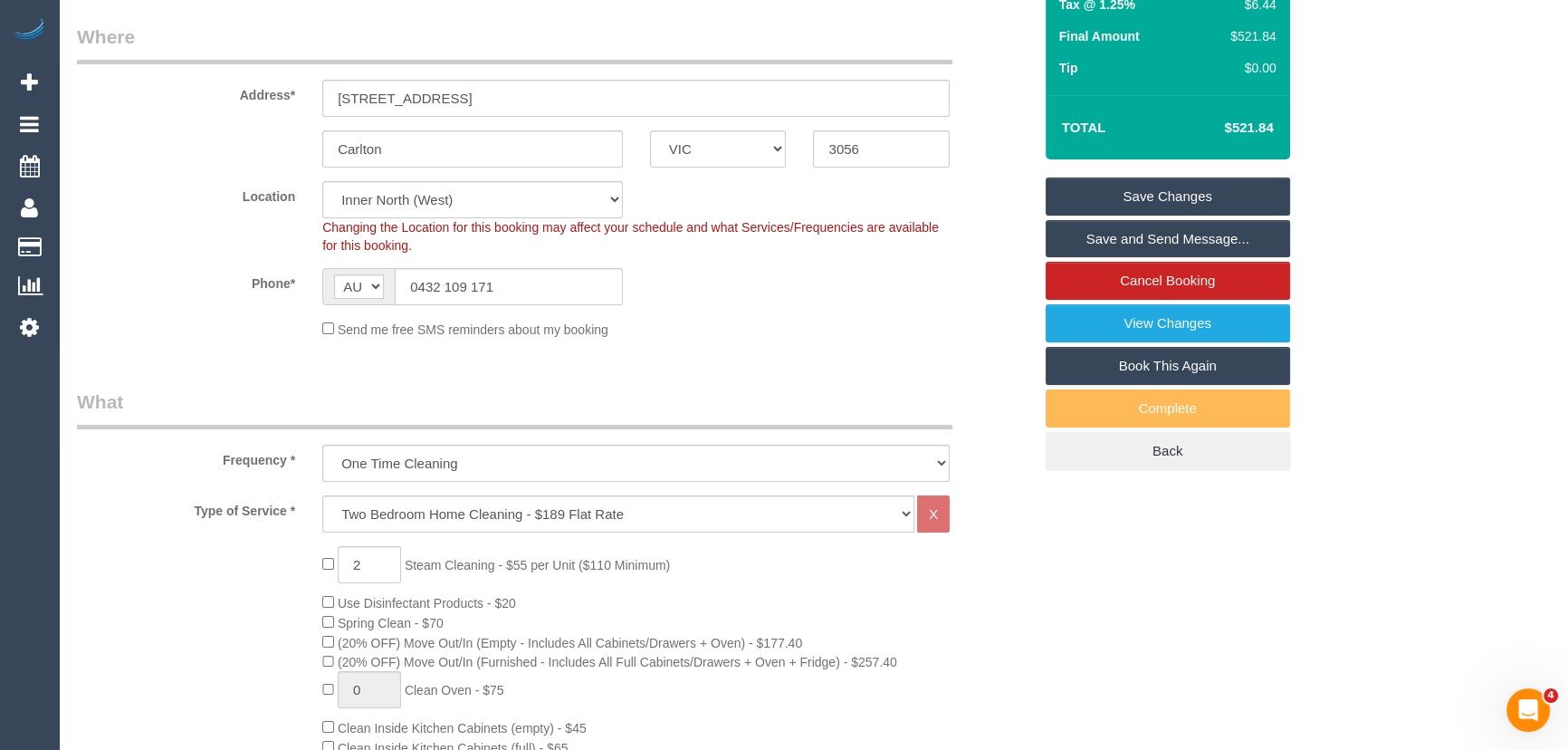
scroll to position [0, 0]
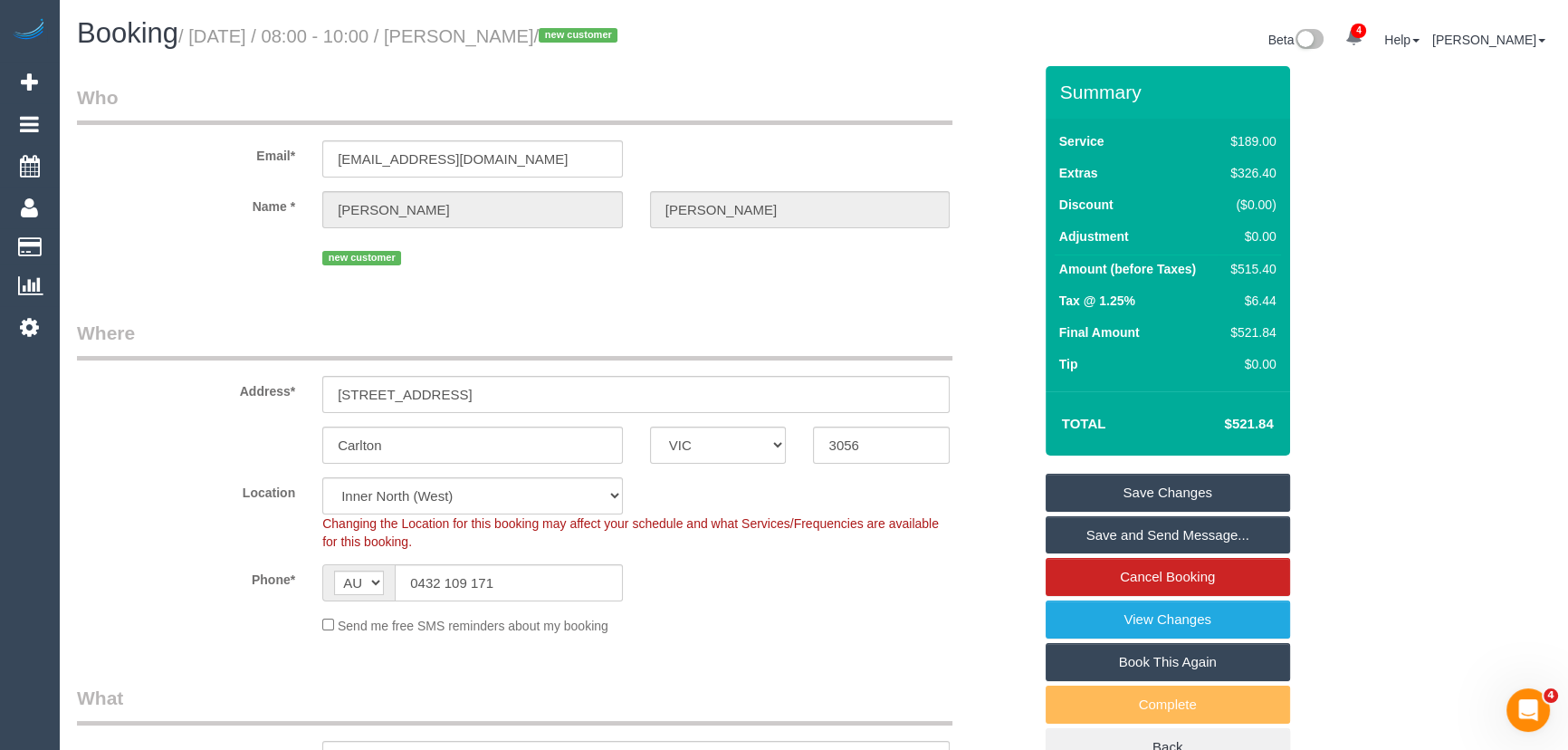
click at [507, 38] on small "/ September 15, 2025 / 08:00 - 10:00 / Niklas Briden / new customer" at bounding box center [401, 35] width 445 height 20
copy small "Niklas Briden"
click at [521, 570] on input "0432 109 171" at bounding box center [509, 583] width 229 height 37
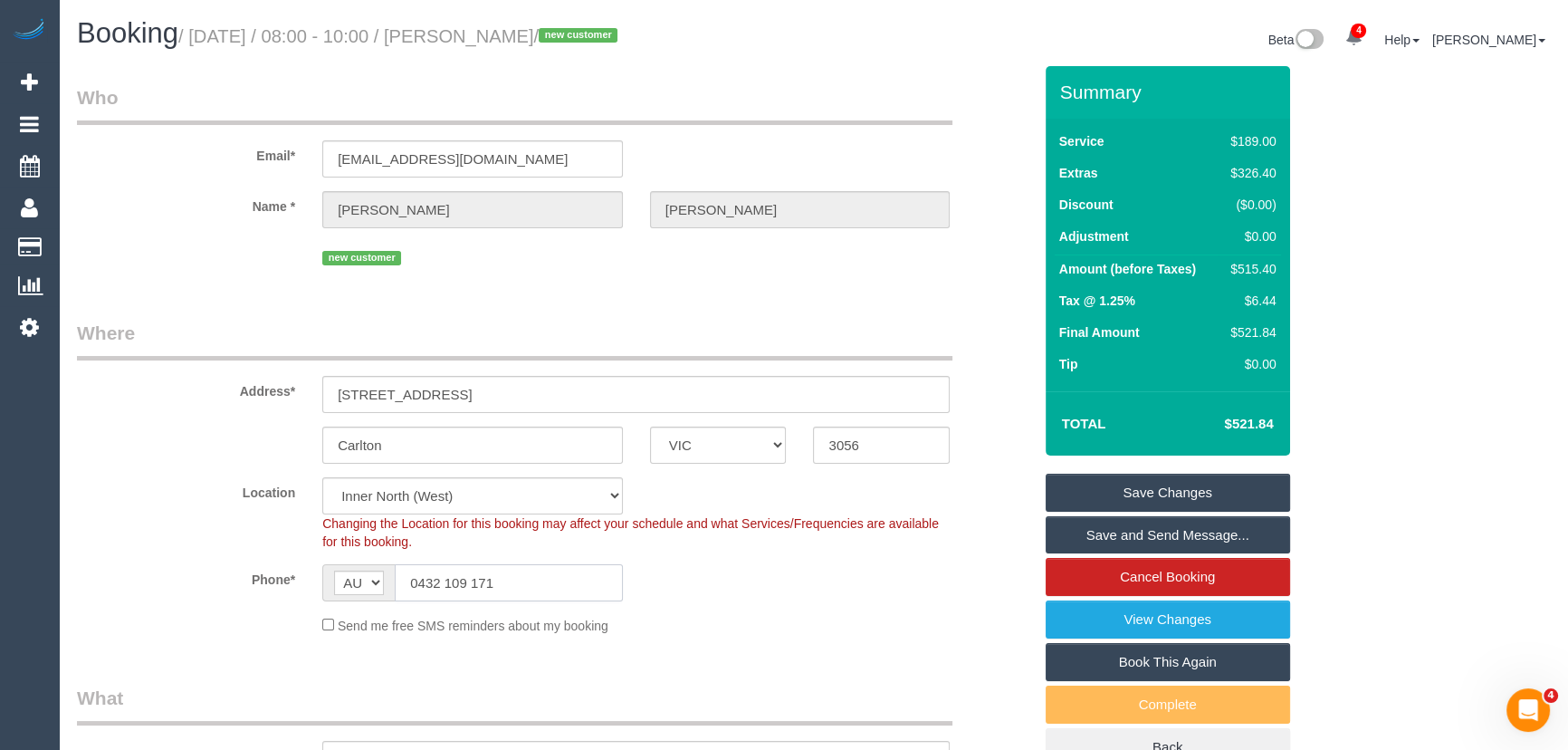
click at [521, 570] on input "0432 109 171" at bounding box center [509, 583] width 229 height 37
click at [1138, 531] on link "Save and Send Message..." at bounding box center [1168, 536] width 245 height 38
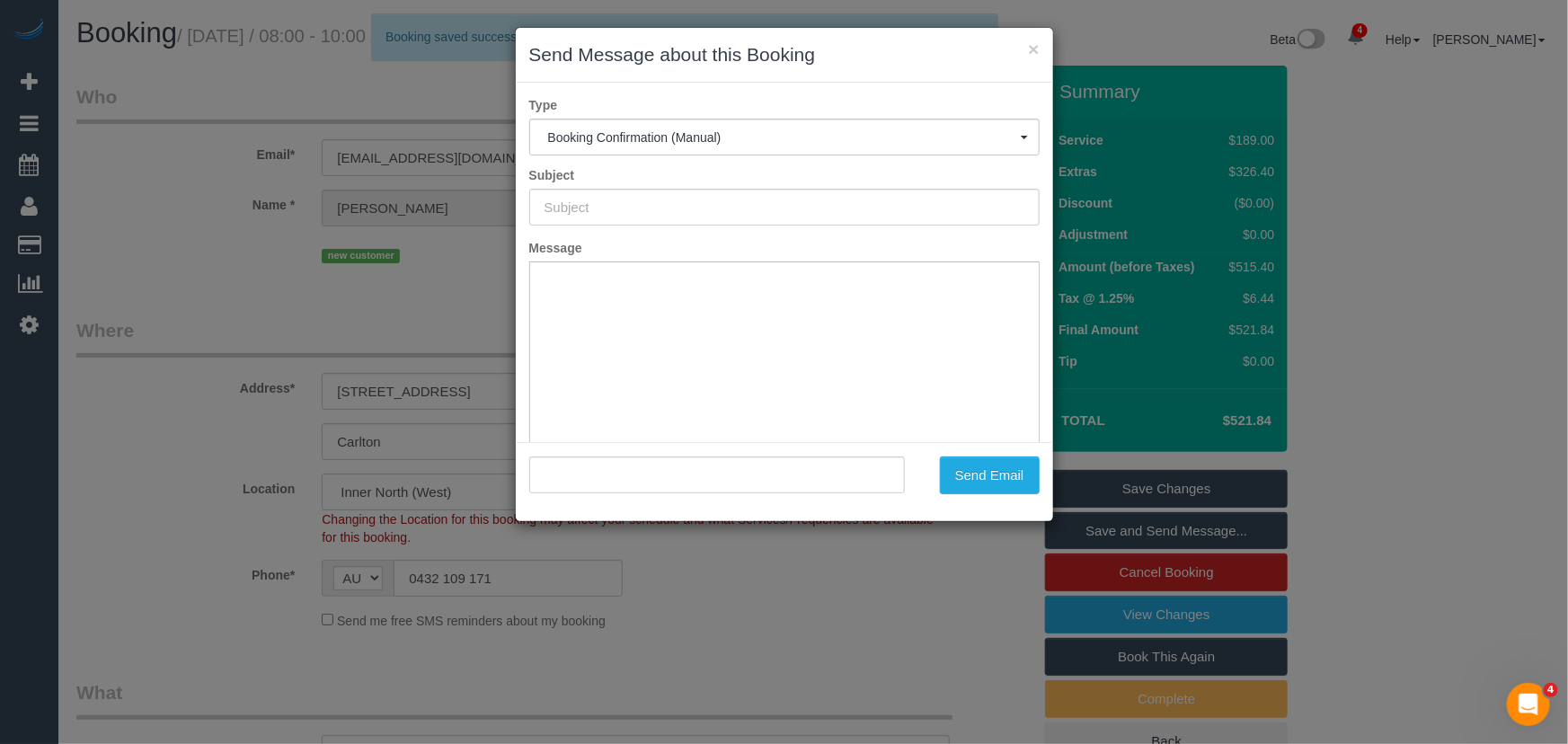
type input "Booking Confirmed"
type input ""Niklas Briden" <niklasbriden@gmail.com>"
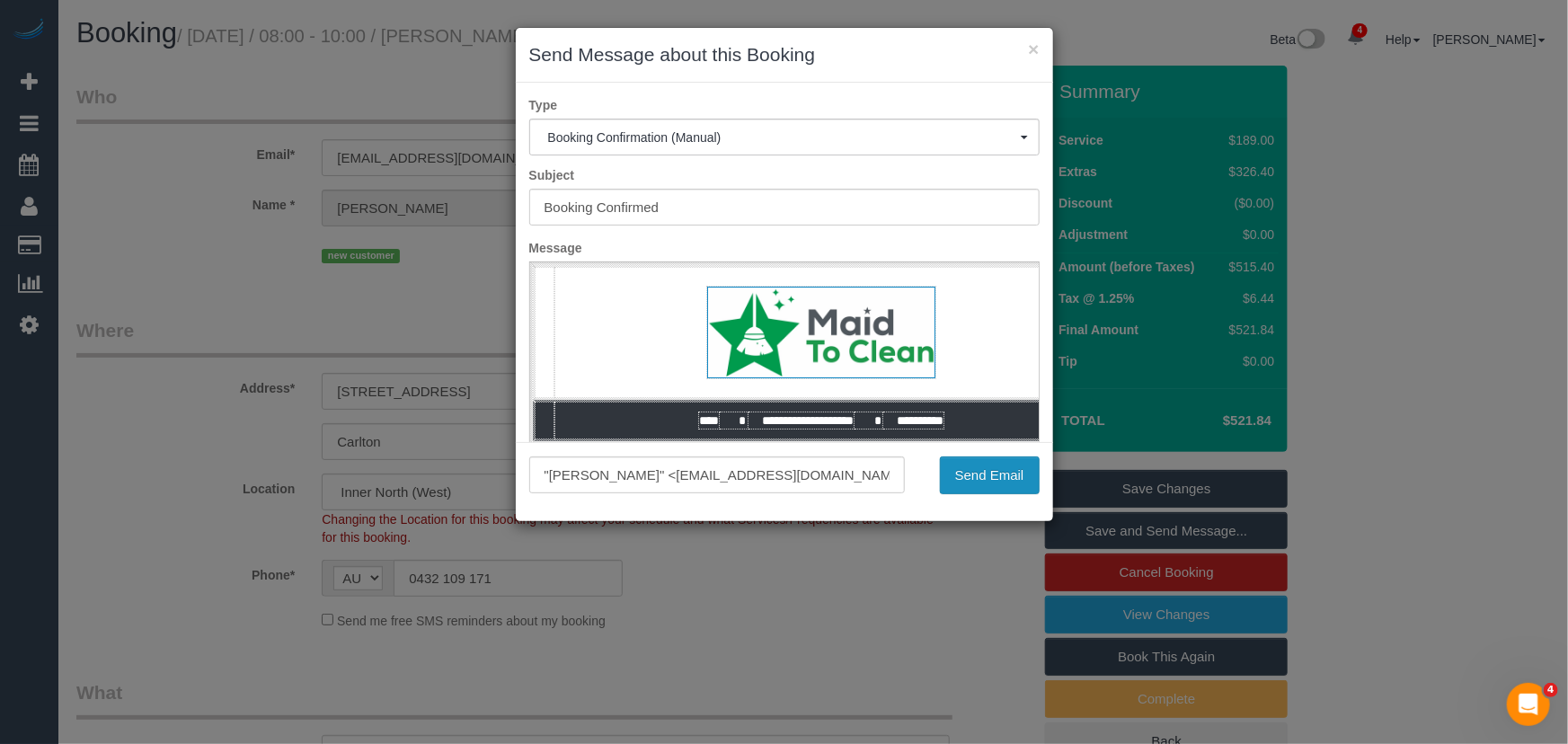
click at [998, 482] on button "Send Email" at bounding box center [989, 475] width 100 height 38
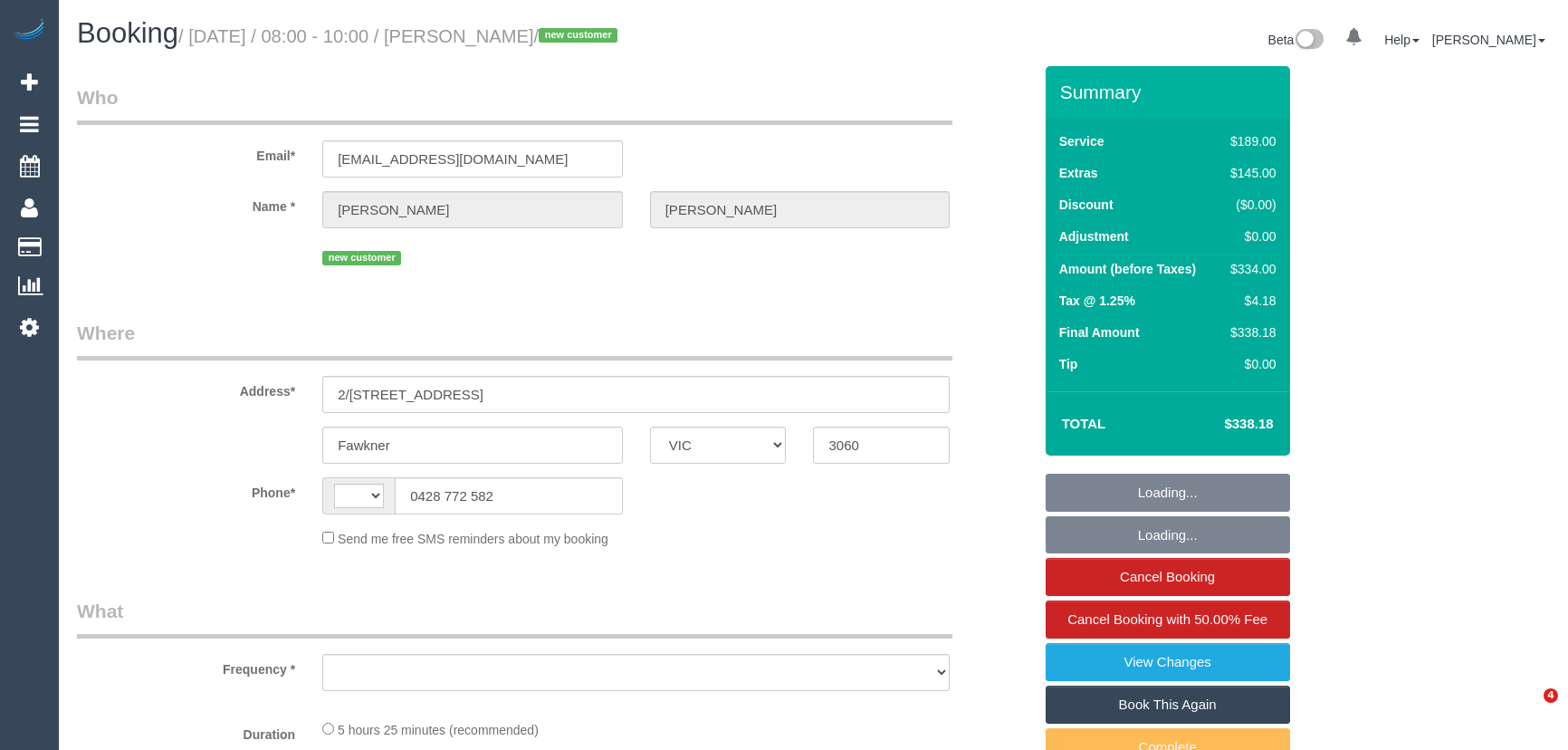
select select "VIC"
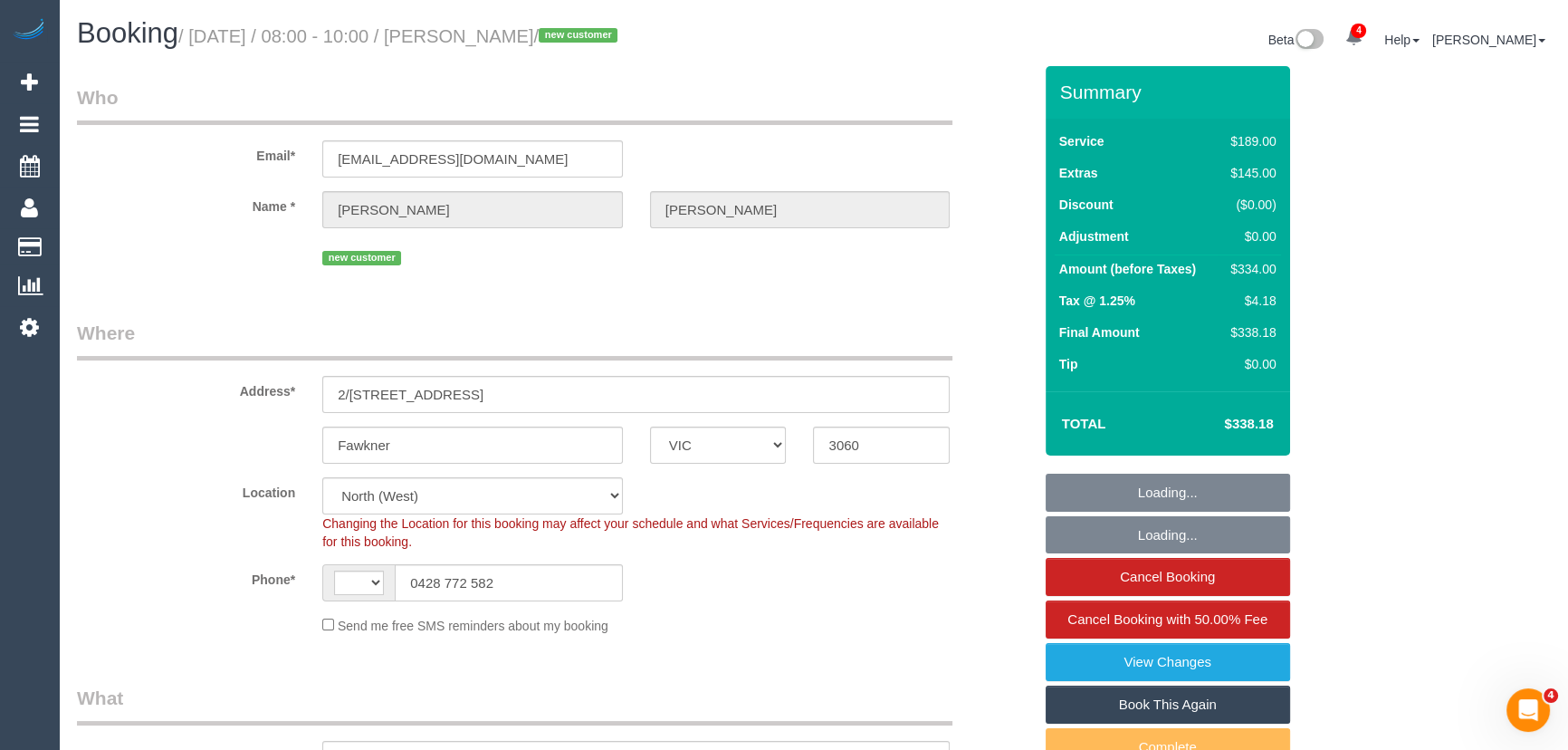
select select "string:AU"
select select "string:stripe-pm_1S5fpJ2GScqysDRVDareYmbU"
select select "object:633"
select select "spot1"
select select "object:739"
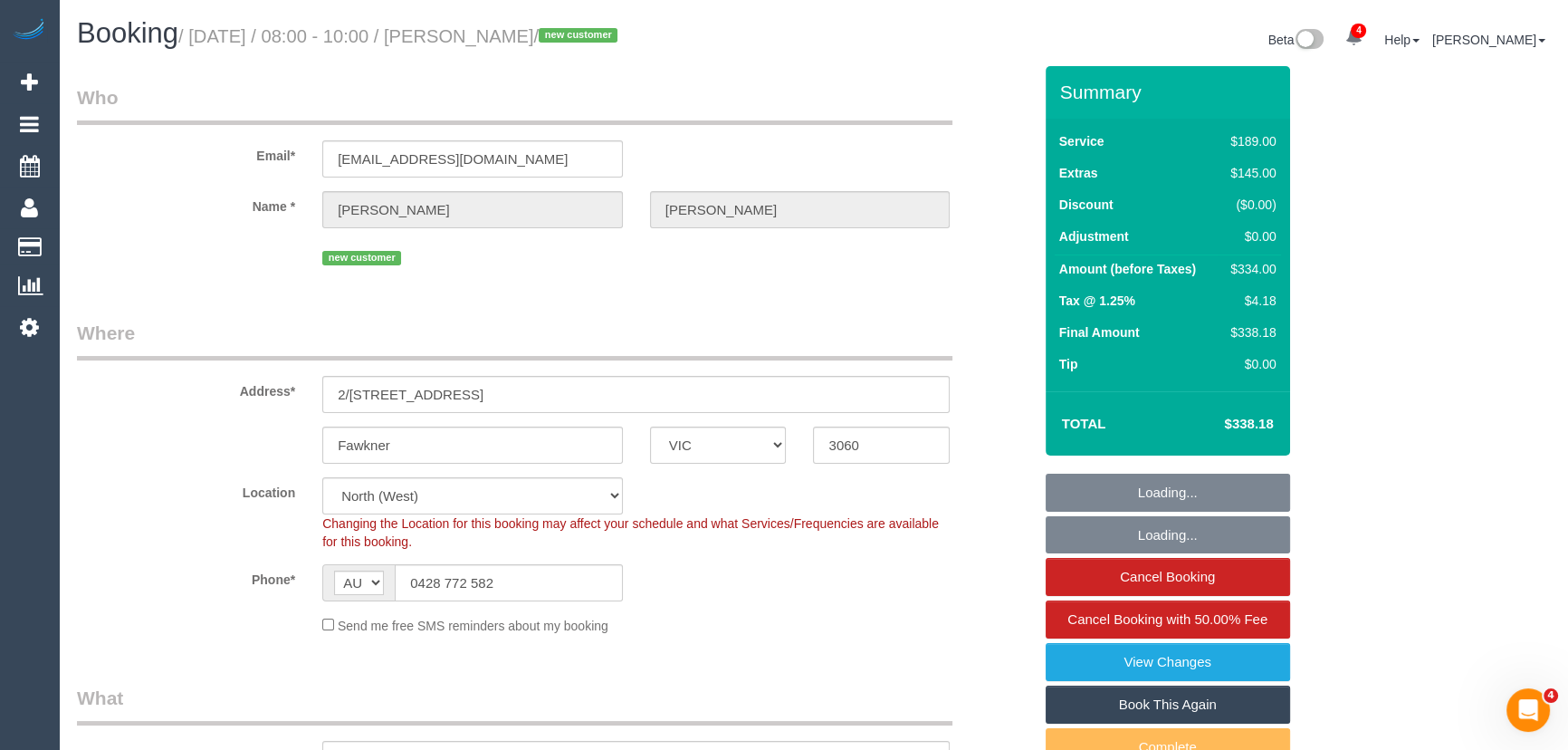
select select "number:27"
select select "number:14"
select select "number:19"
select select "number:24"
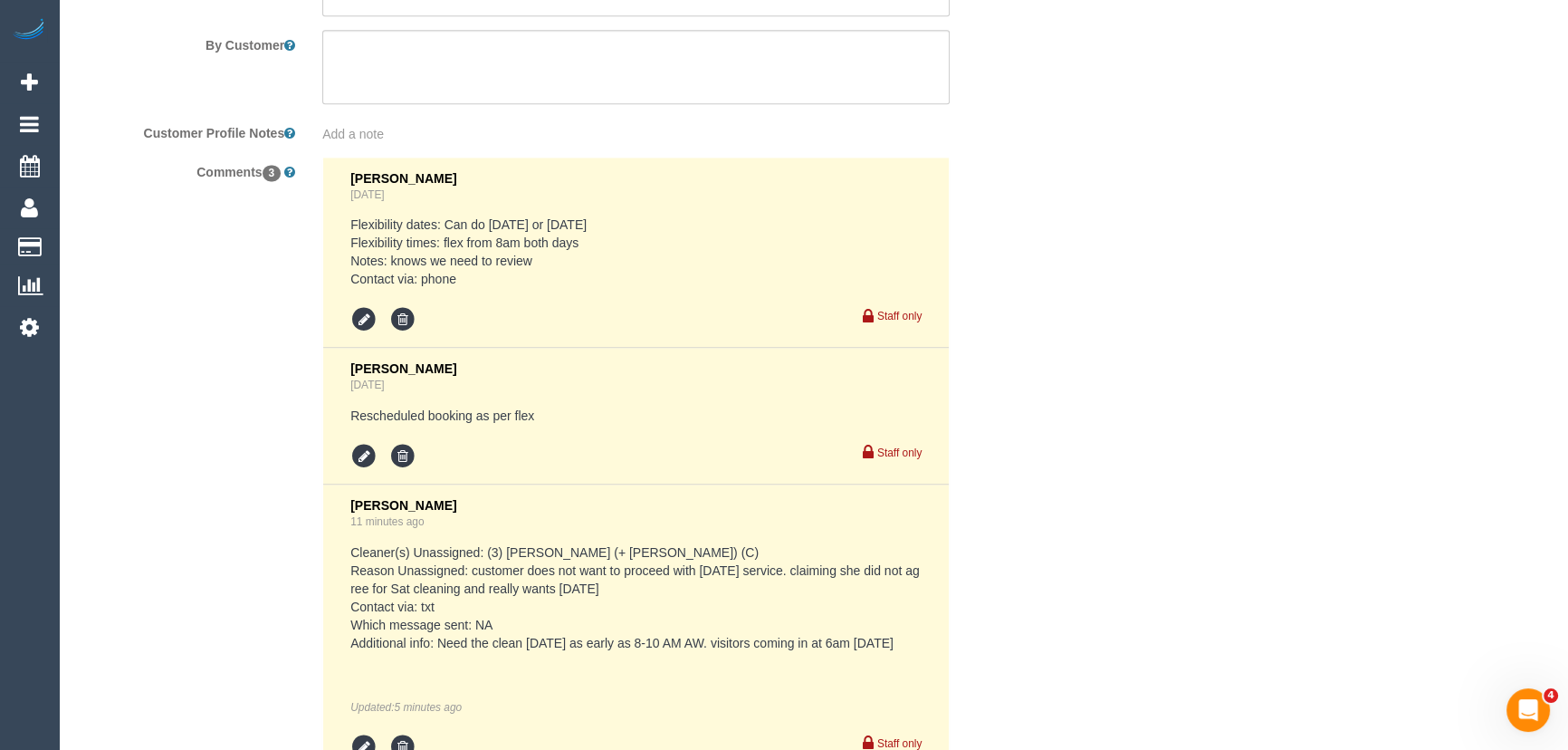
scroll to position [3294, 0]
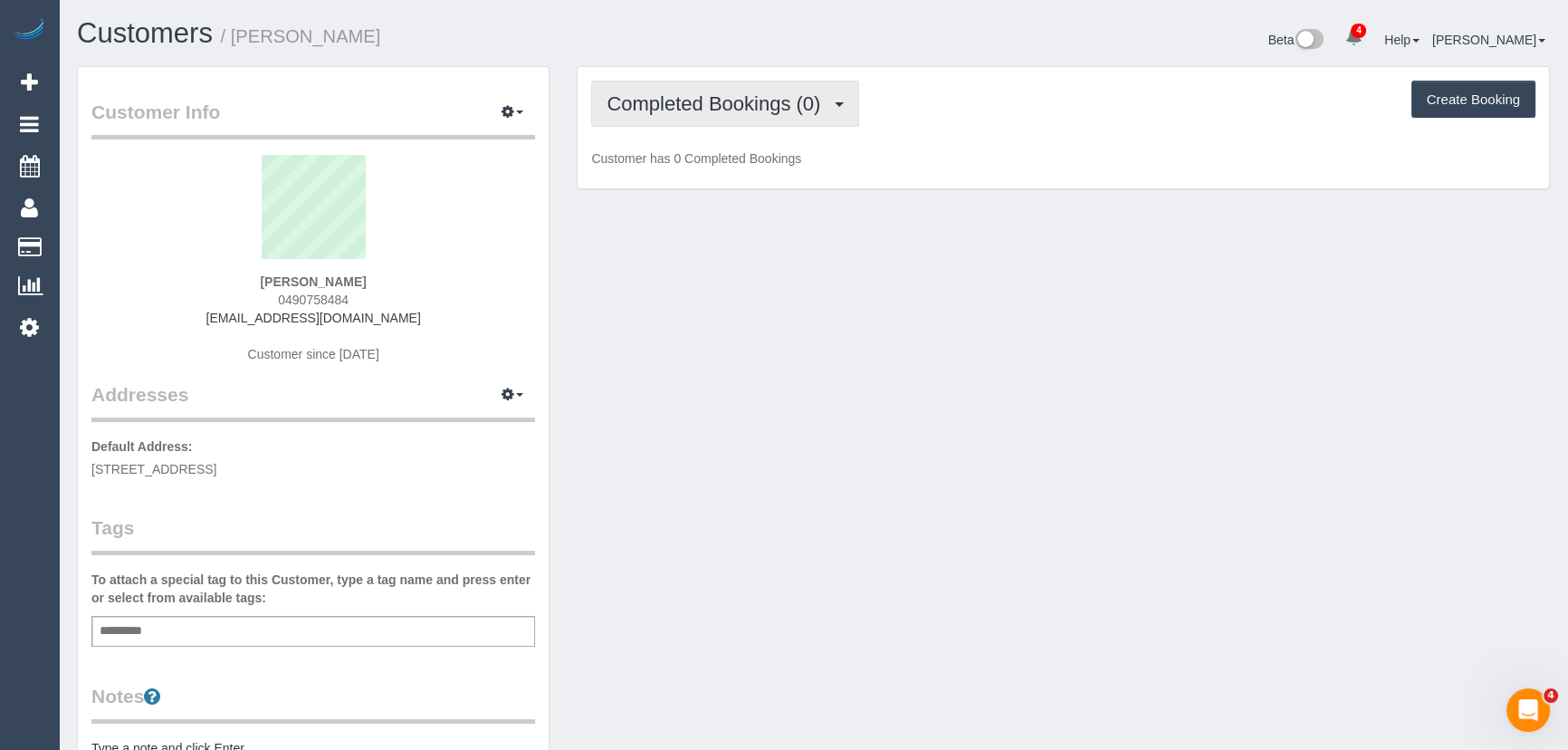
click at [810, 118] on button "Completed Bookings (0)" at bounding box center [725, 103] width 268 height 46
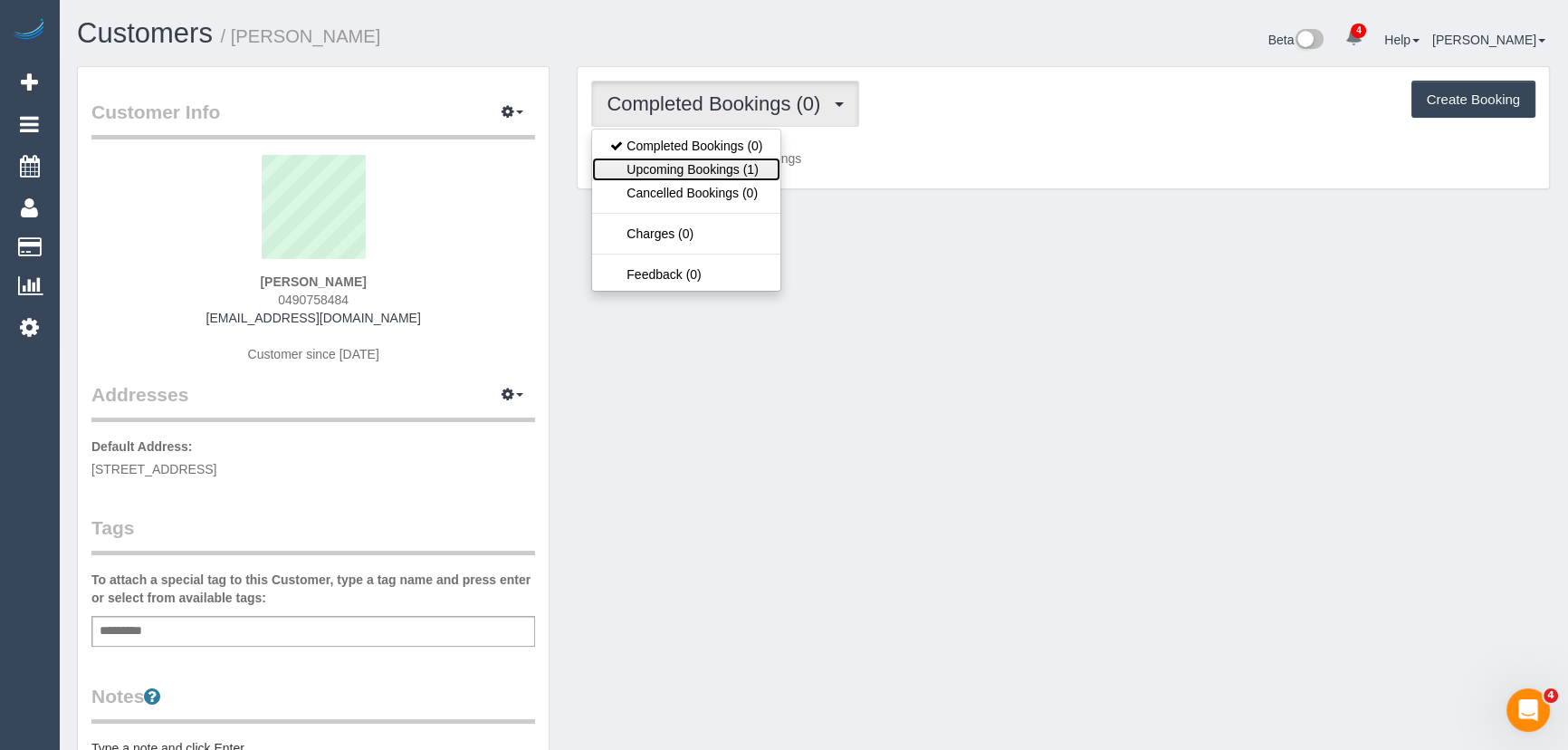
click at [755, 163] on link "Upcoming Bookings (1)" at bounding box center [686, 169] width 188 height 24
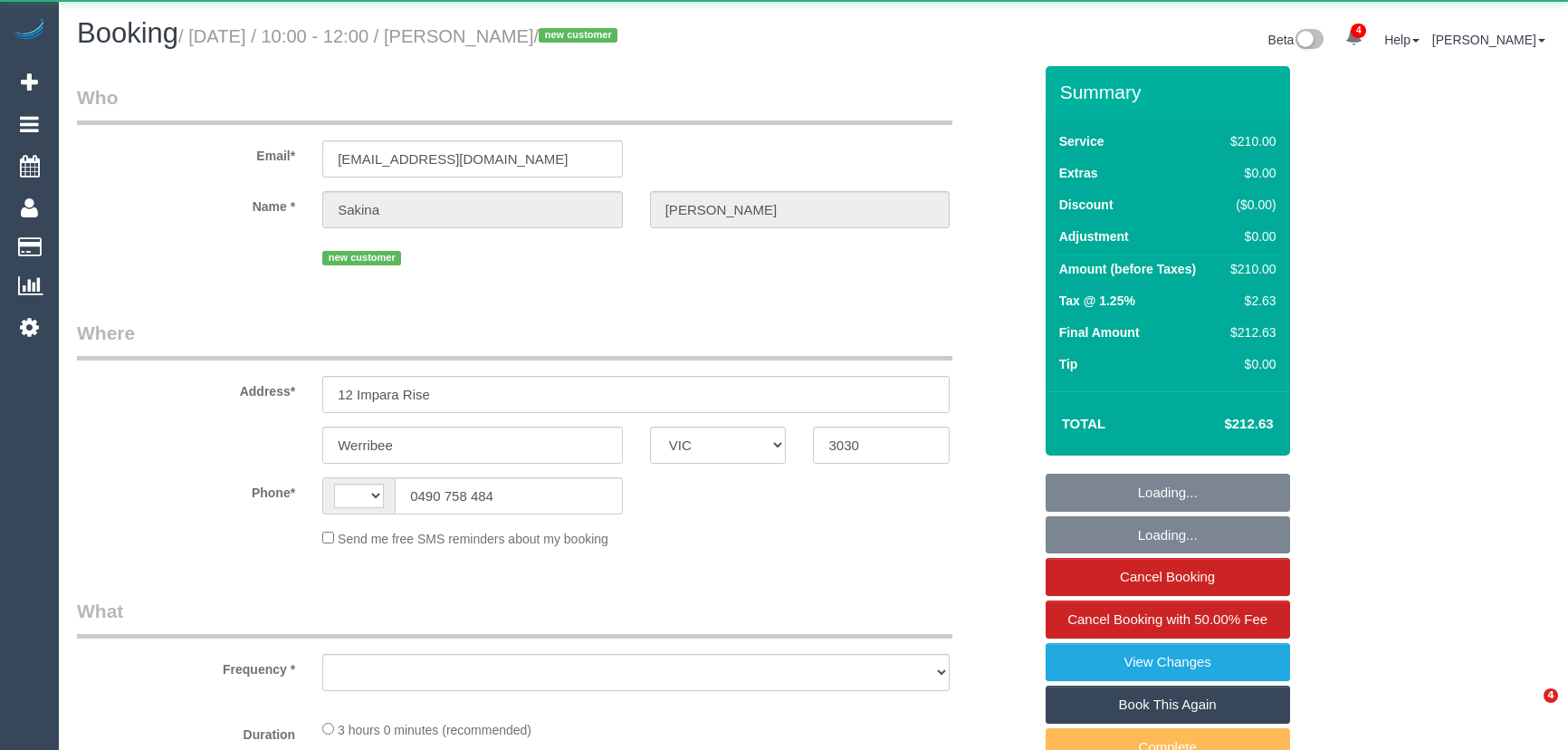
select select "VIC"
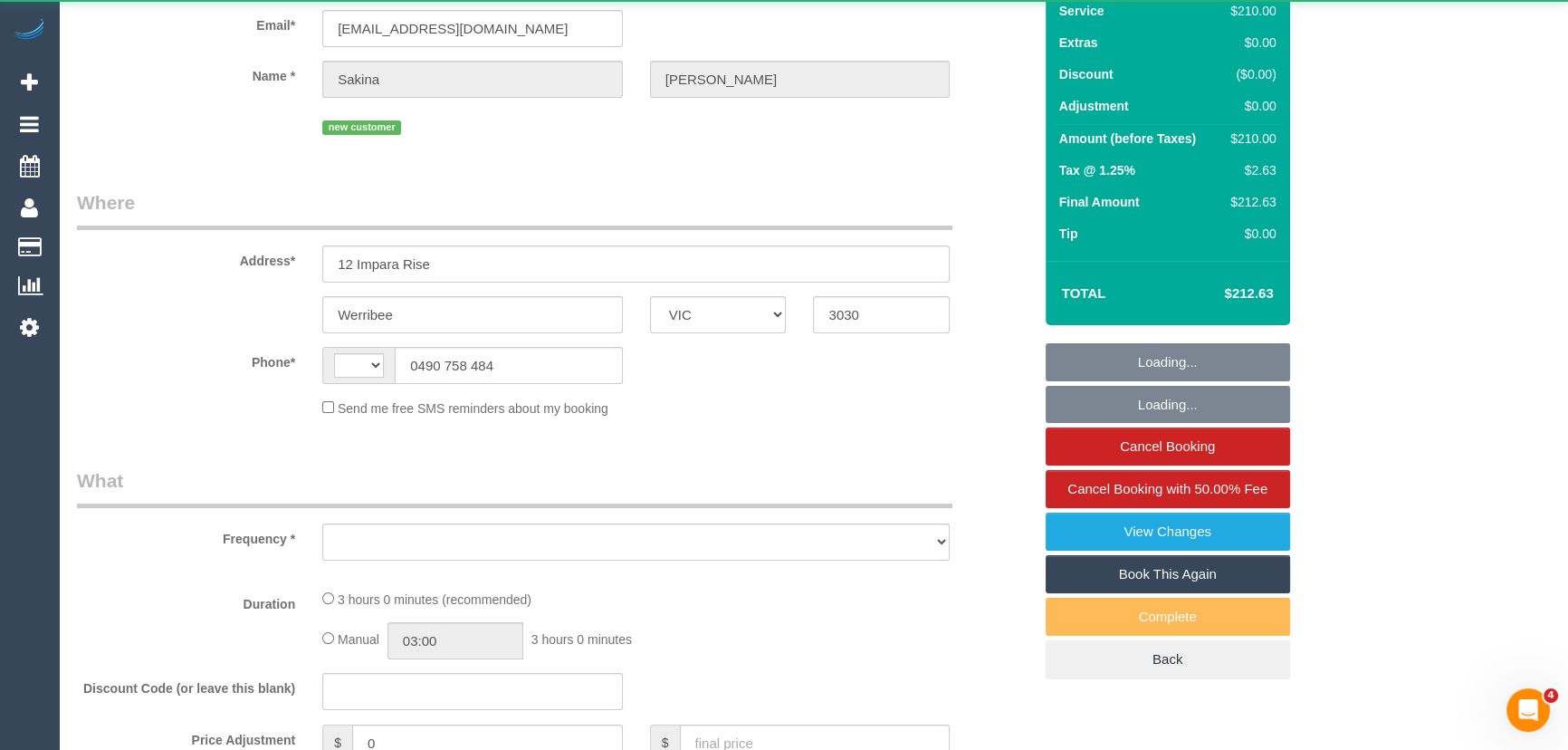
scroll to position [329, 0]
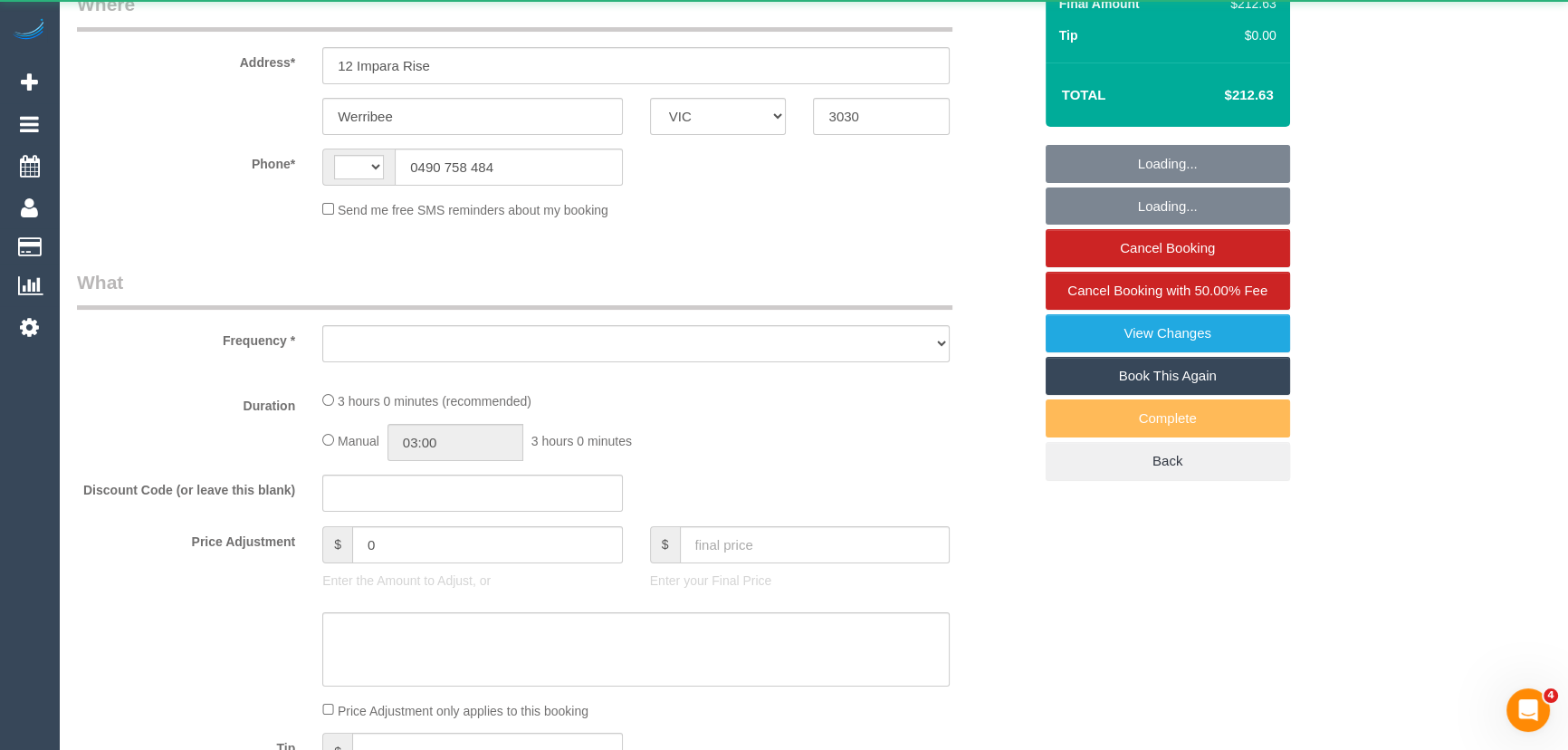
select select "string:stripe-pm_1S5GO02GScqysDRVV4aqDFBH"
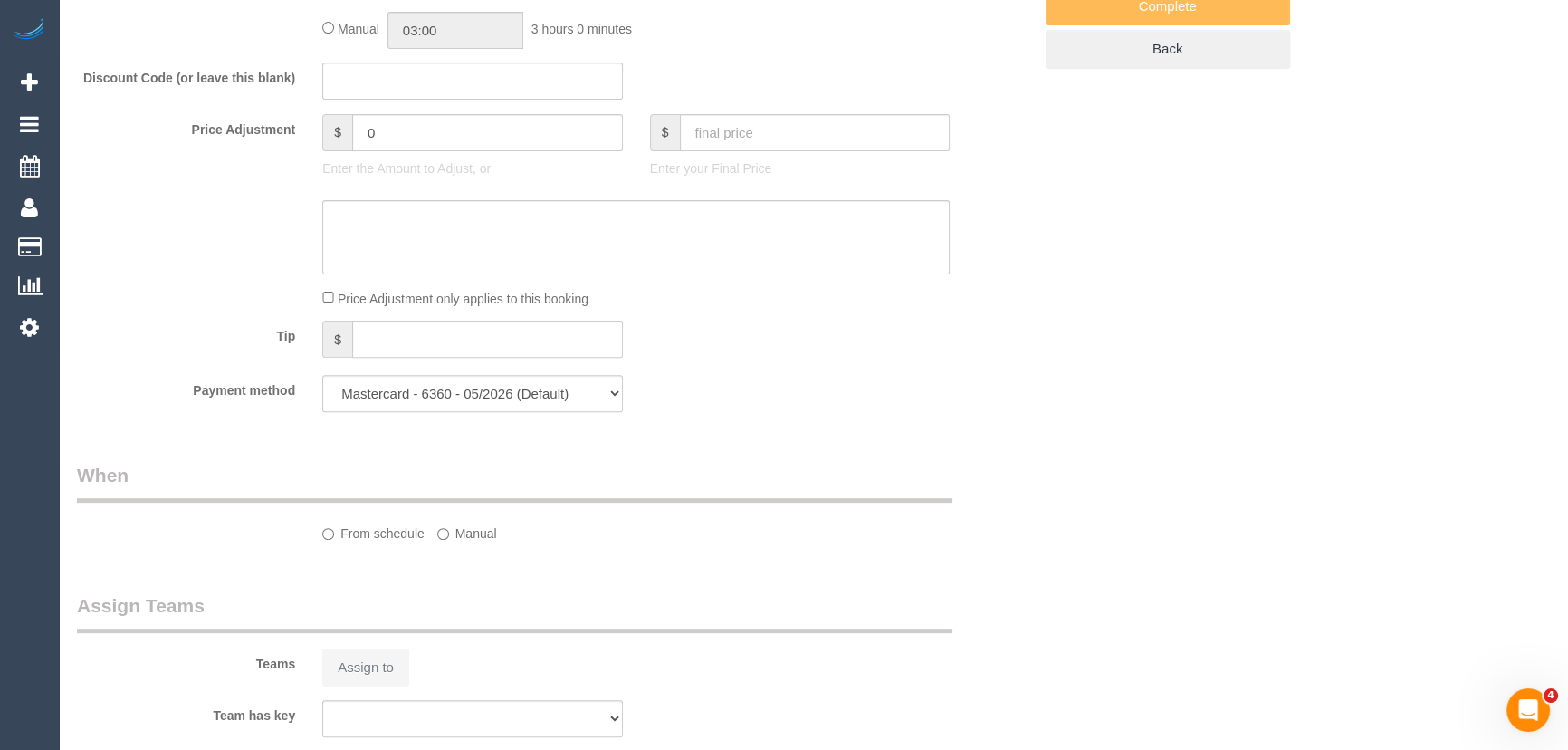
select select "string:AU"
select select "object:571"
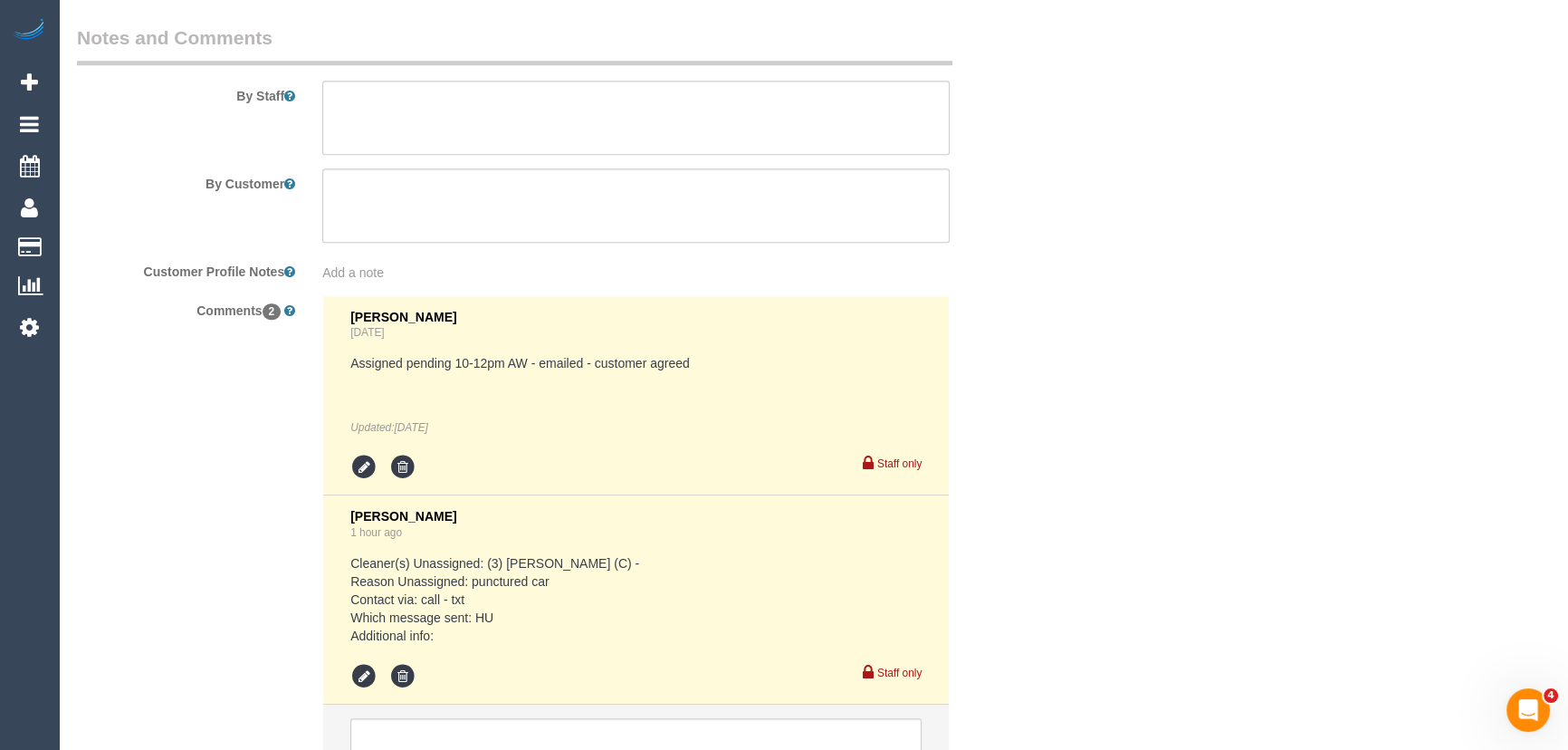
select select "180"
select select "number:28"
select select "number:14"
select select "number:19"
select select "number:25"
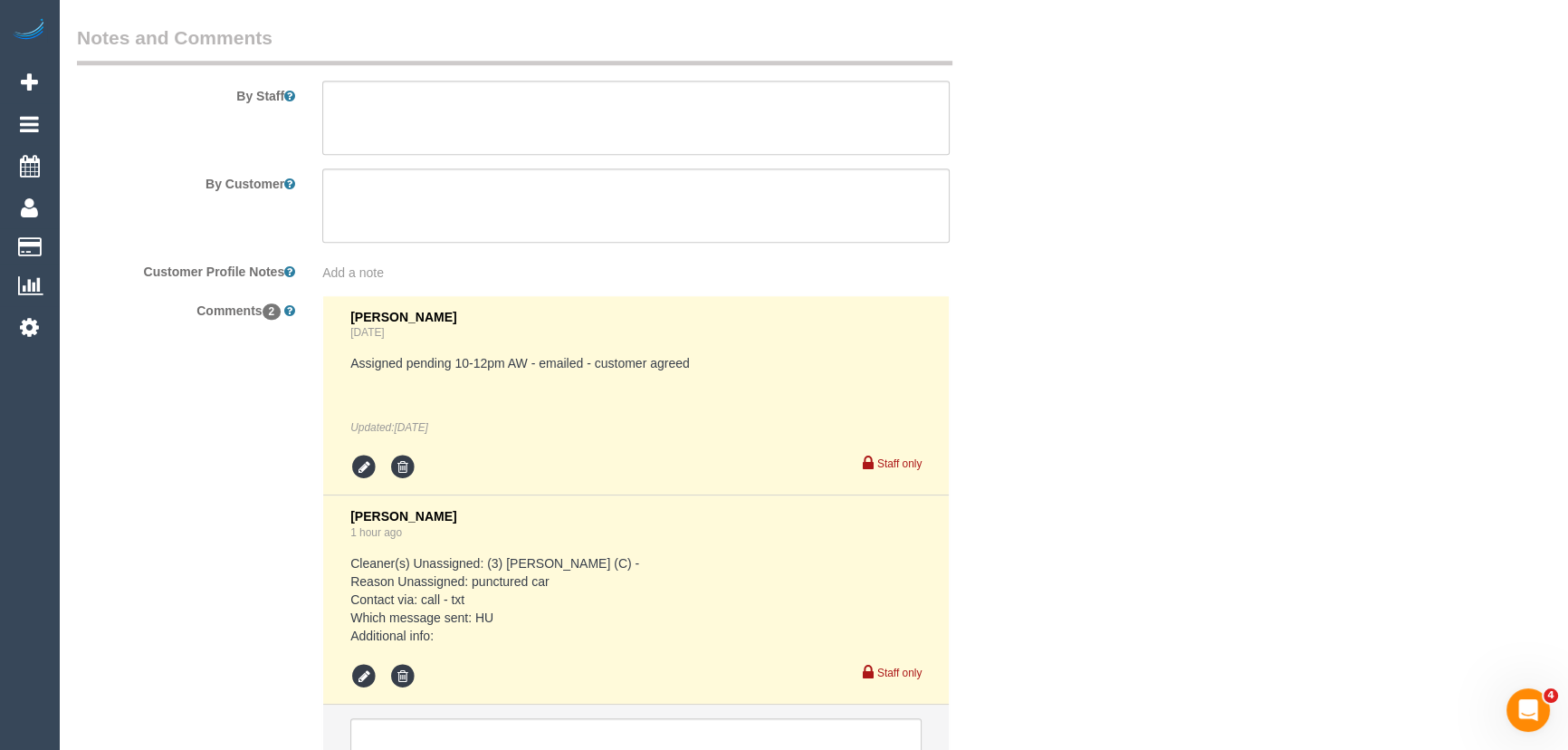
select select "number:35"
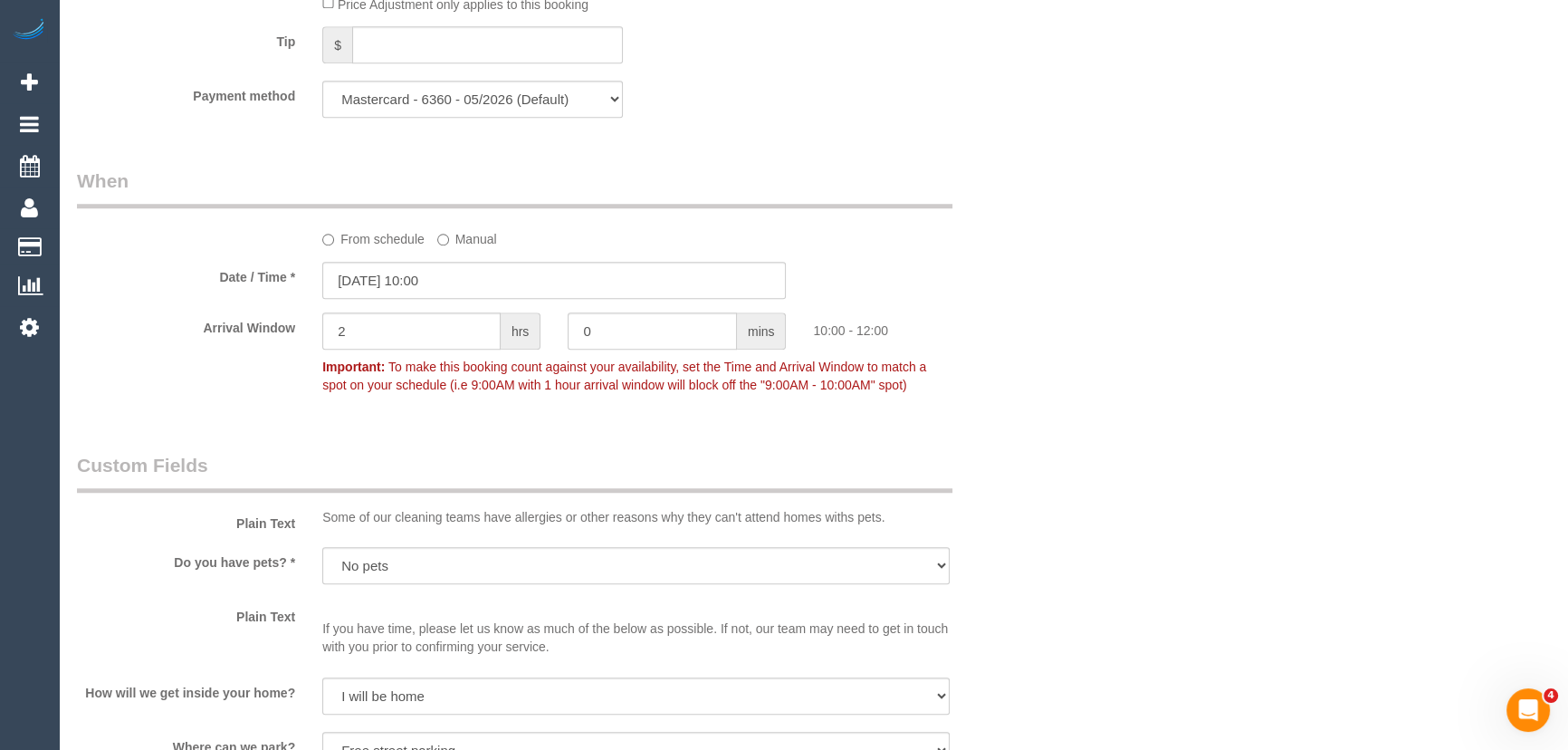
select select "object:2275"
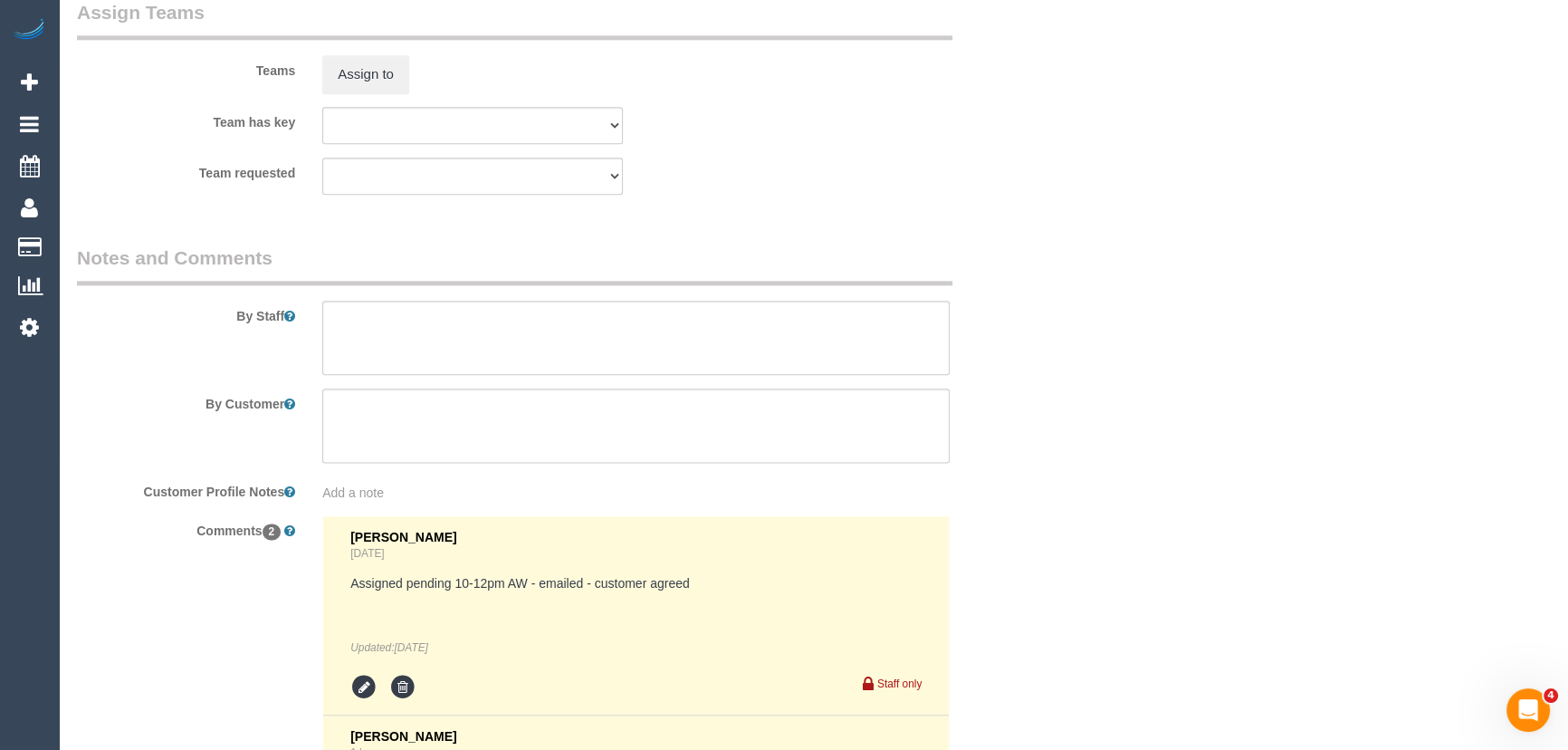
scroll to position [3210, 0]
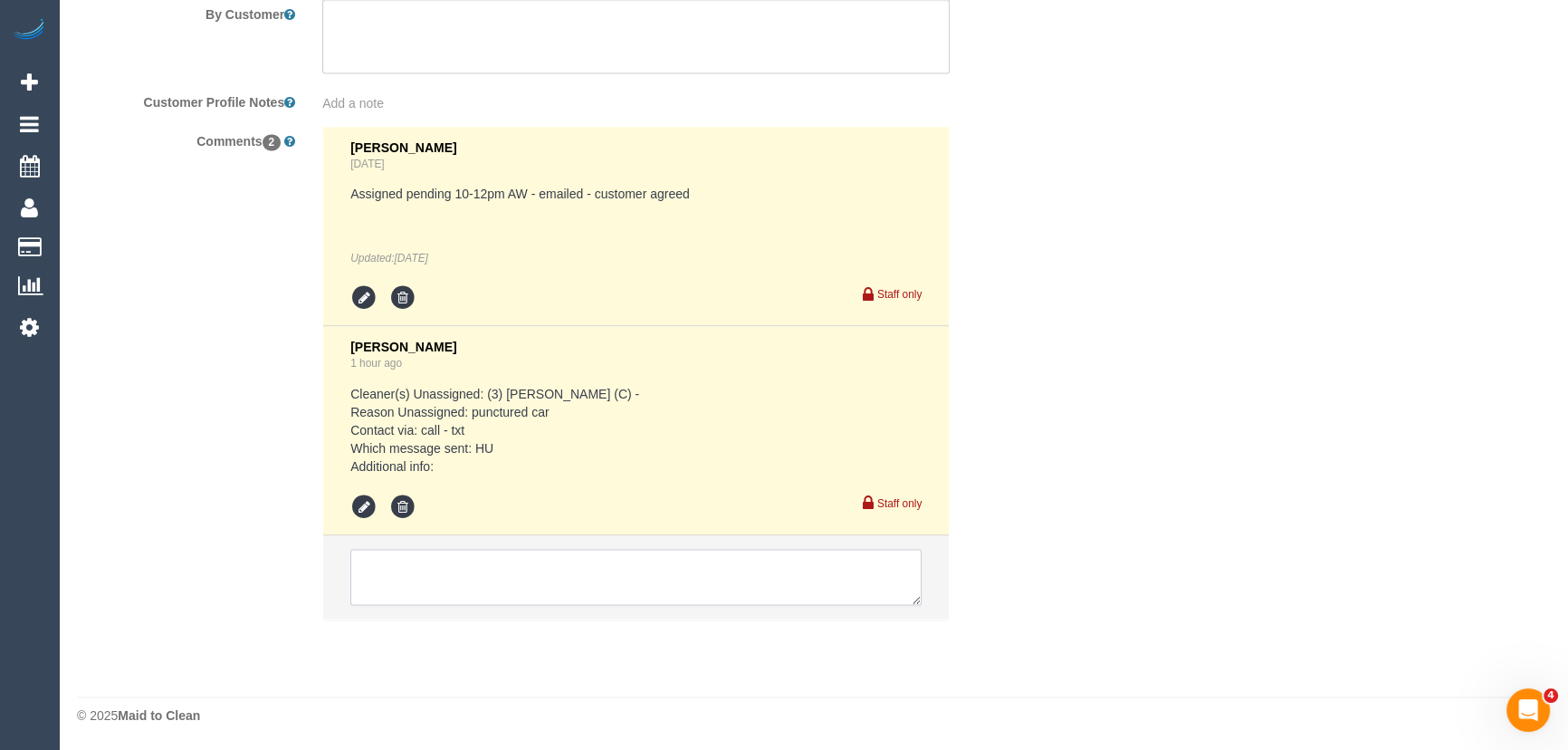
click at [428, 582] on textarea at bounding box center [635, 577] width 571 height 56
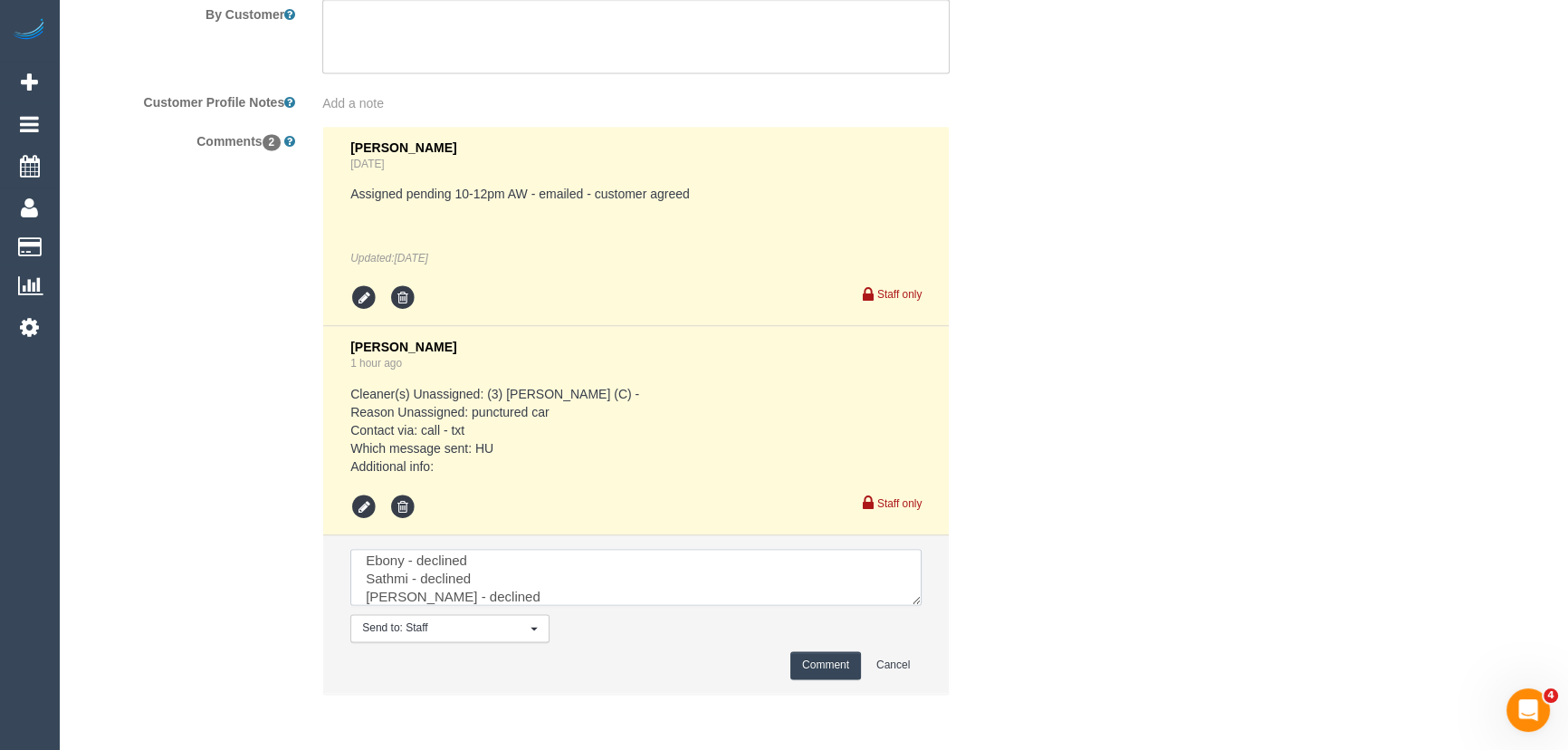
scroll to position [43, 0]
type textarea "Abu - declined Ebony - declined Sathmi - declined Aisha - declined [PERSON_NAME…"
click at [824, 661] on button "Comment" at bounding box center [826, 665] width 71 height 28
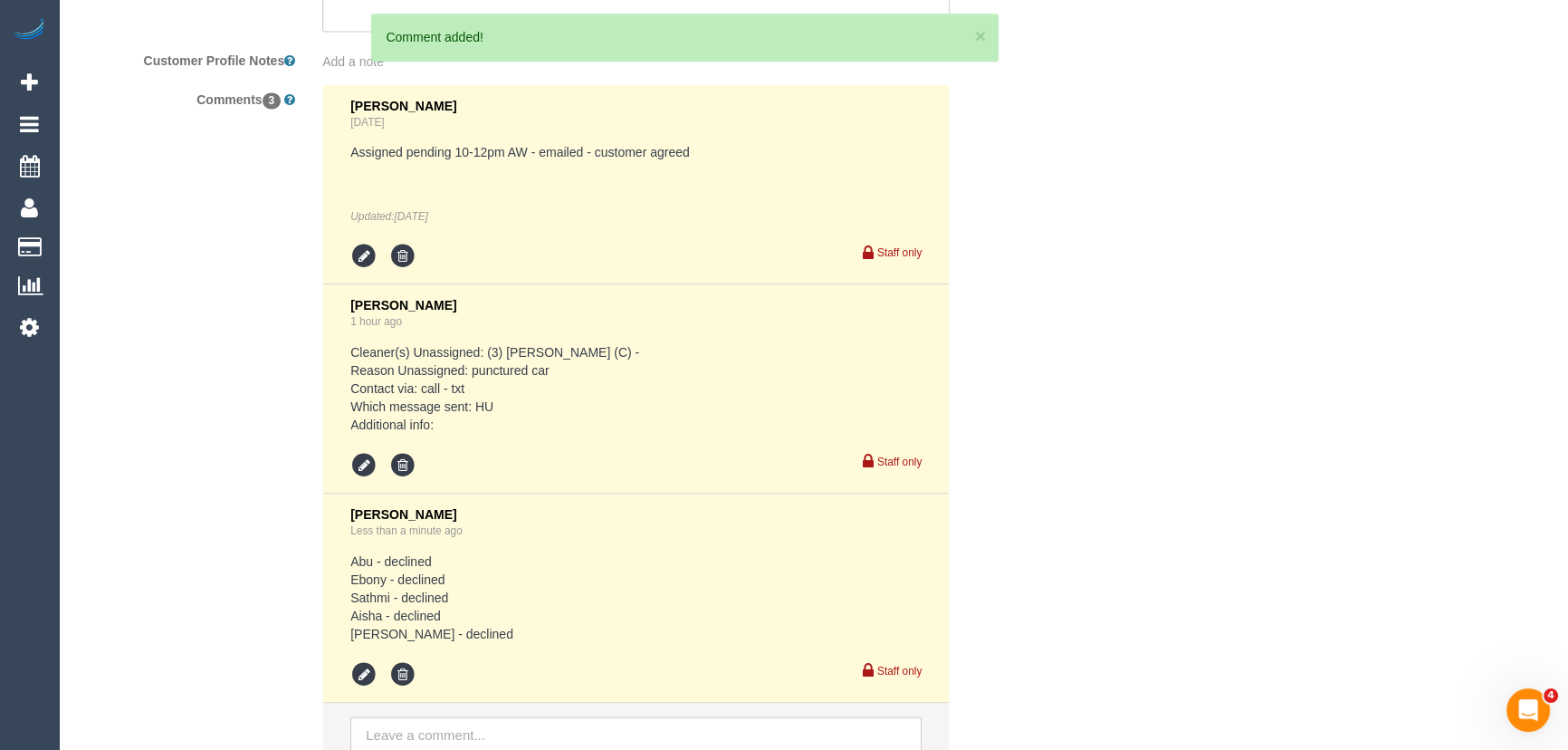
scroll to position [3293, 0]
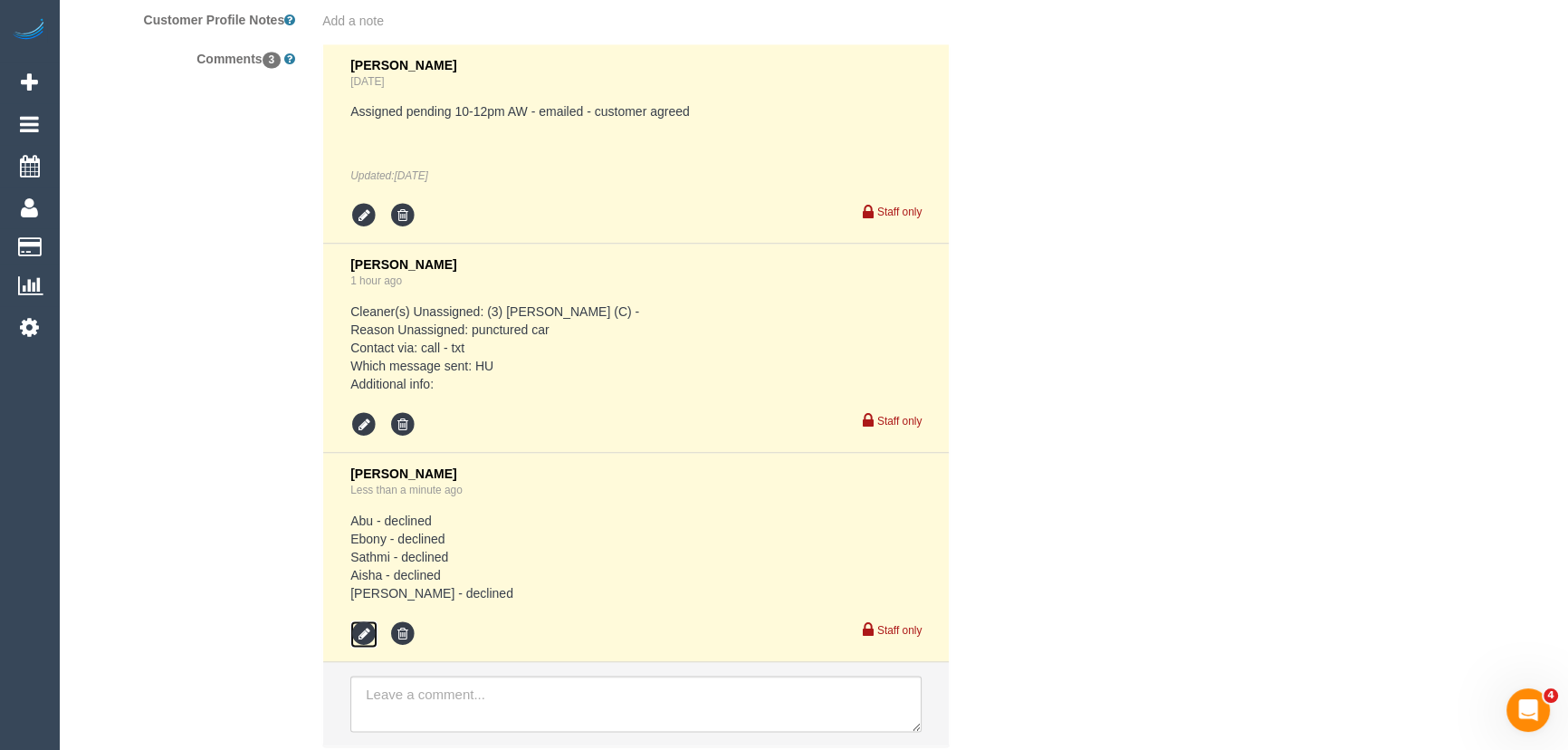
click at [362, 628] on icon at bounding box center [363, 634] width 27 height 27
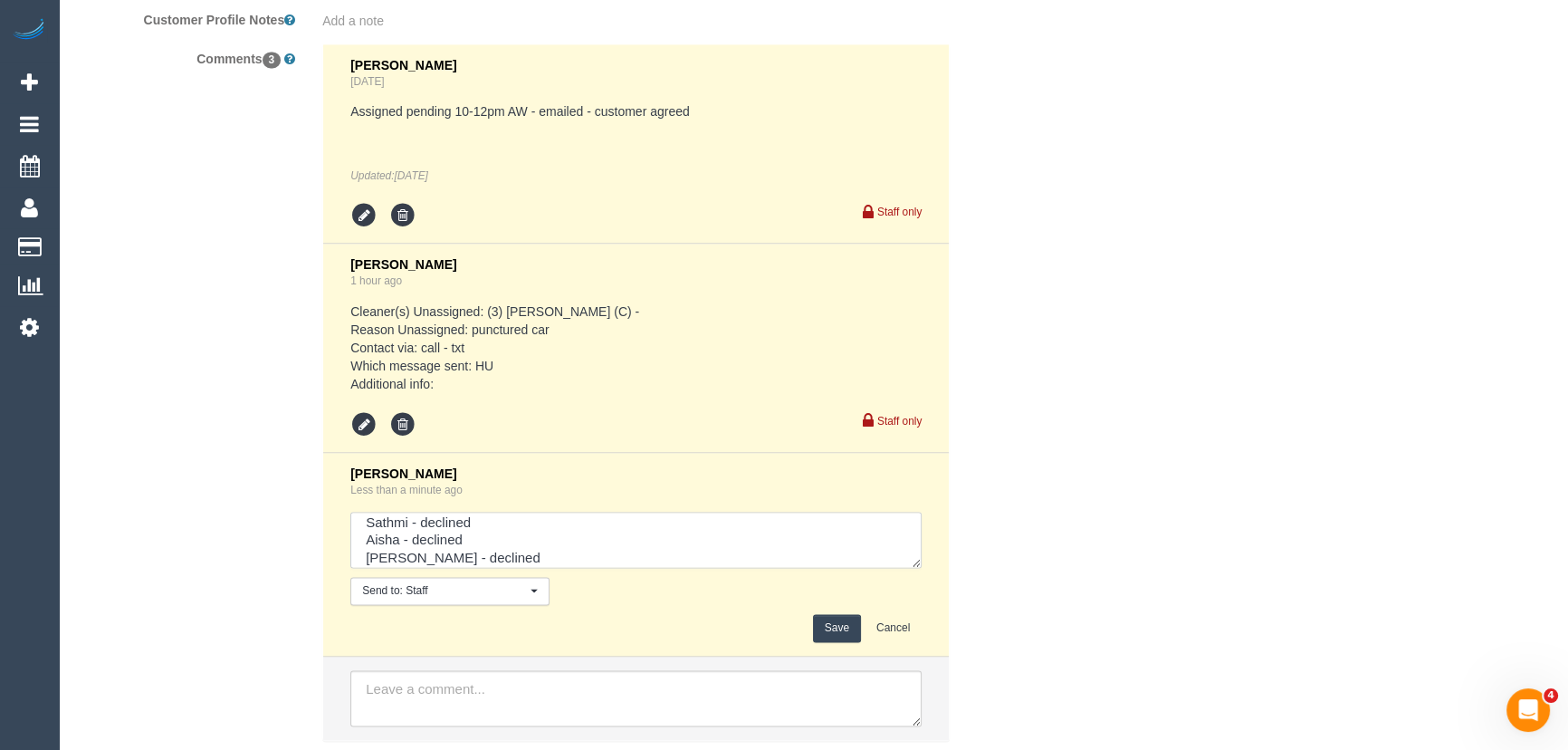
scroll to position [55, 0]
click at [593, 553] on textarea at bounding box center [635, 540] width 571 height 56
type textarea "Abu - declined Ebony - declined Sathmi - declined Aisha - declined [PERSON_NAME…"
click at [846, 629] on button "Save" at bounding box center [837, 628] width 48 height 28
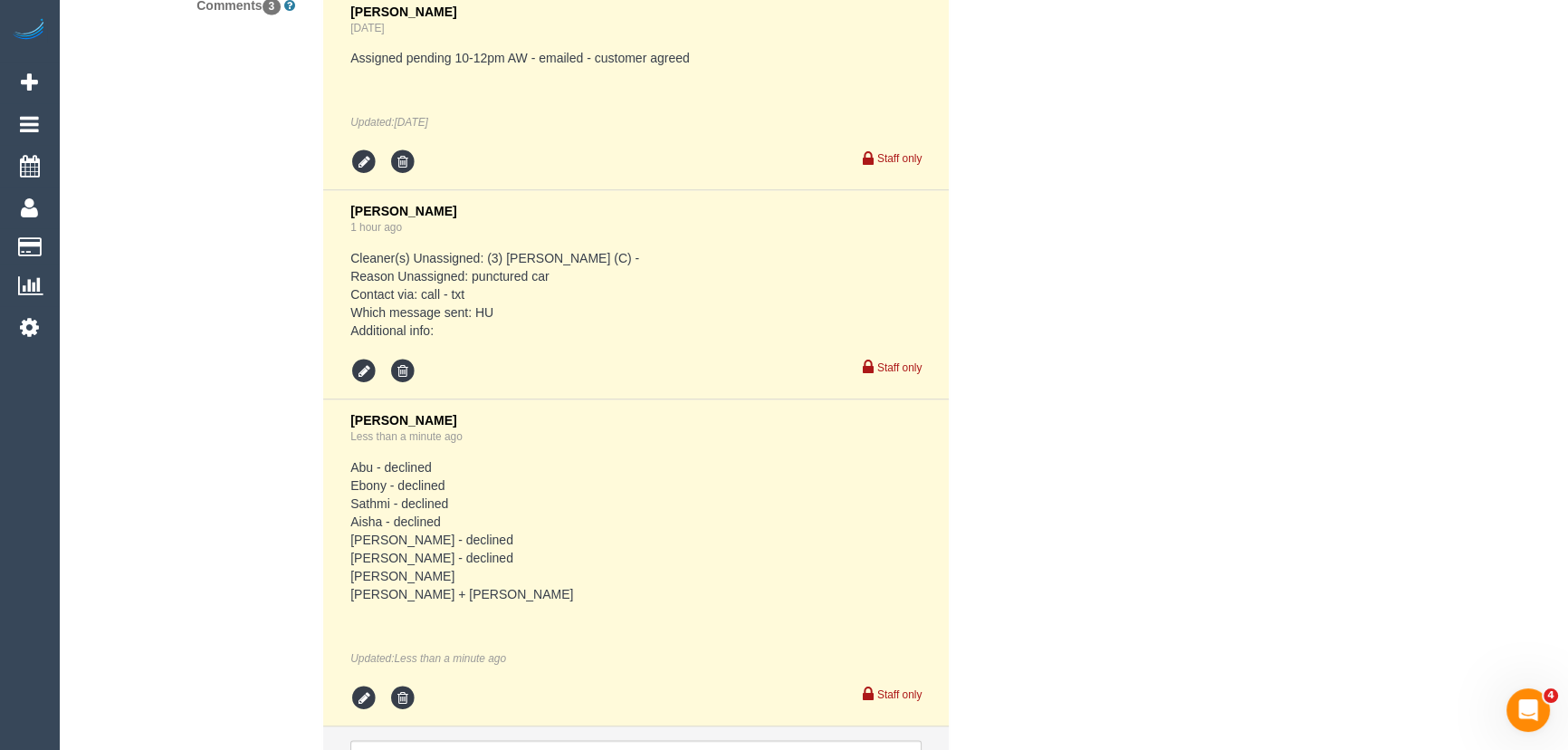
scroll to position [3375, 0]
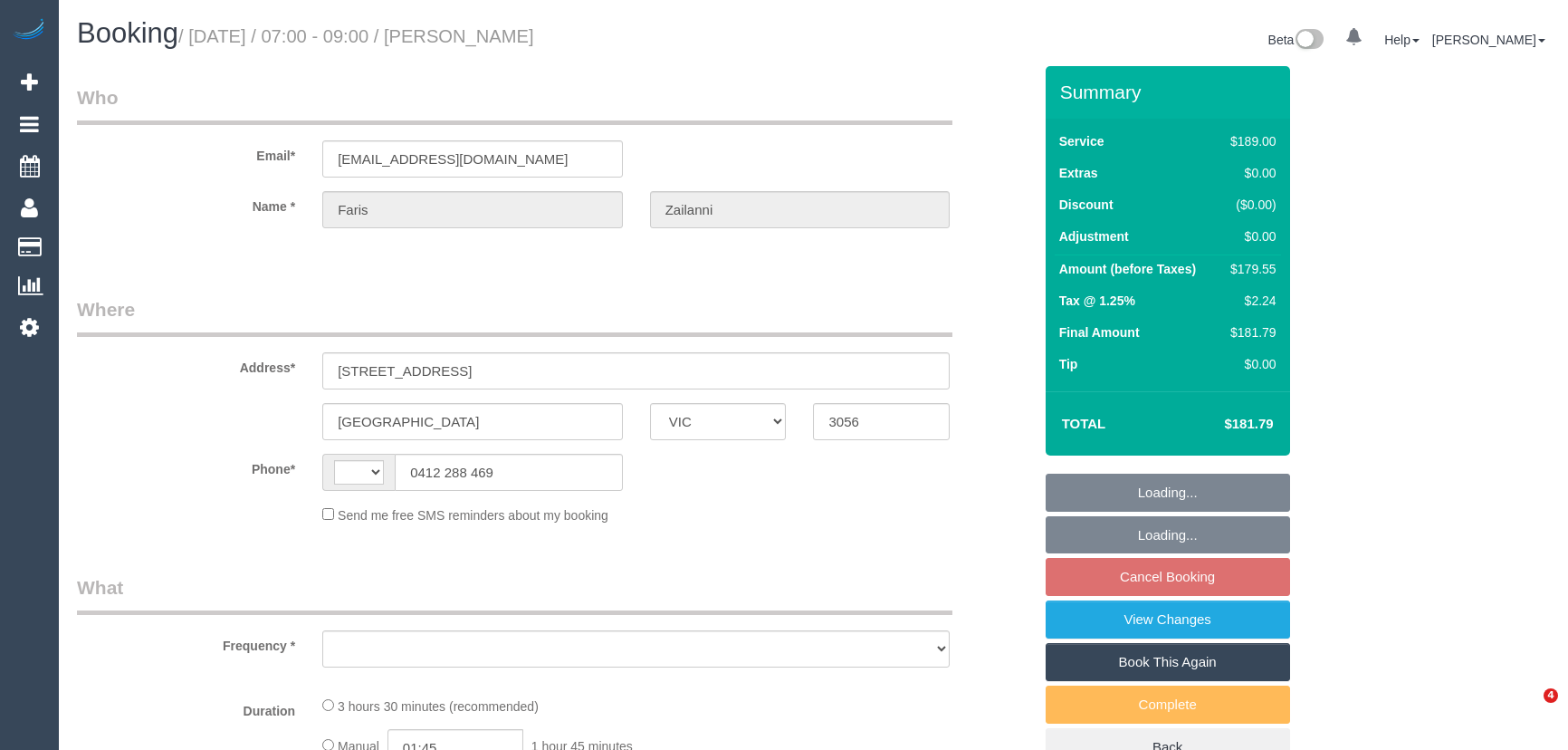
select select "VIC"
select select "string:AU"
select select "number:28"
select select "number:14"
select select "number:19"
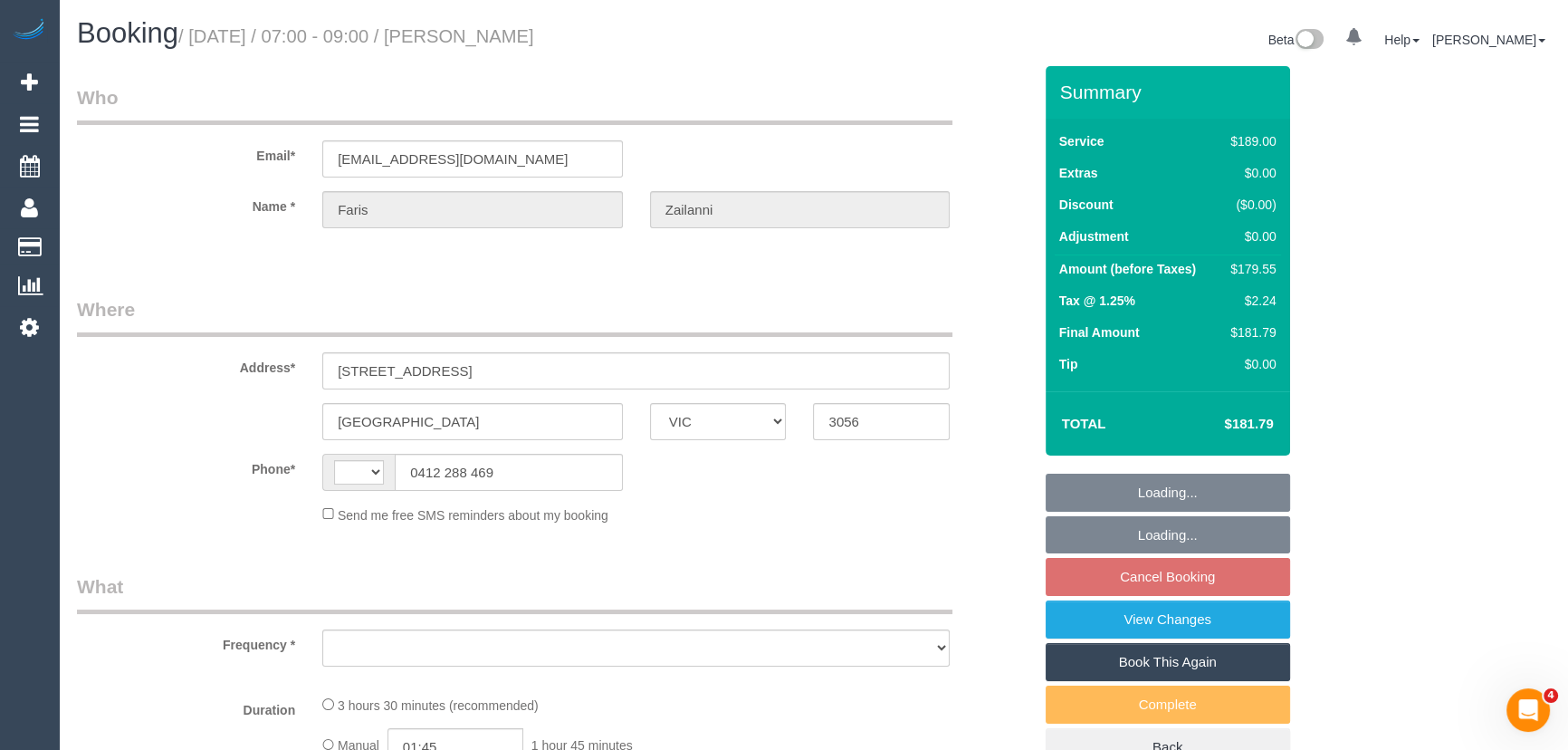
select select "number:24"
select select "number:34"
select select "number:26"
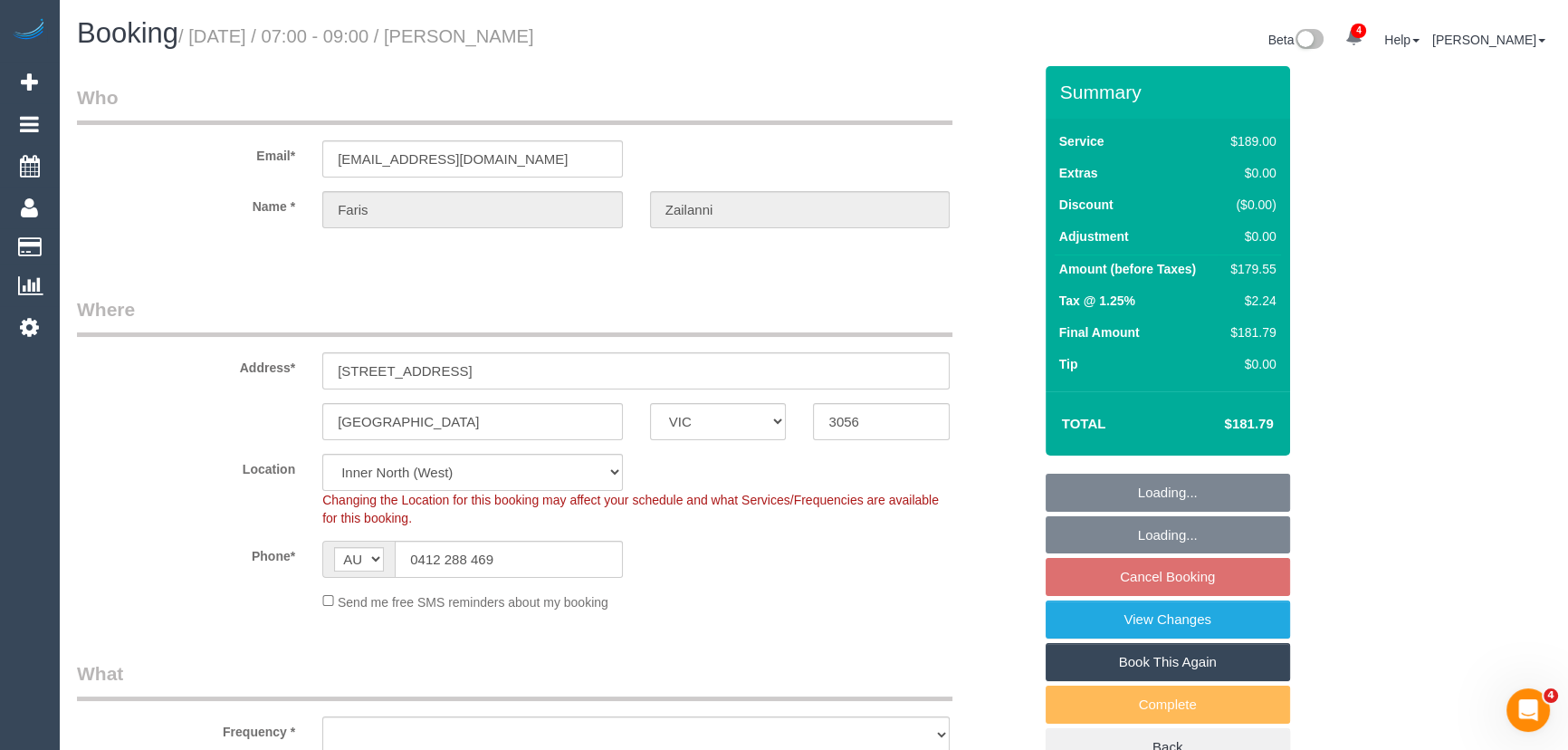
select select "string:stripe-pm_1Pn7RG2GScqysDRVw11QzItn"
select select "object:1716"
select select "spot1"
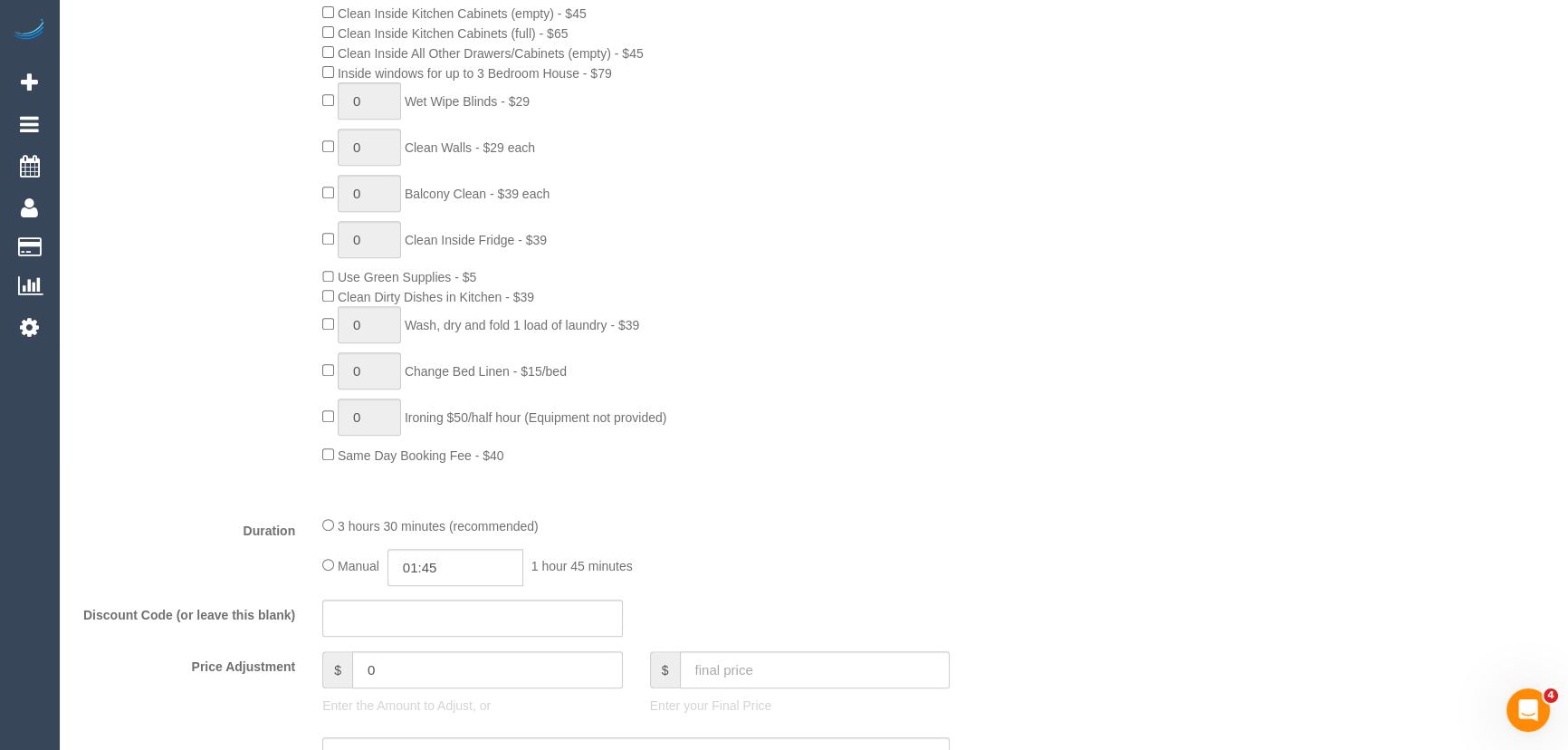
scroll to position [1234, 0]
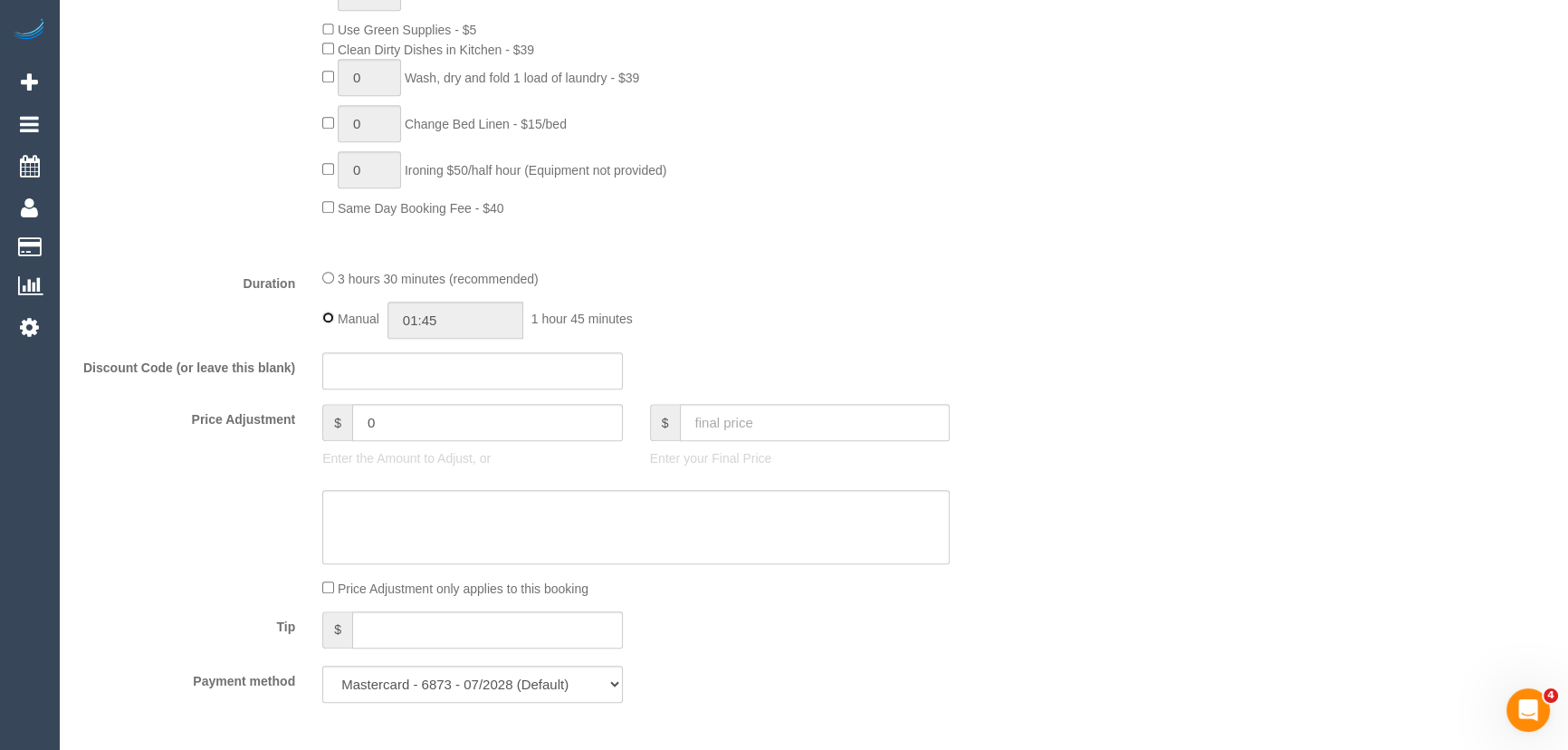
type input "03:30"
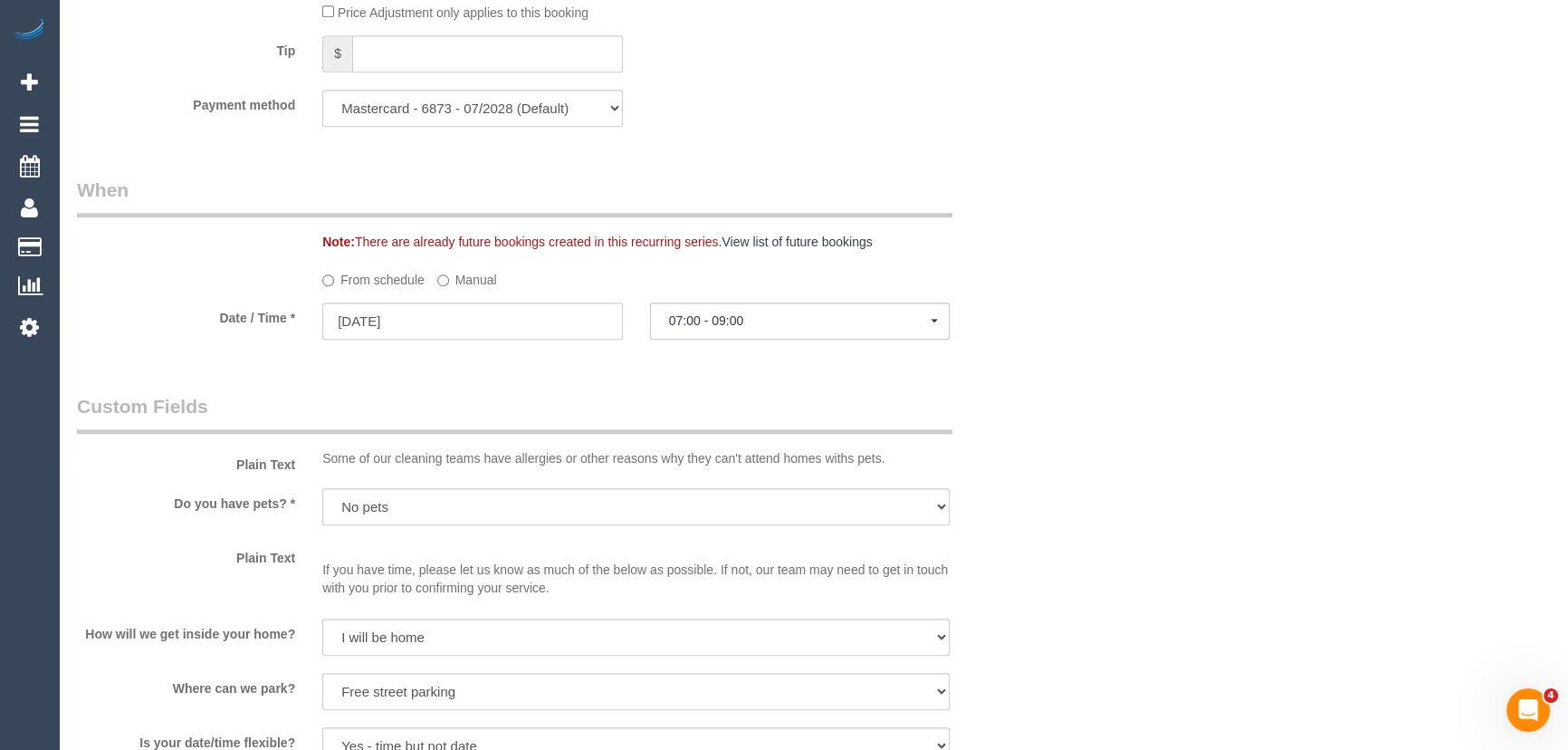
select select "spot28"
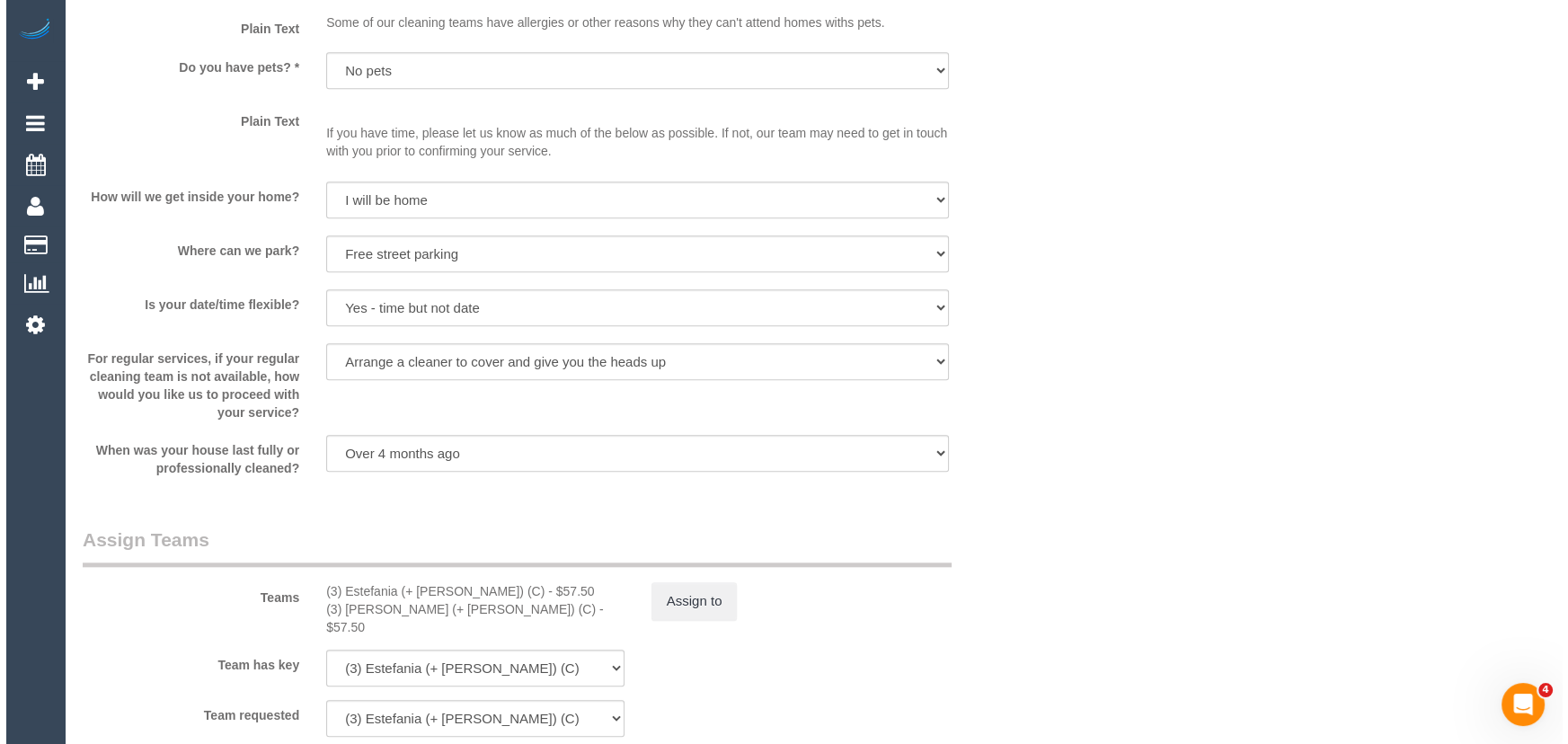
scroll to position [2369, 0]
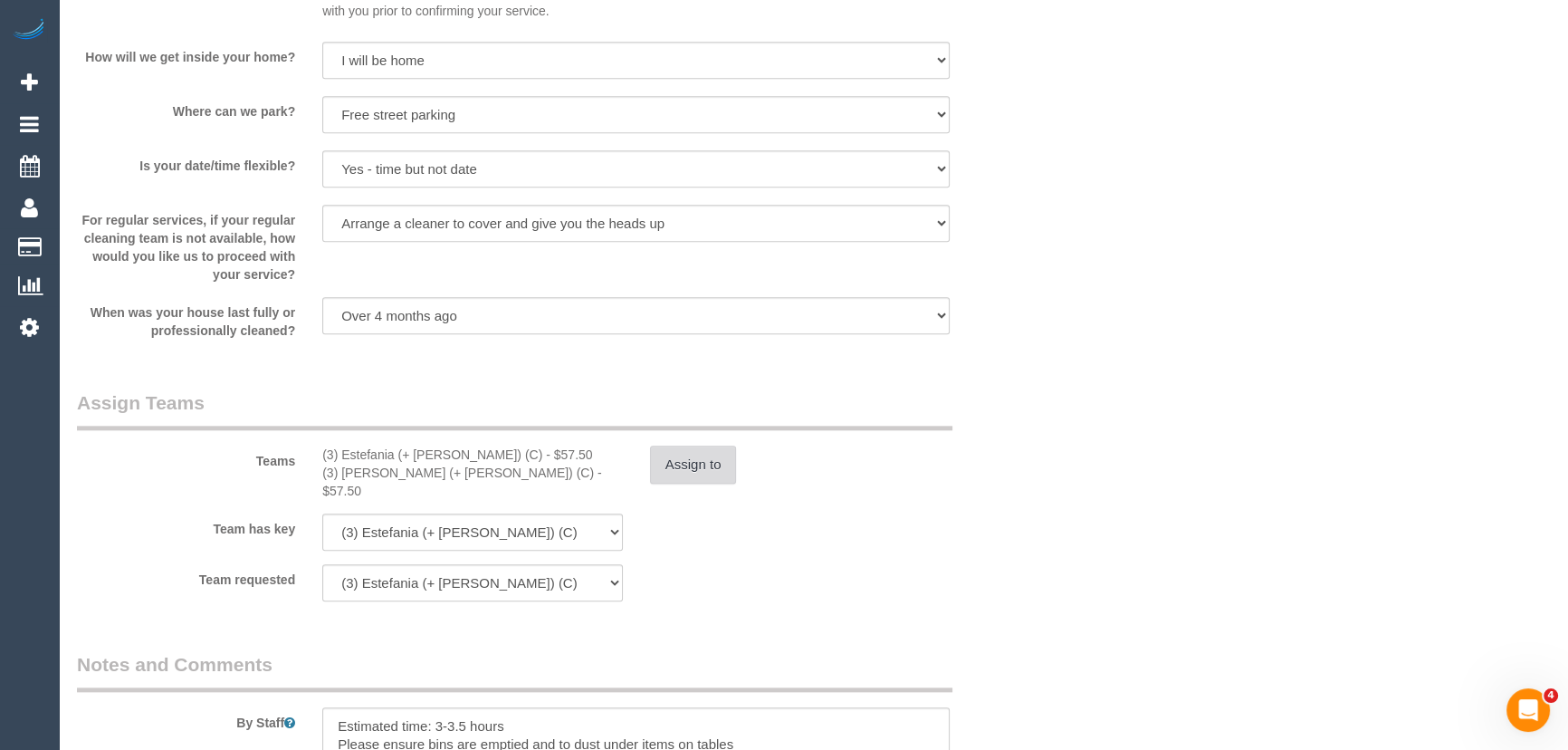
click at [690, 474] on button "Assign to" at bounding box center [693, 465] width 87 height 38
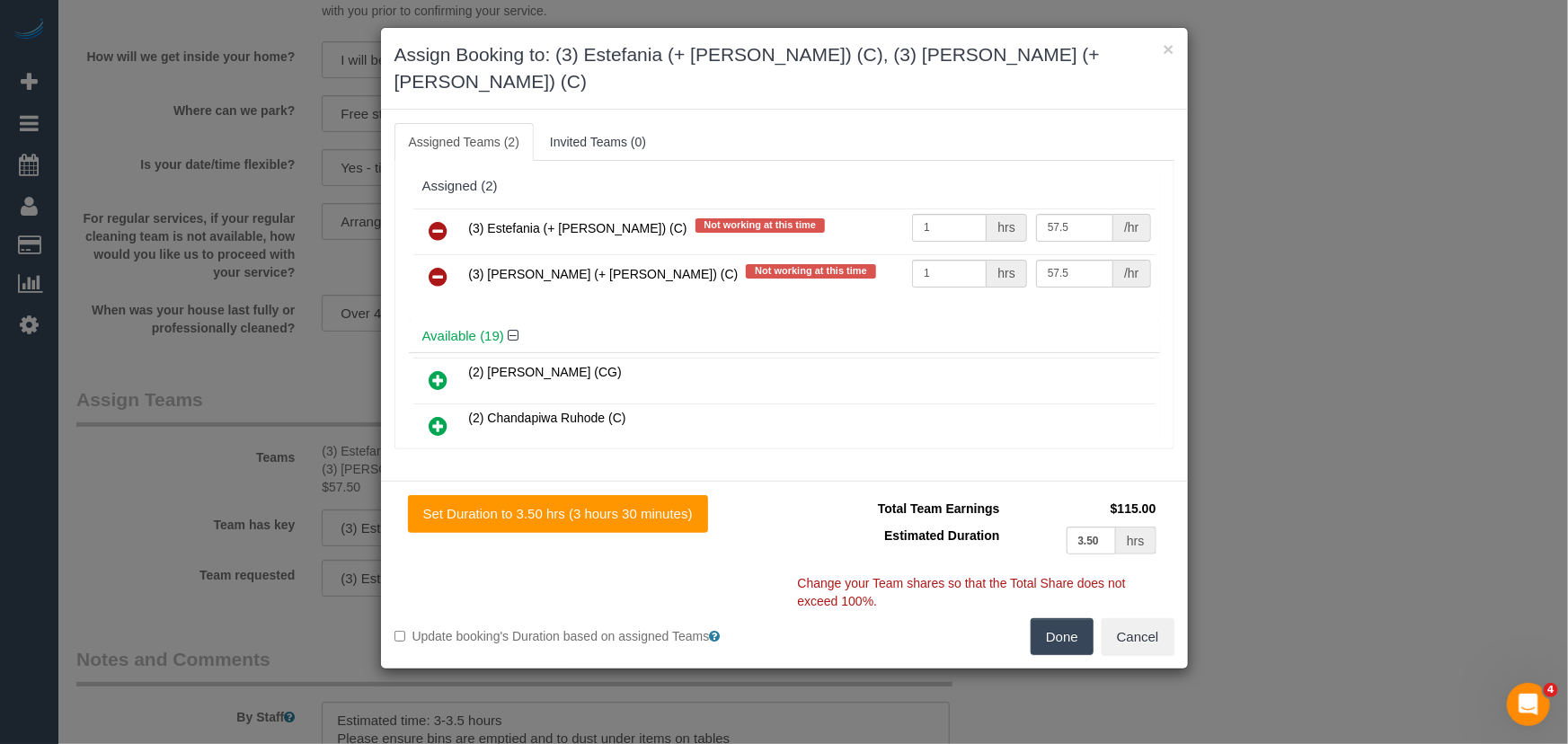
click at [435, 220] on icon at bounding box center [439, 231] width 19 height 22
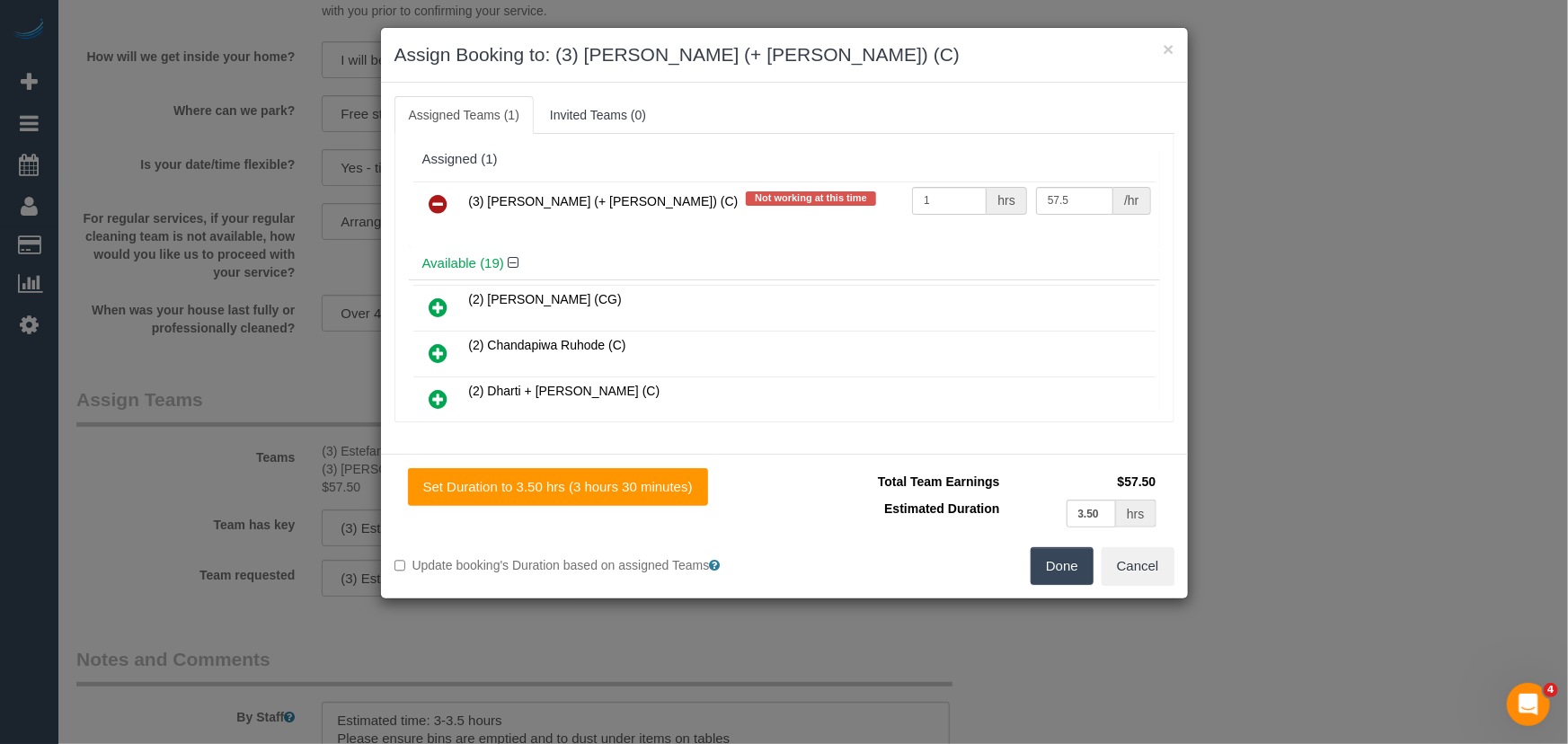
click at [435, 206] on icon at bounding box center [439, 204] width 19 height 22
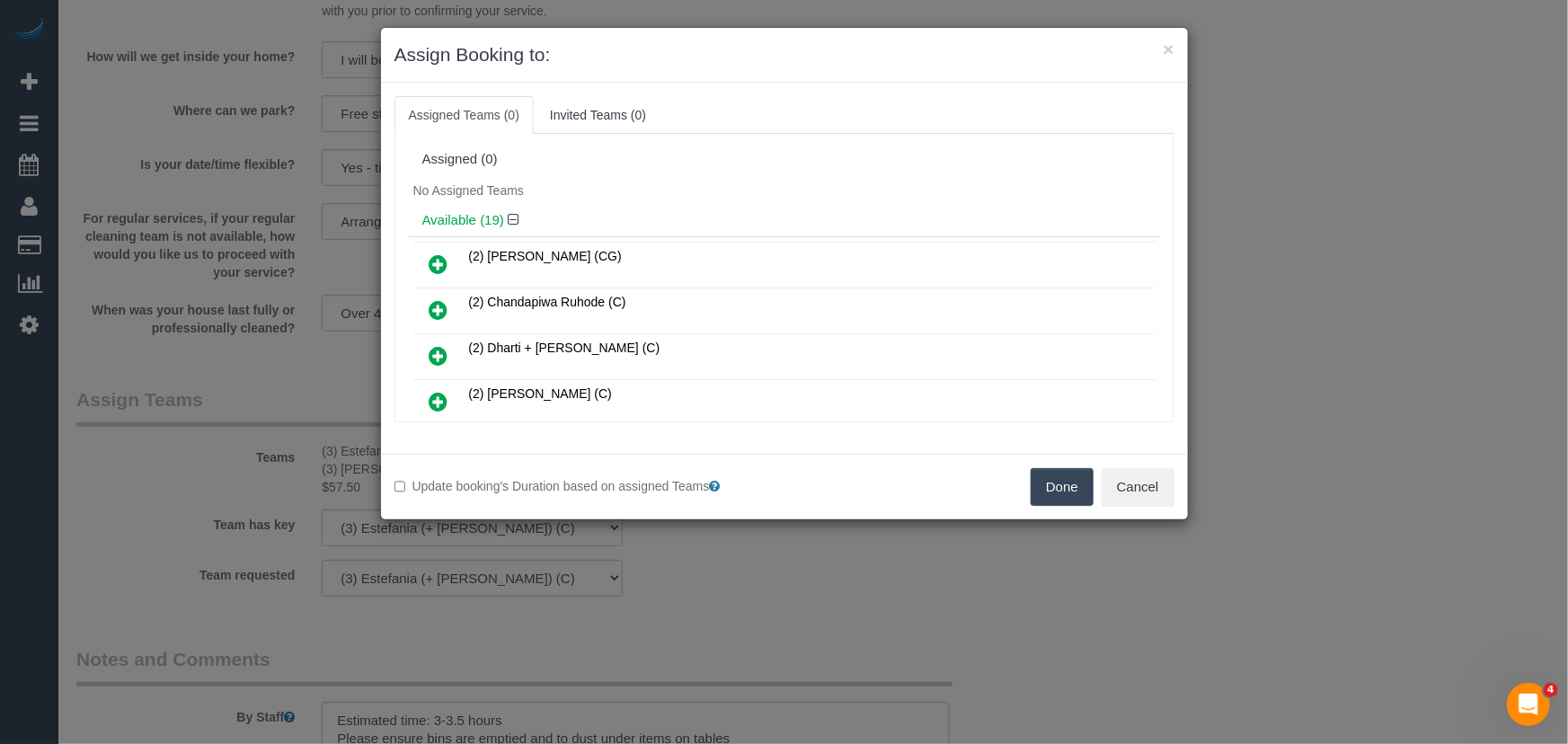
scroll to position [652, 0]
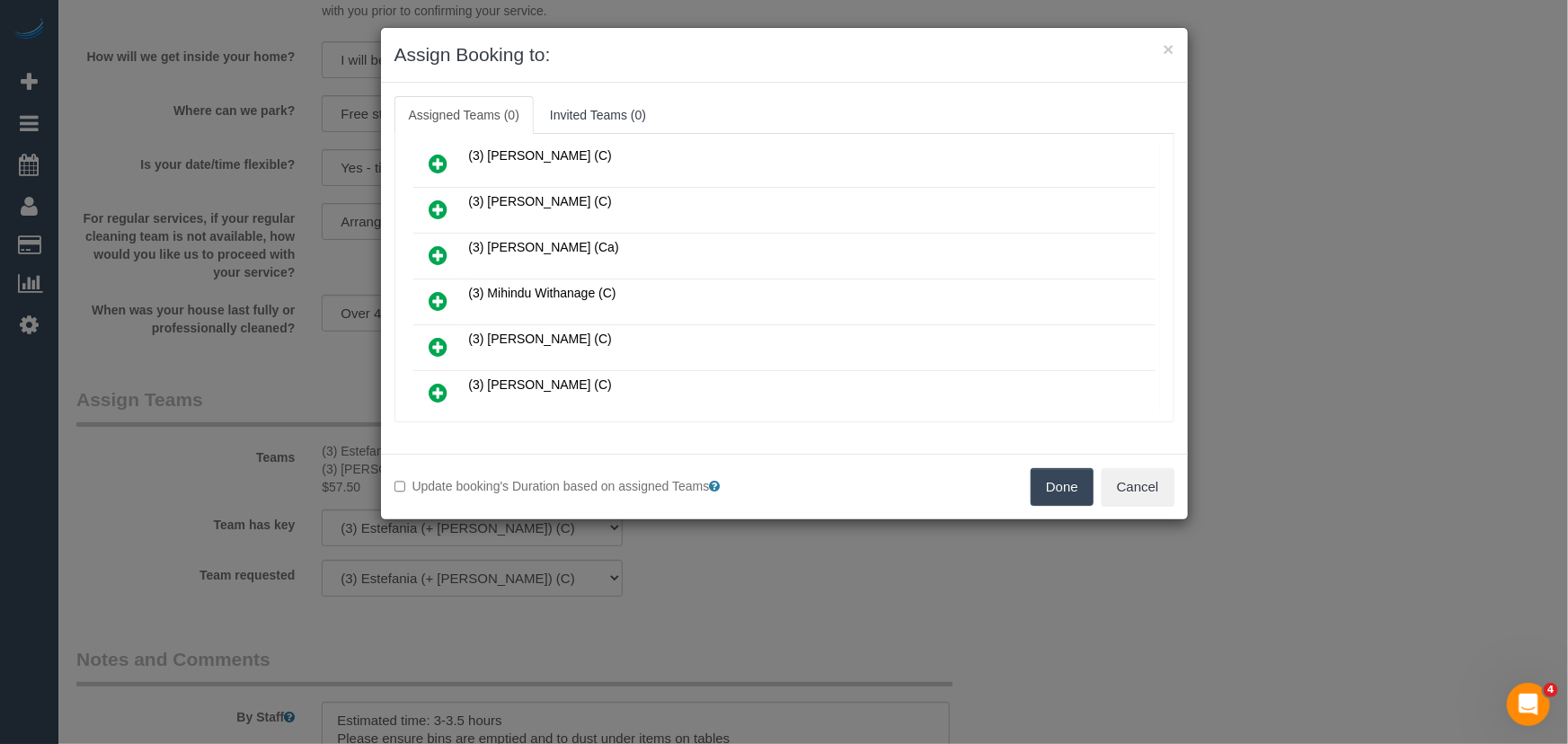
click at [439, 290] on icon at bounding box center [439, 301] width 19 height 22
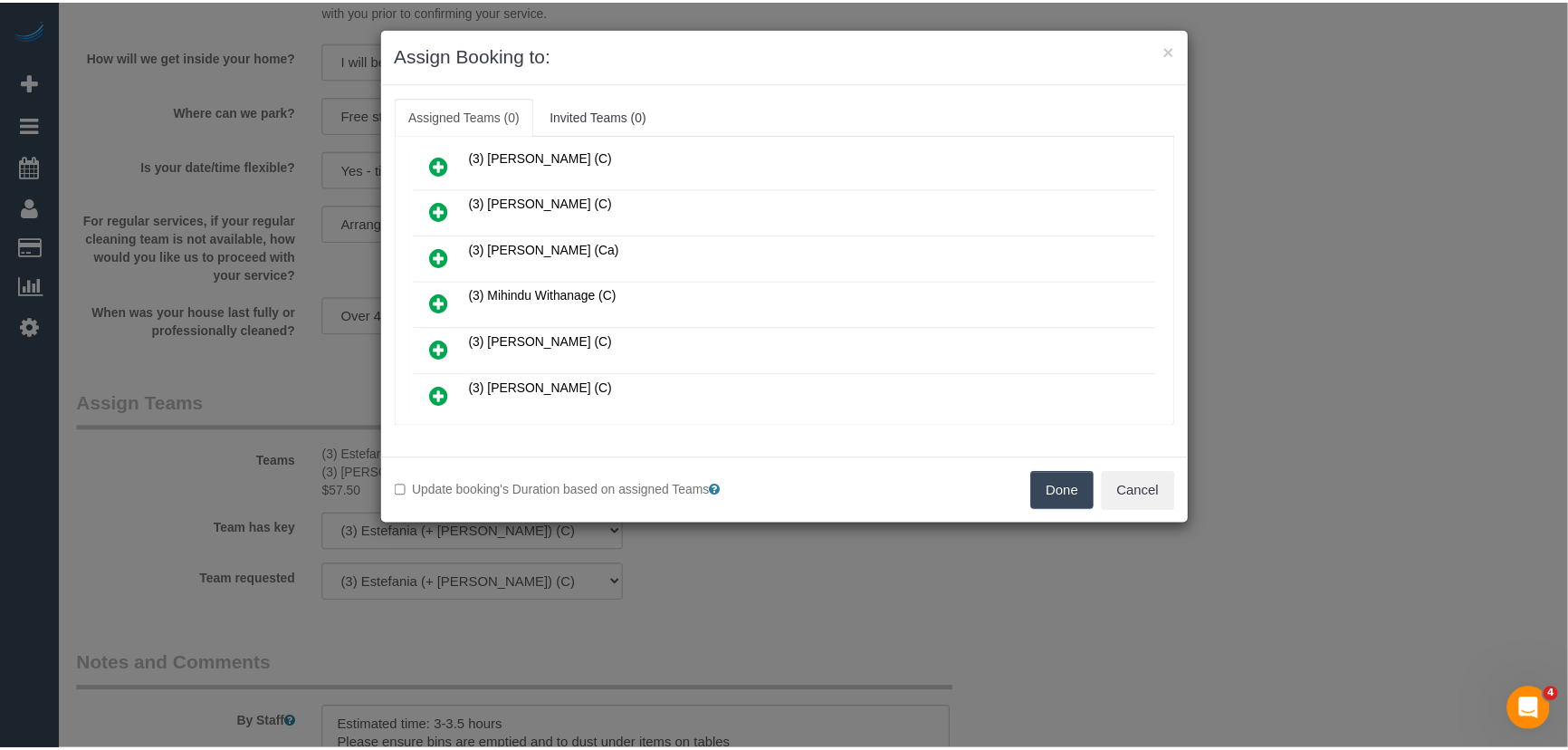
scroll to position [700, 0]
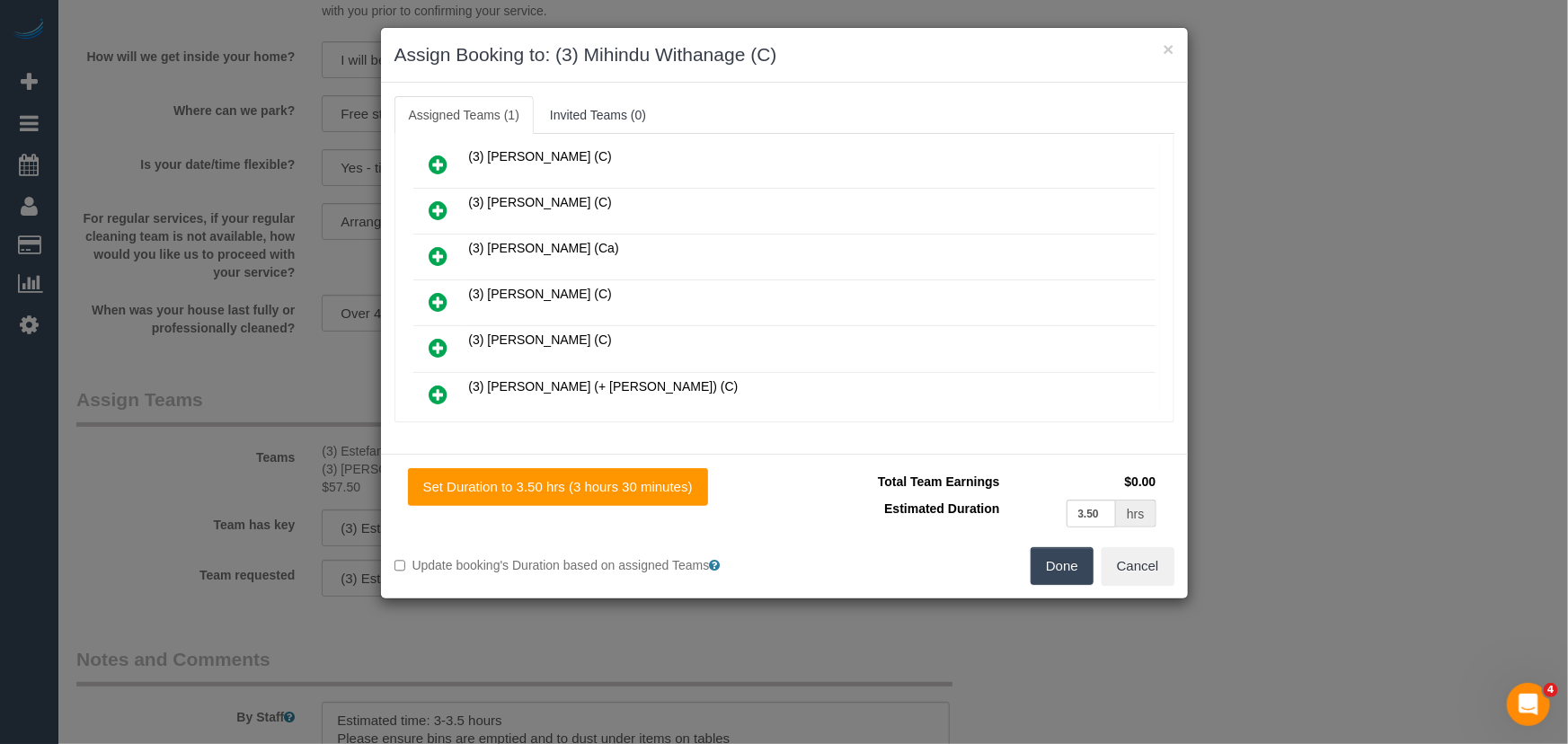
click at [1060, 566] on button "Done" at bounding box center [1062, 567] width 63 height 38
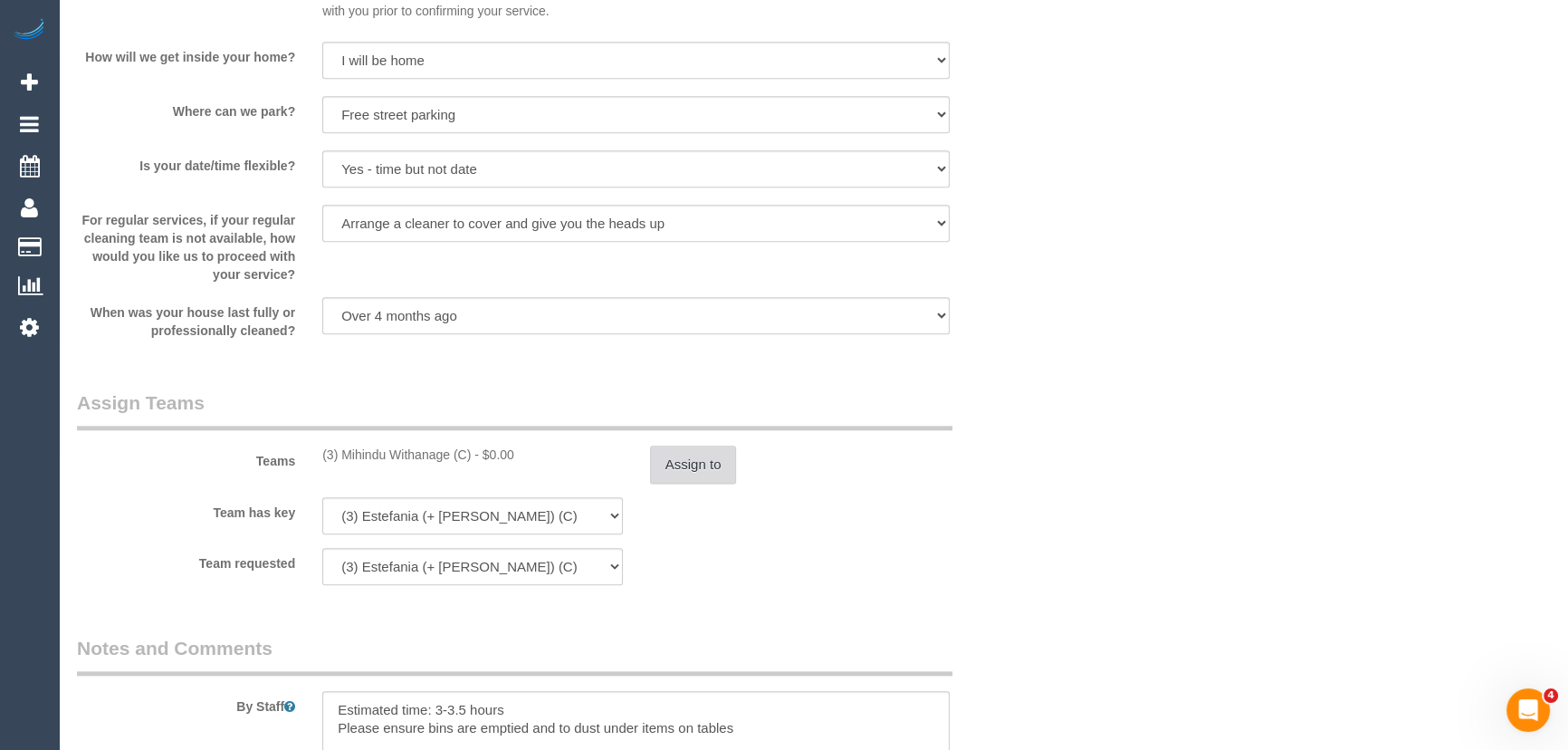
click at [689, 474] on button "Assign to" at bounding box center [693, 465] width 87 height 38
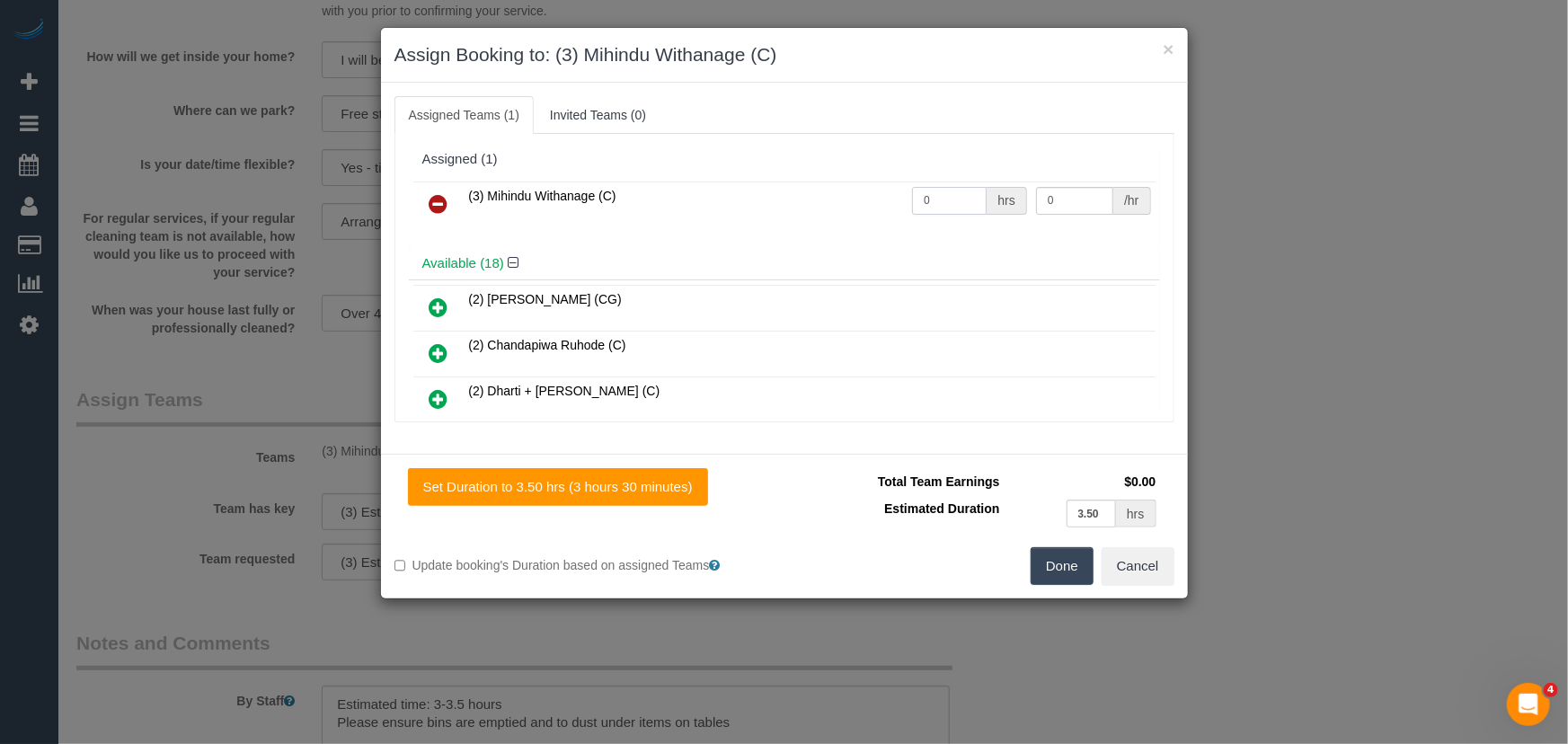
click at [946, 203] on input "0" at bounding box center [949, 200] width 75 height 28
type input "1"
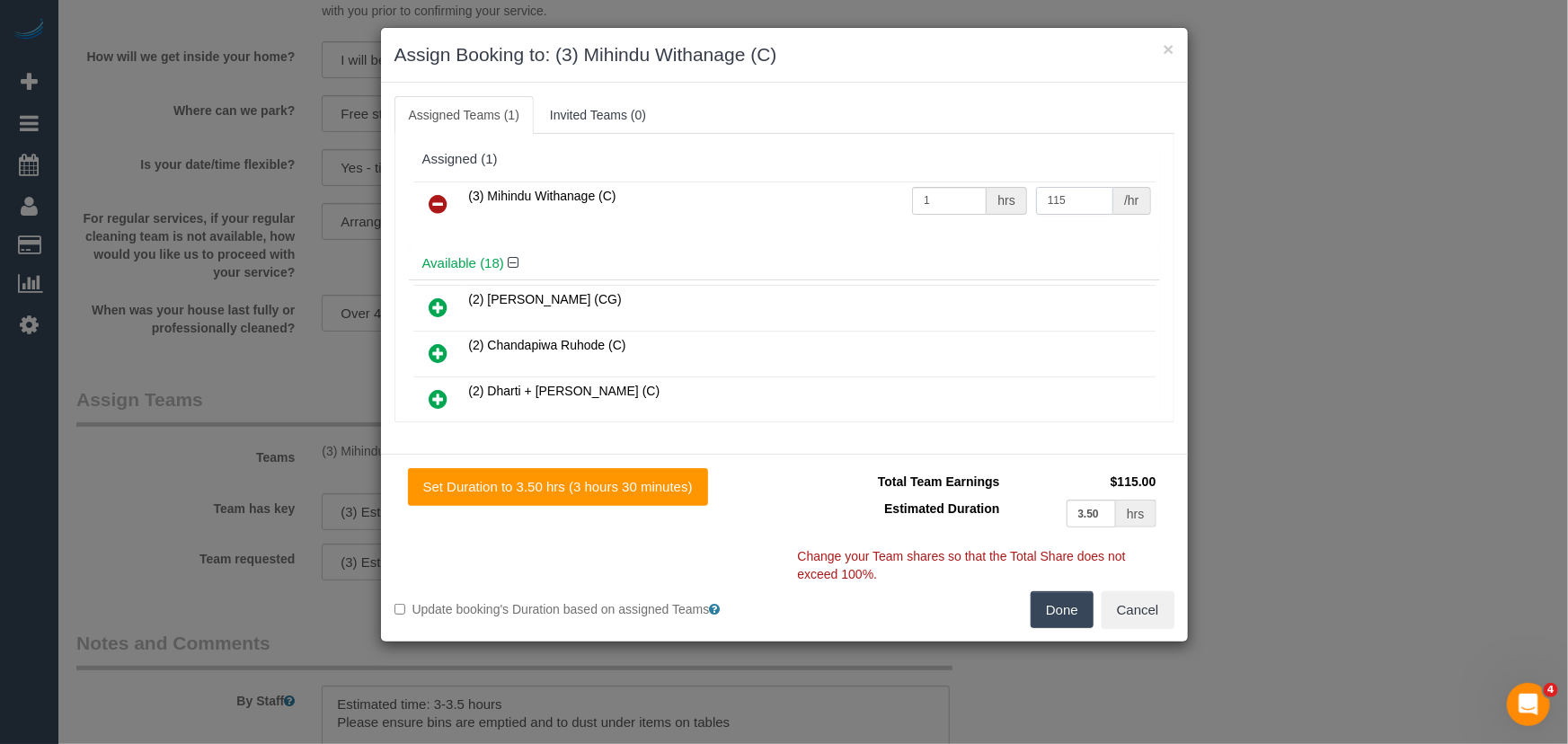
type input "115"
click at [1038, 595] on button "Done" at bounding box center [1062, 610] width 63 height 38
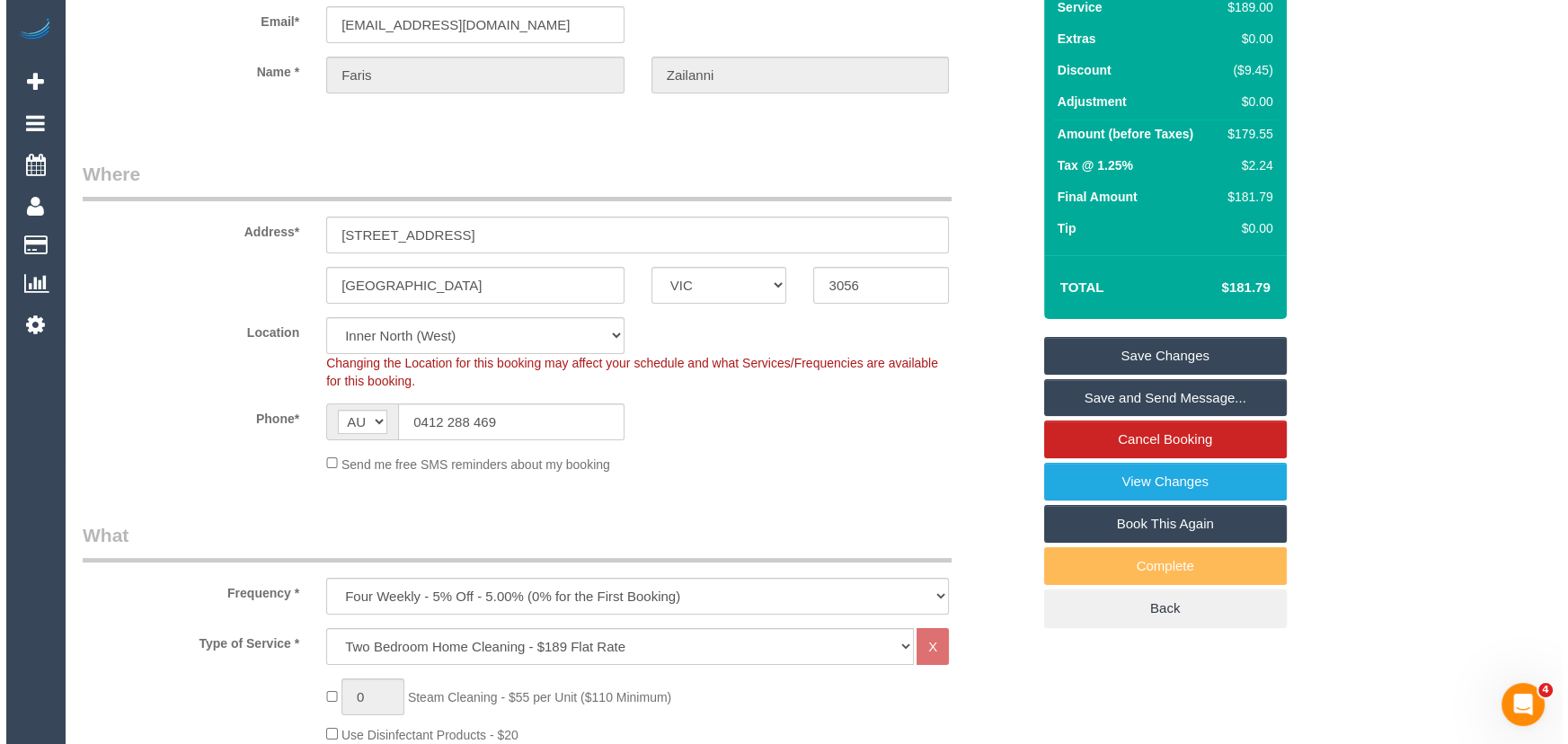
scroll to position [0, 0]
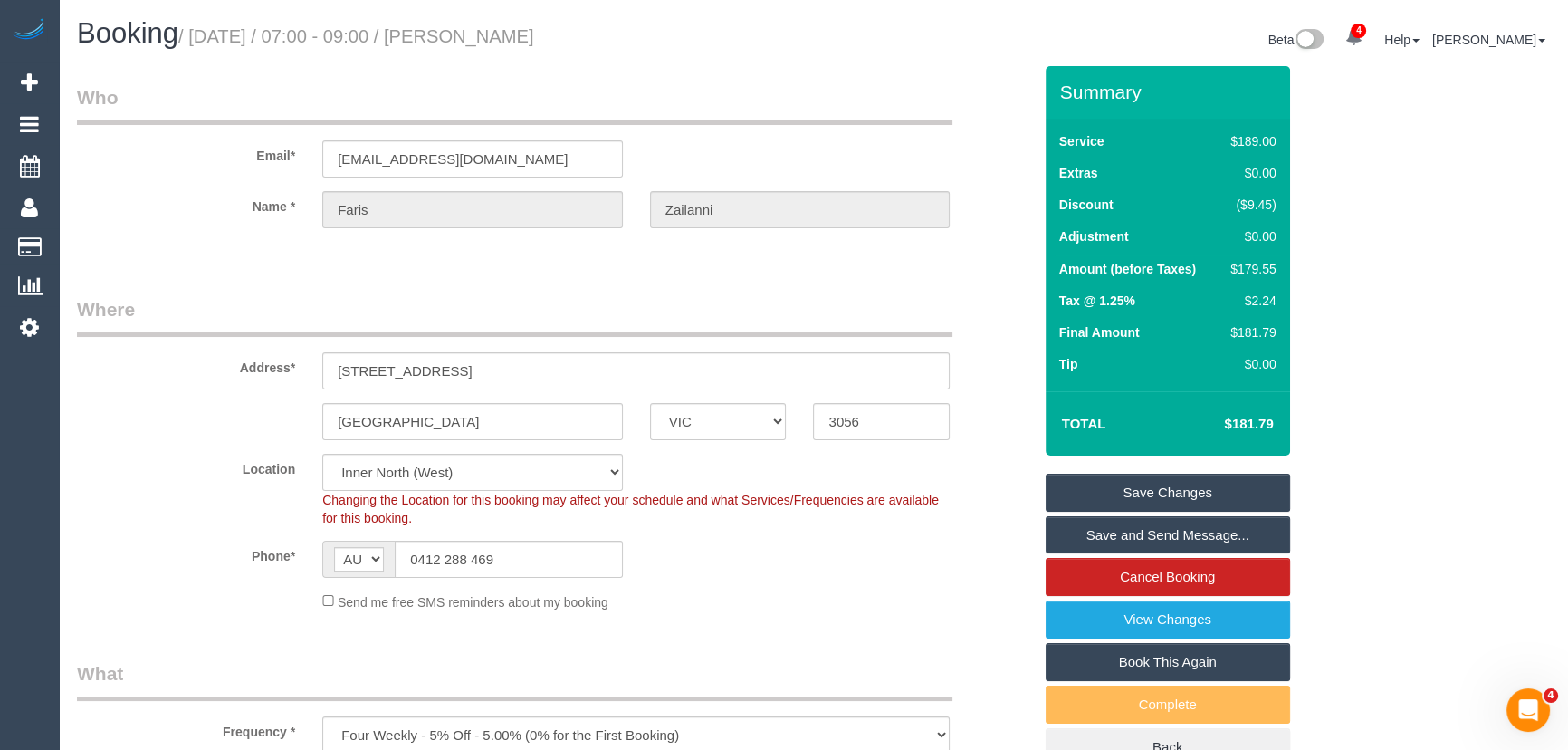
click at [507, 35] on small "/ September 15, 2025 / 07:00 - 09:00 / Faris Zailanni" at bounding box center [357, 35] width 356 height 20
copy small "Faris Zailanni"
click at [1164, 496] on link "Save Changes" at bounding box center [1168, 493] width 245 height 38
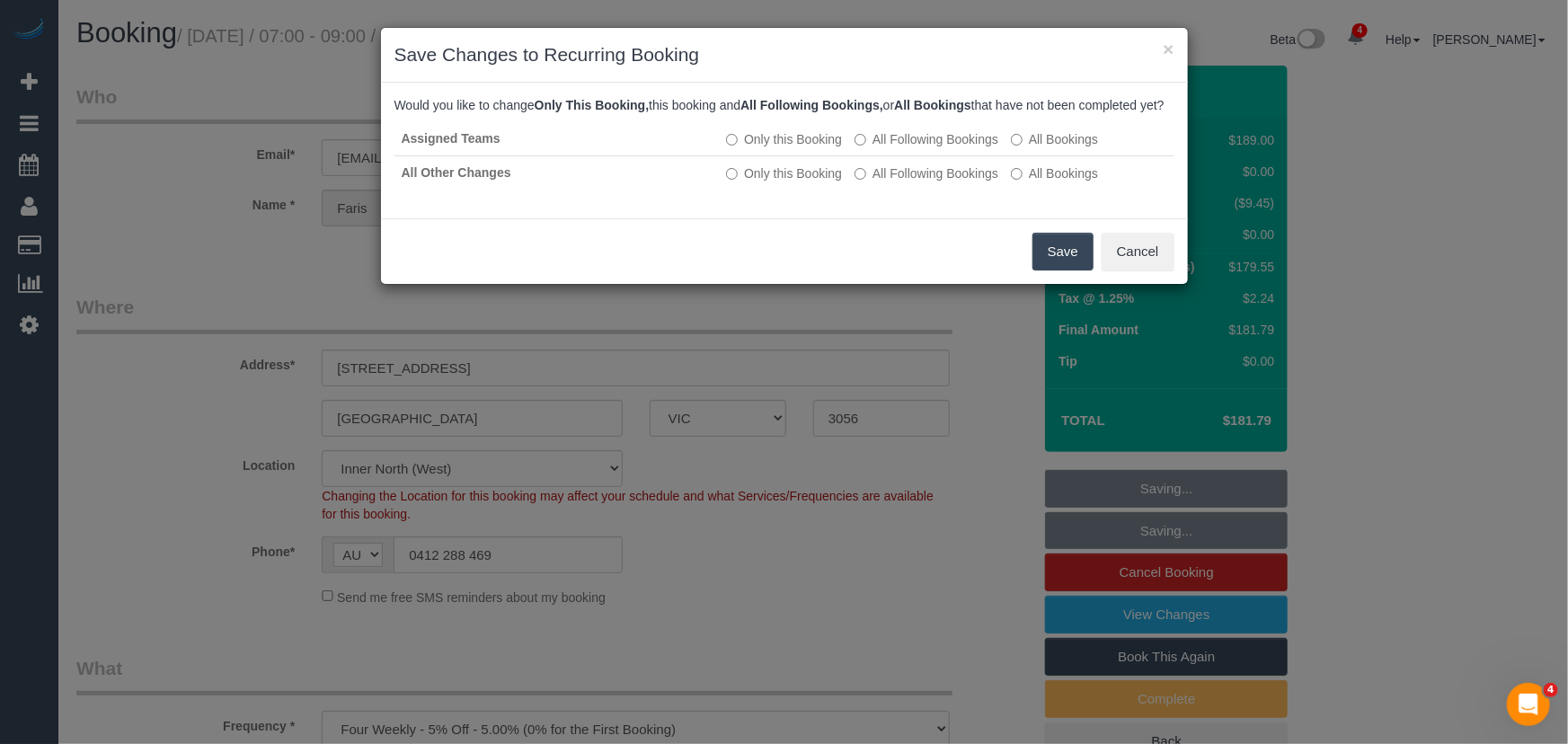
click at [1049, 270] on button "Save" at bounding box center [1063, 251] width 61 height 38
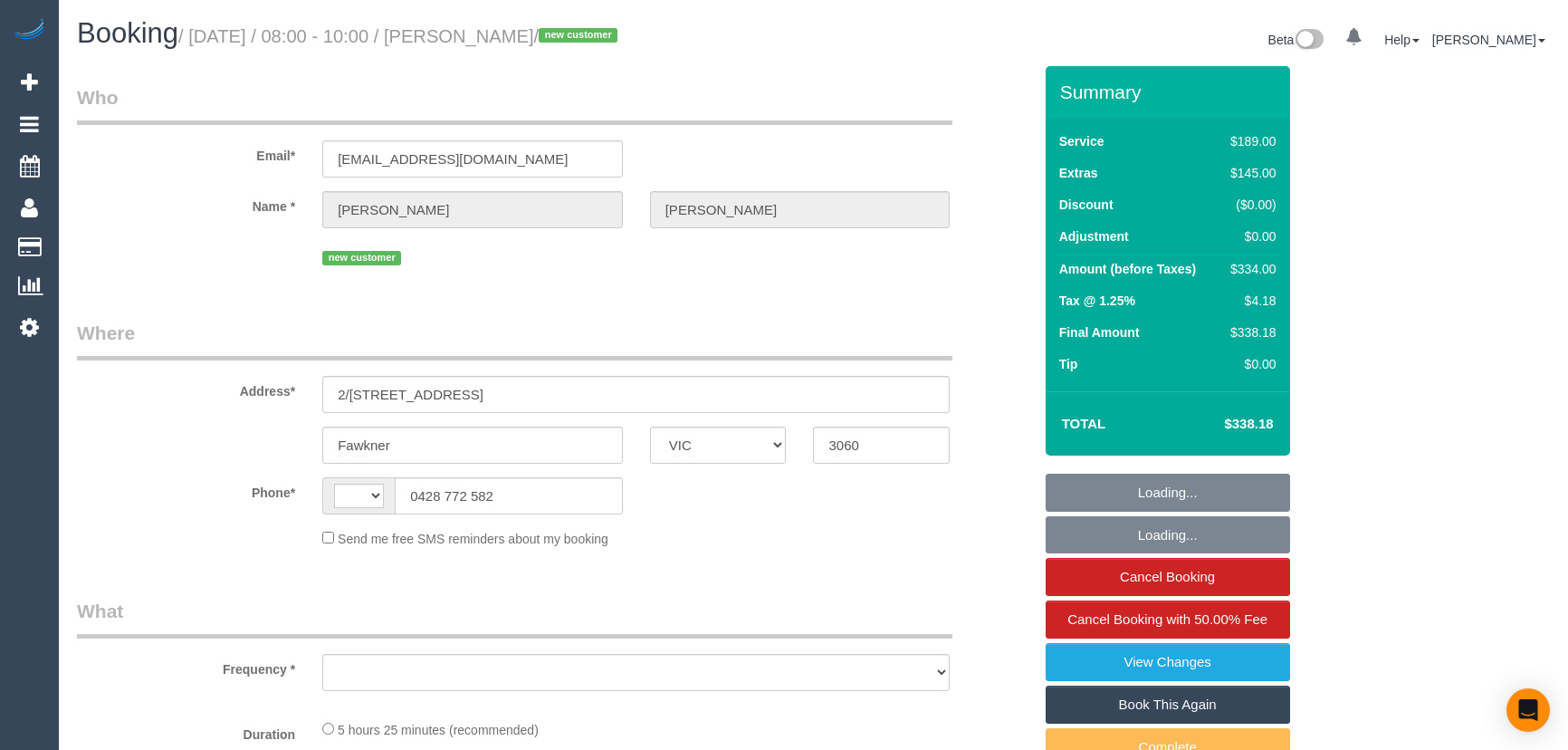
select select "VIC"
select select "string:AU"
select select "object:633"
select select "string:stripe-pm_1S5fpJ2GScqysDRVDareYmbU"
select select "number:27"
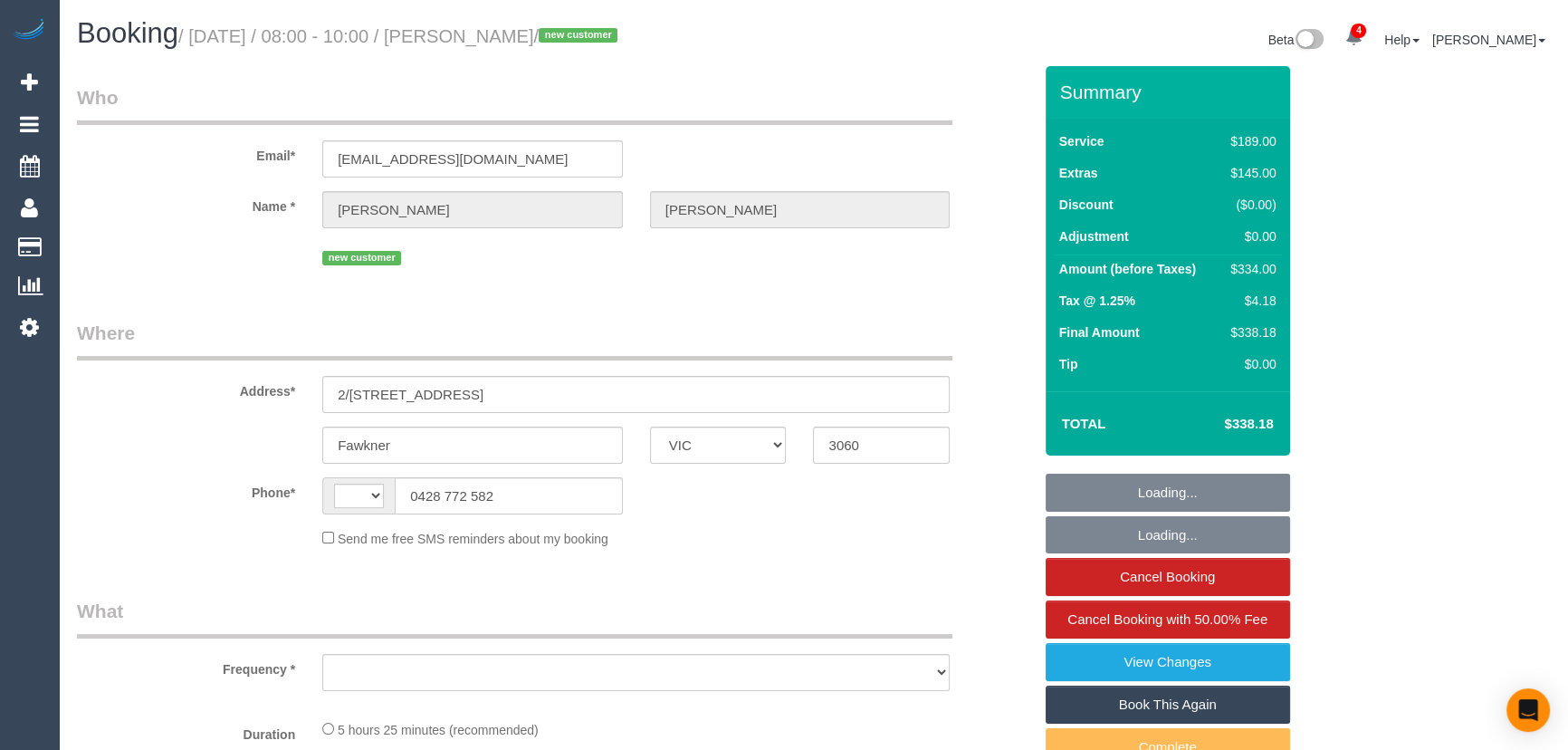
select select "number:14"
select select "number:19"
select select "number:24"
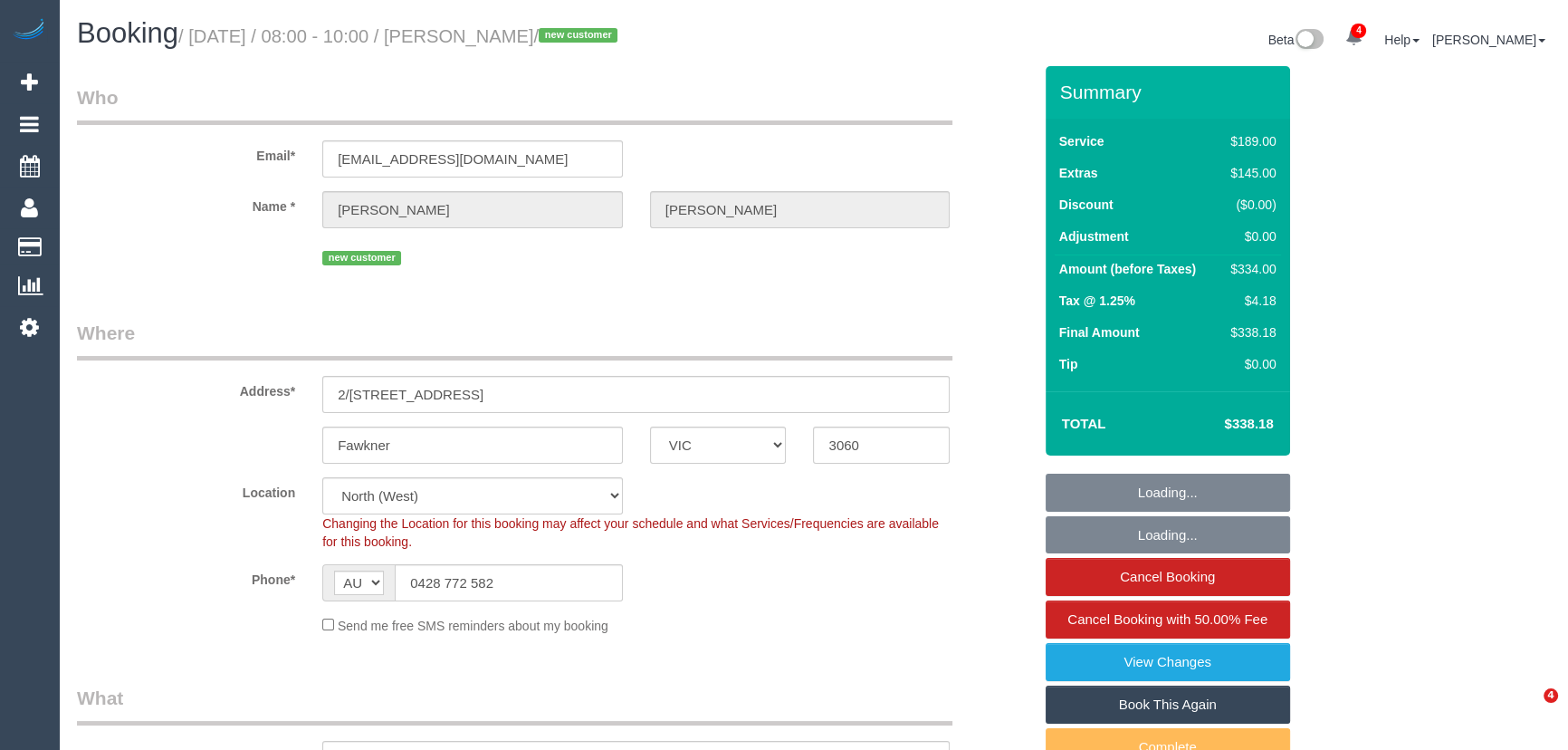
select select "object:1621"
select select "spot1"
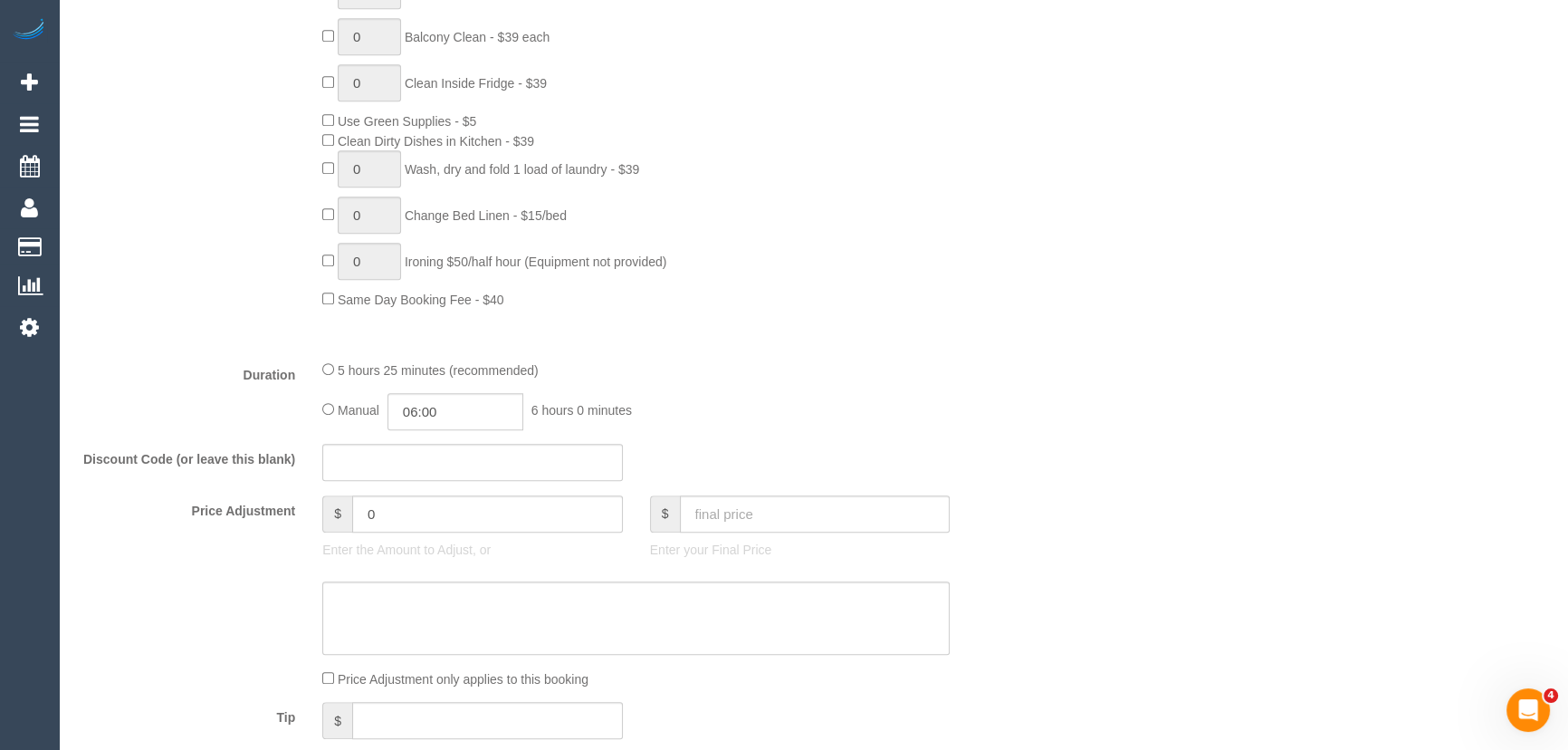
scroll to position [1317, 0]
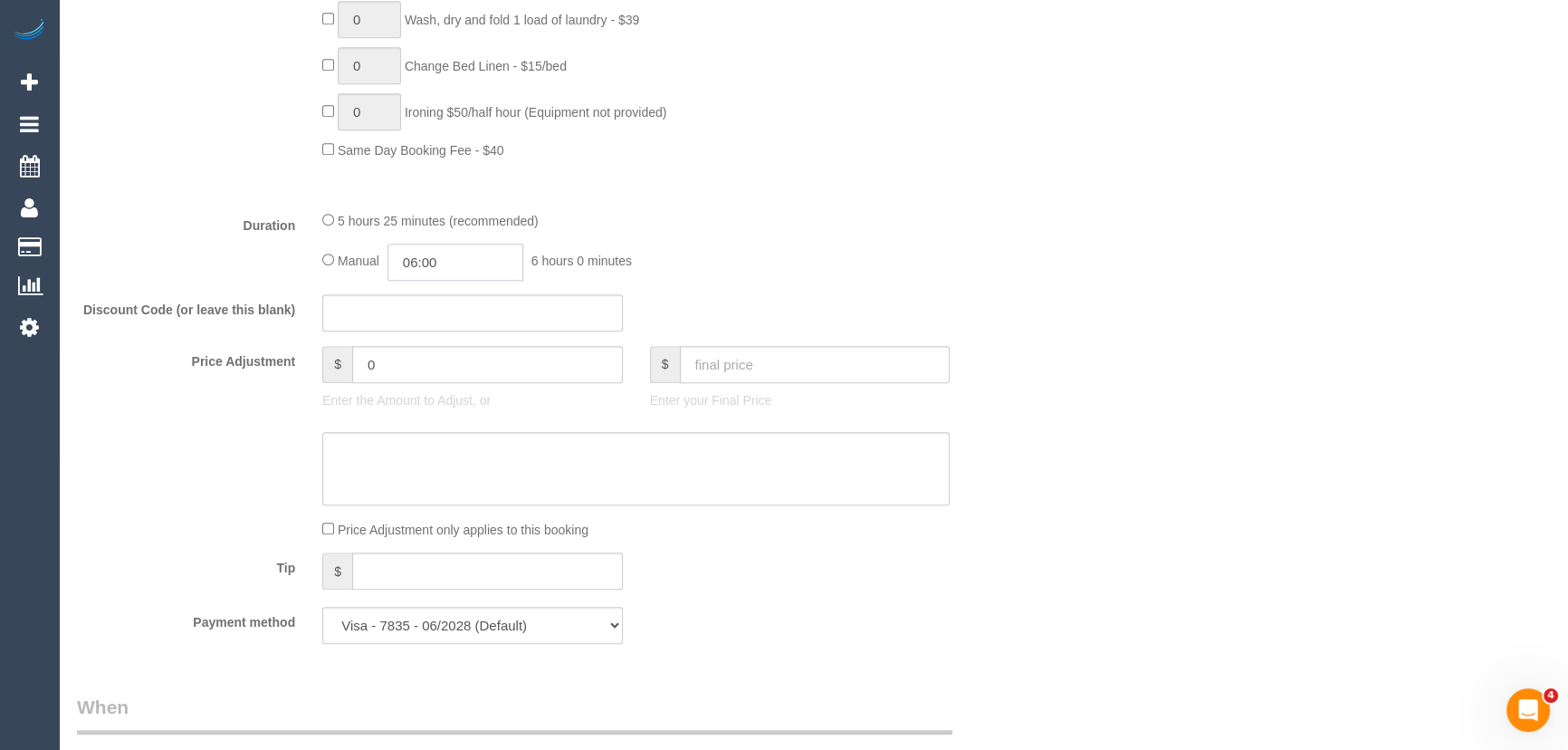
click at [461, 267] on input "06:00" at bounding box center [455, 262] width 136 height 37
type input "03:00"
click at [450, 317] on li "03:00" at bounding box center [436, 312] width 80 height 24
click at [860, 239] on div "5 hours 25 minutes (recommended) Manual 03:00 3 hours 0 minutes" at bounding box center [636, 246] width 655 height 71
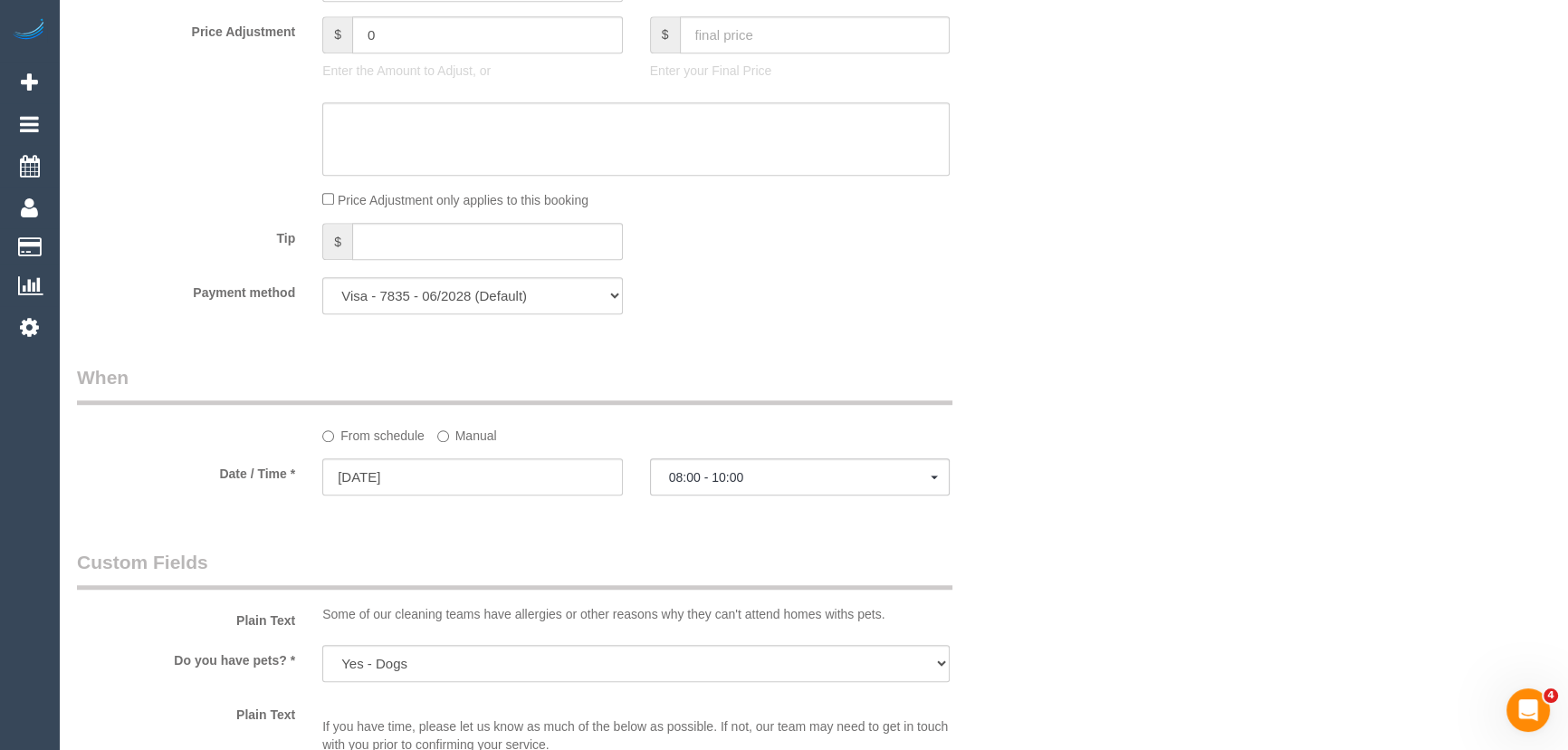
scroll to position [1893, 0]
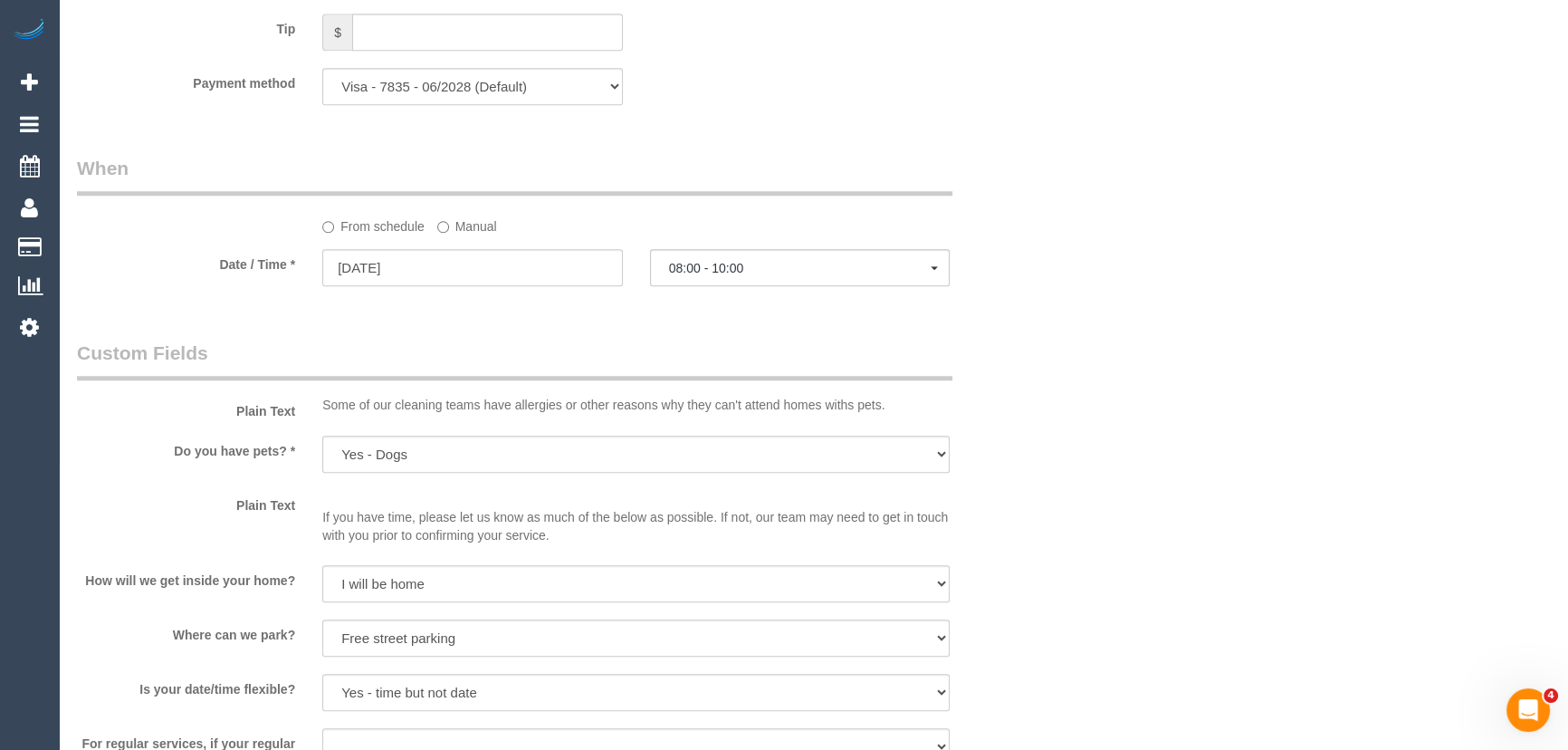
select select "spot11"
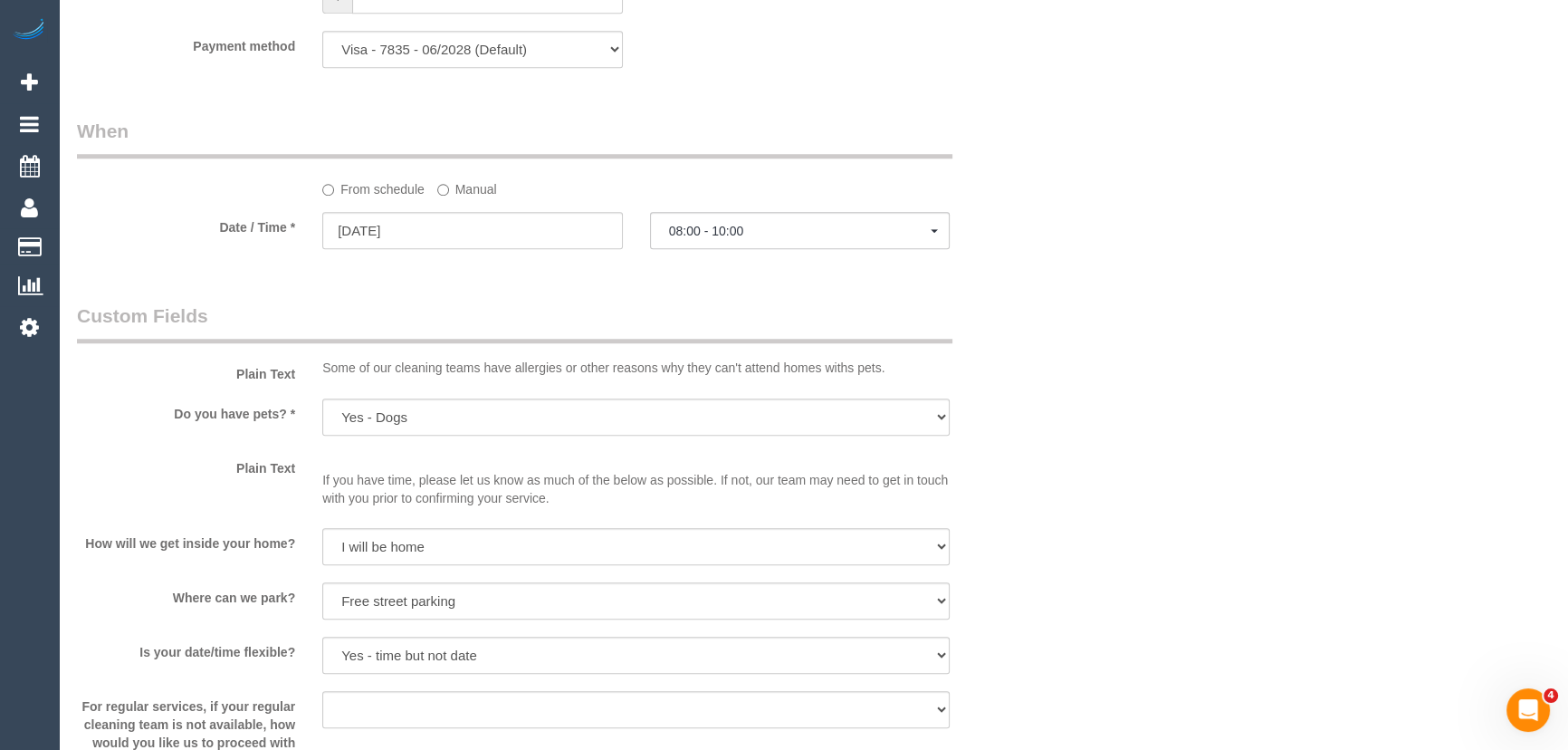
click at [439, 198] on label "Manual" at bounding box center [467, 187] width 59 height 25
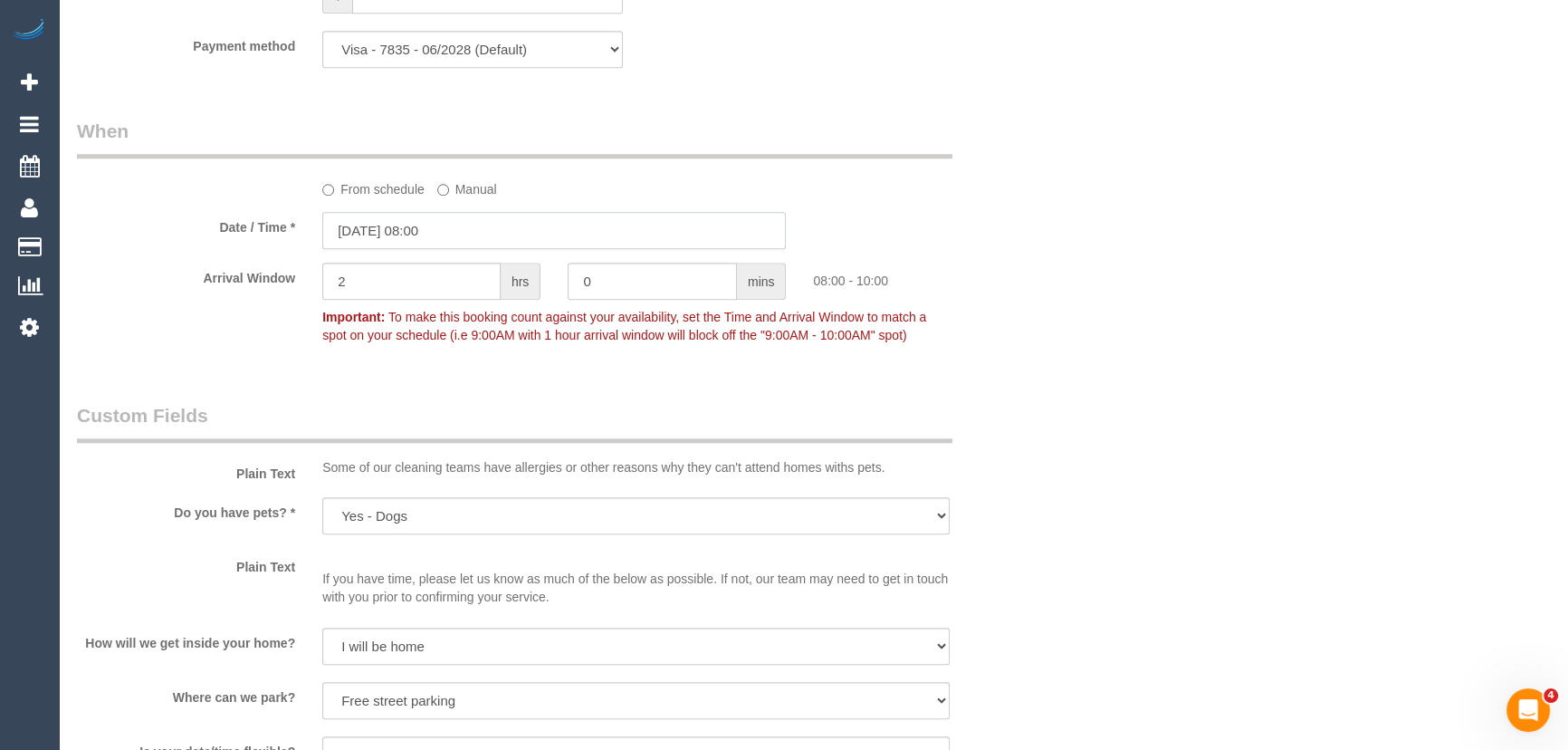
click at [446, 233] on input "13/09/2025 08:00" at bounding box center [554, 231] width 464 height 37
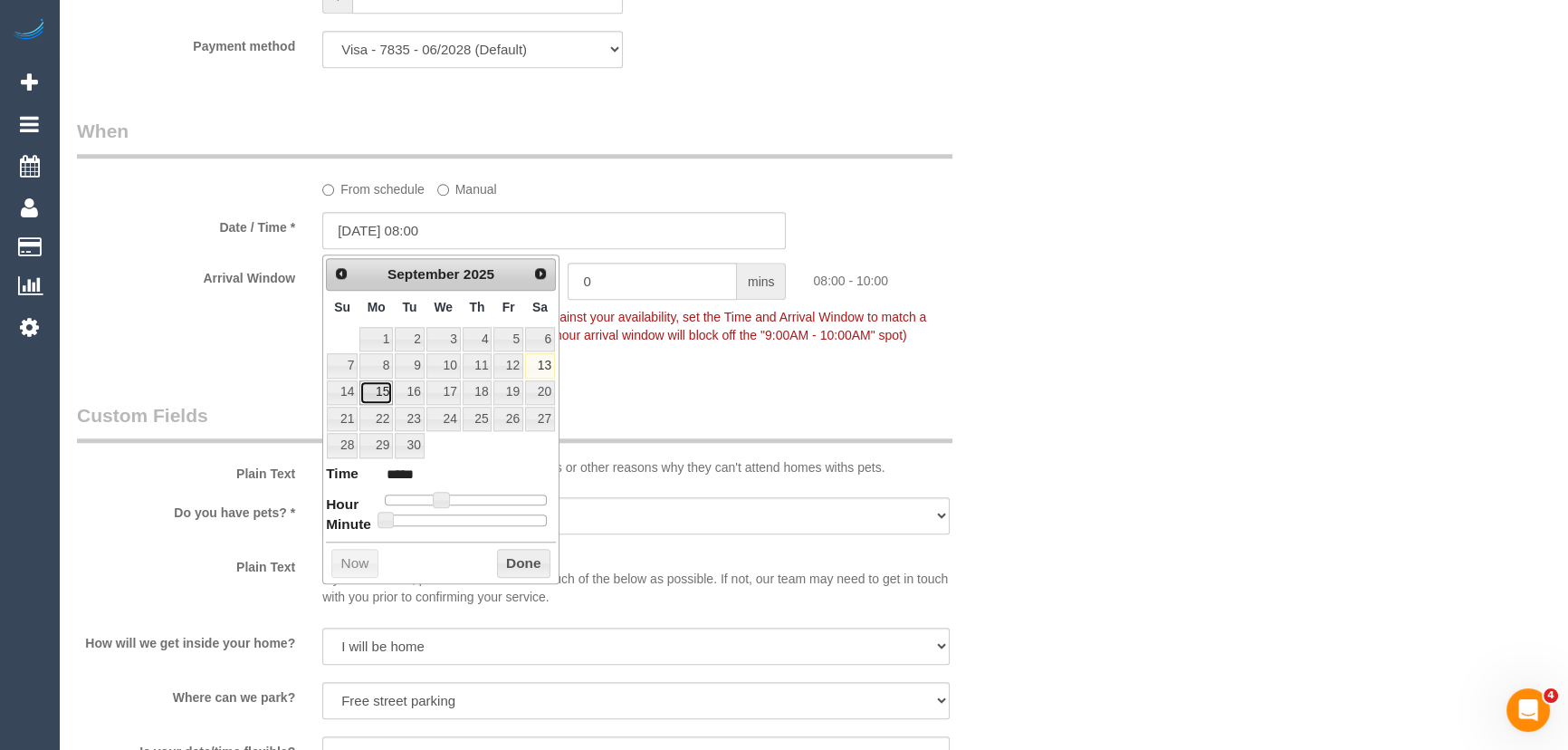
click at [378, 391] on link "15" at bounding box center [376, 393] width 33 height 25
type input "15/09/2025 08:00"
click at [670, 403] on div "Who Email* ajbice@gmail.com Name * Alison Bice new customer Where Address* 2/4-…" at bounding box center [554, 217] width 982 height 4089
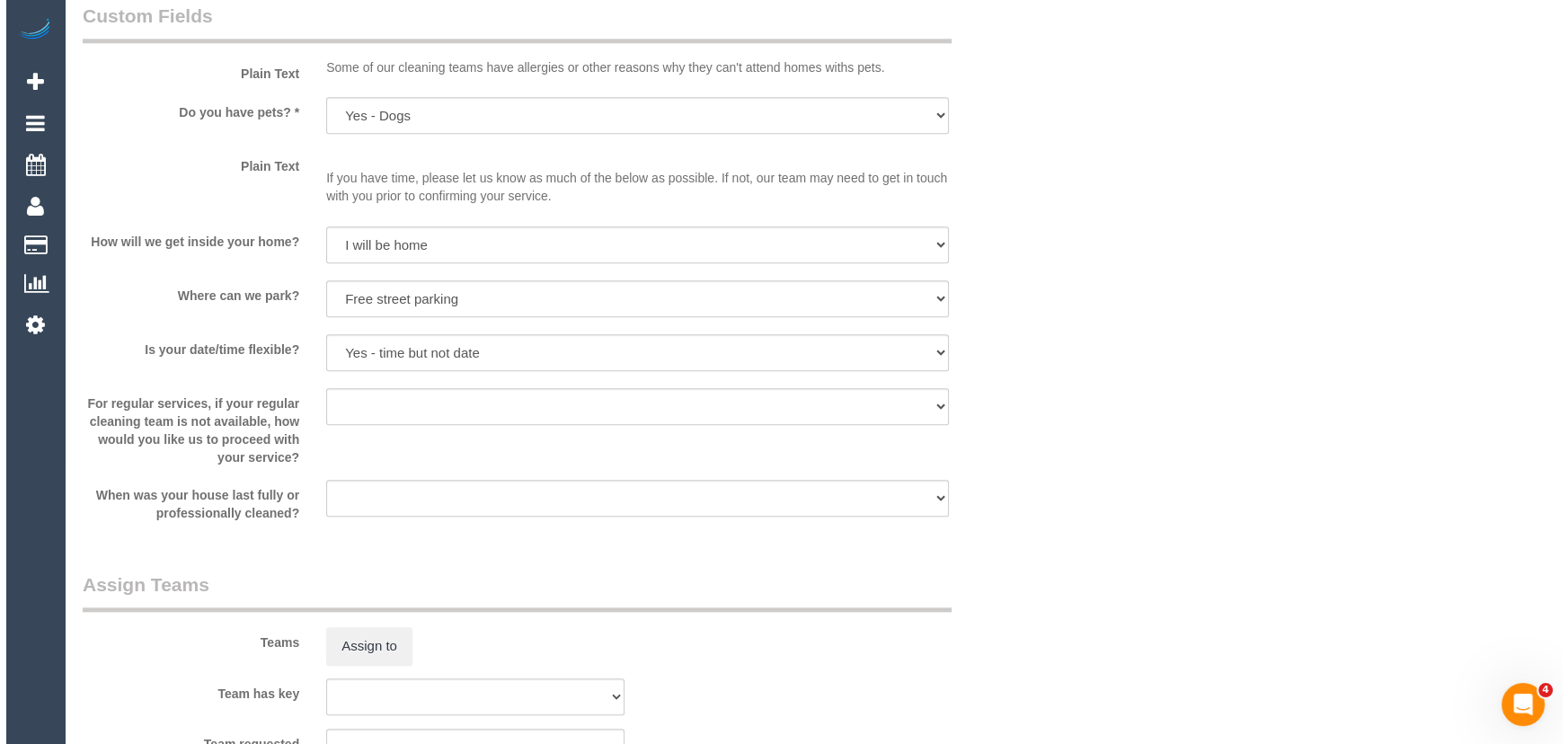
scroll to position [2450, 0]
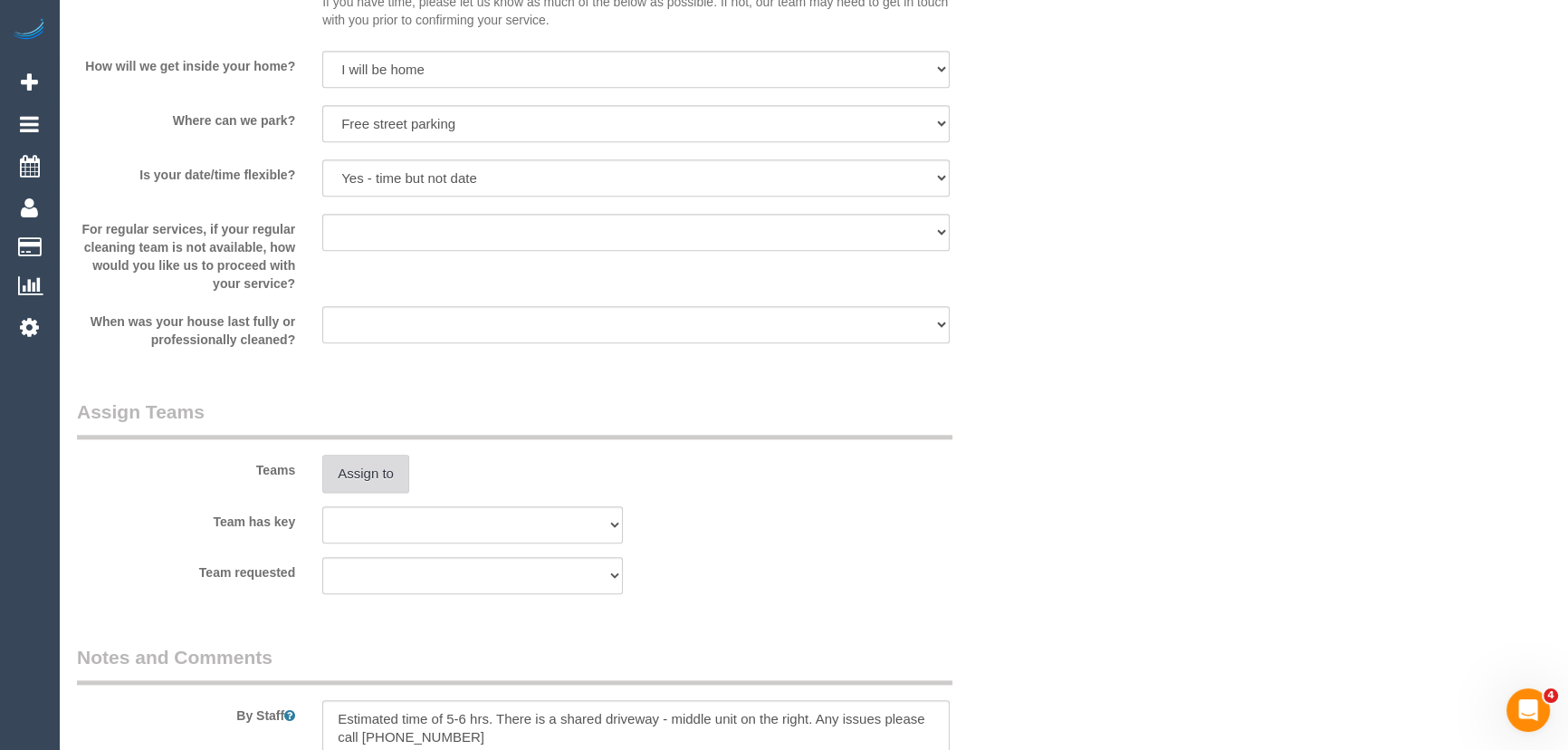
click at [364, 478] on button "Assign to" at bounding box center [365, 474] width 87 height 38
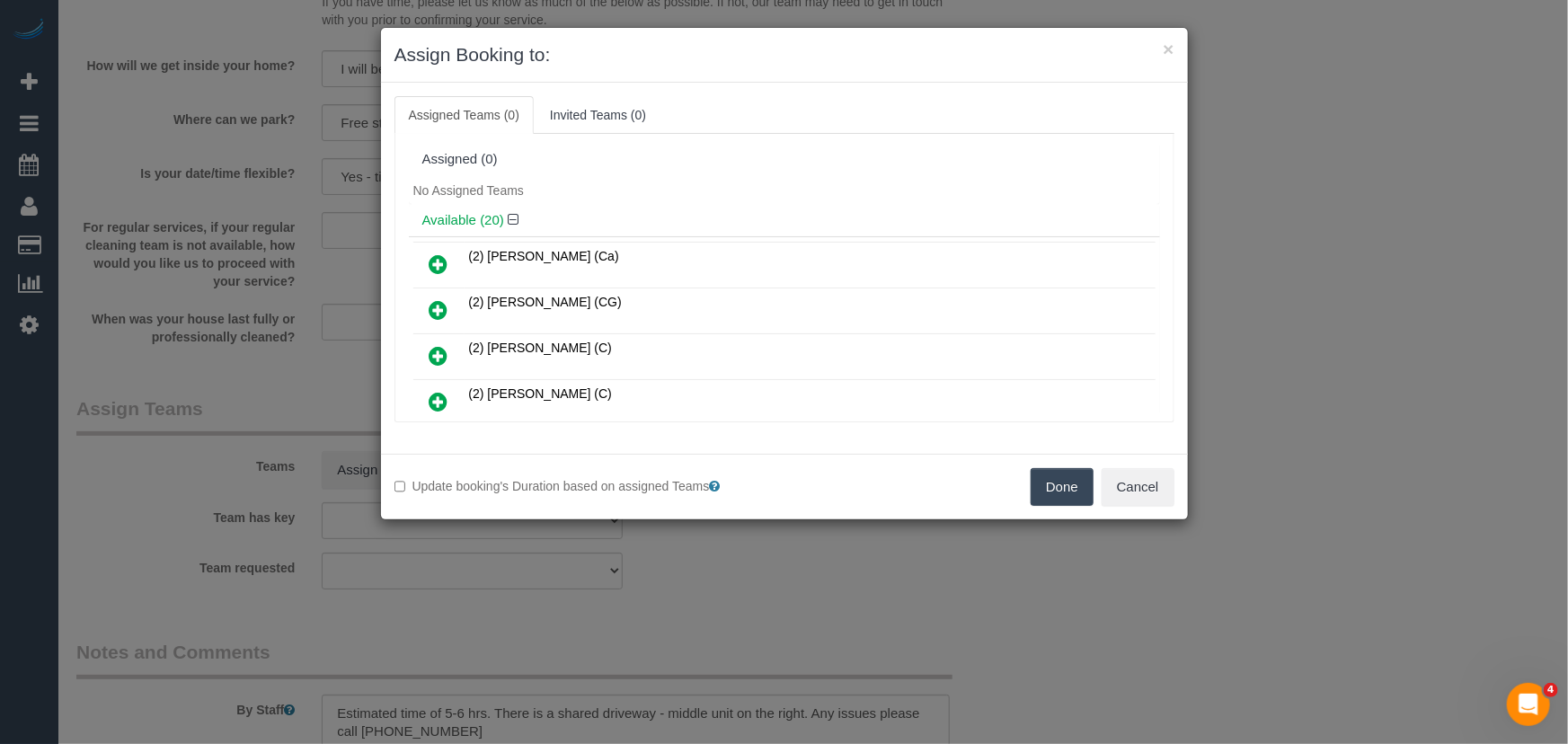
scroll to position [338, 0]
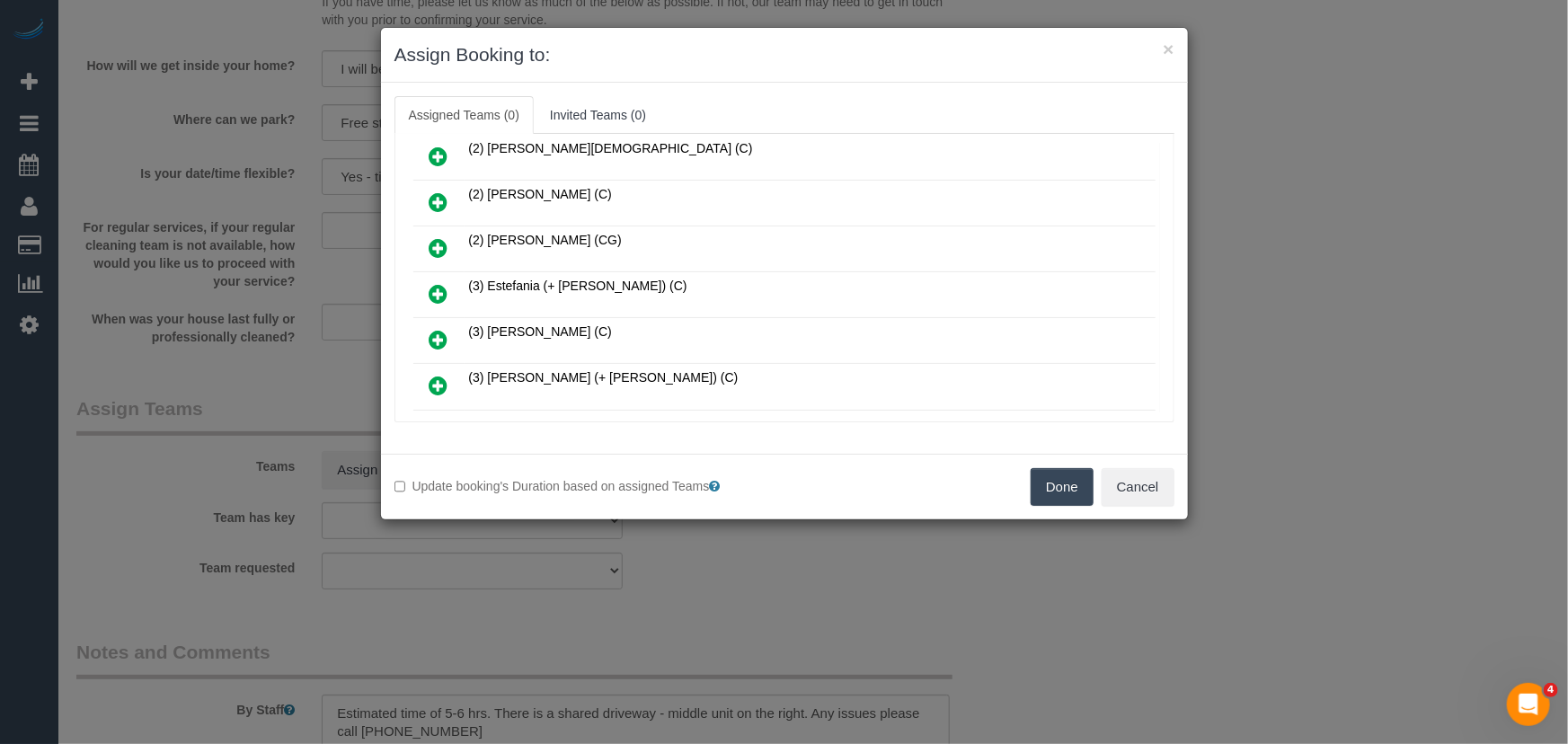
click at [432, 283] on icon at bounding box center [439, 293] width 19 height 22
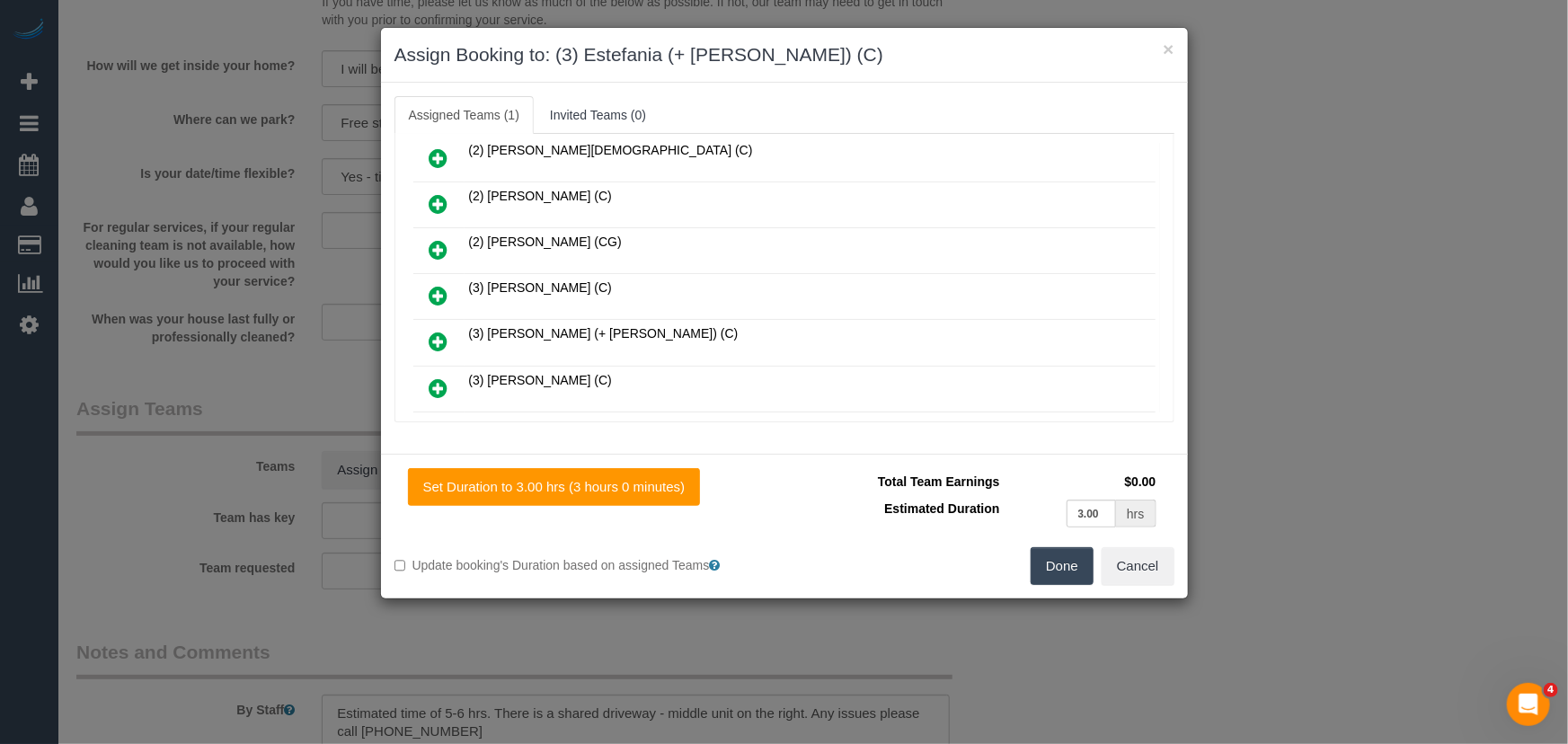
click at [436, 330] on icon at bounding box center [439, 341] width 19 height 22
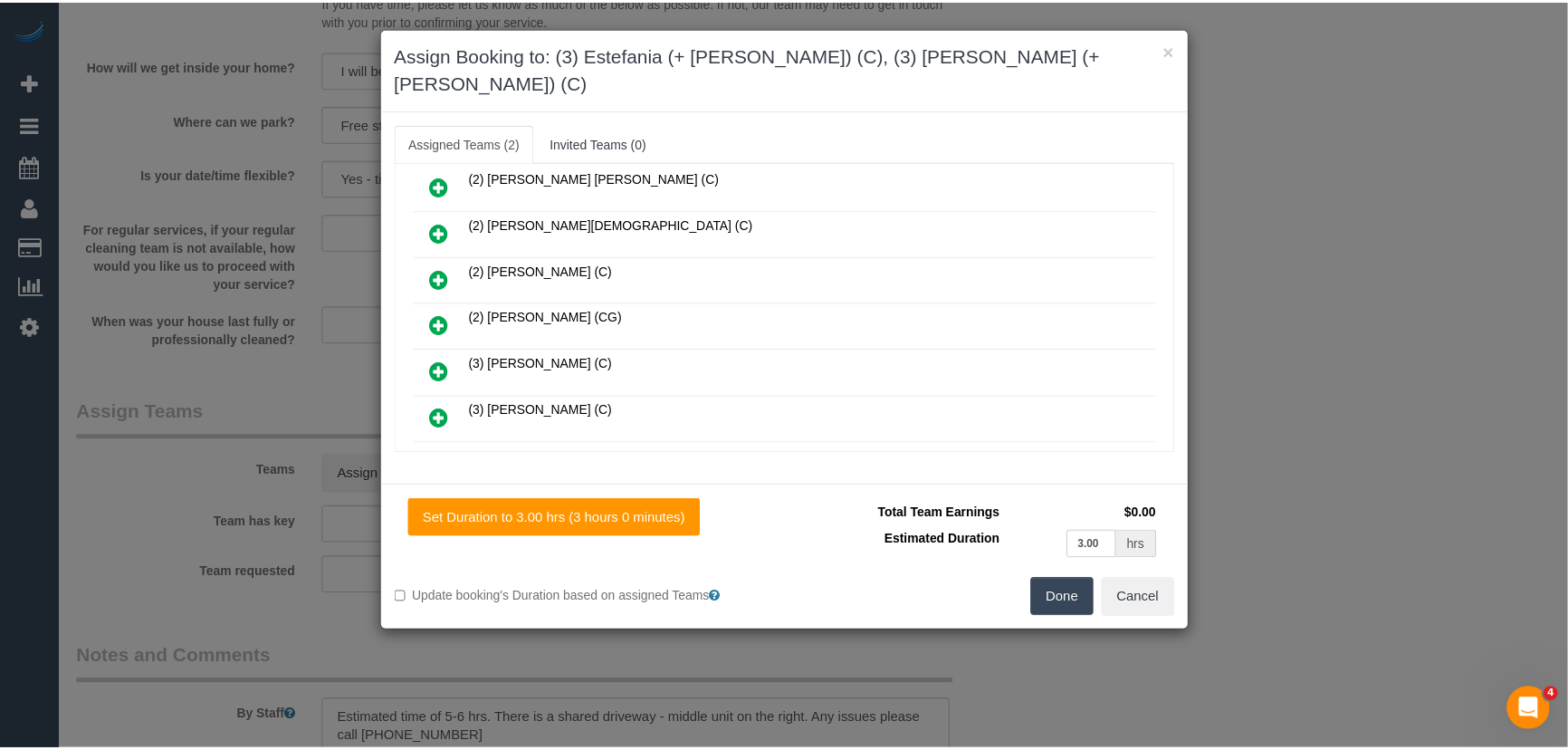
scroll to position [428, 0]
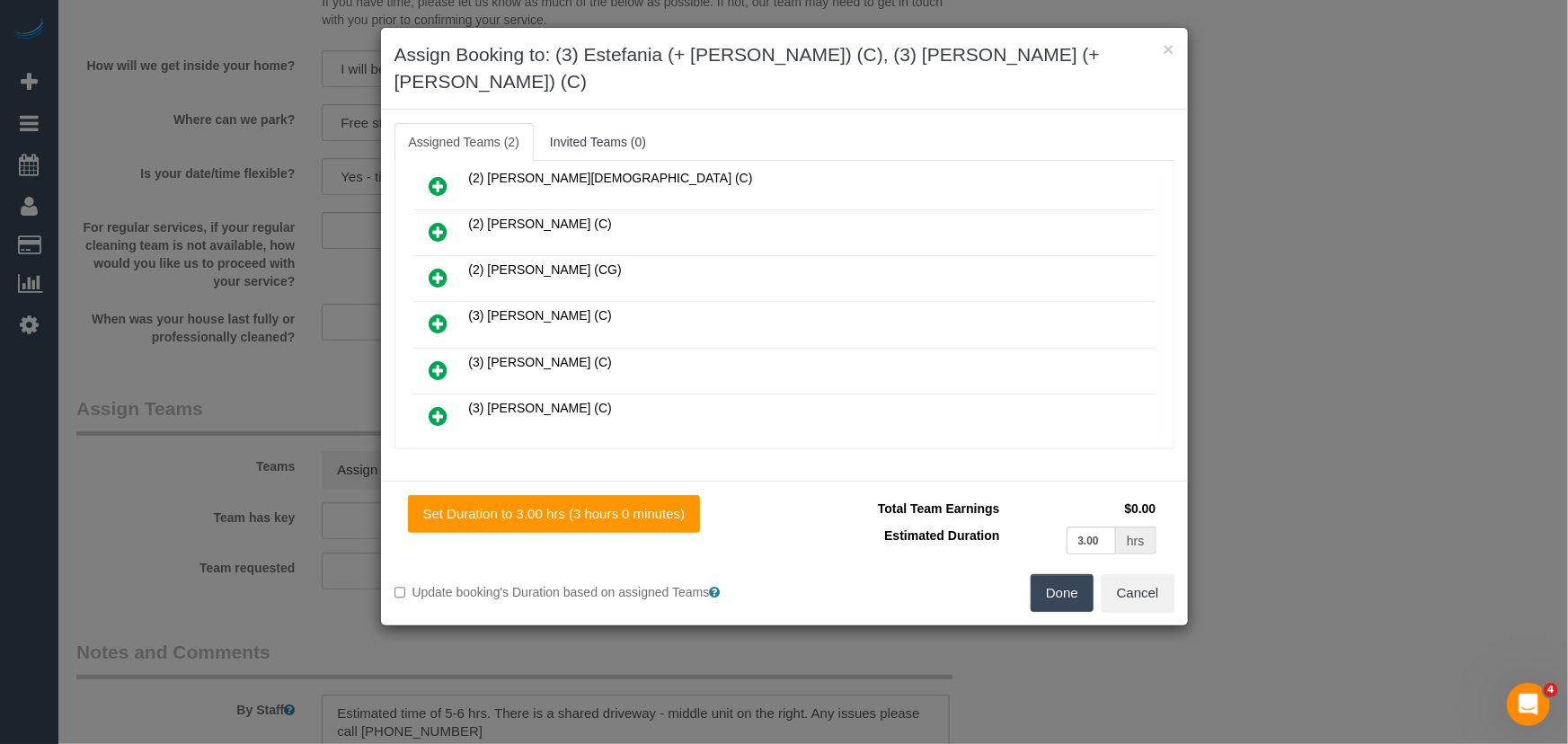
click at [1067, 574] on button "Done" at bounding box center [1062, 593] width 63 height 38
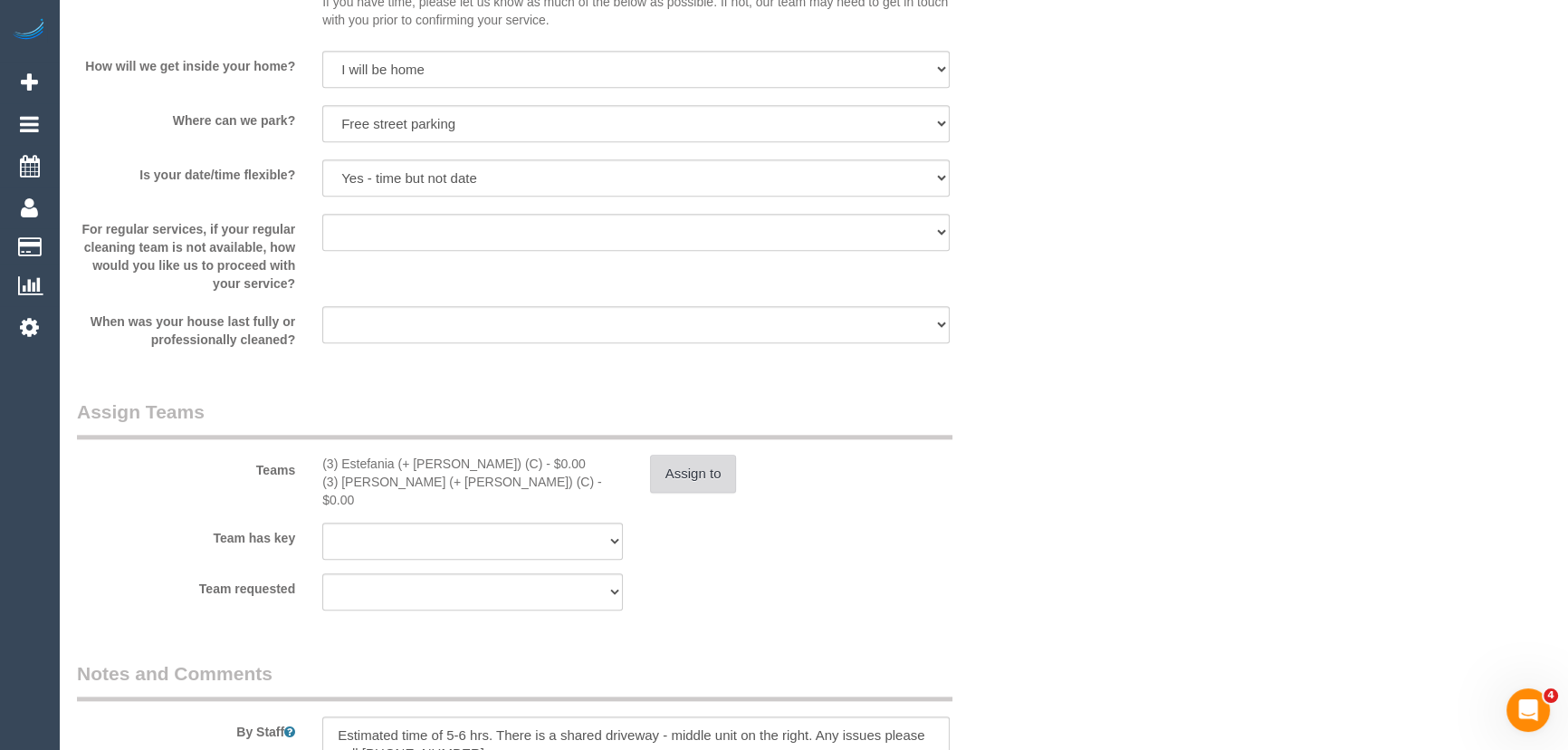
click at [710, 474] on button "Assign to" at bounding box center [693, 474] width 87 height 38
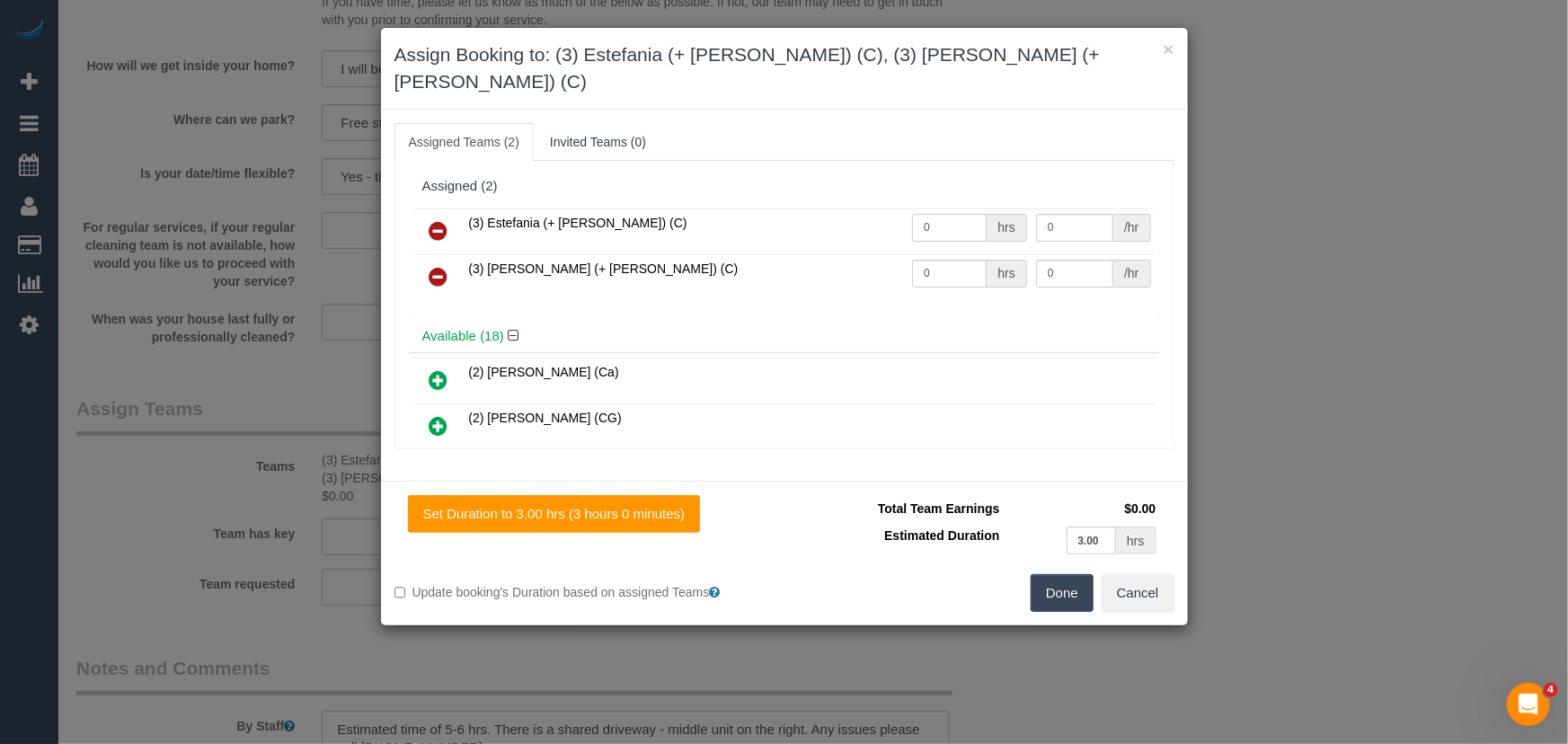
click at [961, 214] on input "0" at bounding box center [949, 227] width 75 height 28
type input "1"
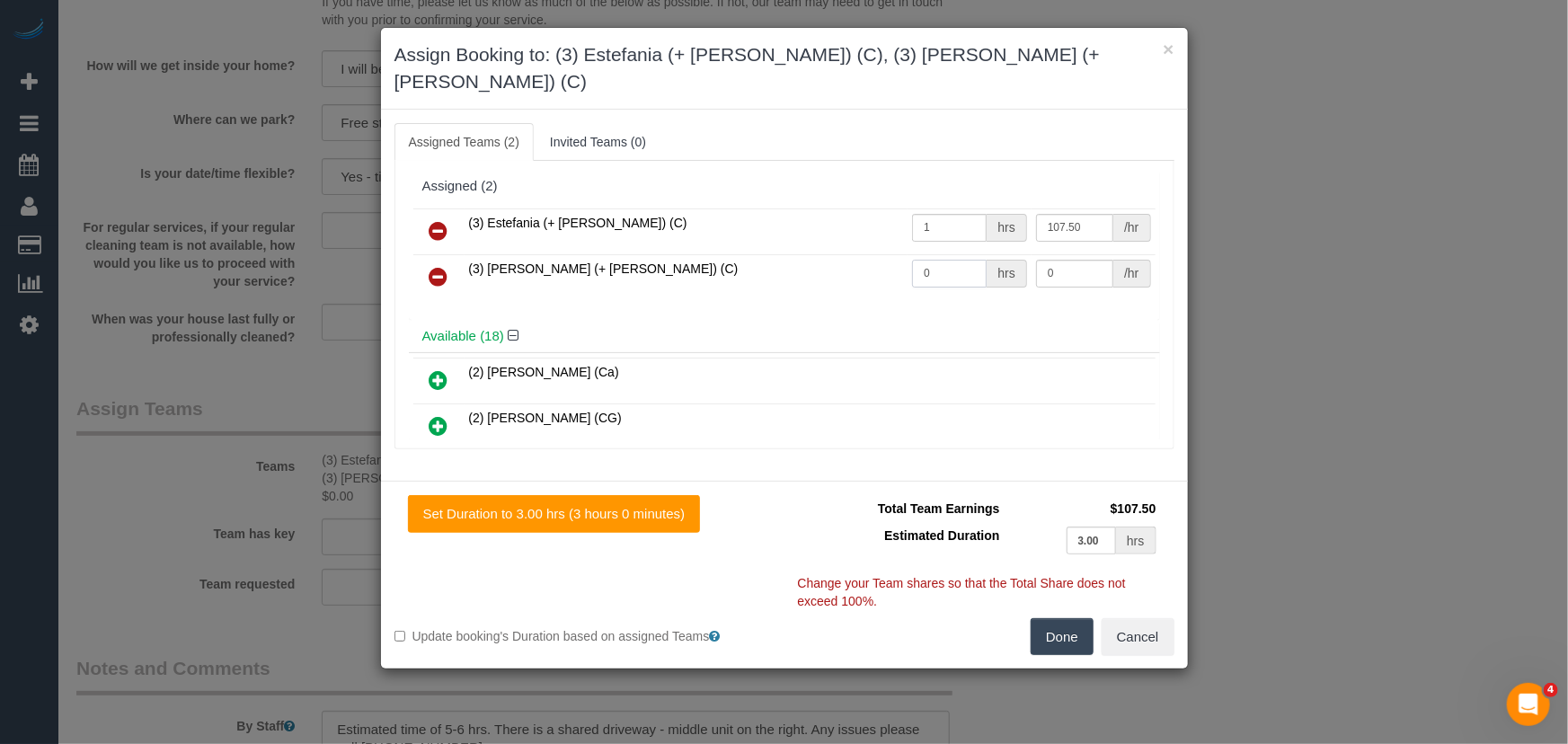
type input "107.5"
click at [959, 260] on input "0" at bounding box center [949, 273] width 75 height 28
type input "1"
click at [1070, 618] on button "Done" at bounding box center [1062, 637] width 63 height 38
type input "107.5"
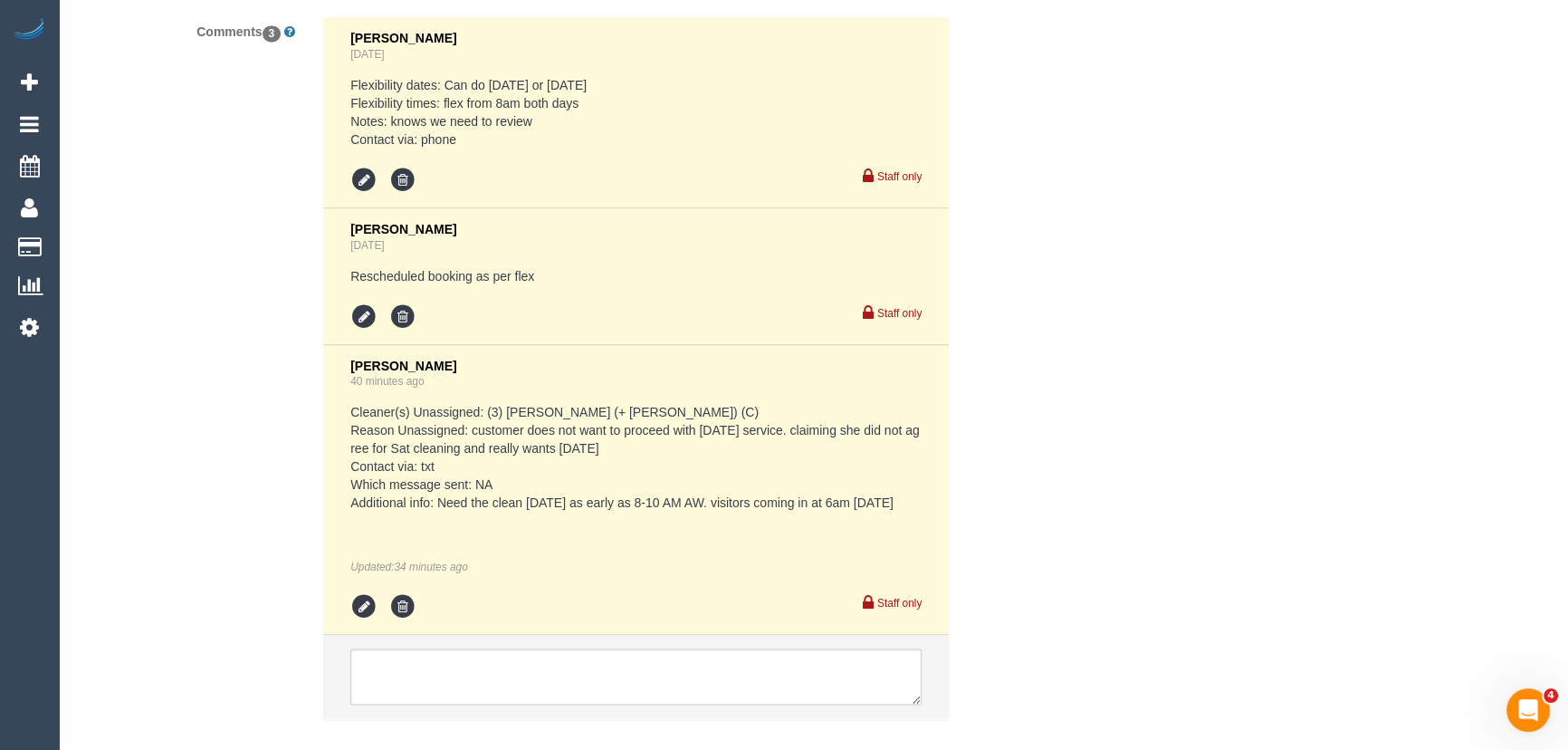
scroll to position [3488, 0]
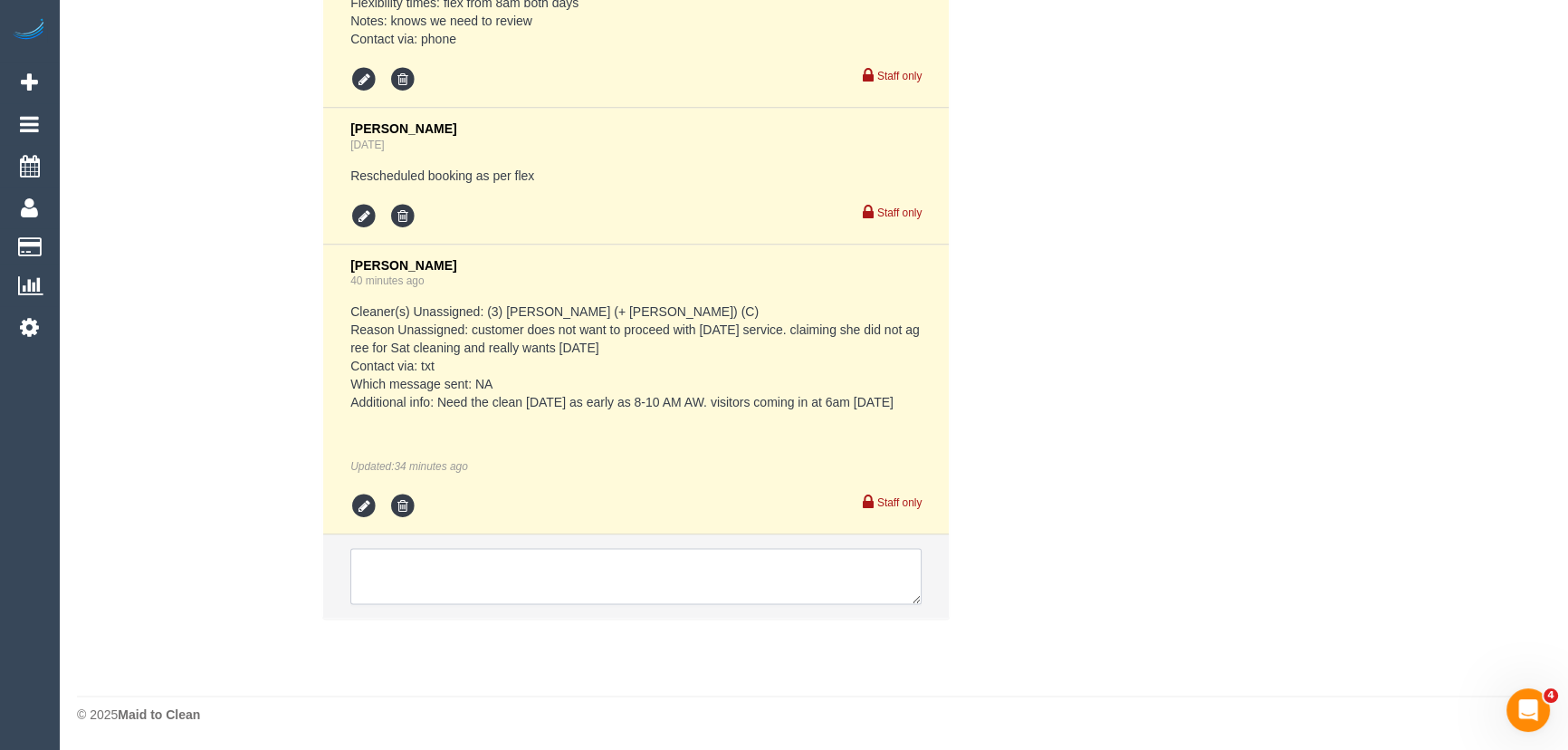
click at [553, 572] on textarea at bounding box center [635, 576] width 571 height 56
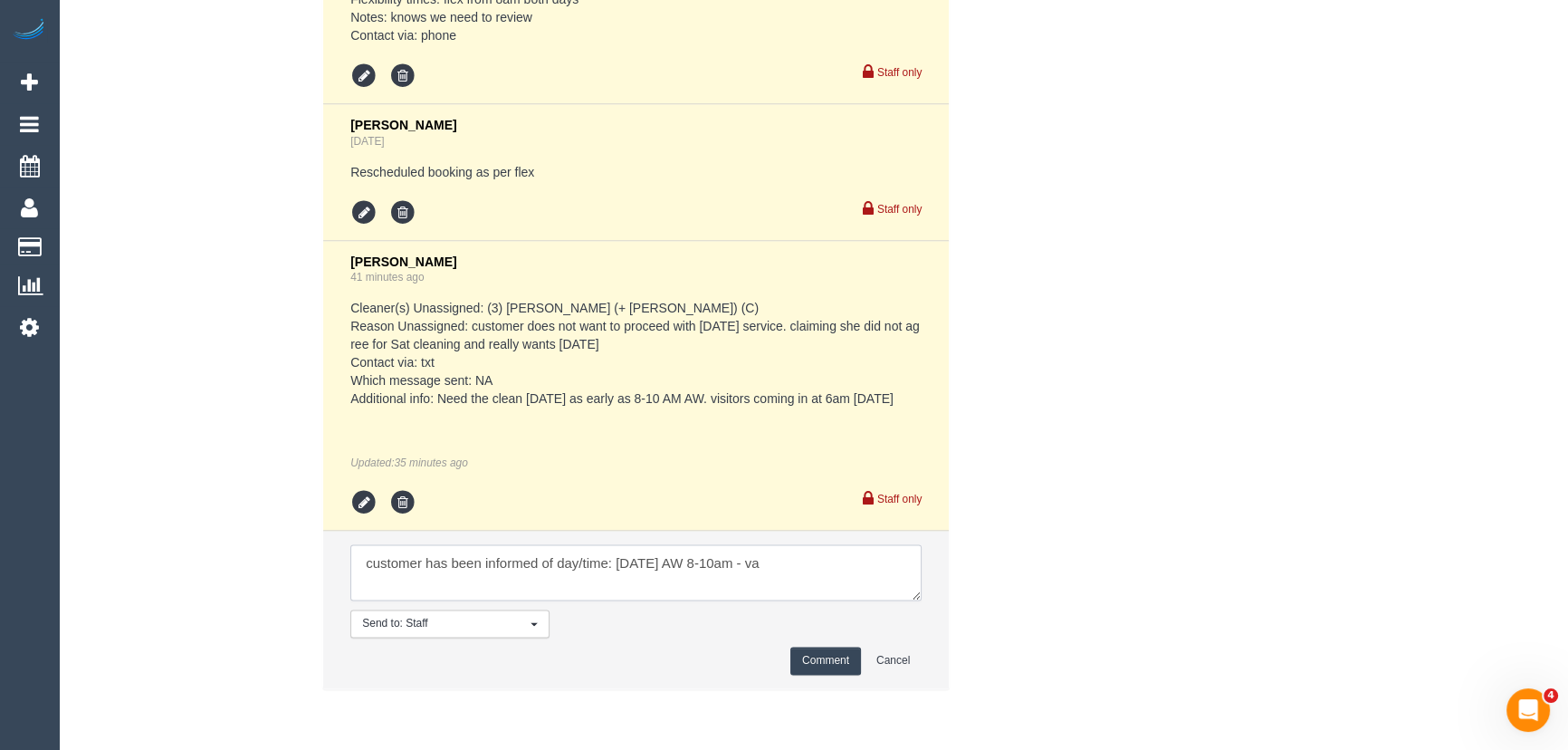
click at [812, 572] on textarea at bounding box center [635, 572] width 571 height 56
type textarea "customer has been informed of day/time: Monday 15/9 AW 8-10am - via text"
drag, startPoint x: 803, startPoint y: 667, endPoint x: 806, endPoint y: 643, distance: 24.2
click at [804, 667] on button "Comment" at bounding box center [826, 660] width 71 height 28
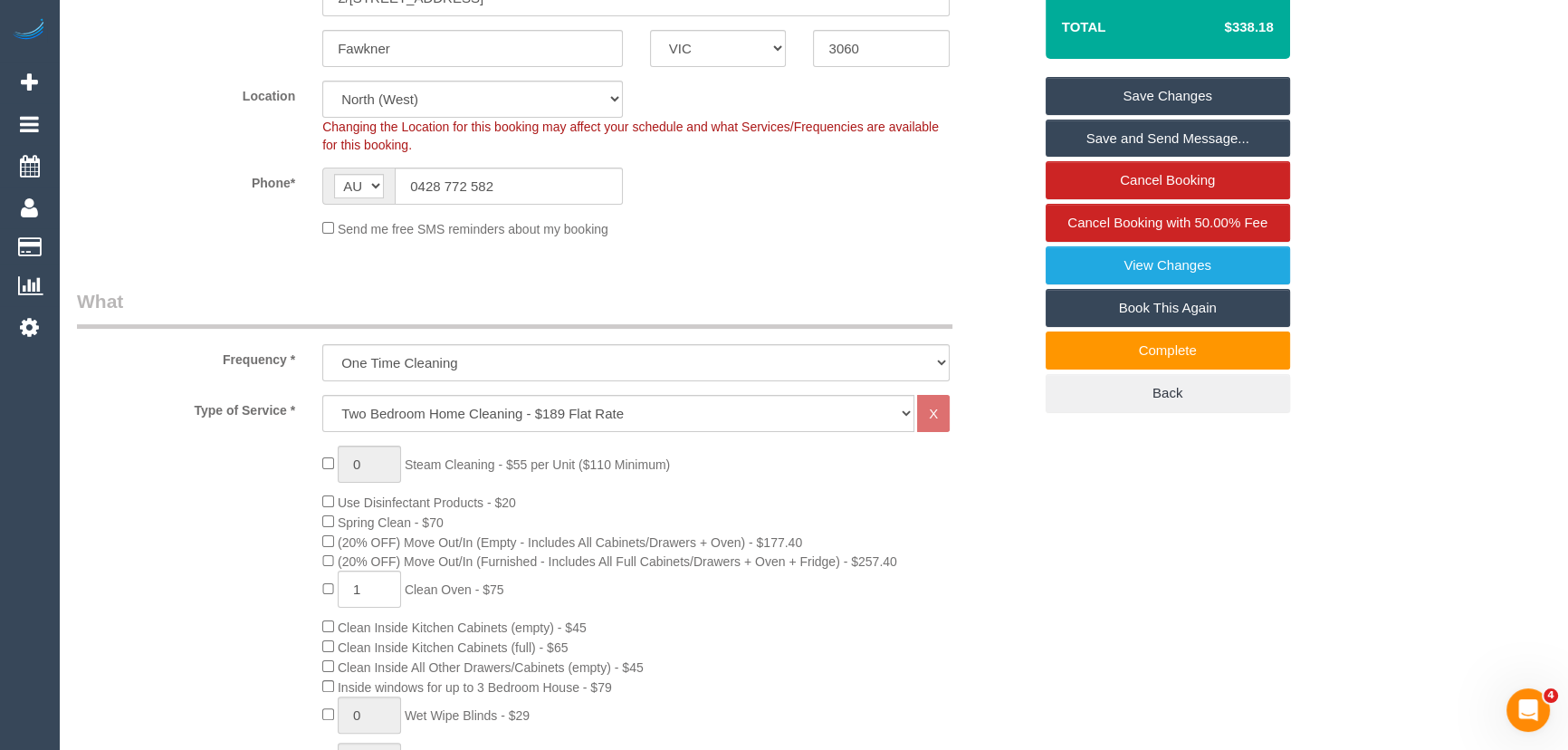
scroll to position [0, 0]
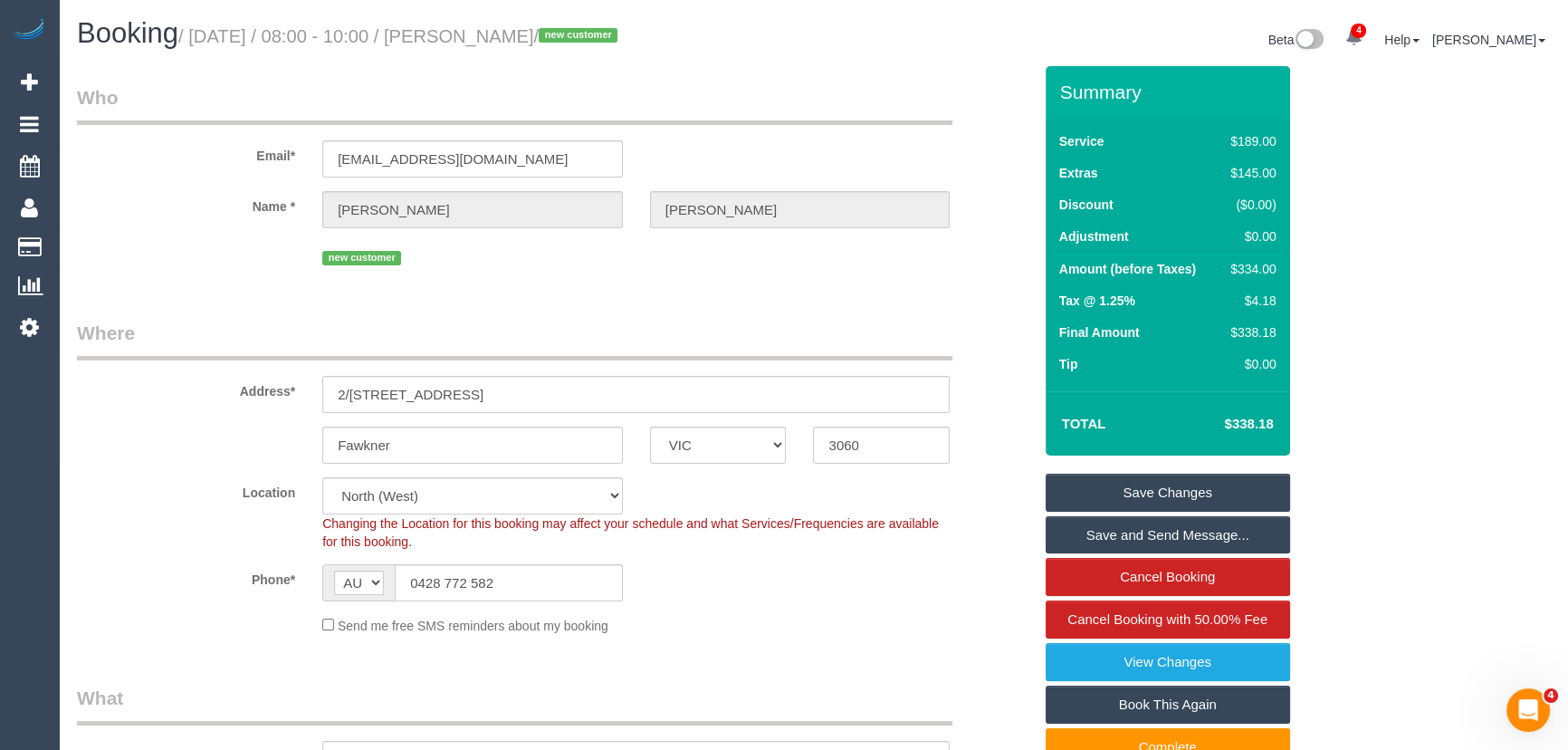
click at [507, 31] on small "/ September 13, 2025 / 08:00 - 10:00 / Alison Bice / new customer" at bounding box center [401, 35] width 445 height 20
copy small "Alison Bice"
click at [522, 581] on input "0428 772 582" at bounding box center [509, 583] width 229 height 37
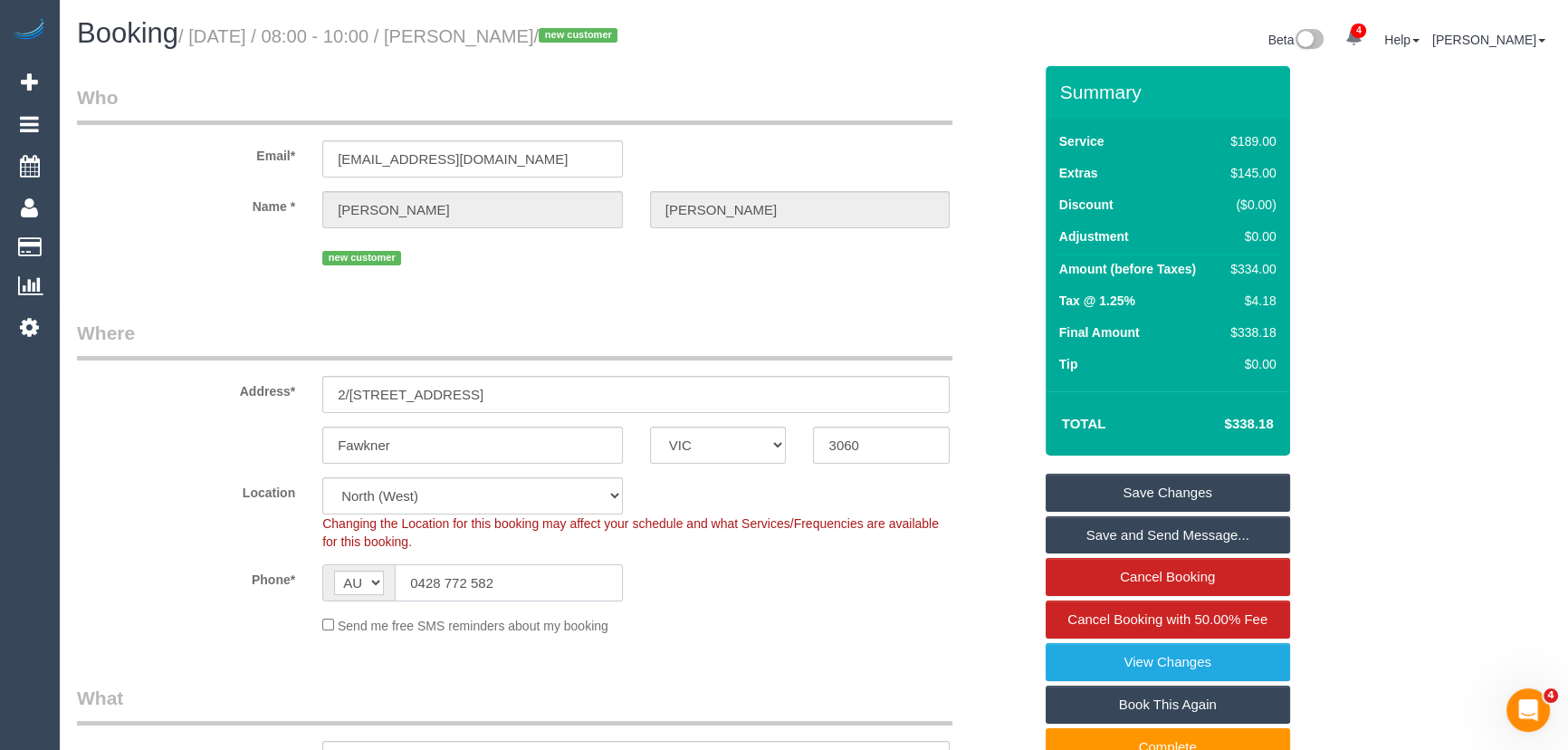
click at [522, 581] on input "0428 772 582" at bounding box center [509, 583] width 229 height 37
click at [1099, 540] on link "Save and Send Message..." at bounding box center [1168, 536] width 245 height 38
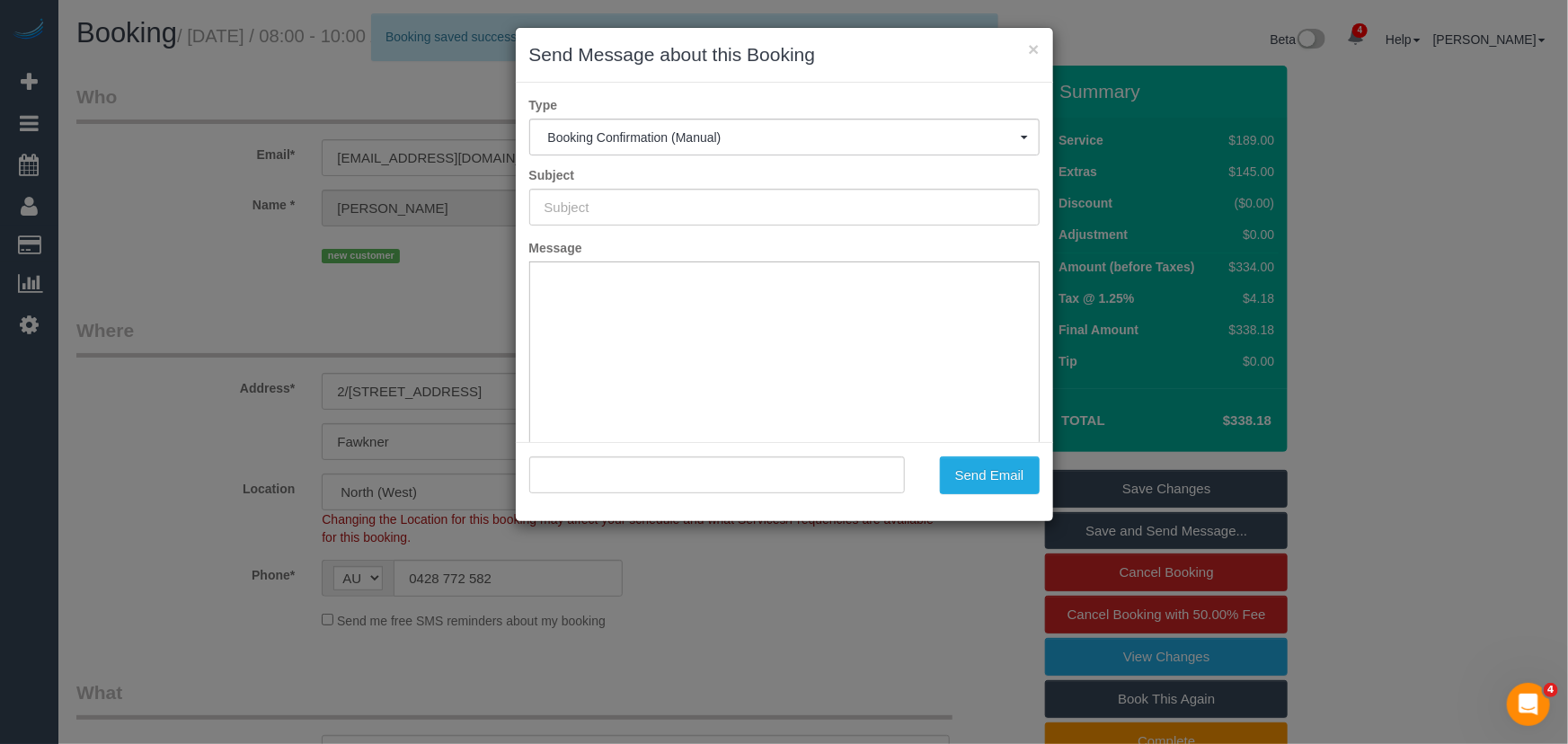
type input "Booking Confirmed"
type input ""Alison Bice" <ajbice@gmail.com>"
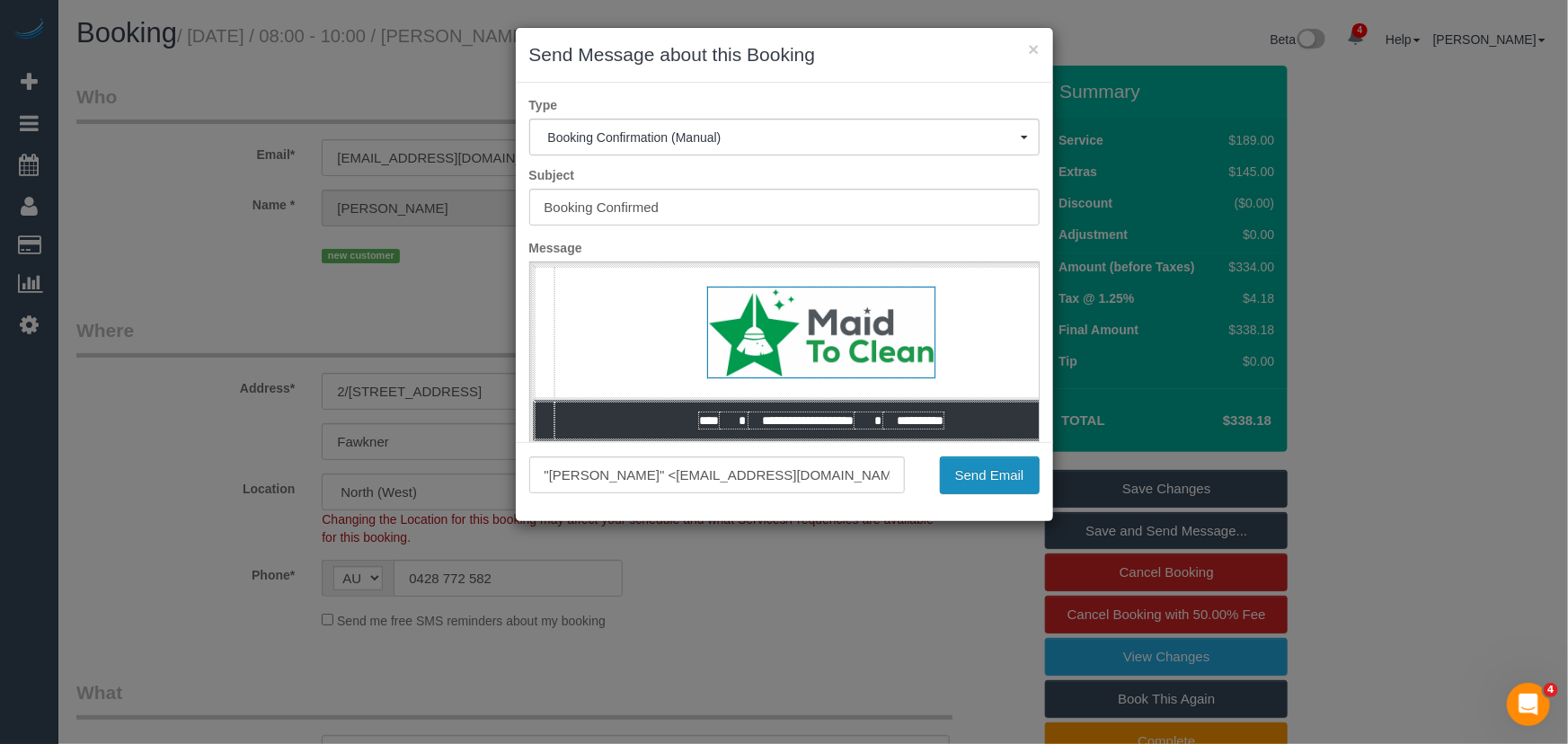
click at [990, 472] on button "Send Email" at bounding box center [989, 475] width 100 height 38
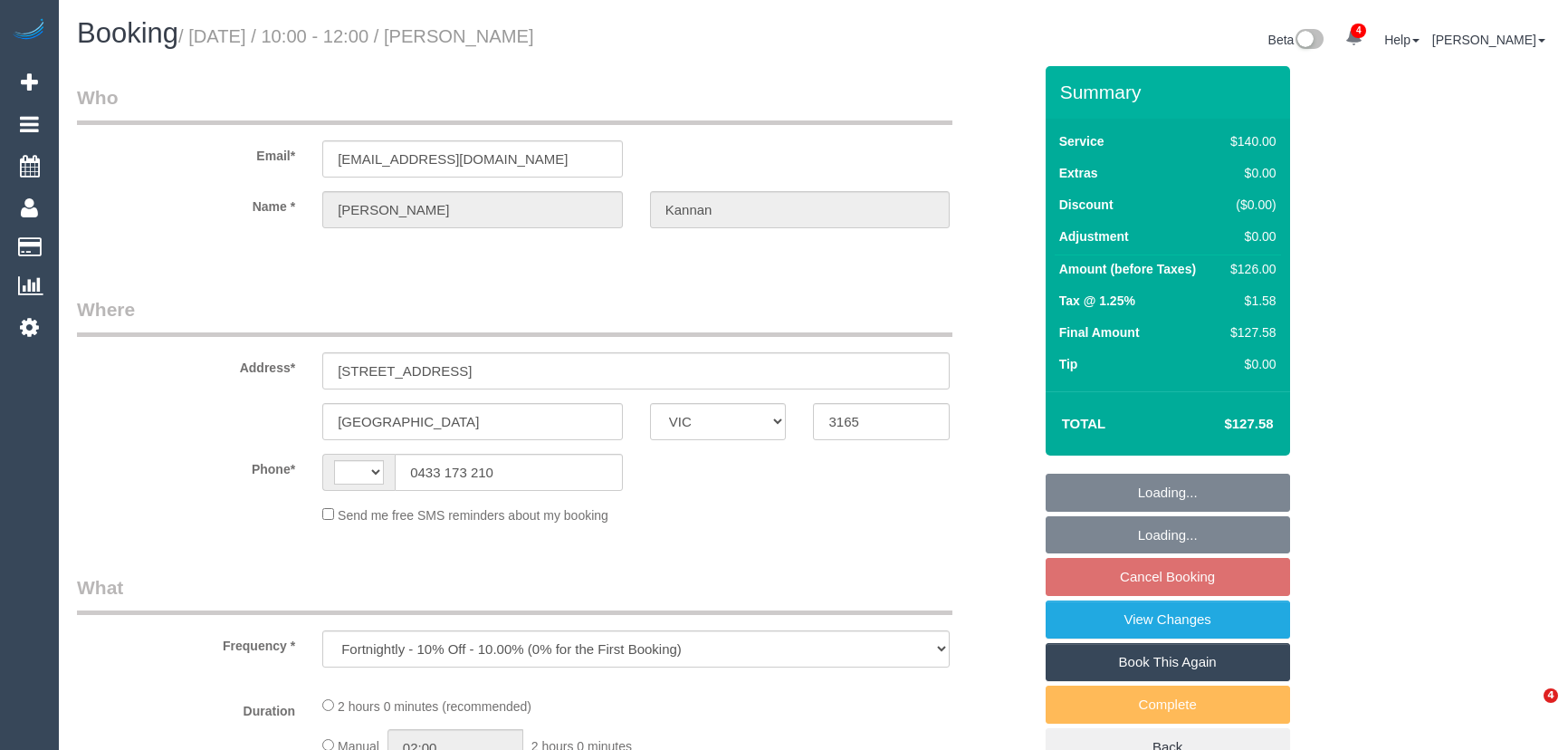
select select "VIC"
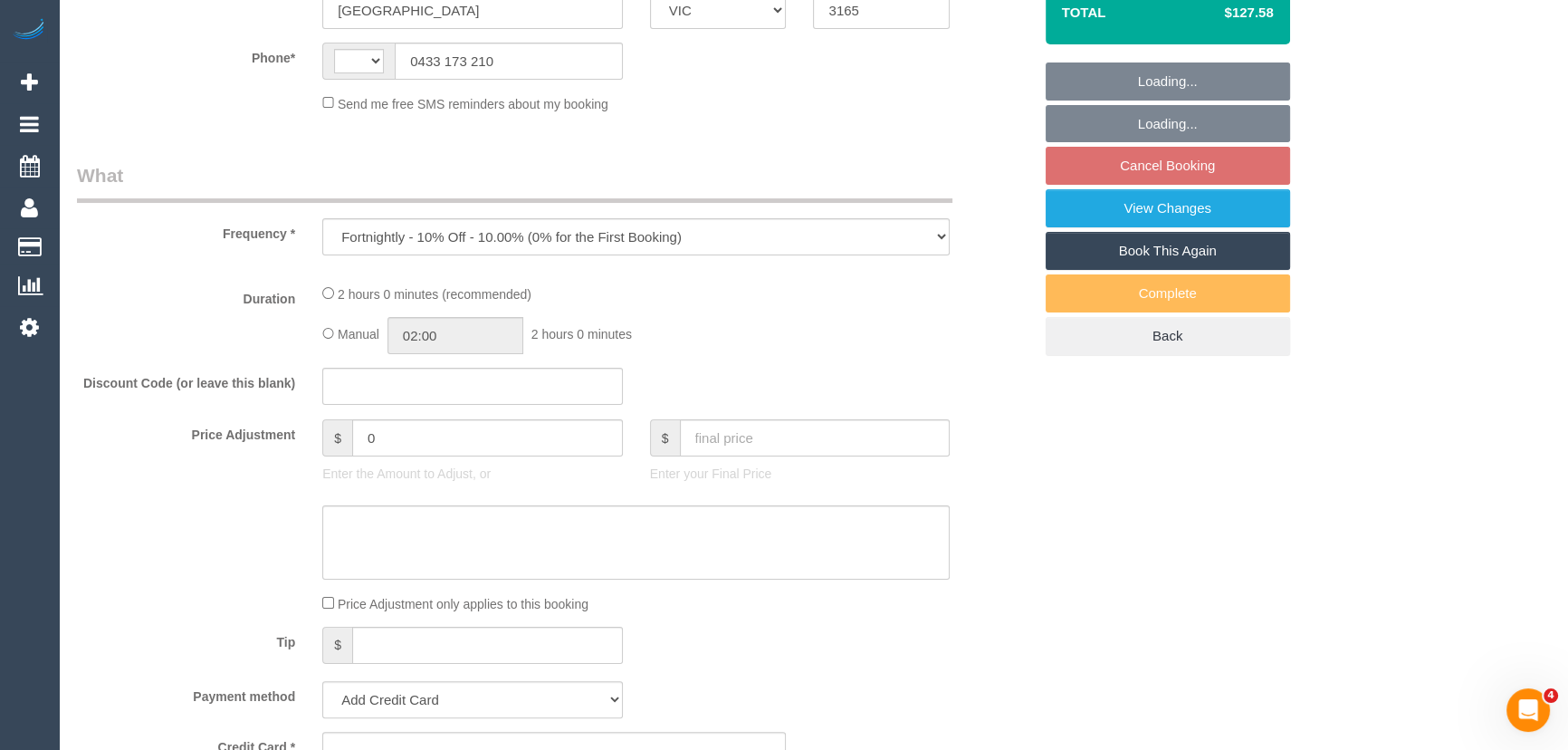
select select "string:AU"
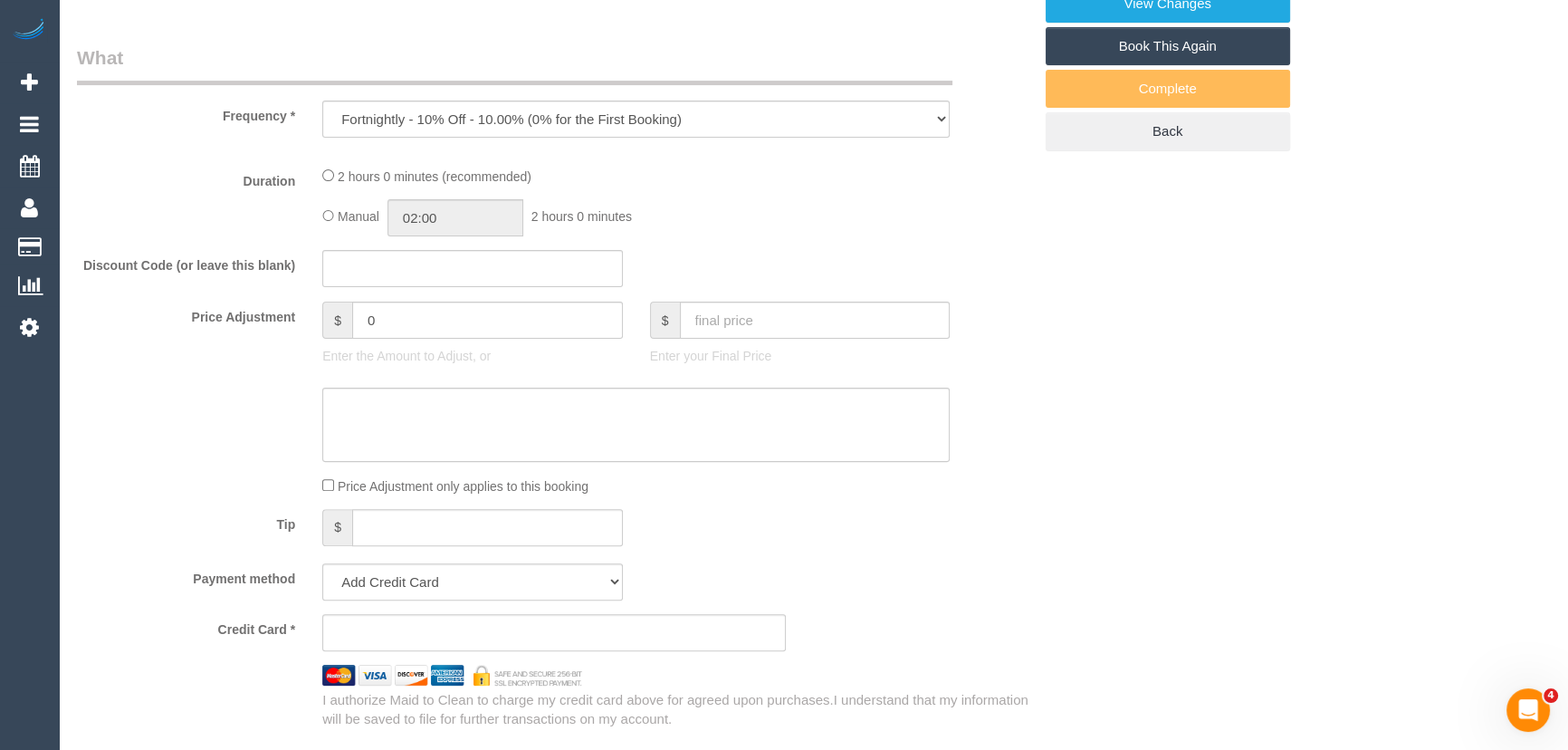
select select "string:stripe-pm_1NHz8y2GScqysDRVaNaCkNcm"
select select "spot1"
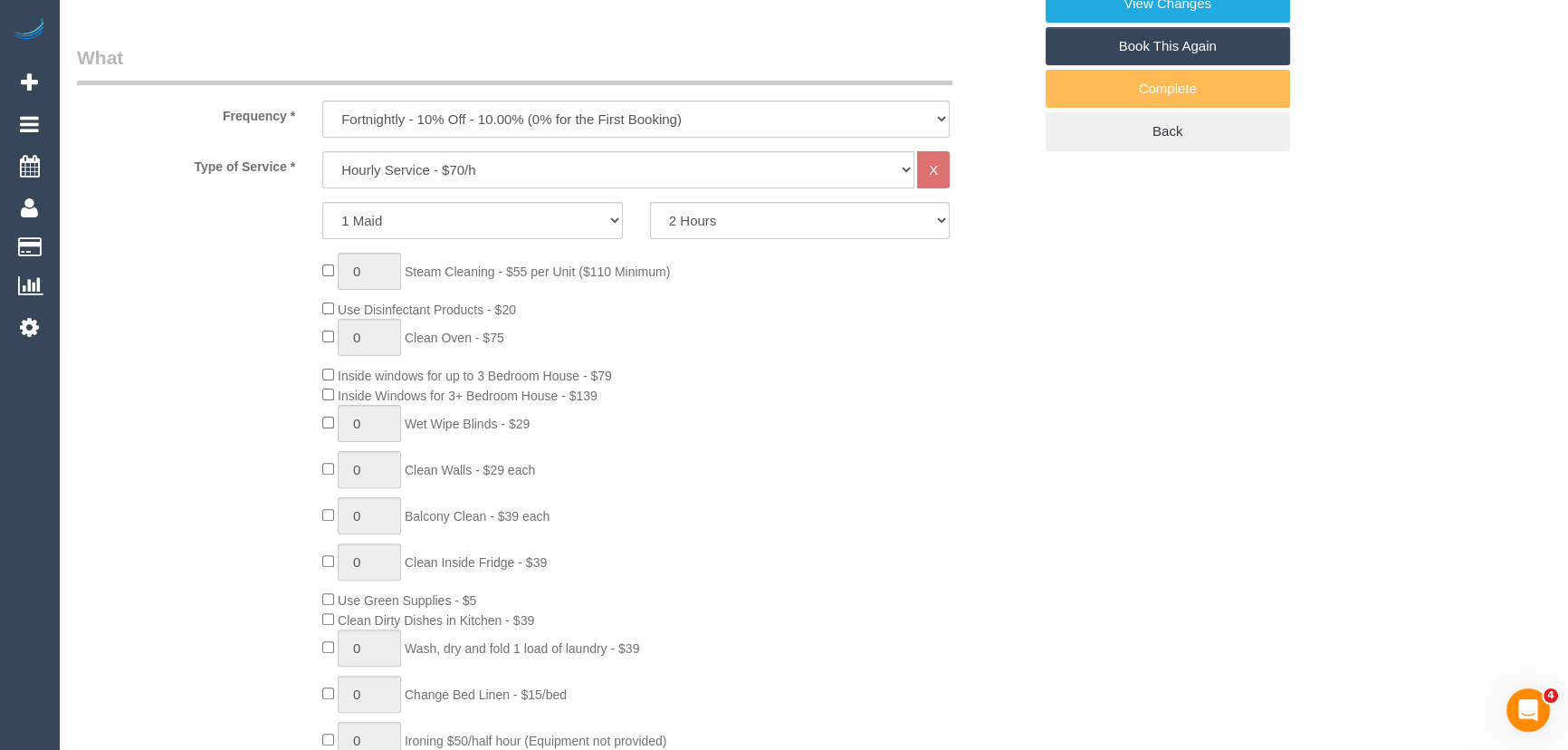
select select "object:779"
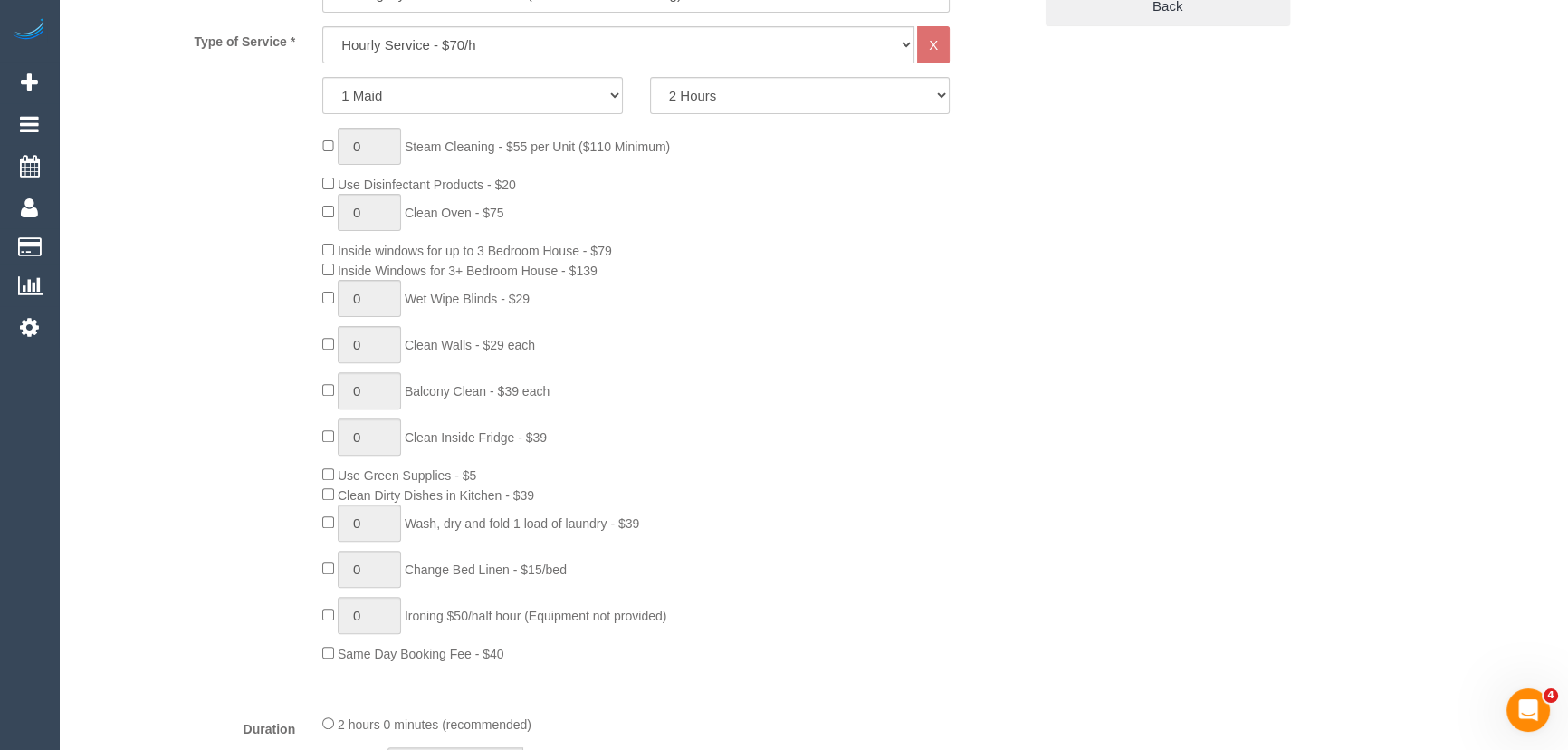
select select "number:28"
select select "number:14"
select select "number:18"
select select "number:24"
select select "number:35"
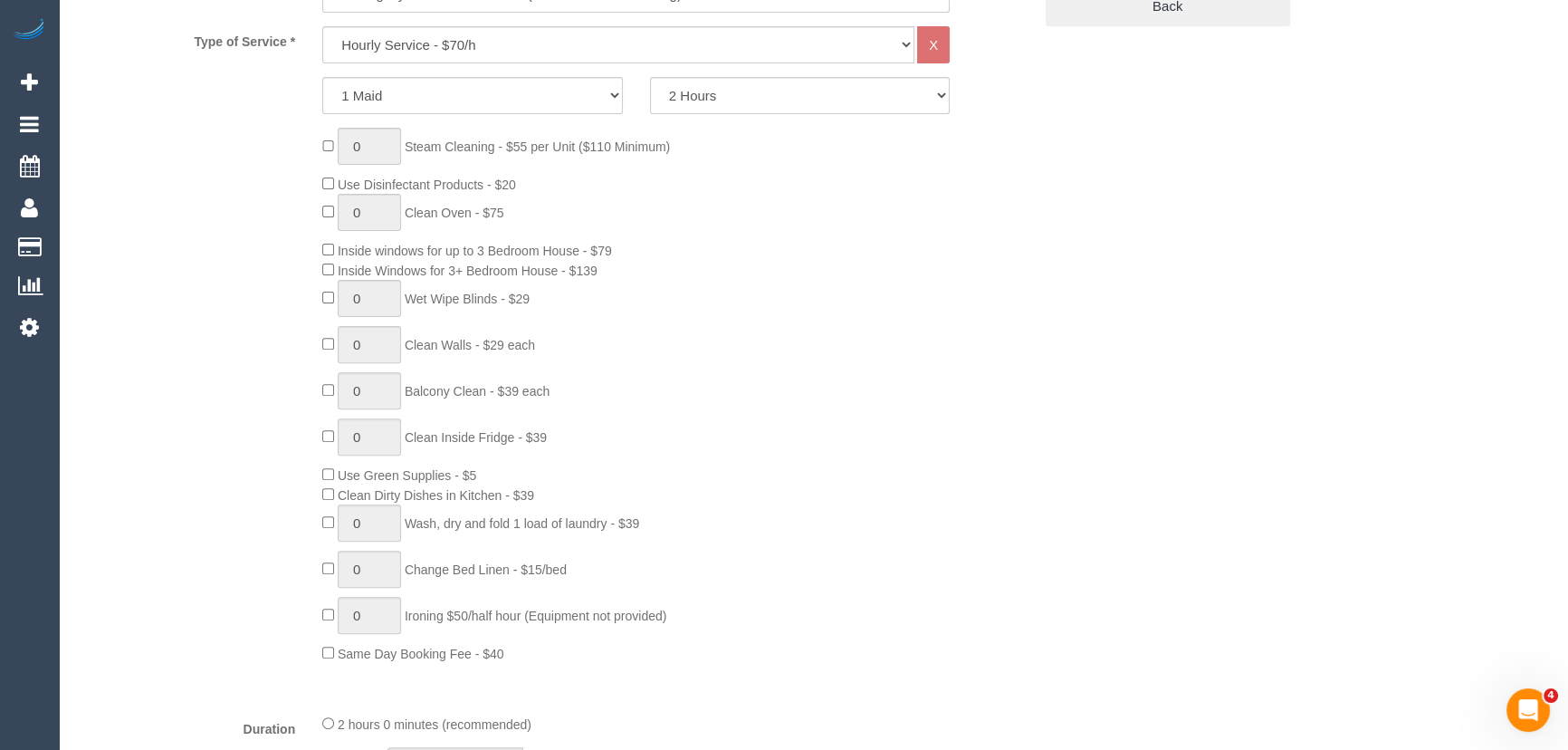
select select "number:11"
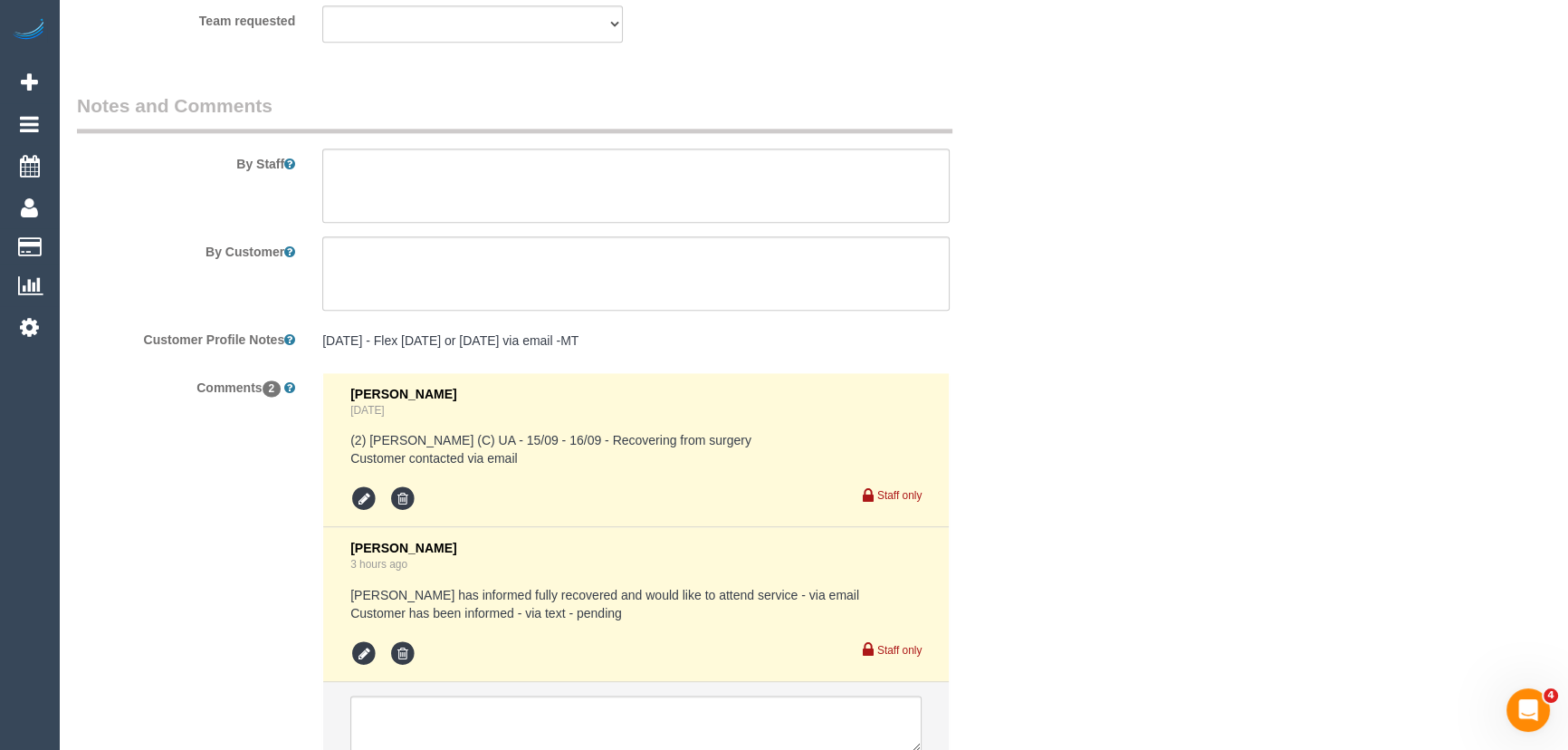
scroll to position [3028, 0]
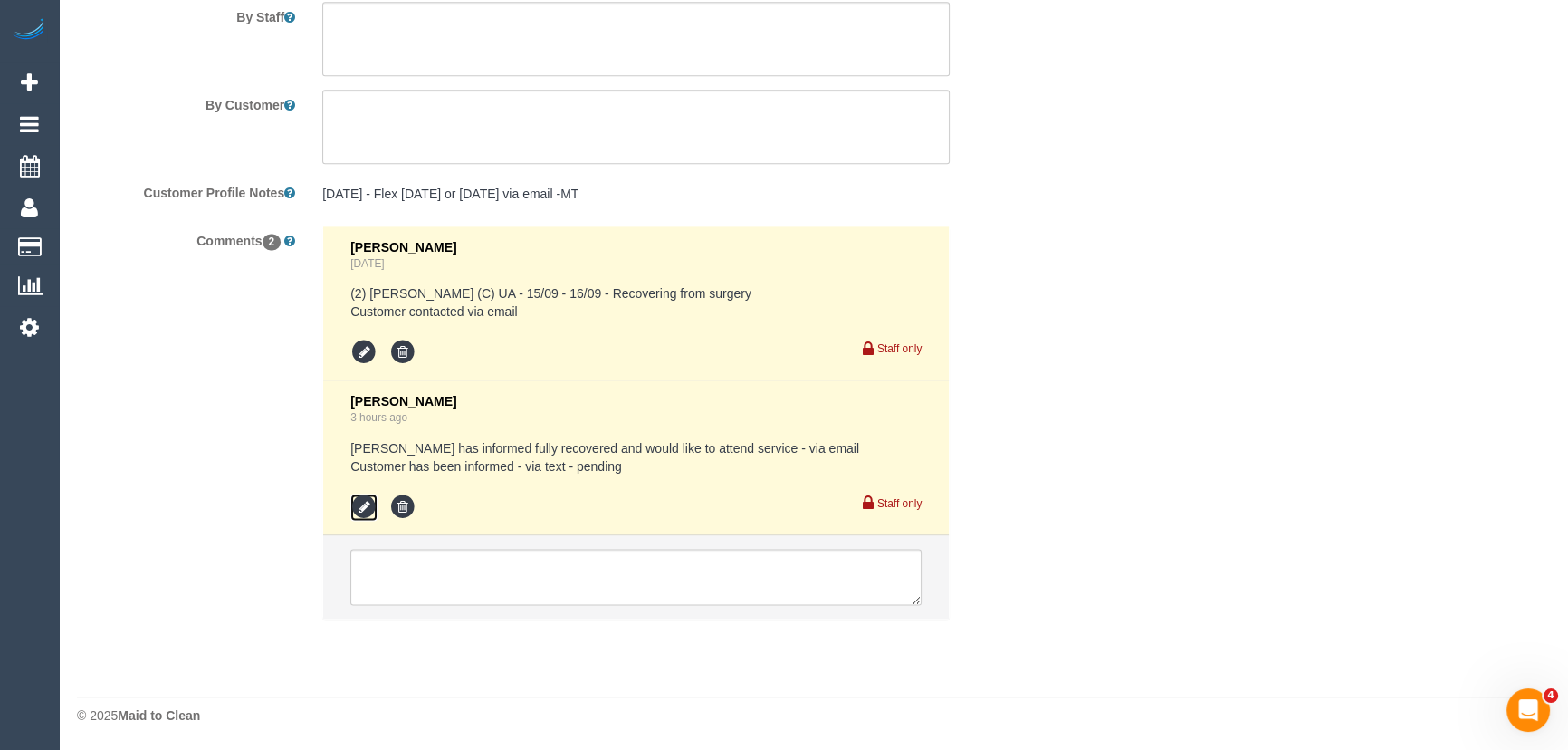
click at [358, 511] on icon at bounding box center [363, 507] width 27 height 27
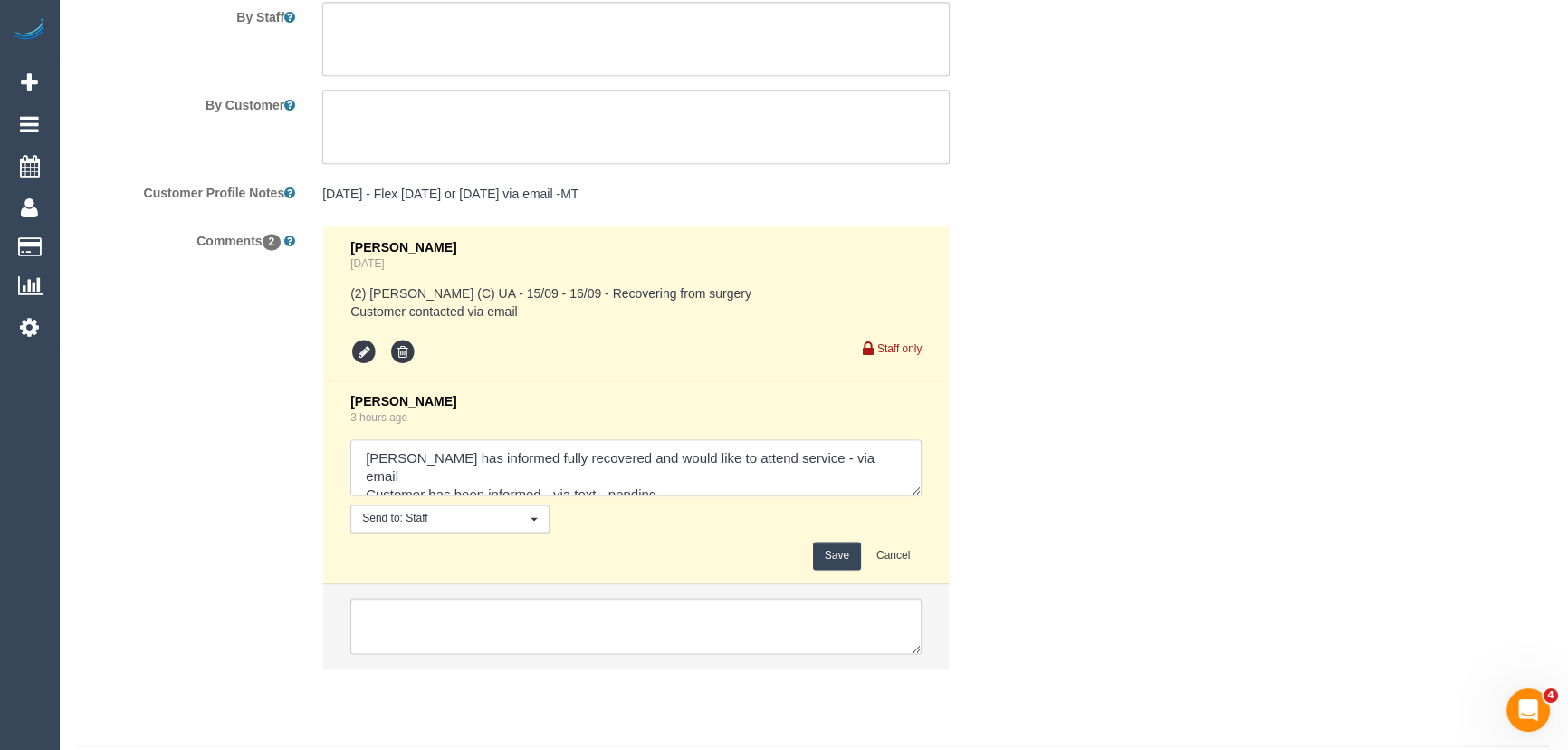
click at [687, 476] on textarea at bounding box center [635, 467] width 571 height 56
click at [857, 463] on textarea at bounding box center [635, 467] width 571 height 56
type textarea "[PERSON_NAME] has informed fully recovered and would like to attend service - v…"
click at [825, 557] on button "Save" at bounding box center [837, 555] width 48 height 28
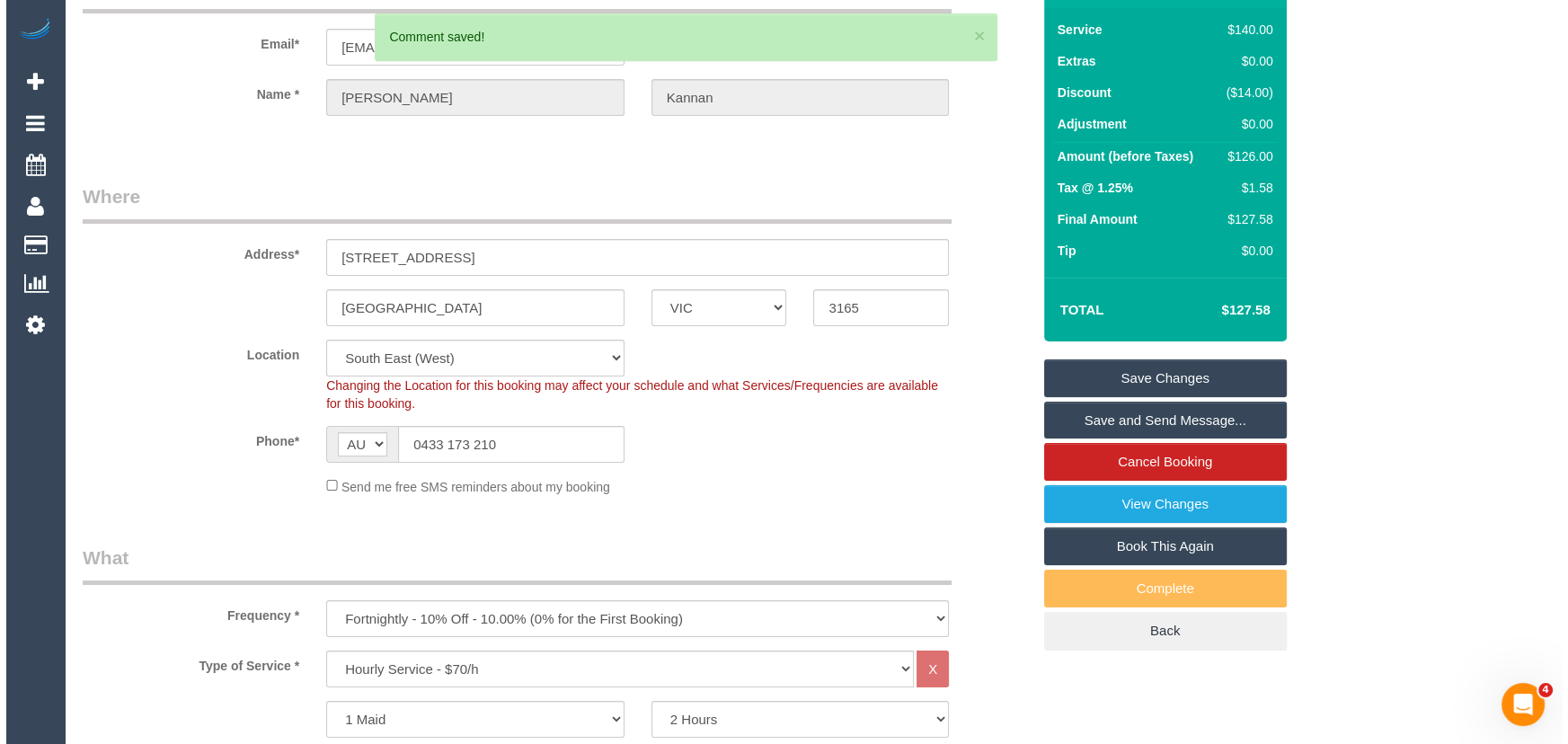
scroll to position [0, 0]
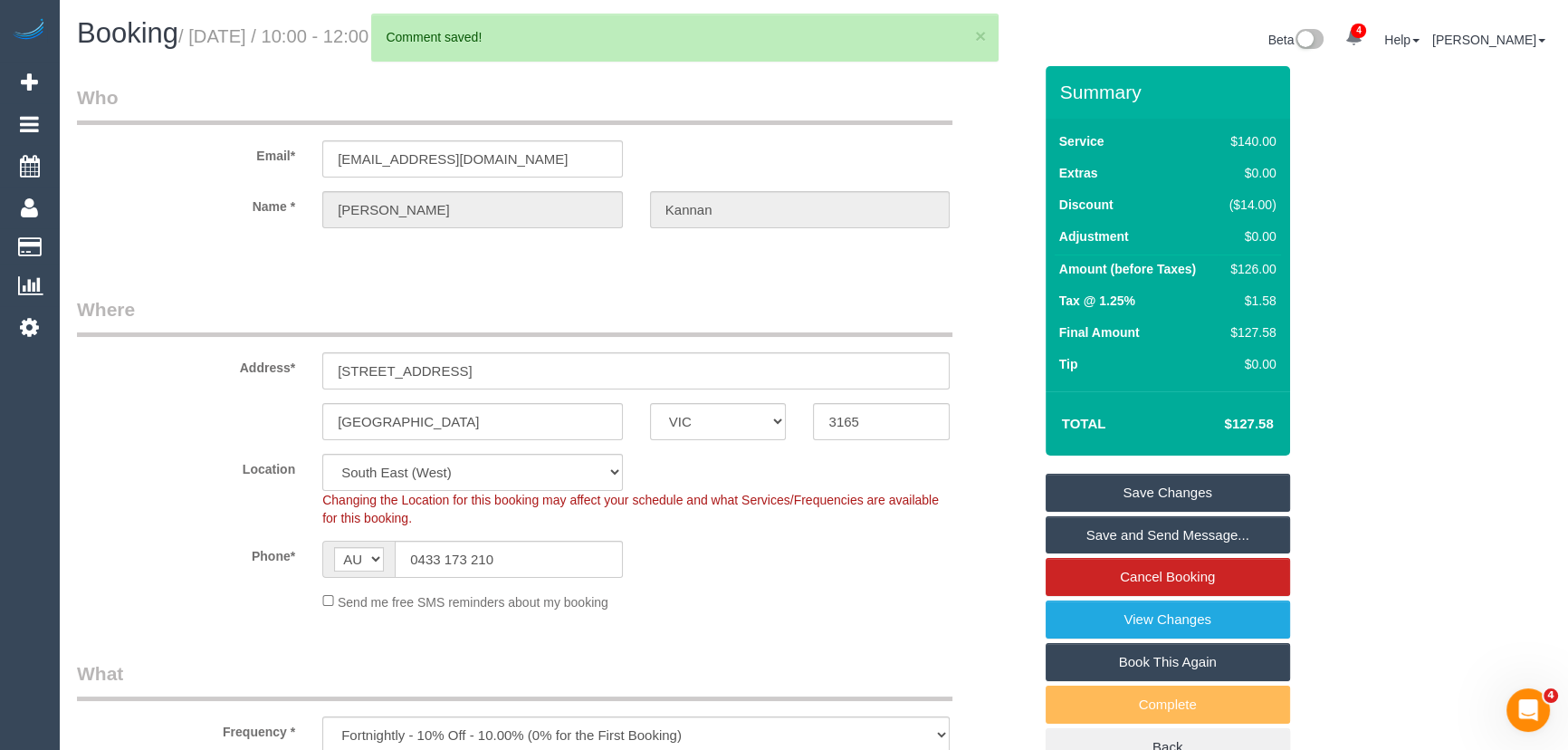
click at [1098, 530] on link "Save and Send Message..." at bounding box center [1168, 536] width 245 height 38
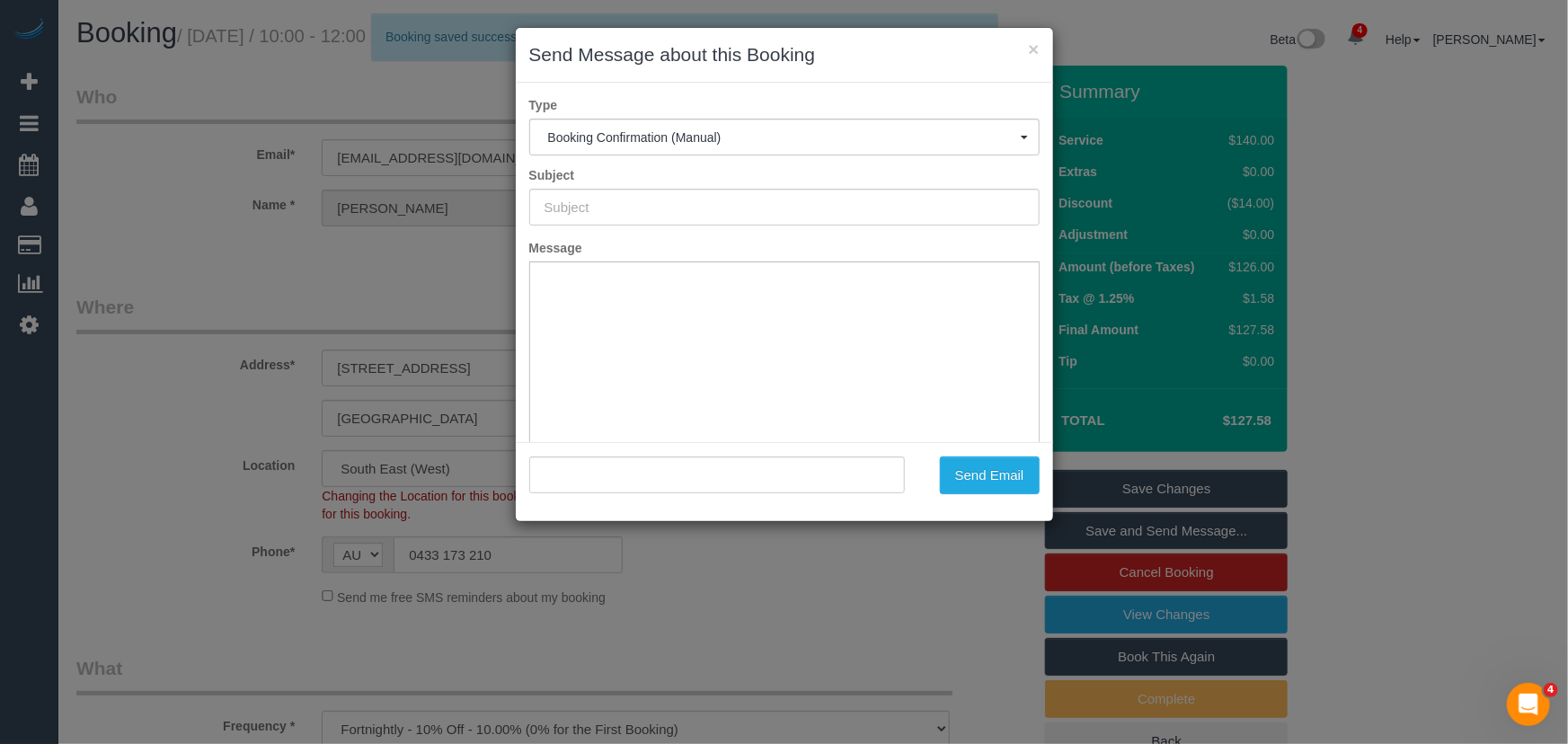
type input "Booking Confirmed"
type input ""[PERSON_NAME]" <[EMAIL_ADDRESS][DOMAIN_NAME]>"
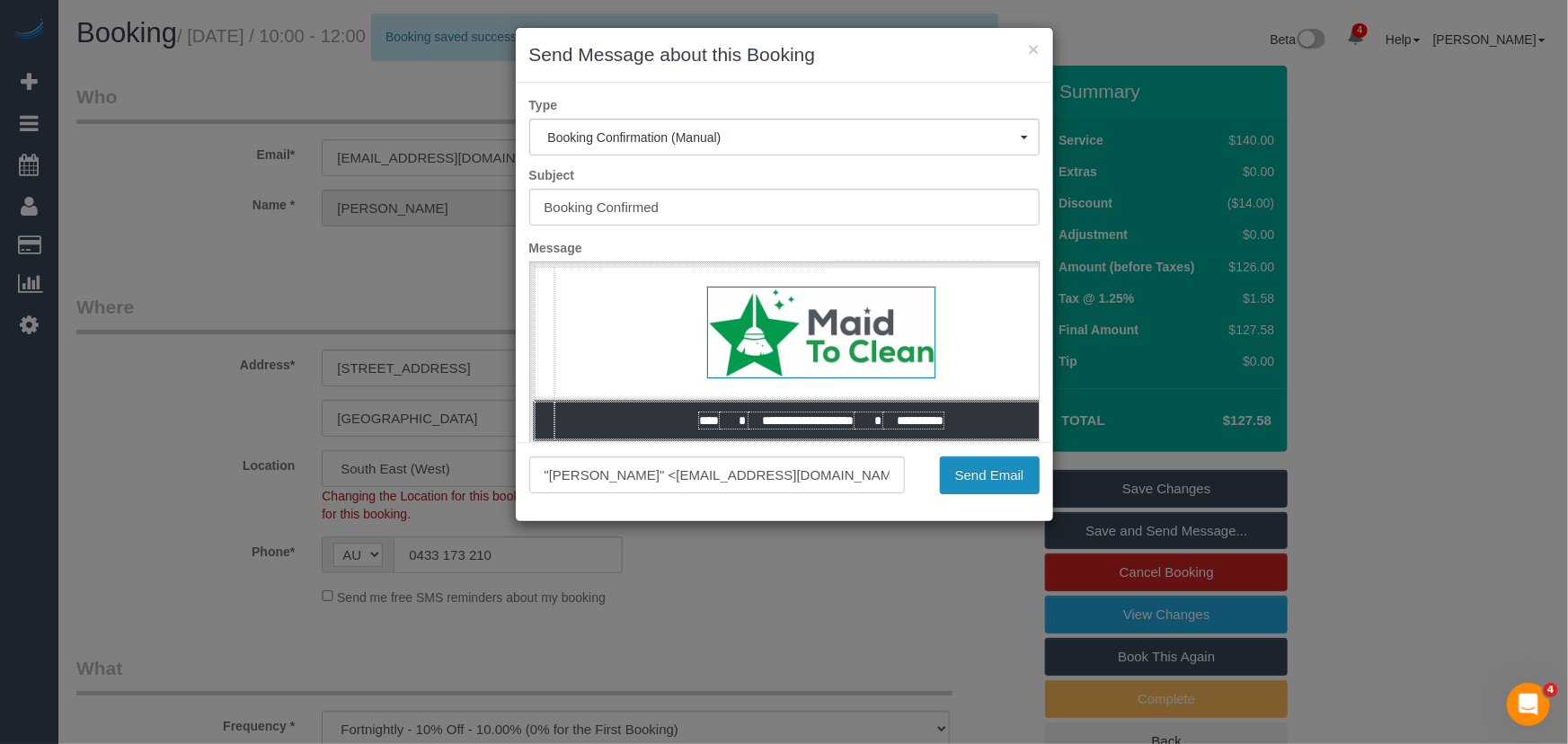
click at [1007, 481] on button "Send Email" at bounding box center [989, 475] width 100 height 38
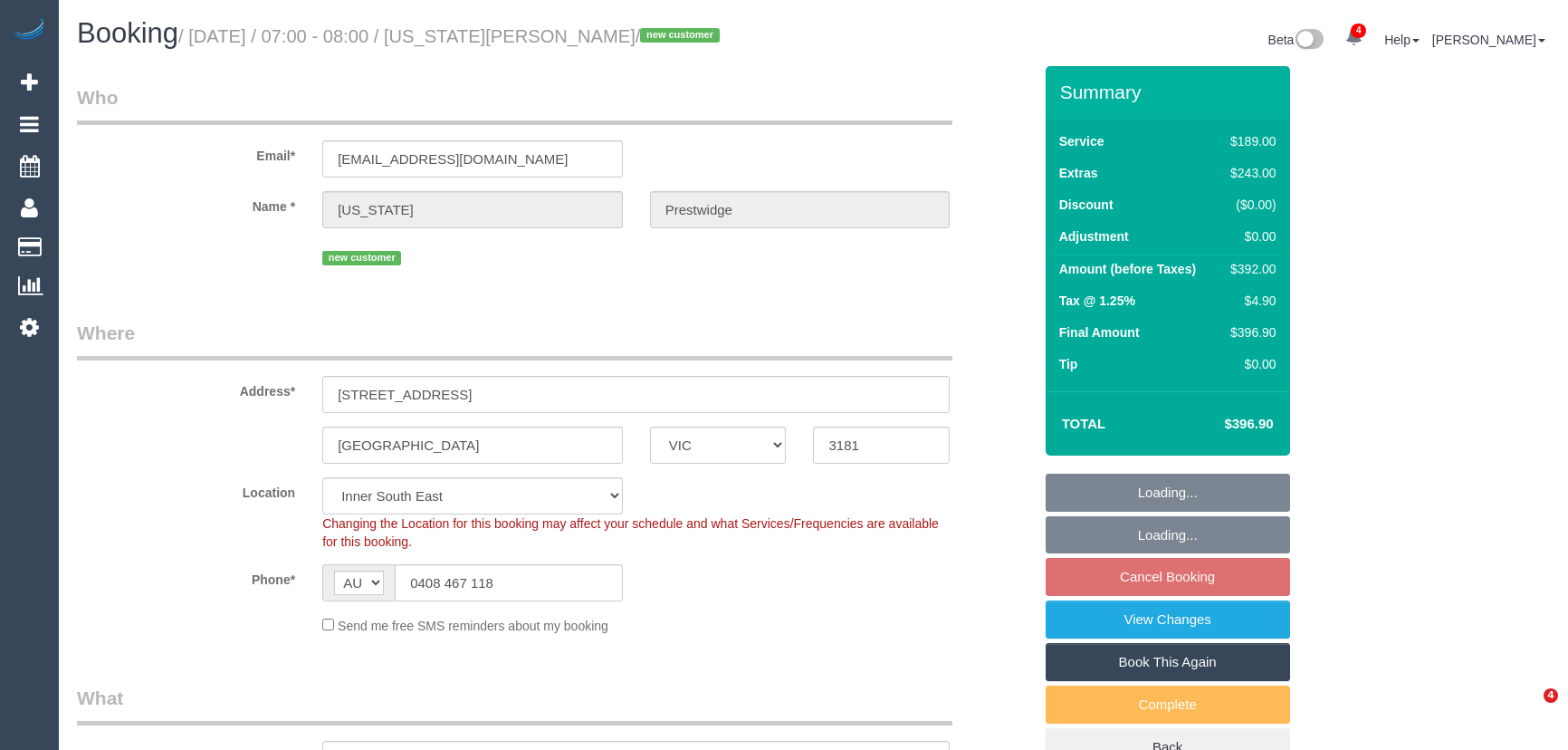
select select "VIC"
select select "spot1"
select select "number:28"
select select "number:14"
select select "number:21"
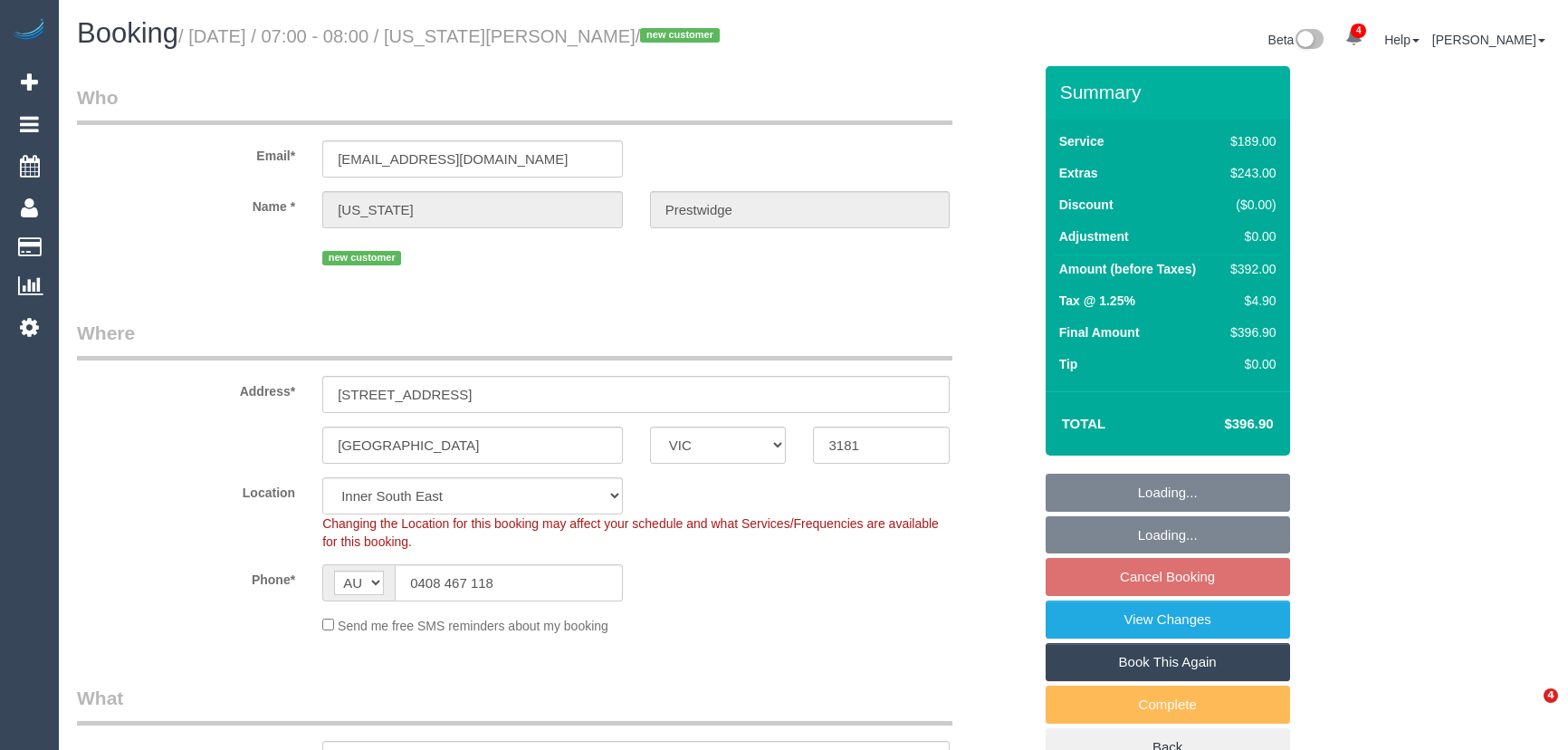
select select "number:22"
select select "number:26"
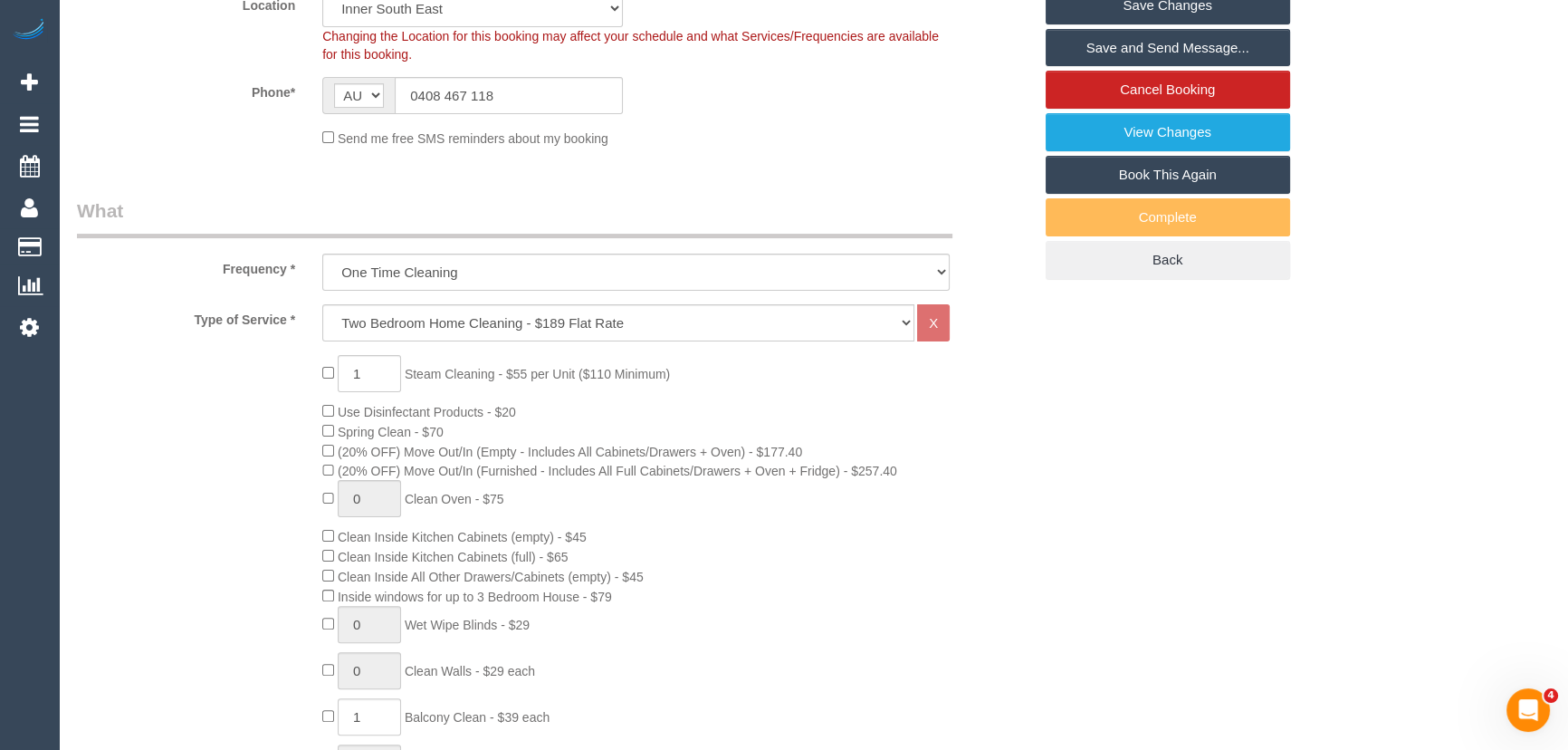
scroll to position [494, 0]
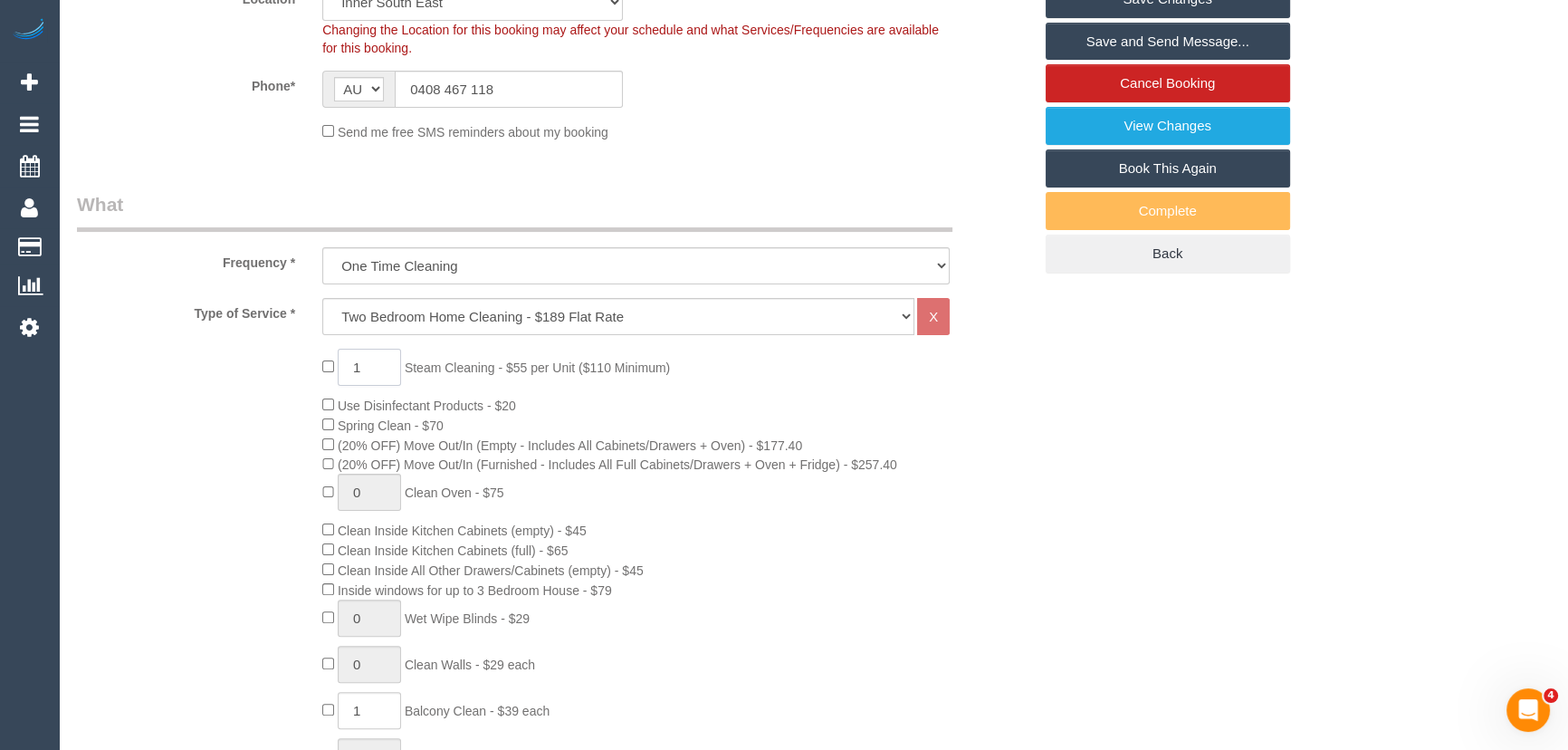
click at [374, 374] on input "1" at bounding box center [369, 367] width 63 height 37
type input "2"
click at [278, 429] on div "2 Steam Cleaning - $55 per Unit ($110 Minimum) Use Disinfectant Products - $20 …" at bounding box center [554, 666] width 982 height 634
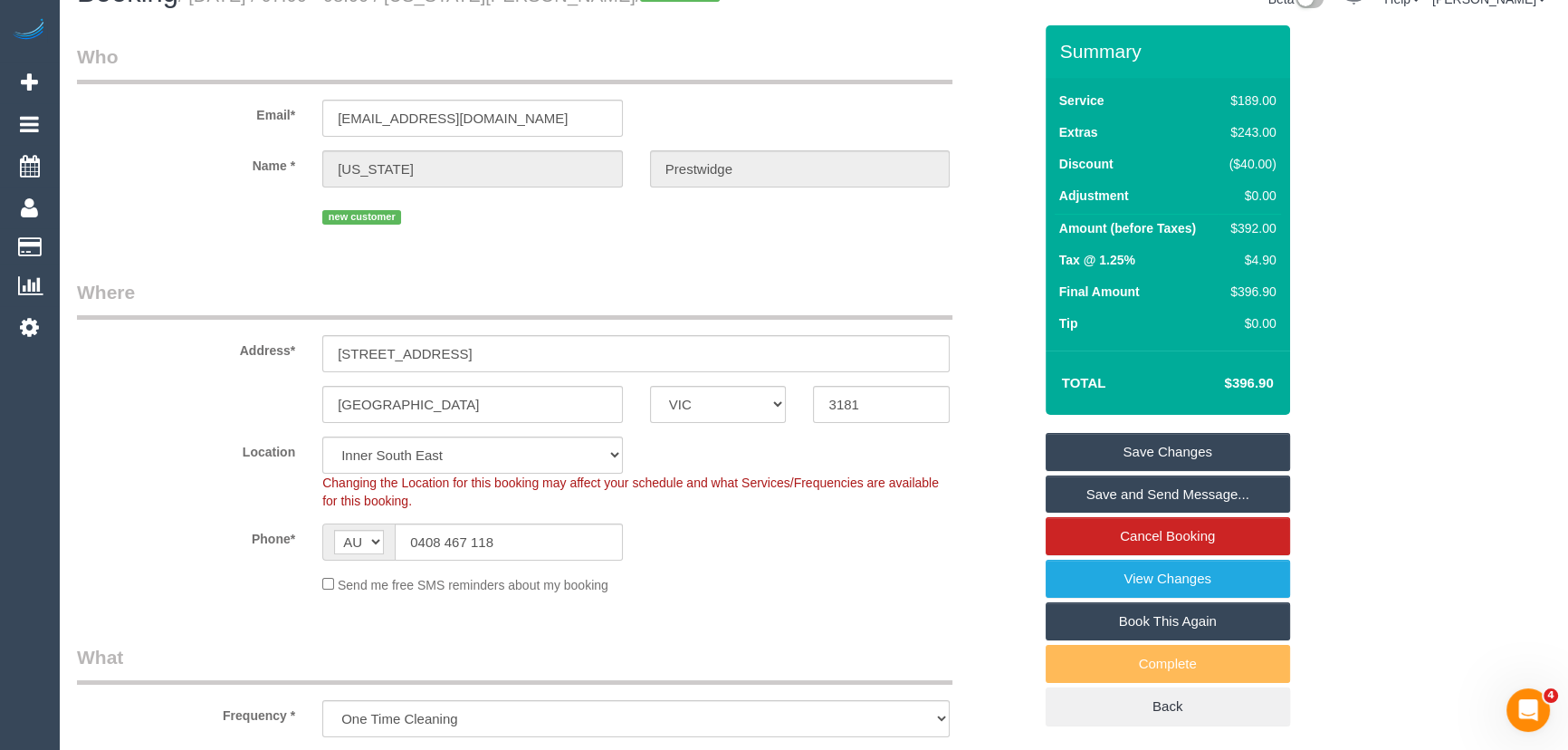
scroll to position [0, 0]
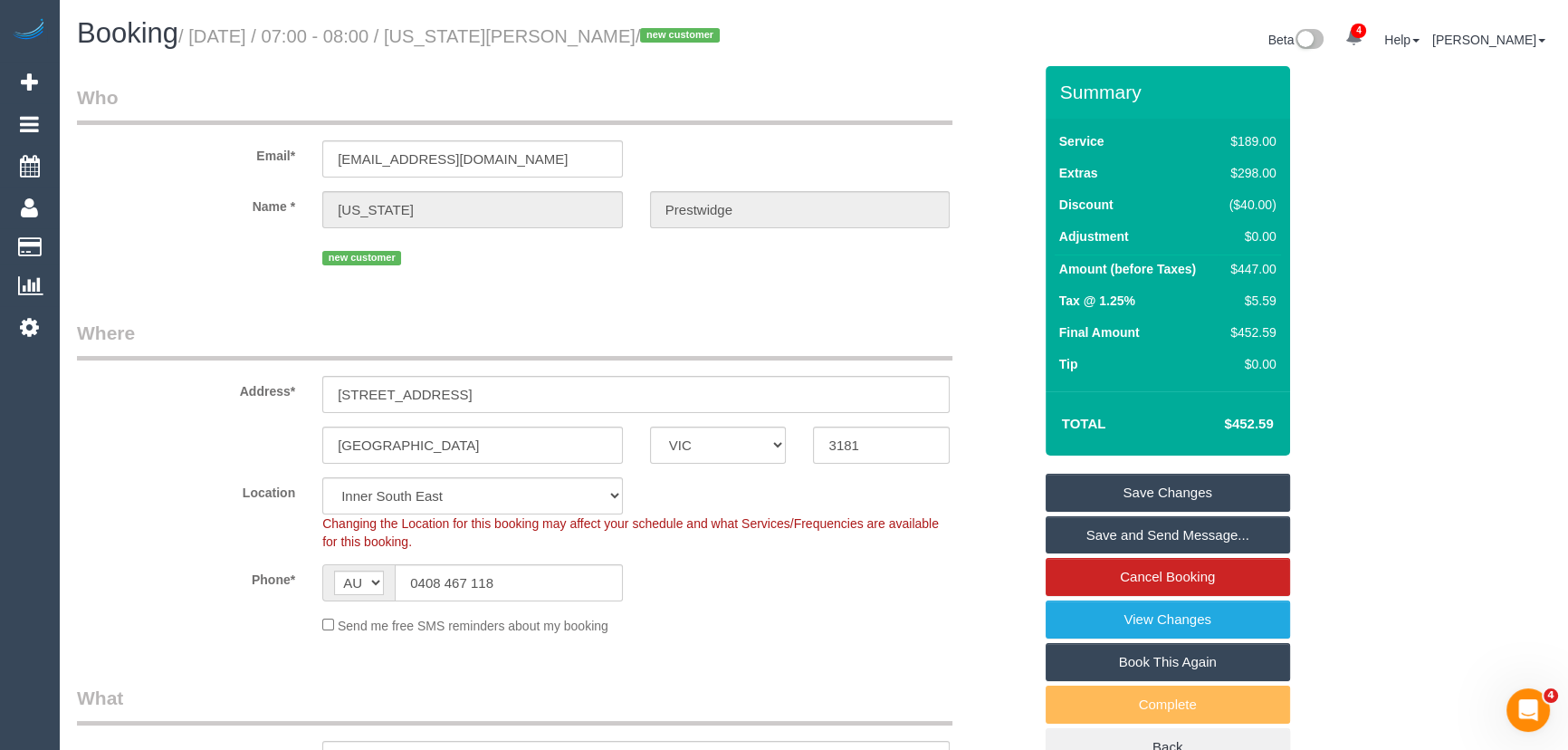
select select "spot22"
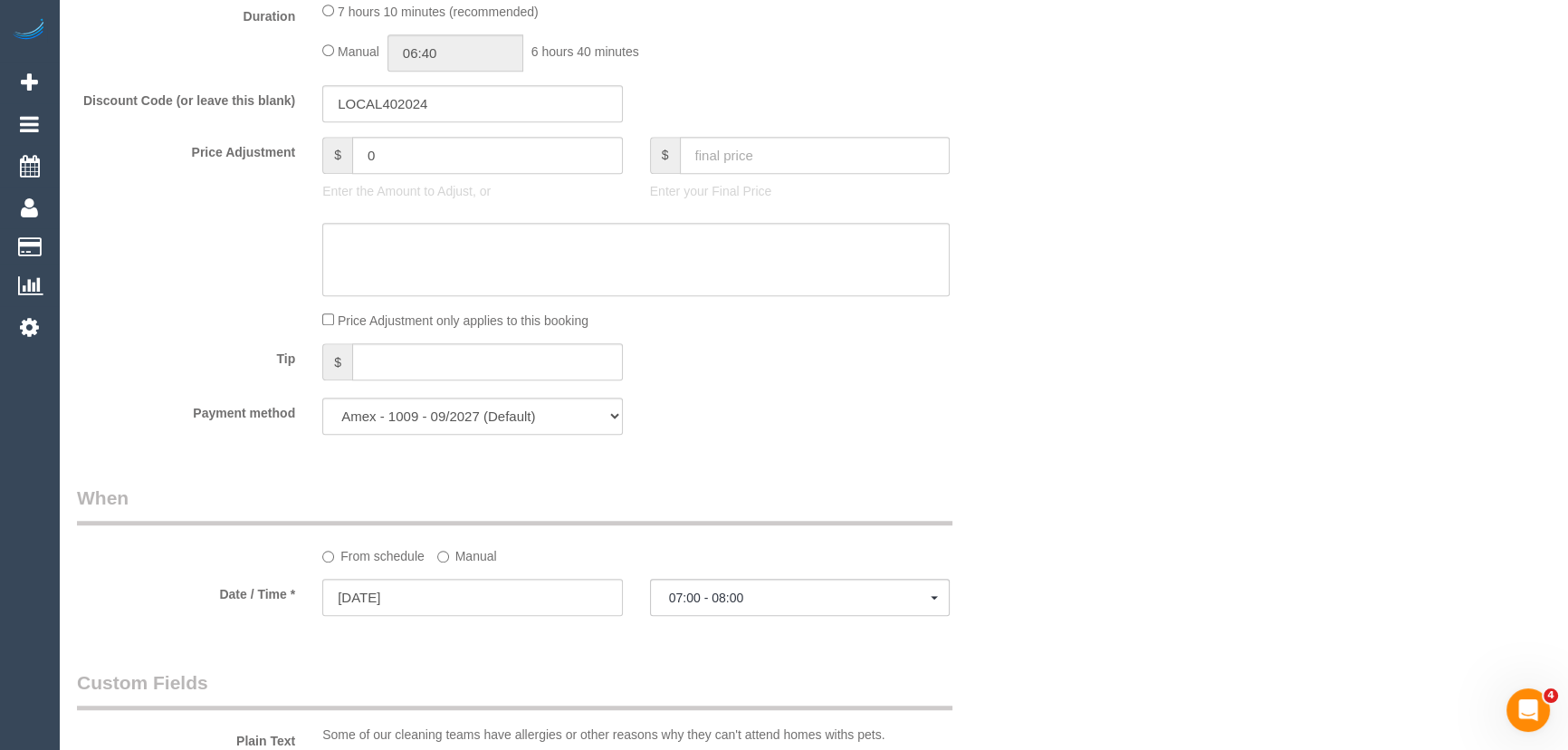
scroll to position [1400, 0]
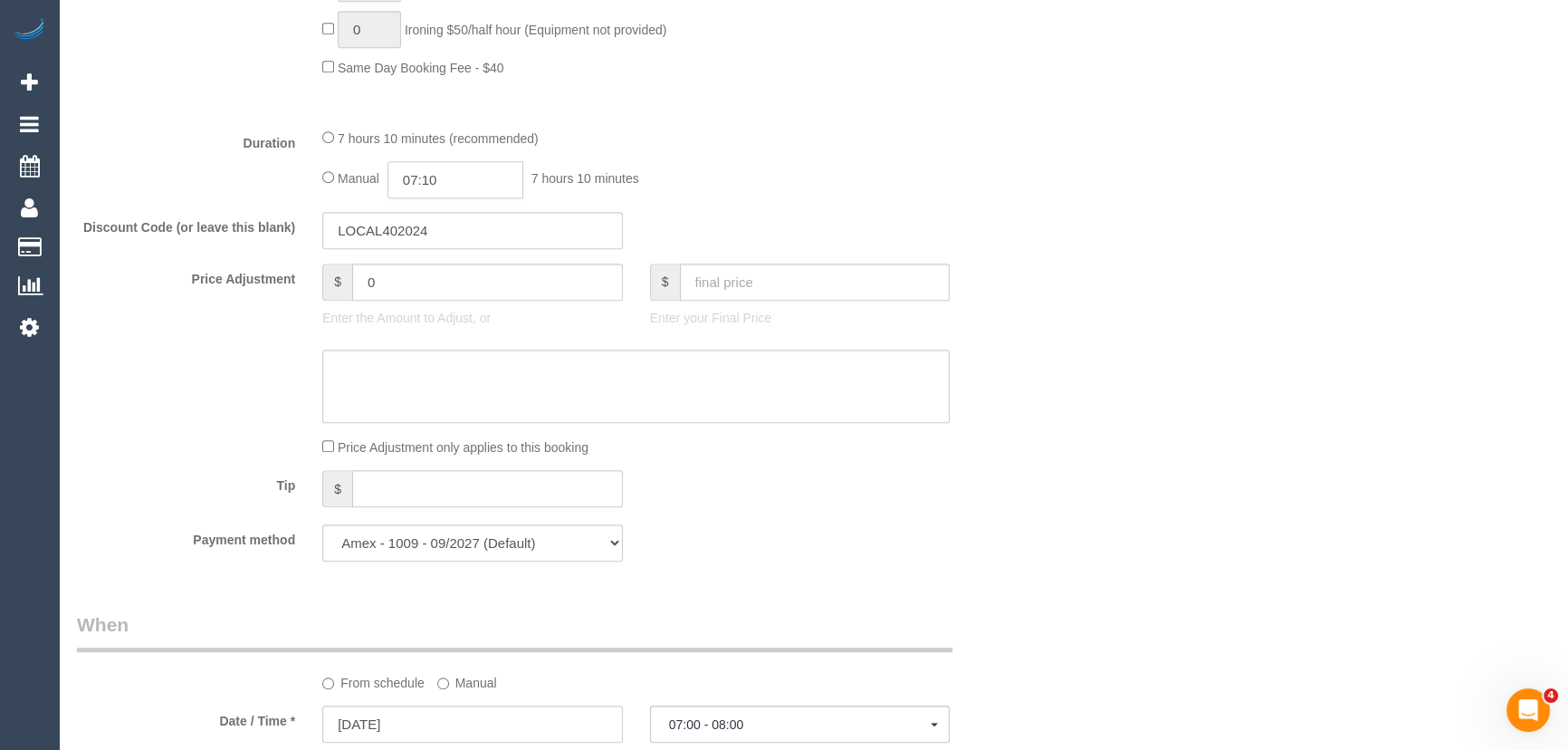
click at [472, 188] on input "07:10" at bounding box center [455, 180] width 136 height 37
type input "03:30"
click at [441, 320] on li "03:30" at bounding box center [436, 315] width 80 height 24
click at [918, 175] on div "Manual 03:30 3 hours 30 minutes" at bounding box center [636, 180] width 627 height 37
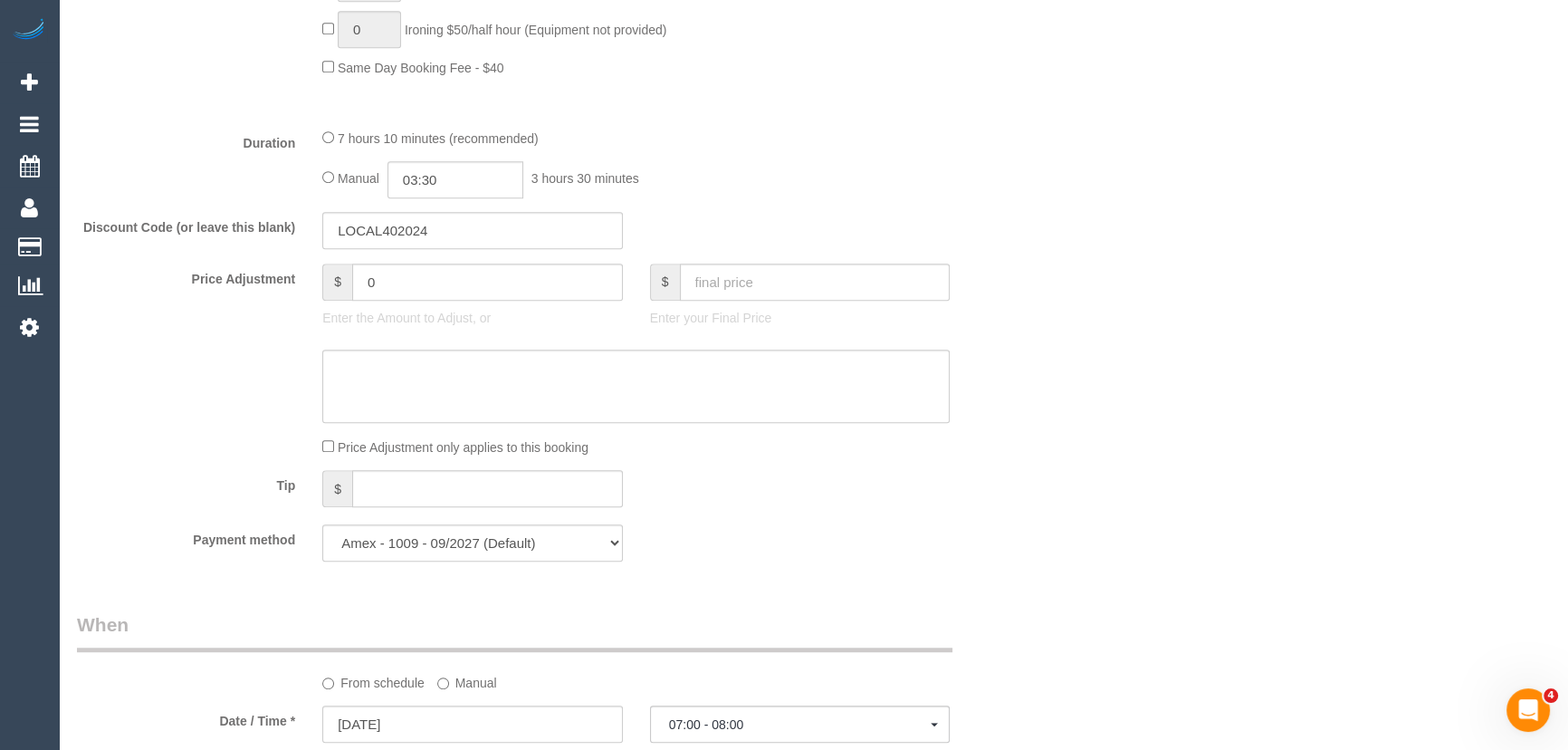
select select "spot43"
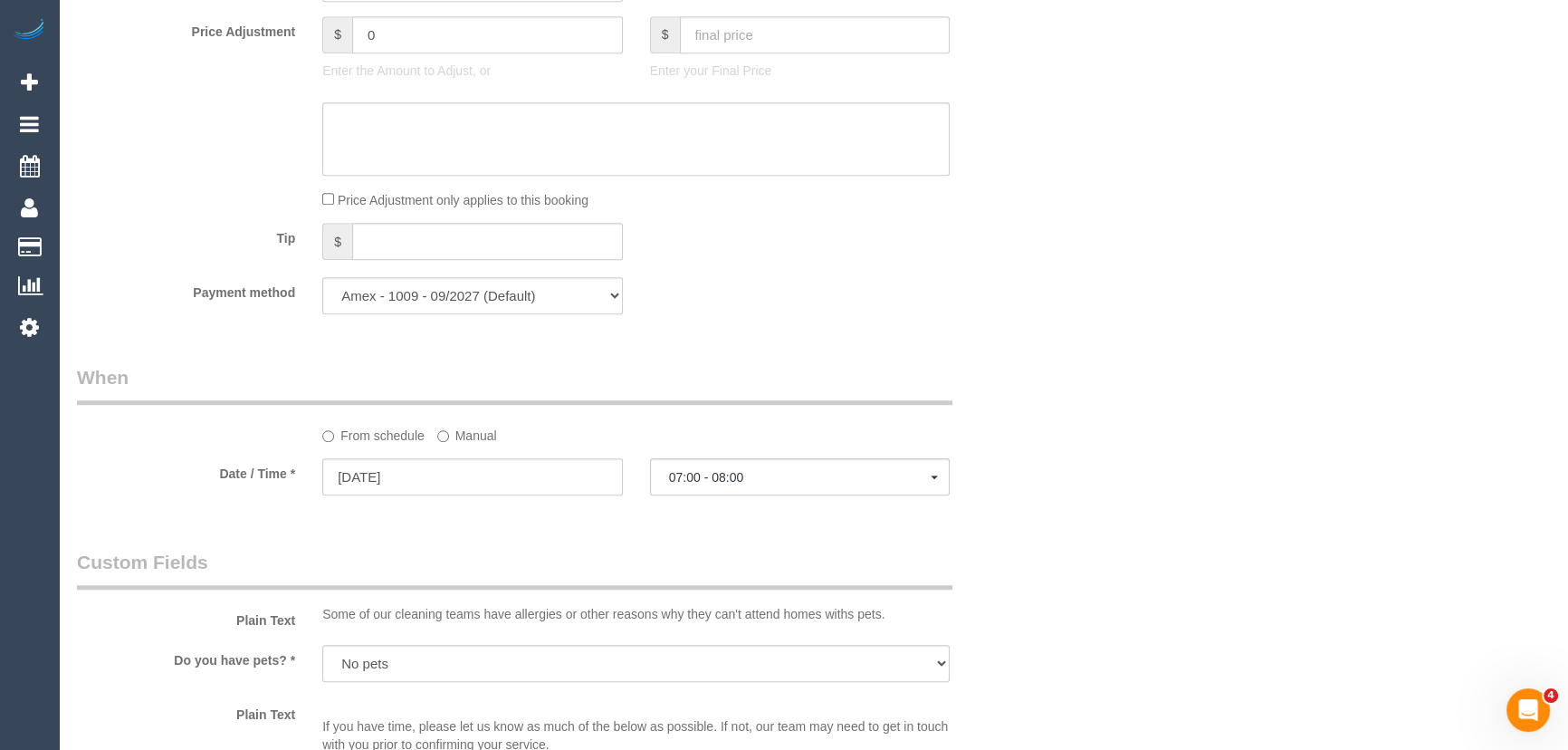
scroll to position [1975, 0]
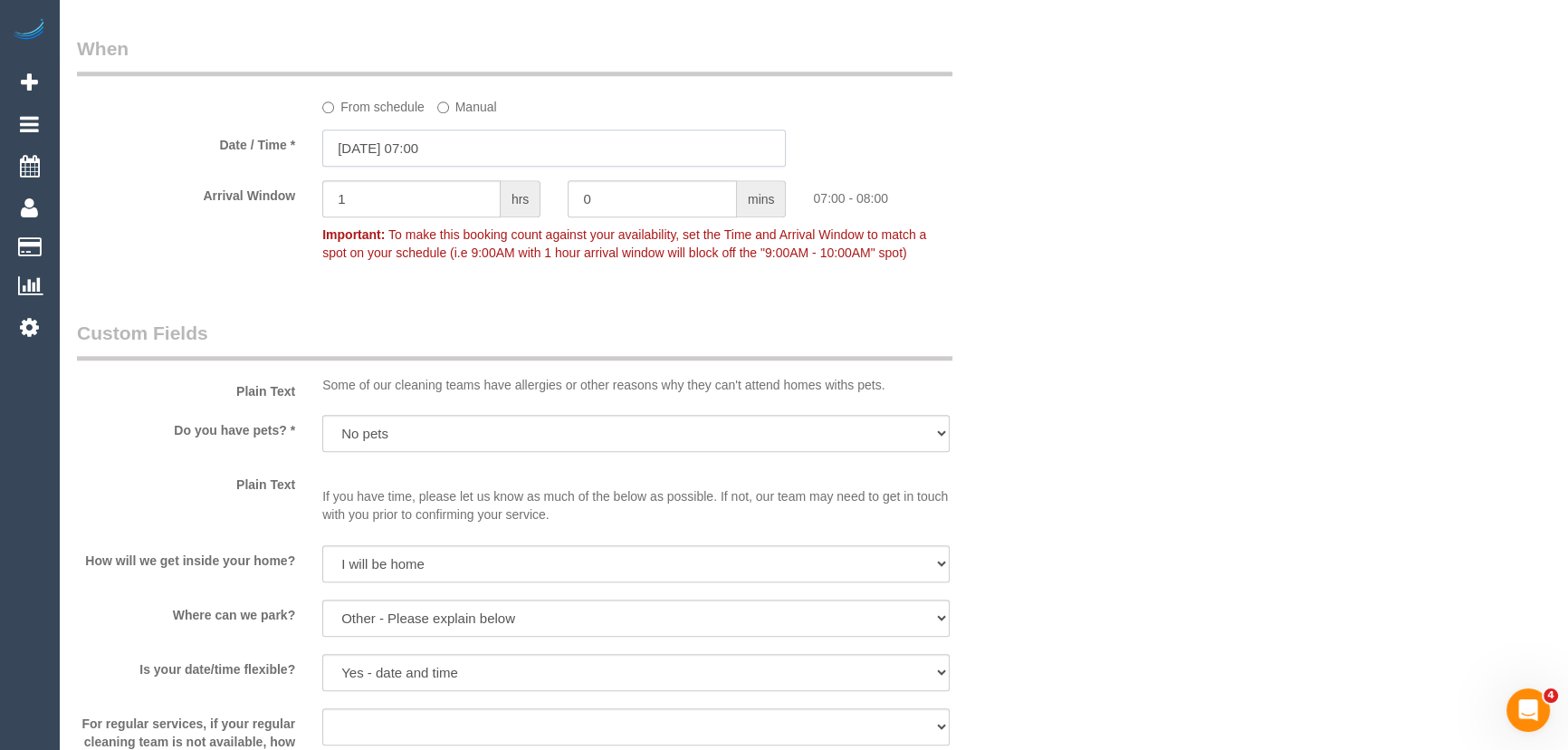
click at [446, 152] on input "[DATE] 07:00" at bounding box center [554, 147] width 464 height 37
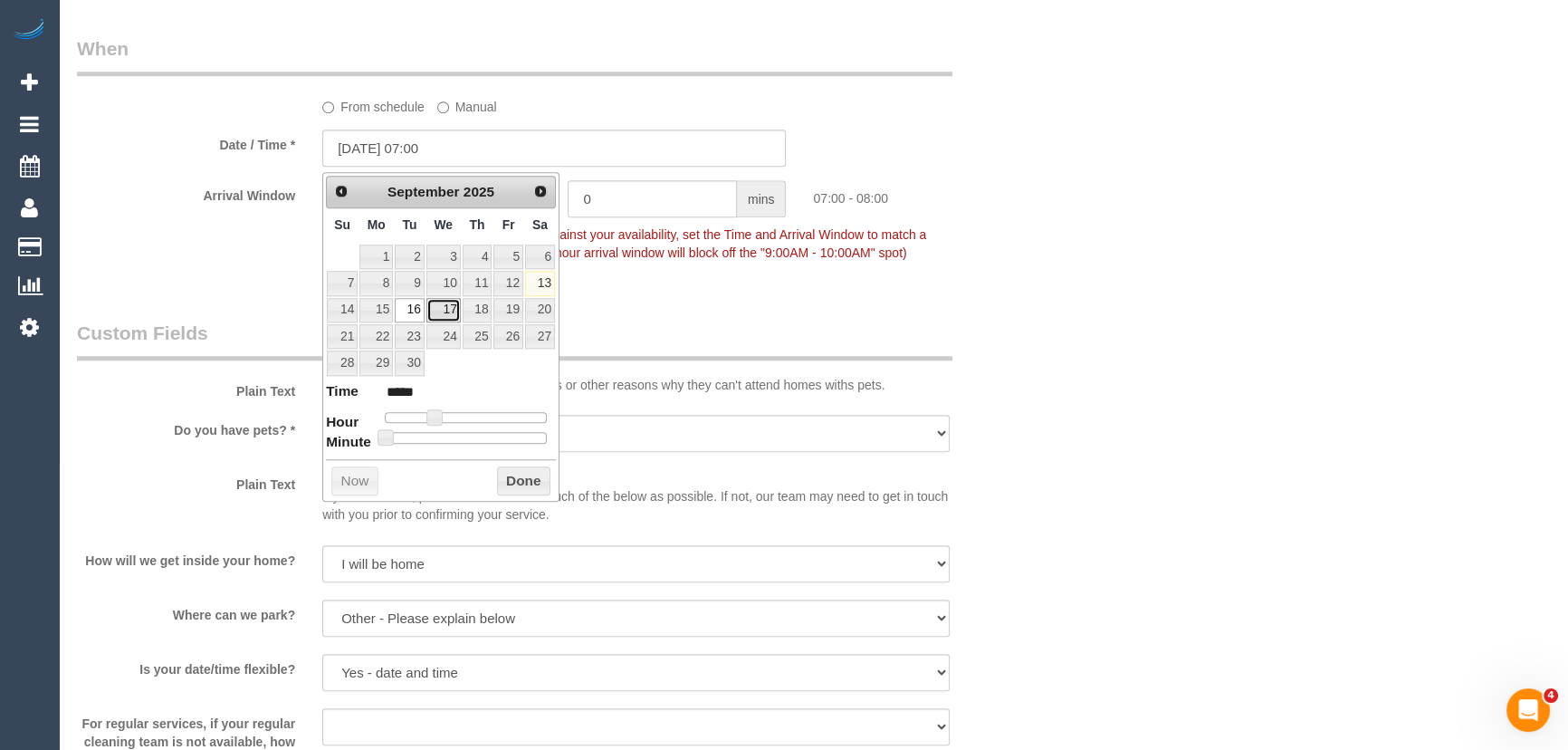
click at [447, 314] on link "17" at bounding box center [444, 310] width 34 height 25
type input "[DATE] 08:00"
type input "*****"
type input "[DATE] 09:00"
type input "*****"
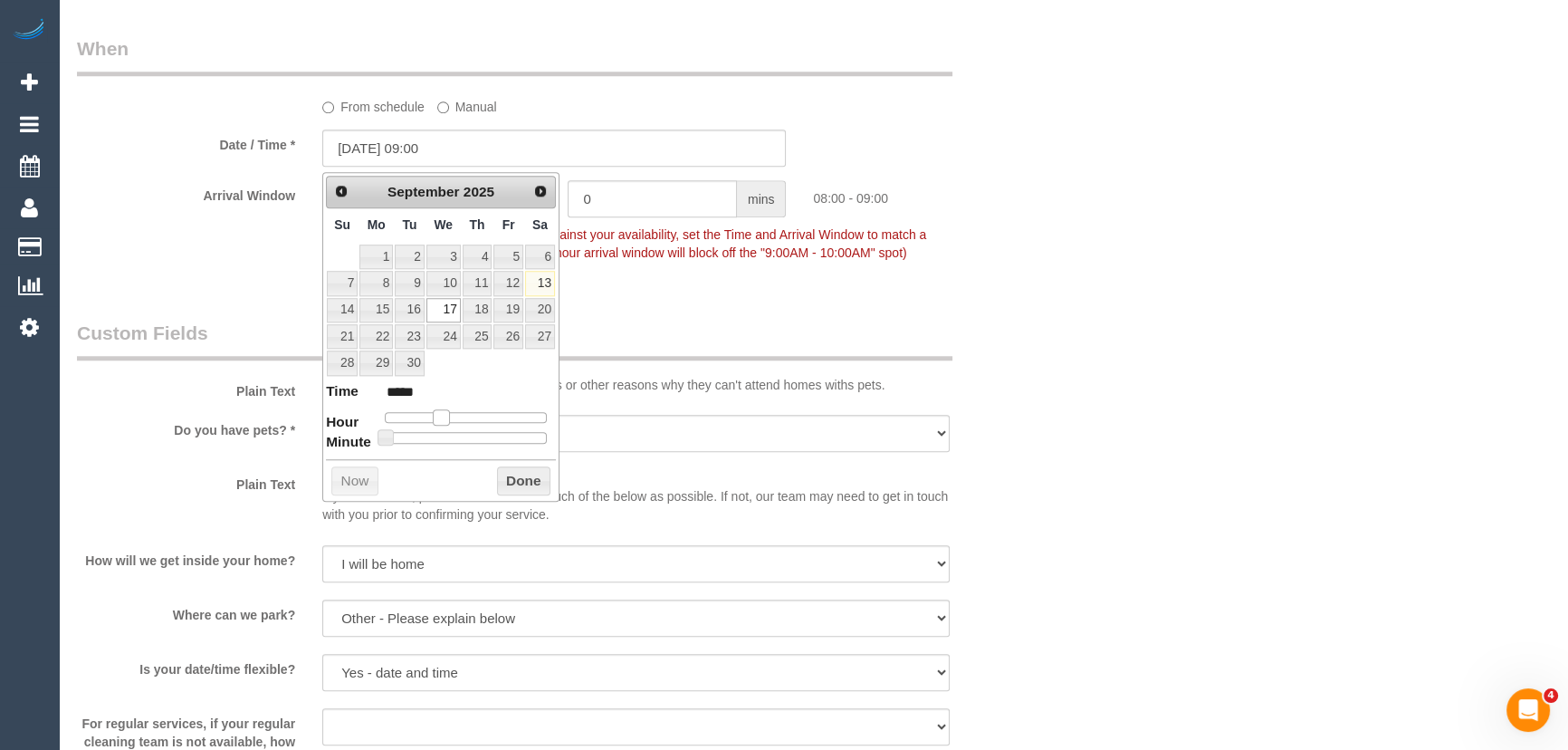
type input "[DATE] 10:00"
type input "*****"
drag, startPoint x: 431, startPoint y: 417, endPoint x: 451, endPoint y: 416, distance: 20.0
click at [451, 416] on span at bounding box center [455, 417] width 16 height 16
click at [757, 279] on fieldset "When From schedule Manual Date / Time * [DATE] 10:00 Arrival Window 1 hrs 0 min…" at bounding box center [554, 159] width 955 height 248
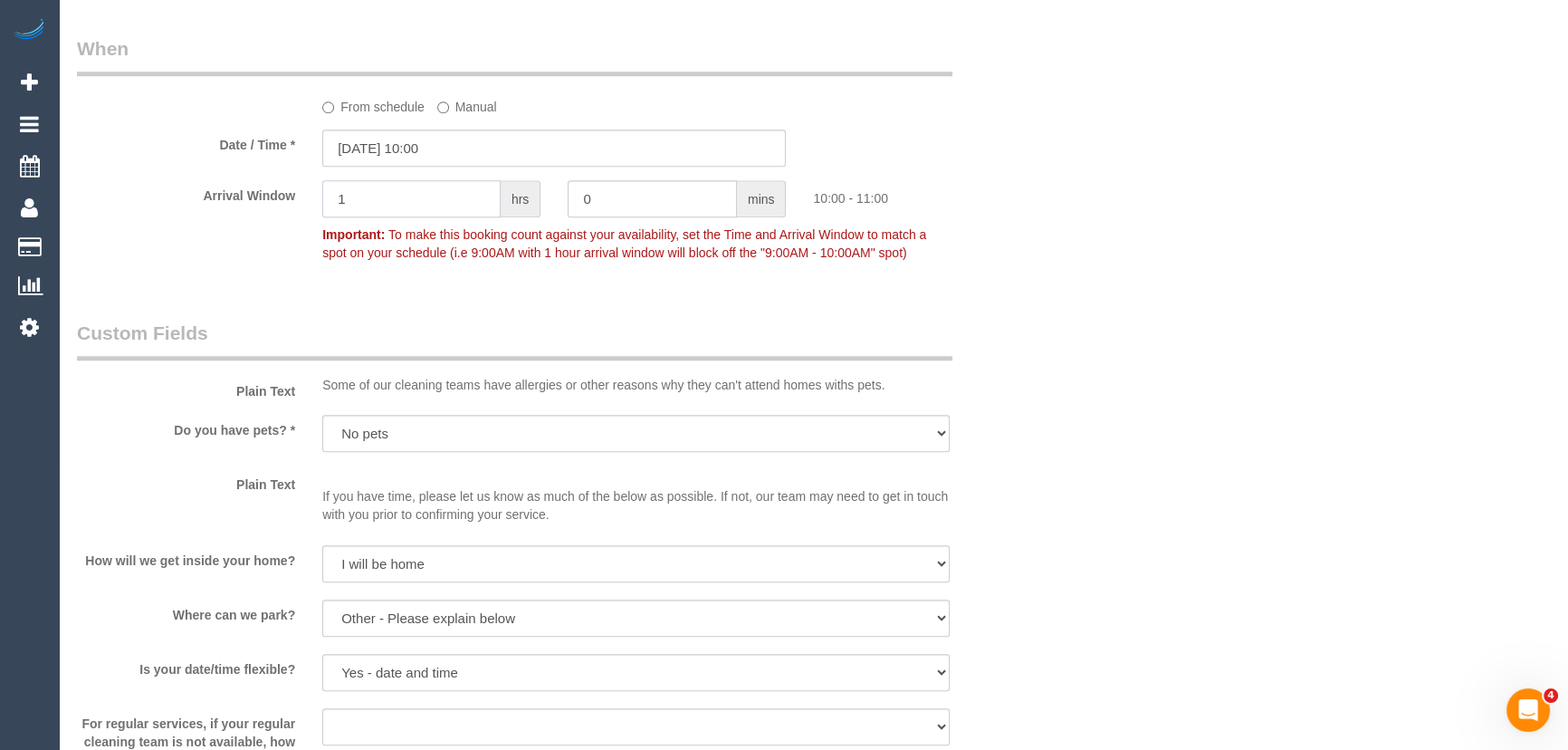
click at [434, 207] on input "1" at bounding box center [411, 198] width 179 height 37
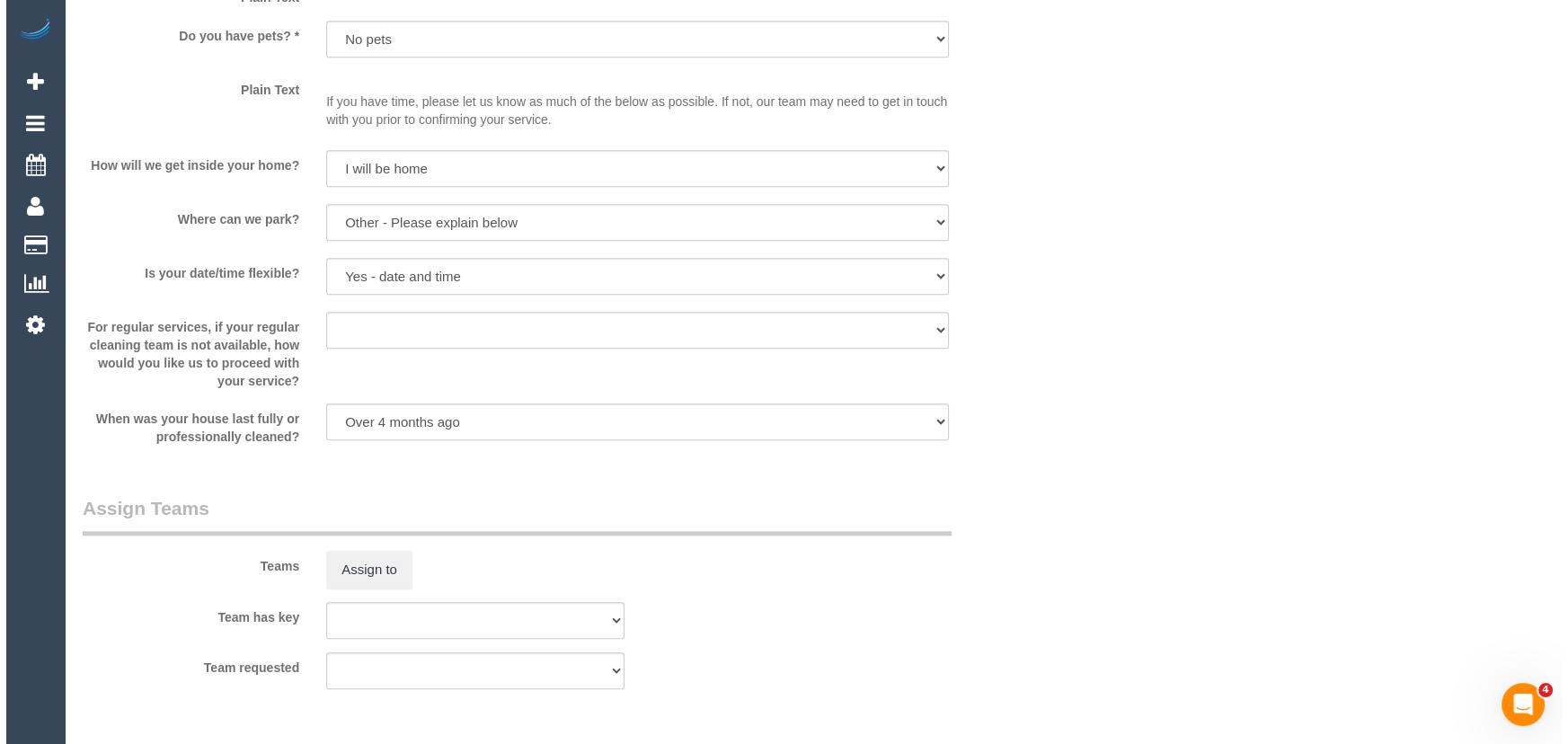
scroll to position [2369, 0]
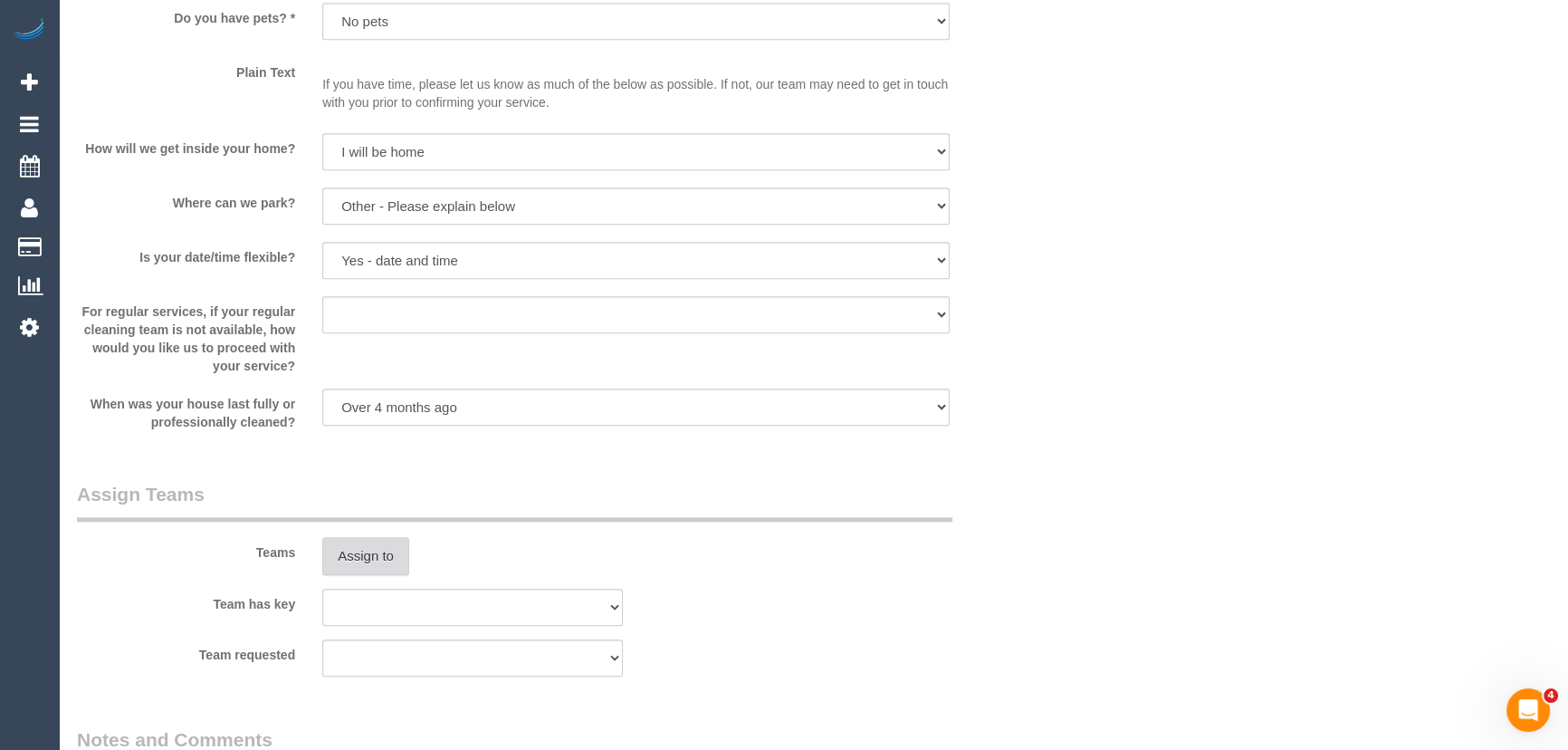
type input "2"
click at [352, 552] on button "Assign to" at bounding box center [365, 556] width 87 height 38
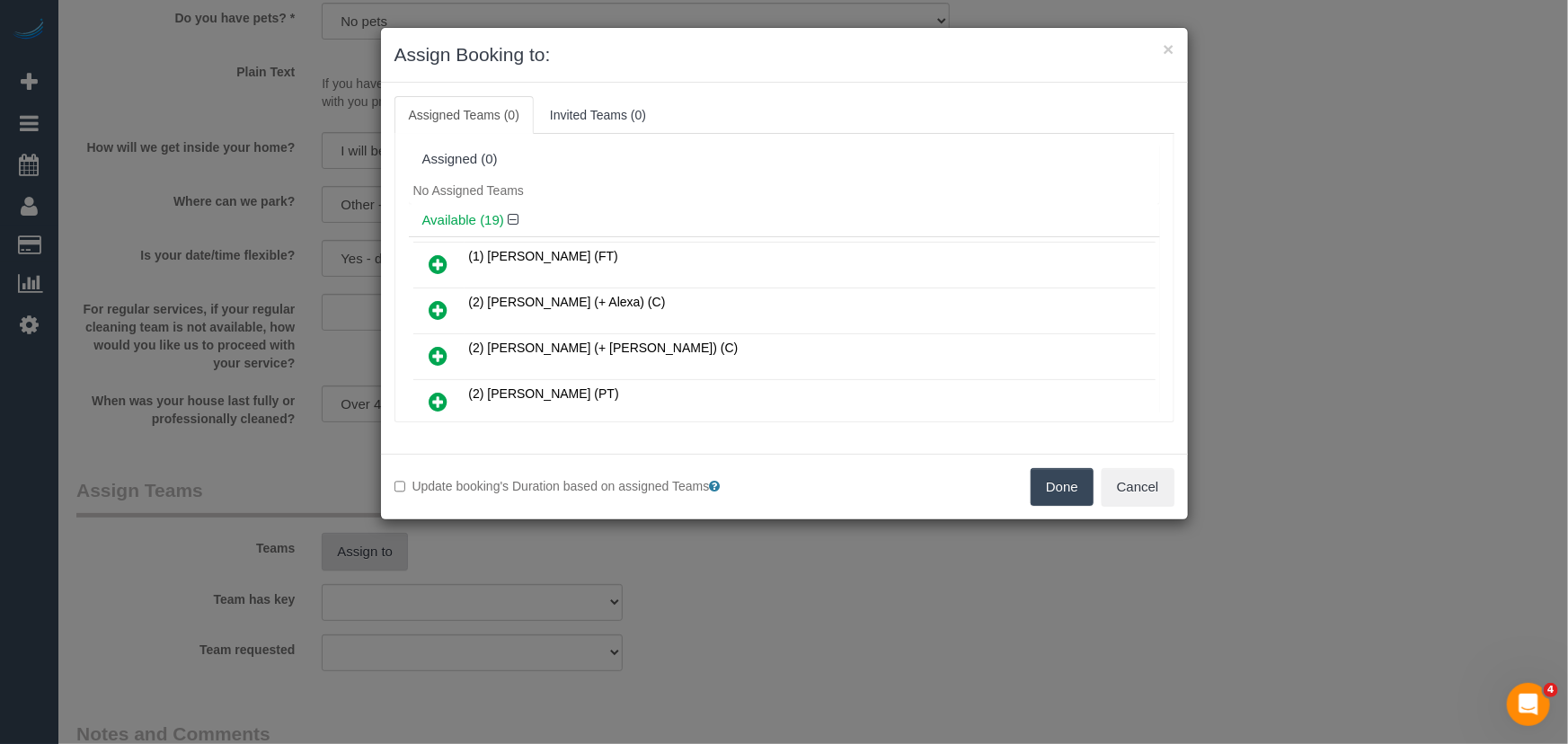
scroll to position [247, 0]
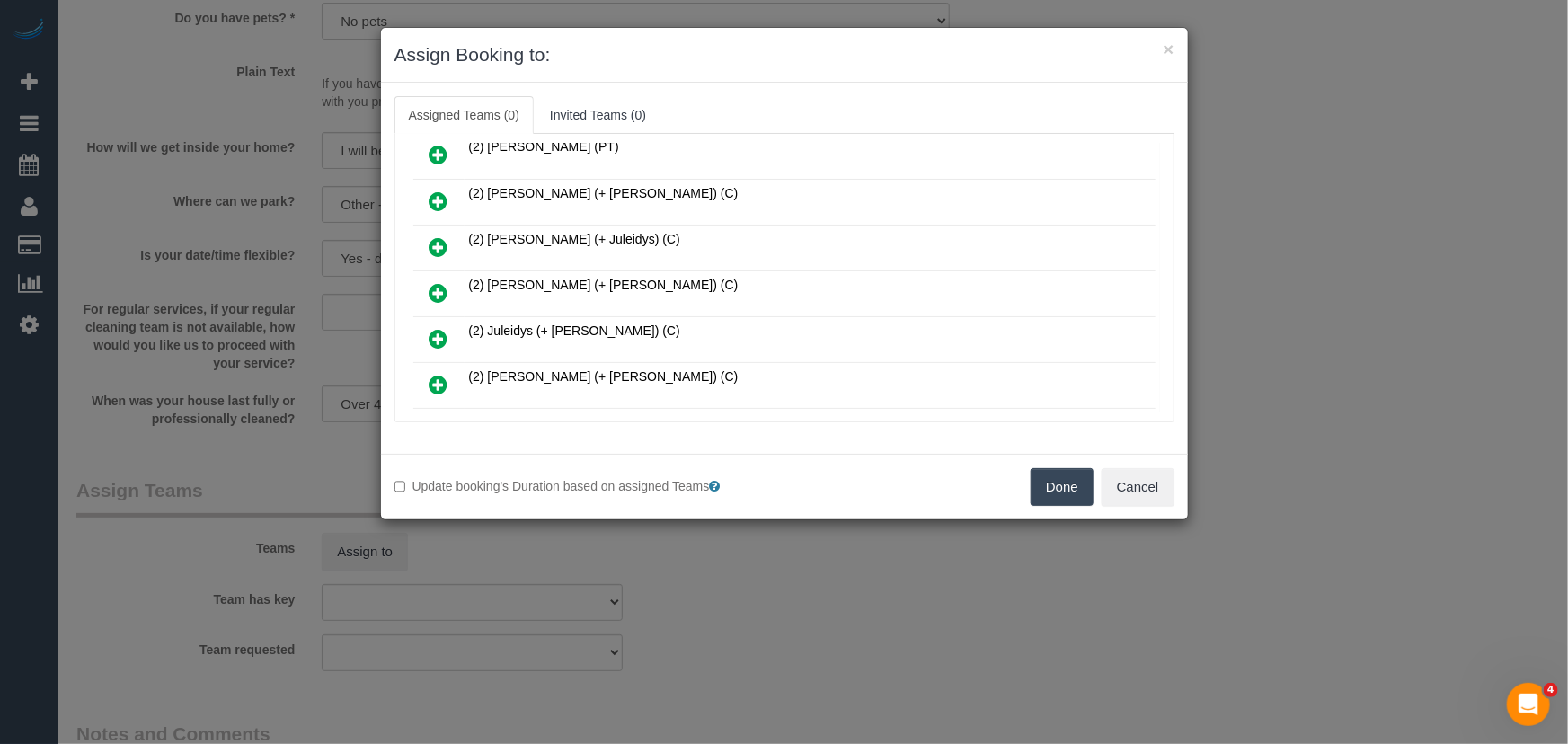
click at [438, 286] on icon at bounding box center [439, 292] width 19 height 22
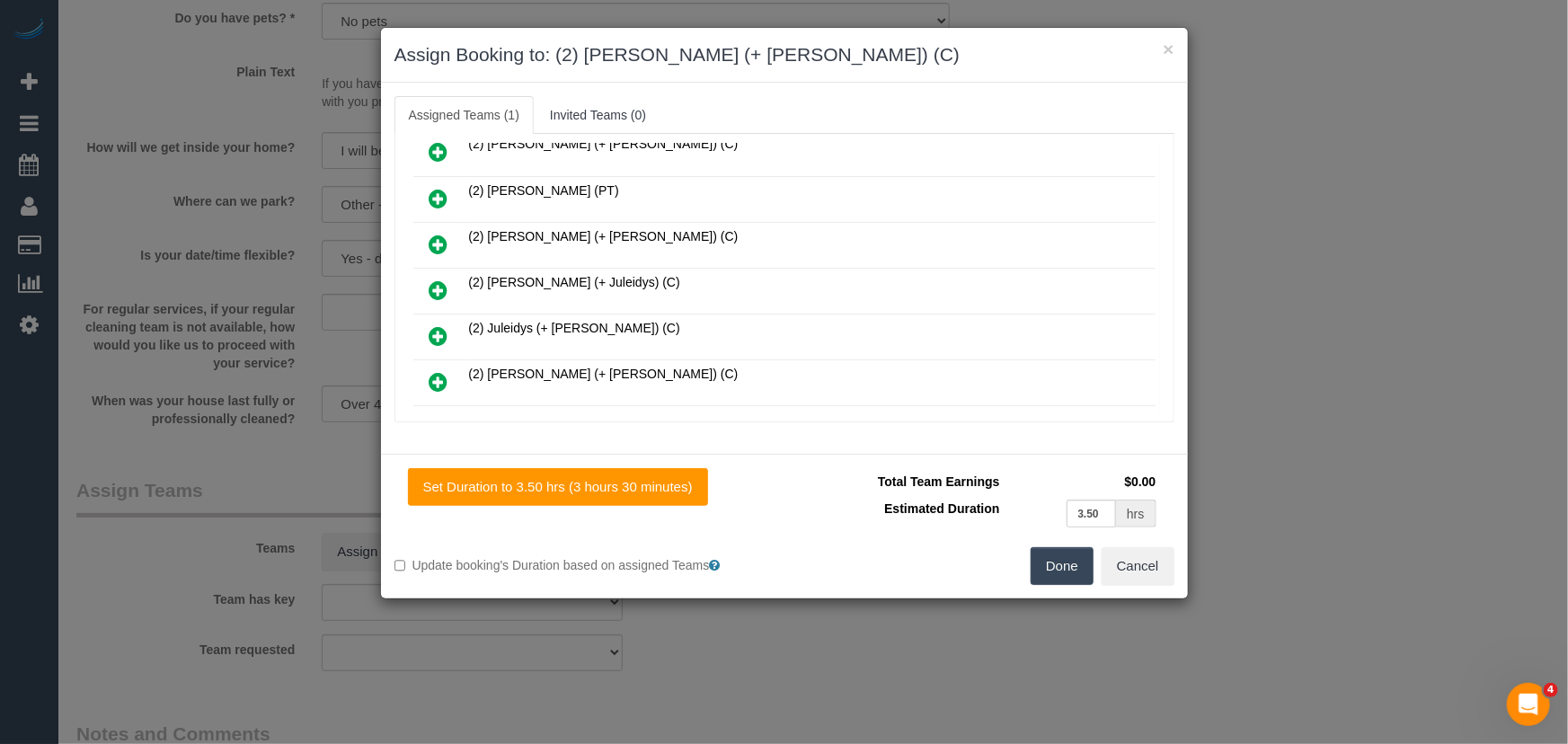
scroll to position [288, 0]
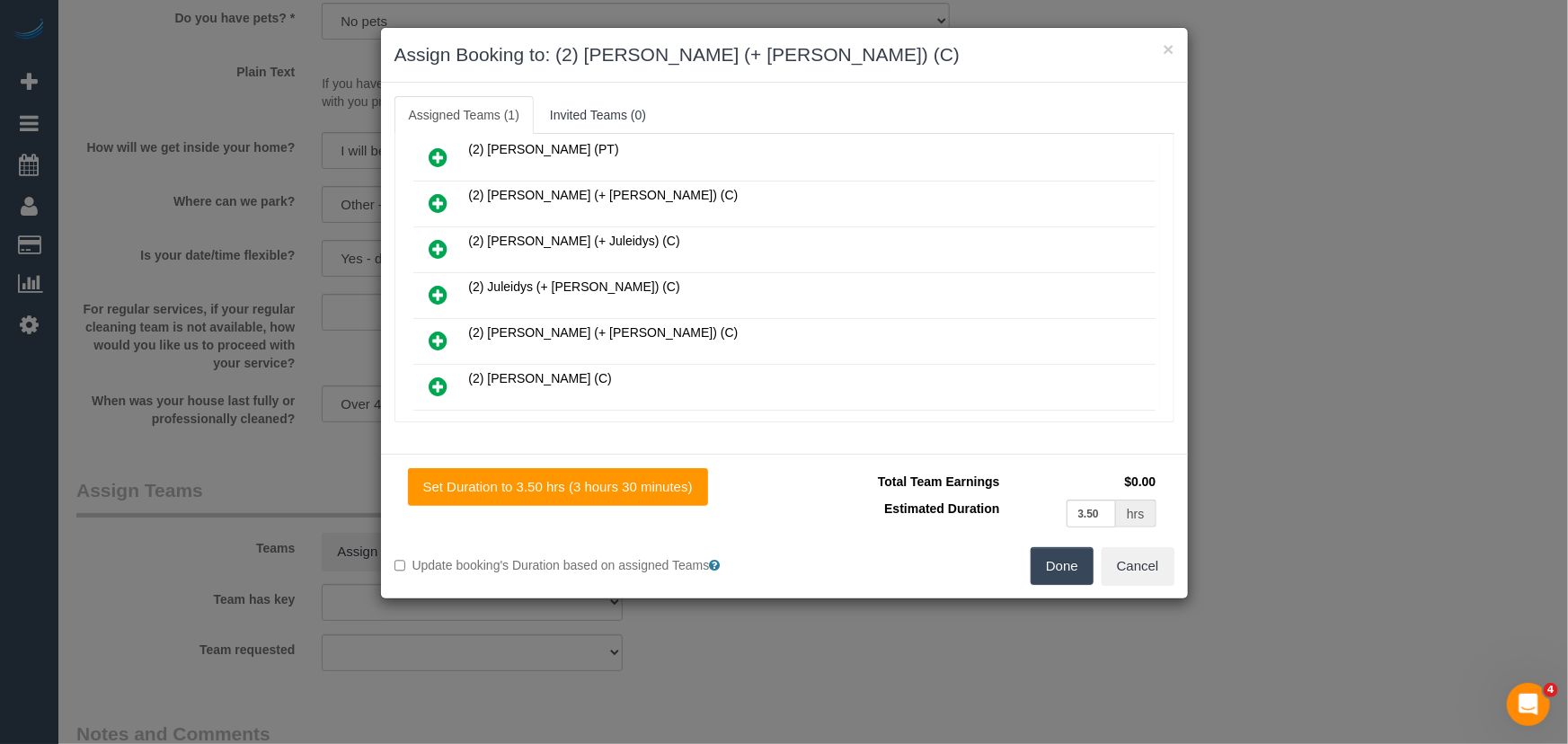
click at [434, 329] on icon at bounding box center [439, 340] width 19 height 22
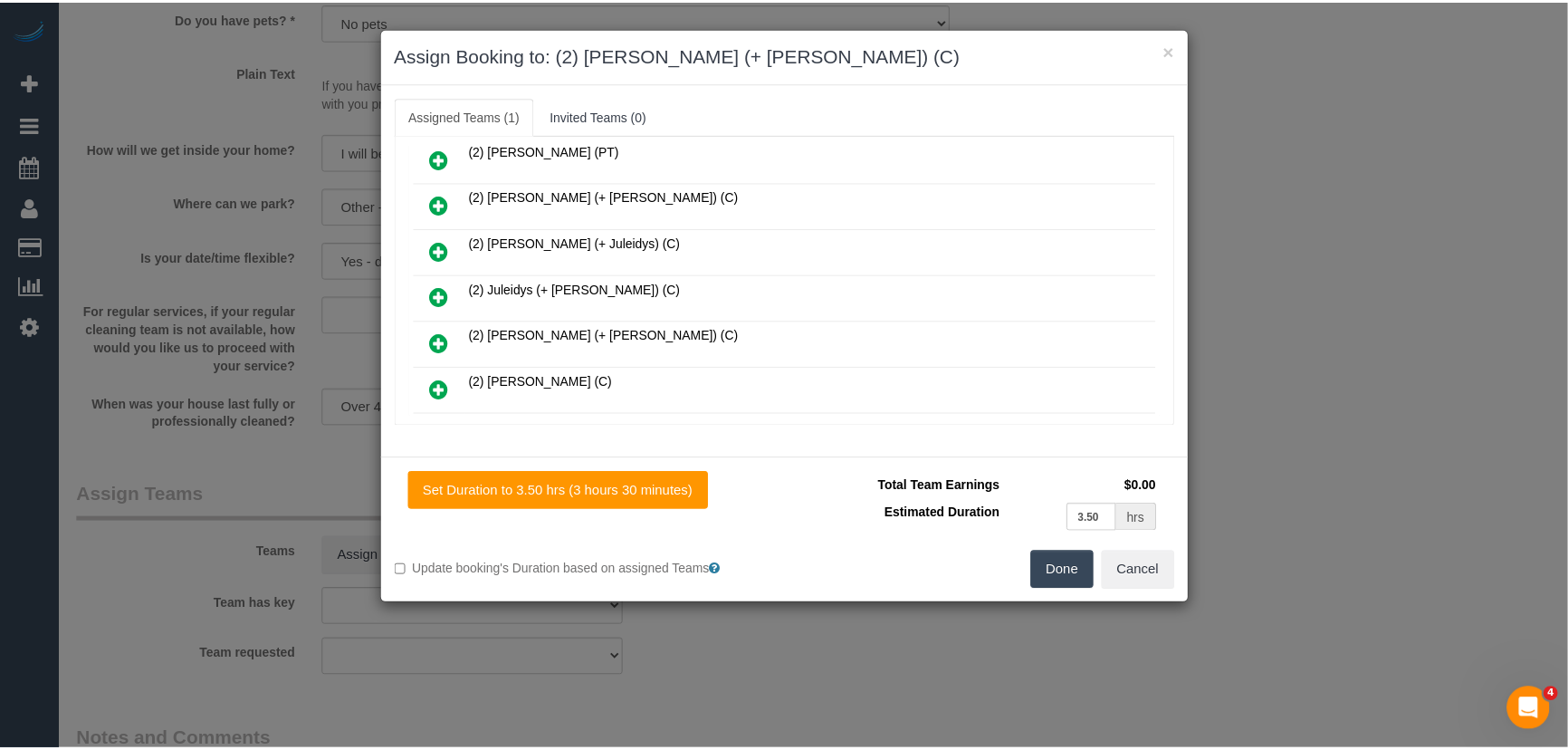
scroll to position [336, 0]
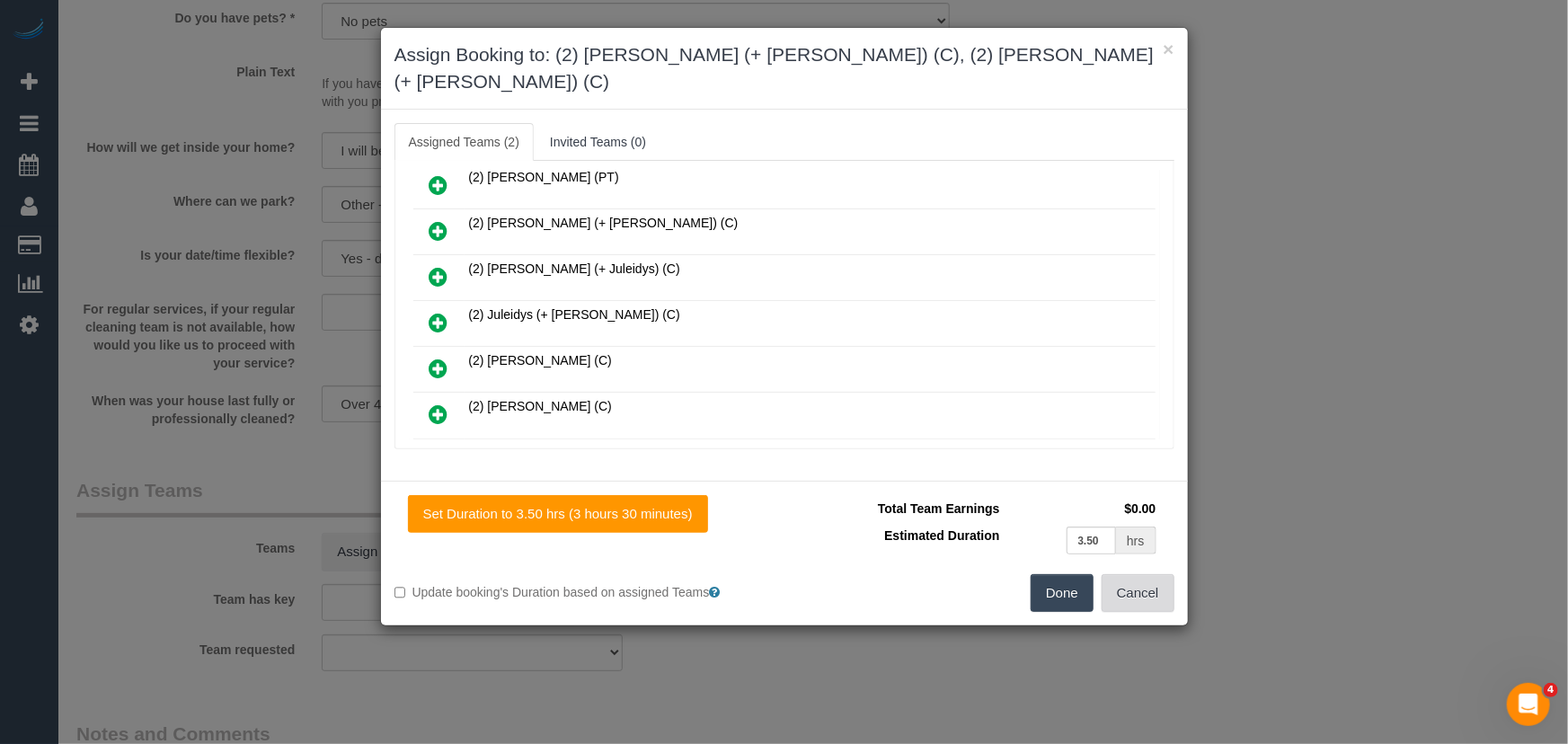
click at [1148, 574] on button "Cancel" at bounding box center [1138, 593] width 73 height 38
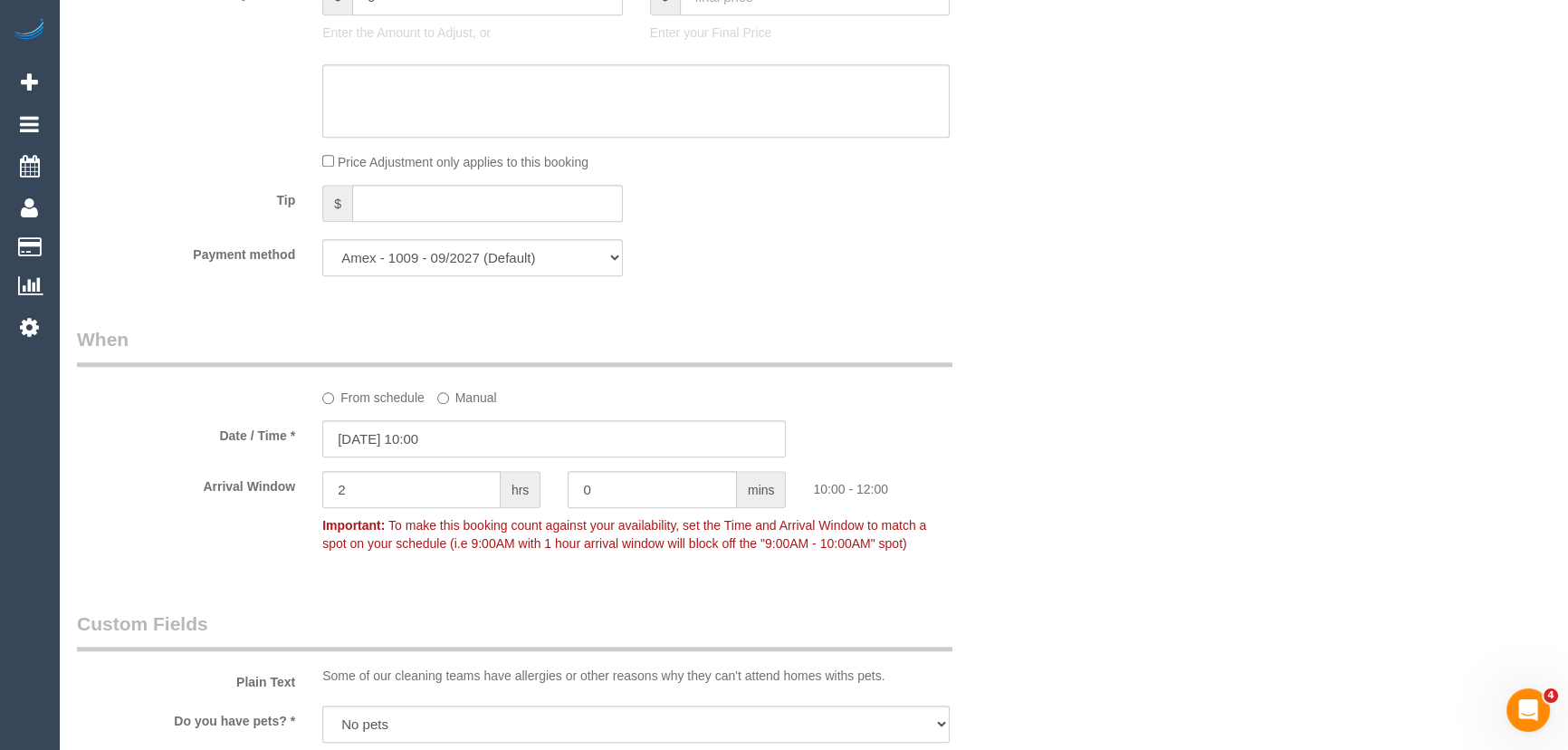
scroll to position [1812, 0]
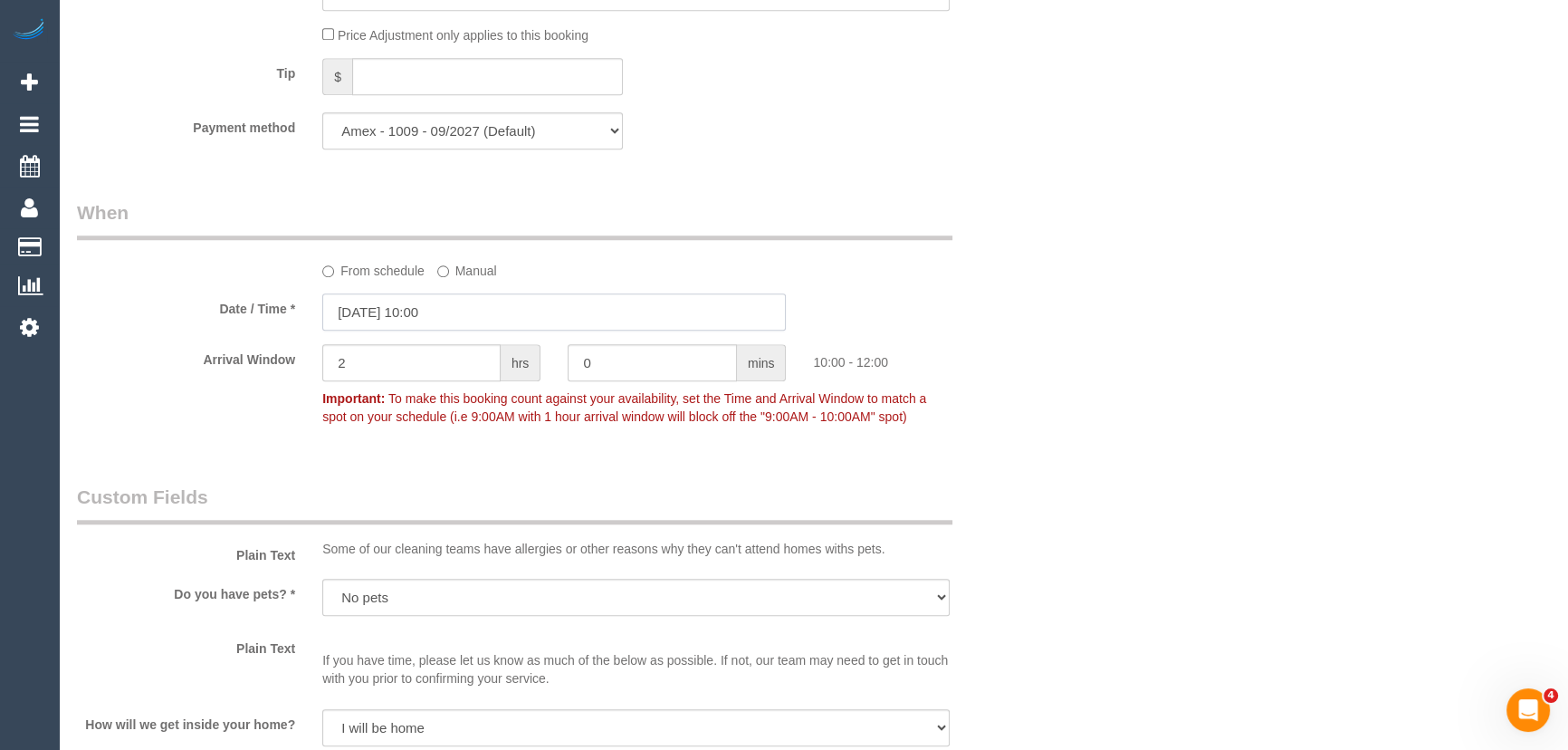
click at [468, 319] on input "17/09/2025 10:00" at bounding box center [554, 312] width 464 height 37
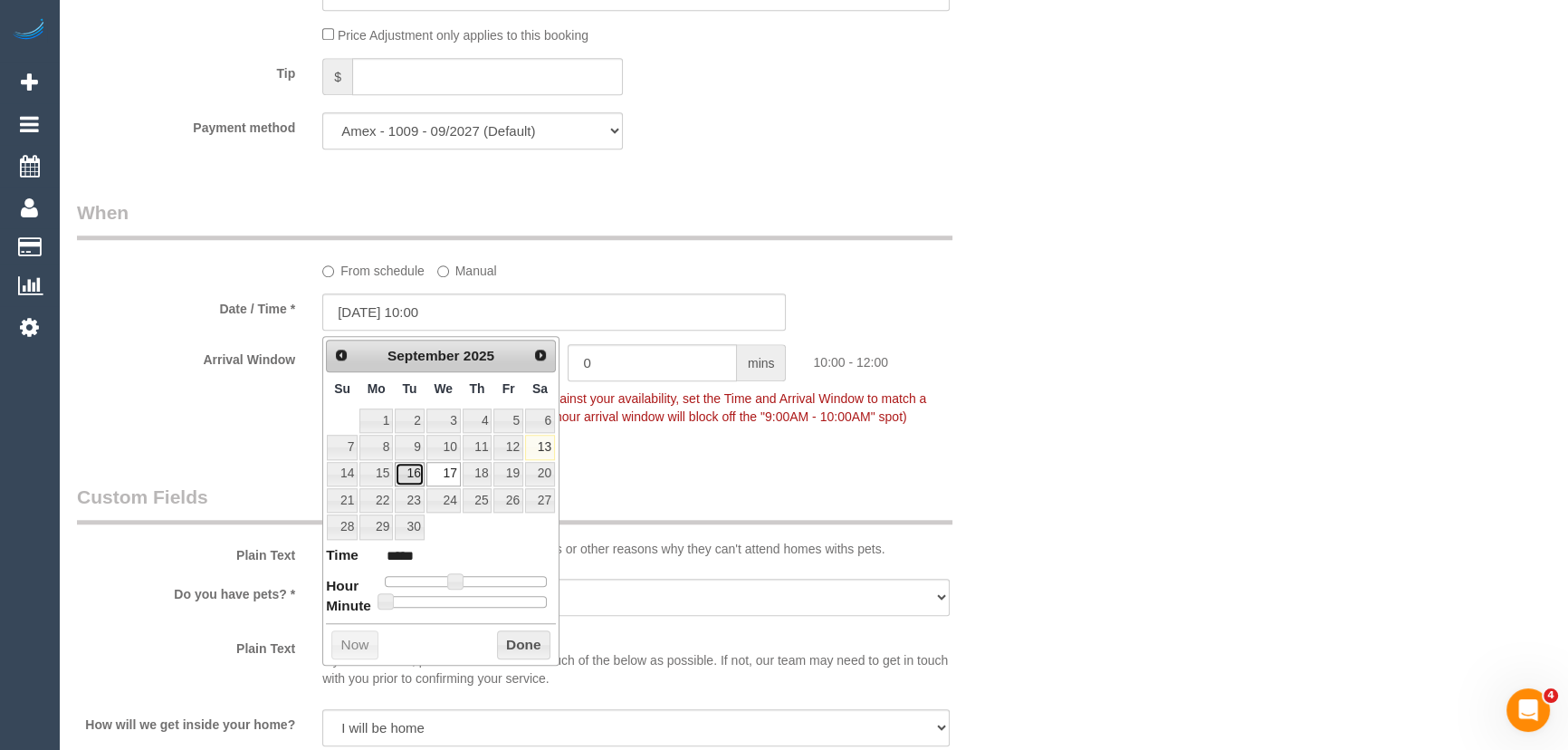
click at [414, 478] on link "16" at bounding box center [409, 474] width 29 height 25
type input "16/09/2025 11:00"
type input "*****"
type input "16/09/2025 12:00"
type input "*****"
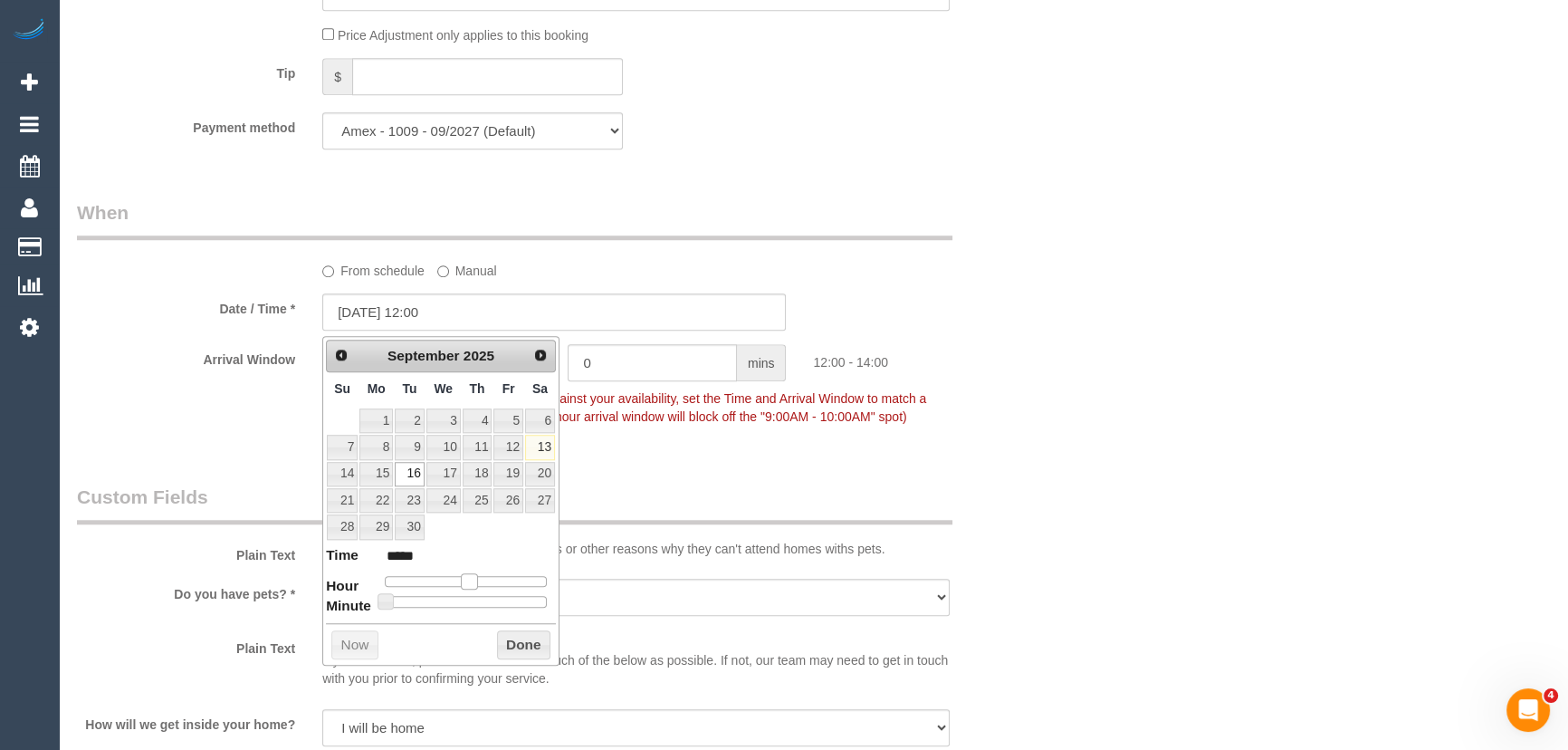
drag, startPoint x: 458, startPoint y: 579, endPoint x: 468, endPoint y: 579, distance: 10.0
click at [468, 579] on span at bounding box center [468, 581] width 16 height 16
type input "16/09/2025 13:00"
type input "*****"
click at [477, 579] on span at bounding box center [475, 581] width 16 height 16
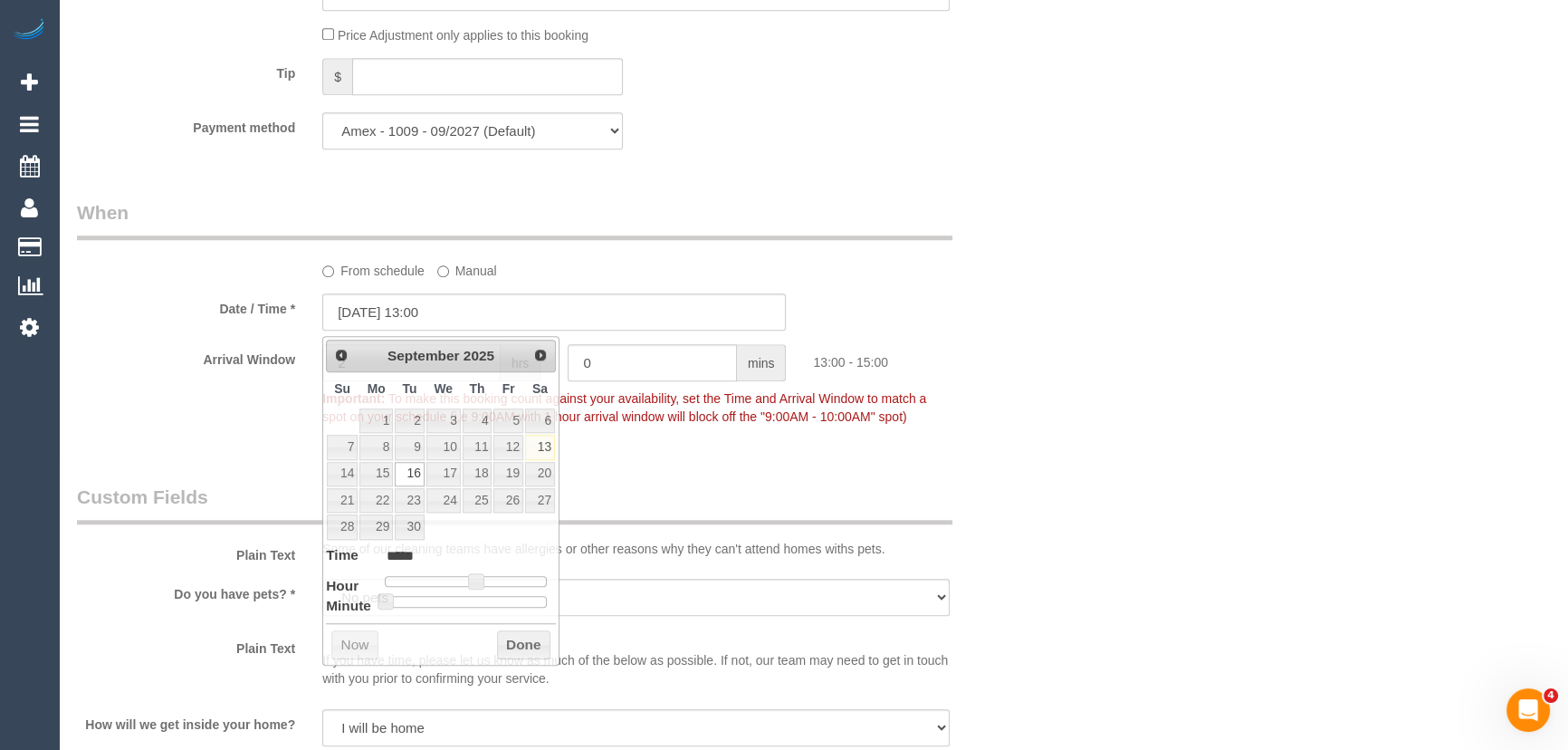
click at [730, 439] on fieldset "When From schedule Manual Date / Time * 16/09/2025 13:00 Arrival Window 2 hrs 0…" at bounding box center [554, 322] width 955 height 248
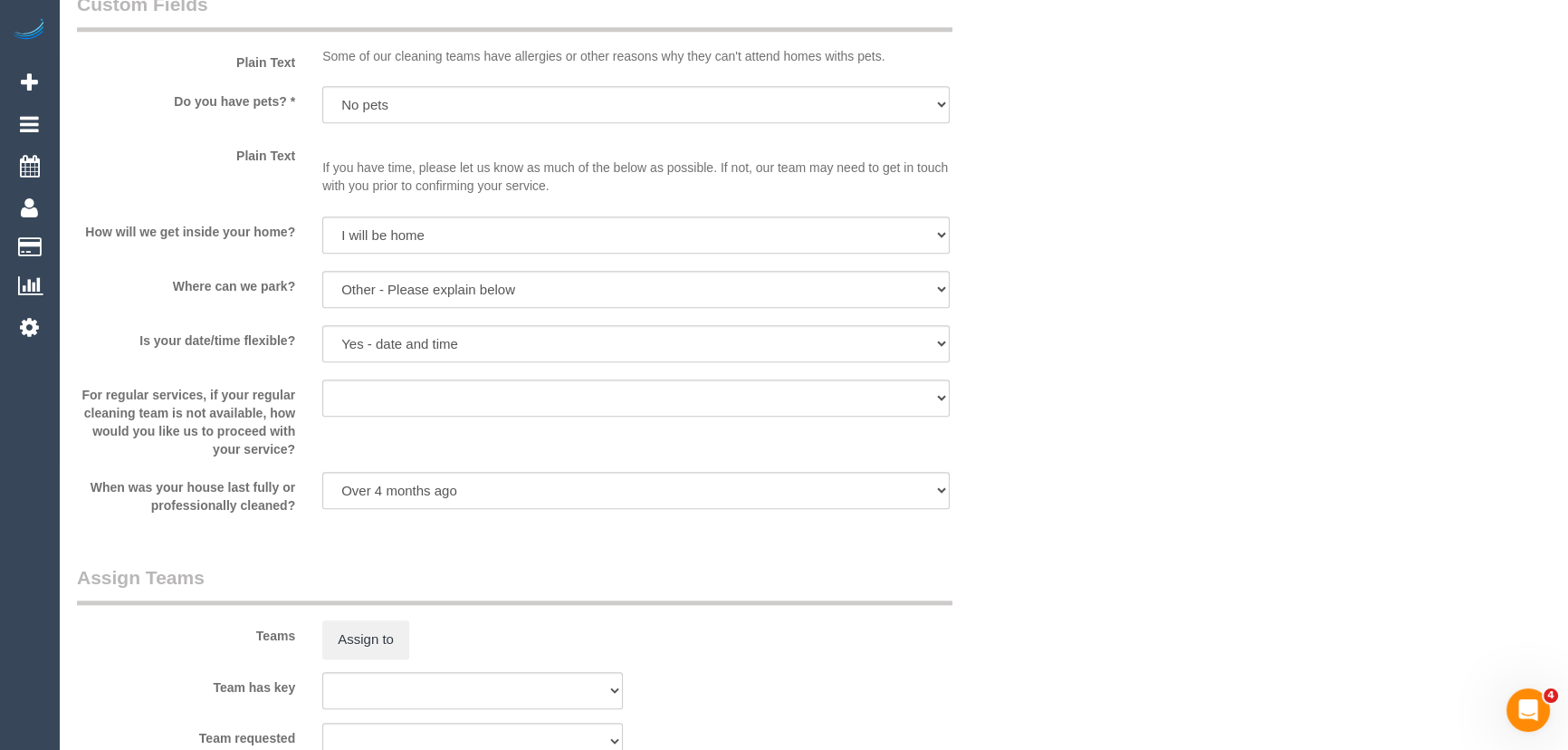
scroll to position [2388, 0]
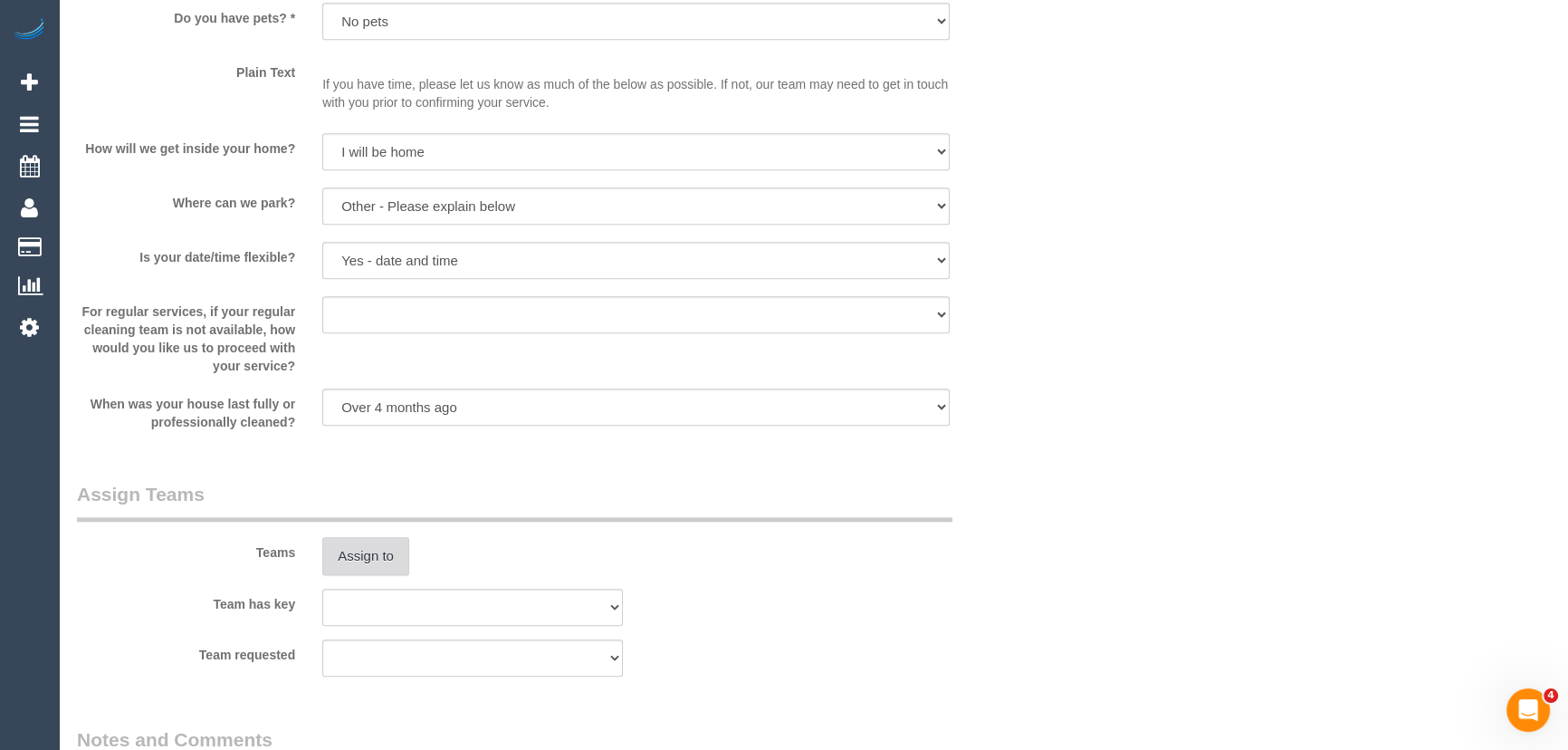
click at [371, 555] on button "Assign to" at bounding box center [365, 556] width 87 height 38
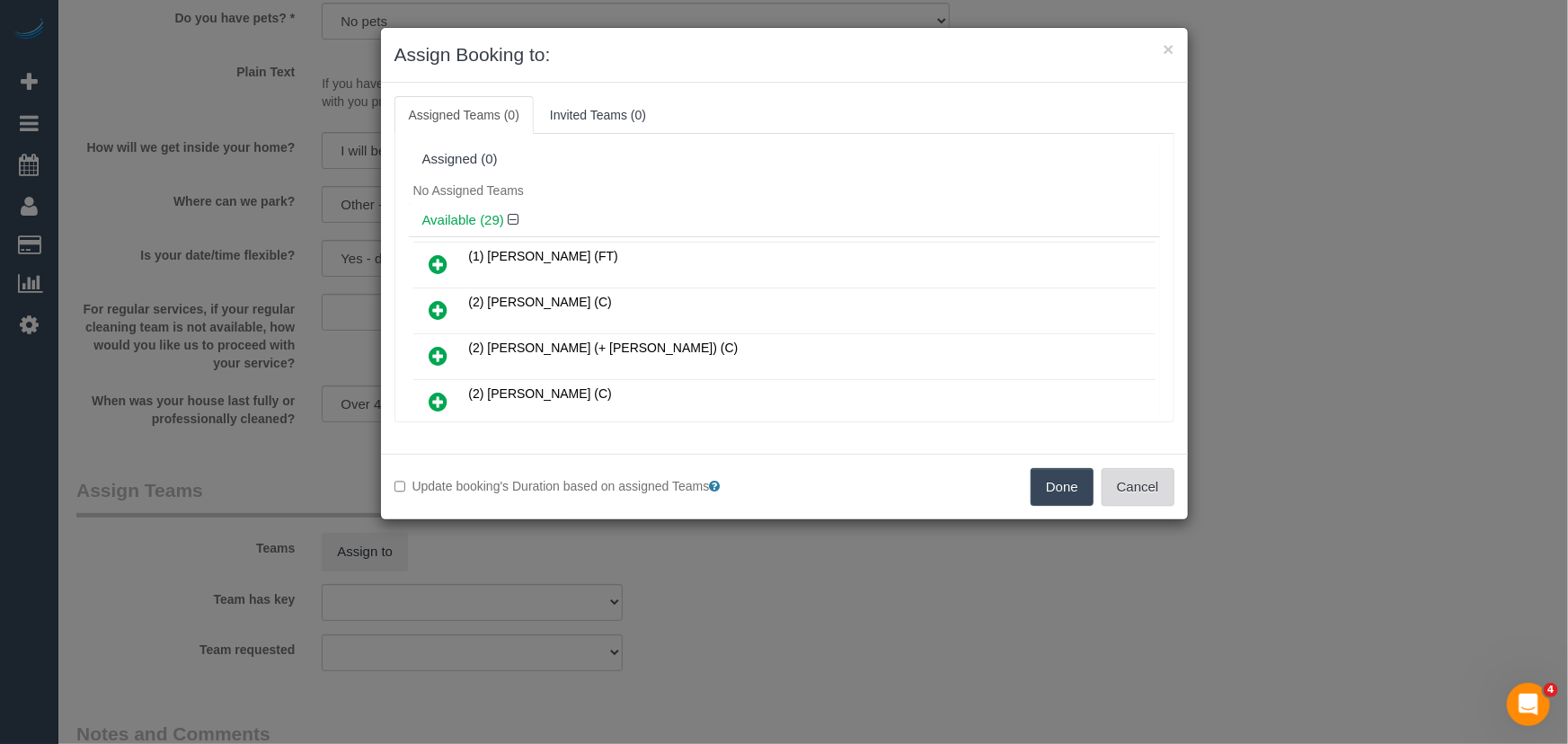
click at [1149, 481] on button "Cancel" at bounding box center [1138, 487] width 73 height 38
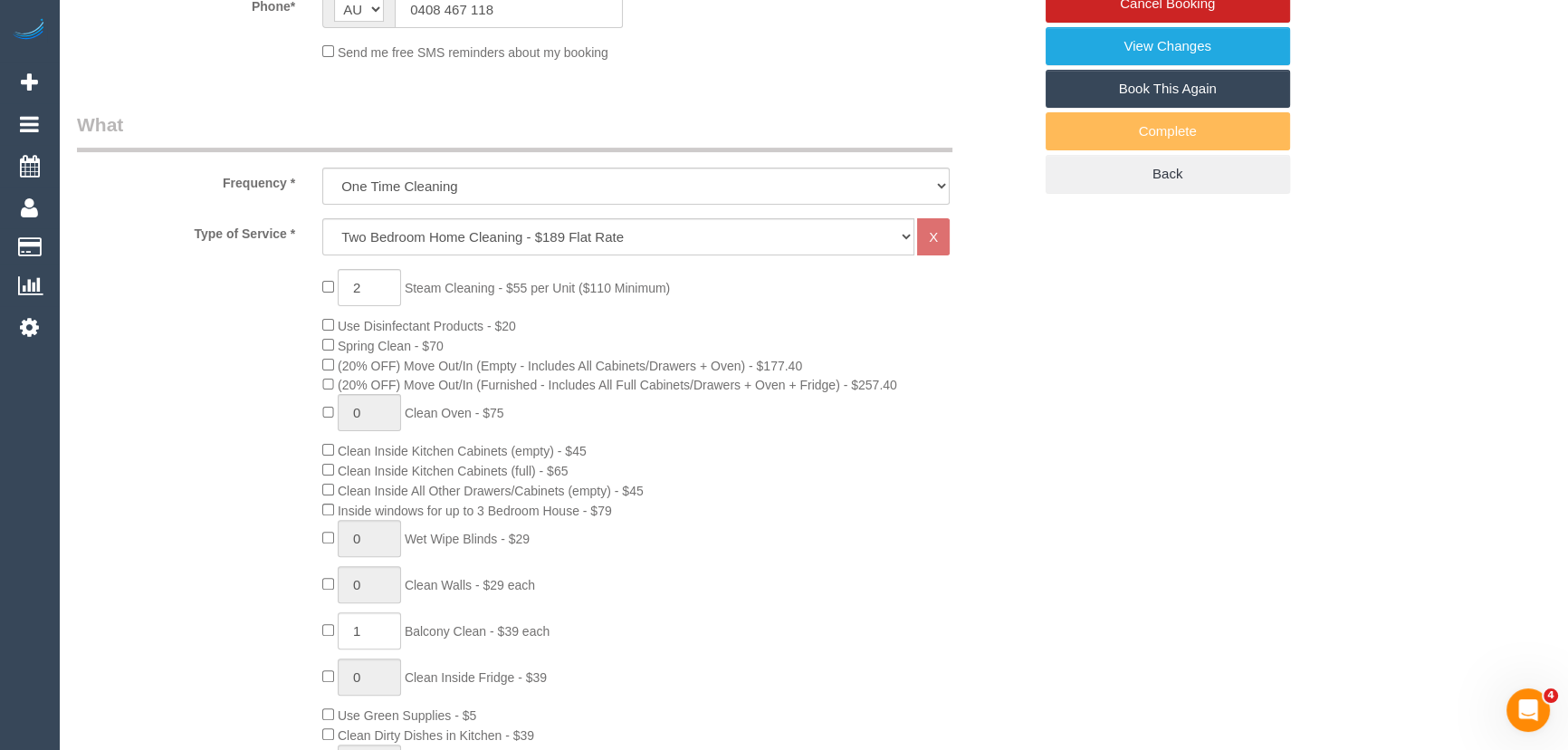
scroll to position [329, 0]
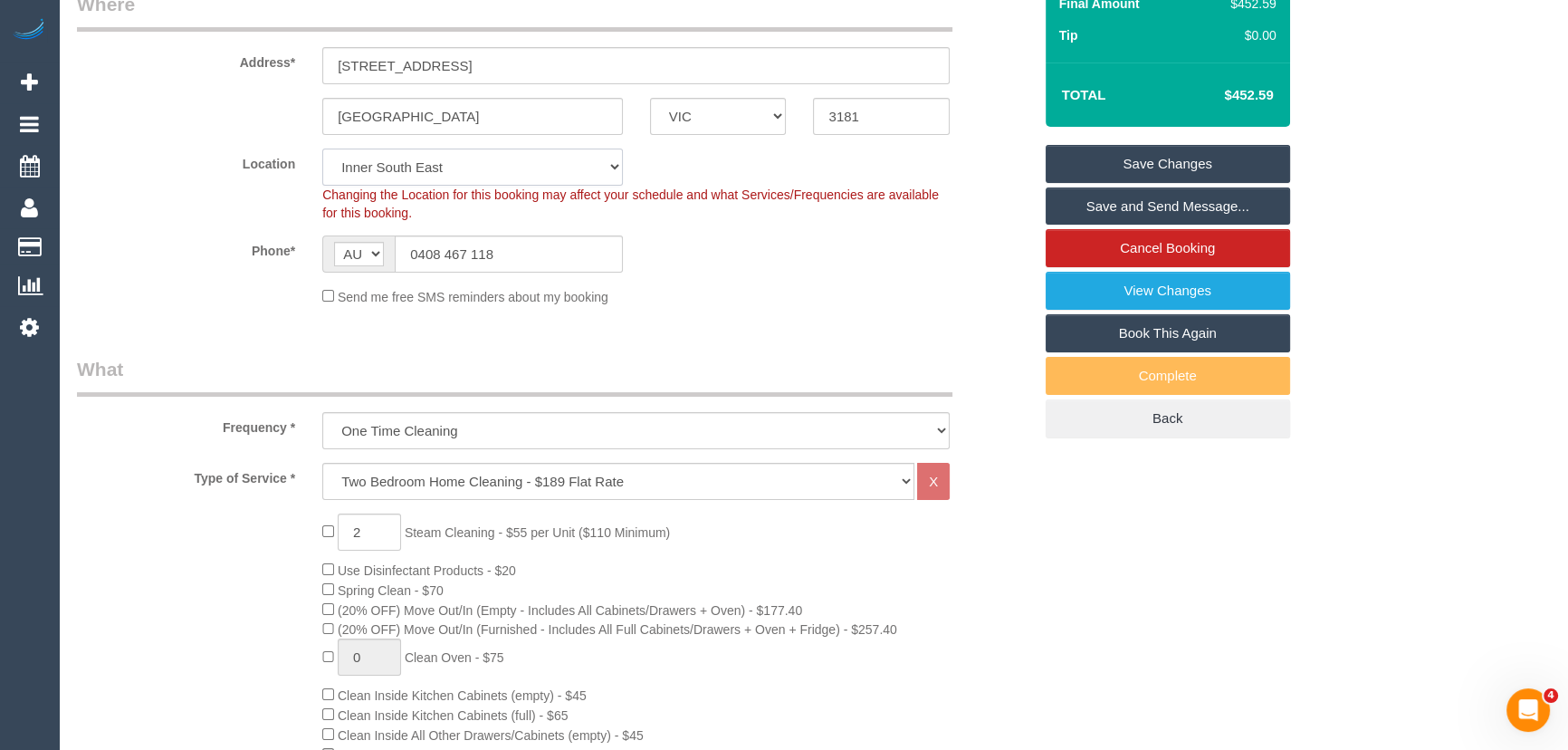
click at [403, 159] on select "Office City East (North) East (South) Inner East Inner North (East) Inner North…" at bounding box center [472, 166] width 300 height 37
select select "50"
click at [322, 148] on select "Office City East (North) East (South) Inner East Inner North (East) Inner North…" at bounding box center [472, 166] width 300 height 37
click at [195, 298] on div "Send me free SMS reminders about my booking" at bounding box center [554, 296] width 982 height 20
select select "object:10299"
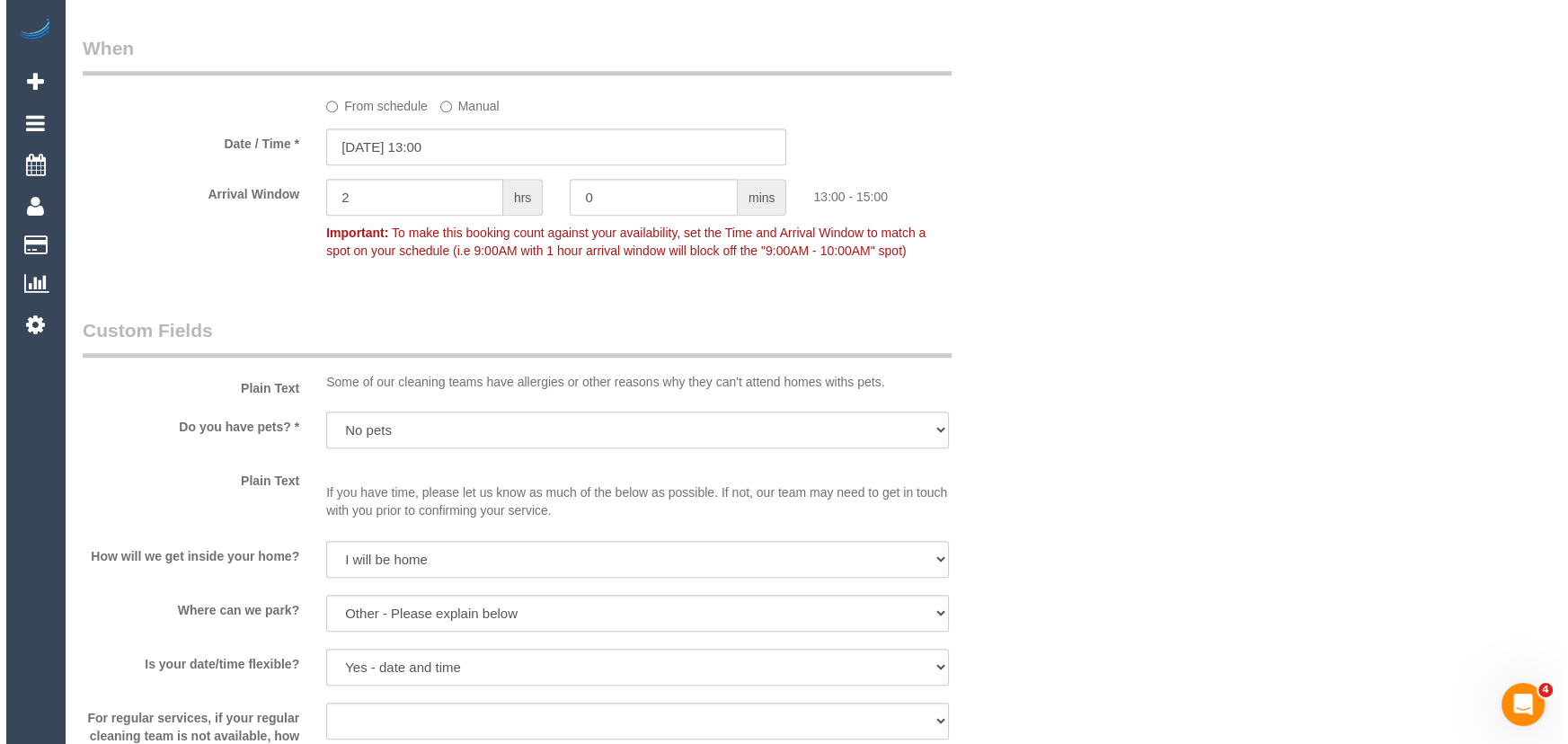
scroll to position [2613, 0]
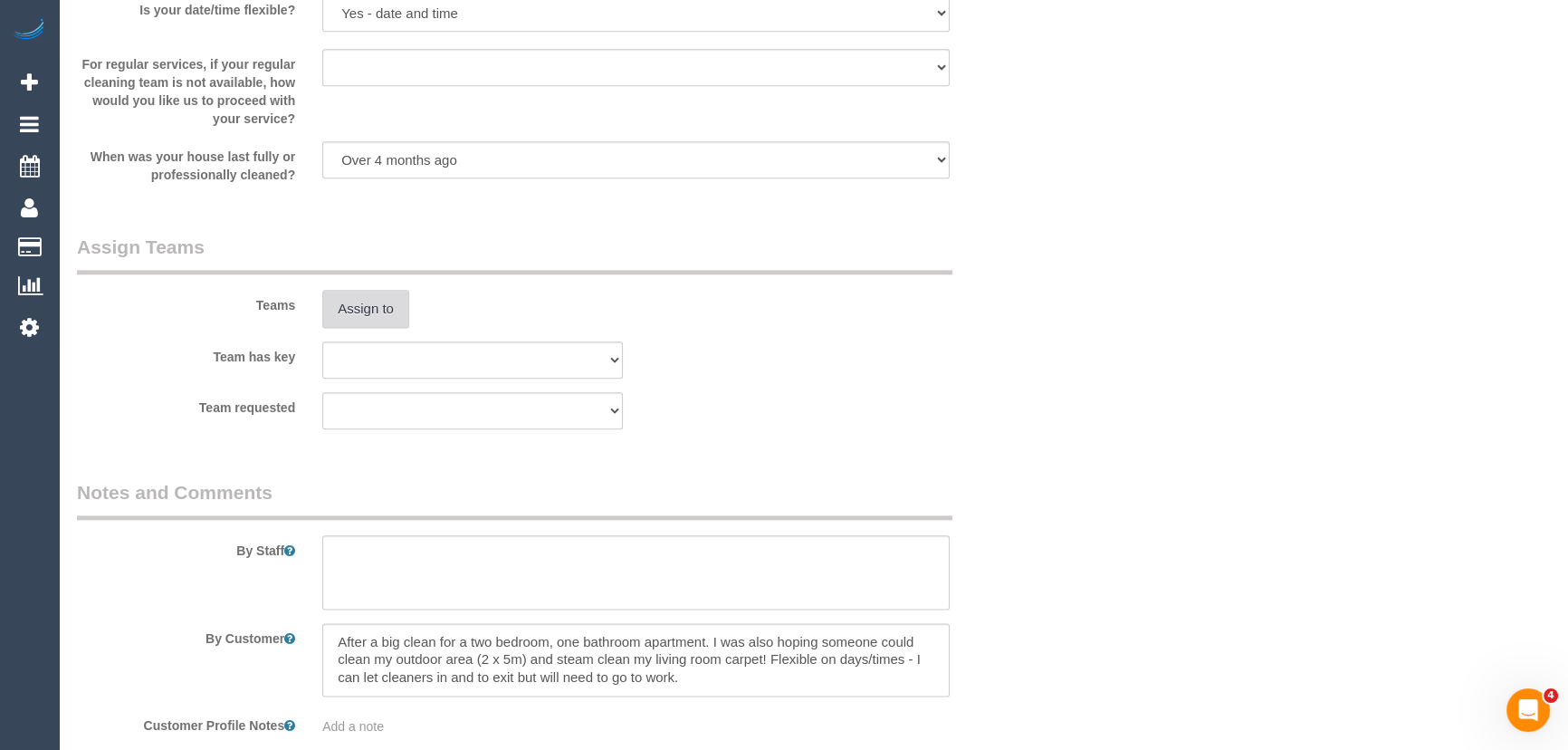
click at [369, 315] on button "Assign to" at bounding box center [365, 309] width 87 height 38
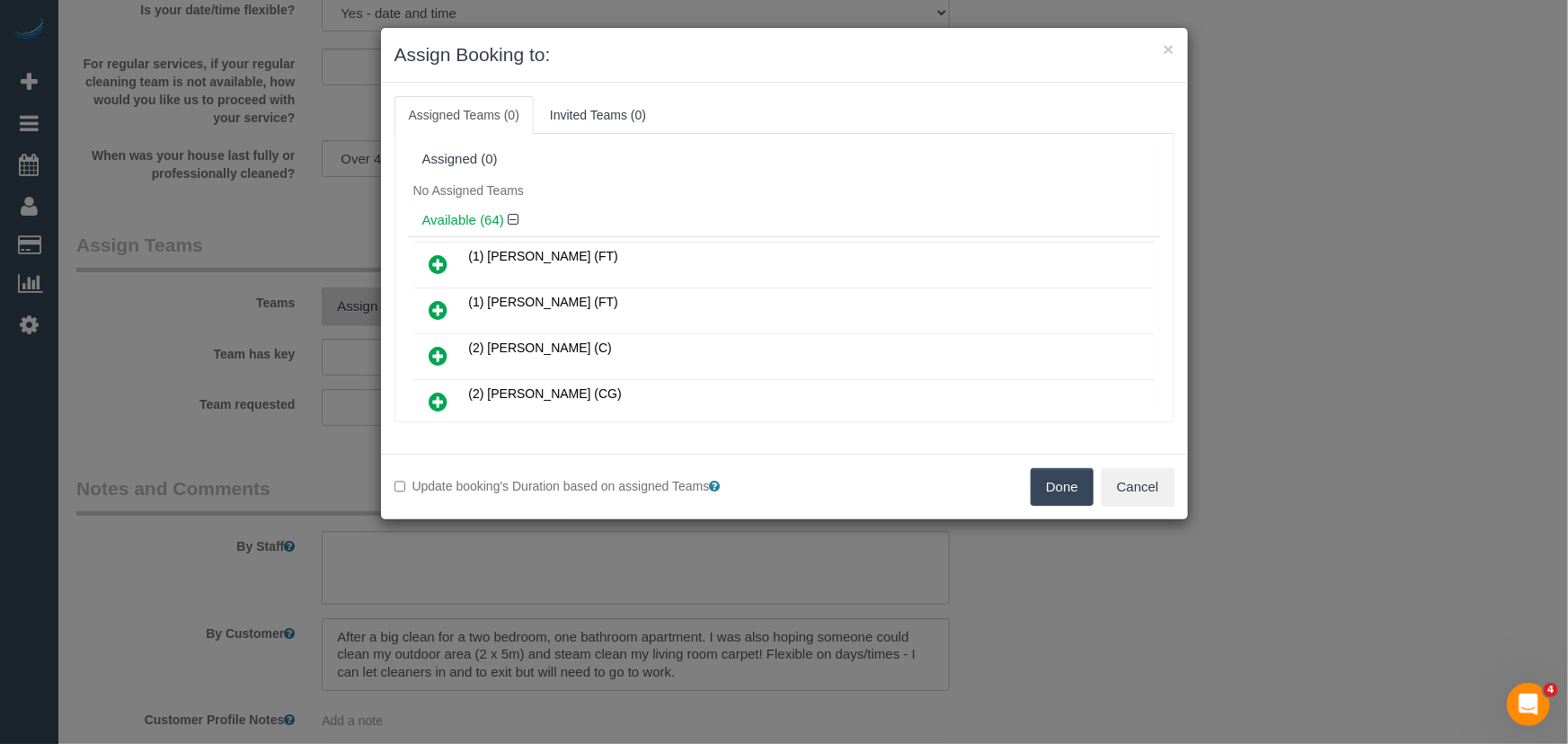
scroll to position [698, 0]
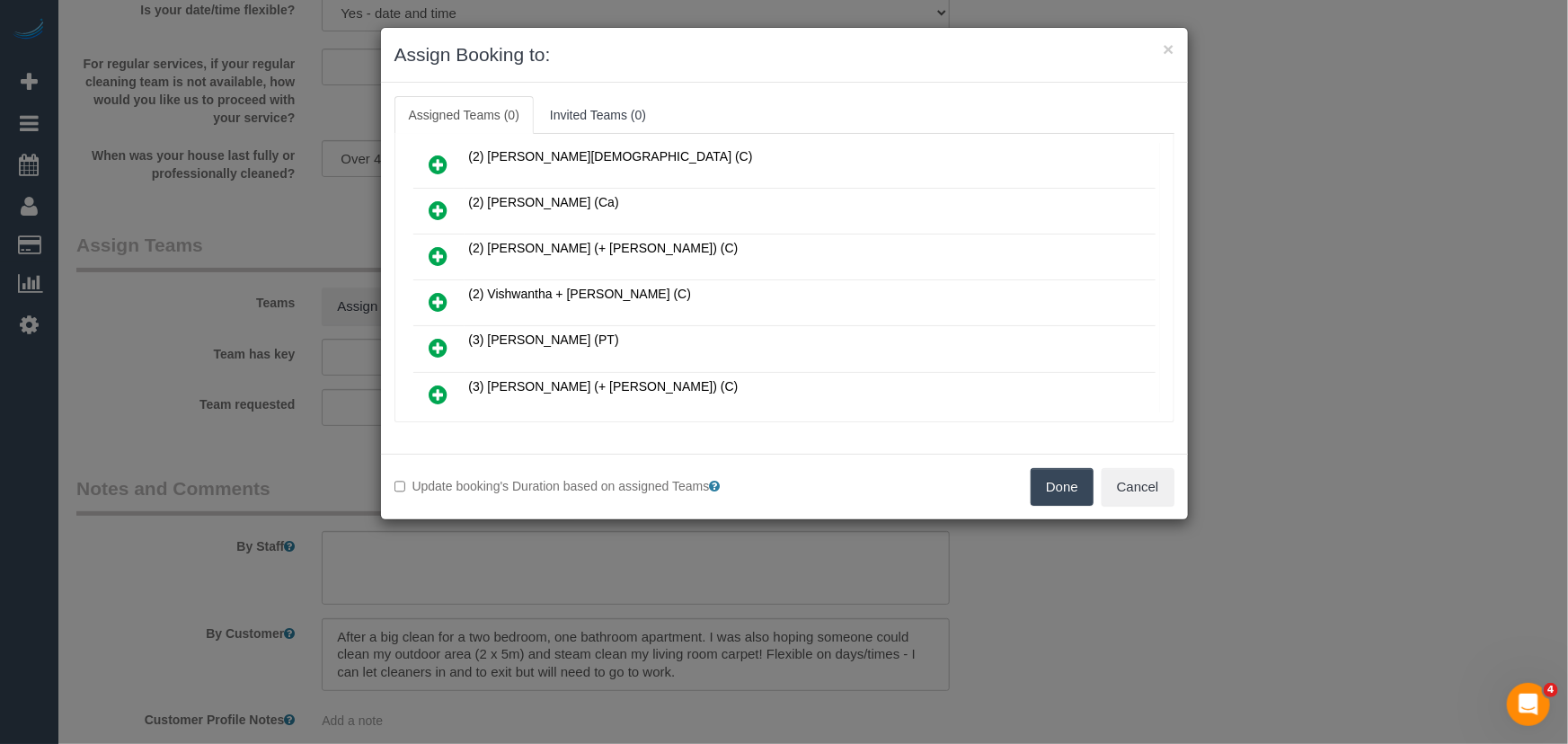
click at [441, 291] on icon at bounding box center [439, 302] width 19 height 22
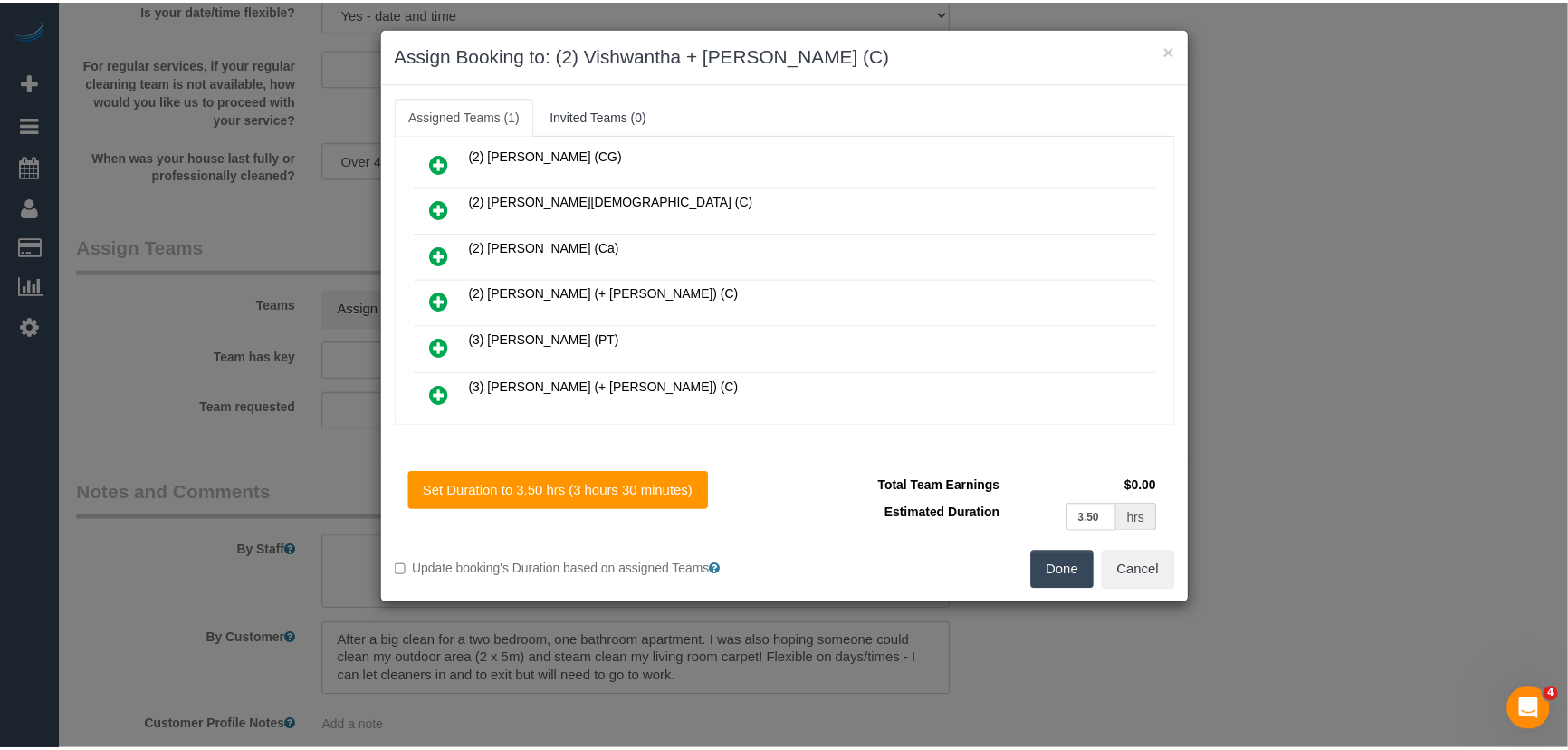
scroll to position [745, 0]
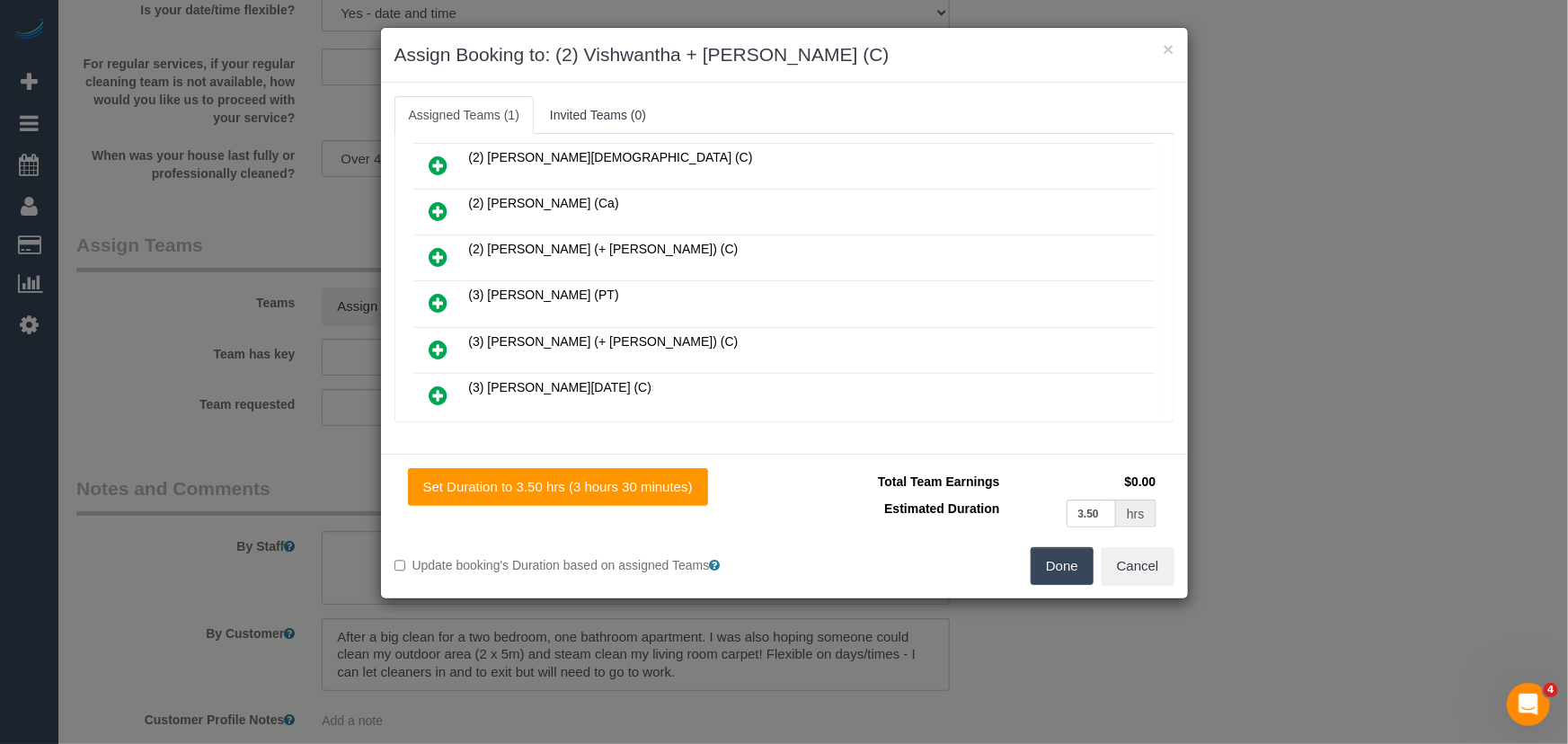
click at [1076, 552] on button "Done" at bounding box center [1062, 567] width 63 height 38
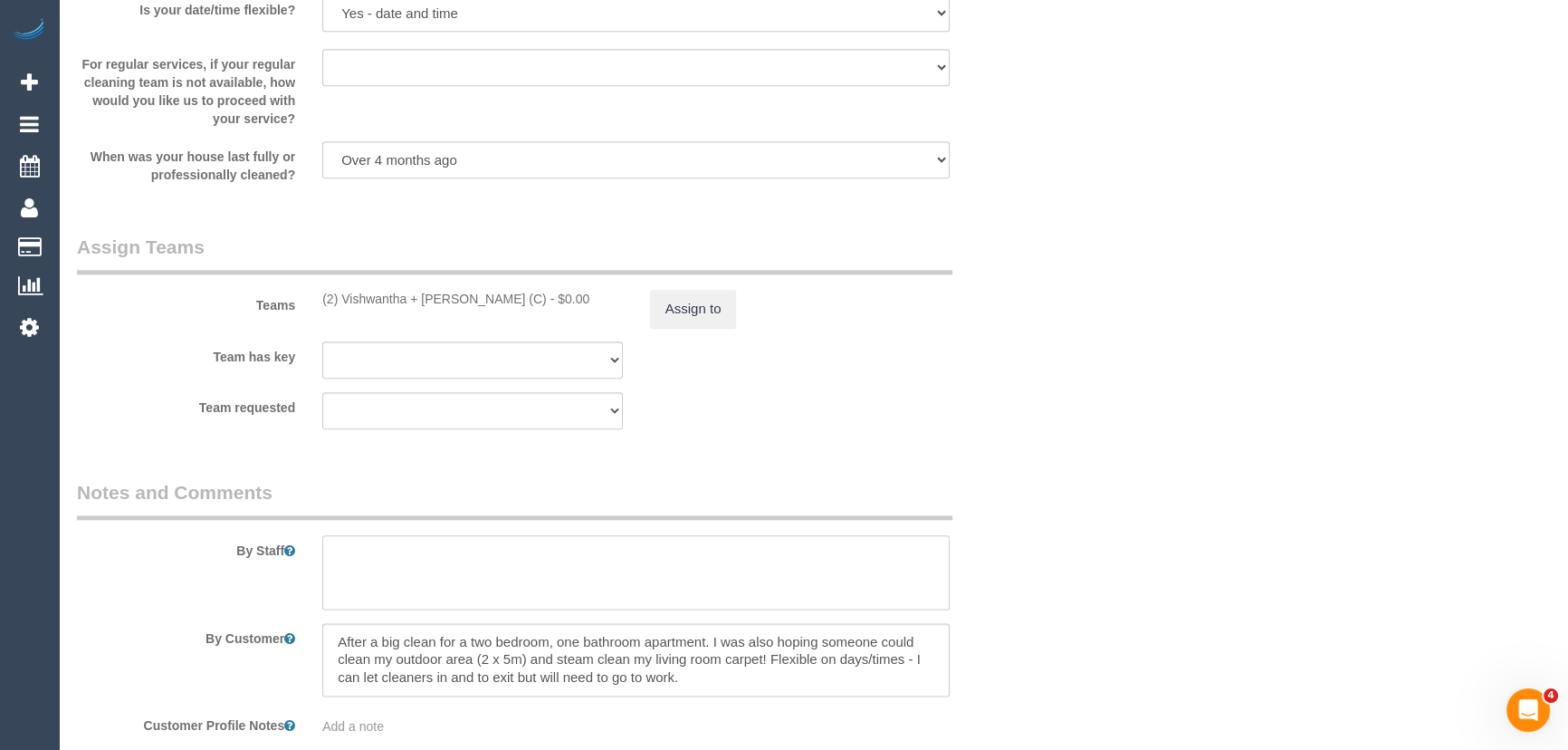
click at [559, 583] on textarea at bounding box center [636, 573] width 627 height 75
click at [487, 553] on textarea at bounding box center [636, 573] width 627 height 75
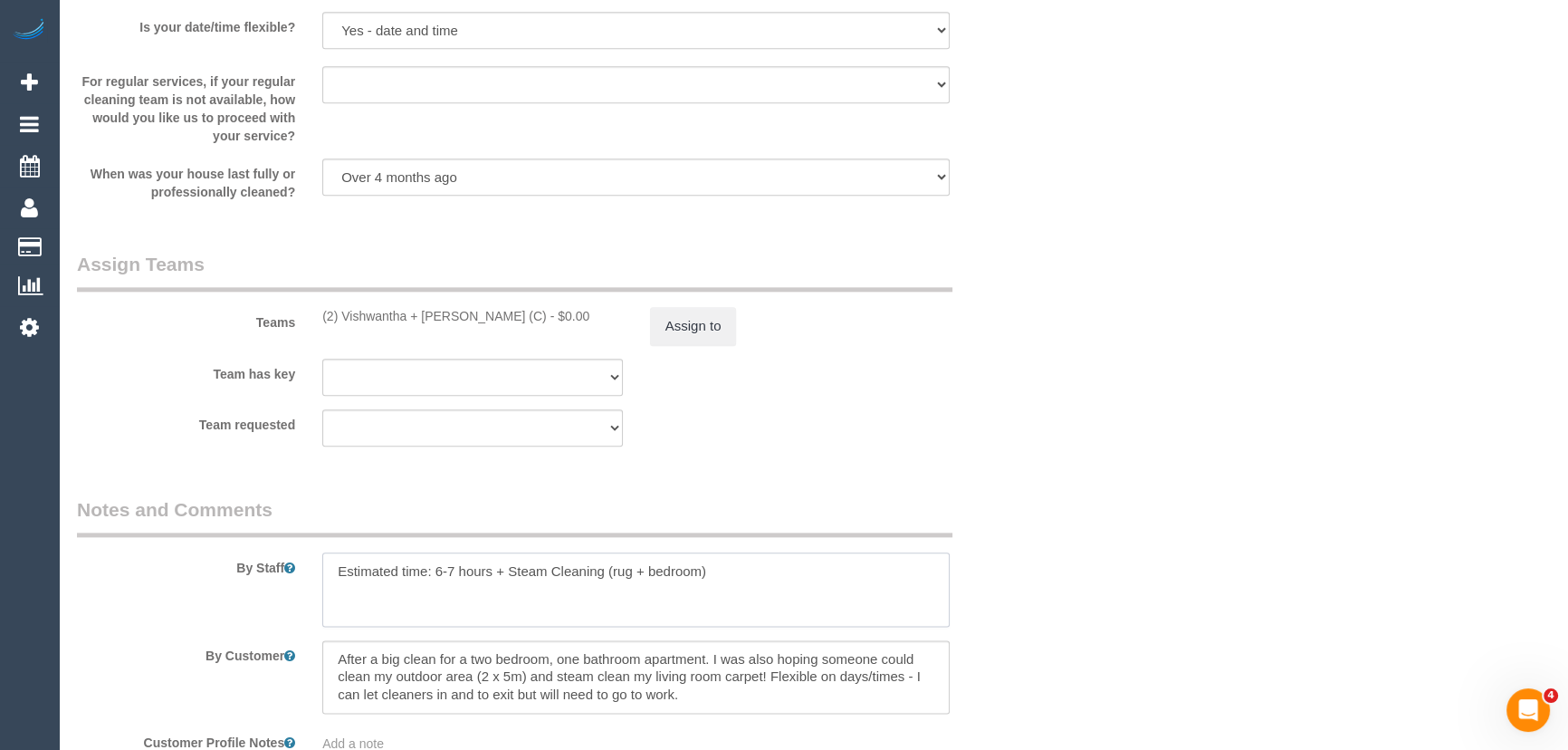
scroll to position [2635, 0]
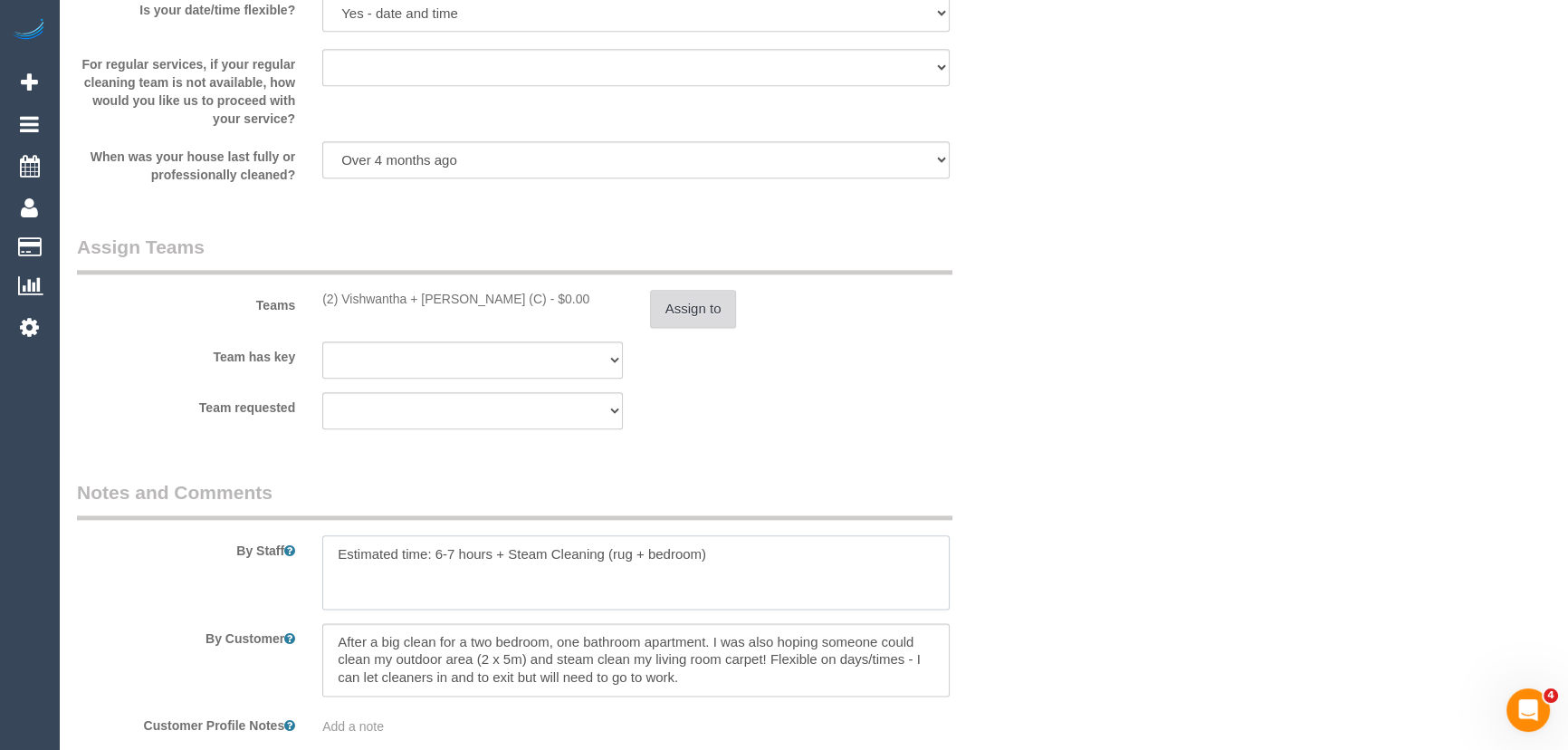
type textarea "Estimated time: 6-7 hours + Steam Cleaning (rug + bedroom)"
click at [659, 298] on button "Assign to" at bounding box center [693, 309] width 87 height 38
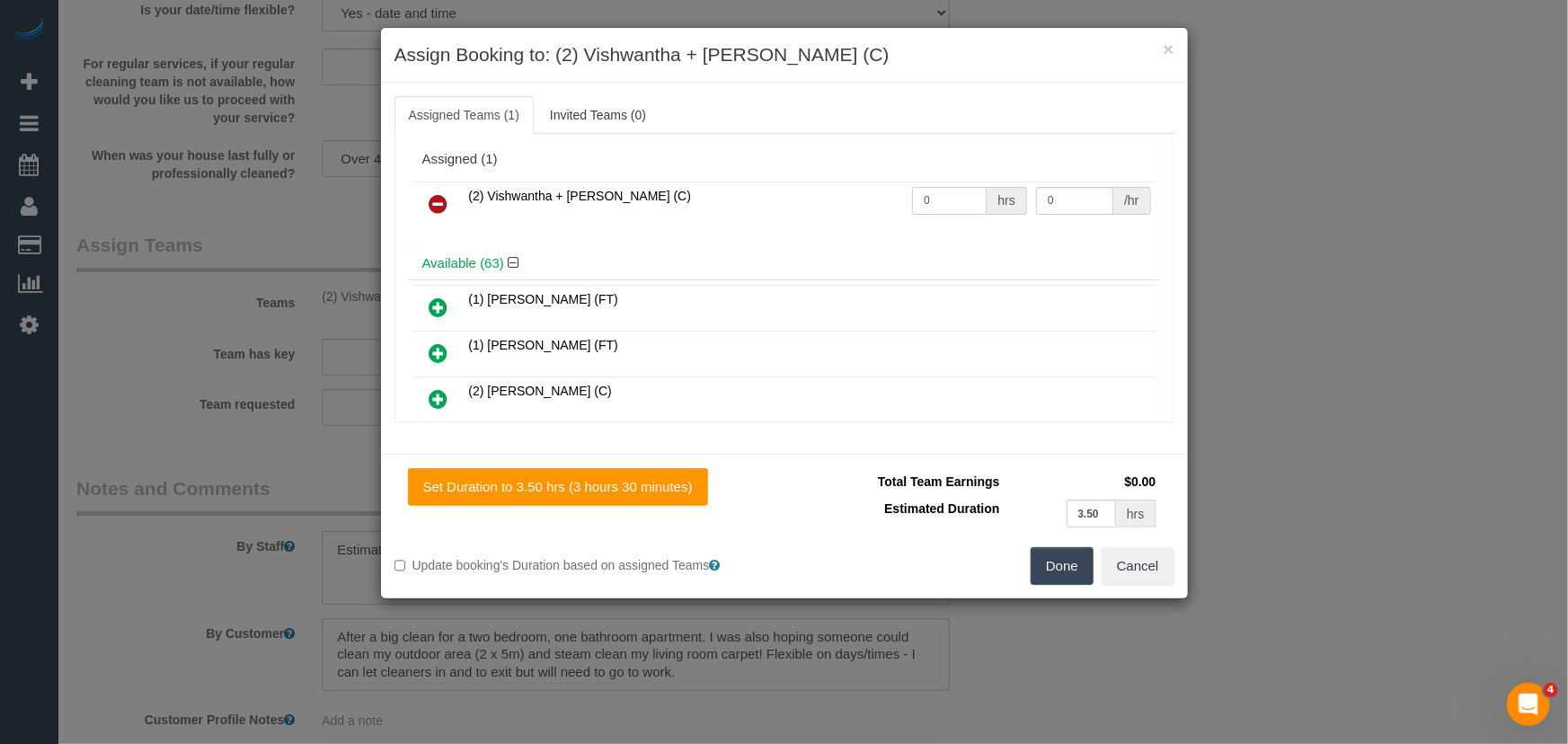
click at [942, 195] on input "0" at bounding box center [949, 200] width 75 height 28
type input "1"
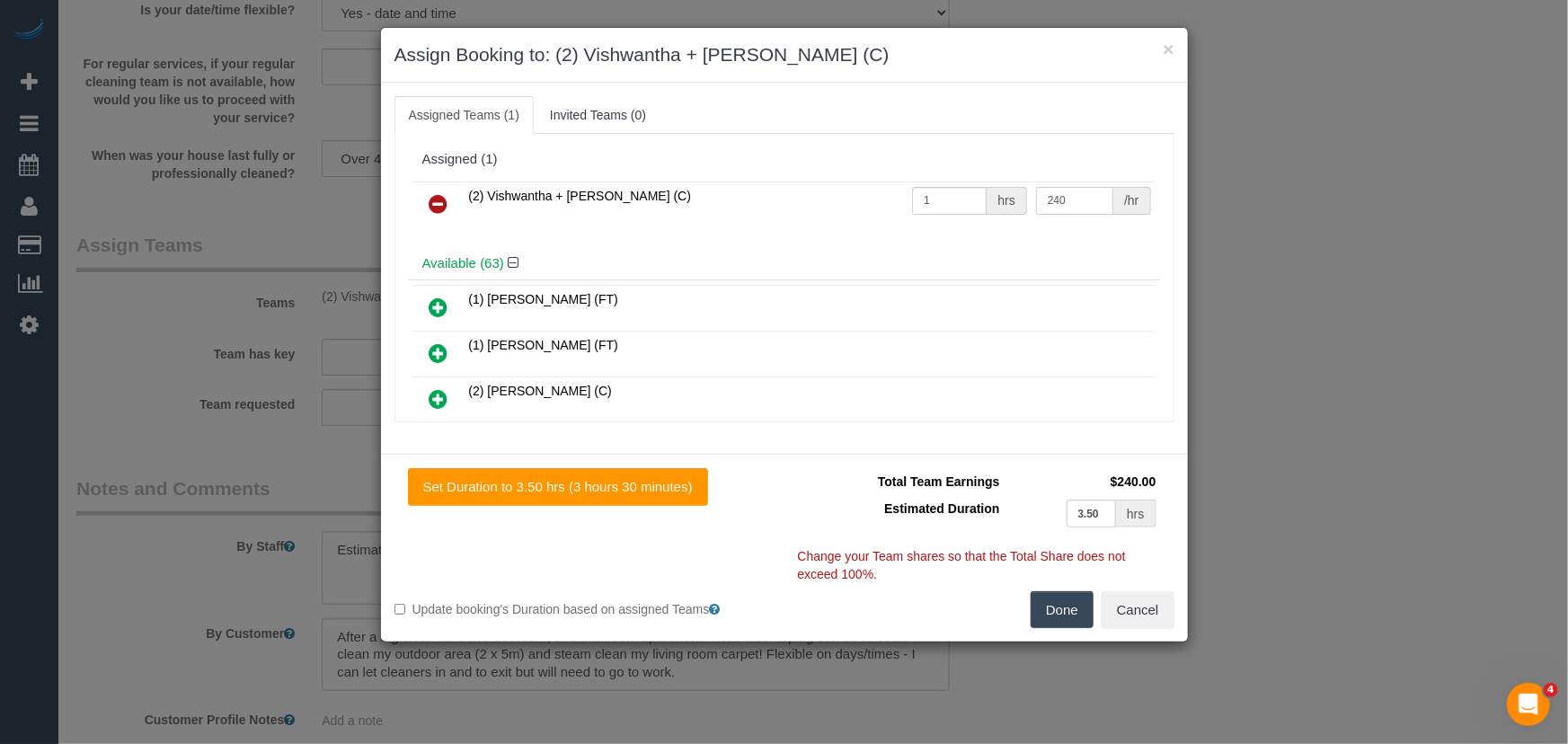
type input "240"
click at [1073, 617] on button "Done" at bounding box center [1062, 610] width 63 height 38
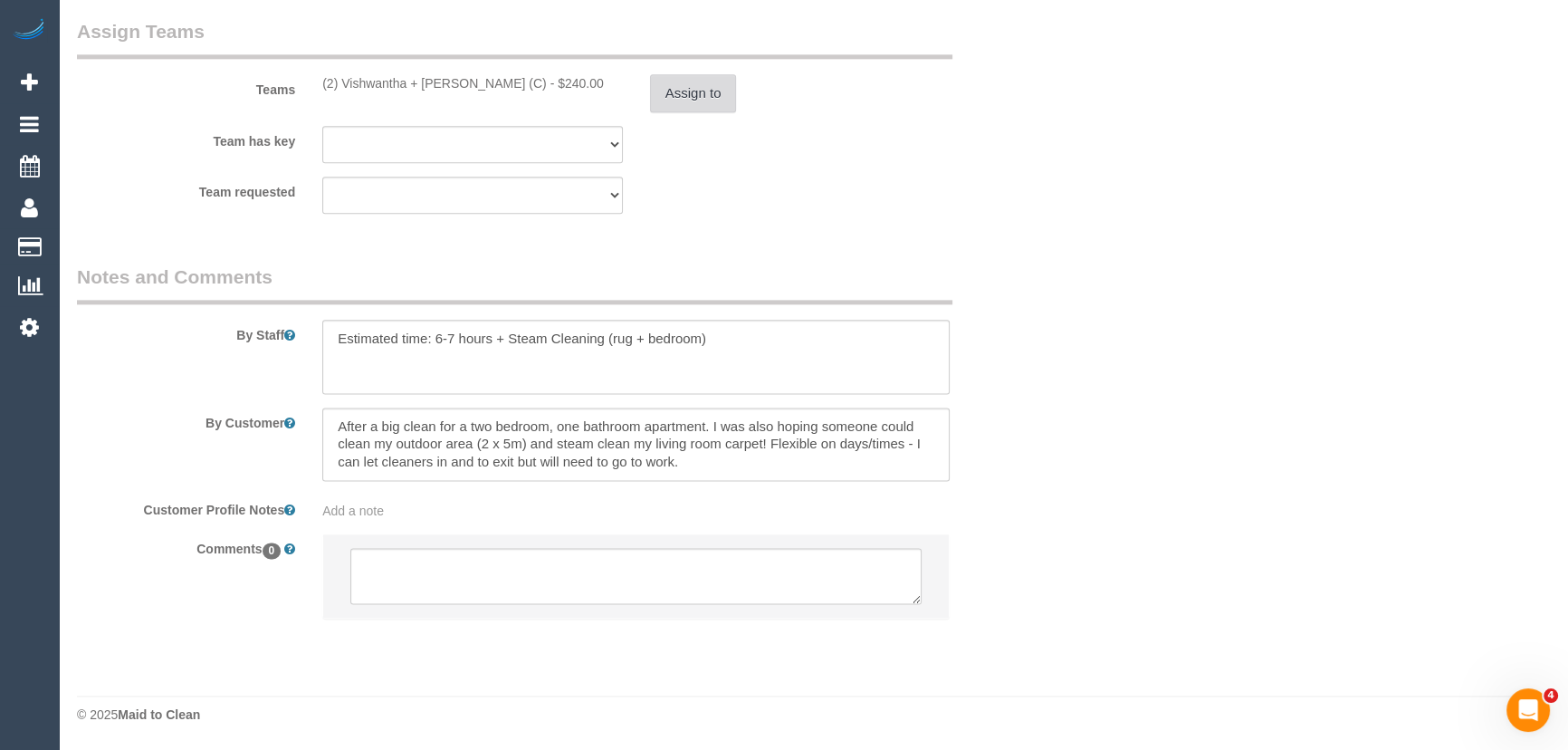
scroll to position [2853, 0]
click at [415, 561] on textarea at bounding box center [635, 576] width 571 height 56
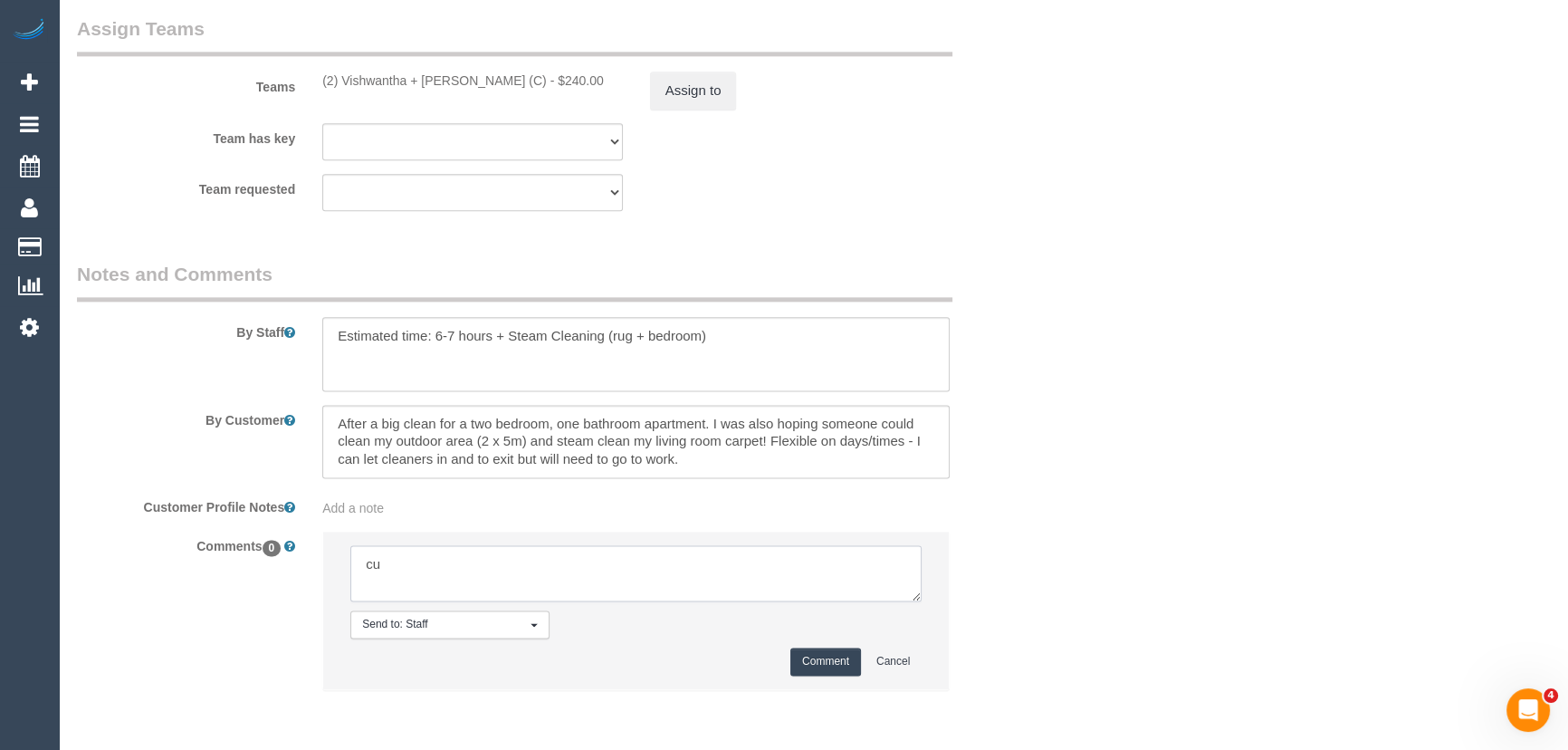
type textarea "c"
type textarea "s"
type textarea "Steam Cleaning email sent - confirmed Customer has been informed of AW 1-3pm - …"
click at [829, 662] on button "Comment" at bounding box center [826, 661] width 71 height 28
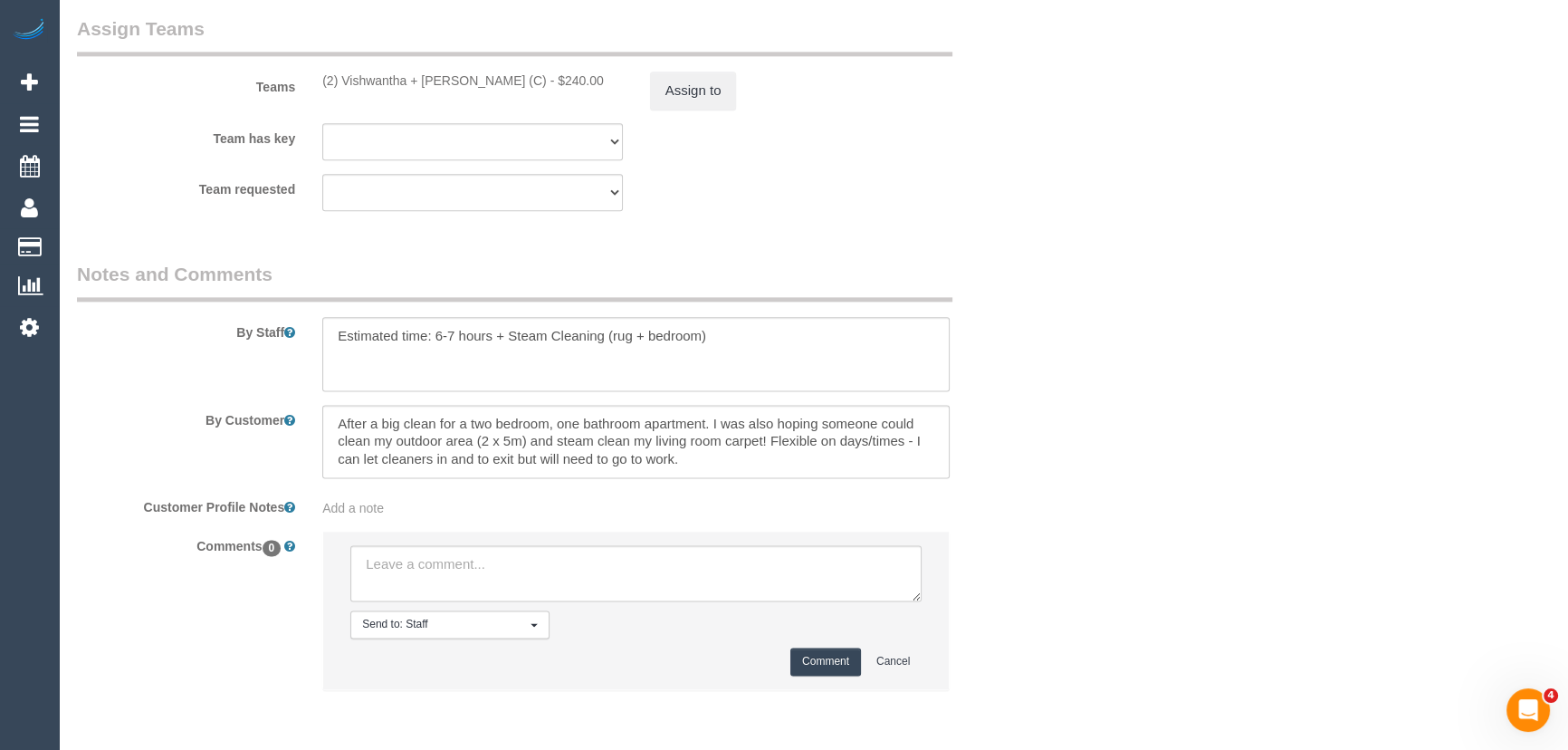
scroll to position [0, 0]
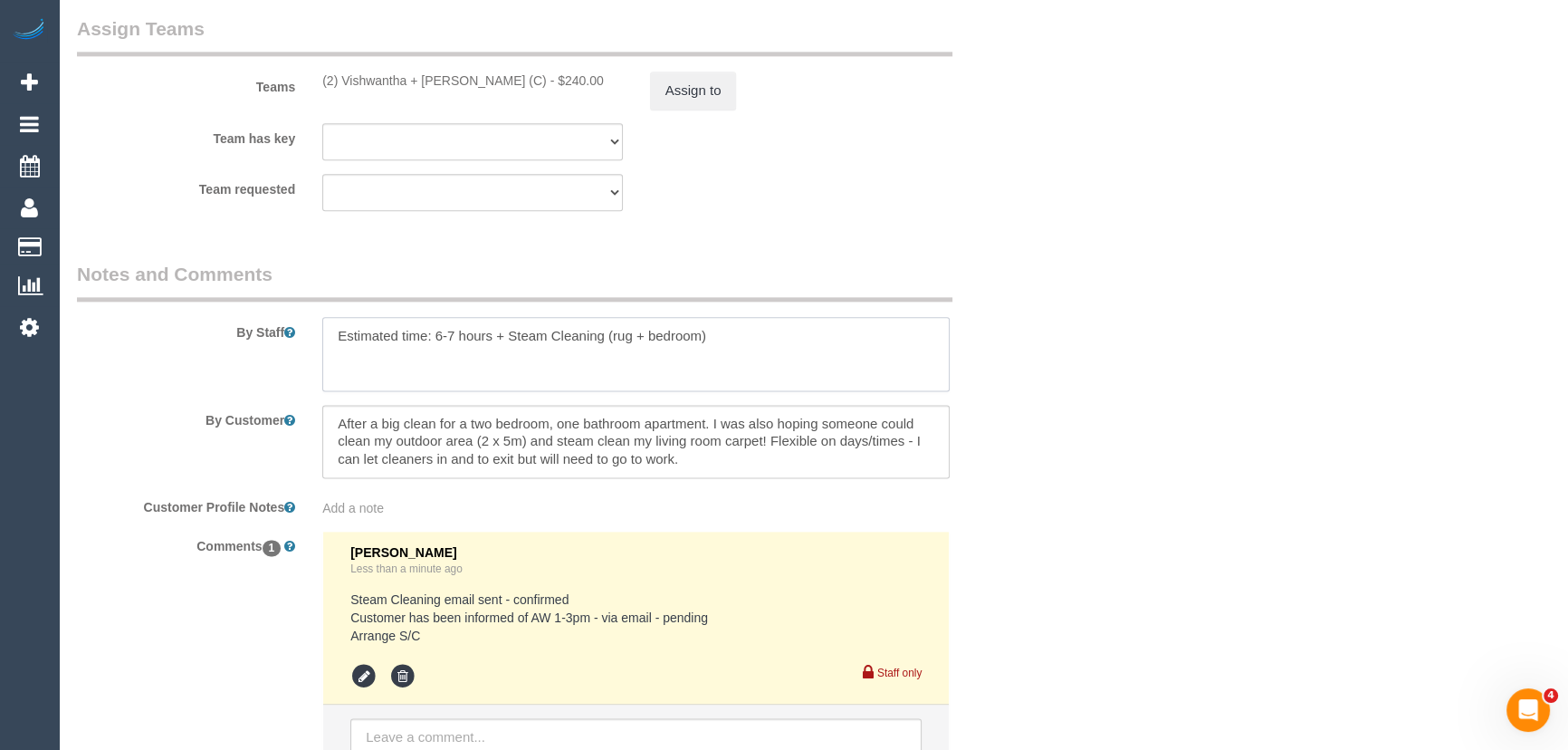
click at [760, 342] on textarea at bounding box center [636, 354] width 627 height 75
click at [805, 364] on textarea at bounding box center [636, 354] width 627 height 75
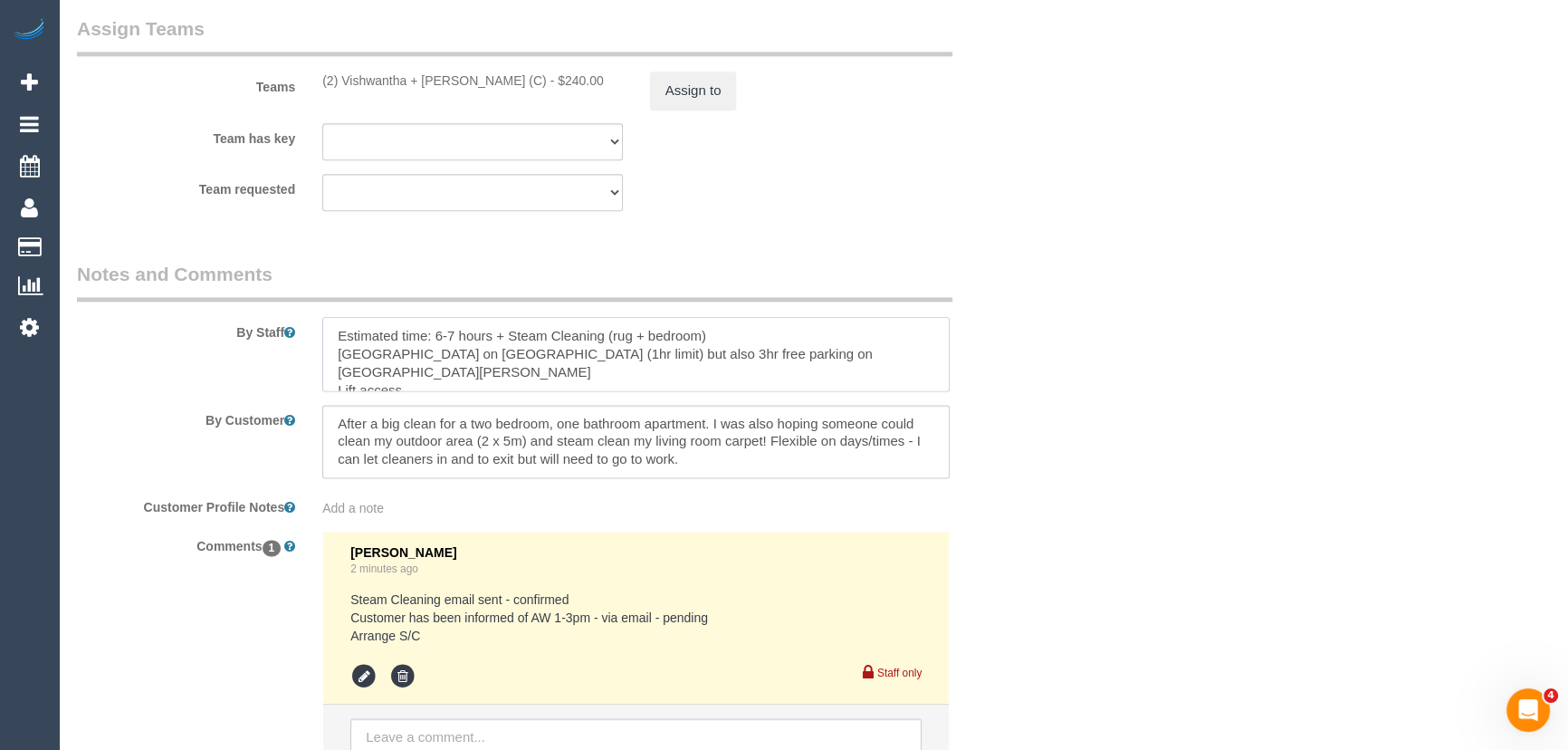
type textarea "Estimated time: 6-7 hours + Steam Cleaning (rug + bedroom) Free Street Parking …"
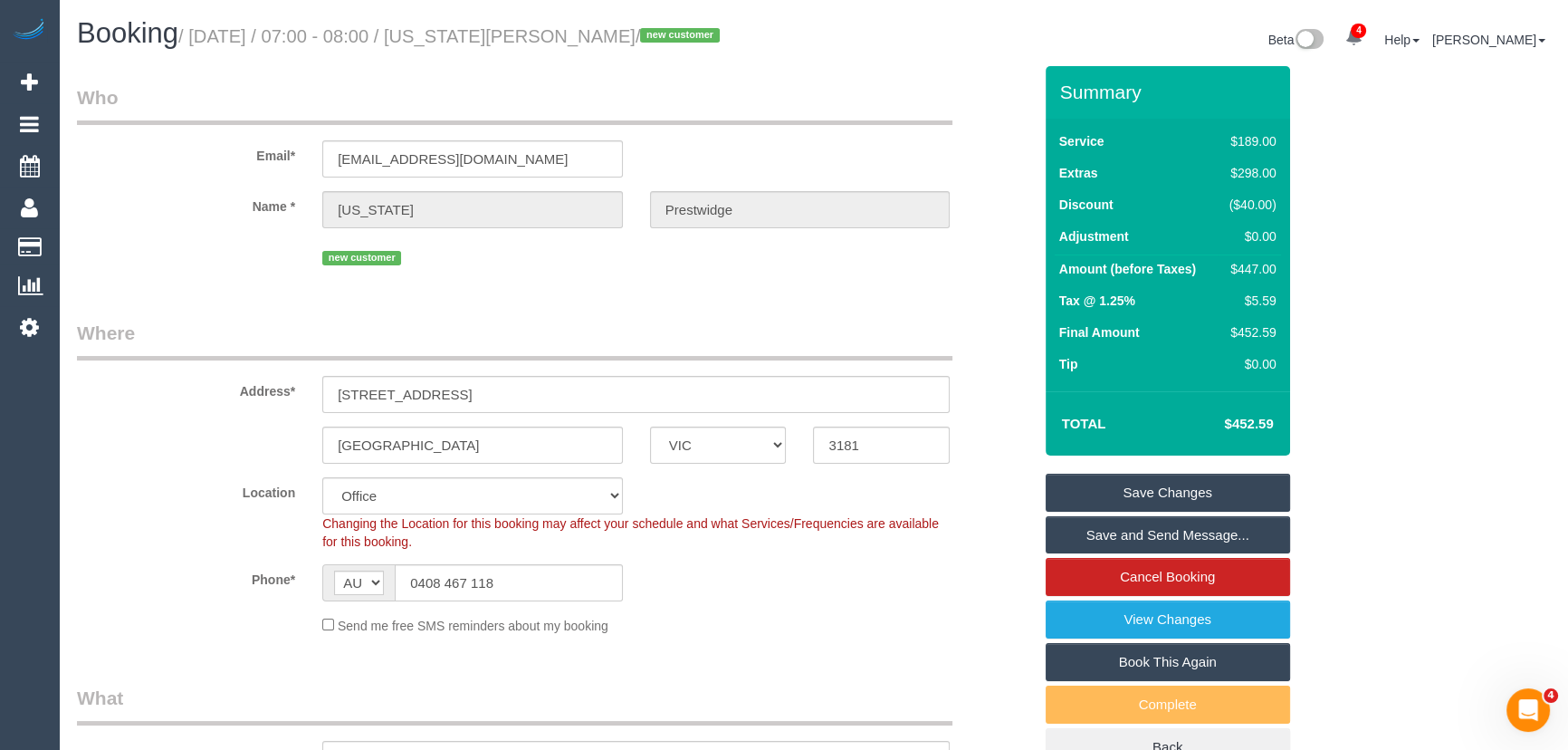
click at [533, 41] on small "/ September 16, 2025 / 07:00 - 08:00 / Georgia Prestwidge / new customer" at bounding box center [452, 35] width 547 height 20
copy small "Georgia Prestwidge"
click at [1178, 486] on link "Save Changes" at bounding box center [1168, 493] width 245 height 38
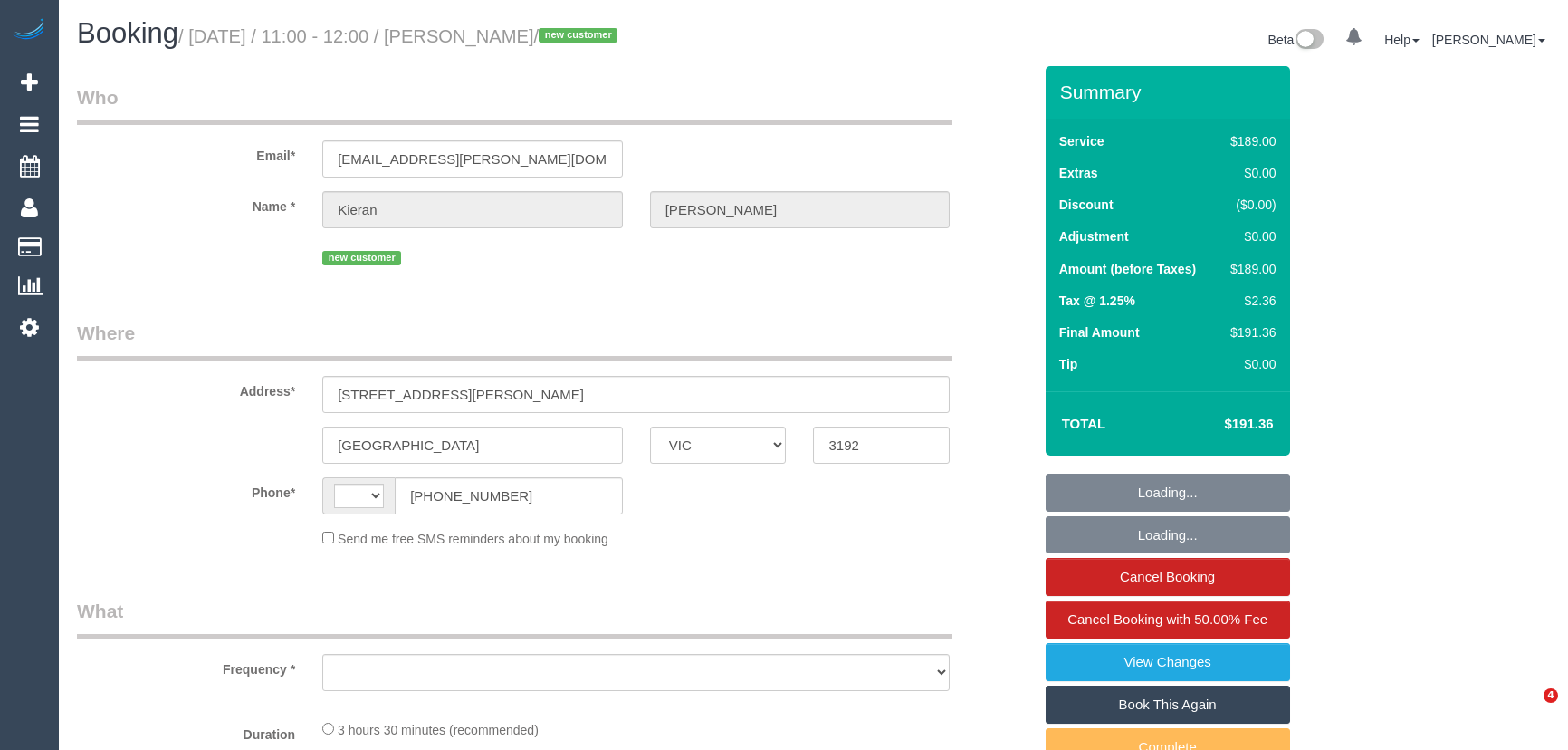
select select "VIC"
select select "string:AU"
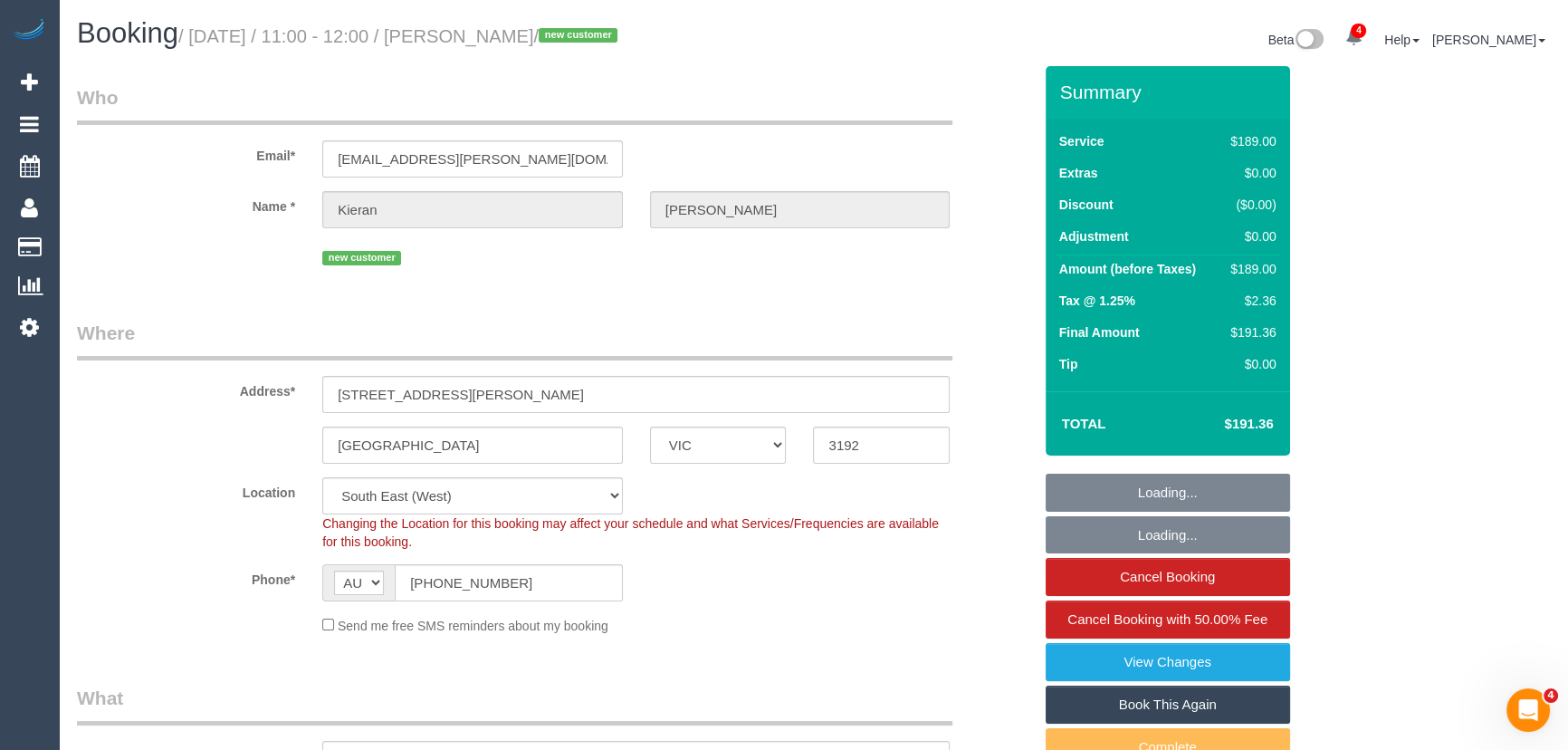
select select "object:880"
select select "string:stripe-pm_1Rymkg2GScqysDRVxgCJIHnz"
select select "number:28"
select select "number:14"
select select "number:18"
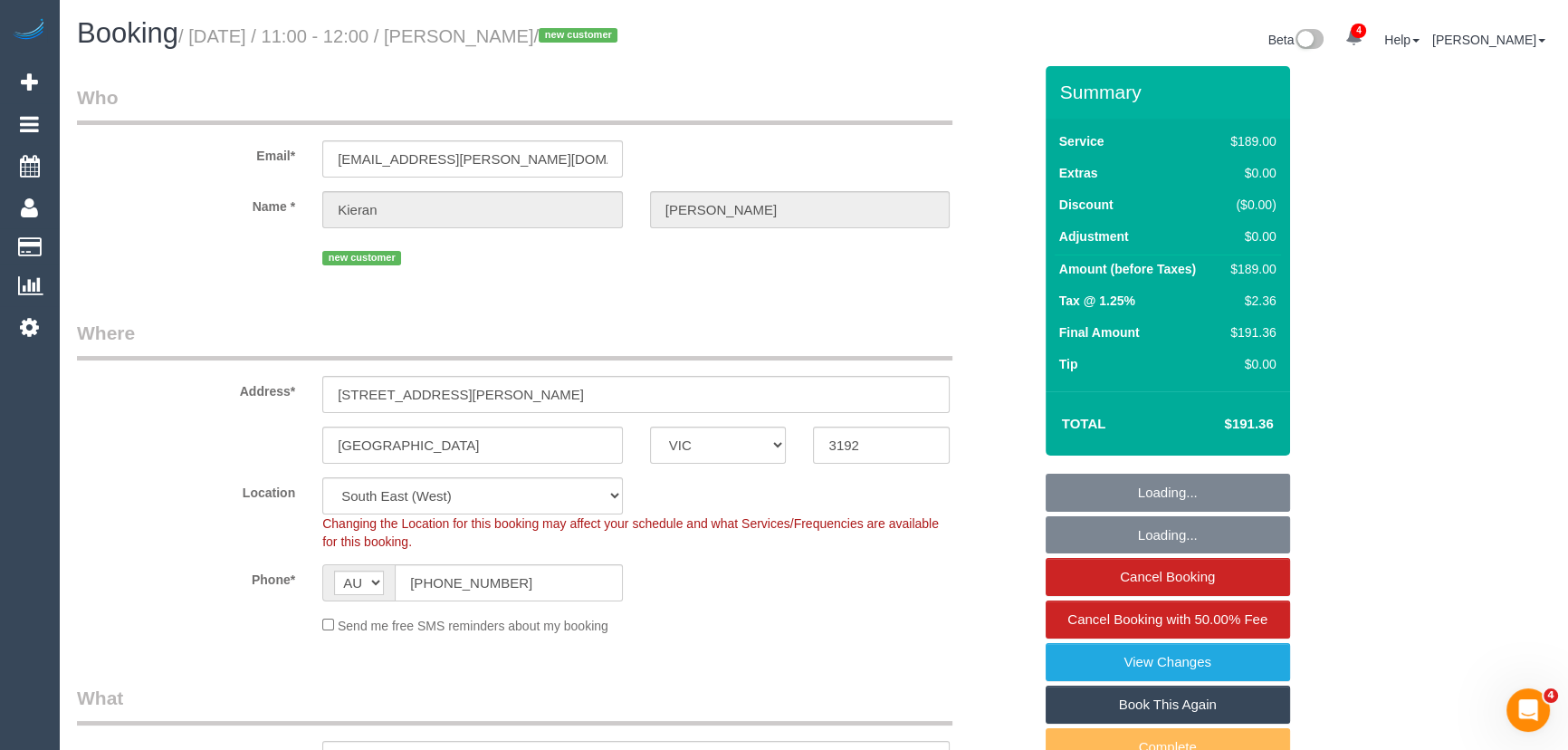
select select "number:25"
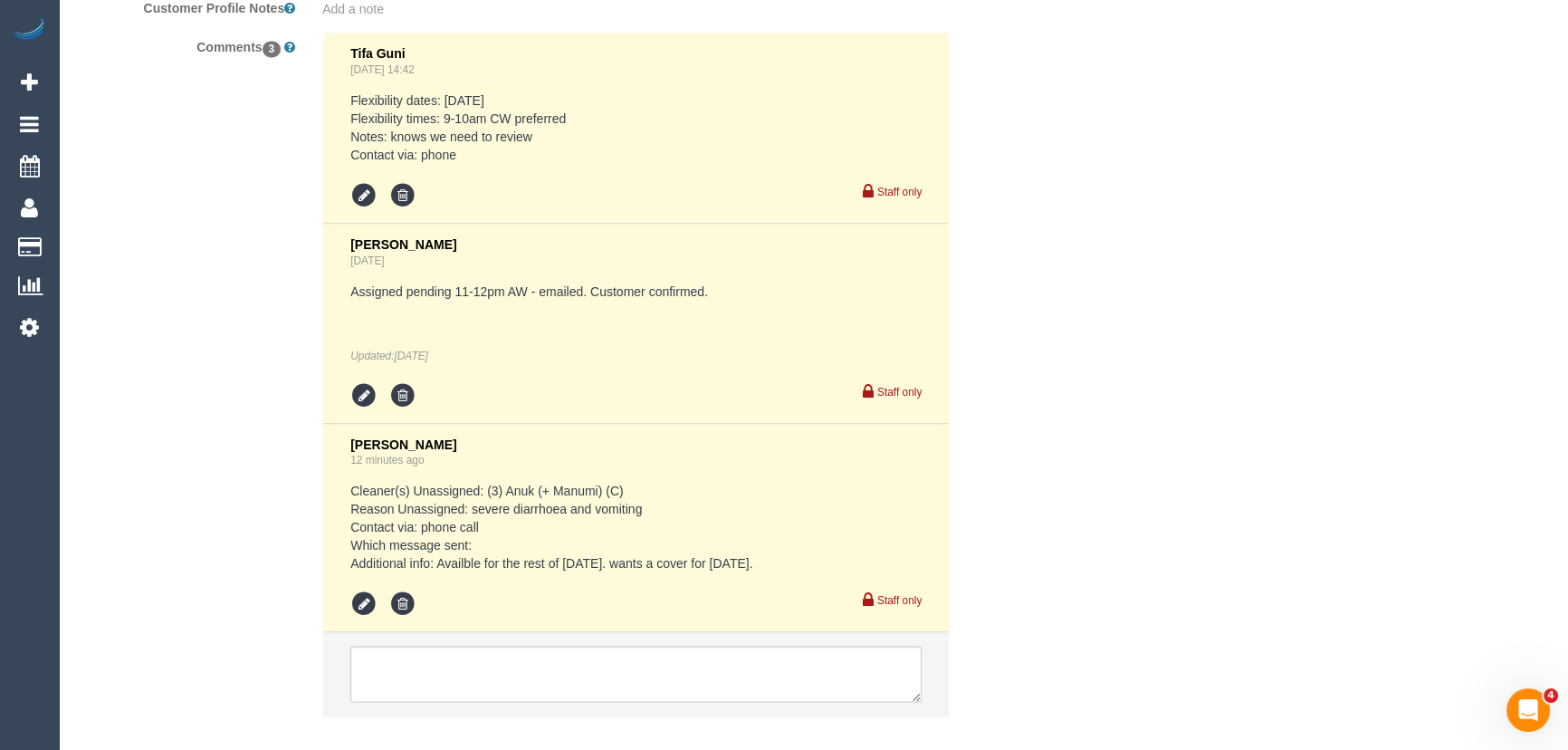
scroll to position [3452, 0]
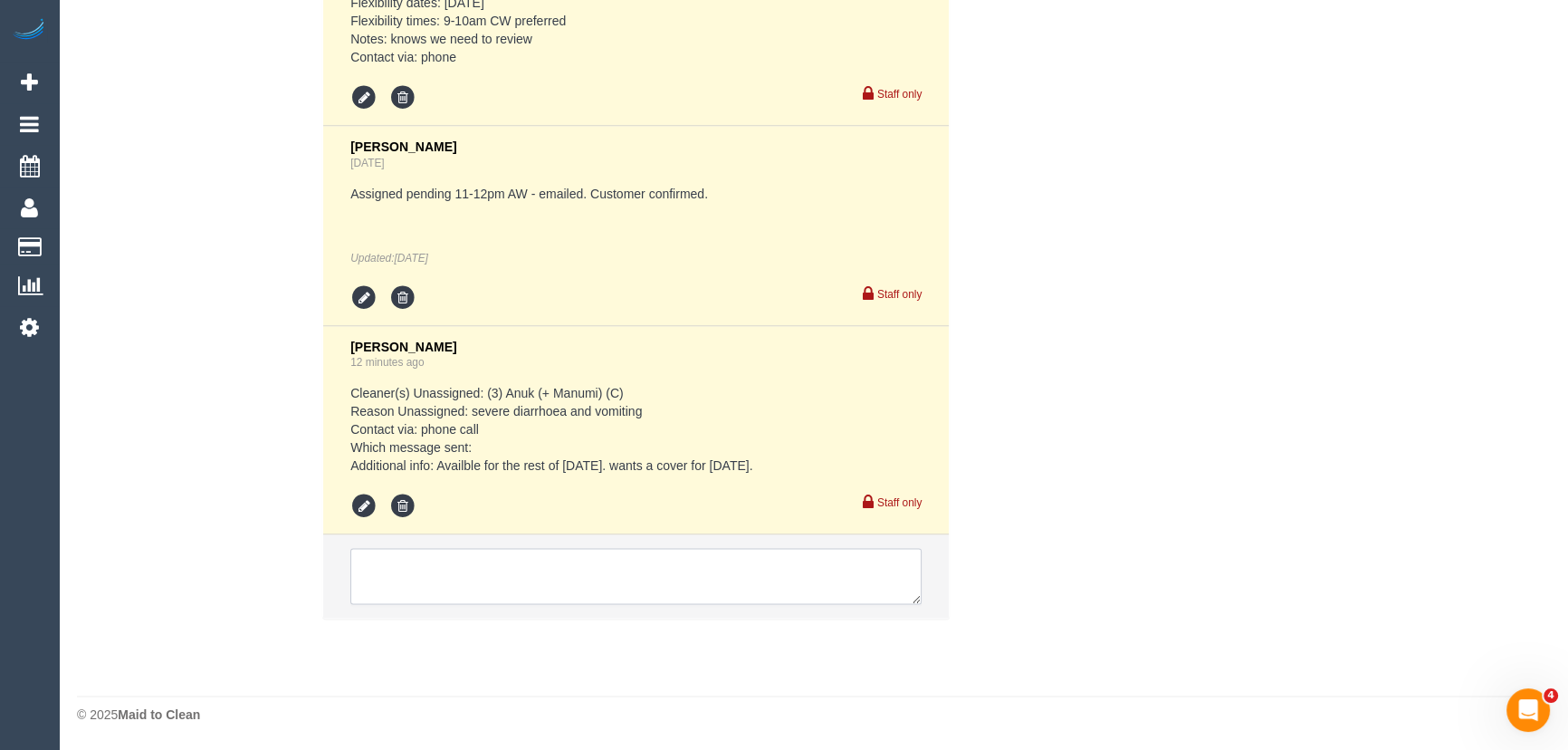
click at [446, 588] on textarea at bounding box center [635, 576] width 571 height 56
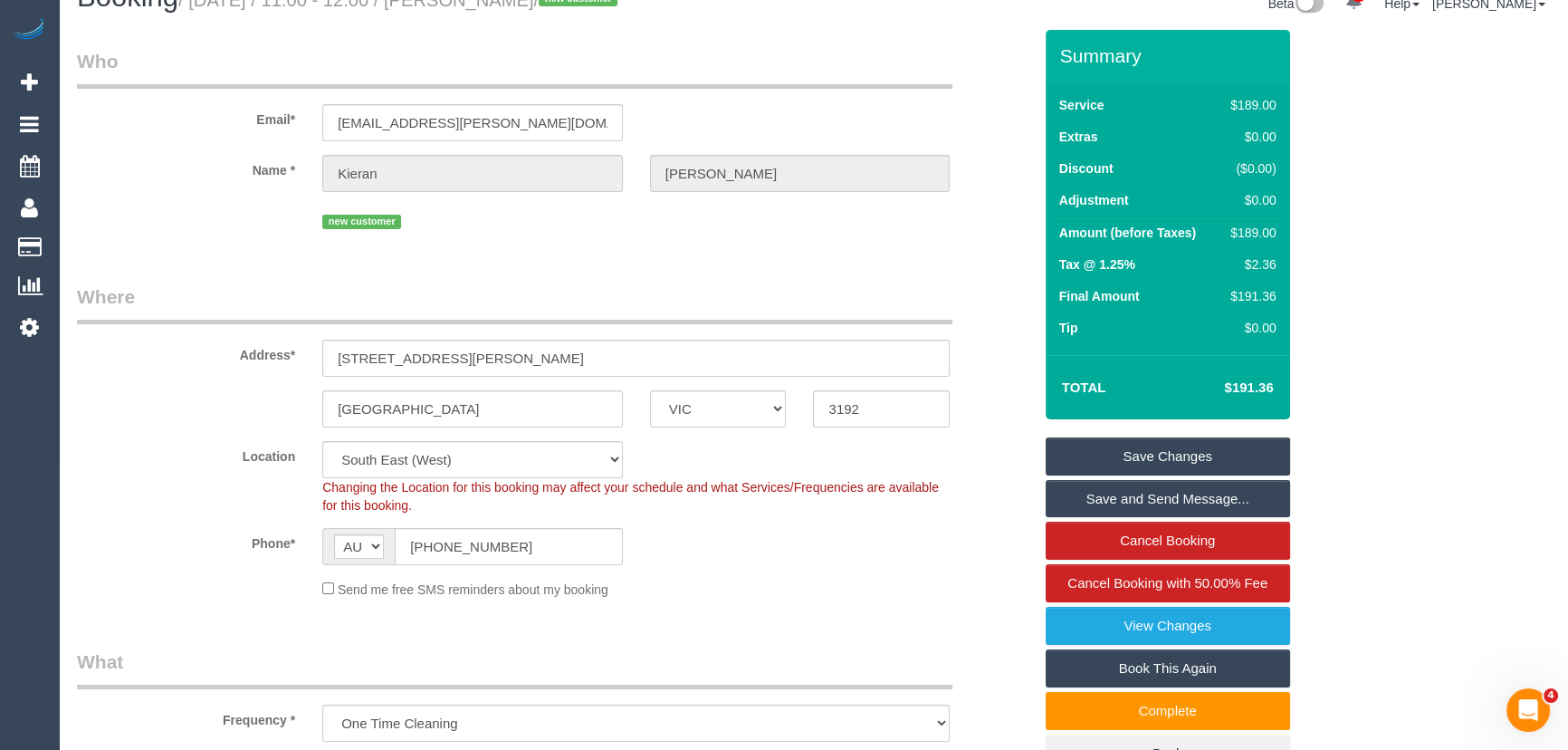
scroll to position [0, 0]
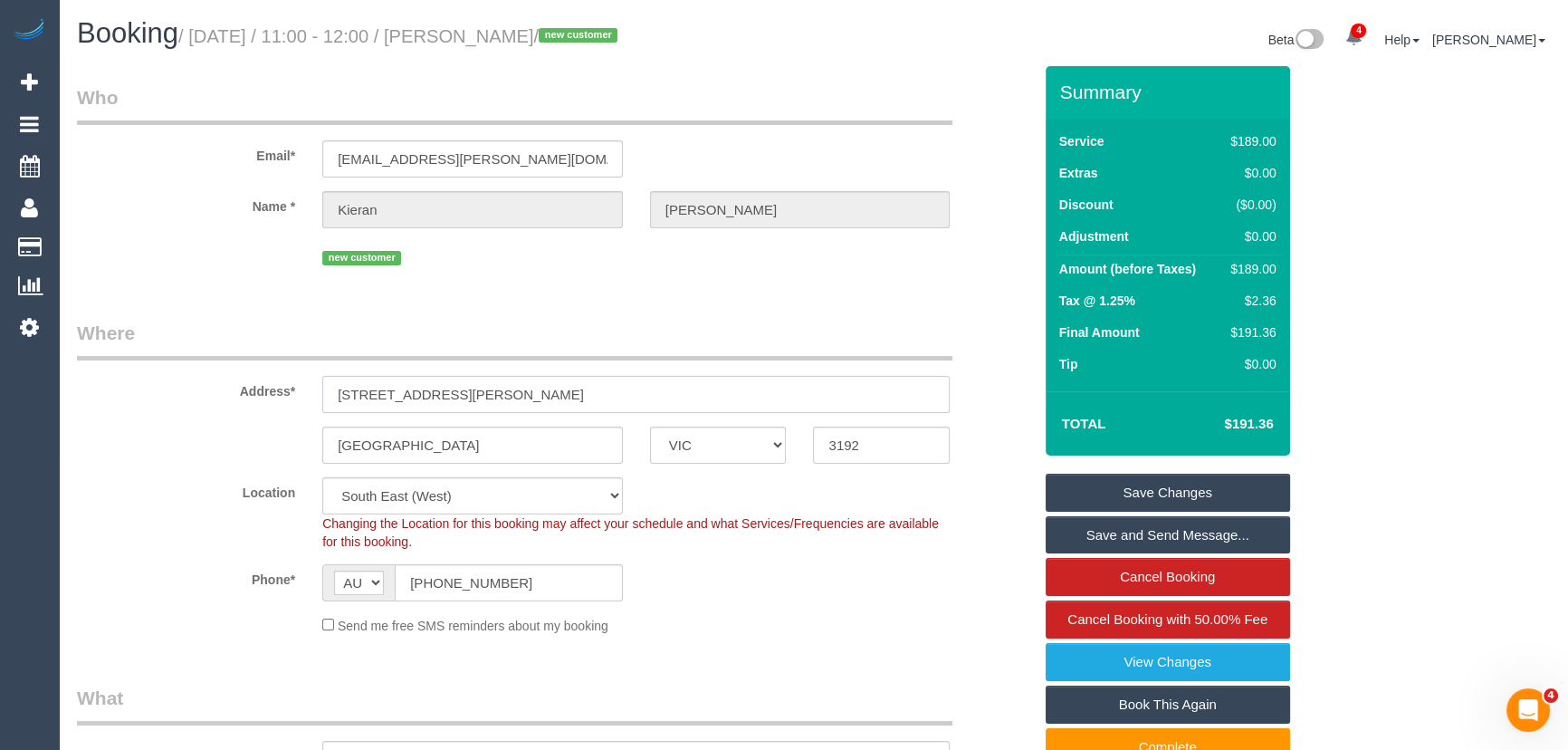
click at [495, 394] on input "[STREET_ADDRESS][PERSON_NAME]" at bounding box center [636, 394] width 627 height 37
click at [495, 394] on input "5/30 jean street" at bounding box center [636, 394] width 627 height 37
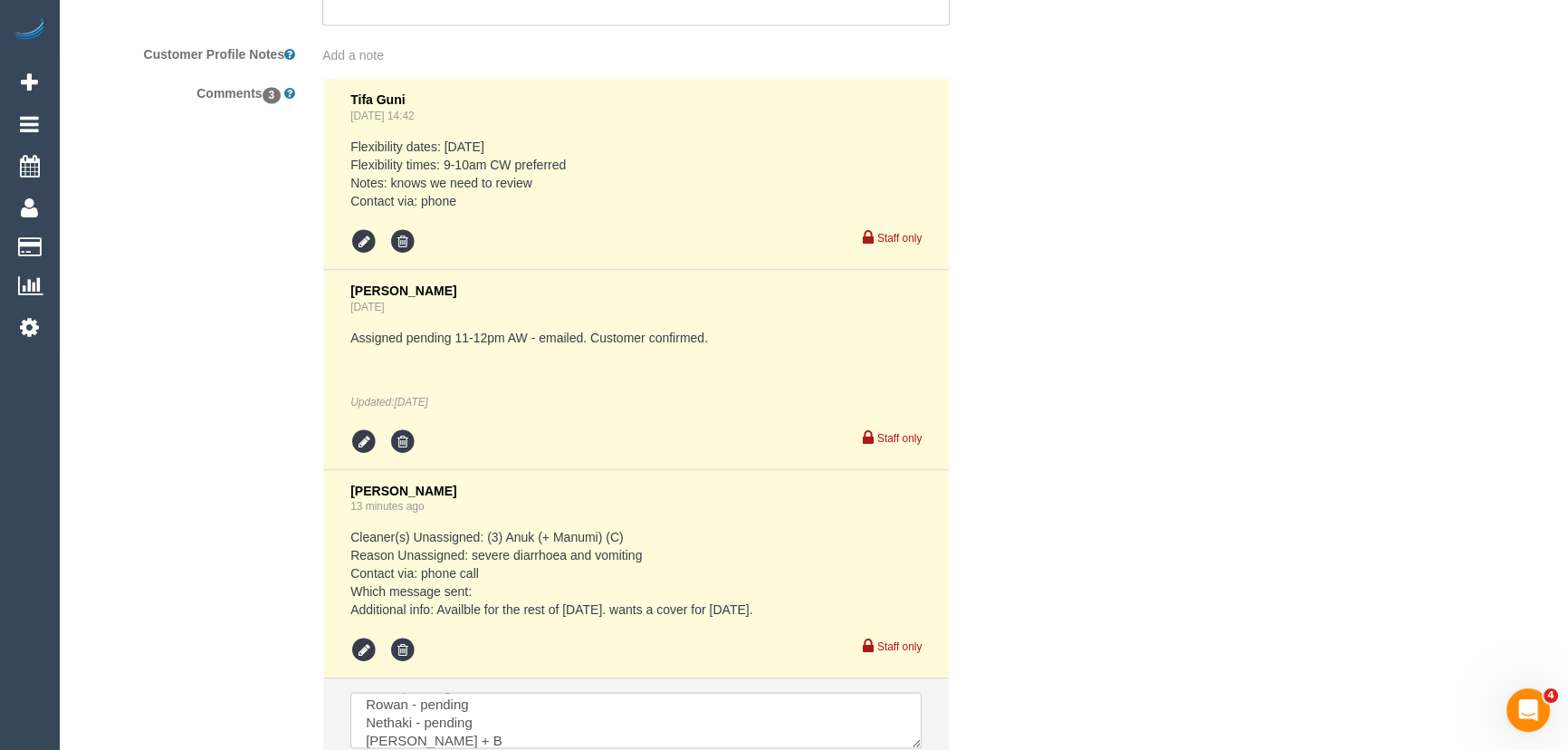
scroll to position [3526, 0]
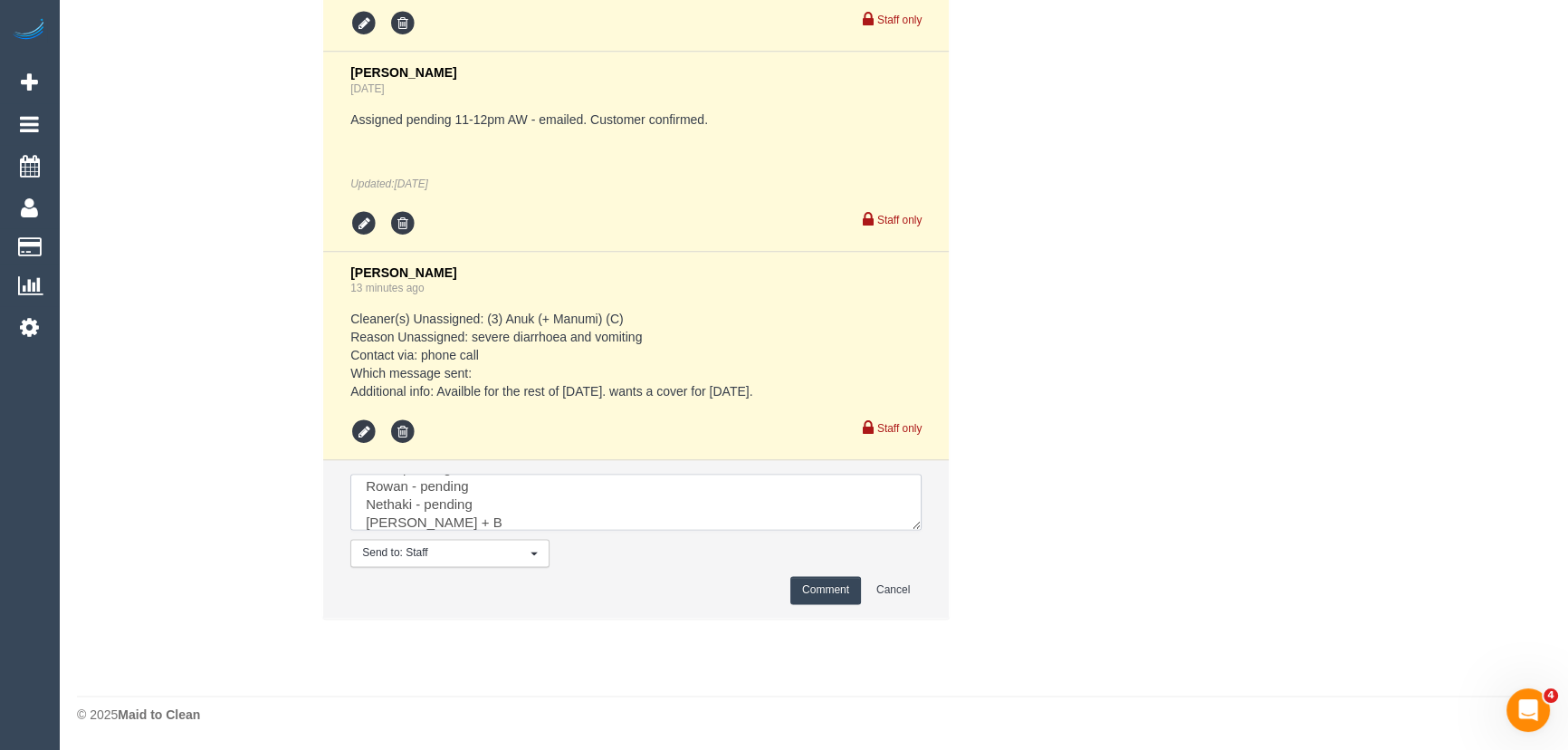
click at [446, 525] on textarea at bounding box center [635, 501] width 571 height 56
type textarea "Don - pending Rowan - pending Nethaki - pending Paul + Barabara - pending"
click at [836, 585] on button "Comment" at bounding box center [826, 589] width 71 height 28
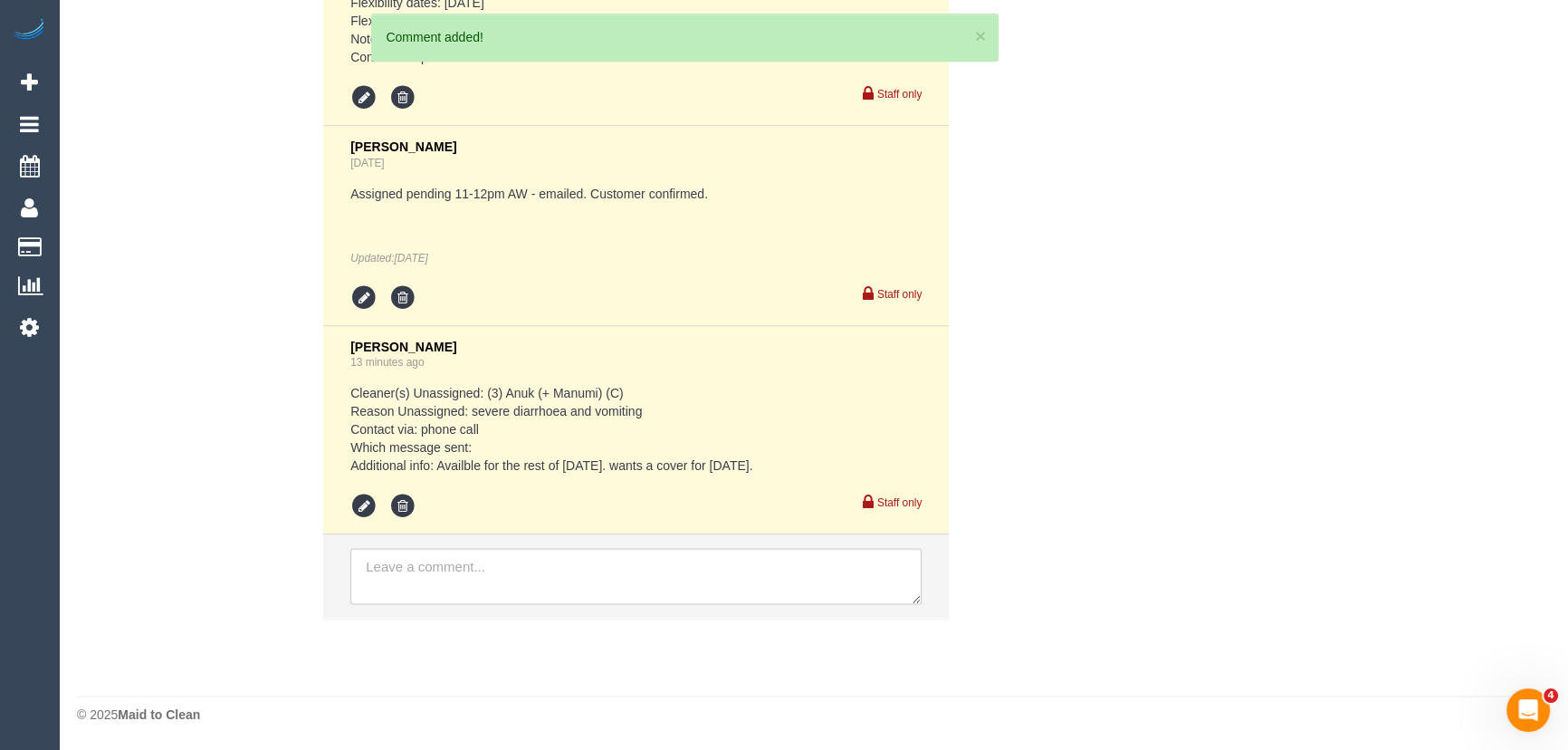
scroll to position [3642, 0]
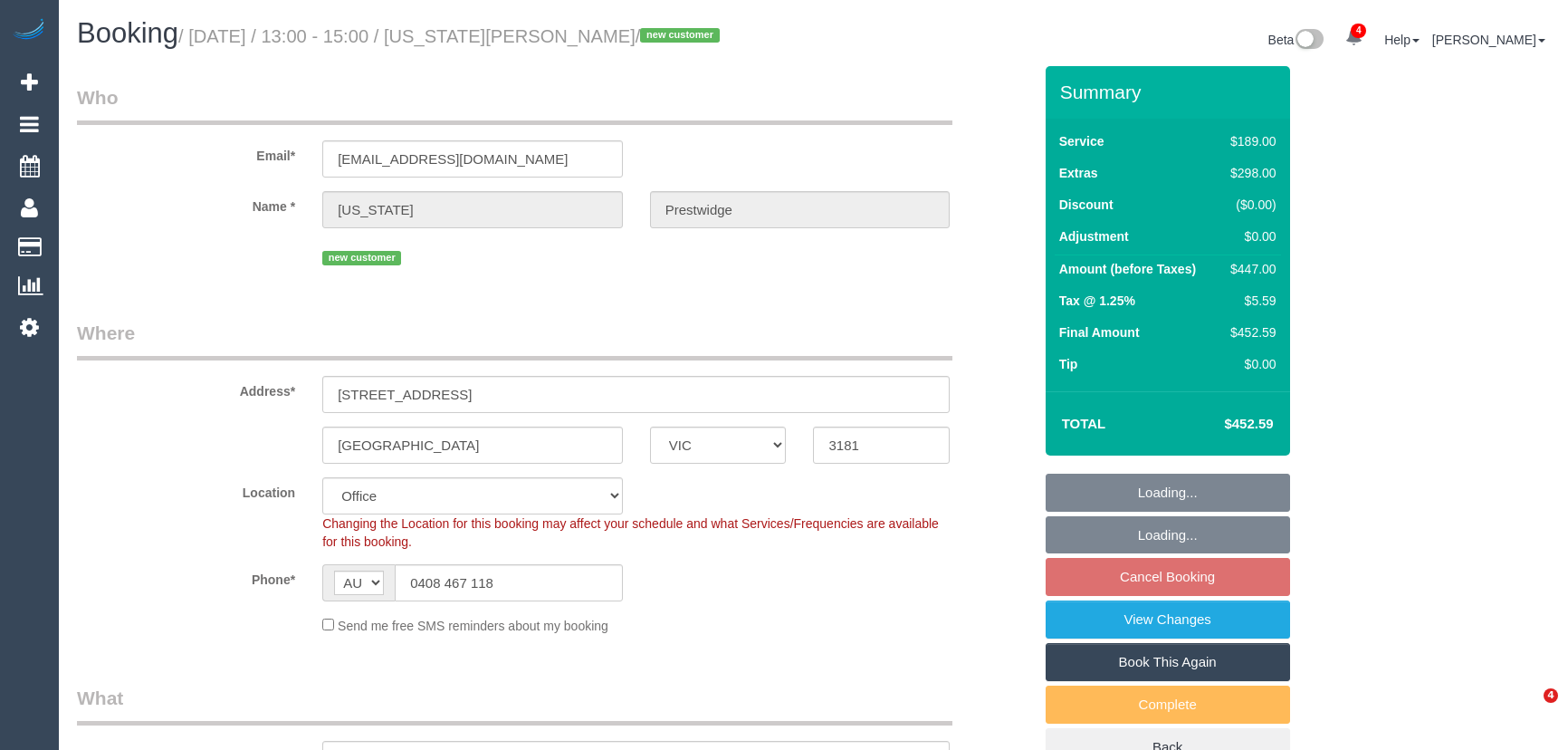
select select "VIC"
select select "object:761"
select select "number:28"
select select "number:14"
select select "number:21"
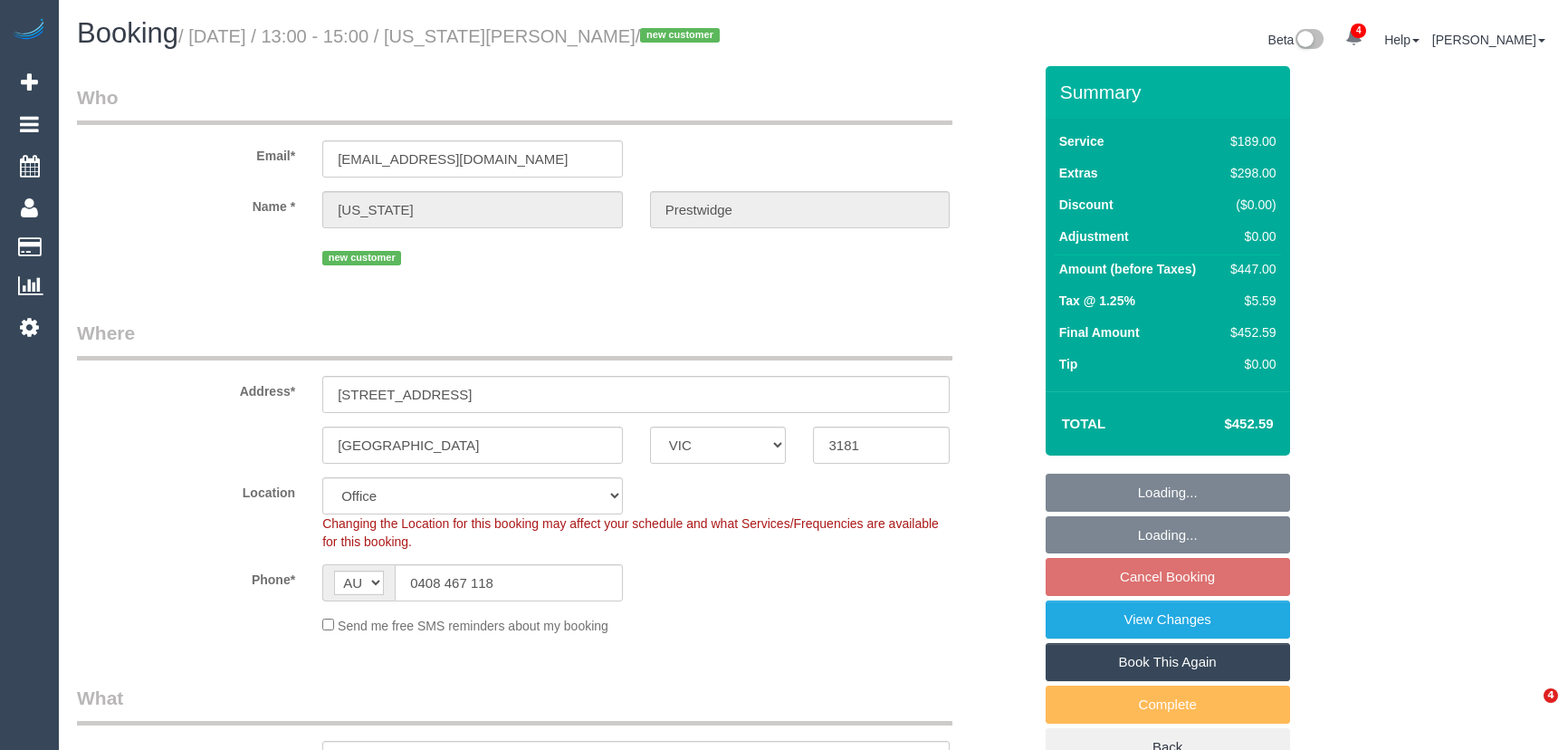
select select "number:22"
select select "number:26"
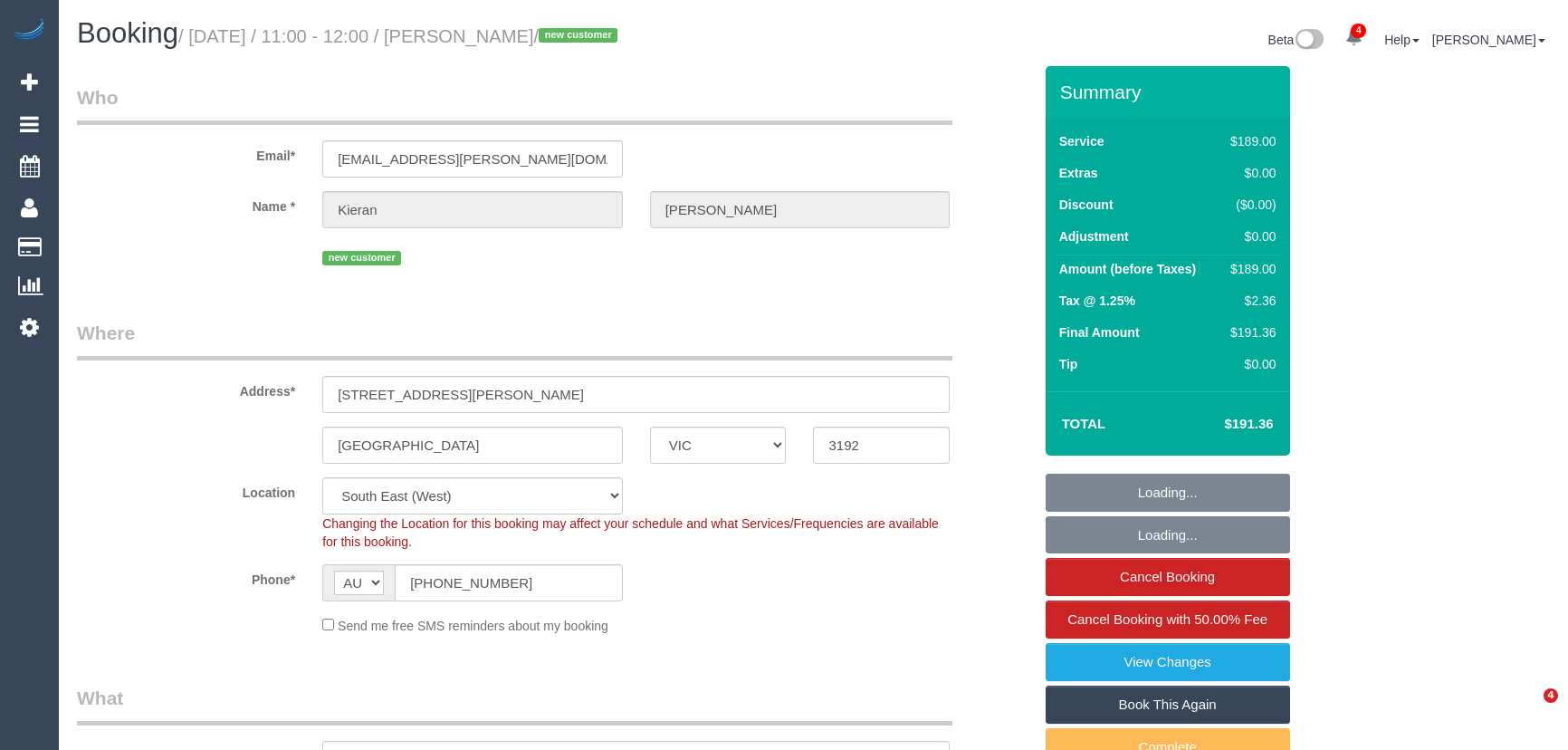
select select "VIC"
select select "object:651"
select select "string:stripe-pm_1Rymkg2GScqysDRVxgCJIHnz"
select select "object:656"
select select "number:28"
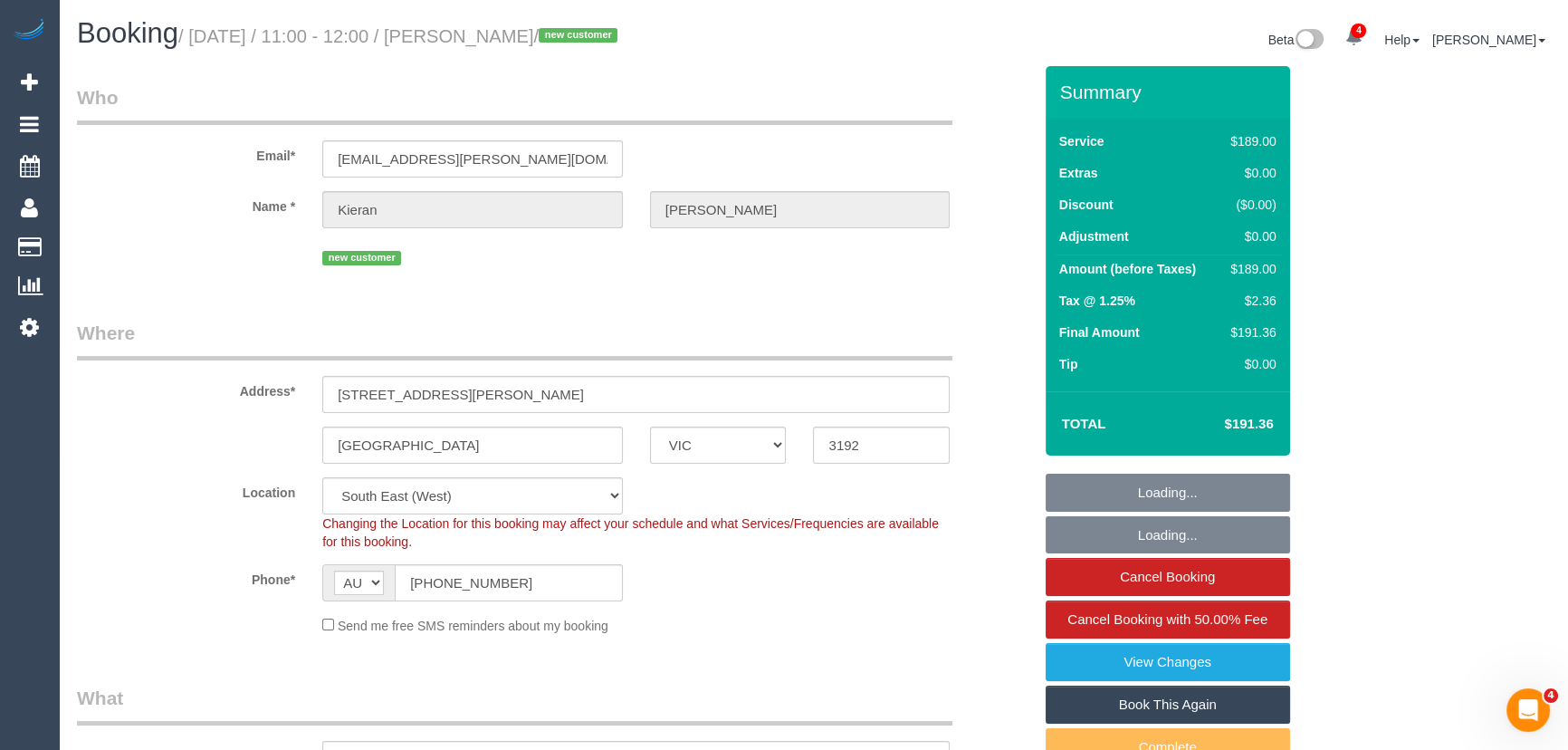
select select "number:14"
select select "number:18"
select select "number:25"
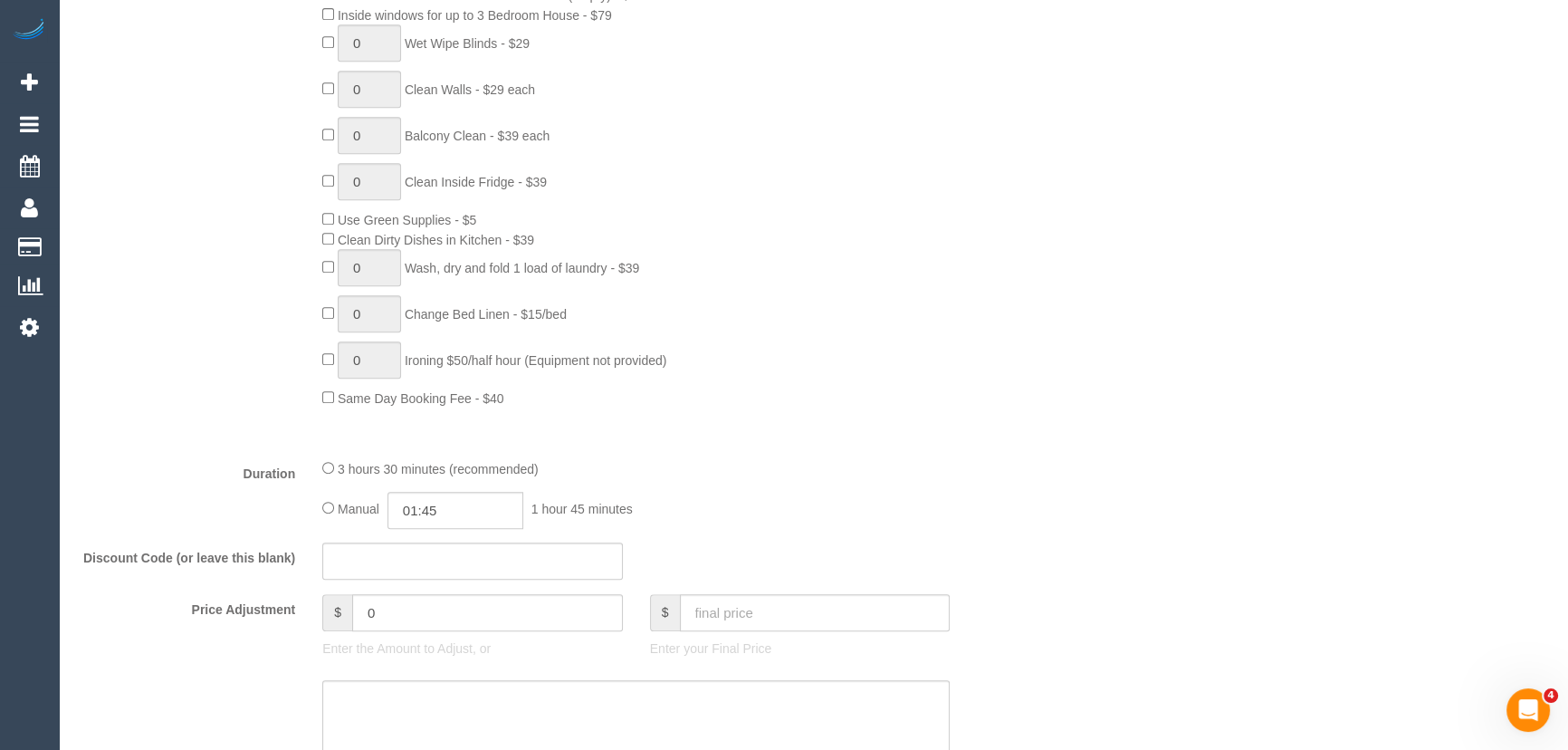
scroll to position [1234, 0]
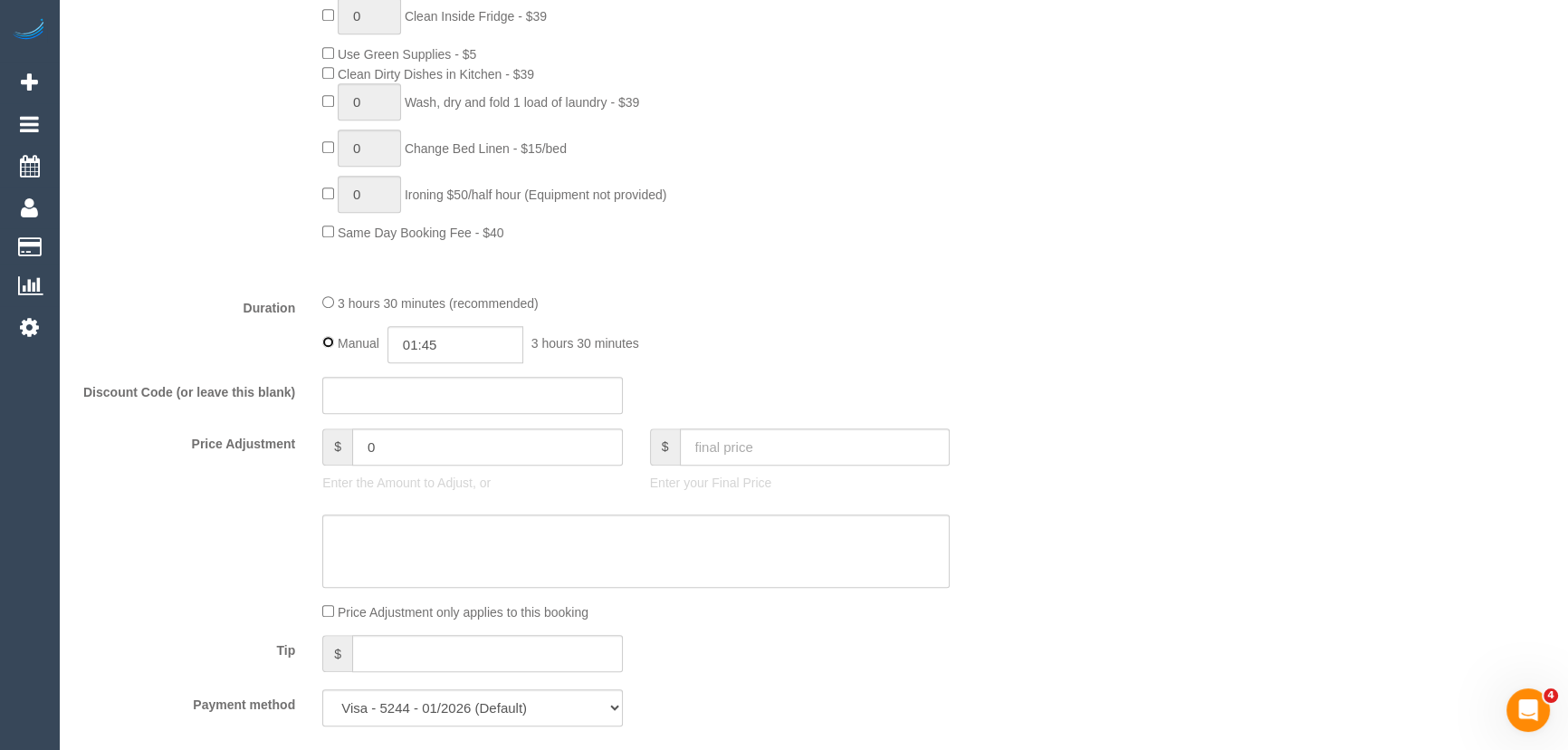
type input "03:30"
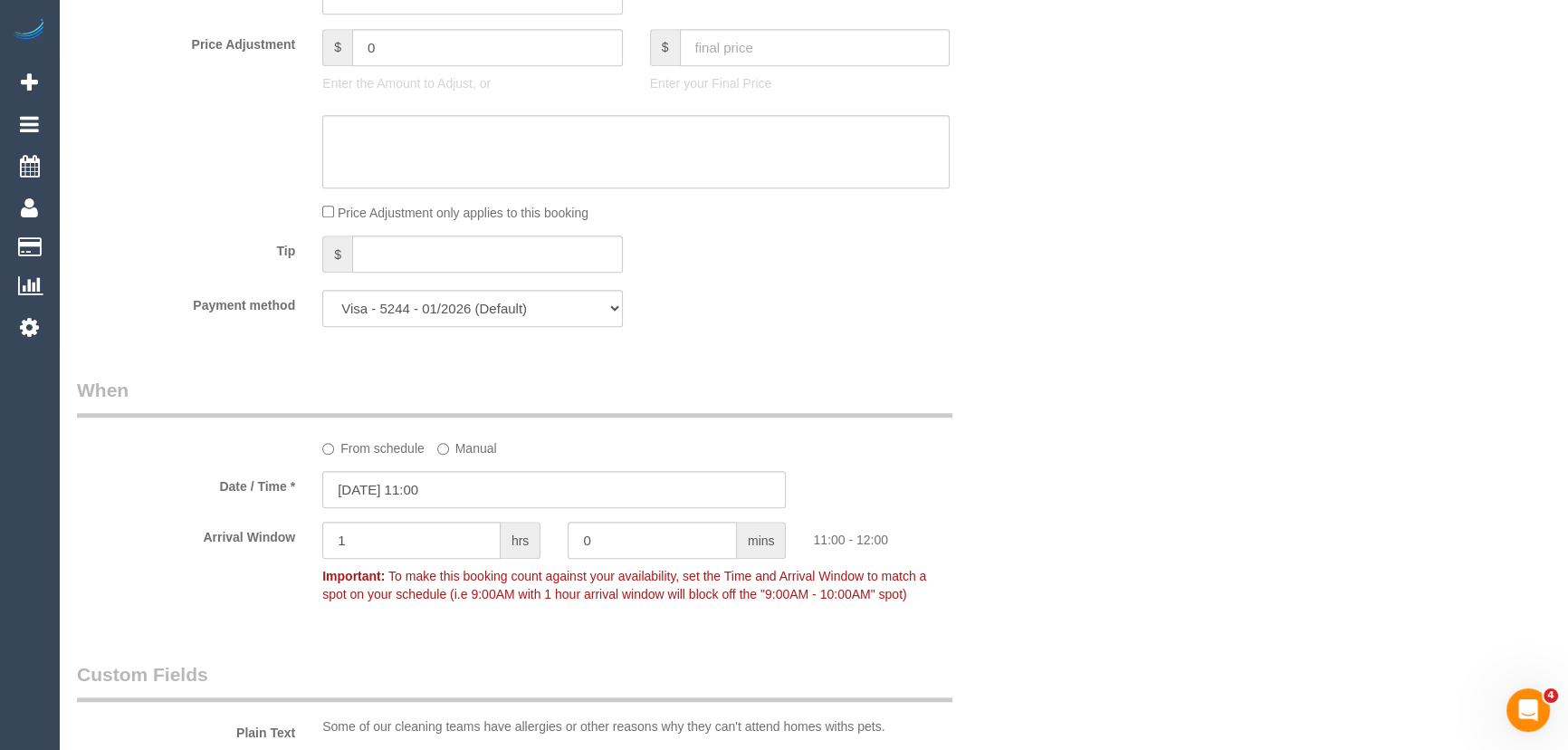
scroll to position [1812, 0]
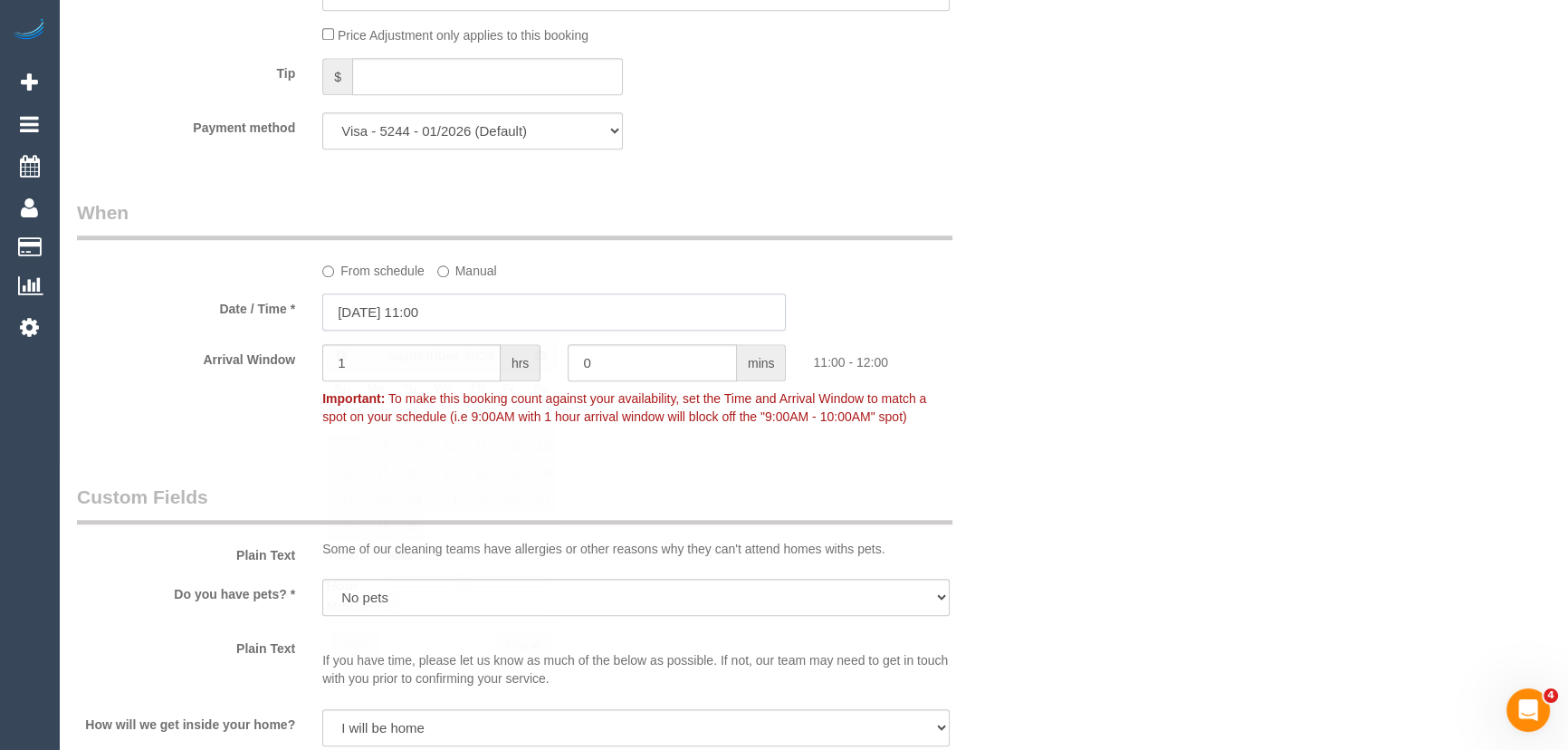
click at [468, 315] on input "[DATE] 11:00" at bounding box center [554, 312] width 464 height 37
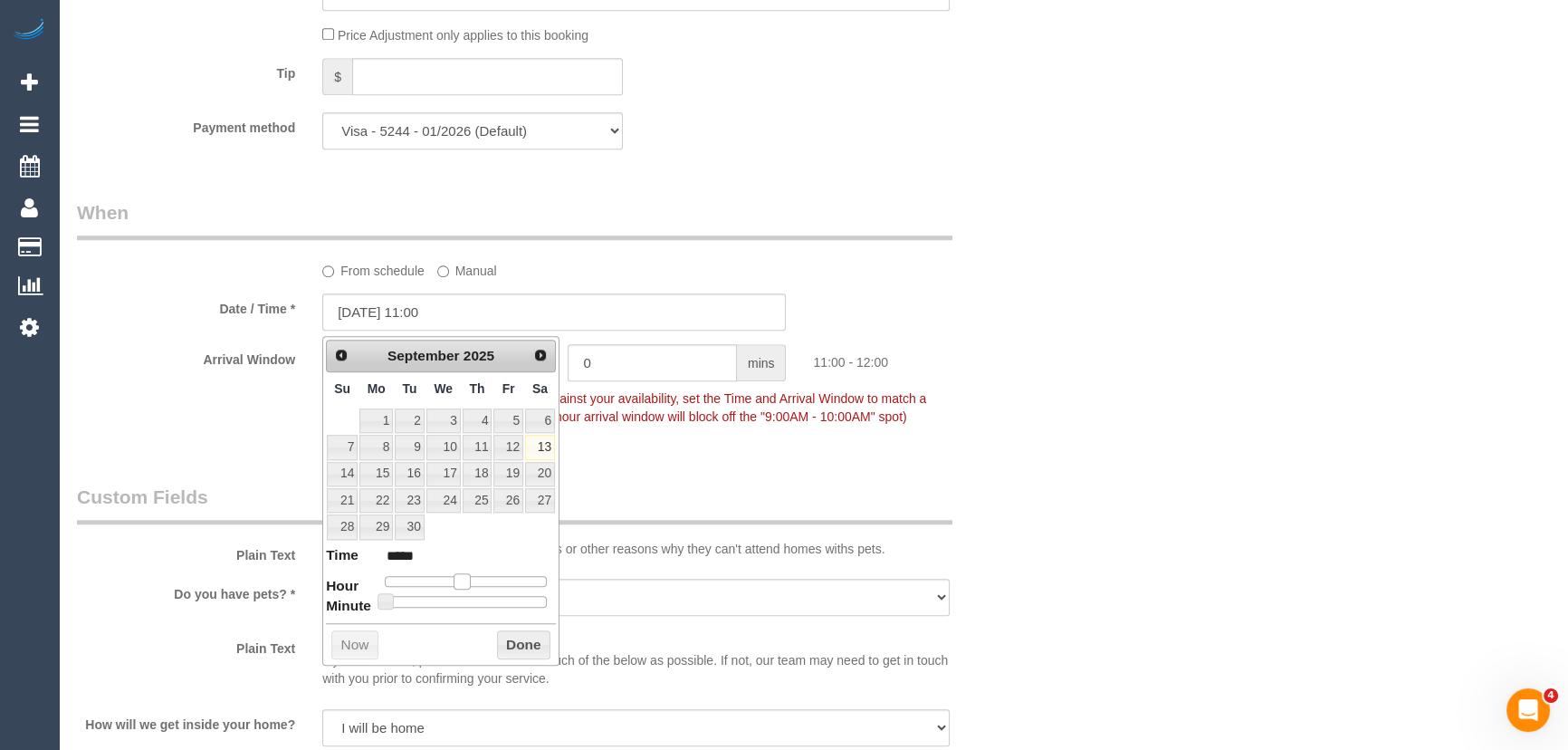
type input "[DATE] 12:00"
type input "*****"
type input "[DATE] 13:00"
type input "*****"
drag, startPoint x: 463, startPoint y: 579, endPoint x: 474, endPoint y: 578, distance: 11.0
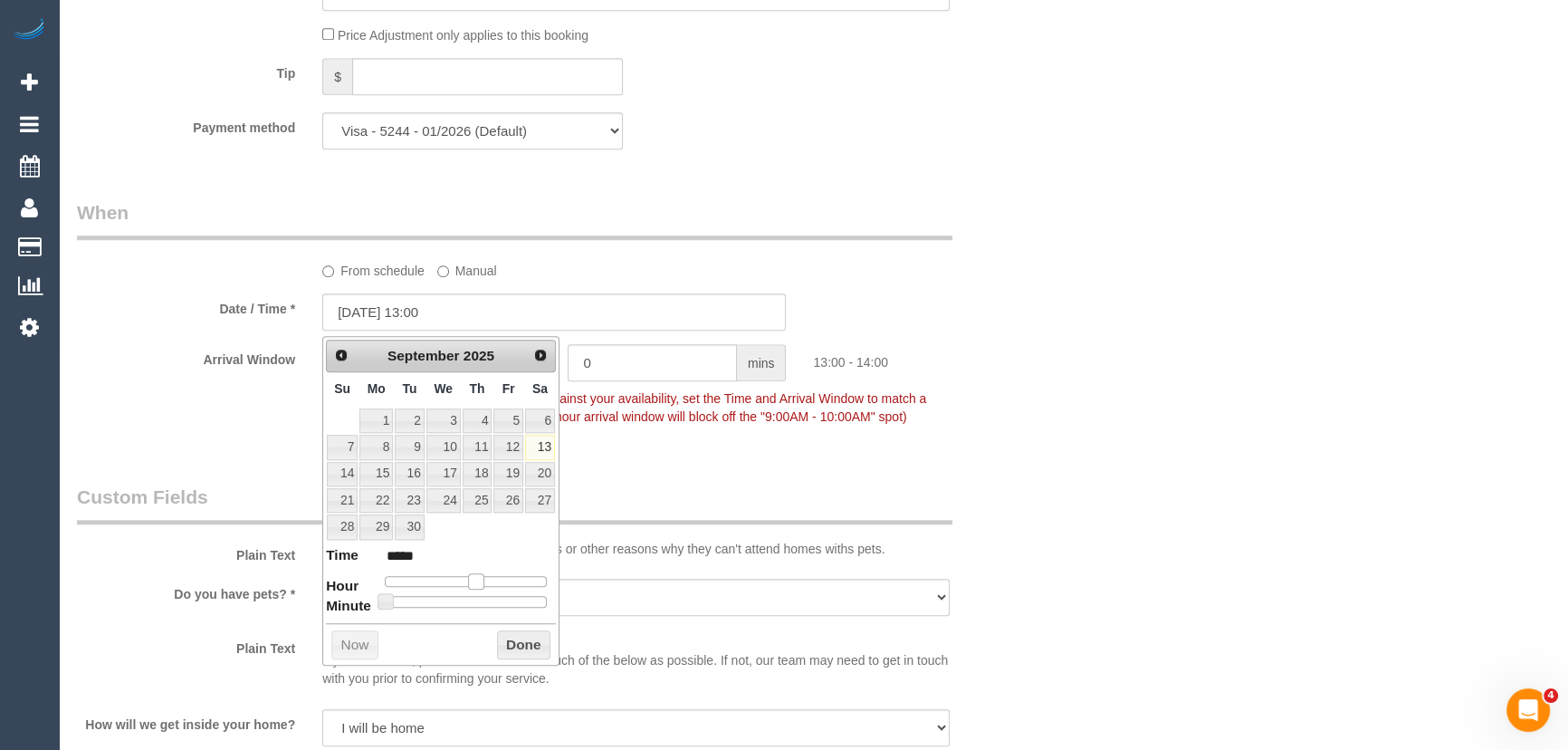
click at [474, 578] on span at bounding box center [475, 581] width 16 height 16
type input "[DATE] 12:00"
type input "*****"
click at [470, 576] on span at bounding box center [468, 581] width 16 height 16
click at [645, 489] on legend "Custom Fields" at bounding box center [514, 504] width 876 height 41
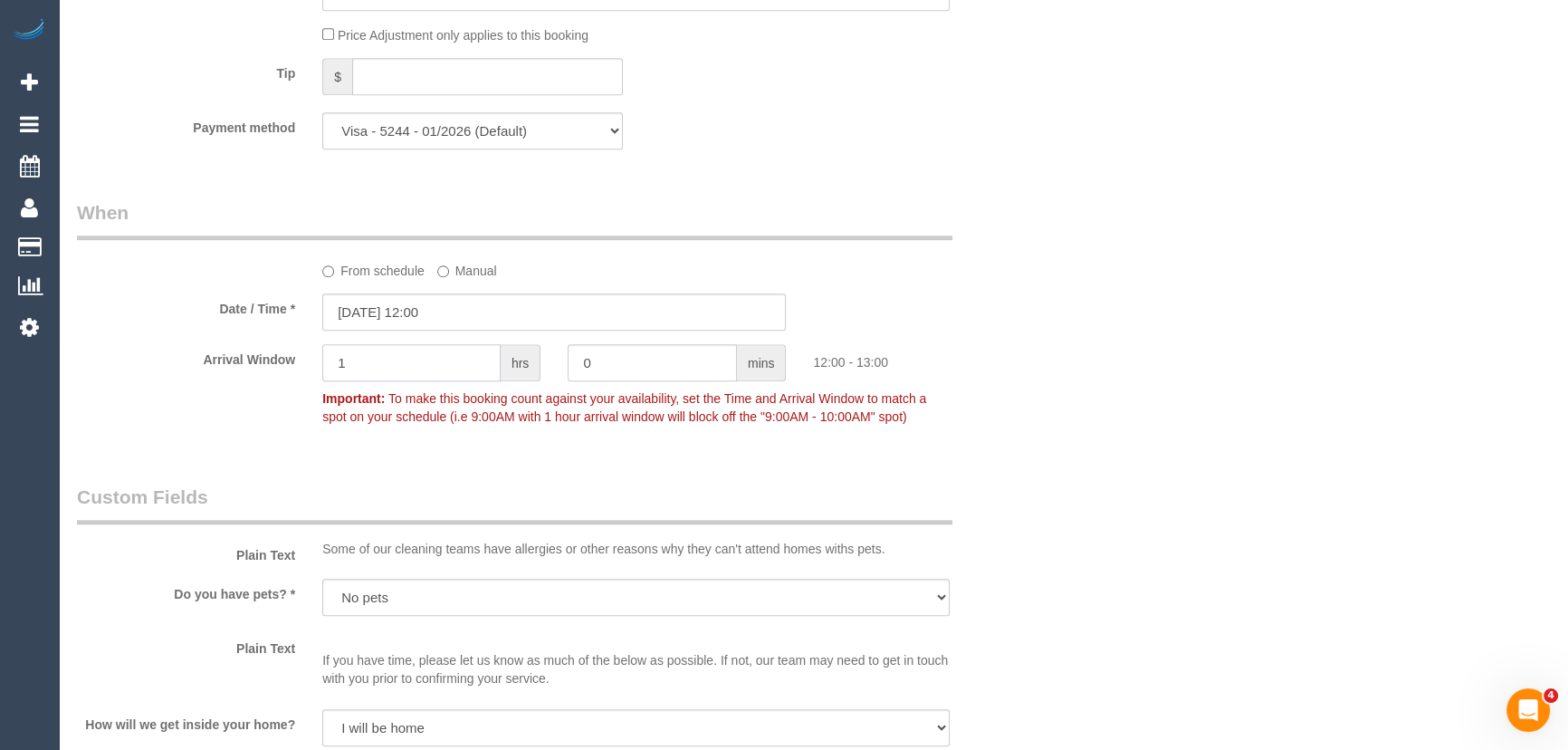
click at [423, 381] on input "1" at bounding box center [411, 363] width 179 height 37
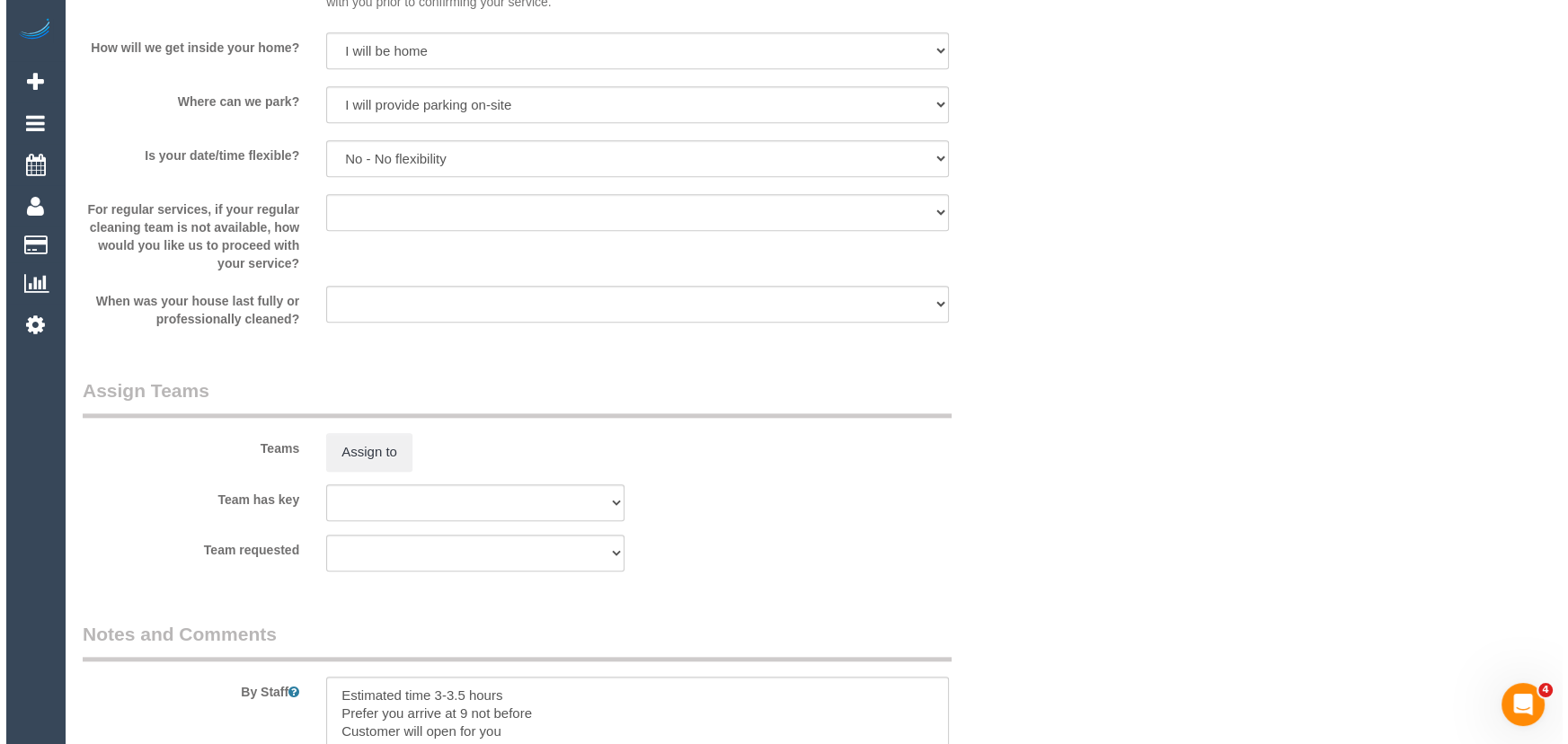
scroll to position [2613, 0]
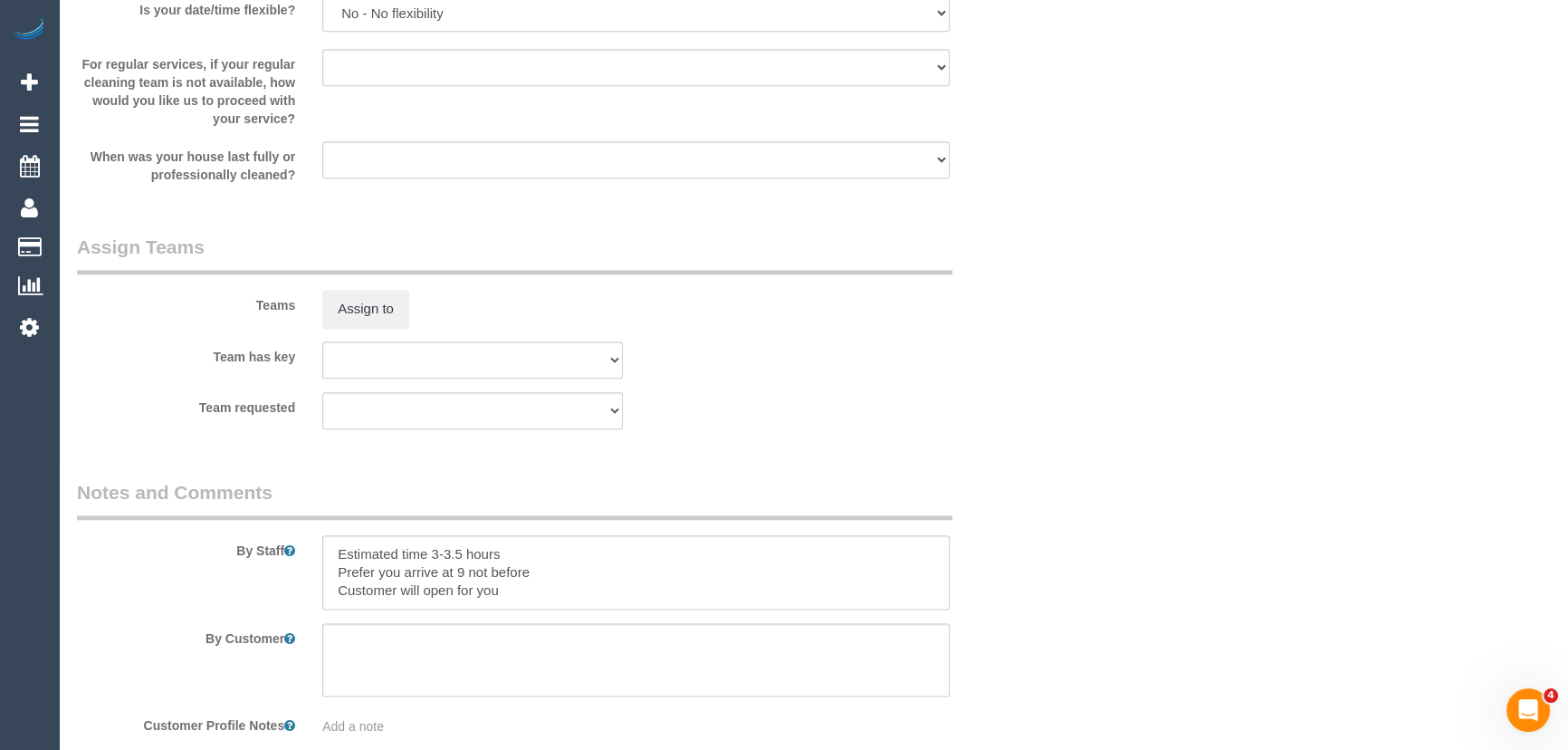
type input "2"
click at [553, 573] on textarea at bounding box center [636, 573] width 627 height 75
type textarea "Estimated time 3-3.5 hours Customer will open for you"
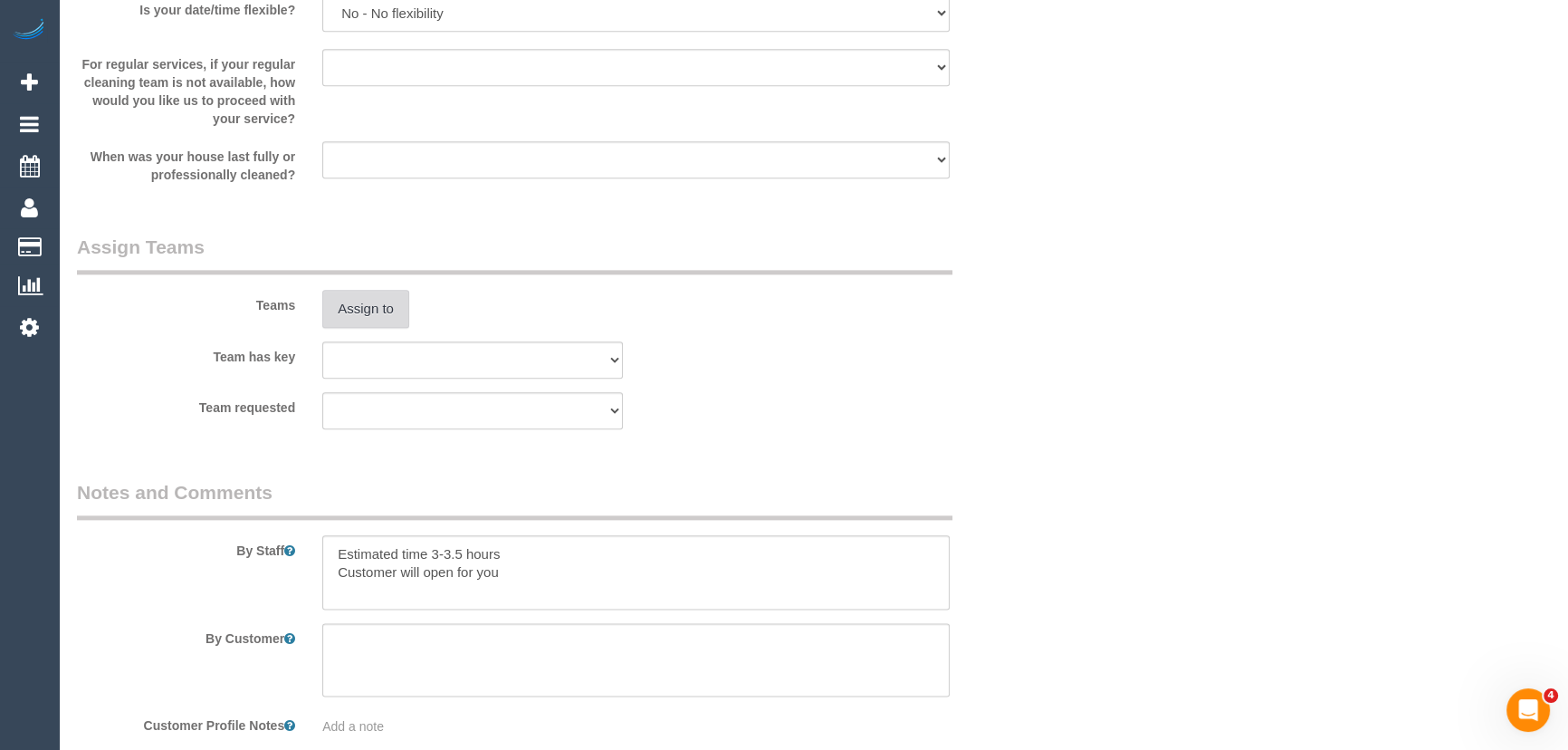
click at [355, 313] on button "Assign to" at bounding box center [365, 309] width 87 height 38
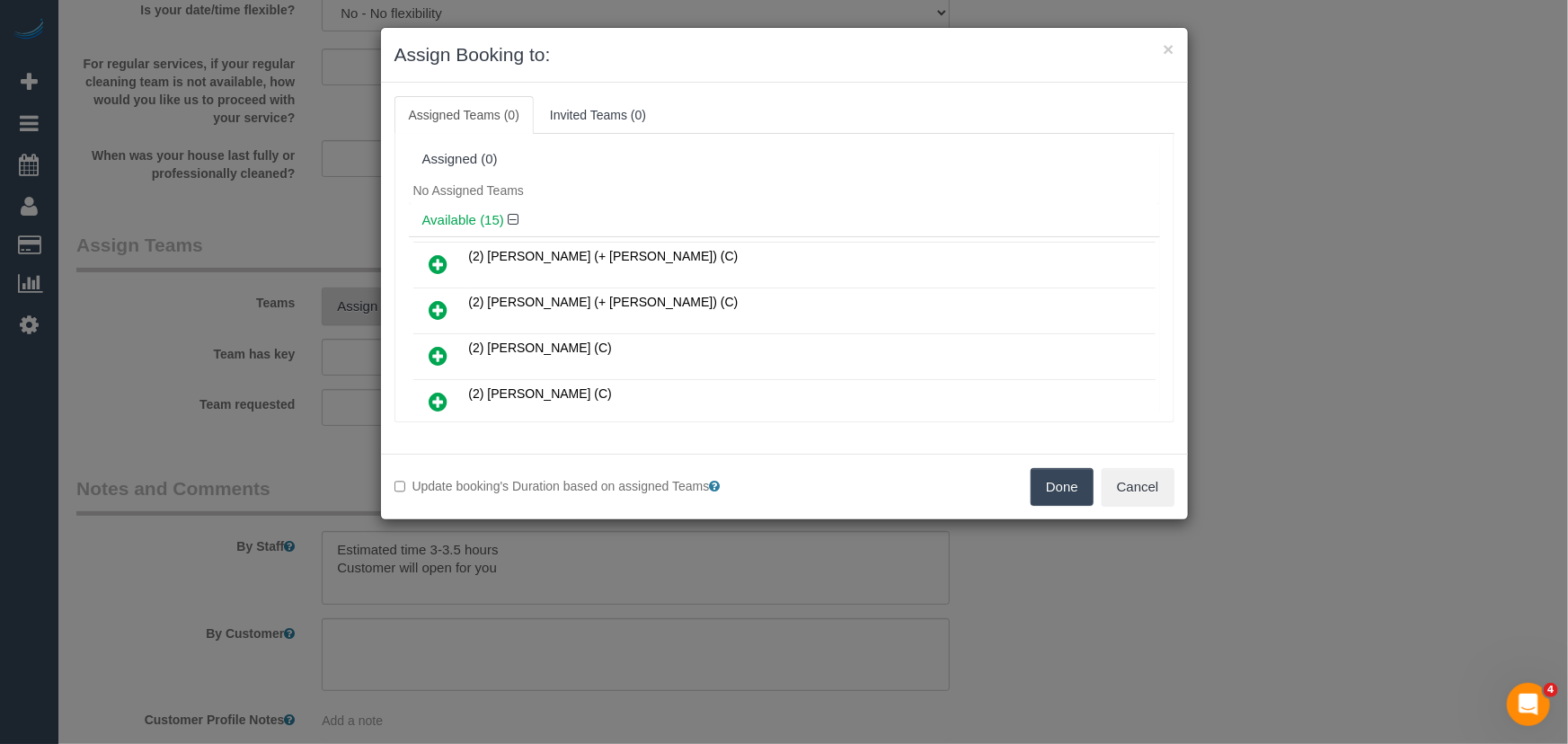
scroll to position [382, 0]
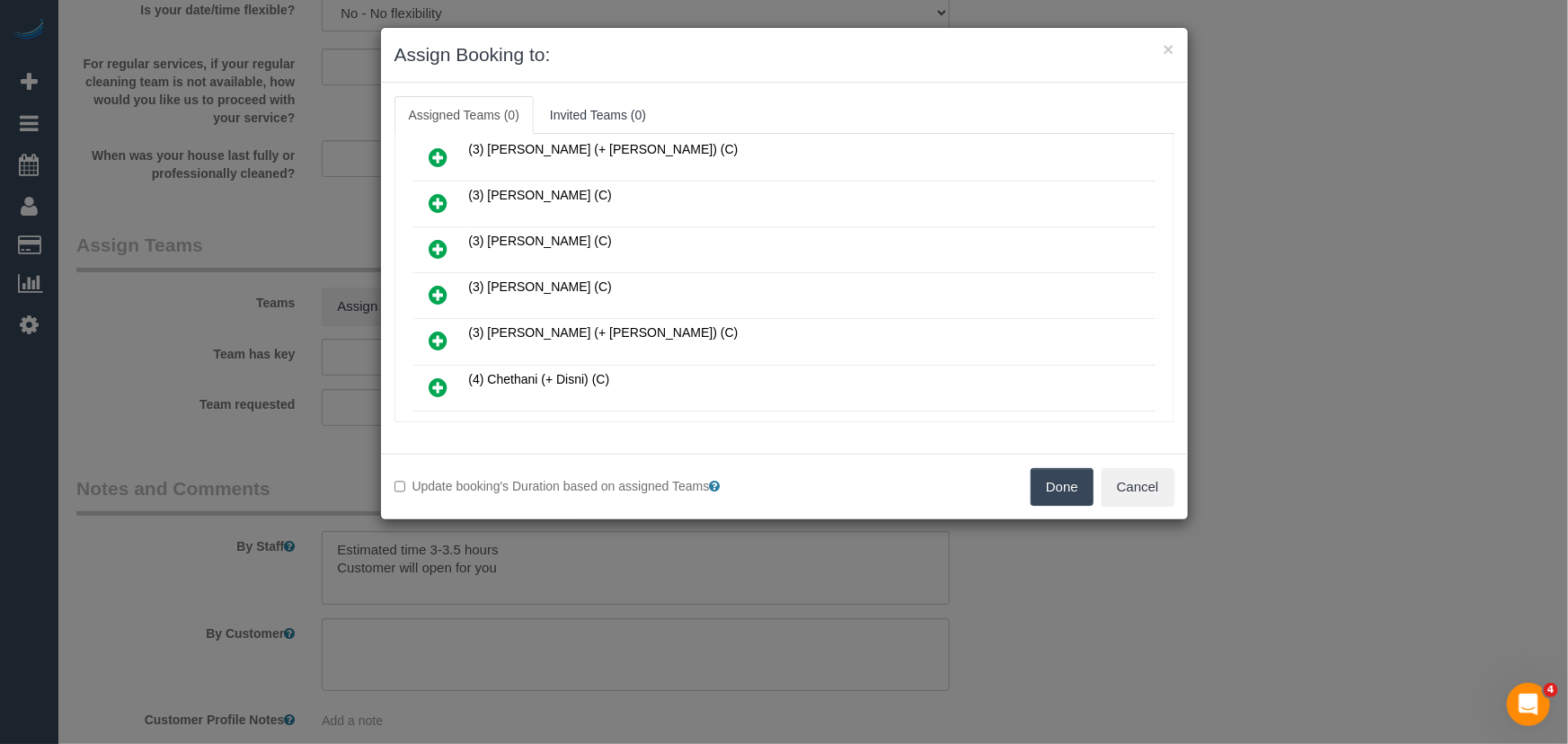
click at [432, 293] on icon at bounding box center [439, 294] width 19 height 22
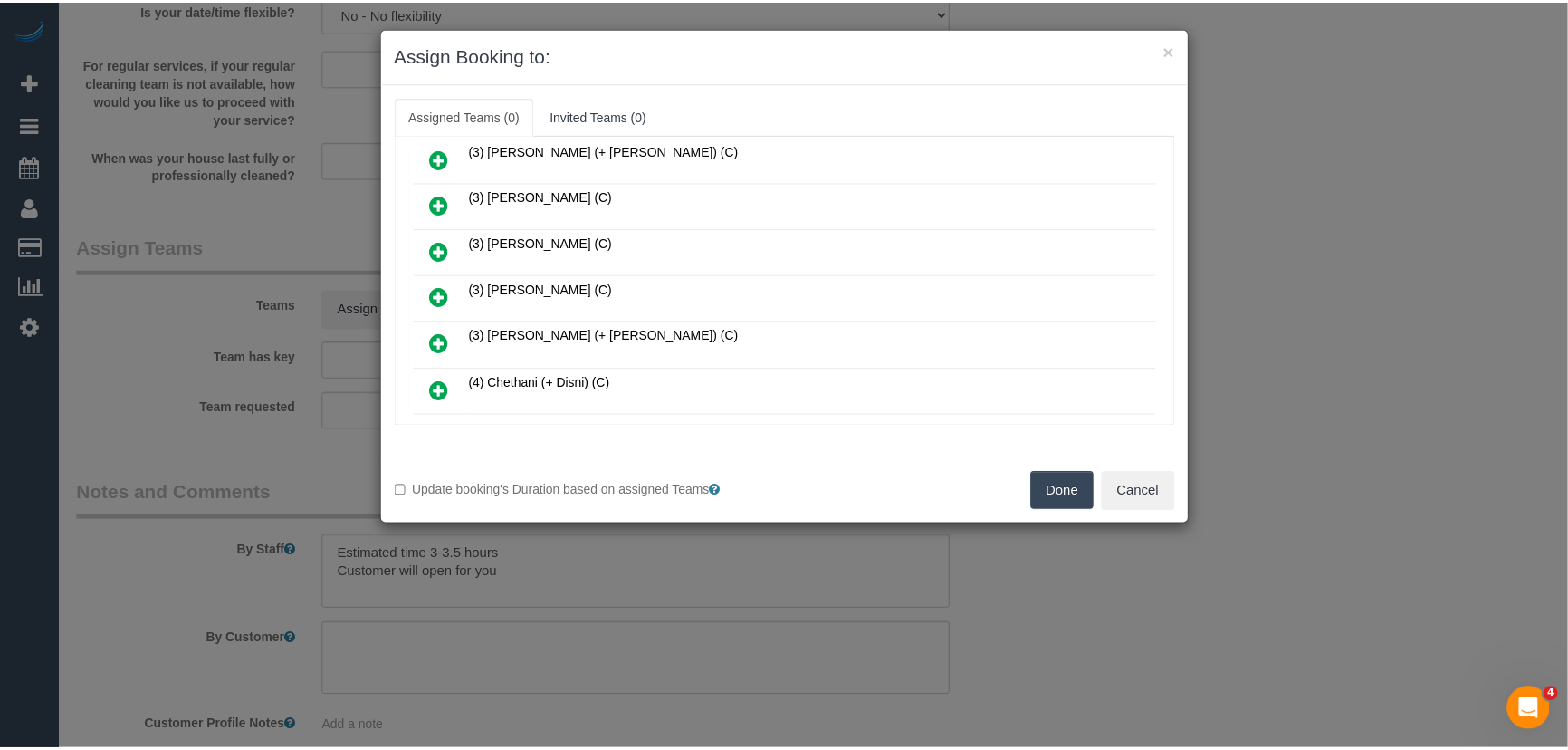
scroll to position [428, 0]
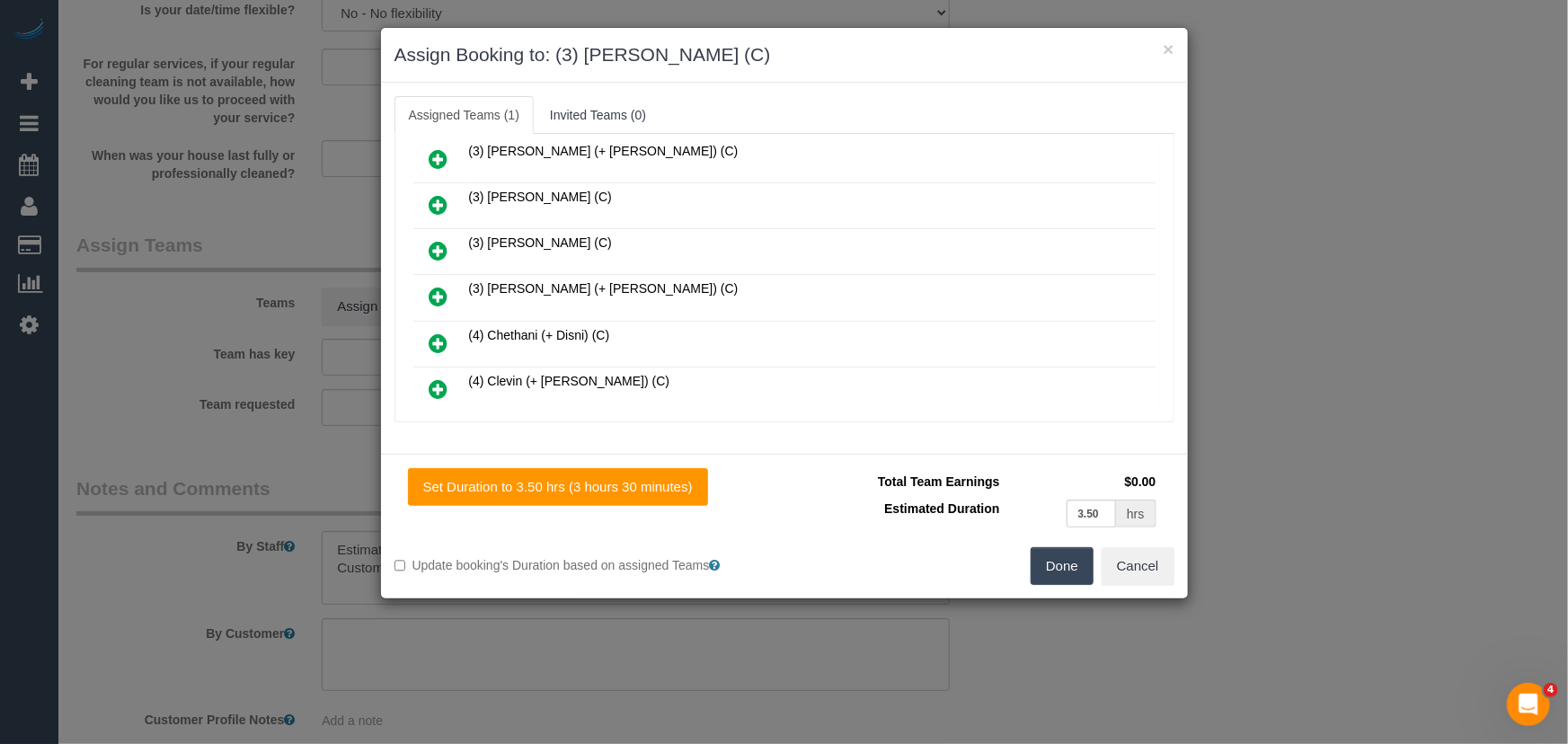
click at [1086, 576] on button "Done" at bounding box center [1062, 567] width 63 height 38
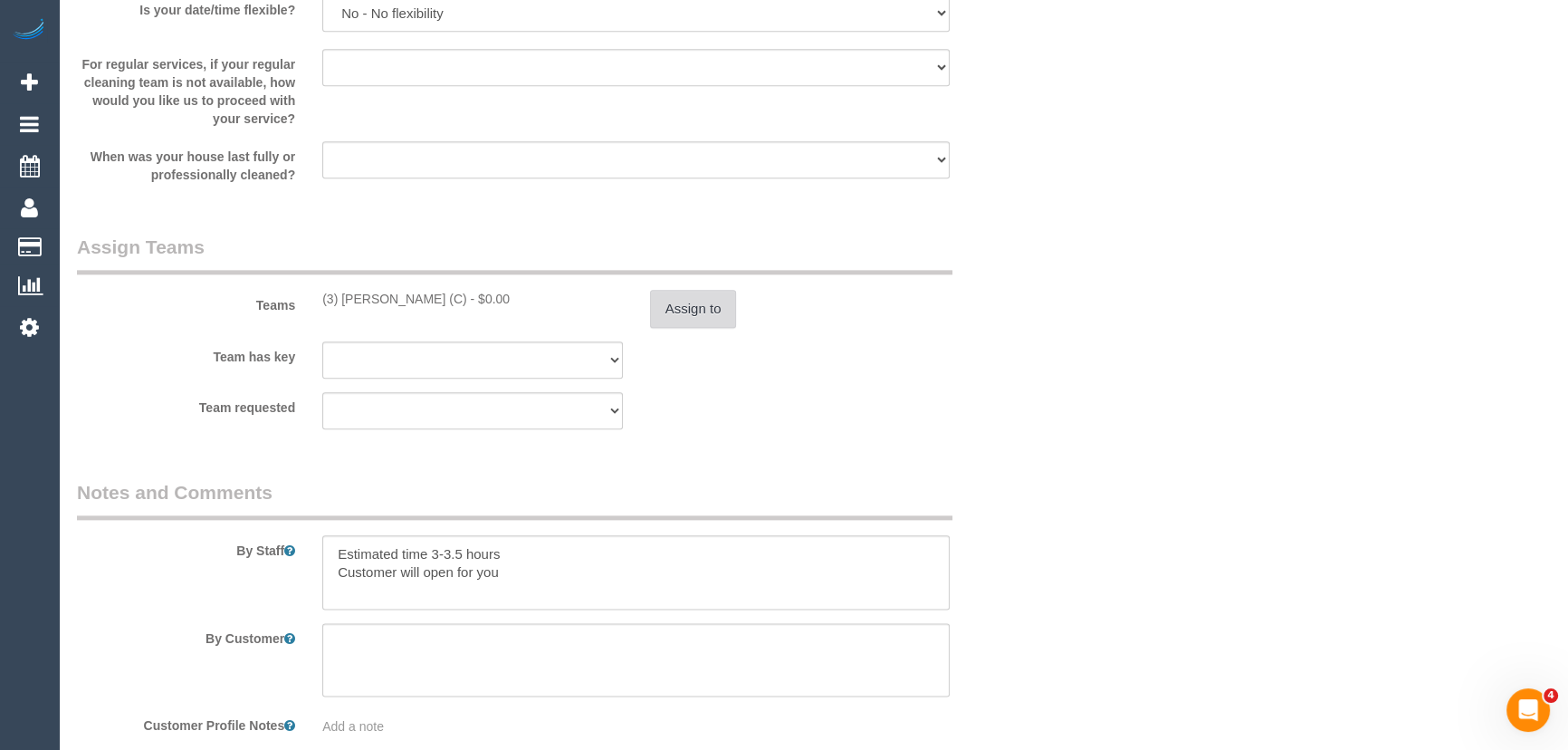
click at [698, 324] on button "Assign to" at bounding box center [693, 309] width 87 height 38
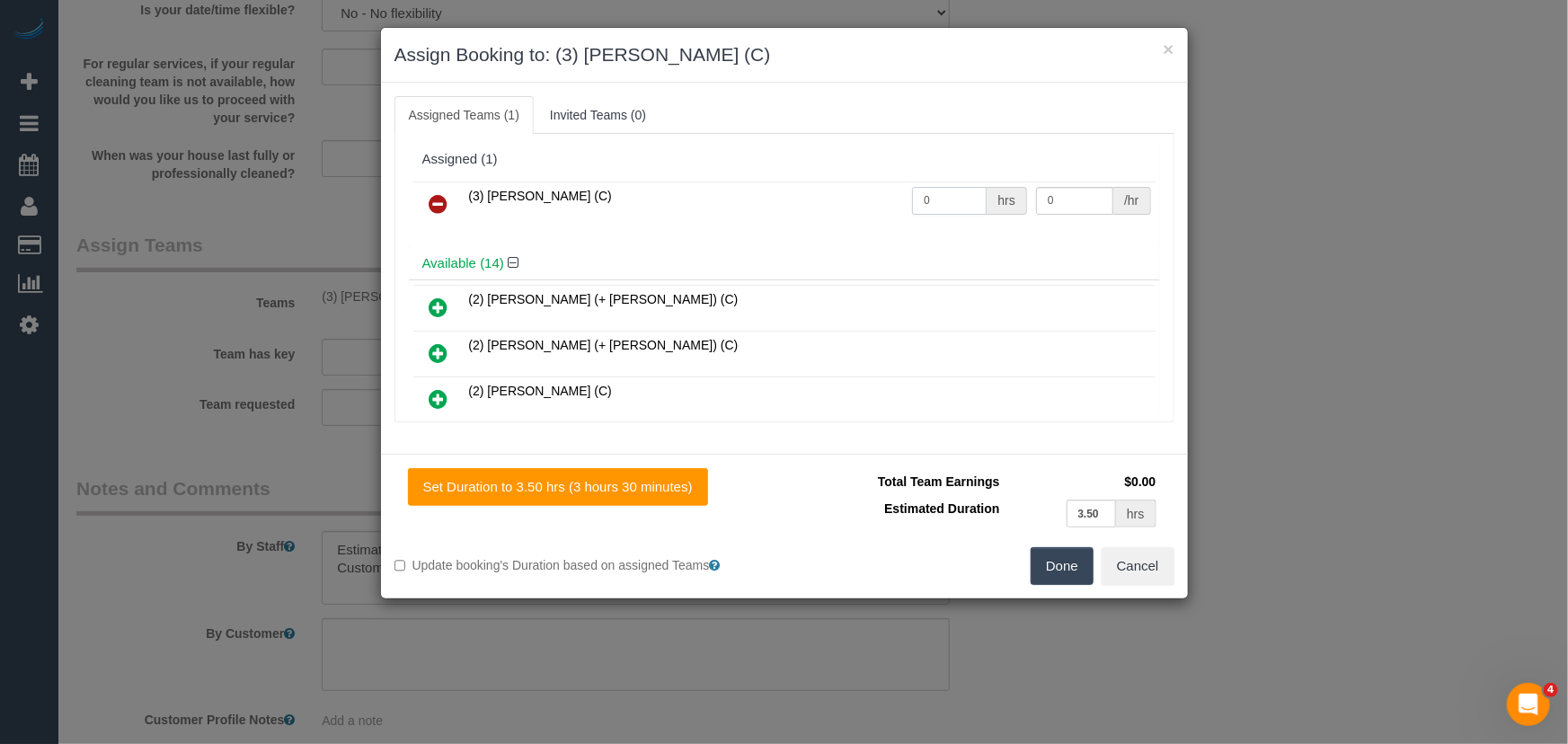
click at [949, 206] on input "0" at bounding box center [949, 200] width 75 height 28
type input "1"
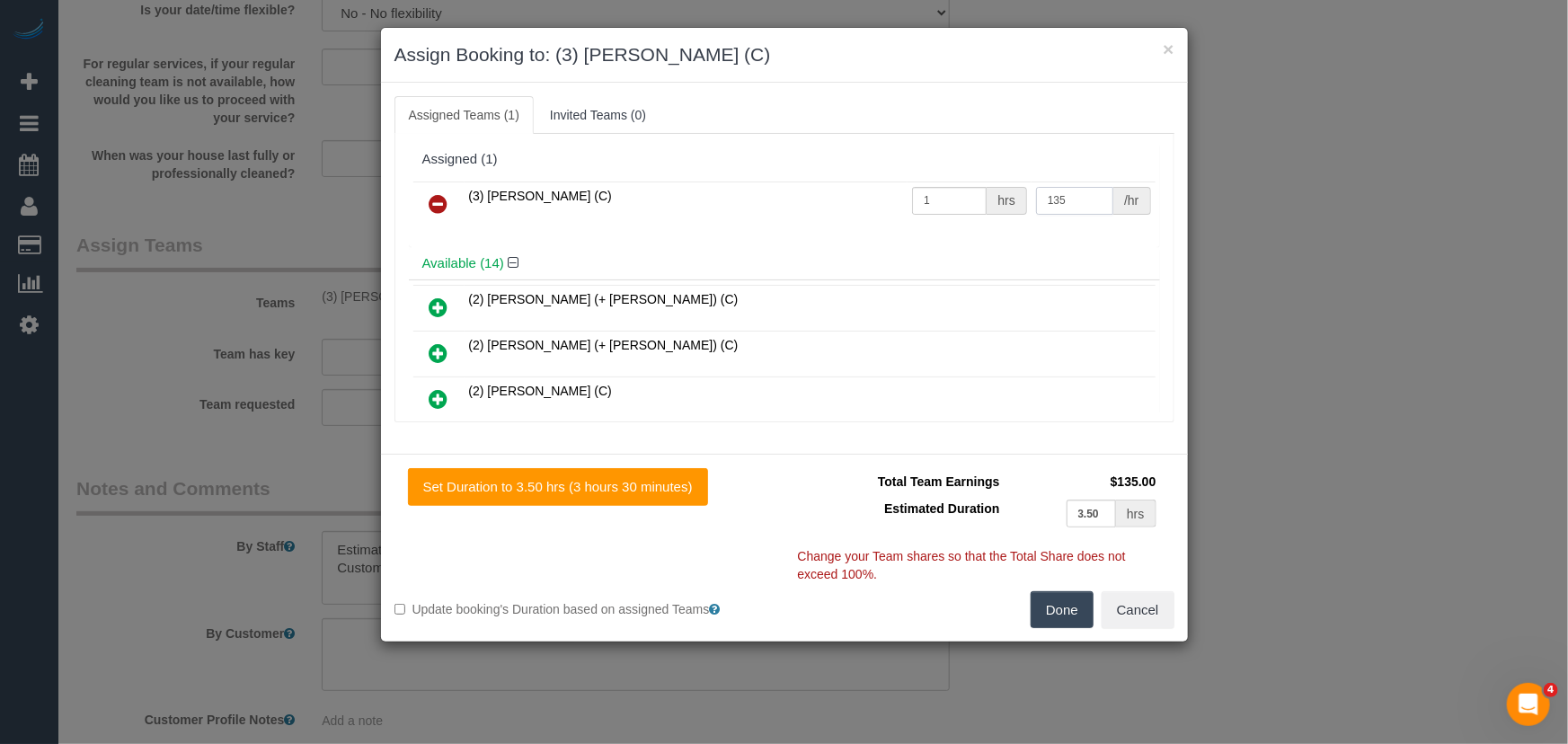
type input "135"
click at [1070, 611] on button "Done" at bounding box center [1062, 610] width 63 height 38
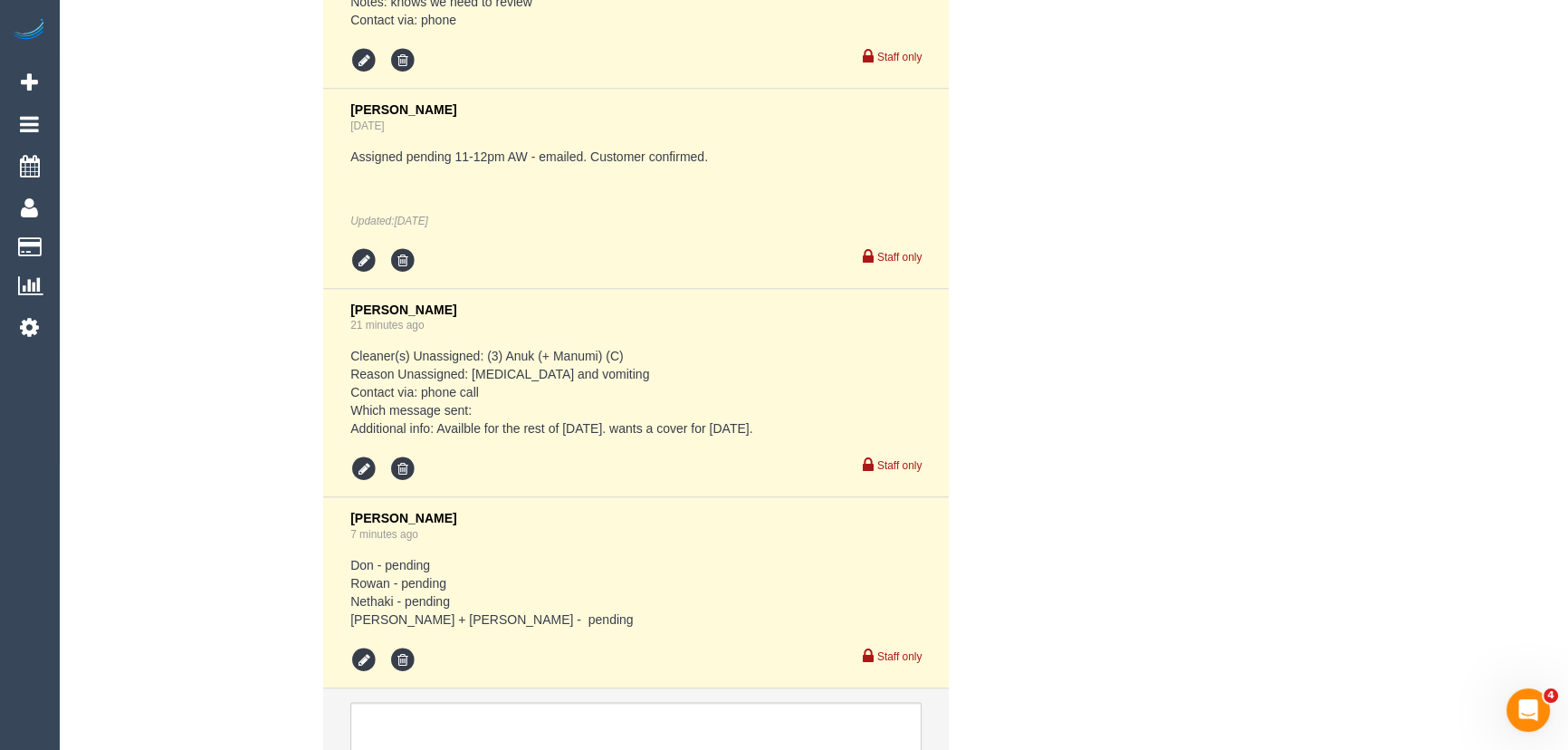
scroll to position [3642, 0]
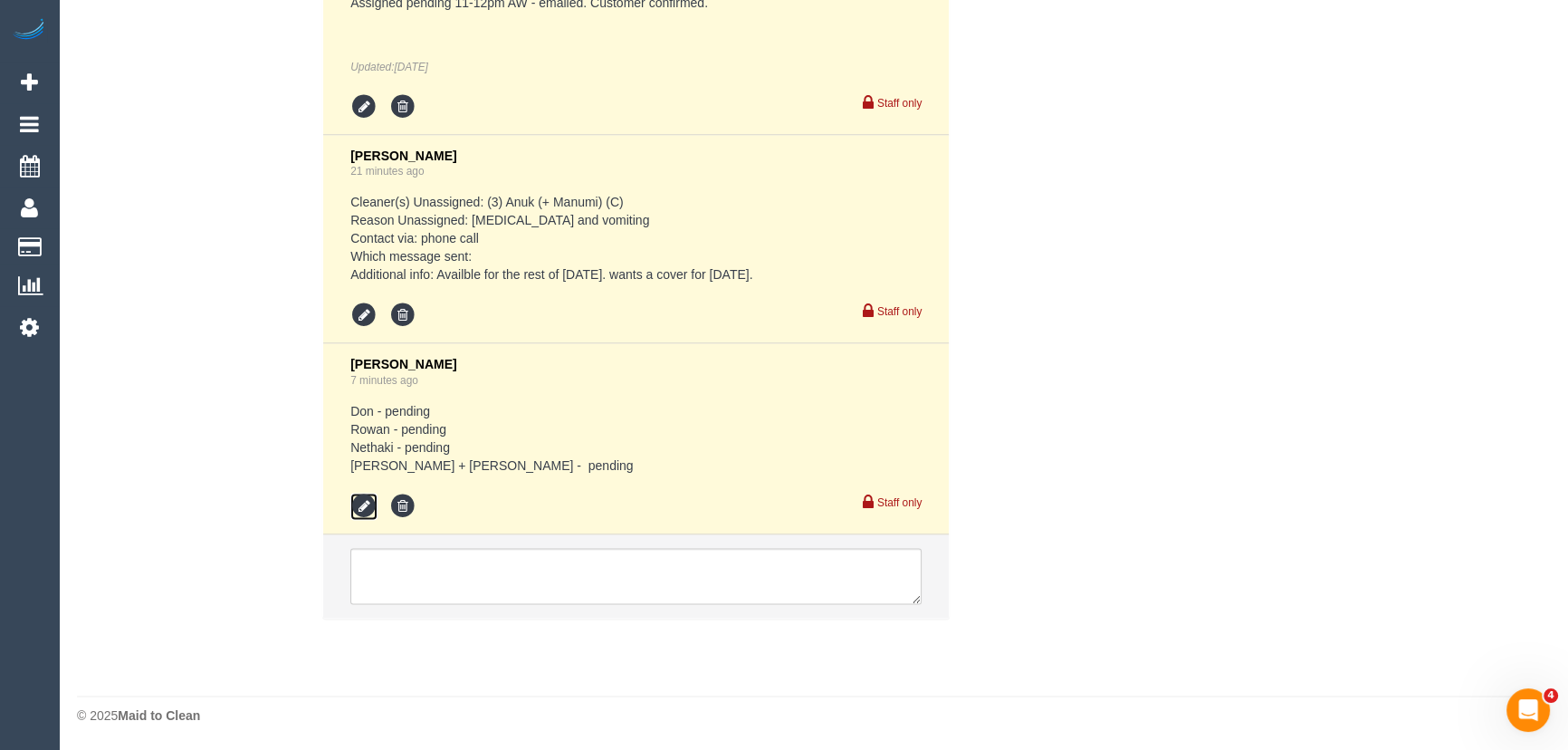
click at [366, 507] on icon at bounding box center [363, 506] width 27 height 27
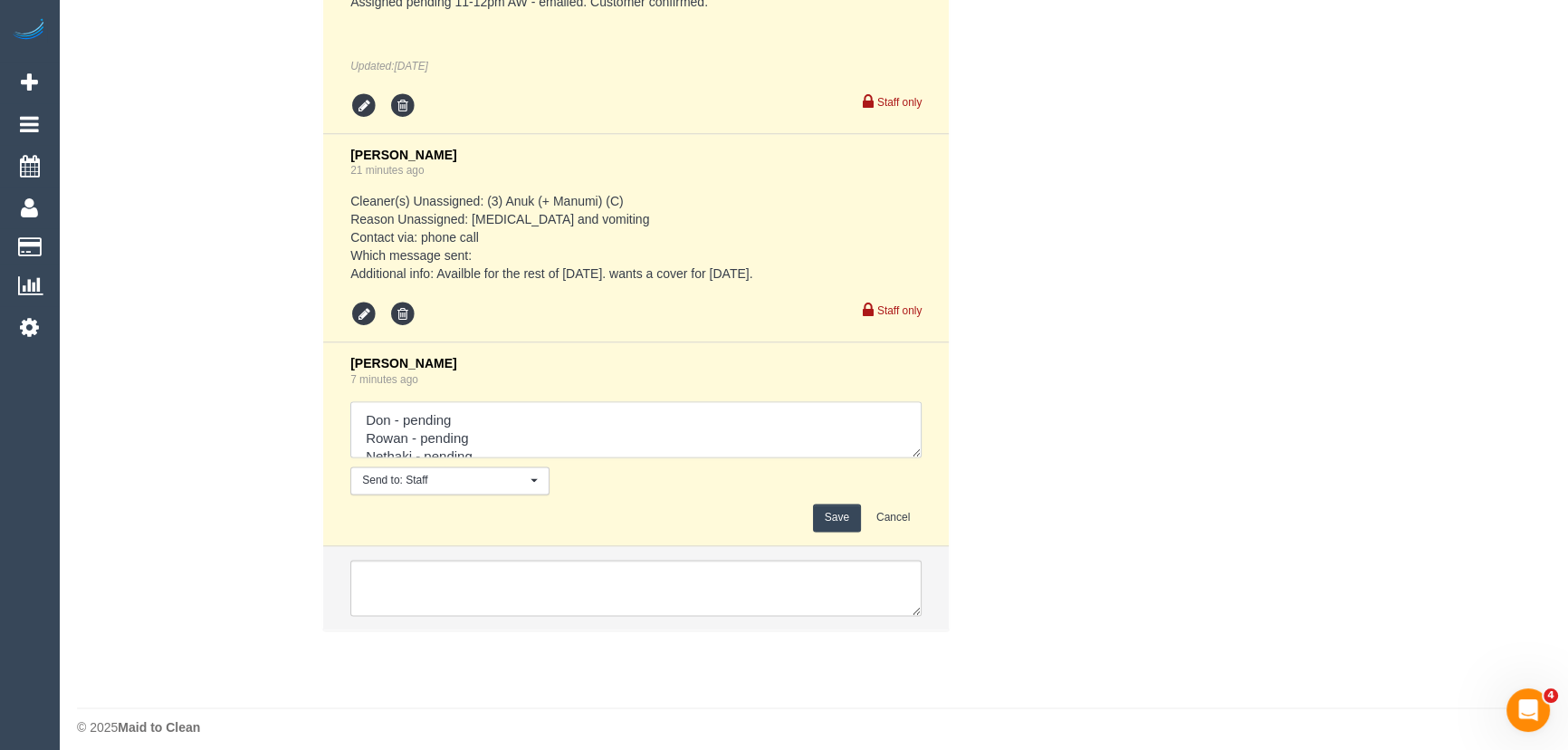
click at [506, 441] on textarea at bounding box center [635, 429] width 571 height 56
type textarea "Don - pending [PERSON_NAME] - confirmed (added $15 for extra travel) Nethaki - …"
click at [834, 523] on button "Save" at bounding box center [837, 517] width 48 height 28
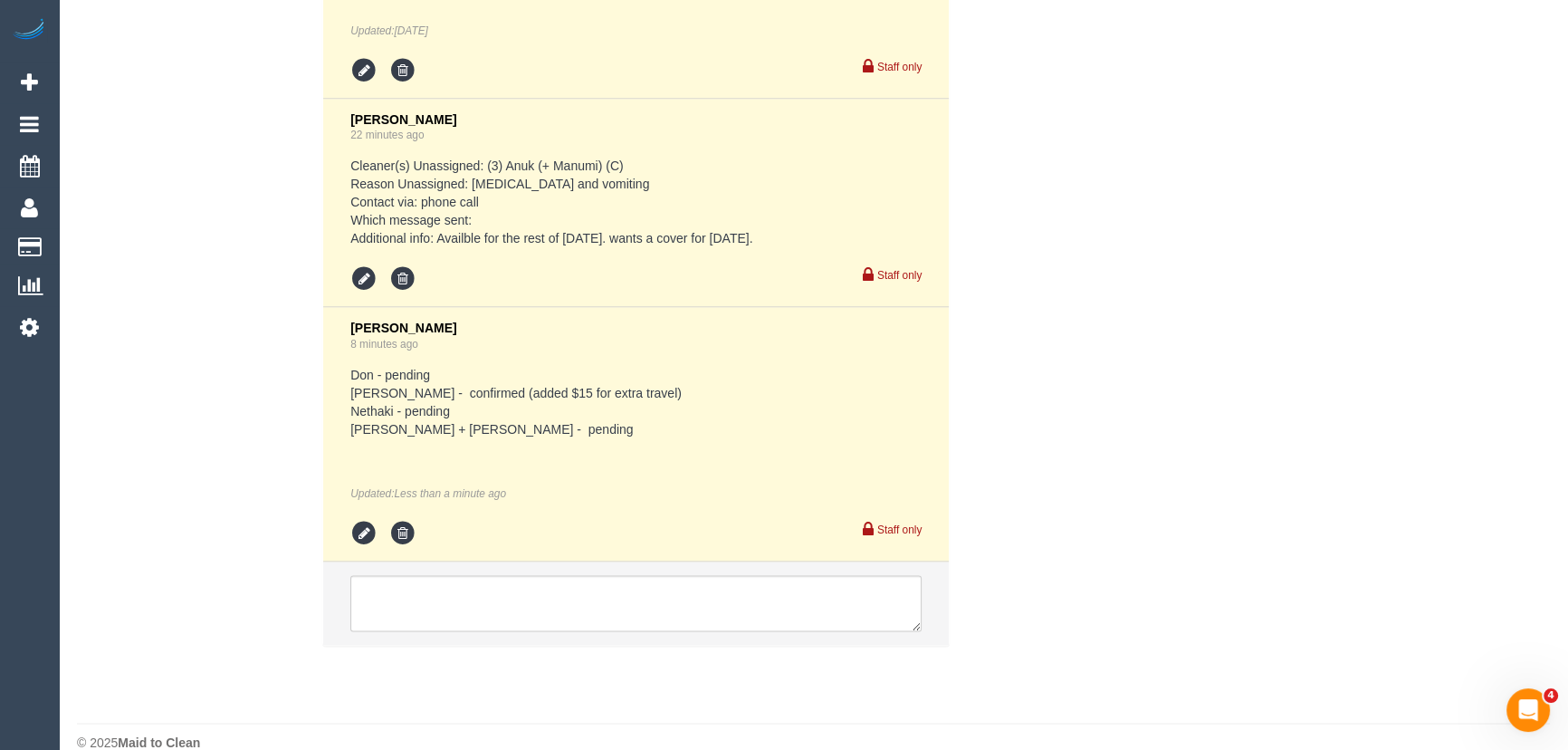
scroll to position [3705, 0]
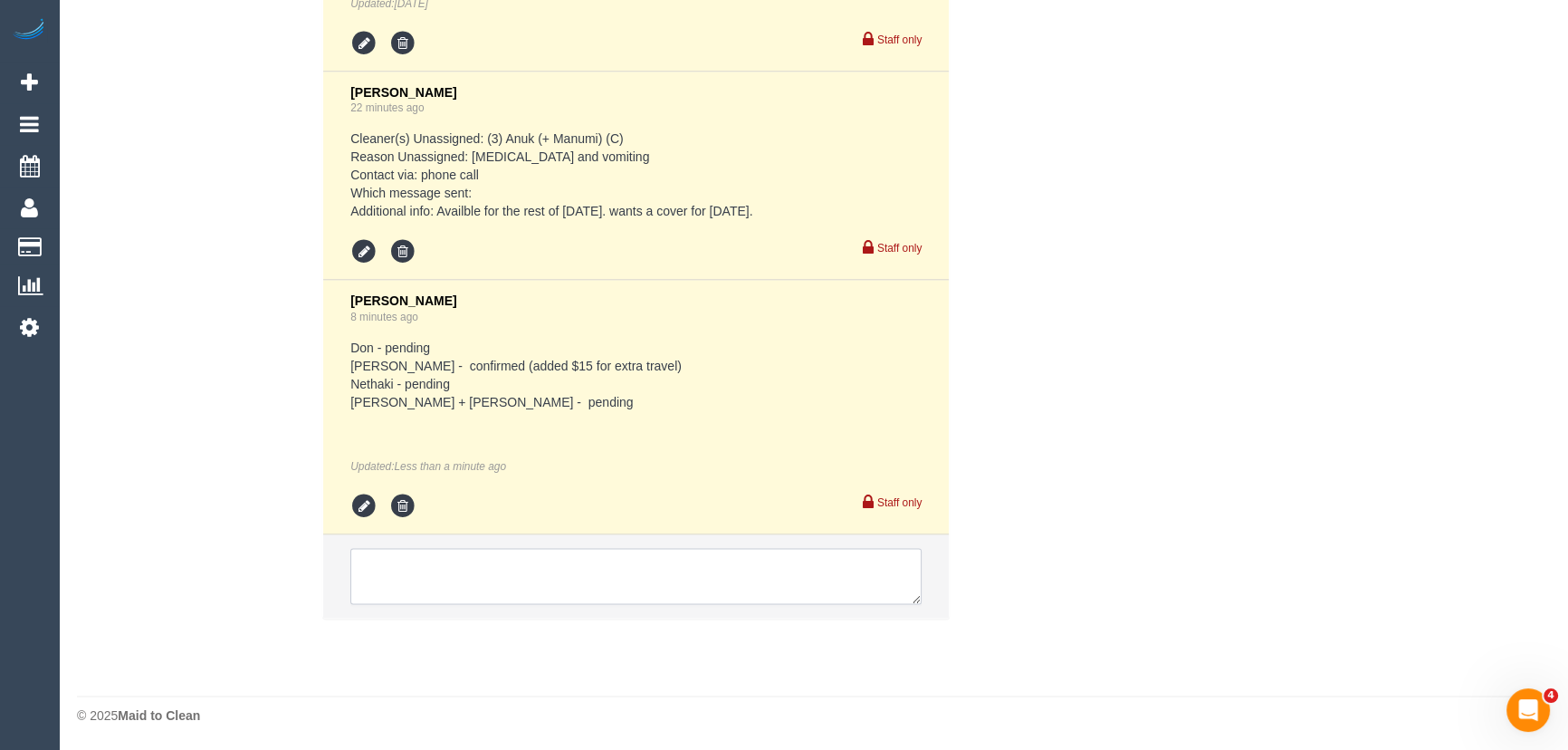
click at [559, 580] on textarea at bounding box center [635, 576] width 571 height 56
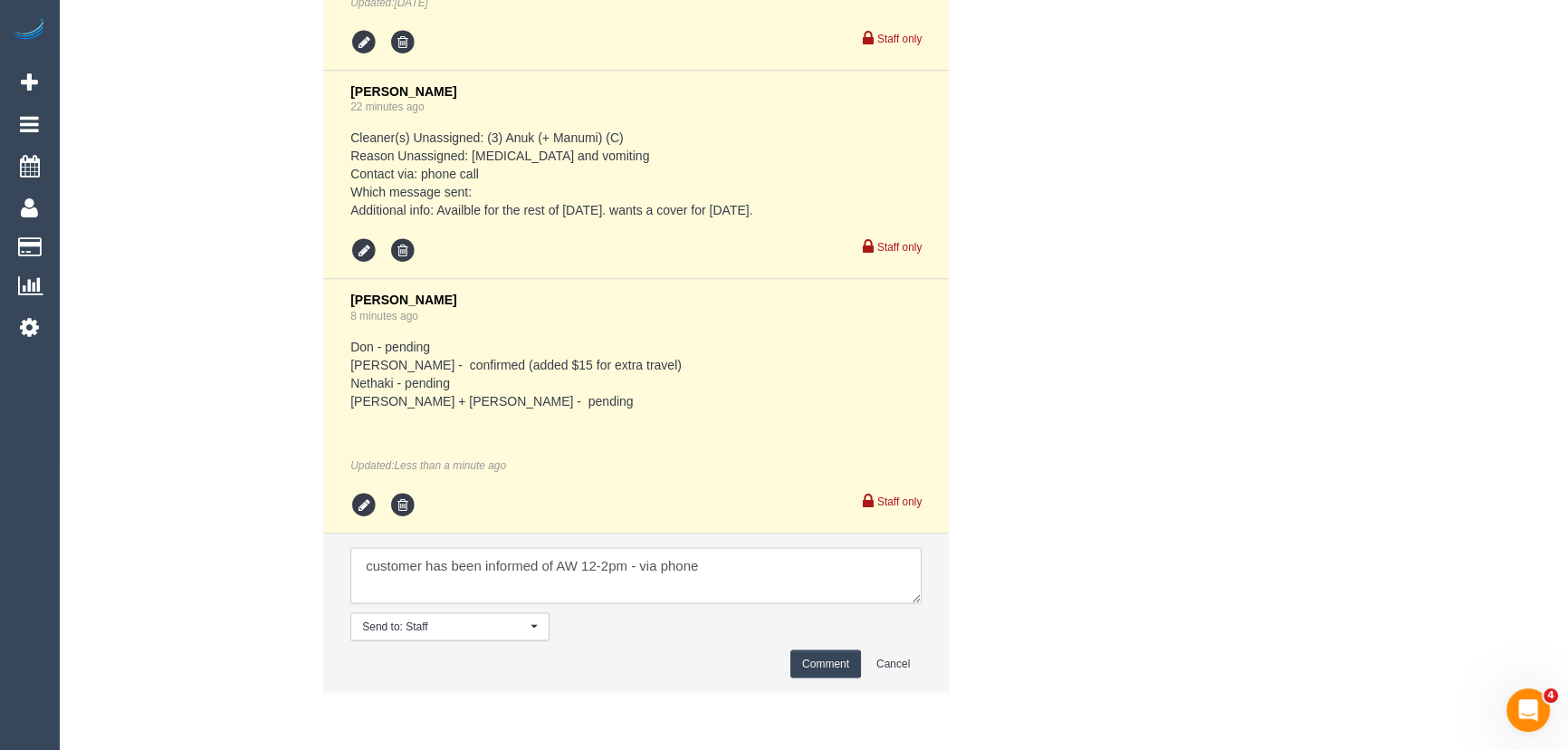
type textarea "customer has been informed of AW 12-2pm - via phone"
click at [816, 670] on button "Comment" at bounding box center [826, 663] width 71 height 28
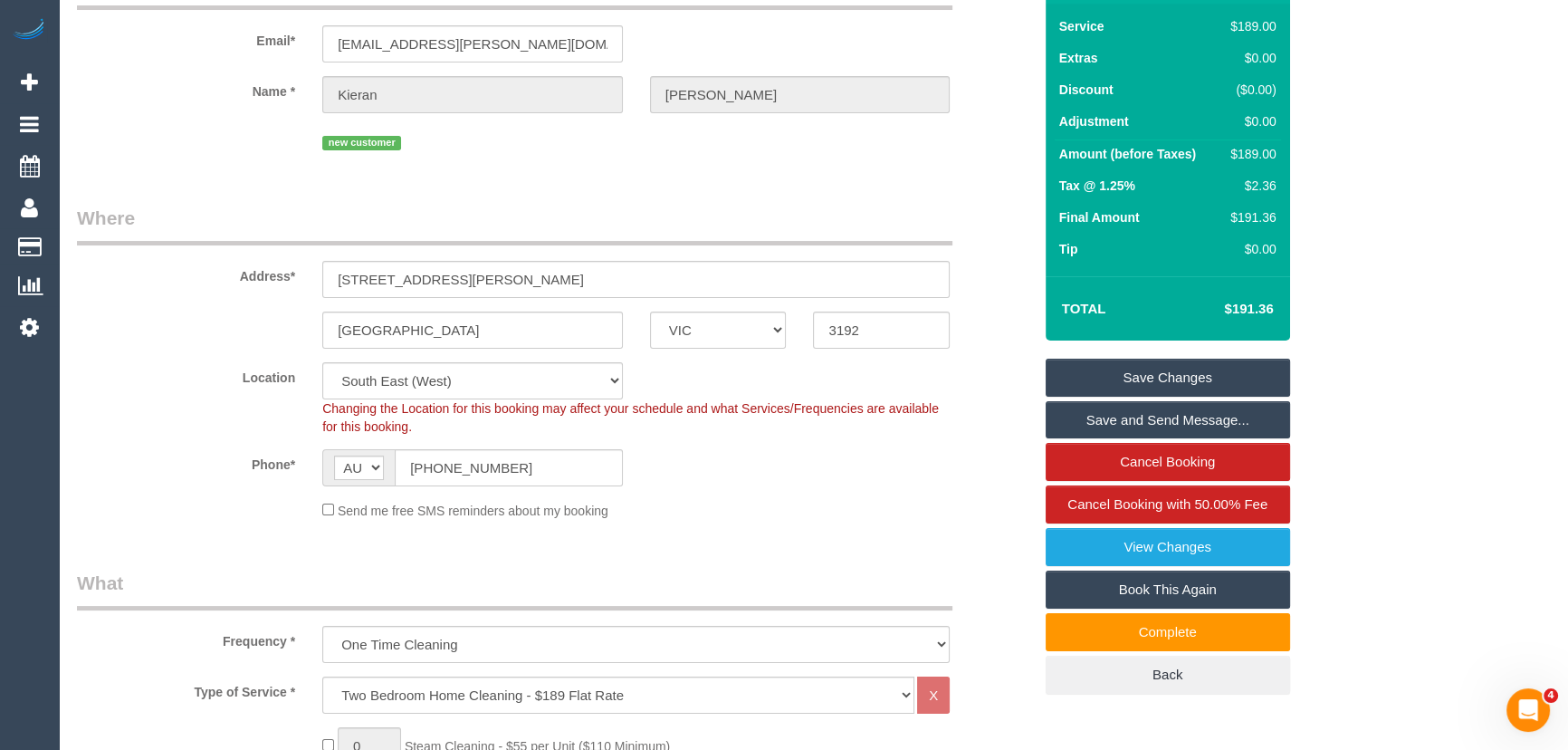
scroll to position [0, 0]
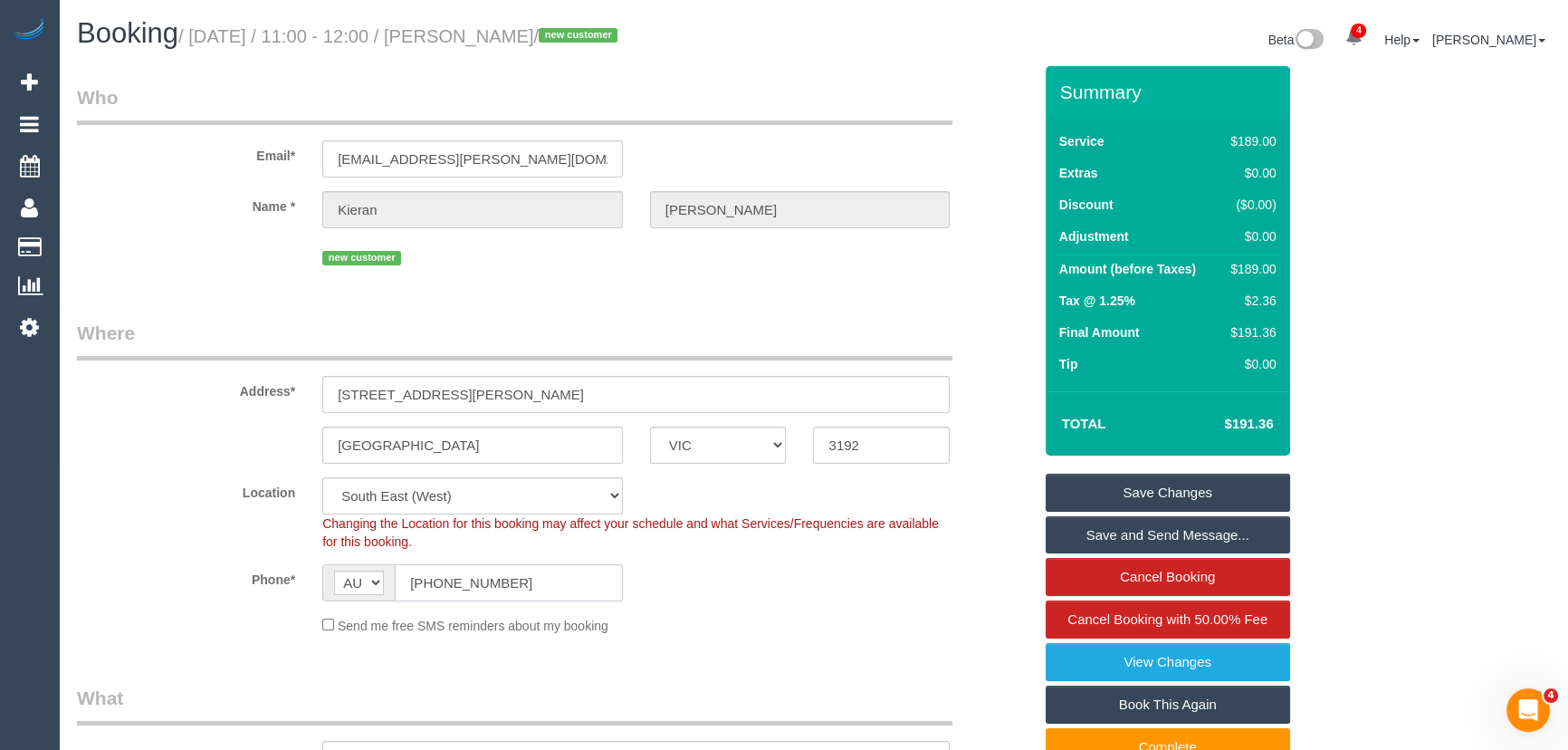
click at [534, 579] on input "[PHONE_NUMBER]" at bounding box center [509, 583] width 229 height 37
click at [535, 579] on input "[PHONE_NUMBER]" at bounding box center [509, 583] width 229 height 37
click at [514, 42] on small "/ [DATE] / 11:00 - 12:00 / [PERSON_NAME] / new customer" at bounding box center [401, 35] width 445 height 20
click at [514, 45] on small "/ [DATE] / 11:00 - 12:00 / [PERSON_NAME] / new customer" at bounding box center [401, 35] width 445 height 20
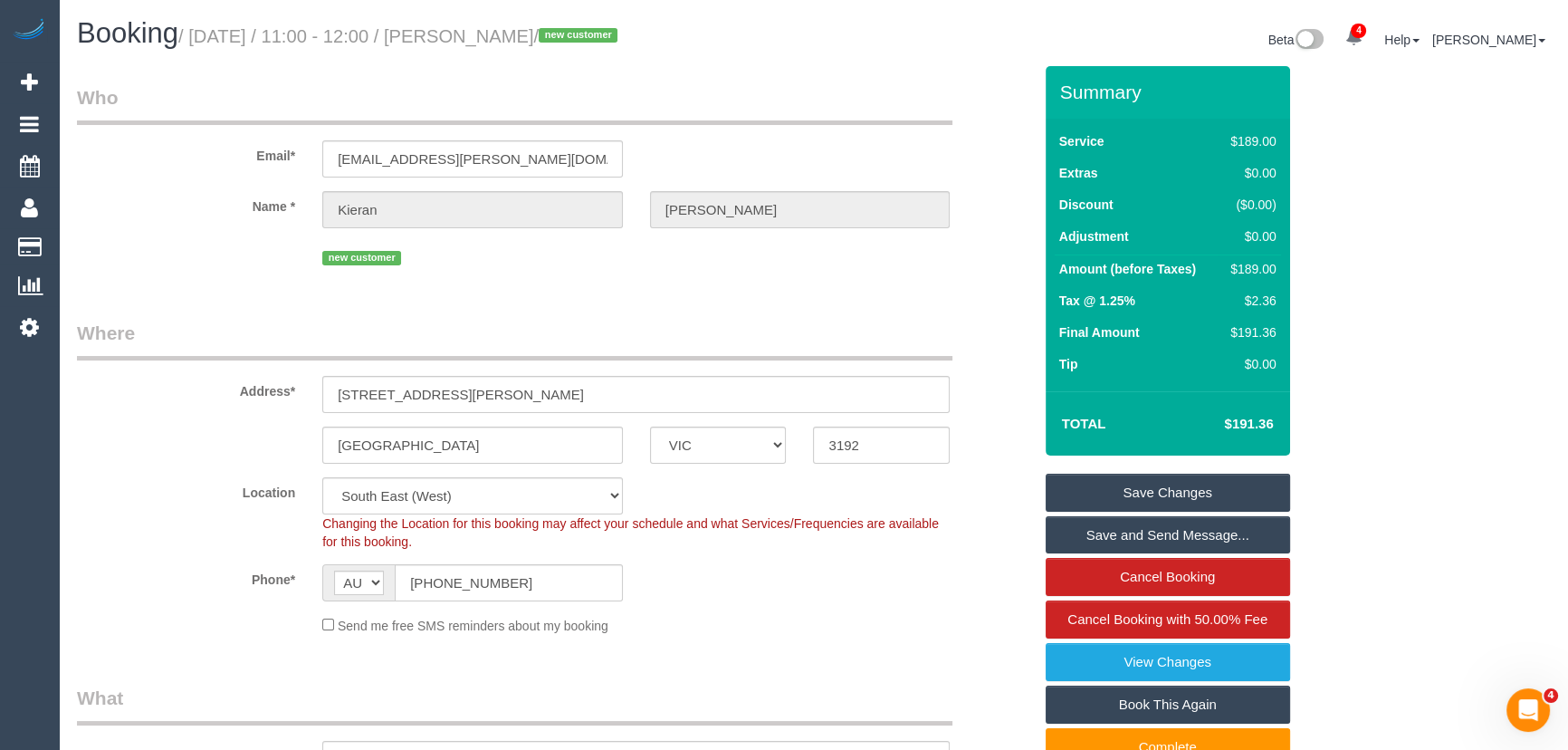
copy small "[PERSON_NAME]"
click at [1124, 540] on link "Save and Send Message..." at bounding box center [1168, 536] width 245 height 38
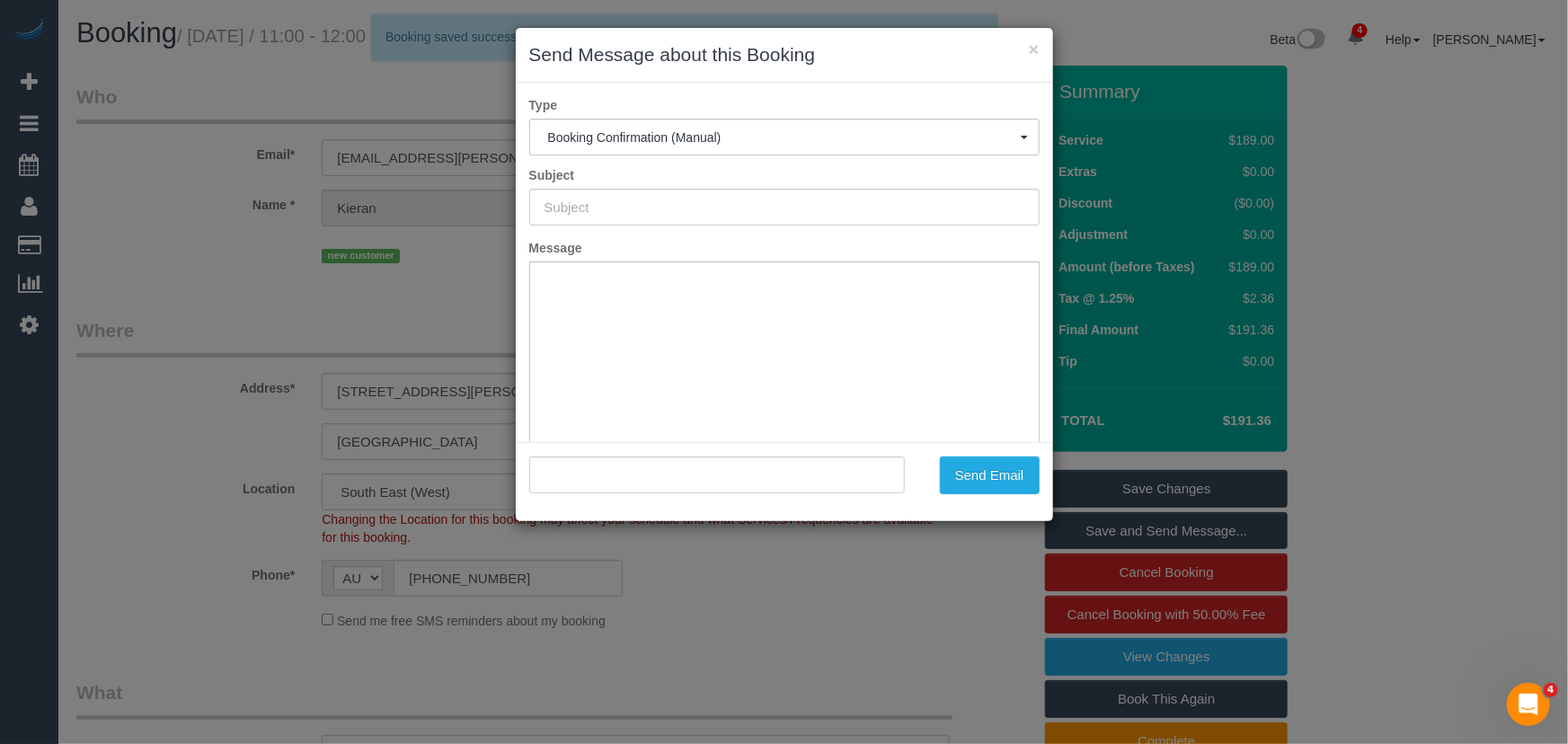
type input "Booking Confirmed"
type input ""[PERSON_NAME]" <[EMAIL_ADDRESS][PERSON_NAME][DOMAIN_NAME]>"
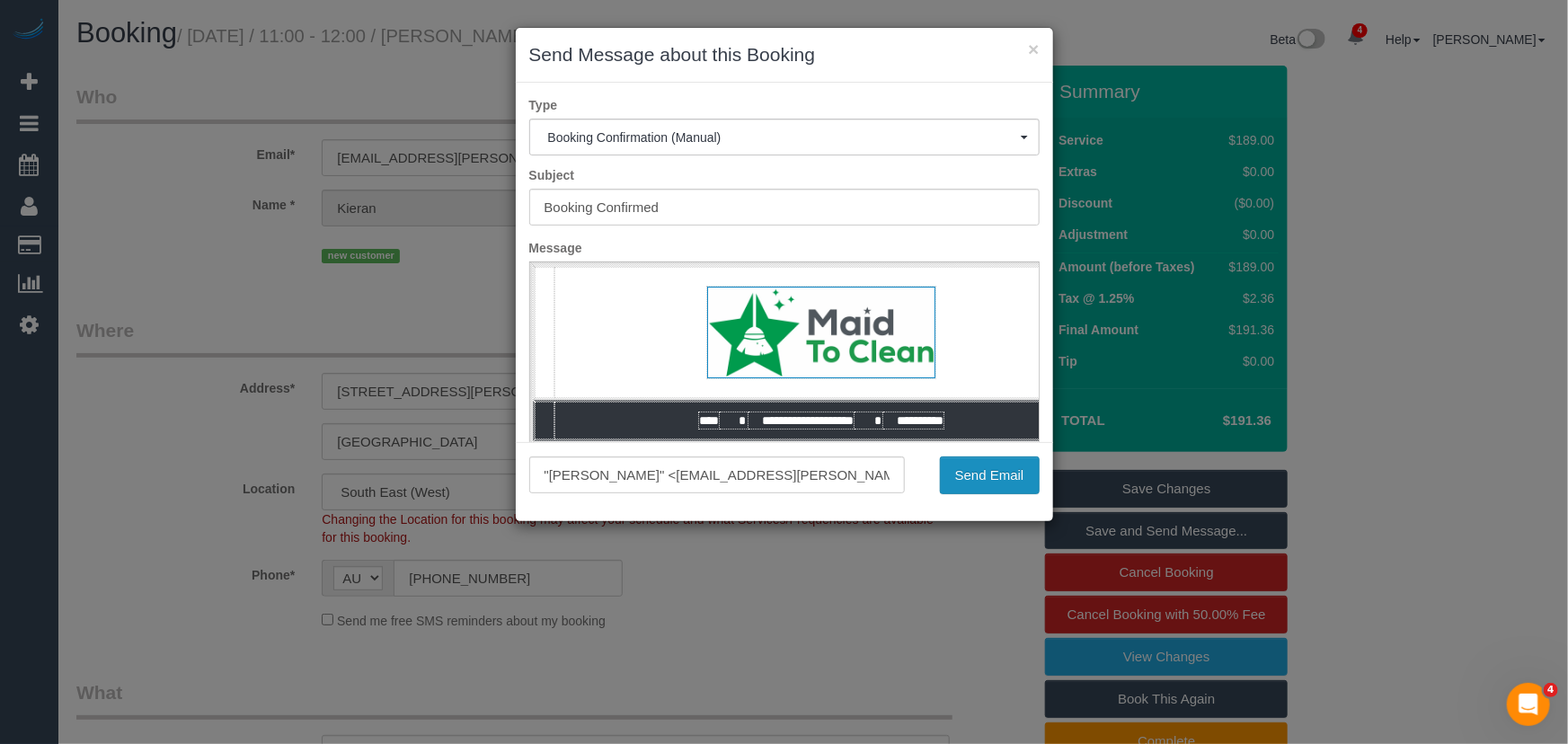
click at [980, 484] on button "Send Email" at bounding box center [989, 475] width 100 height 38
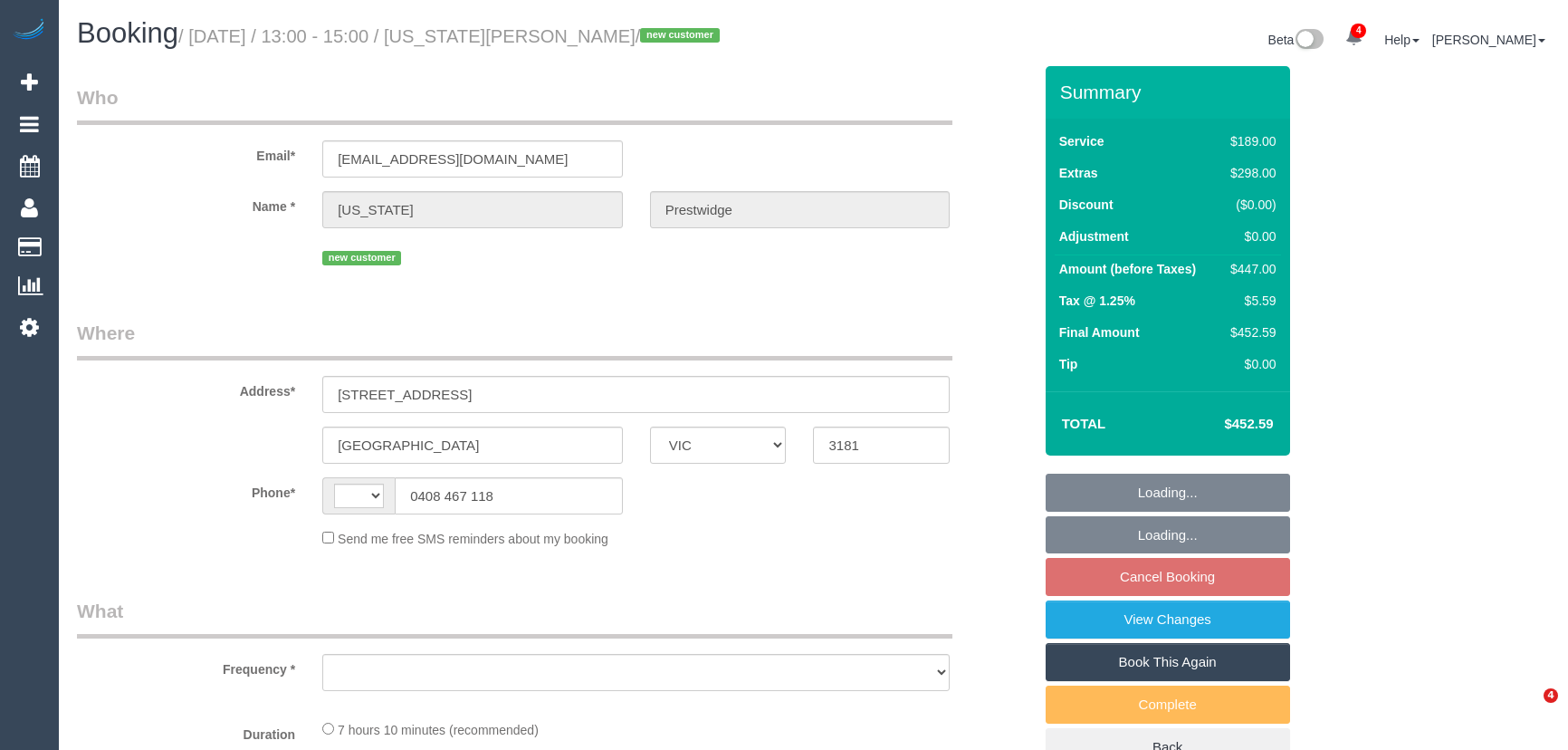
select select "VIC"
select select "string:AU"
select select "object:594"
select select "string:stripe-pm_1S6hhP2GScqysDRVYX9WUdrW"
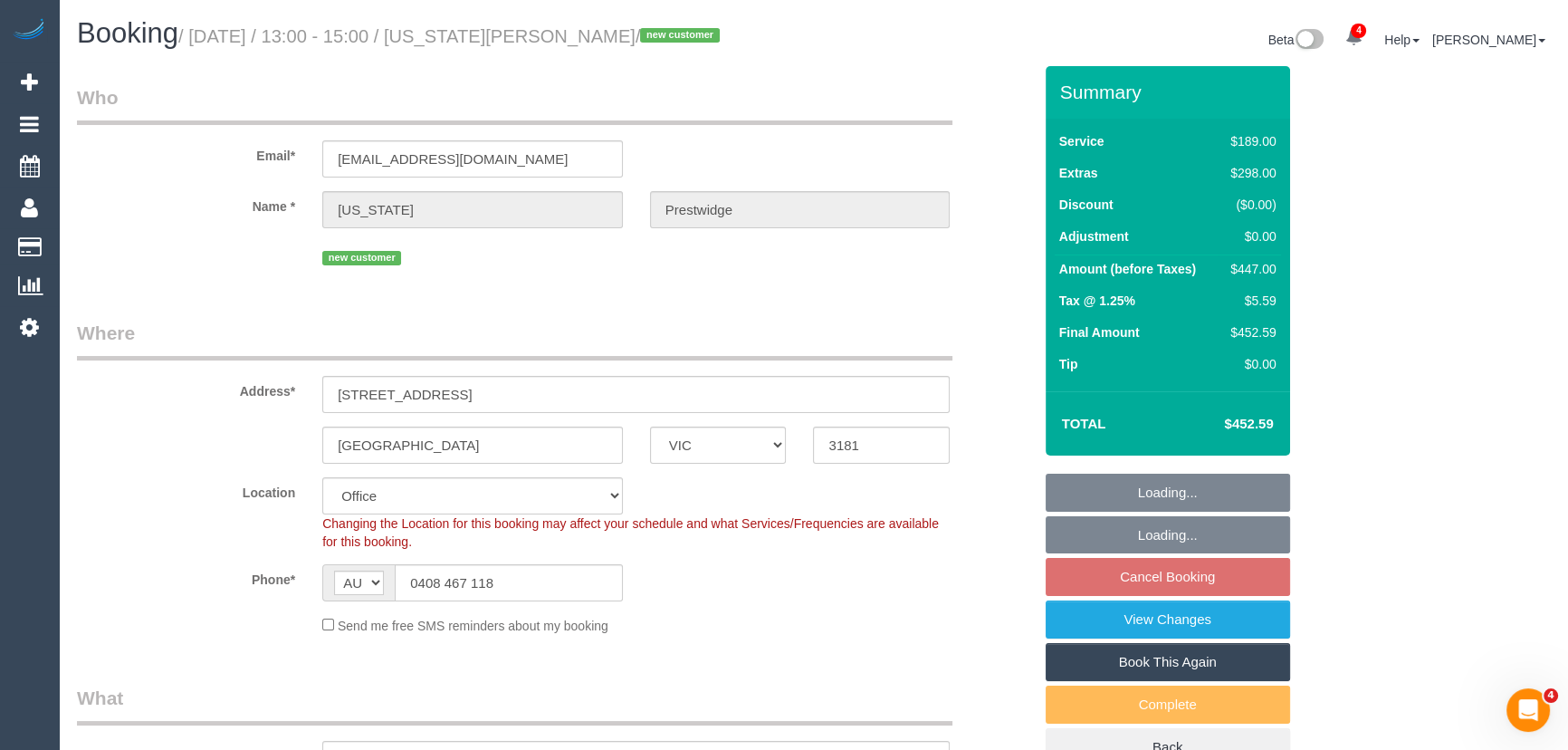
select select "number:28"
select select "number:14"
select select "number:21"
select select "number:22"
select select "number:26"
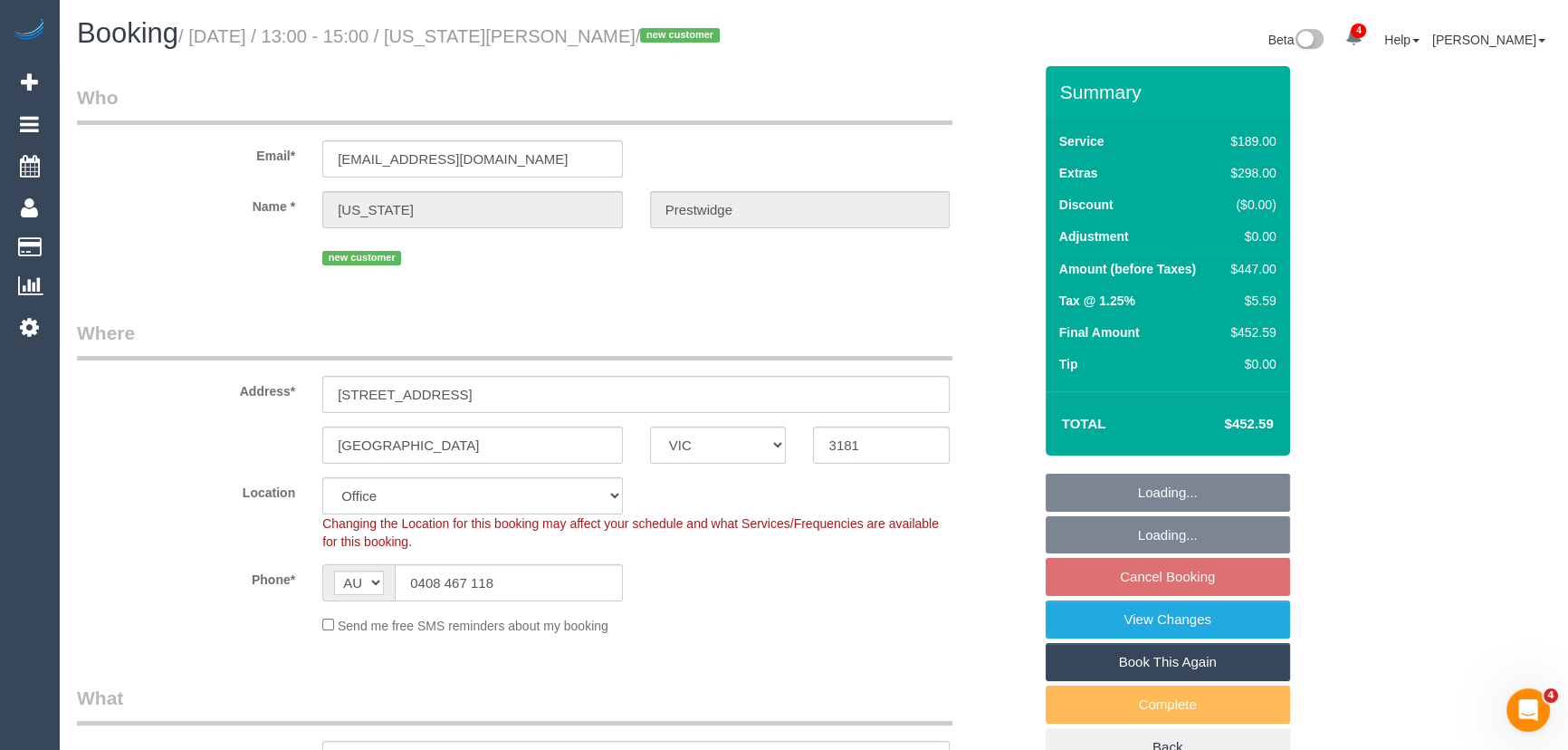
select select "object:2190"
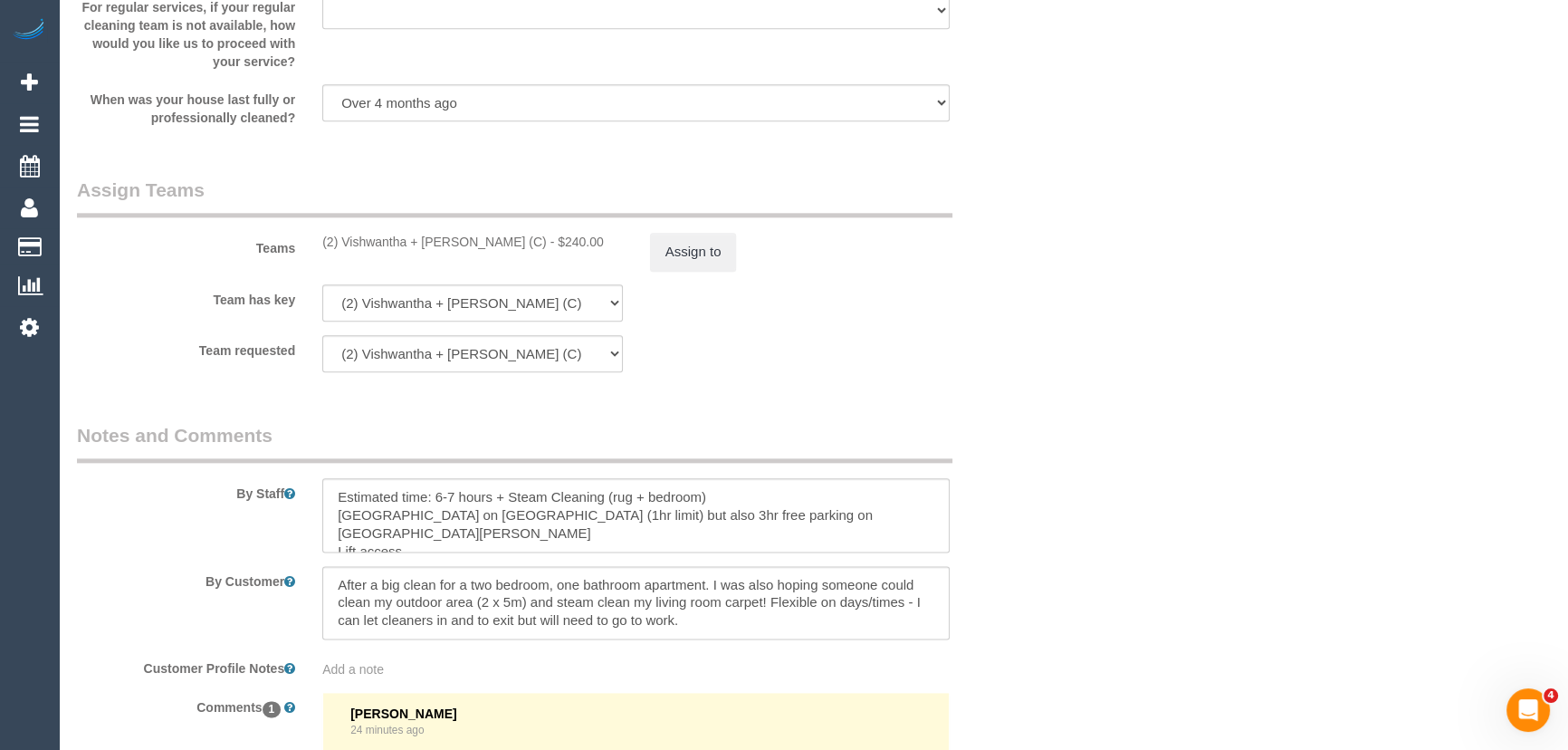
scroll to position [2717, 0]
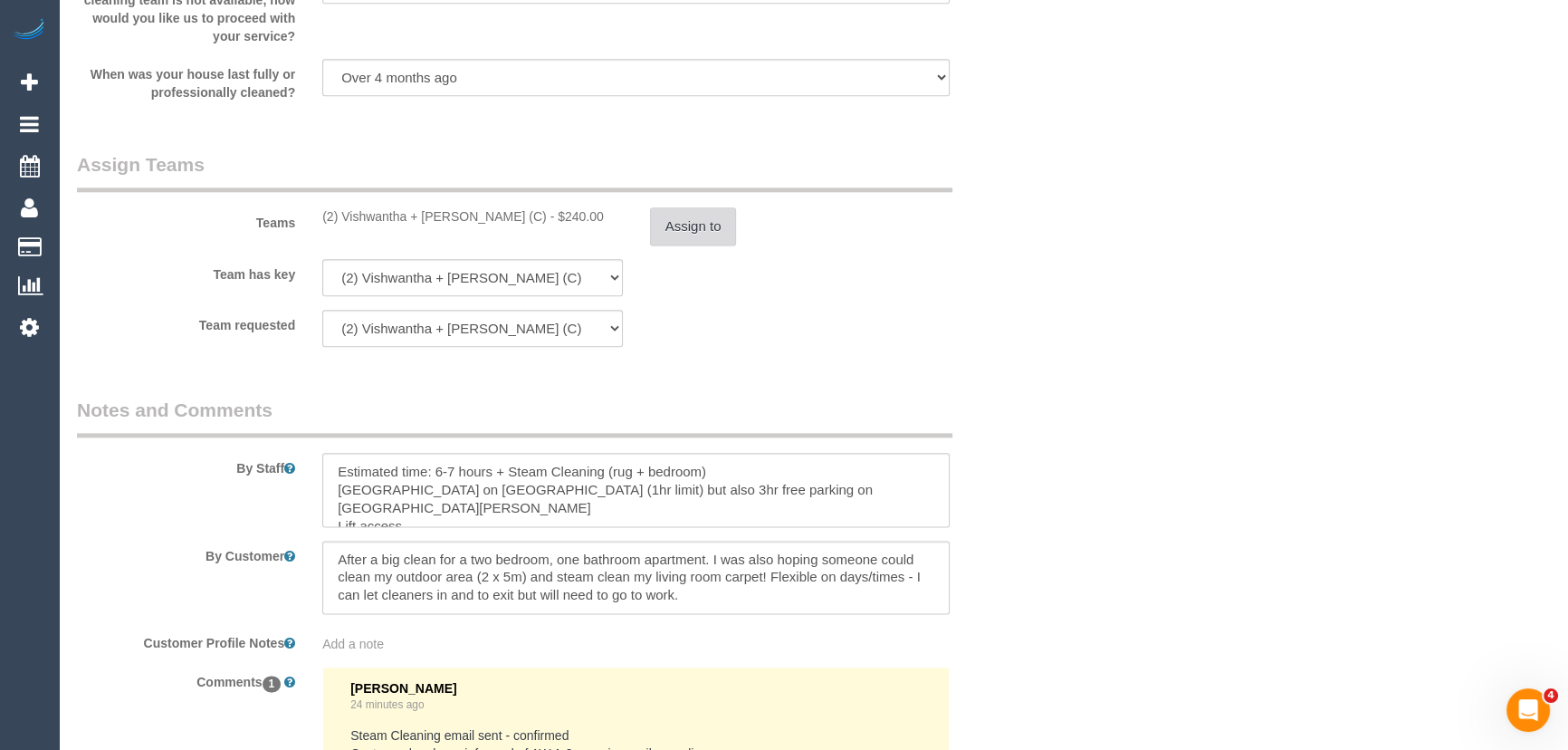
click at [702, 240] on button "Assign to" at bounding box center [693, 227] width 87 height 38
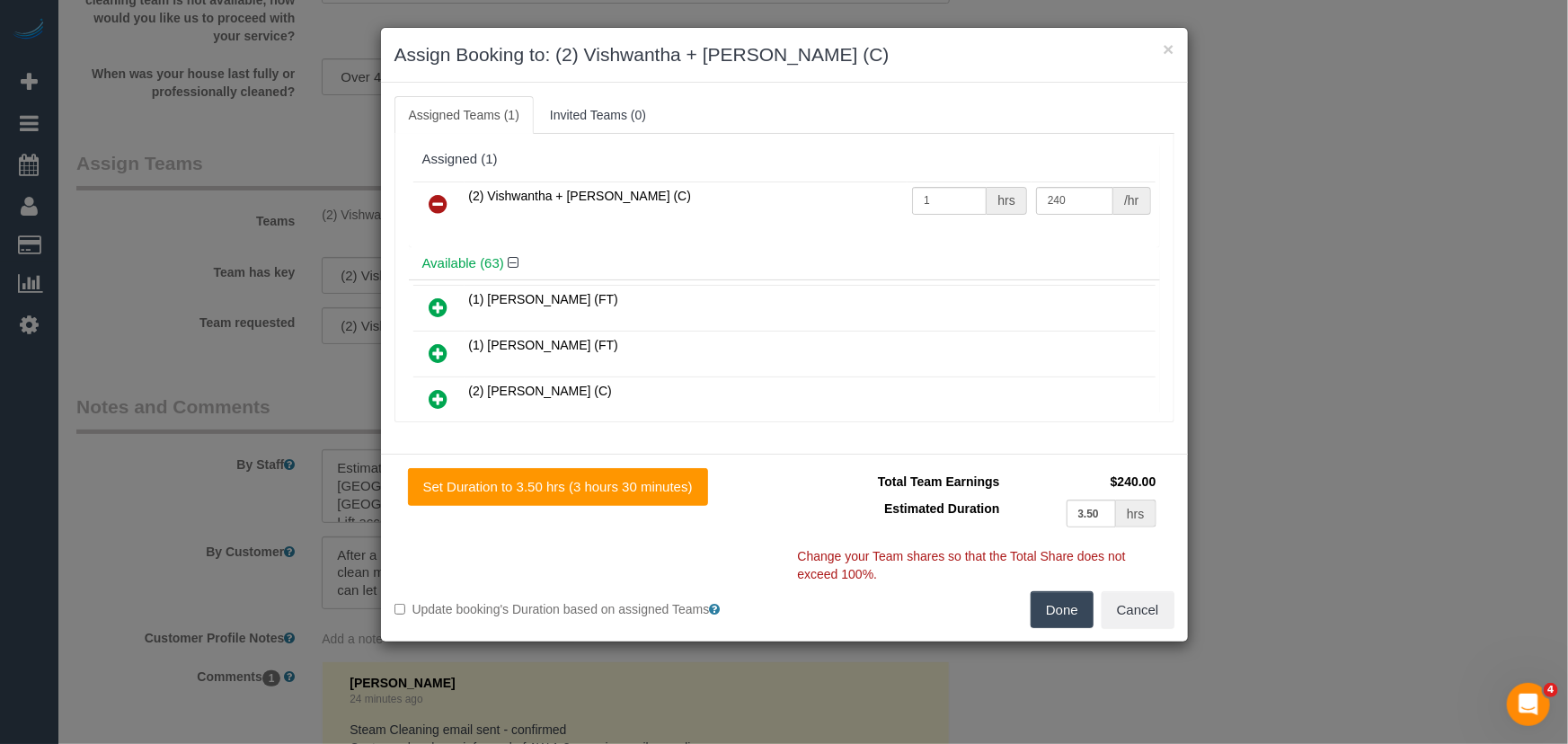
click at [439, 198] on icon at bounding box center [439, 204] width 19 height 22
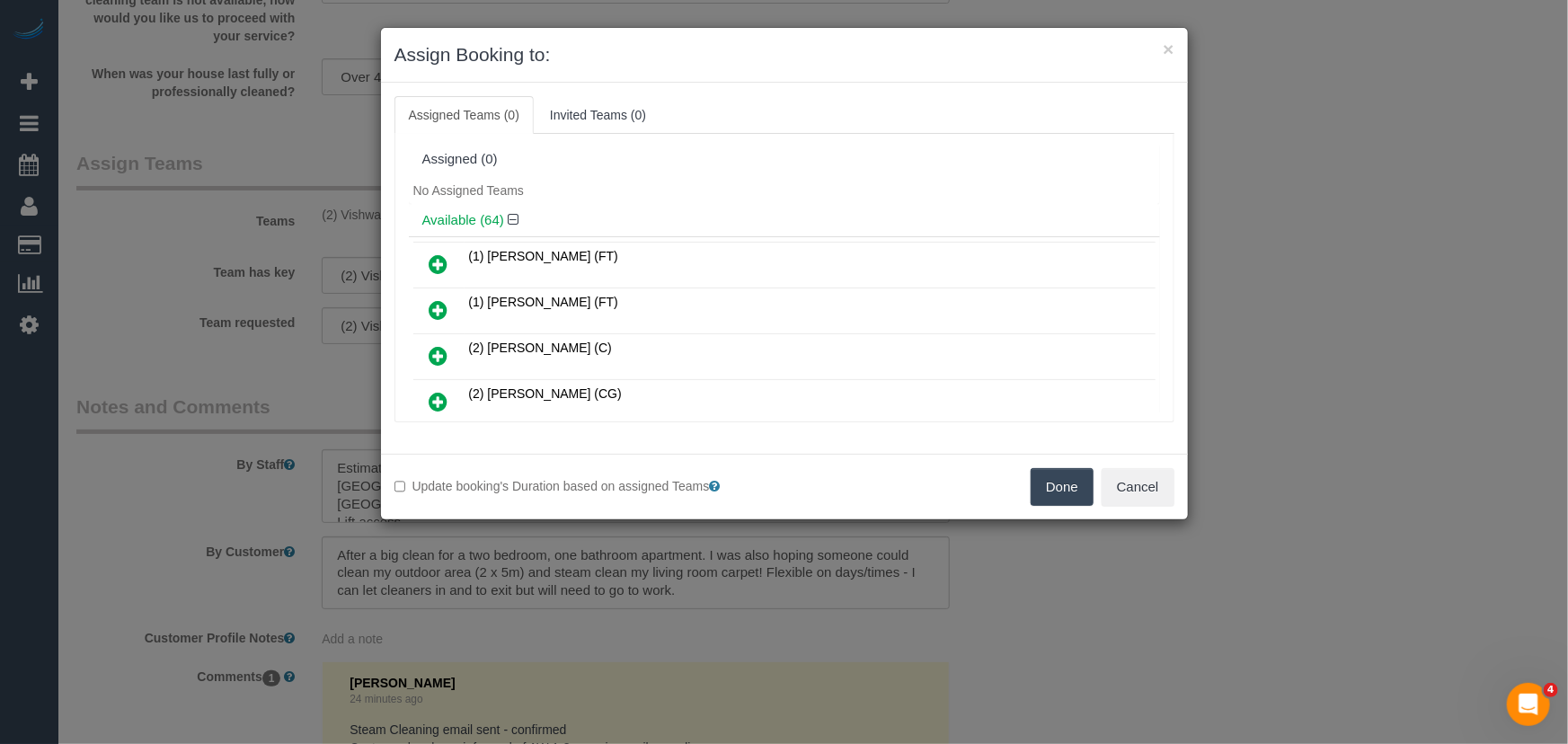
click at [1069, 491] on button "Done" at bounding box center [1062, 487] width 63 height 38
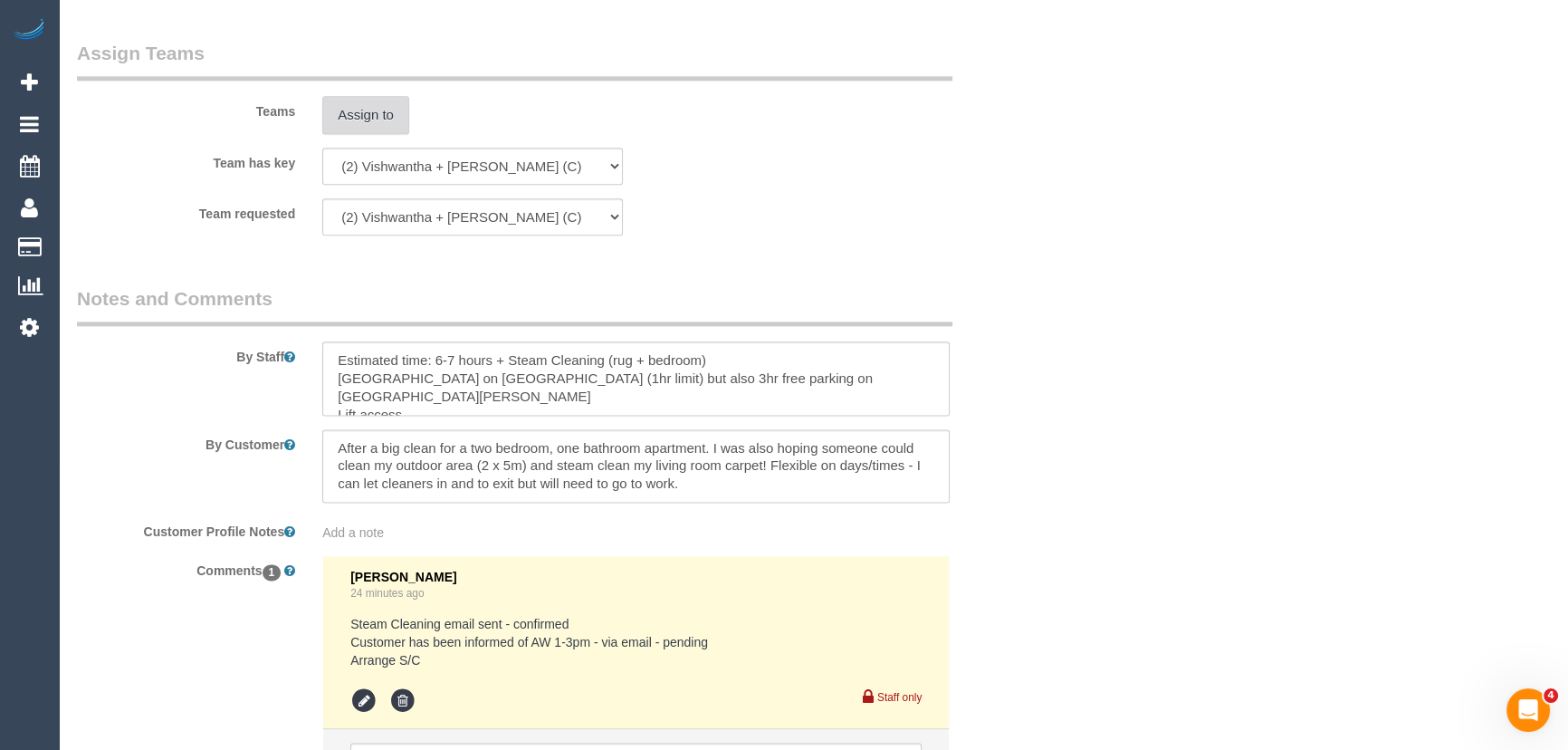
scroll to position [3025, 0]
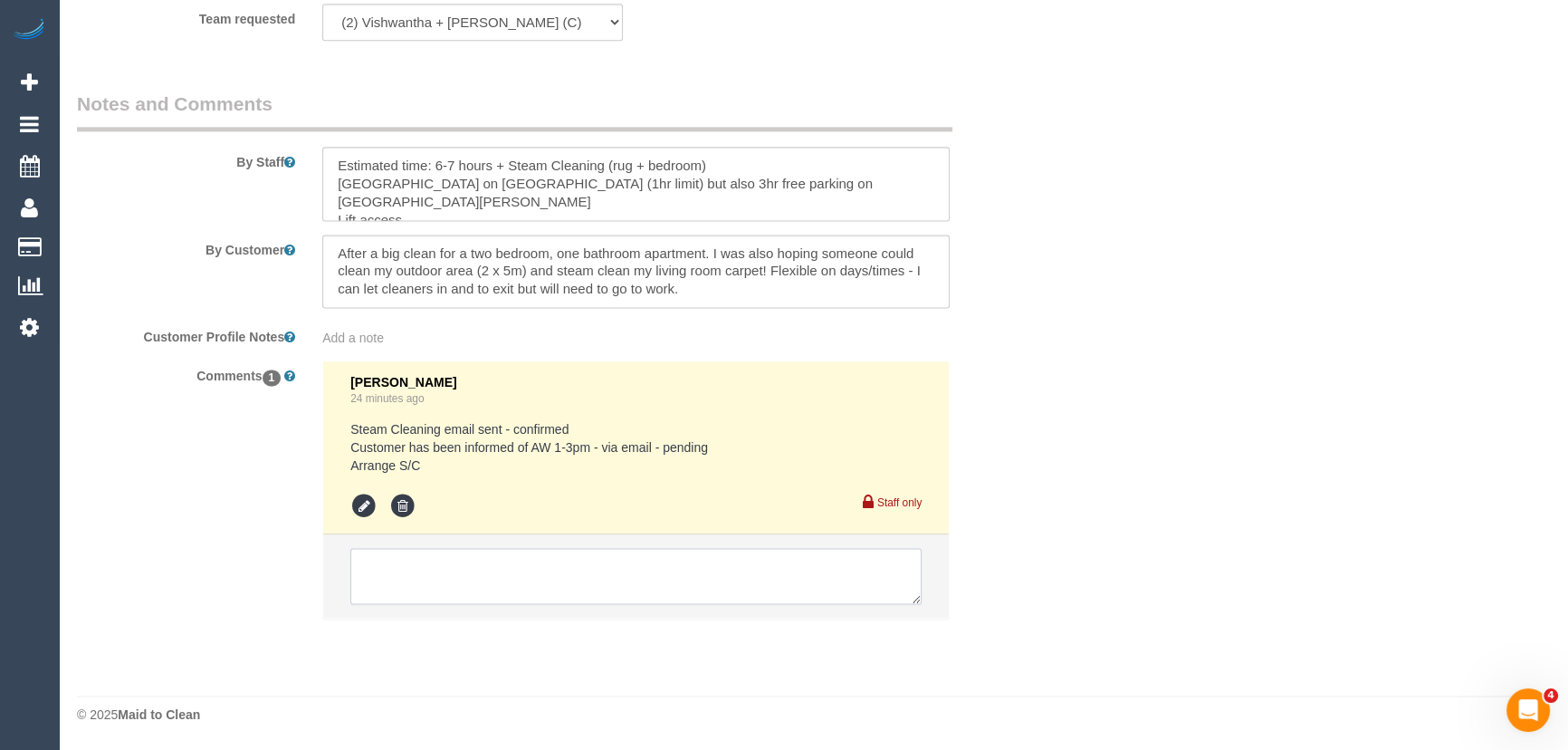
click at [624, 570] on textarea at bounding box center [635, 576] width 571 height 56
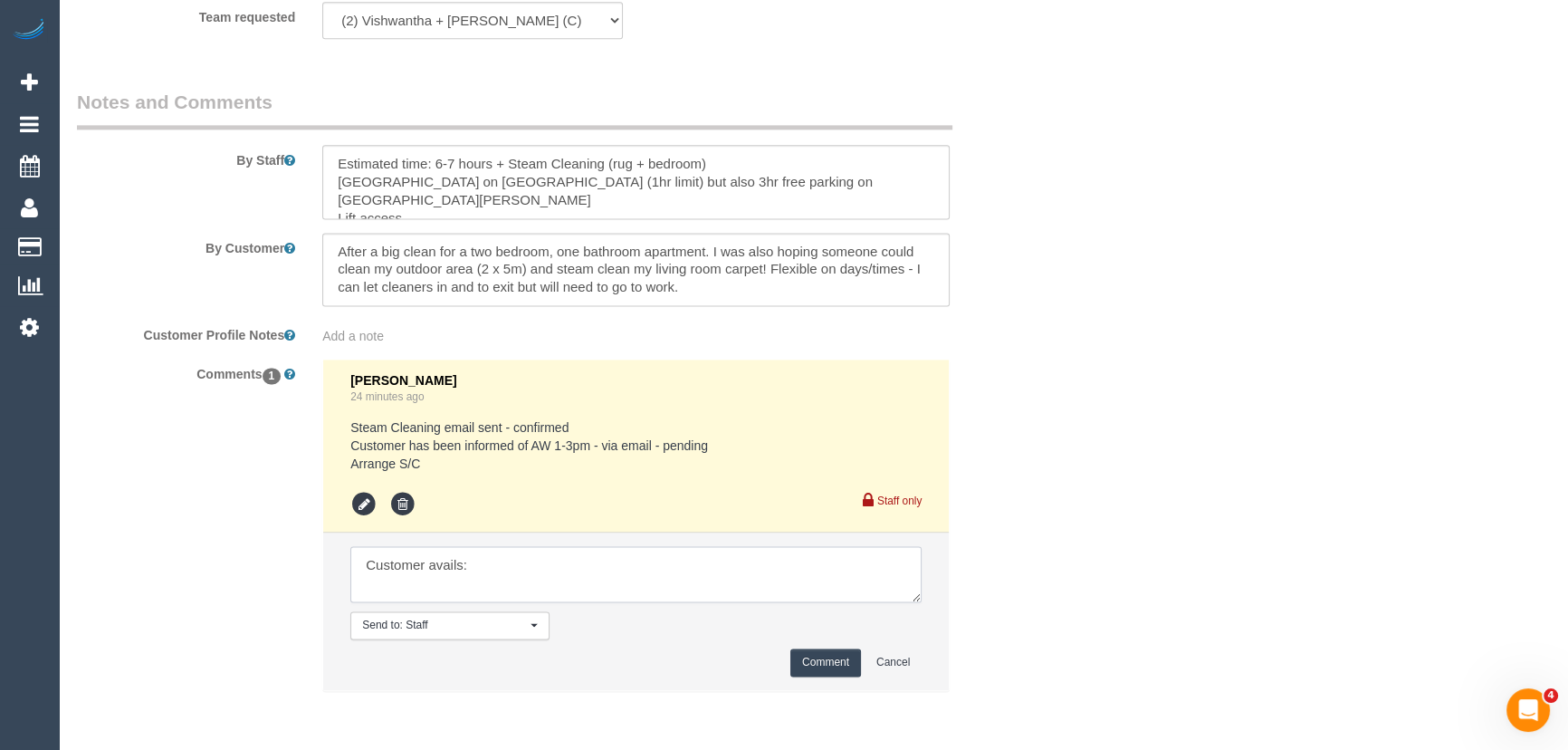
click at [411, 580] on textarea at bounding box center [635, 574] width 571 height 56
paste textarea "[DATE] arrival between 7 - 10am - [DATE] arrival between 7am - 8am - [DATE] arr…"
type textarea "Customer avails: [DATE] arrival between 7 - 10am - [DATE] arrival between 7am -…"
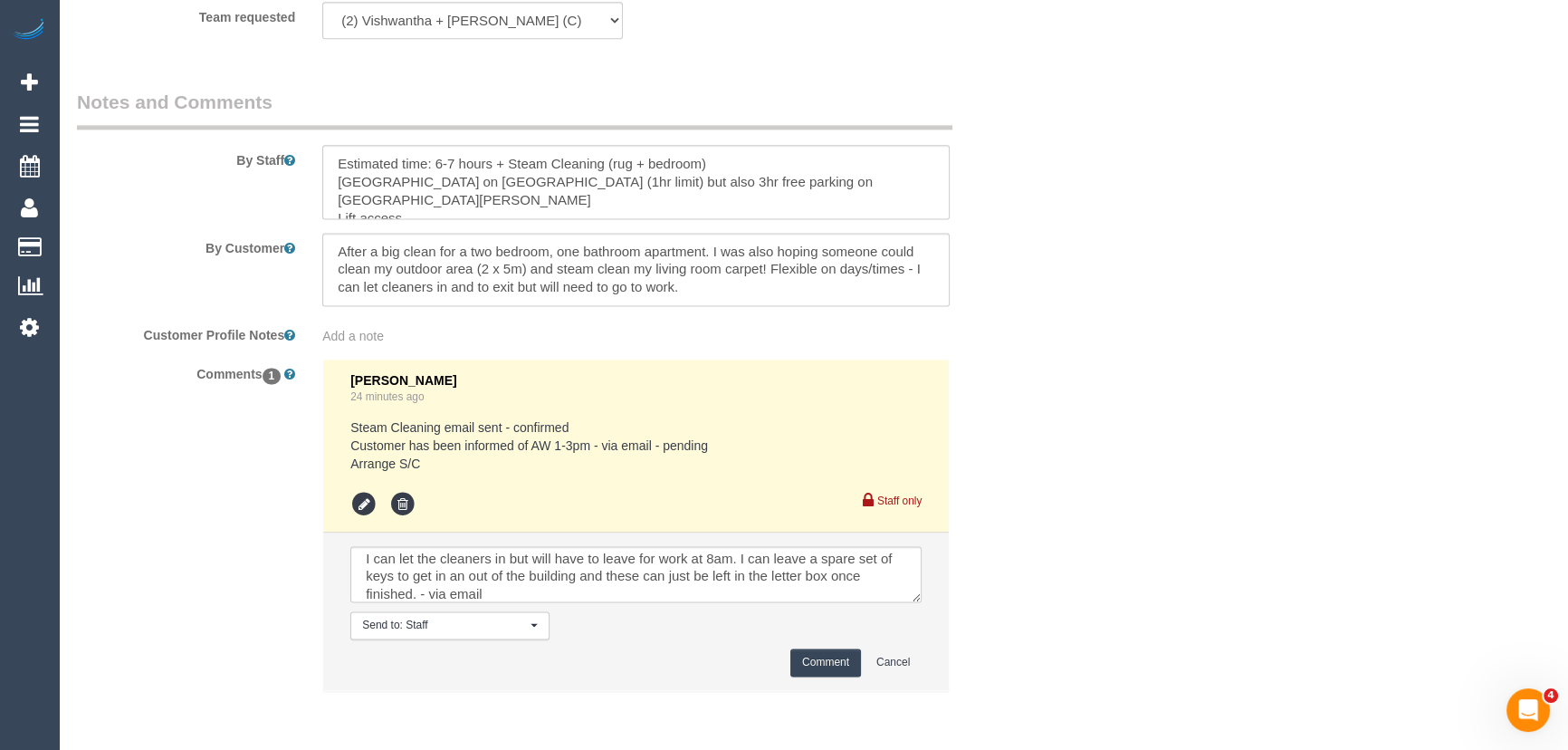
click at [818, 664] on button "Comment" at bounding box center [826, 662] width 71 height 28
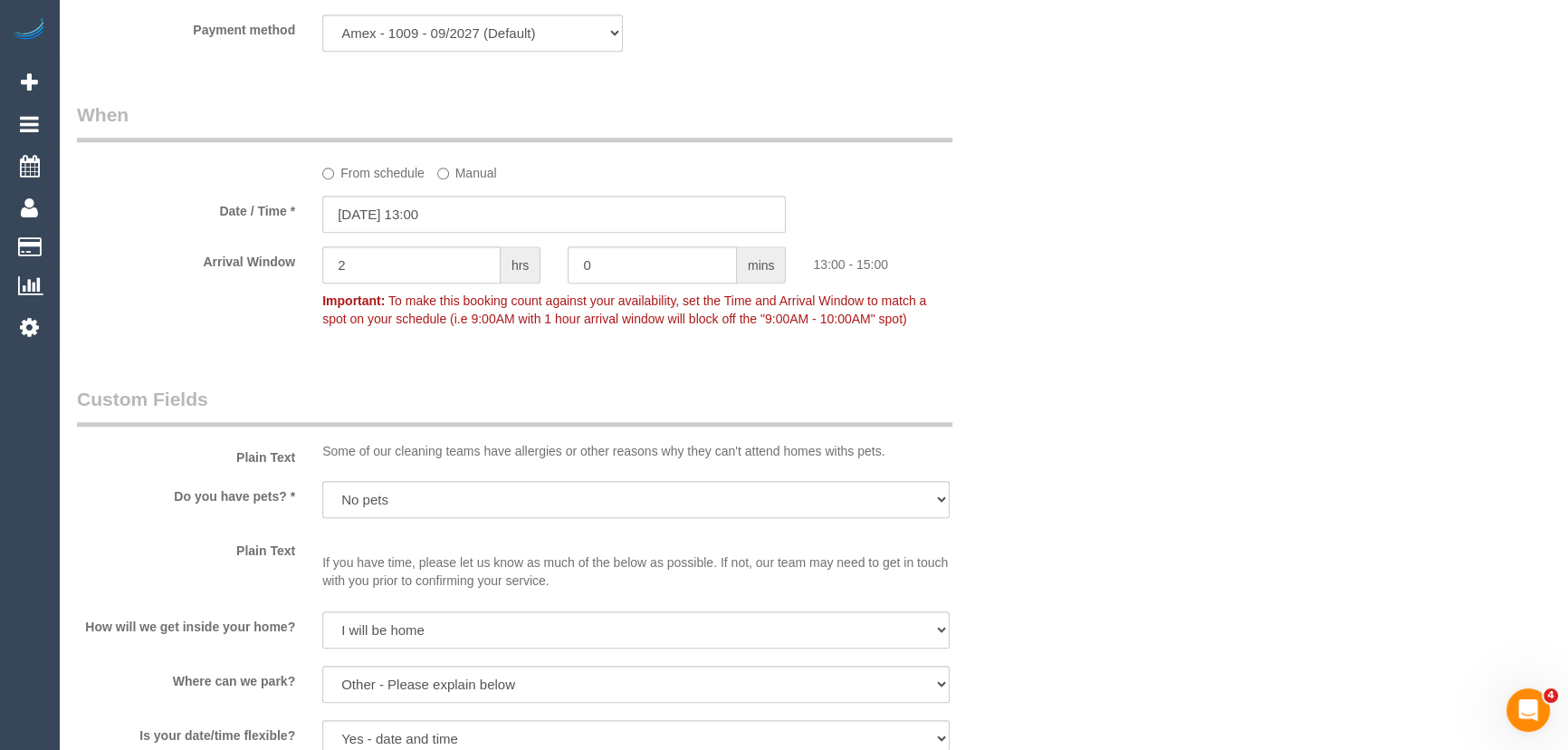
scroll to position [1888, 0]
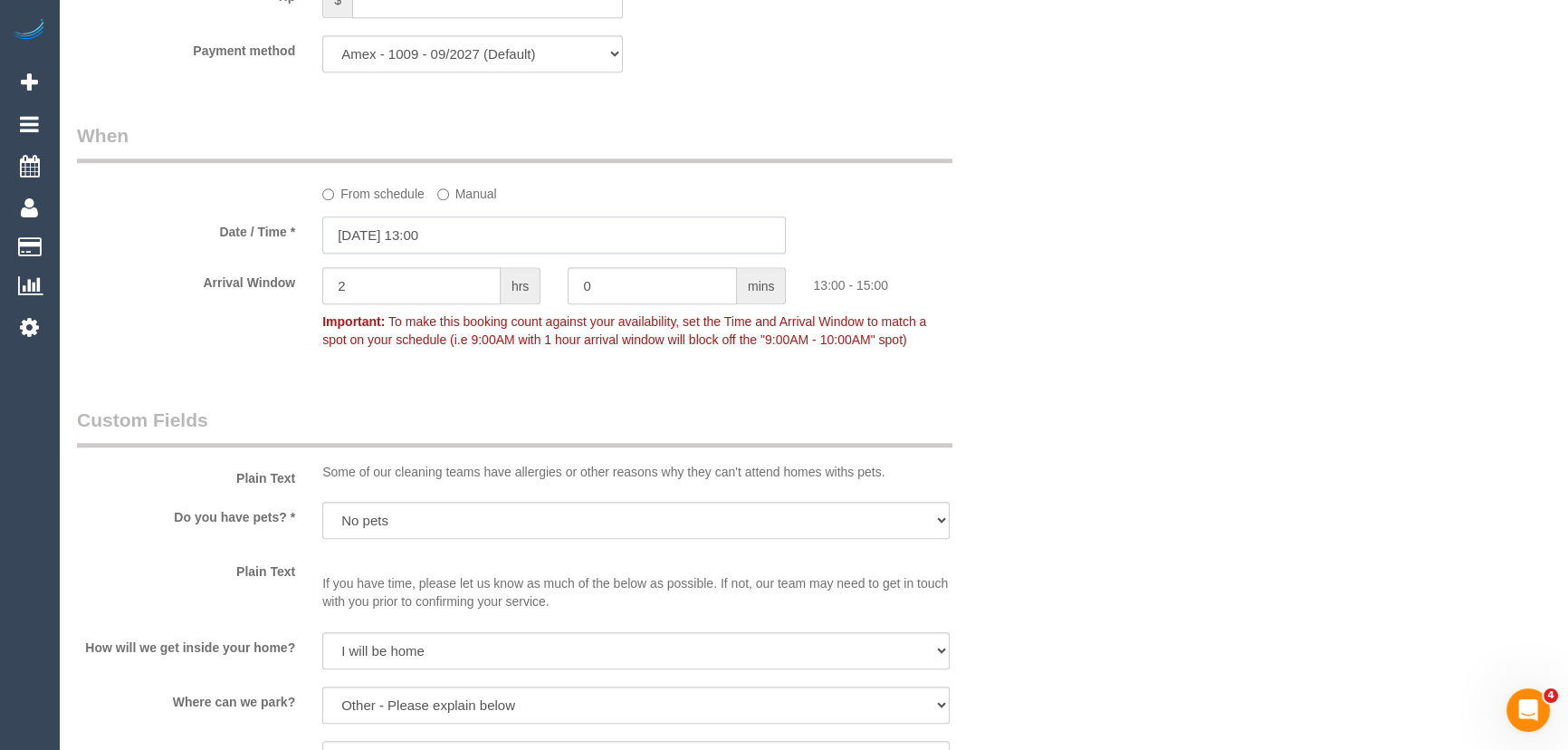
click at [473, 243] on input "[DATE] 13:00" at bounding box center [554, 234] width 464 height 37
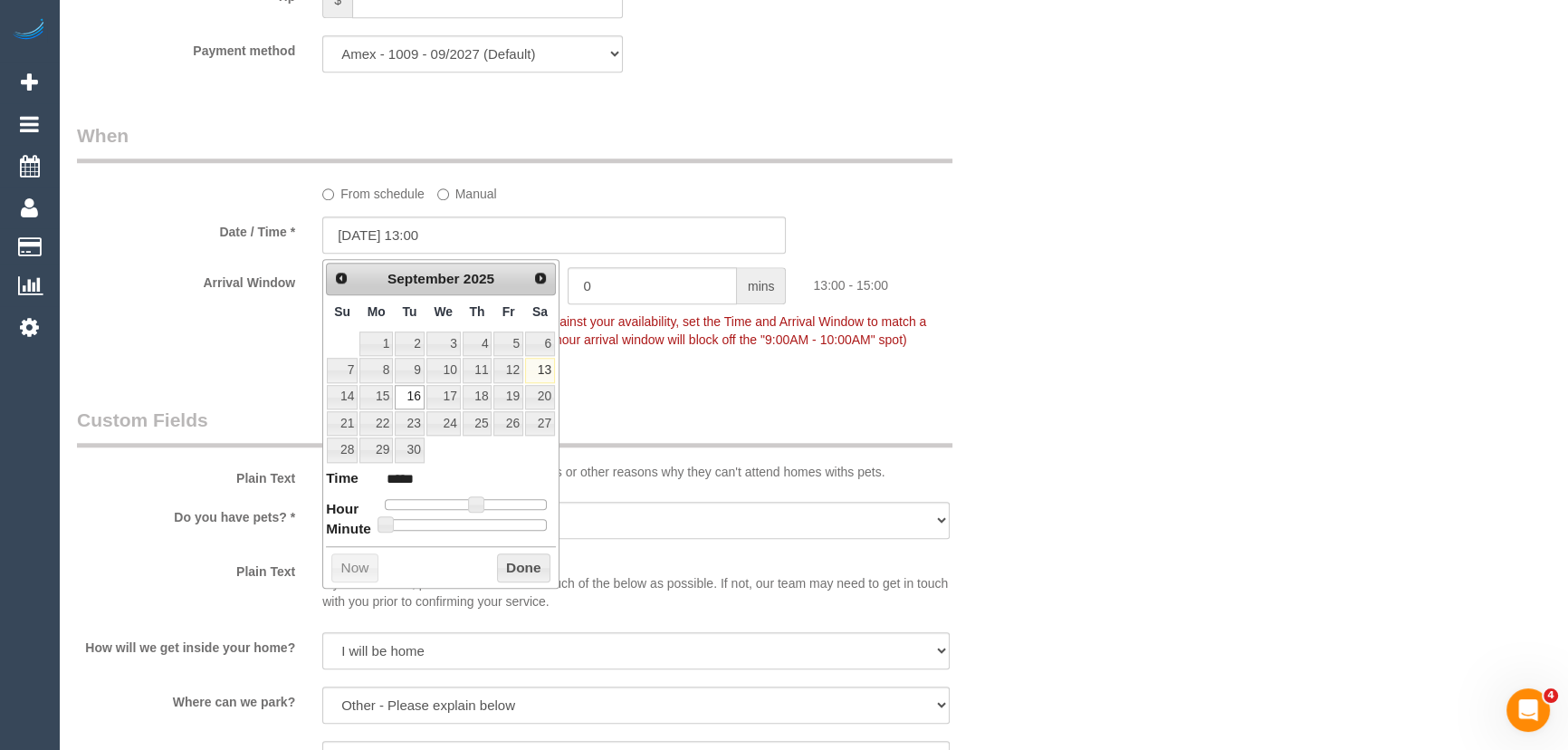
click at [944, 440] on legend "Custom Fields" at bounding box center [514, 427] width 876 height 41
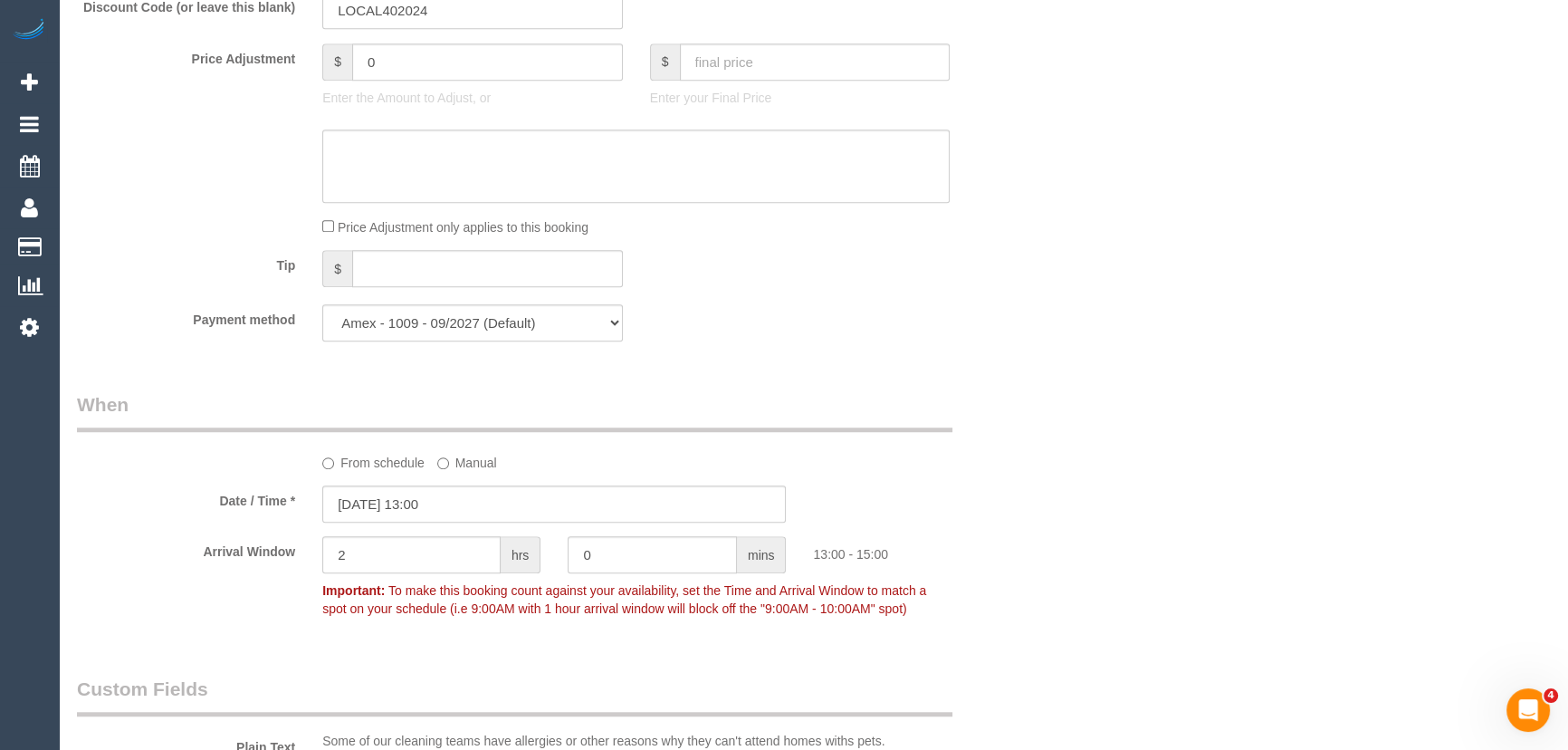
scroll to position [1806, 0]
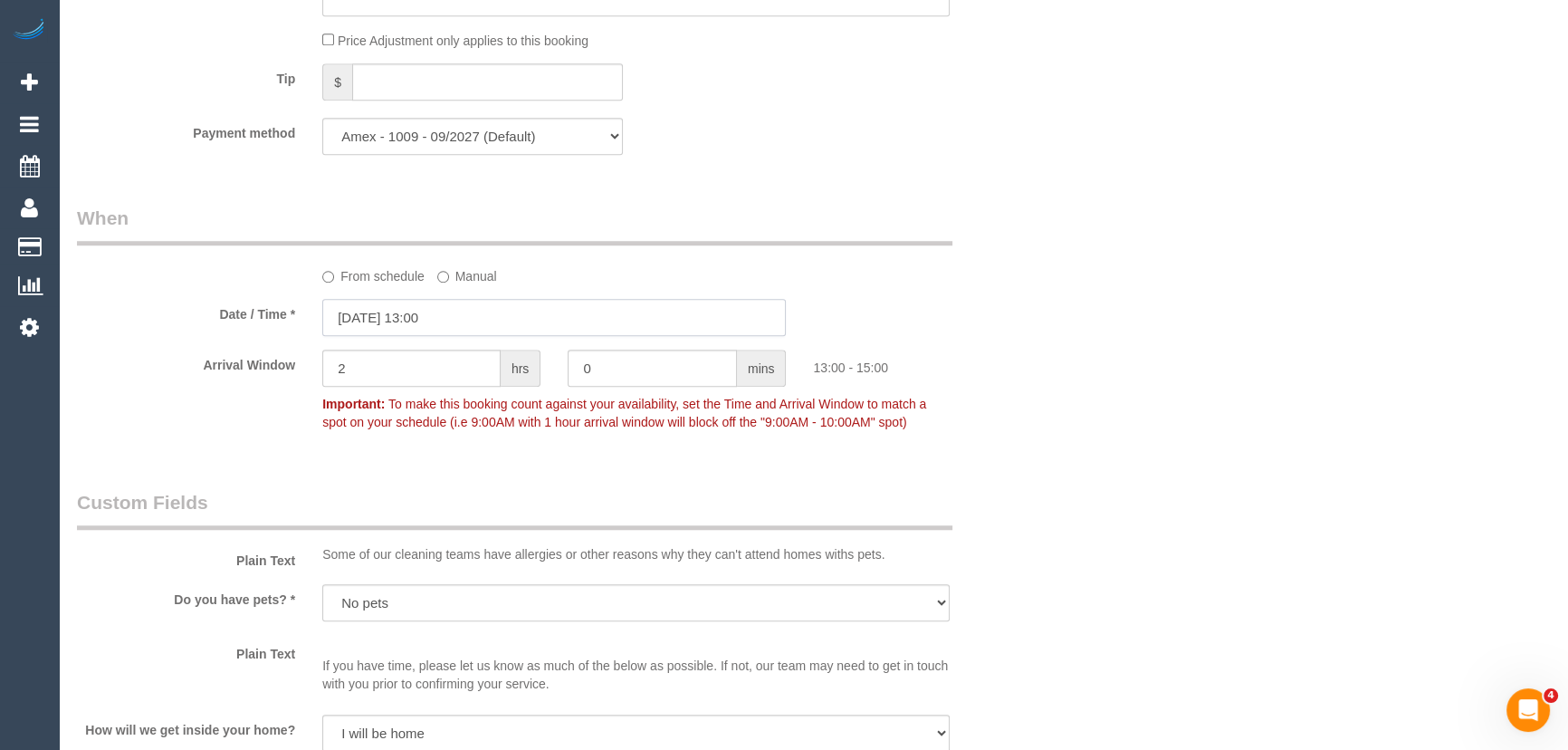
click at [475, 317] on input "[DATE] 13:00" at bounding box center [554, 317] width 464 height 37
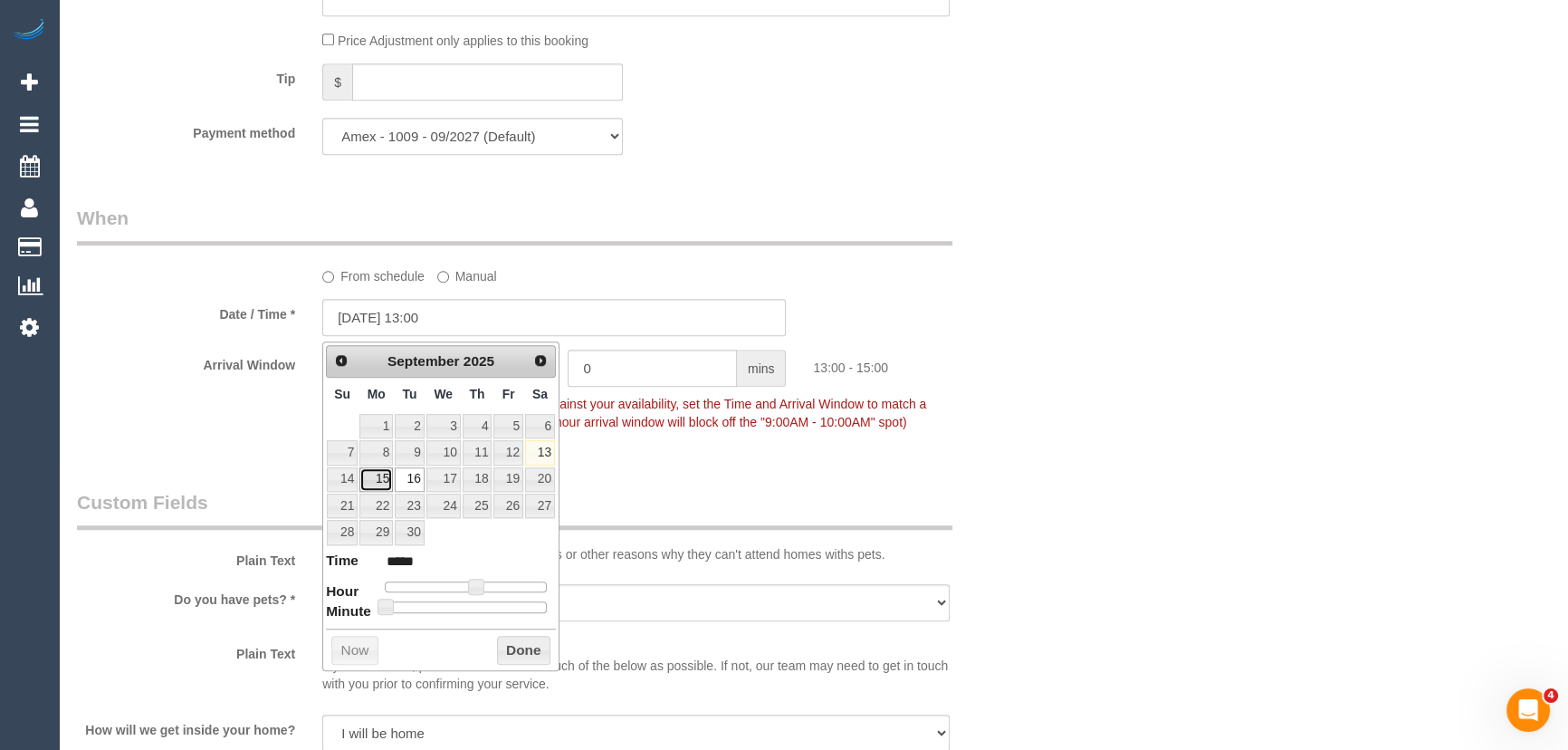
click at [384, 475] on link "15" at bounding box center [376, 480] width 33 height 25
type input "[DATE] 13:00"
click at [1013, 494] on div "Plain Text Some of our cleaning teams have allergies or other reasons why they …" at bounding box center [554, 530] width 982 height 82
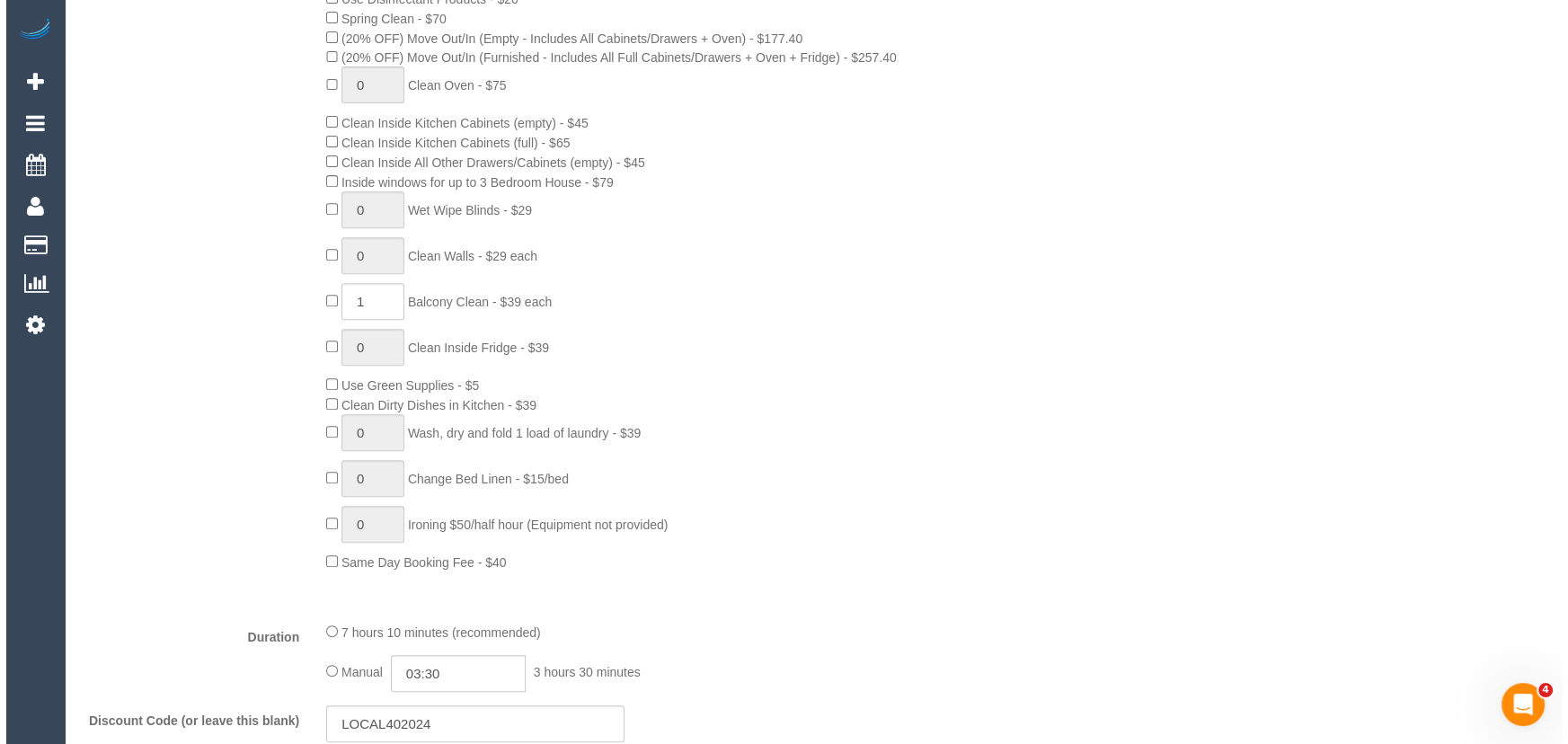
scroll to position [0, 0]
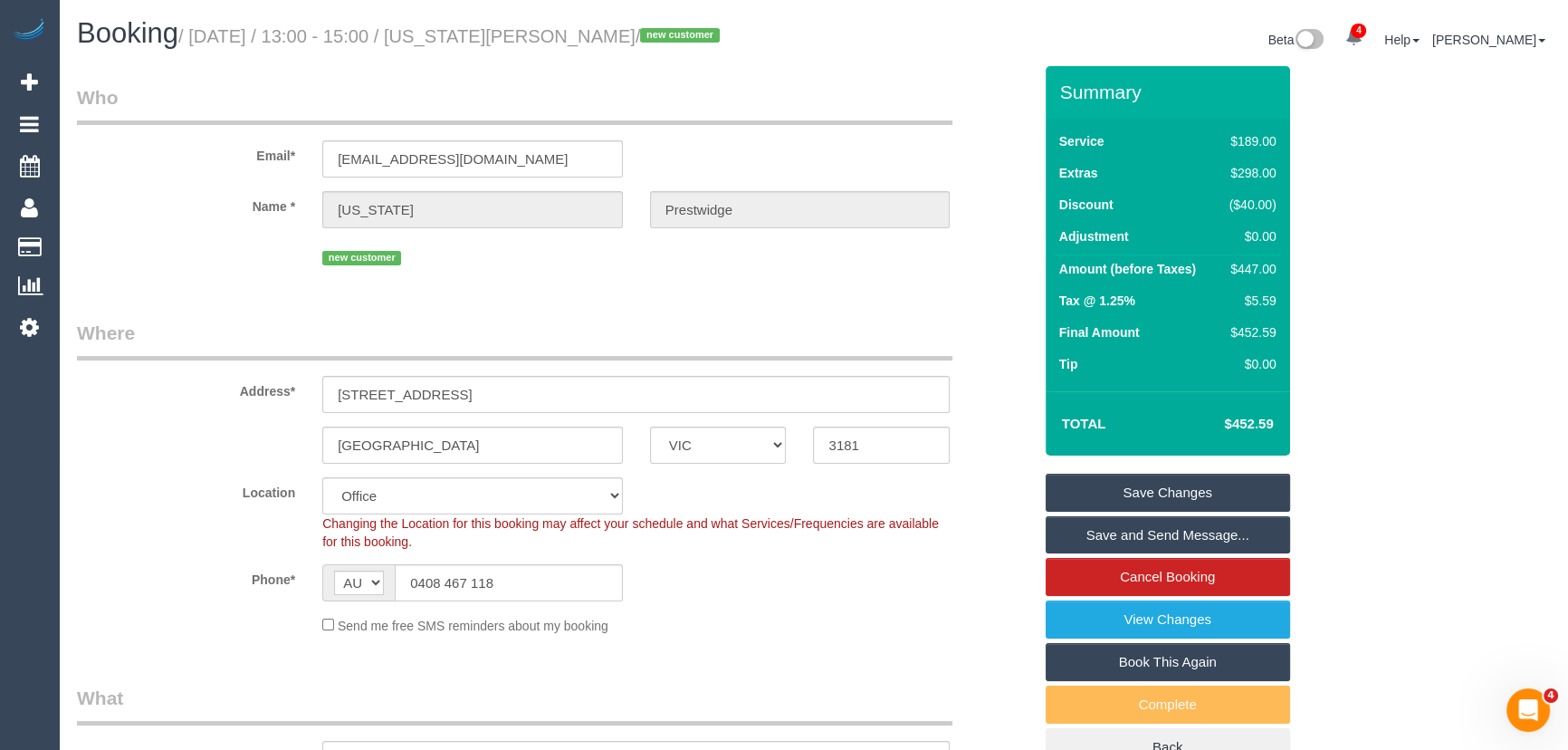
click at [1110, 498] on link "Save Changes" at bounding box center [1168, 493] width 245 height 38
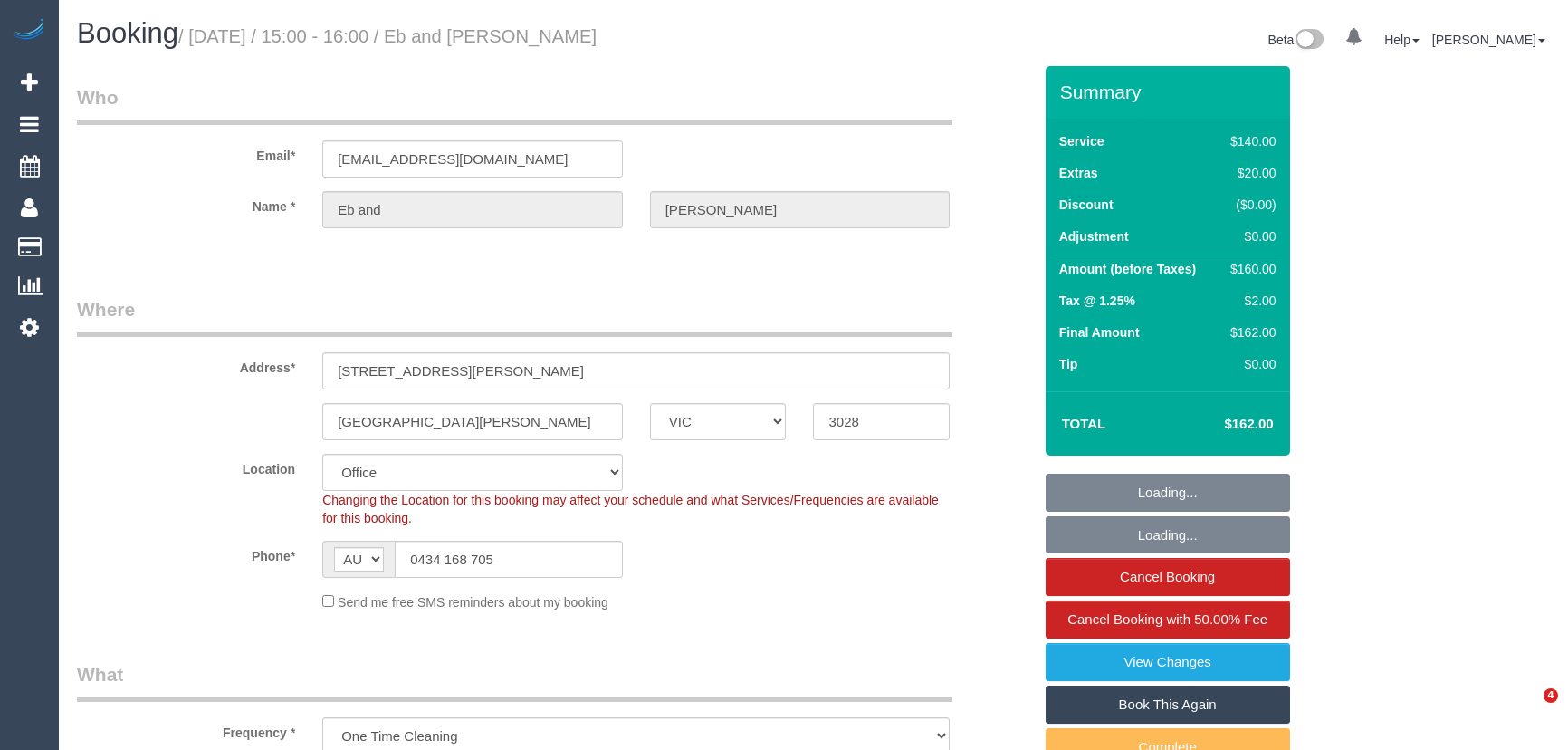
select select "VIC"
select select "object:632"
select select "string:stripe-pm_1QURkq2GScqysDRVjNUHiXTQ"
select select "number:27"
select select "number:14"
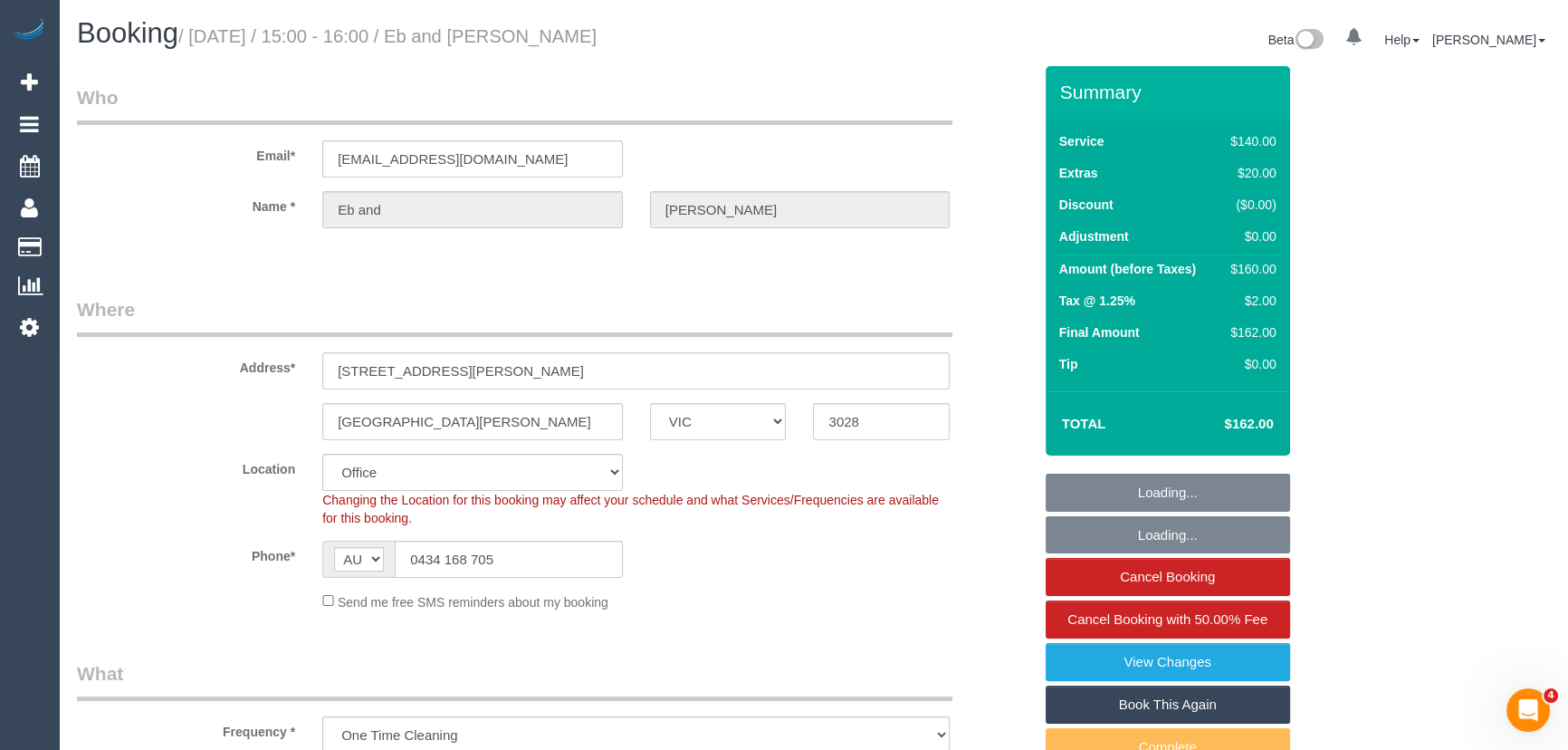
select select "number:19"
select select "number:25"
select select "number:26"
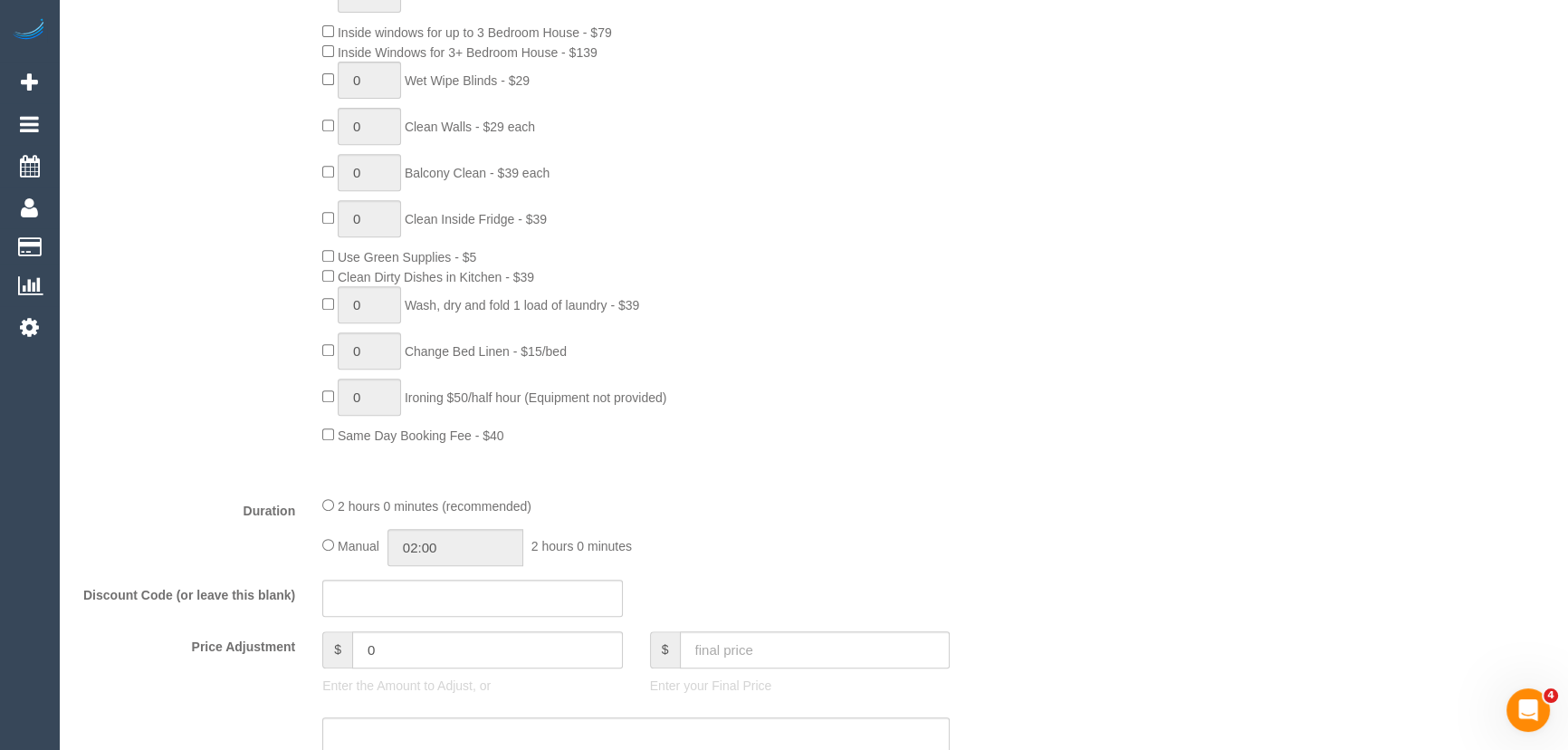
scroll to position [987, 0]
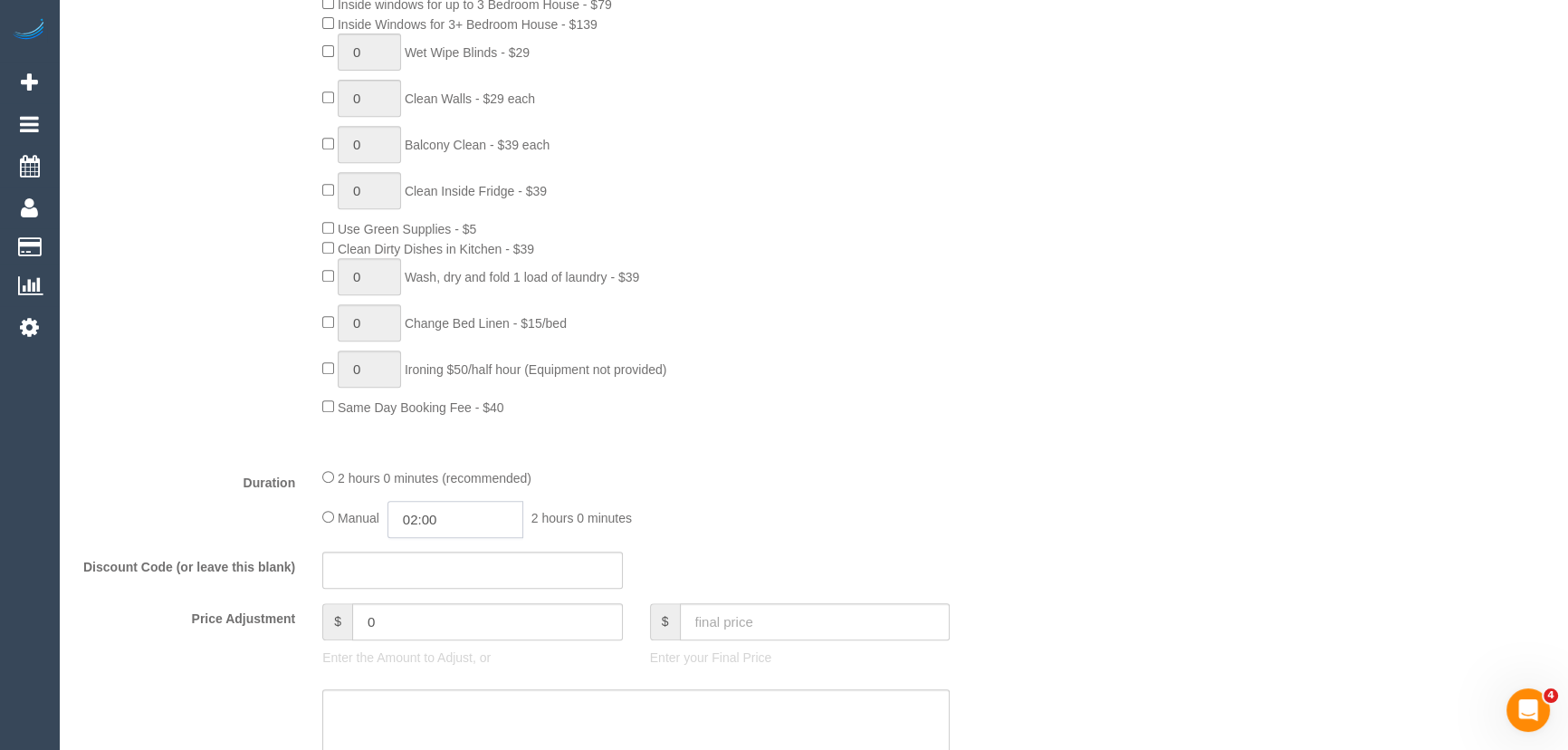
click at [488, 523] on input "02:00" at bounding box center [455, 519] width 136 height 37
type input "01:00"
click at [451, 559] on li "01:00" at bounding box center [436, 562] width 80 height 24
click at [799, 525] on div "Manual 01:00 1 hour 0 minutes" at bounding box center [636, 519] width 627 height 37
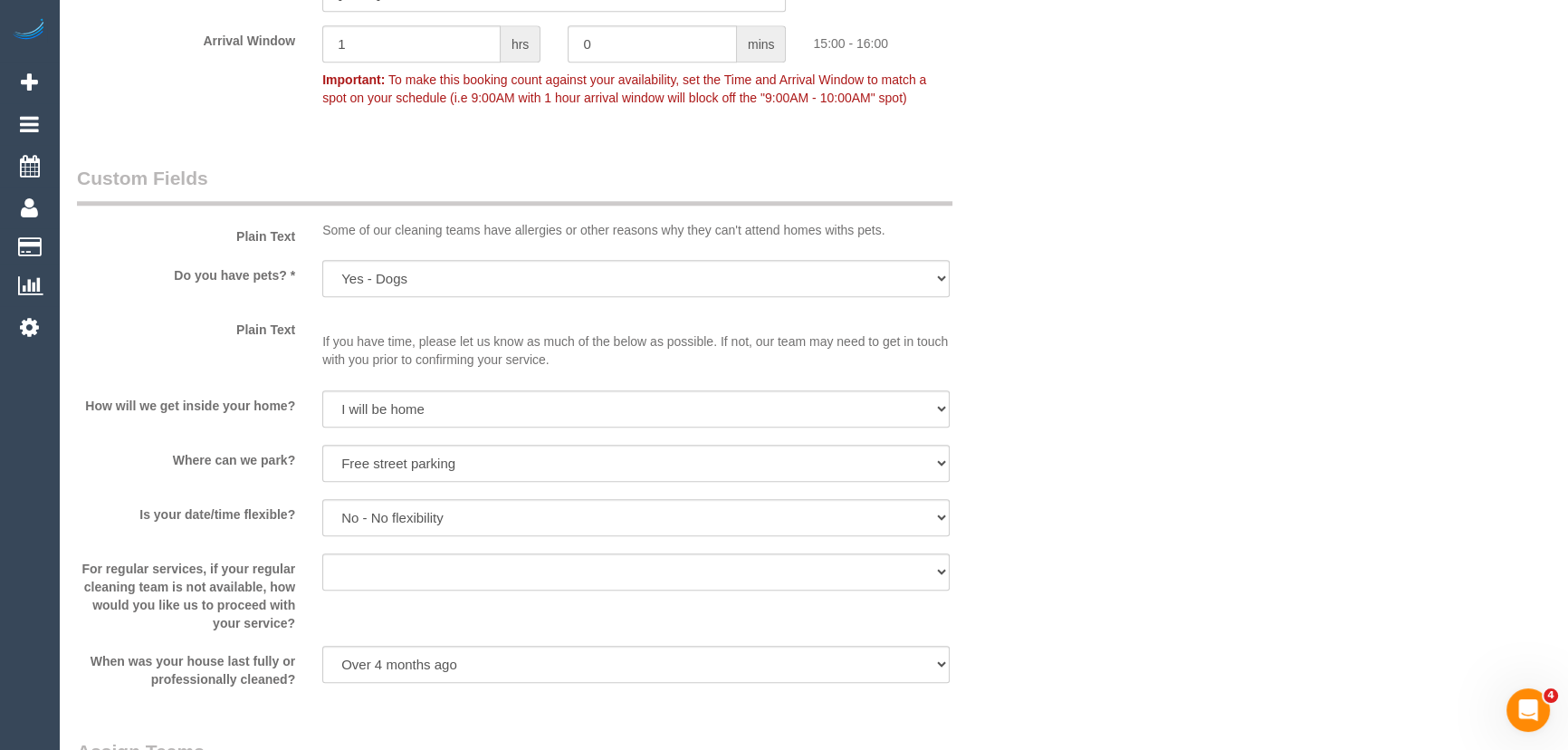
scroll to position [2388, 0]
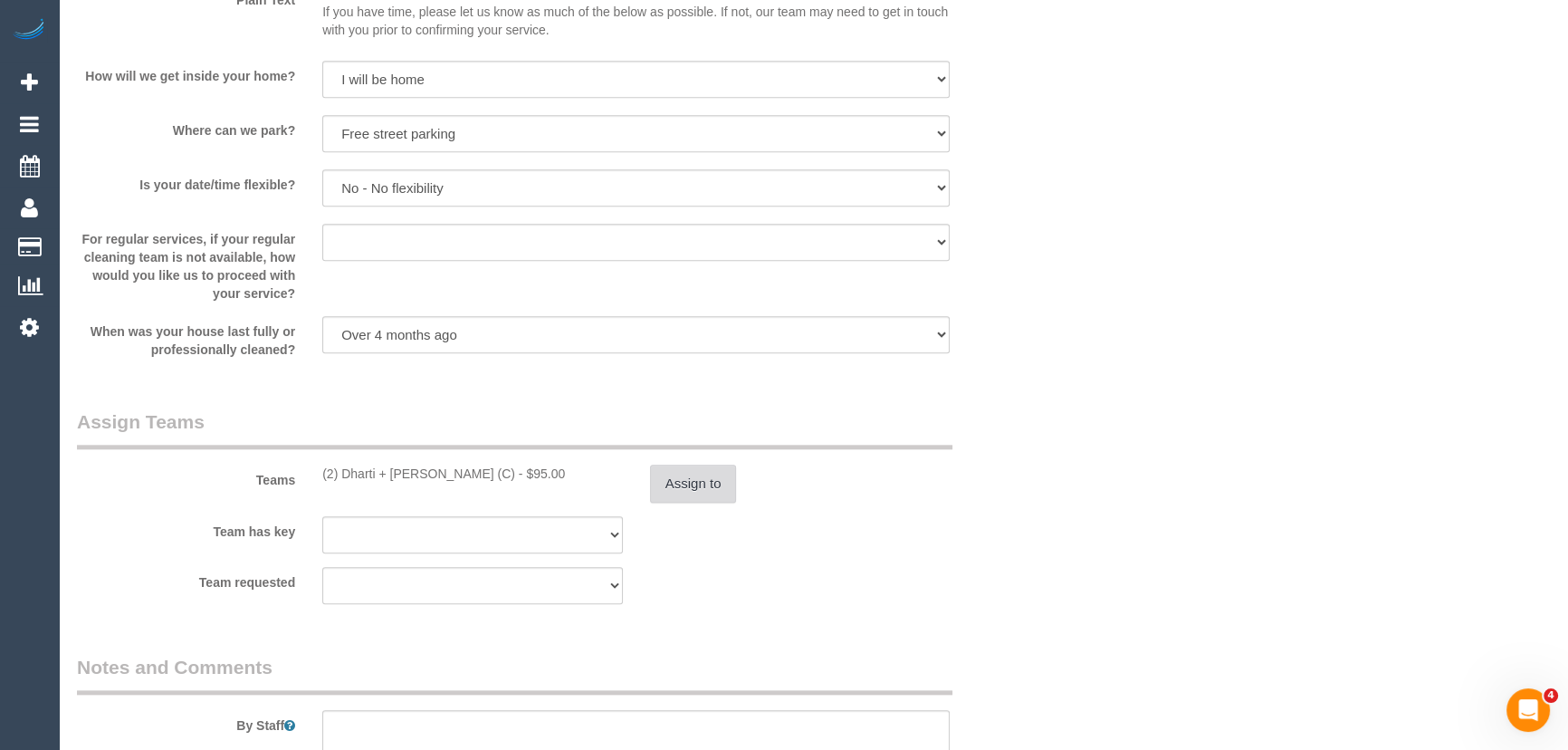
click at [673, 480] on button "Assign to" at bounding box center [693, 484] width 87 height 38
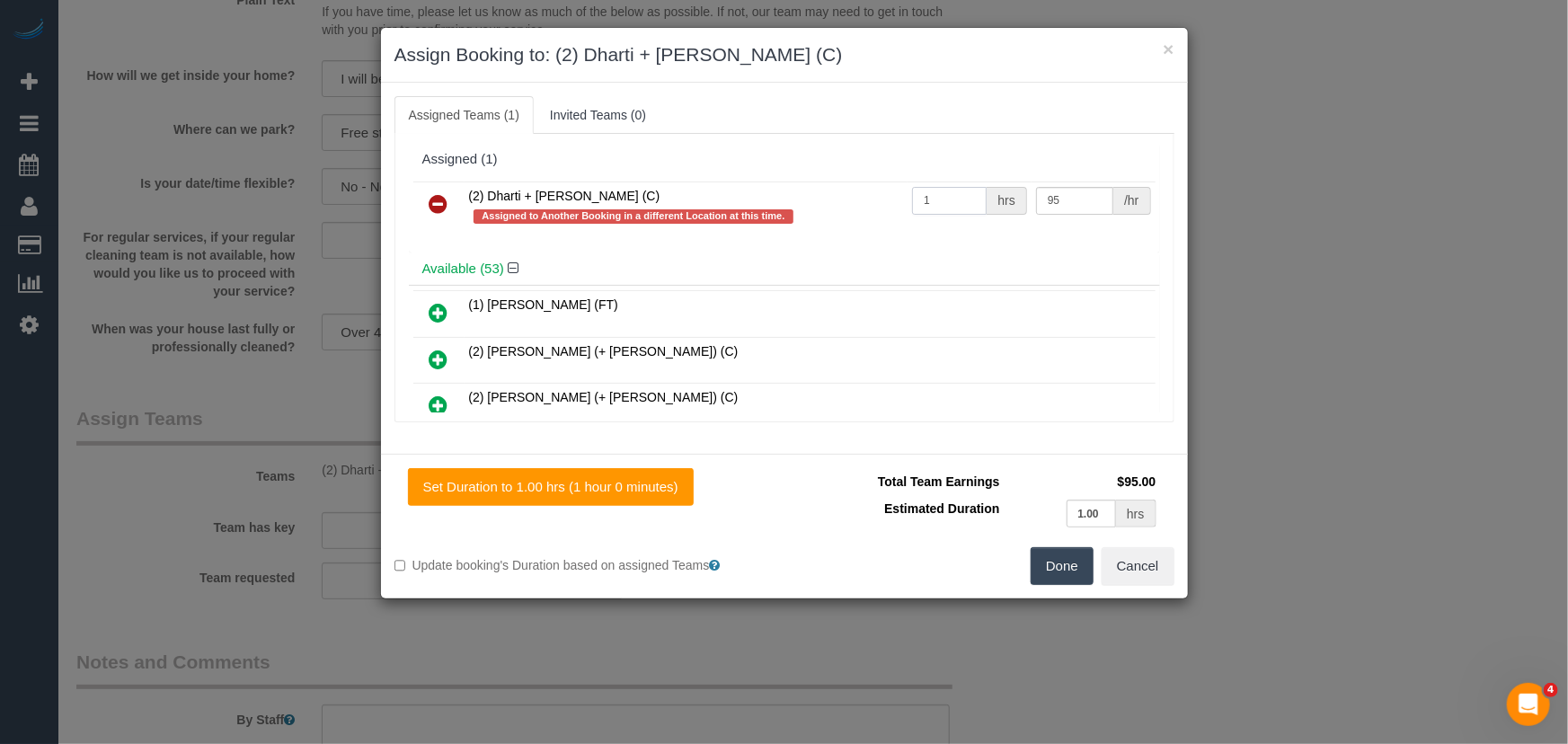
click at [947, 202] on input "1" at bounding box center [949, 200] width 75 height 28
type input "2"
click at [1070, 202] on input "95" at bounding box center [1074, 200] width 77 height 28
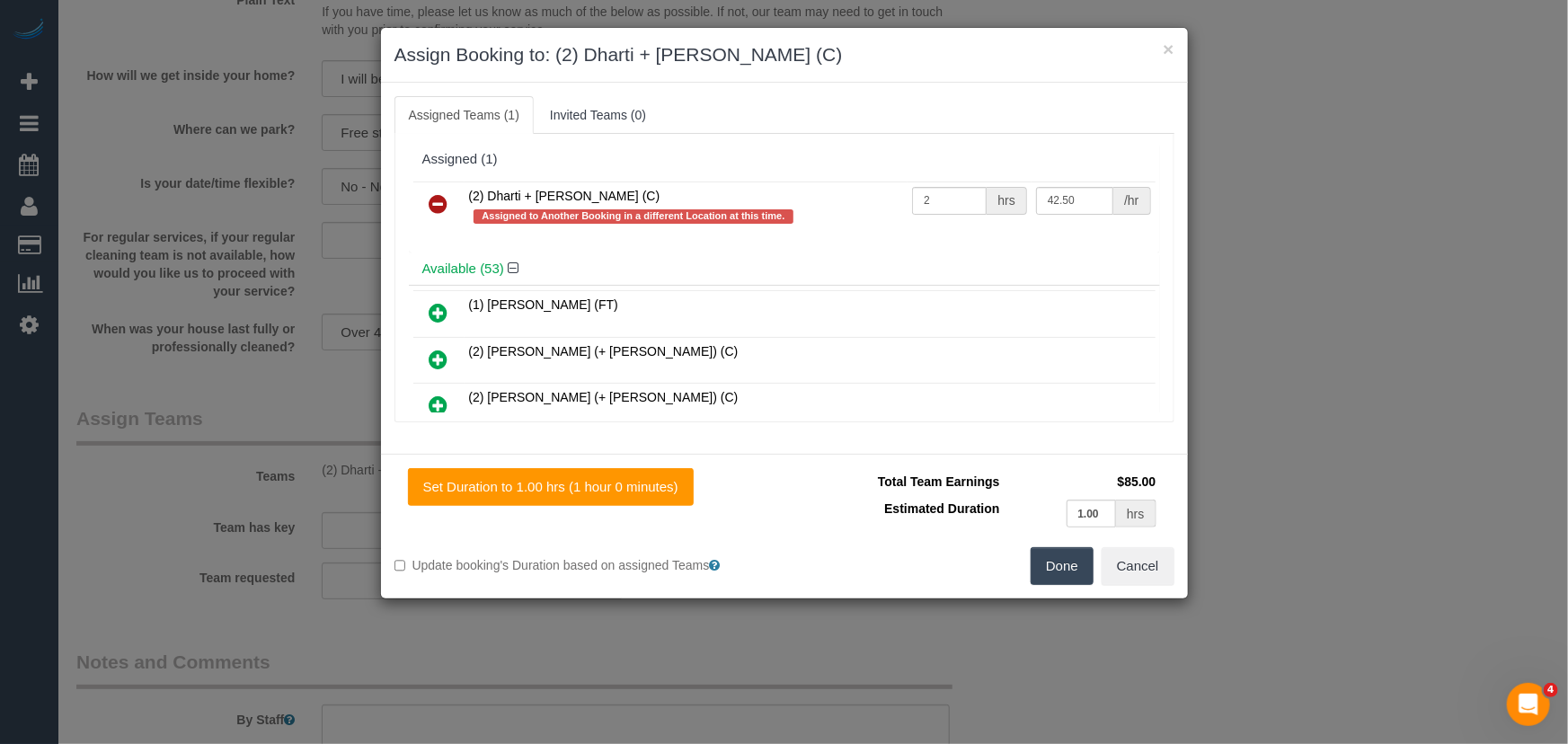
type input "42.5"
click at [1052, 566] on button "Done" at bounding box center [1062, 567] width 63 height 38
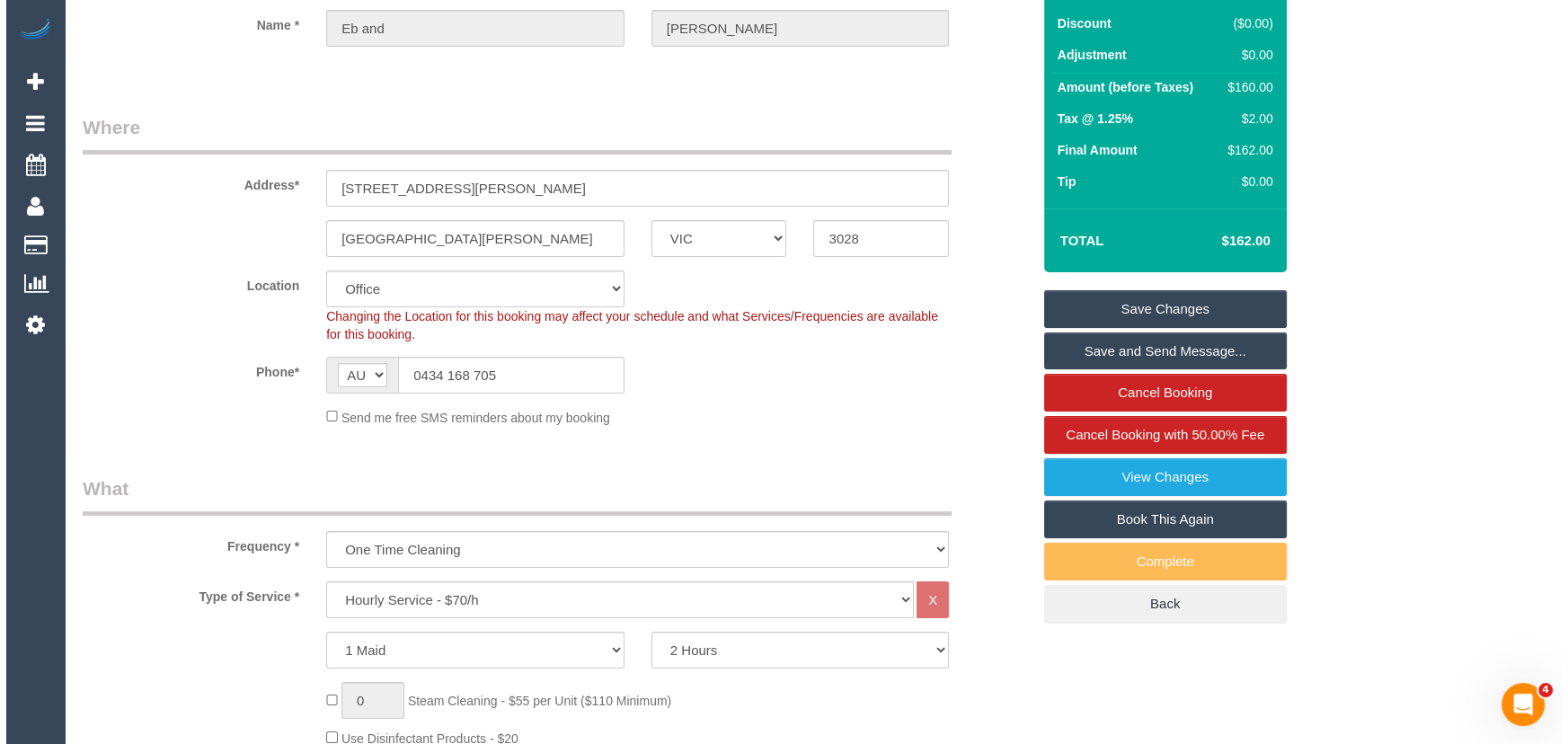
scroll to position [0, 0]
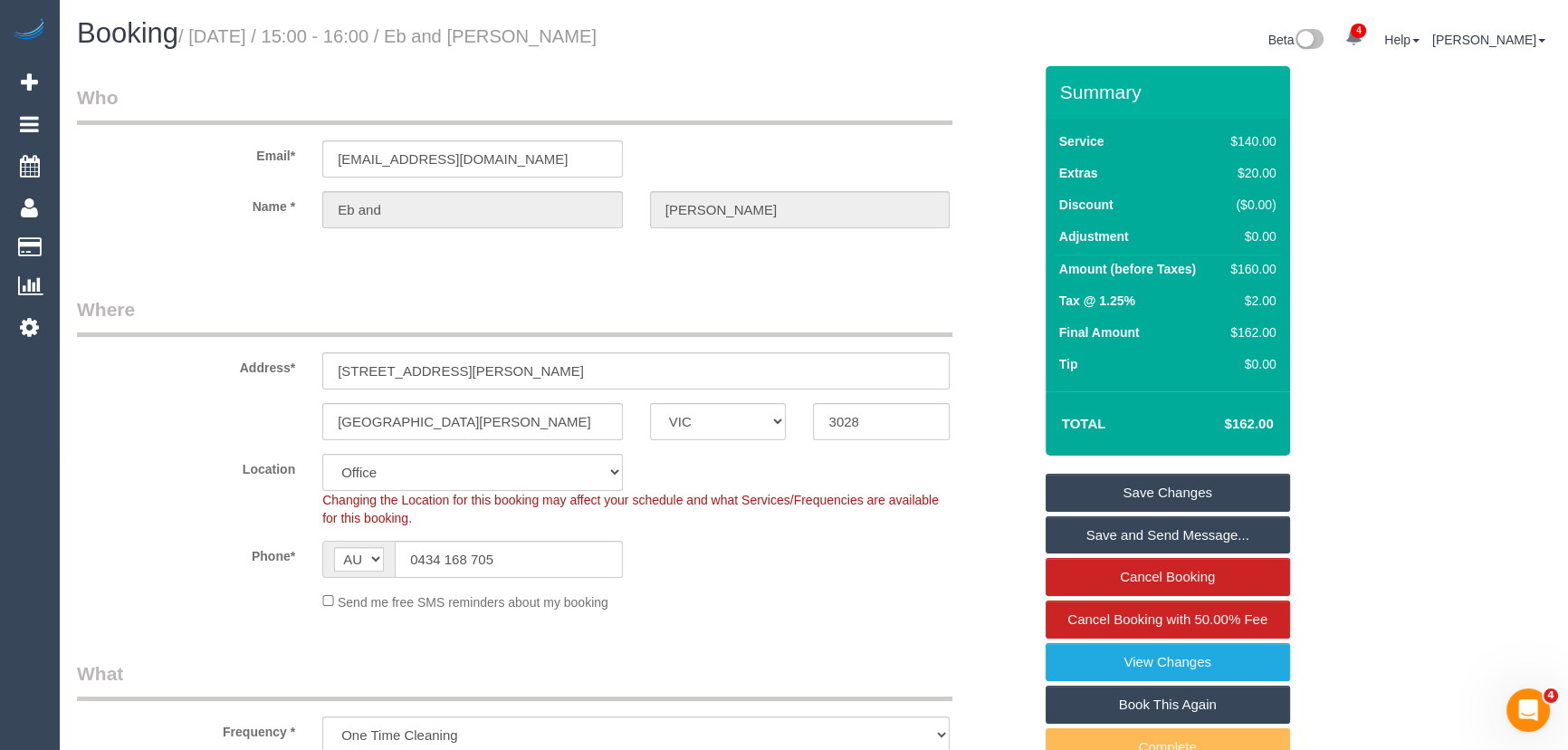
click at [1157, 490] on link "Save Changes" at bounding box center [1168, 493] width 245 height 38
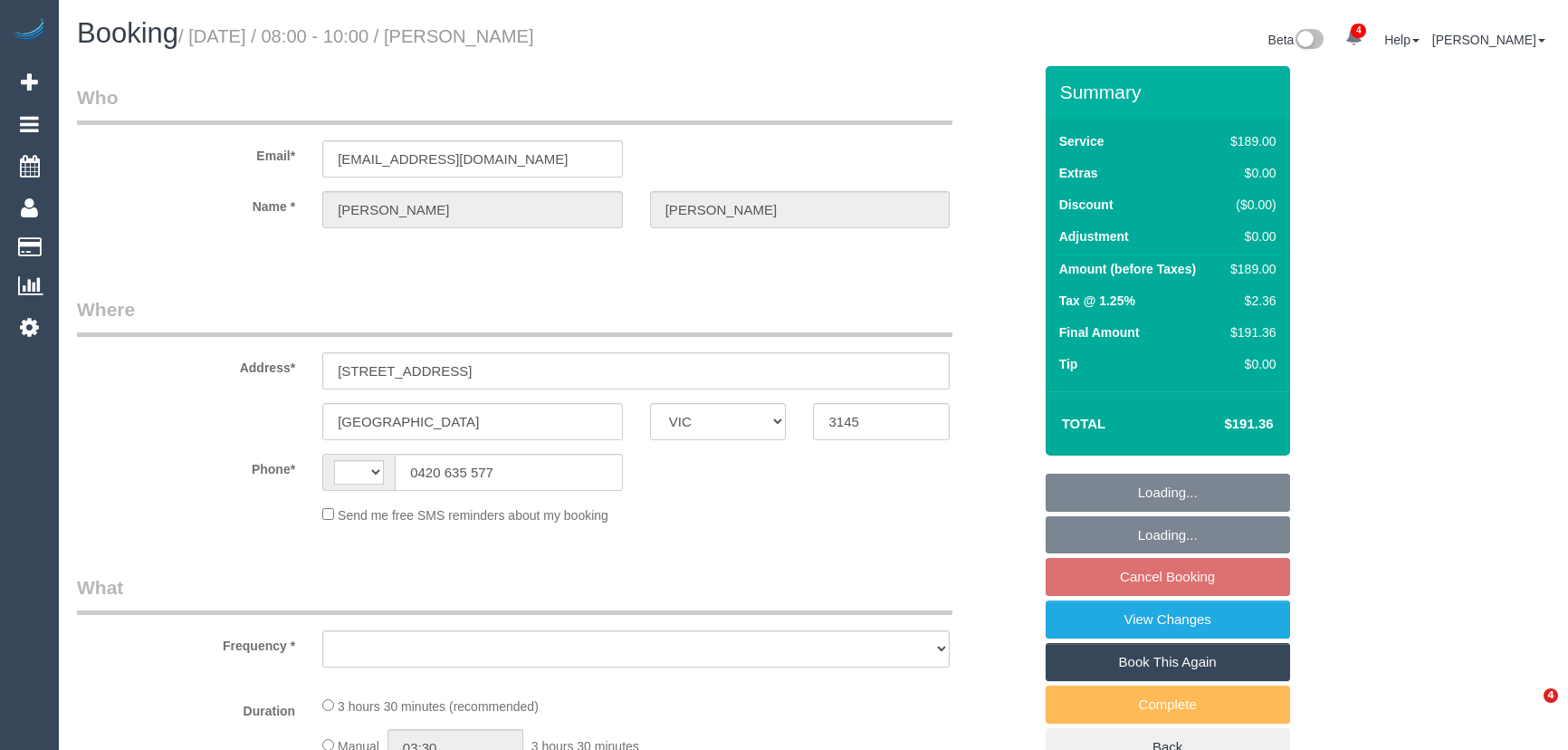
select select "VIC"
select select "number:27"
select select "number:15"
select select "number:19"
select select "number:13"
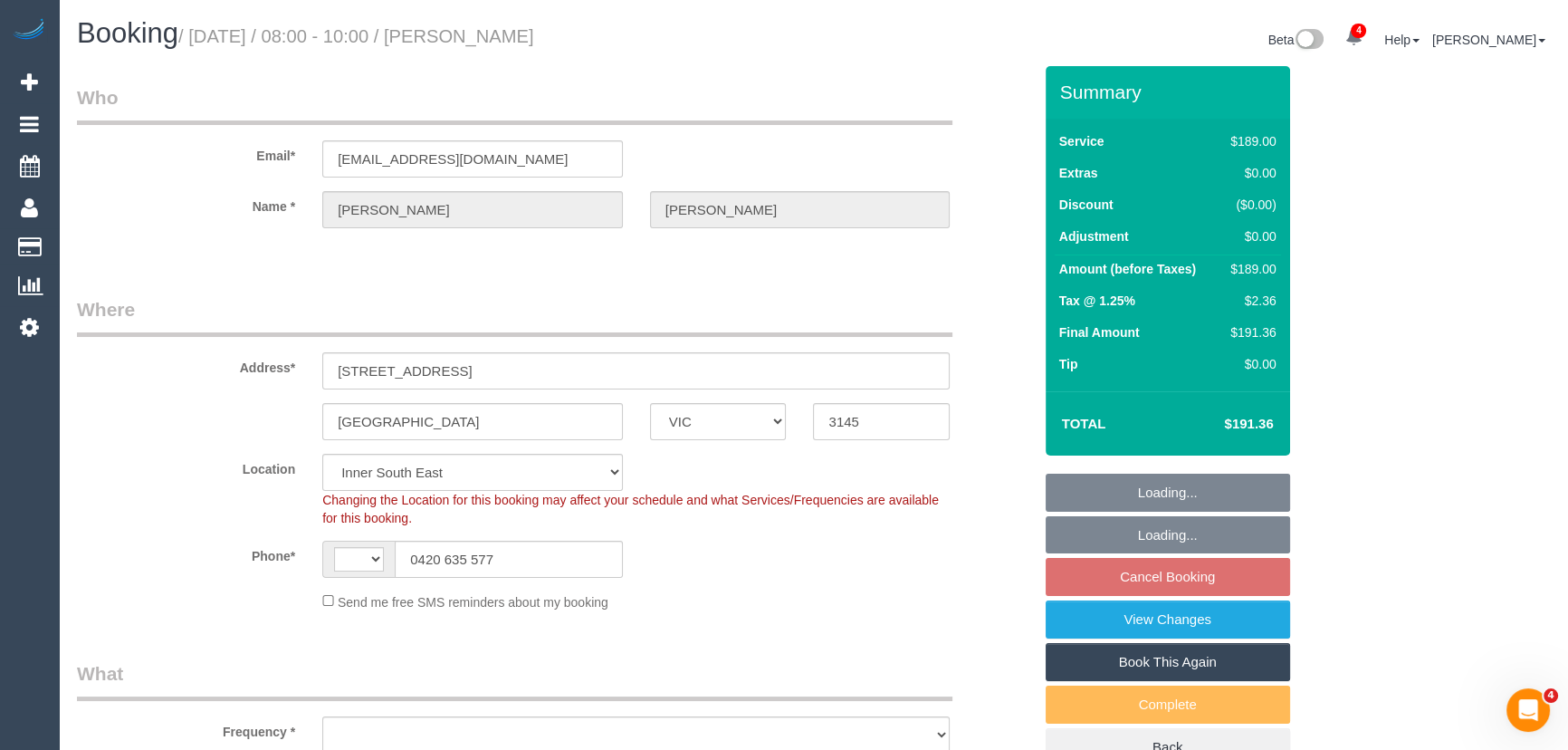
select select "string:stripe-pm_1S5xrs2GScqysDRVDzdDGfOi"
select select "string:AU"
select select "object:706"
select select "spot1"
select select "object:716"
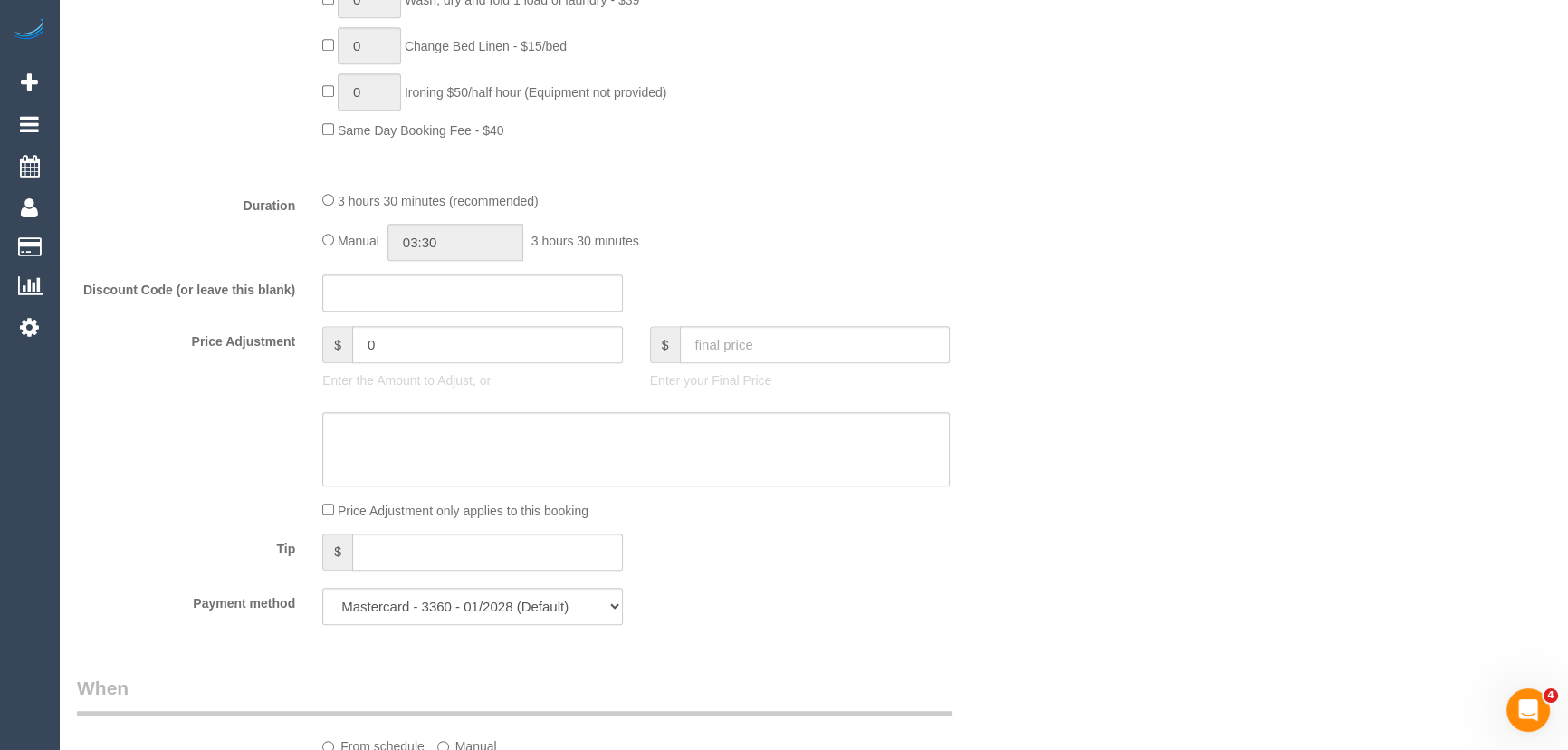
scroll to position [1317, 0]
click at [442, 245] on input "03:30" at bounding box center [455, 237] width 136 height 37
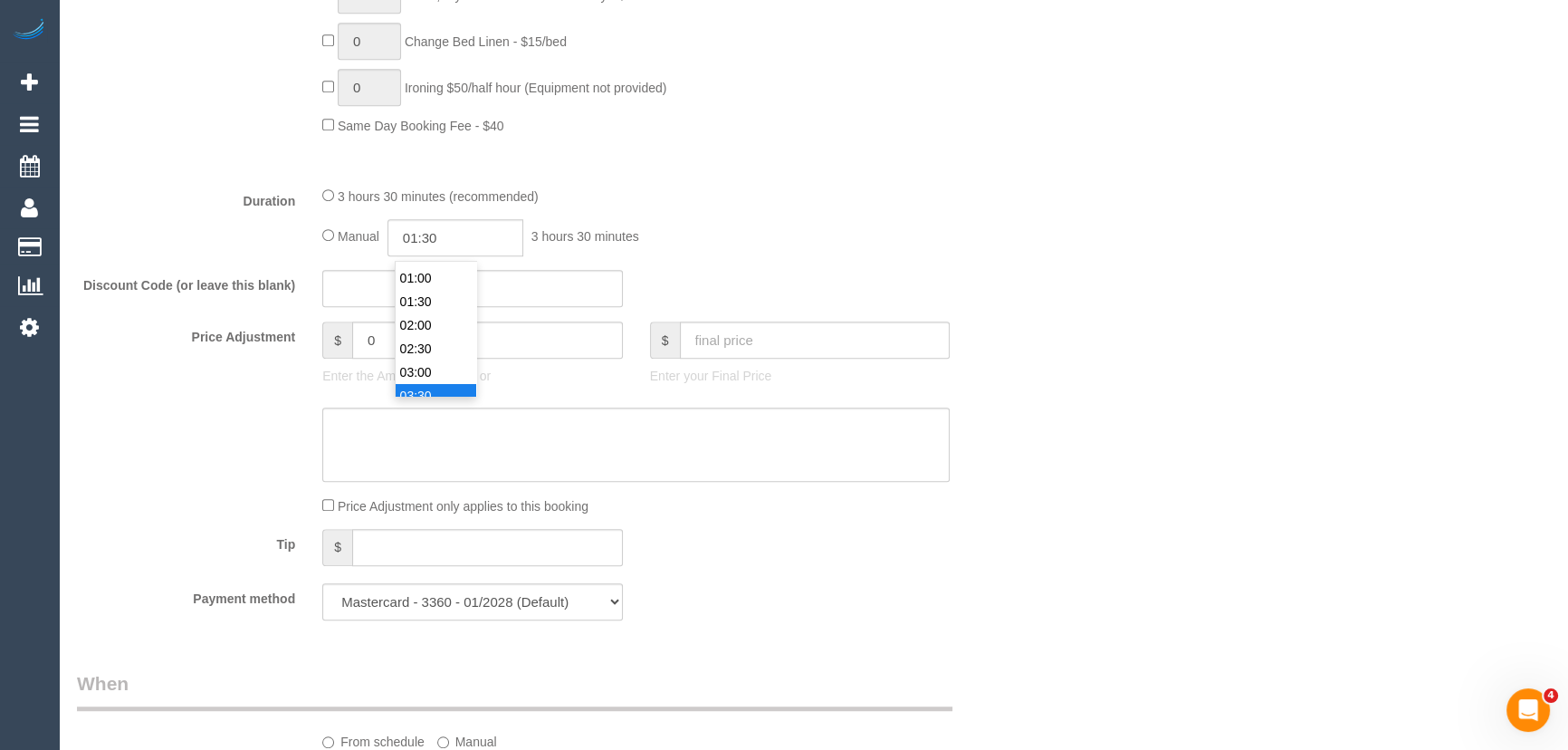
click at [433, 298] on li "01:30" at bounding box center [436, 301] width 80 height 24
click at [451, 247] on input "01:30" at bounding box center [455, 237] width 136 height 37
type input "01:"
select select "spot16"
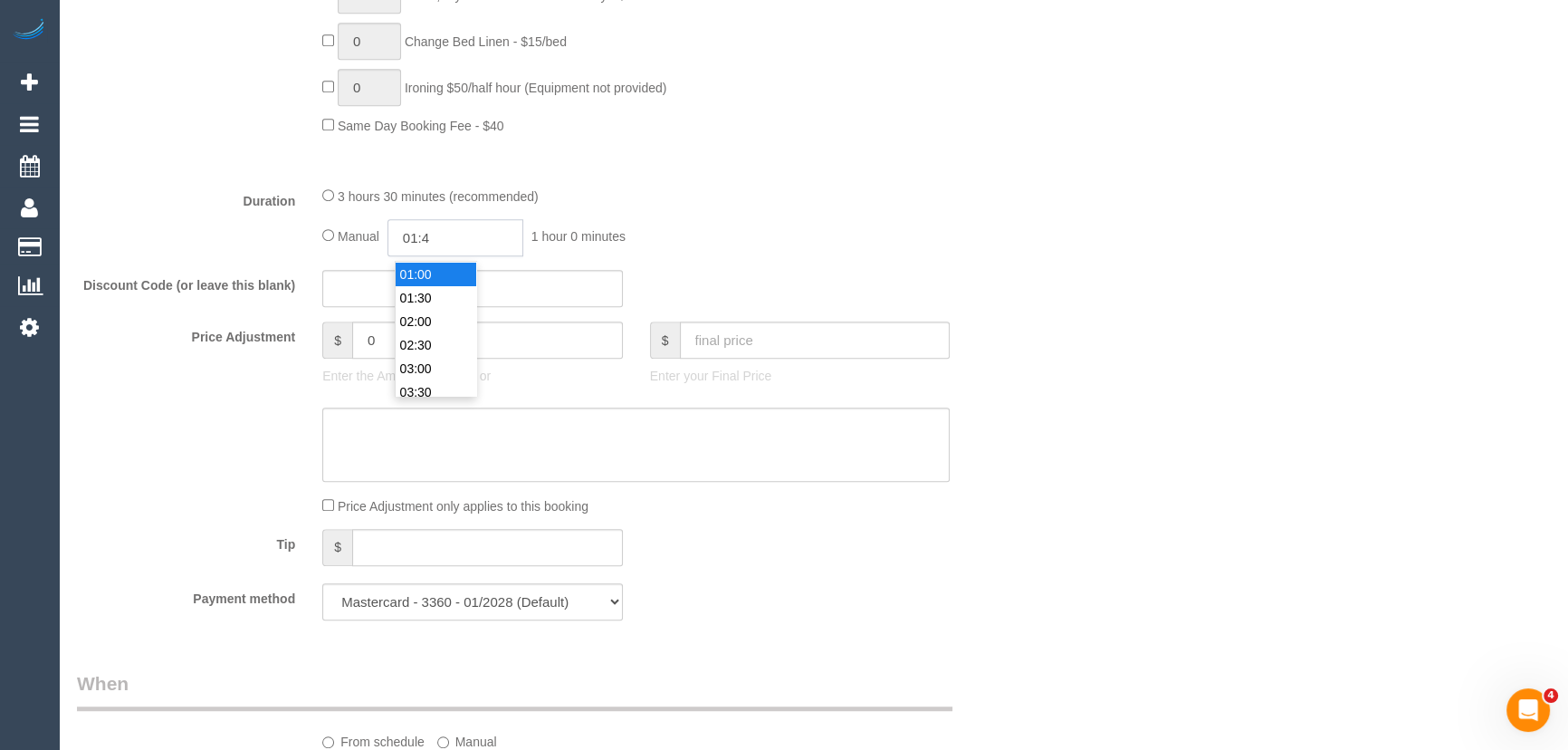
type input "01:45"
select select "spot31"
type input "01:45"
click at [852, 204] on div "3 hours 30 minutes (recommended)" at bounding box center [636, 195] width 627 height 20
select select "spot46"
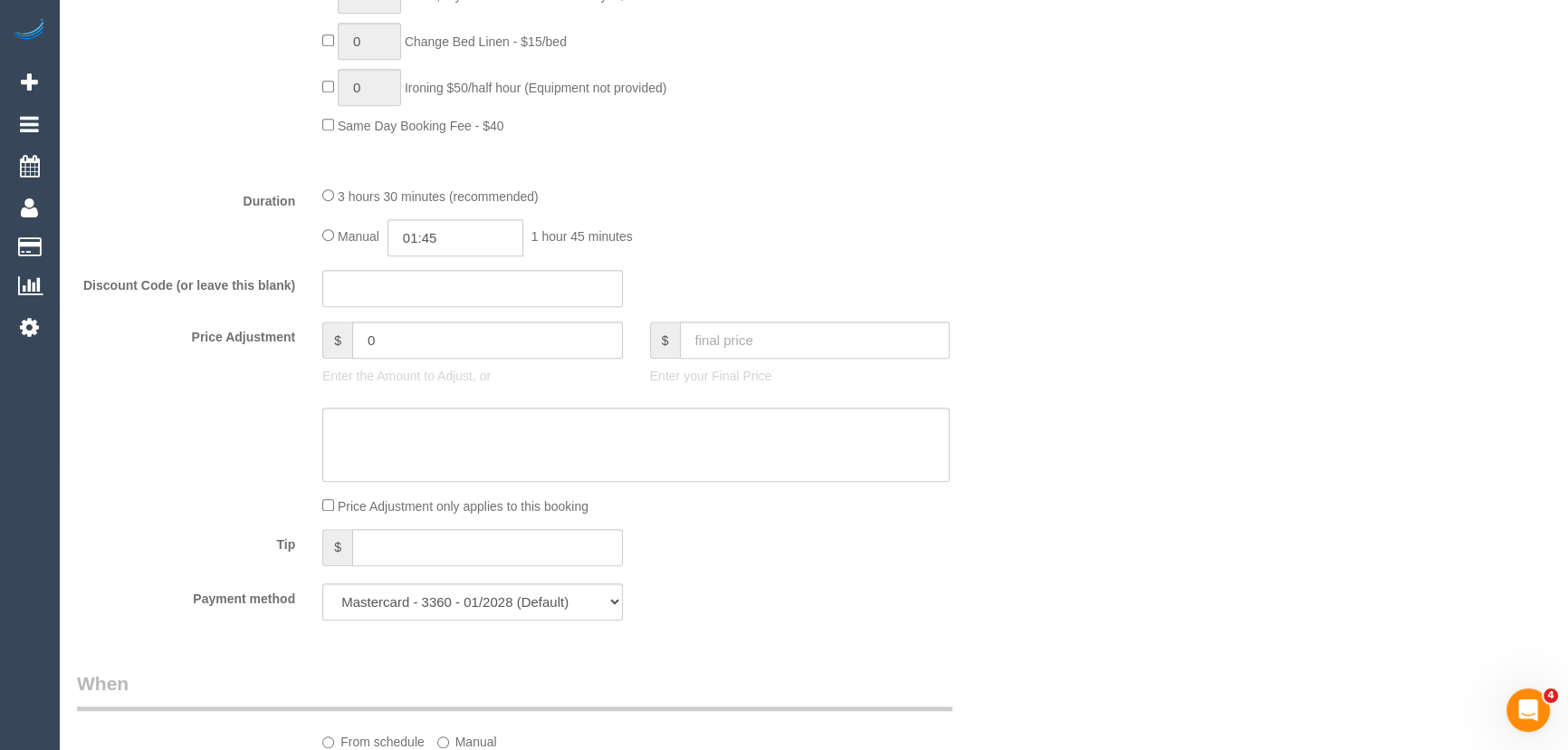
select select "spot61"
select select "spot76"
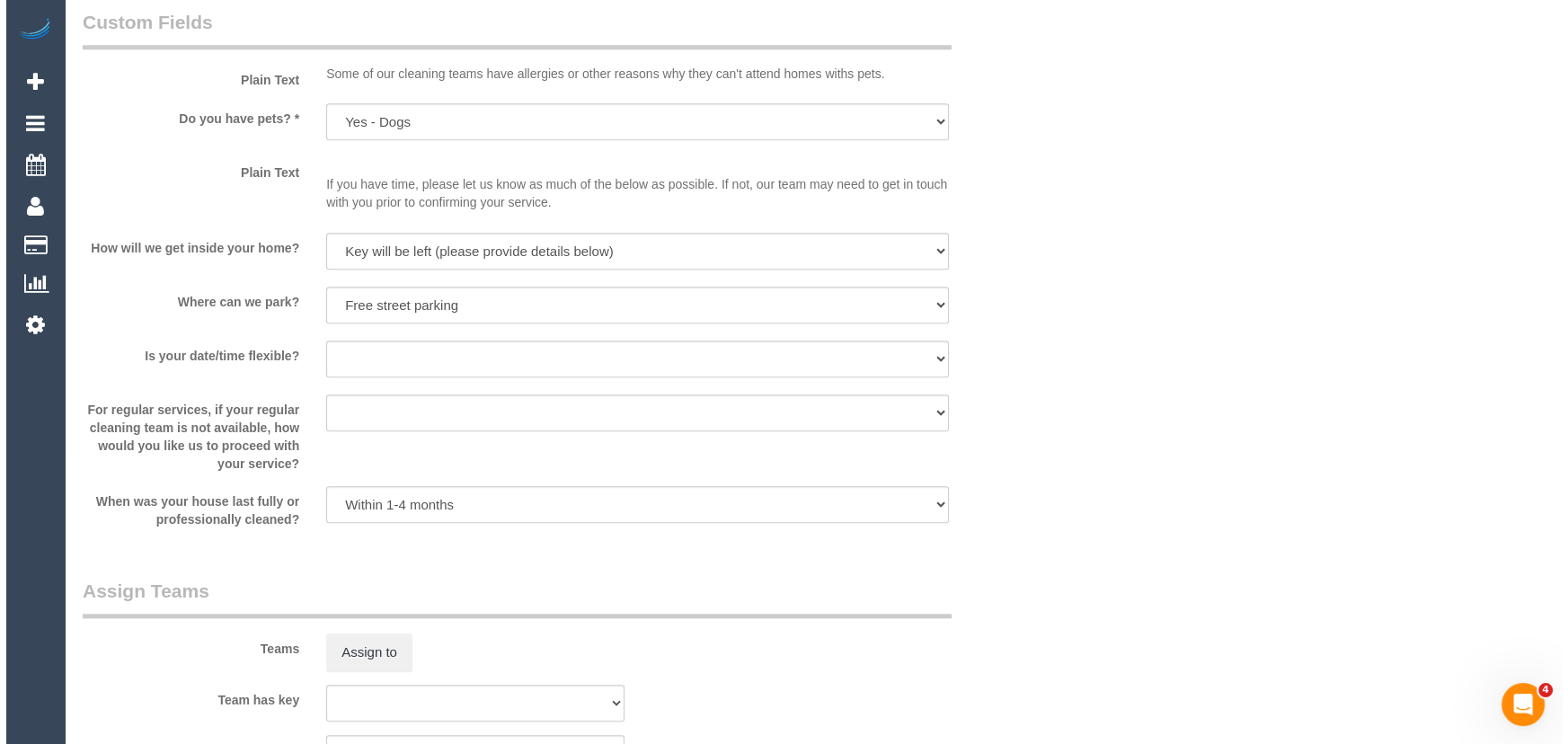
scroll to position [2287, 0]
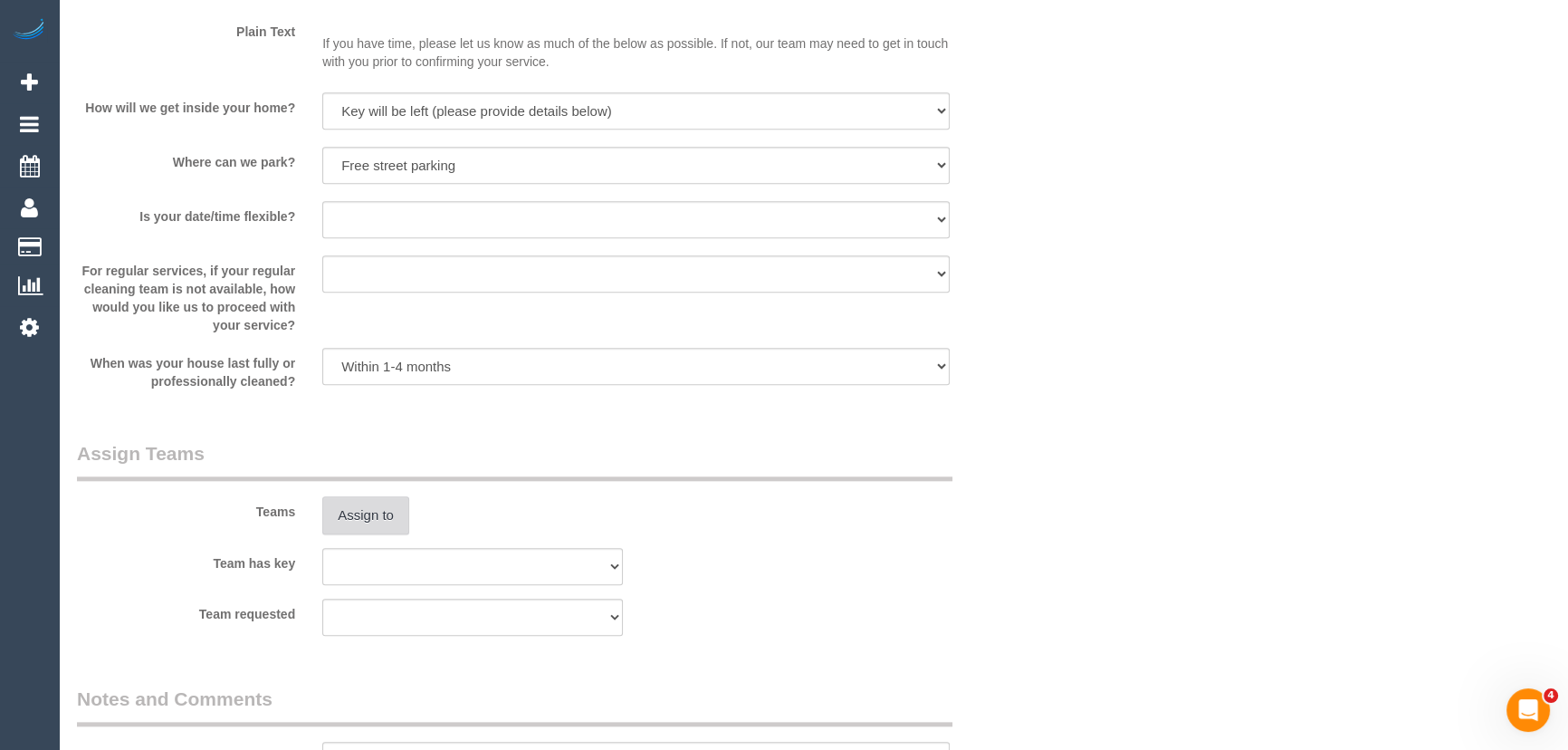
click at [377, 521] on button "Assign to" at bounding box center [365, 516] width 87 height 38
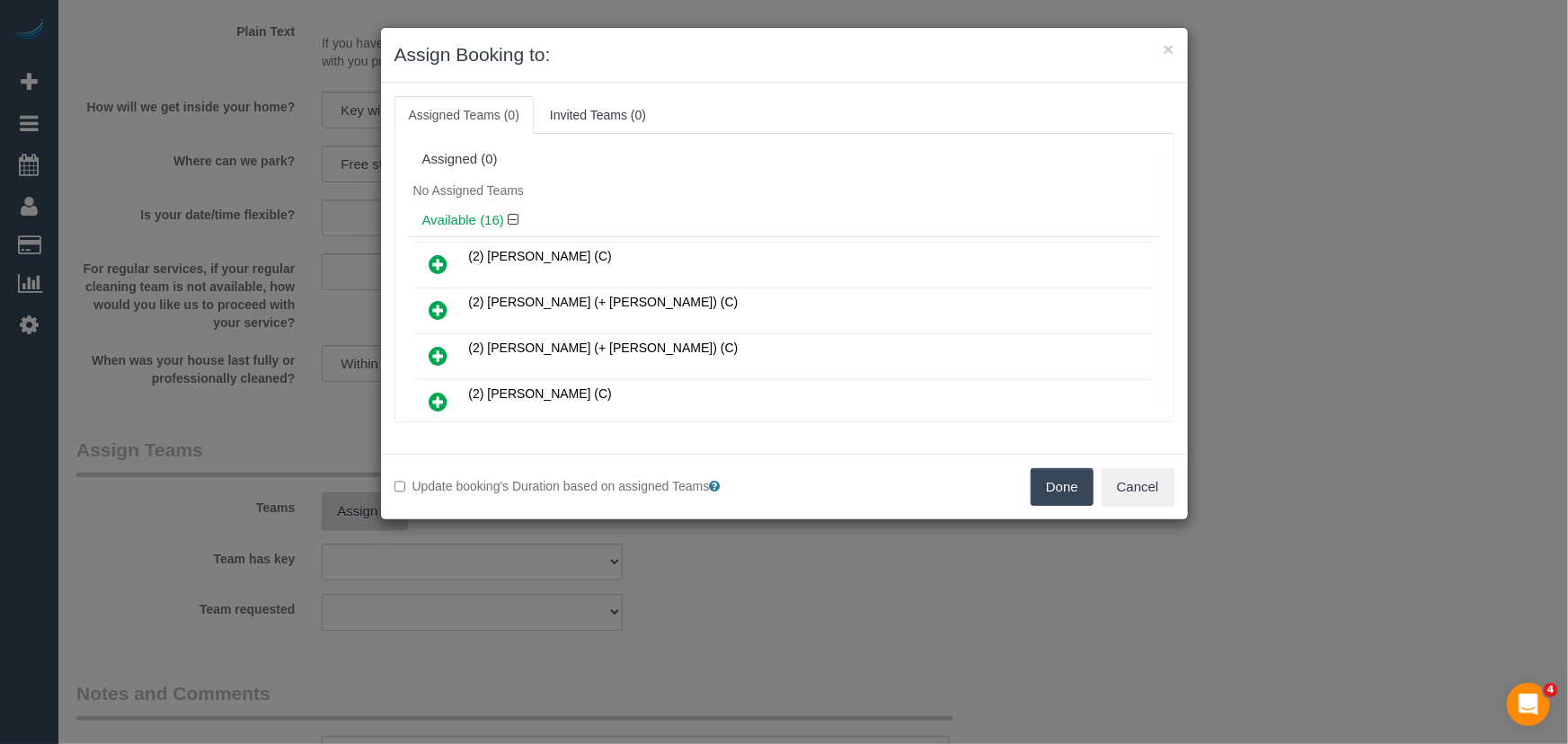
scroll to position [292, 0]
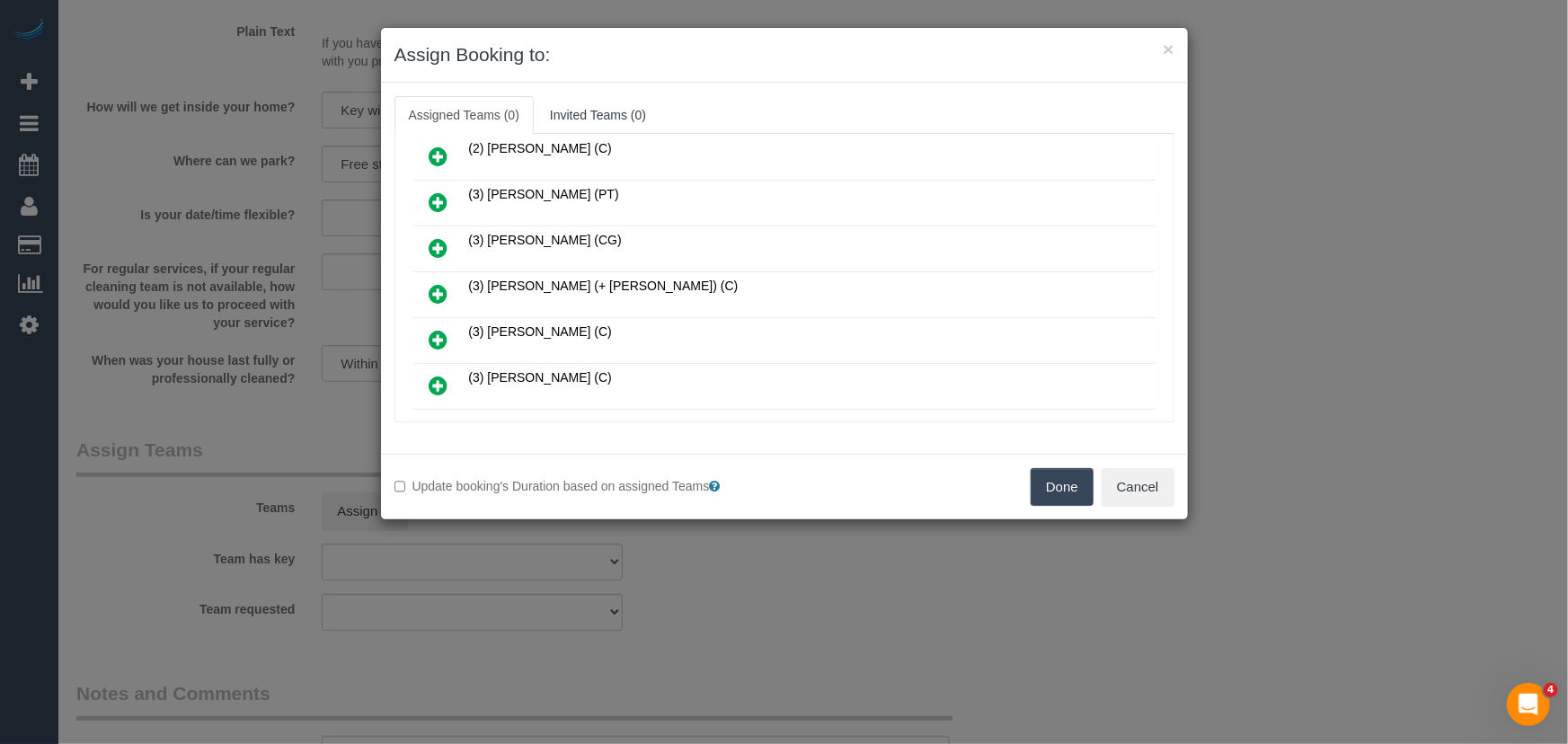
click at [441, 286] on icon at bounding box center [439, 293] width 19 height 22
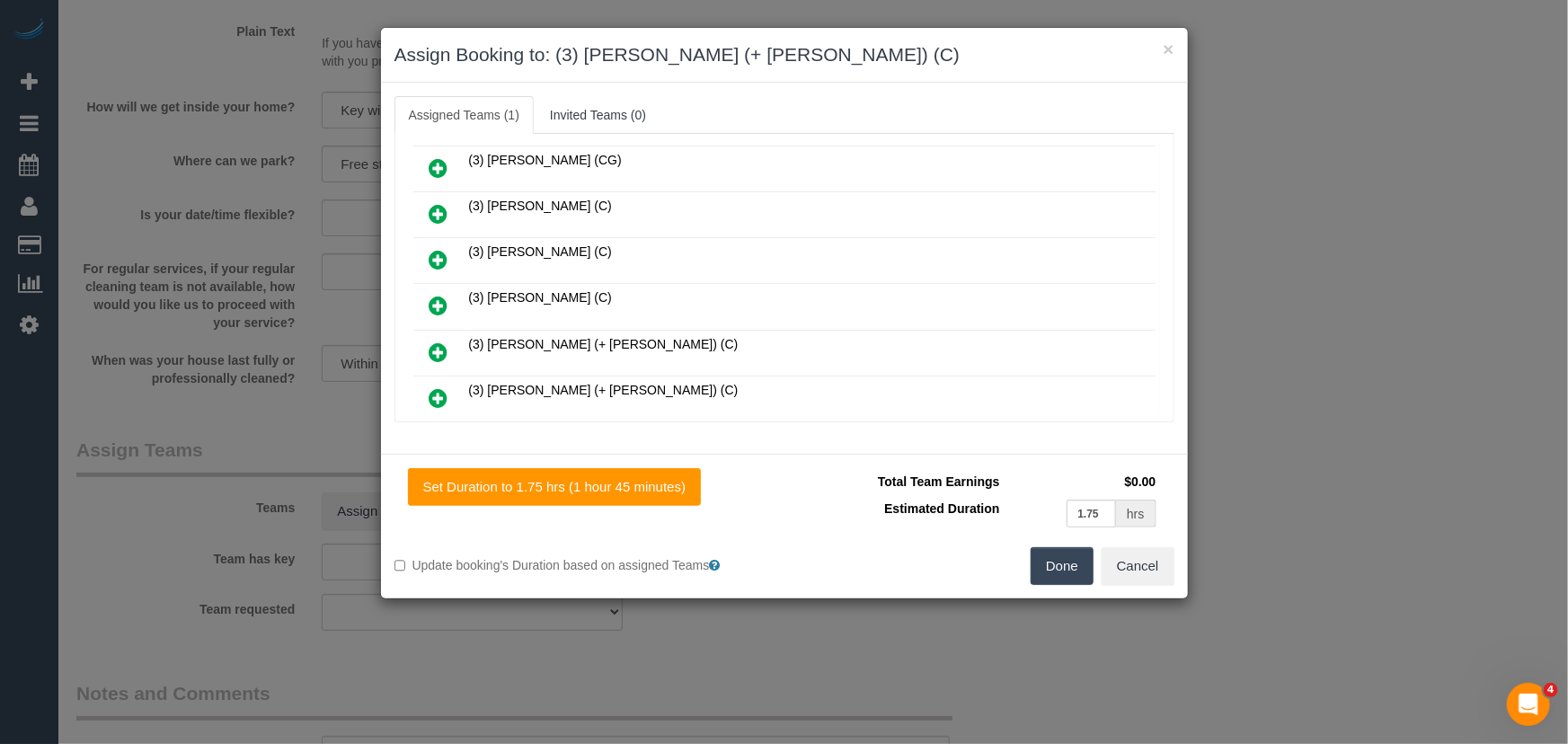
click at [439, 342] on icon at bounding box center [439, 352] width 19 height 22
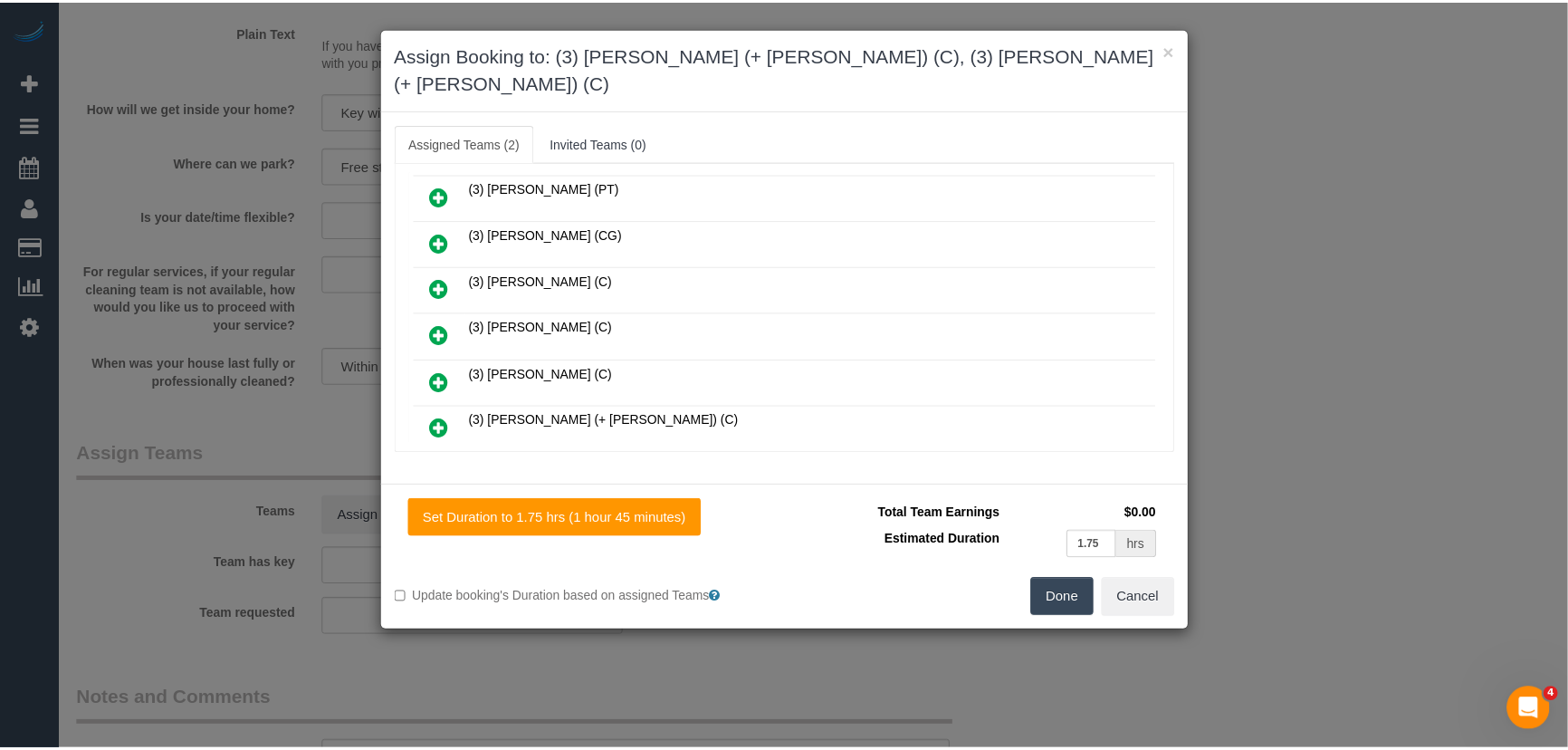
scroll to position [464, 0]
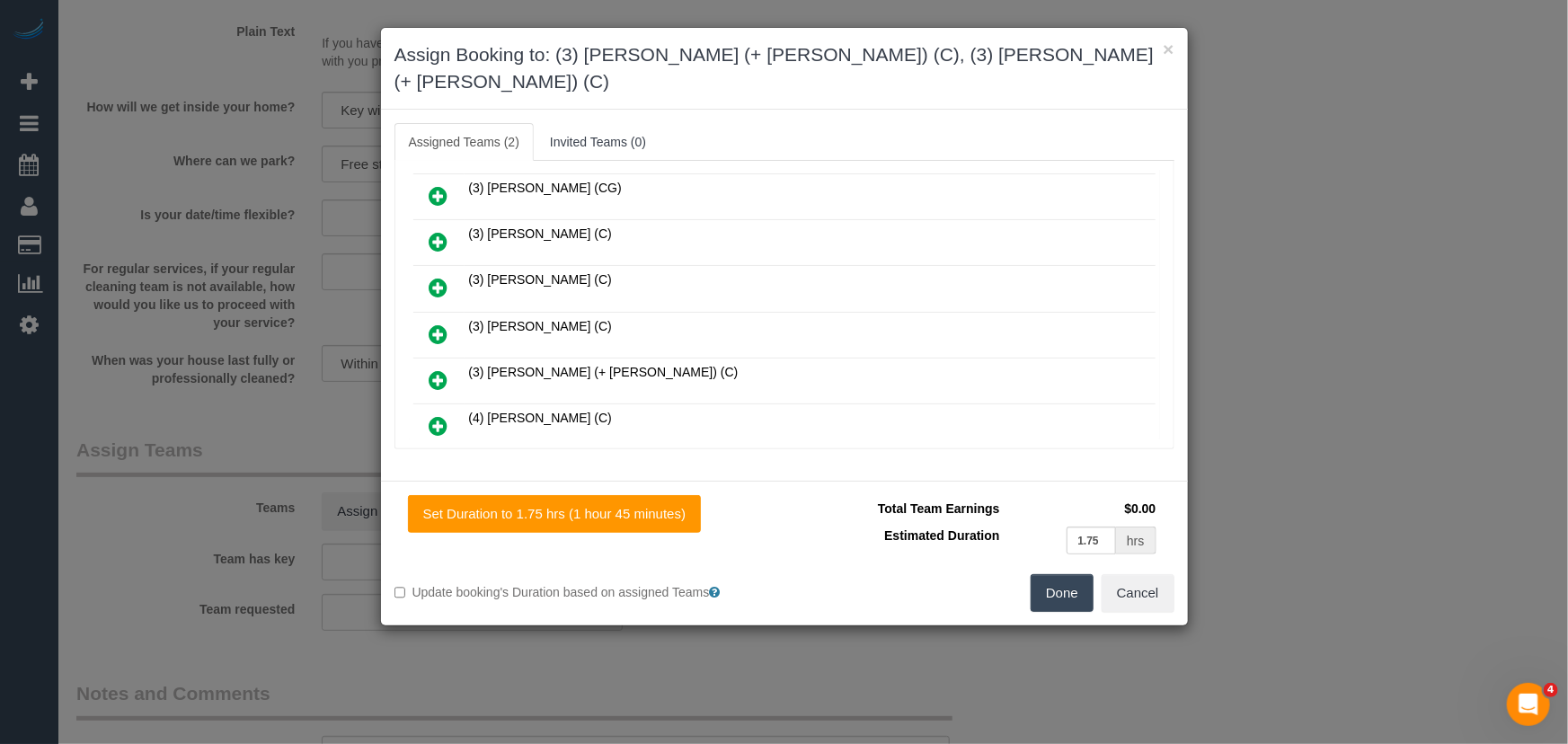
click at [1068, 574] on button "Done" at bounding box center [1062, 593] width 63 height 38
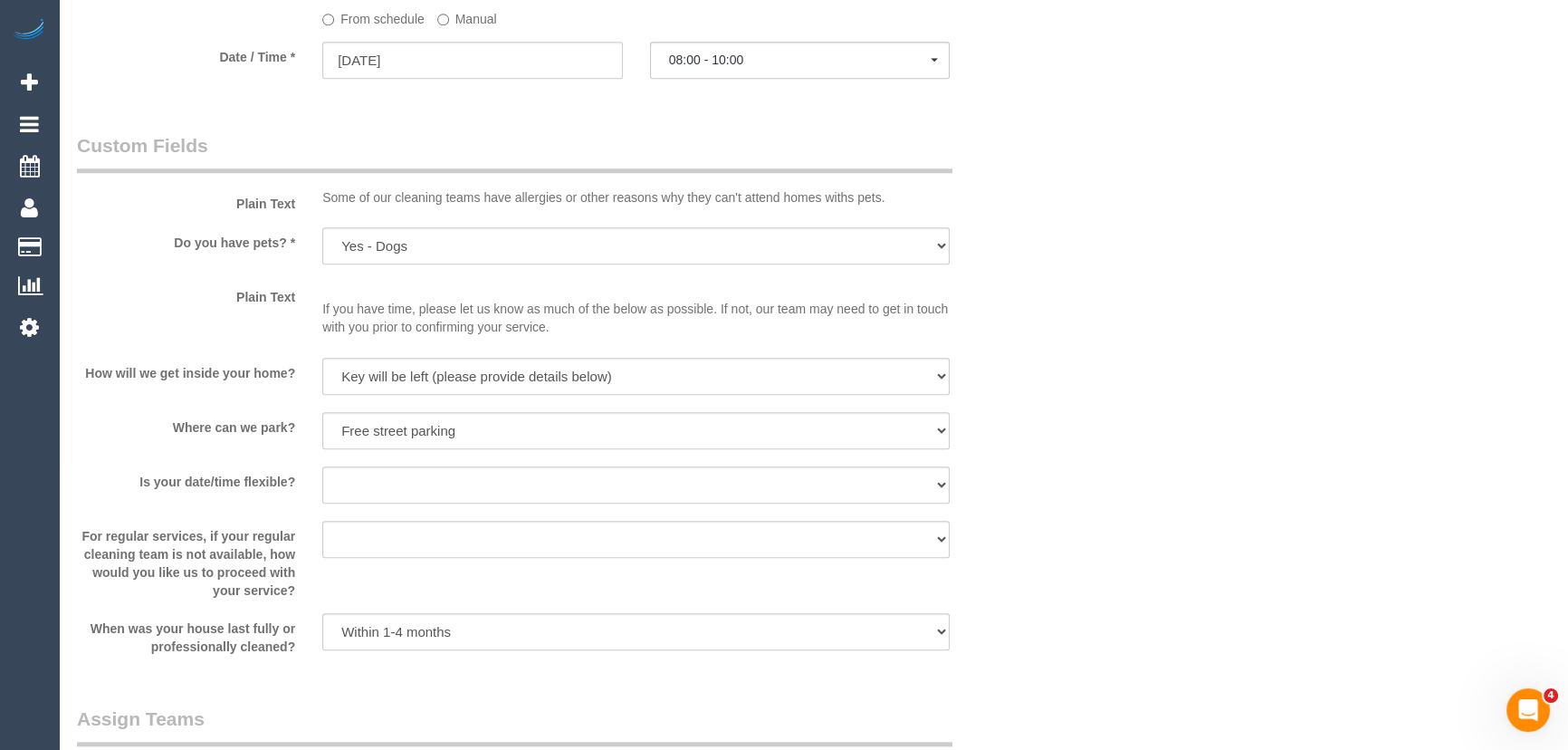
scroll to position [2222, 0]
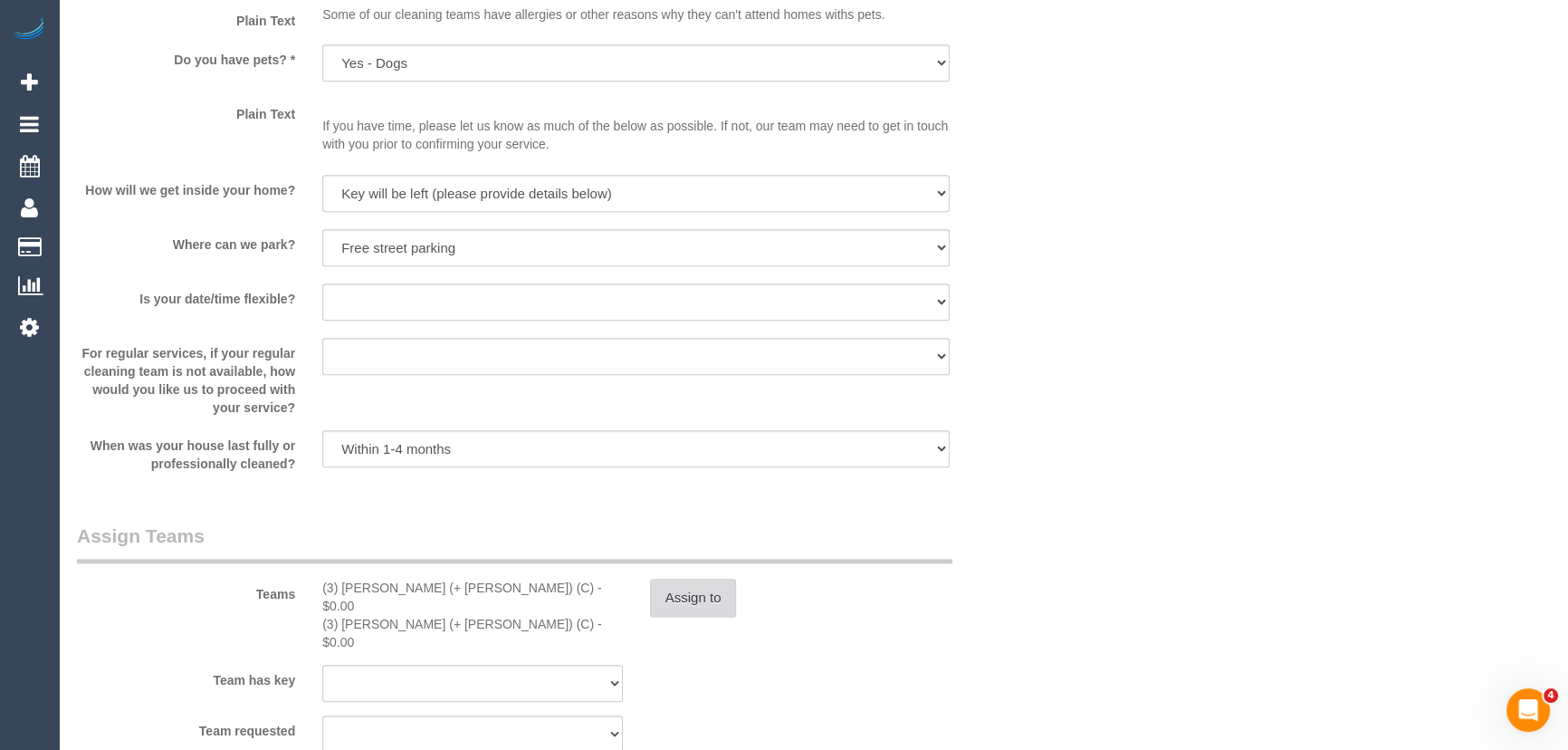
click at [697, 602] on button "Assign to" at bounding box center [693, 598] width 87 height 38
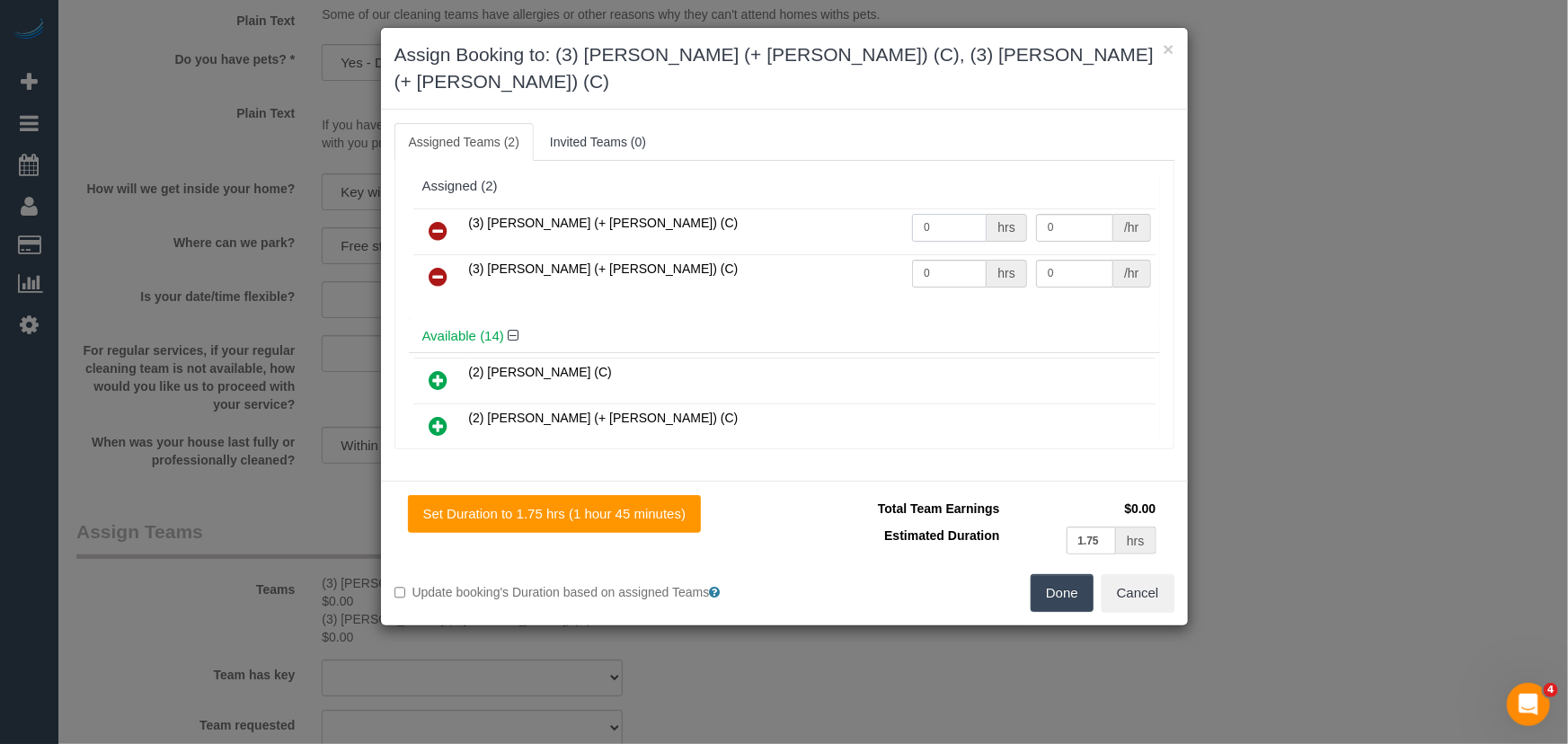
click at [943, 214] on input "0" at bounding box center [949, 227] width 75 height 28
type input "1"
type input "60"
click at [937, 260] on td "0 hrs" at bounding box center [969, 277] width 124 height 46
click at [938, 260] on input "0" at bounding box center [949, 273] width 75 height 28
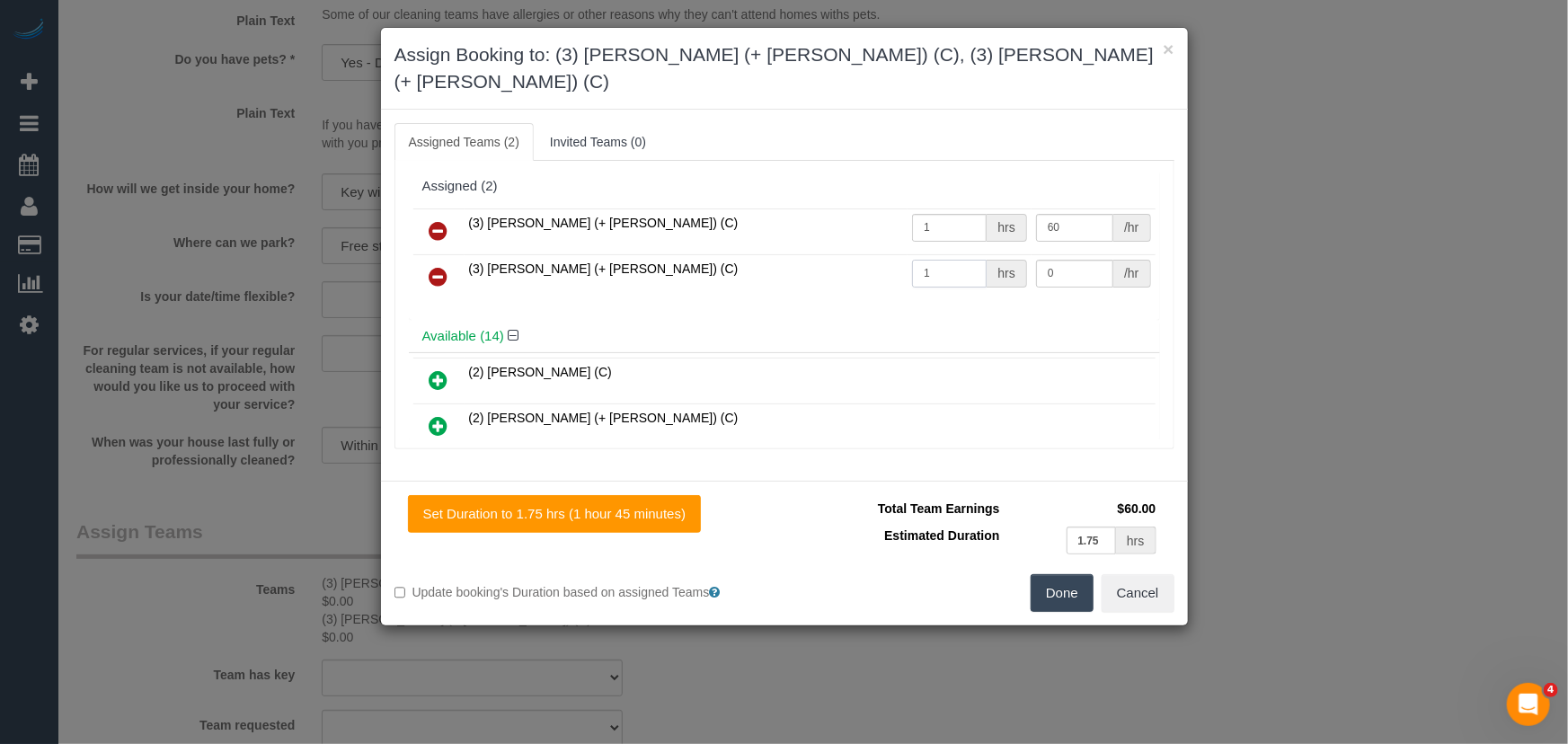
type input "1"
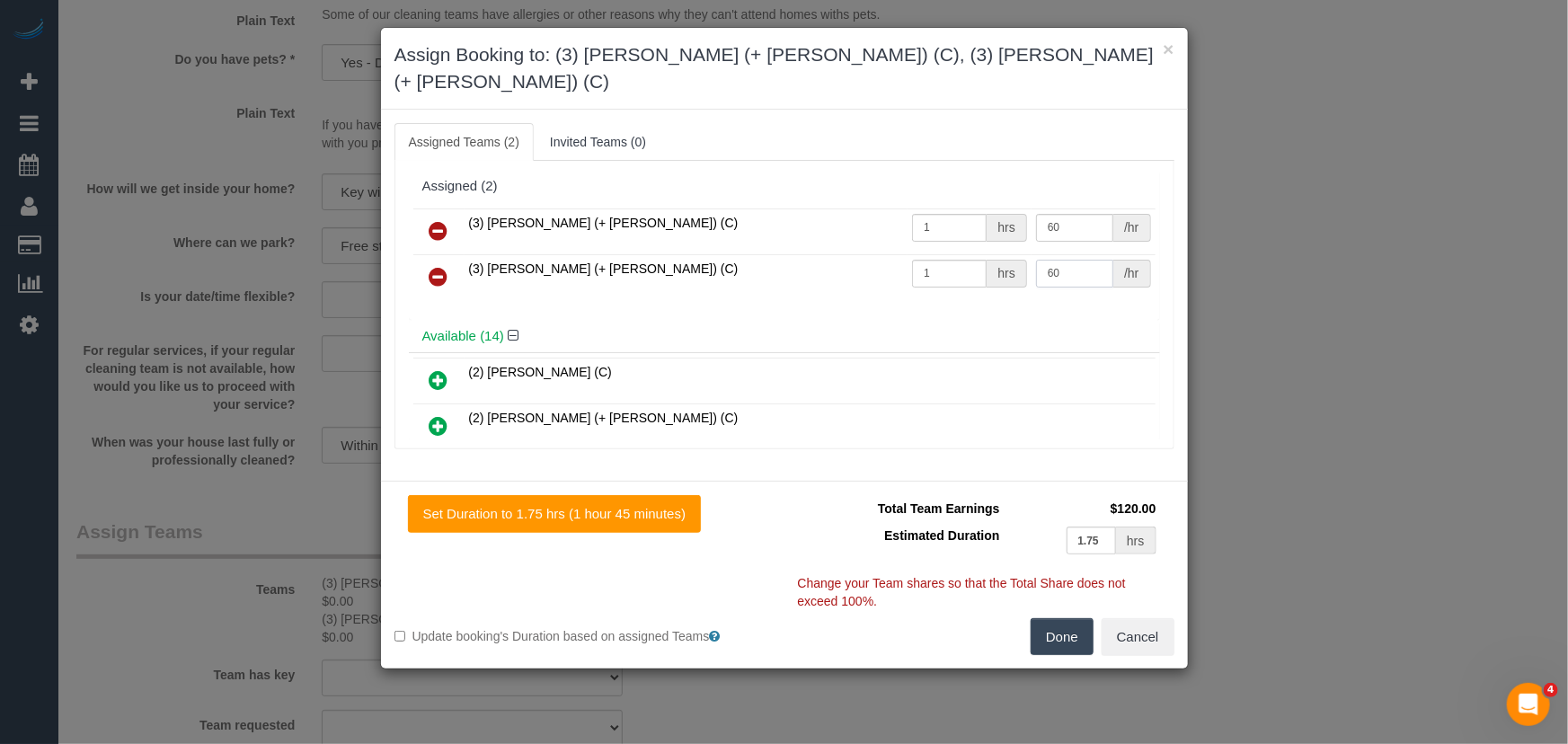
type input "60"
click at [1066, 618] on button "Done" at bounding box center [1062, 637] width 63 height 38
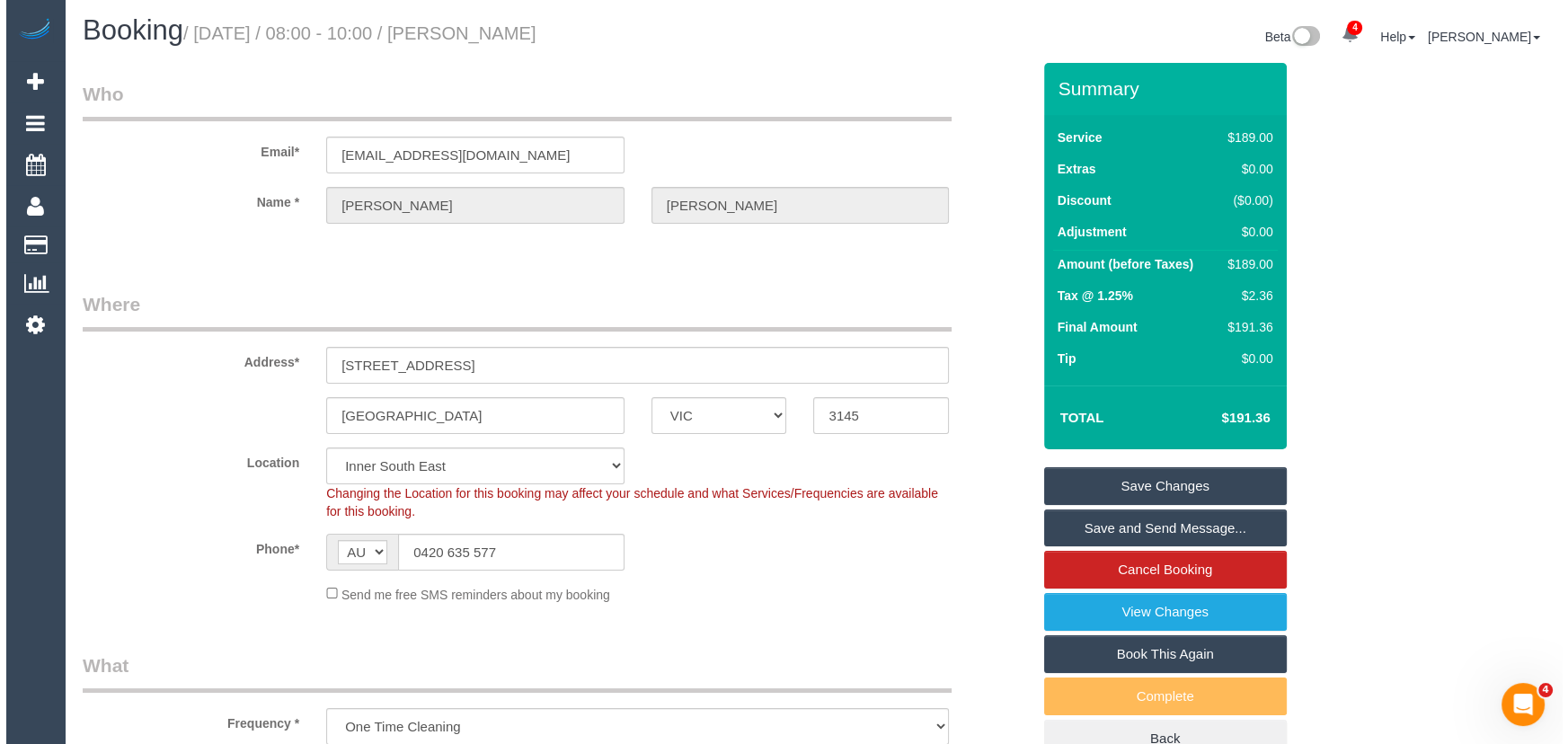
scroll to position [0, 0]
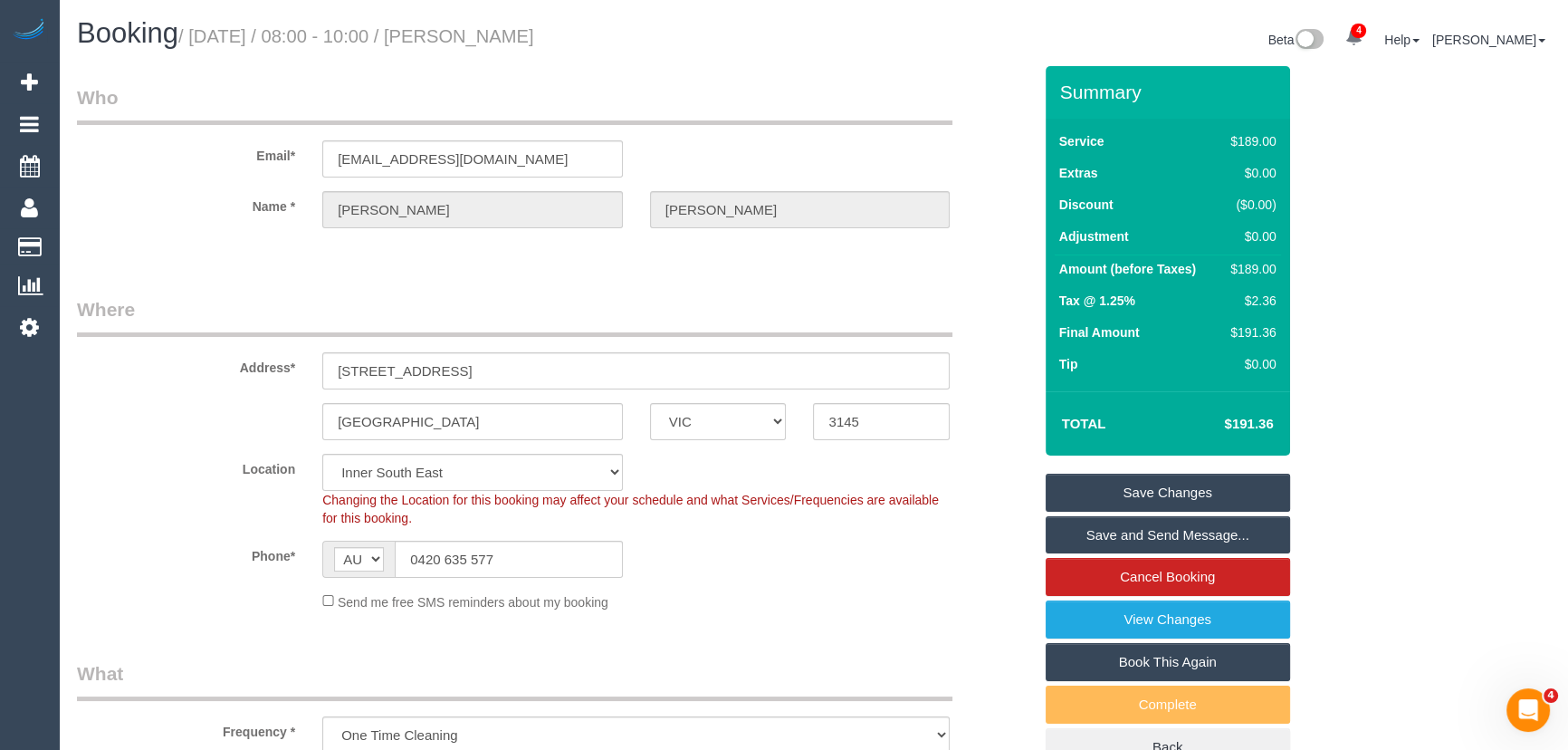
click at [519, 41] on small "/ September 15, 2025 / 08:00 - 10:00 / Alana McCormack" at bounding box center [357, 35] width 356 height 20
copy small "Alana McCormack"
drag, startPoint x: 1091, startPoint y: 542, endPoint x: 1081, endPoint y: 498, distance: 45.1
click at [1091, 542] on link "Save and Send Message..." at bounding box center [1168, 536] width 245 height 38
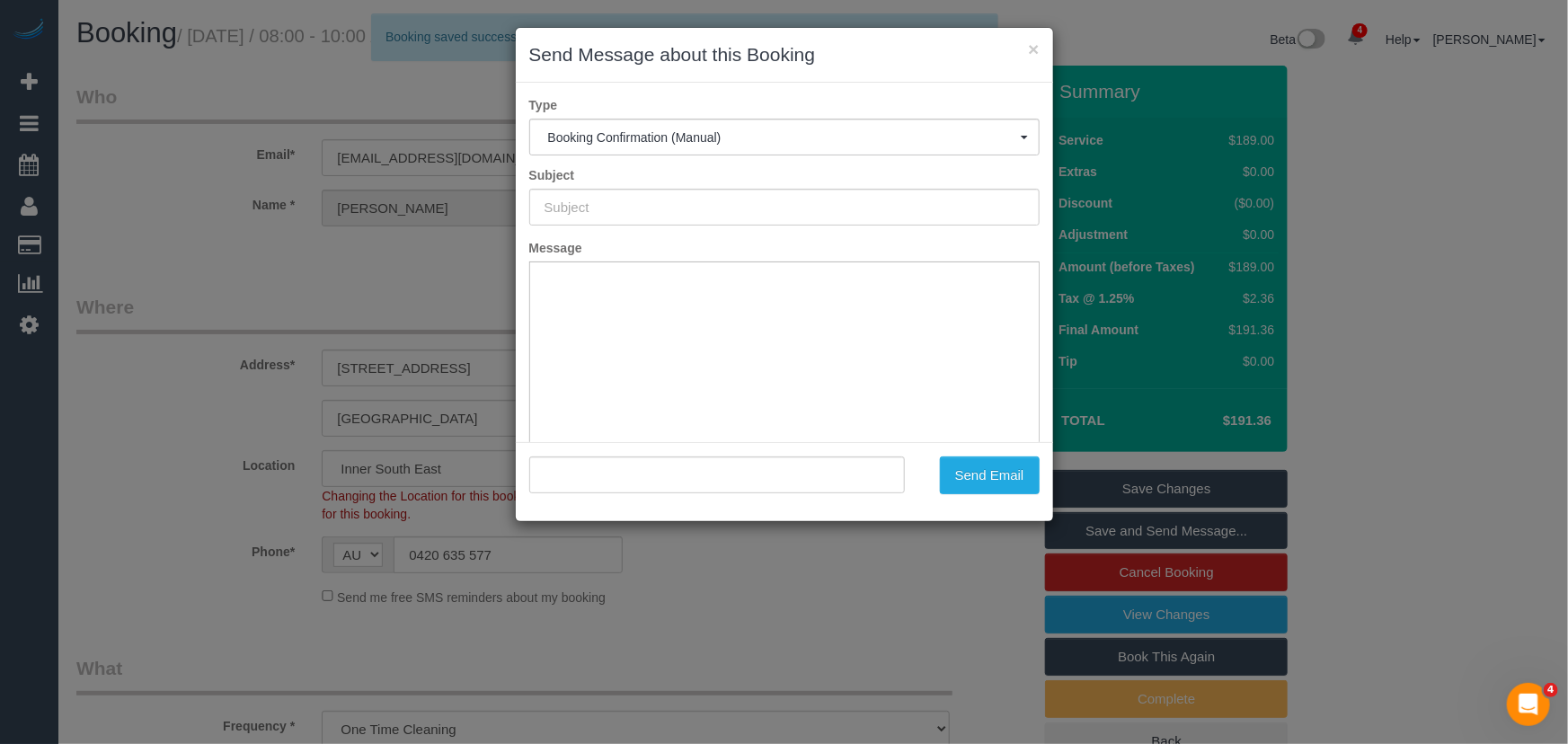
type input "Booking Confirmed"
type input ""Alana McCormack" <amccormack772@gmail.com>"
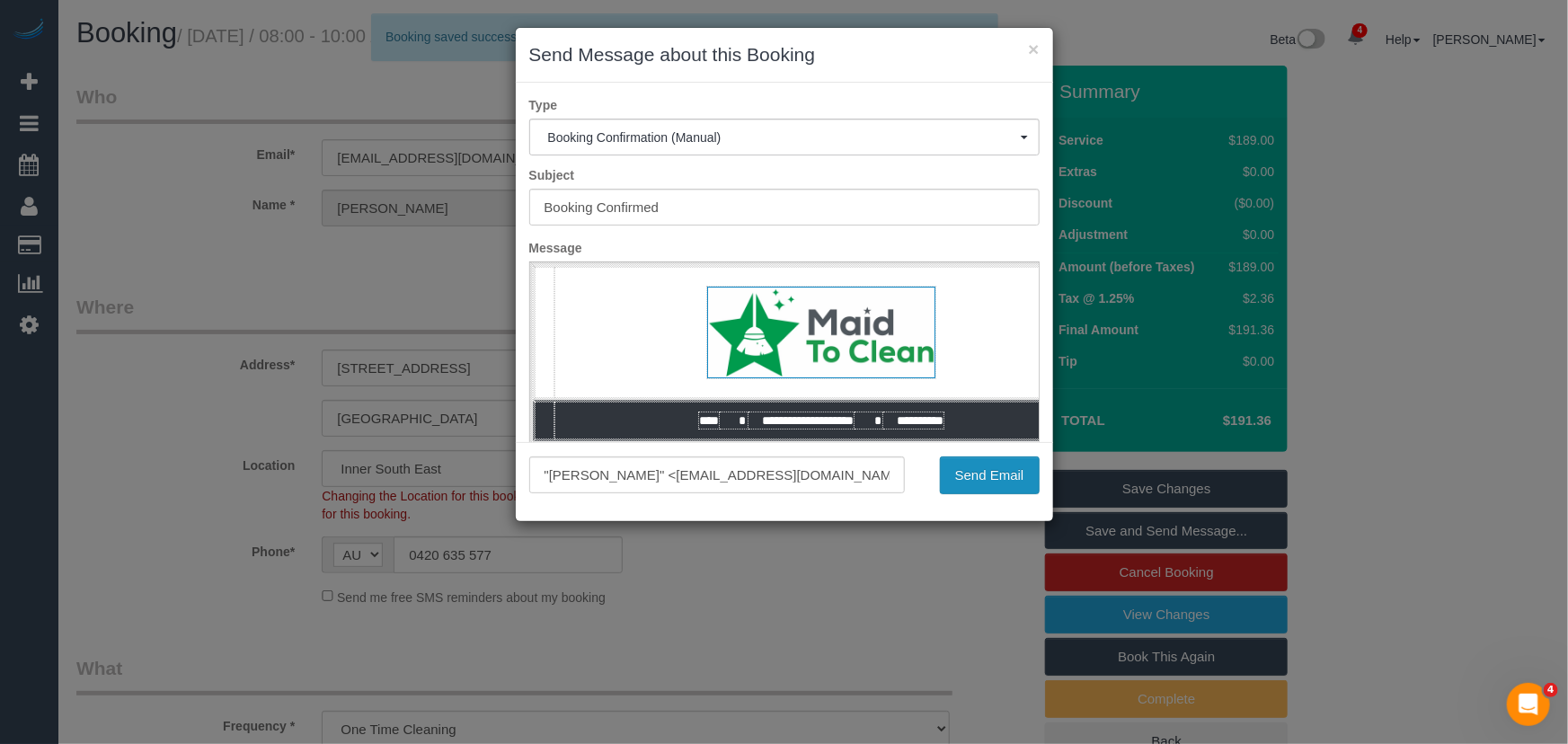
click at [984, 482] on button "Send Email" at bounding box center [989, 475] width 100 height 38
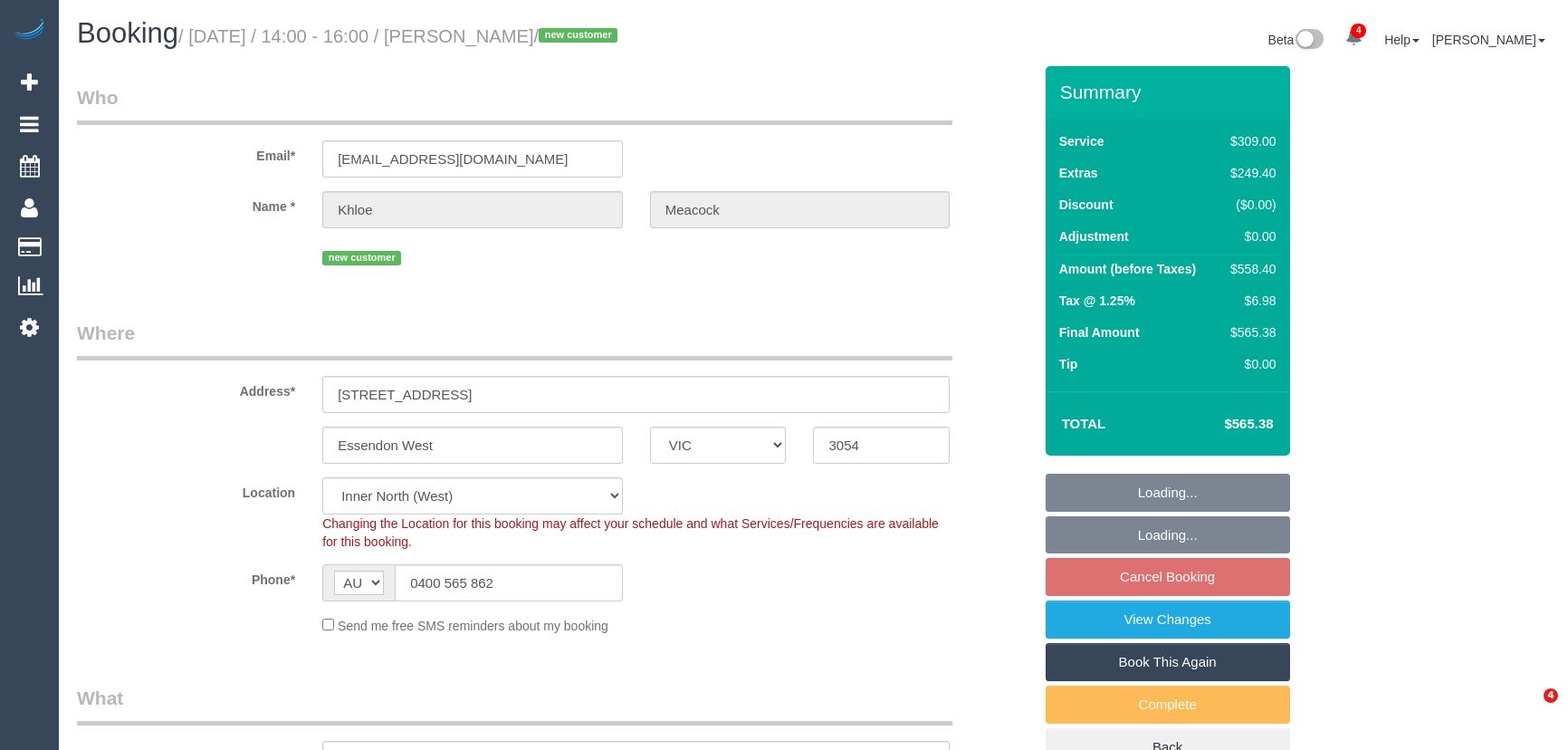
select select "VIC"
select select "number:28"
select select "number:14"
select select "number:18"
select select "number:36"
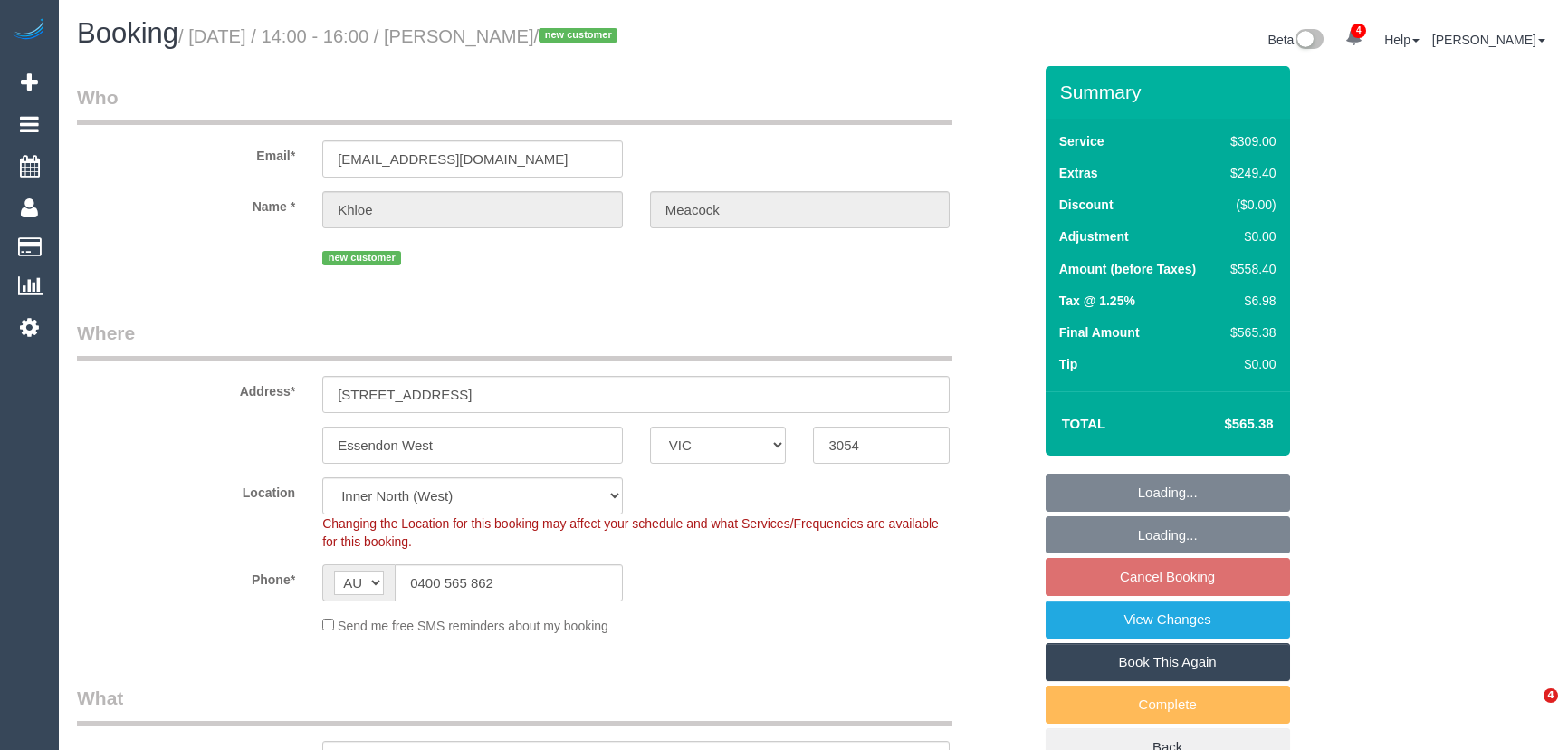
select select "number:26"
select select "object:821"
select select "spot2"
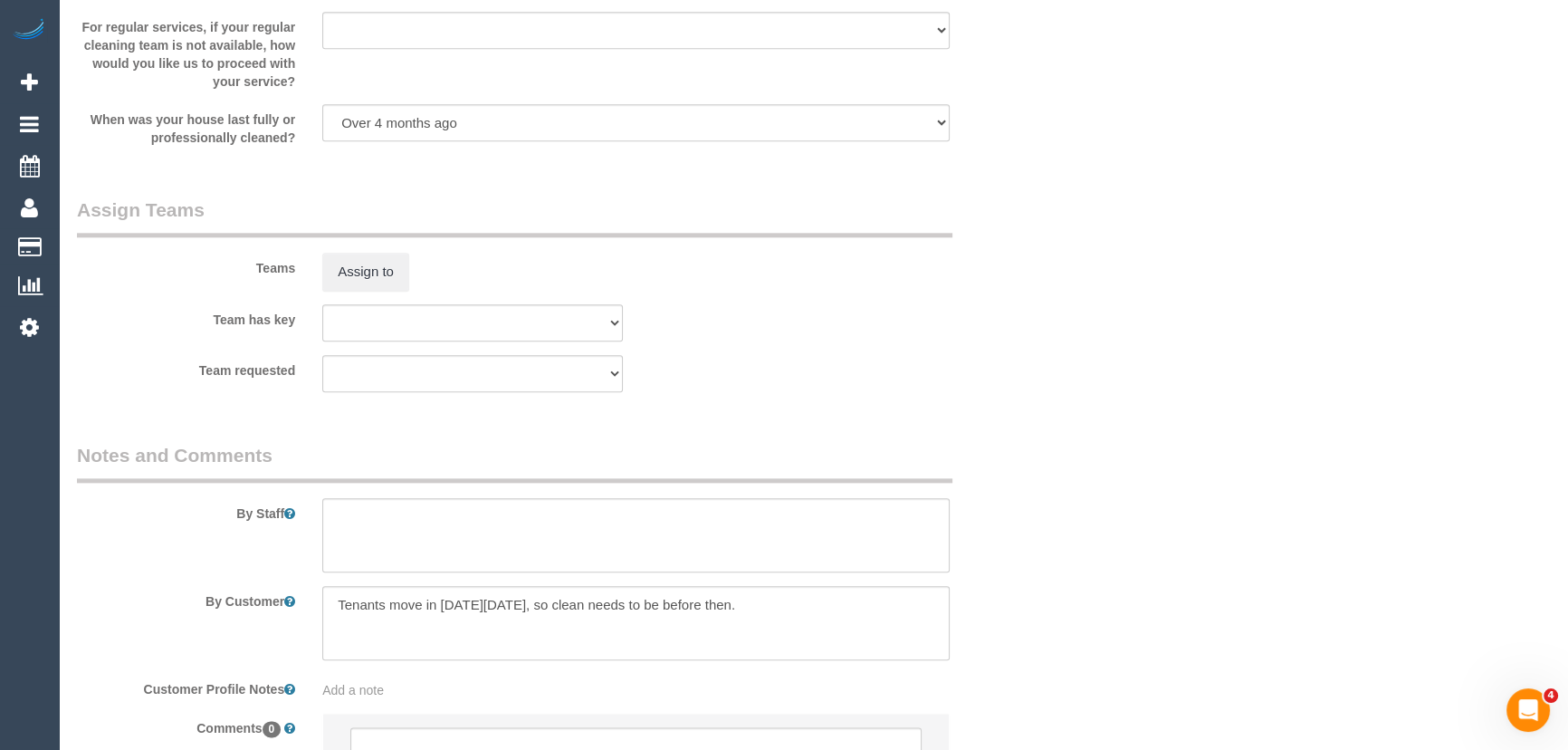
scroll to position [2753, 0]
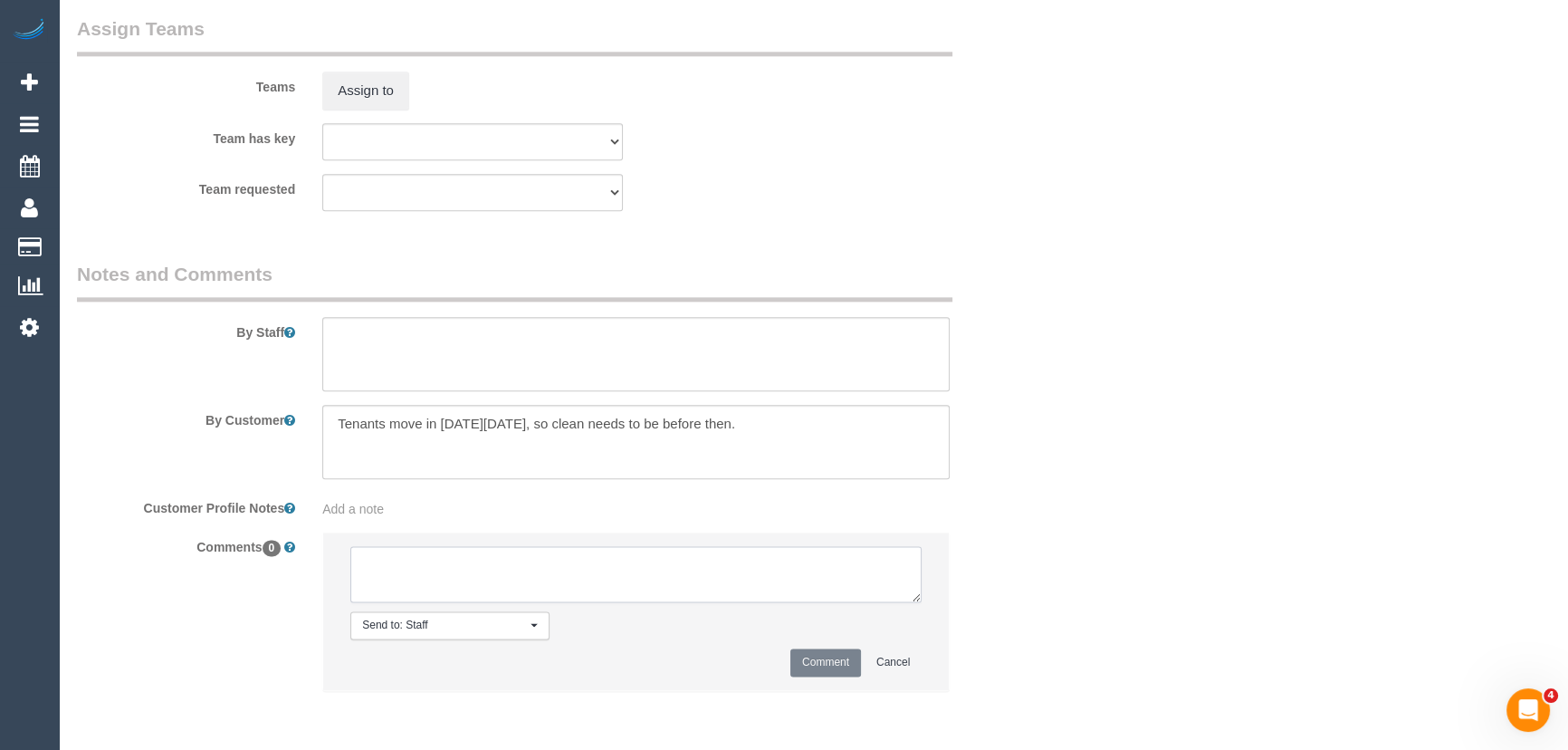
click at [448, 570] on textarea at bounding box center [635, 574] width 571 height 56
type textarea "Ahasan - pending [PERSON_NAME] - pending"
click at [843, 672] on button "Comment" at bounding box center [826, 662] width 71 height 28
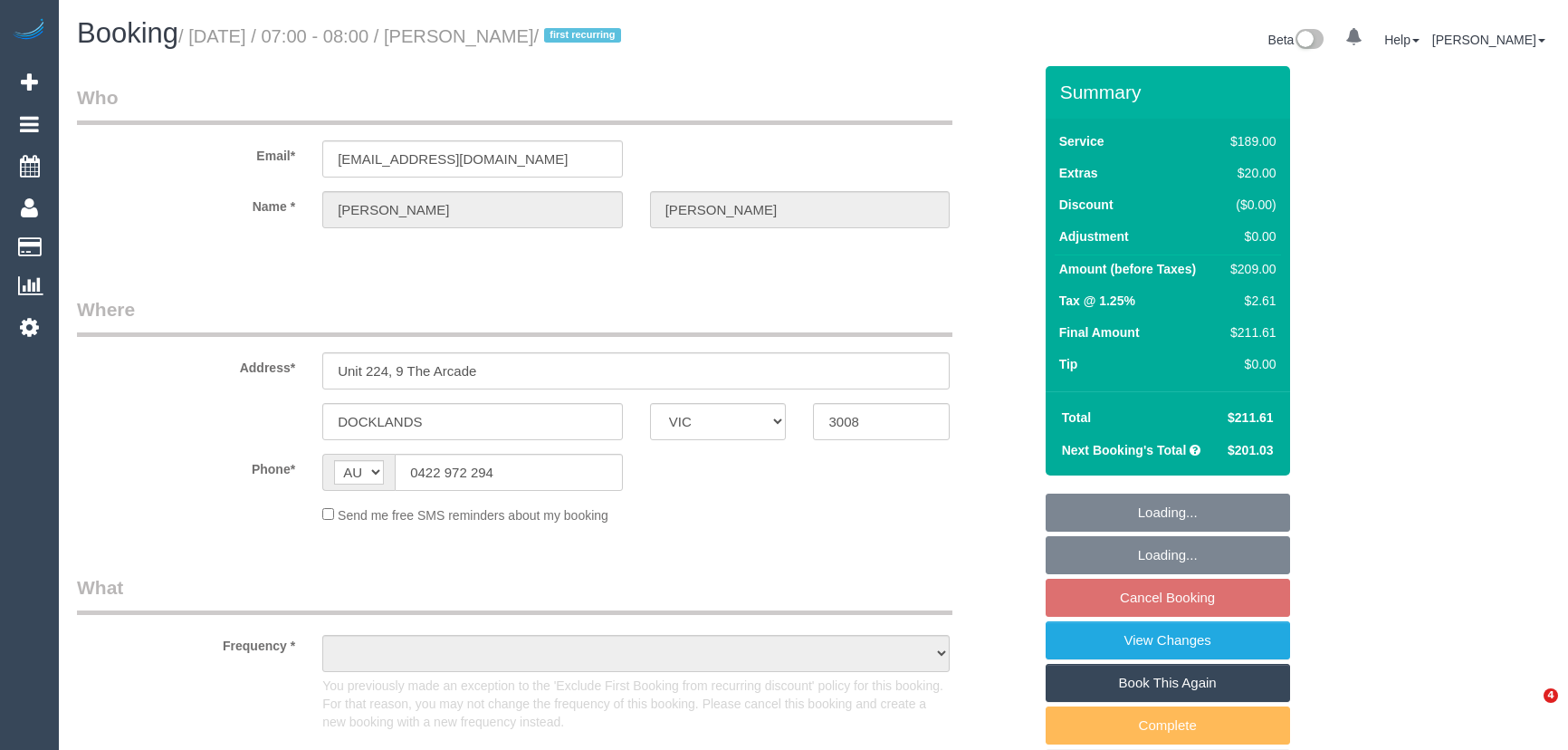
select select "VIC"
select select "string:stripe-pm_1RsDEY2GScqysDRVizLmtHqK"
select select "number:27"
select select "number:14"
select select "number:20"
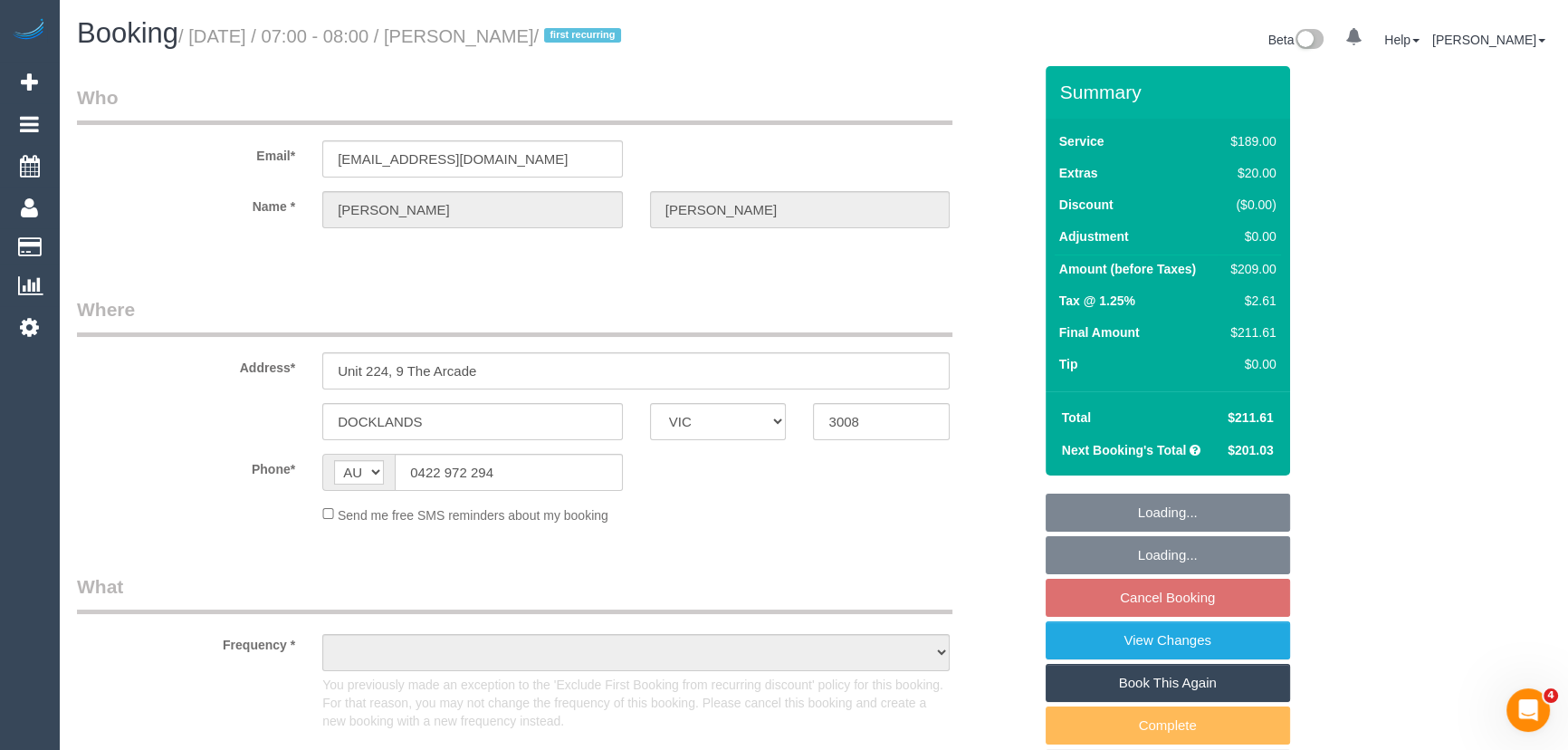
select select "number:22"
select select "number:33"
select select "number:13"
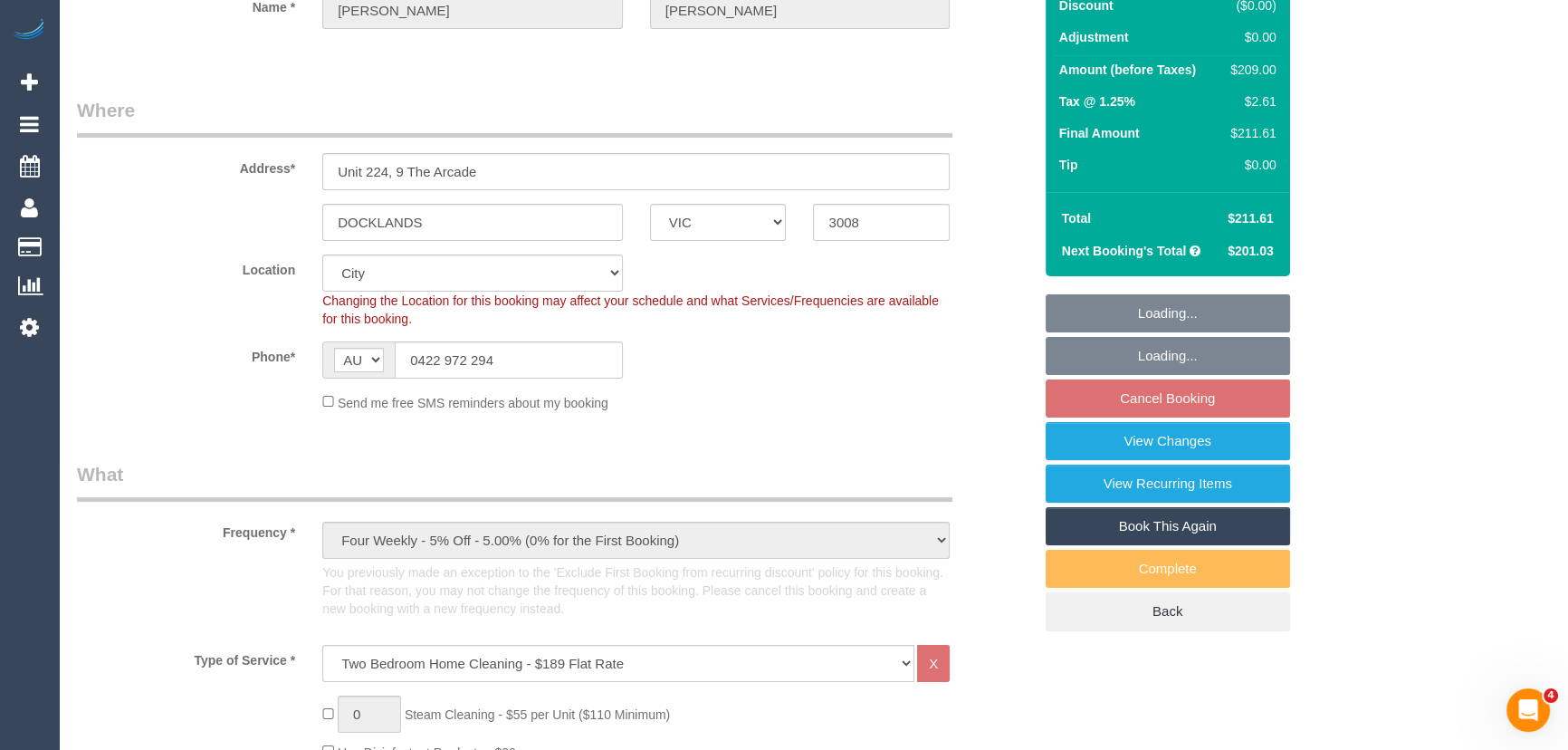
select select "object:1254"
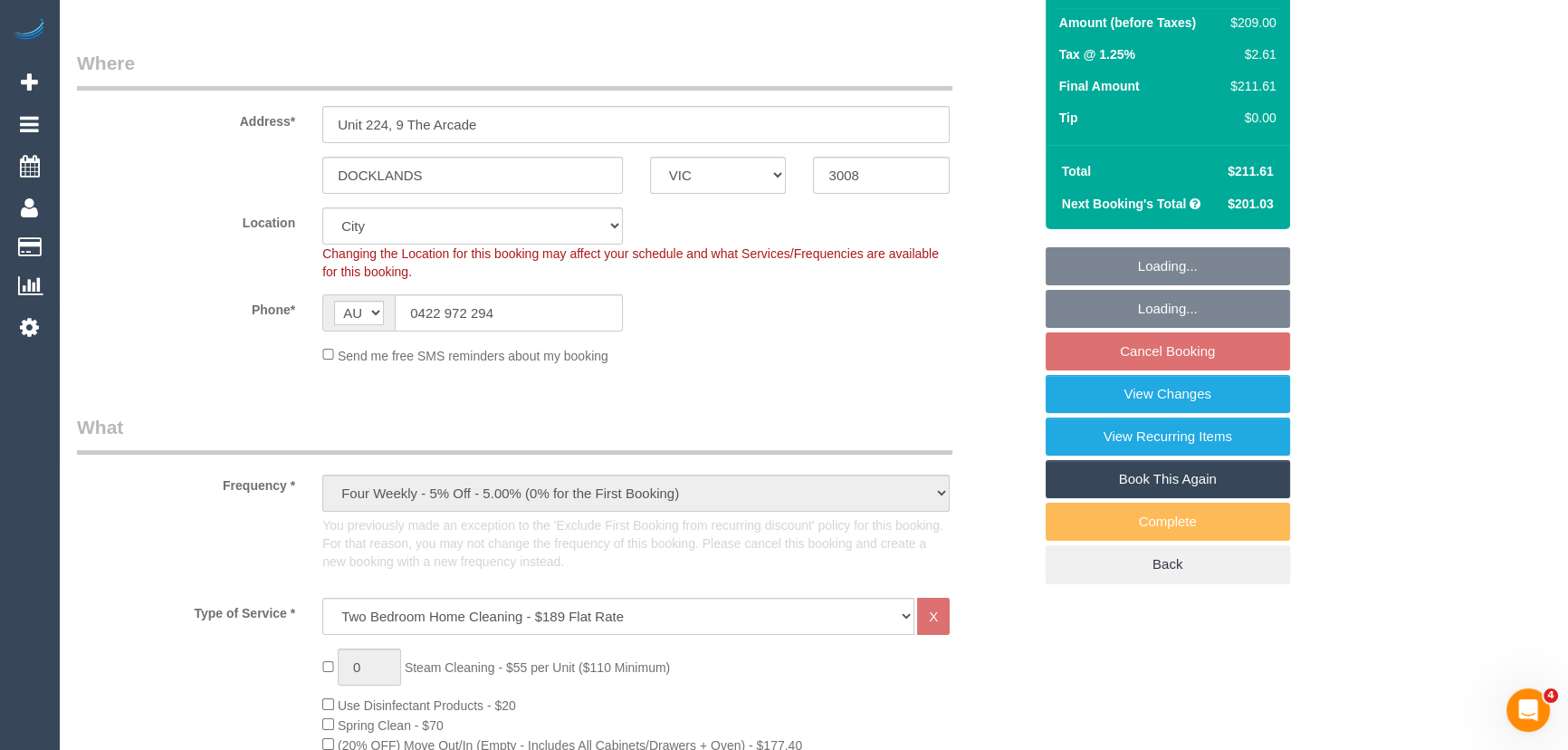
select select "spot1"
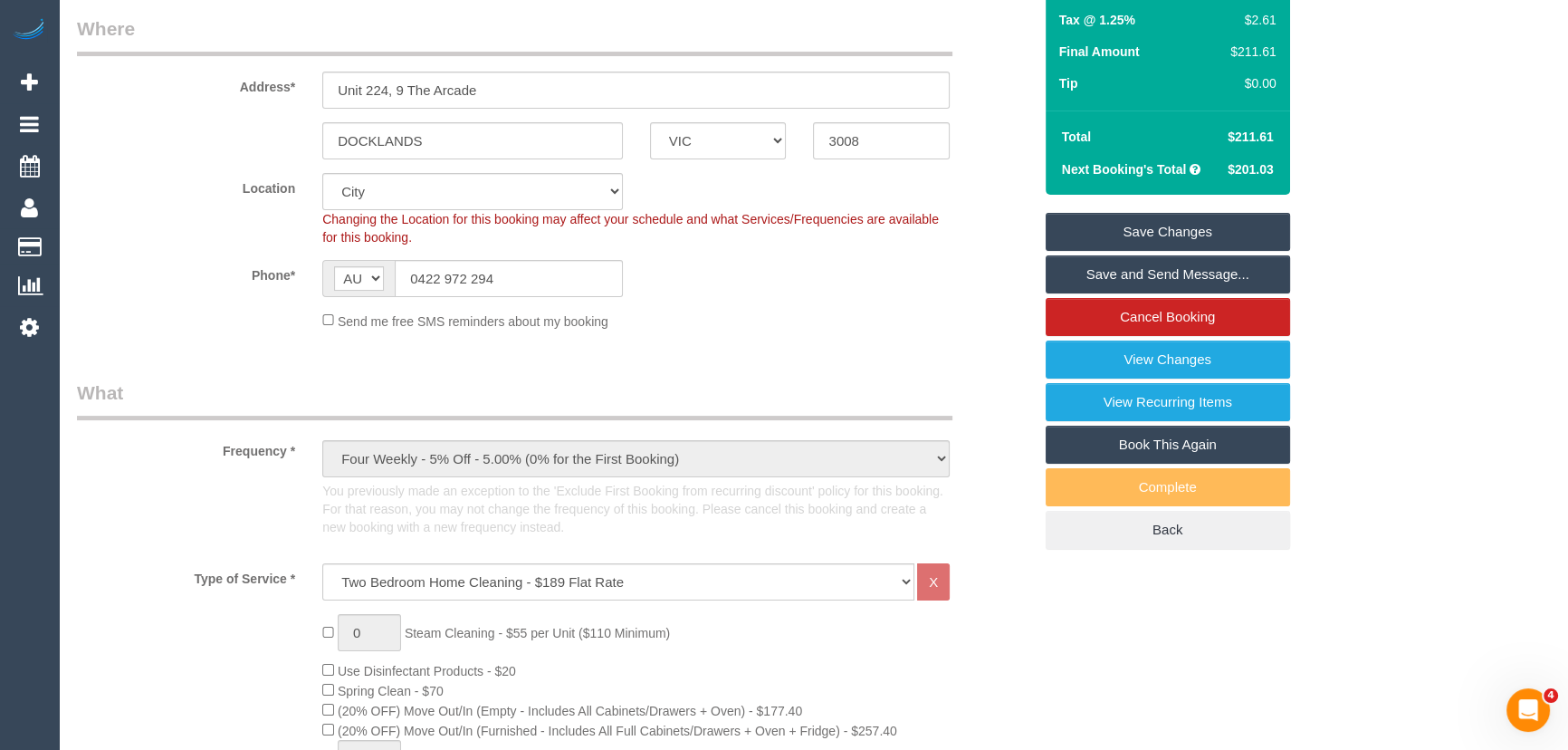
scroll to position [329, 0]
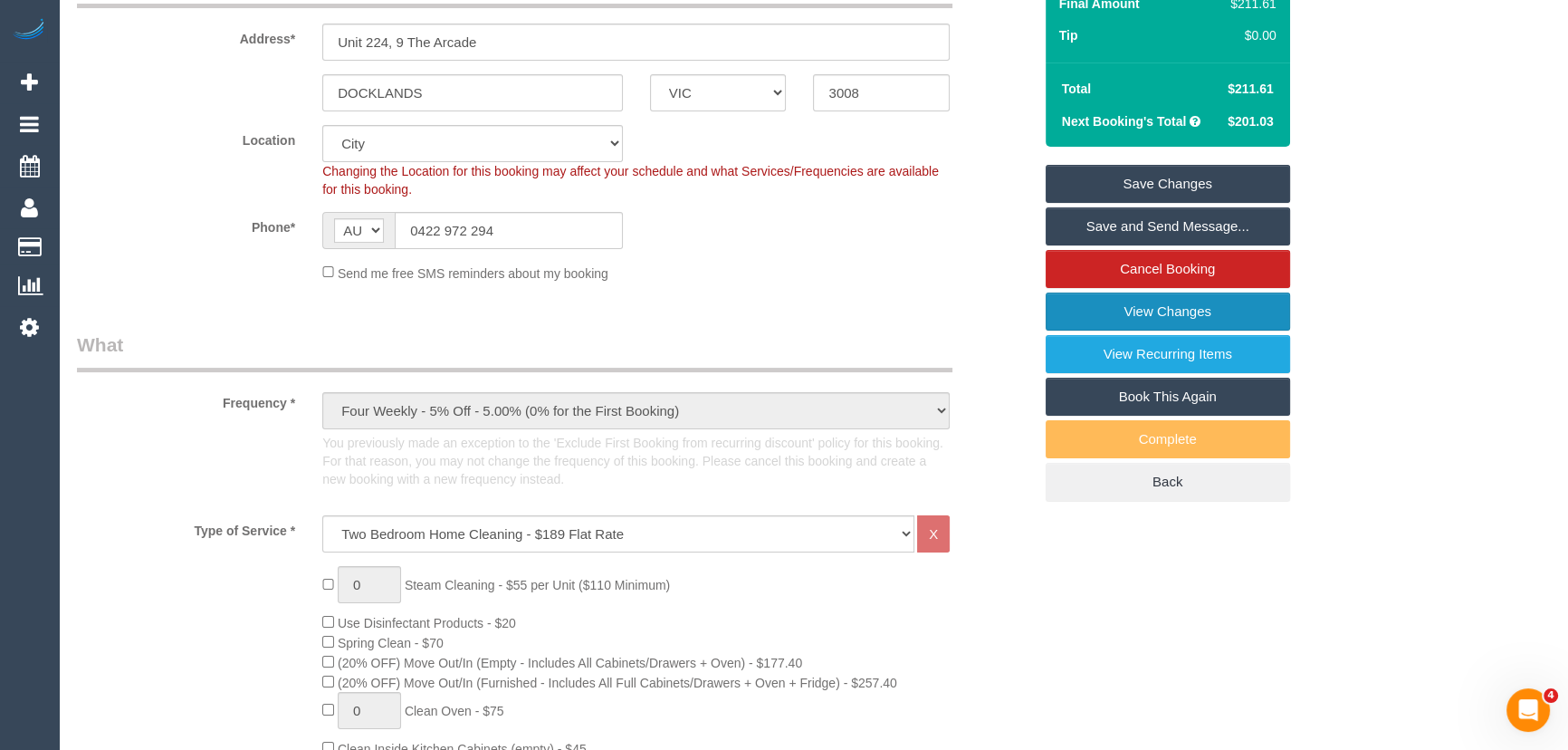
click at [1121, 309] on link "View Changes" at bounding box center [1168, 312] width 245 height 38
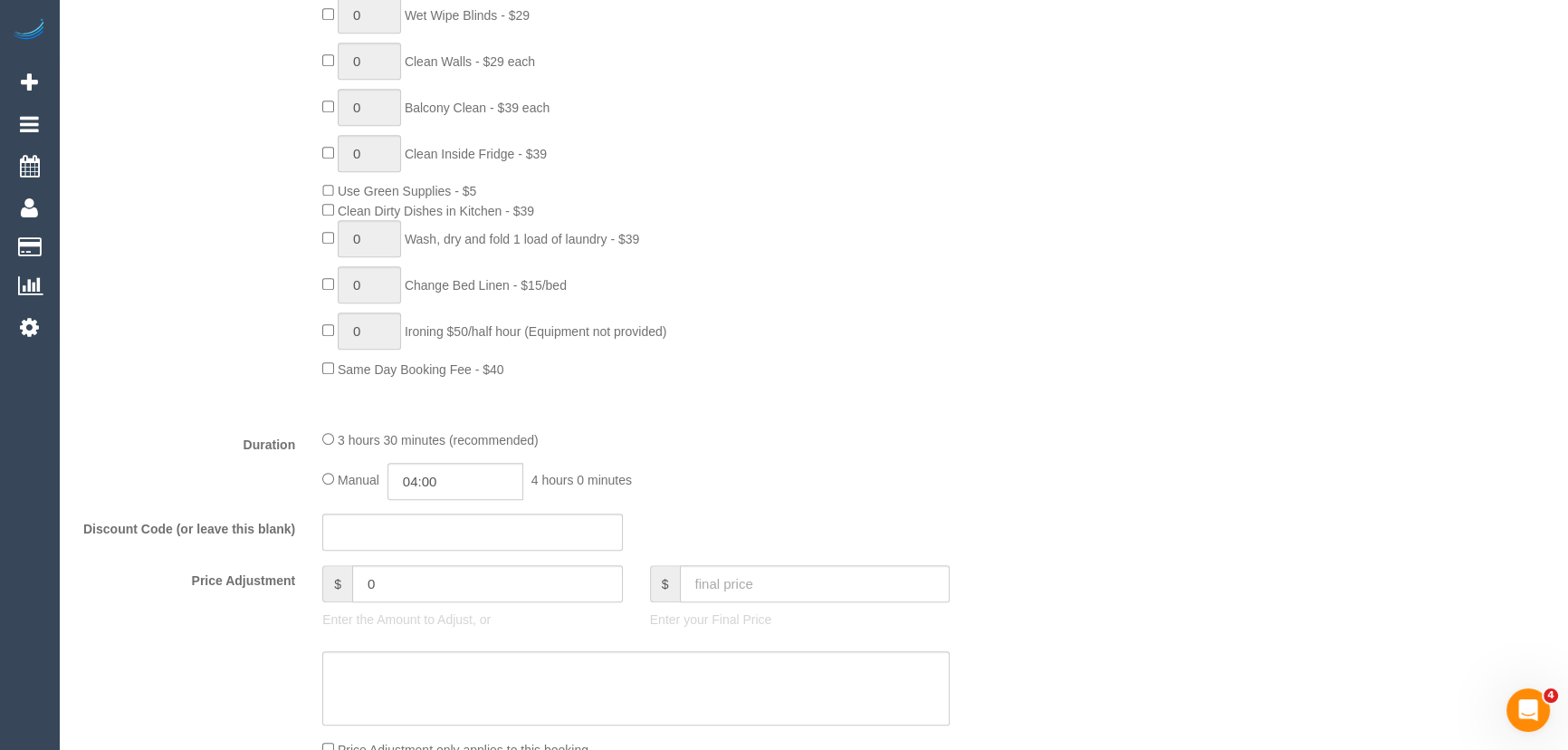
scroll to position [1152, 0]
click at [485, 492] on input "04:00" at bounding box center [455, 479] width 136 height 37
click at [433, 553] on li "01:30" at bounding box center [436, 553] width 80 height 24
click at [449, 478] on input "01:30" at bounding box center [455, 479] width 136 height 37
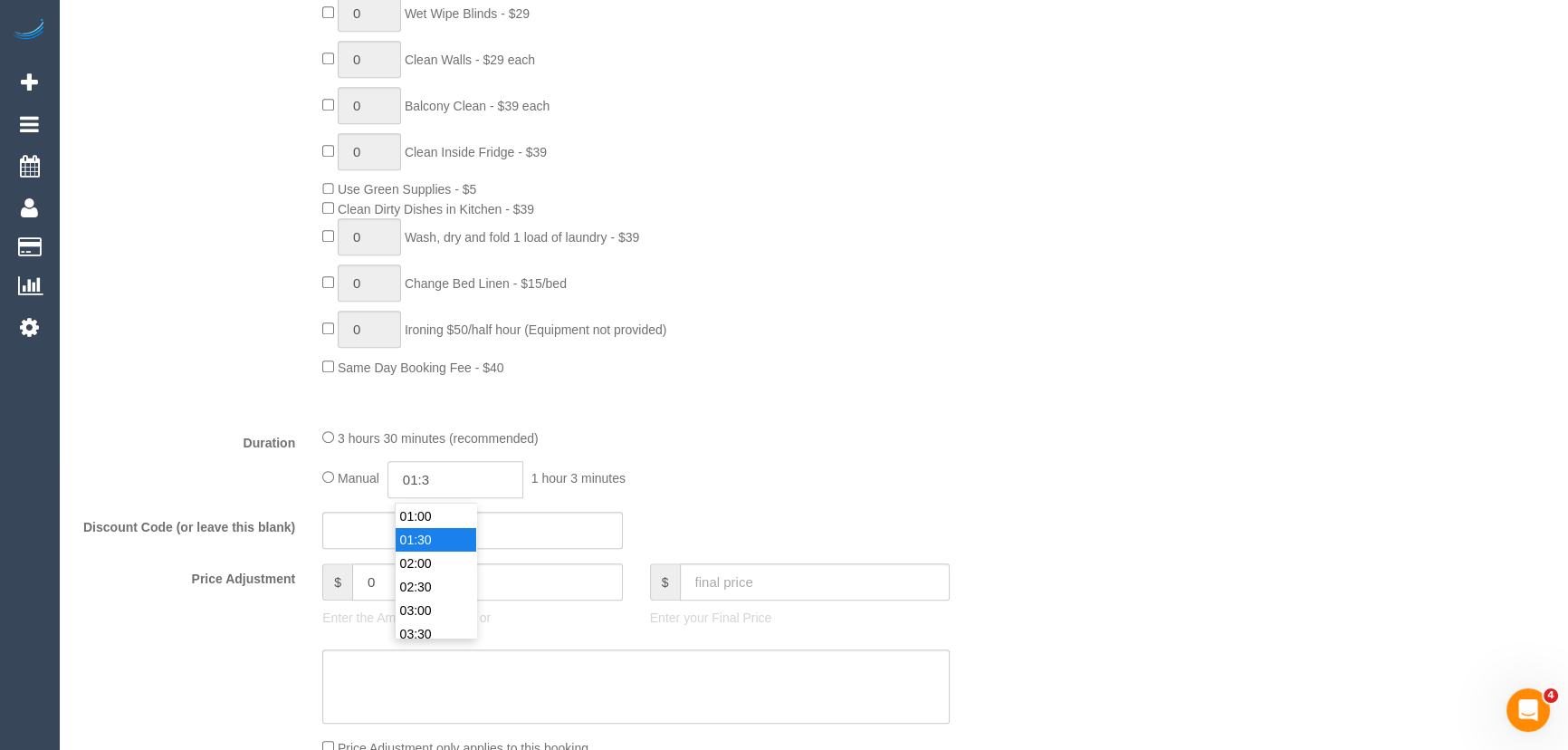
type input "01:"
select select "spot21"
type input "01:45"
select select "spot41"
select select "spot61"
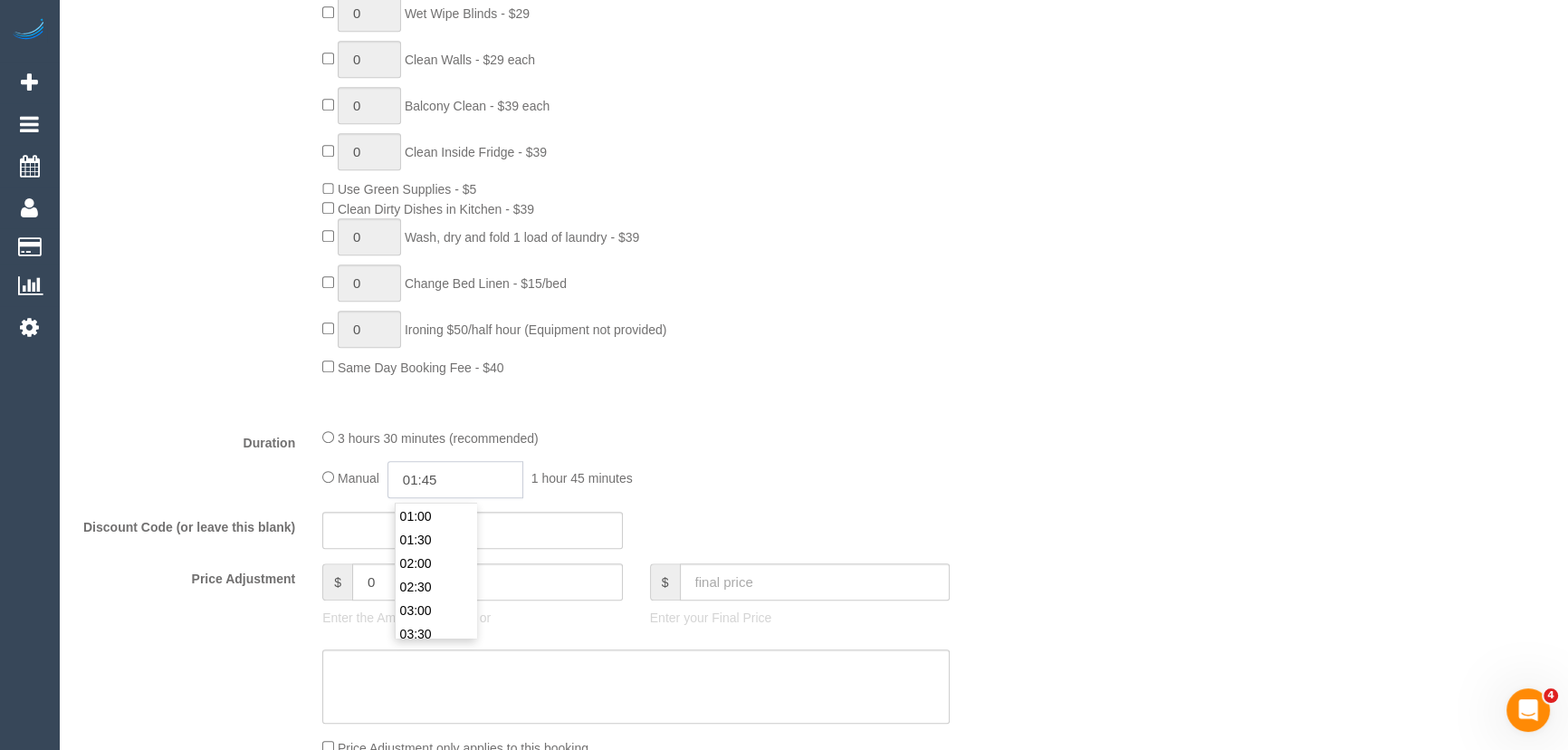
select select "spot81"
type input "01:45"
click at [947, 368] on div "0 Steam Cleaning - $55 per Unit ($110 Minimum) Use Disinfectant Products - $20 …" at bounding box center [677, 59] width 736 height 634
select select "spot101"
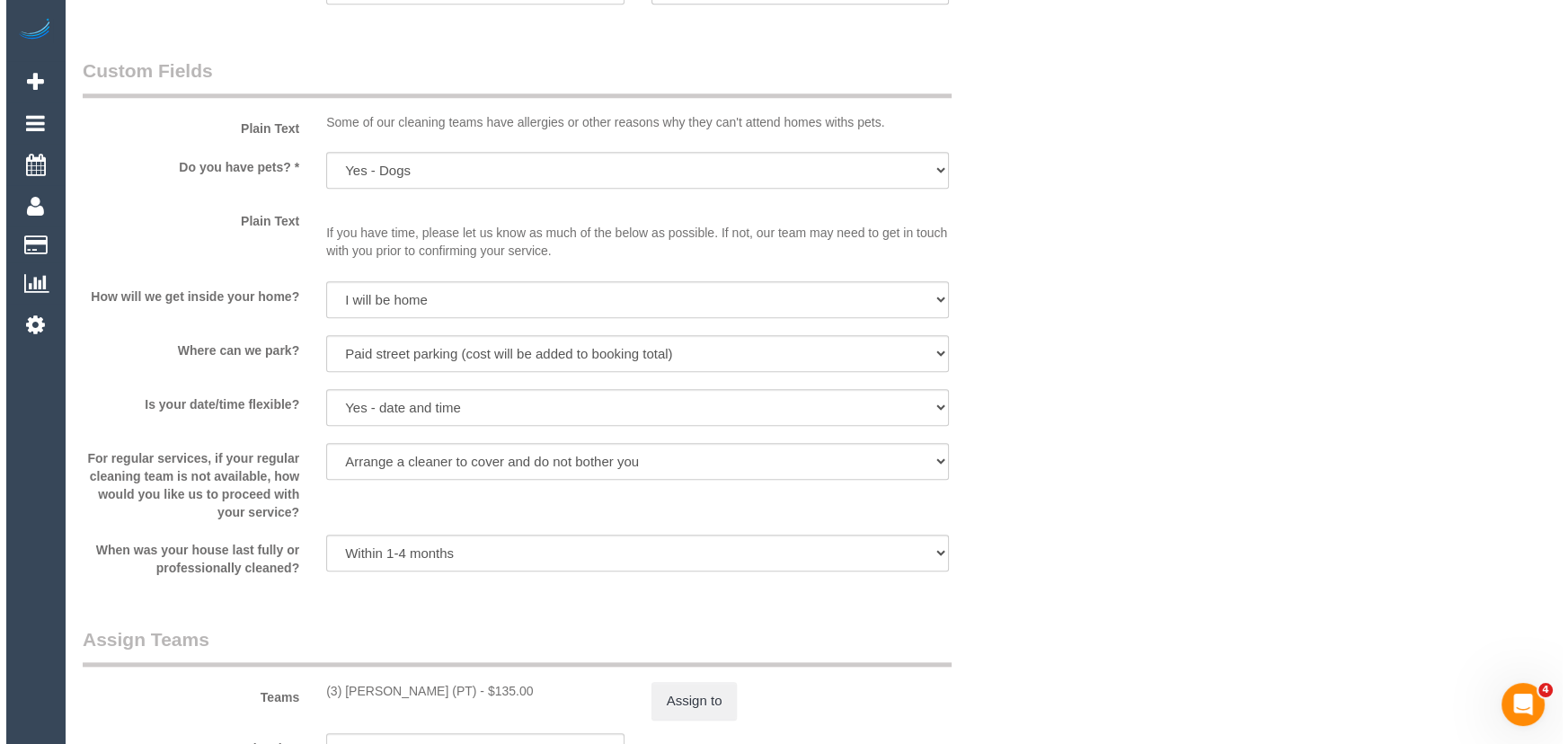
scroll to position [2450, 0]
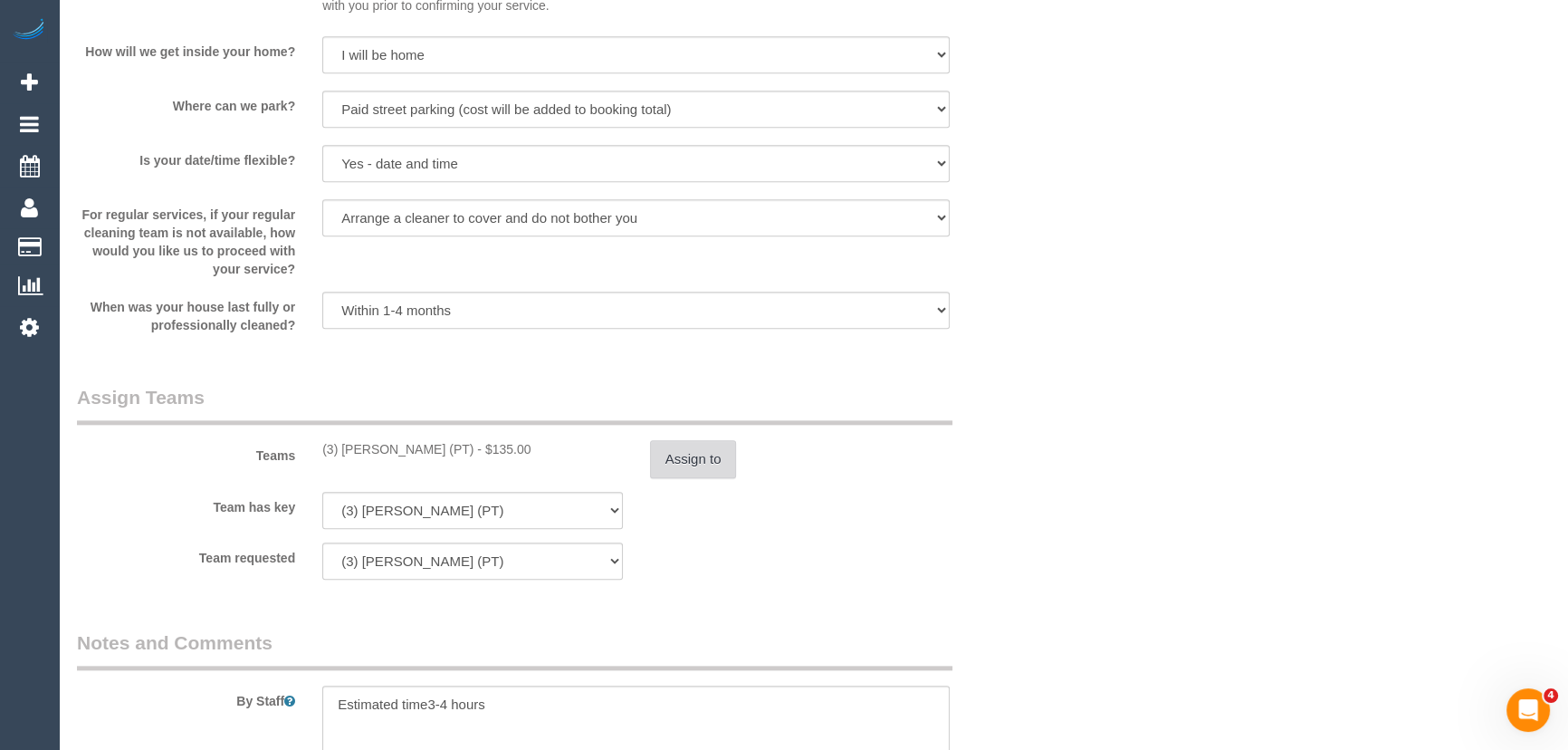
click at [708, 455] on button "Assign to" at bounding box center [693, 459] width 87 height 38
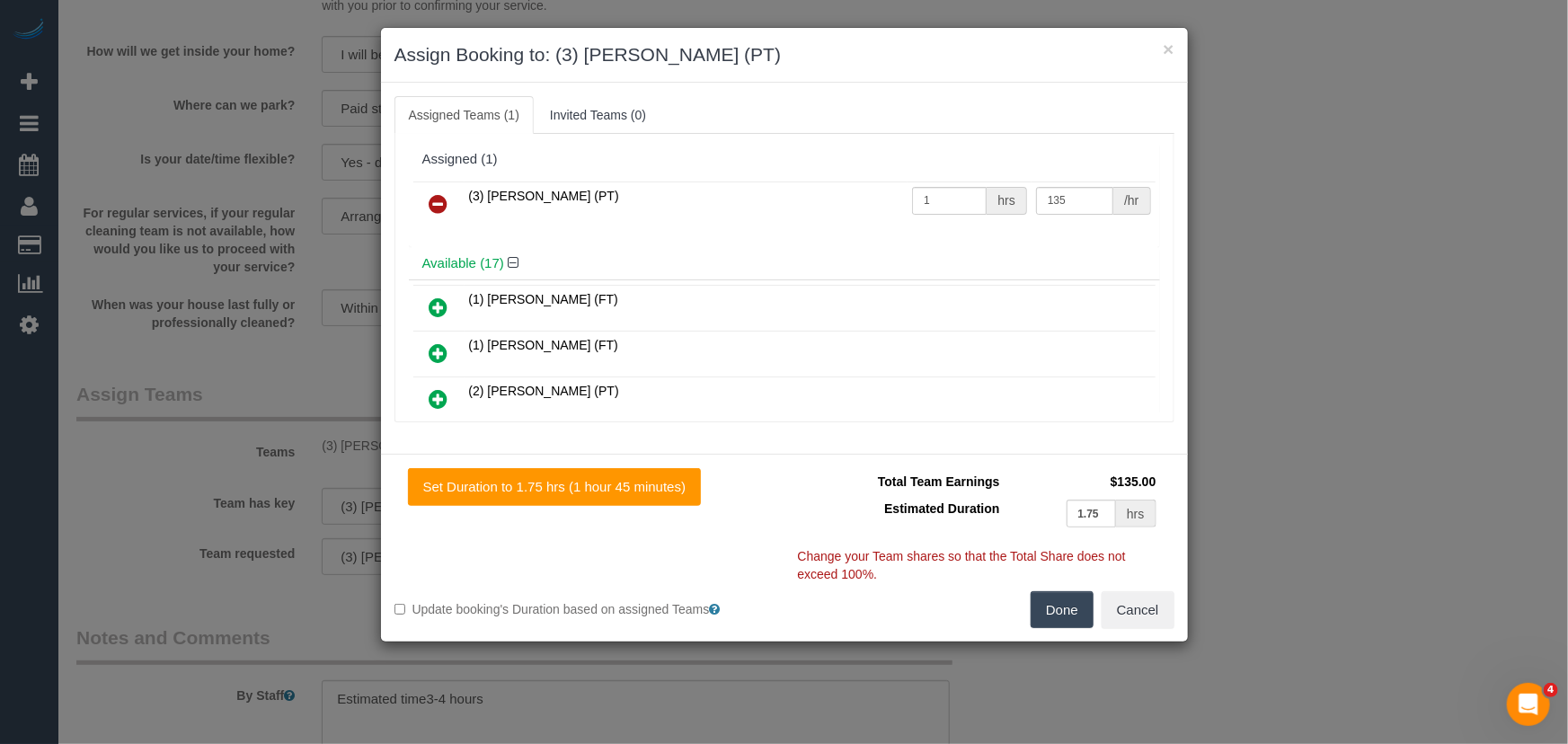
click at [439, 206] on icon at bounding box center [439, 204] width 19 height 22
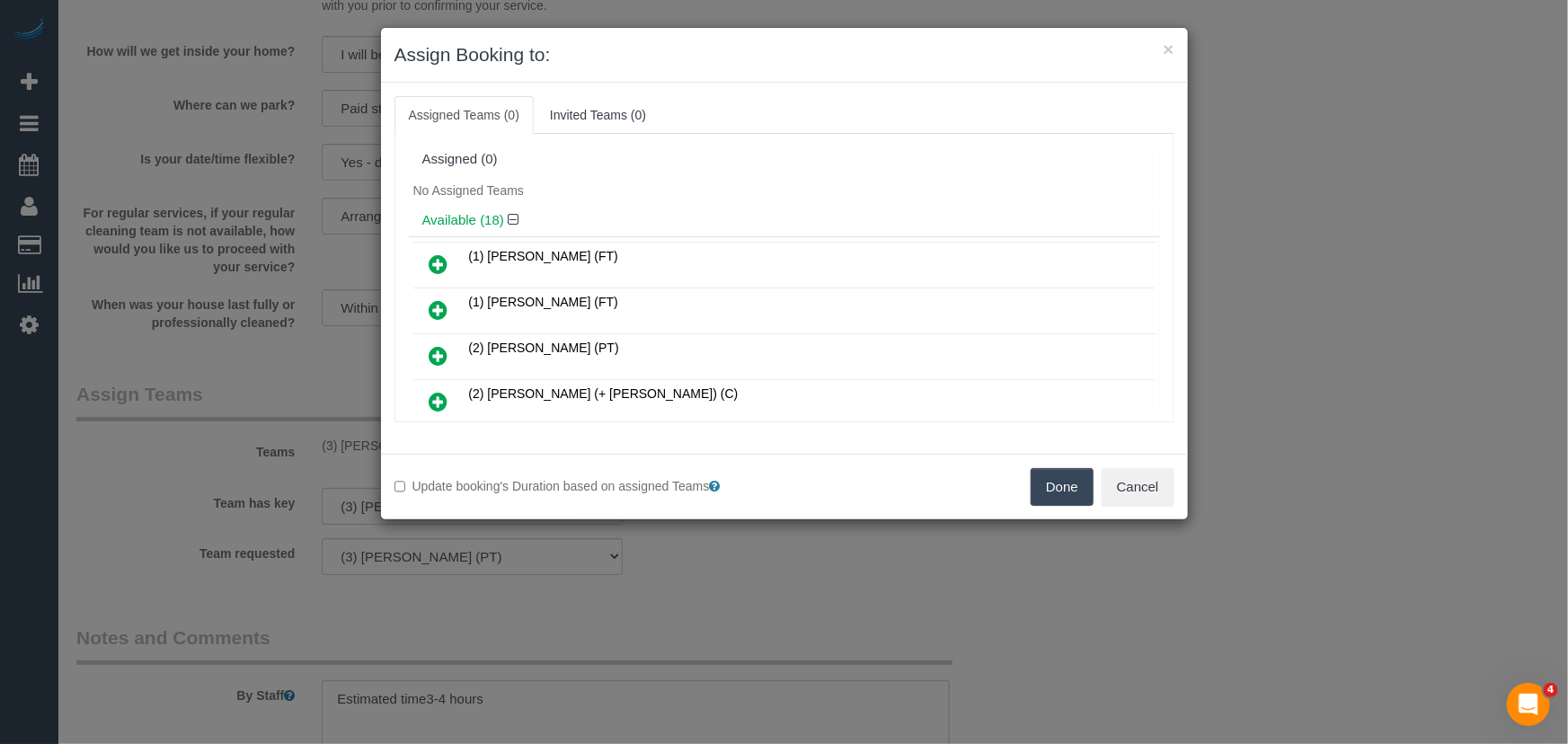
scroll to position [158, 0]
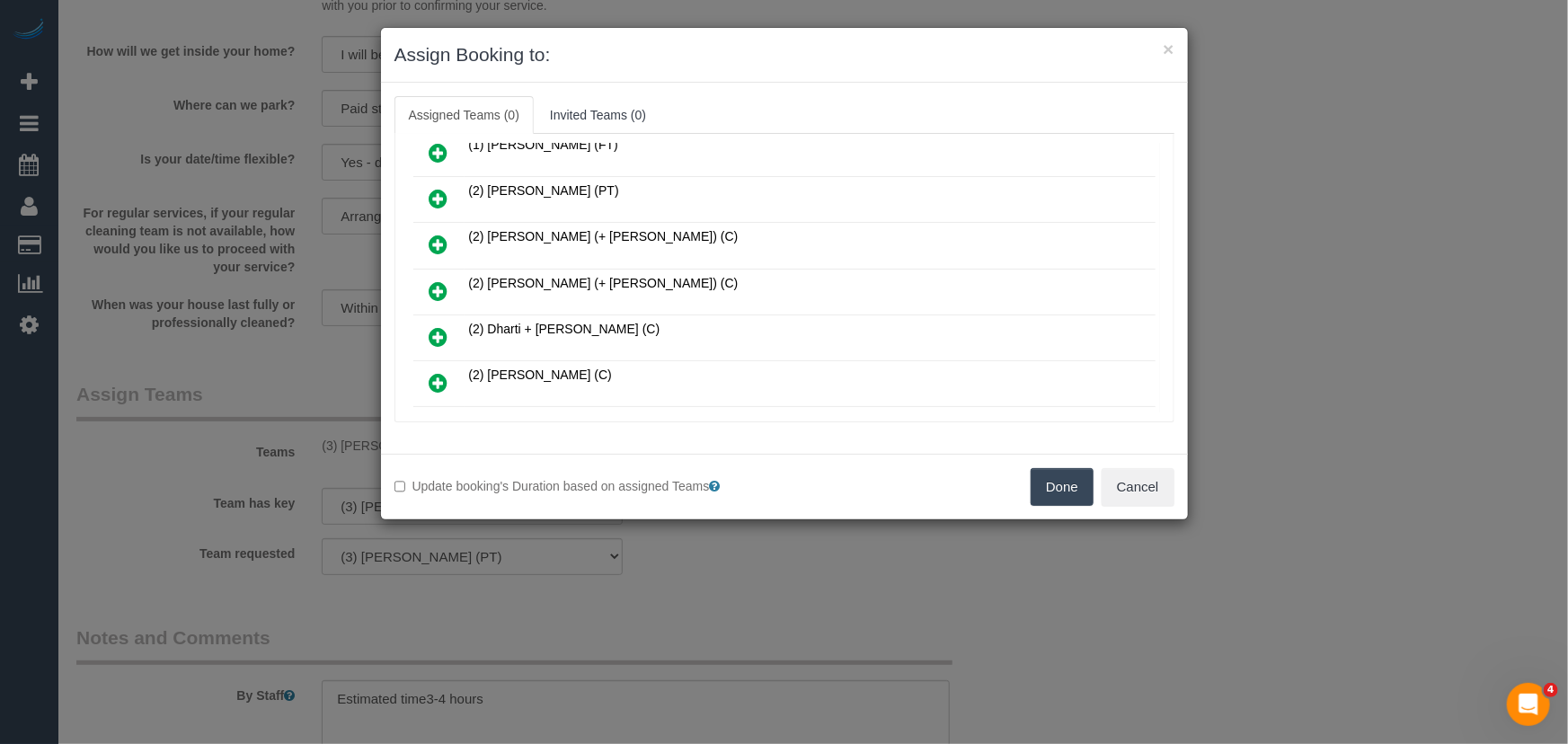
click at [439, 280] on icon at bounding box center [439, 290] width 19 height 22
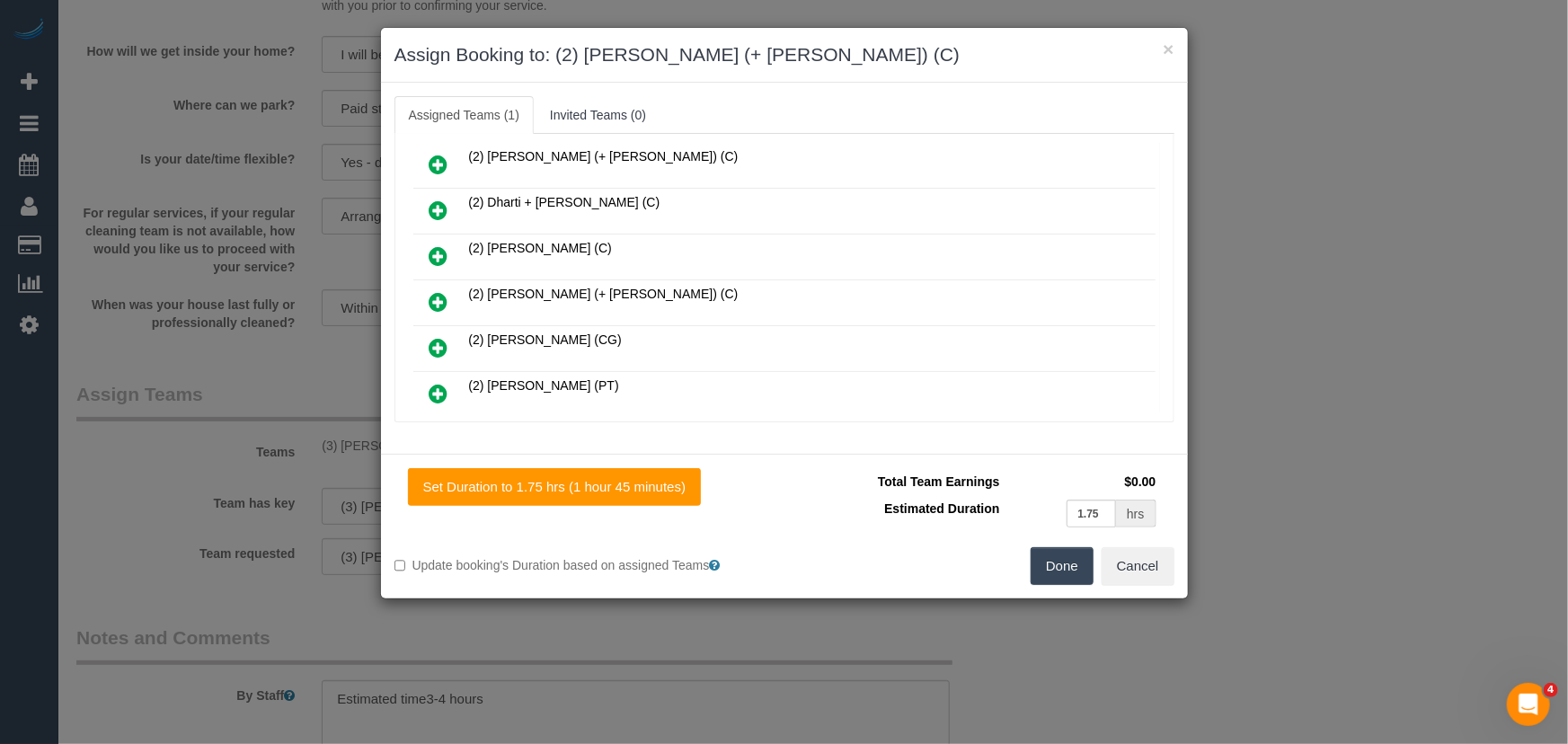
click at [435, 291] on icon at bounding box center [439, 302] width 19 height 22
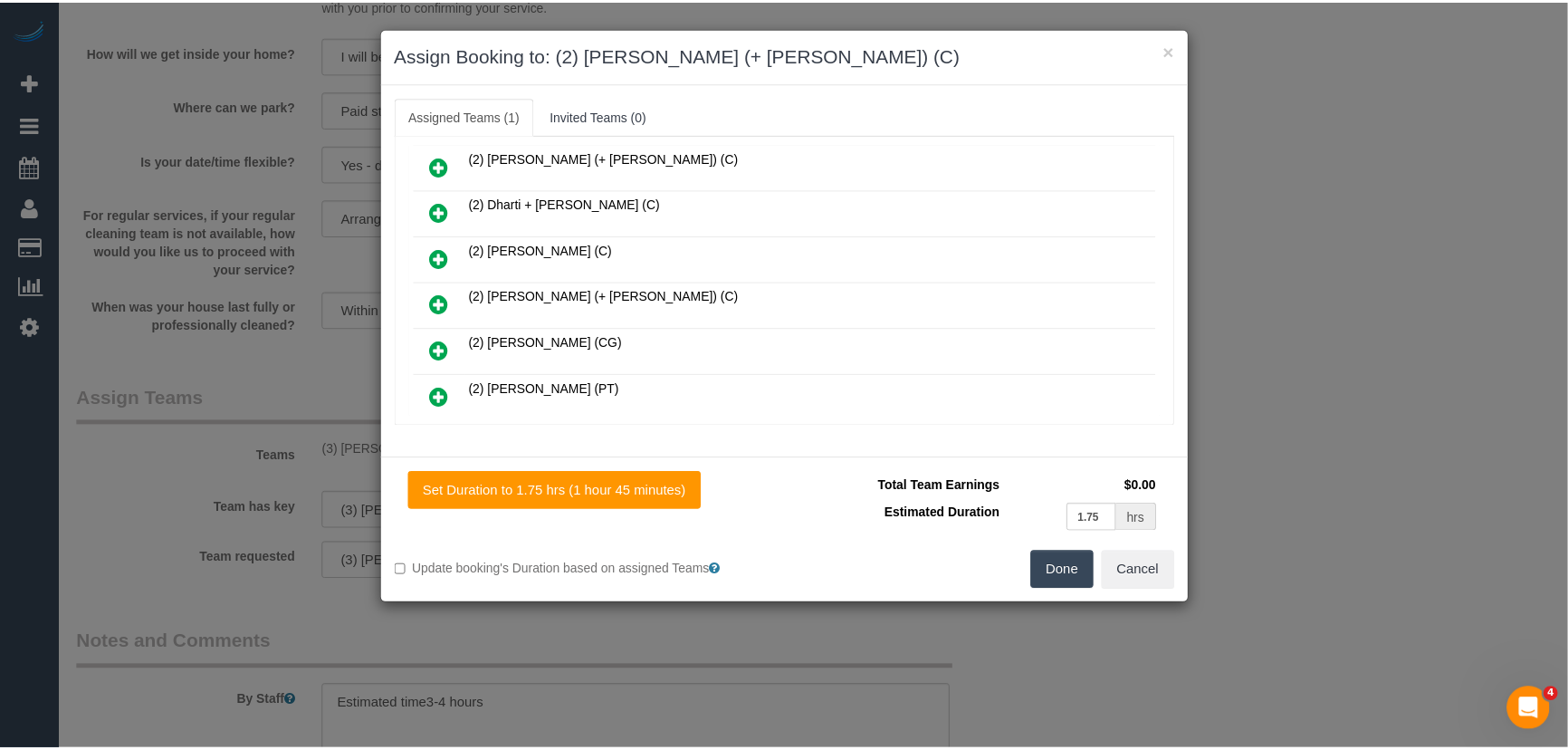
scroll to position [329, 0]
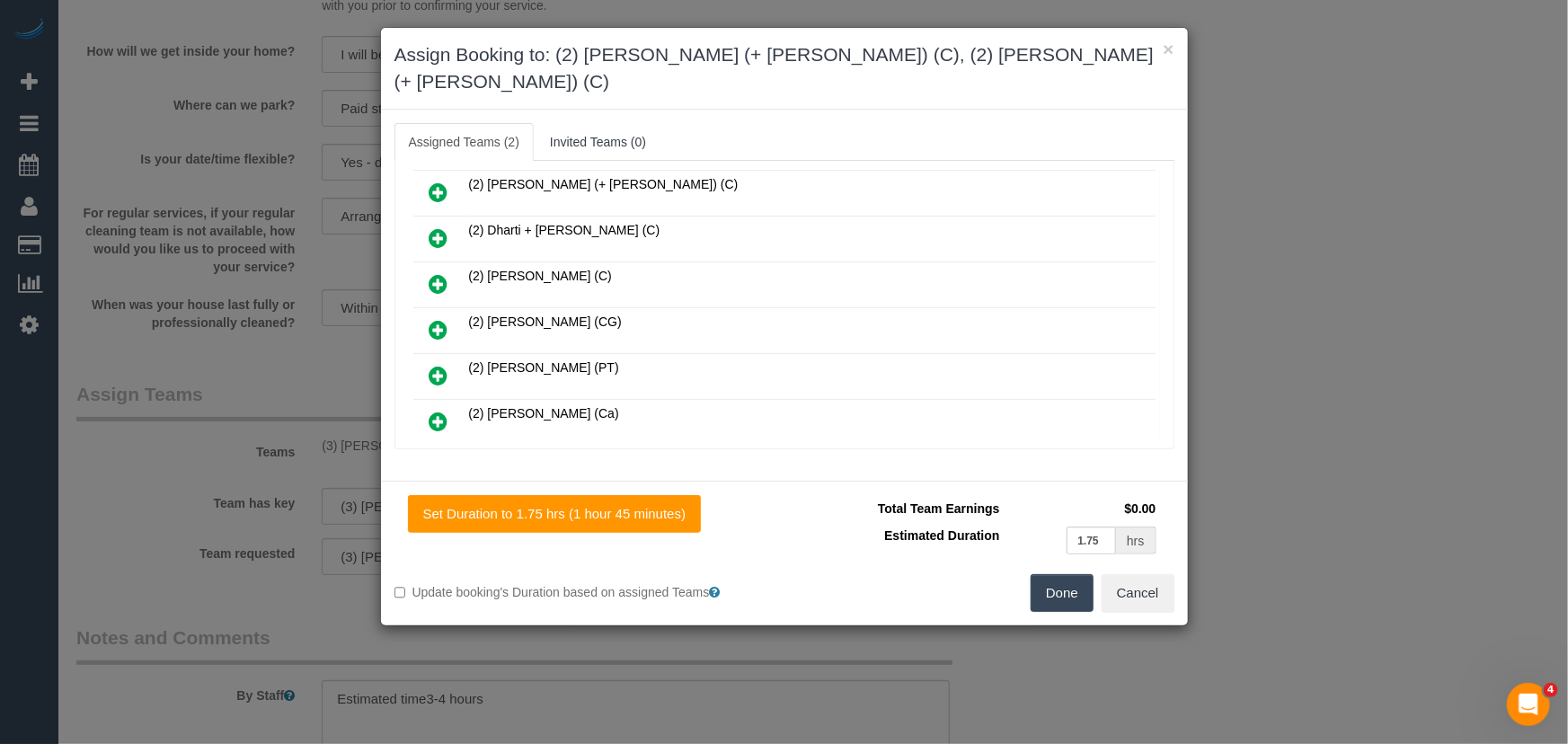
drag, startPoint x: 1078, startPoint y: 575, endPoint x: 1073, endPoint y: 564, distance: 12.1
click at [1078, 575] on button "Done" at bounding box center [1062, 593] width 63 height 38
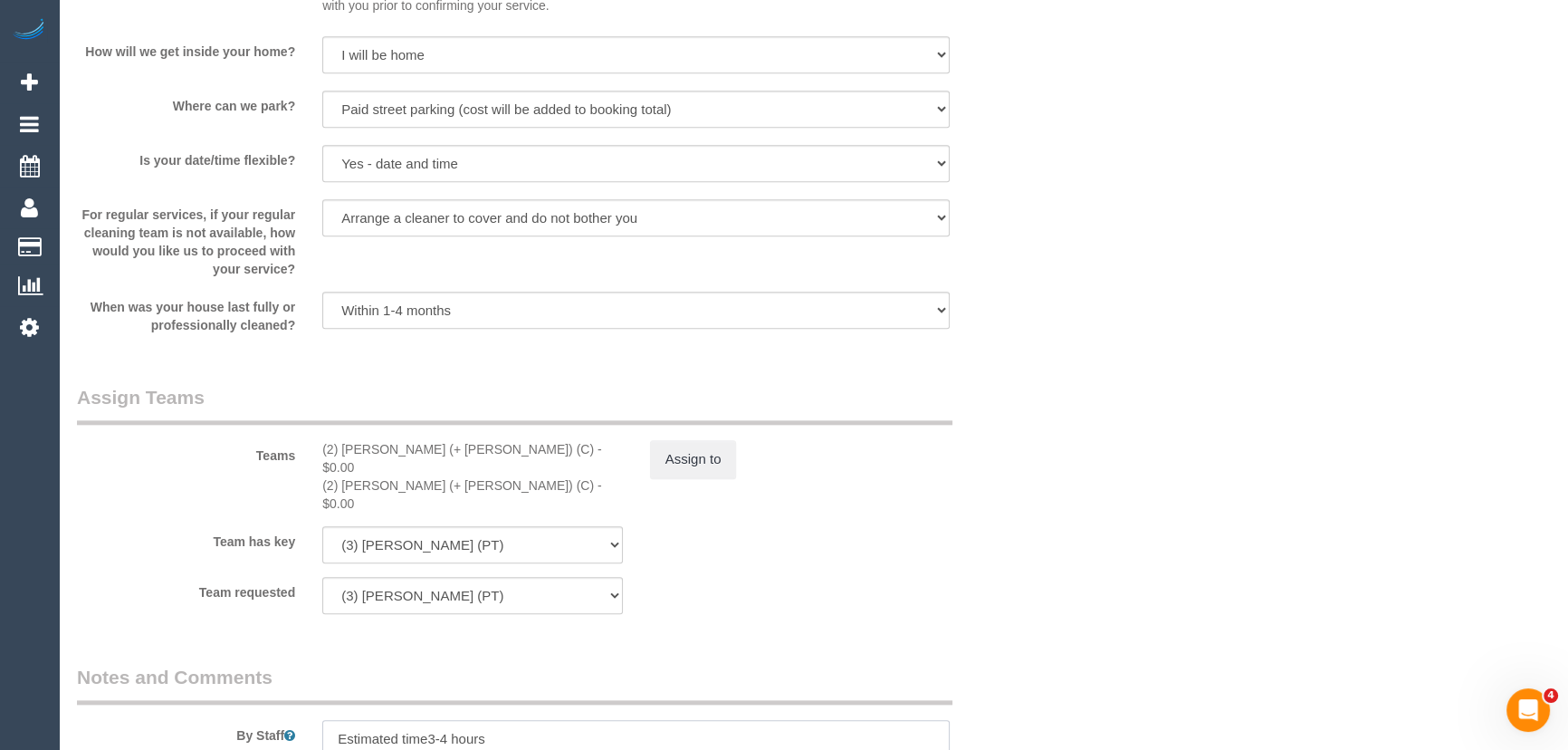
click at [449, 720] on textarea at bounding box center [636, 758] width 627 height 75
type textarea "Estimated time: 3-3.5hours"
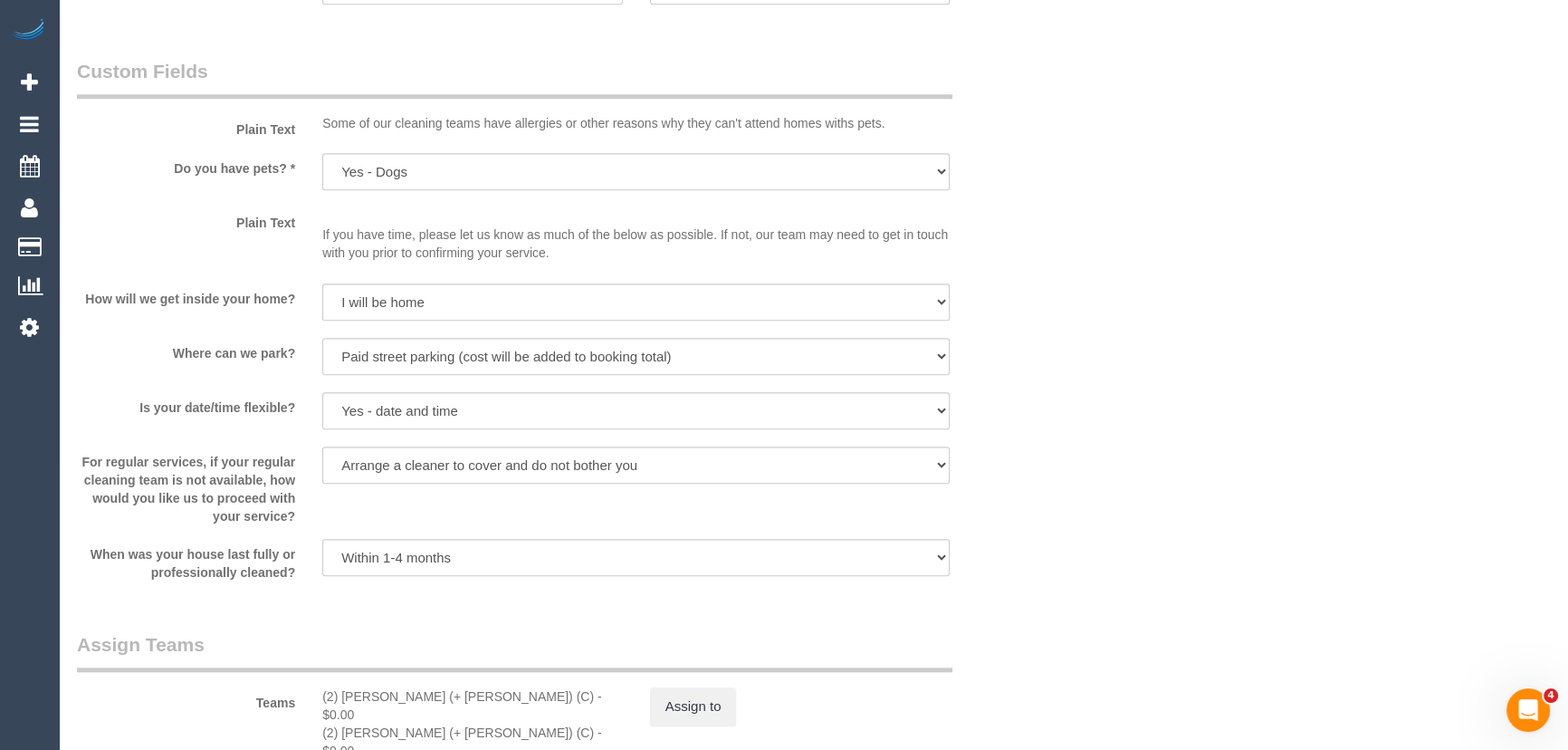
scroll to position [2470, 0]
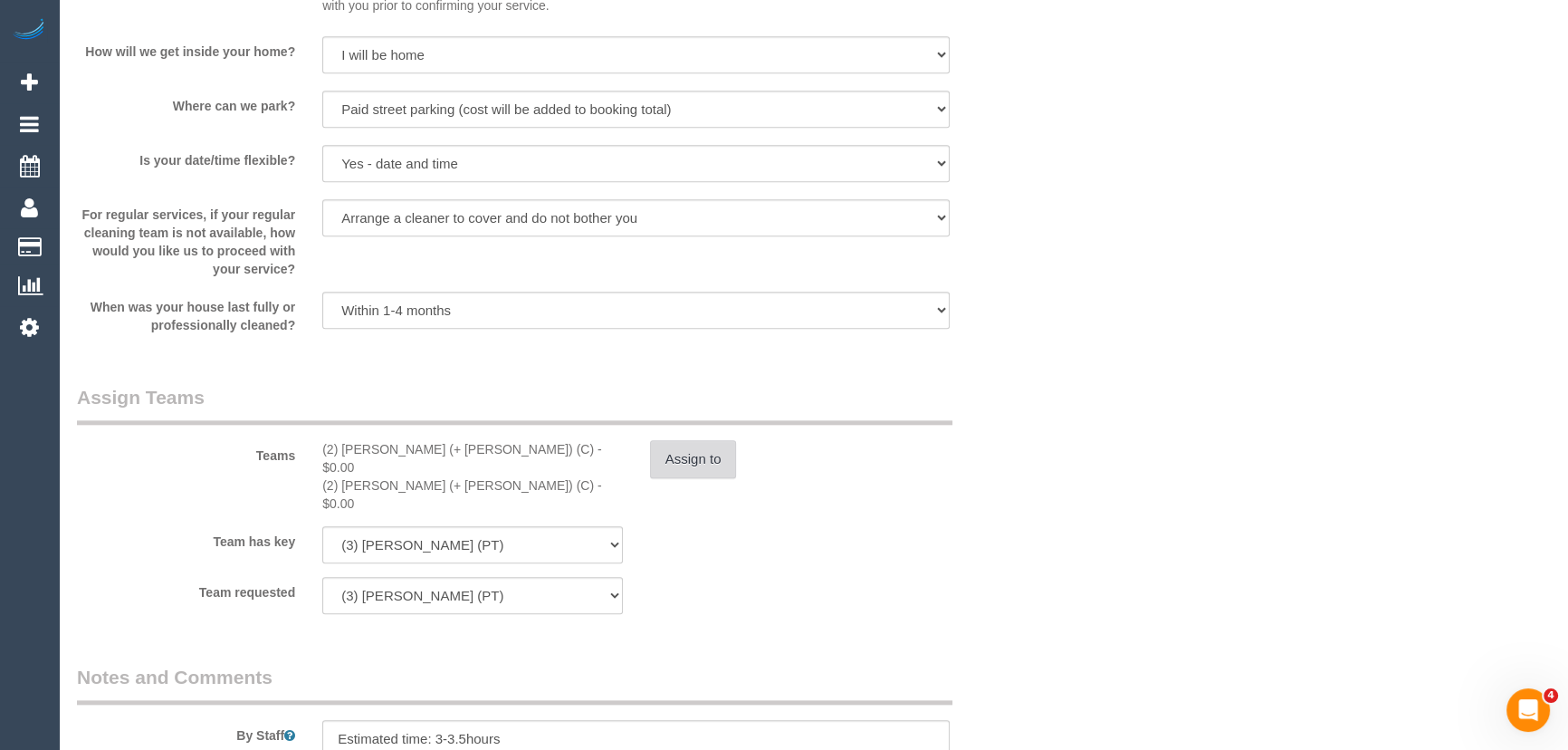
click at [697, 466] on button "Assign to" at bounding box center [693, 459] width 87 height 38
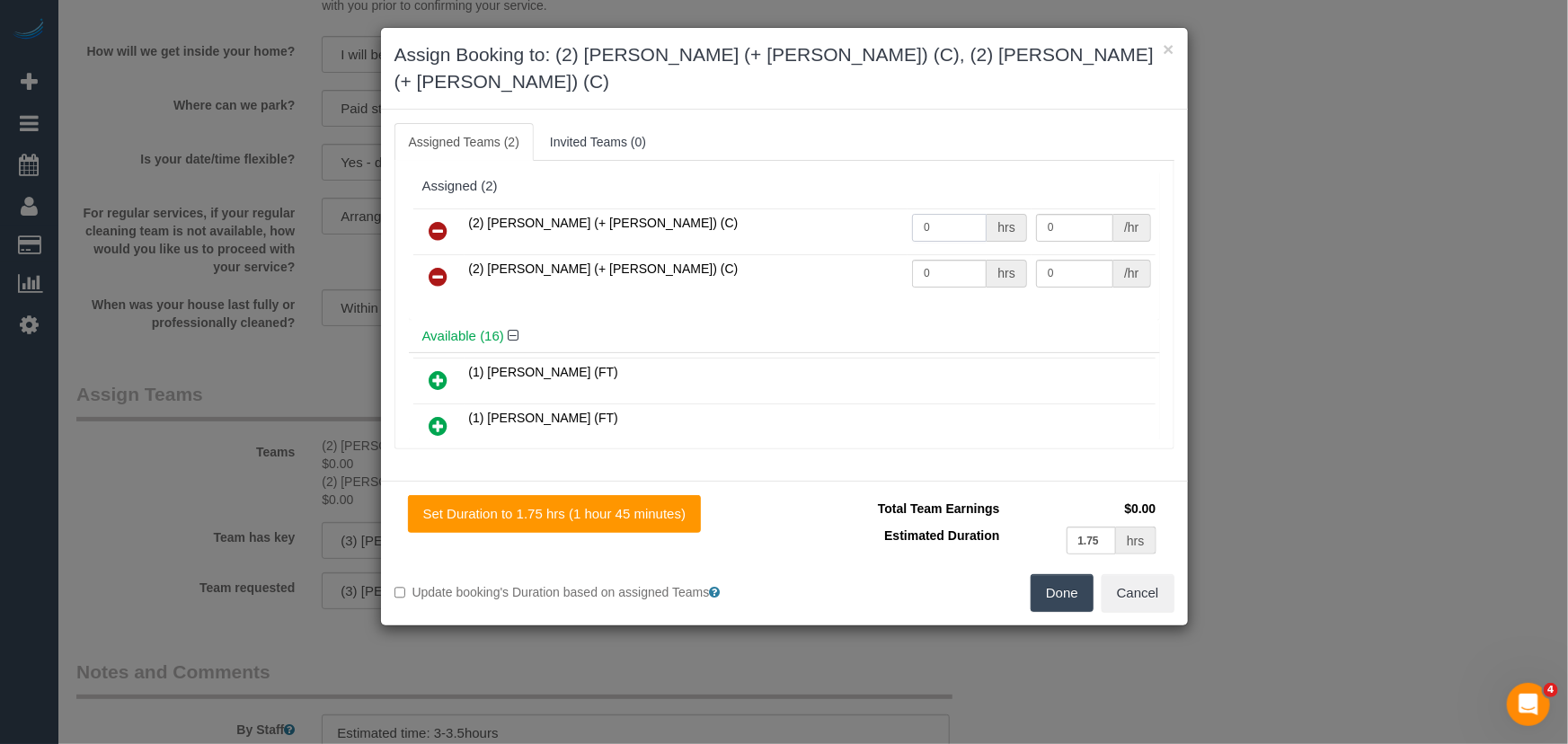
click at [935, 214] on input "0" at bounding box center [949, 227] width 75 height 28
type input "1"
type input "67.5"
click at [936, 260] on input "0" at bounding box center [949, 273] width 75 height 28
type input "1"
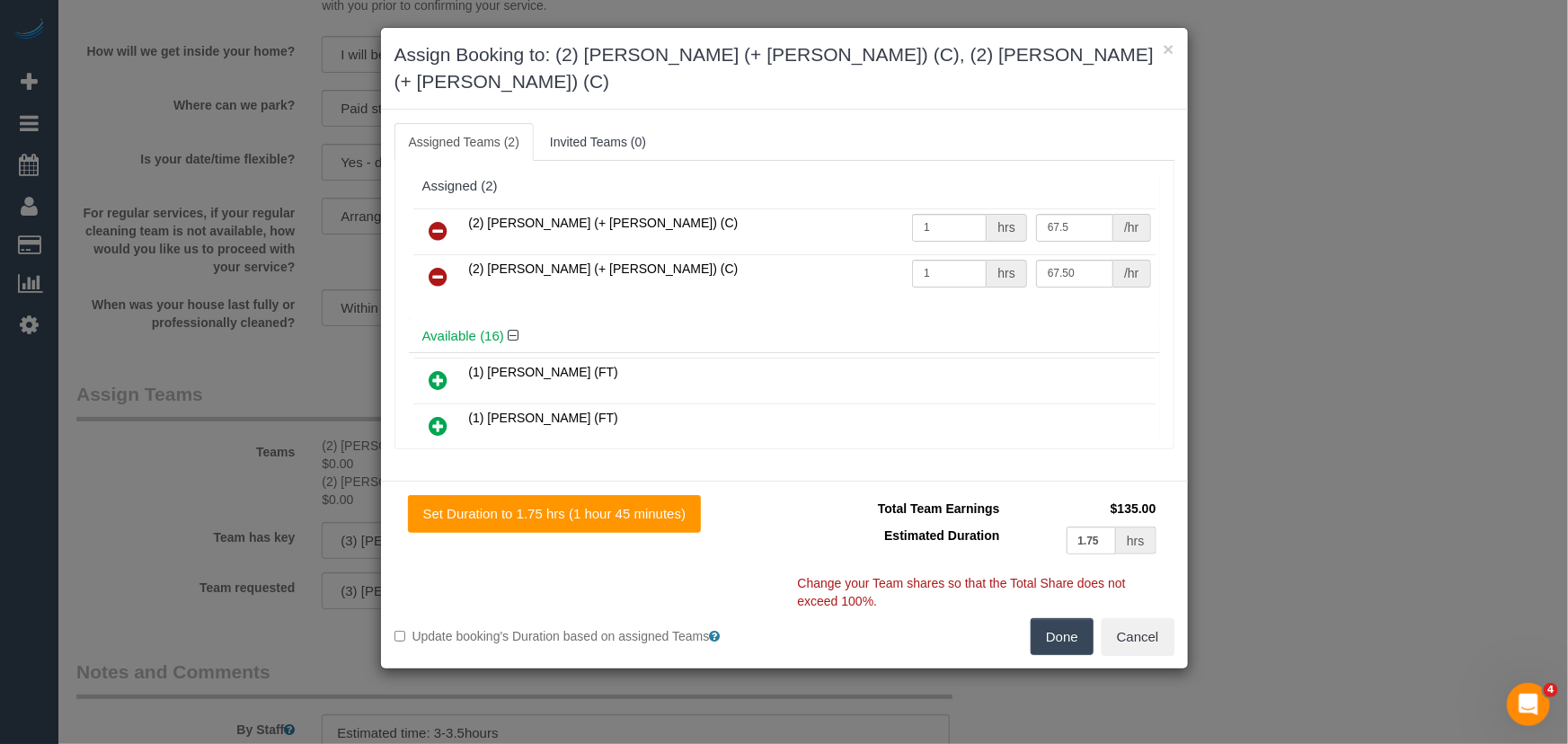
type input "67.5"
click at [1044, 618] on button "Done" at bounding box center [1062, 637] width 63 height 38
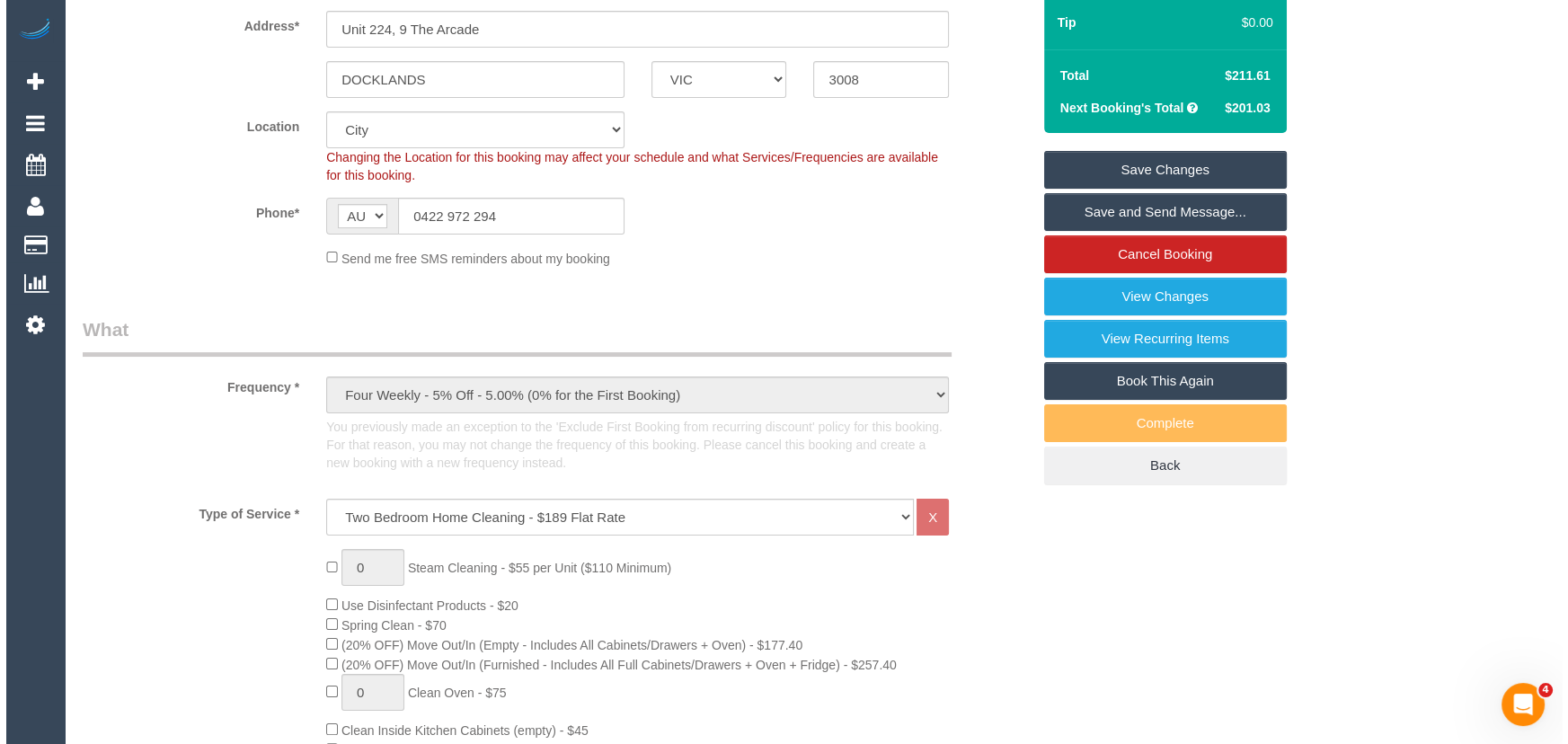
scroll to position [0, 0]
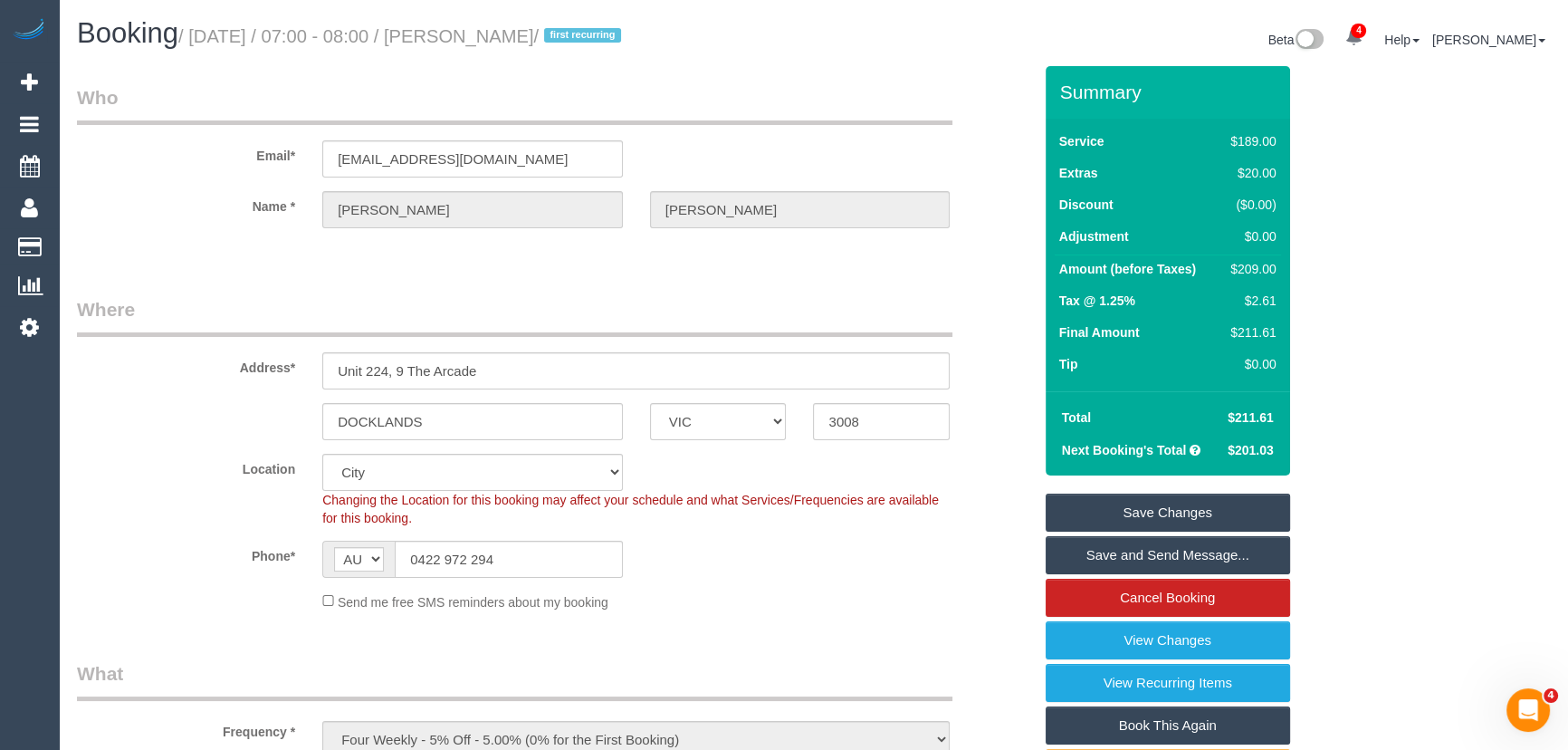
click at [511, 32] on small "/ September 17, 2025 / 07:00 - 08:00 / Kaitlyn Stevens / first recurring" at bounding box center [403, 35] width 448 height 20
copy small "Kaitlyn Stevens"
click at [1134, 519] on link "Save Changes" at bounding box center [1168, 513] width 245 height 38
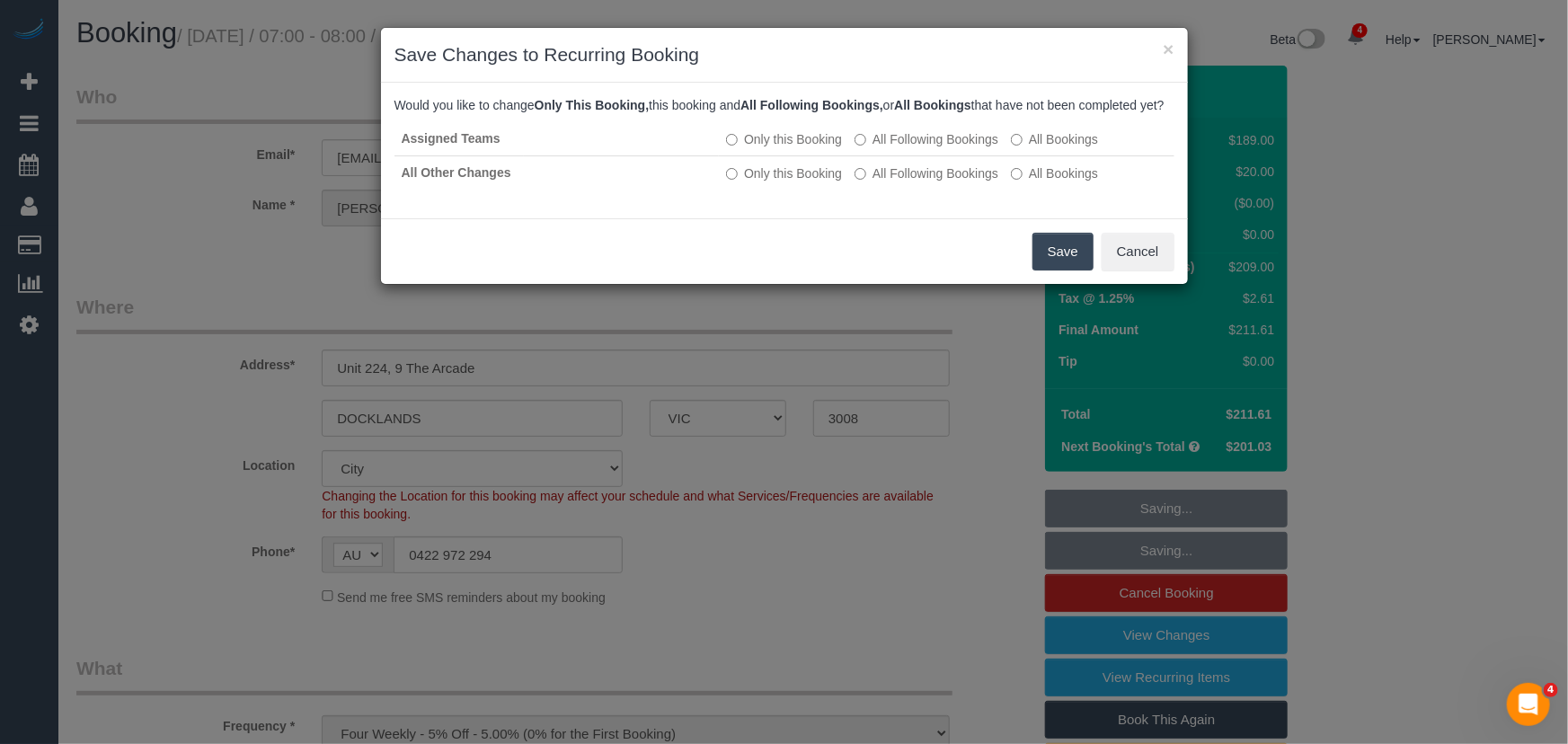
click at [1044, 270] on button "Save" at bounding box center [1063, 251] width 61 height 38
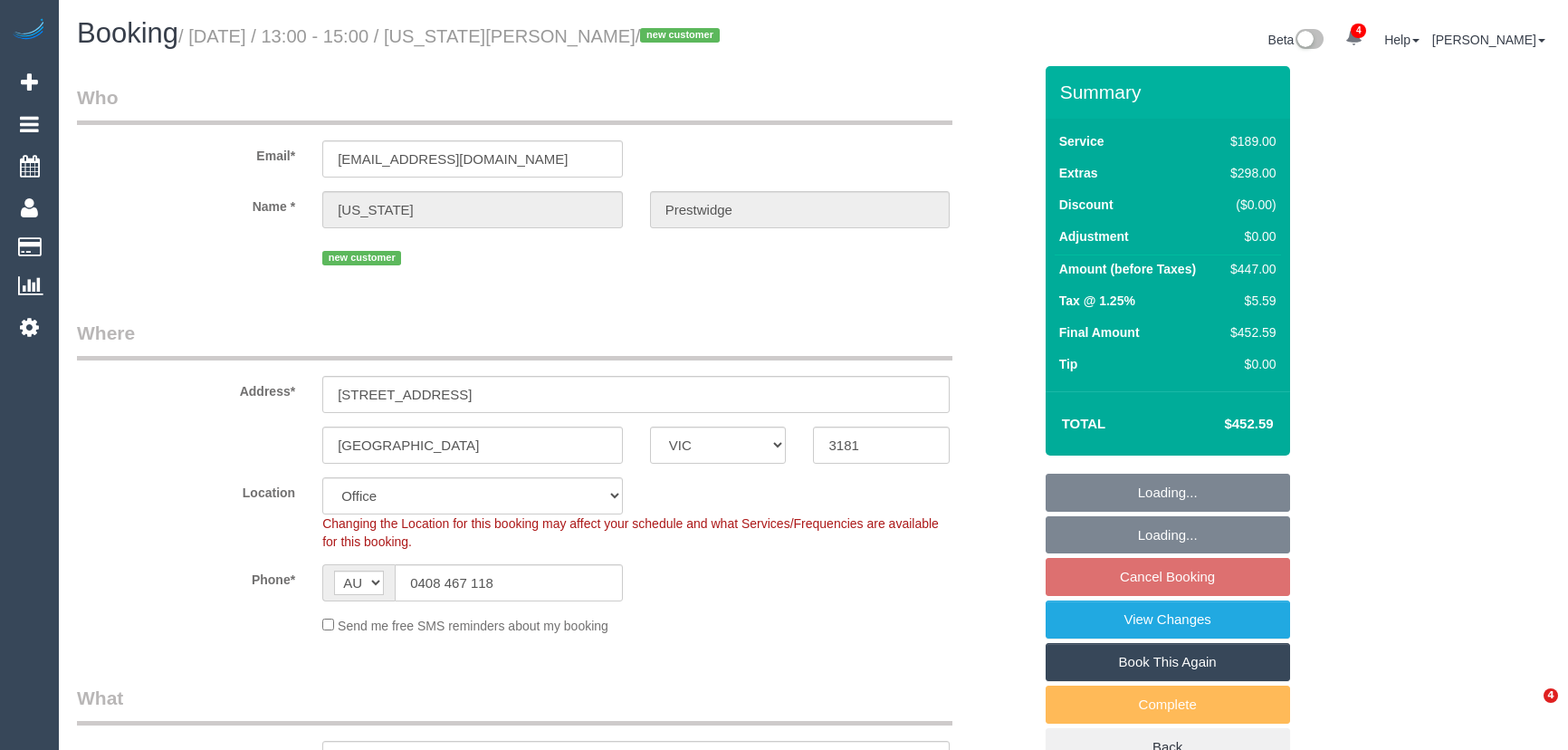
select select "VIC"
select select "number:28"
select select "number:14"
select select "number:21"
select select "number:22"
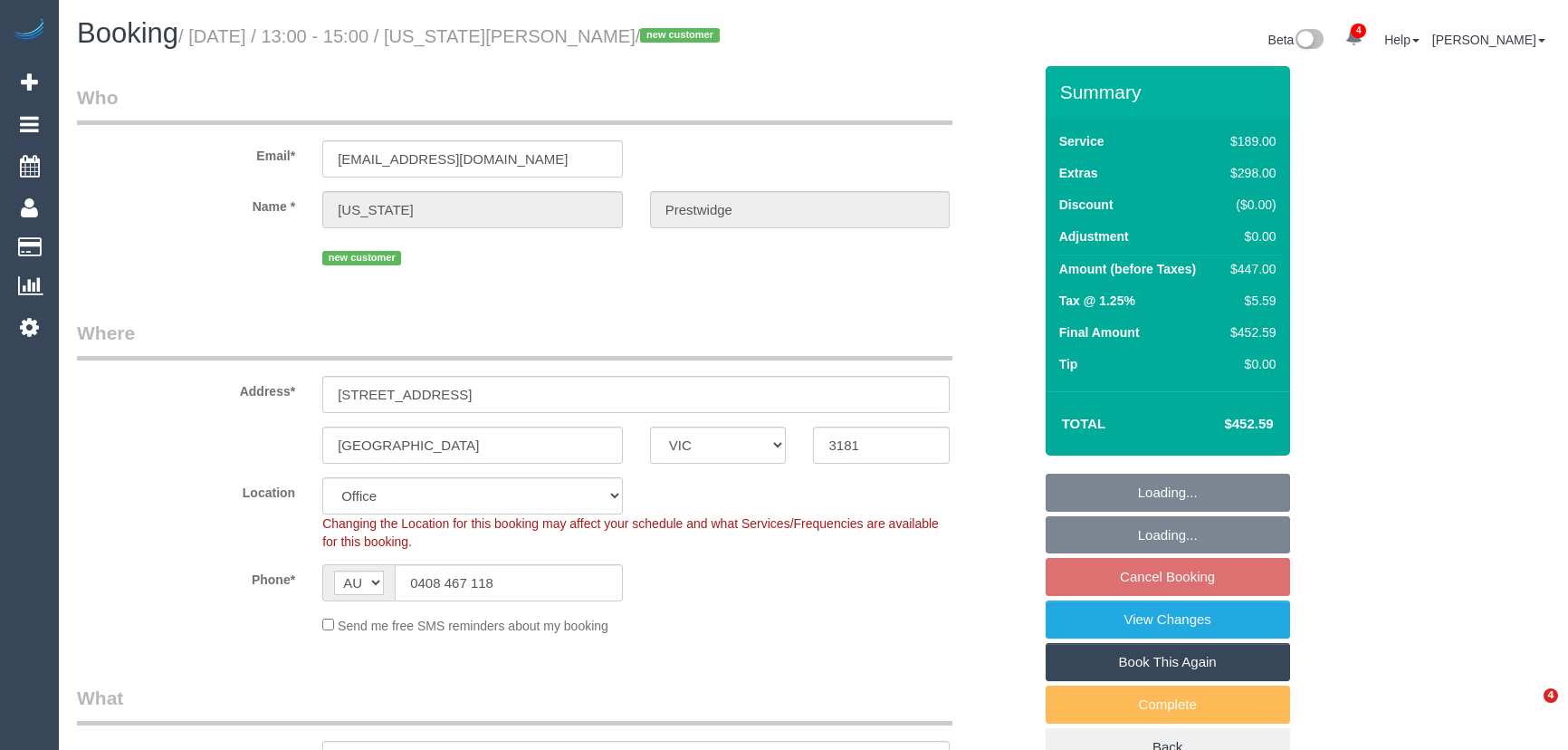
select select "number:26"
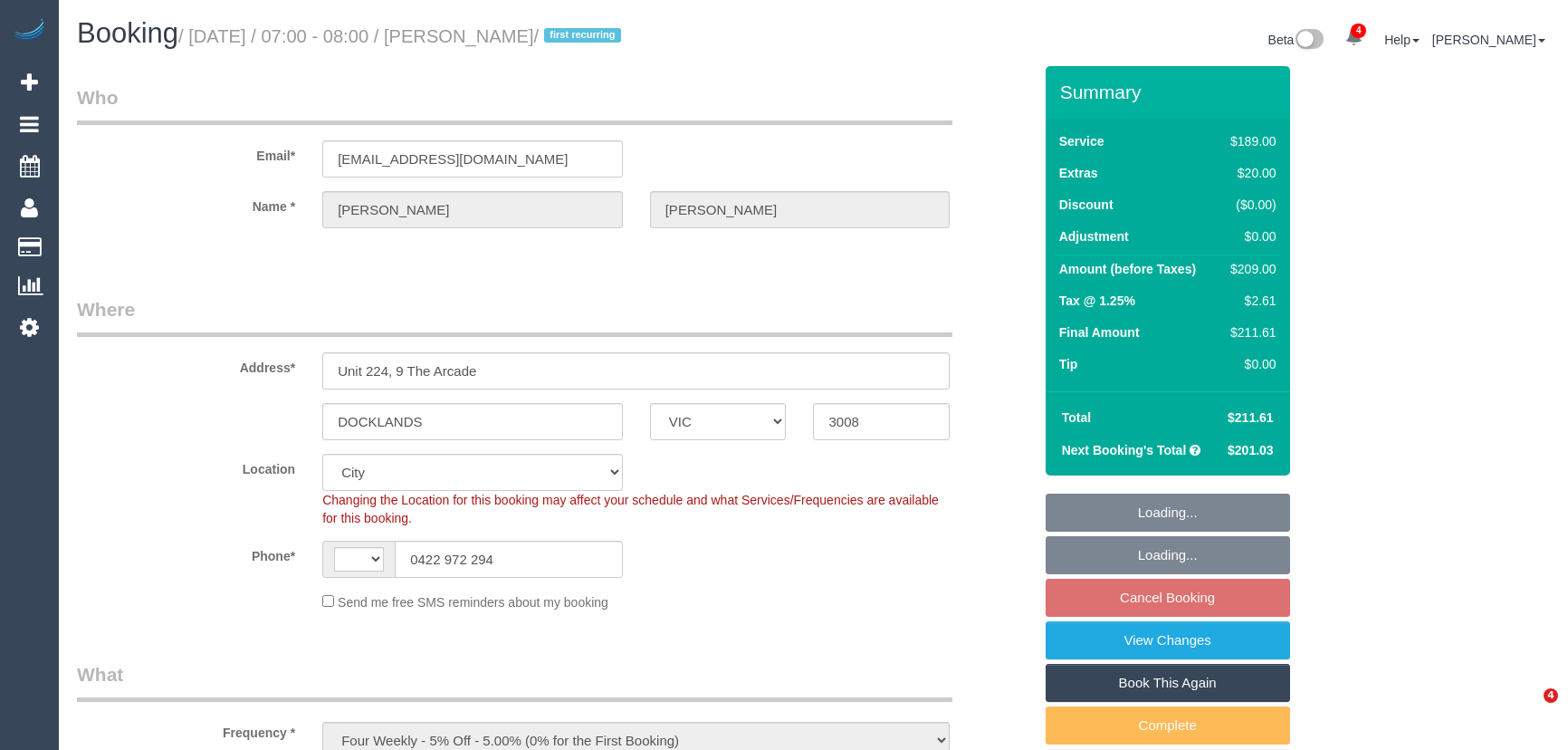
select select "VIC"
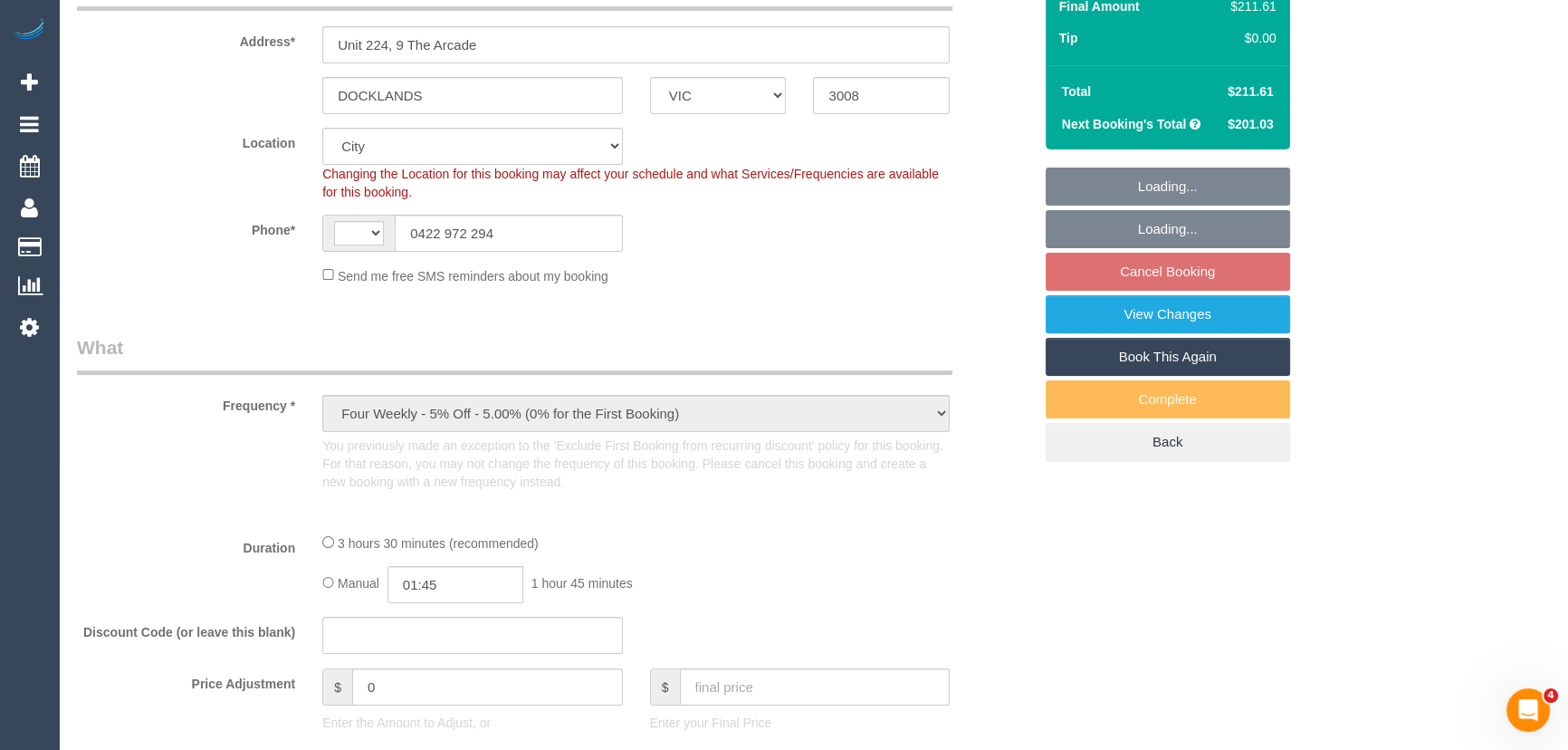
select select "object:489"
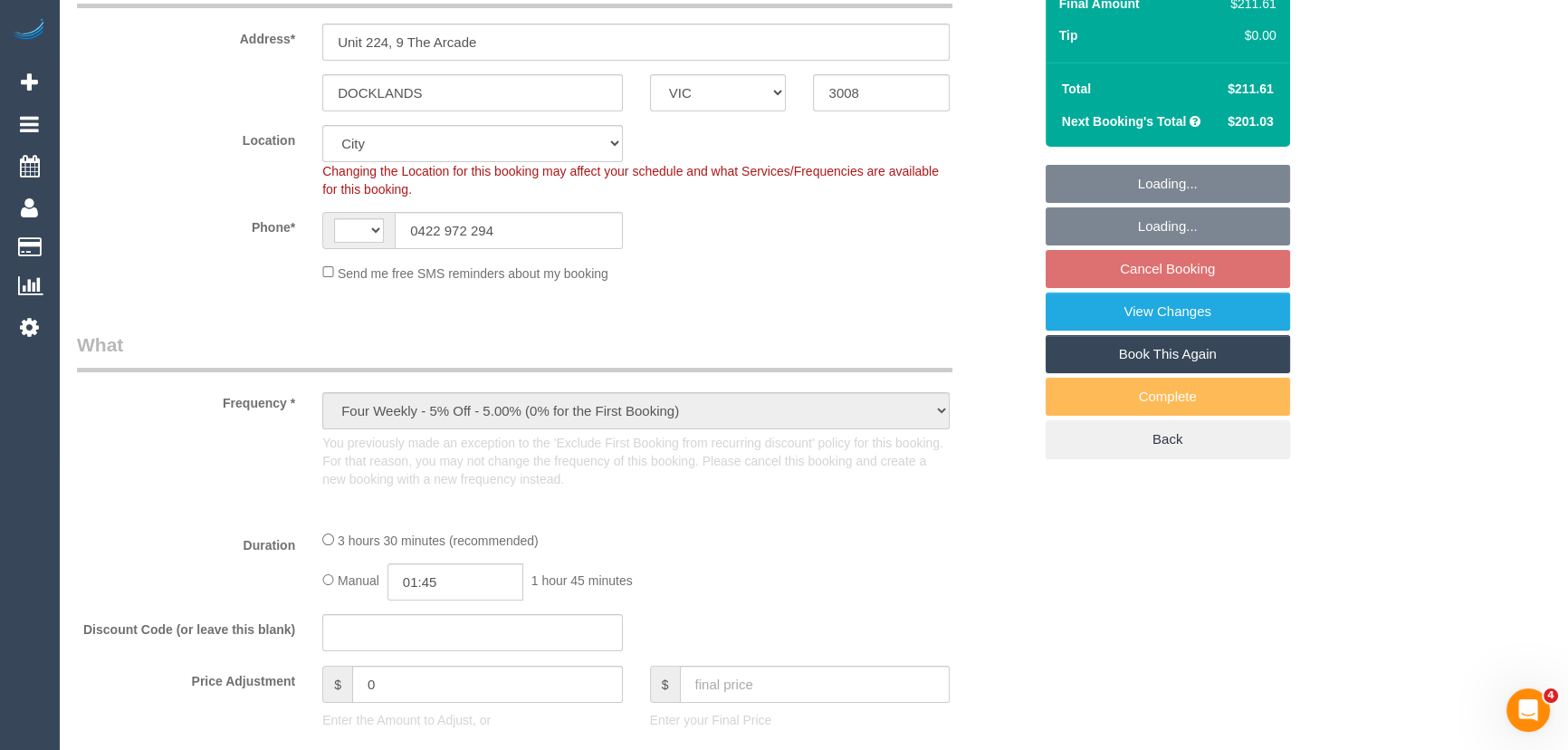
select select "string:AU"
select select "string:stripe-pm_1RsDEY2GScqysDRVizLmtHqK"
select select "number:27"
select select "number:14"
select select "number:20"
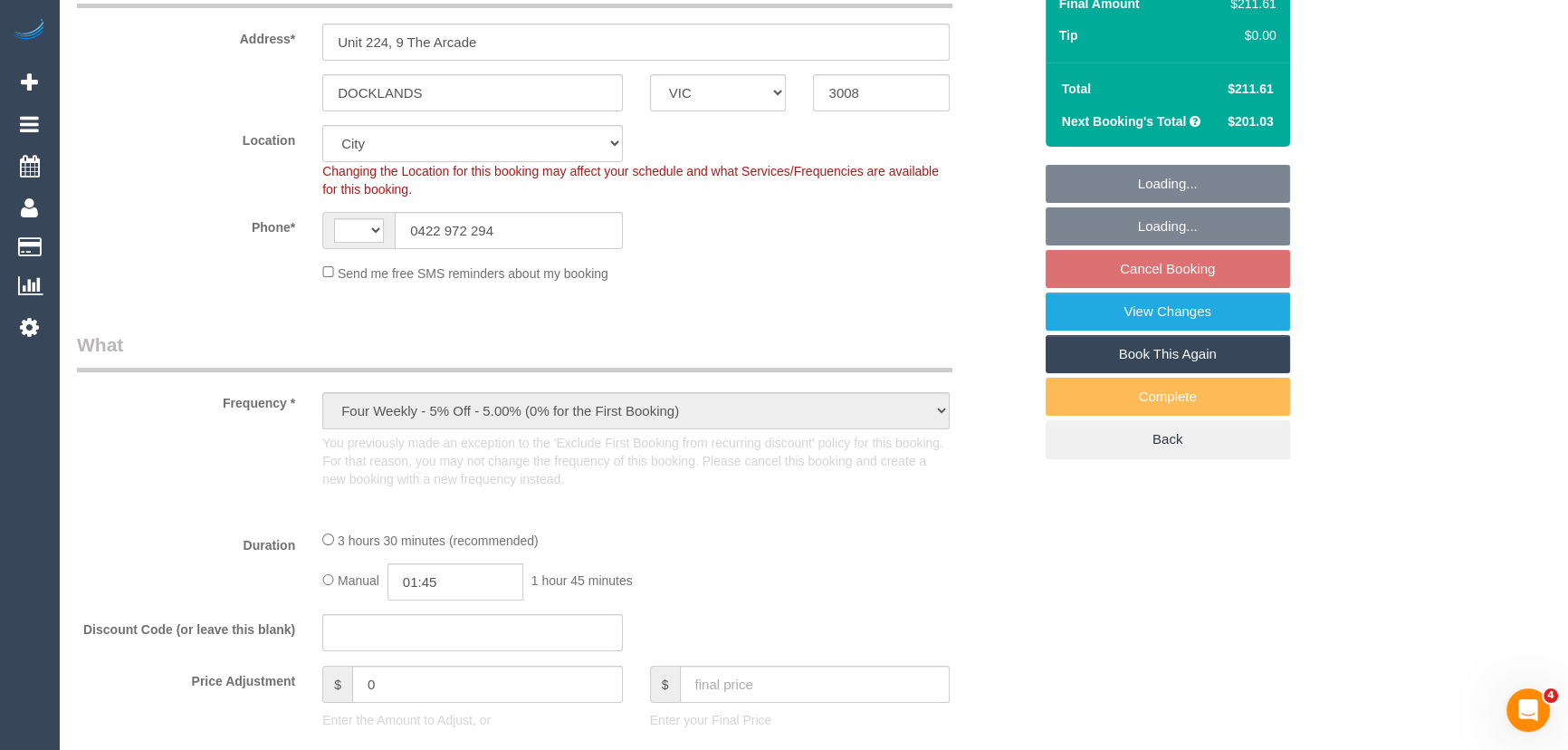
select select "number:22"
select select "number:33"
select select "number:13"
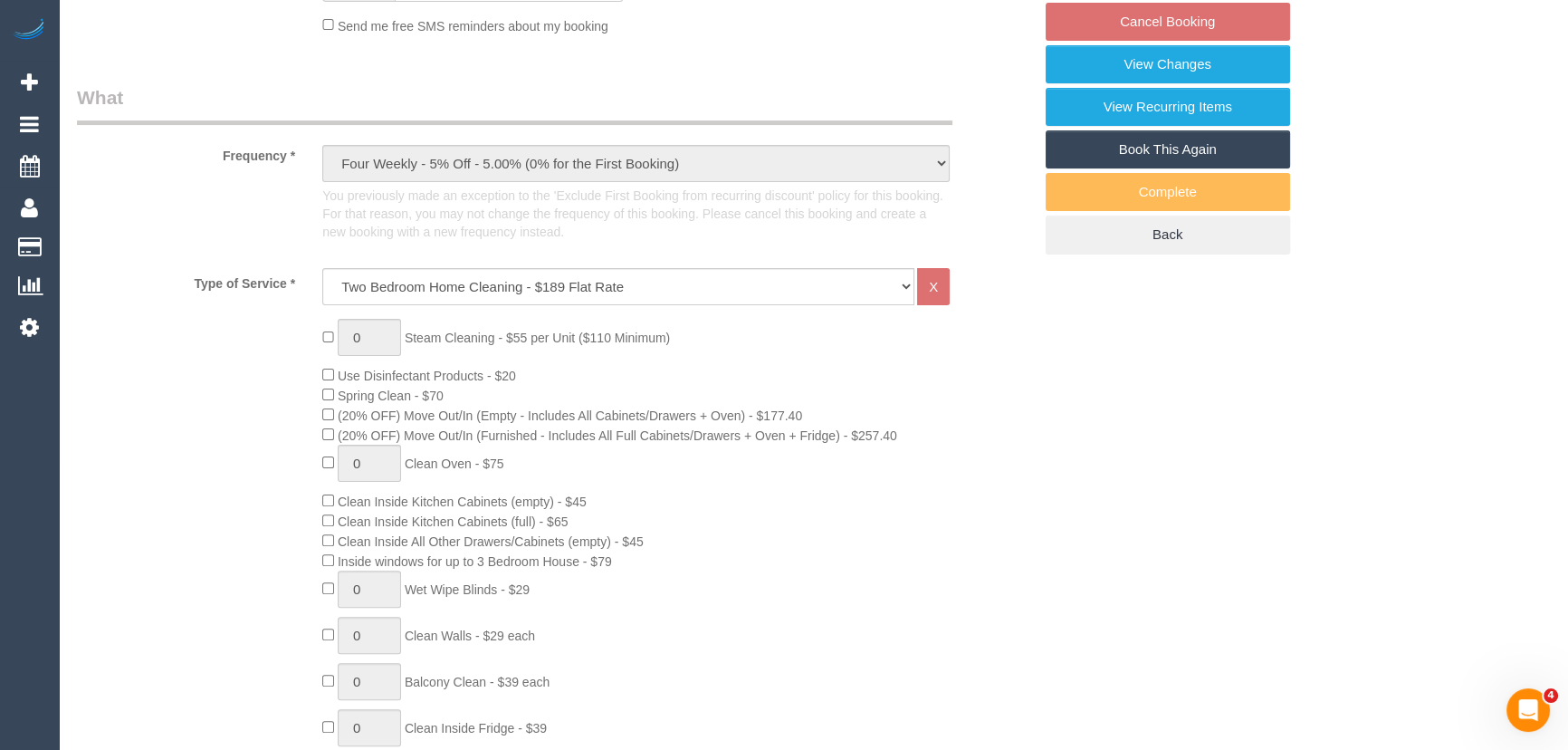
select select "spot1"
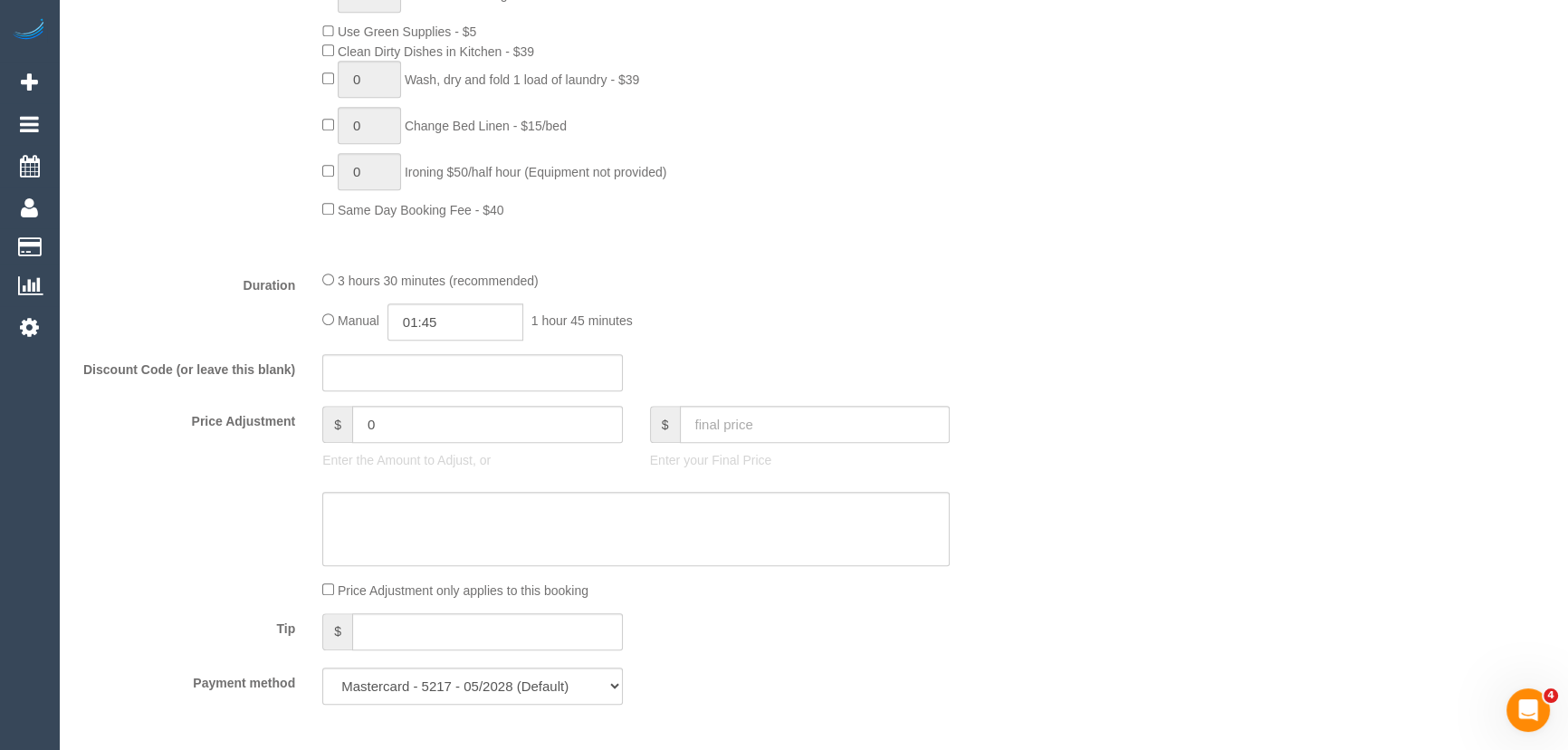
scroll to position [1317, 0]
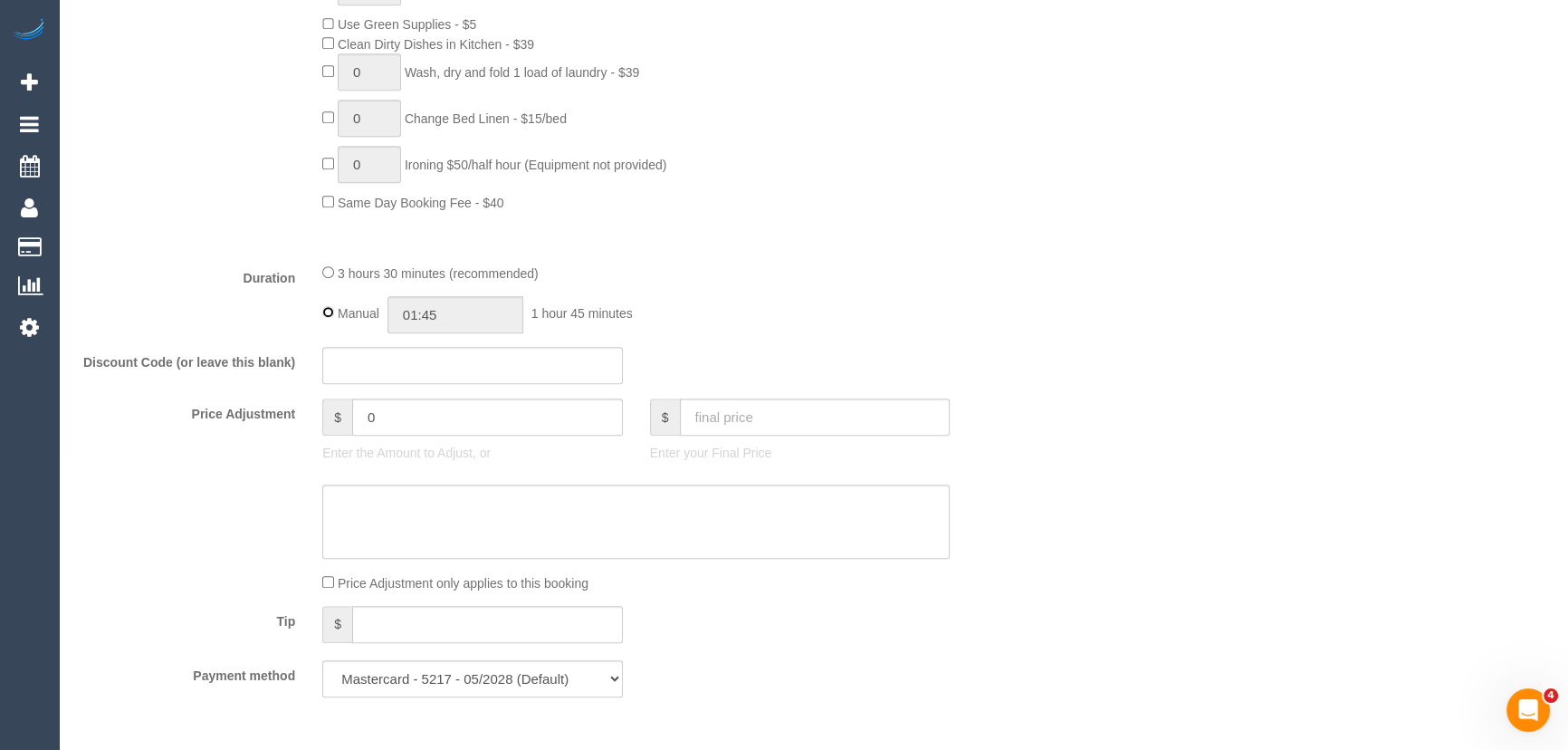
select select "spot21"
type input "03:30"
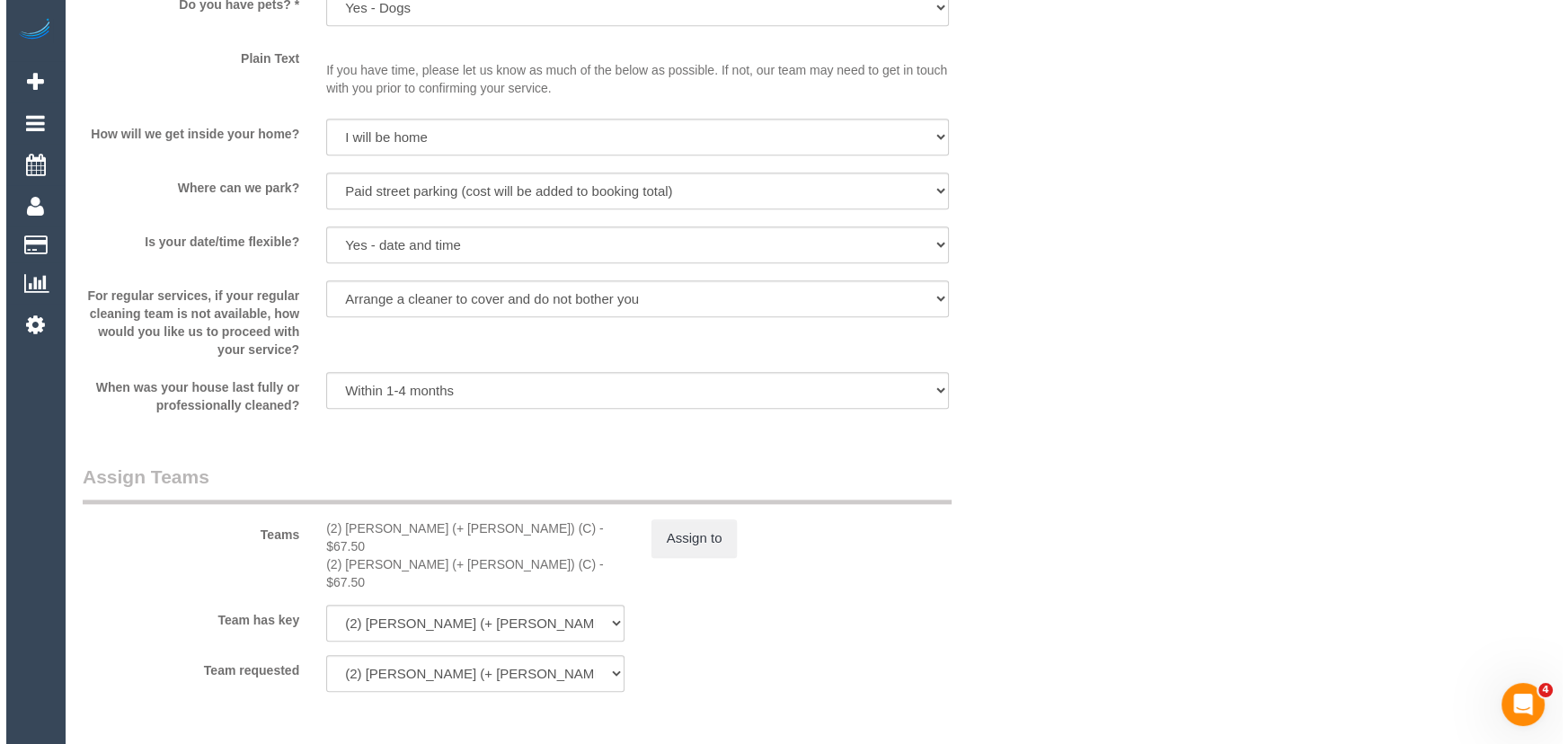
scroll to position [2532, 0]
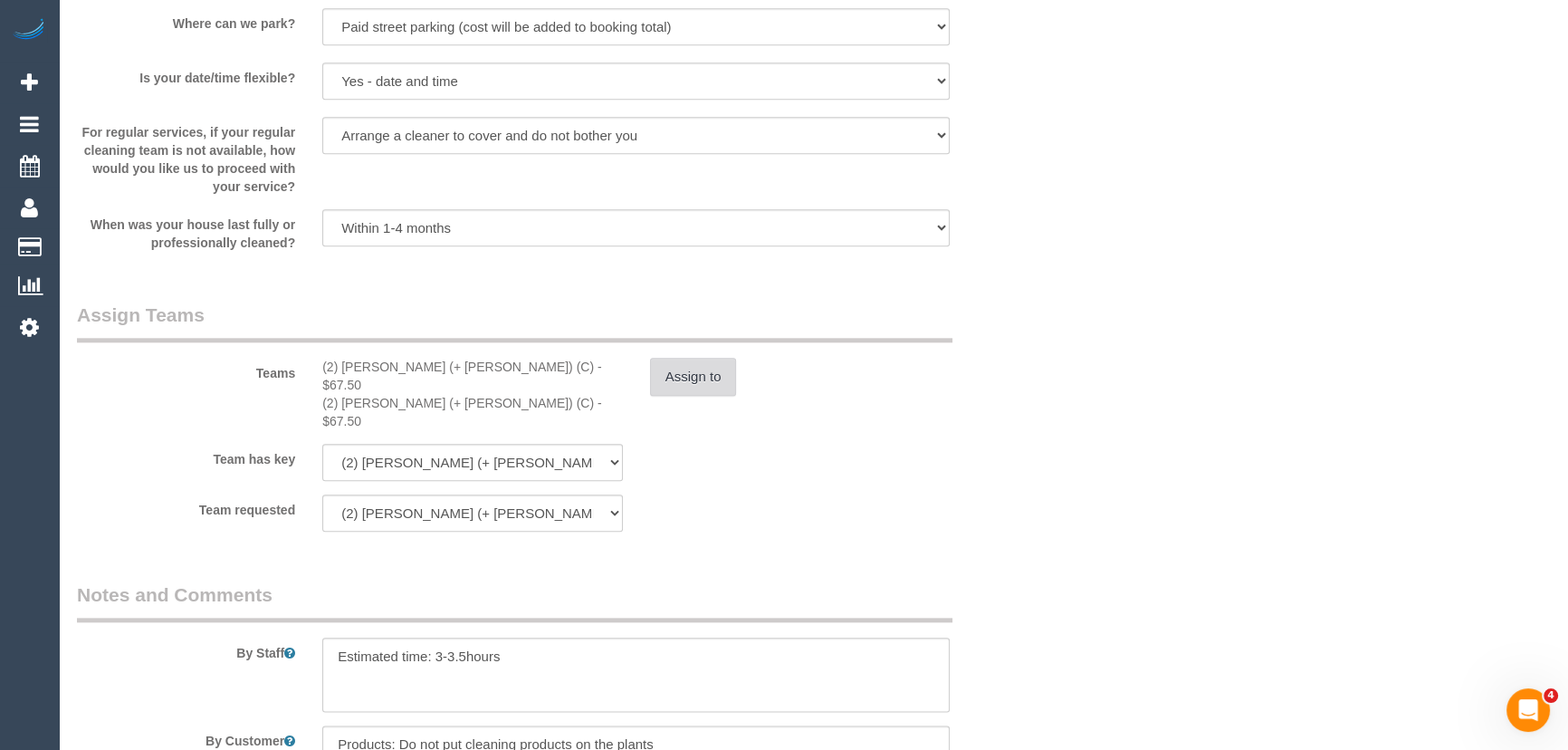
click at [665, 381] on button "Assign to" at bounding box center [693, 377] width 87 height 38
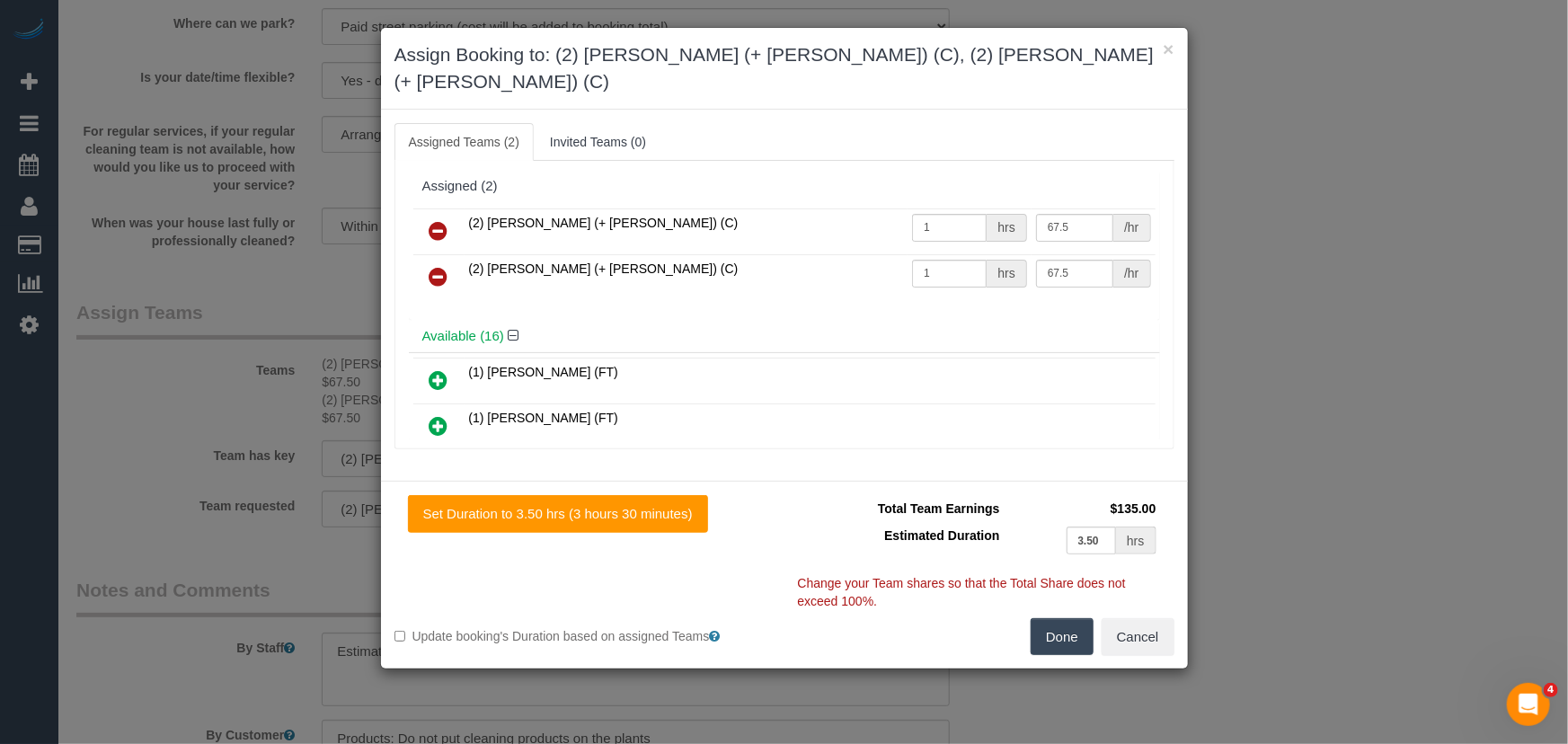
click at [436, 220] on icon at bounding box center [439, 231] width 19 height 22
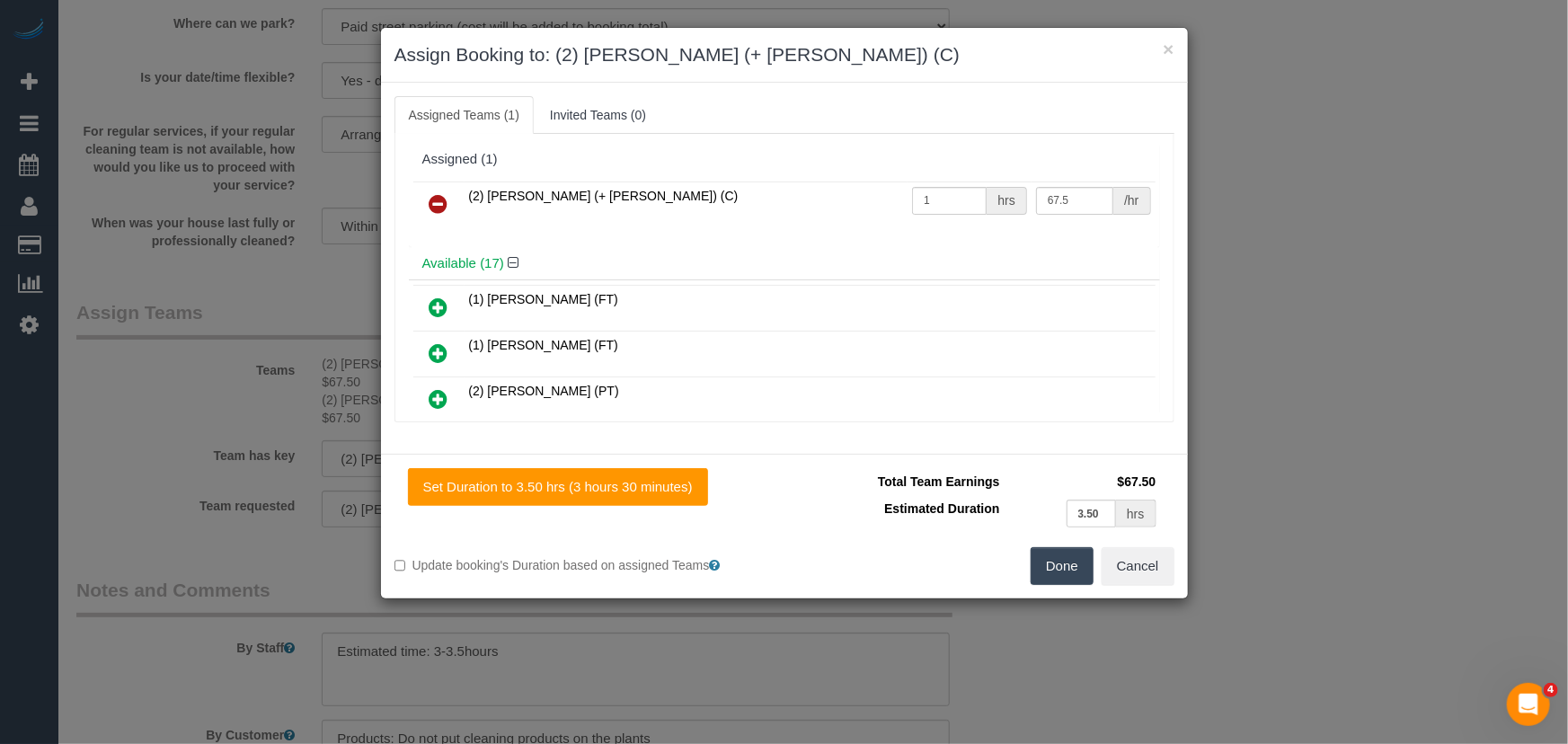
click at [436, 203] on icon at bounding box center [439, 204] width 19 height 22
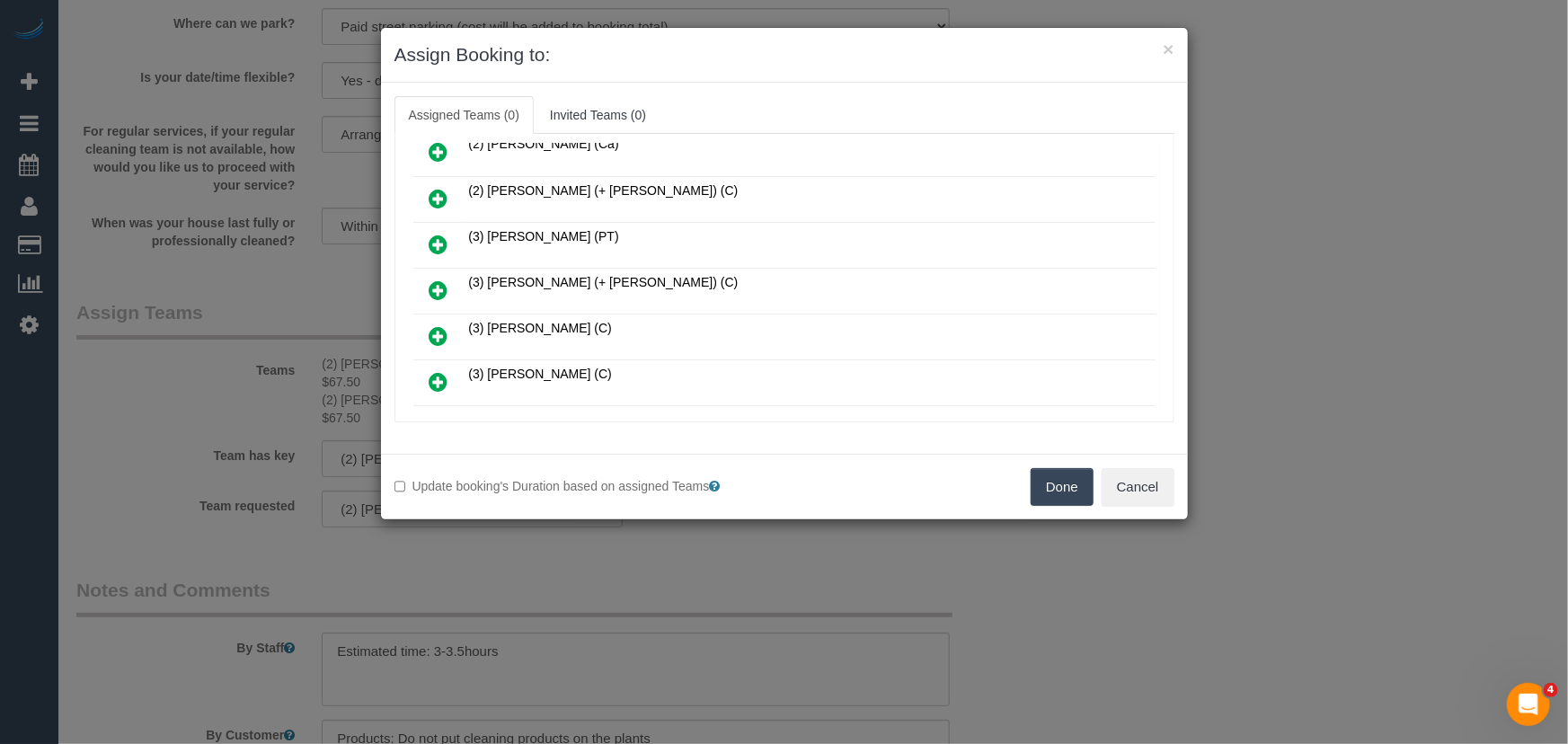
click at [436, 239] on icon at bounding box center [439, 244] width 19 height 22
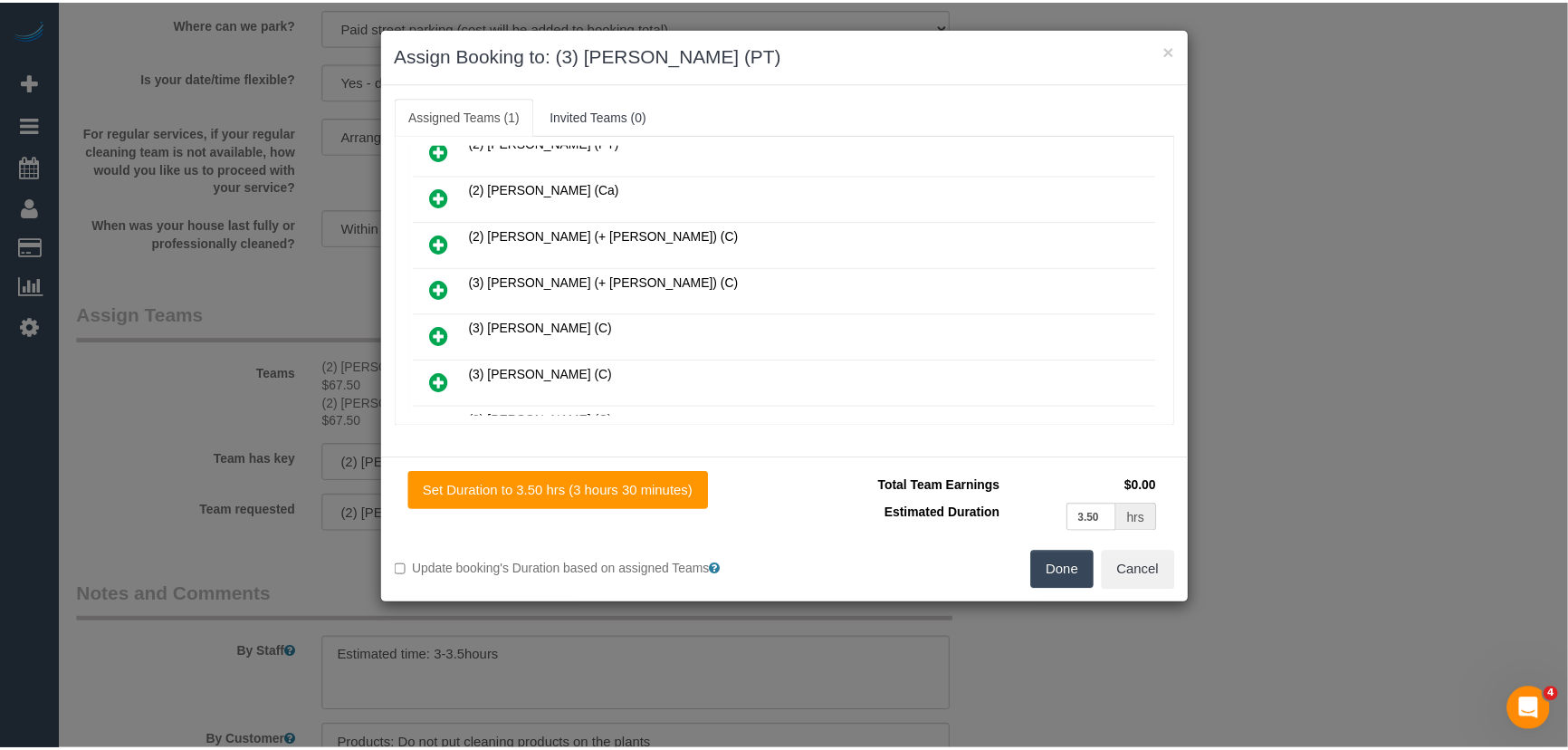
scroll to position [619, 0]
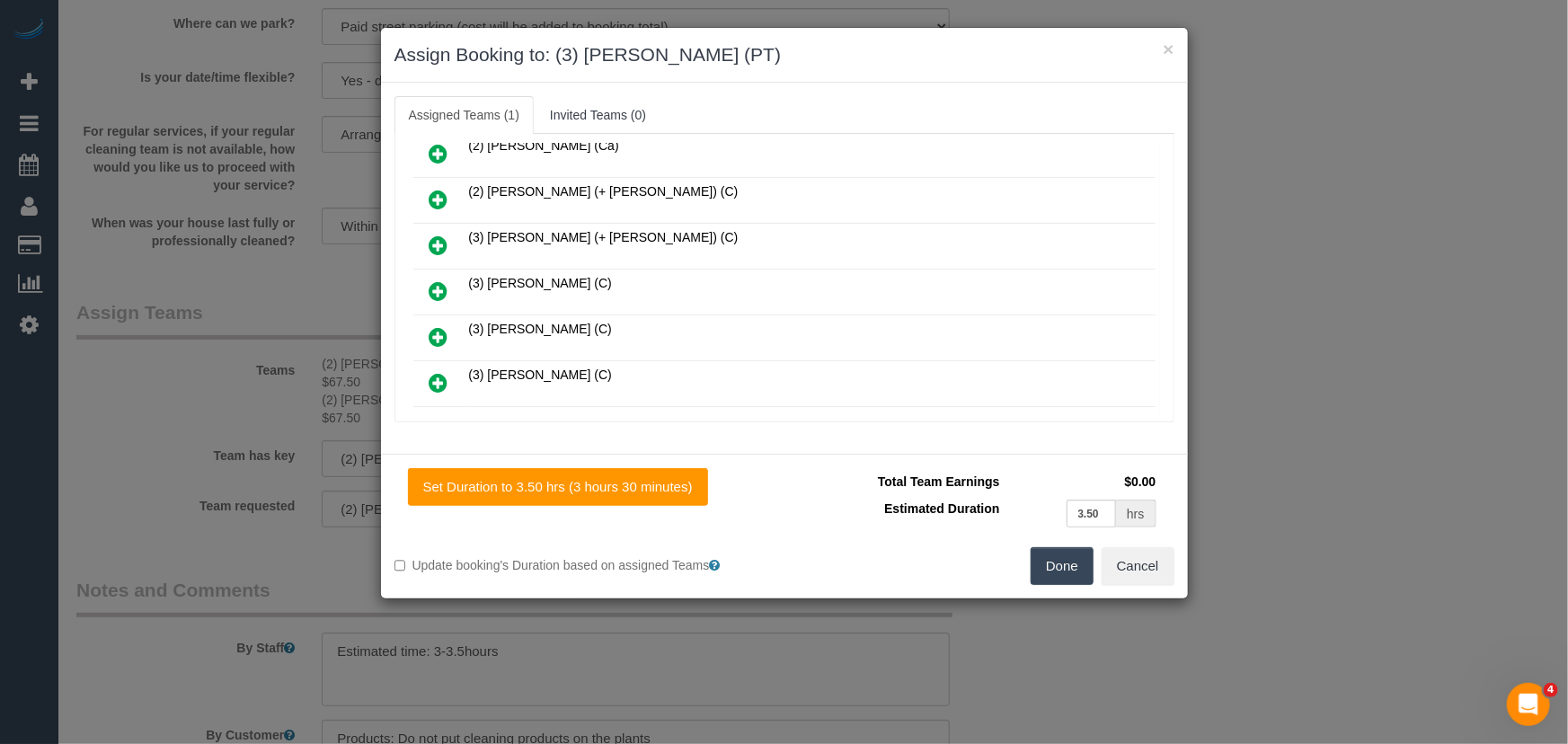
click at [1045, 566] on button "Done" at bounding box center [1062, 567] width 63 height 38
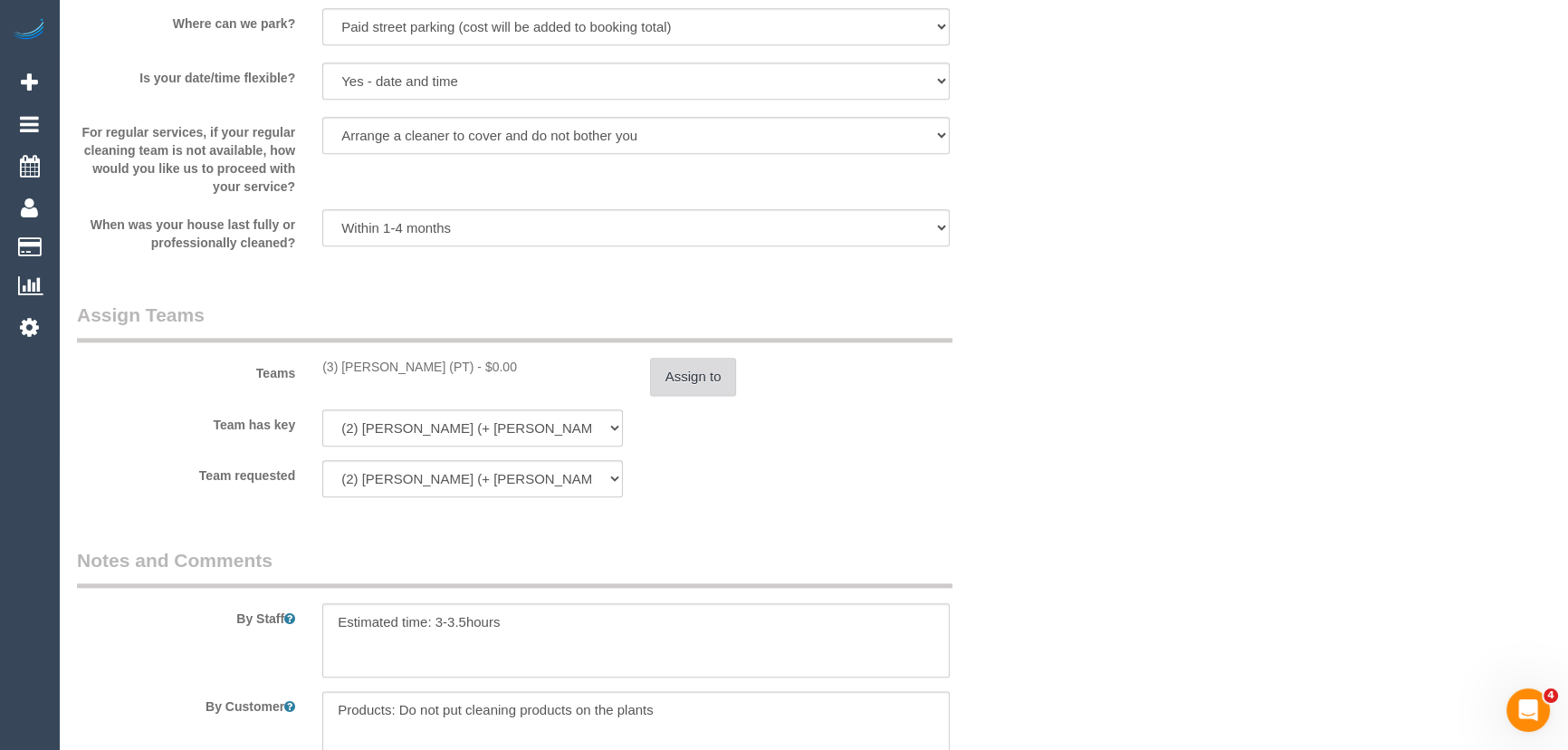
click at [706, 381] on button "Assign to" at bounding box center [693, 377] width 87 height 38
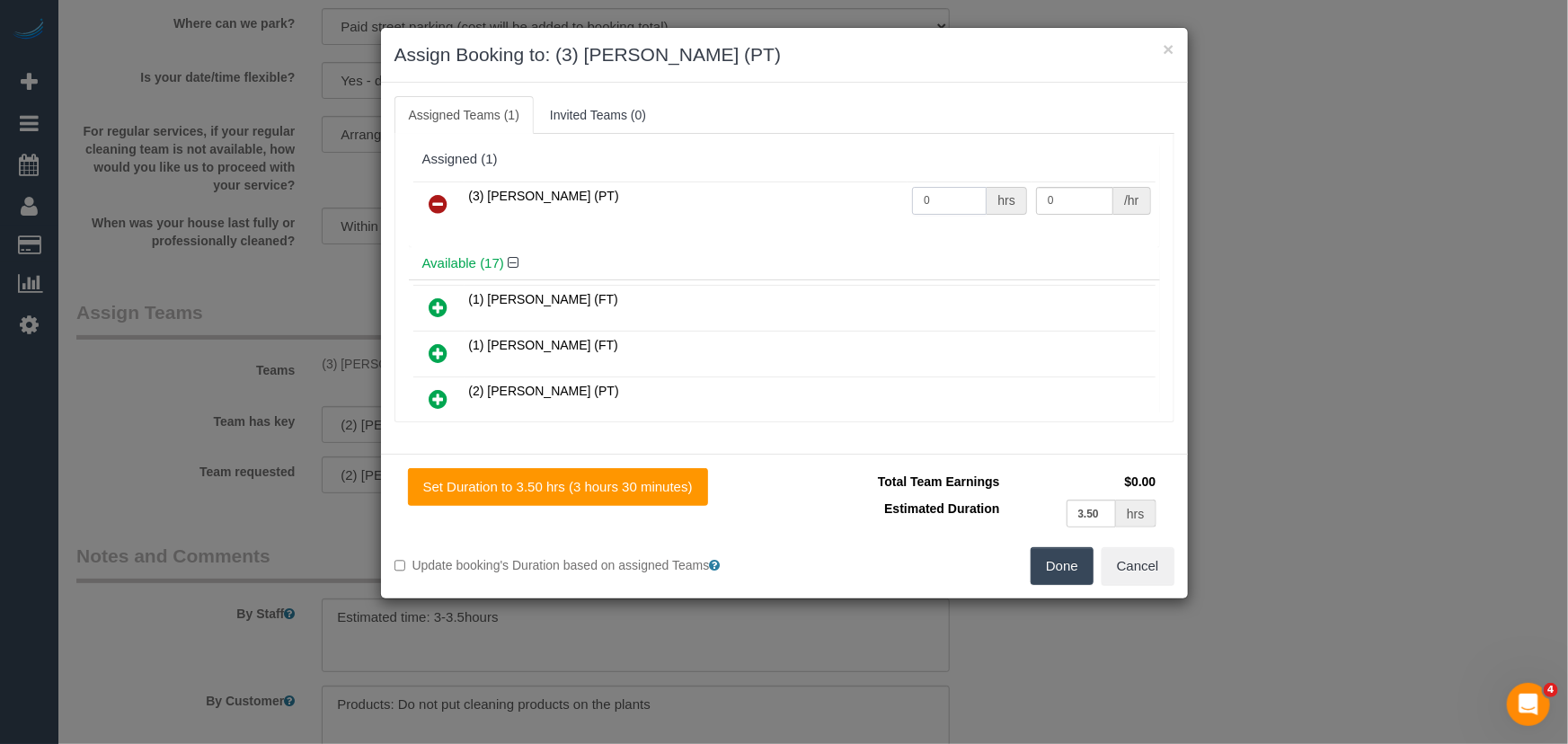
click at [946, 196] on input "0" at bounding box center [949, 200] width 75 height 28
type input "1"
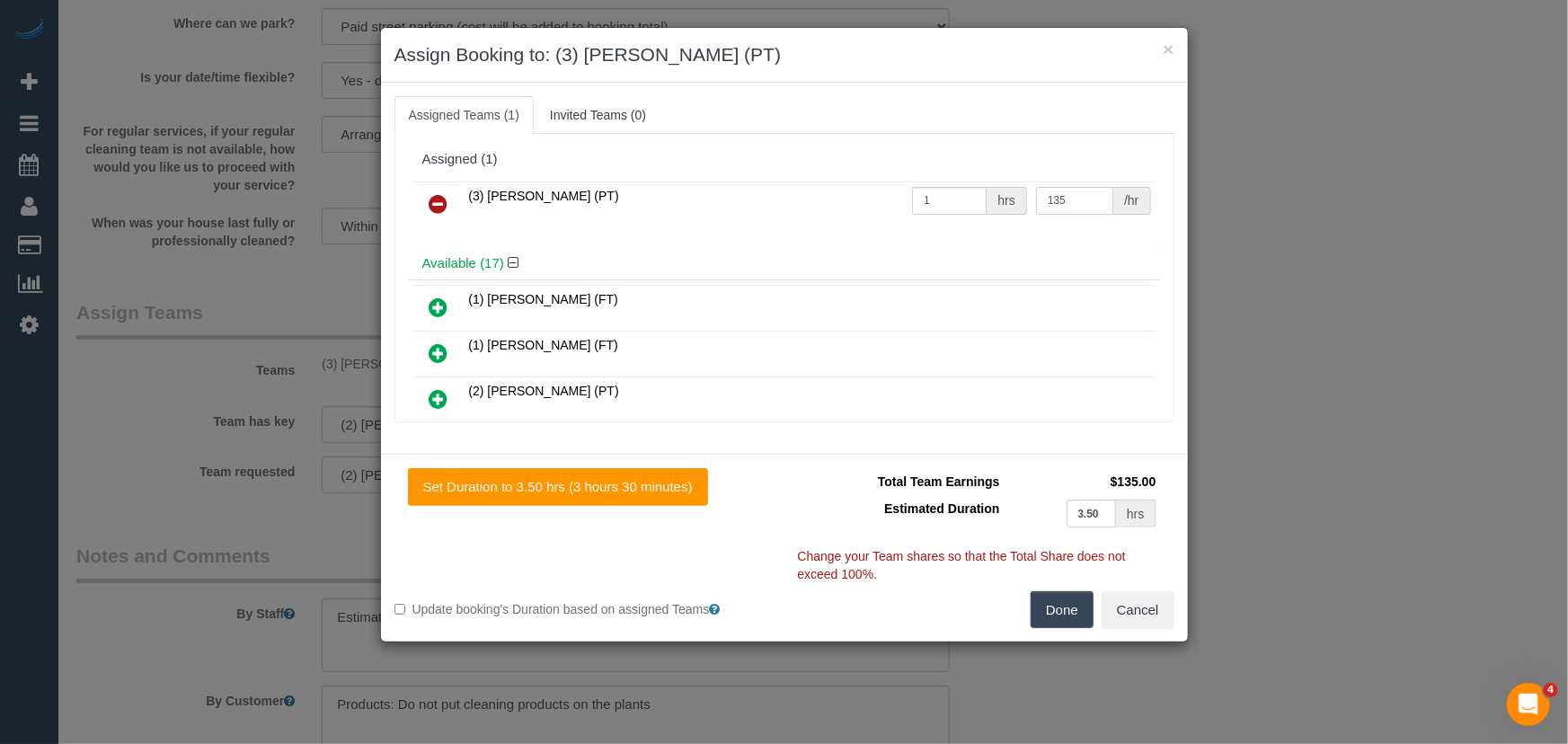
type input "135"
click at [1079, 622] on button "Done" at bounding box center [1062, 610] width 63 height 38
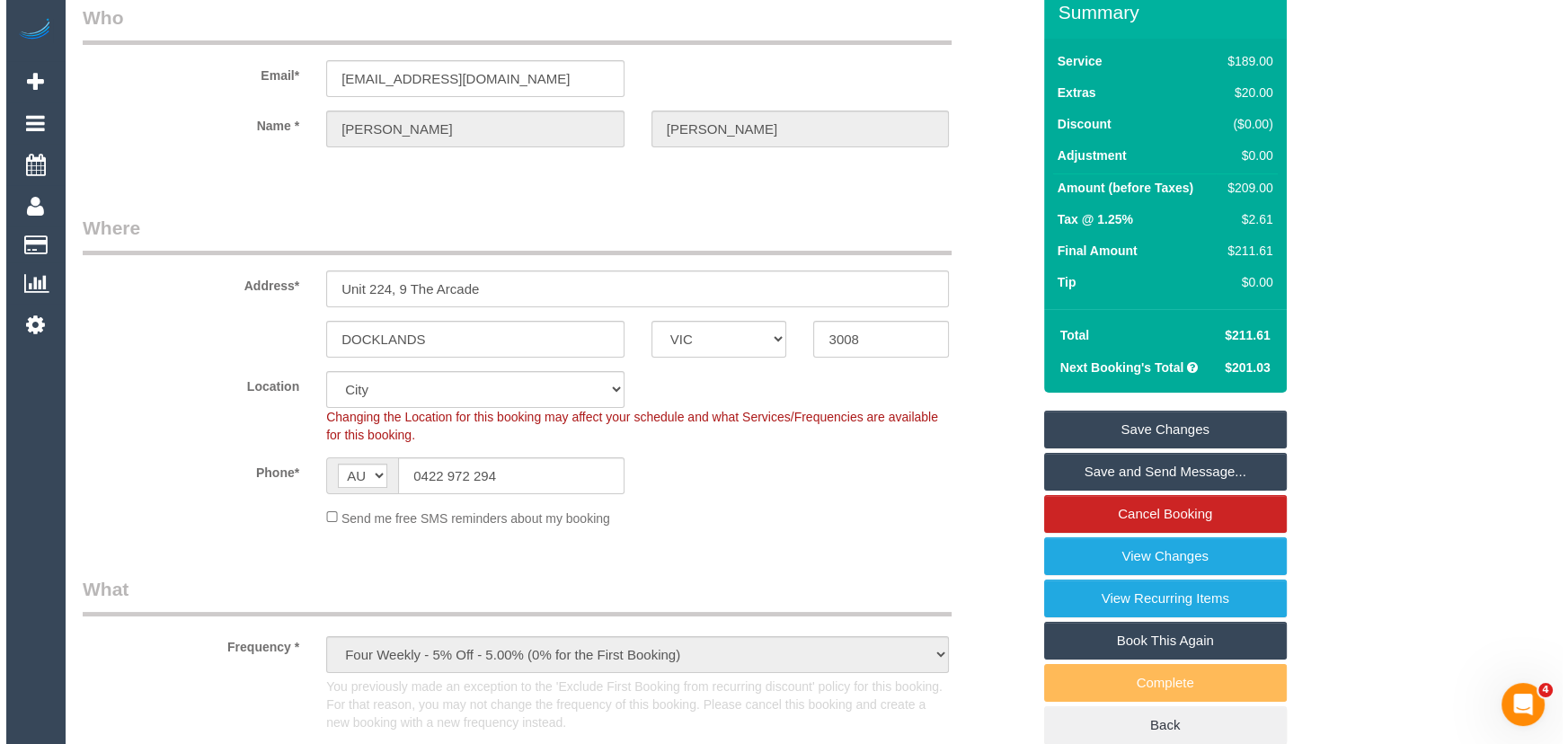
scroll to position [0, 0]
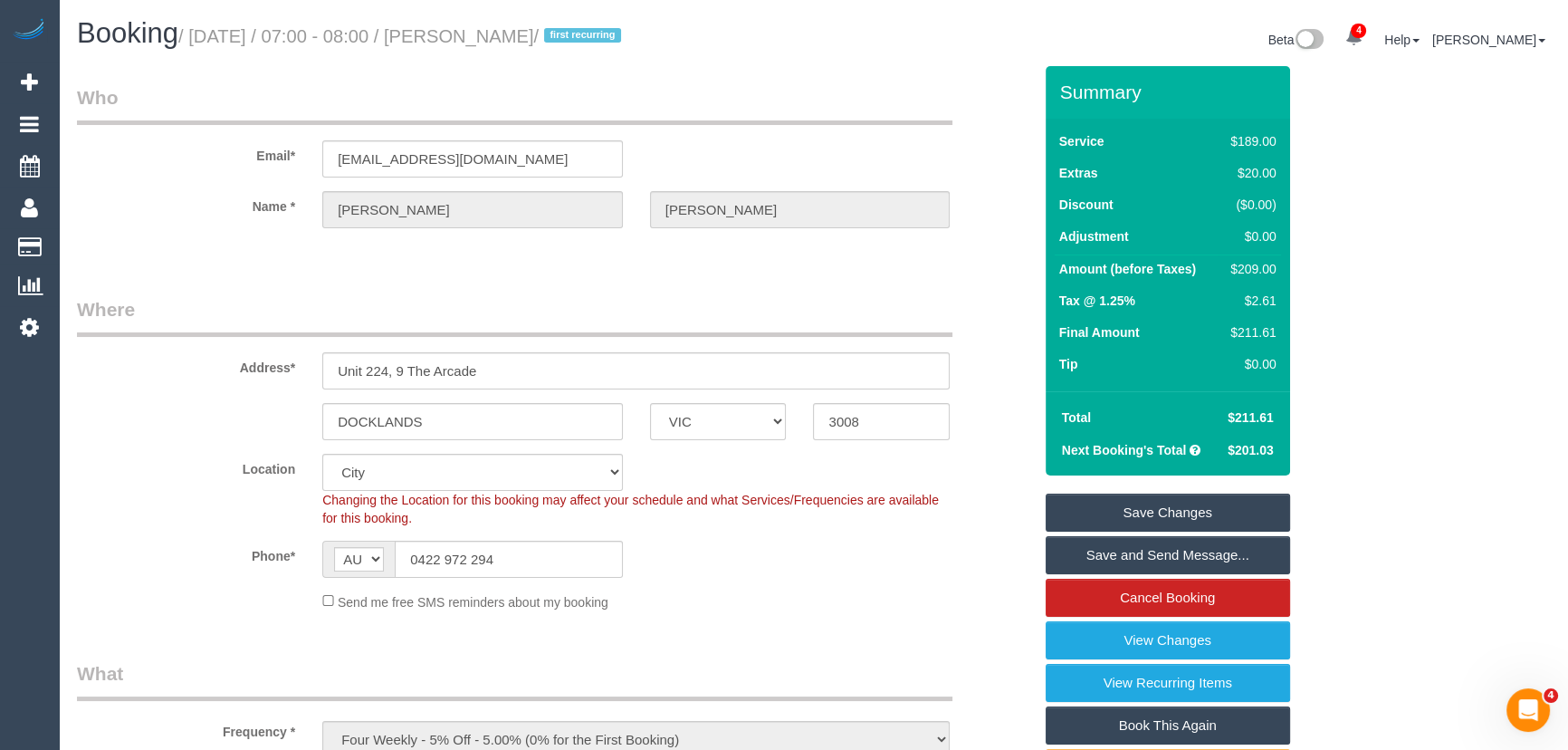
click at [1167, 510] on link "Save Changes" at bounding box center [1168, 513] width 245 height 38
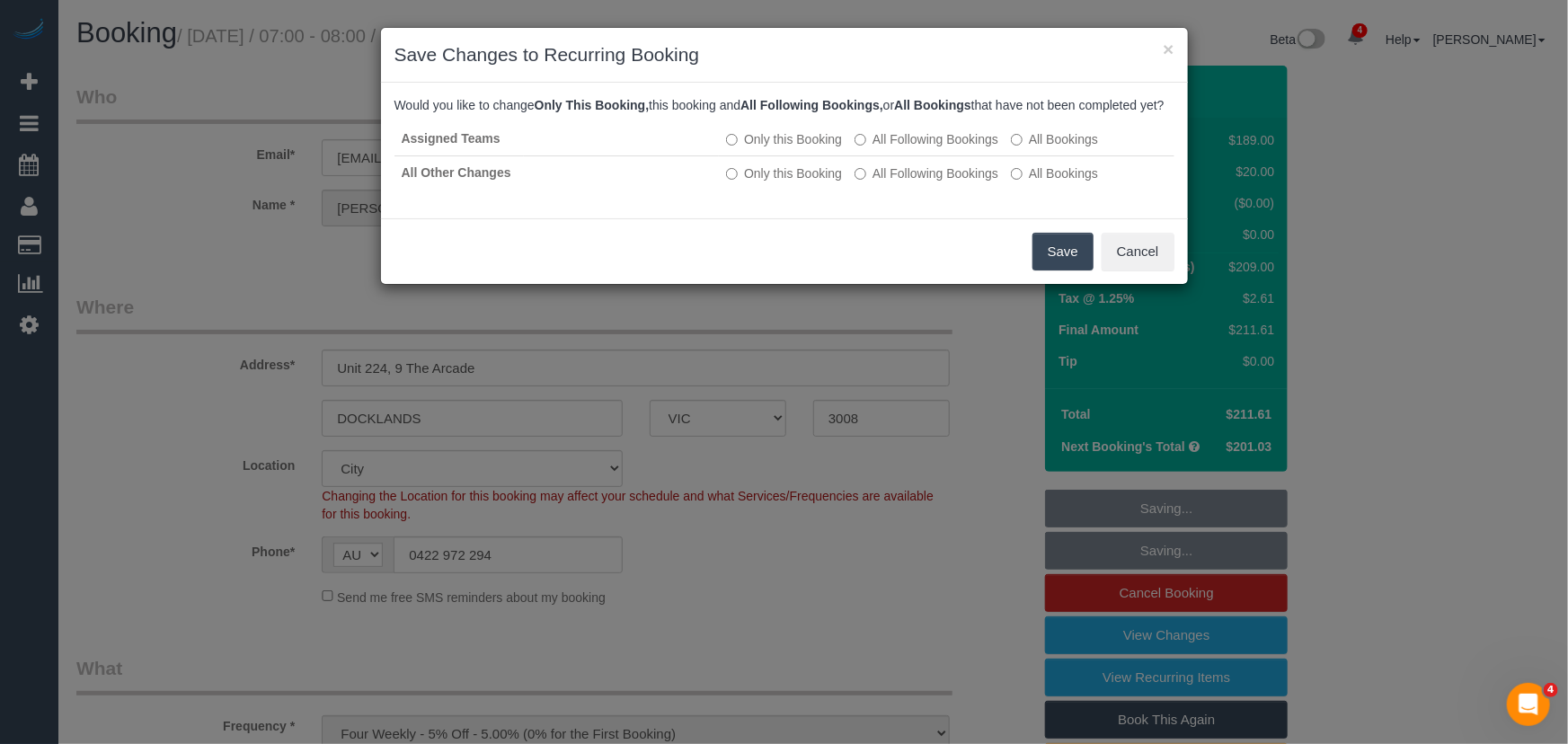
click at [1053, 270] on button "Save" at bounding box center [1063, 251] width 61 height 38
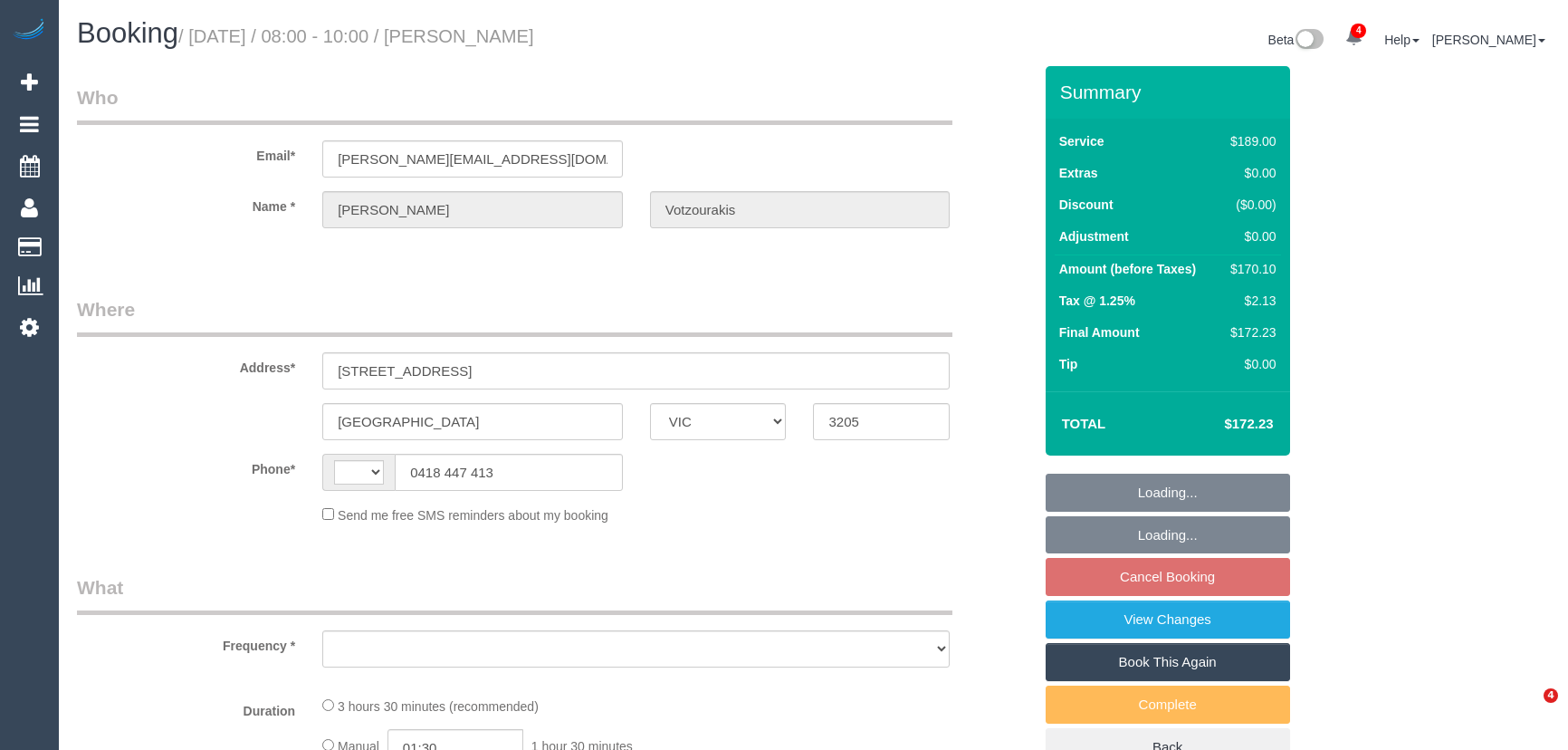
select select "VIC"
select select "string:AU"
select select "object:592"
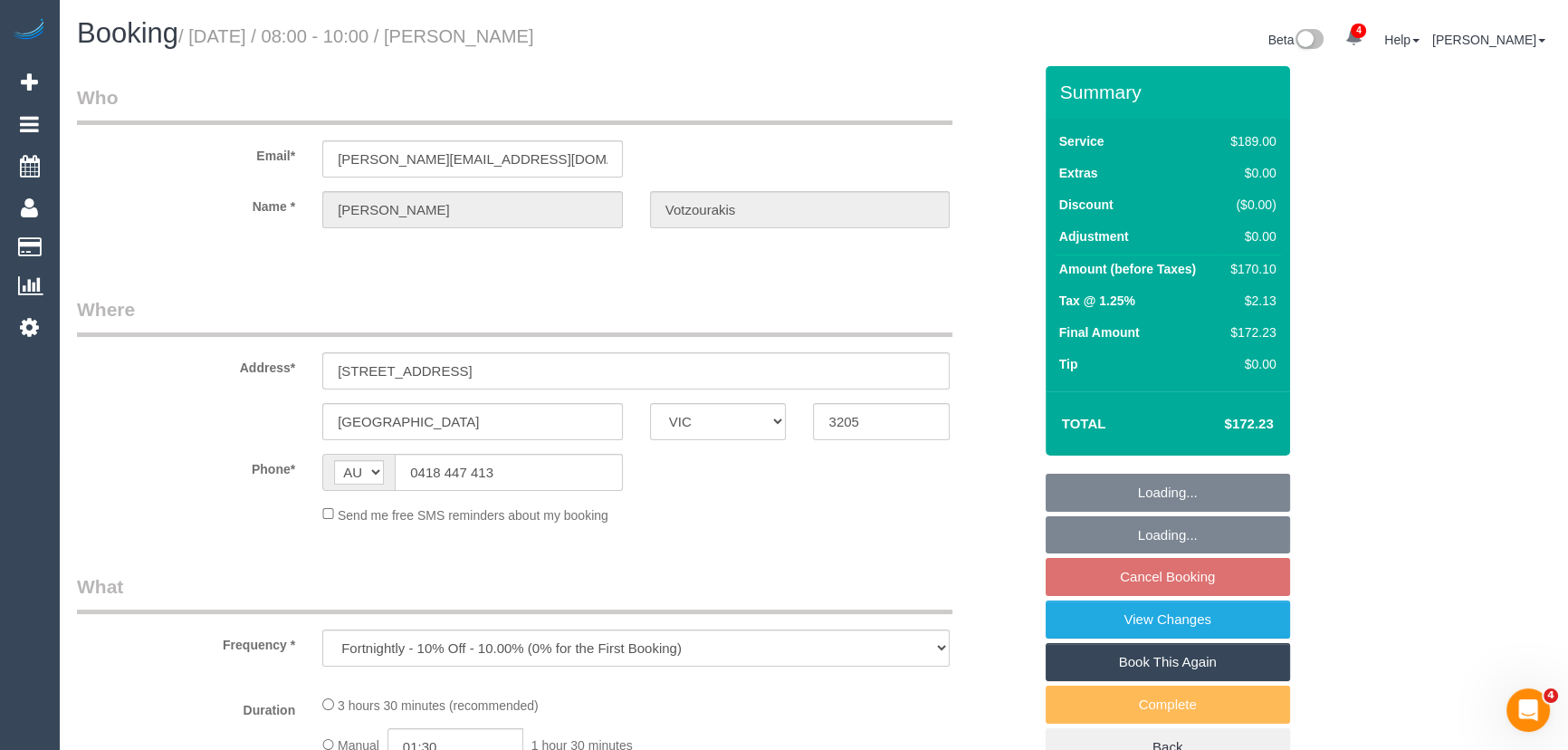
select select "string:stripe-pm_1RQd6e2GScqysDRVuOXxeKdh"
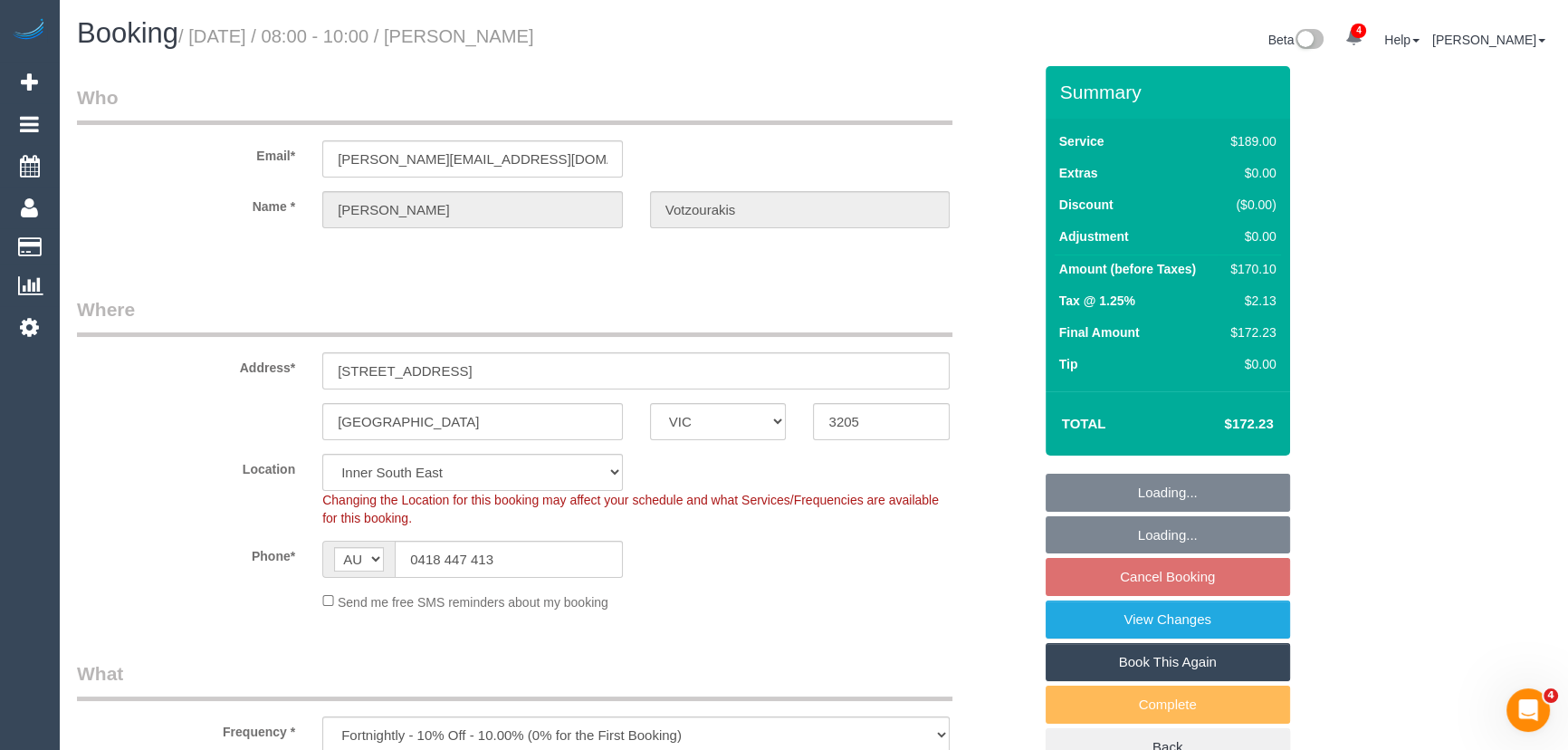
select select "object:1436"
select select "spot2"
select select "number:27"
select select "number:14"
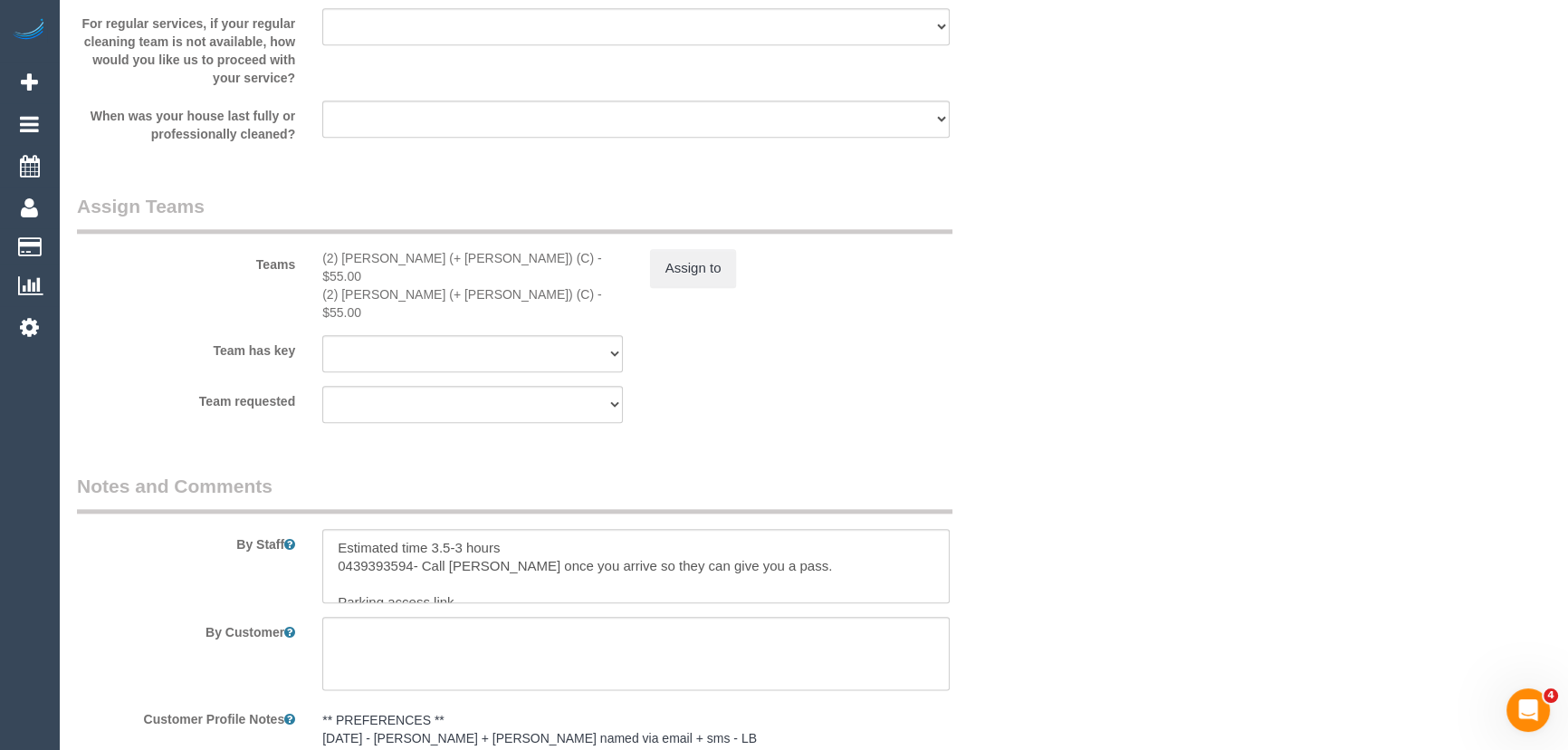
scroll to position [2881, 0]
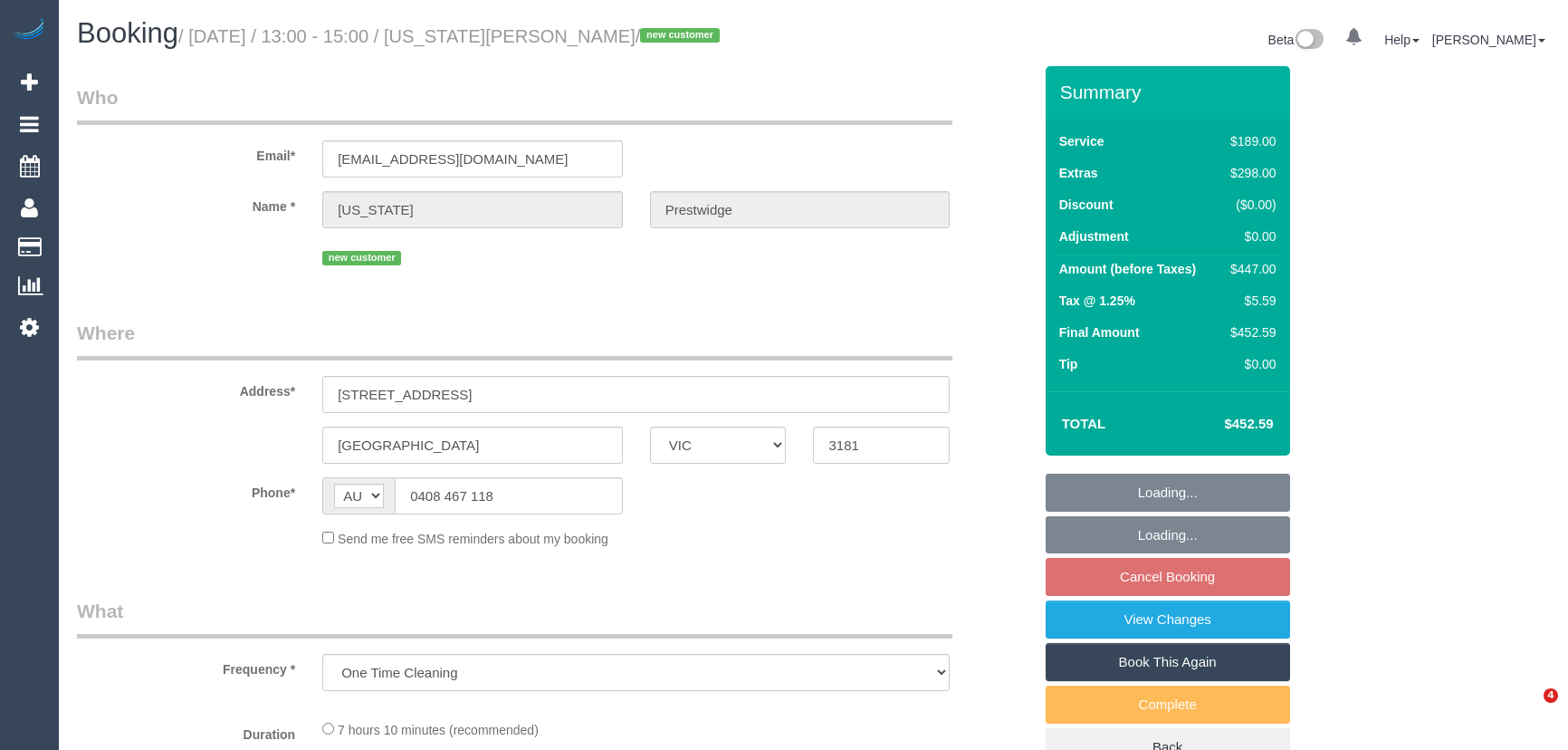
select select "VIC"
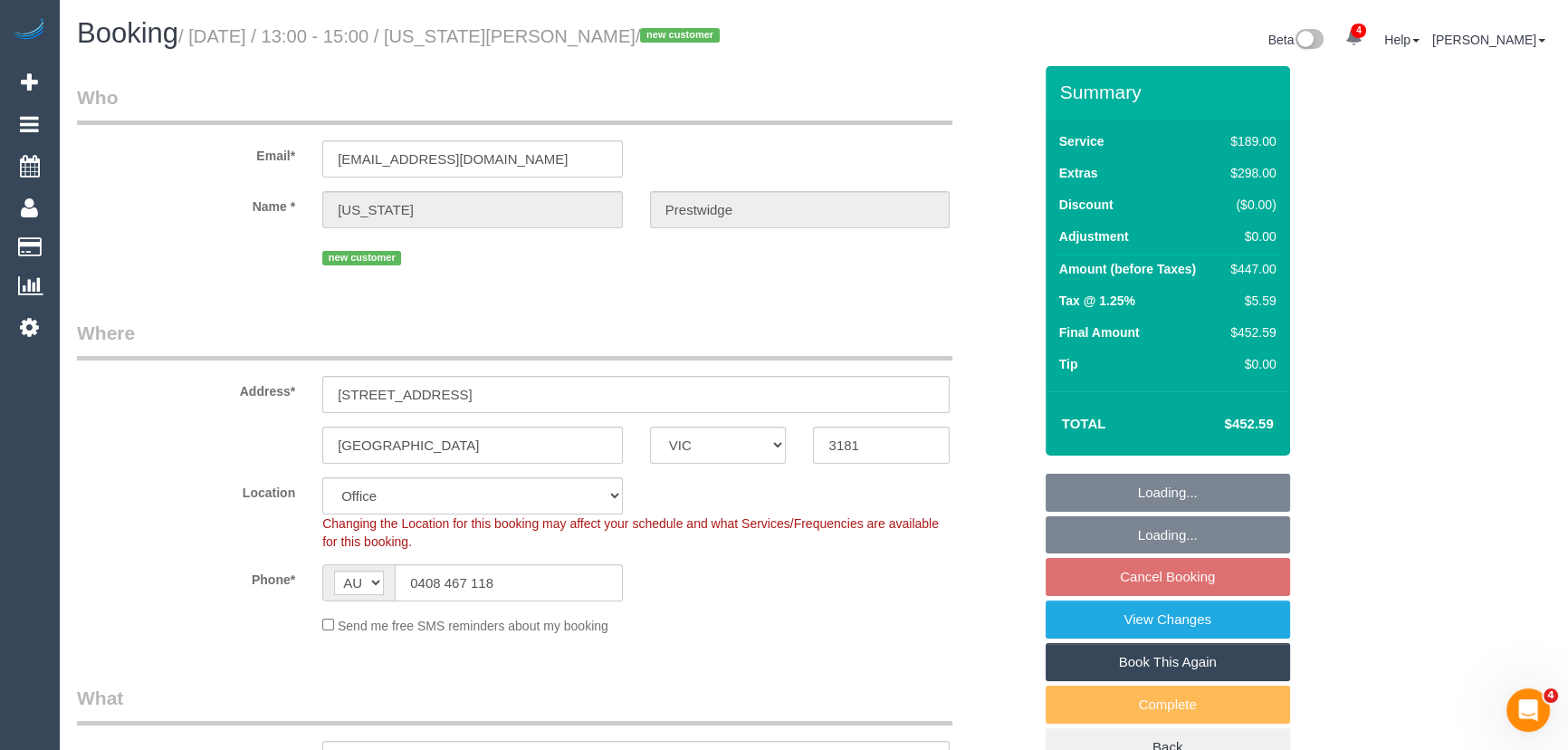
select select "object:613"
select select "string:stripe-pm_1S6hhP2GScqysDRVYX9WUdrW"
select select "number:28"
select select "number:14"
select select "number:21"
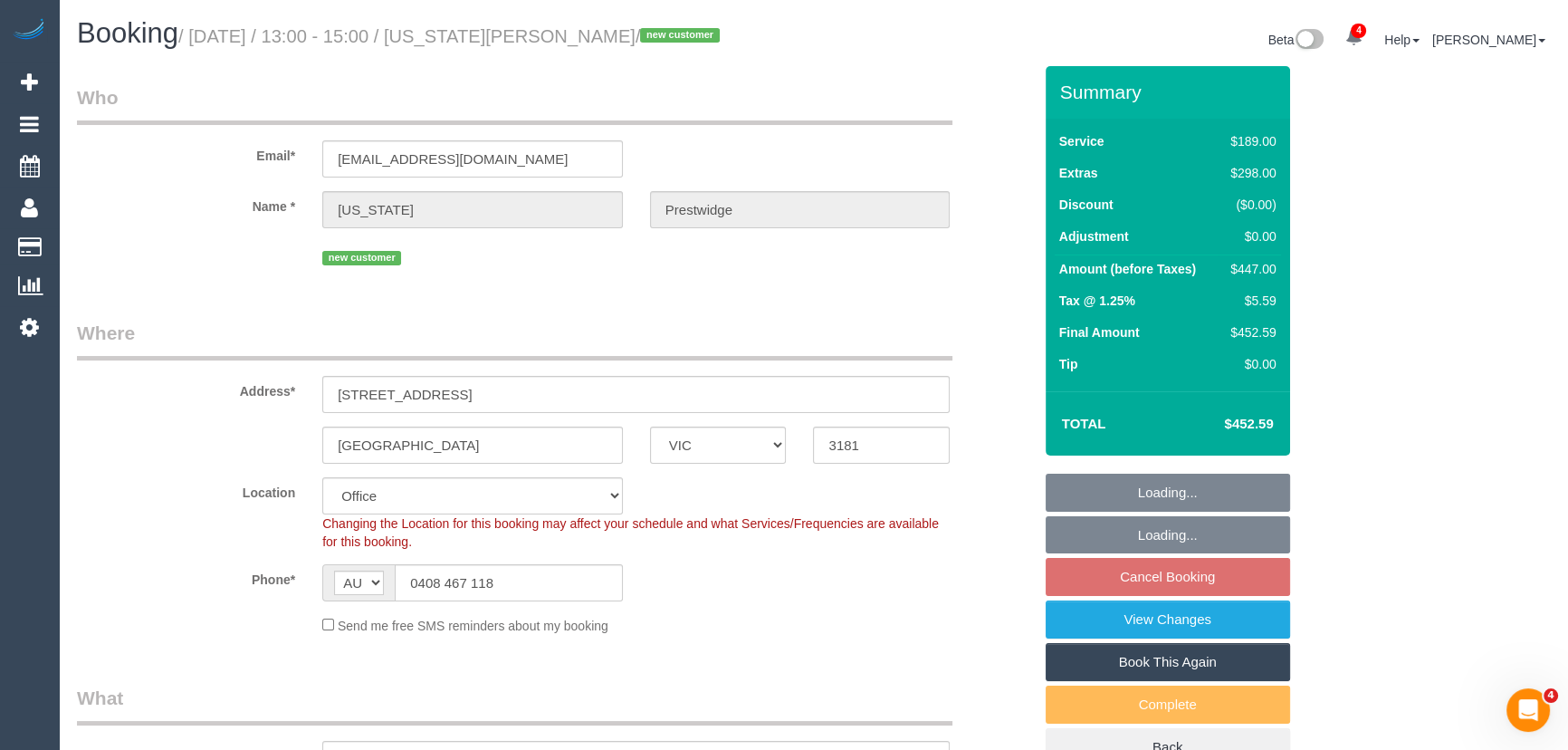
select select "number:22"
select select "number:26"
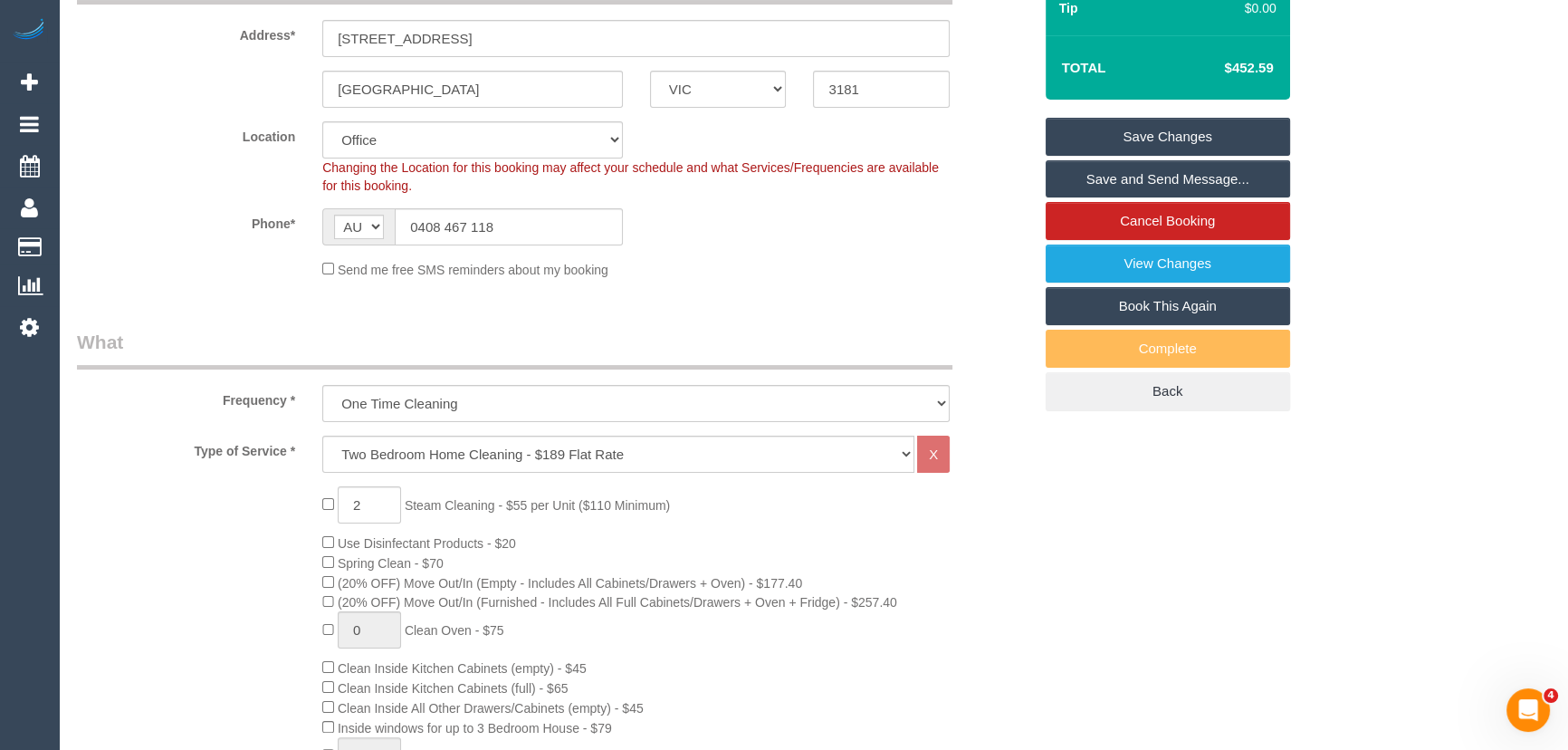
scroll to position [494, 0]
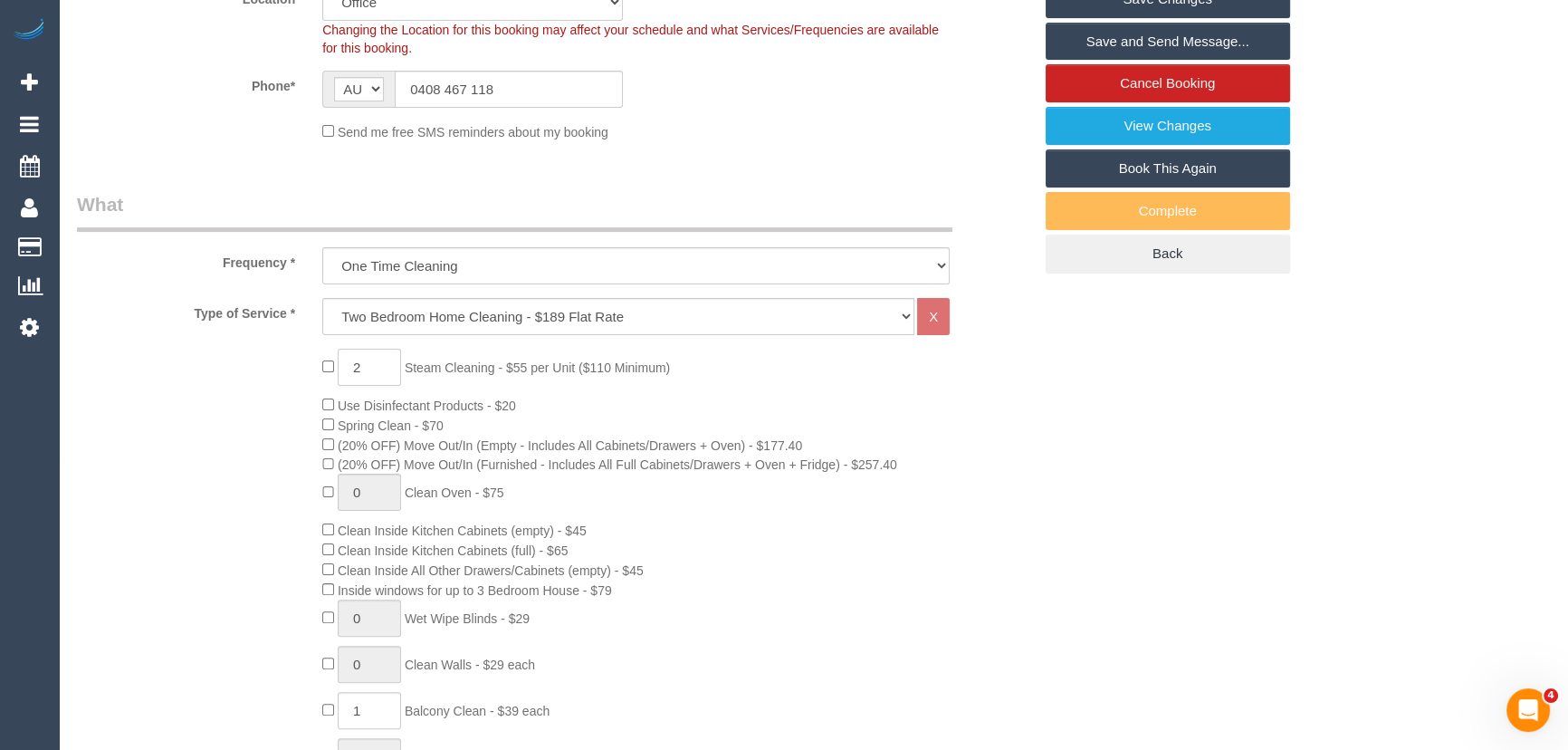
click at [368, 369] on input "2" at bounding box center [369, 367] width 63 height 37
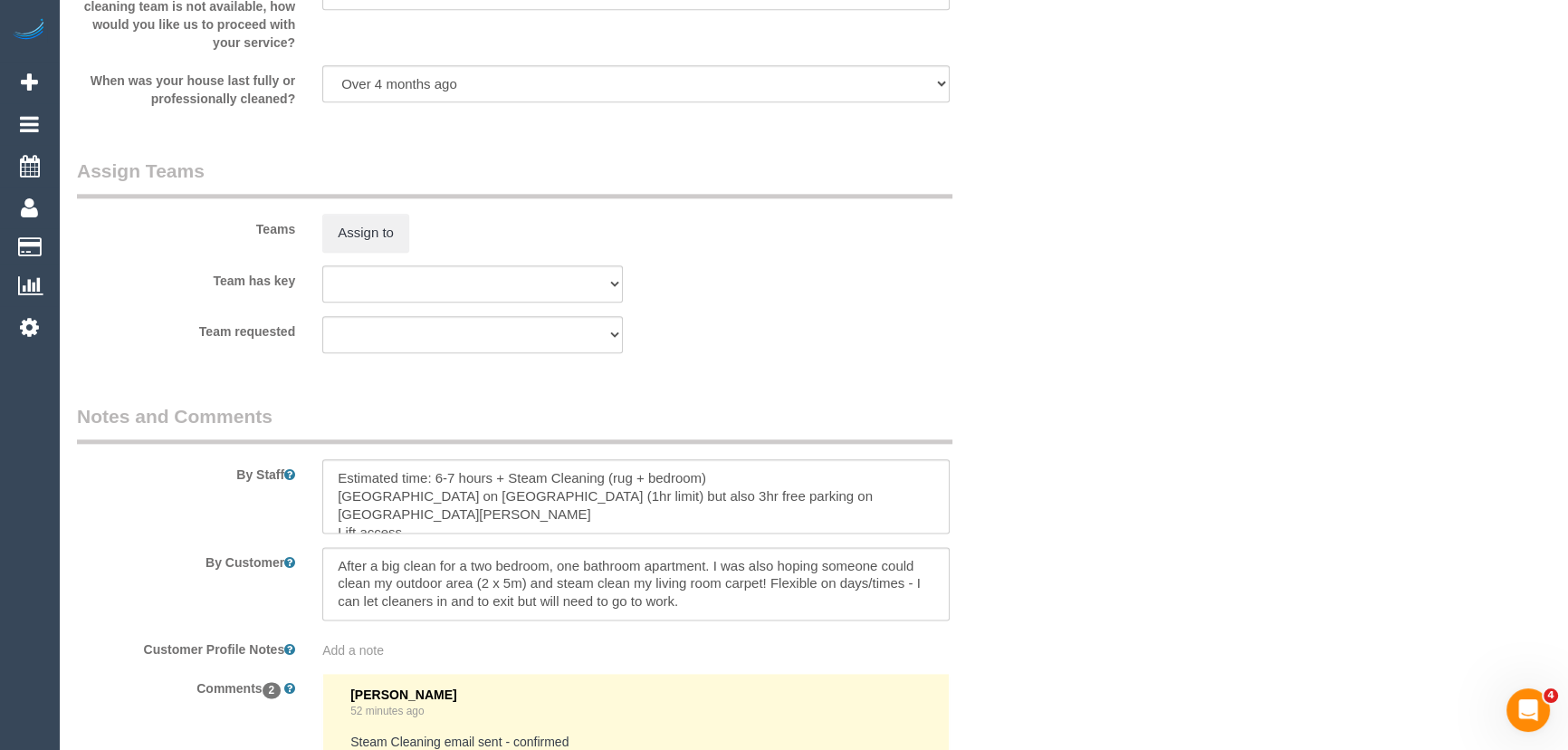
scroll to position [2717, 0]
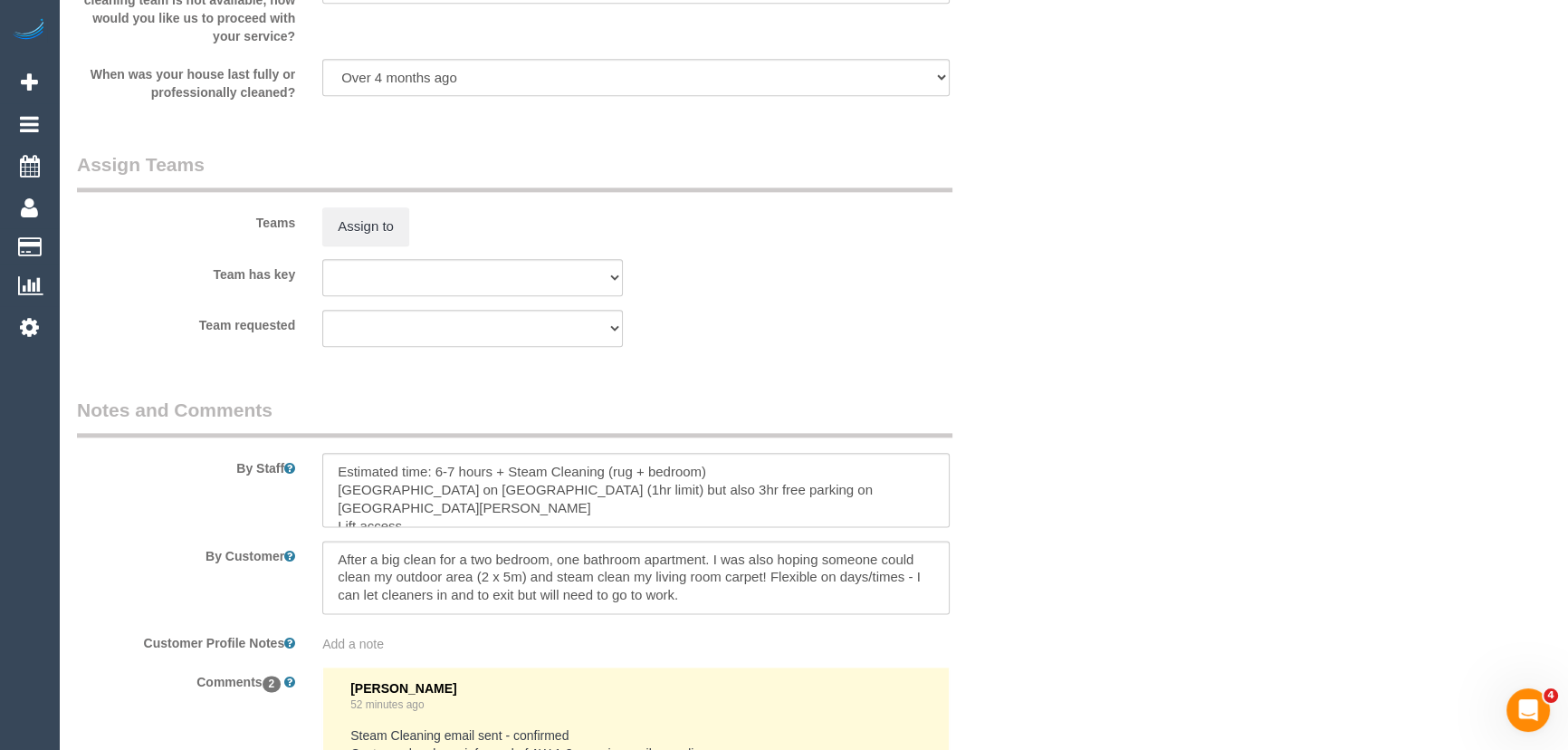
type input "3"
click at [646, 478] on textarea at bounding box center [636, 490] width 627 height 75
click at [712, 476] on textarea at bounding box center [636, 490] width 627 height 75
type textarea "Estimated time: 6-7 hours + Steam Cleaning (rug + 2 bedrooms) [GEOGRAPHIC_DATA]…"
click at [1023, 488] on div "By Staff" at bounding box center [554, 462] width 982 height 130
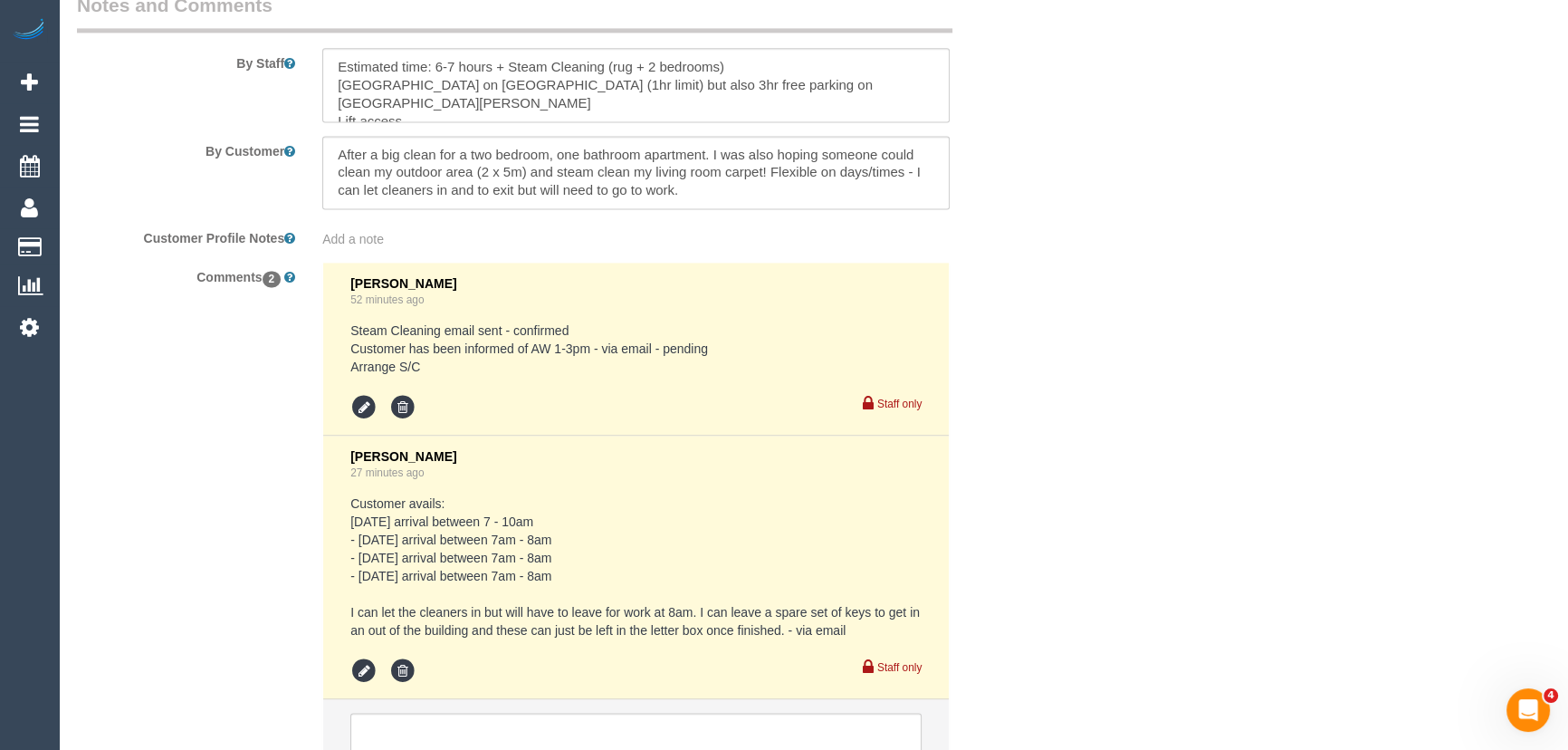
scroll to position [3288, 0]
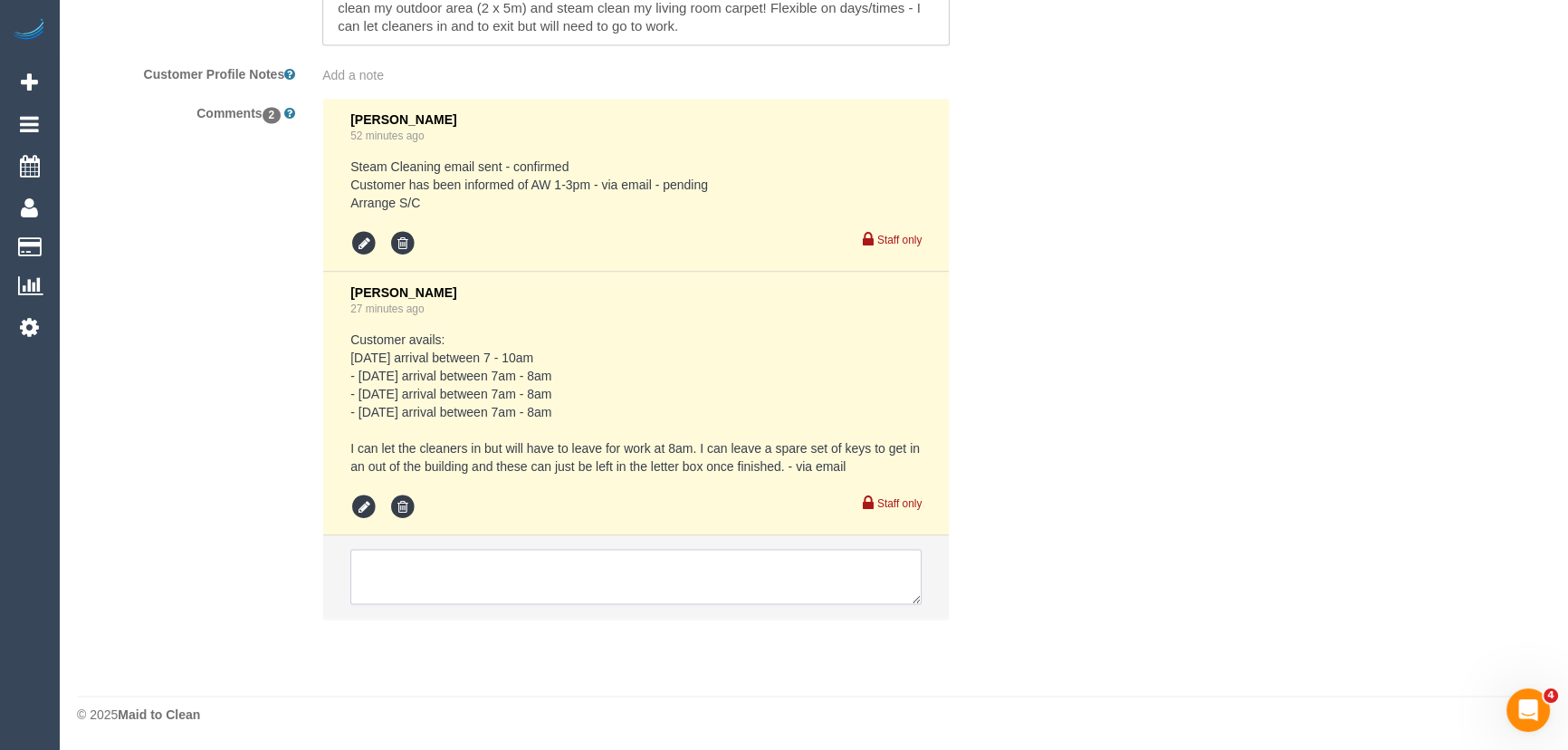
click at [446, 563] on textarea at bounding box center [635, 577] width 571 height 56
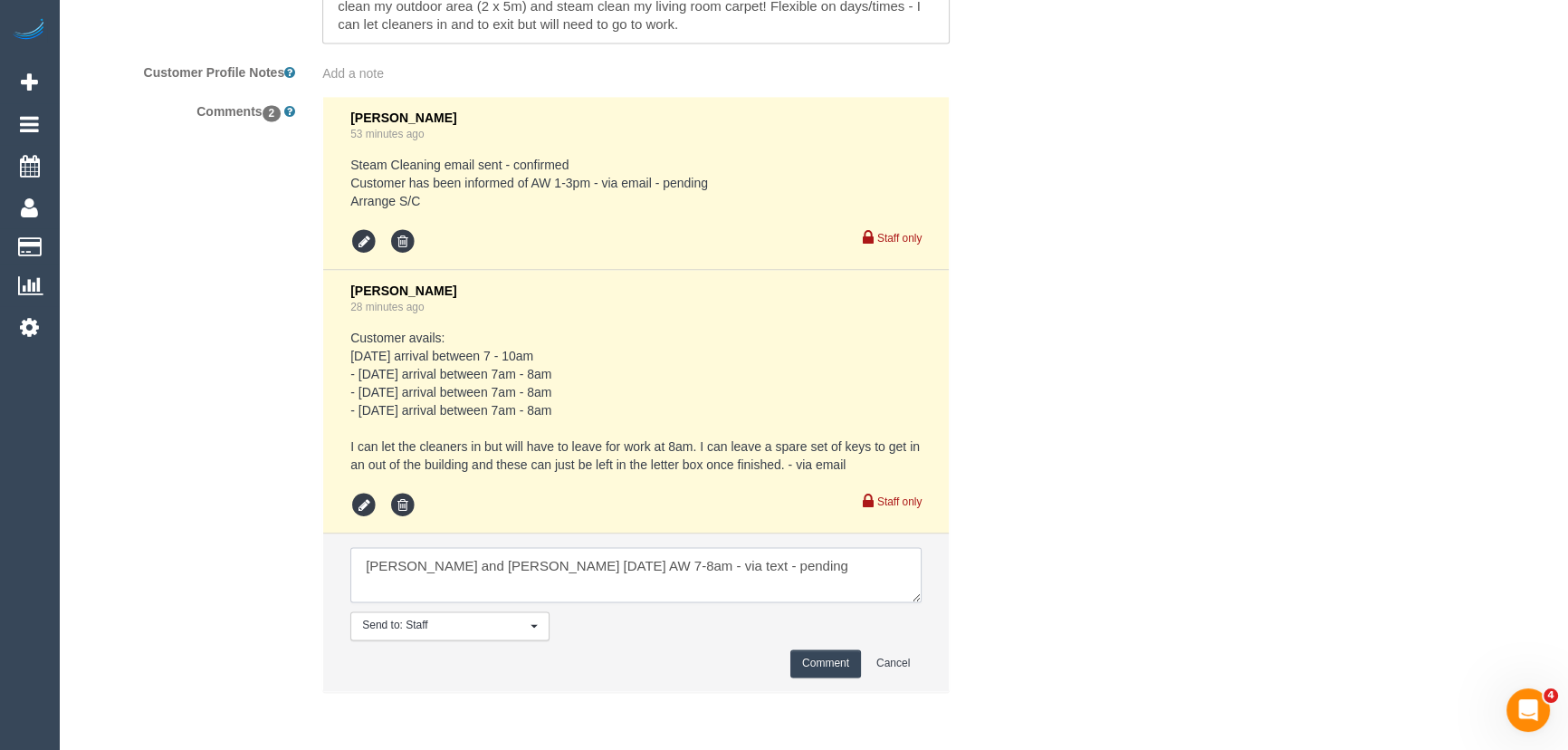
type textarea "Karina and Darly Wednesday 17/9 AW 7-8am - via text - pending"
click at [823, 667] on button "Comment" at bounding box center [826, 663] width 71 height 28
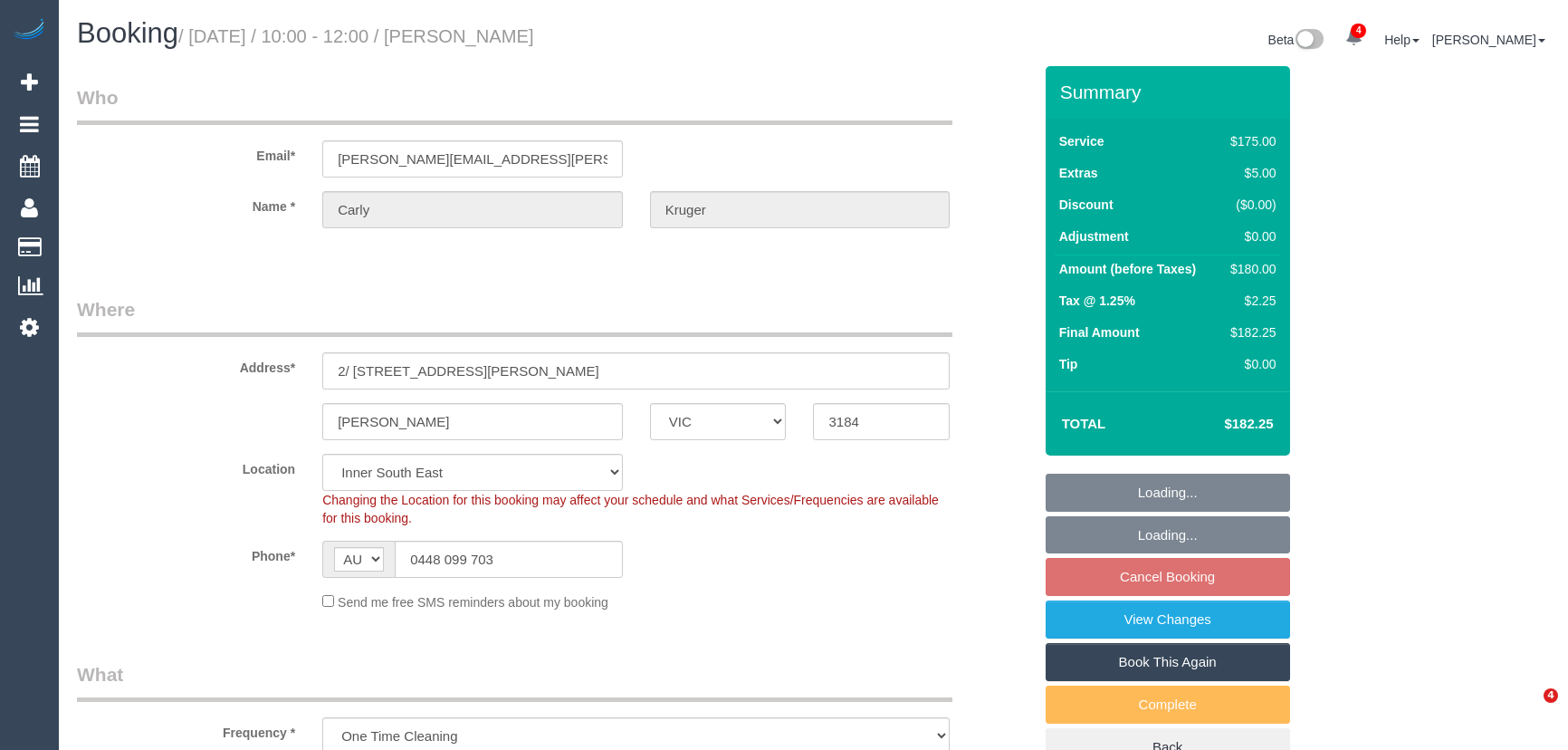
select select "VIC"
select select "150"
select select "number:27"
select select "number:14"
select select "number:19"
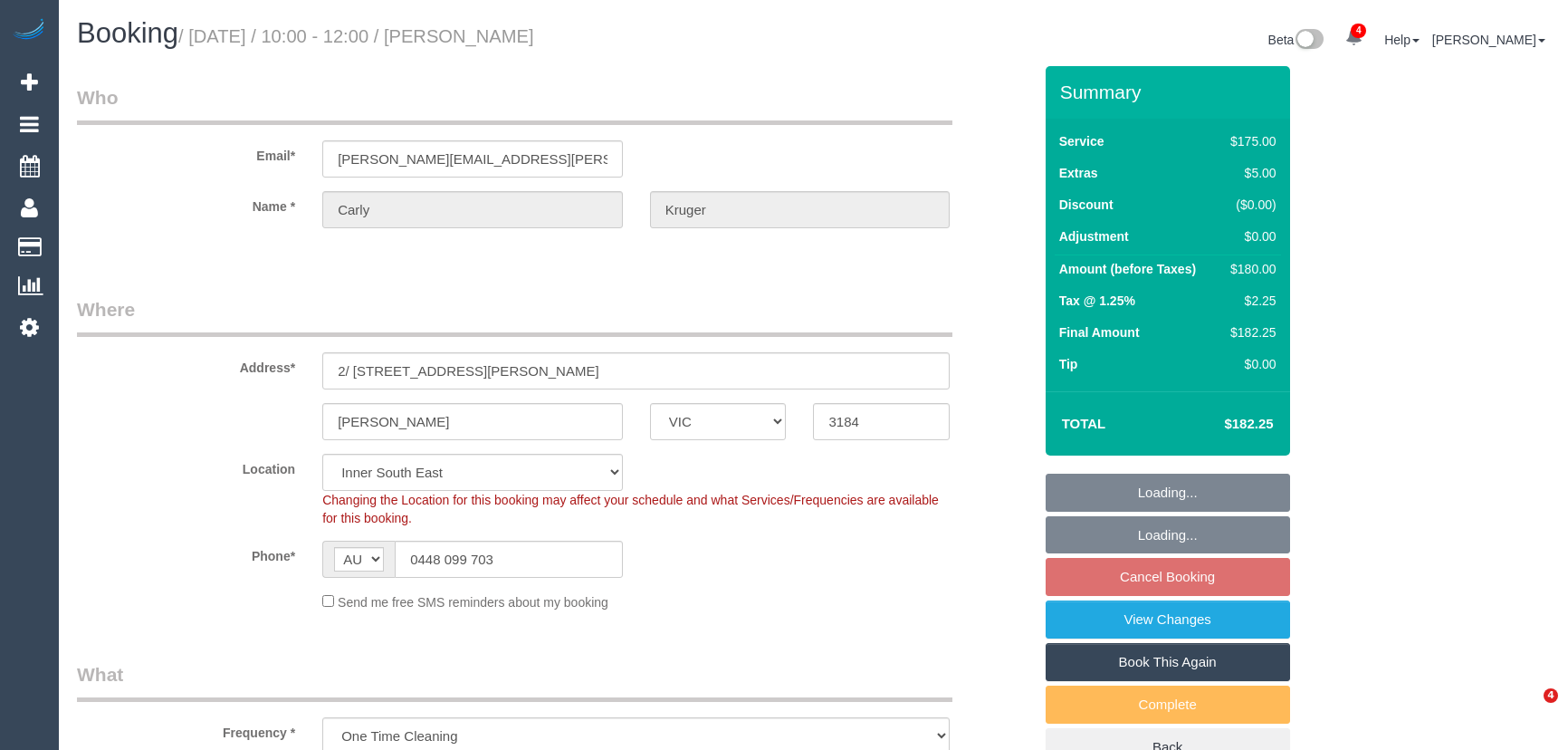
select select "number:23"
select select "number:12"
select select "object:1471"
select select "spot21"
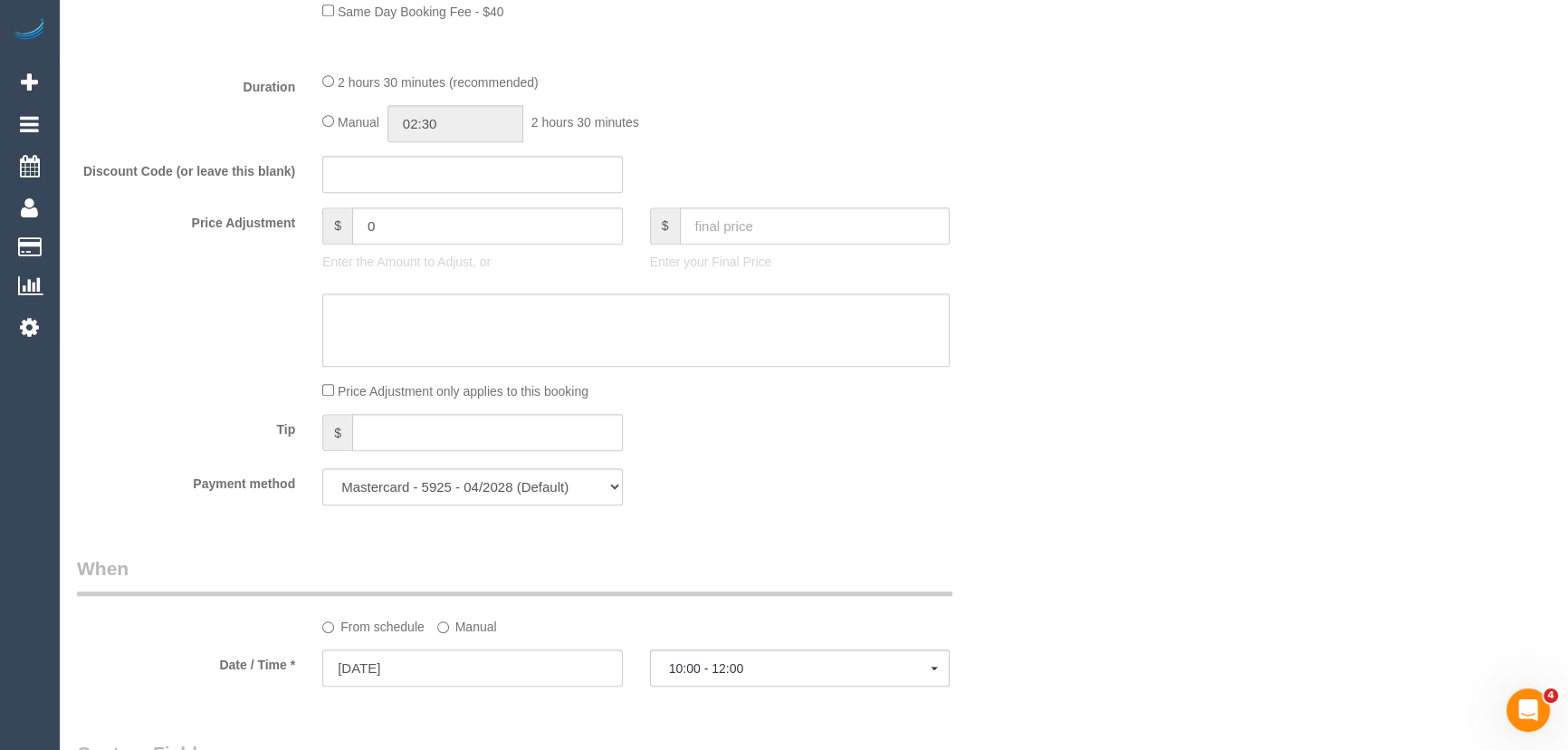
scroll to position [1234, 0]
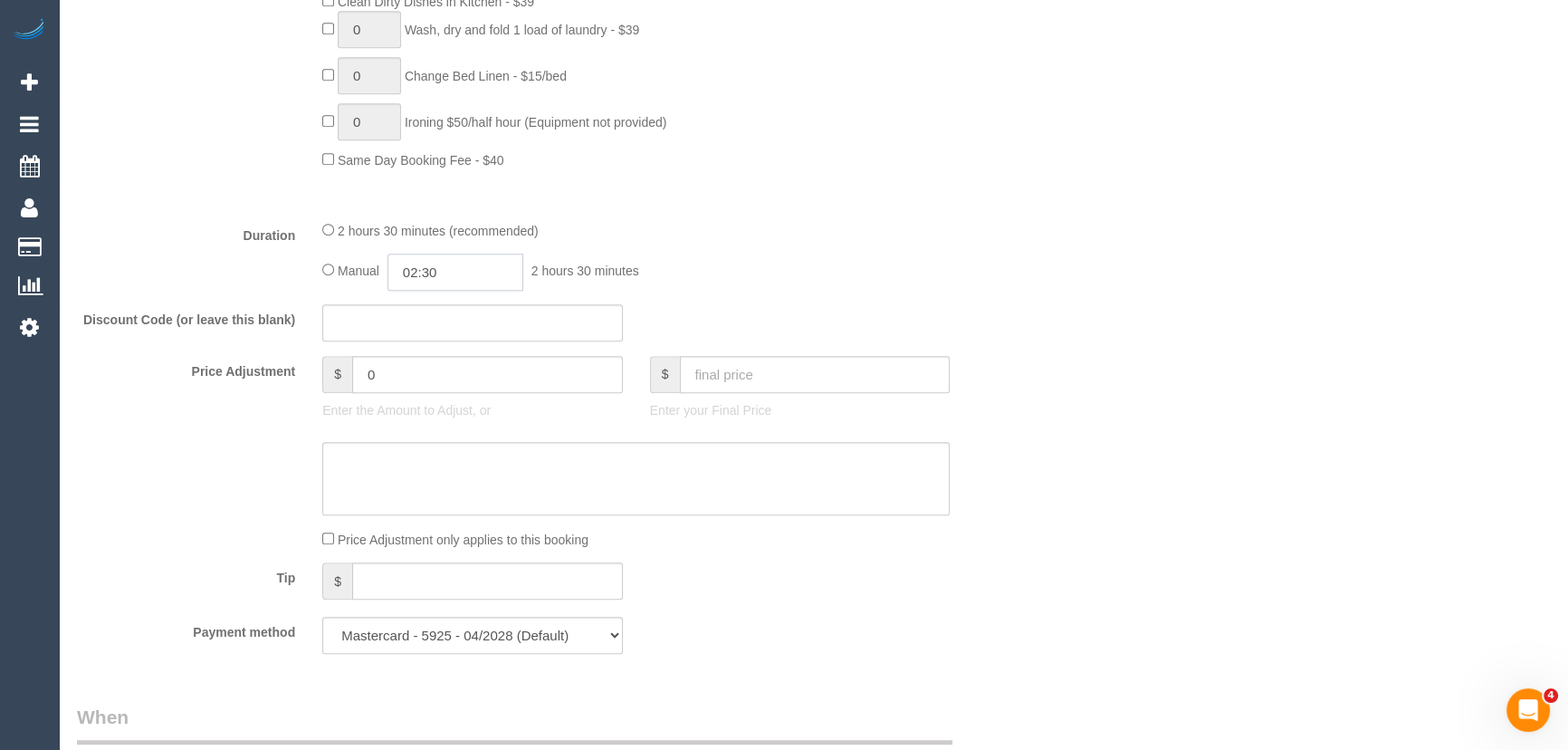
click at [483, 276] on input "02:30" at bounding box center [455, 272] width 136 height 37
click at [426, 348] on li "01:30" at bounding box center [436, 348] width 80 height 24
click at [456, 290] on input "01:30" at bounding box center [455, 272] width 136 height 37
type input "01:"
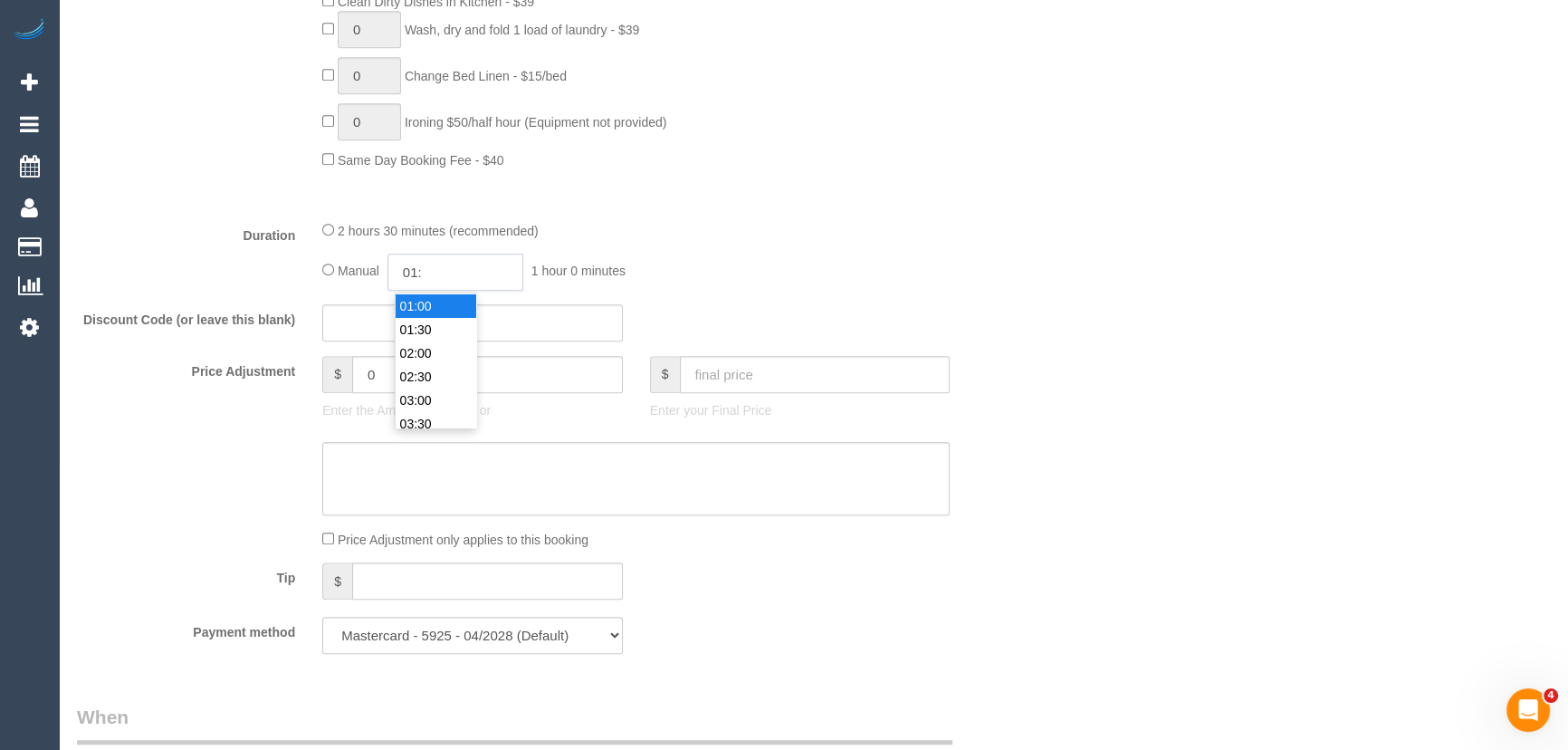
select select "spot41"
type input "01:15"
select select "spot61"
select select "spot81"
type input "01:15"
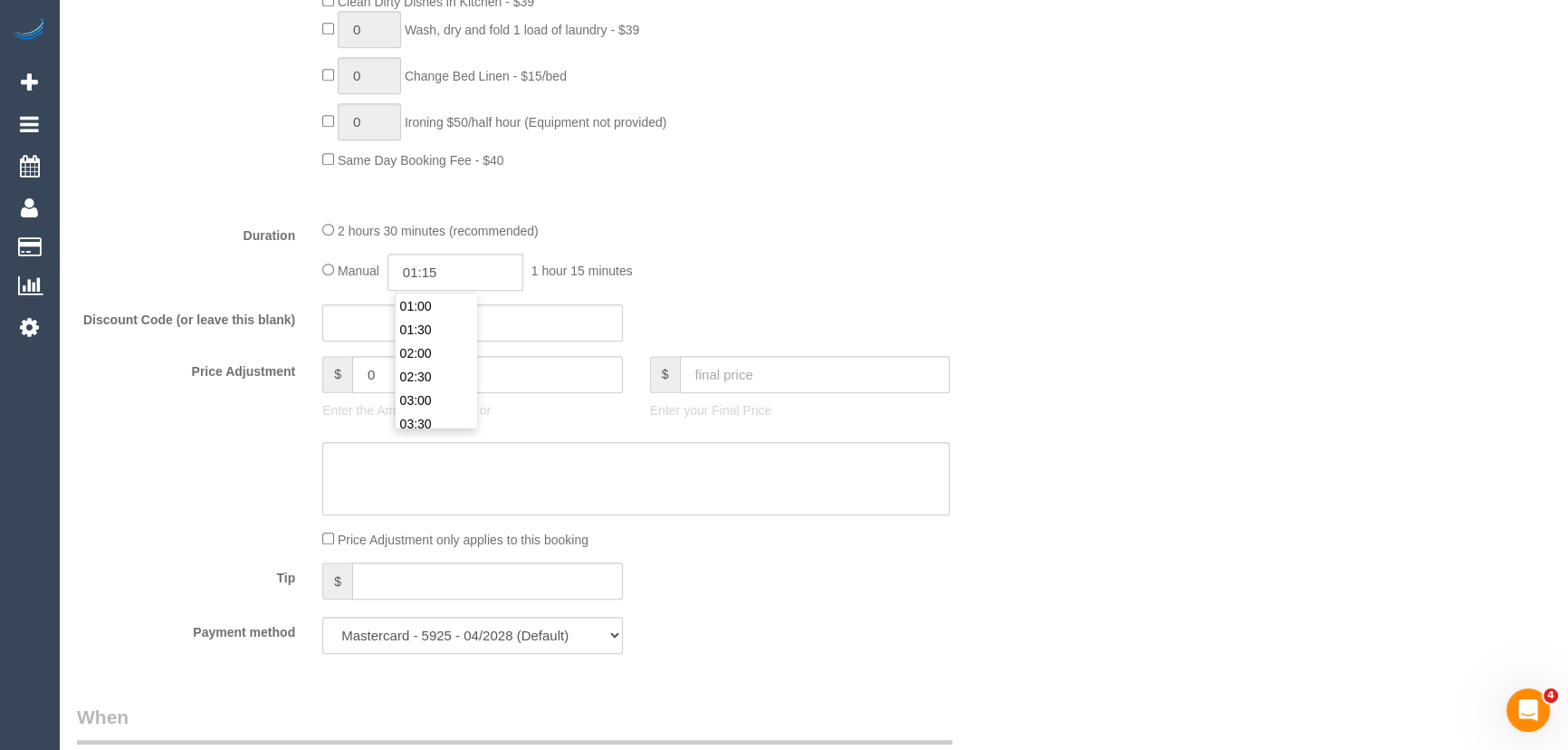
select select "spot101"
click at [910, 298] on fieldset "What Frequency * One Time Cleaning Weekly - 10% Off - 10.00% (0% for the First …" at bounding box center [554, 47] width 955 height 1242
select select "spot121"
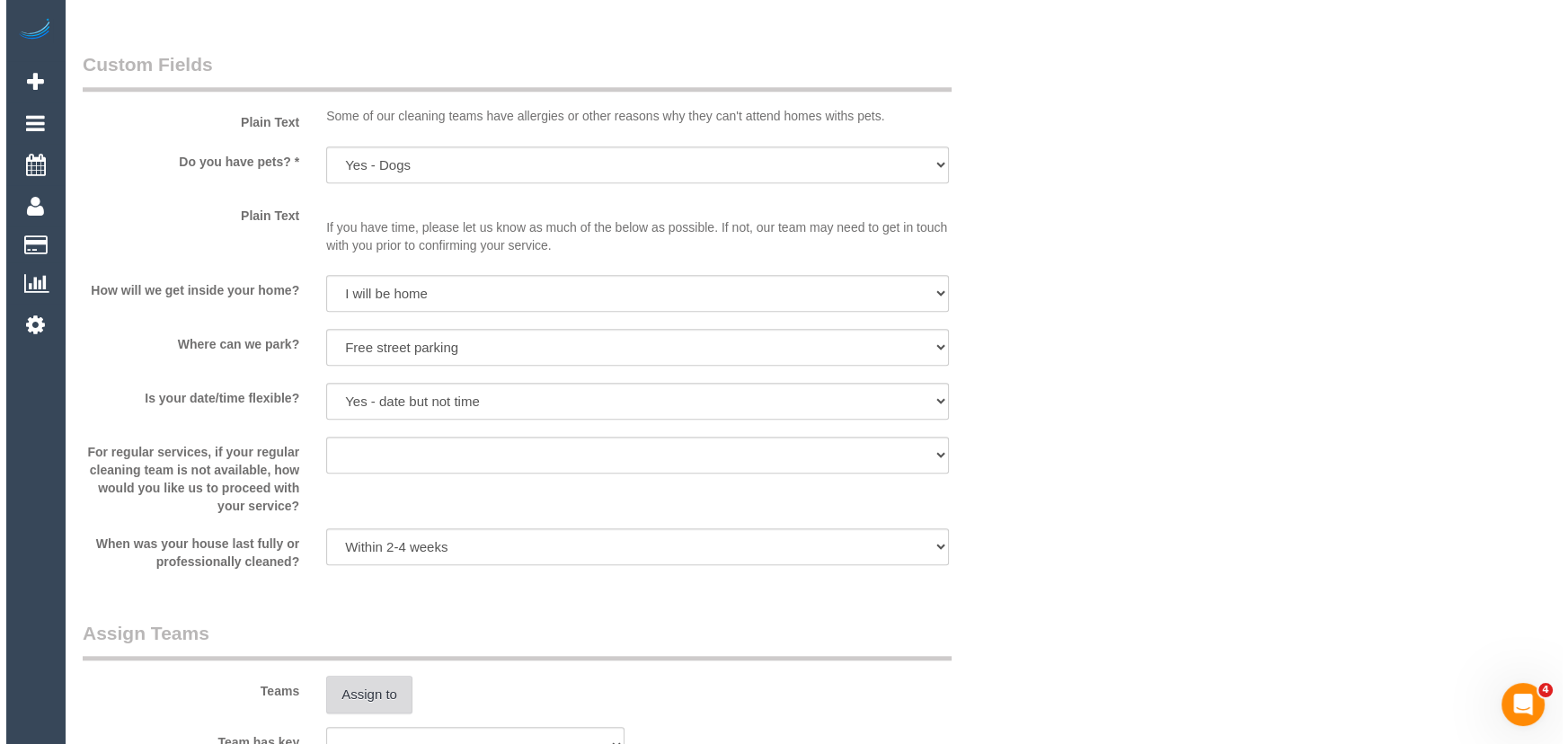
scroll to position [2204, 0]
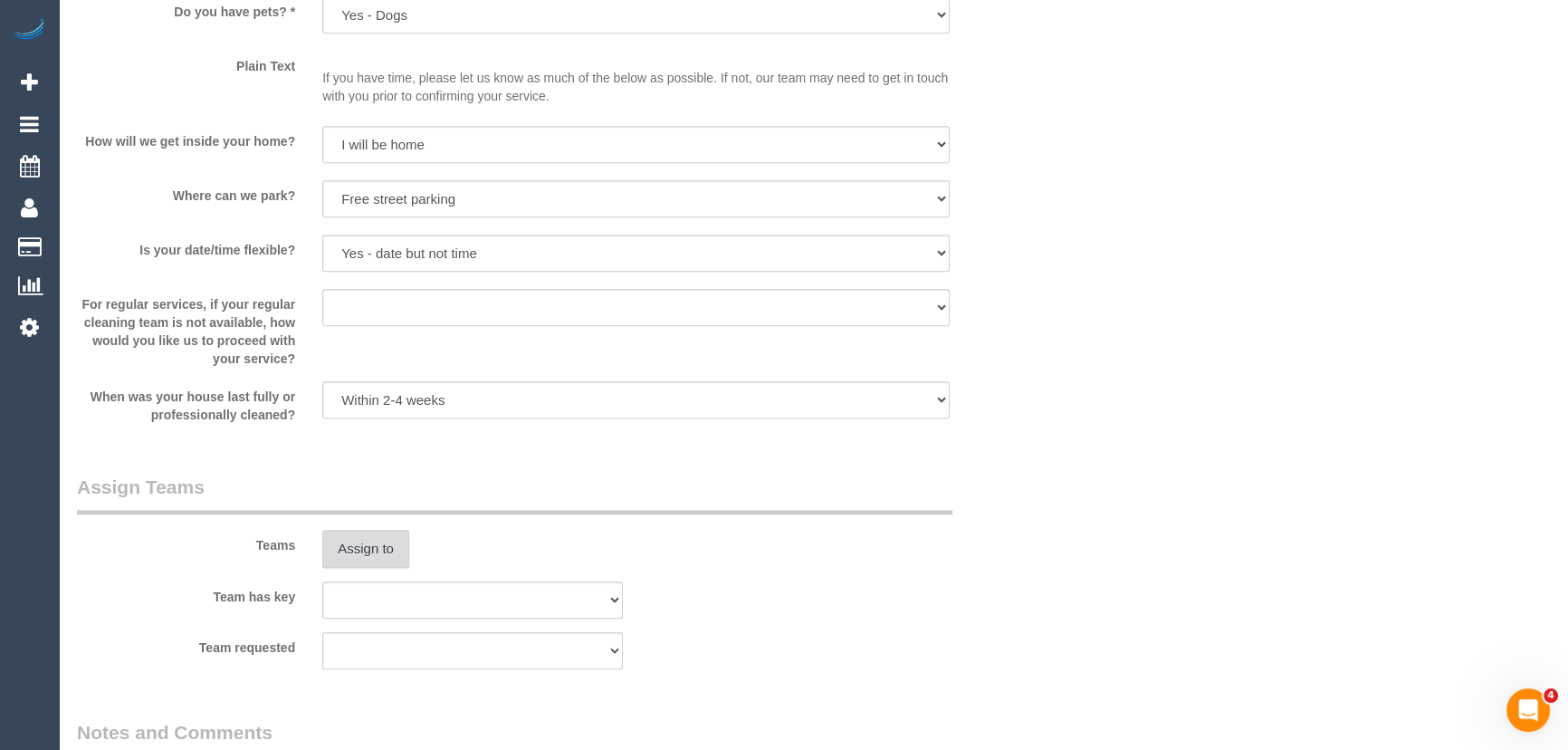
click at [342, 550] on button "Assign to" at bounding box center [365, 549] width 87 height 38
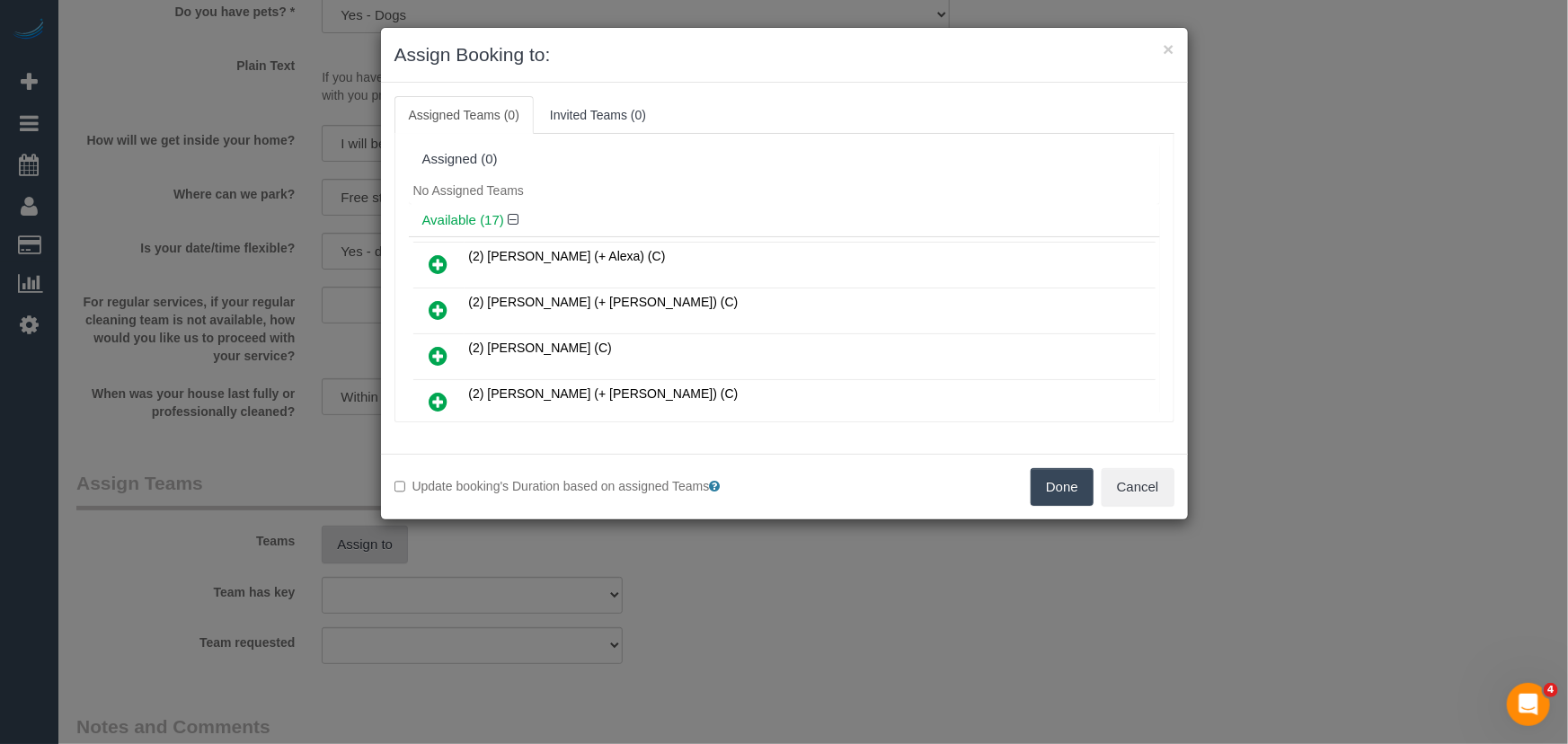
scroll to position [158, 0]
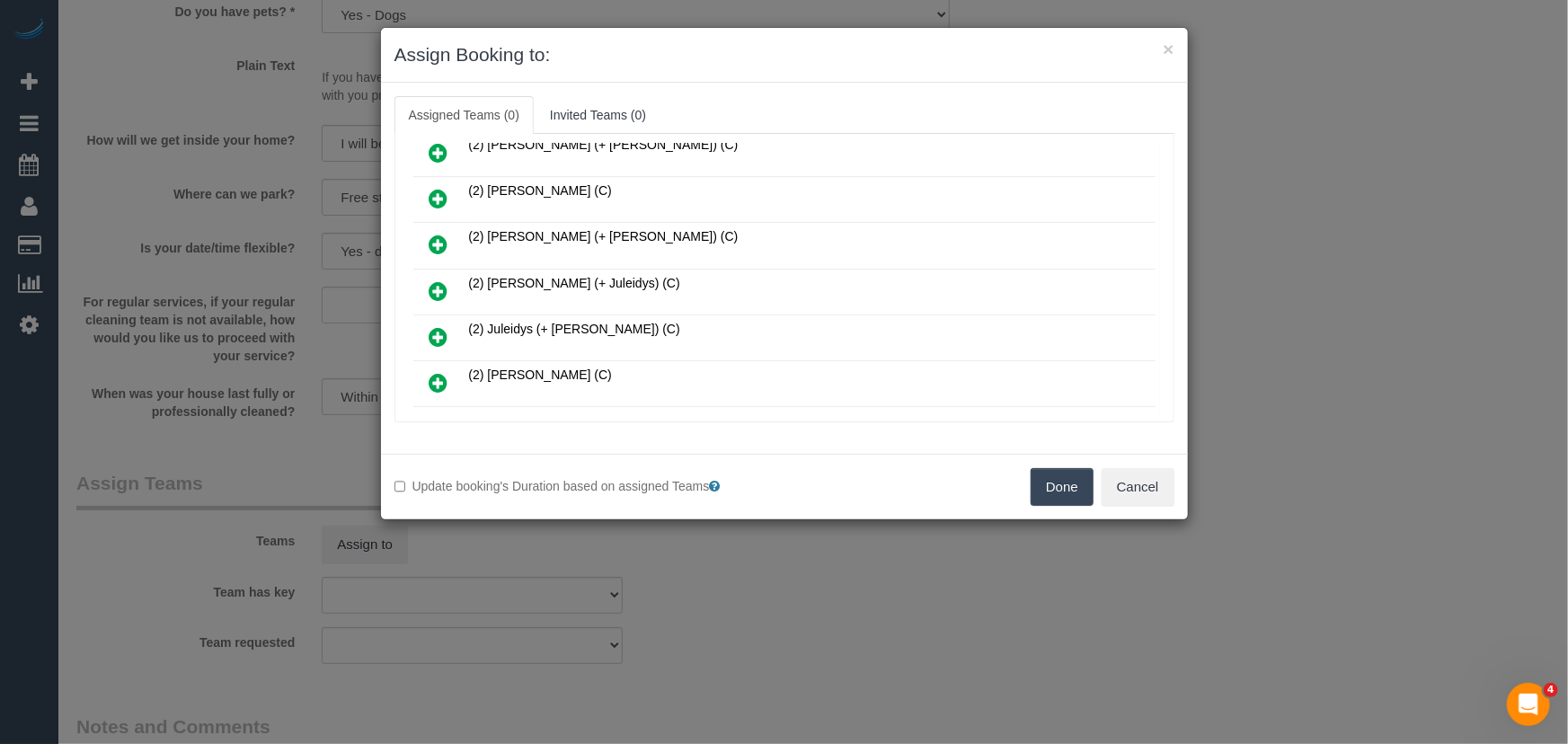
click at [443, 284] on icon at bounding box center [439, 290] width 19 height 22
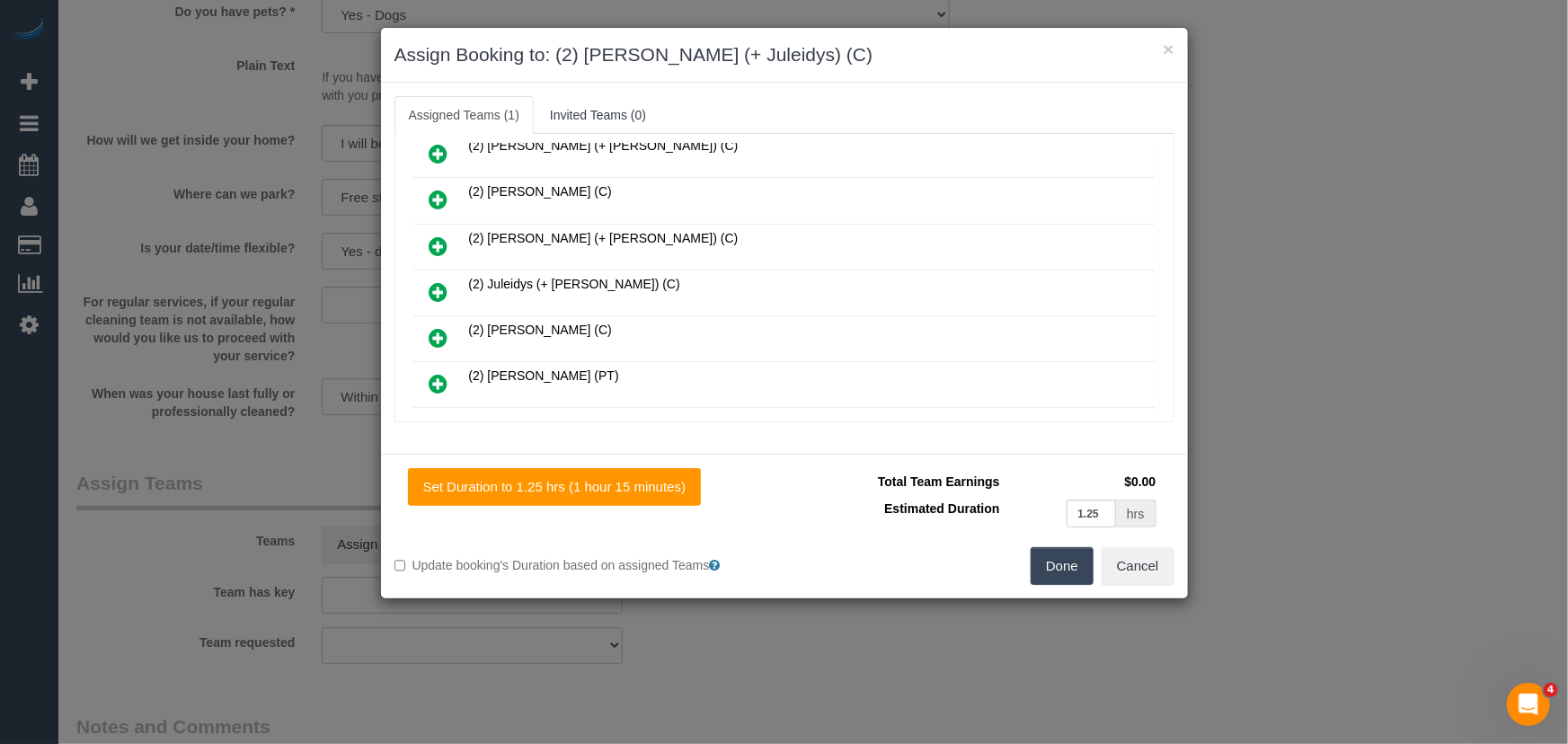
click at [443, 284] on icon at bounding box center [439, 291] width 19 height 22
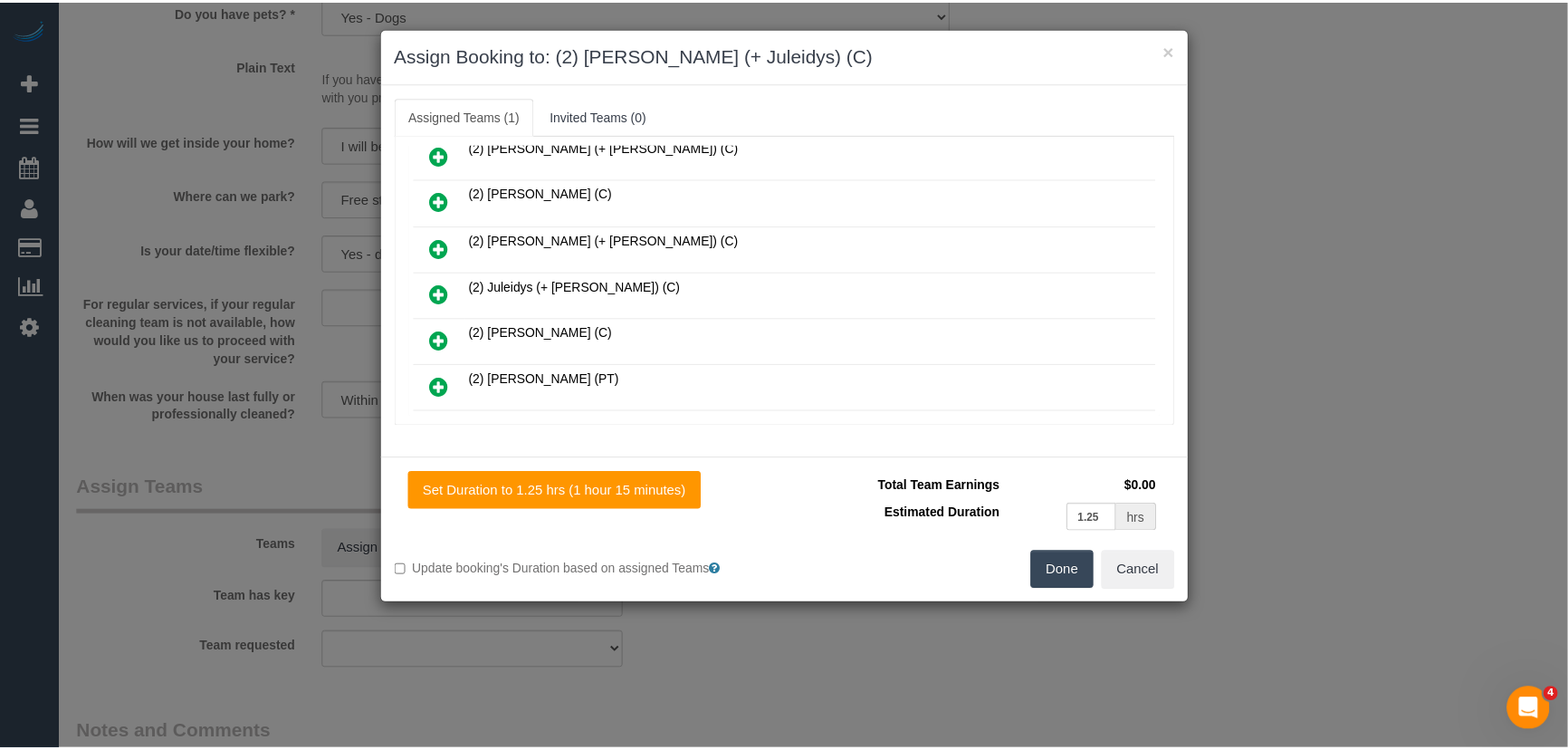
scroll to position [247, 0]
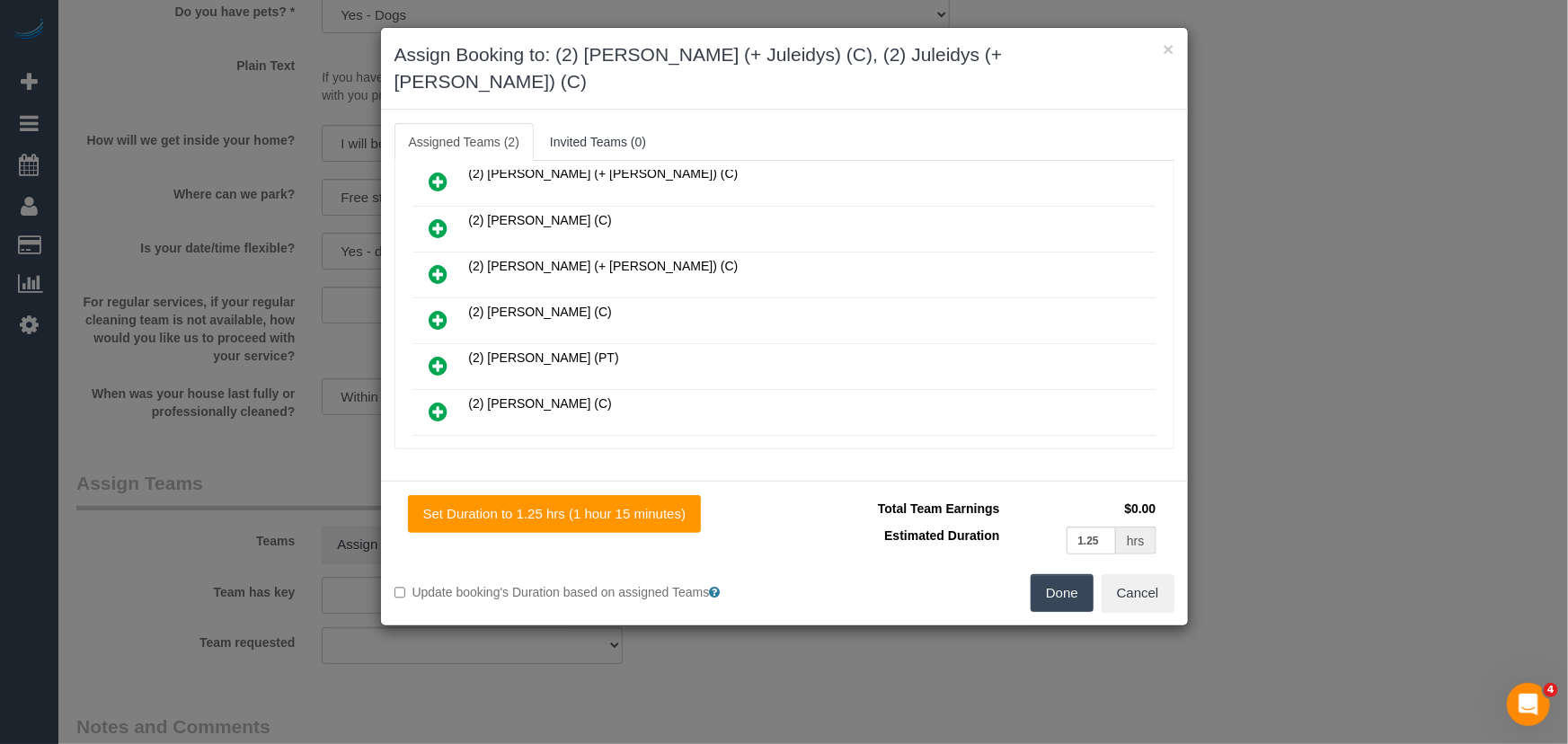
click at [1066, 574] on button "Done" at bounding box center [1062, 593] width 63 height 38
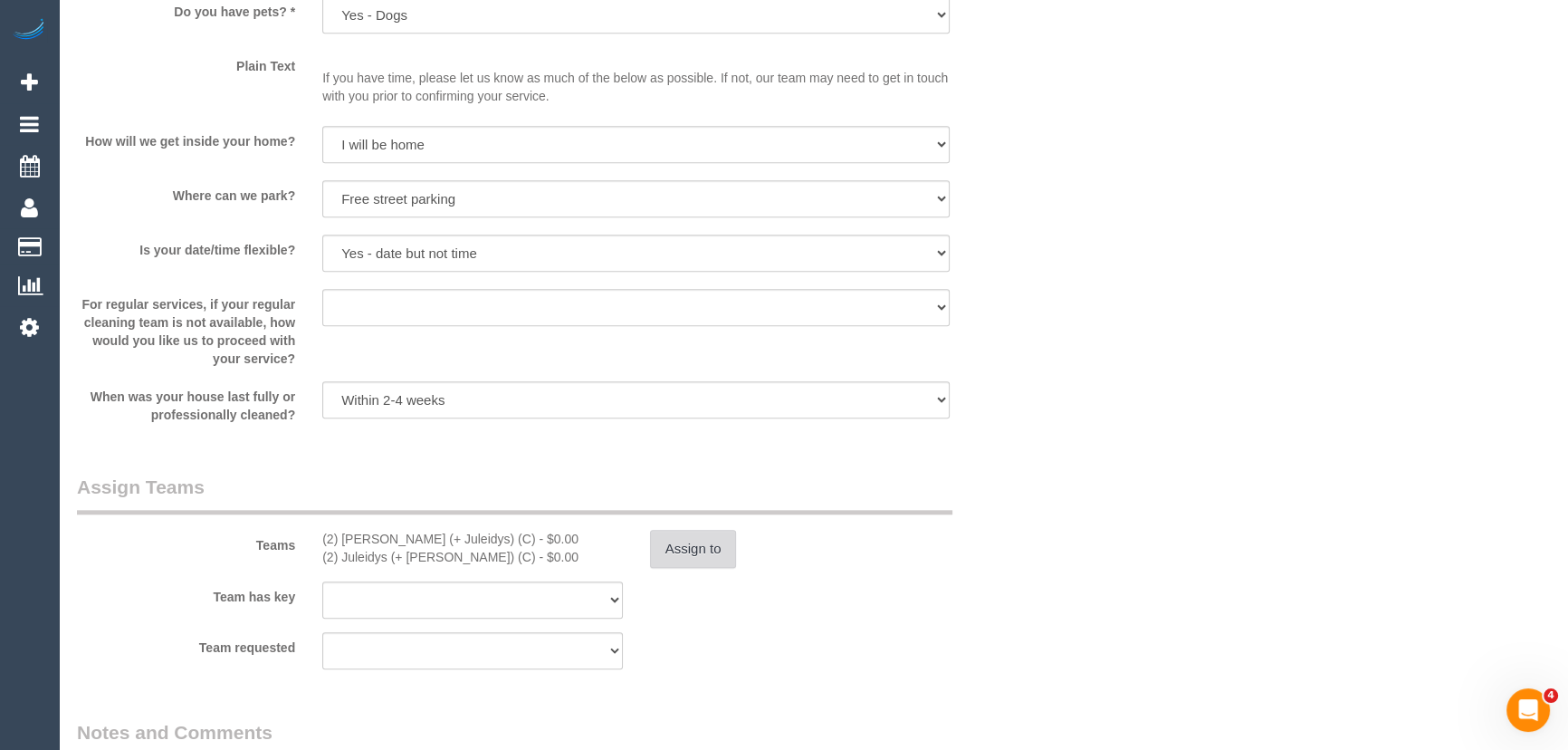
scroll to position [2388, 0]
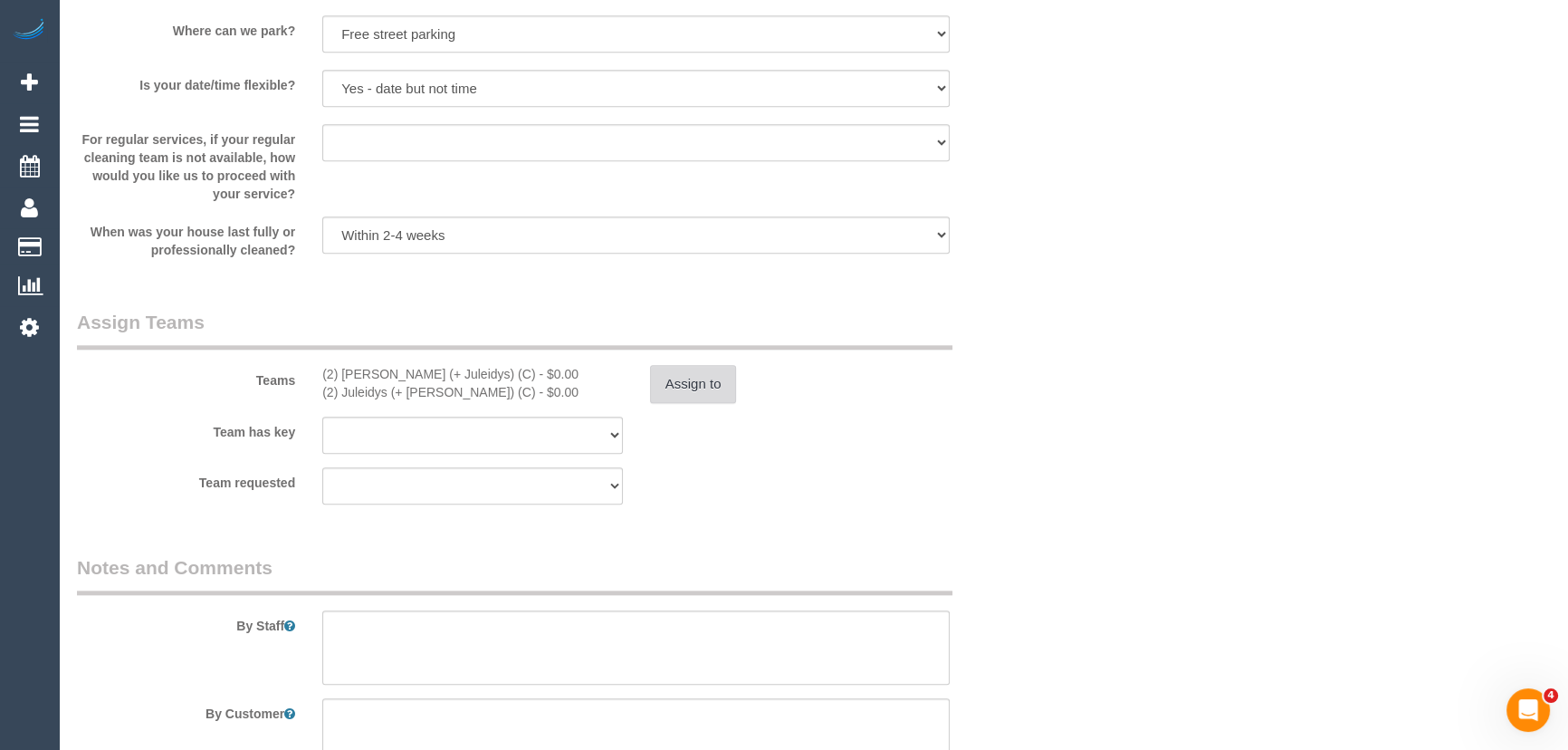
click at [688, 391] on button "Assign to" at bounding box center [693, 385] width 87 height 38
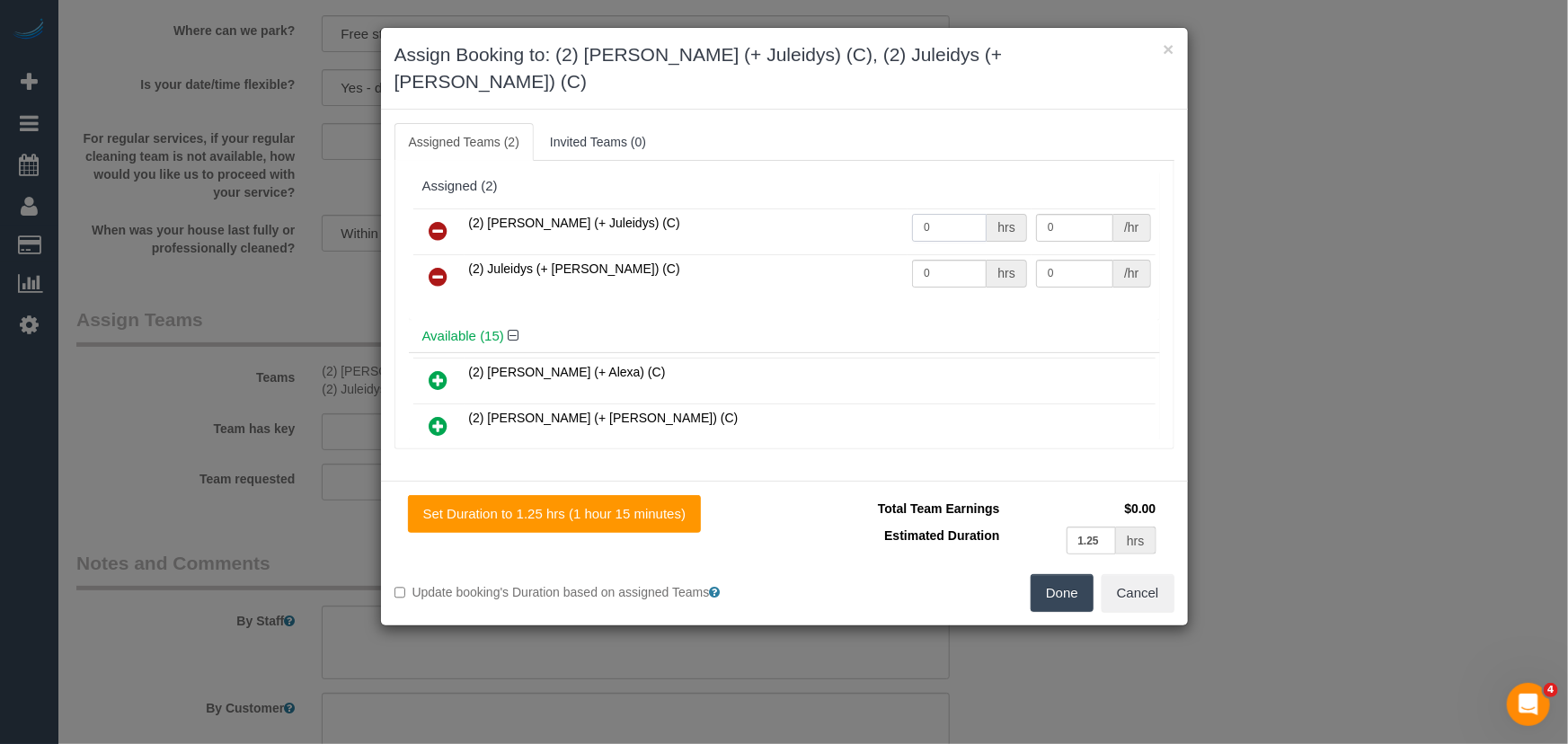
click at [948, 214] on input "0" at bounding box center [949, 227] width 75 height 28
type input "1.25"
type input "38"
click at [937, 260] on input "0" at bounding box center [949, 273] width 75 height 28
type input "1.25"
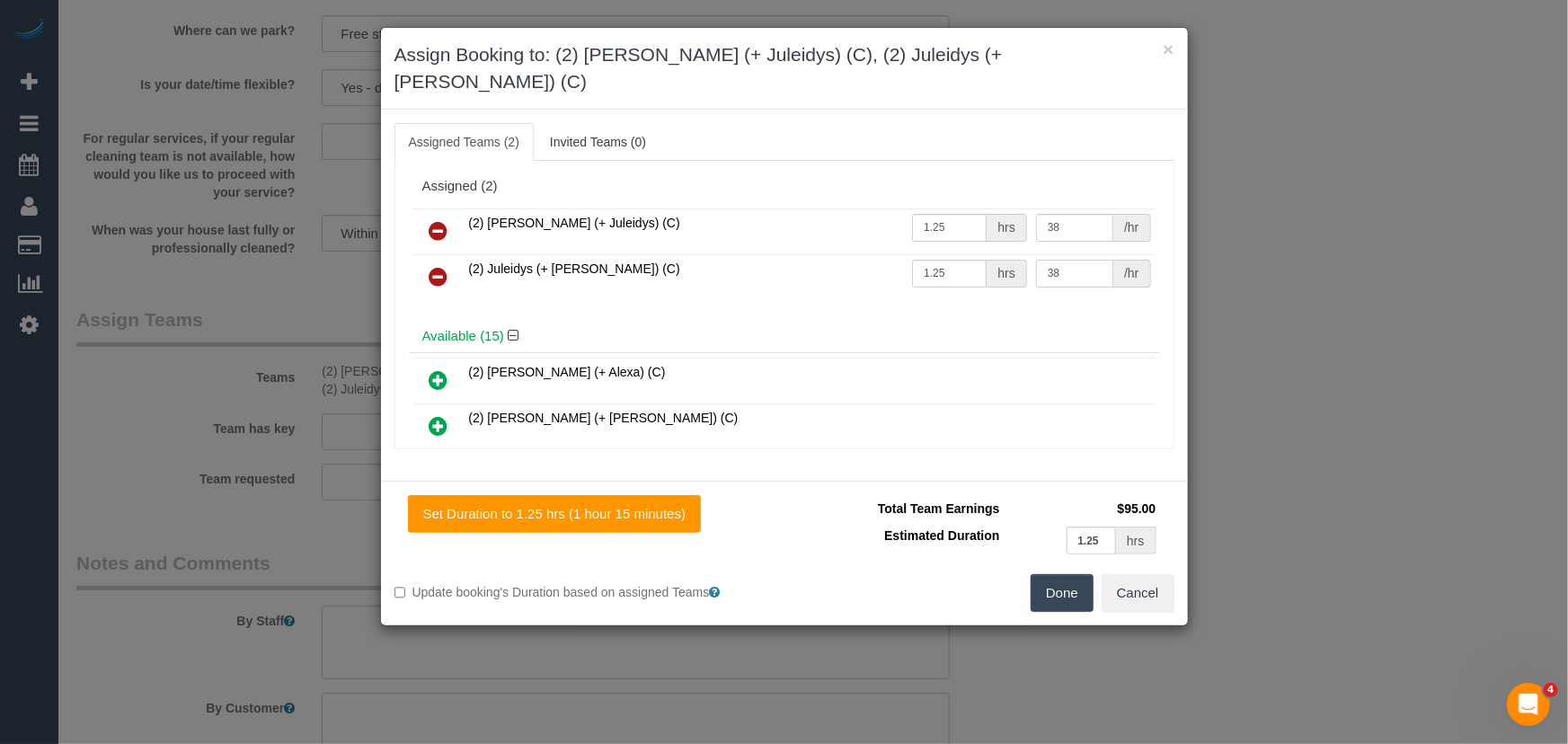
type input "38"
click at [1065, 574] on button "Done" at bounding box center [1062, 593] width 63 height 38
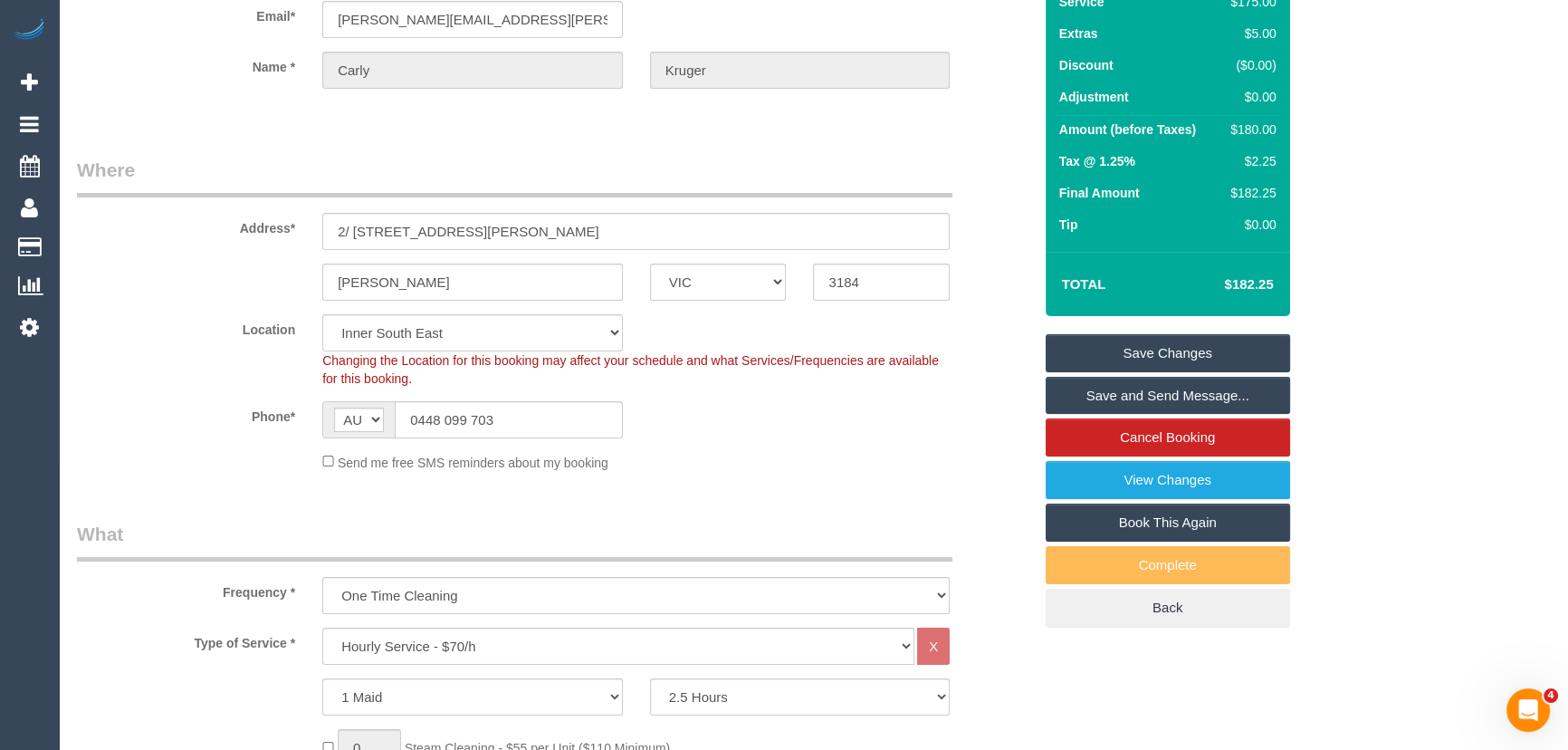
scroll to position [0, 0]
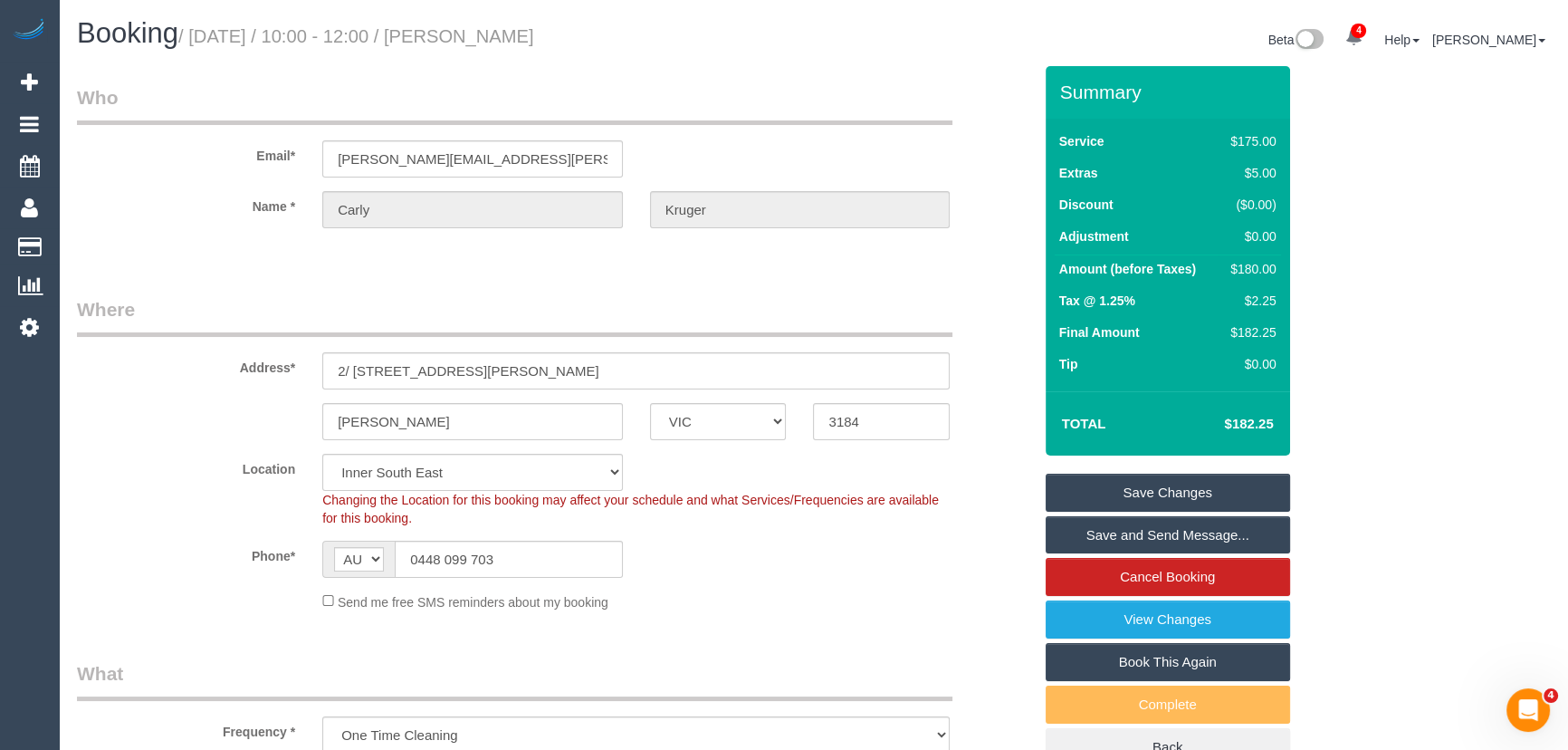
click at [518, 34] on small "/ September 16, 2025 / 10:00 - 12:00 / Carly Kruger" at bounding box center [357, 35] width 356 height 20
copy small "Carly Kruger"
click at [1126, 536] on link "Save and Send Message..." at bounding box center [1168, 536] width 245 height 38
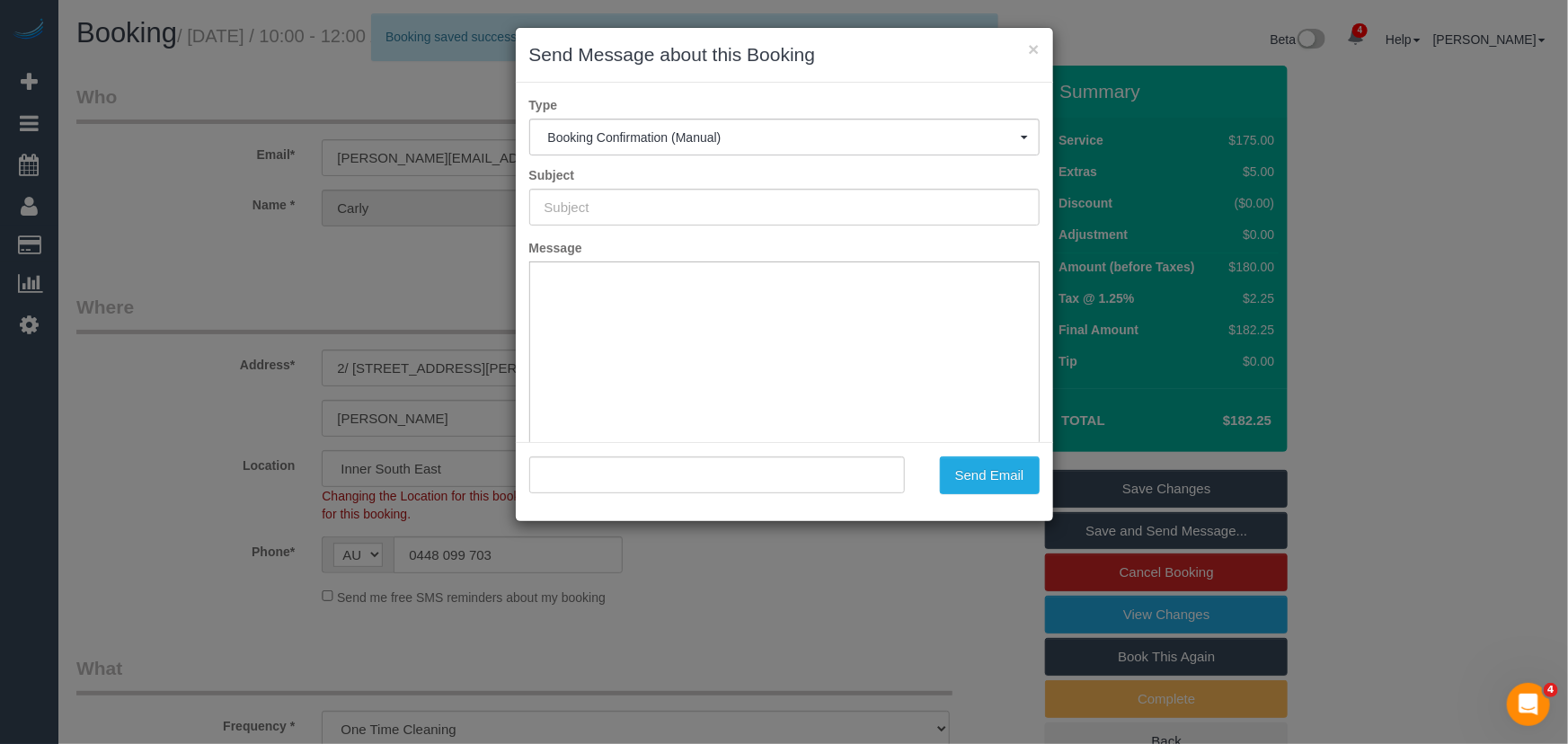
type input "Booking Confirmed"
type input ""Carly Kruger" <carly.kruger@ymail.com>"
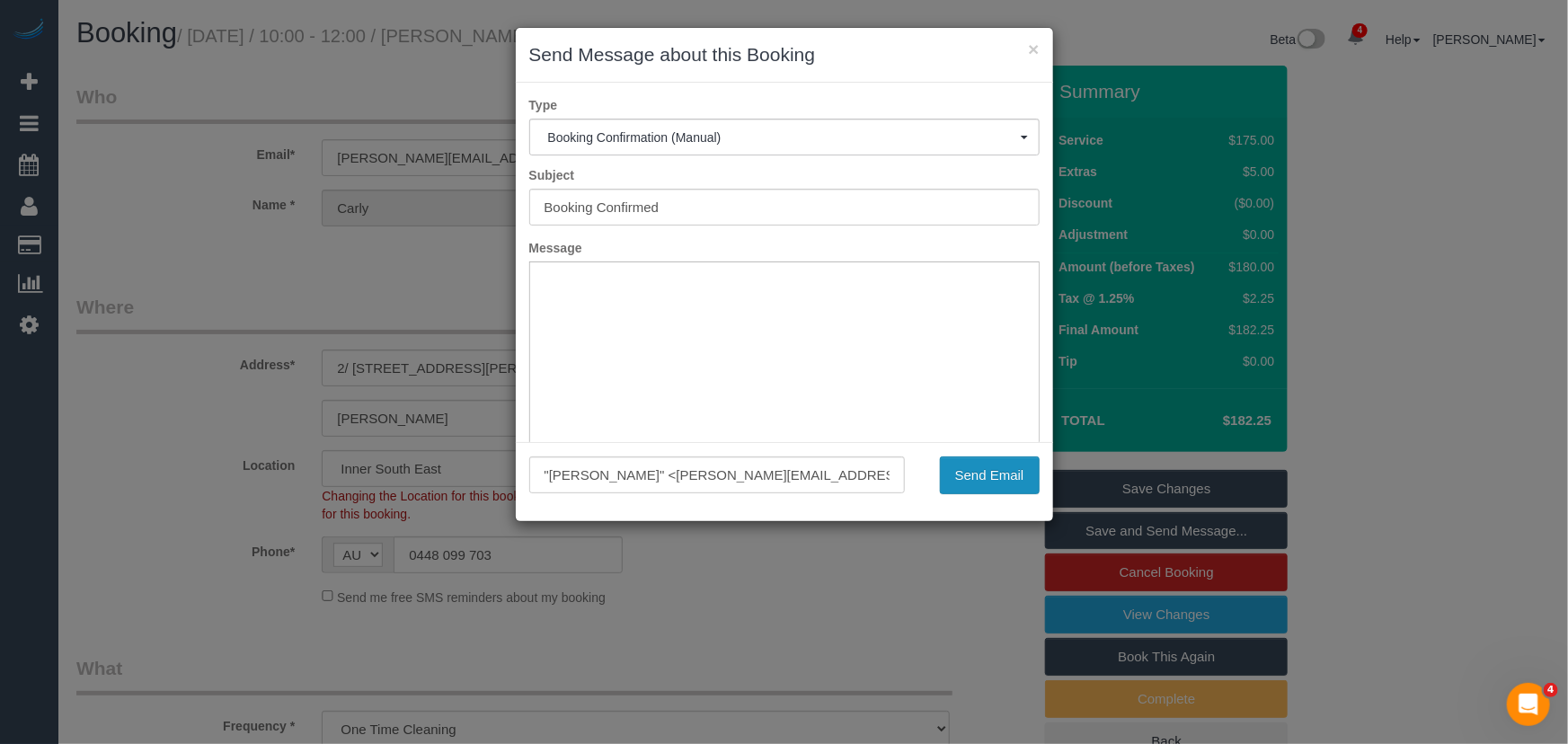
click at [996, 474] on button "Send Email" at bounding box center [989, 475] width 100 height 38
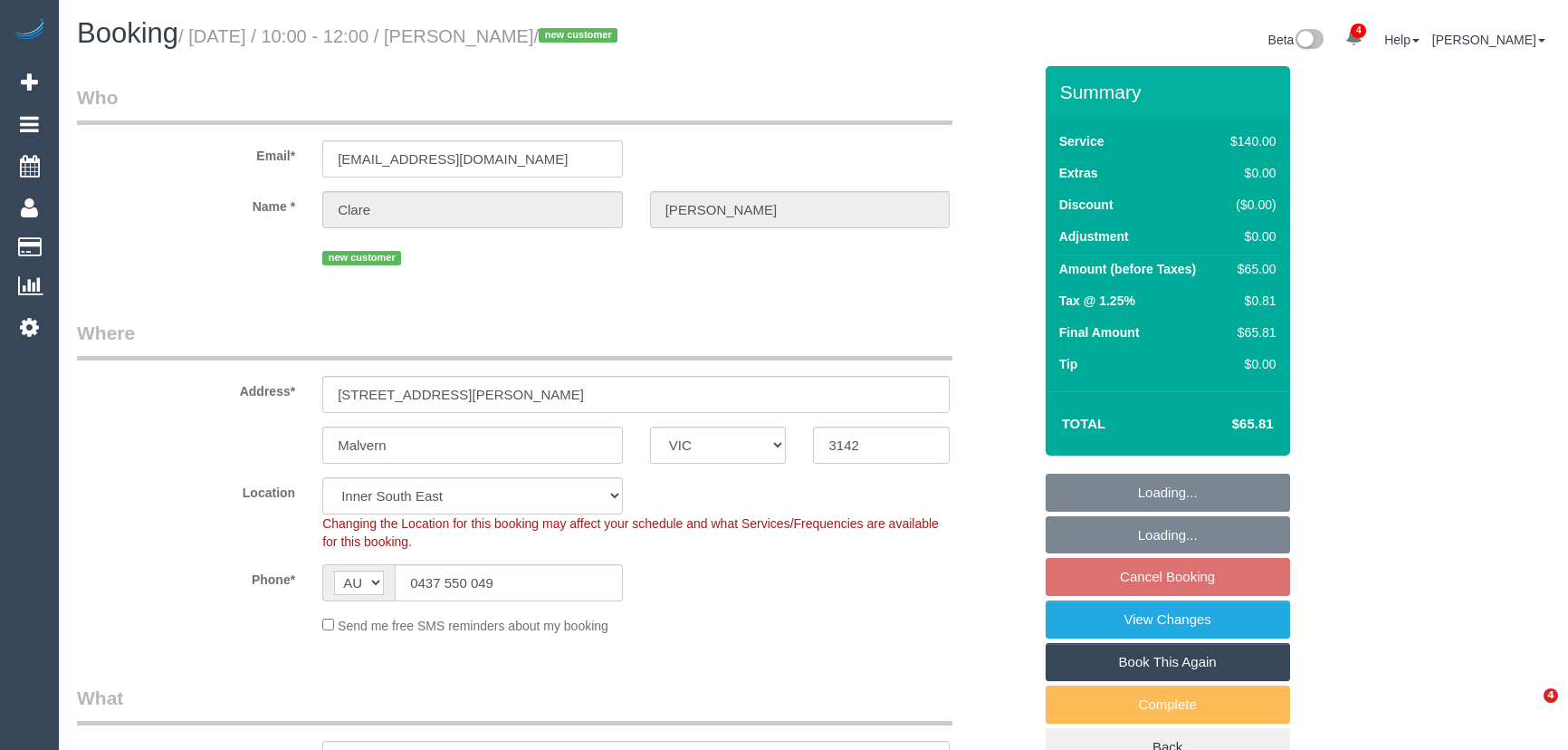
select select "VIC"
select select "spot1"
select select "number:28"
select select "number:14"
select select "number:18"
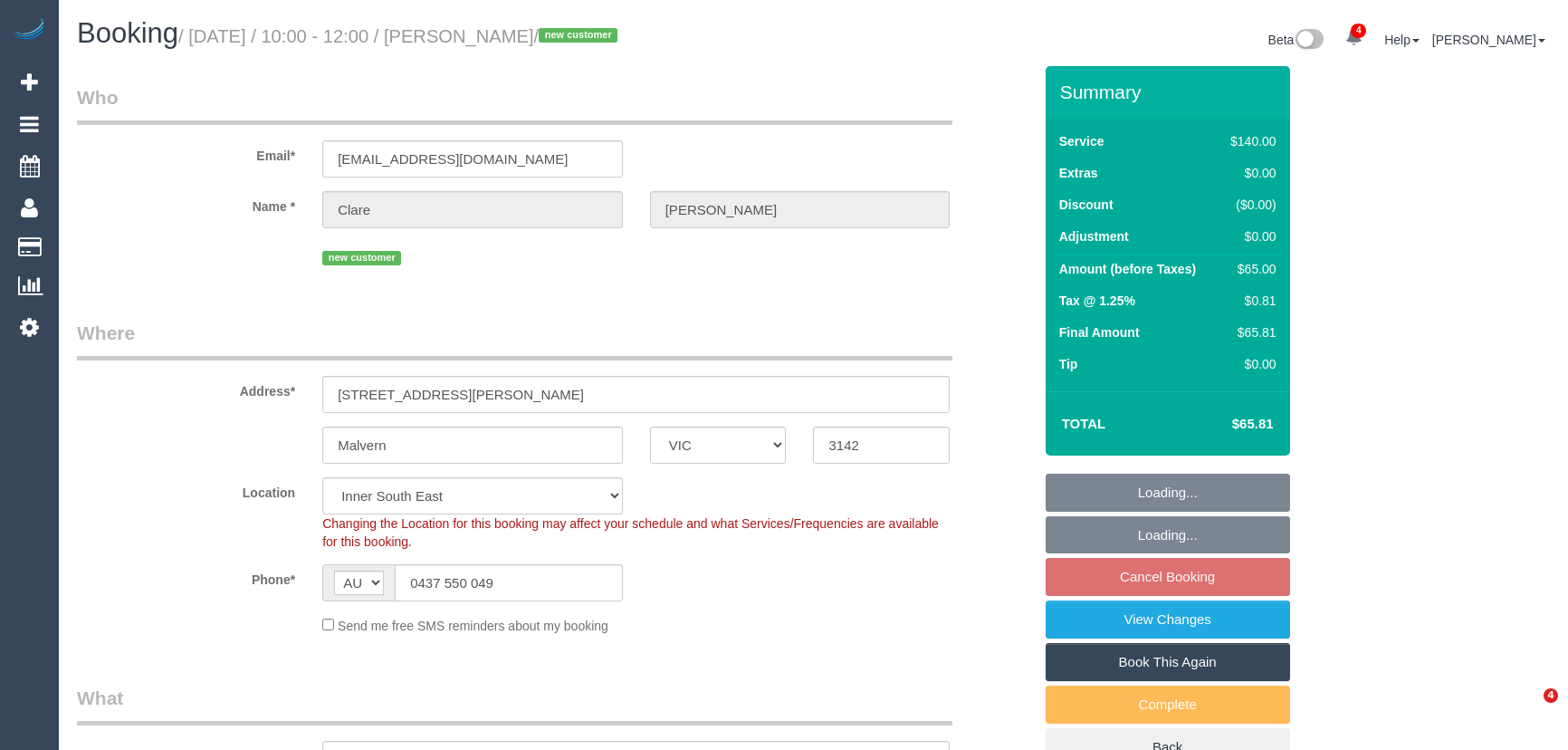
select select "number:25"
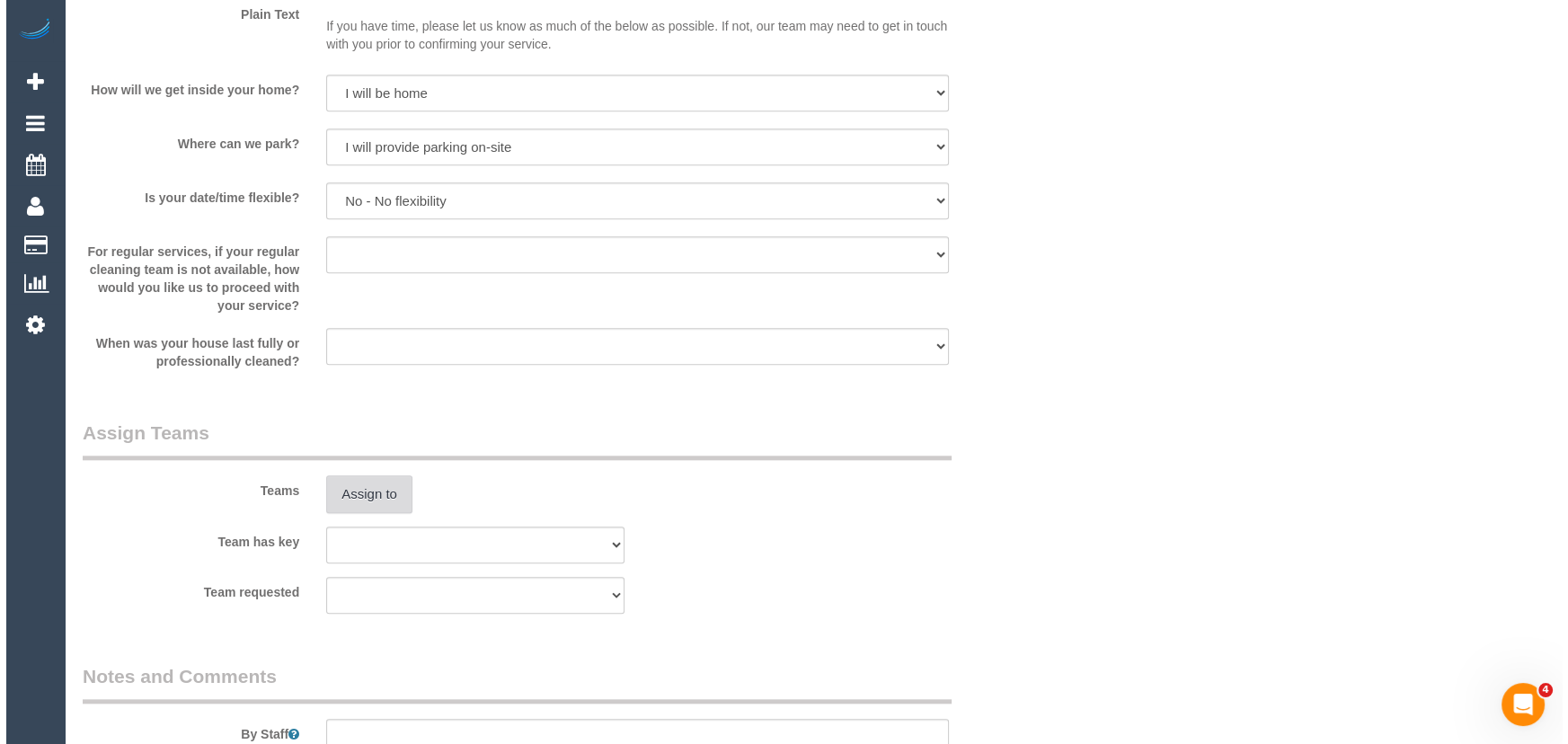
scroll to position [2287, 0]
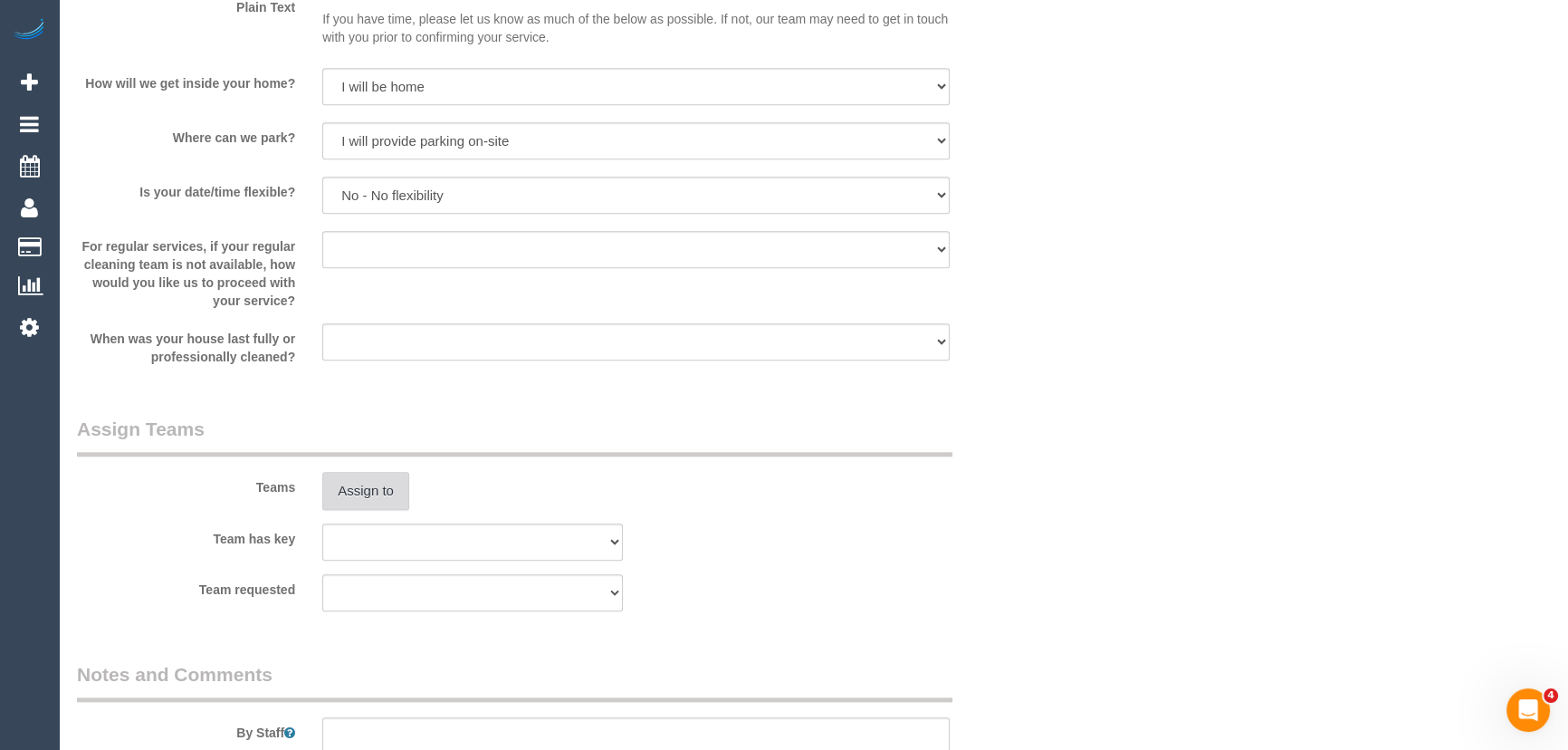
click at [367, 498] on button "Assign to" at bounding box center [365, 491] width 87 height 38
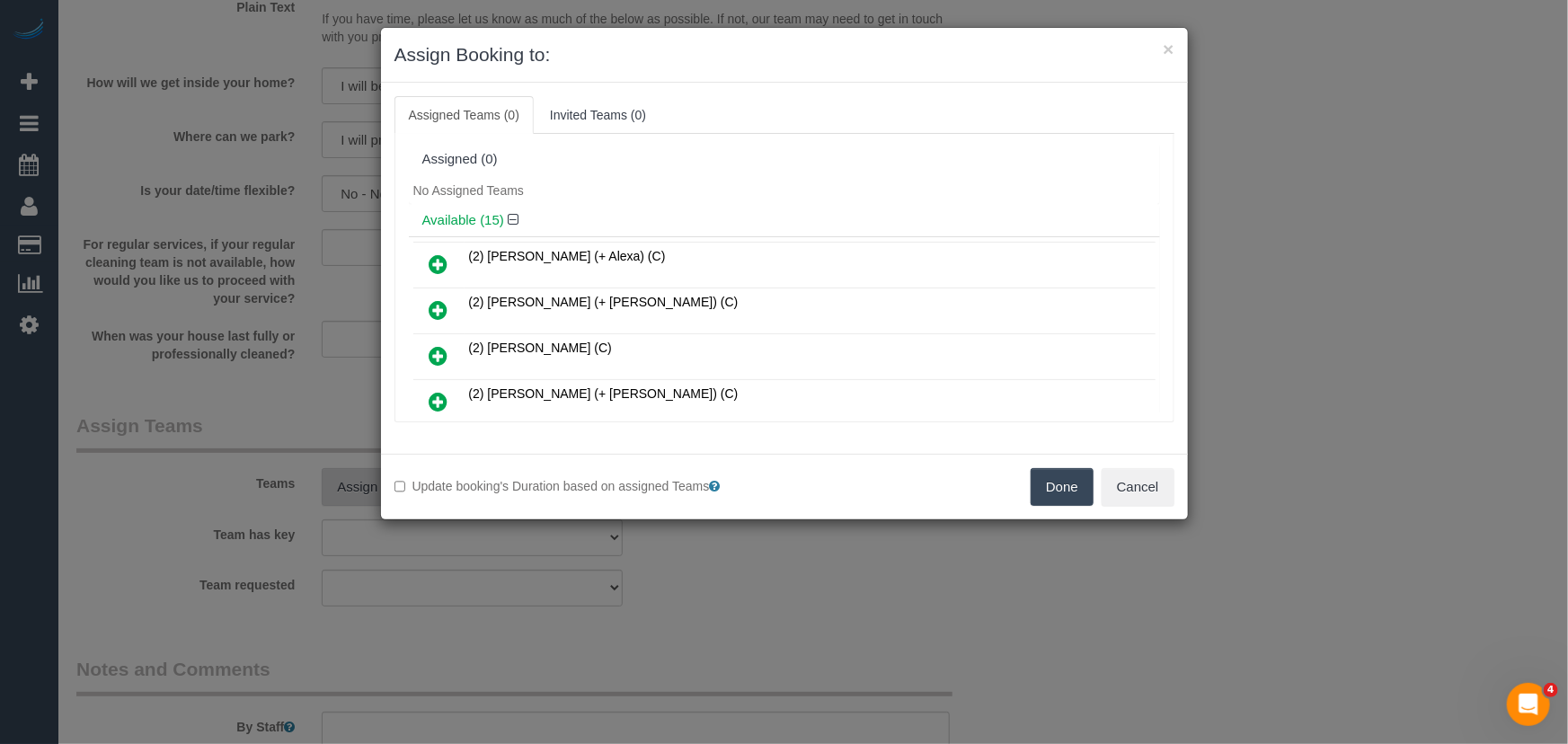
scroll to position [247, 0]
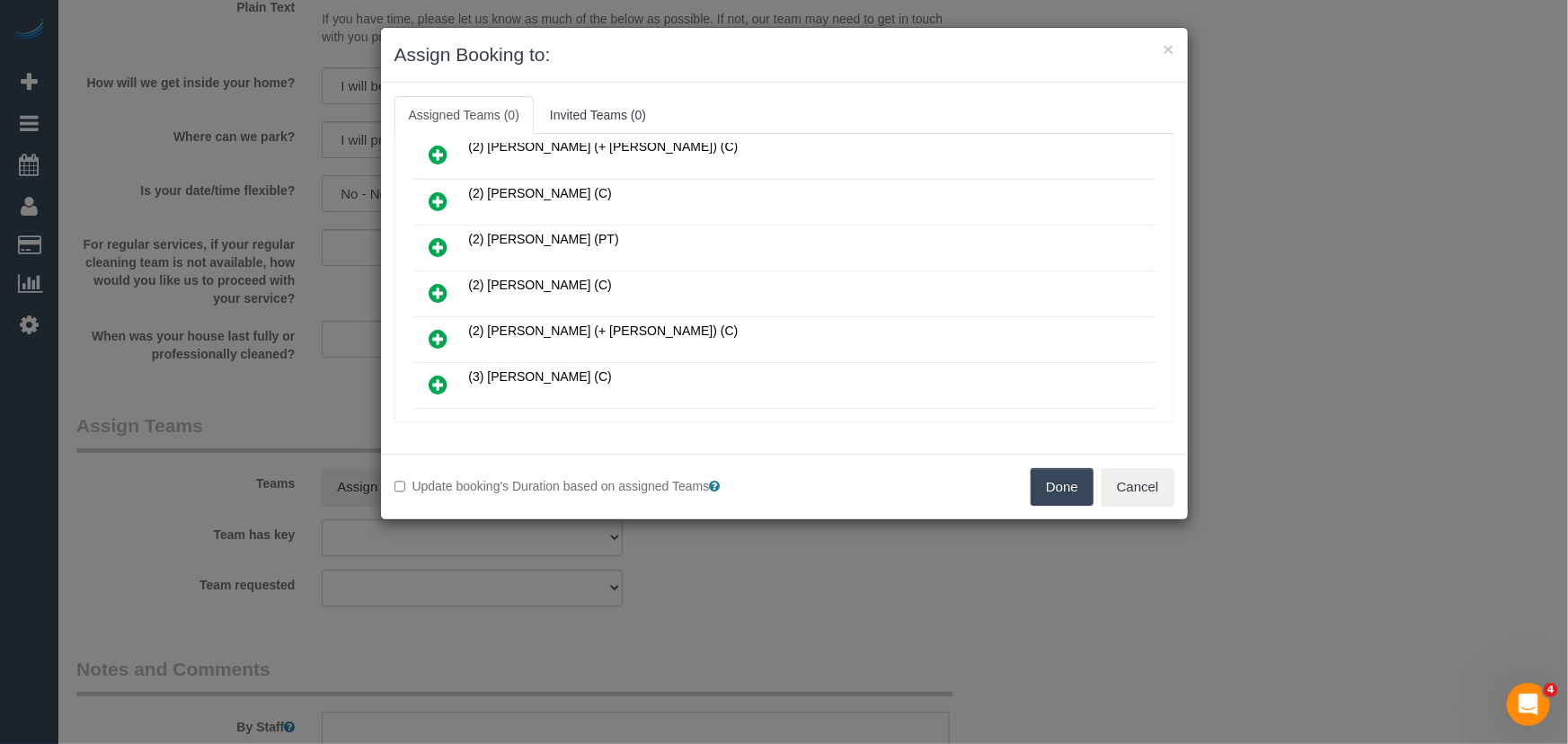
click at [439, 287] on icon at bounding box center [439, 292] width 19 height 22
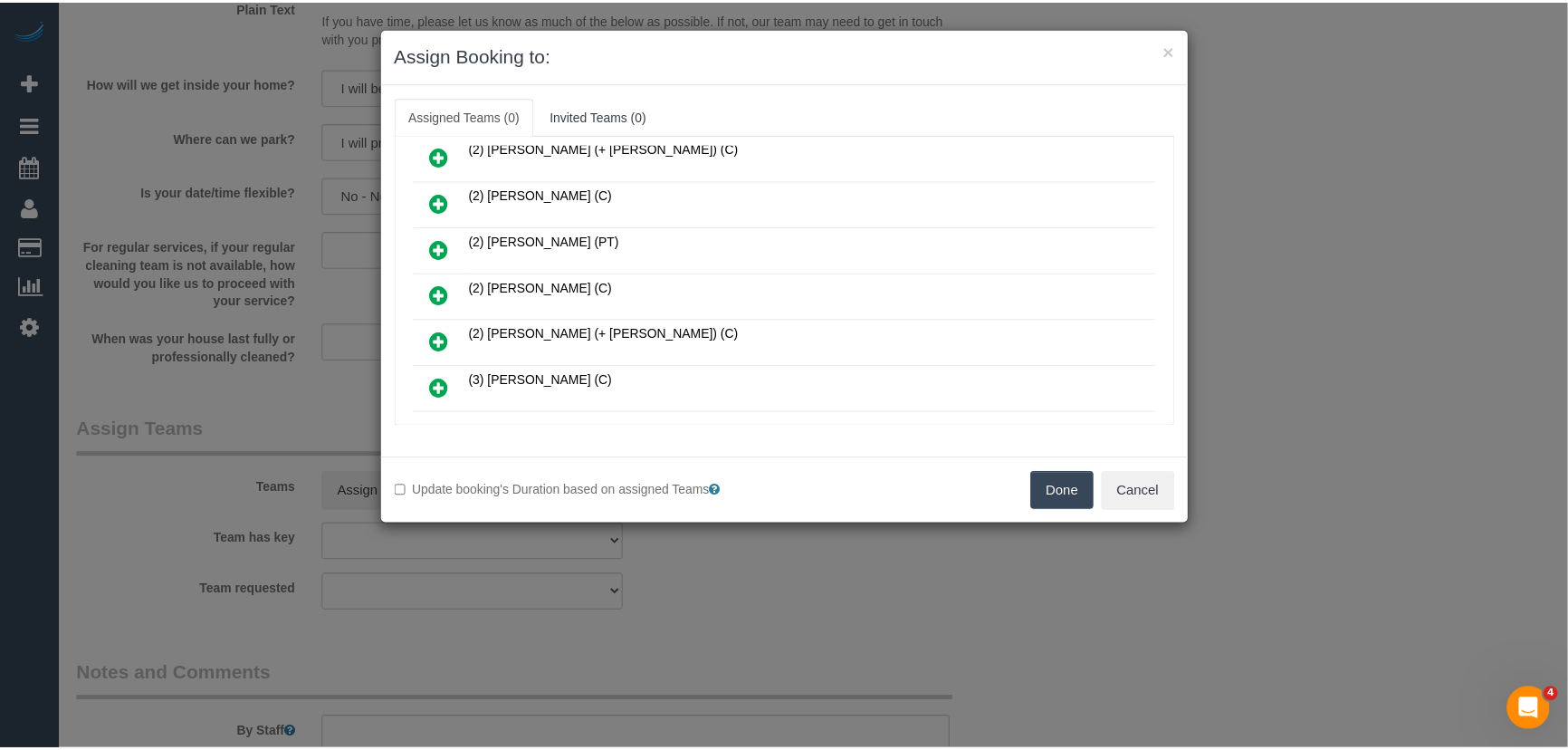
scroll to position [291, 0]
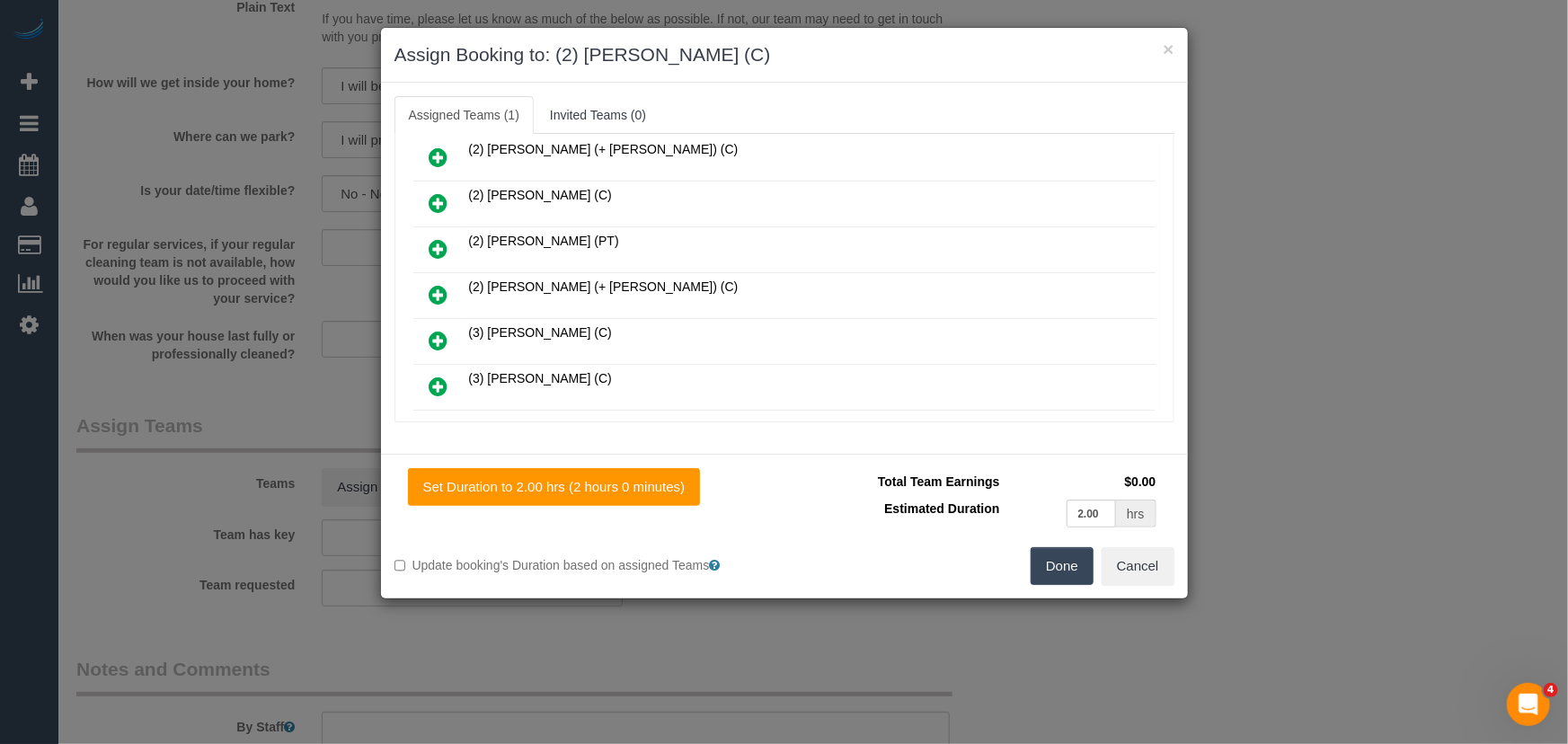
click at [1073, 573] on button "Done" at bounding box center [1062, 567] width 63 height 38
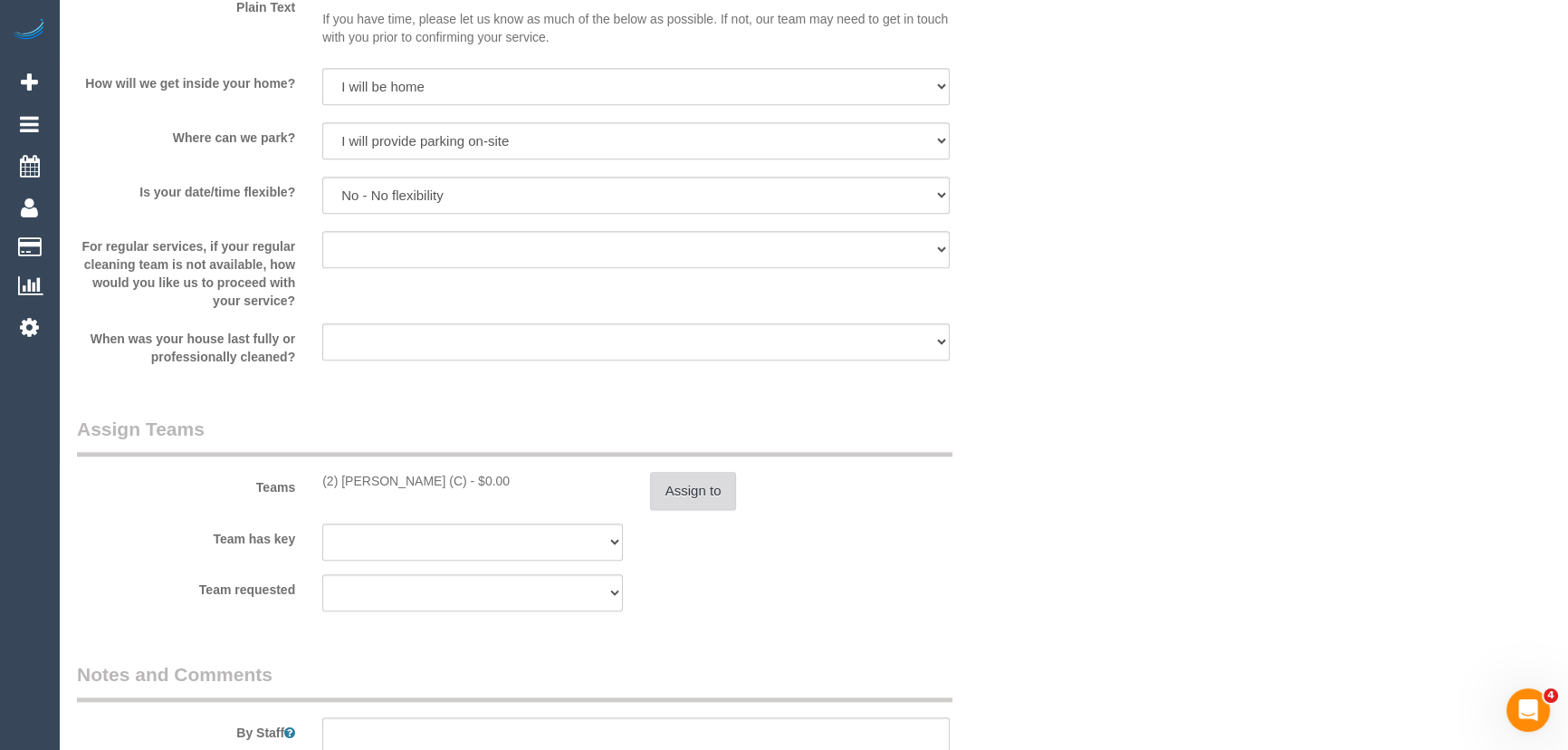
click at [684, 489] on button "Assign to" at bounding box center [693, 491] width 87 height 38
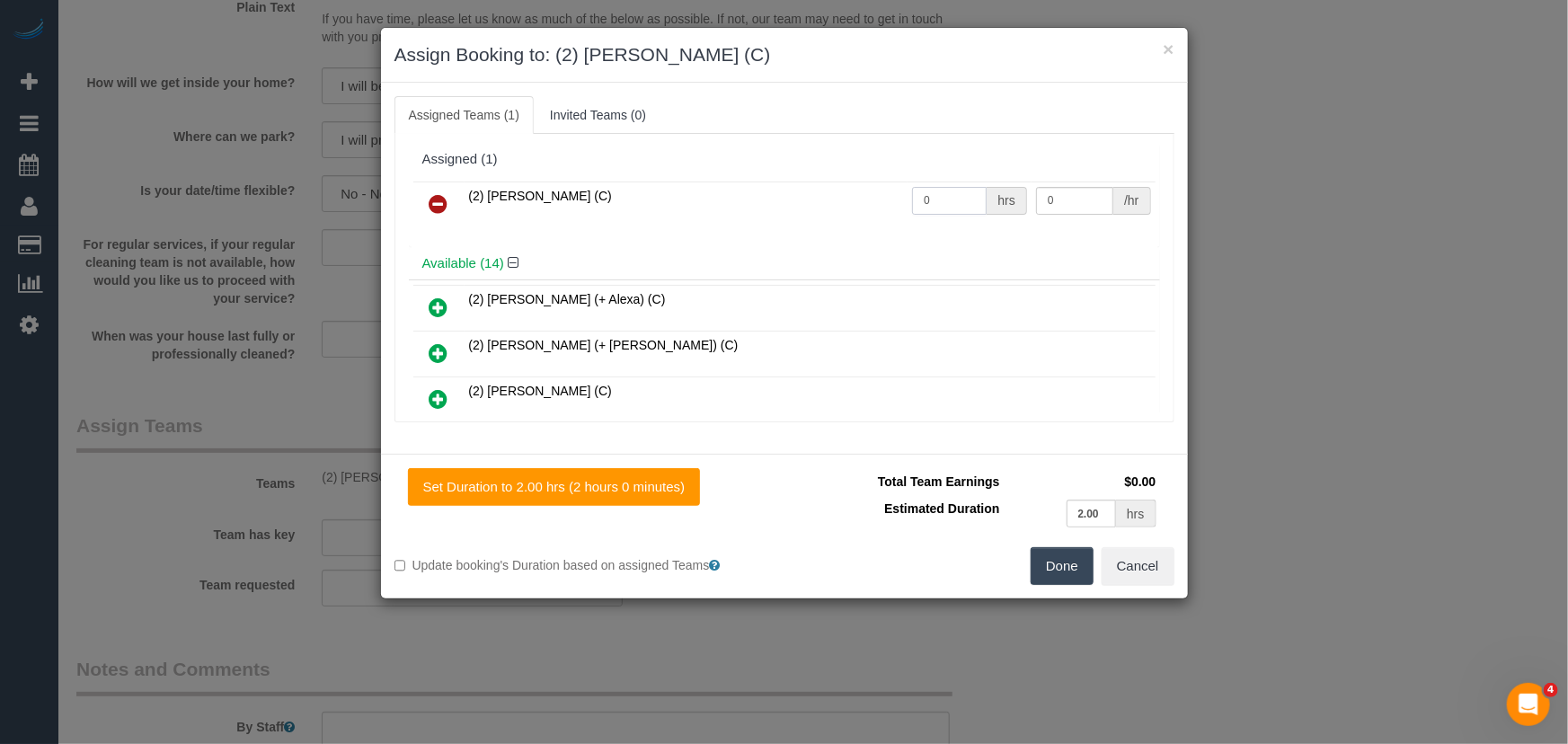
click at [924, 204] on input "0" at bounding box center [949, 200] width 75 height 28
type input "2"
type input "37.5"
click at [1062, 568] on button "Done" at bounding box center [1062, 567] width 63 height 38
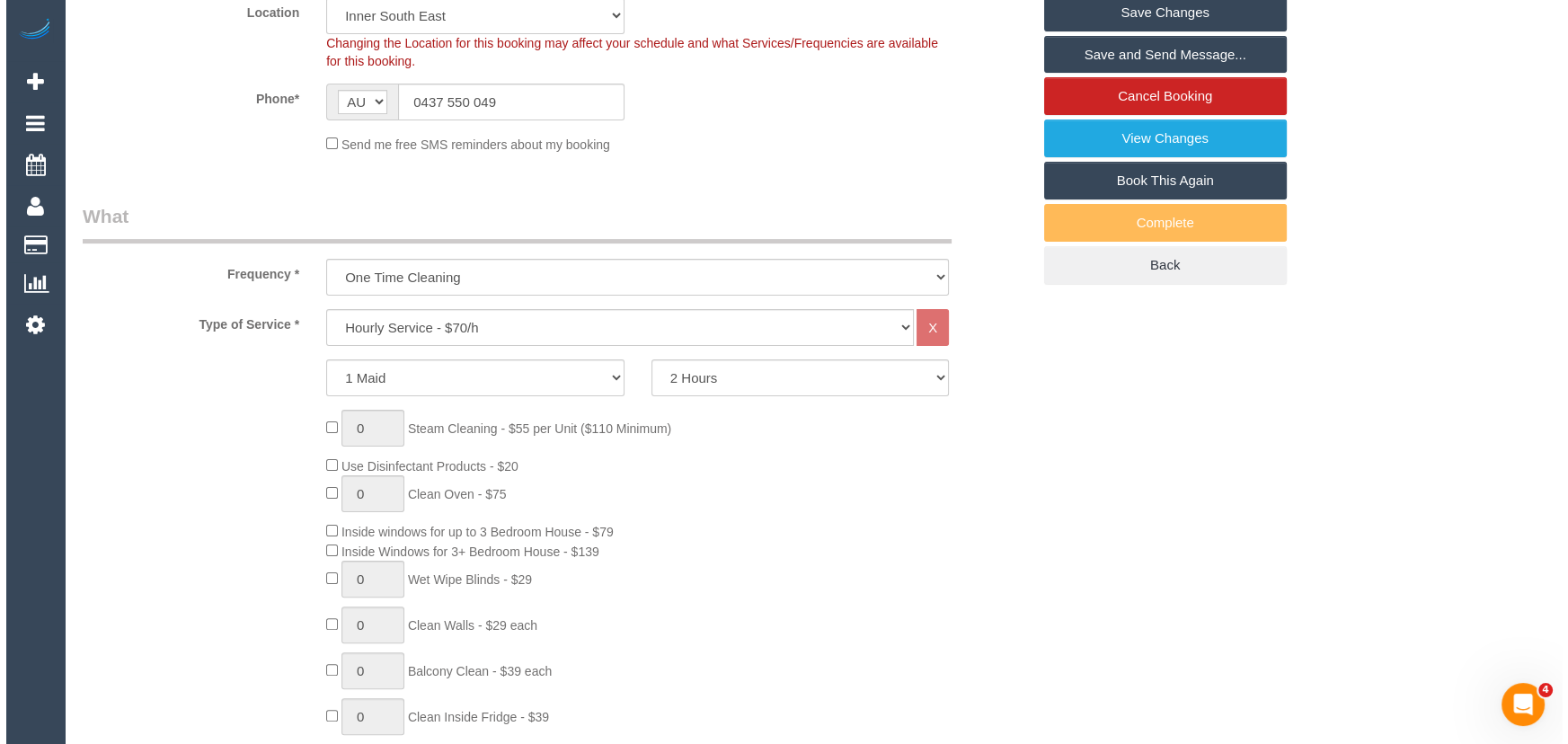
scroll to position [0, 0]
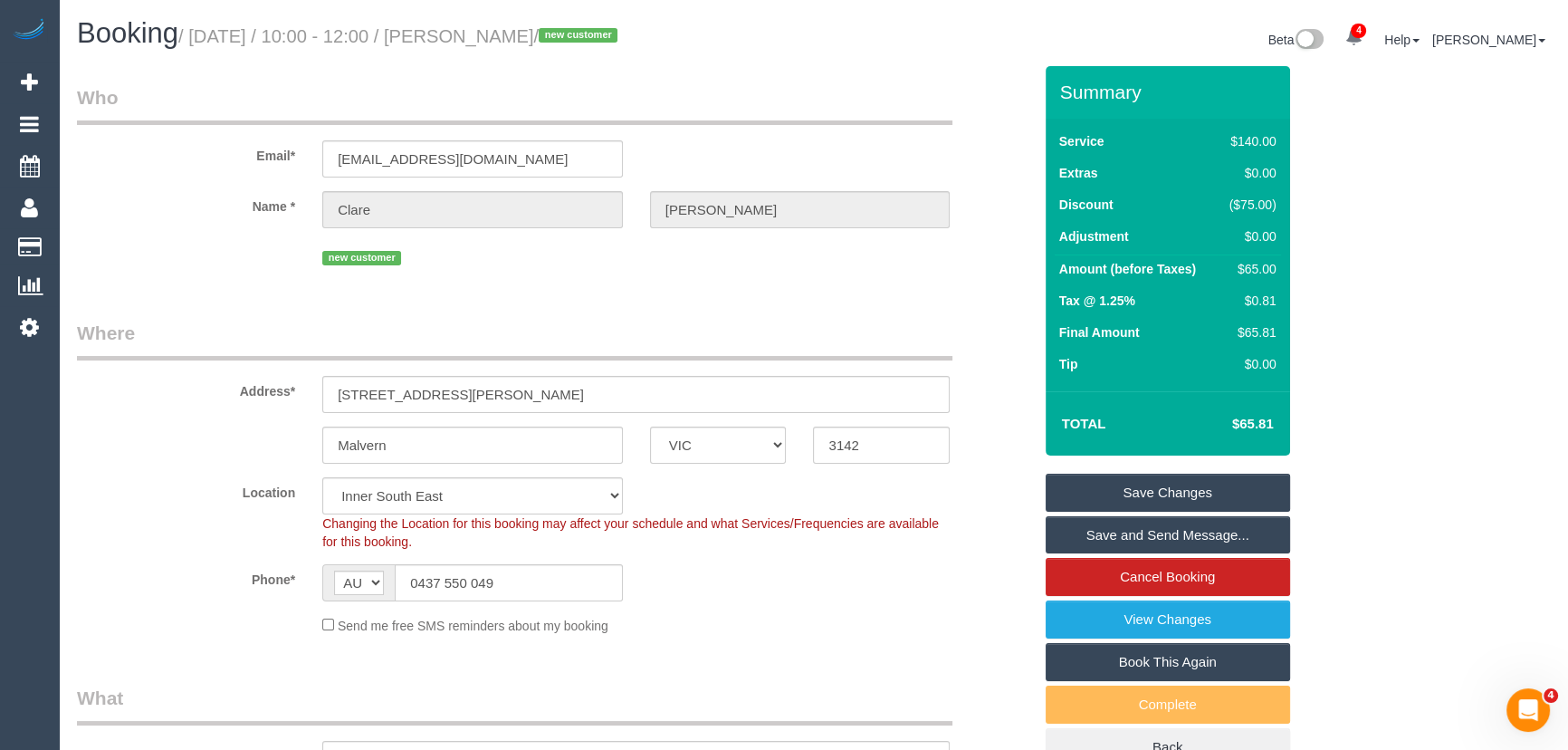
click at [519, 37] on small "/ September 16, 2025 / 10:00 - 12:00 / Clare McCormack / new customer" at bounding box center [401, 35] width 445 height 20
copy small "Clare McCormack"
click at [1176, 537] on link "Save and Send Message..." at bounding box center [1168, 536] width 245 height 38
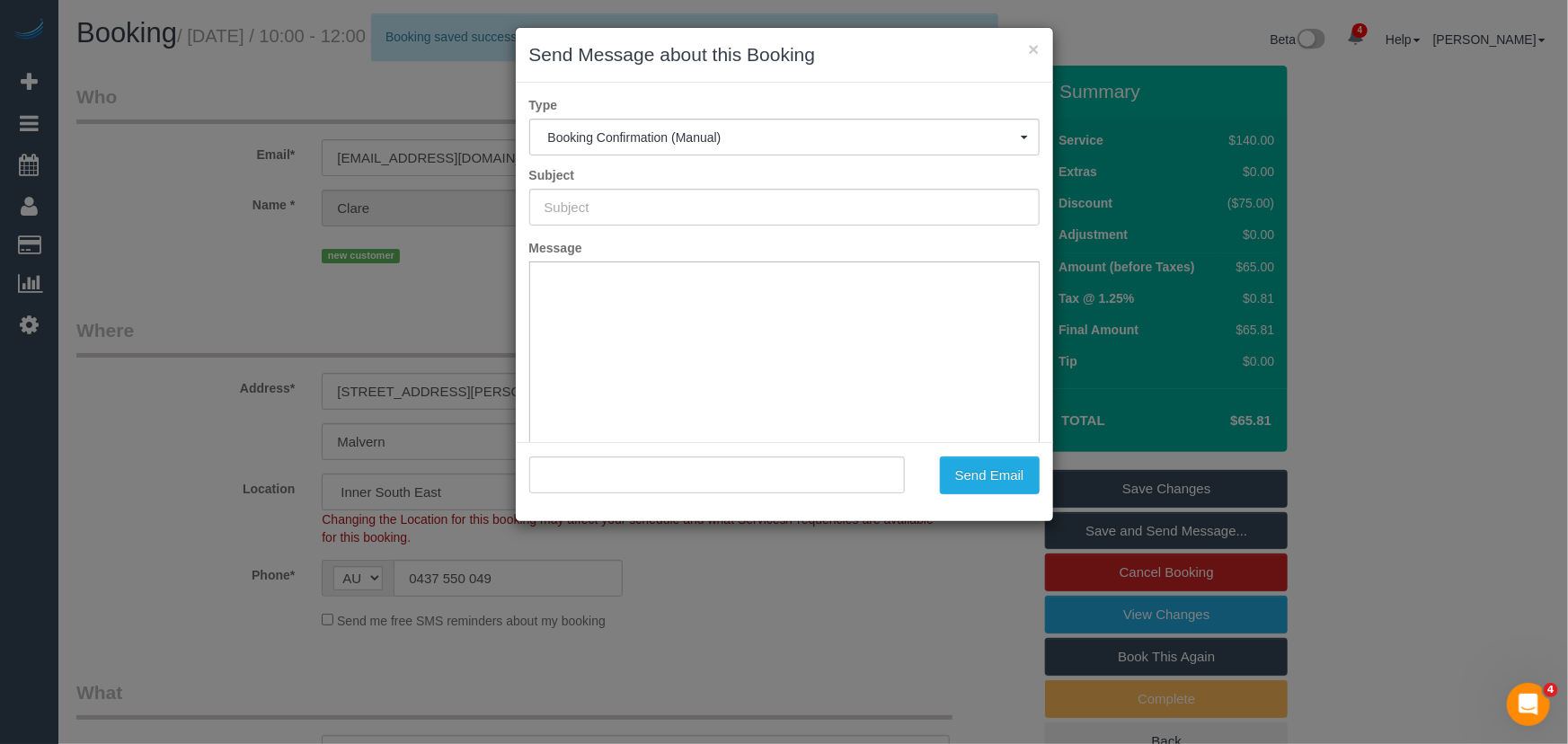
type input "Booking Confirmed"
type input ""Clare McCormack" <claremccormack8@gmail.com>"
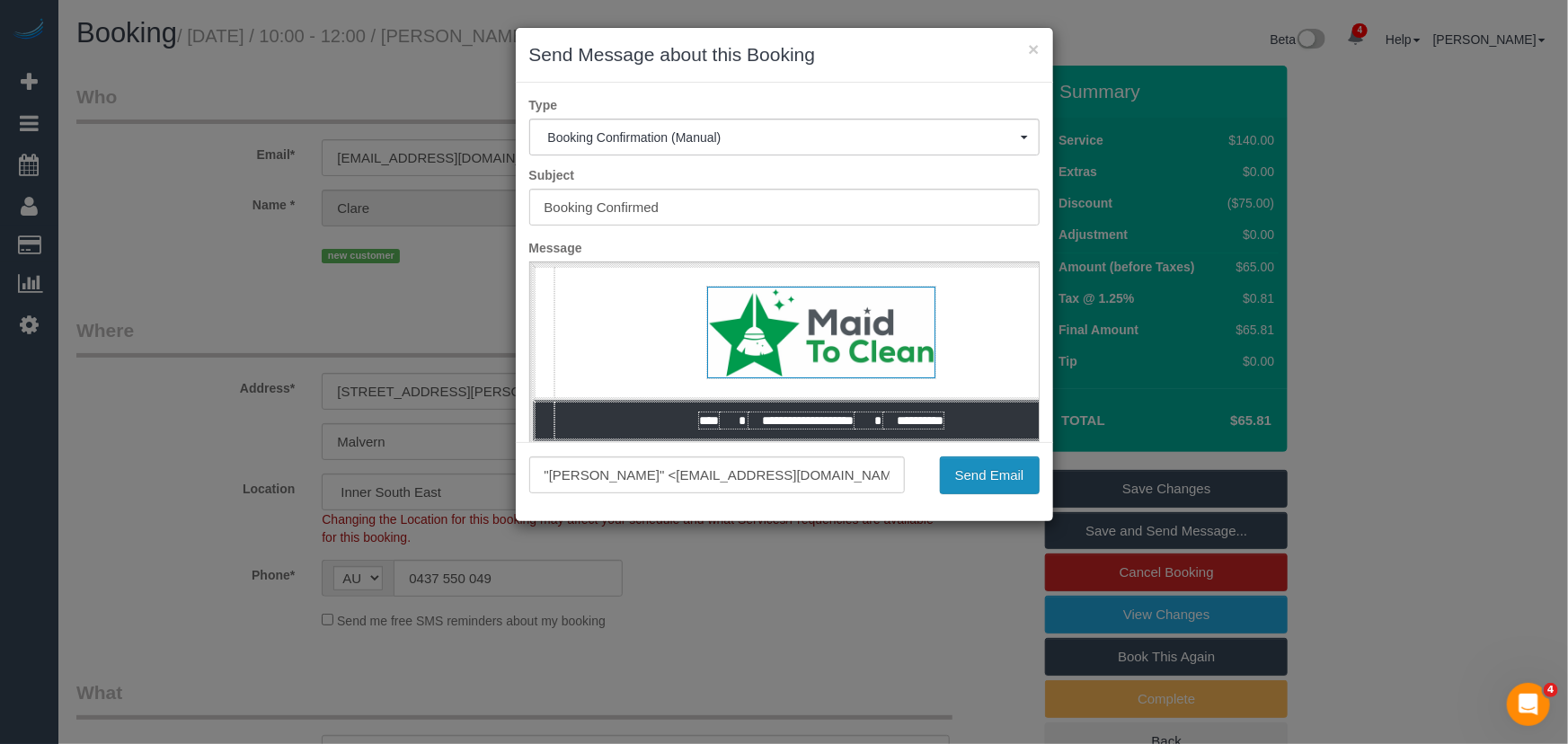
click at [995, 481] on button "Send Email" at bounding box center [989, 475] width 100 height 38
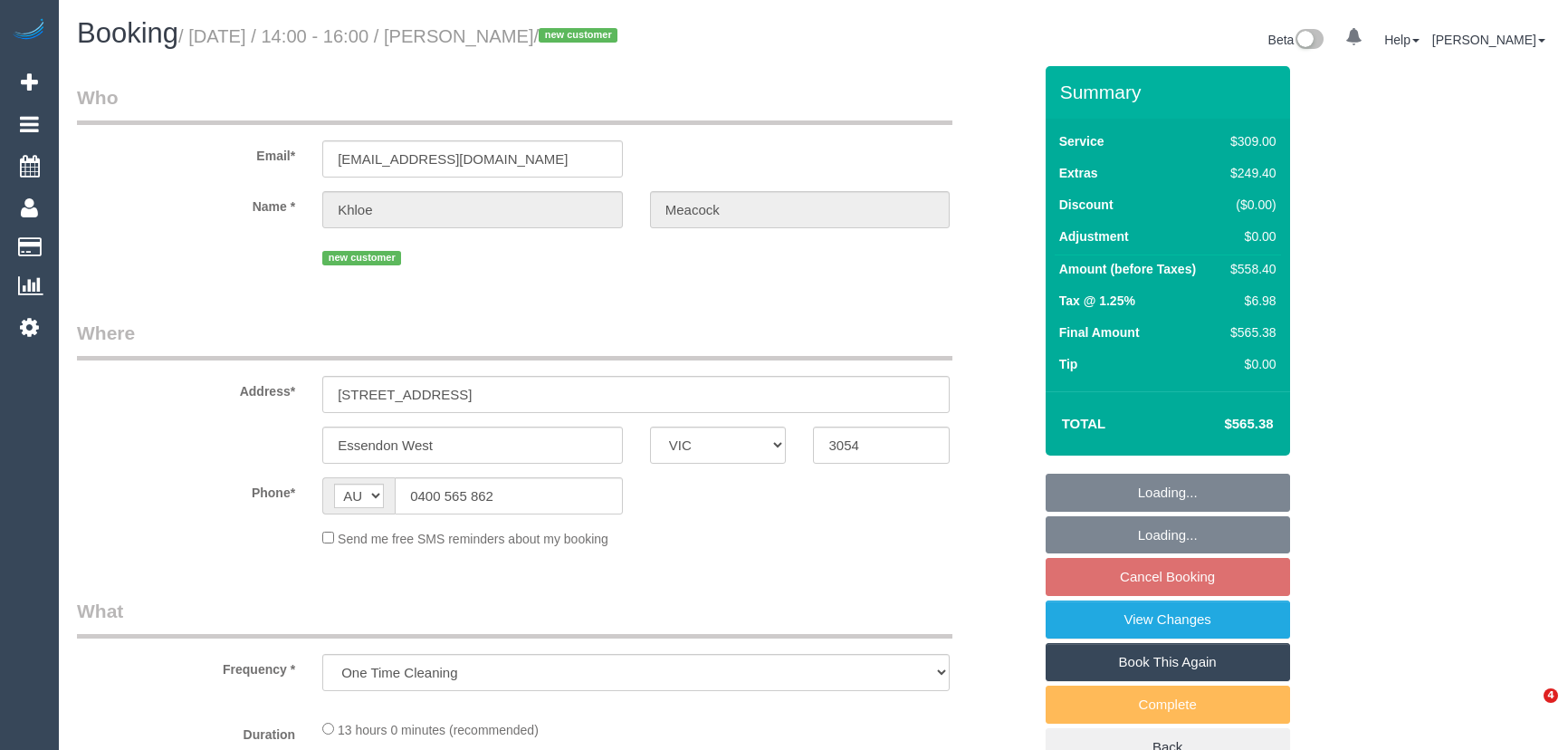
select select "VIC"
select select "number:28"
select select "number:14"
select select "number:18"
select select "number:36"
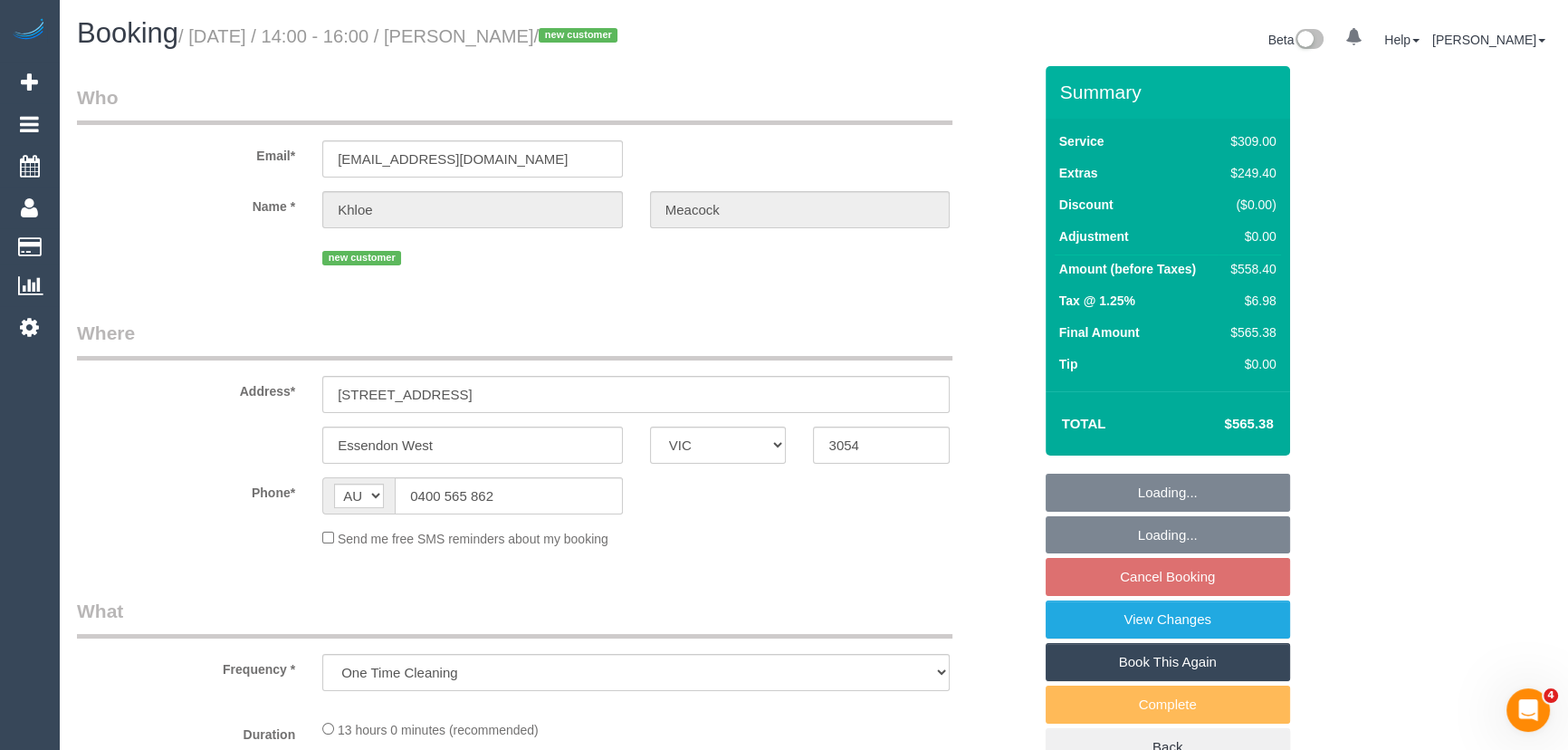
select select "number:26"
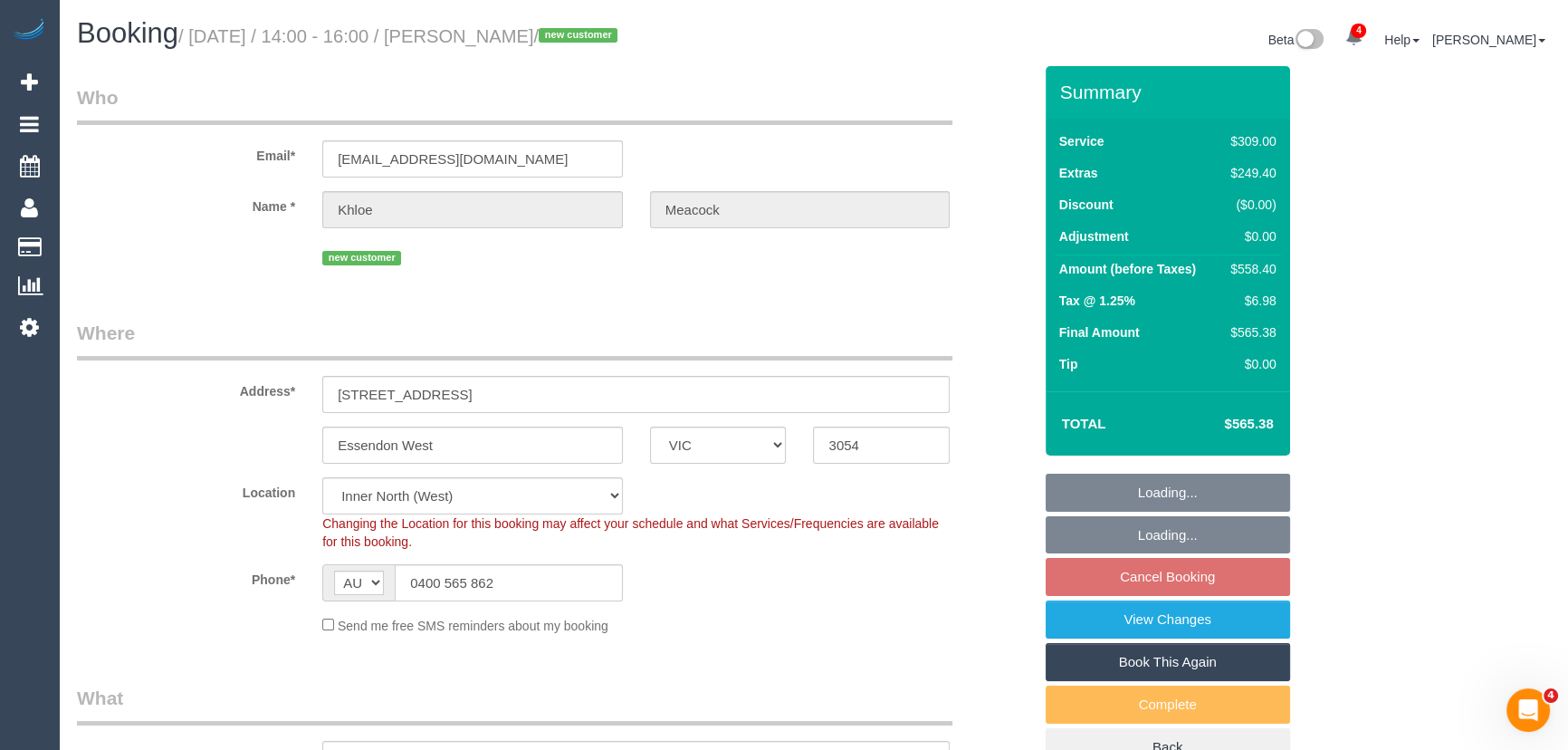
select select "object:741"
select select "string:stripe-pm_1S6ikw2GScqysDRVUjcv72bj"
select select "spot2"
select select "VIC"
select select "string:AU"
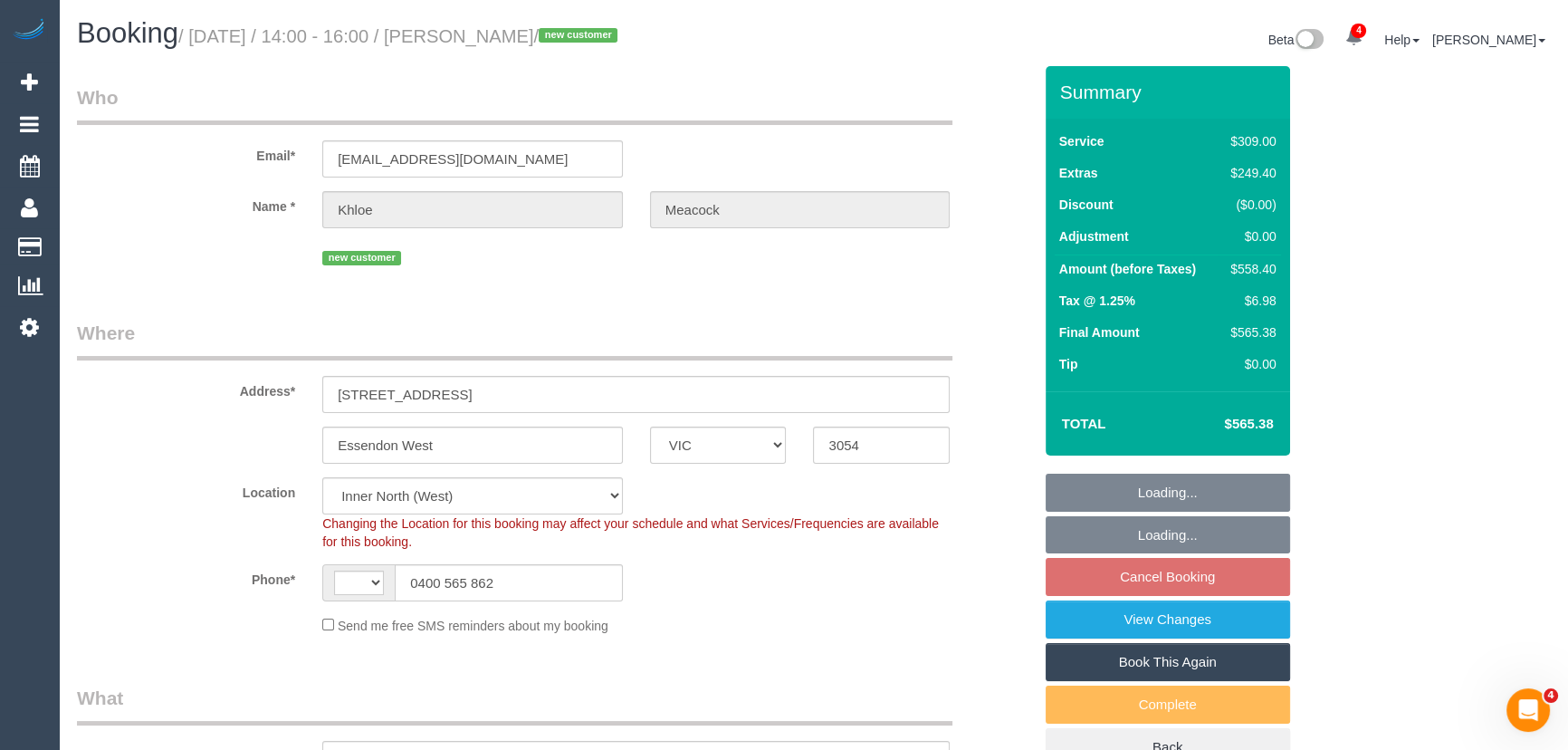
select select "object:439"
select select "string:stripe-pm_1S6ikw2GScqysDRVUjcv72bj"
select select "spot2"
select select "number:28"
select select "number:14"
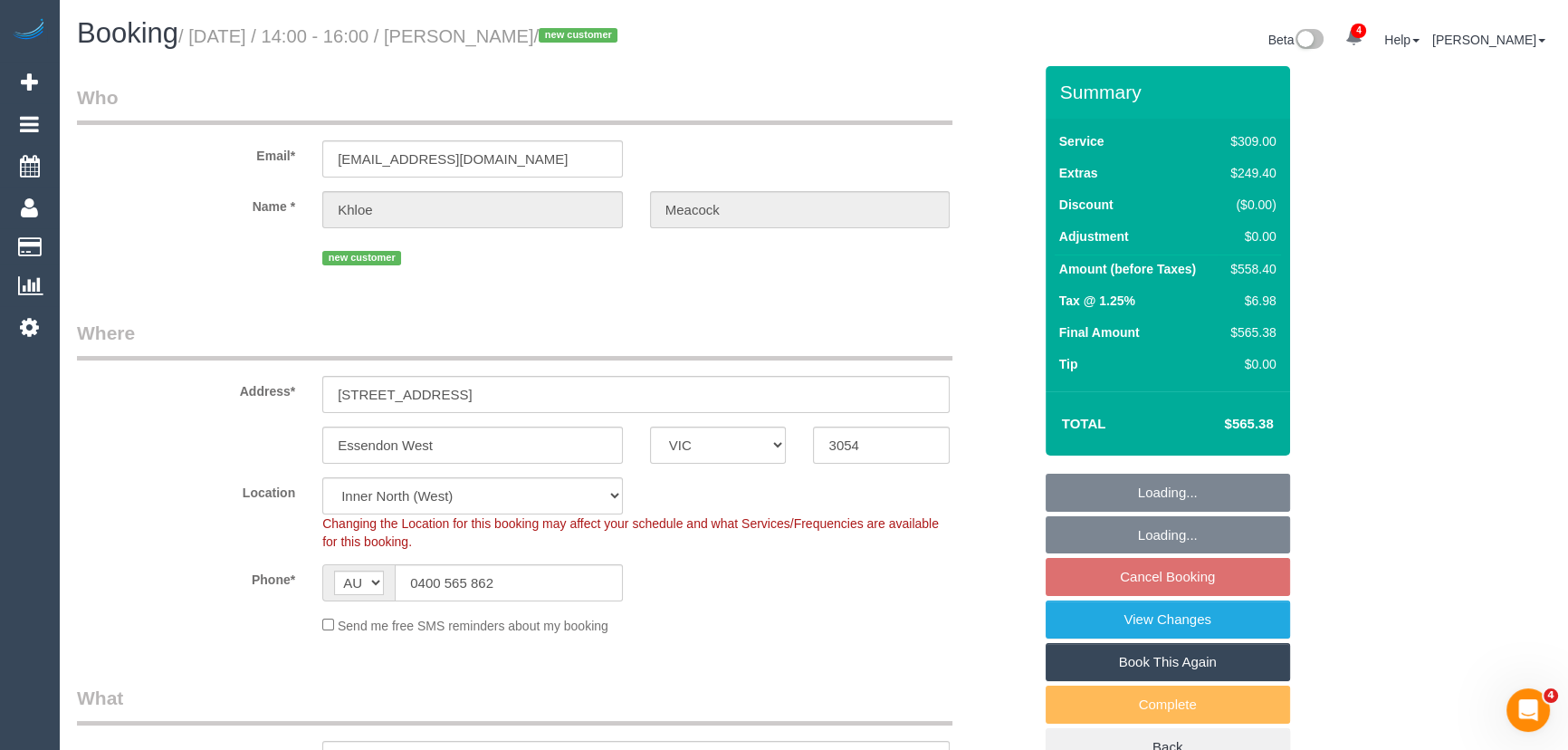
select select "number:18"
select select "number:36"
select select "number:26"
select select "object:1587"
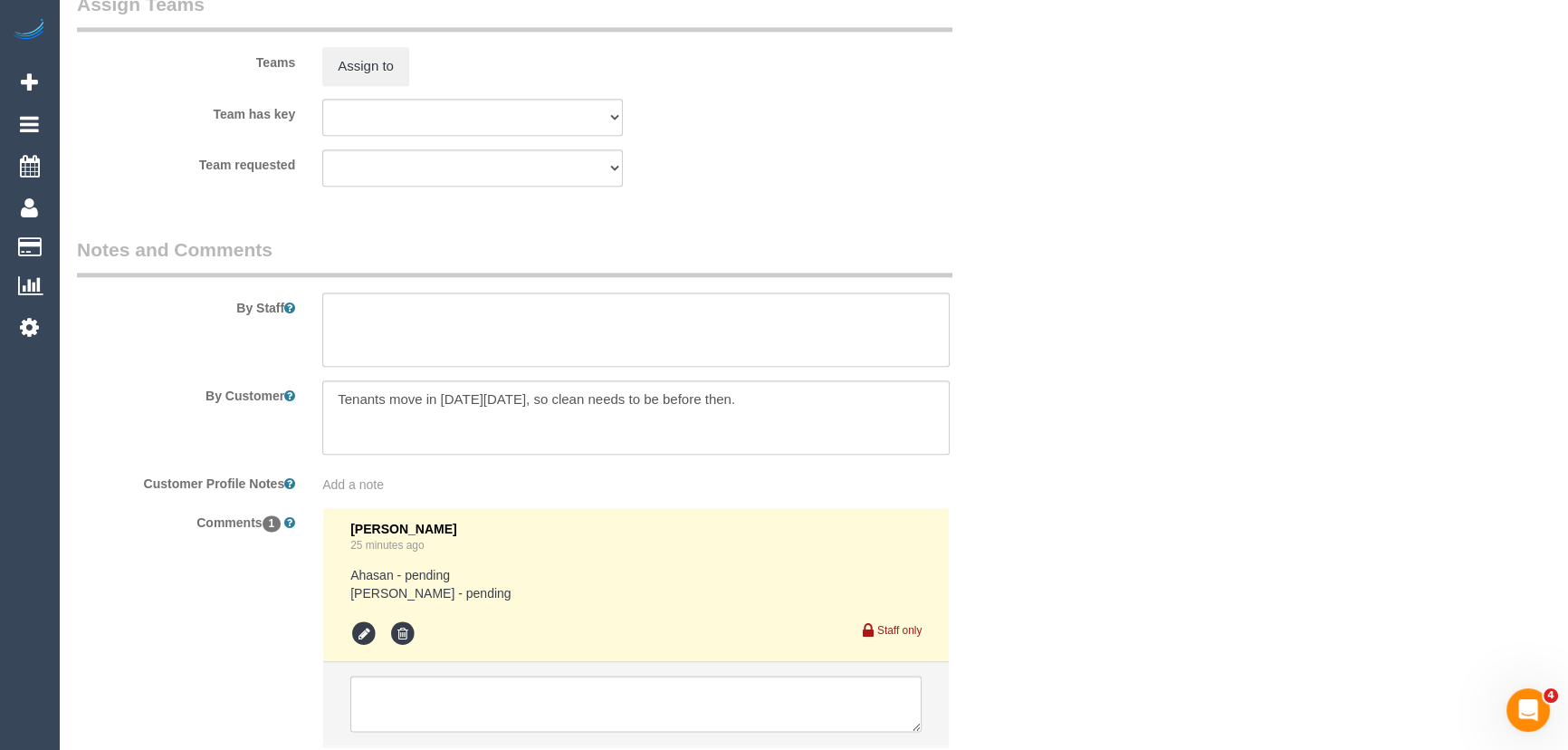
scroll to position [2907, 0]
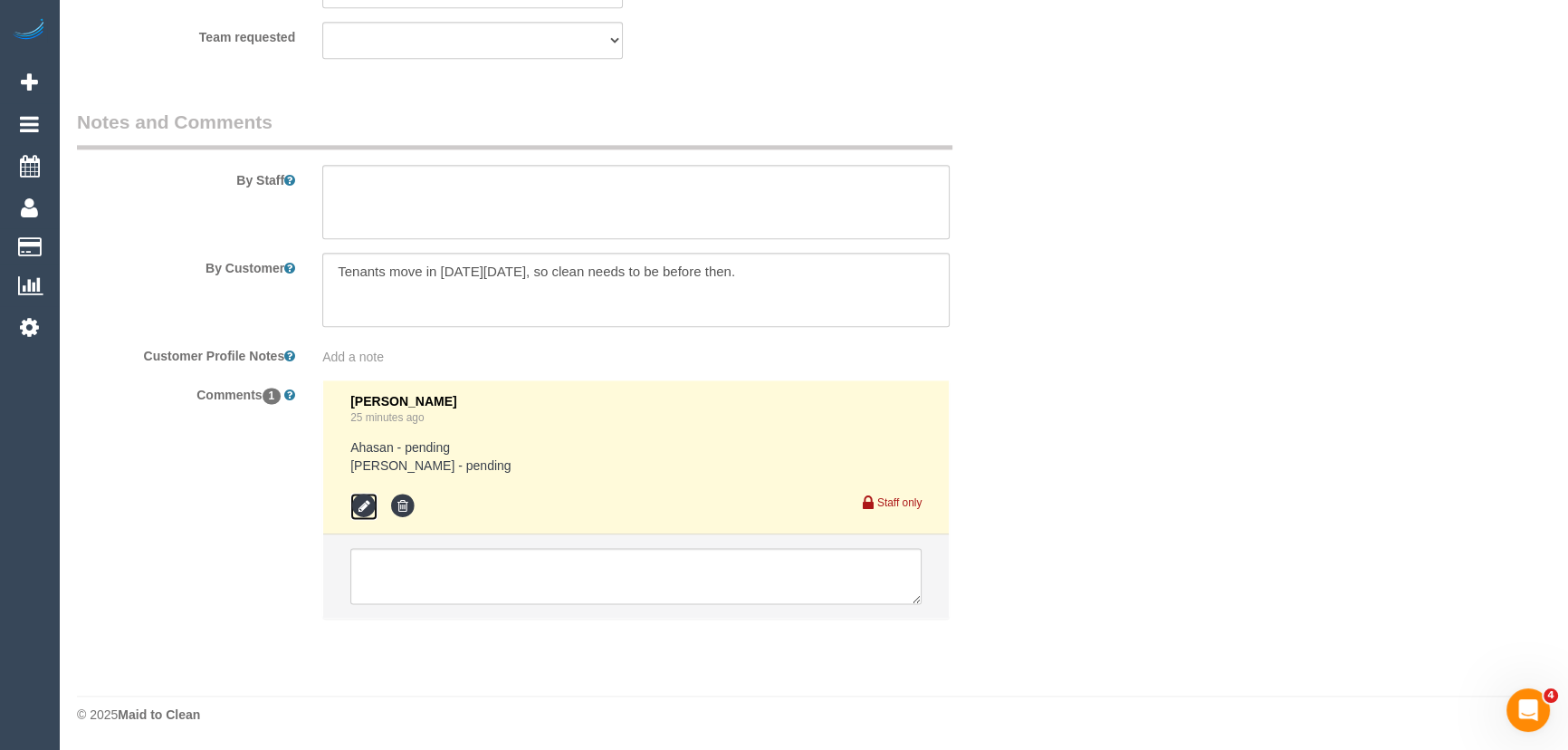
click at [365, 512] on icon at bounding box center [363, 506] width 27 height 27
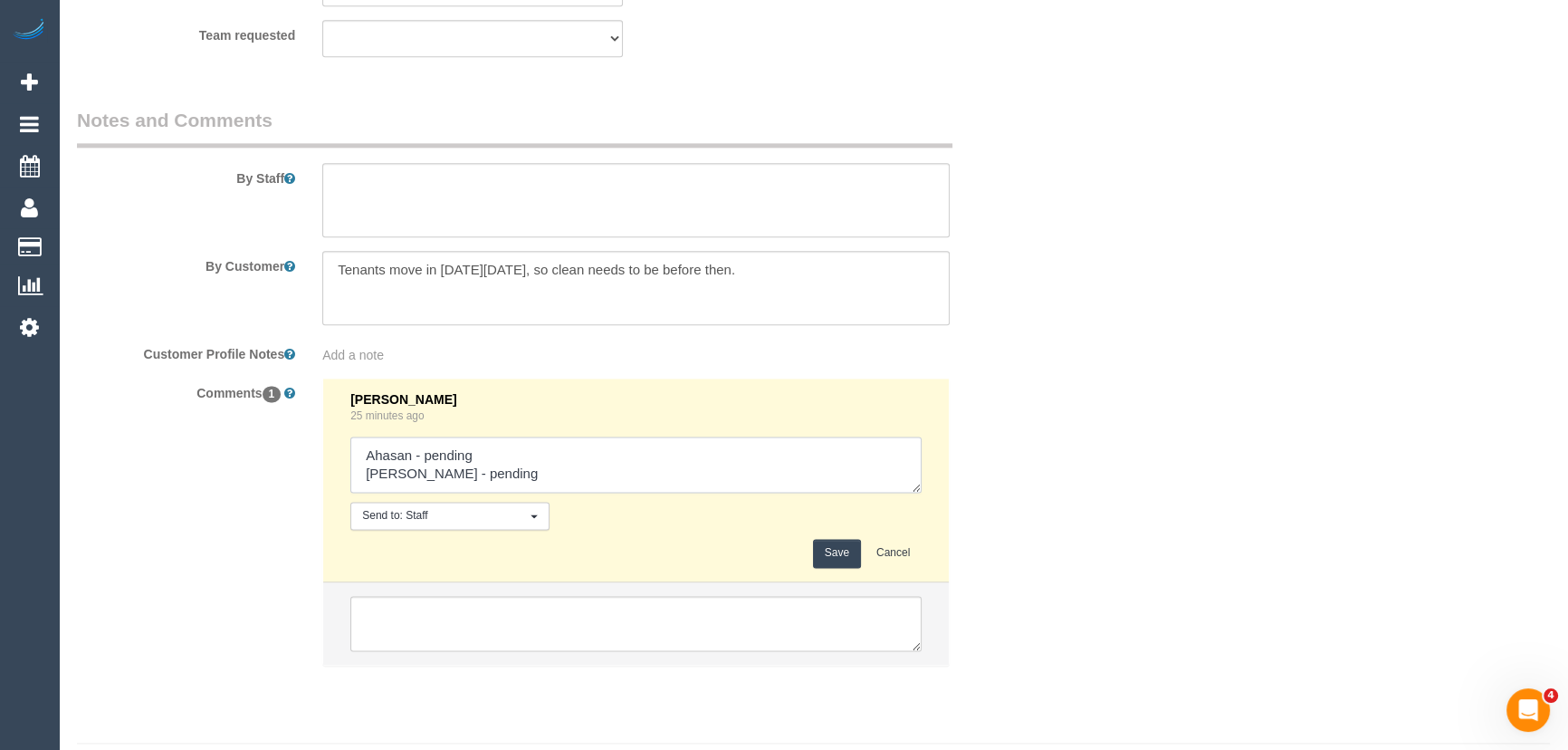
click at [481, 470] on textarea at bounding box center [635, 464] width 571 height 56
type textarea "Ahasan - pending [PERSON_NAME] - pending [PERSON_NAME] + [PERSON_NAME] AW 9-10a…"
click at [832, 558] on button "Save" at bounding box center [837, 552] width 48 height 28
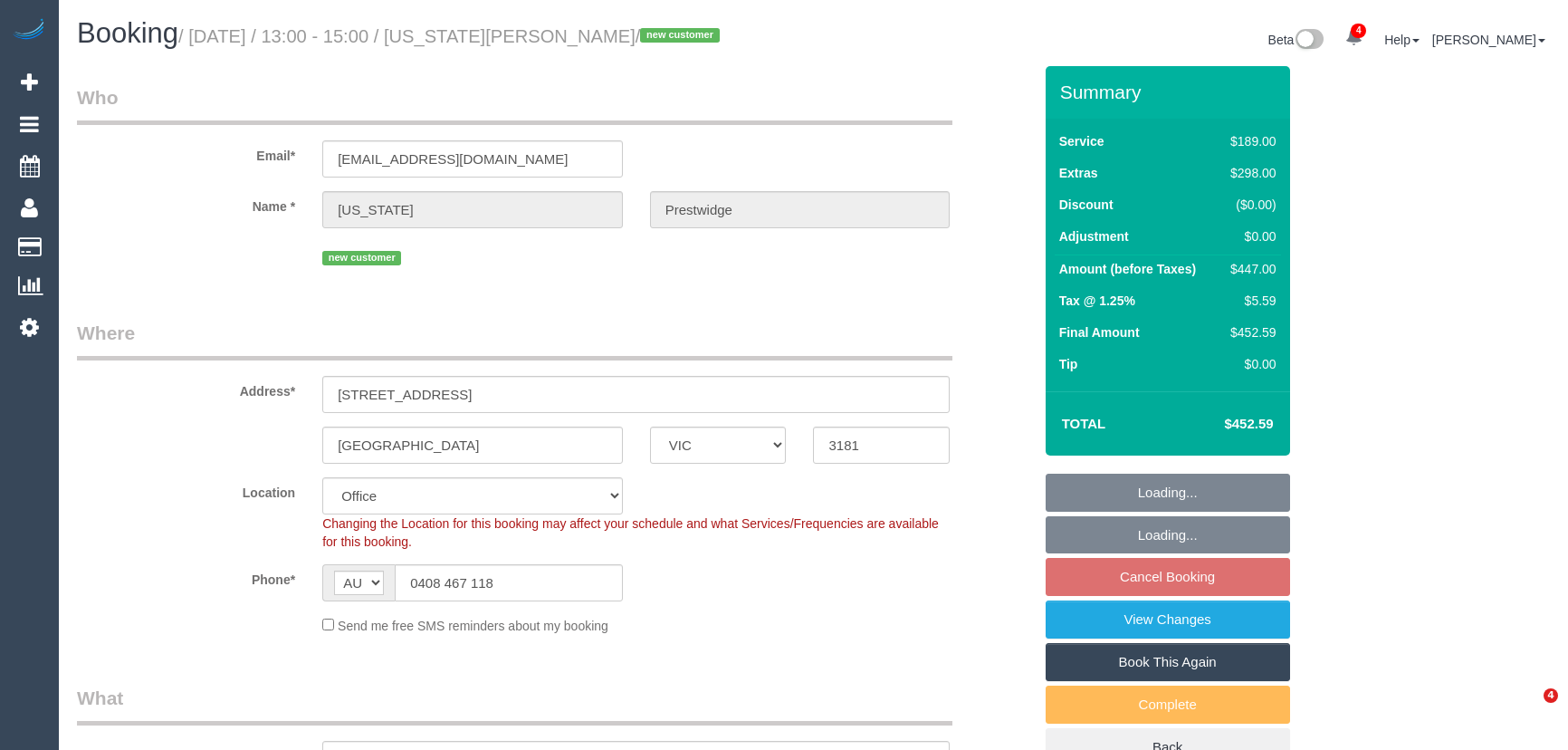
select select "VIC"
select select "object:626"
select select "string:stripe-pm_1S6hhP2GScqysDRVYX9WUdrW"
select select "number:28"
select select "number:14"
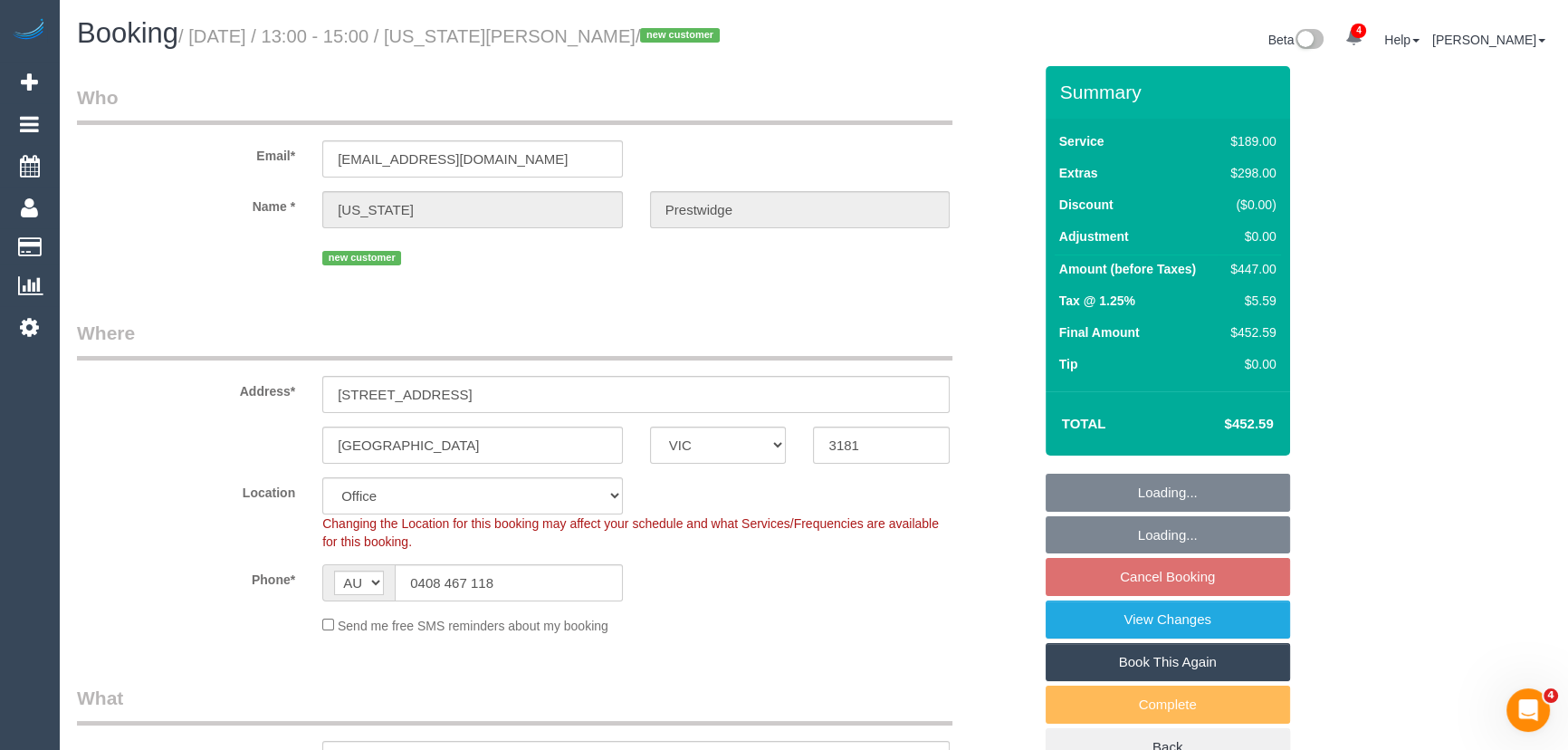
select select "number:21"
select select "number:22"
select select "number:26"
select select "object:2204"
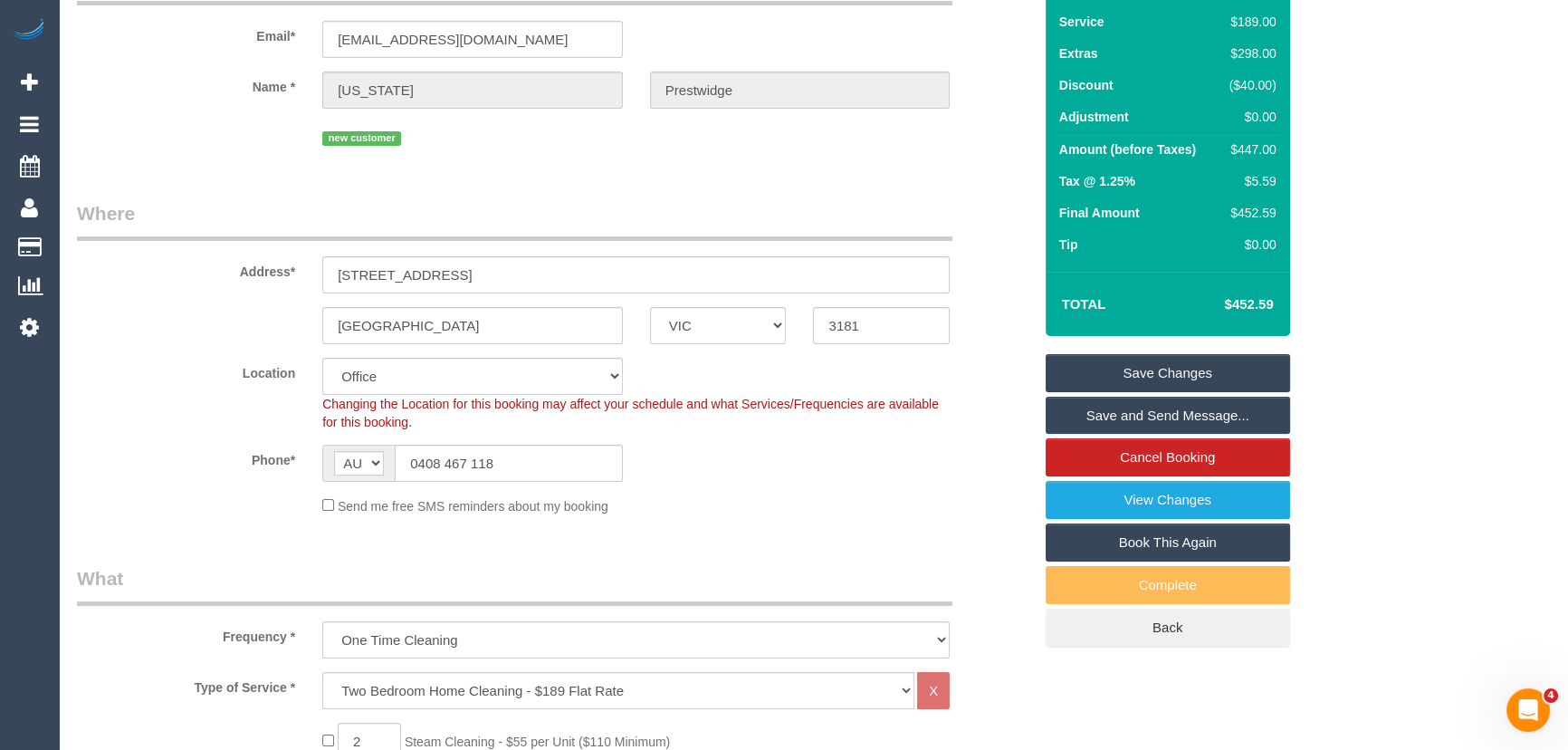
scroll to position [247, 0]
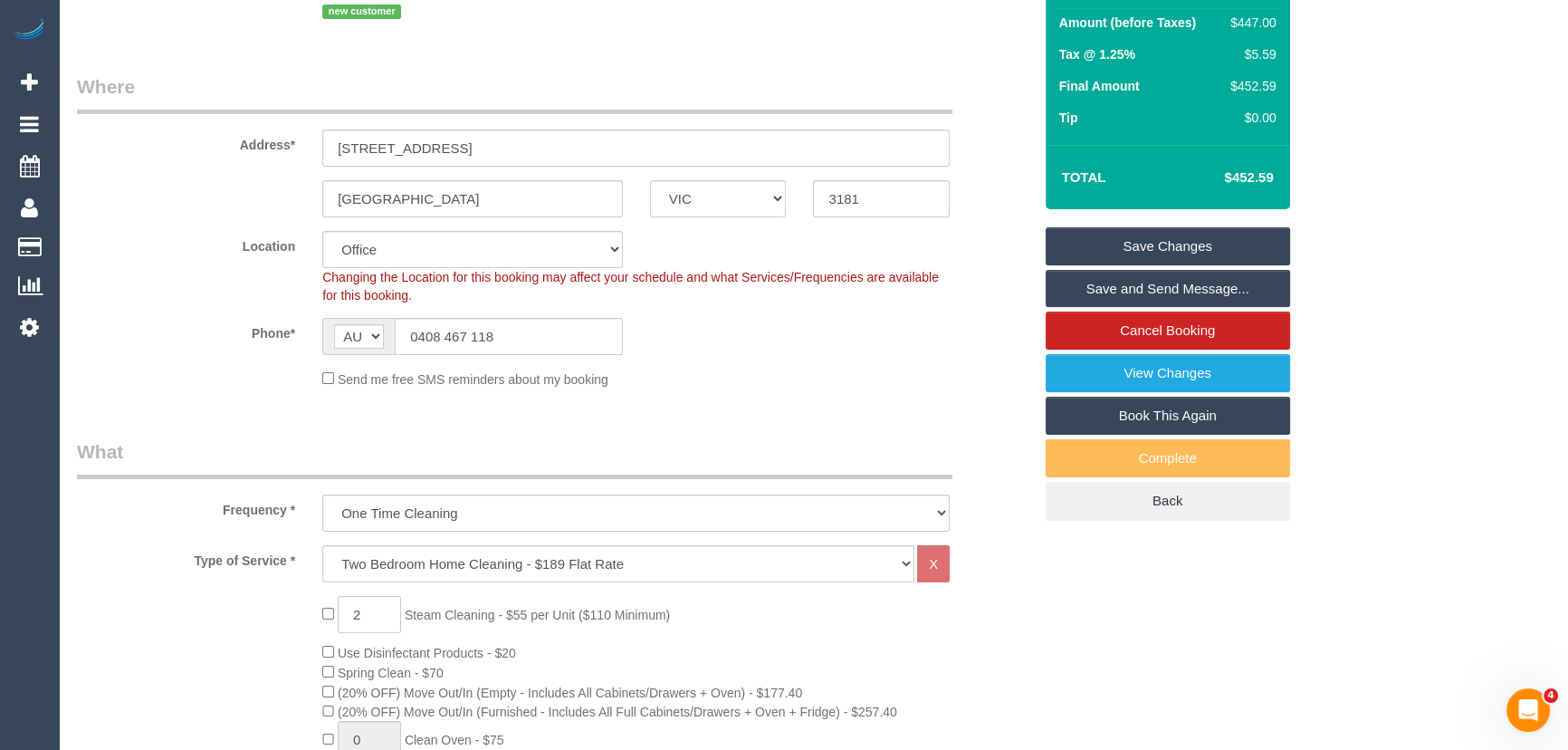
drag, startPoint x: 348, startPoint y: 599, endPoint x: 361, endPoint y: 607, distance: 15.3
click at [348, 599] on input "2" at bounding box center [369, 614] width 63 height 37
click at [375, 618] on input "2" at bounding box center [369, 614] width 63 height 37
type input "3"
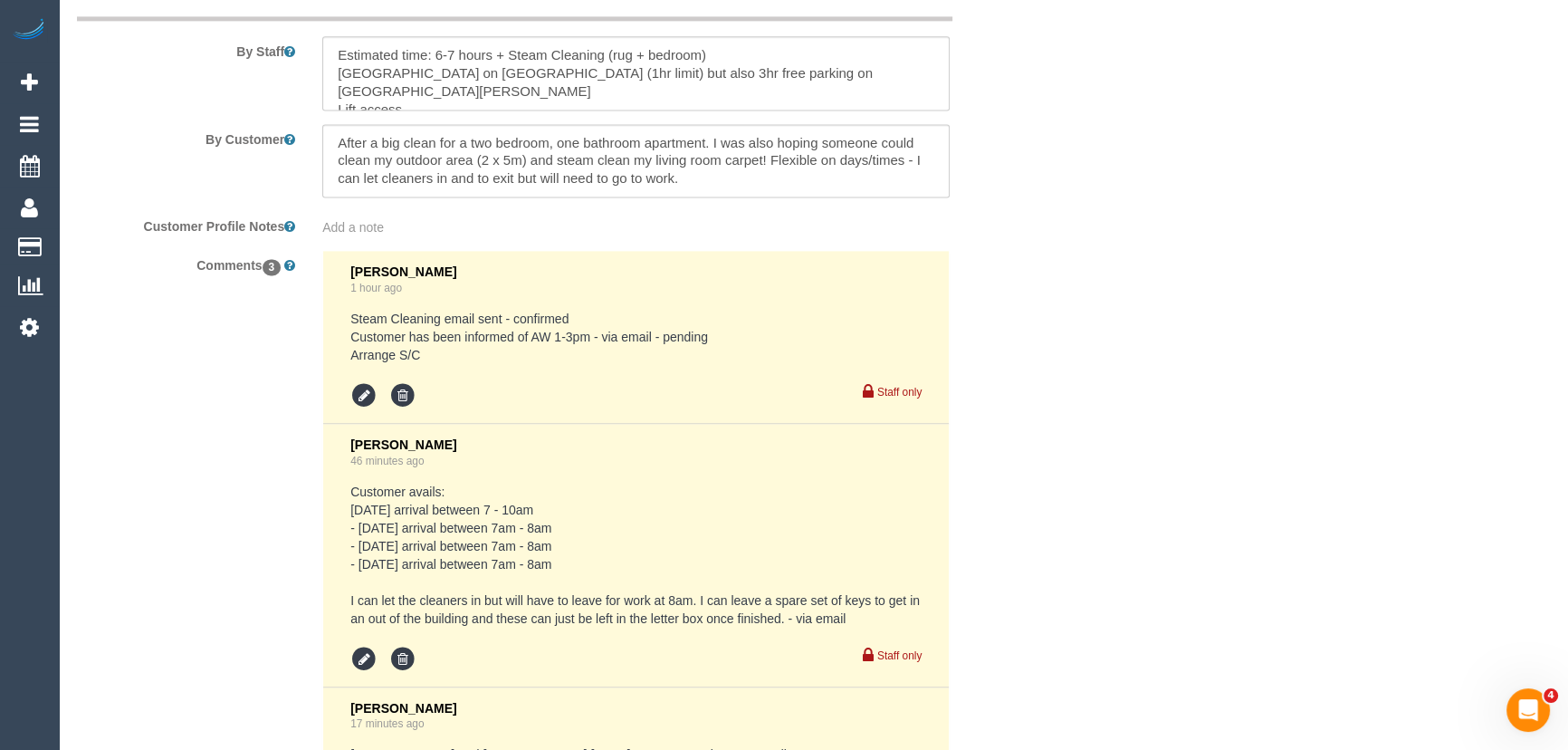
scroll to position [3376, 0]
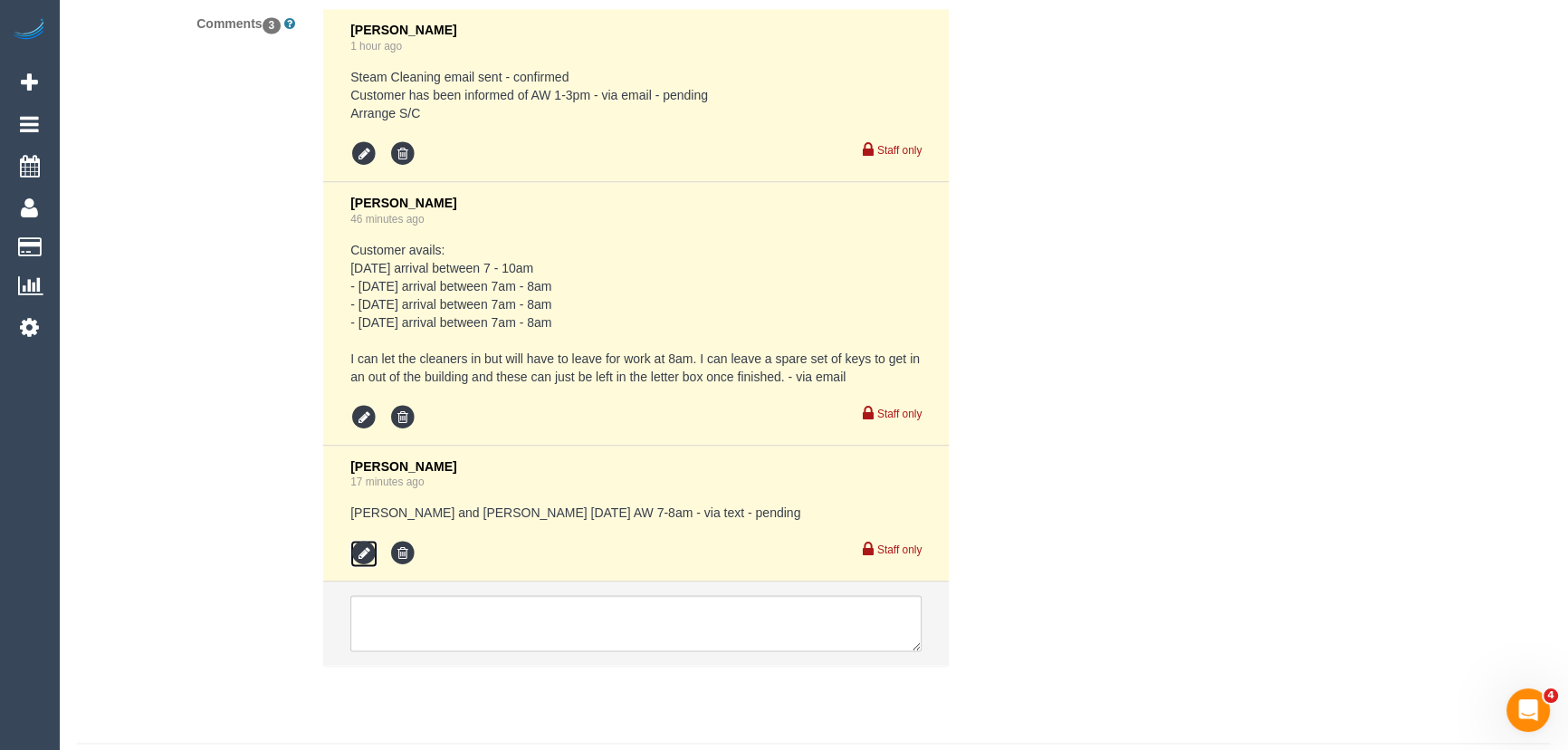
click at [357, 559] on icon at bounding box center [363, 553] width 27 height 27
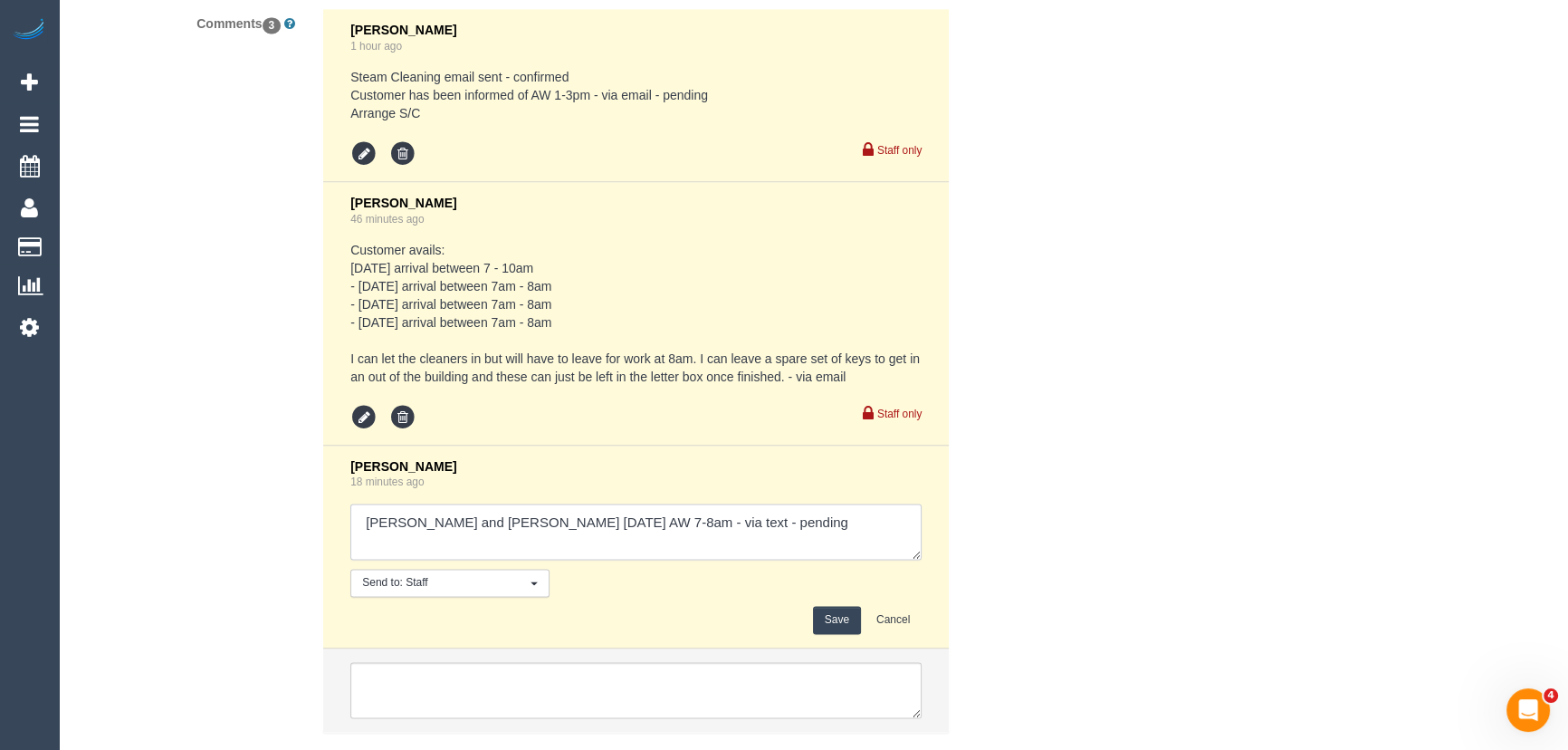
click at [776, 533] on textarea at bounding box center [635, 531] width 571 height 56
type textarea "Karina and Darly Wednesday 17/9 AW 7-8am - via text - confirmed"
click at [811, 624] on div "Save Cancel" at bounding box center [635, 619] width 571 height 28
click at [828, 624] on button "Save" at bounding box center [837, 619] width 48 height 28
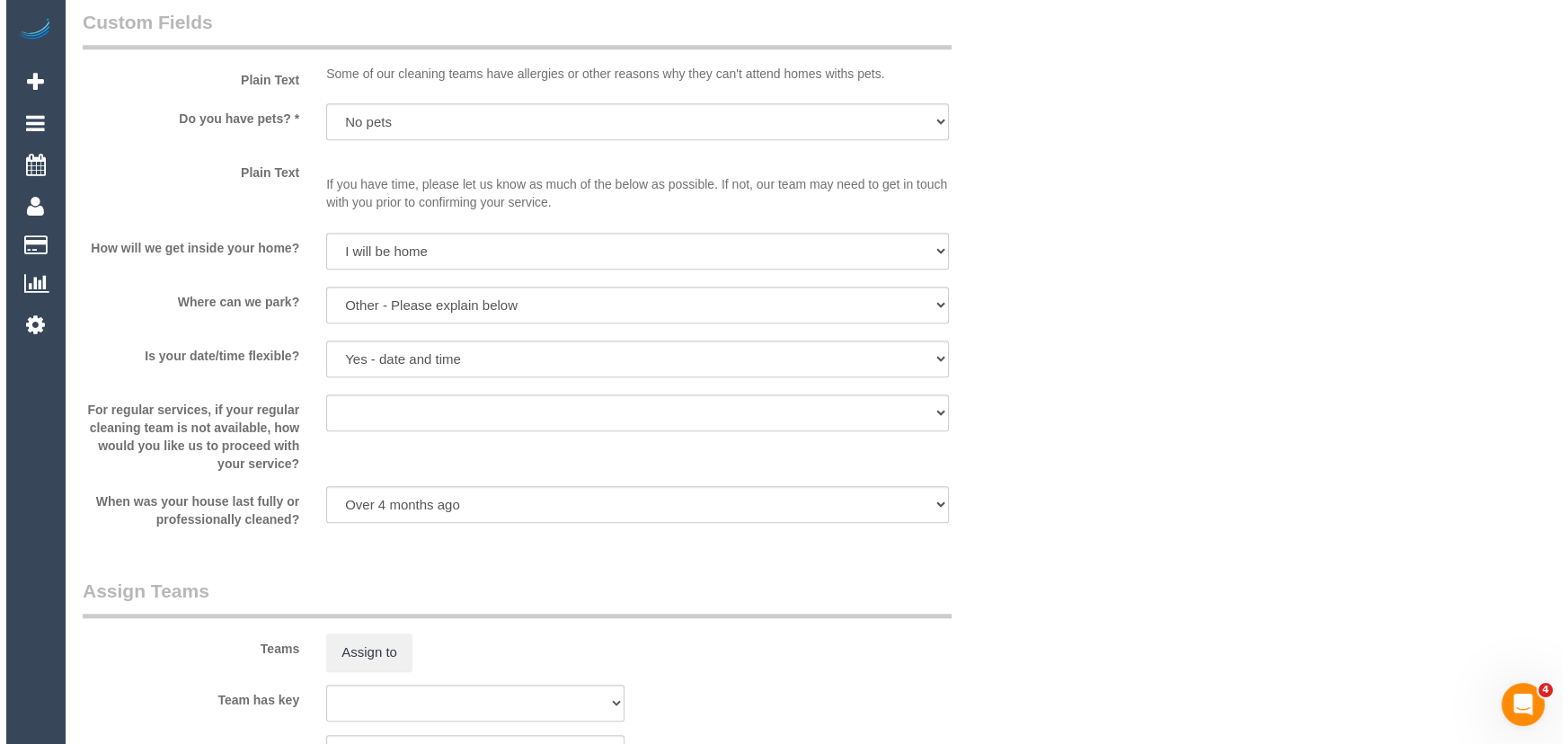
scroll to position [2450, 0]
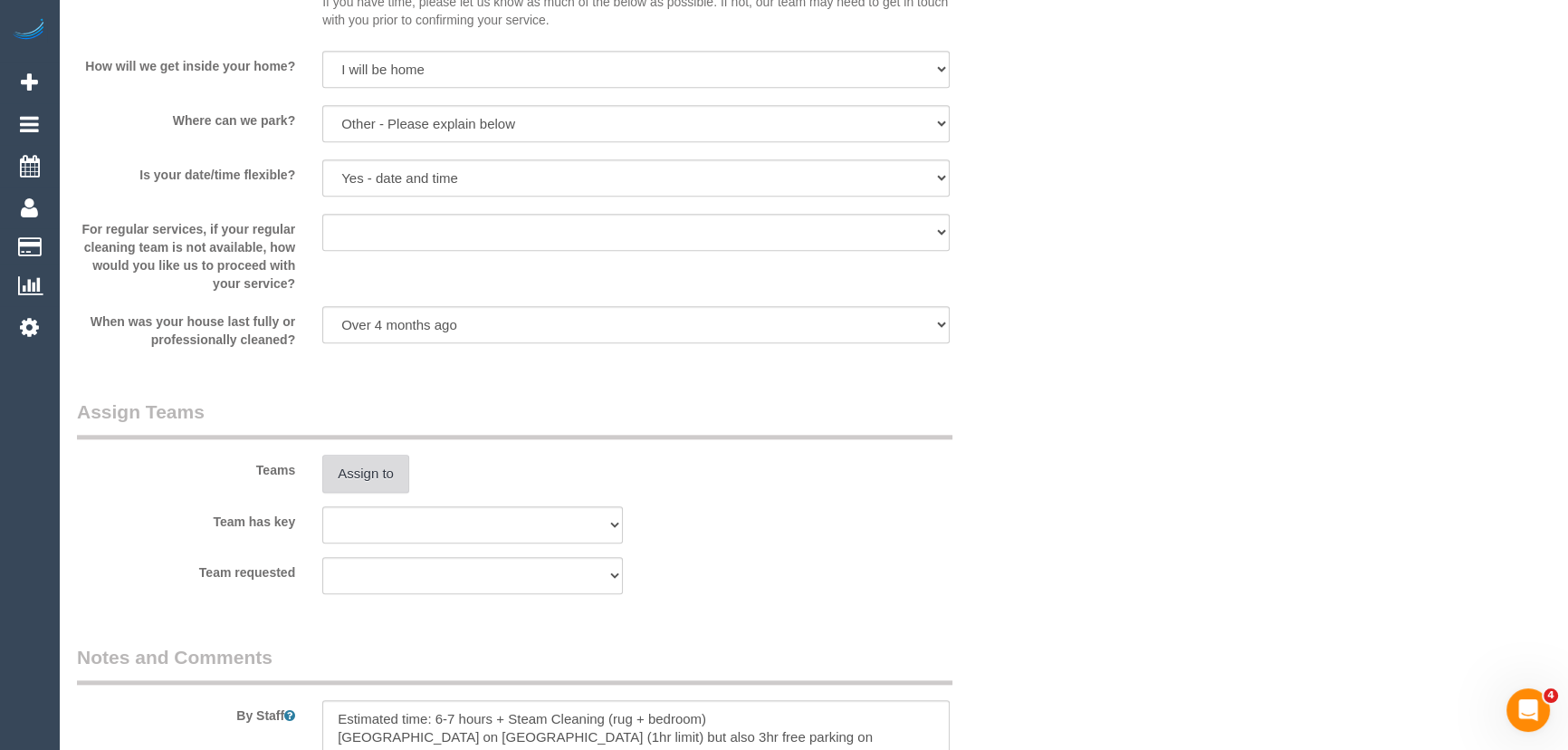
click at [350, 483] on button "Assign to" at bounding box center [365, 474] width 87 height 38
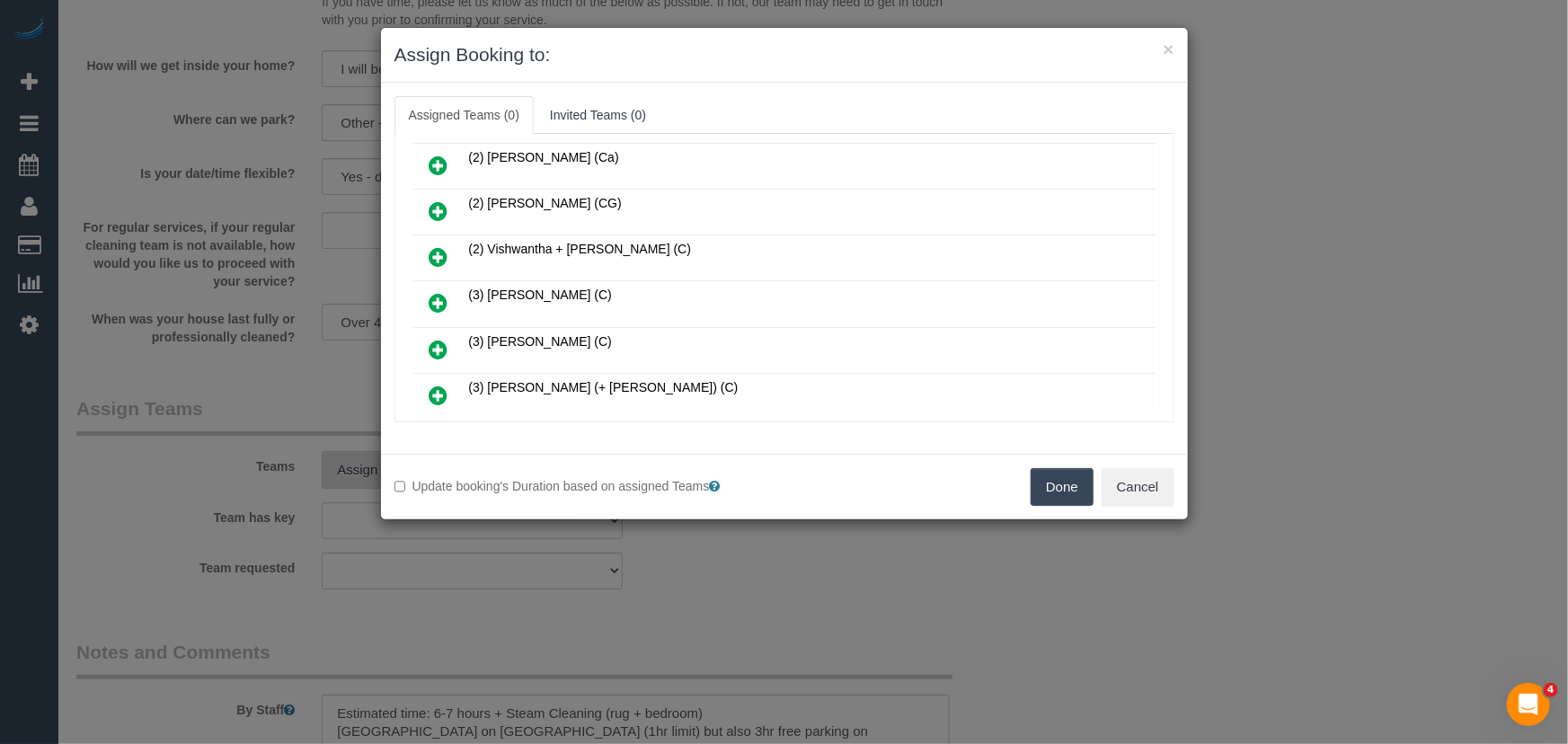
scroll to position [7348, 0]
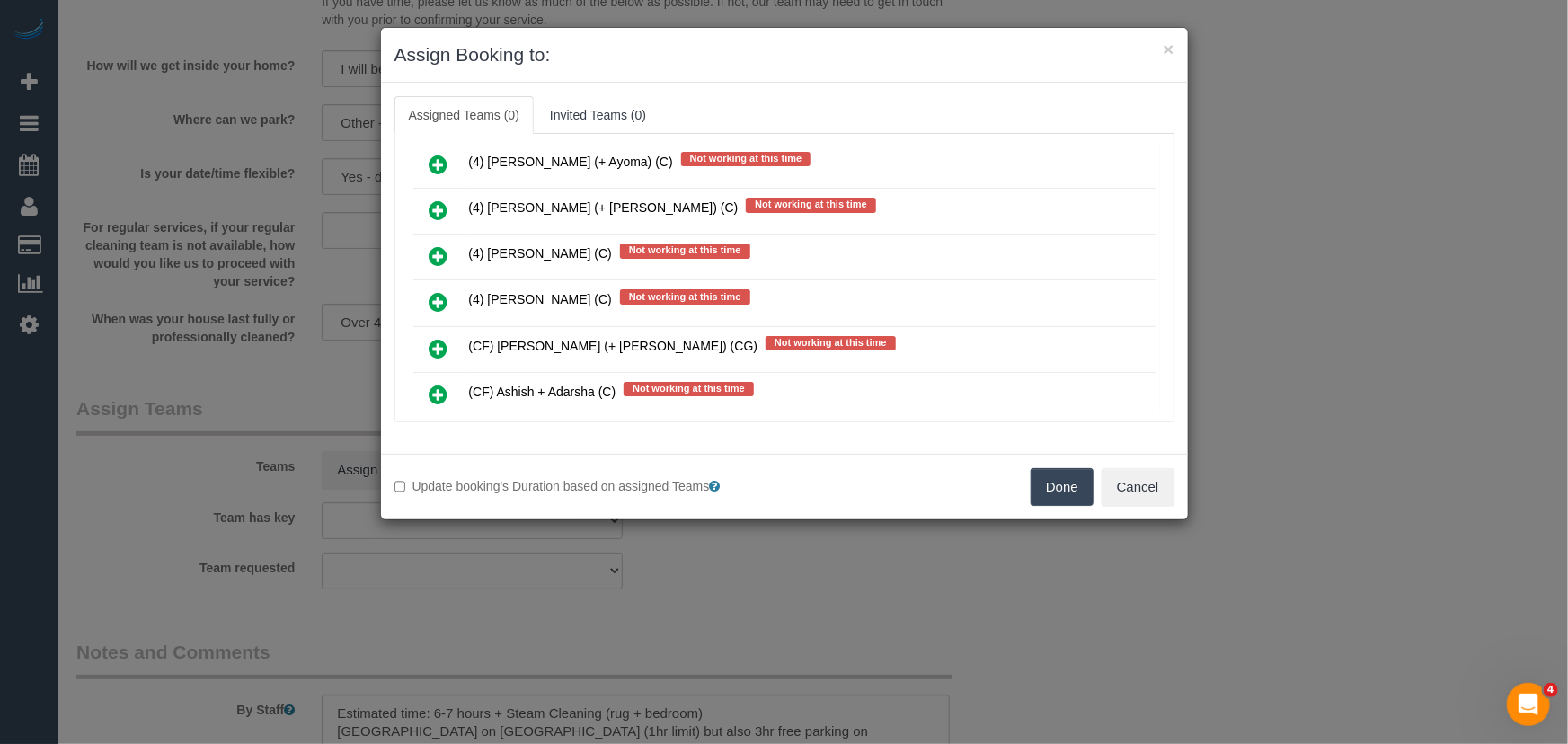
click at [437, 430] on icon at bounding box center [439, 440] width 19 height 22
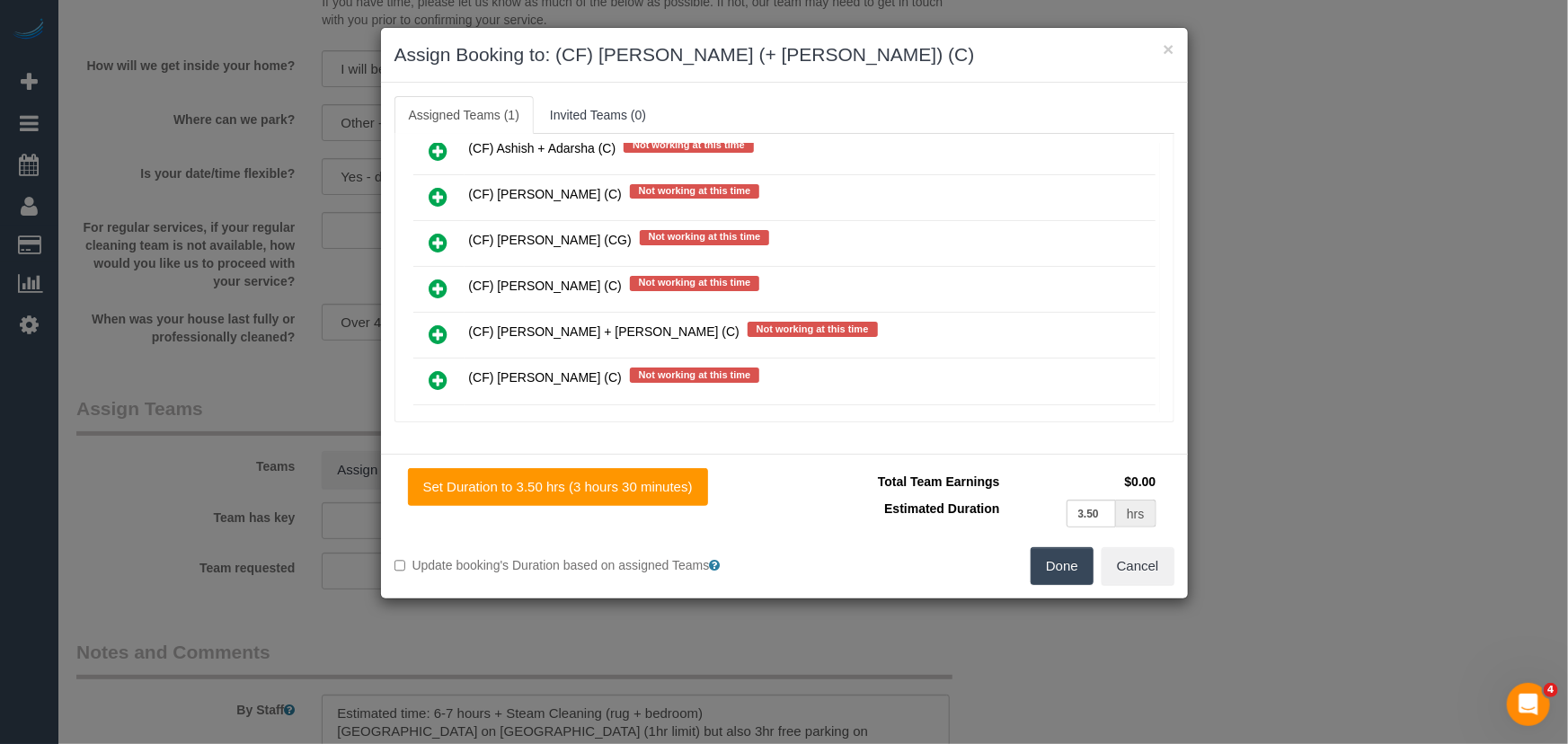
click at [431, 416] on icon at bounding box center [439, 426] width 19 height 22
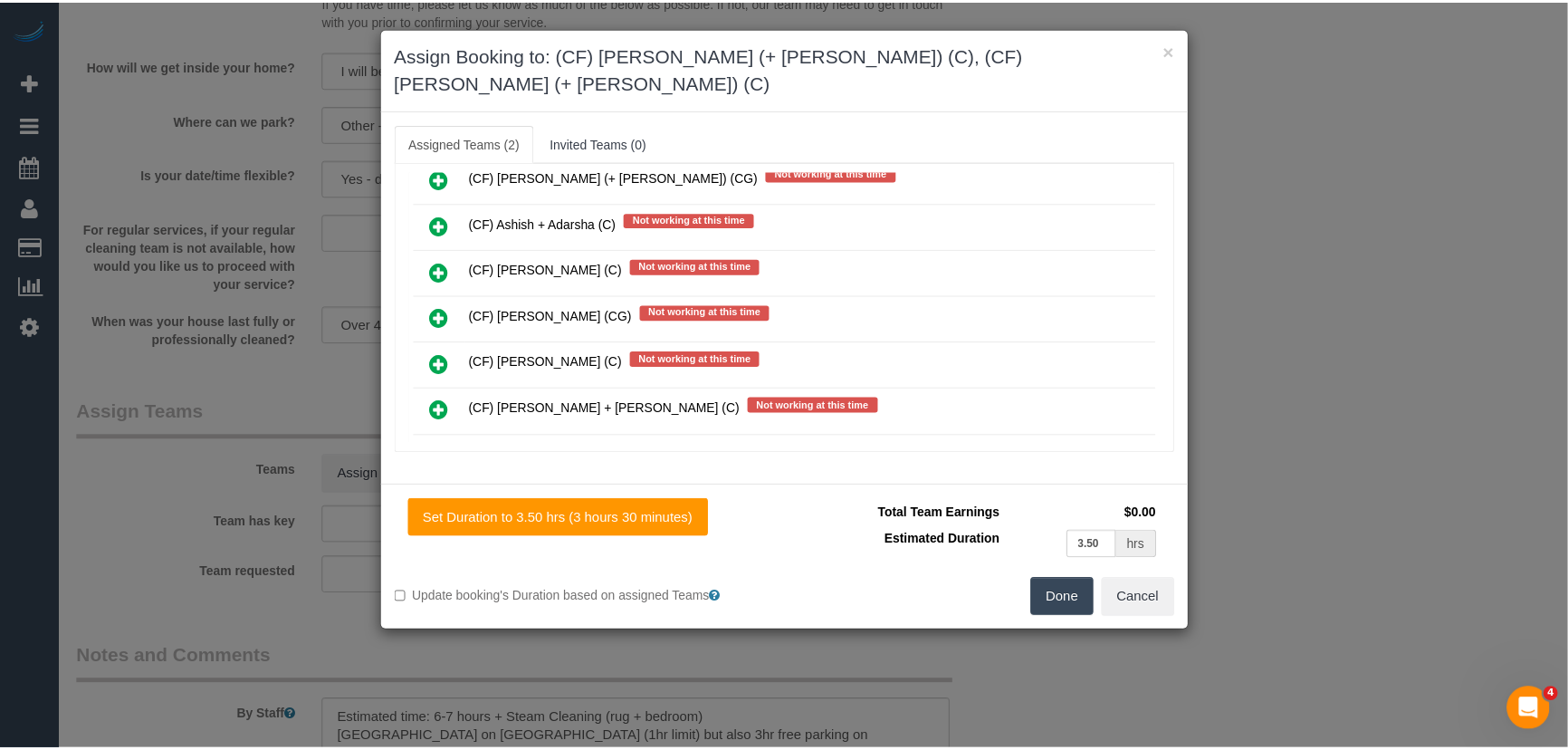
scroll to position [7742, 0]
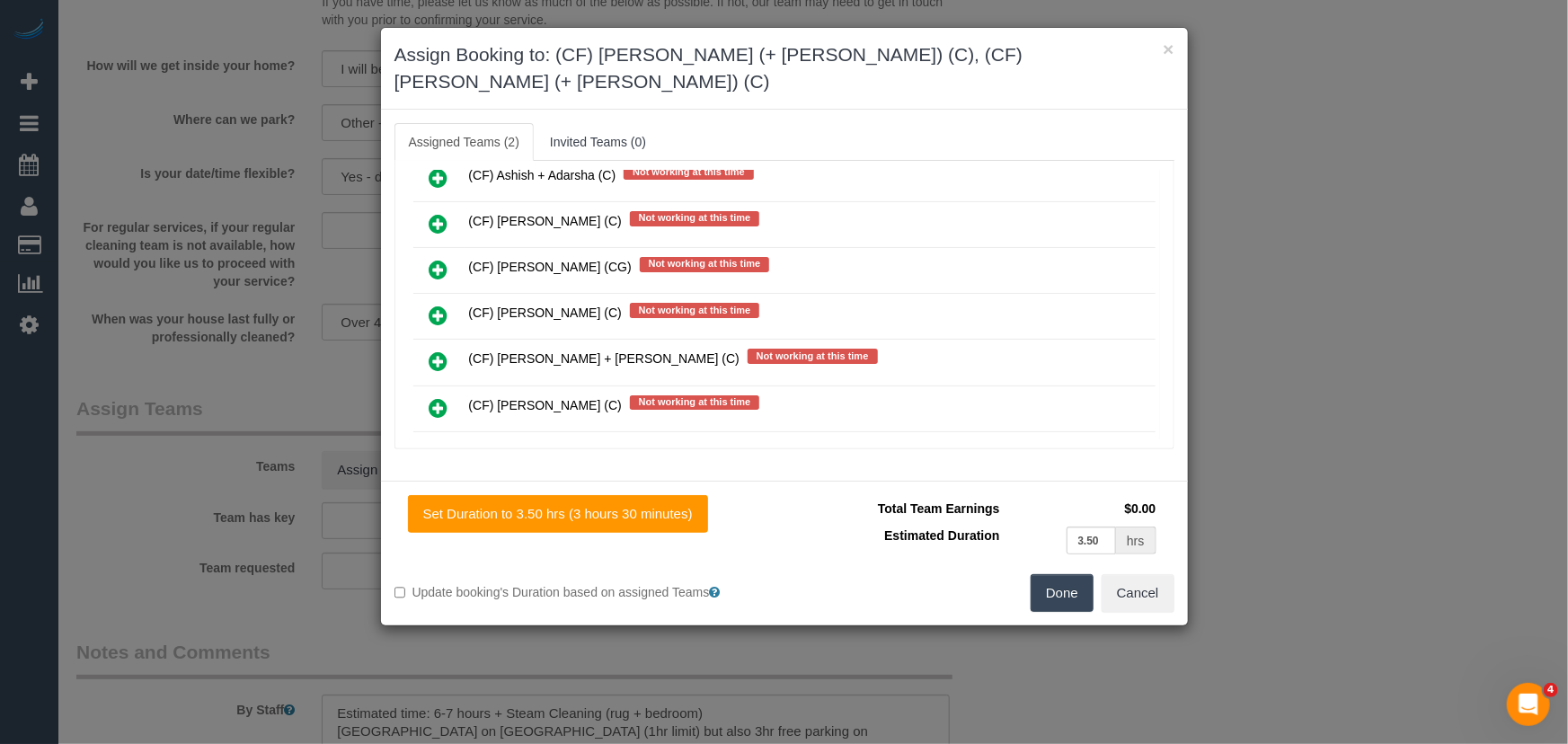
click at [1073, 574] on button "Done" at bounding box center [1062, 593] width 63 height 38
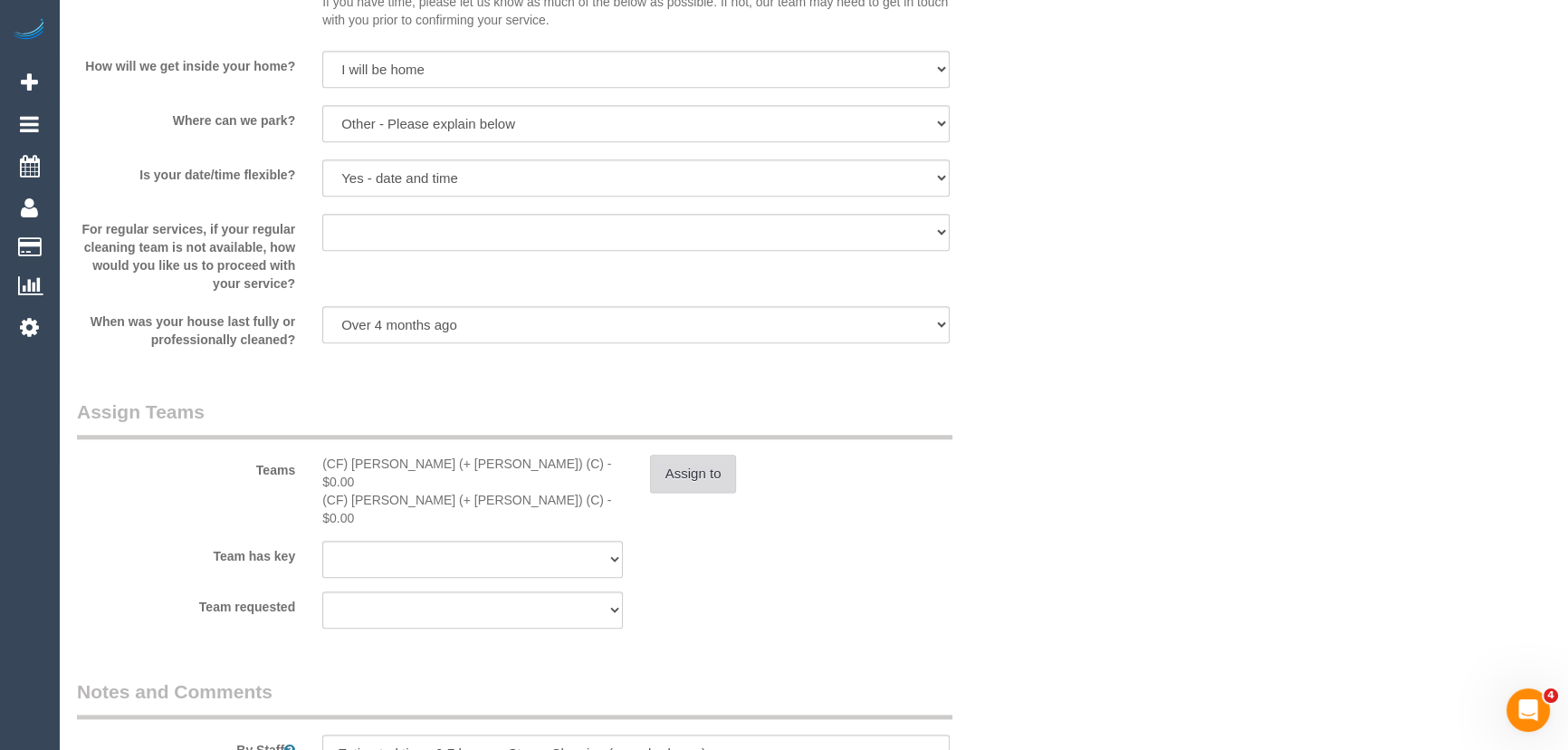
click at [700, 472] on button "Assign to" at bounding box center [693, 474] width 87 height 38
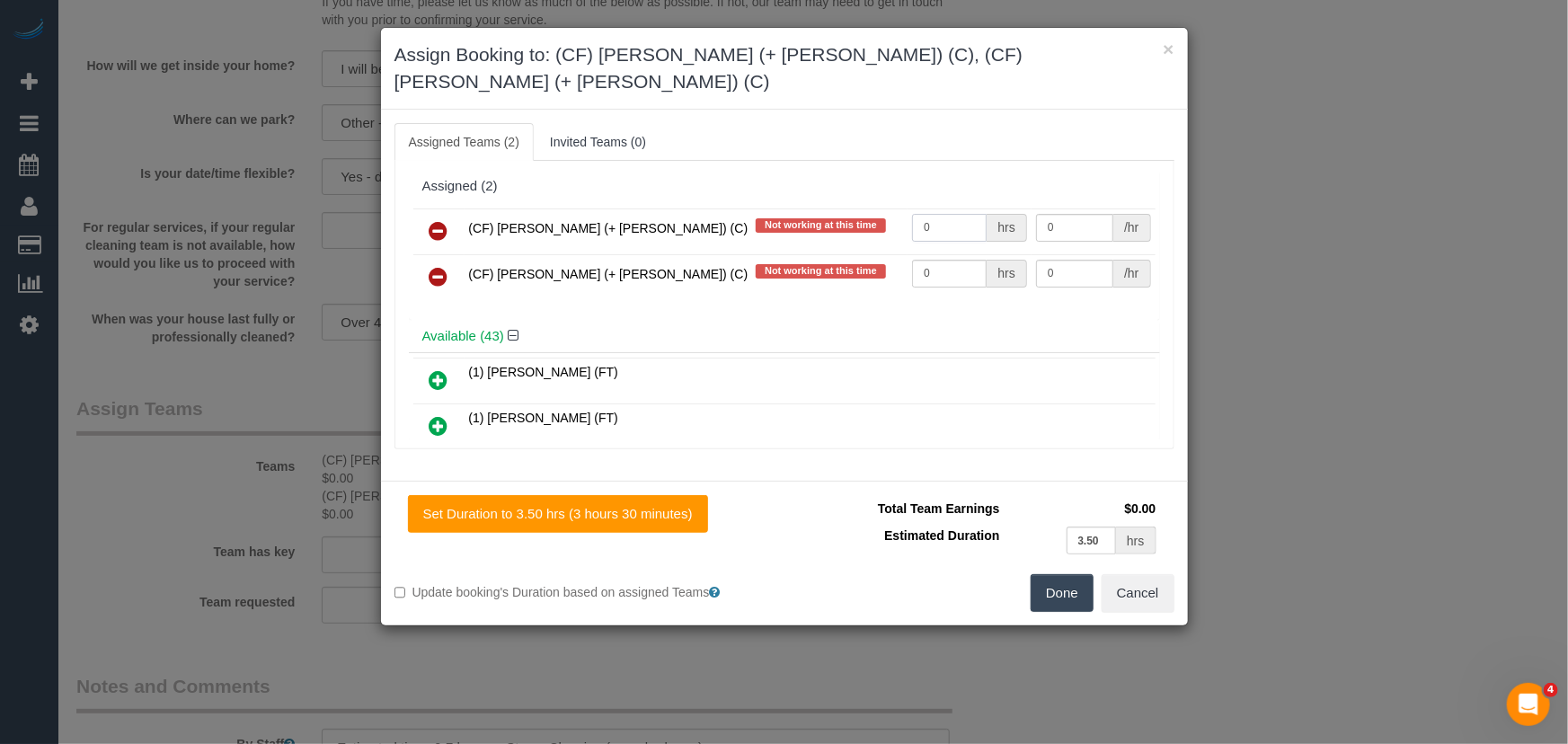
click at [941, 214] on input "0" at bounding box center [949, 227] width 75 height 28
type input "1"
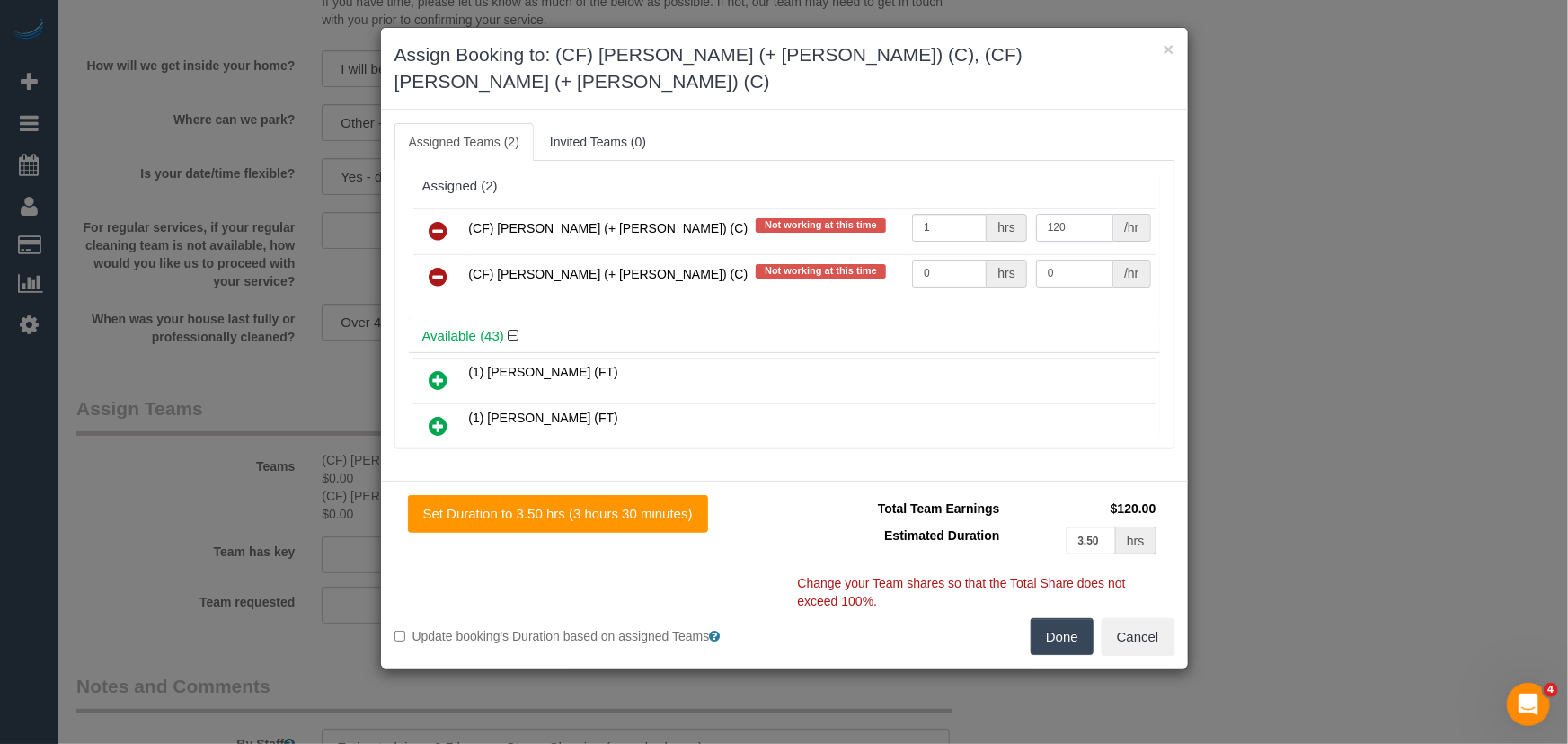
type input "120"
click at [951, 260] on input "0" at bounding box center [949, 273] width 75 height 28
type input "1"
type input "120"
click at [1056, 618] on button "Done" at bounding box center [1062, 637] width 63 height 38
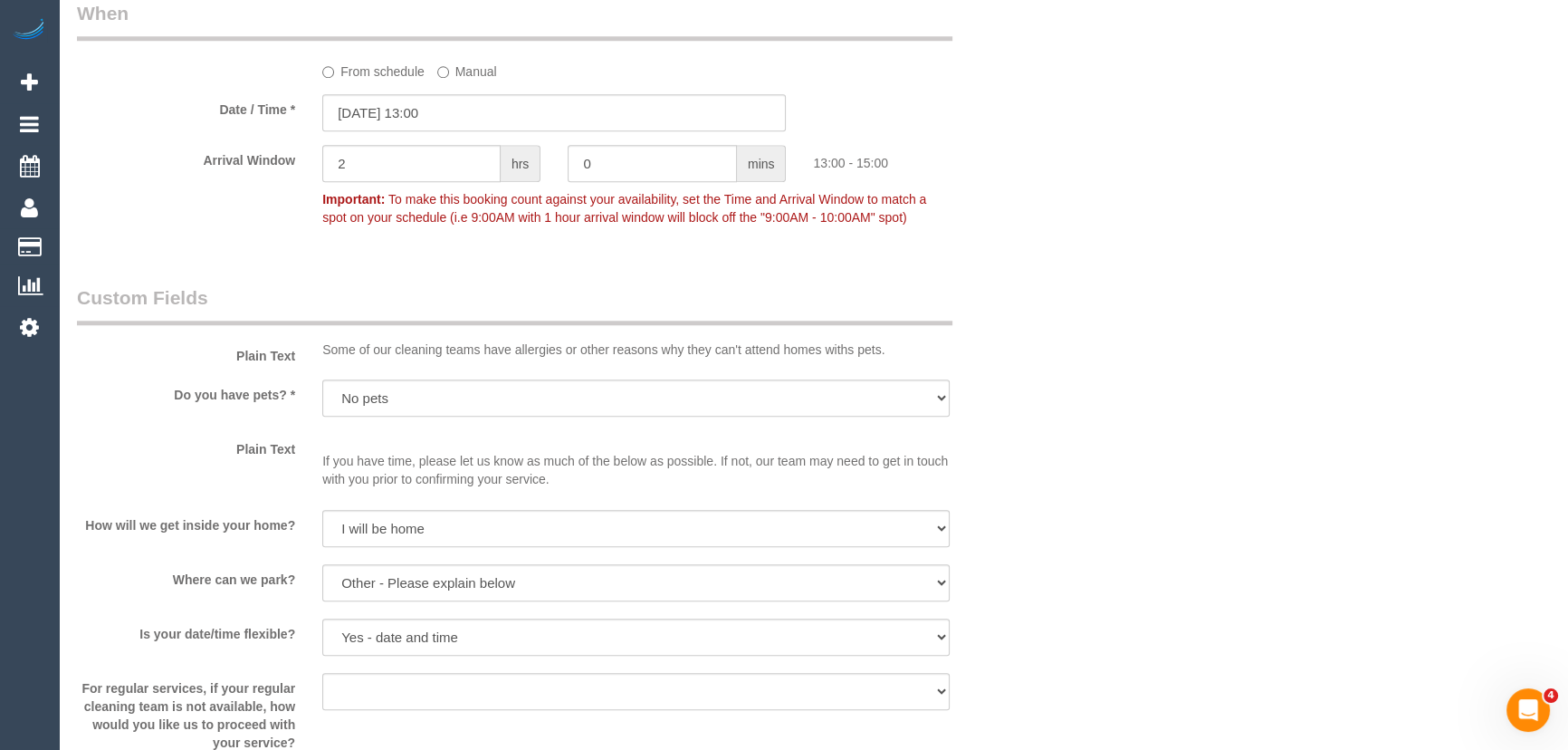
scroll to position [1975, 0]
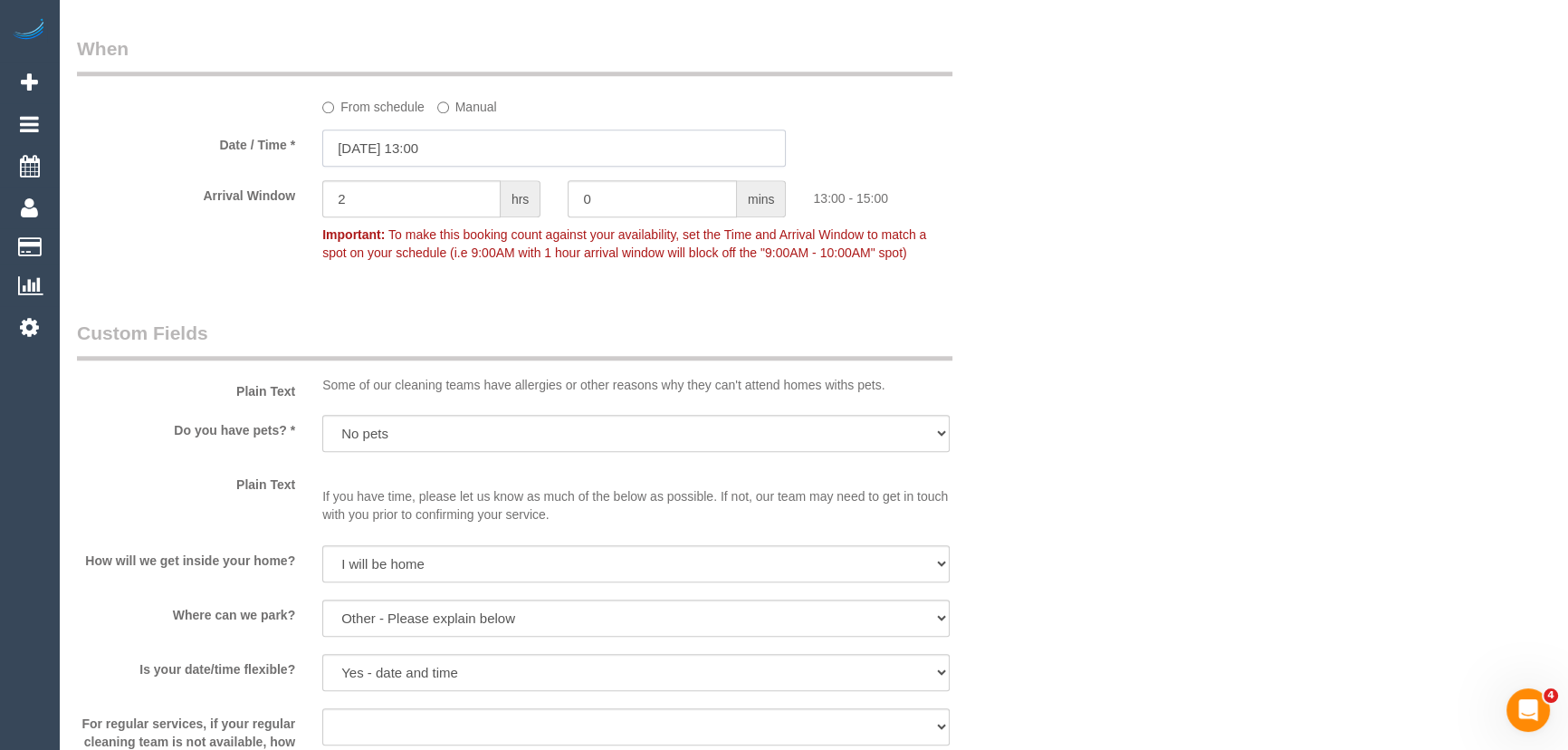
click at [461, 155] on input "15/09/2025 13:00" at bounding box center [554, 147] width 464 height 37
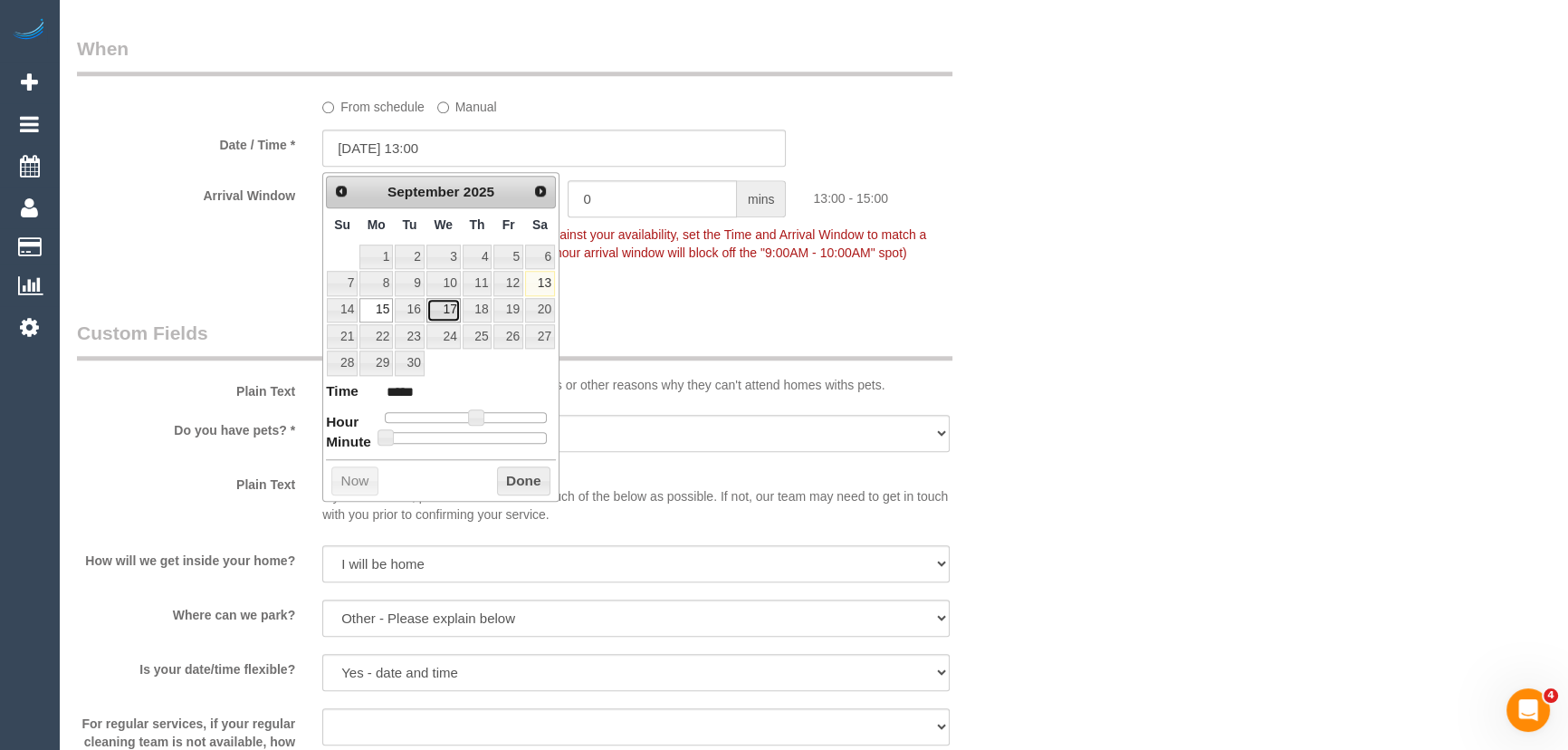
click at [440, 310] on link "17" at bounding box center [444, 310] width 34 height 25
type input "17/09/2025 12:00"
type input "*****"
type input "17/09/2025 11:00"
type input "*****"
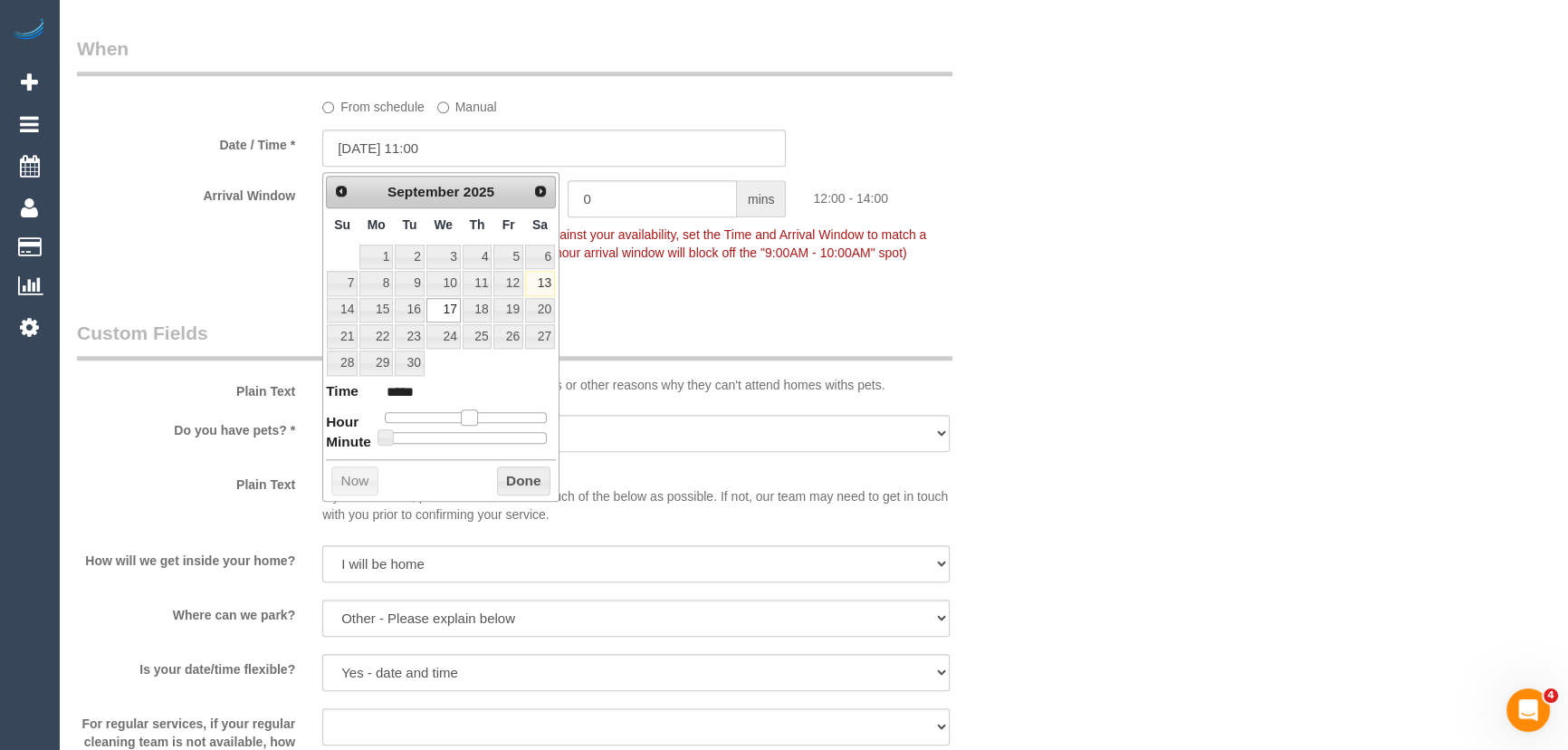
type input "17/09/2025 10:00"
type input "*****"
type input "17/09/2025 09:00"
type input "*****"
type input "17/09/2025 08:00"
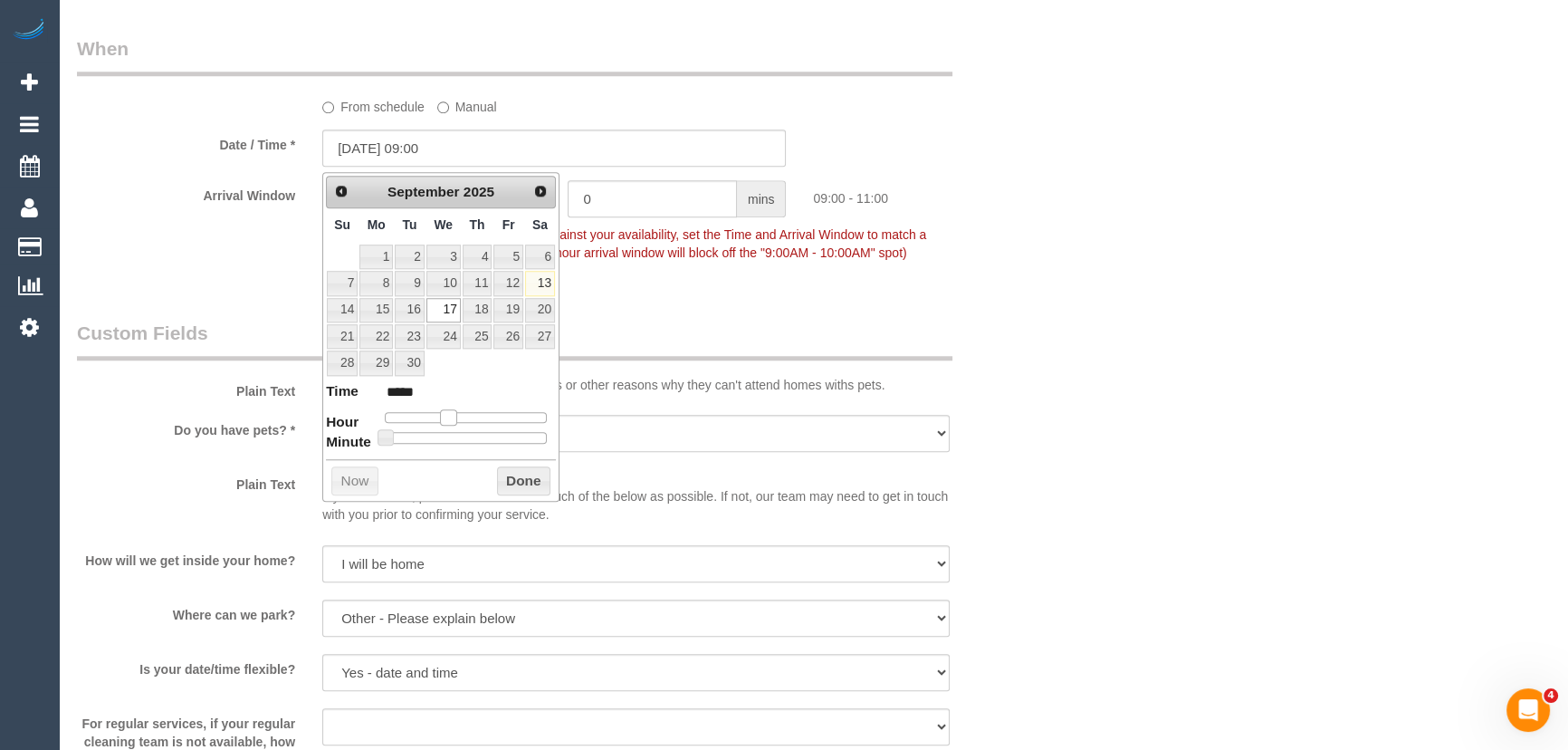
type input "*****"
type input "17/09/2025 07:00"
type input "*****"
drag, startPoint x: 477, startPoint y: 413, endPoint x: 437, endPoint y: 414, distance: 40.0
click at [437, 414] on span at bounding box center [434, 417] width 16 height 16
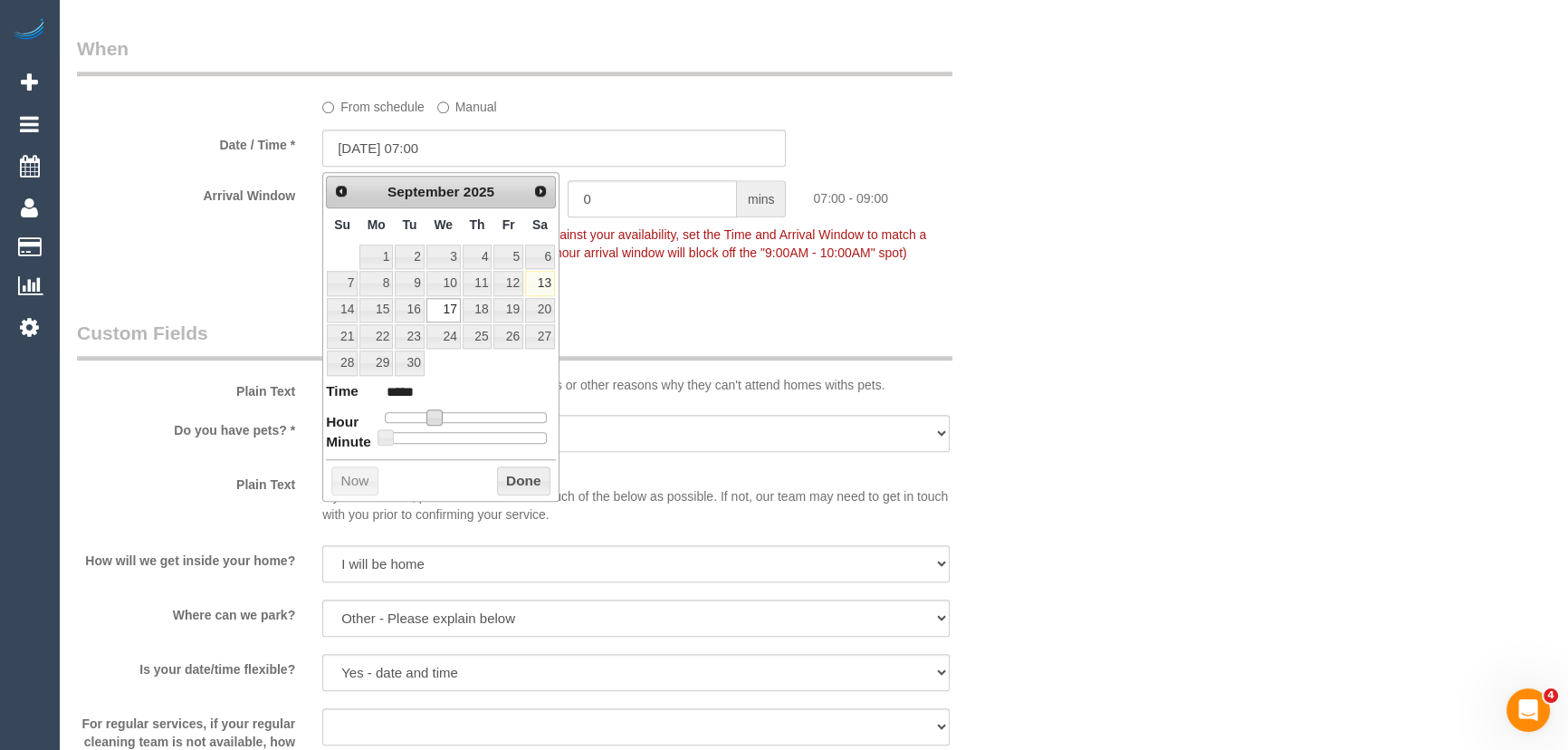
click at [685, 293] on div "Who Email* georgiaprestwidge@hotmail.com Name * Georgia Prestwidge new customer…" at bounding box center [554, 162] width 982 height 4142
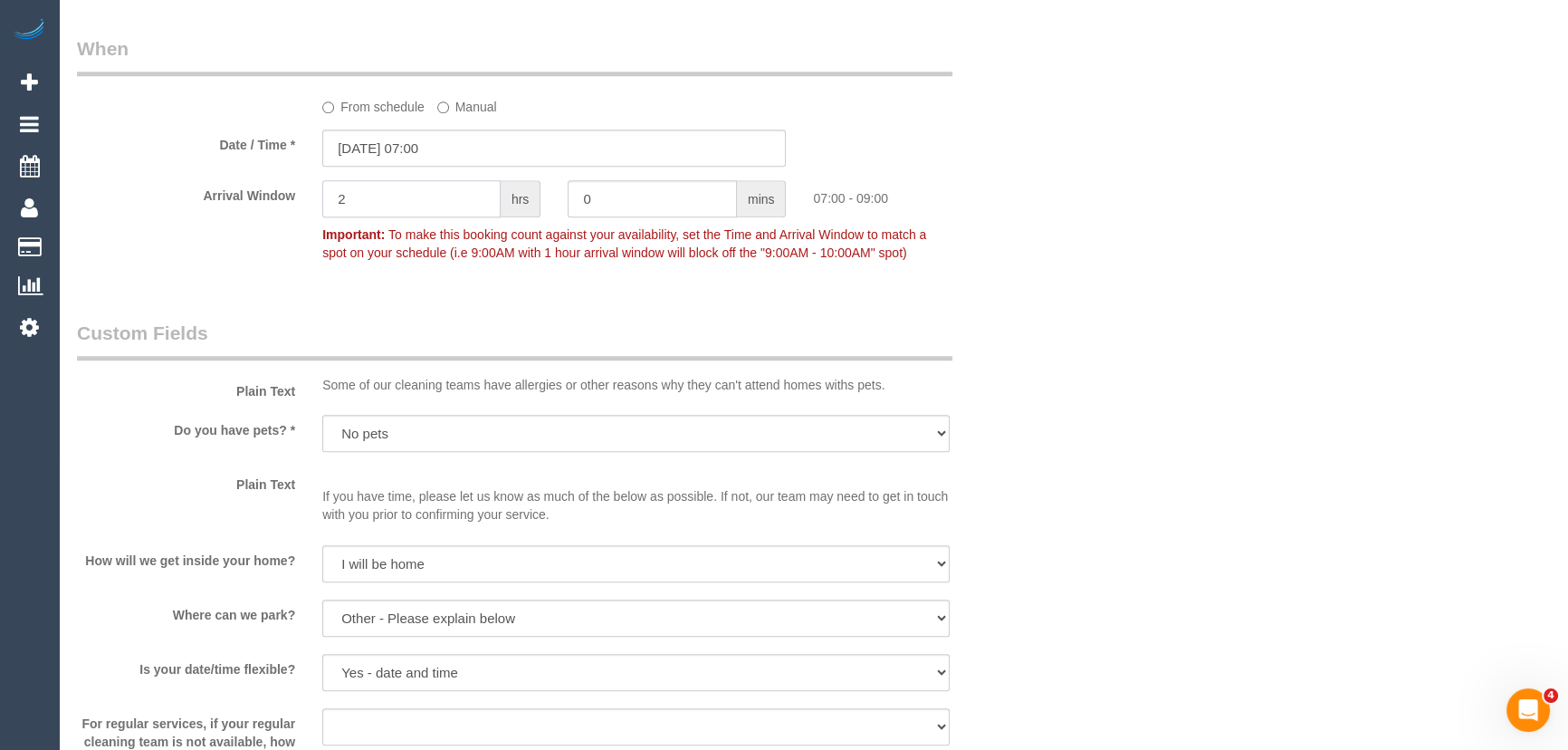
click at [429, 215] on input "2" at bounding box center [411, 198] width 179 height 37
type input "1"
click at [1099, 375] on div "Who Email* georgiaprestwidge@hotmail.com Name * Georgia Prestwidge new customer…" at bounding box center [813, 162] width 1472 height 4142
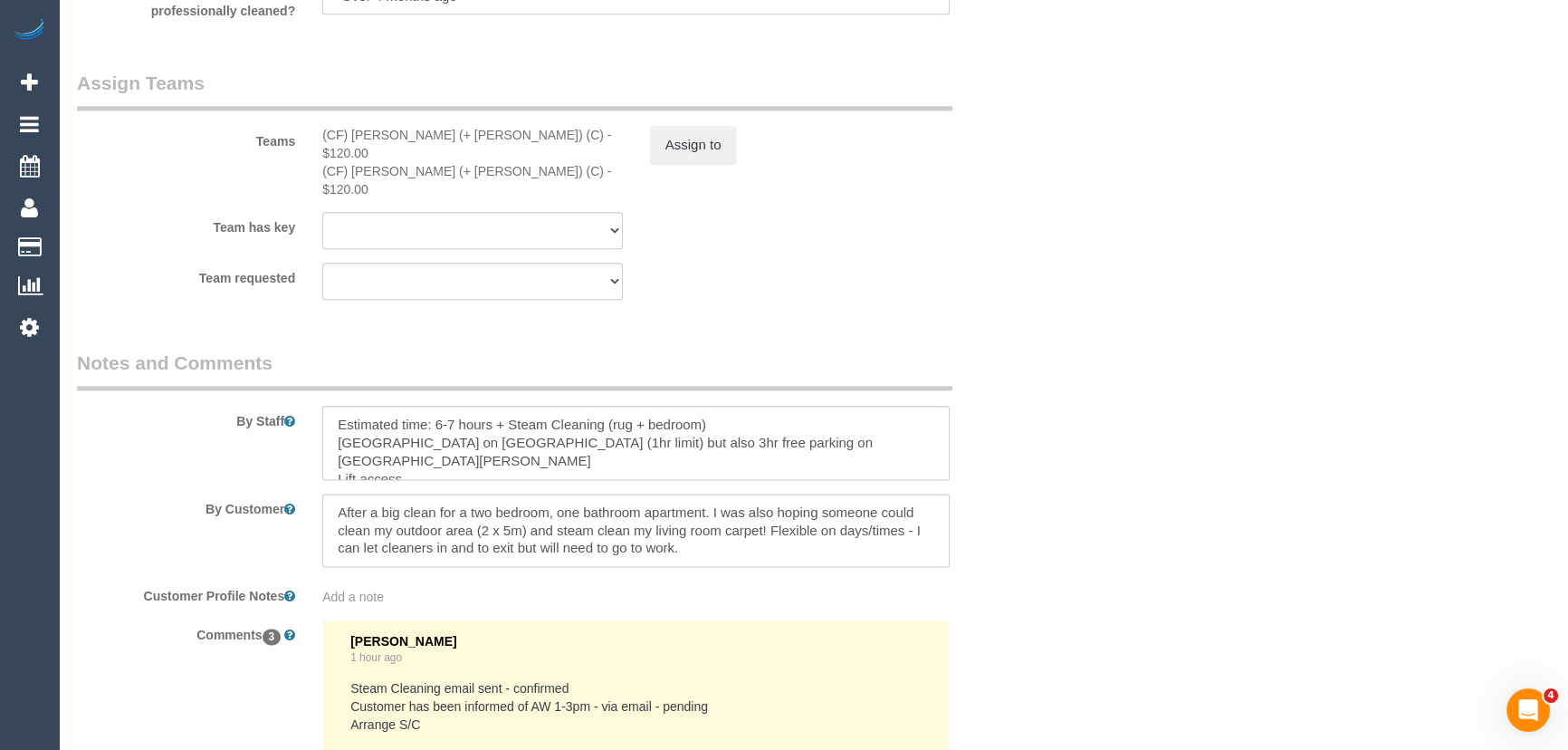
scroll to position [3488, 0]
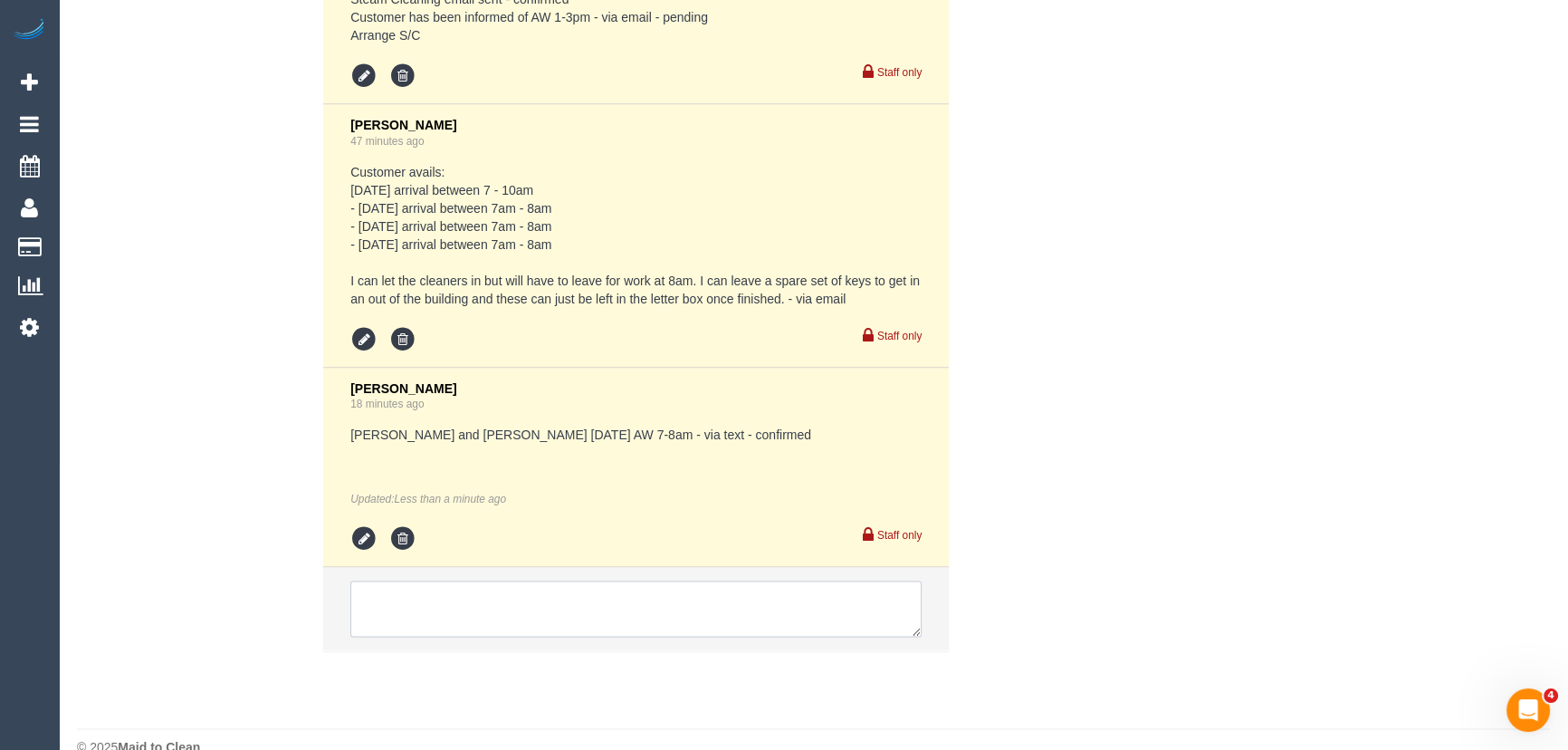
click at [573, 581] on textarea at bounding box center [635, 608] width 571 height 56
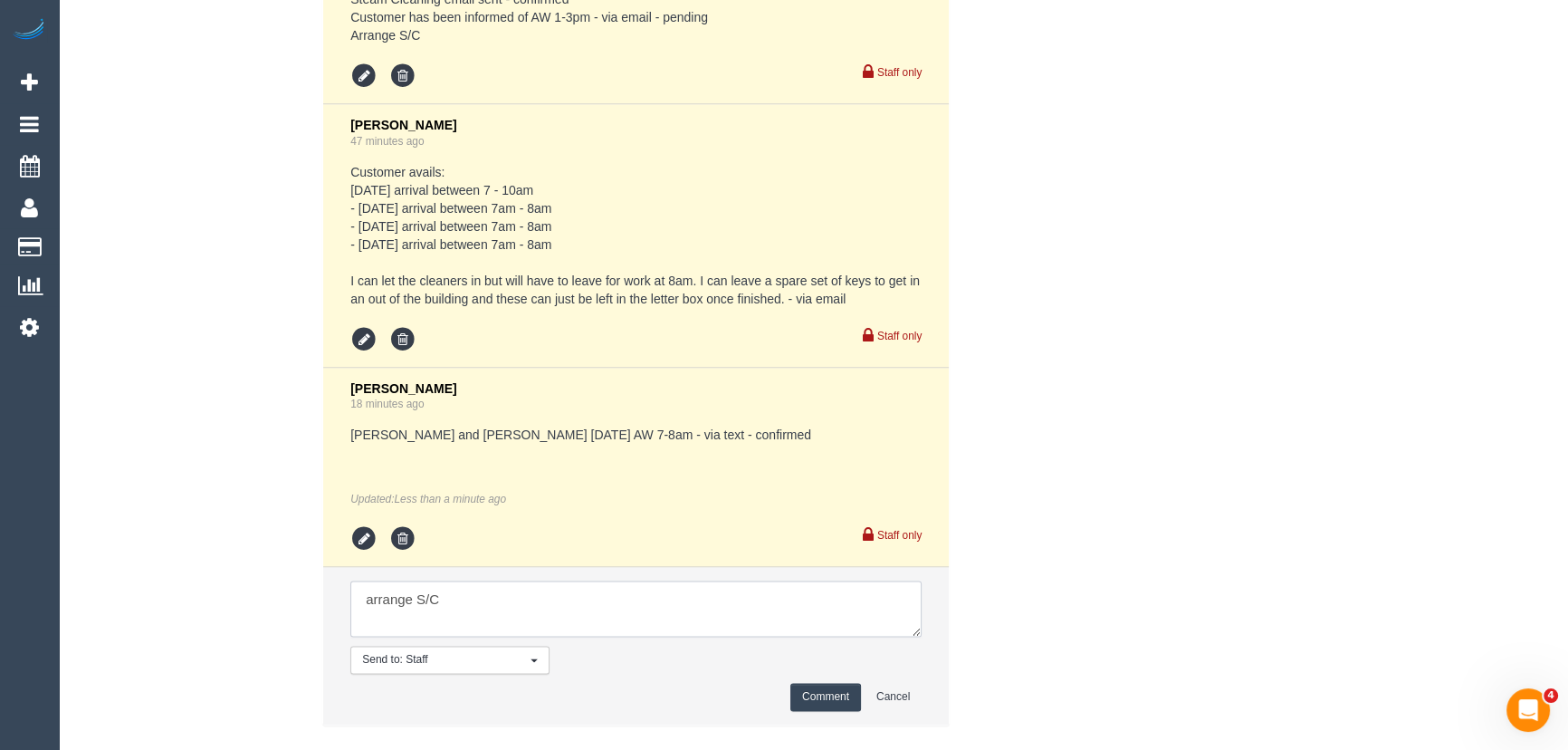
type textarea "arrange S/C"
click at [834, 683] on button "Comment" at bounding box center [826, 696] width 71 height 28
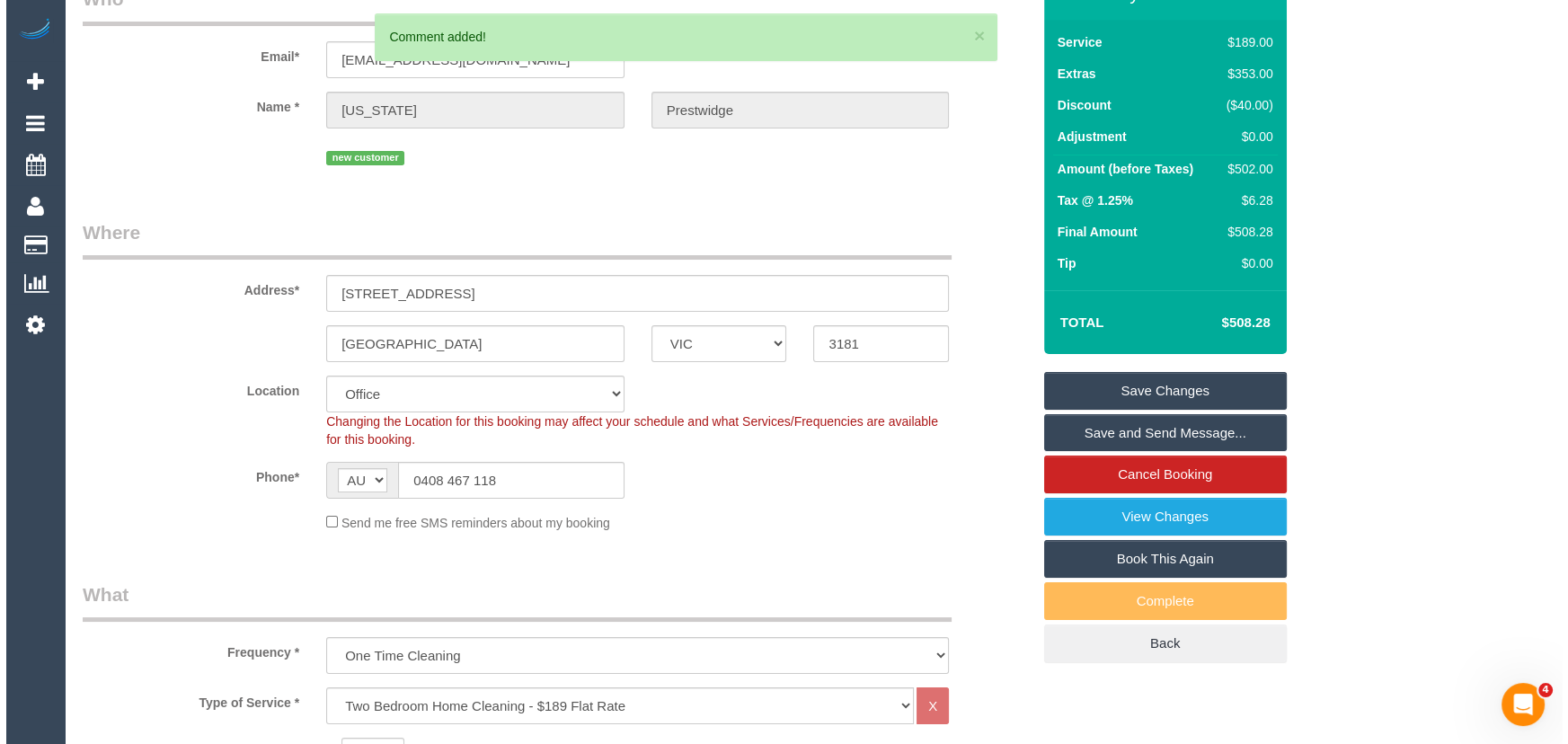
scroll to position [0, 0]
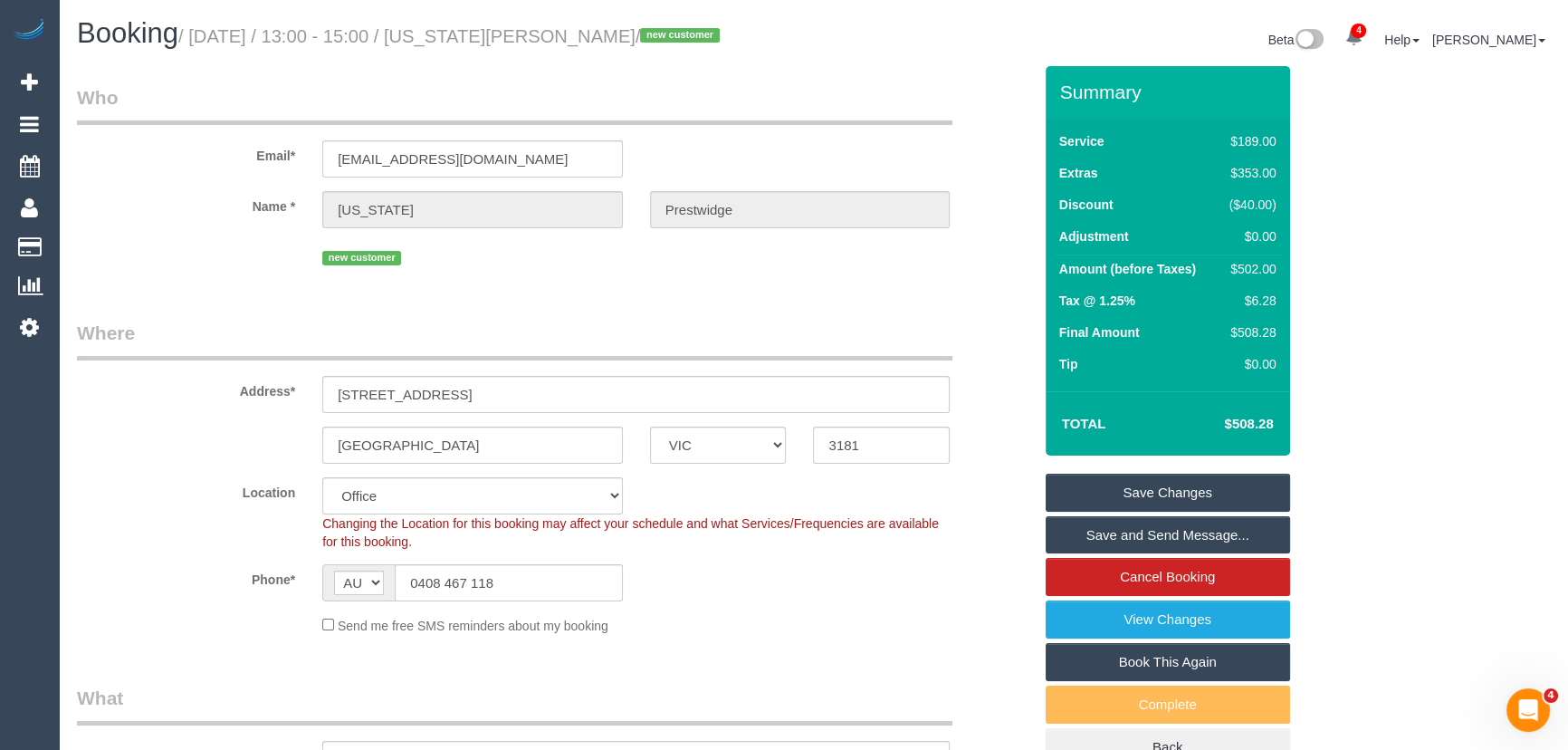
click at [509, 32] on small "/ September 15, 2025 / 13:00 - 15:00 / Georgia Prestwidge / new customer" at bounding box center [452, 35] width 547 height 20
copy small "Georgia Prestwidge"
click at [1162, 491] on link "Save Changes" at bounding box center [1168, 493] width 245 height 38
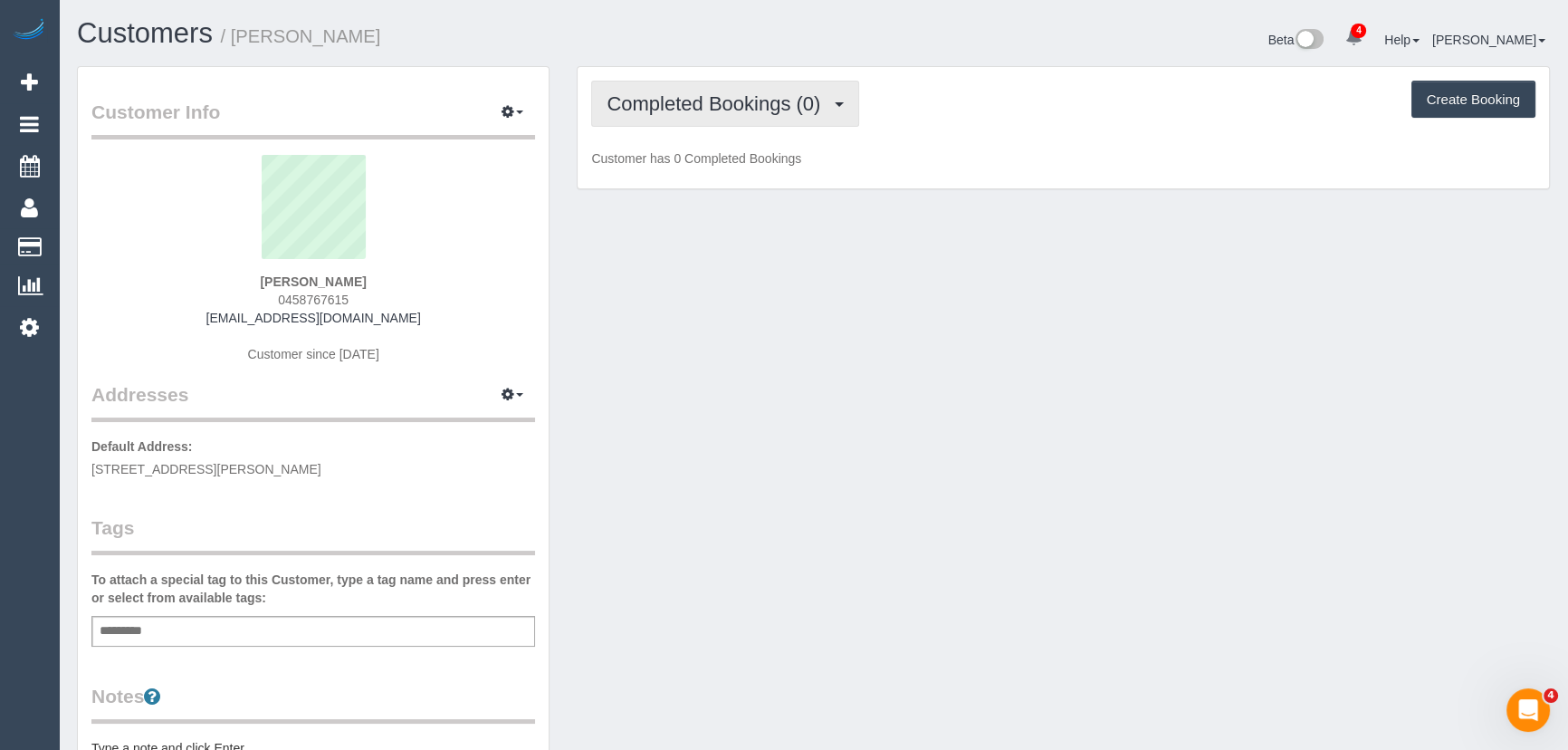
click at [818, 105] on span "Completed Bookings (0)" at bounding box center [717, 104] width 223 height 23
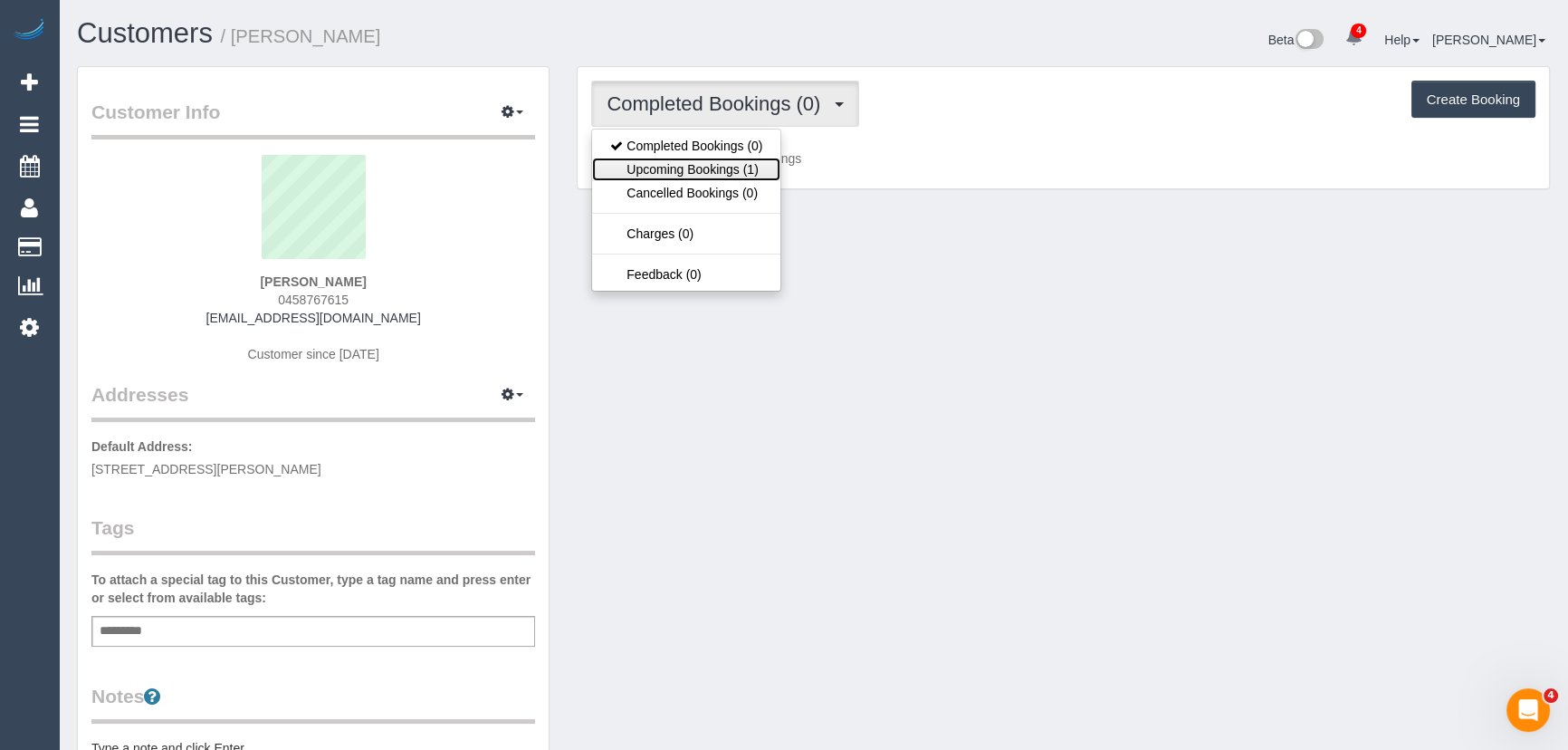
click at [731, 173] on link "Upcoming Bookings (1)" at bounding box center [686, 169] width 188 height 24
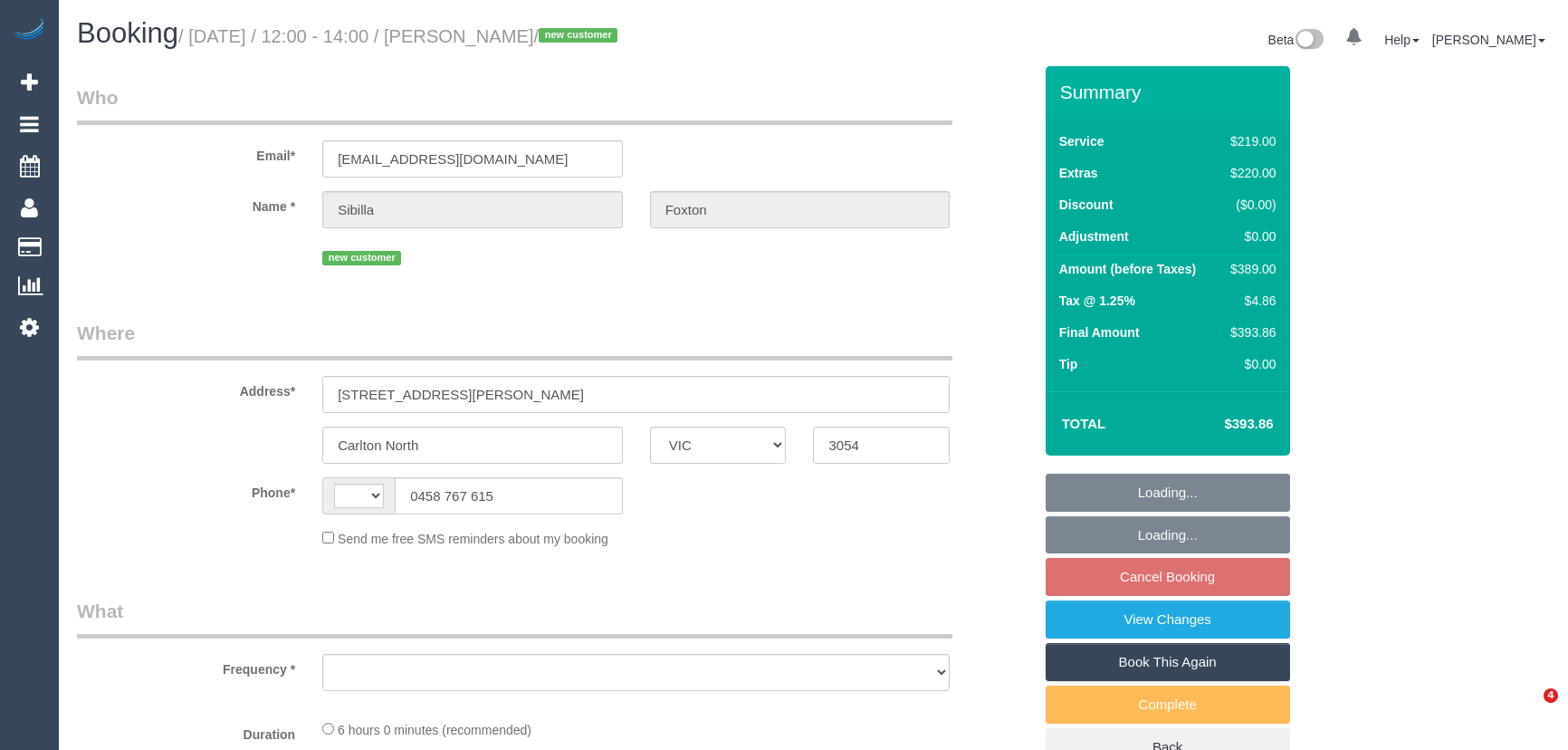
select select "VIC"
select select "string:AU"
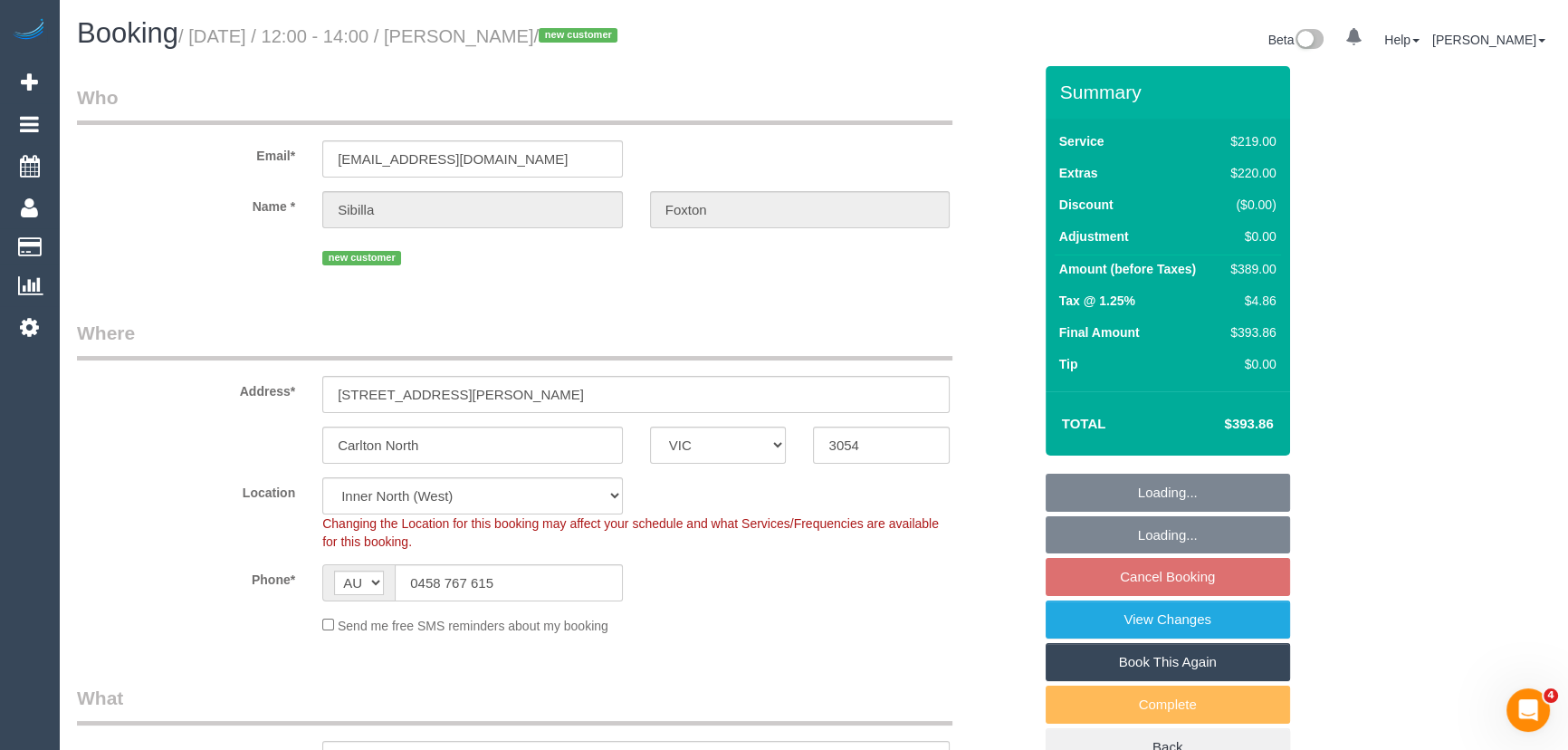
select select "object:742"
select select "string:stripe-pm_1S4eCv2GScqysDRVD8ZC2mwk"
select select "number:28"
select select "number:15"
select select "number:19"
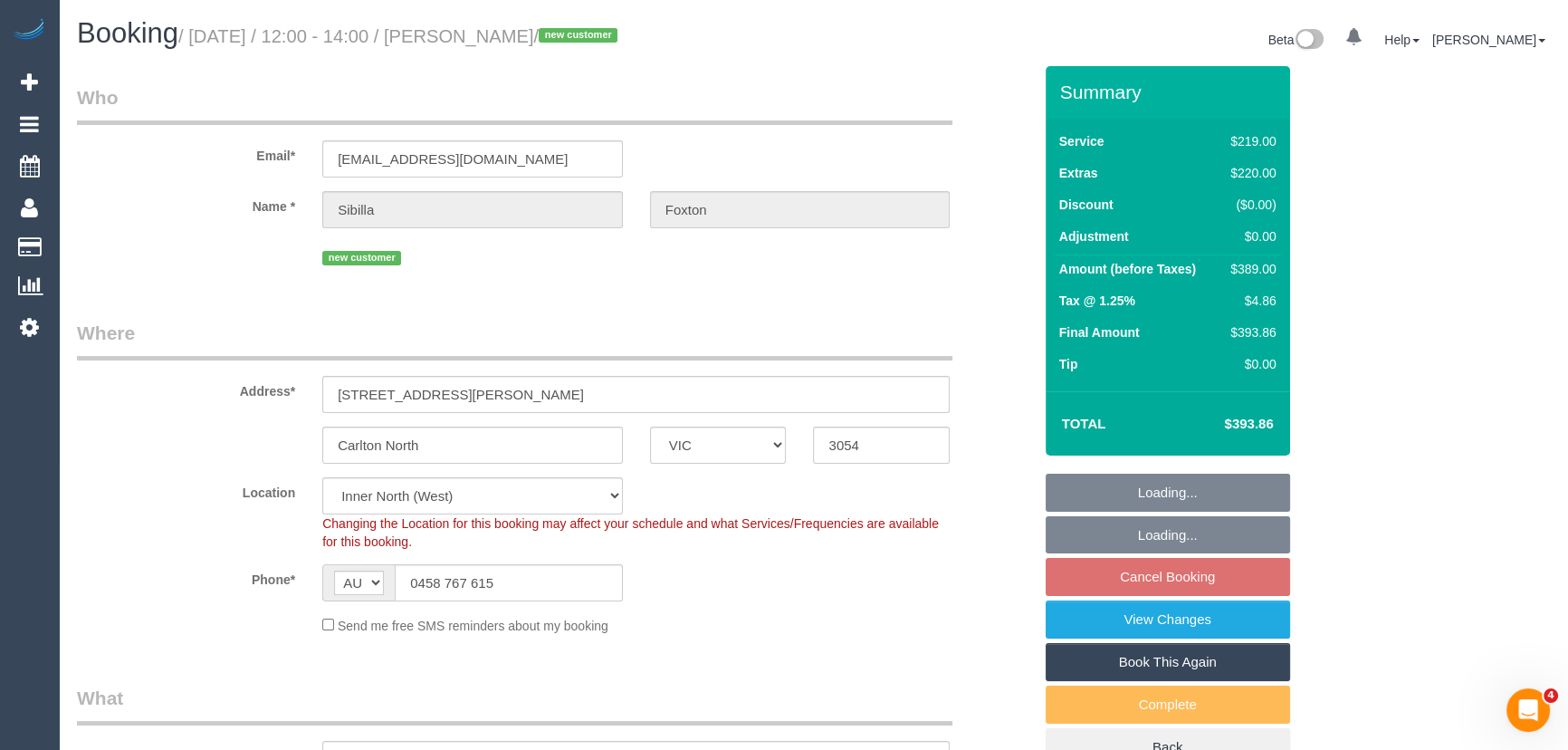
select select "number:24"
select select "number:11"
select select "spot6"
select select "object:1741"
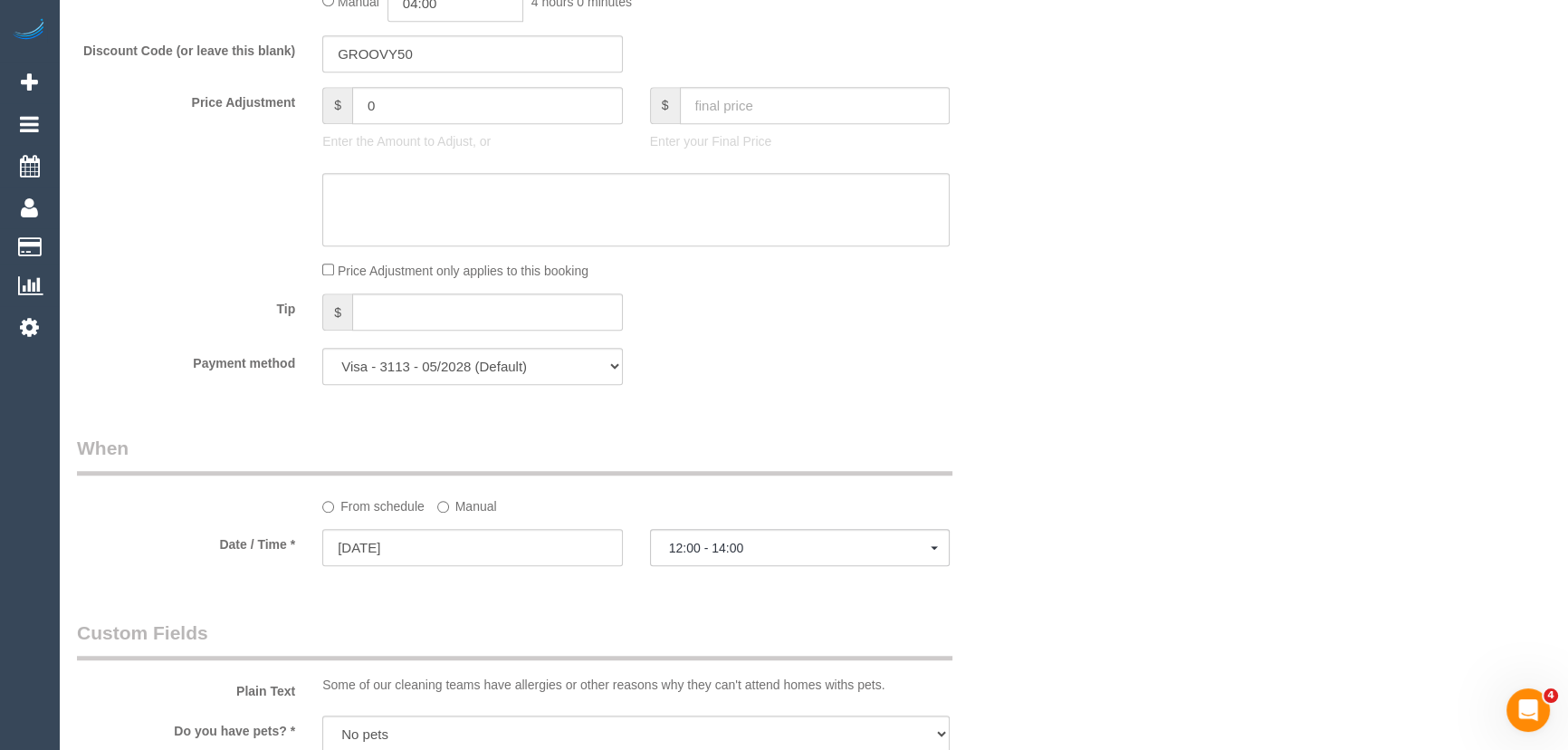
scroll to position [1482, 0]
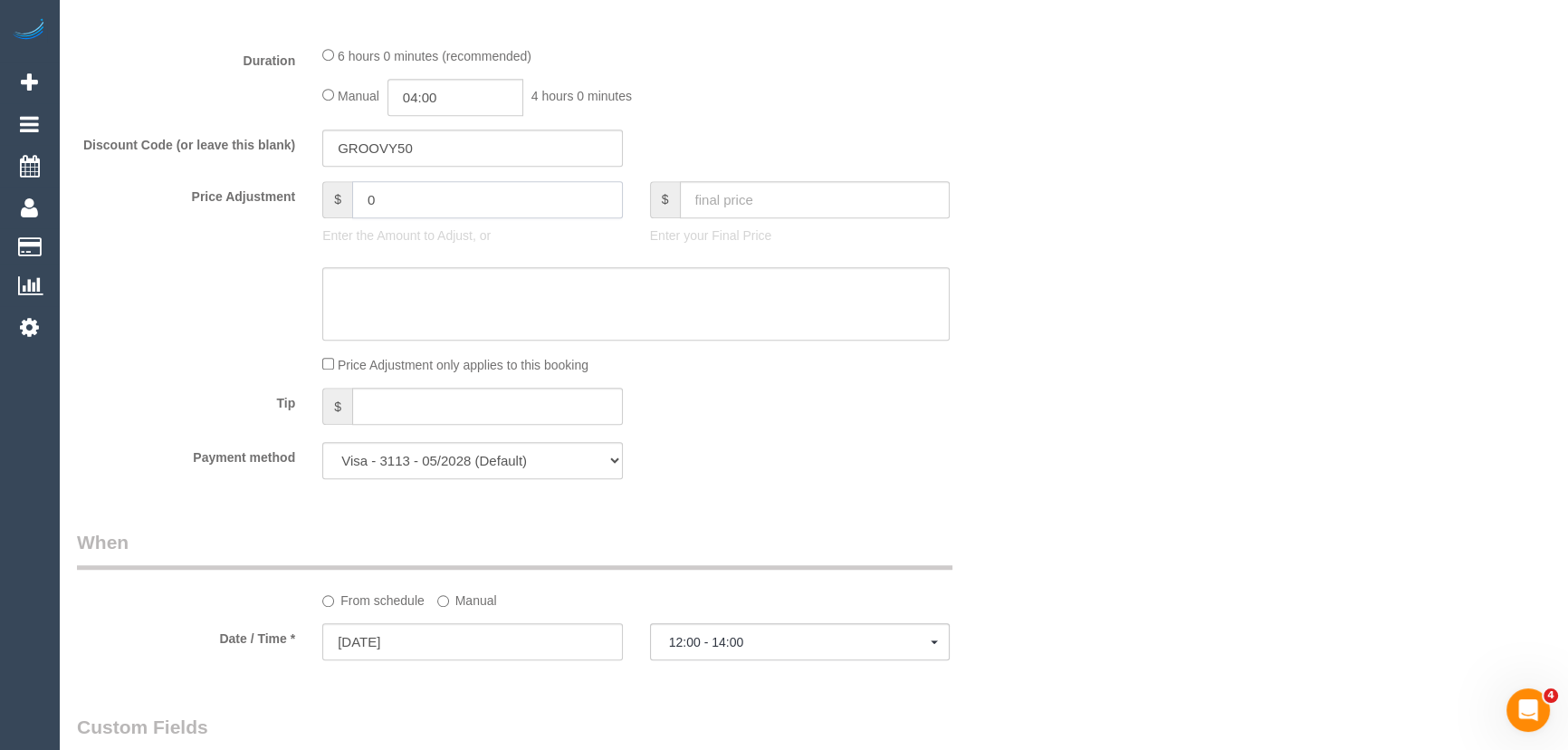
click at [420, 210] on input "0" at bounding box center [487, 199] width 271 height 37
click at [419, 297] on textarea at bounding box center [636, 304] width 627 height 75
type input "27.5"
type textarea "$27.50 S/C hallway - JT"
click at [1264, 508] on div "Who Email* [EMAIL_ADDRESS][DOMAIN_NAME] Name * [GEOGRAPHIC_DATA] [GEOGRAPHIC_DA…" at bounding box center [813, 339] width 1472 height 3509
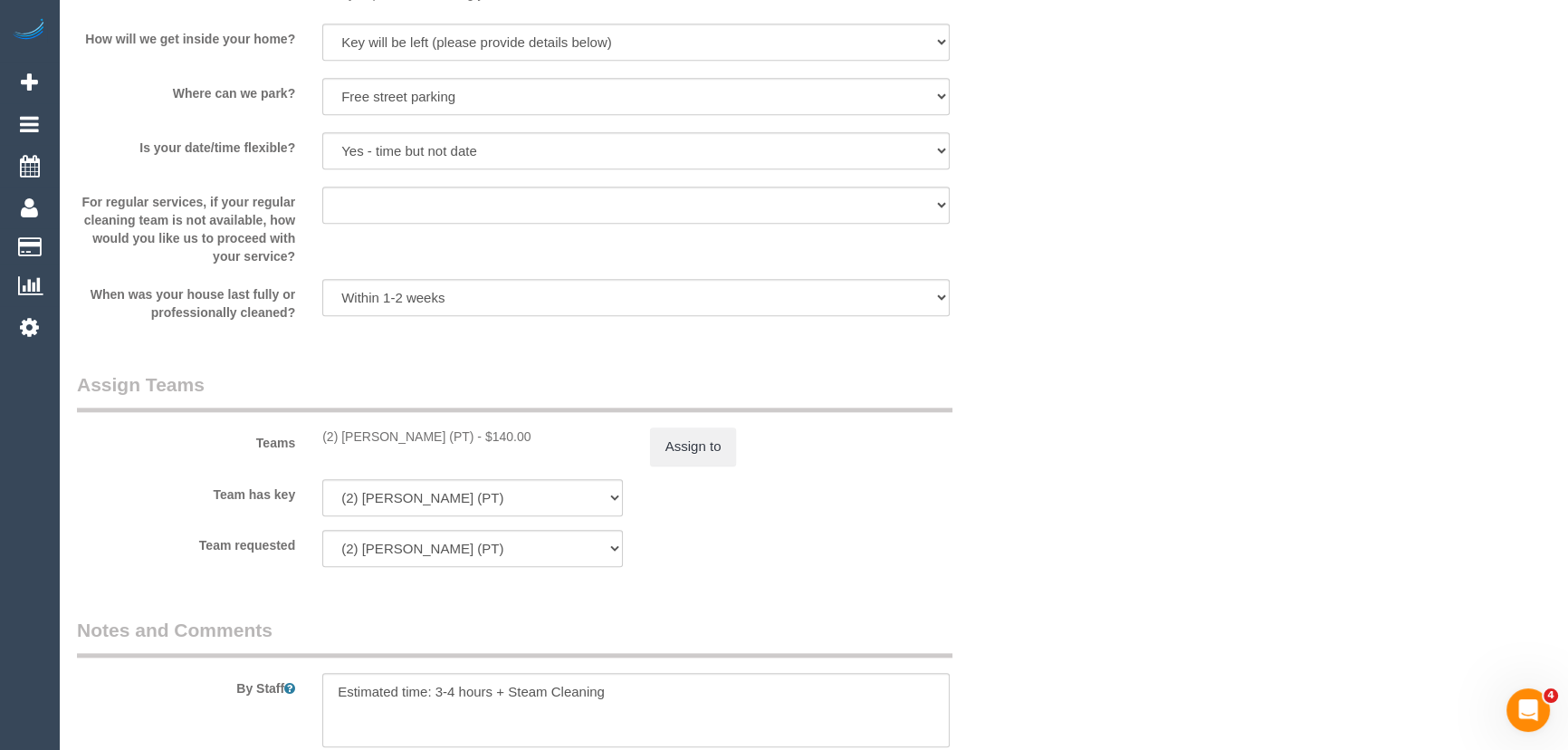
scroll to position [2470, 0]
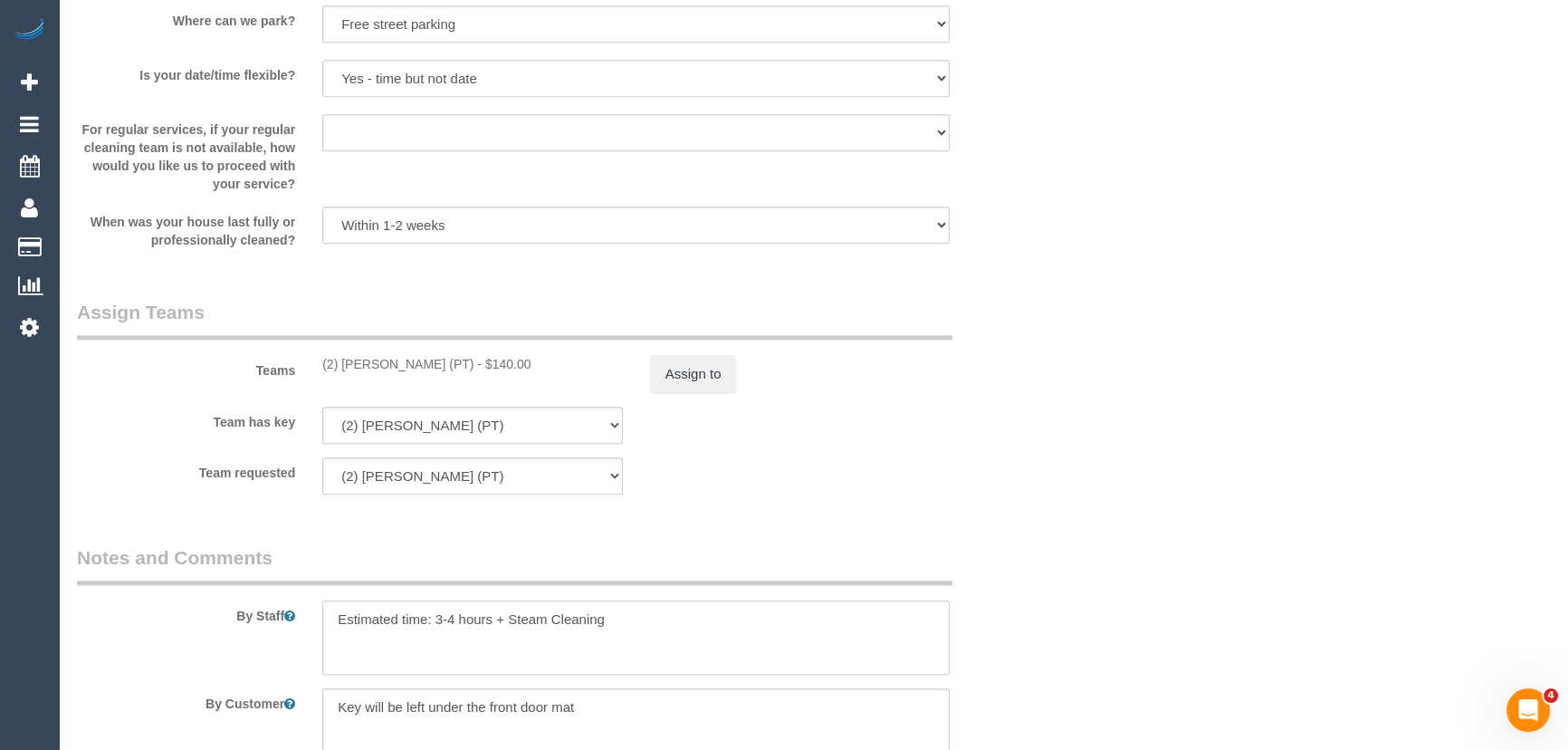
click at [634, 619] on textarea at bounding box center [636, 638] width 627 height 75
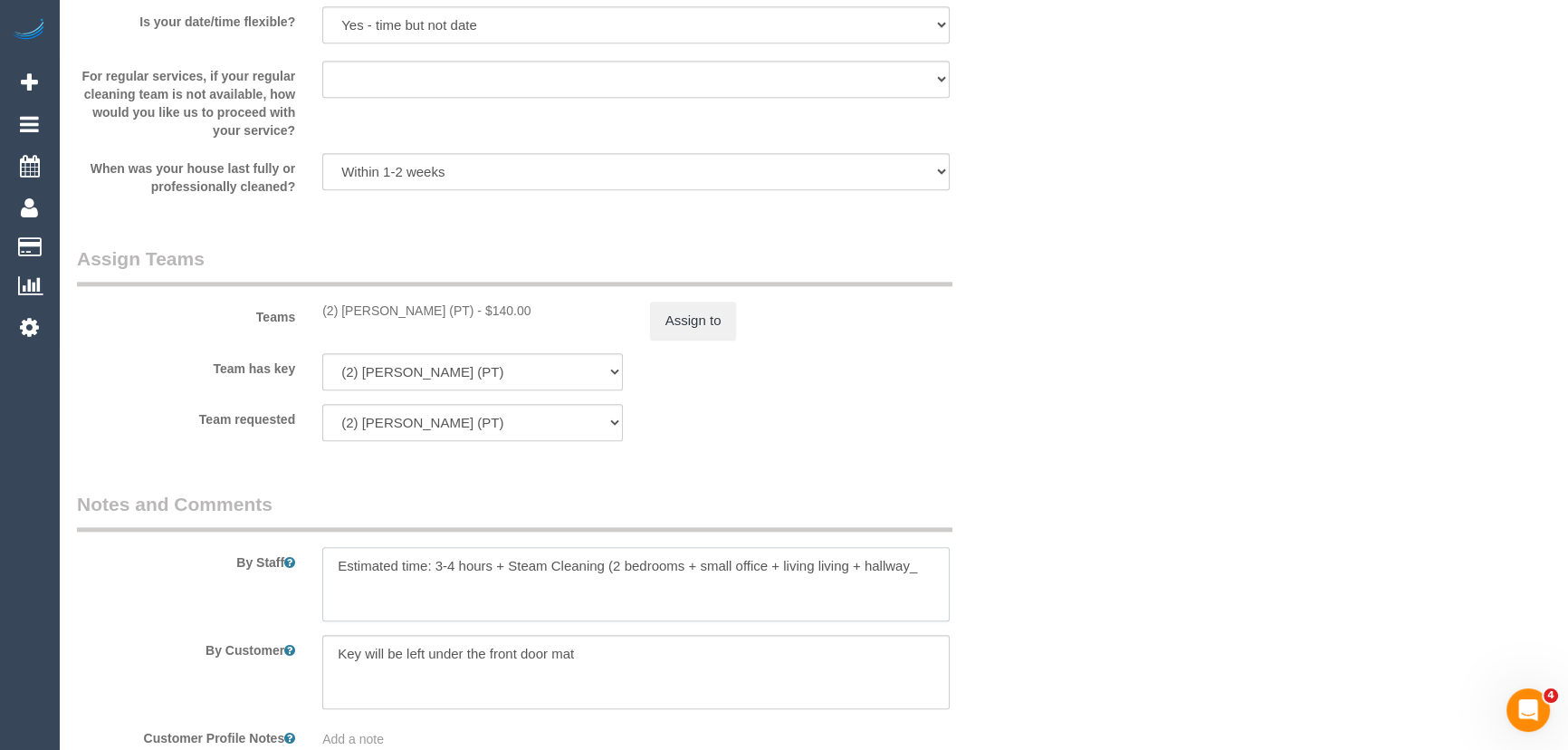
scroll to position [2552, 0]
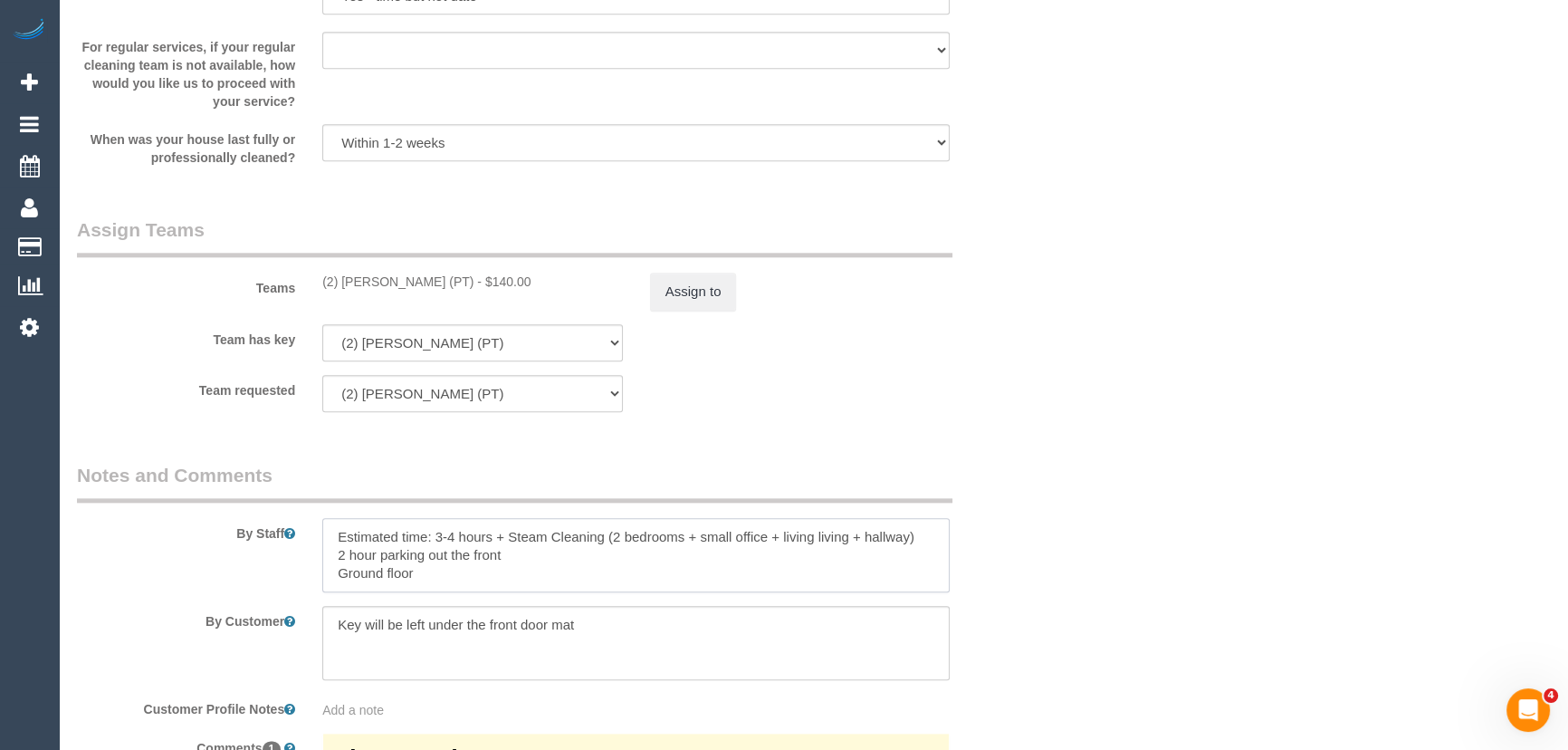
type textarea "Estimated time: 3-4 hours + Steam Cleaning (2 bedrooms + small office + living …"
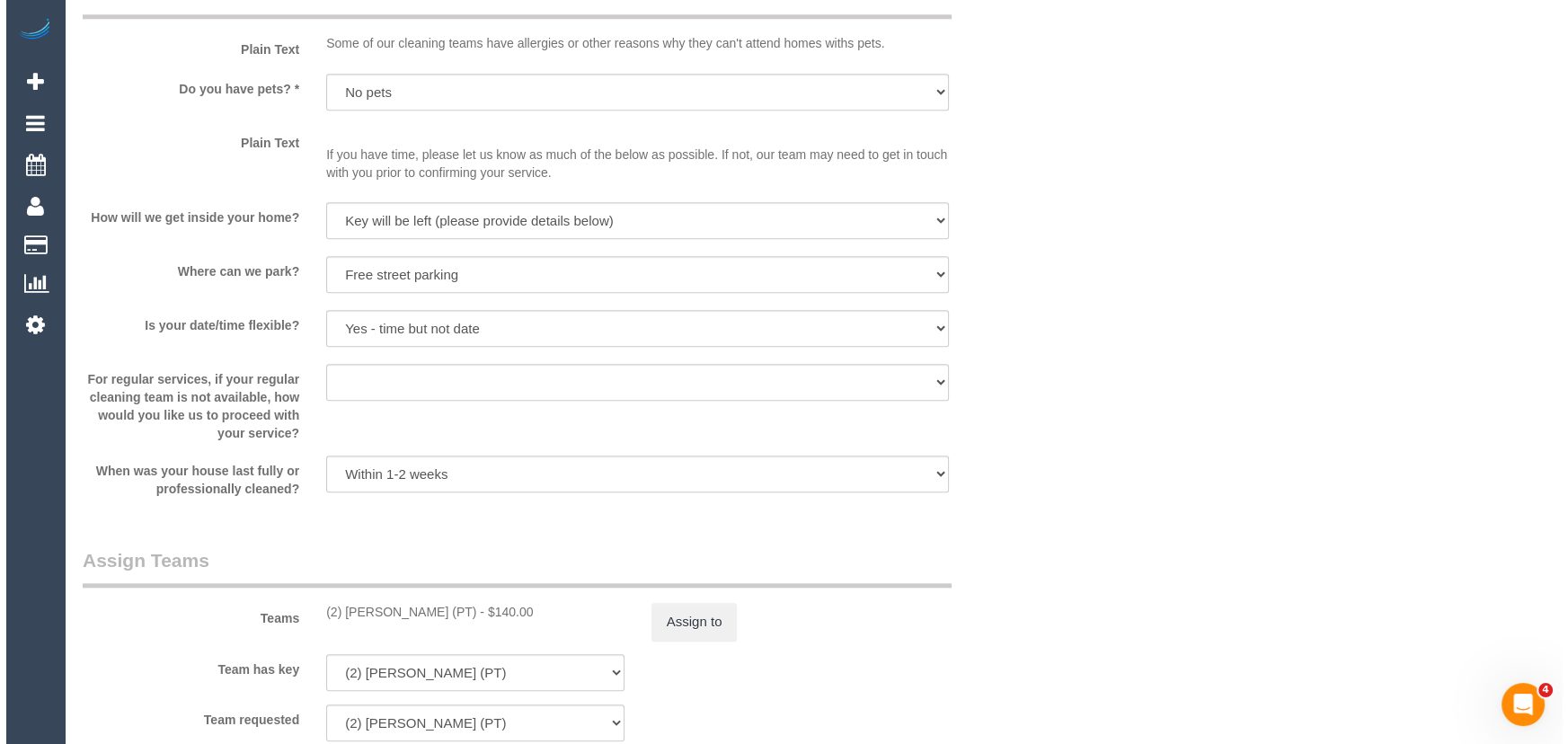
scroll to position [2204, 0]
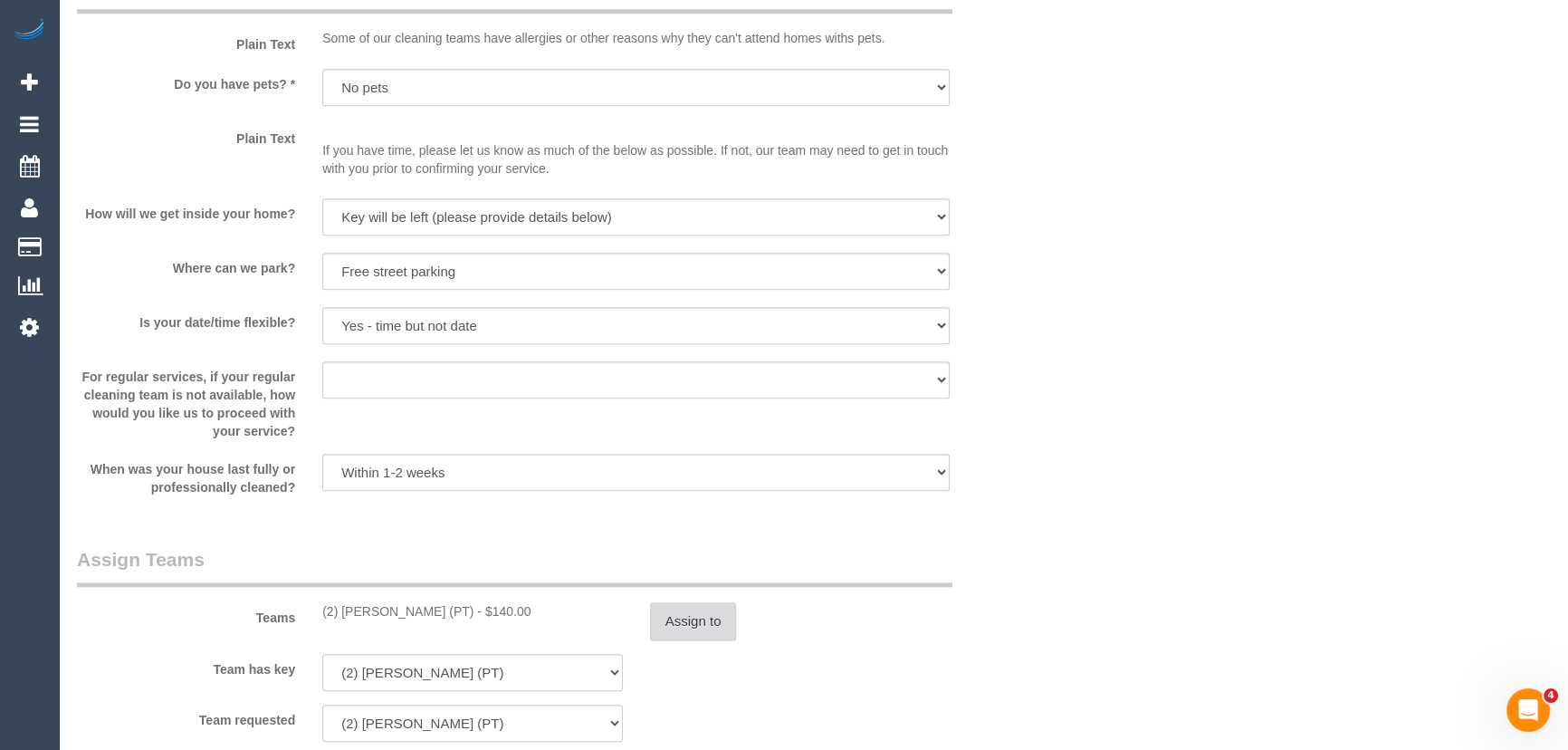
click at [688, 617] on button "Assign to" at bounding box center [693, 622] width 87 height 38
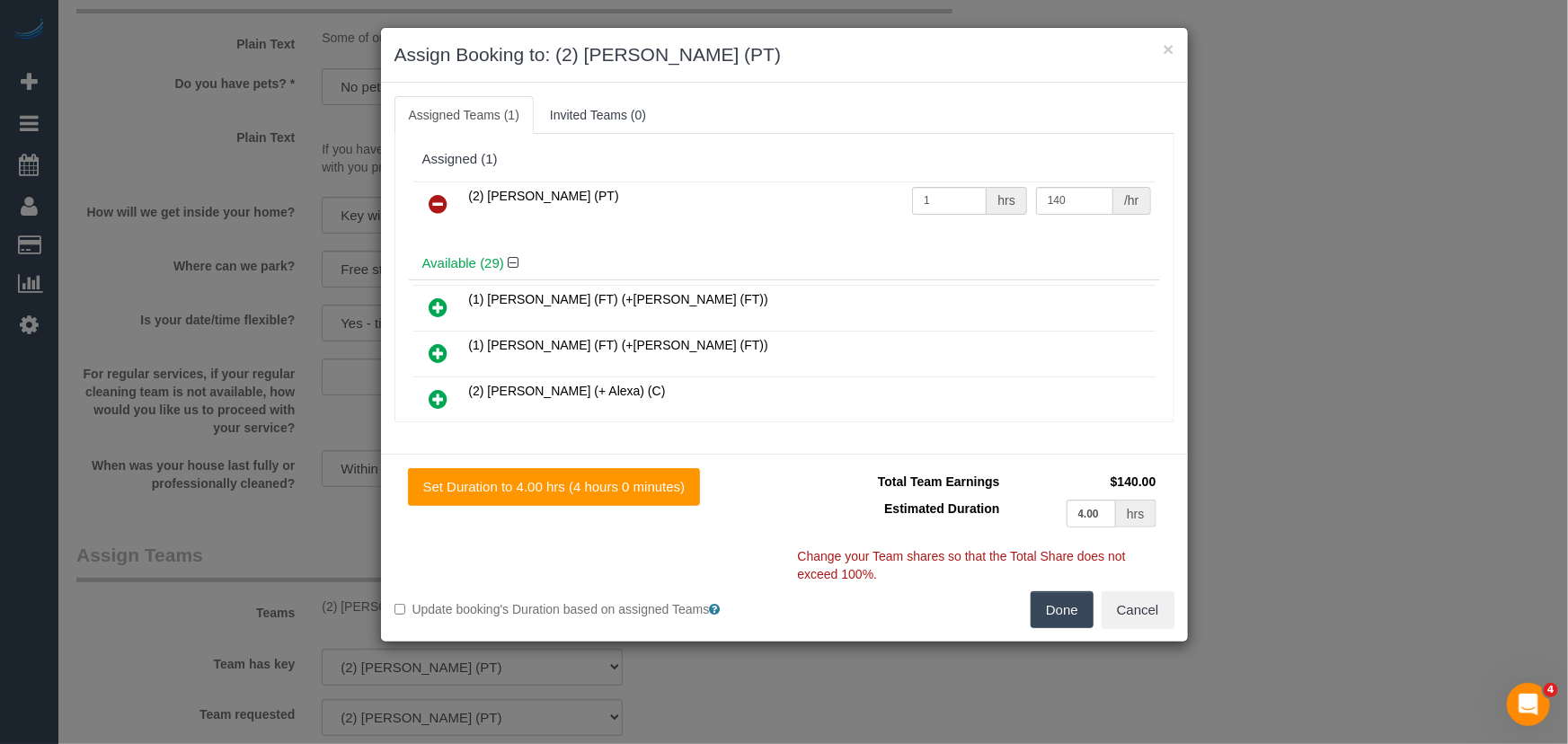
scroll to position [5726, 0]
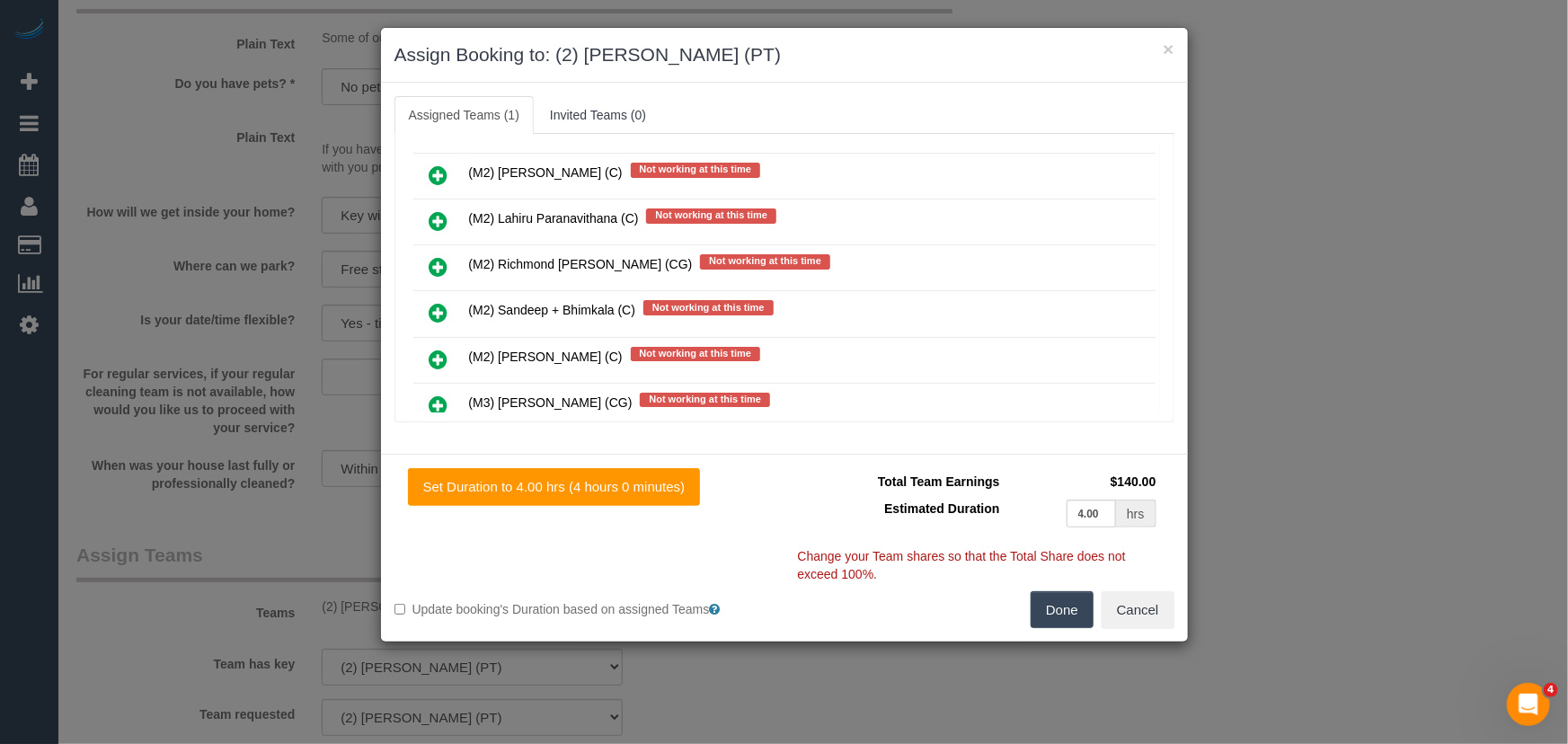
click at [445, 395] on icon at bounding box center [439, 405] width 19 height 22
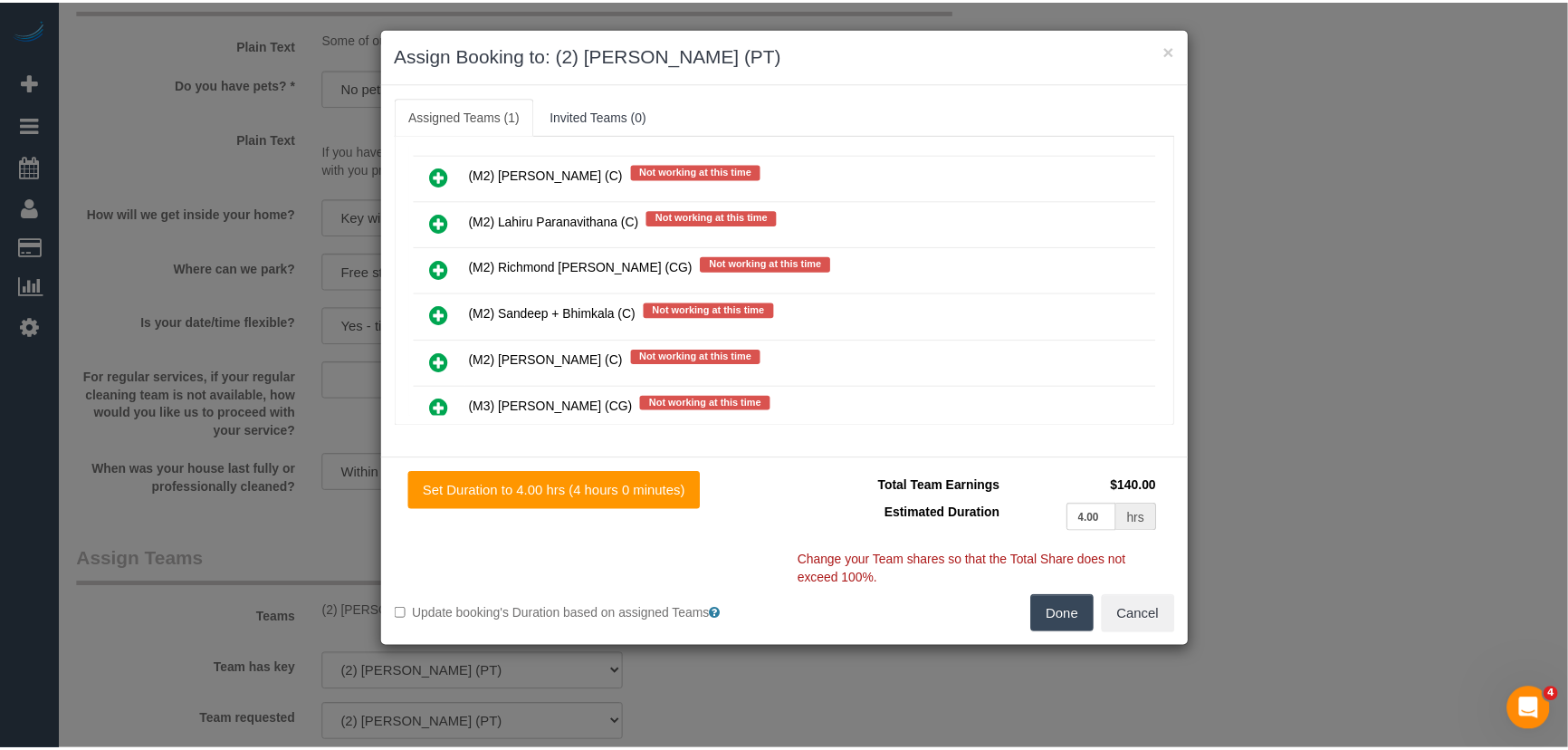
scroll to position [5817, 0]
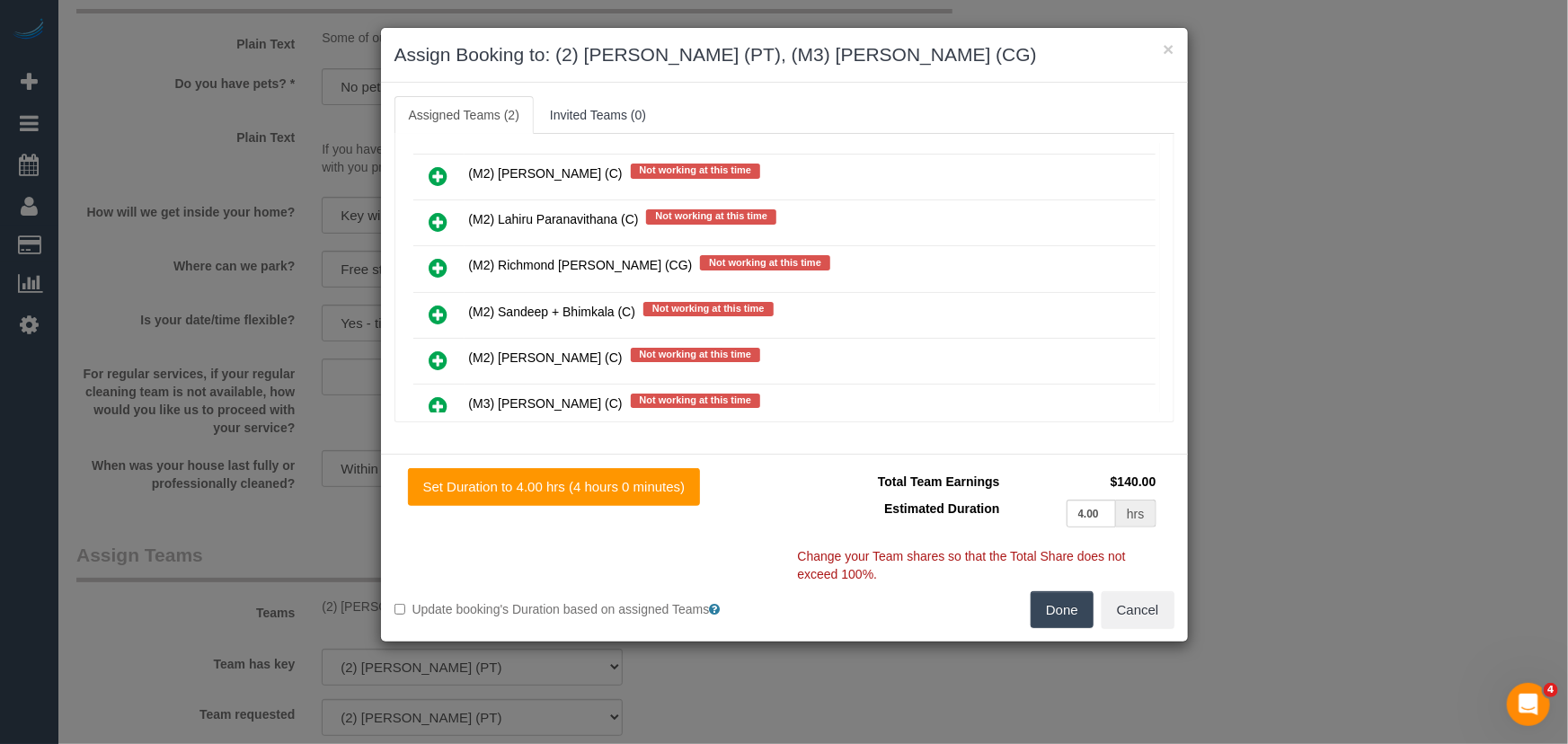
click at [1060, 617] on button "Done" at bounding box center [1062, 610] width 63 height 38
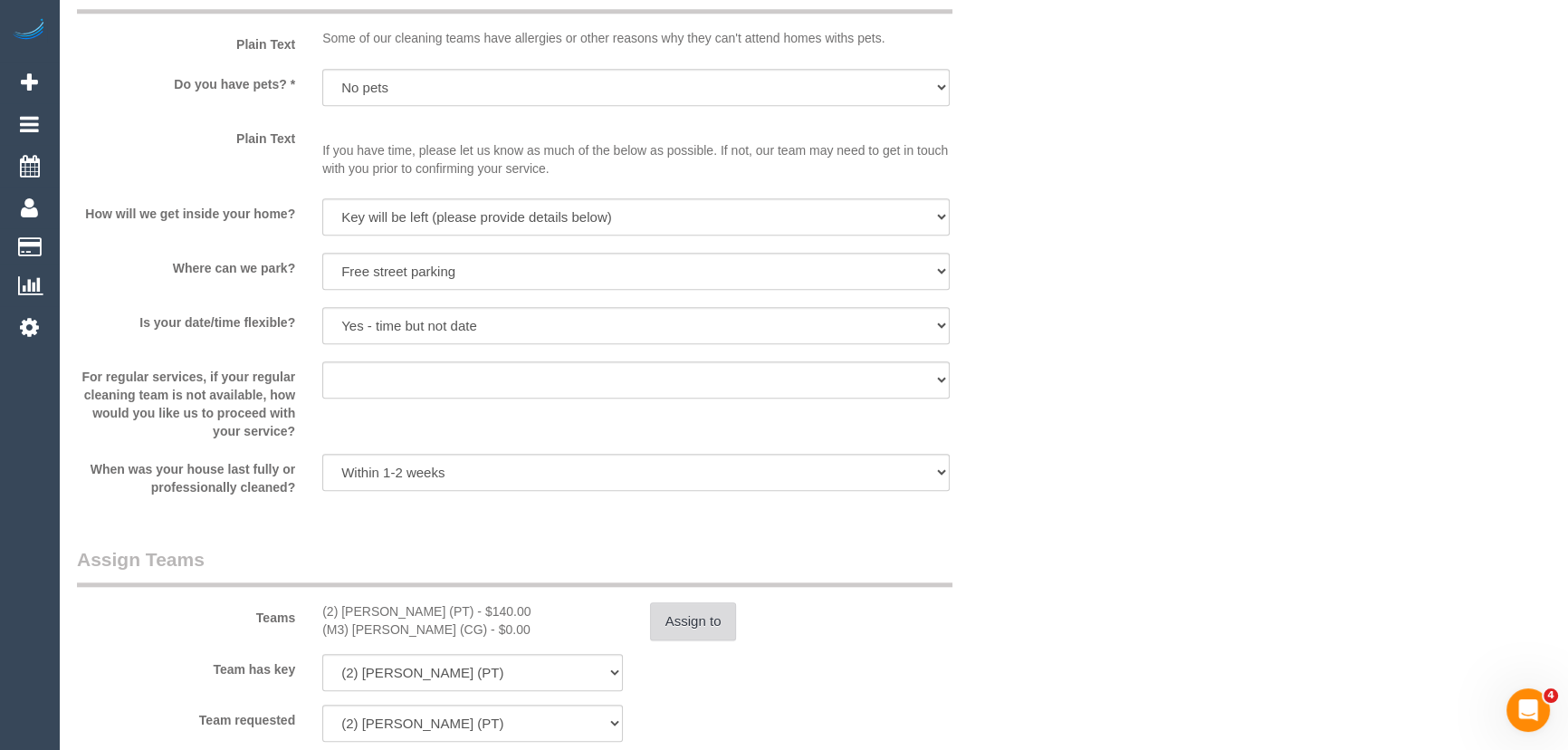
click at [715, 629] on button "Assign to" at bounding box center [693, 622] width 87 height 38
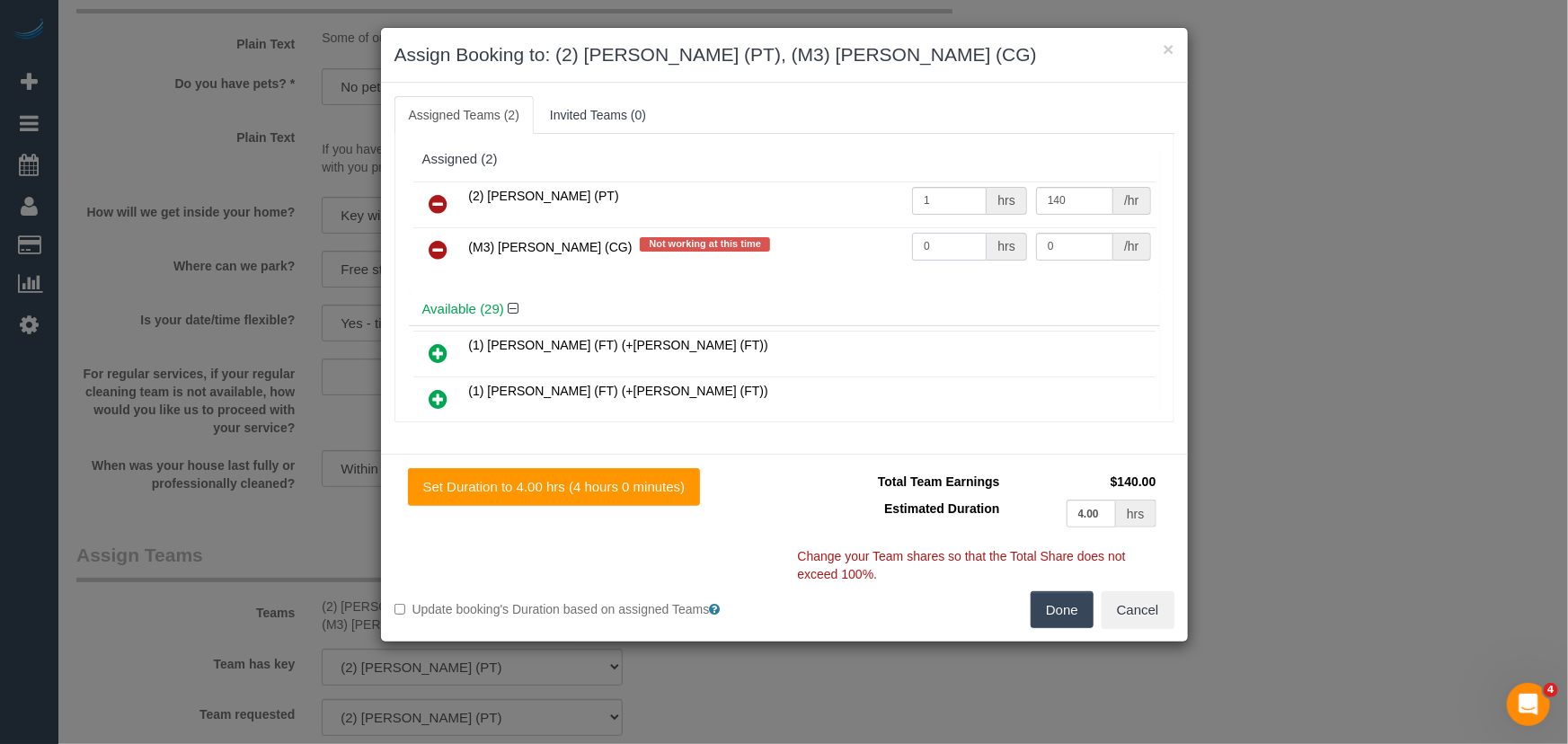
click at [938, 244] on input "0" at bounding box center [949, 246] width 75 height 28
type input "1"
type input "185"
click at [1066, 619] on button "Done" at bounding box center [1062, 610] width 63 height 38
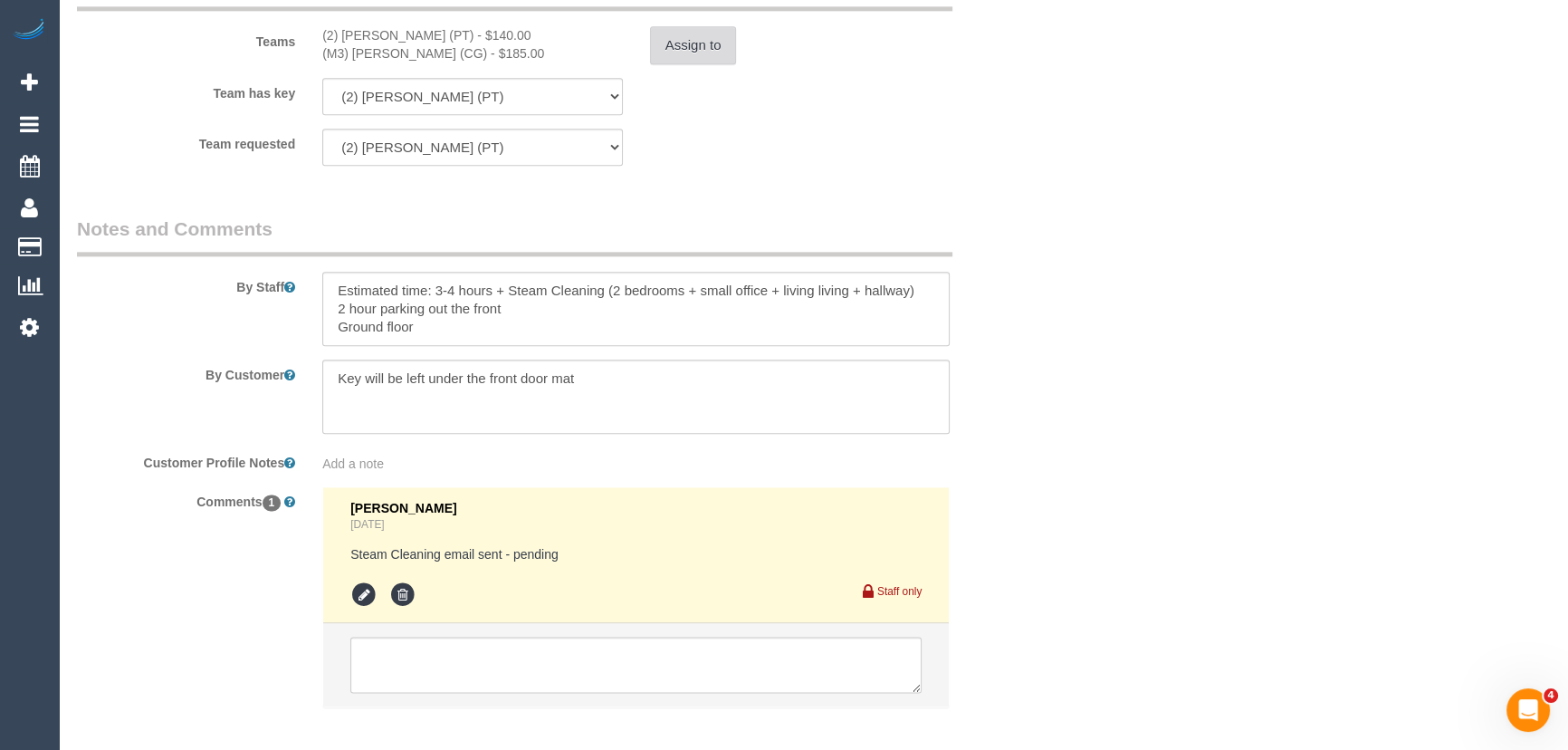
scroll to position [2889, 0]
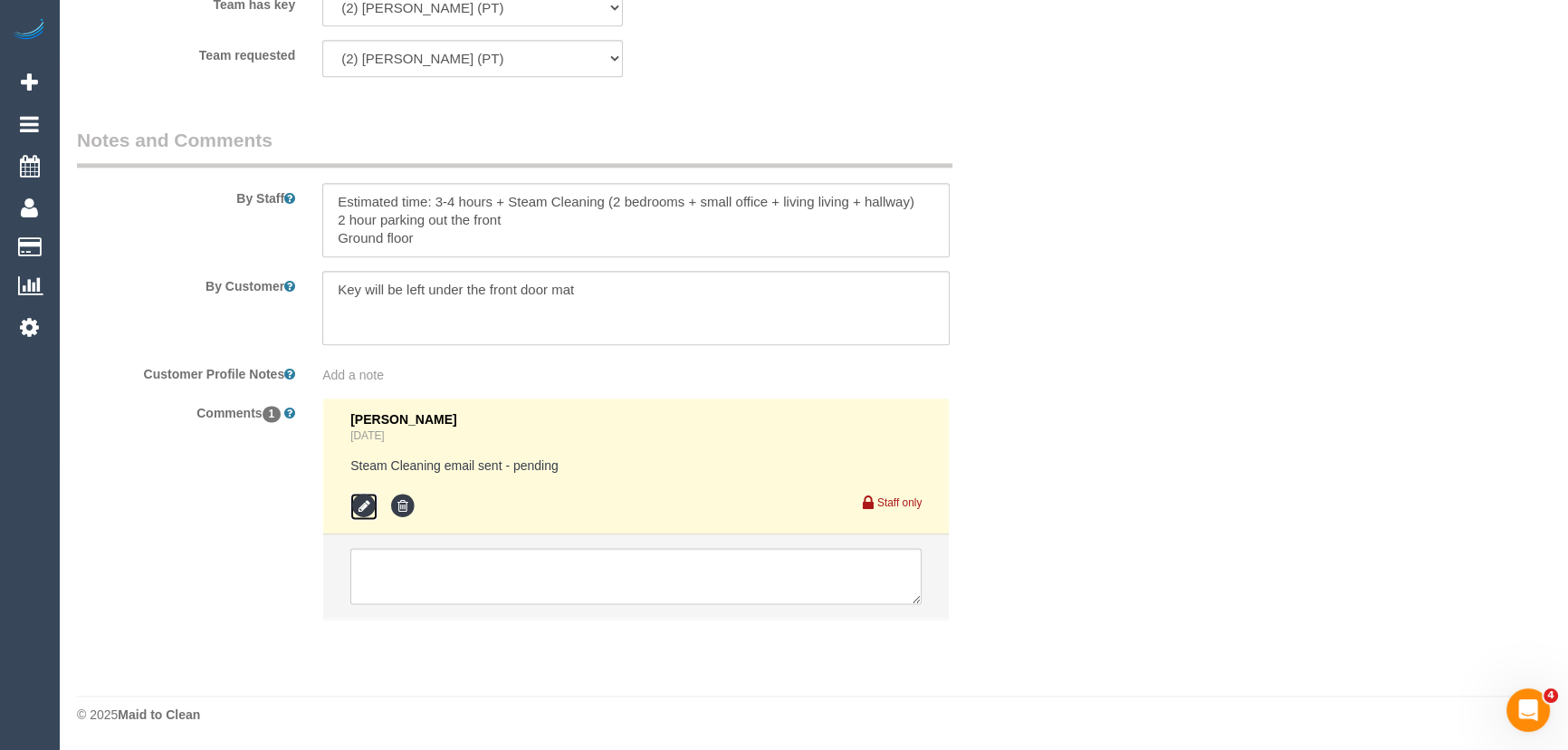
click at [365, 509] on icon at bounding box center [363, 506] width 27 height 27
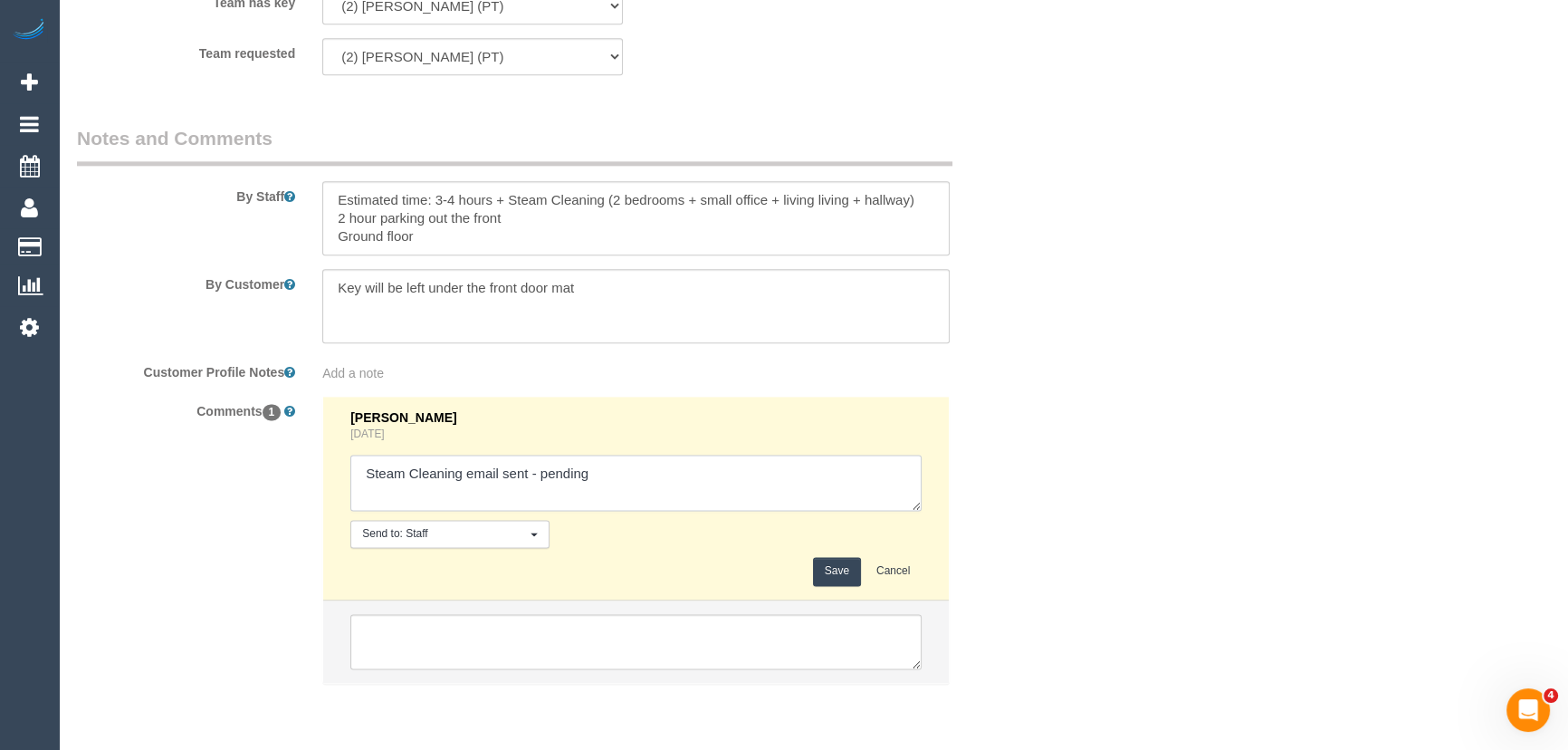
click at [663, 485] on textarea at bounding box center [635, 482] width 571 height 56
type textarea "Steam Cleaning email sent - confirmed Adnan AW 2-3pm - via text - pending"
click at [844, 578] on button "Save" at bounding box center [837, 570] width 48 height 28
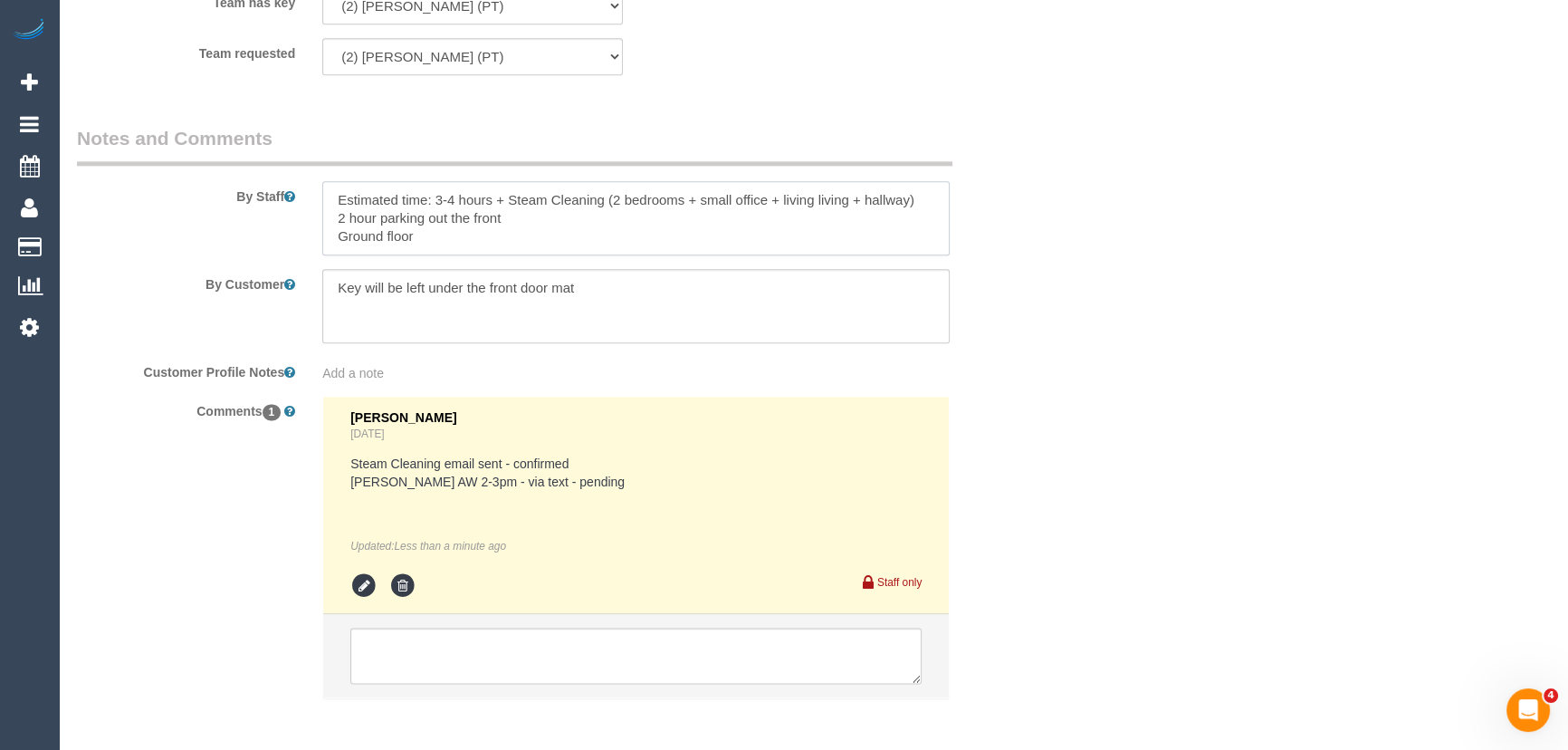
click at [326, 196] on textarea at bounding box center [636, 218] width 627 height 75
paste textarea "Est. time: _hrs + SC of _(areas)__ Steam cleaner to arrive at ___ Please ensure…"
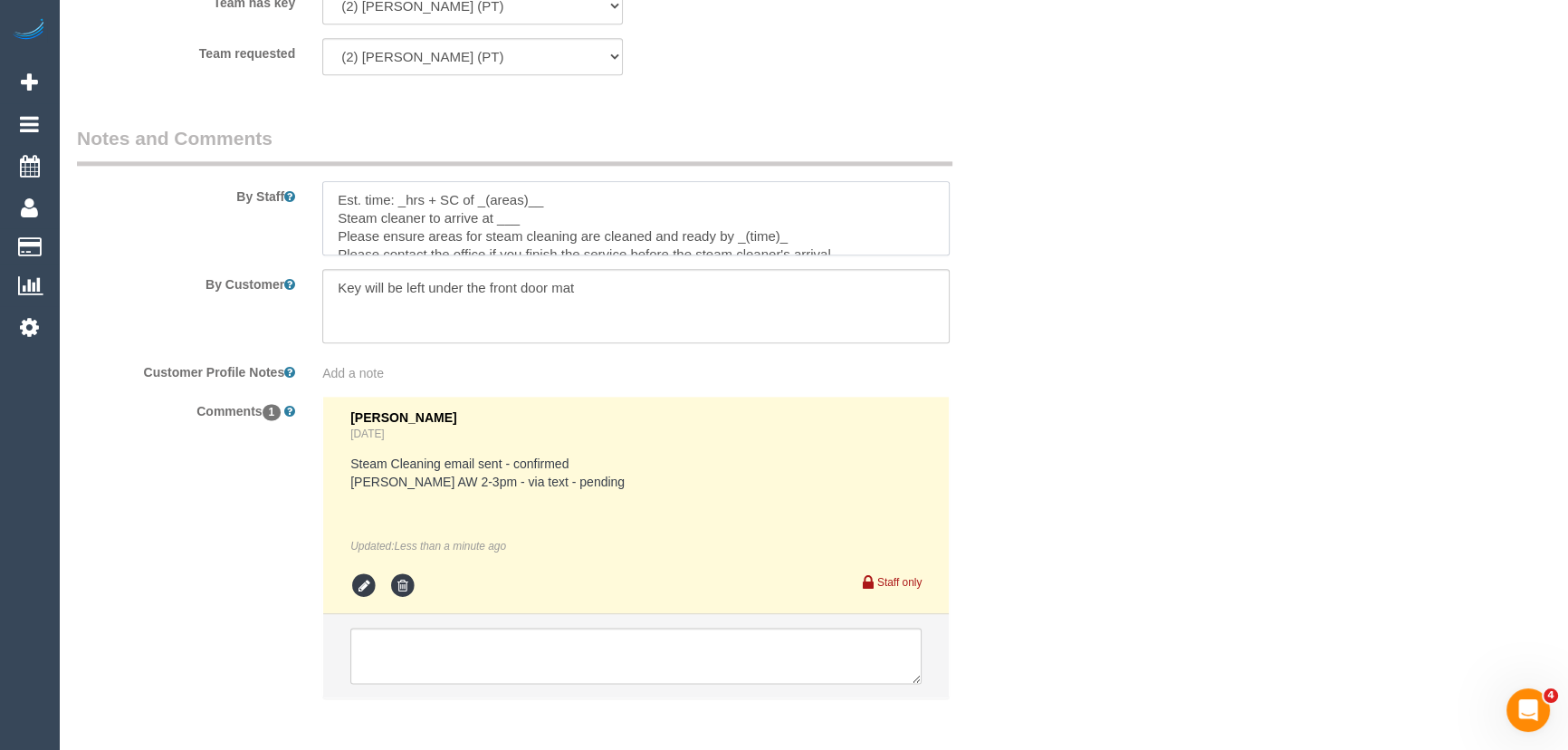
scroll to position [8, 0]
click at [408, 198] on textarea at bounding box center [636, 218] width 627 height 75
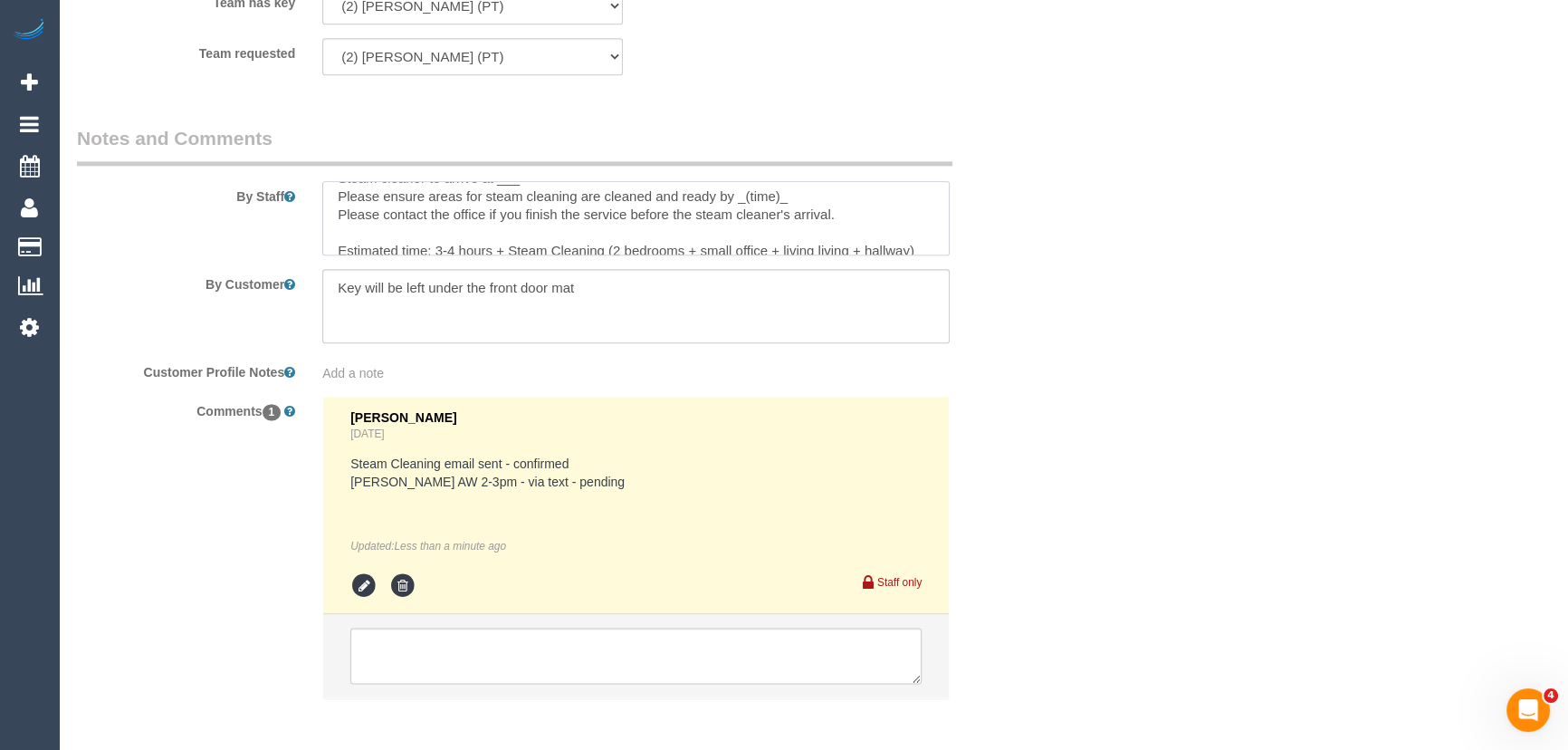
click at [605, 247] on textarea at bounding box center [636, 218] width 627 height 75
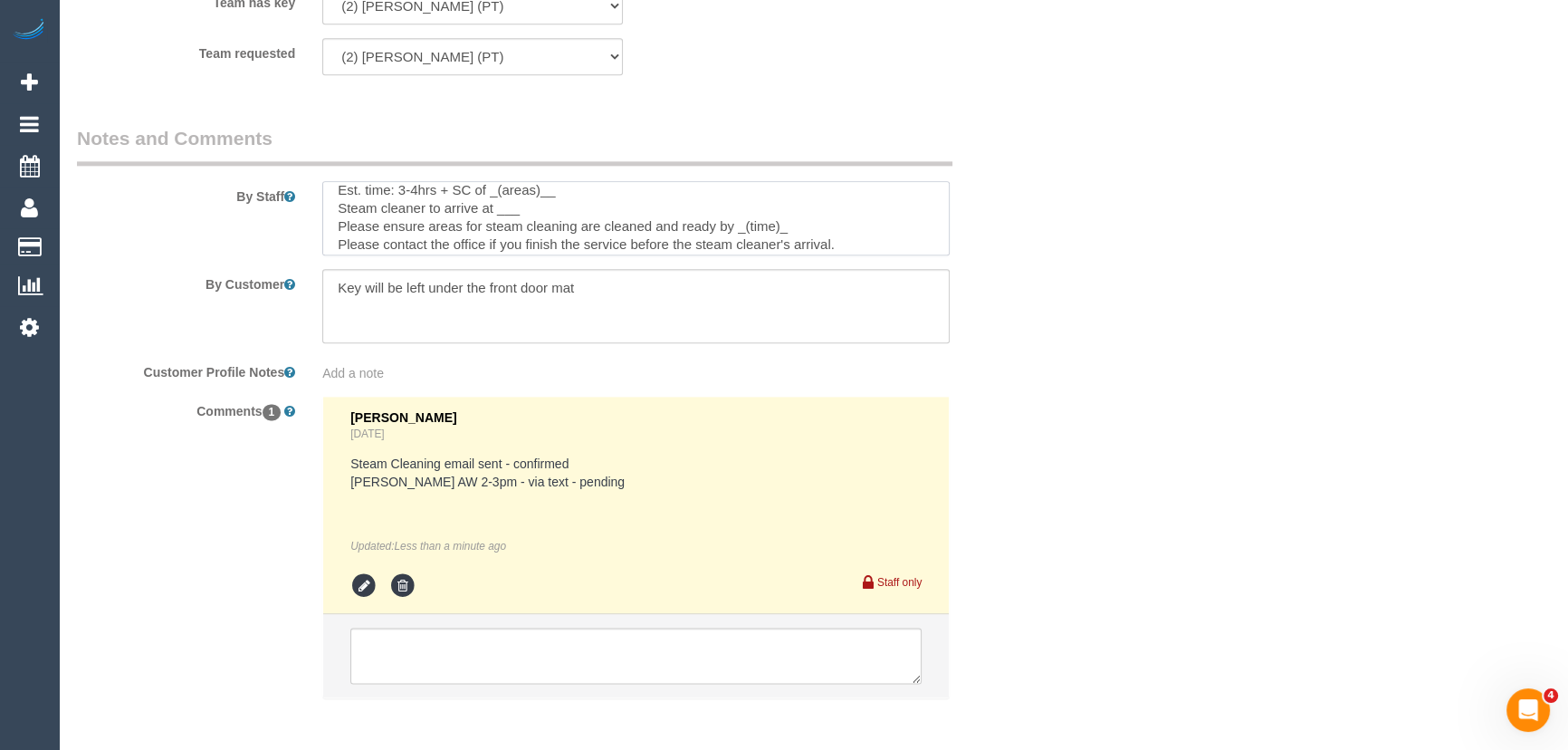
click at [487, 192] on textarea at bounding box center [636, 218] width 627 height 75
paste textarea "(2 bedrooms + small office + living living + hallway)"
click at [541, 210] on textarea at bounding box center [636, 218] width 627 height 75
click at [797, 230] on textarea at bounding box center [636, 218] width 627 height 75
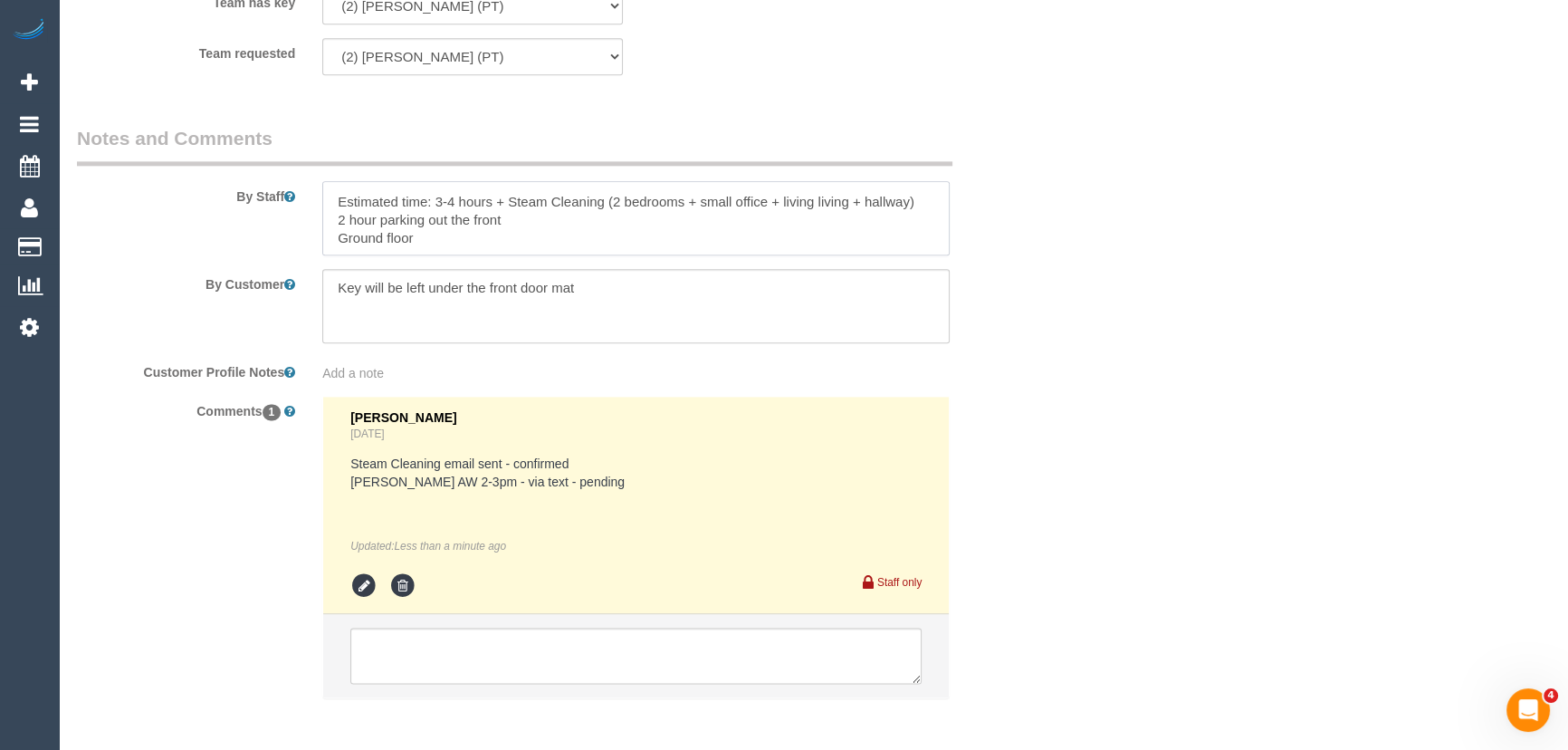
scroll to position [91, 0]
click at [329, 199] on textarea at bounding box center [636, 218] width 627 height 75
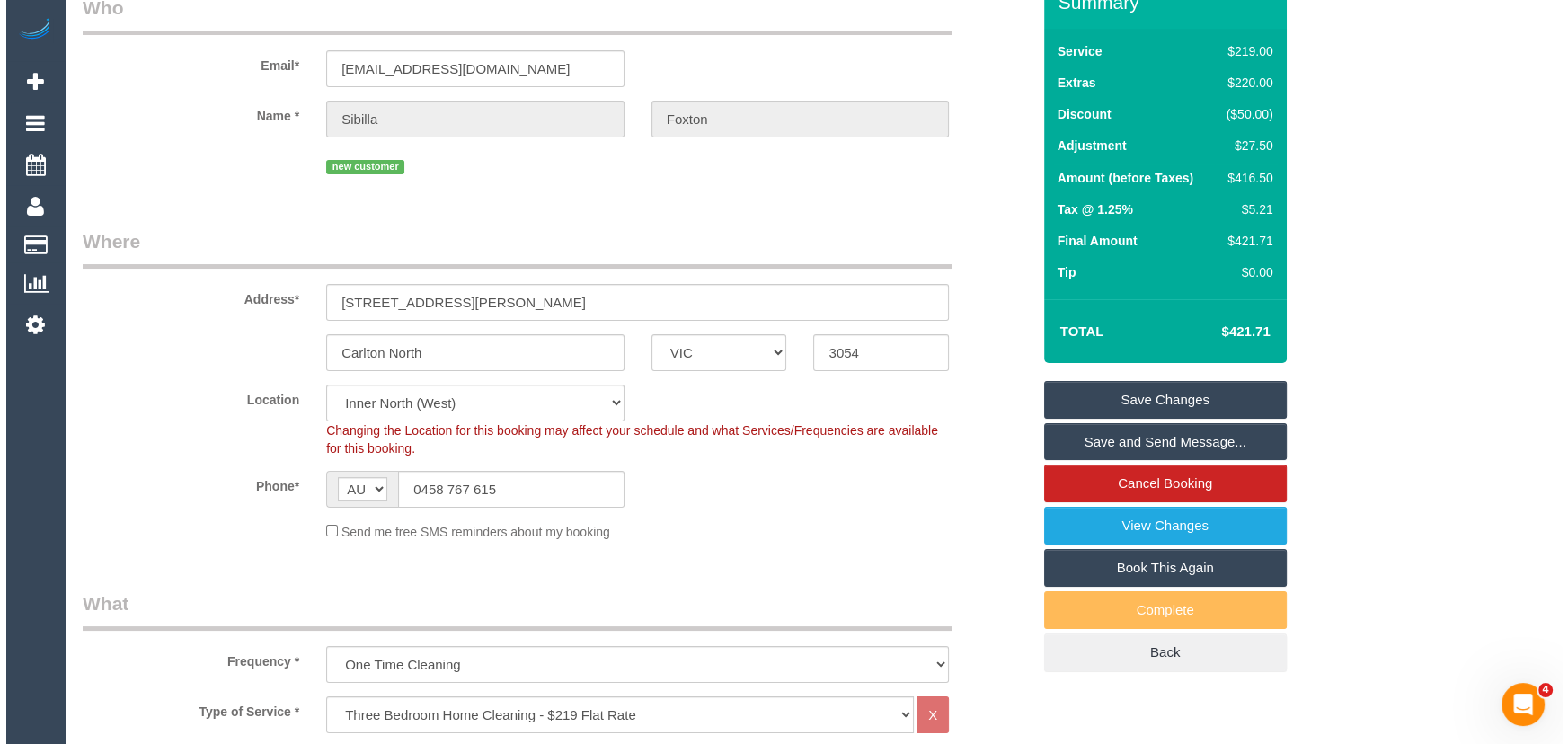
scroll to position [0, 0]
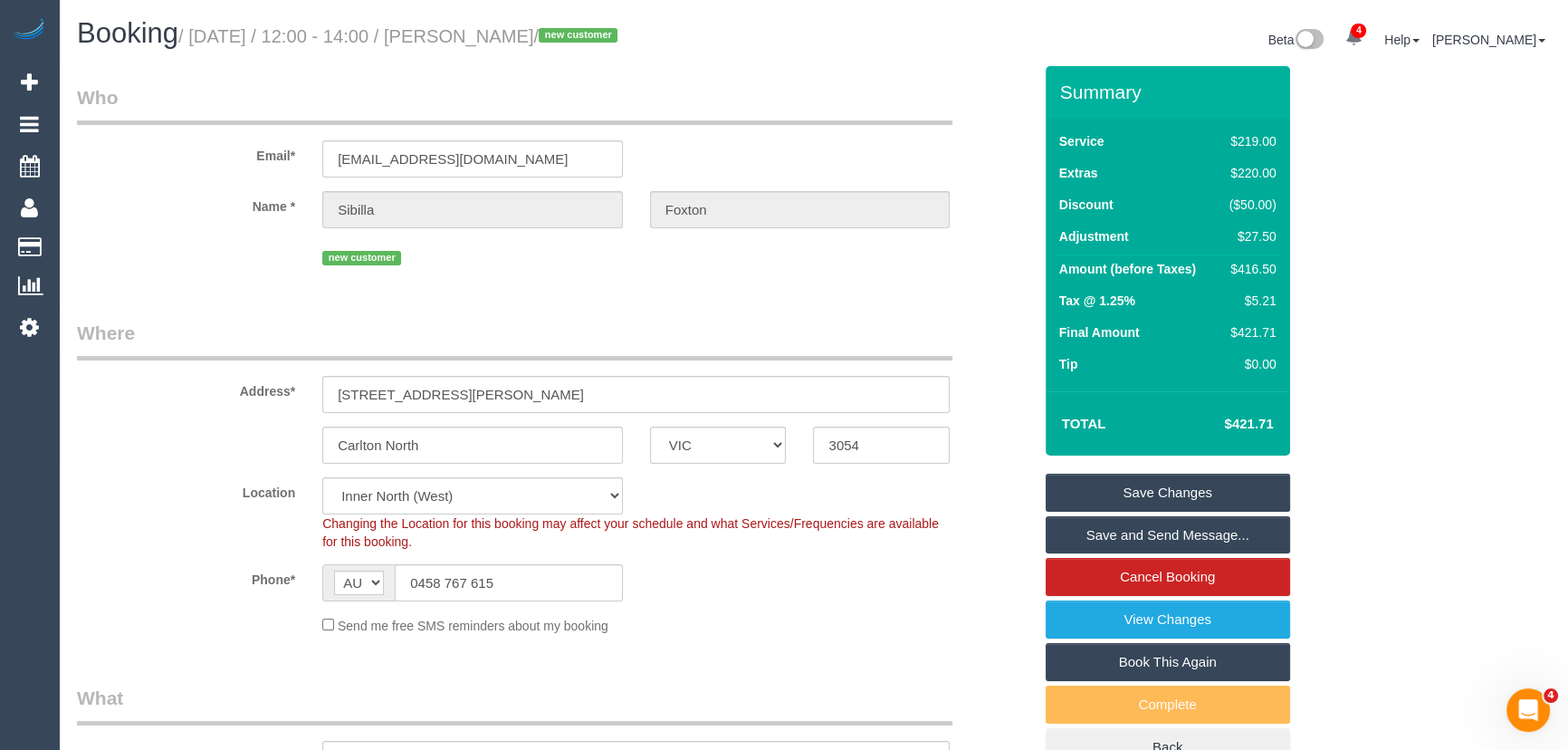
type textarea "Est. time: 3-4hrs + SC of (2 bedrooms + small office + living living + hallway)…"
click at [516, 34] on small "/ September 19, 2025 / 12:00 - 14:00 / Sibilla Foxton / new customer" at bounding box center [401, 35] width 445 height 20
copy small "Sibilla Foxton"
click at [1176, 498] on link "Save Changes" at bounding box center [1168, 493] width 245 height 38
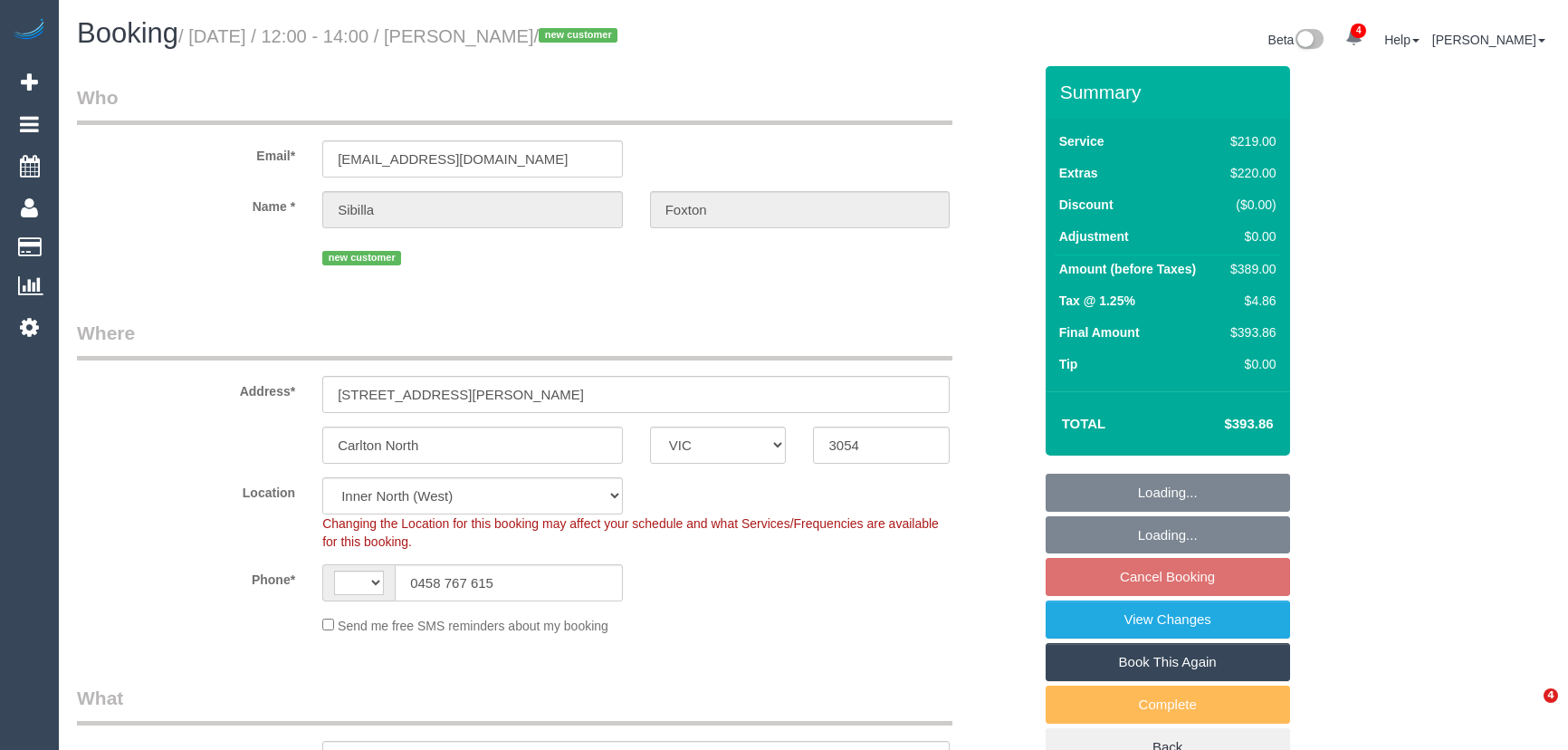
select select "VIC"
select select "object:354"
select select "string:AU"
select select "string:stripe-pm_1S4eCv2GScqysDRVD8ZC2mwk"
select select "number:28"
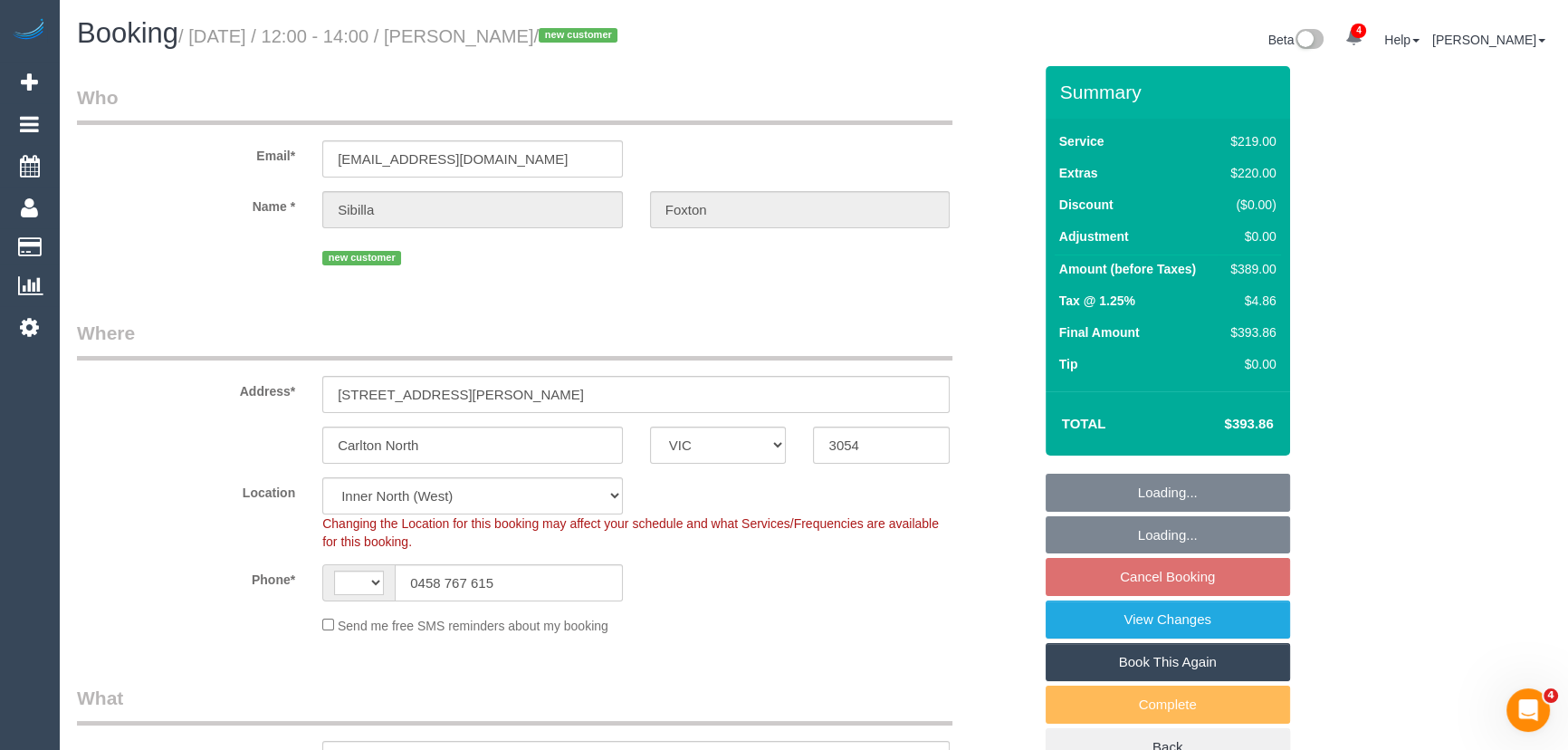
select select "number:15"
select select "number:19"
select select "number:24"
select select "number:11"
select select "spot6"
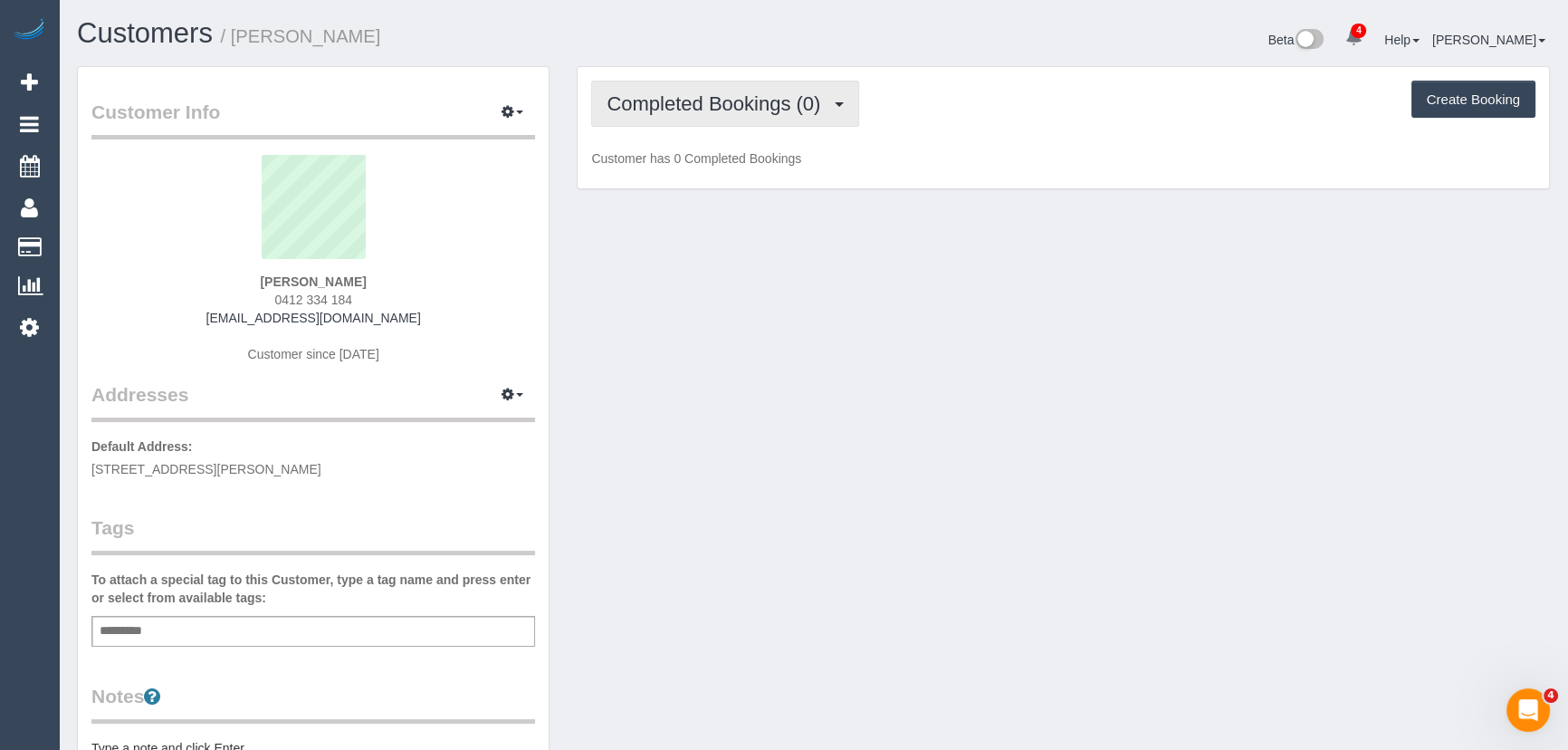
click at [779, 95] on span "Completed Bookings (0)" at bounding box center [717, 104] width 223 height 23
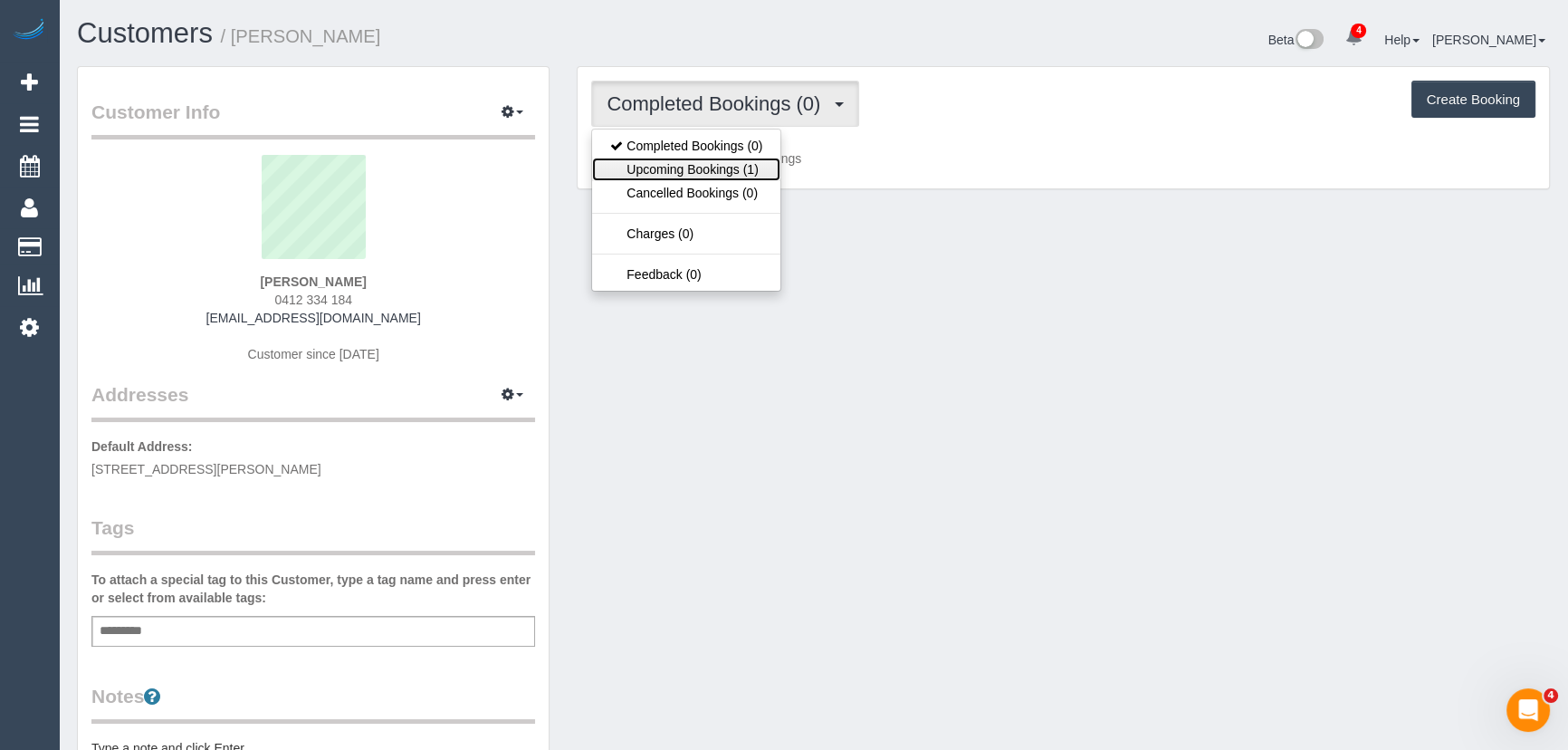
click at [760, 165] on link "Upcoming Bookings (1)" at bounding box center [686, 169] width 188 height 24
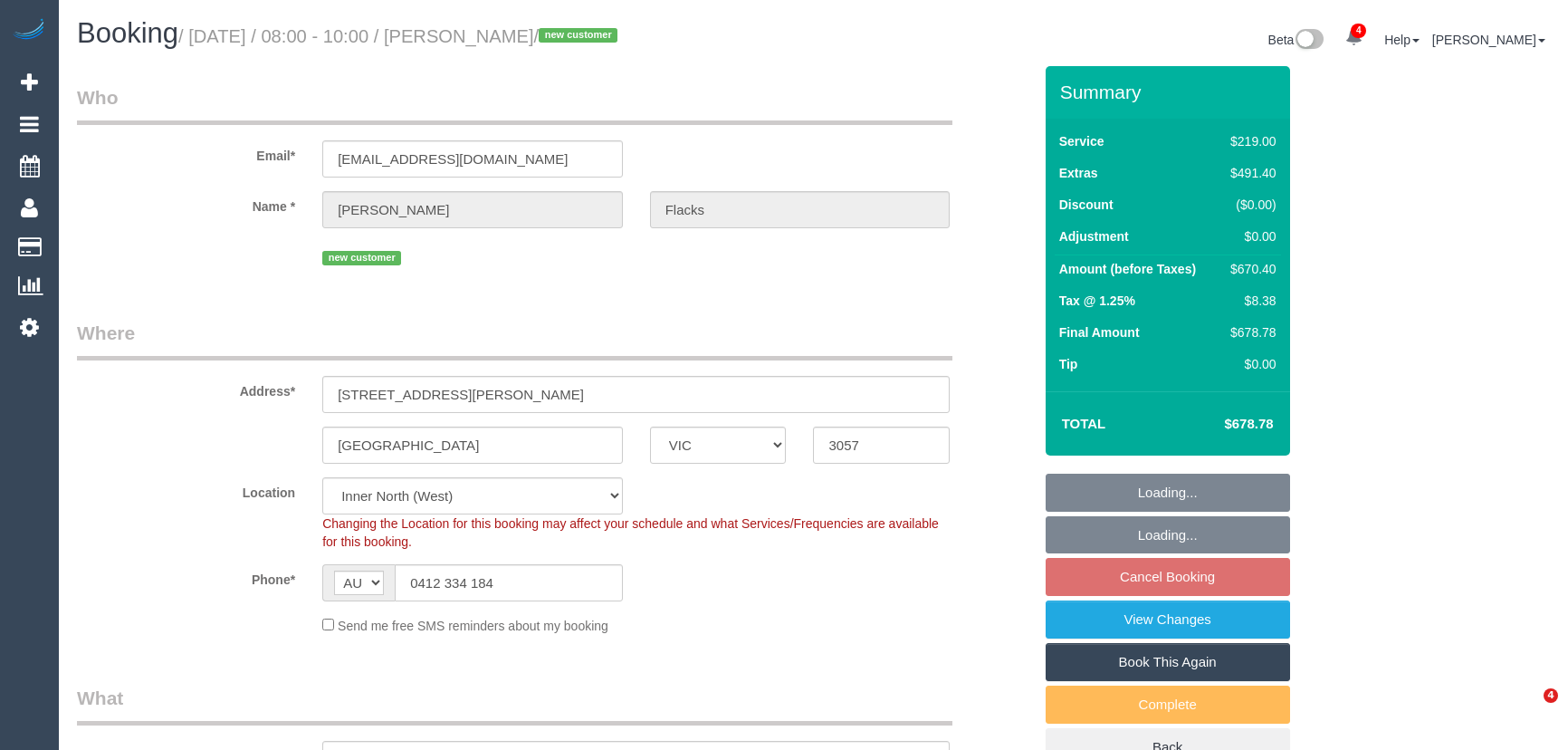
select select "VIC"
select select "number:28"
select select "number:14"
select select "number:19"
select select "number:36"
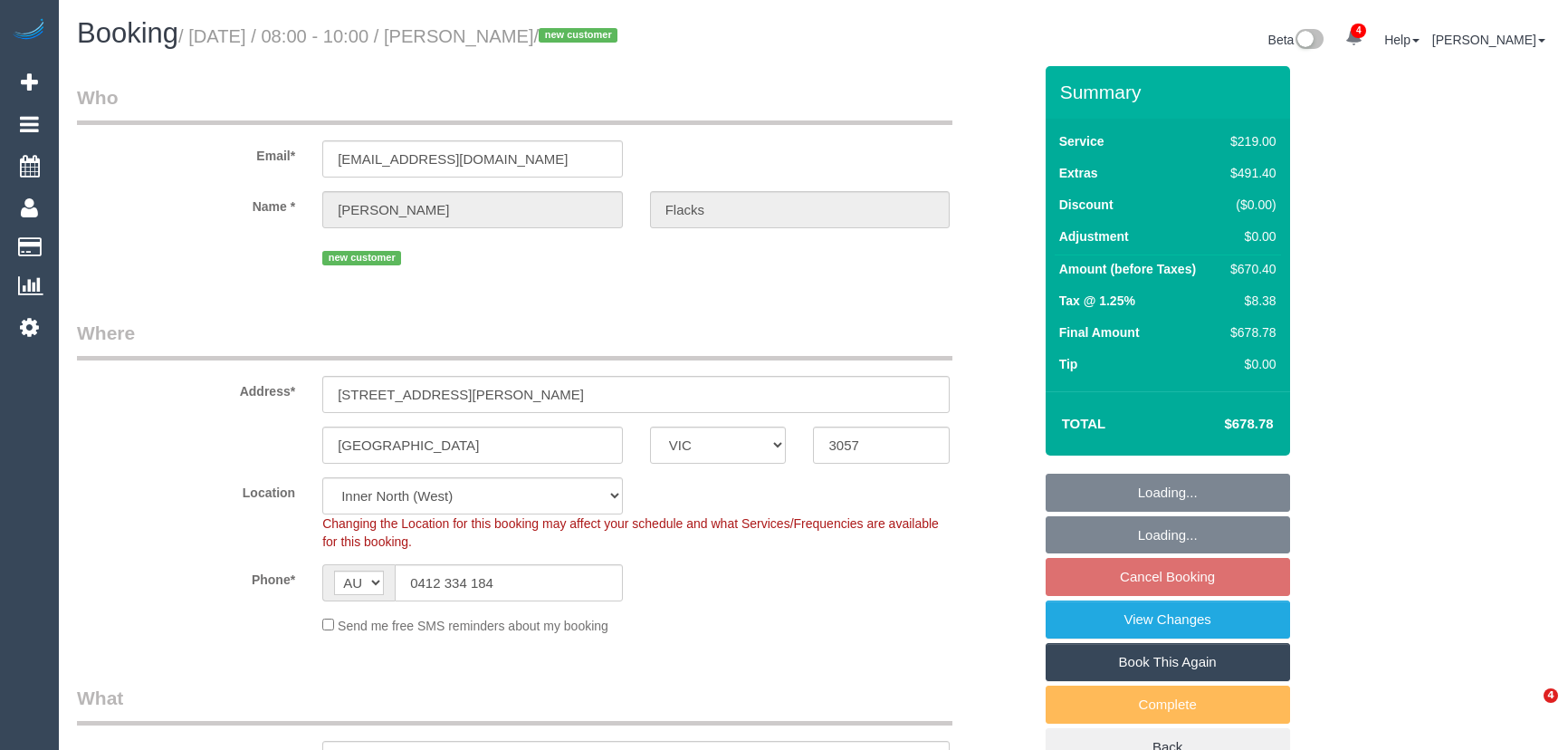
select select "number:13"
select select "object:1736"
select select "spot2"
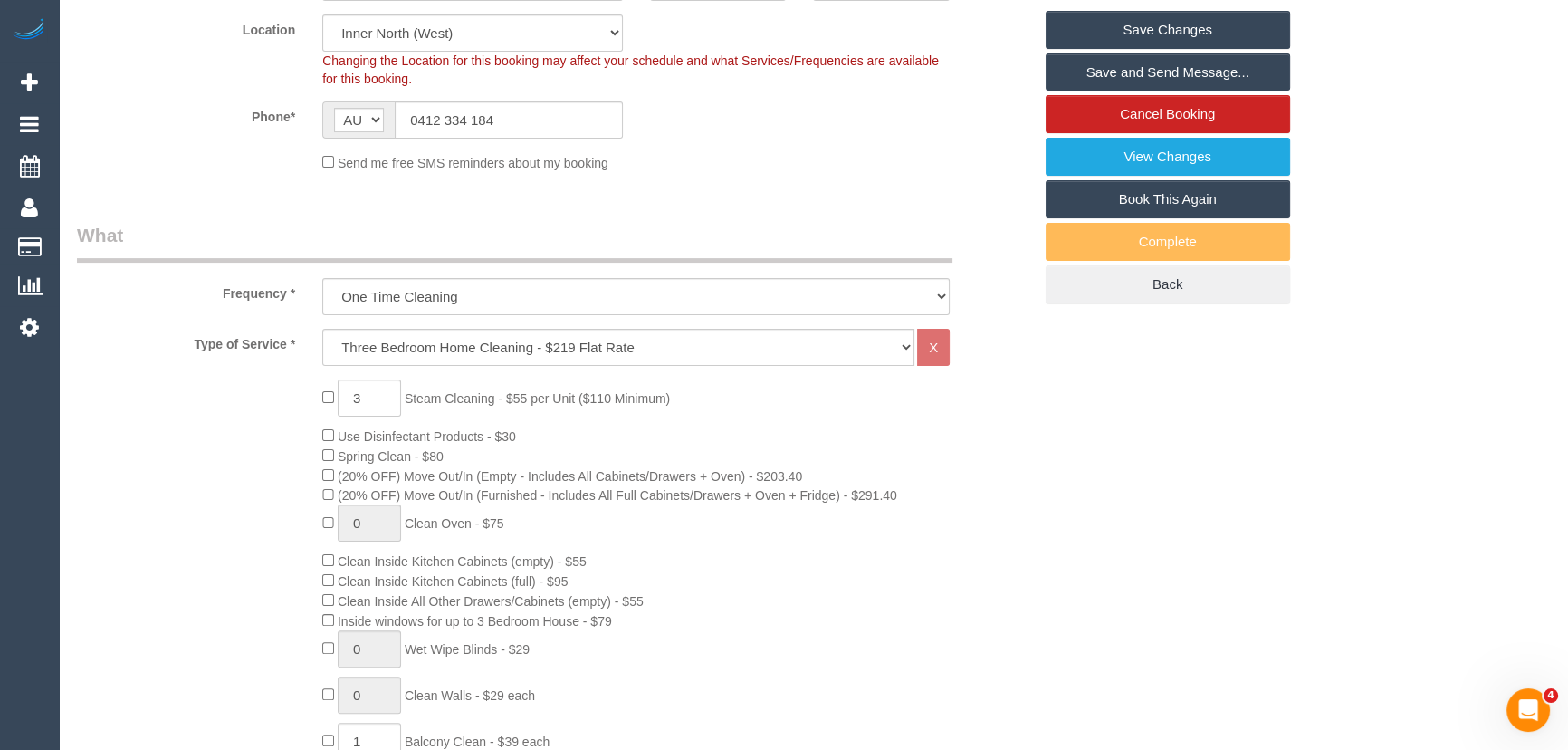
scroll to position [494, 0]
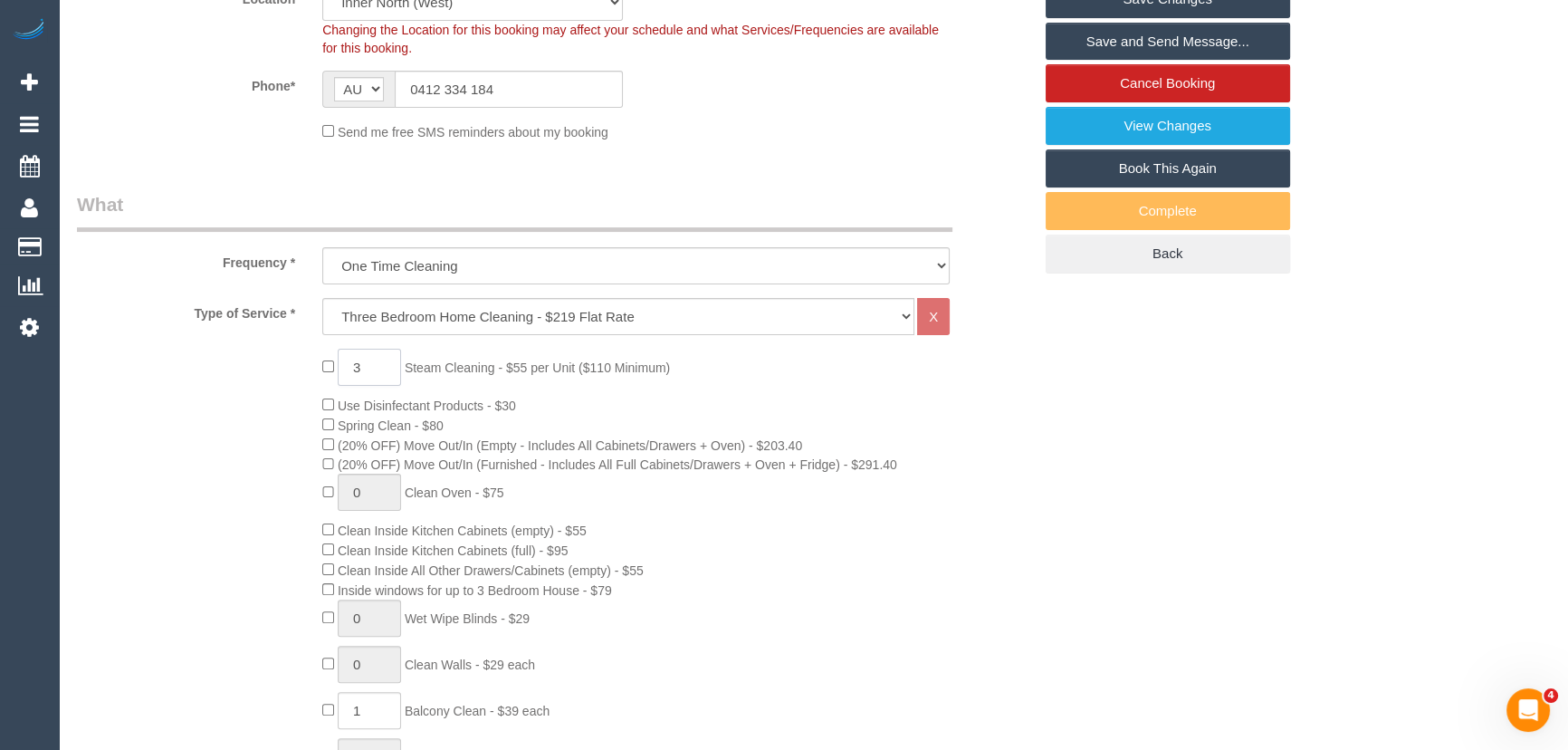
click at [372, 370] on input "3" at bounding box center [369, 367] width 63 height 37
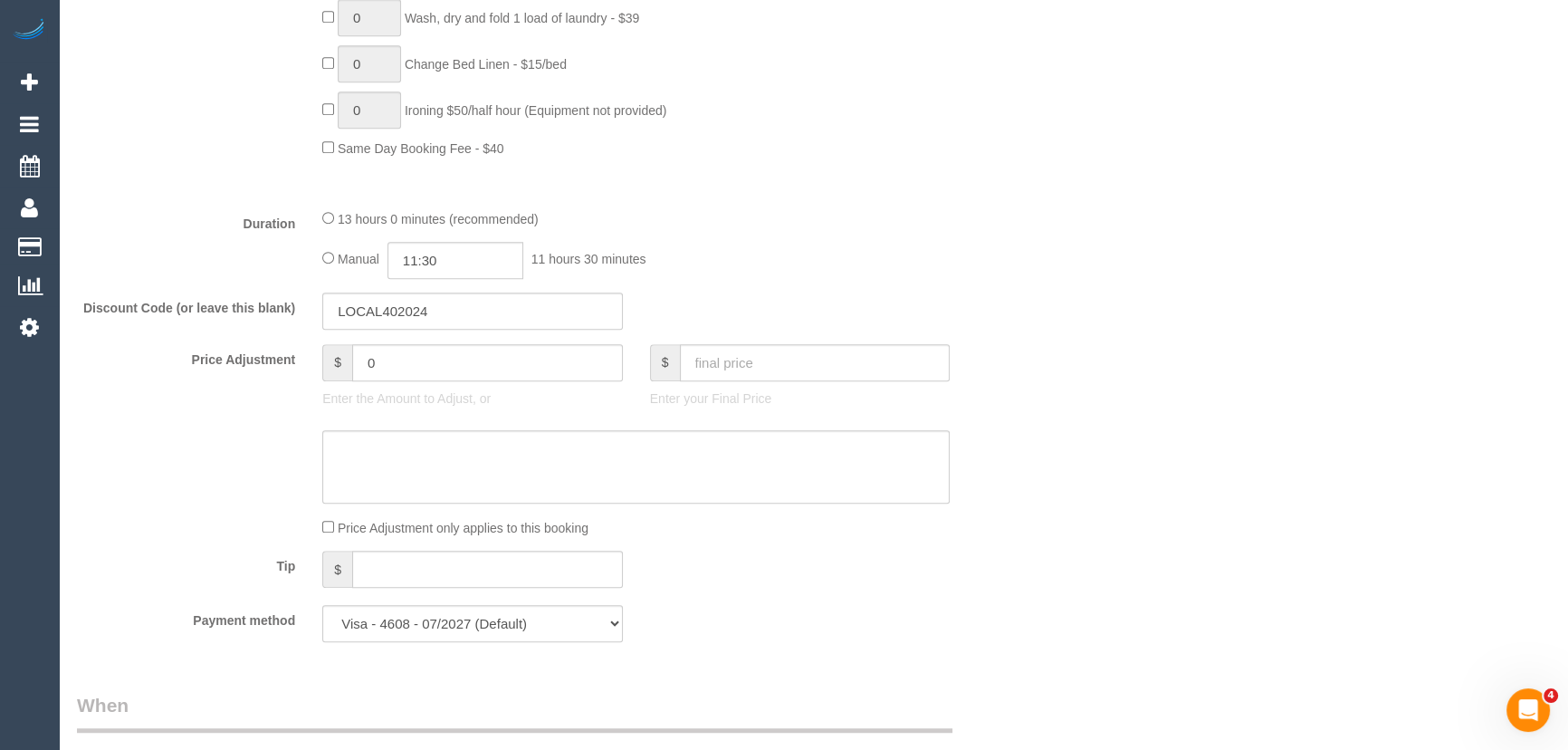
scroll to position [1482, 0]
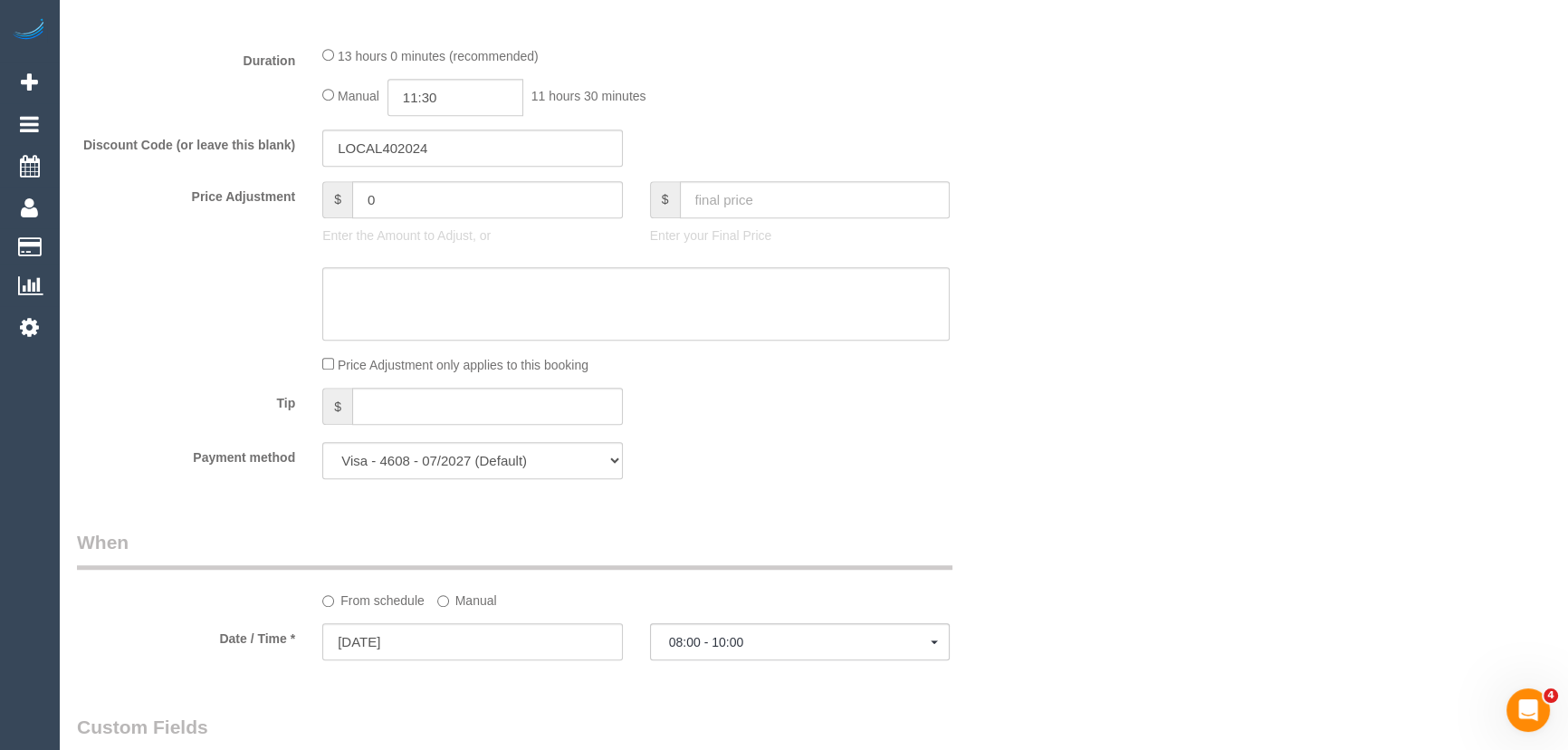
type input "6"
click at [403, 203] on input "0" at bounding box center [487, 199] width 271 height 37
click at [397, 288] on textarea at bounding box center [636, 304] width 627 height 75
type input "27.5"
type textarea "$27.50 S/C small landing - JT"
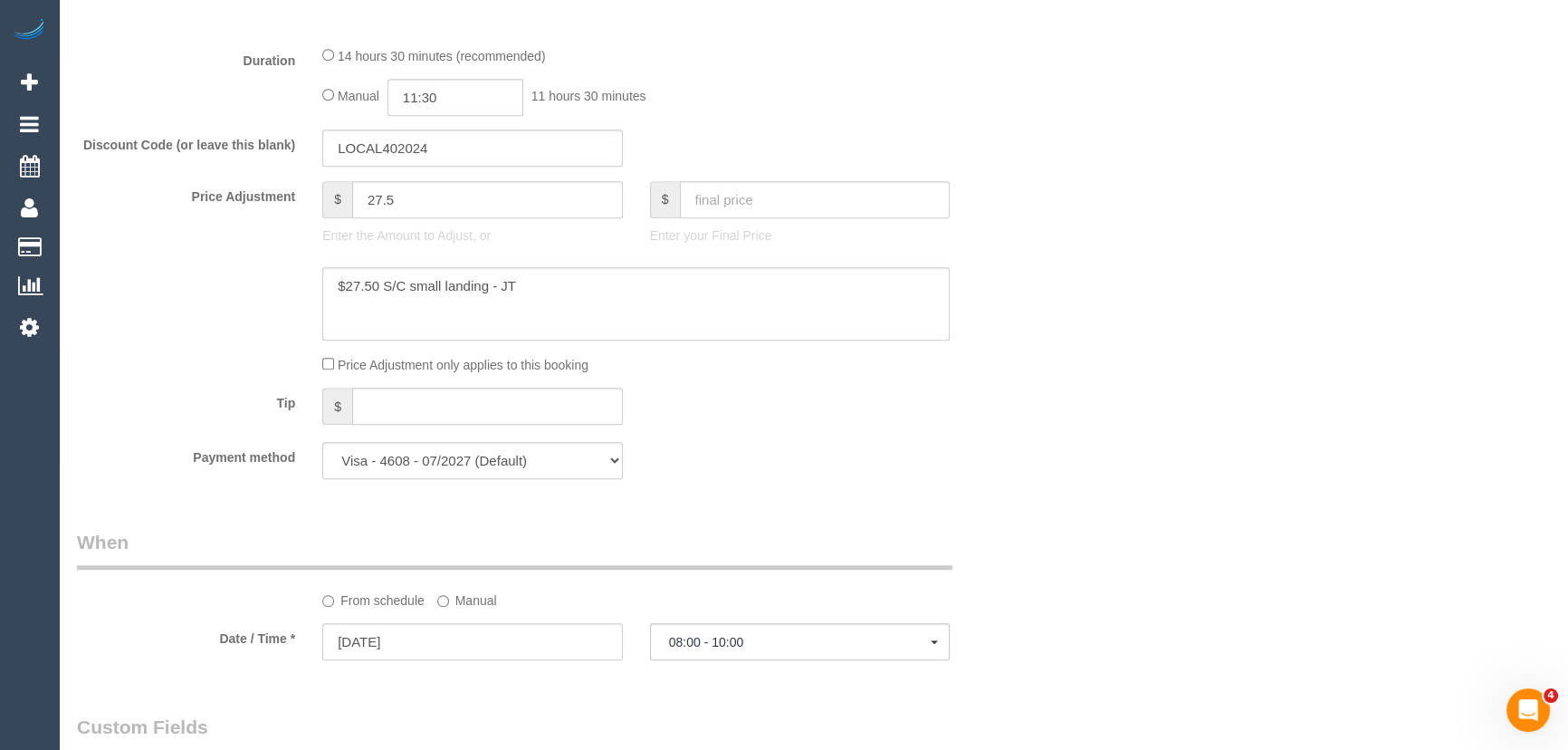
click at [978, 402] on div "Tip $" at bounding box center [554, 408] width 982 height 41
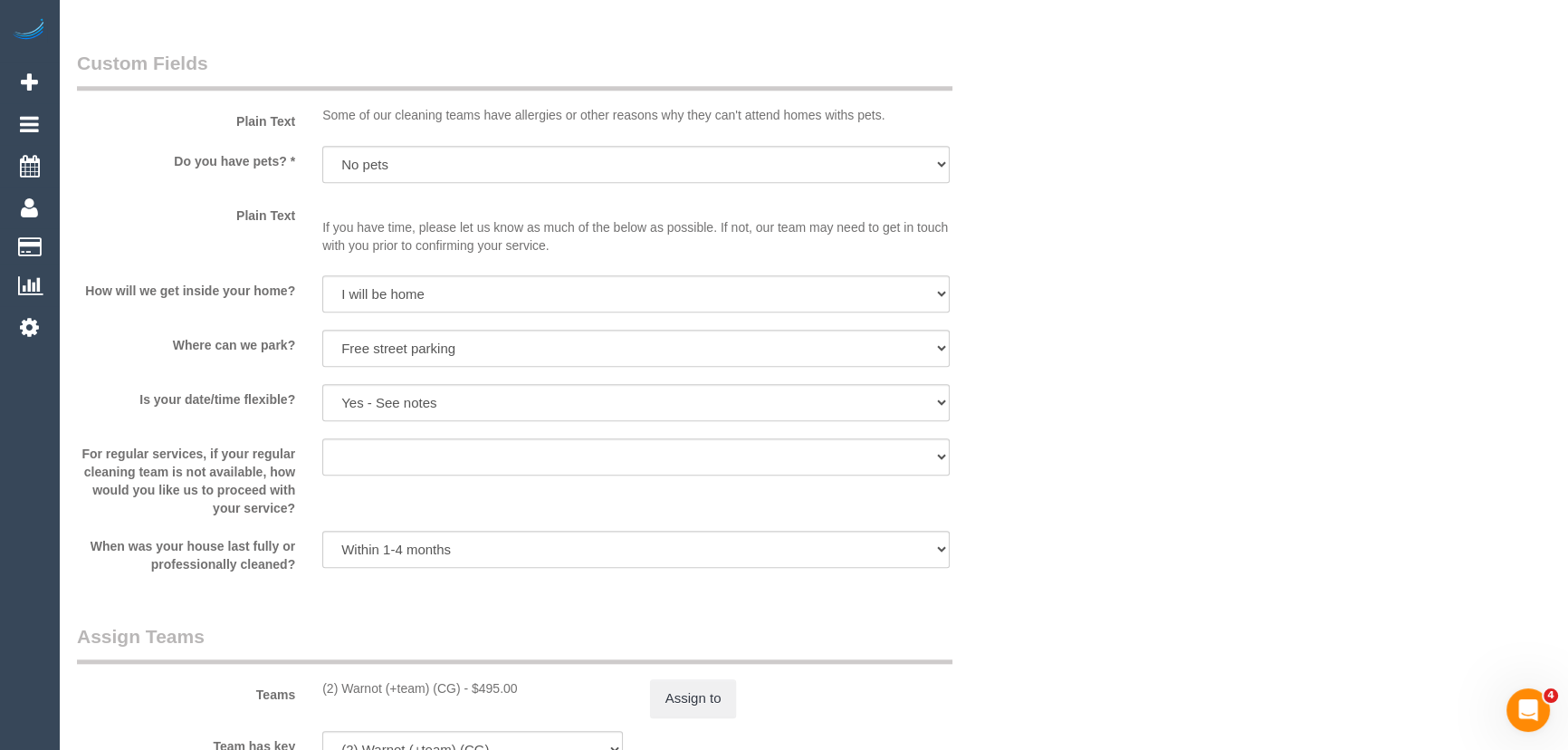
scroll to position [2552, 0]
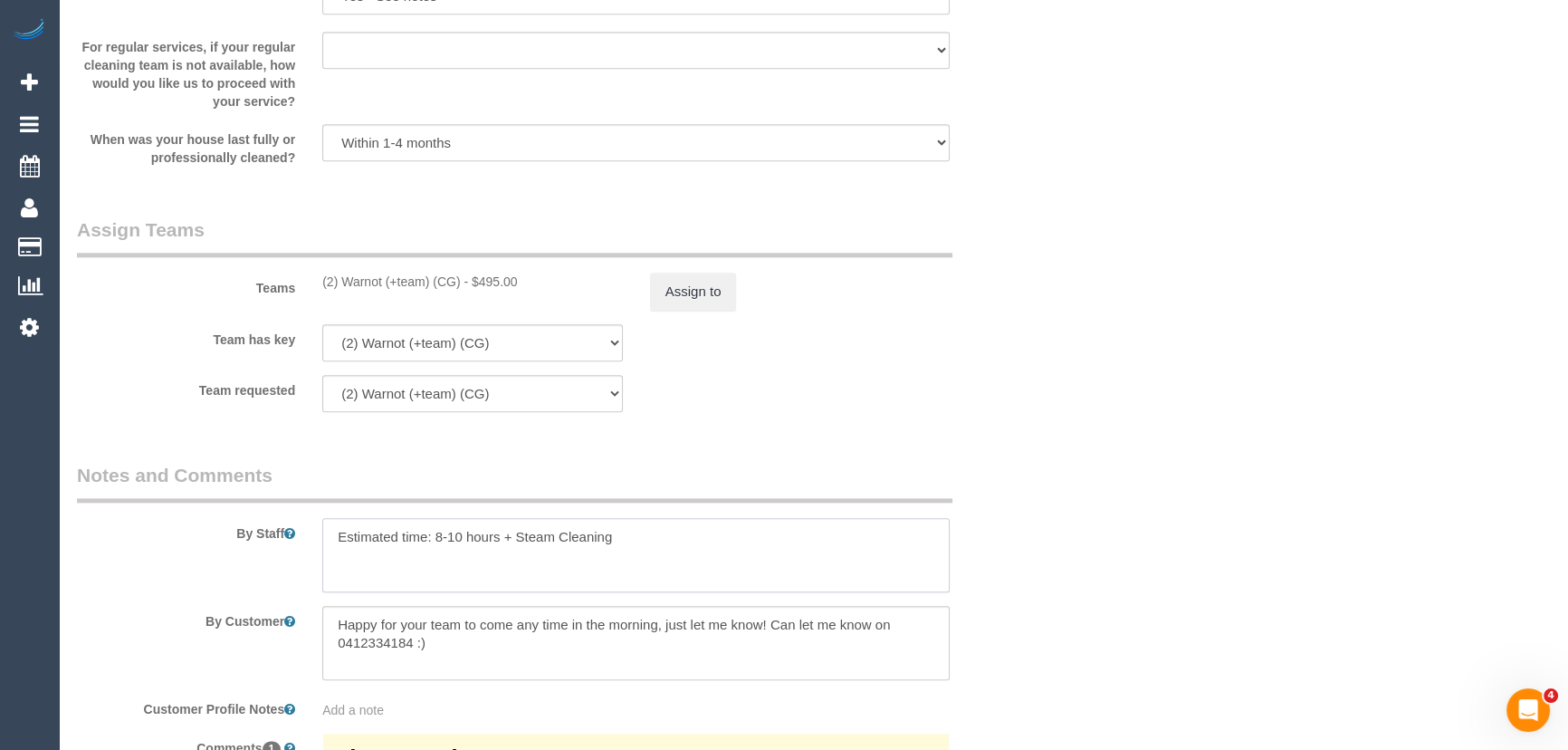
click at [642, 547] on textarea at bounding box center [636, 556] width 627 height 75
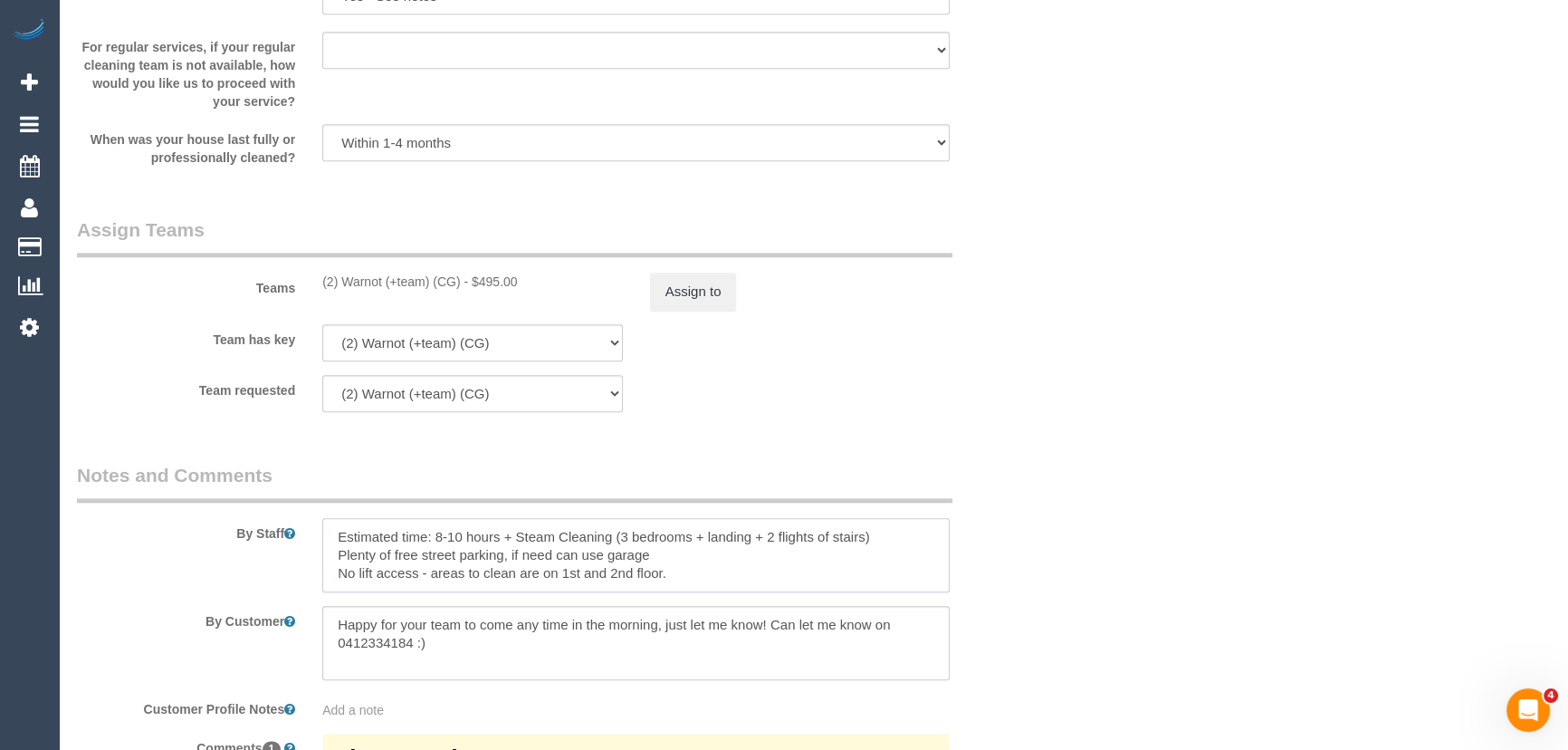
scroll to position [8, 0]
type textarea "Estimated time: 8-10 hours + Steam Cleaning (3 bedrooms + landing + 2 flights o…"
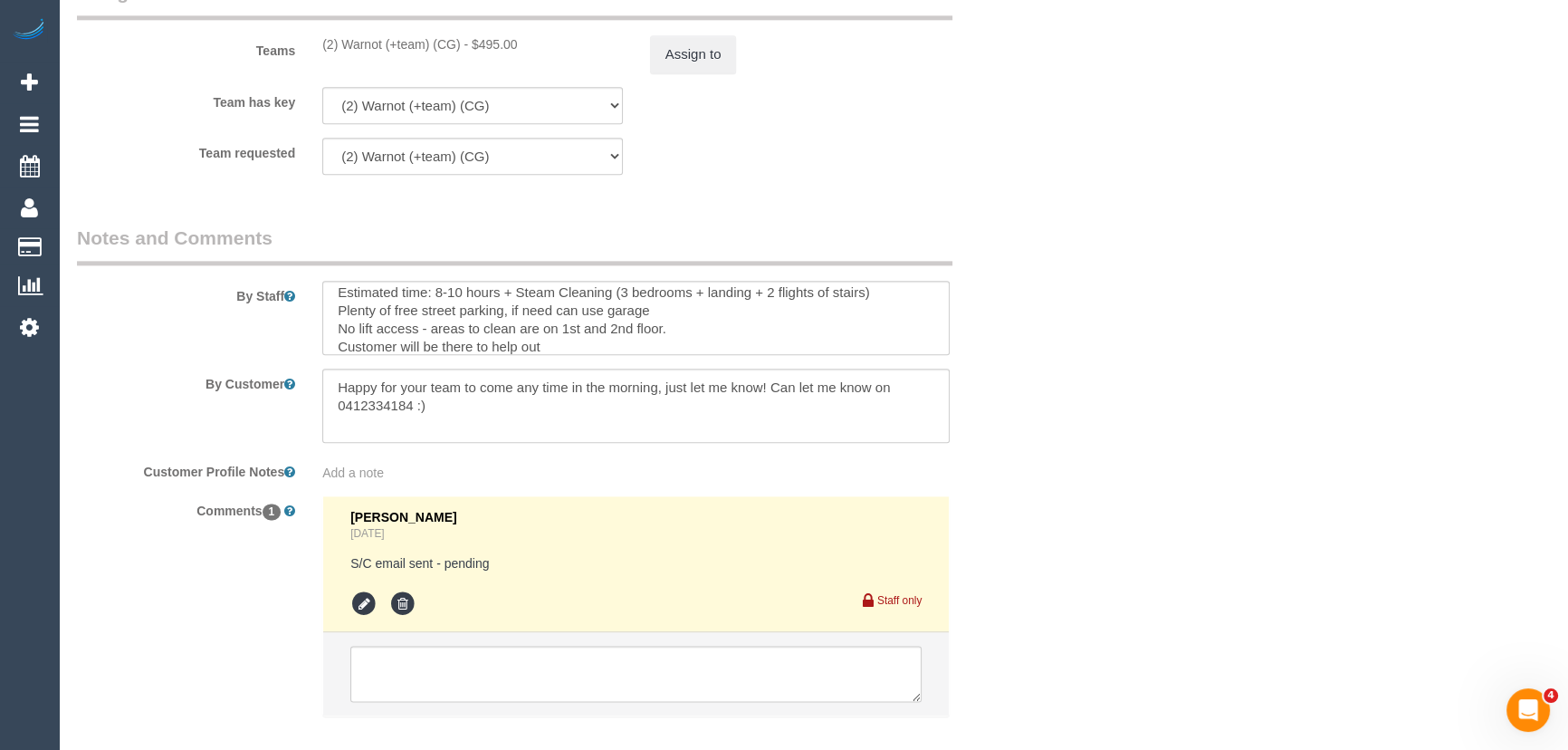
scroll to position [2799, 0]
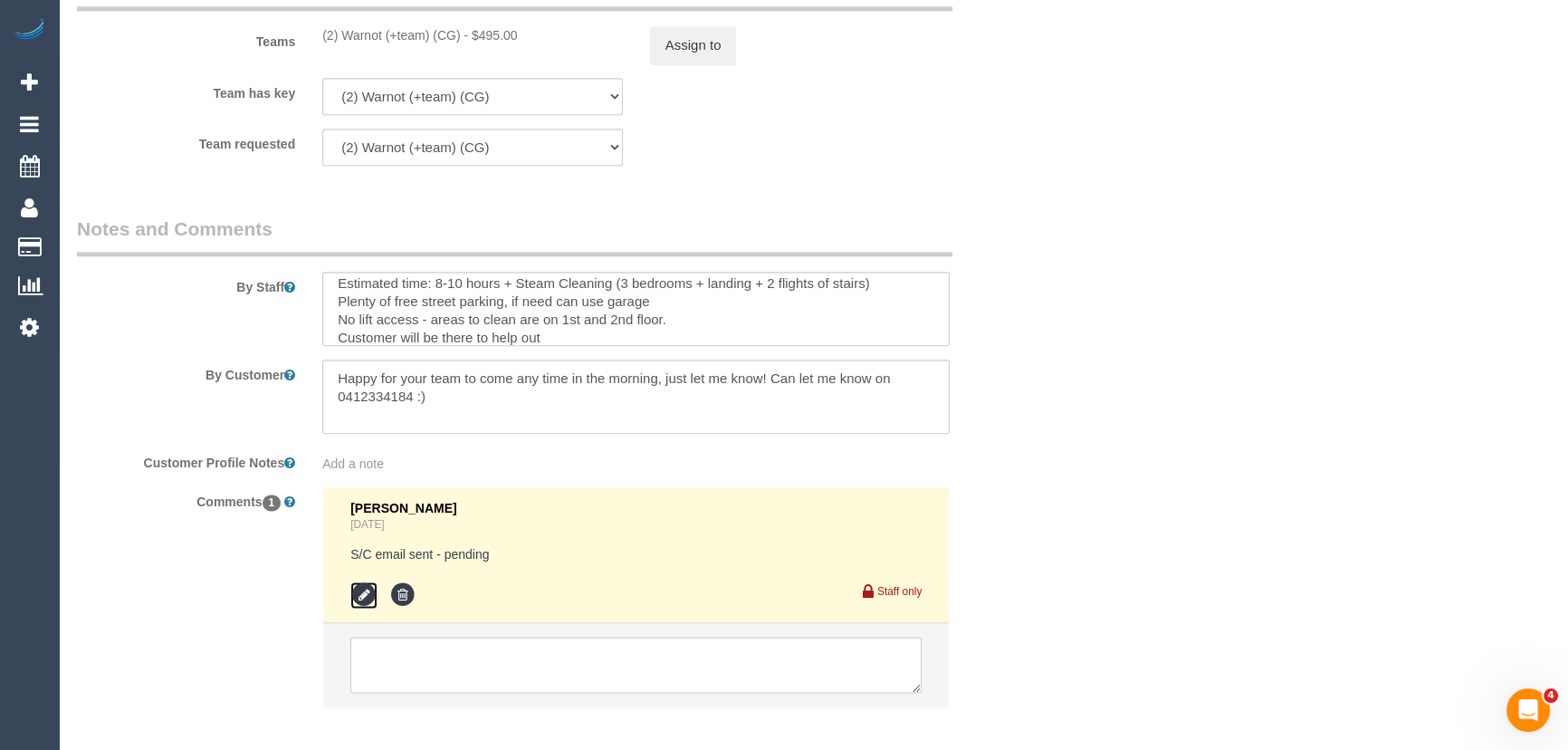
click at [366, 599] on icon at bounding box center [363, 595] width 27 height 27
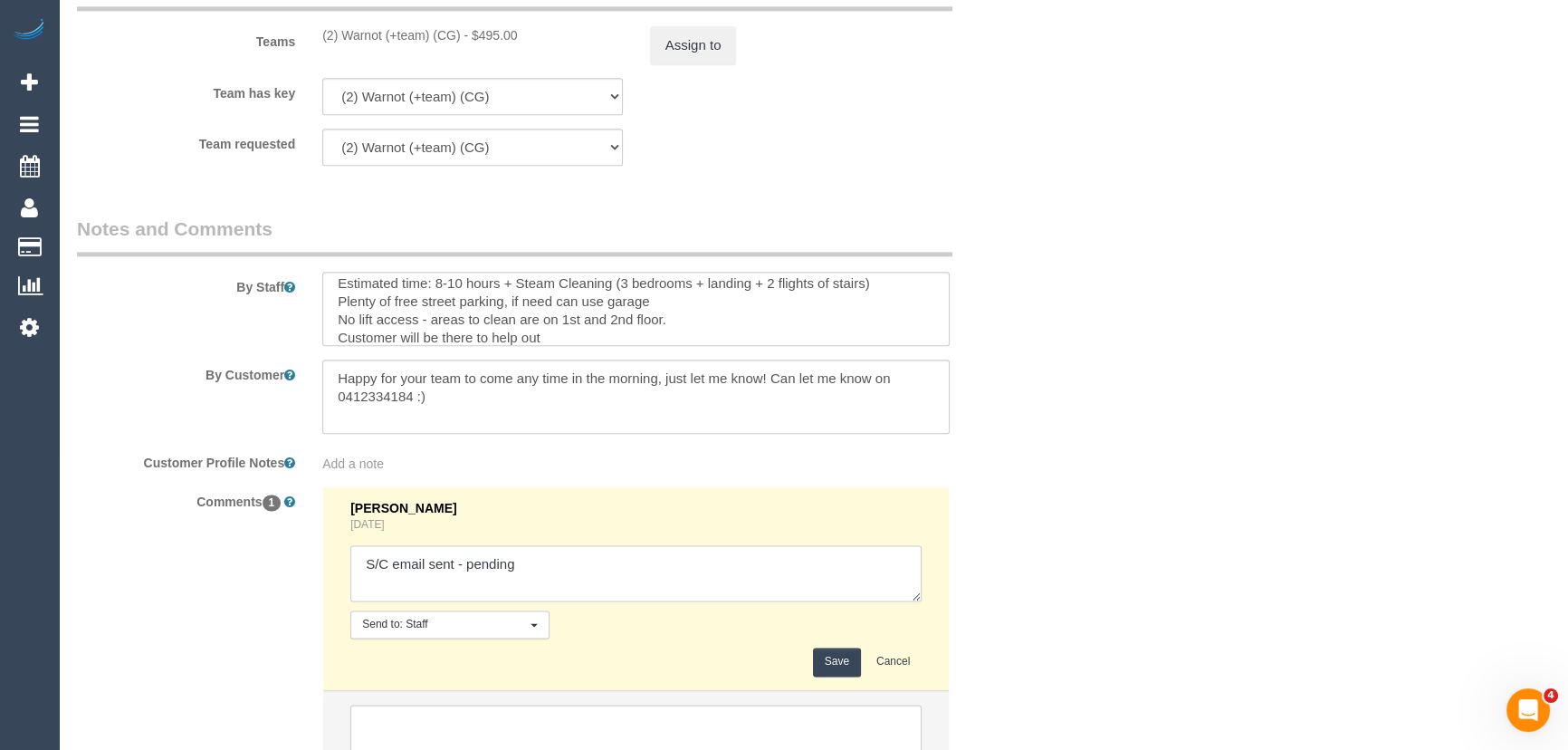
click at [581, 575] on textarea at bounding box center [635, 573] width 571 height 56
type textarea "S/C email sent - confirmed Customer informed of updated total - via email"
click at [843, 668] on button "Save" at bounding box center [837, 661] width 48 height 28
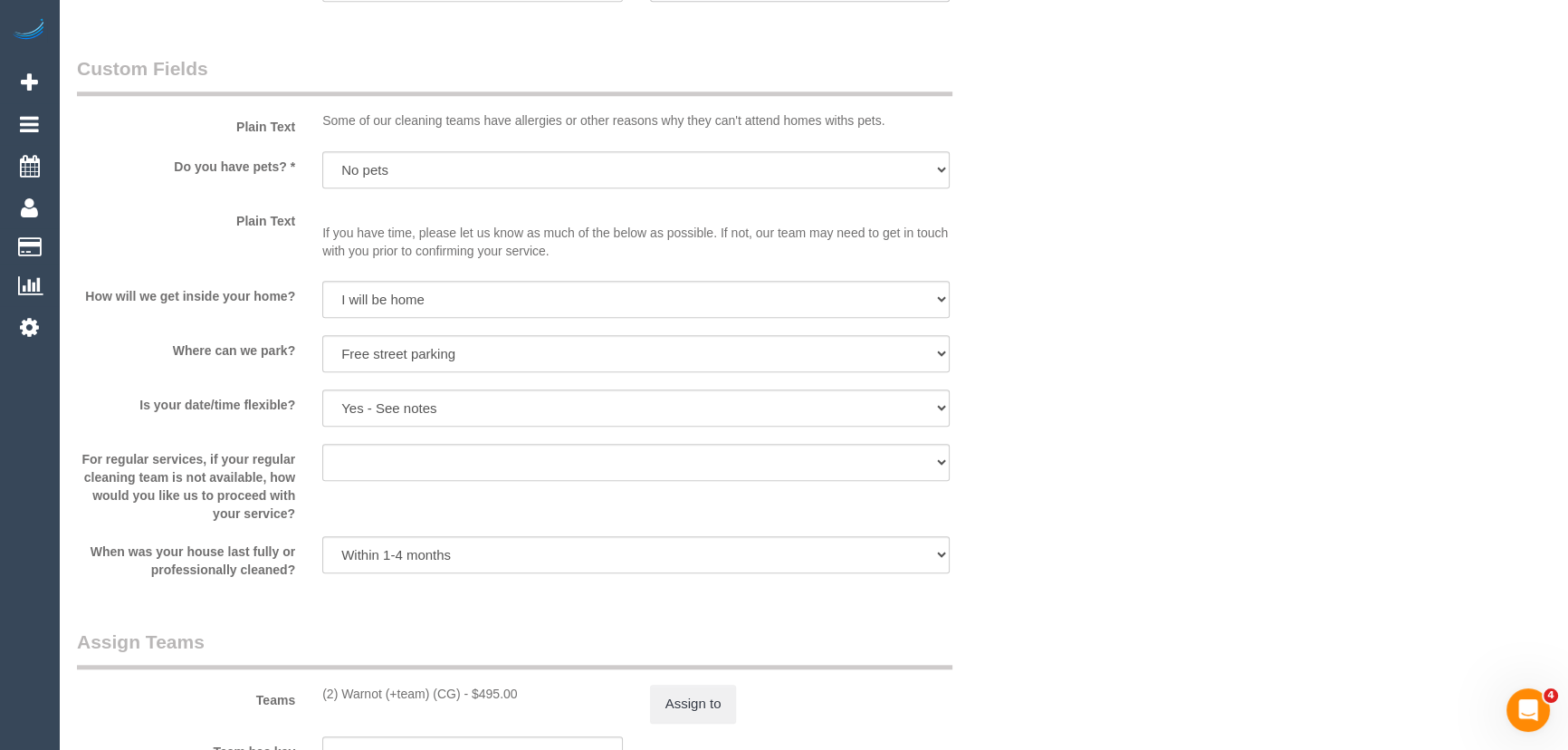
scroll to position [2388, 0]
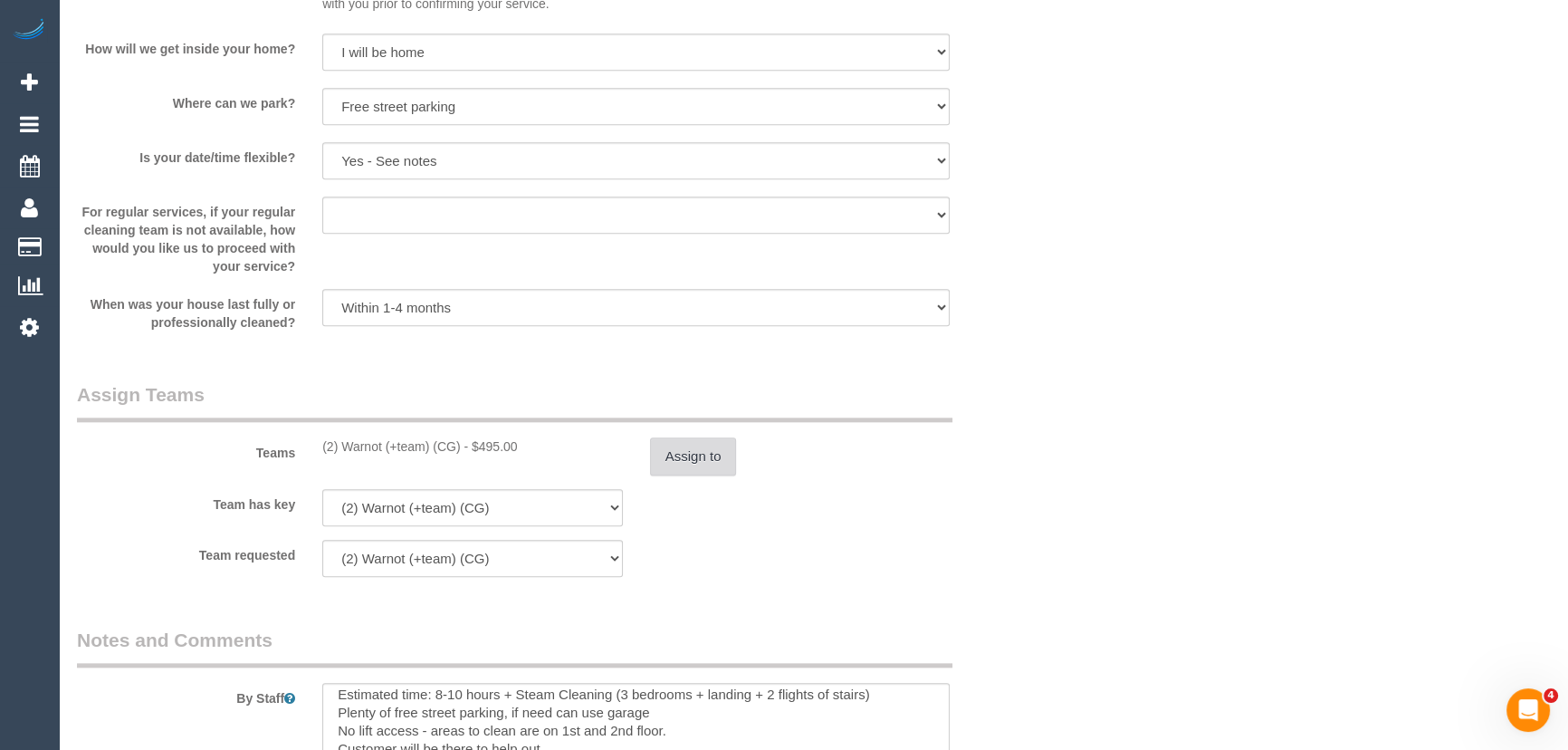
click at [715, 453] on button "Assign to" at bounding box center [693, 456] width 87 height 38
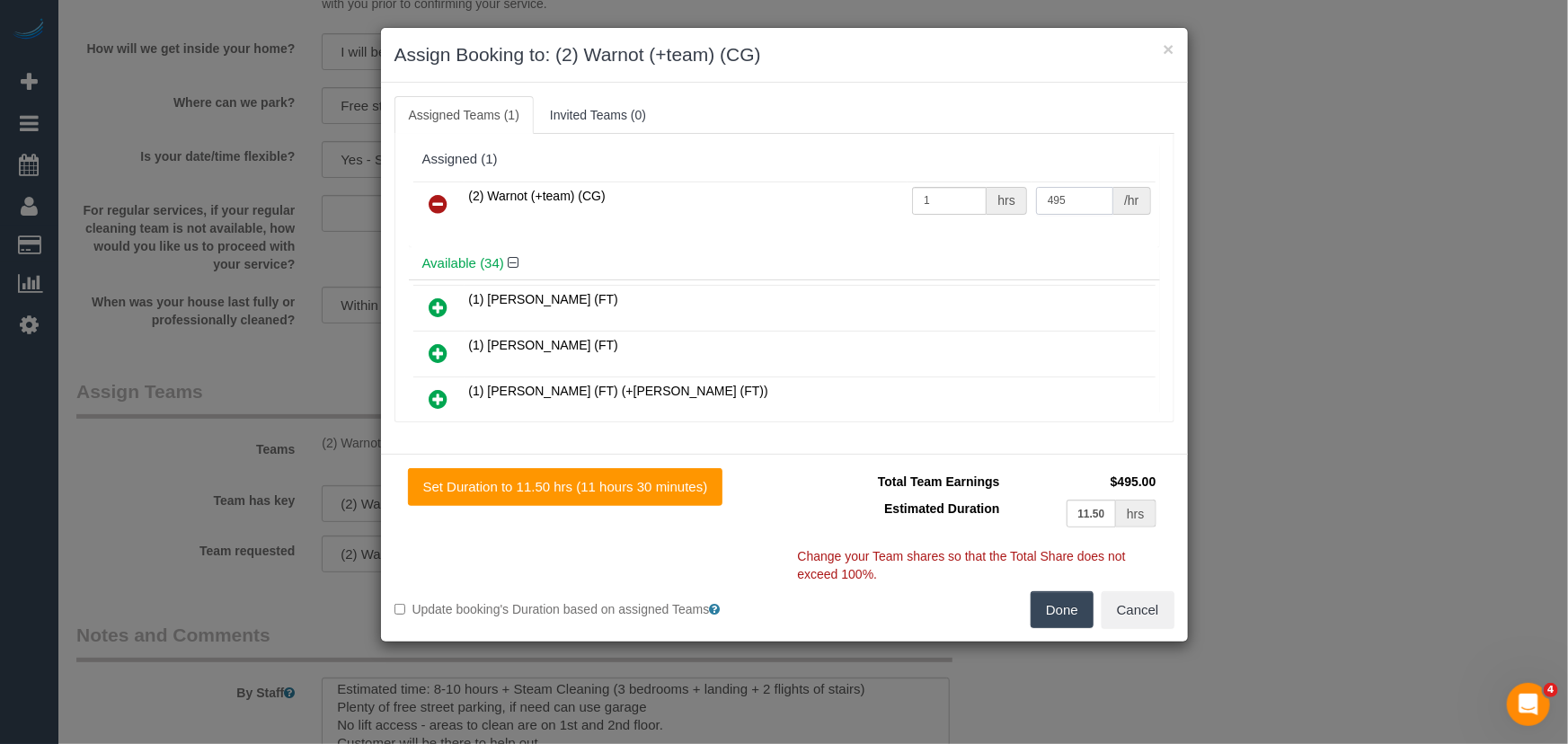
click at [1086, 196] on input "495" at bounding box center [1074, 200] width 77 height 28
type input "630"
click at [1073, 616] on button "Done" at bounding box center [1062, 610] width 63 height 38
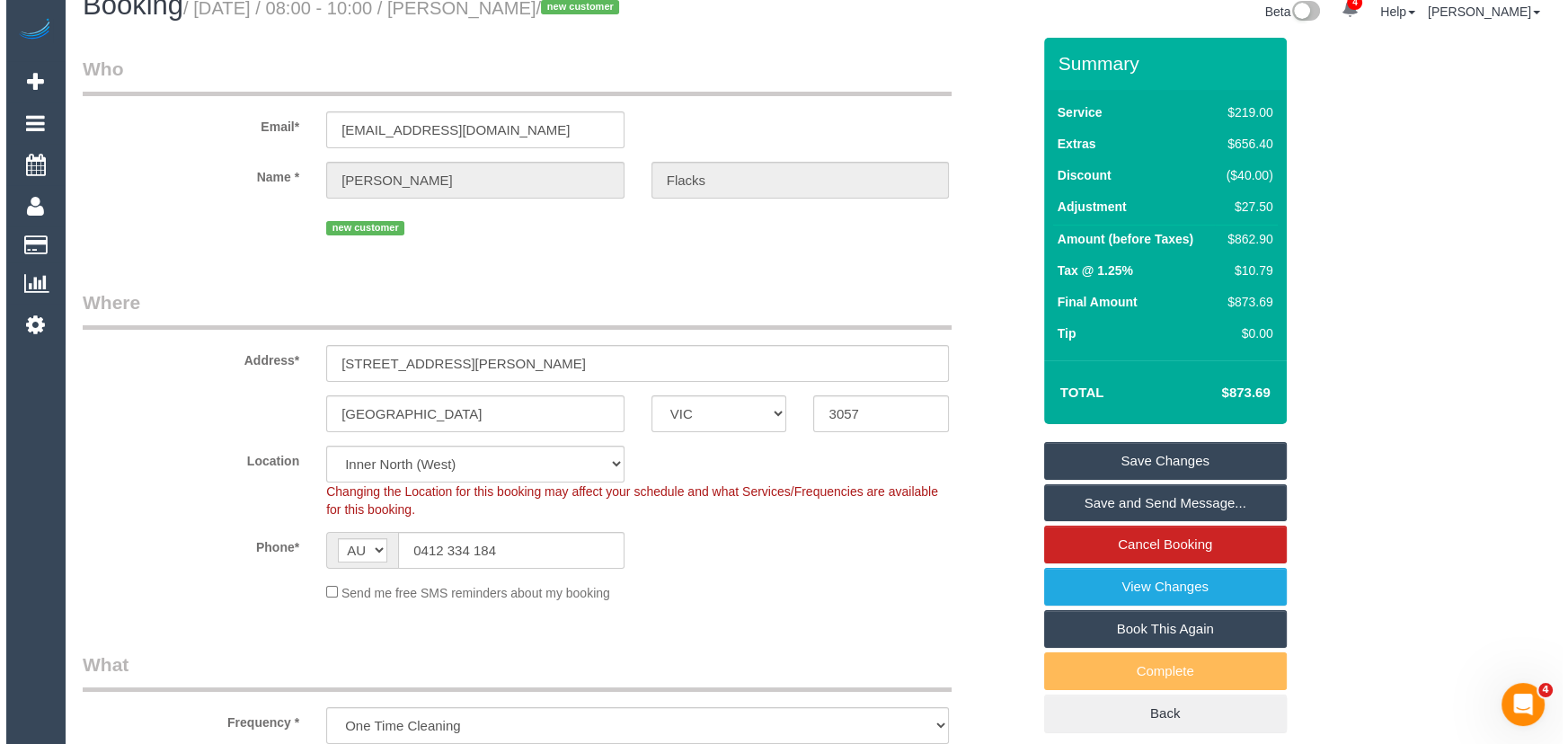
scroll to position [0, 0]
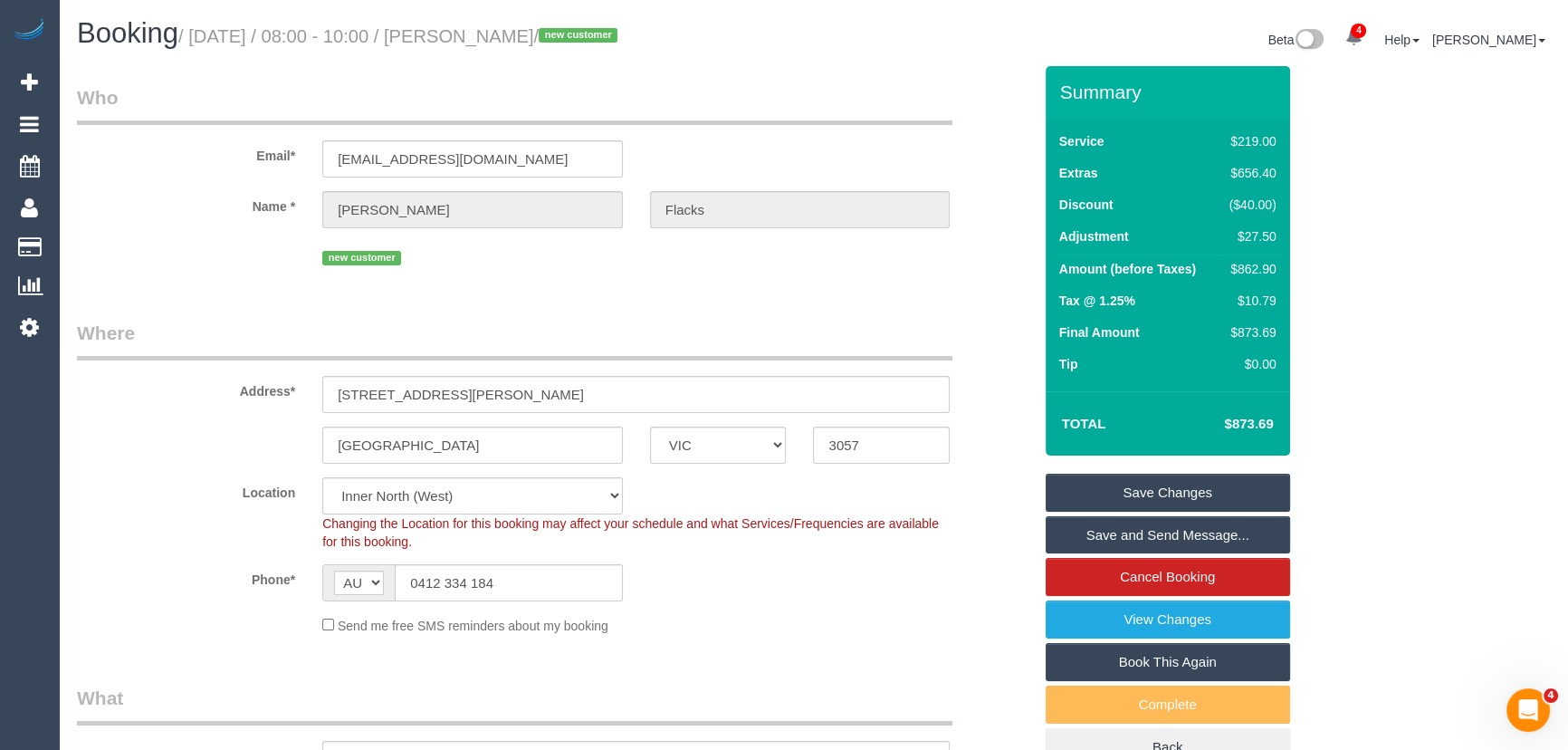
click at [1119, 536] on link "Save and Send Message..." at bounding box center [1168, 536] width 245 height 38
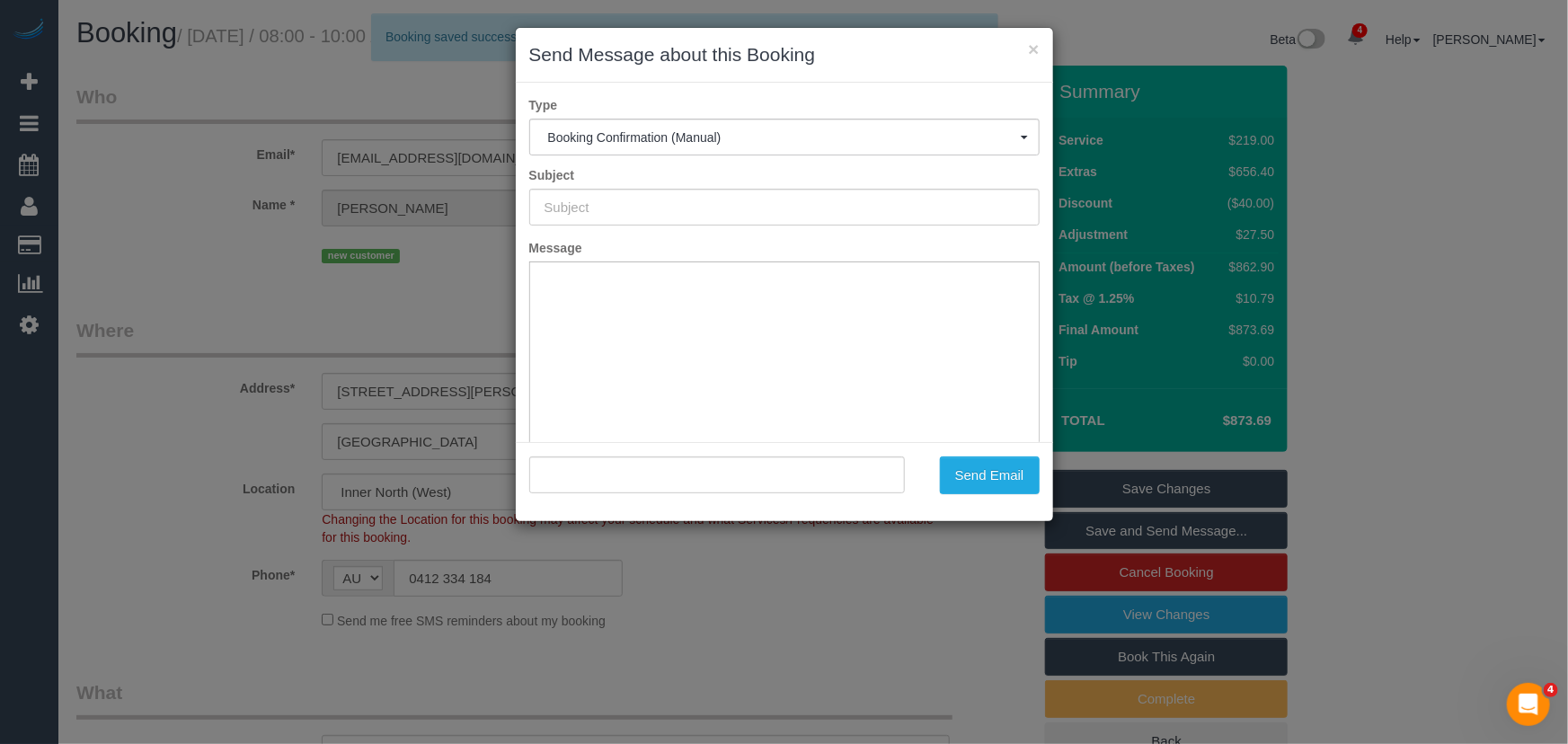
type input "Booking Confirmed"
type input ""Nate Flacks" <nate.flacks@gmail.com>"
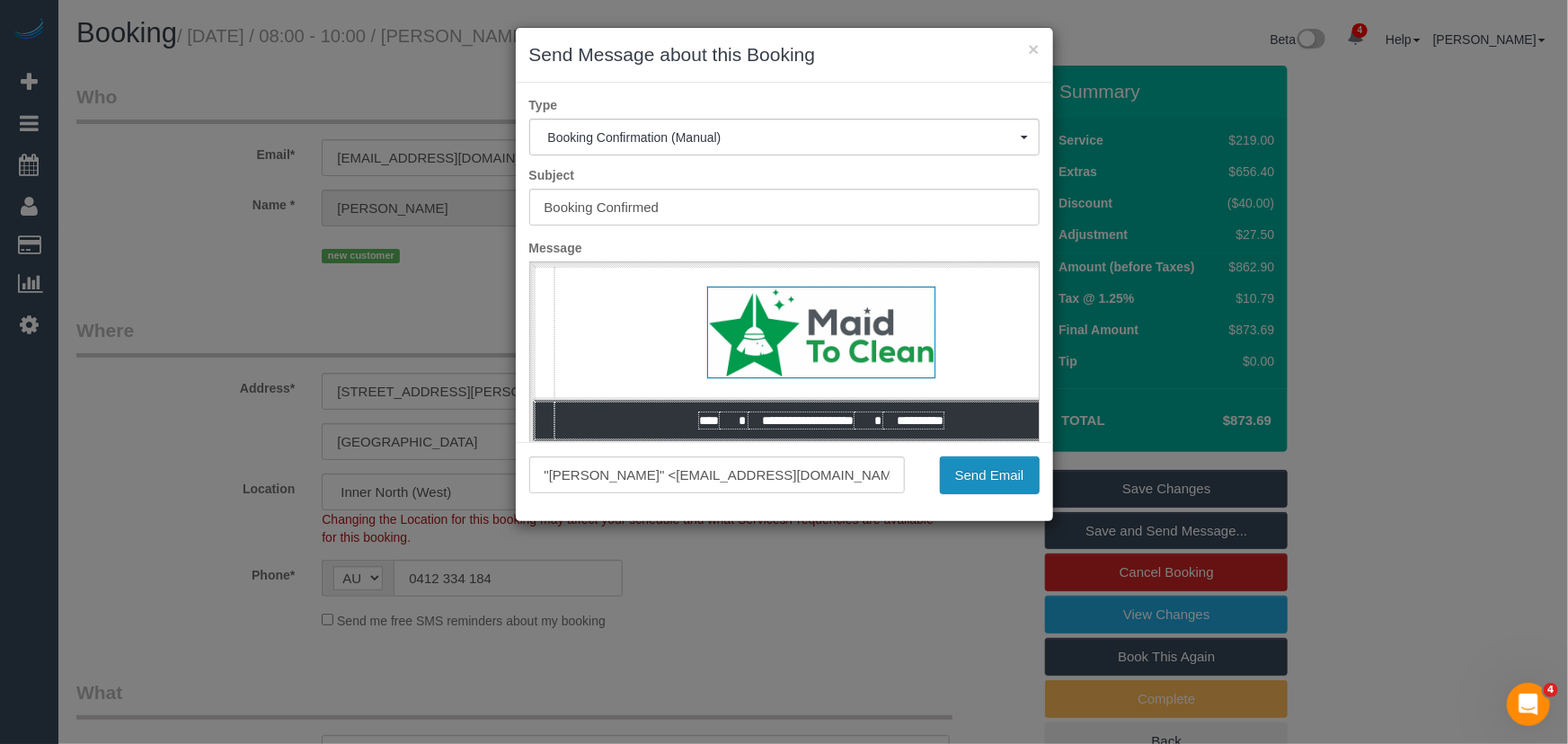
drag, startPoint x: 997, startPoint y: 477, endPoint x: 904, endPoint y: 512, distance: 99.4
click at [997, 477] on button "Send Email" at bounding box center [989, 475] width 100 height 38
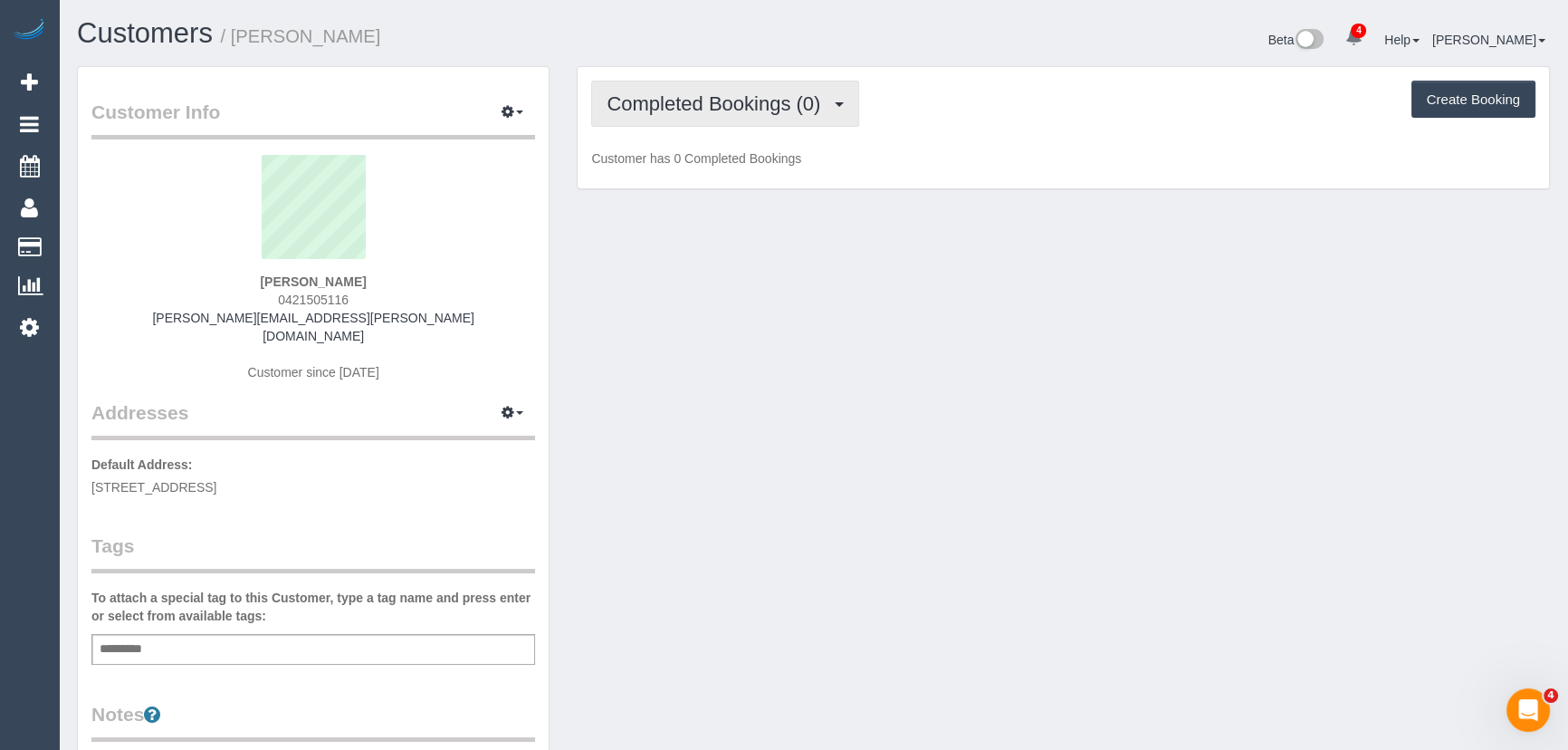
click at [795, 118] on button "Completed Bookings (0)" at bounding box center [725, 103] width 268 height 46
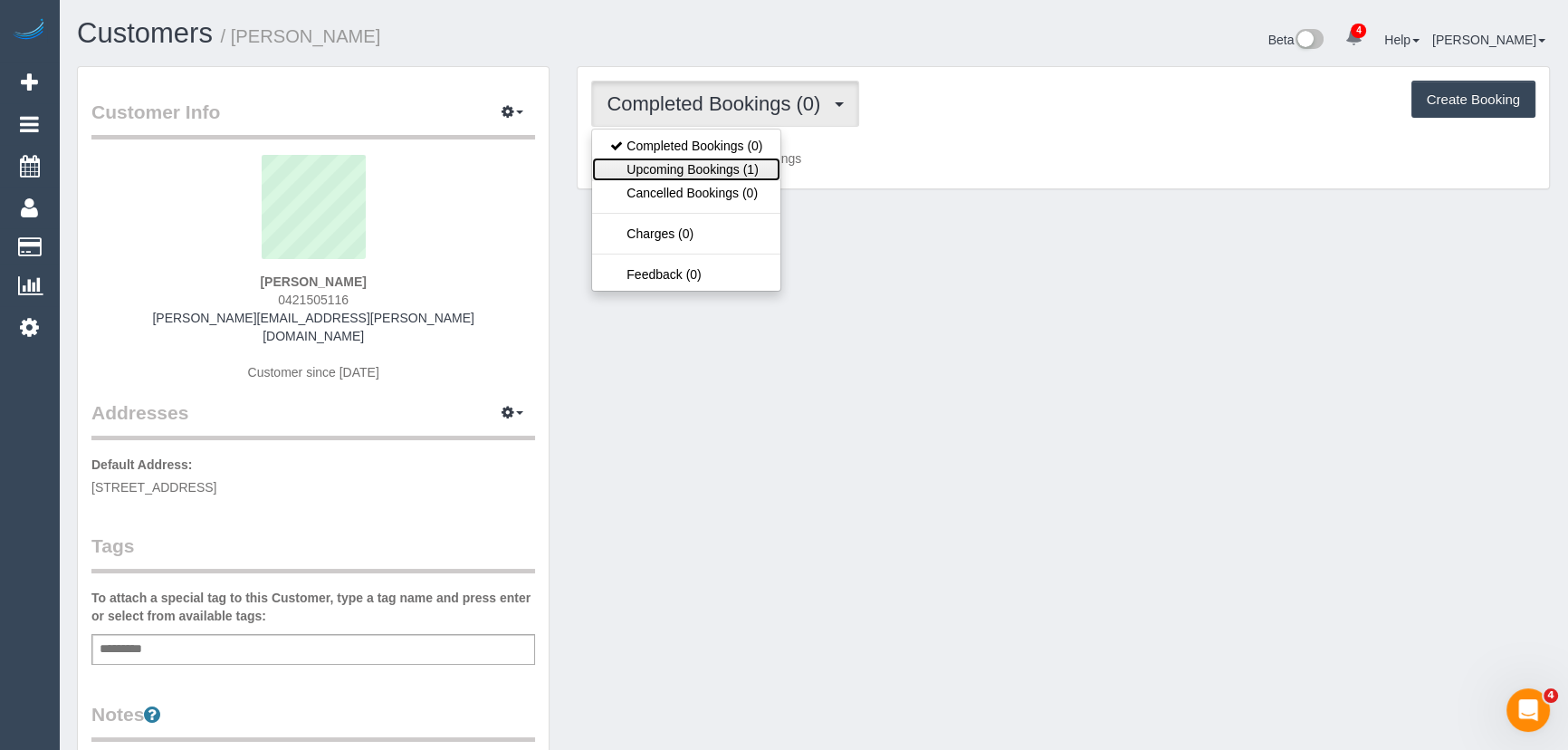
click at [757, 174] on link "Upcoming Bookings (1)" at bounding box center [686, 169] width 188 height 24
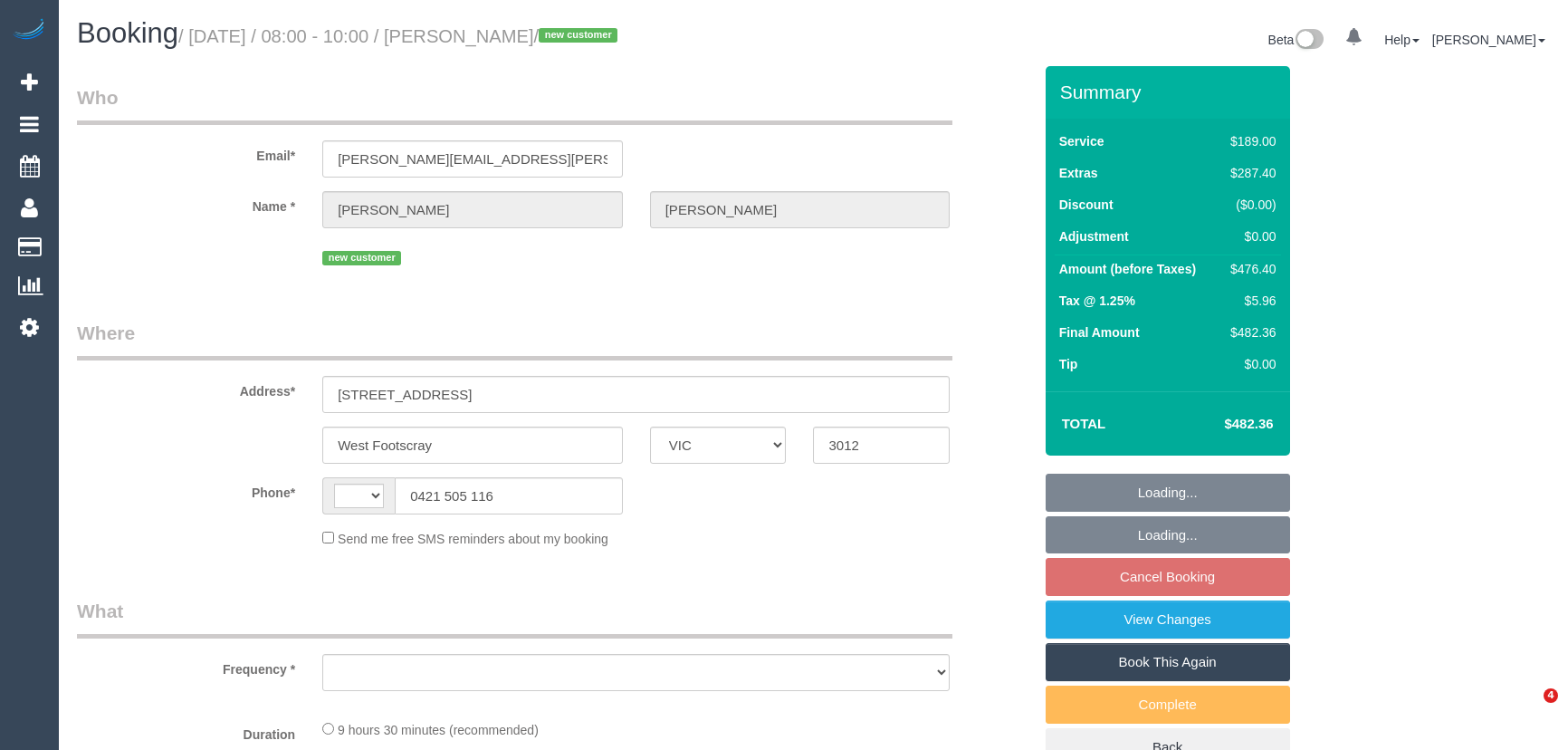
select select "VIC"
select select "string:AU"
select select "object:549"
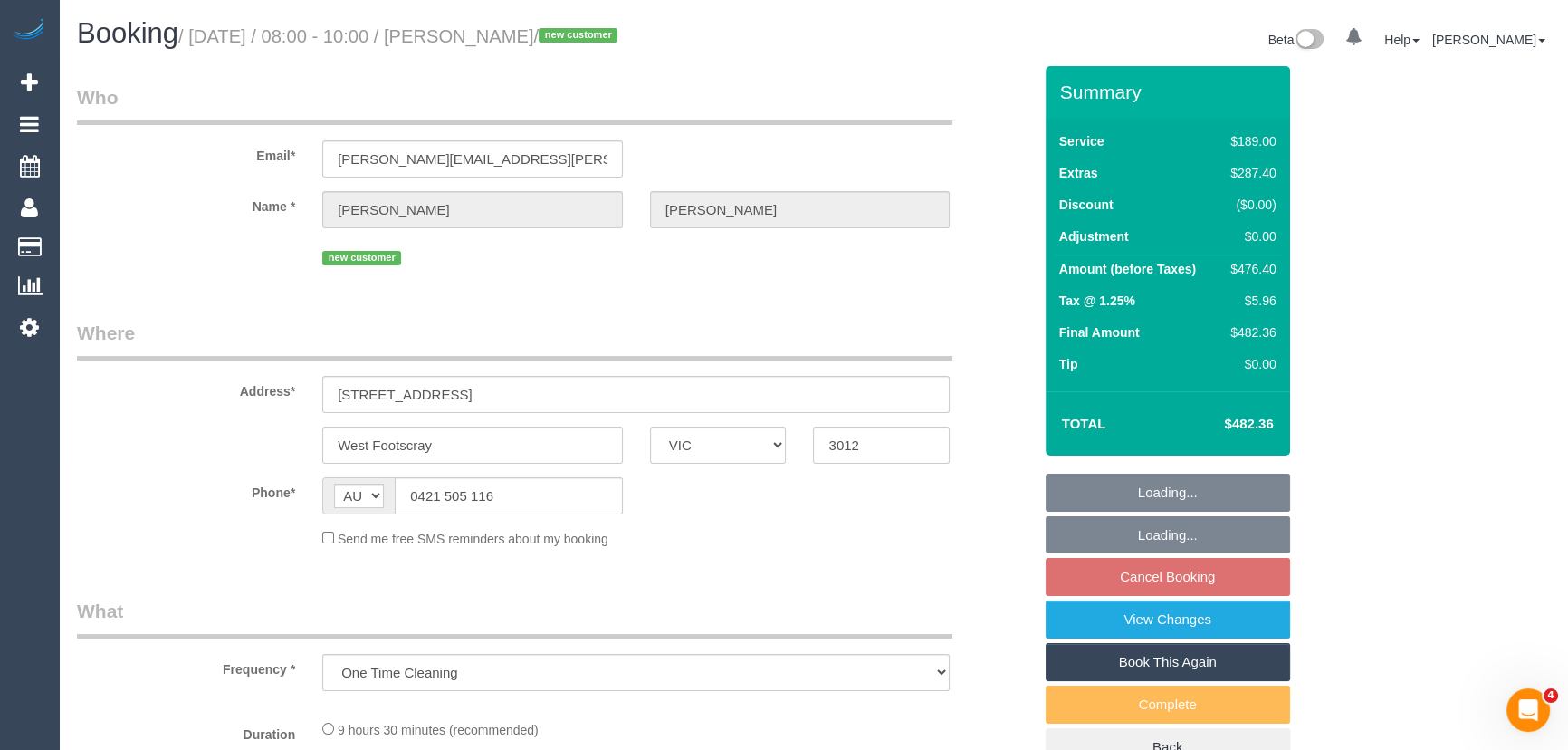
select select "string:stripe-pm_1S6LrZ2GScqysDRVR3tpkIrO"
select select "number:28"
select select "number:14"
select select "number:19"
select select "number:24"
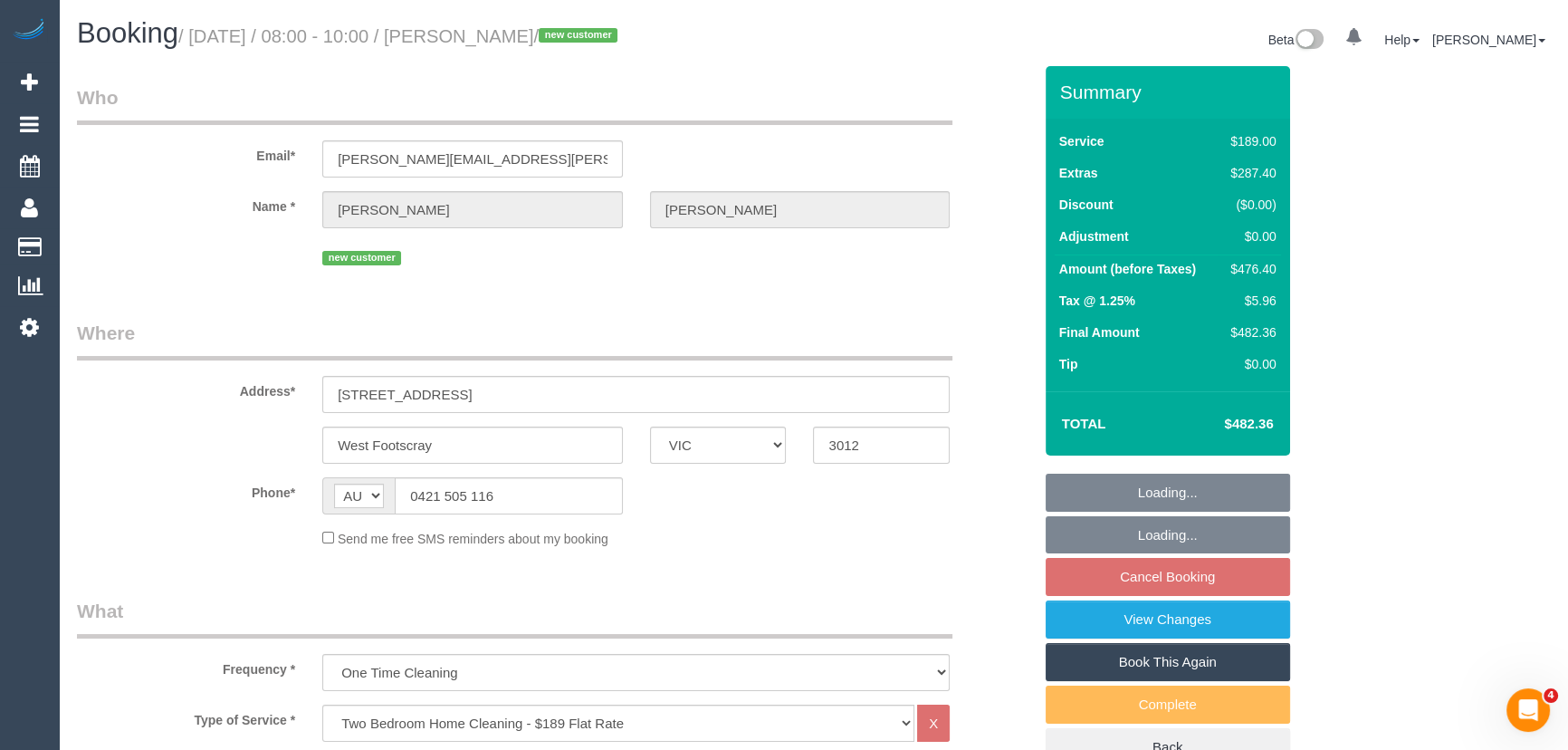
select select "number:12"
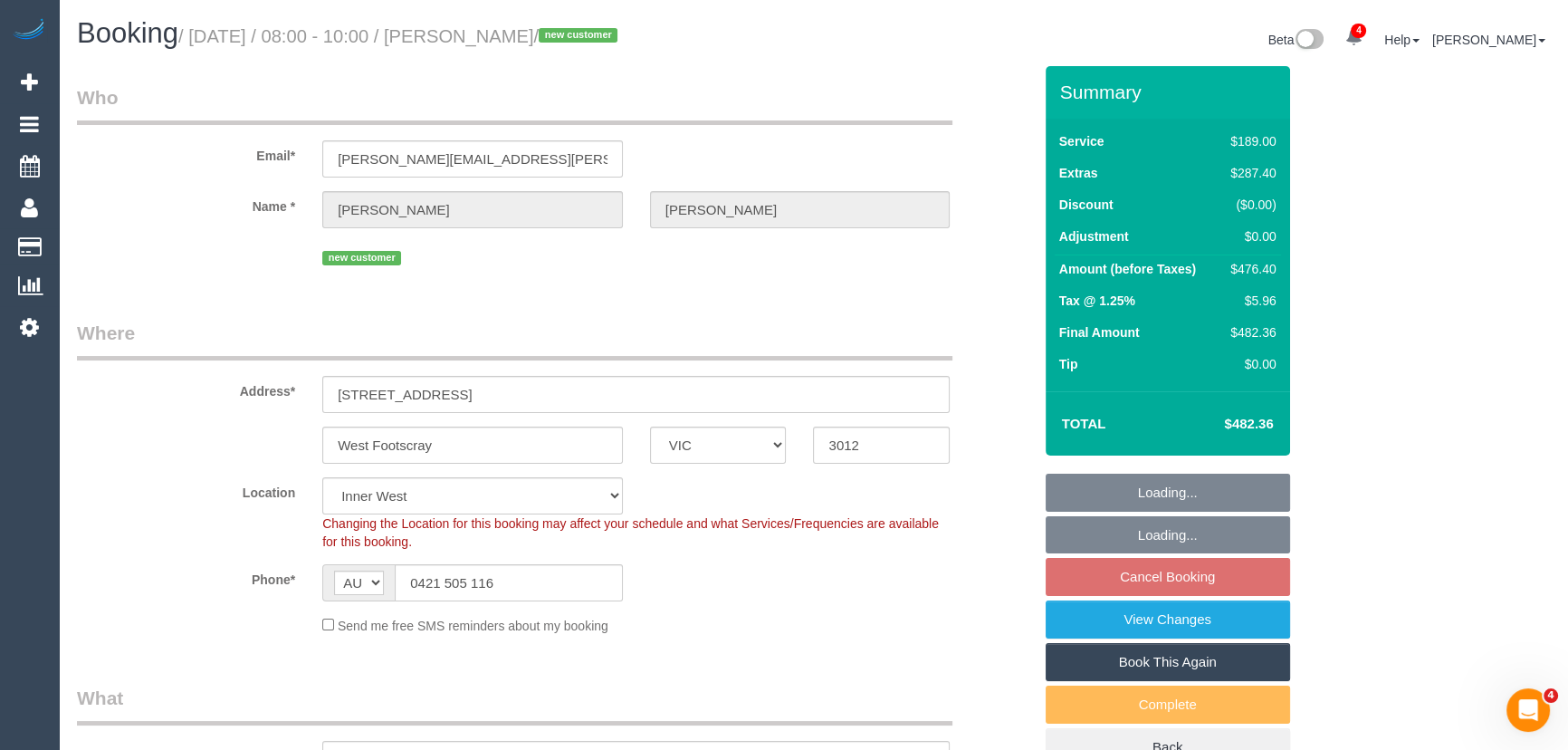
select select "object:1554"
select select "spot2"
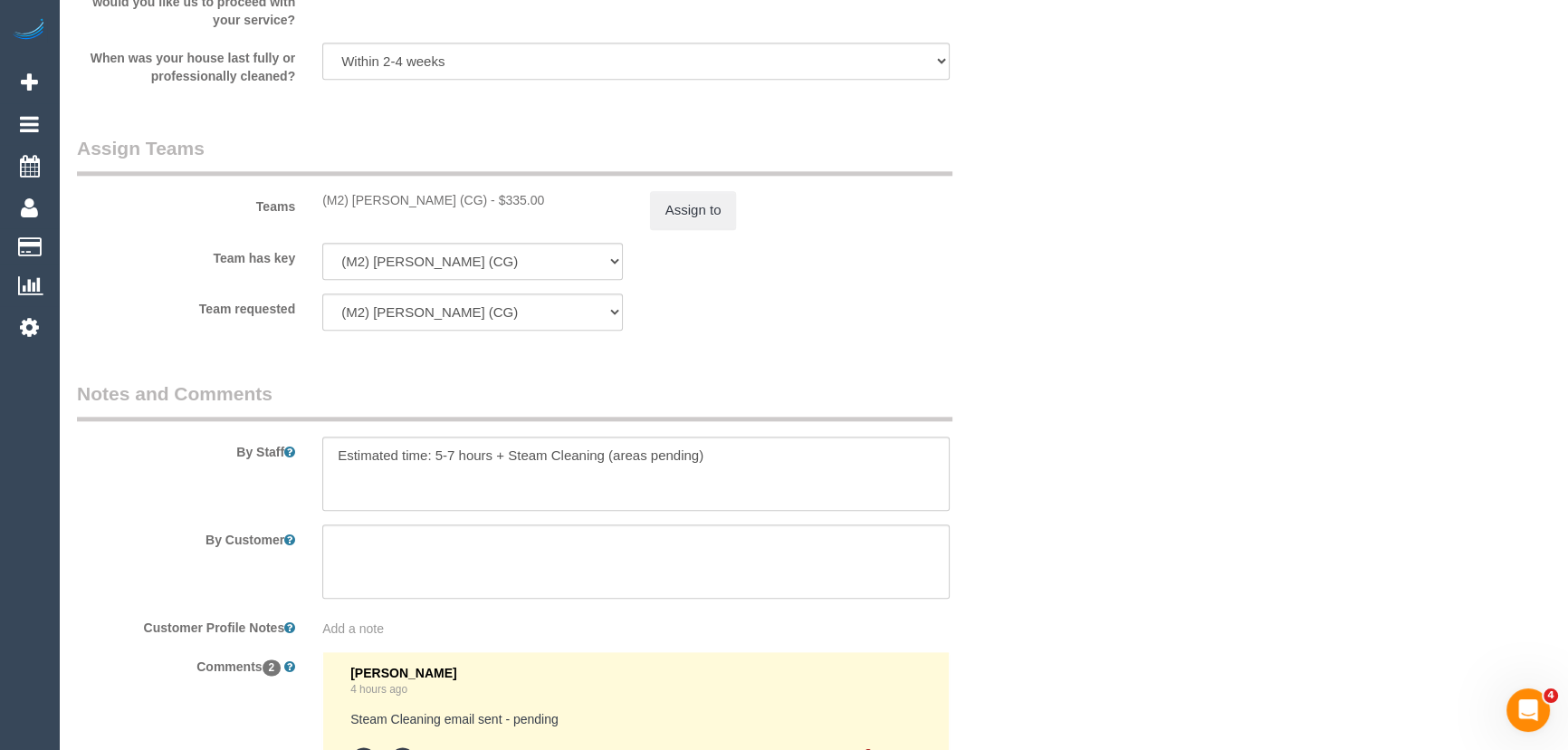
scroll to position [2635, 0]
drag, startPoint x: 697, startPoint y: 458, endPoint x: 722, endPoint y: 469, distance: 27.3
click at [697, 458] on textarea at bounding box center [636, 473] width 627 height 75
type textarea "Estimated time: 5-7 hours + Steam Cleaning (2 bedrooms)"
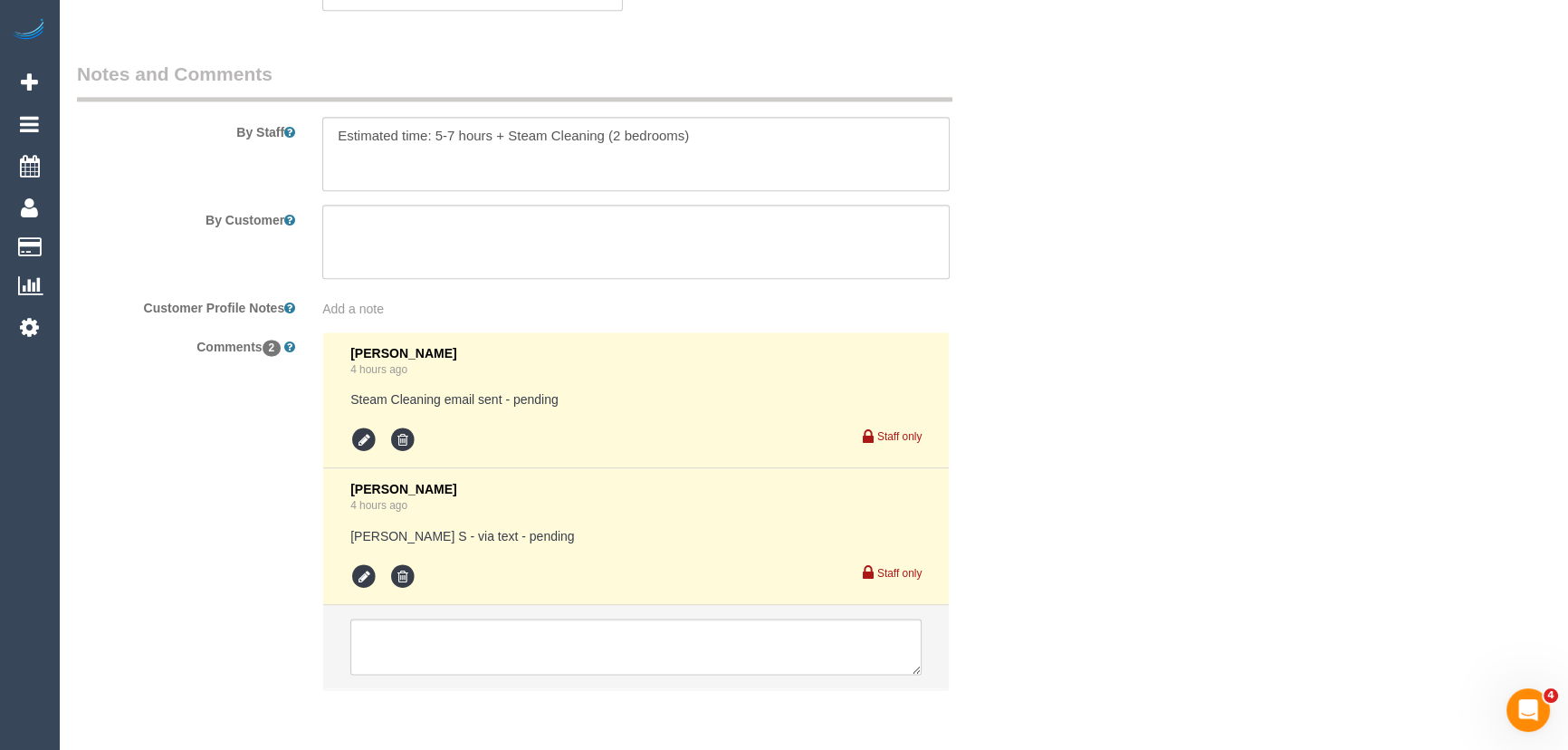
scroll to position [3026, 0]
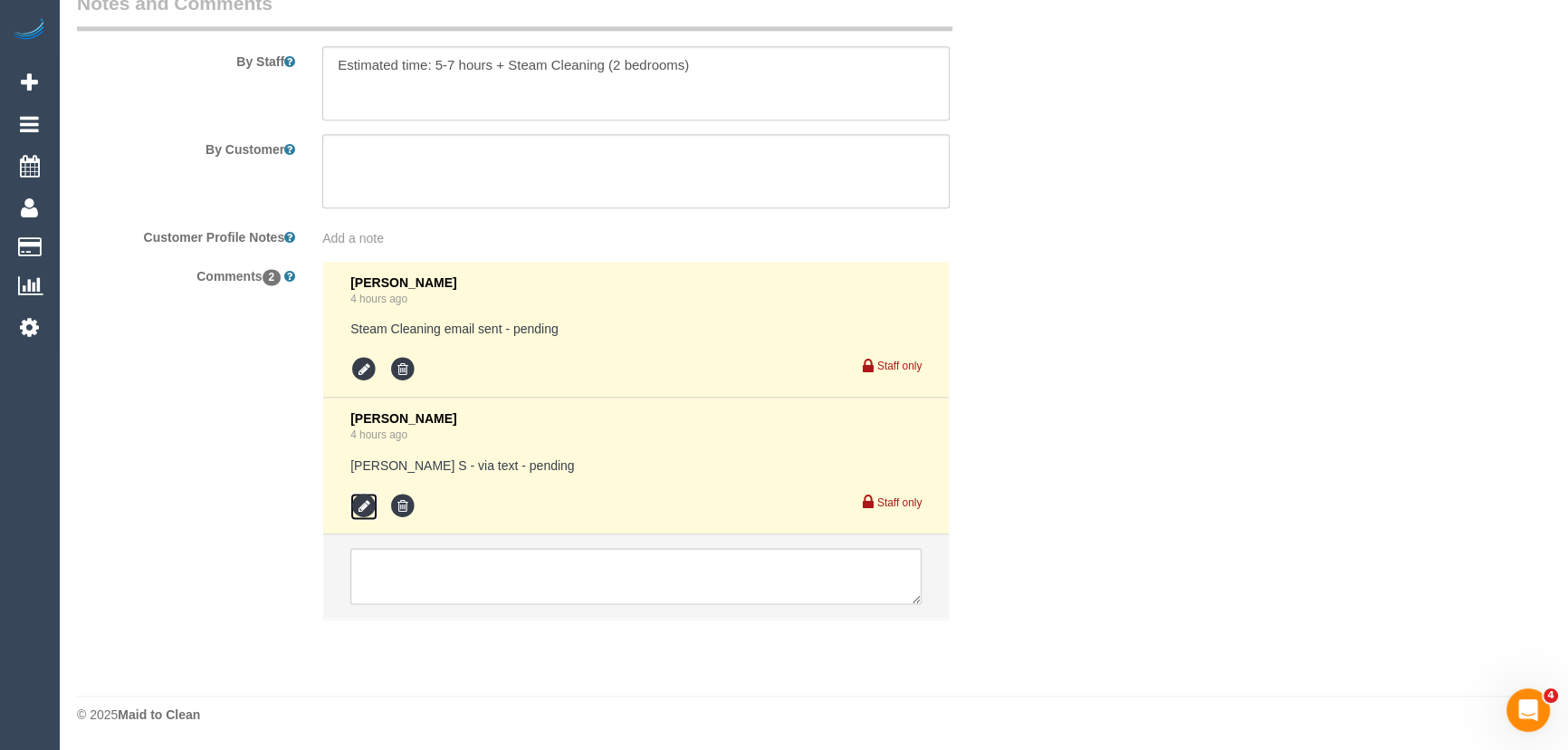
click at [356, 501] on icon at bounding box center [363, 506] width 27 height 27
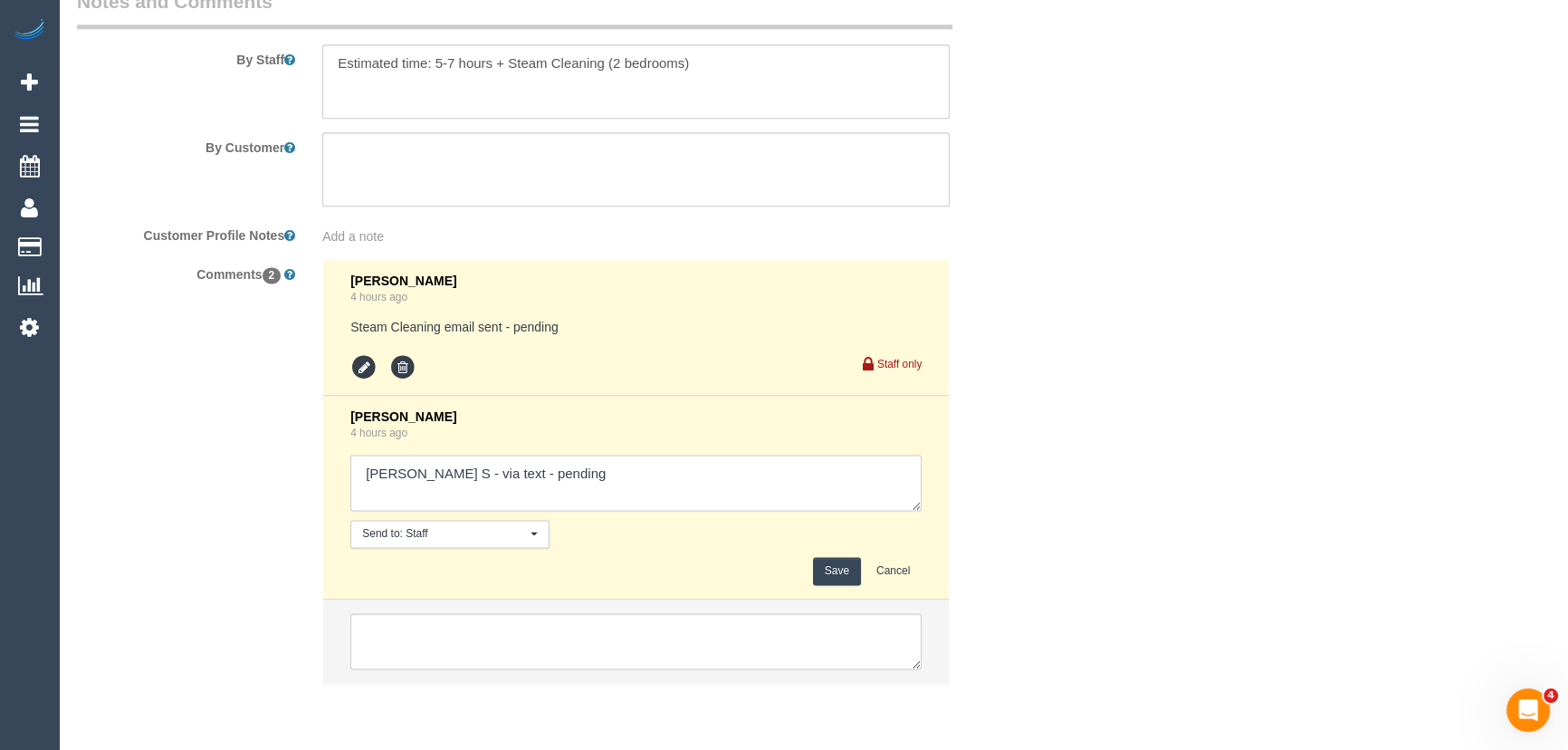
click at [572, 492] on textarea at bounding box center [635, 482] width 571 height 56
type textarea "[PERSON_NAME] S - via text - confirmed"
click at [850, 572] on button "Save" at bounding box center [837, 570] width 48 height 28
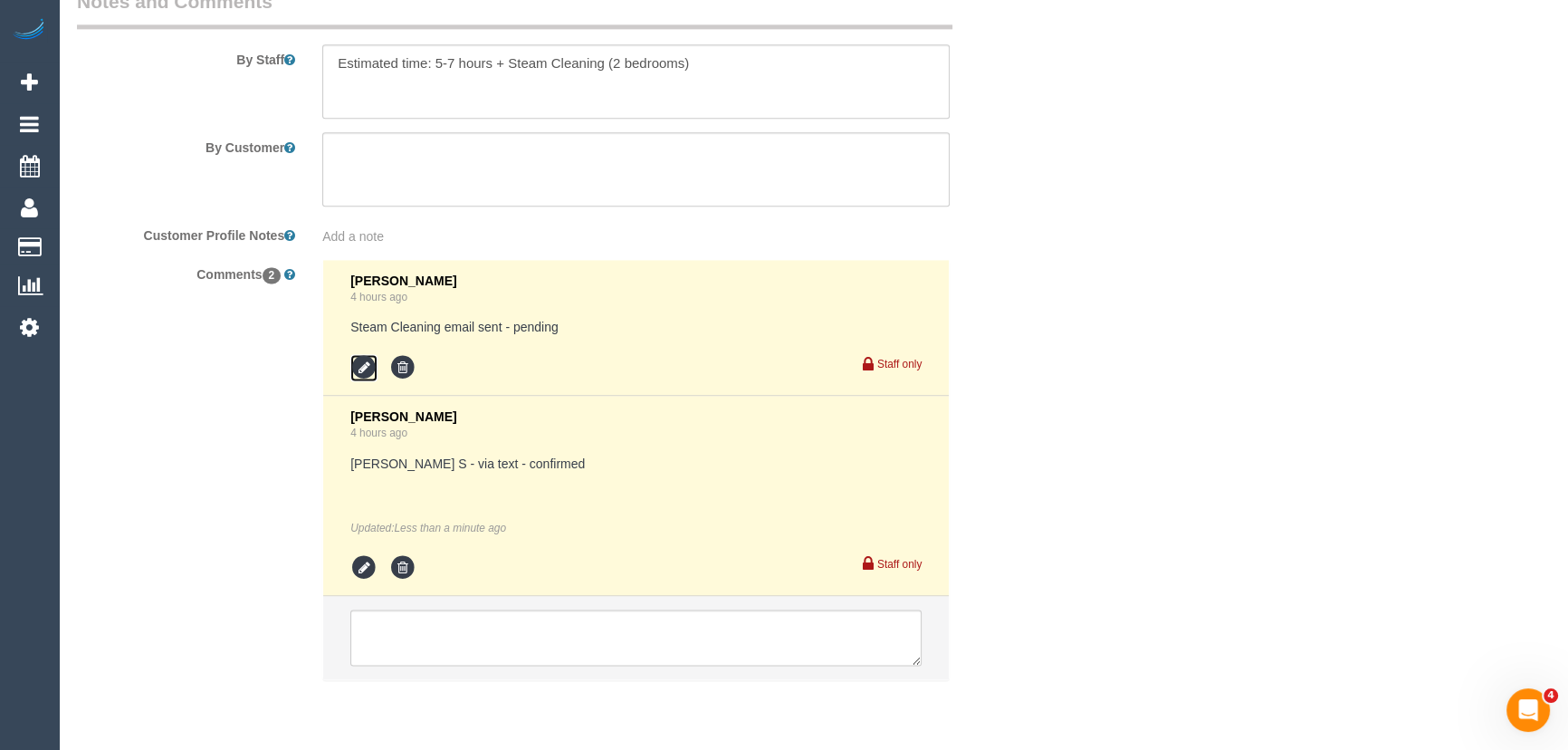
click at [360, 378] on icon at bounding box center [363, 367] width 27 height 27
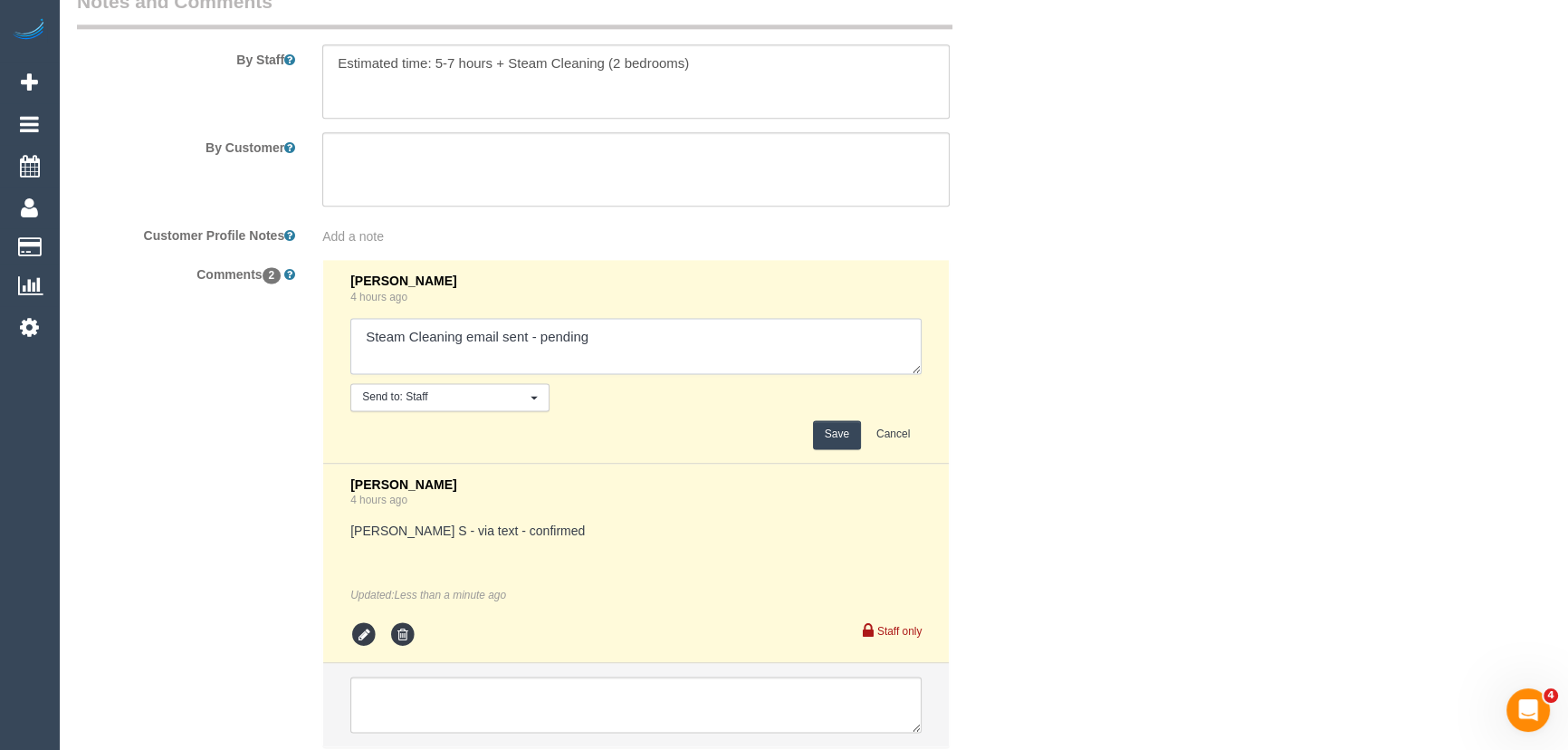
click at [669, 348] on textarea at bounding box center [635, 345] width 571 height 56
type textarea "Steam Cleaning email sent - confirmed"
click at [841, 439] on button "Save" at bounding box center [837, 433] width 48 height 28
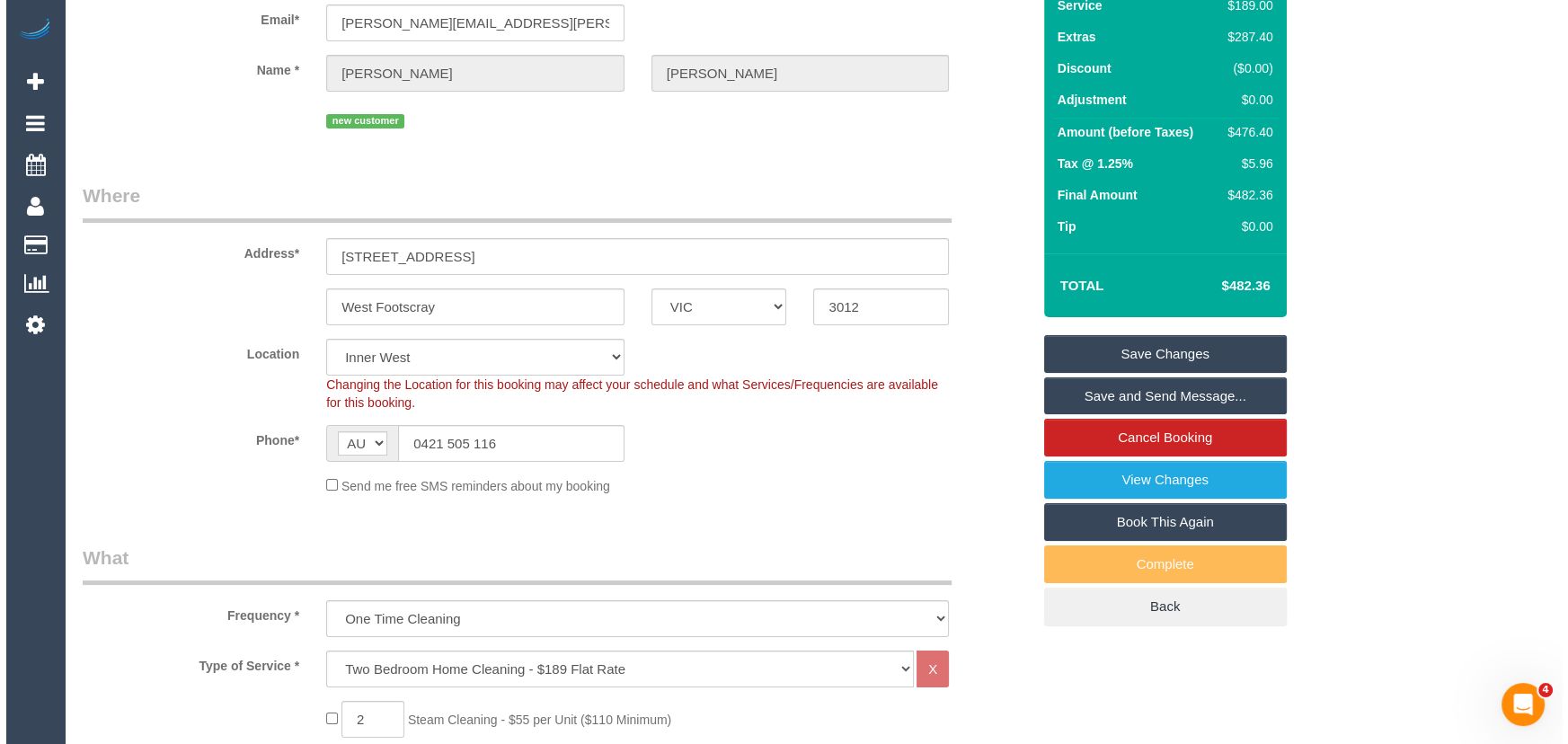
scroll to position [0, 0]
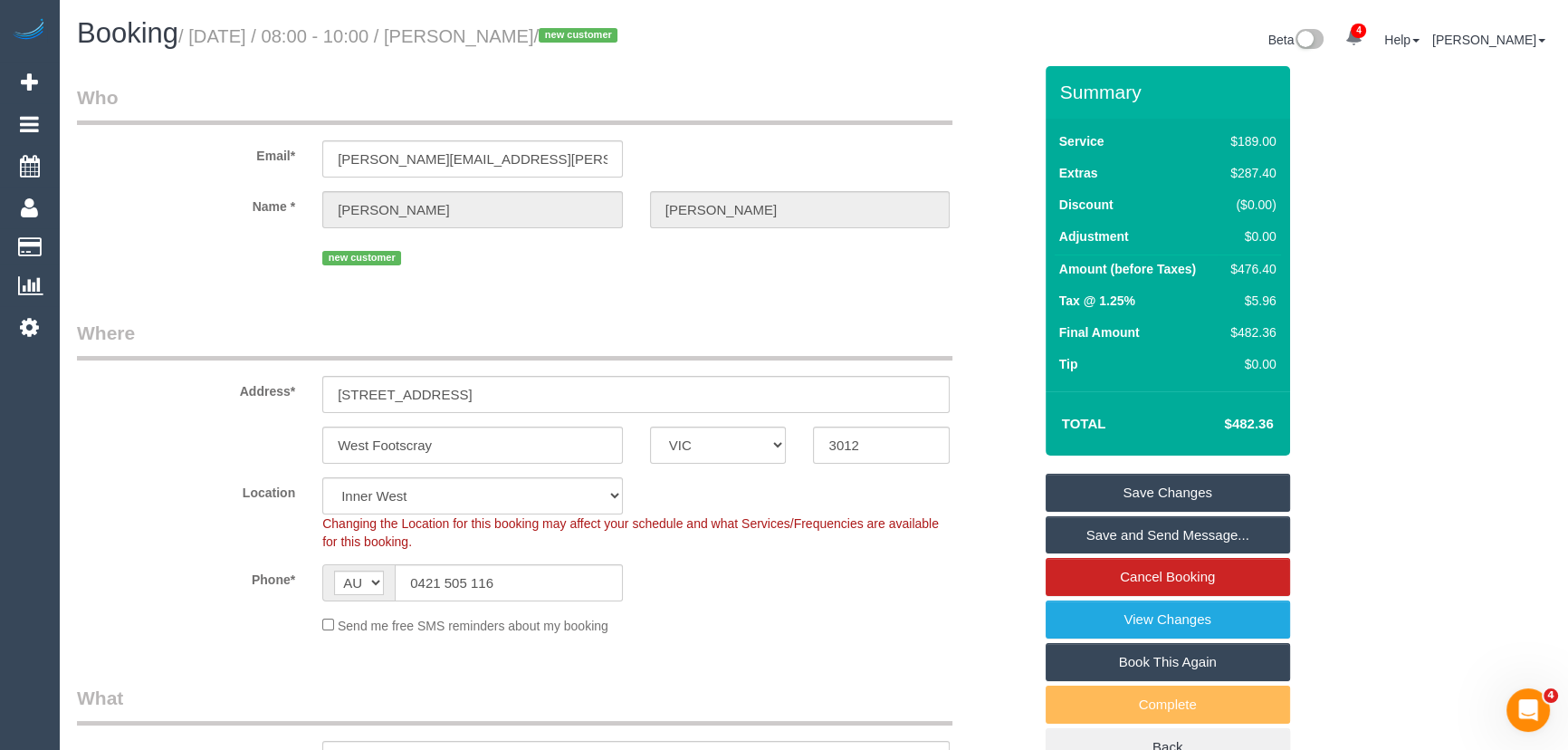
click at [1114, 541] on link "Save and Send Message..." at bounding box center [1168, 536] width 245 height 38
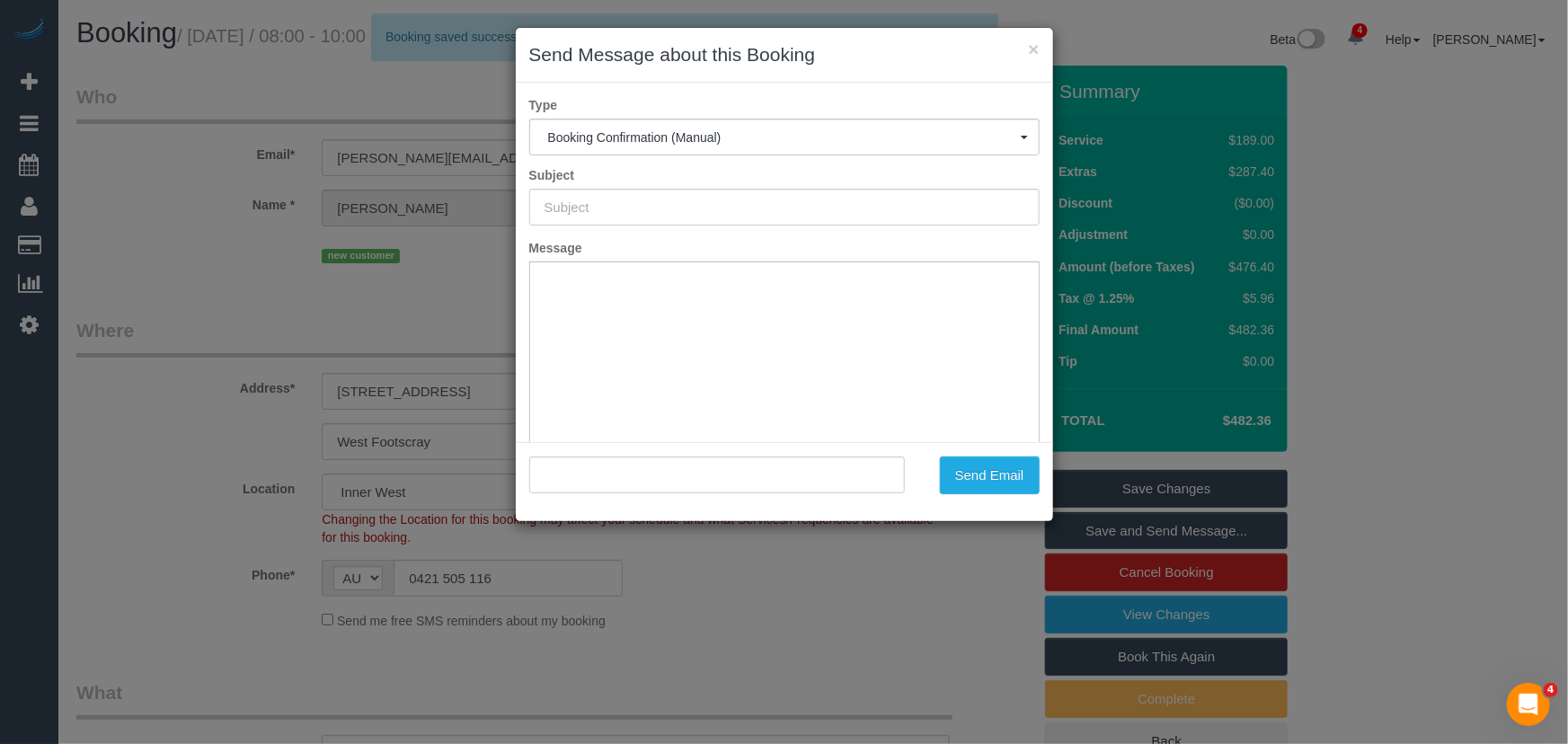
type input "Booking Confirmed"
type input ""[PERSON_NAME]" <[PERSON_NAME][EMAIL_ADDRESS][PERSON_NAME][DOMAIN_NAME]>"
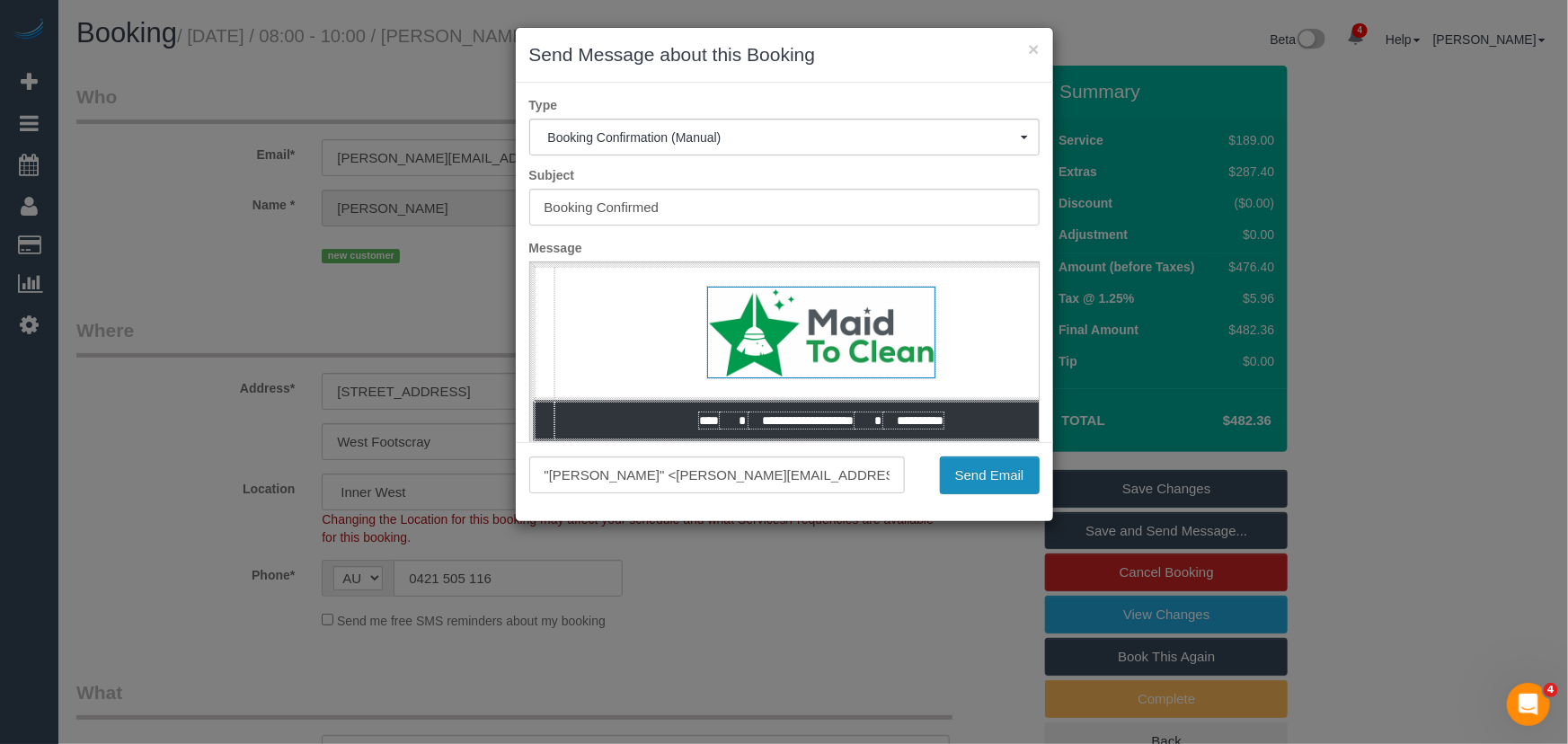
click at [985, 465] on button "Send Email" at bounding box center [989, 475] width 100 height 38
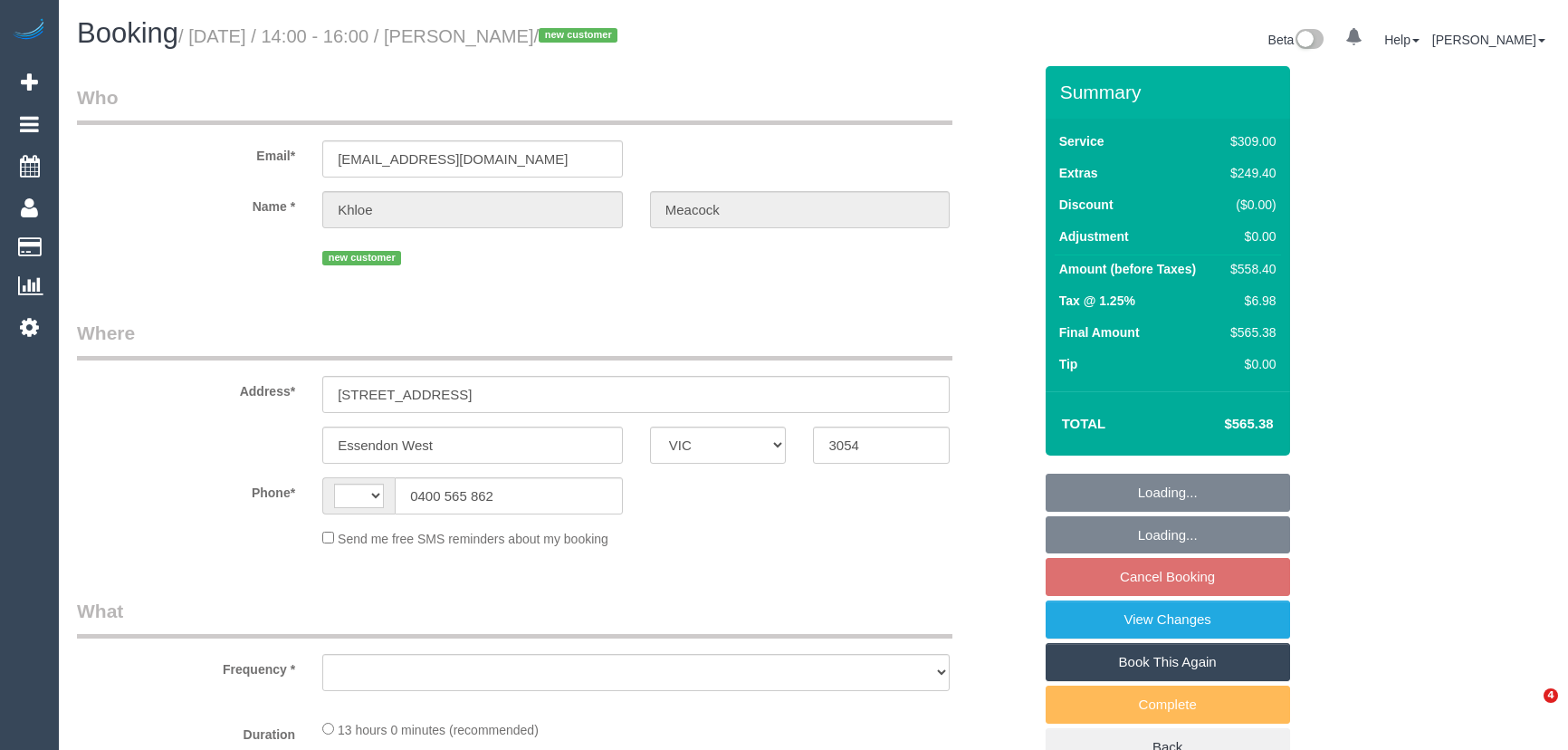
select select "VIC"
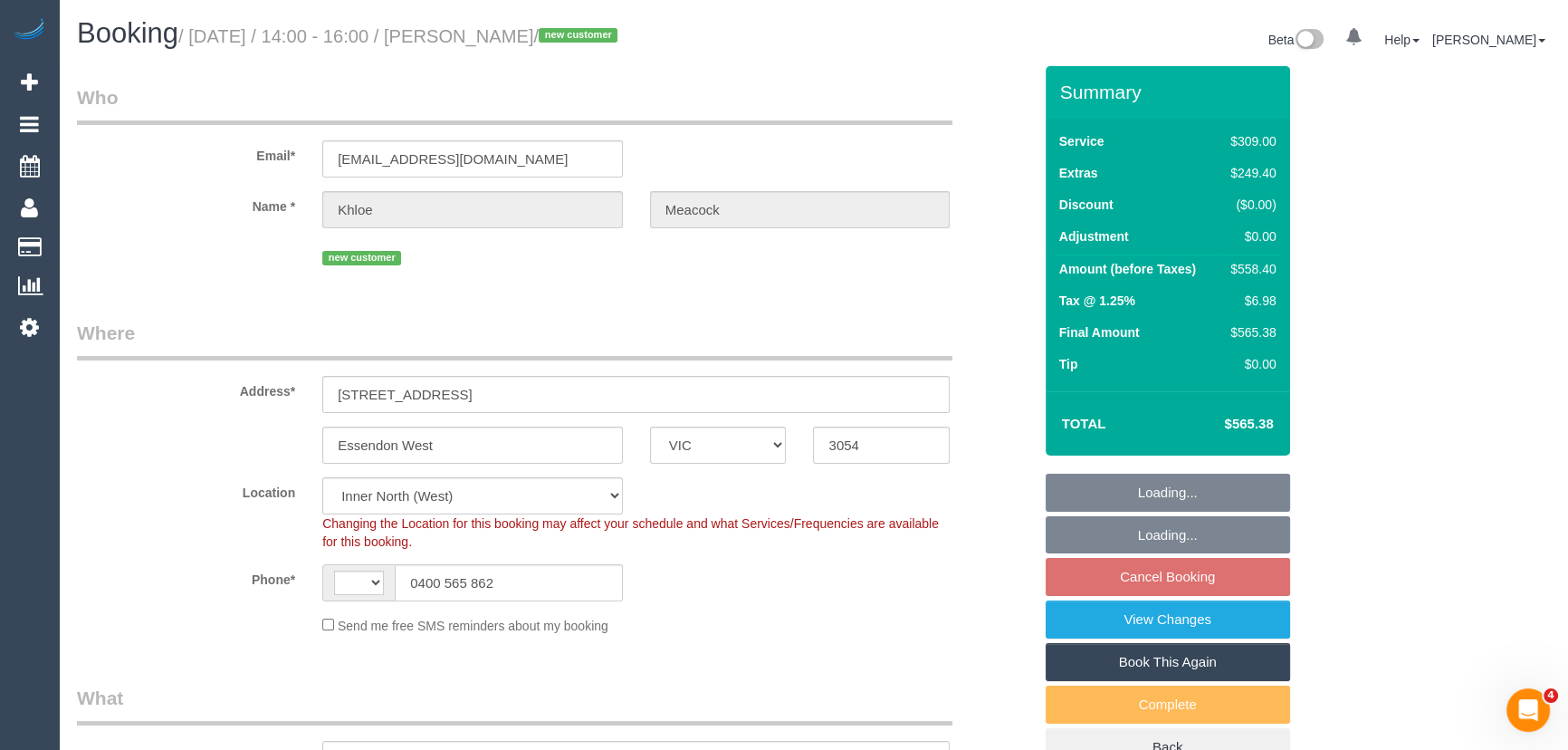
select select "string:AU"
select select "object:598"
select select "string:stripe-pm_1S6ikw2GScqysDRVUjcv72bj"
select select "number:28"
select select "number:14"
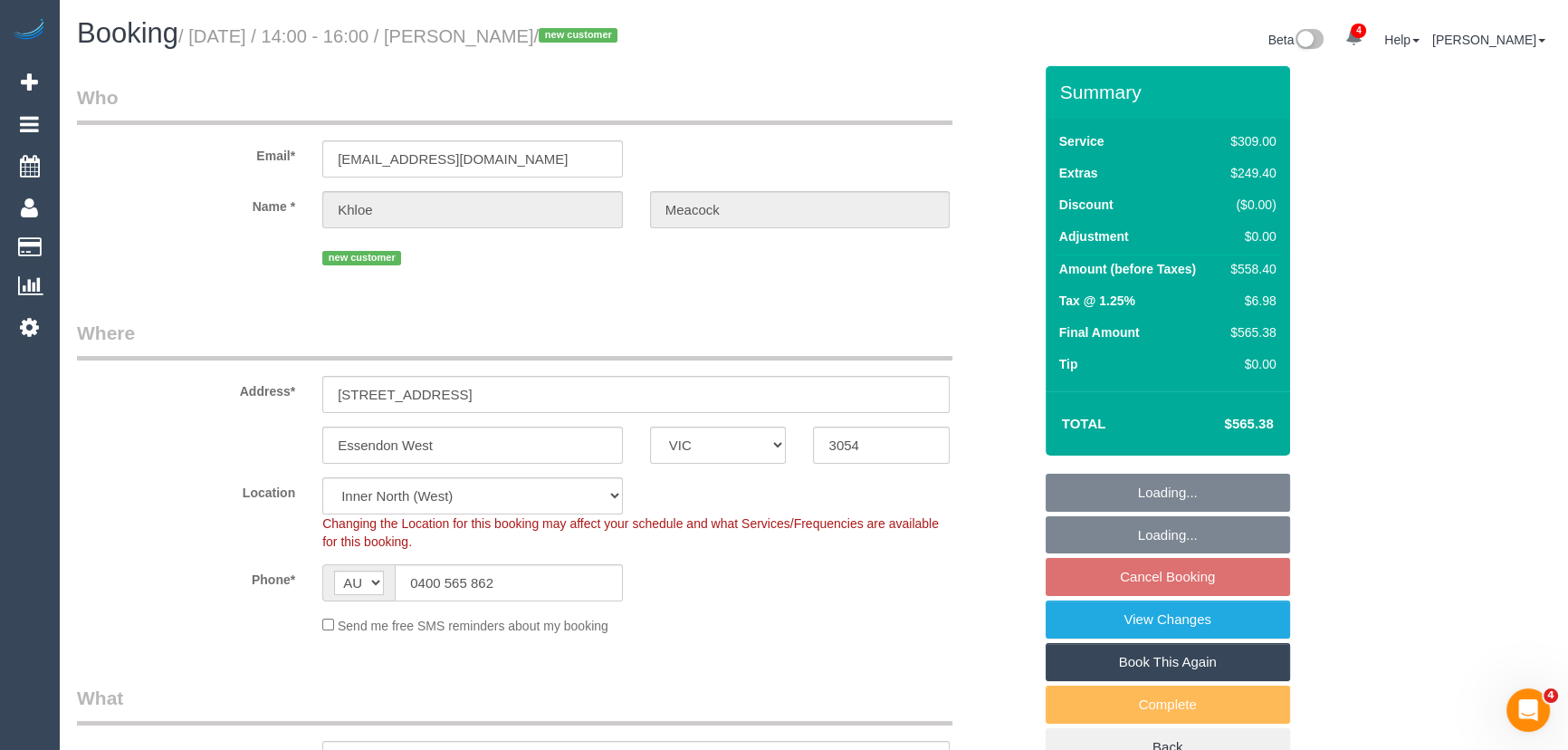
select select "number:18"
select select "number:36"
select select "number:26"
select select "spot1"
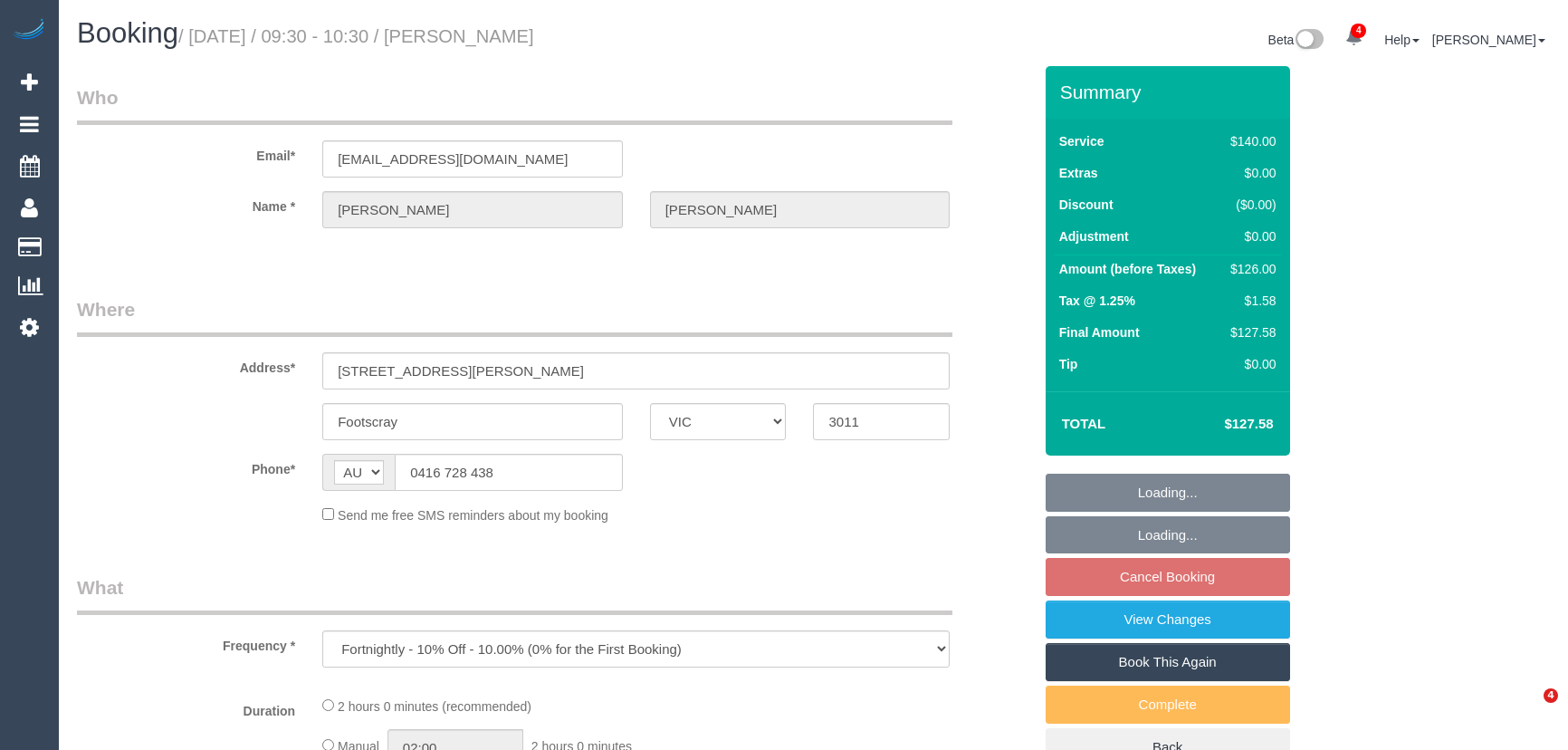
select select "VIC"
select select "string:stripe-pm_1Hljib2GScqysDRVbT0rVQyJ"
select select "23081"
select select "number:29"
select select "number:14"
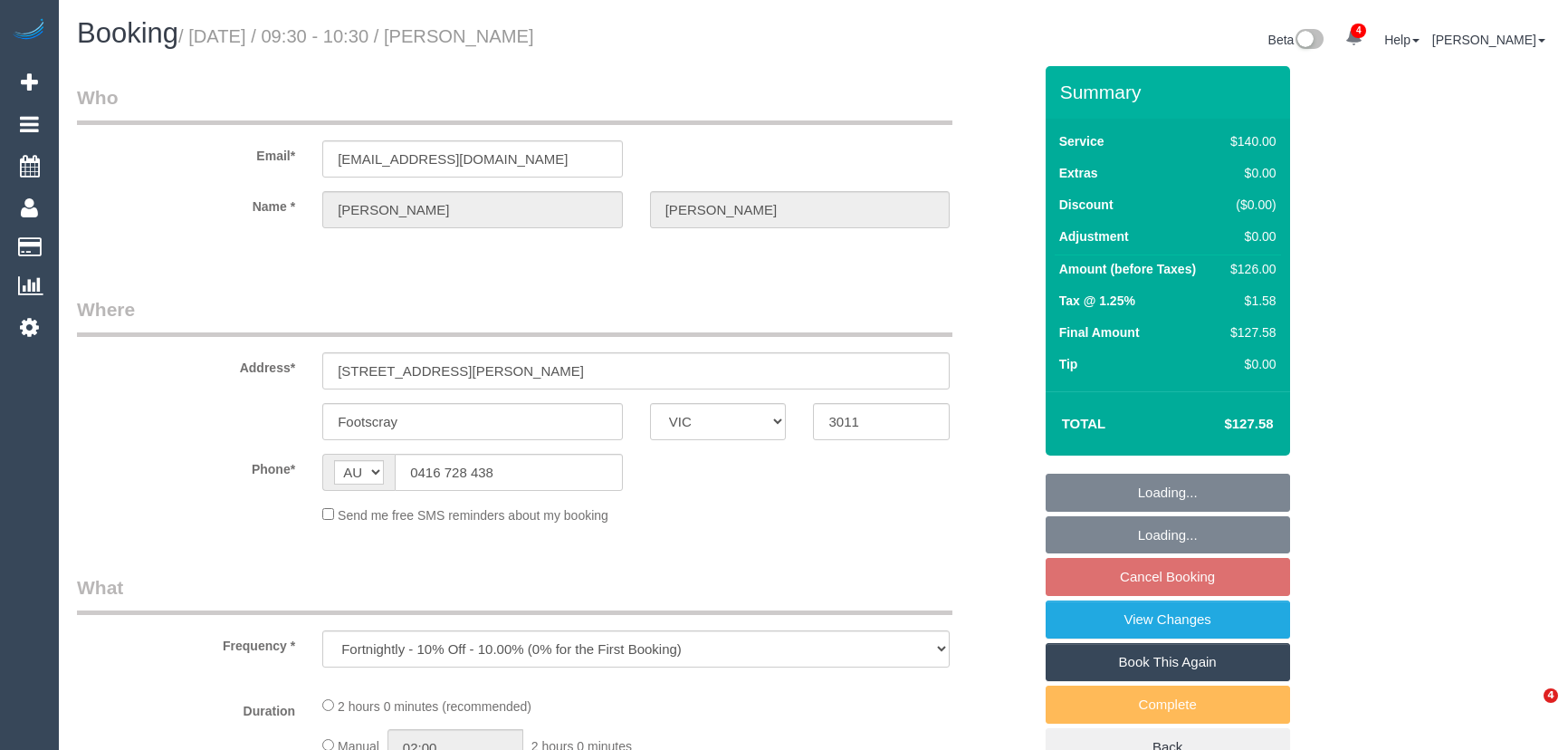
select select "number:19"
select select "number:22"
select select "number:35"
select select "number:11"
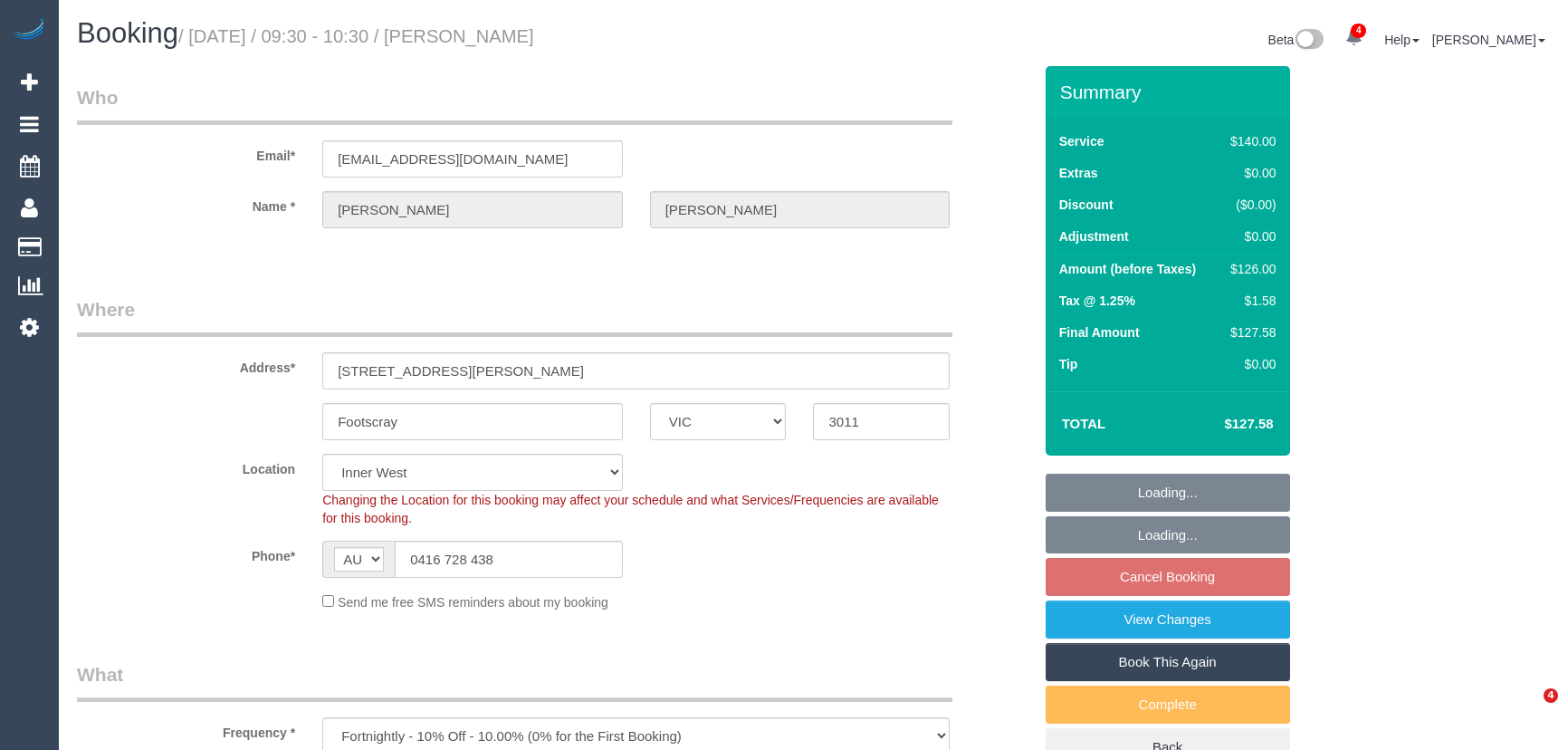
select select "object:1634"
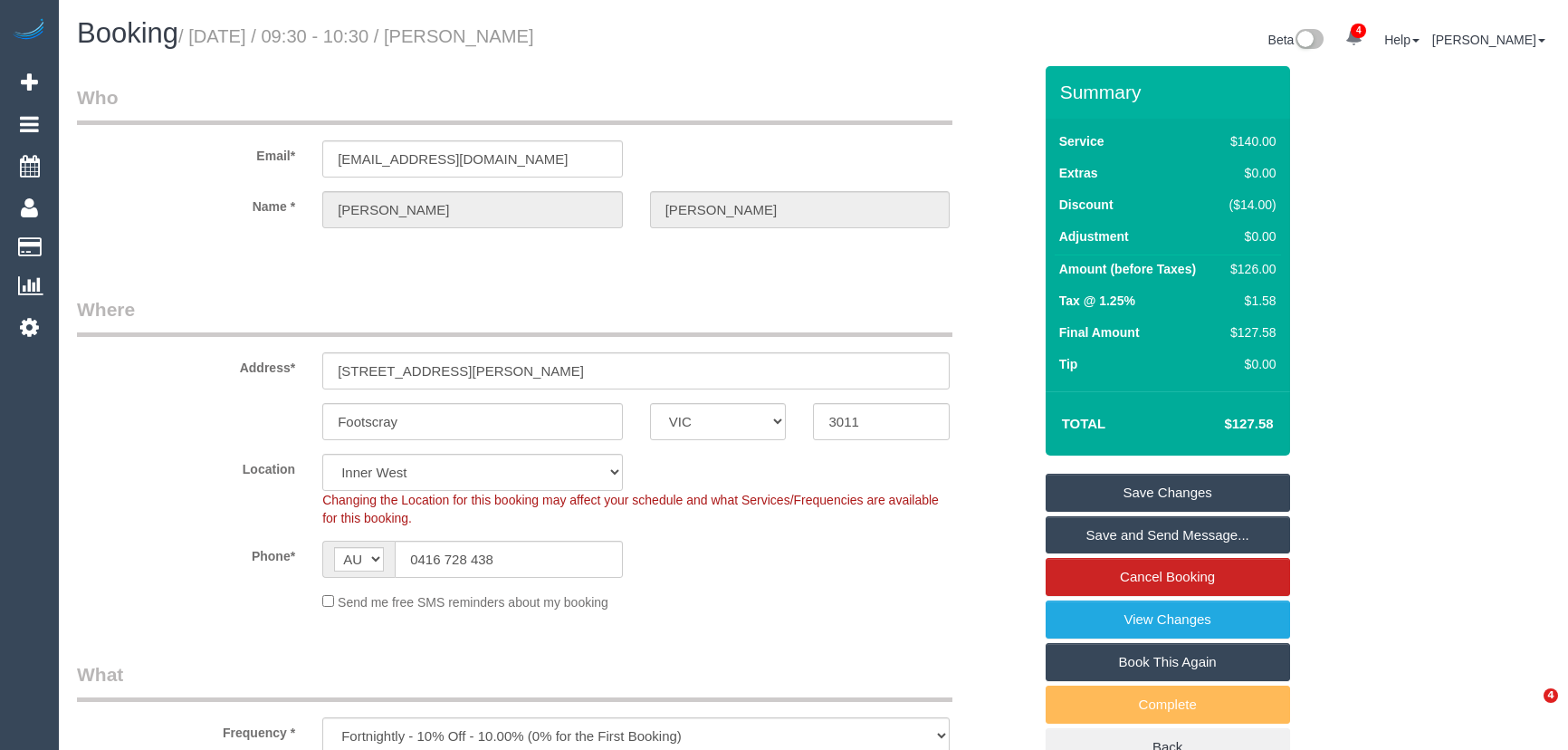
select select "23081"
